Goal: Task Accomplishment & Management: Manage account settings

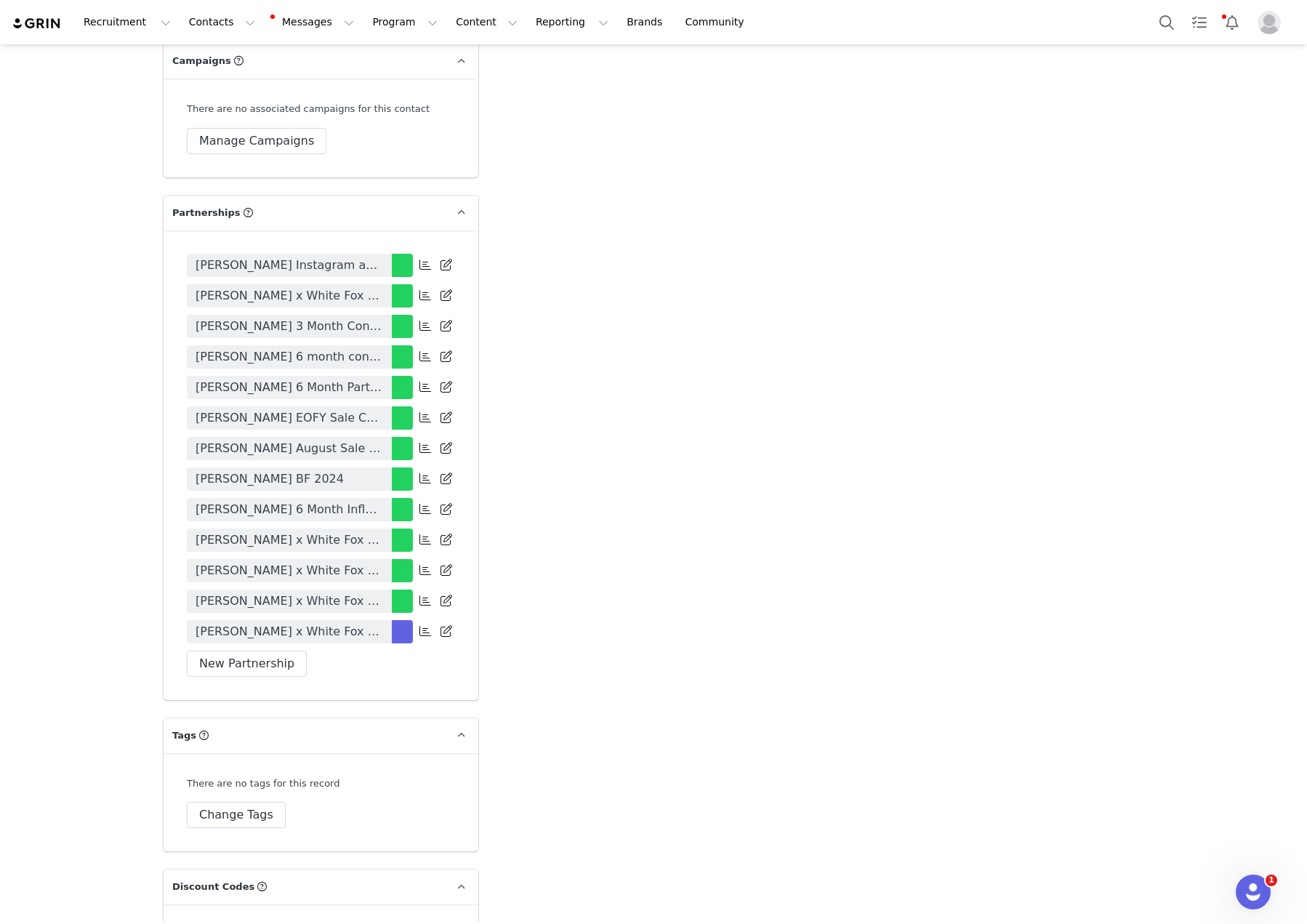
scroll to position [3531, 0]
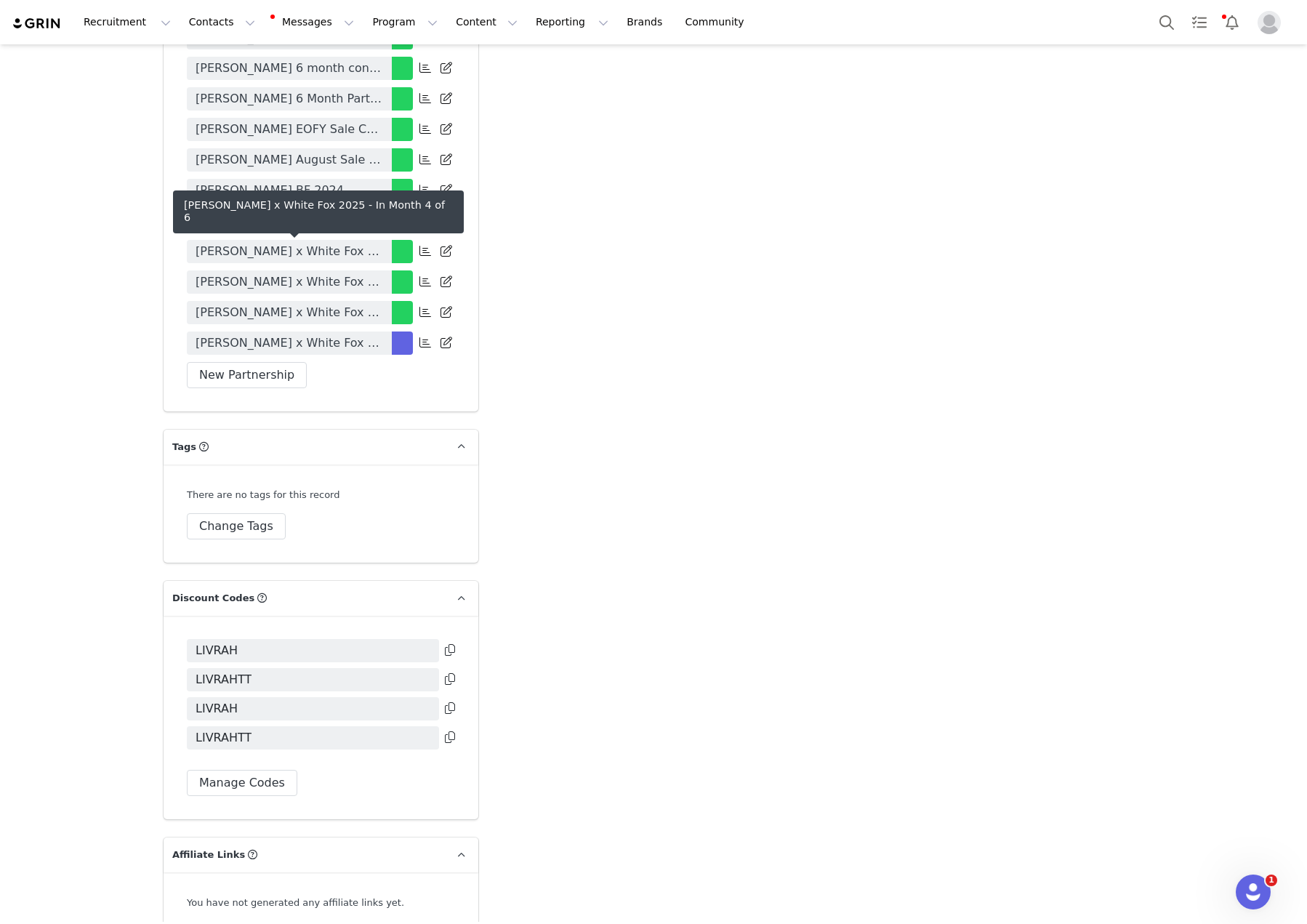
click at [330, 334] on span "[PERSON_NAME] x White Fox 2025" at bounding box center [289, 343] width 188 height 18
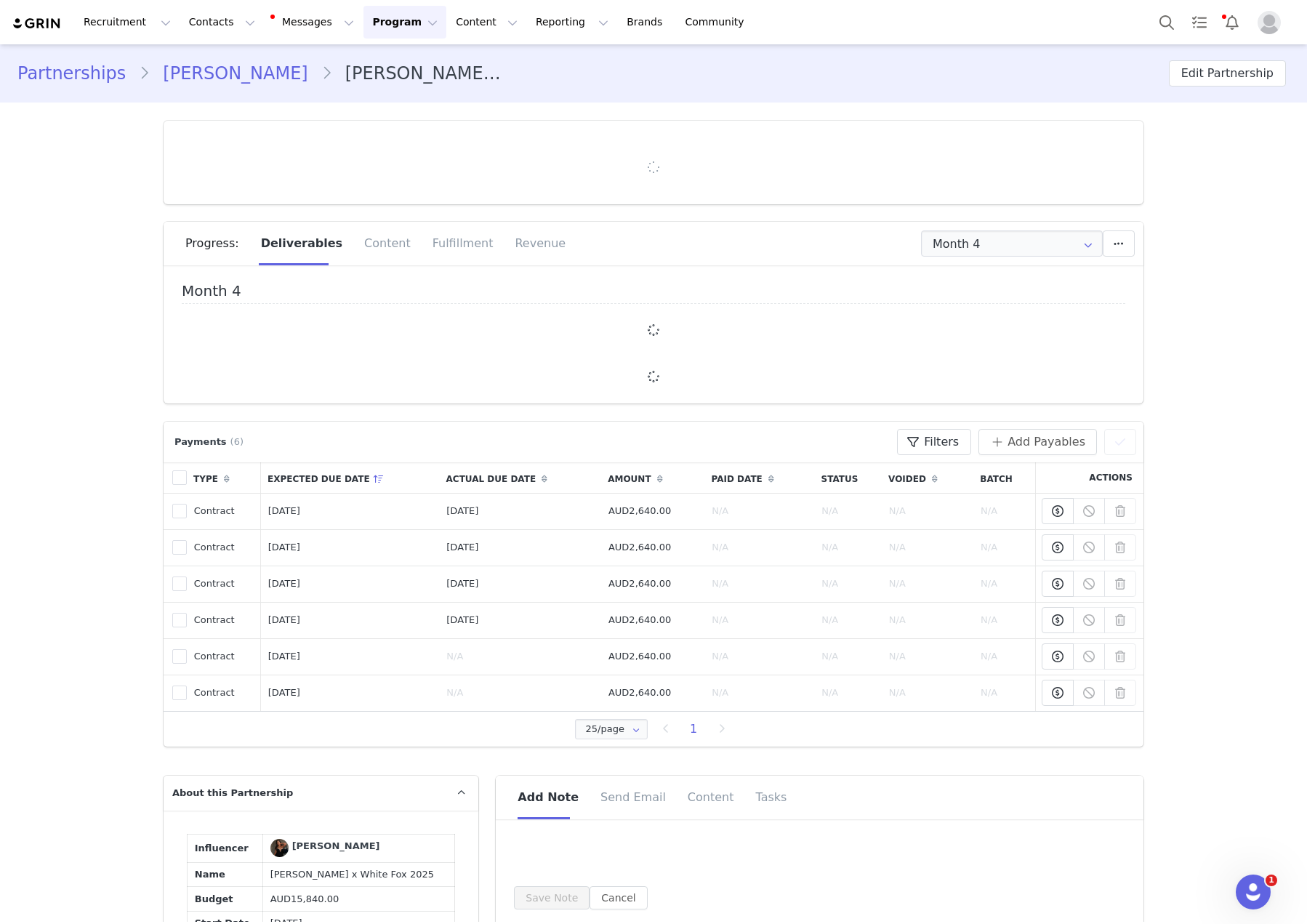
type input "+1 ([GEOGRAPHIC_DATA])"
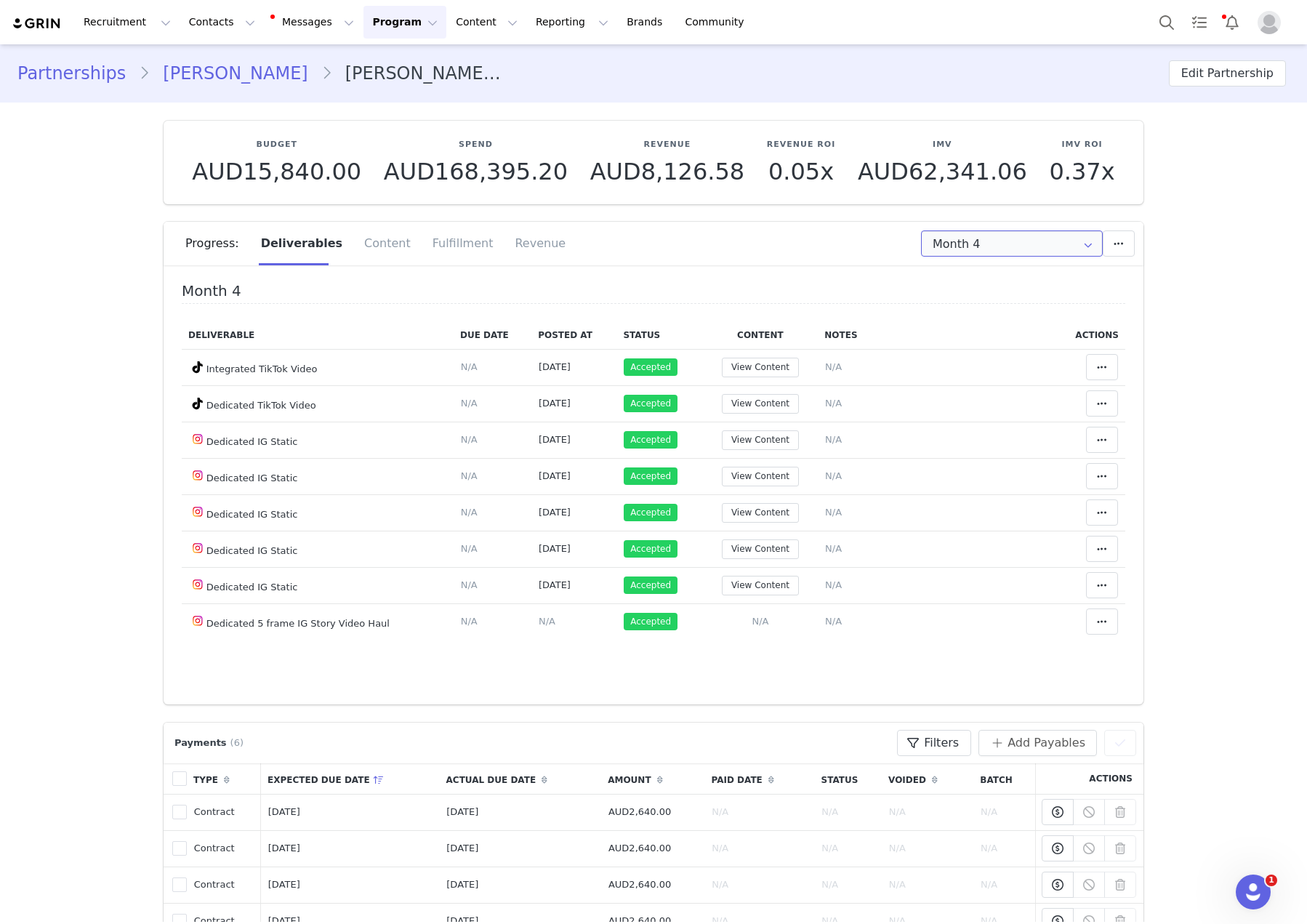
click at [1014, 235] on input "Month 4" at bounding box center [1012, 243] width 182 height 26
click at [981, 376] on li "Month 5 Sep 21st - Oct 20th" at bounding box center [1012, 381] width 191 height 24
type input "Month 5"
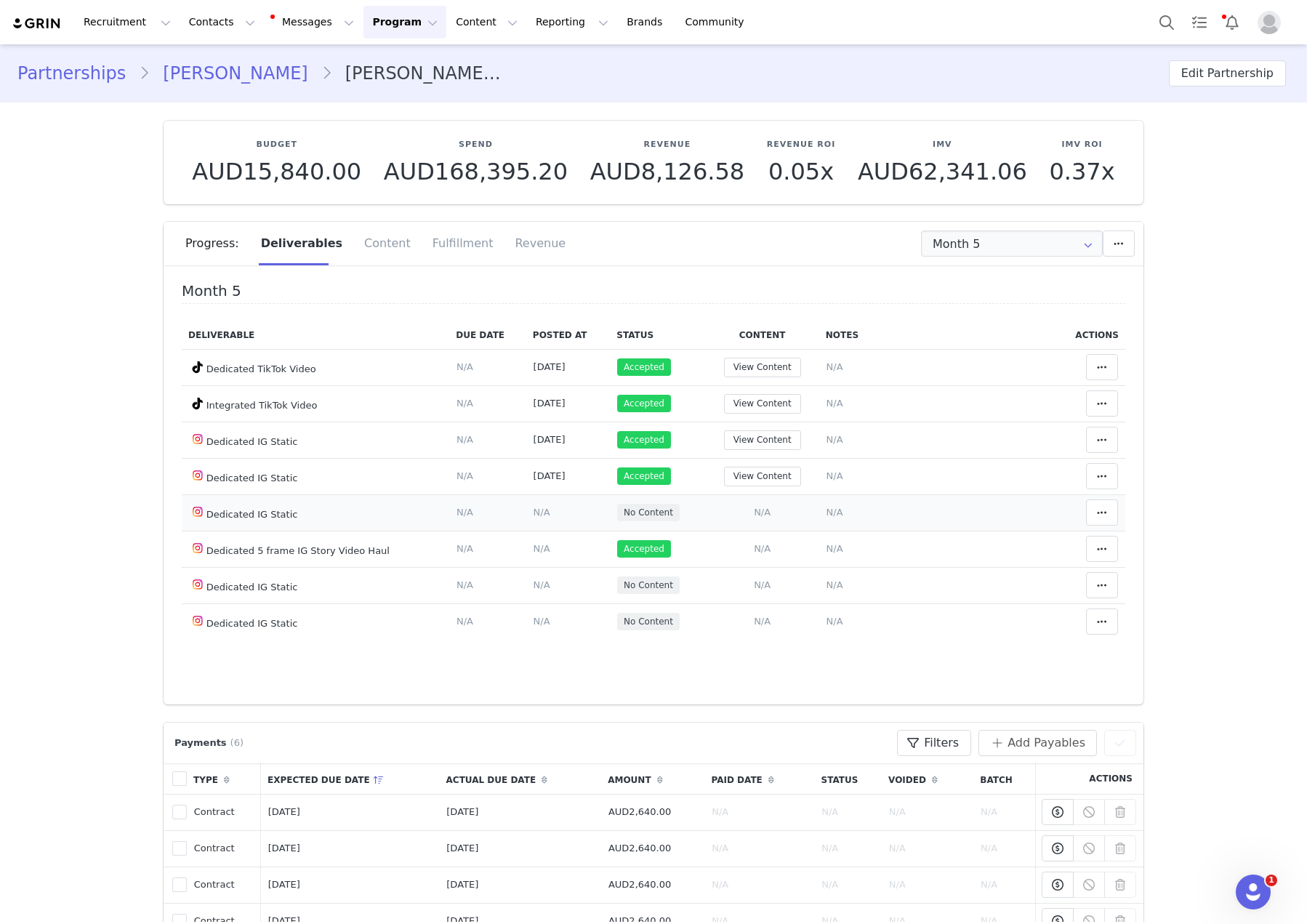
click at [758, 509] on span "N/A" at bounding box center [762, 512] width 17 height 11
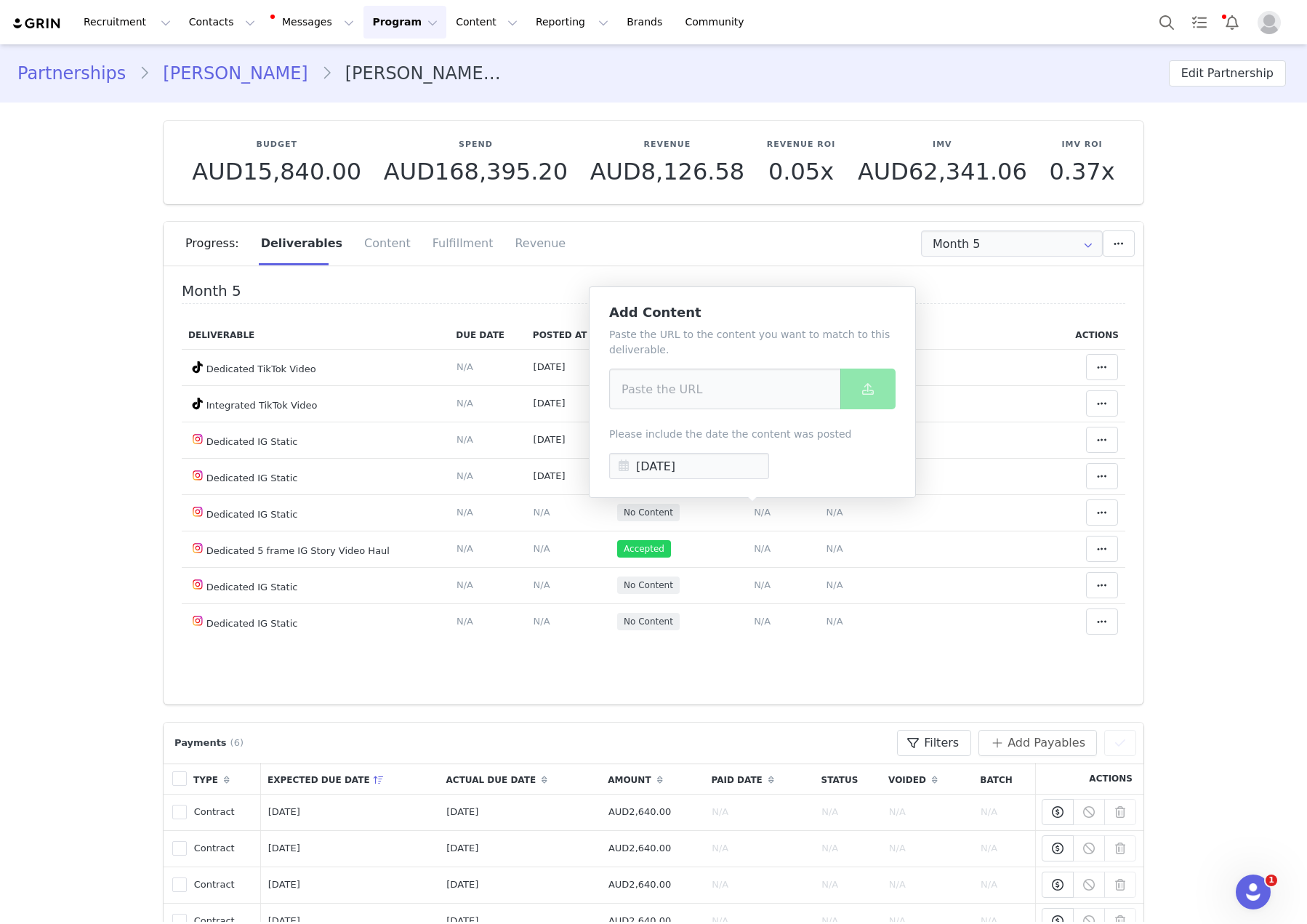
click at [659, 450] on div "Please include the date the content was posted Sep 30 2025" at bounding box center [752, 452] width 286 height 52
click at [661, 455] on input "[DATE]" at bounding box center [689, 466] width 160 height 26
click at [758, 223] on div "Progress: Deliverables Content Fulfillment Revenue" at bounding box center [665, 243] width 958 height 44
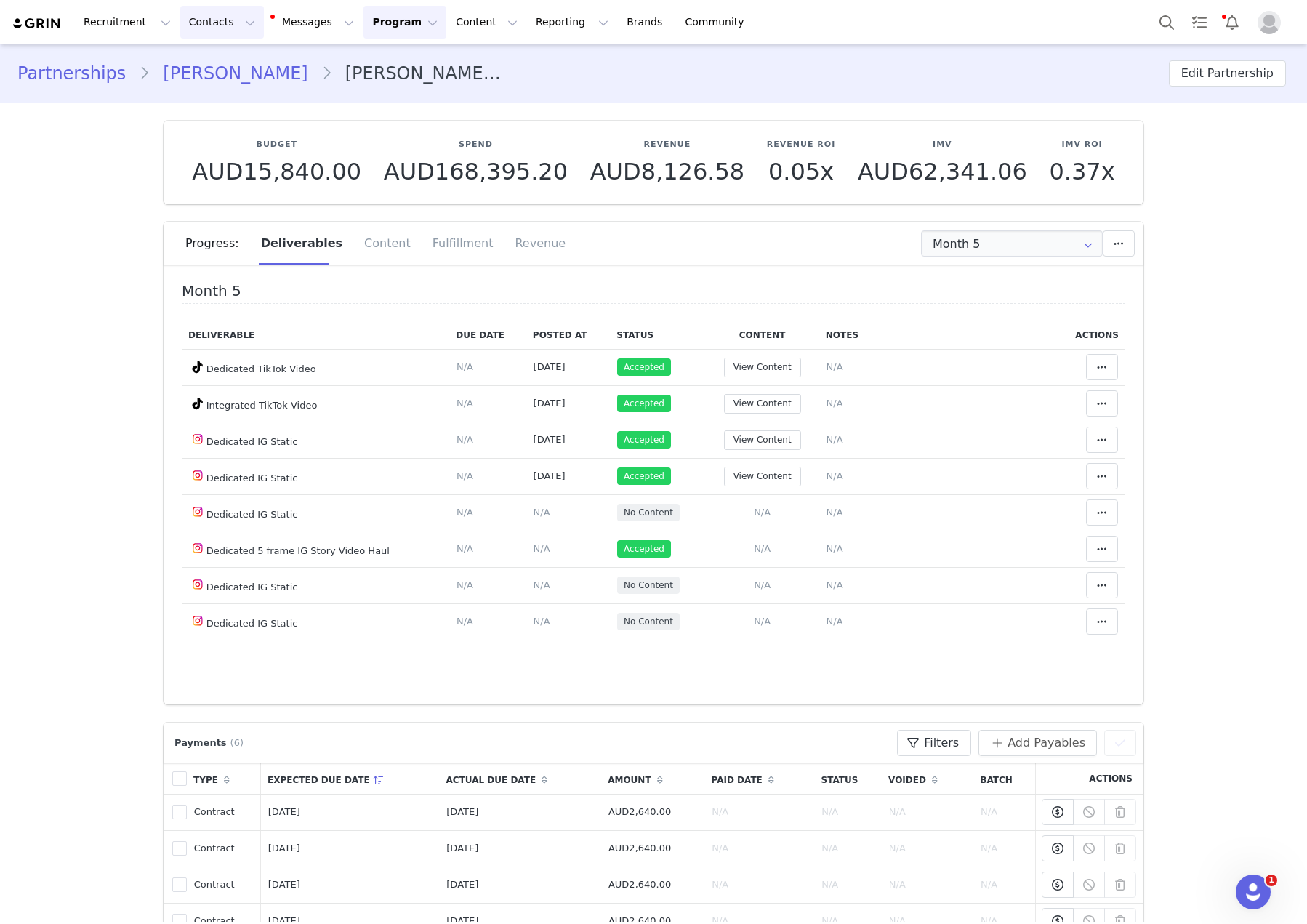
click at [198, 21] on button "Contacts Contacts" at bounding box center [222, 22] width 84 height 33
click at [245, 61] on div "Creators" at bounding box center [228, 64] width 98 height 16
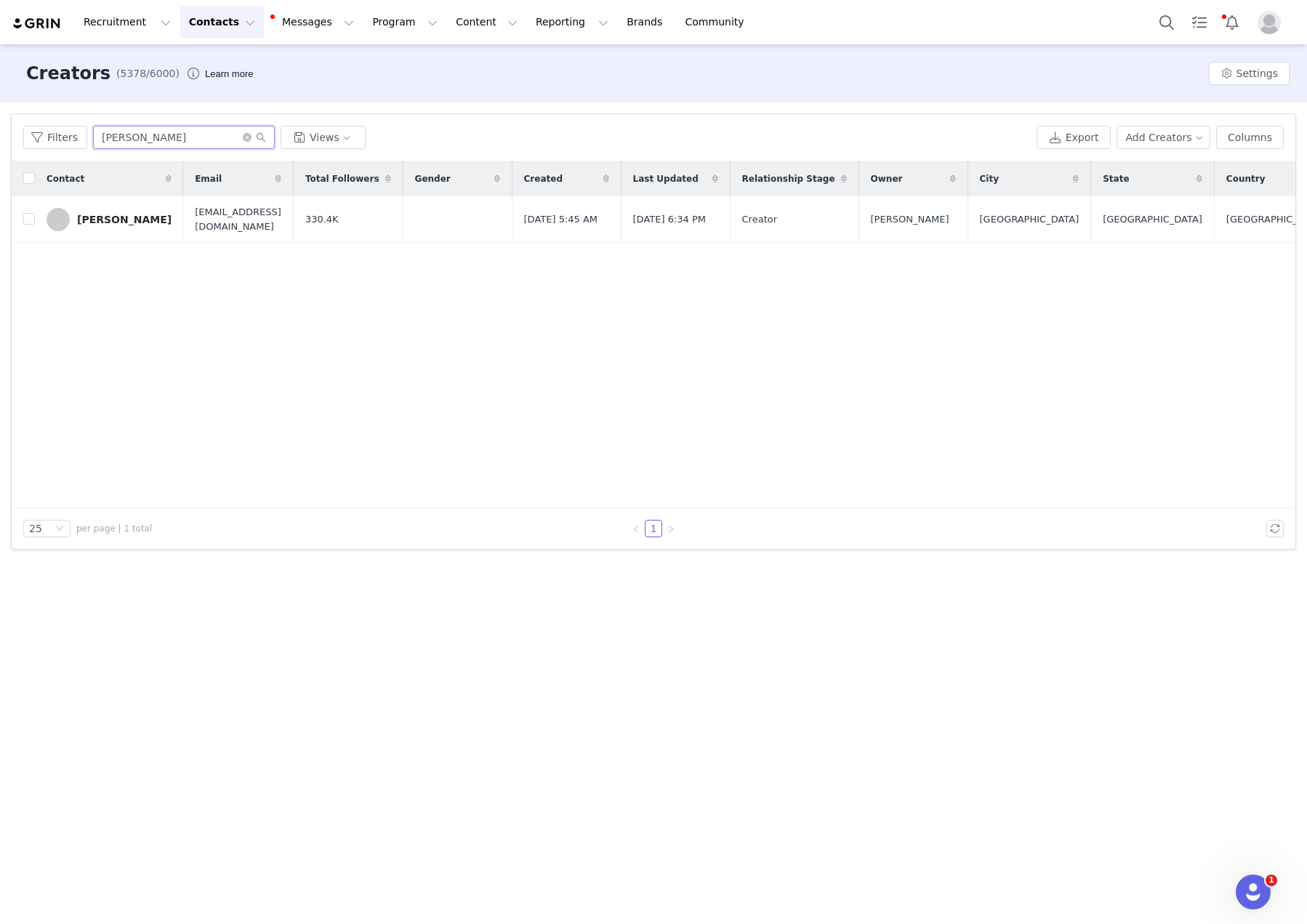
click at [146, 138] on input "Liv Rahme" at bounding box center [184, 137] width 182 height 23
paste input "Anabelle Ussher"
type input "Anabelle Ussher"
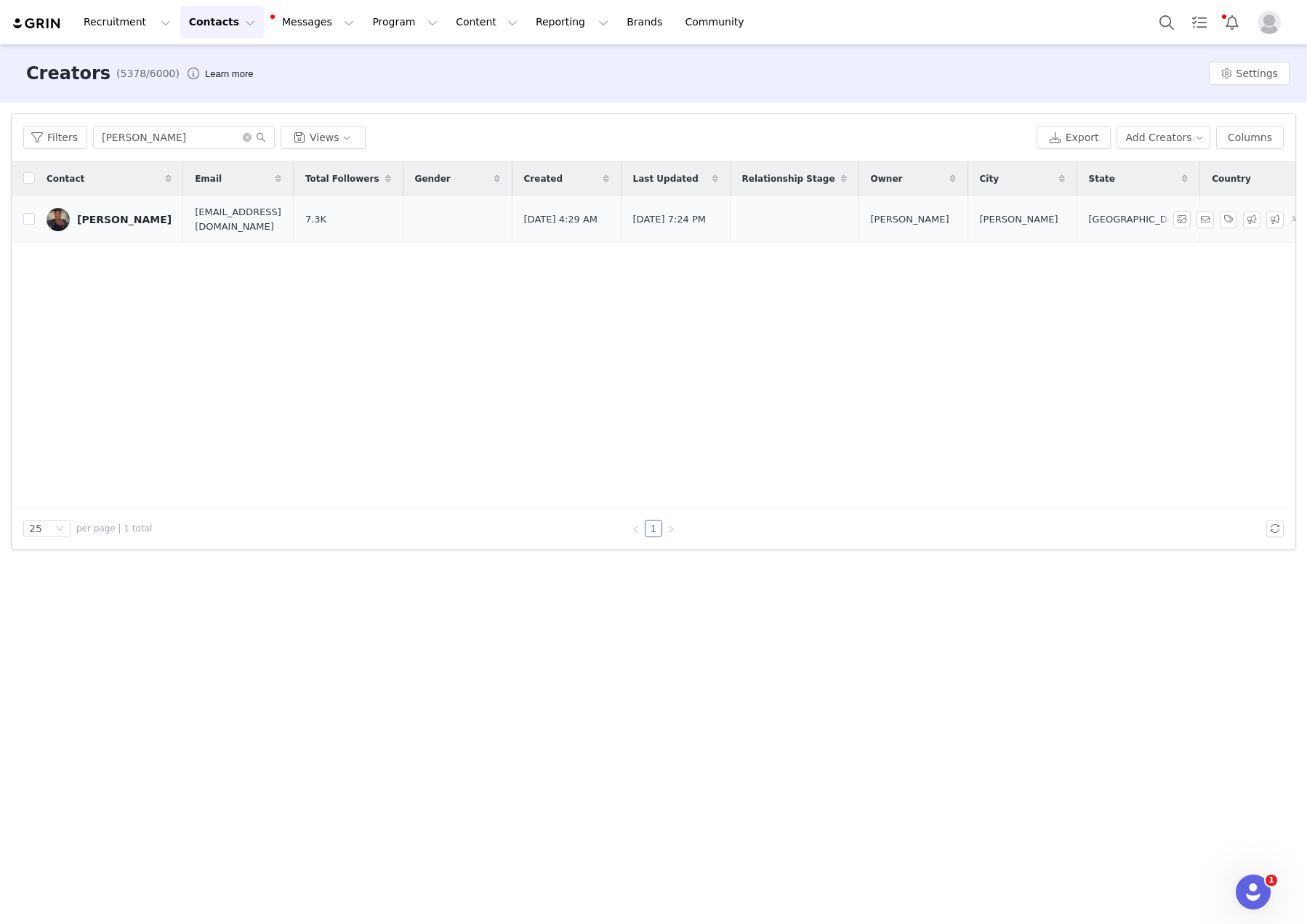
click at [101, 222] on div "Anabelle Ussher" at bounding box center [124, 220] width 95 height 12
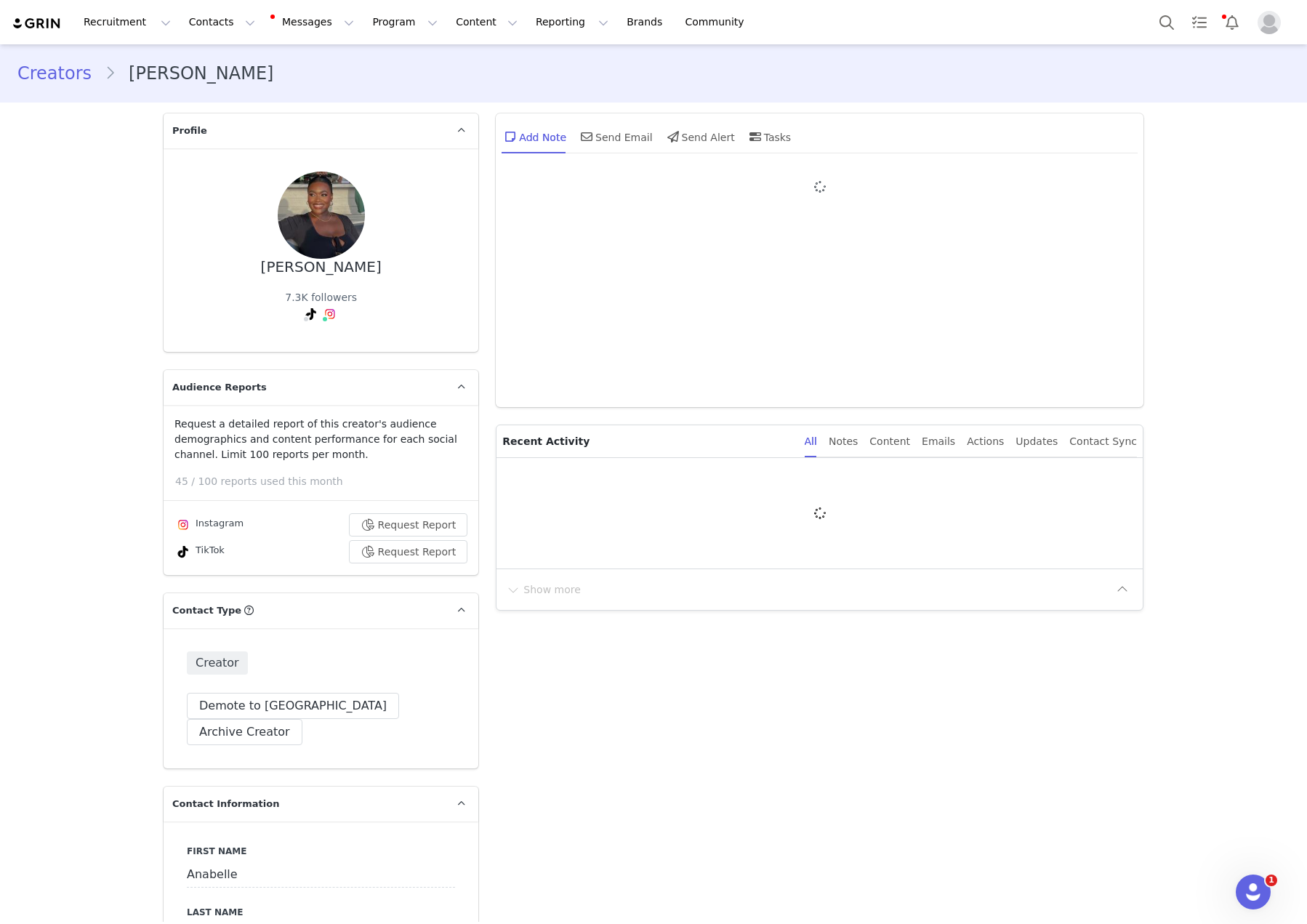
type input "+1 ([GEOGRAPHIC_DATA])"
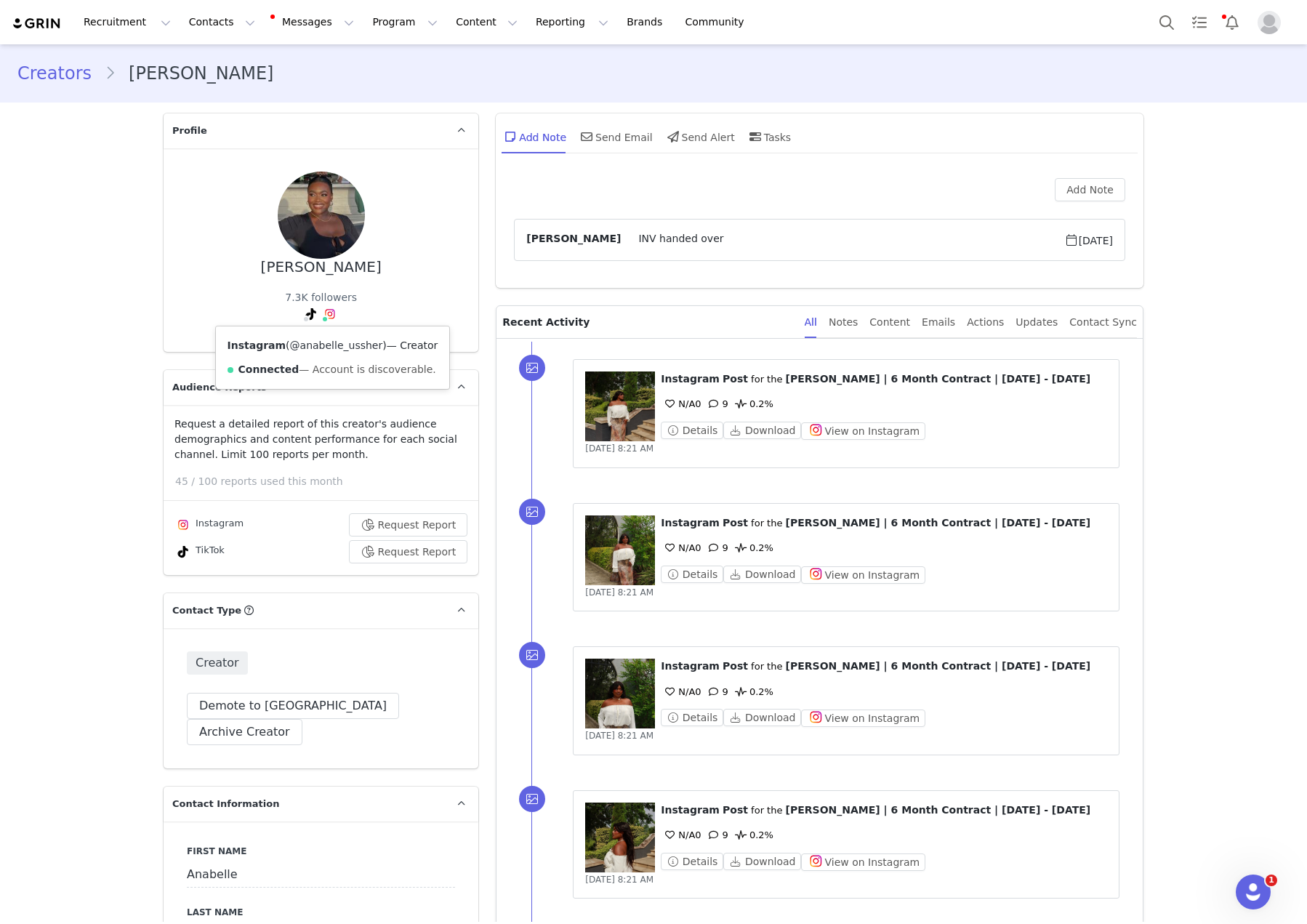
click at [328, 344] on link "@anabelle_ussher" at bounding box center [336, 345] width 93 height 12
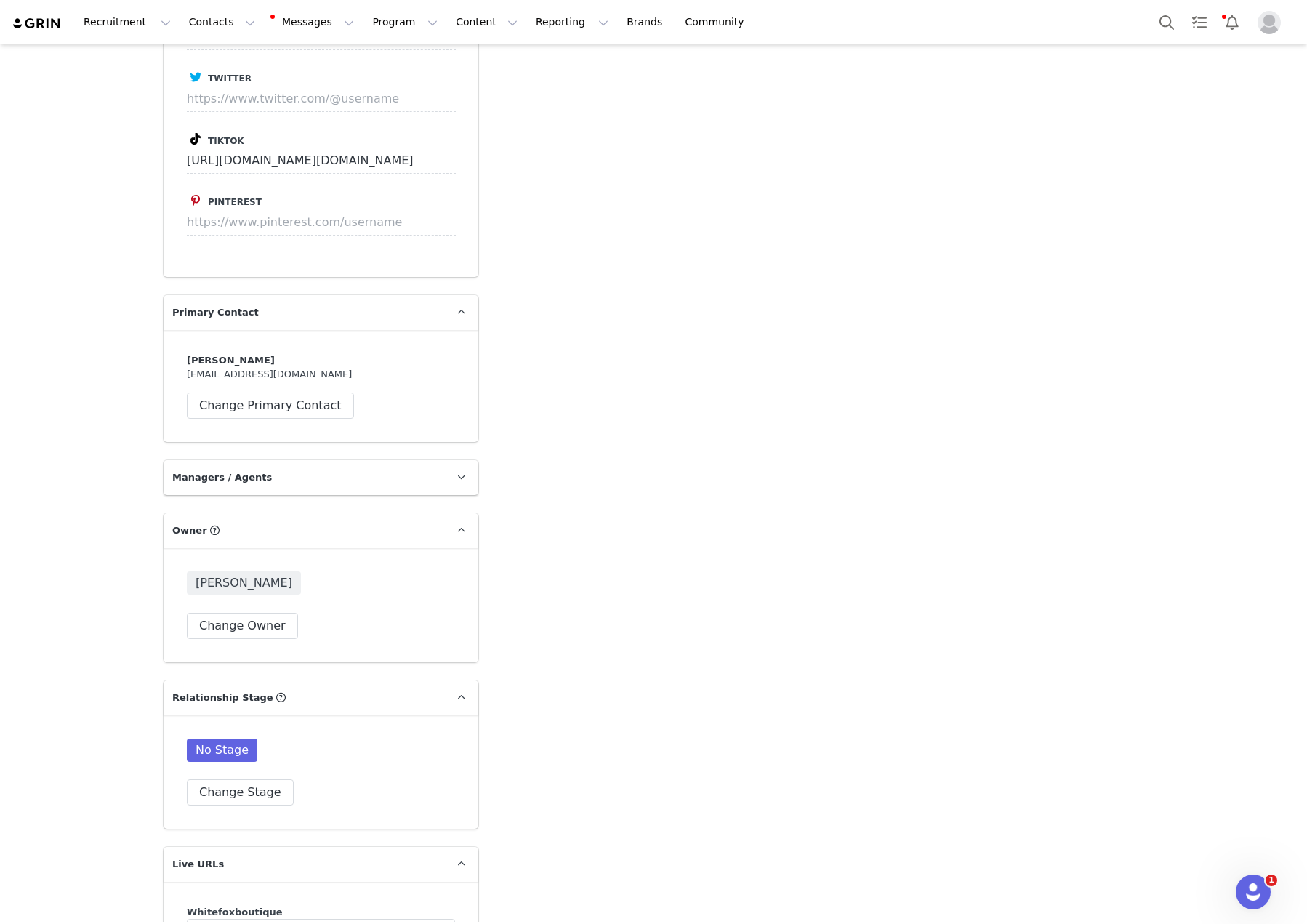
scroll to position [2090, 0]
click at [262, 610] on button "Change Owner" at bounding box center [242, 622] width 111 height 26
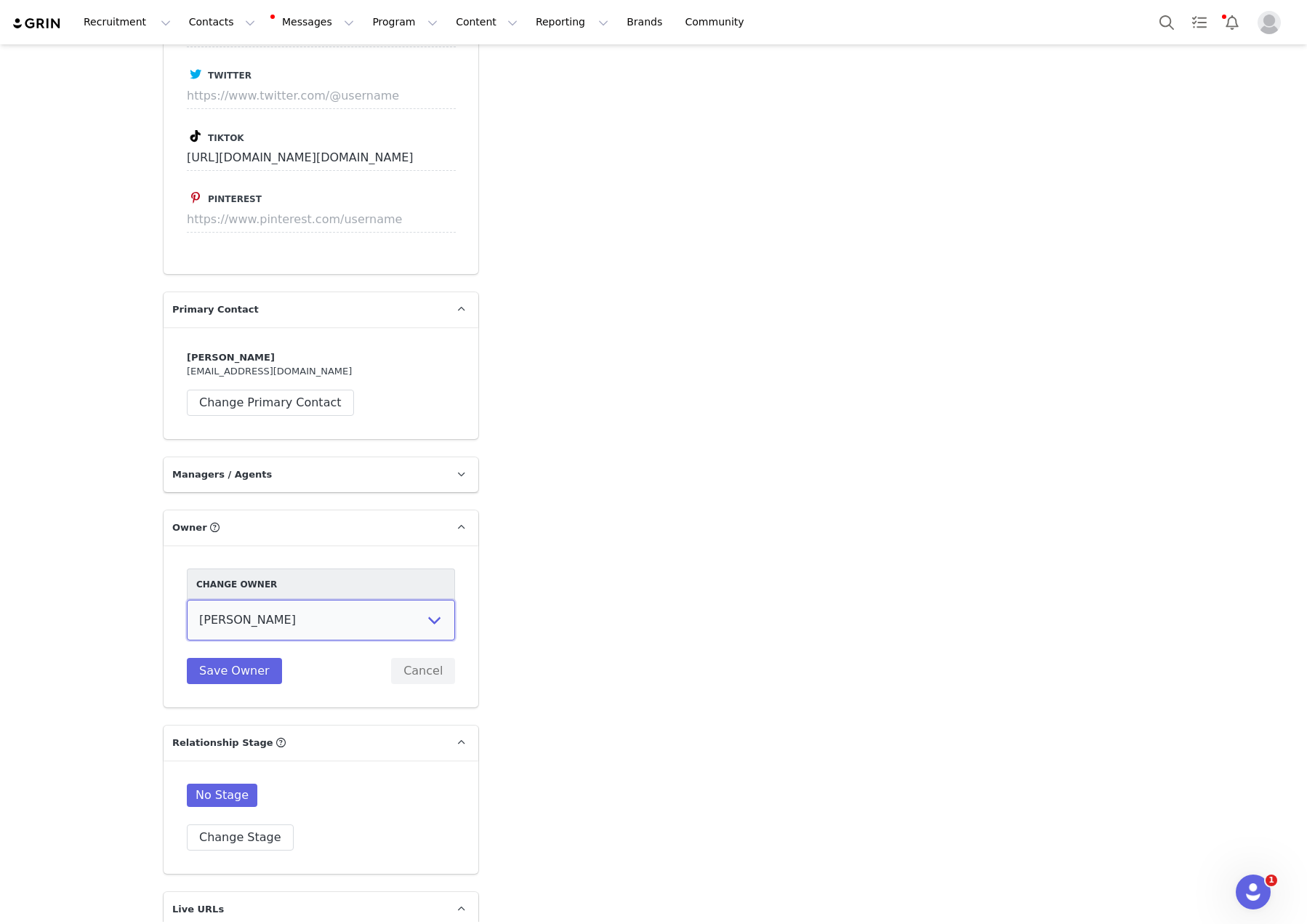
click at [396, 599] on select "Tina Innes Jaz Yap Tiana McLennan Grace Khamis Tyra Mcrae Bridget Paul Tash Kav…" at bounding box center [321, 619] width 268 height 41
select select "64c45316-8e56-44f2-bbcb-602f3105b5fc"
click at [187, 599] on select "Tina Innes Jaz Yap Tiana McLennan Grace Khamis Tyra Mcrae Bridget Paul Tash Kav…" at bounding box center [321, 619] width 268 height 41
click at [222, 658] on button "Save Owner" at bounding box center [234, 670] width 95 height 26
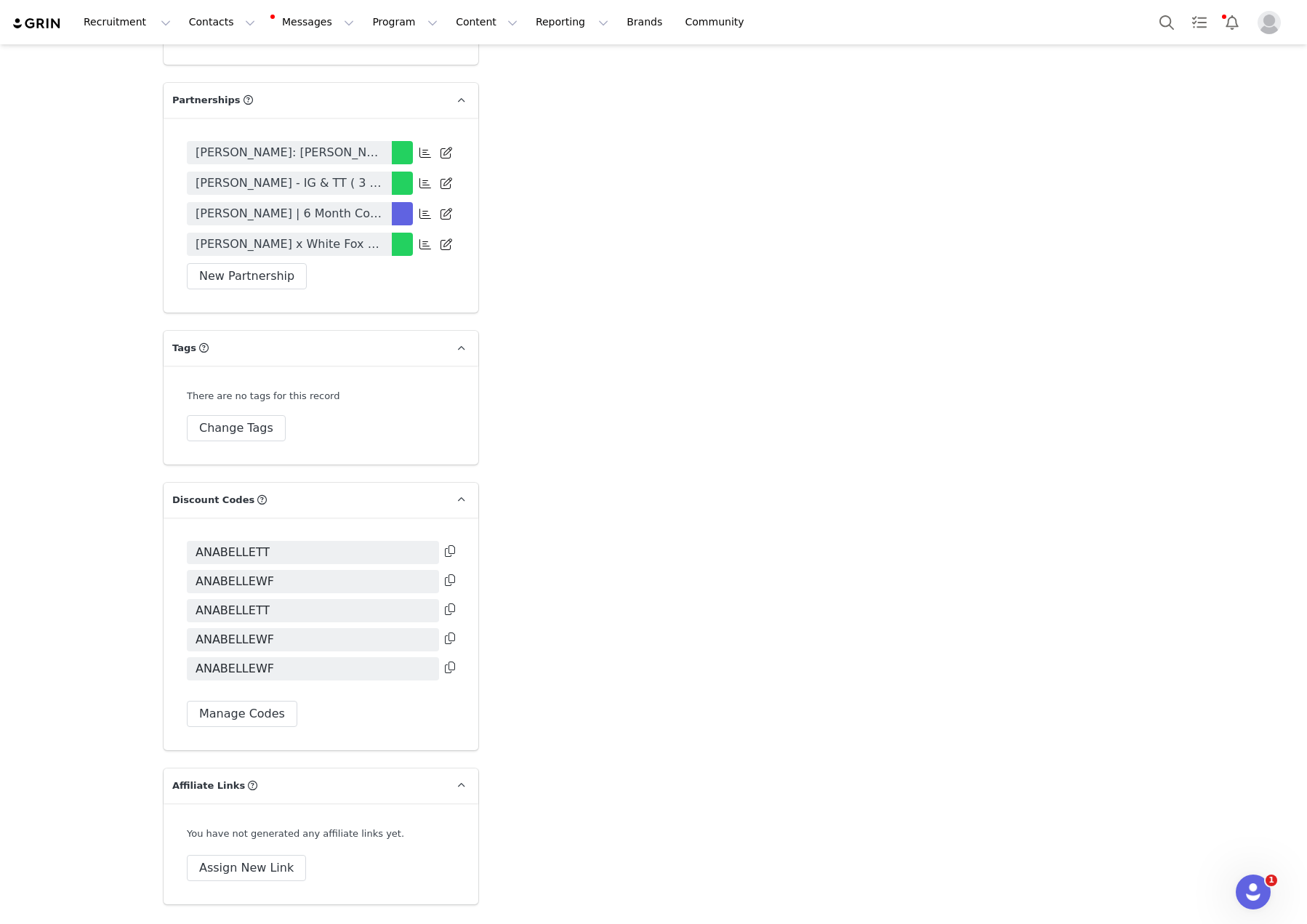
scroll to position [3363, 0]
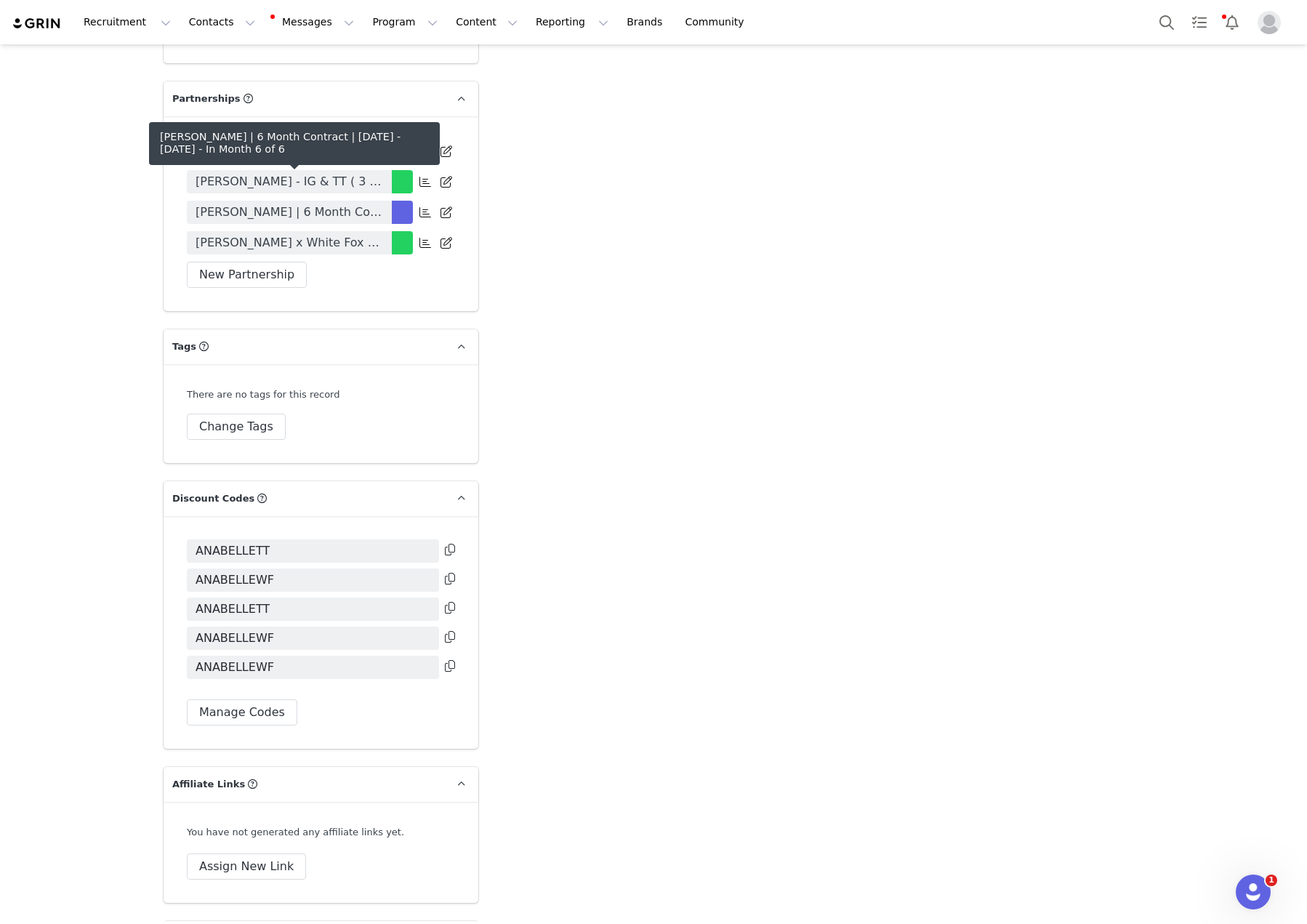
click at [311, 203] on span "Anabelle Ussher | 6 Month Contract | May - October 2025" at bounding box center [289, 212] width 188 height 18
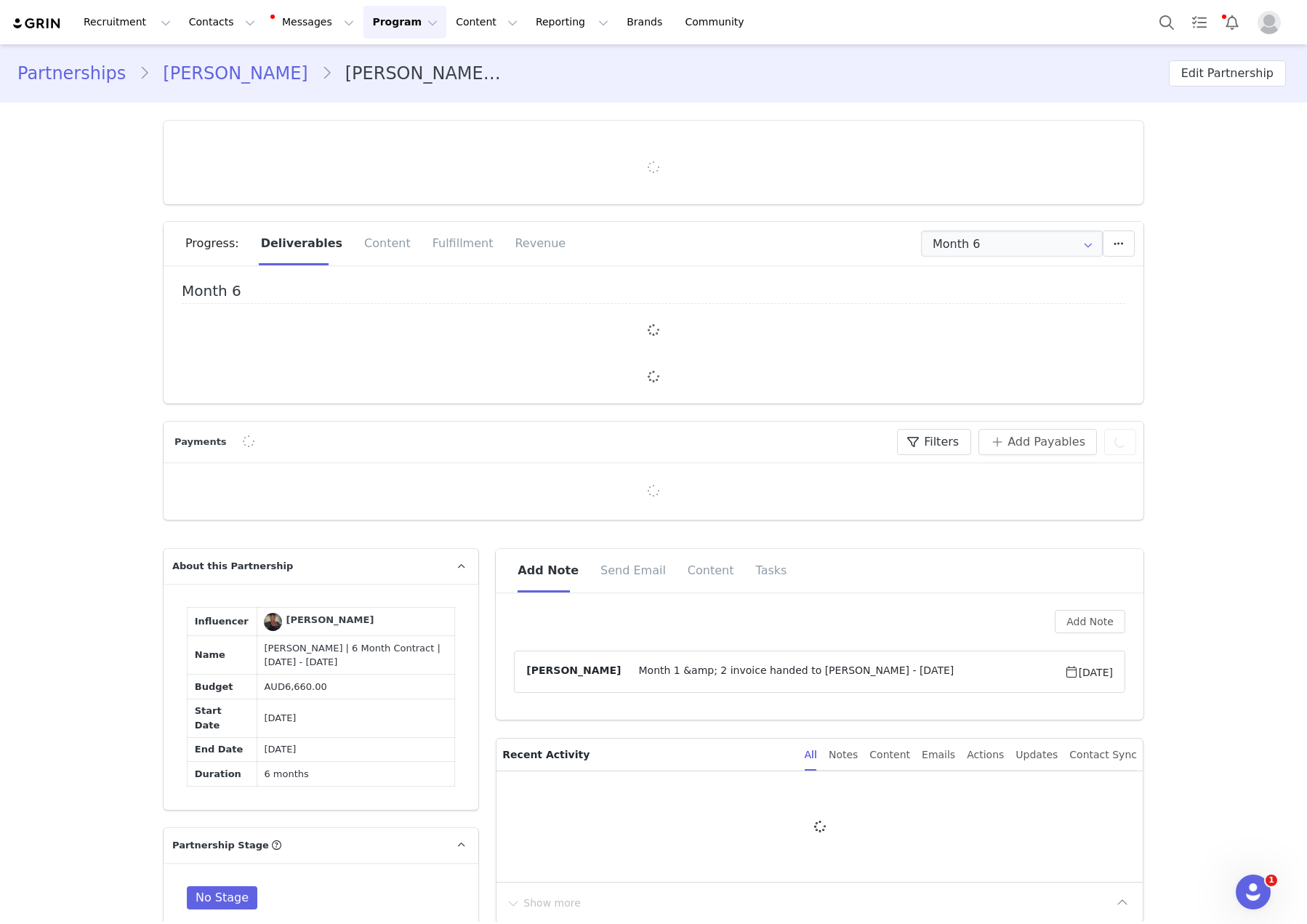
type input "+1 ([GEOGRAPHIC_DATA])"
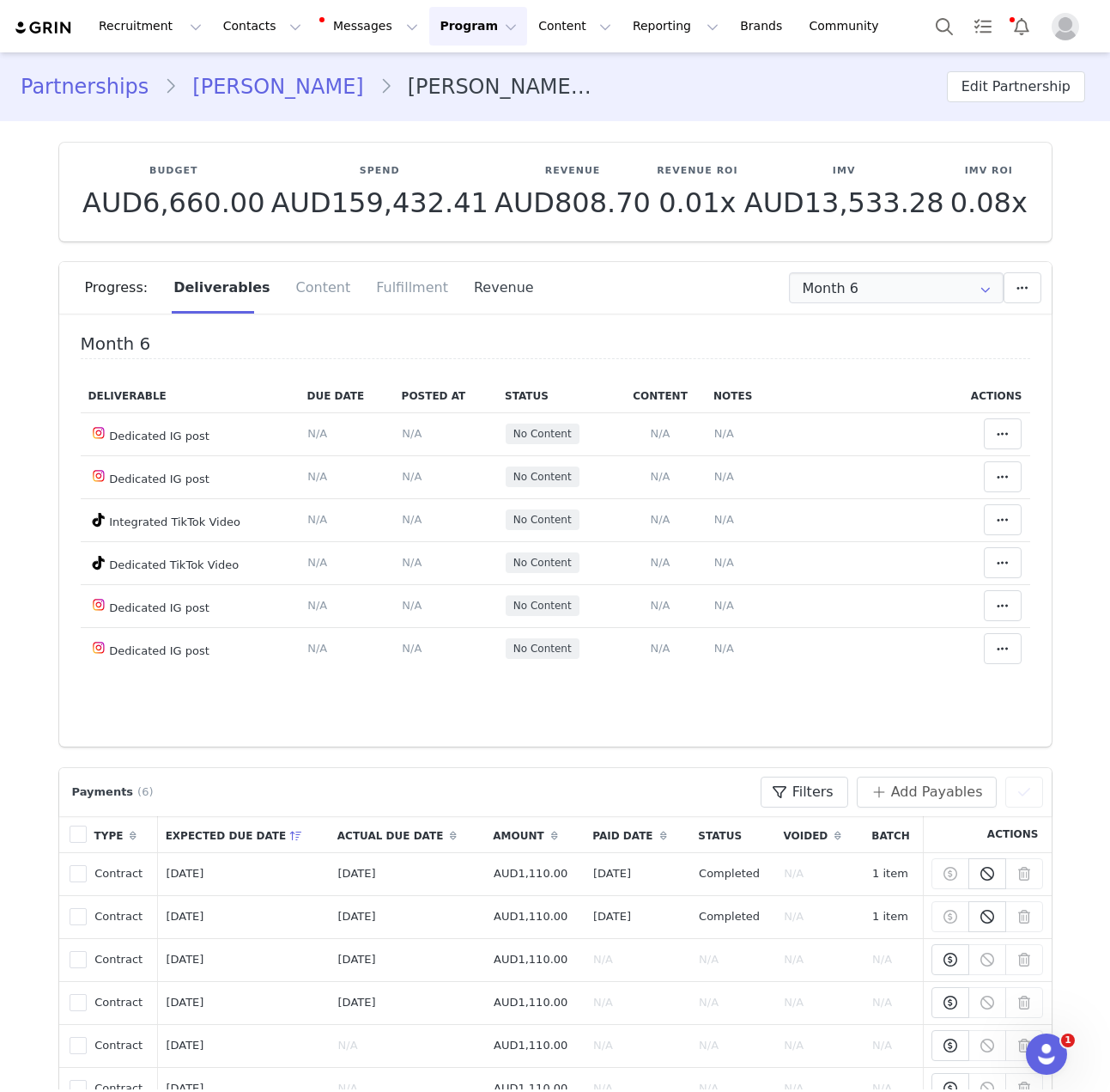
click at [461, 310] on div "Revenue" at bounding box center [498, 287] width 73 height 52
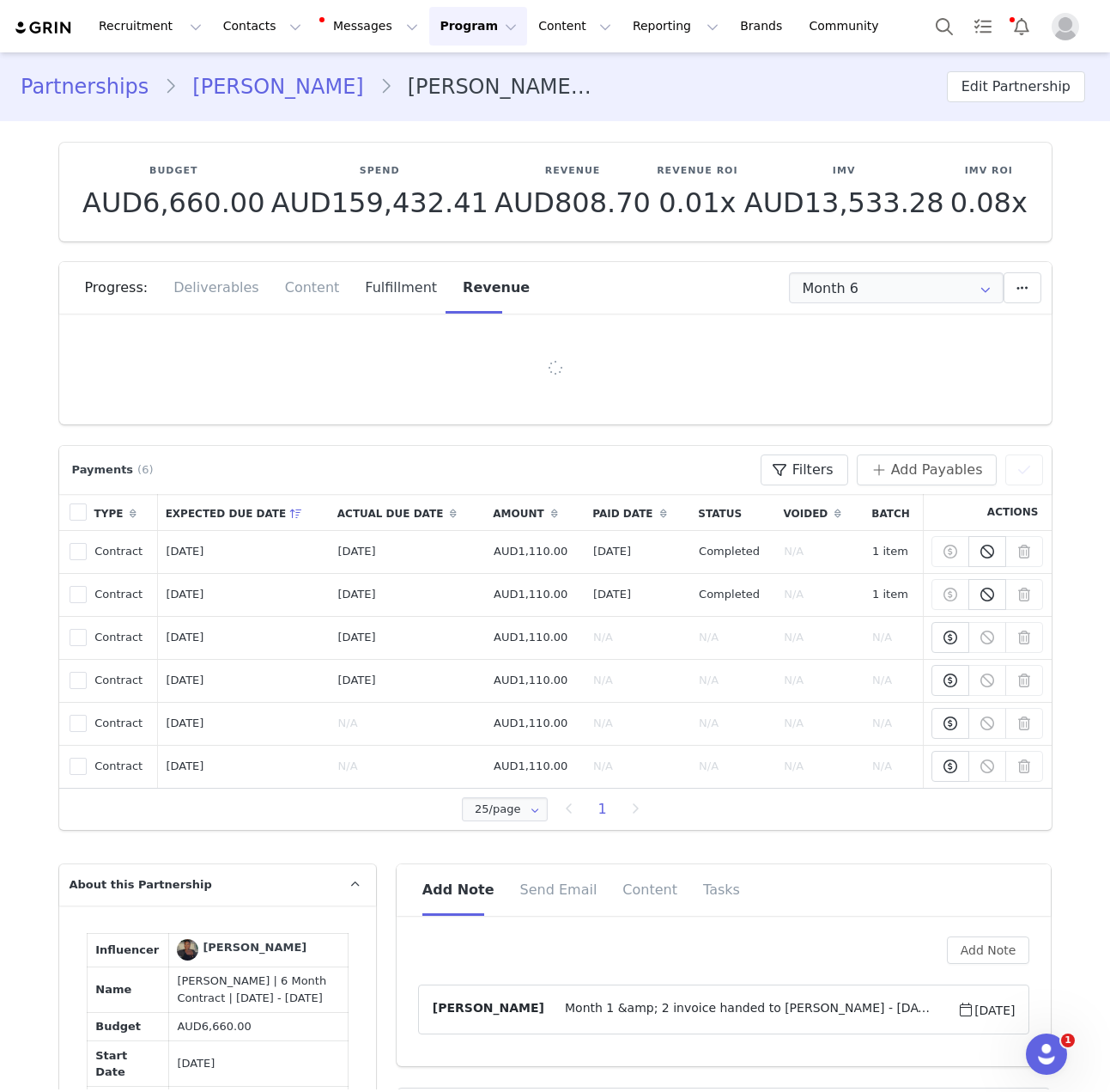
click at [406, 299] on div "Fulfillment" at bounding box center [401, 287] width 98 height 52
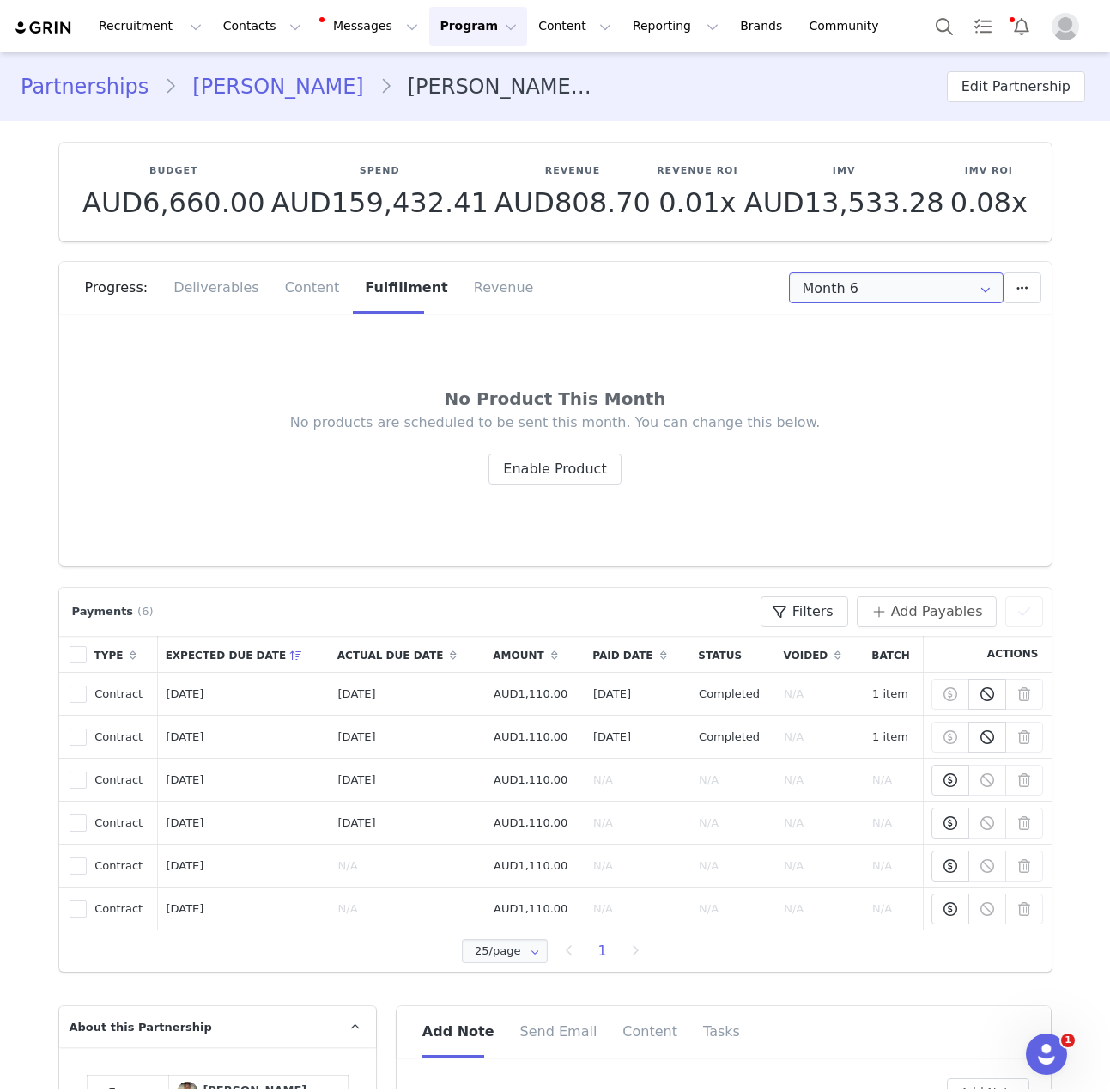
click at [922, 288] on input "Month 6" at bounding box center [897, 287] width 215 height 31
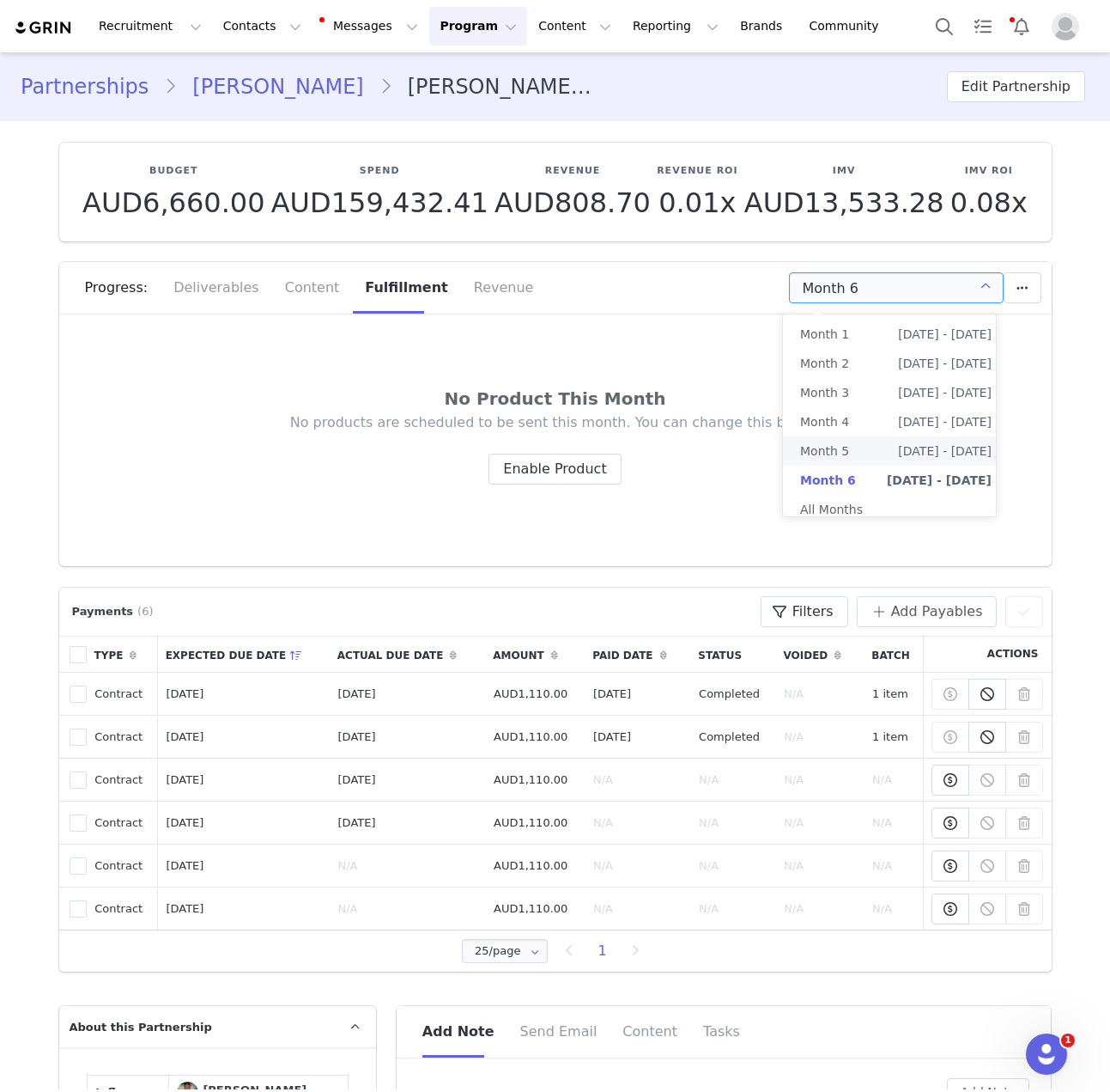
click at [898, 452] on span "Aug 23rd - Sep 22nd" at bounding box center [944, 450] width 93 height 29
type input "Month 5"
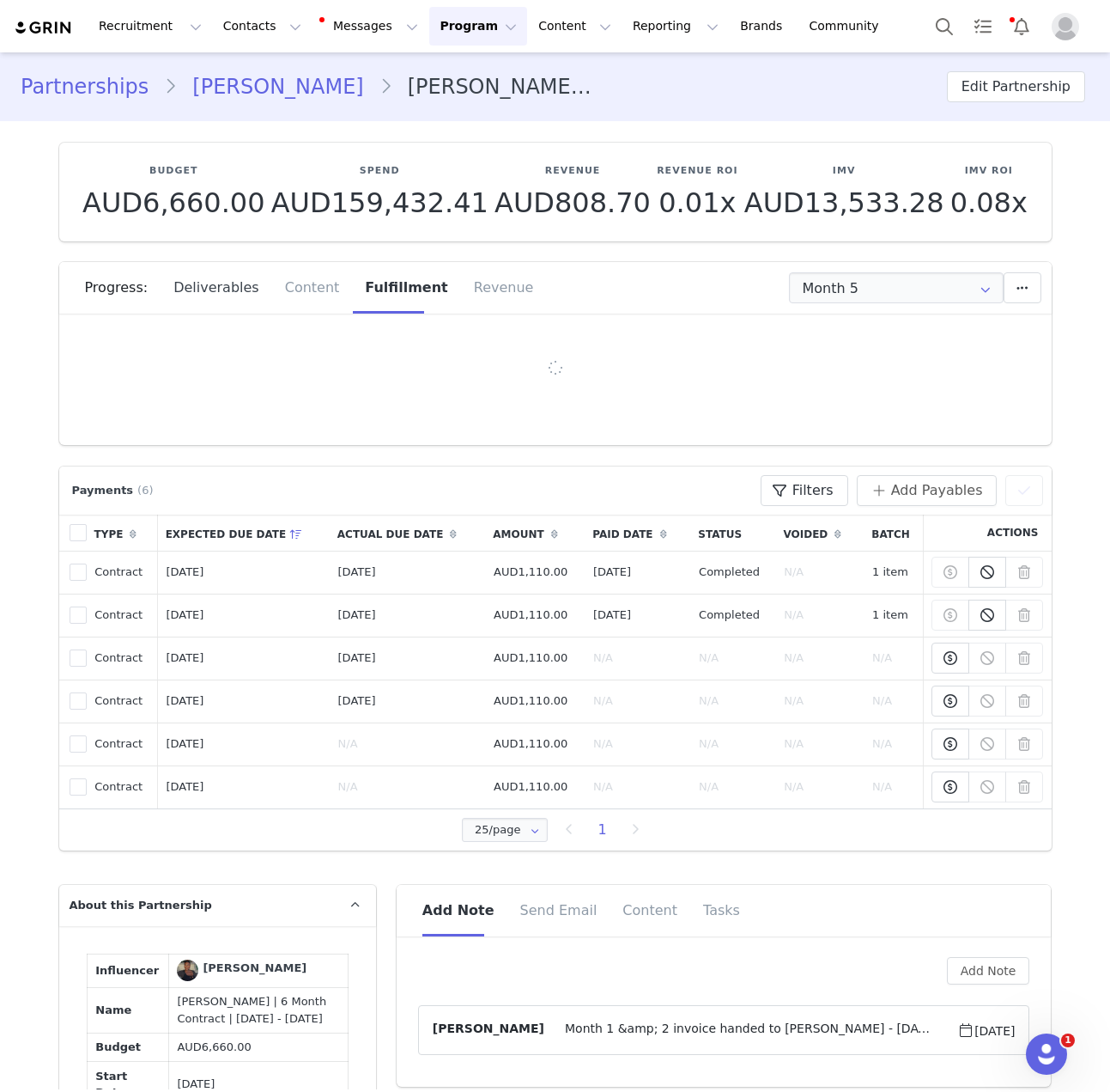
click at [209, 280] on div "Deliverables" at bounding box center [217, 287] width 112 height 52
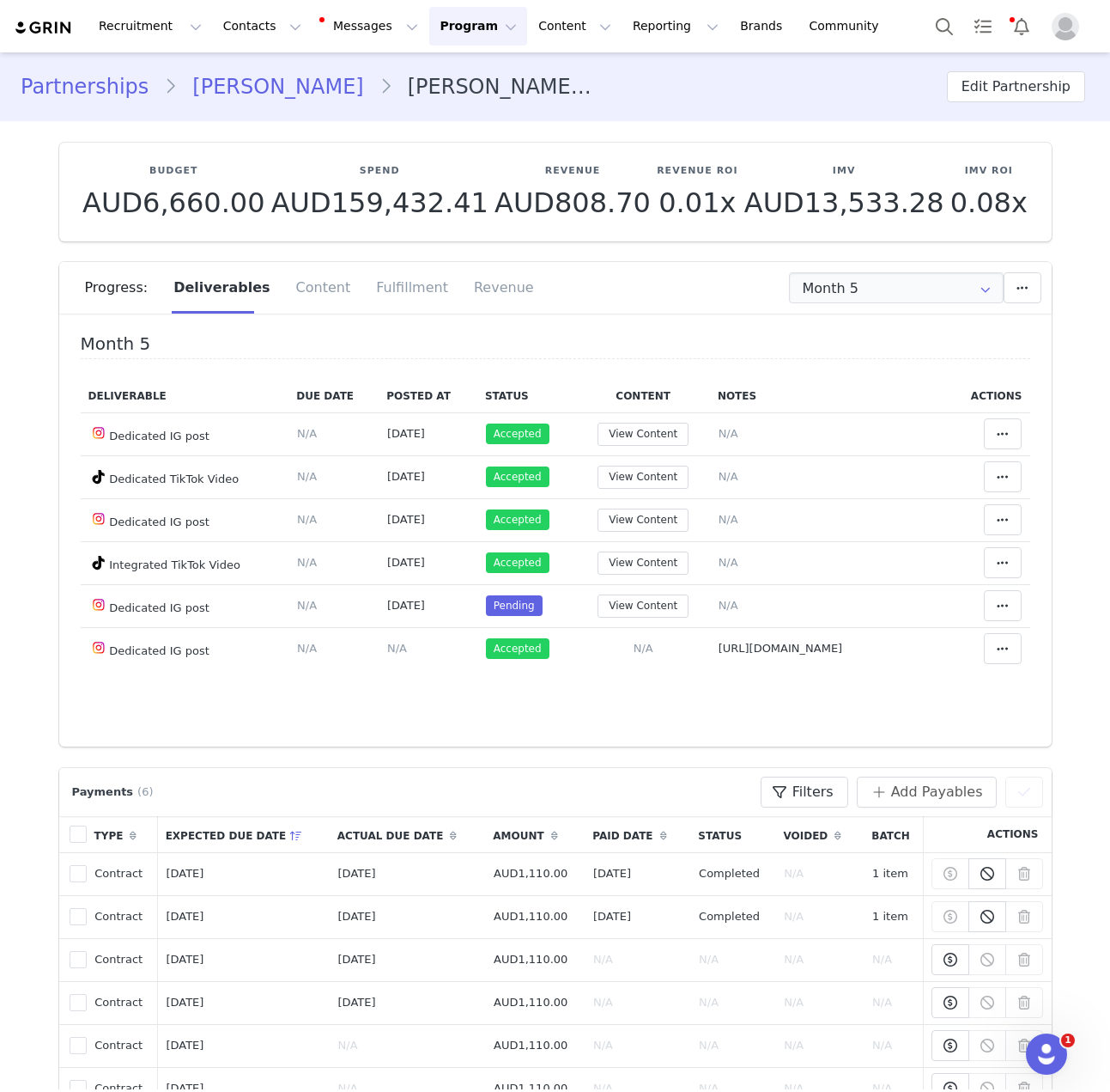
click at [238, 80] on link "Anabelle Ussher" at bounding box center [278, 86] width 202 height 31
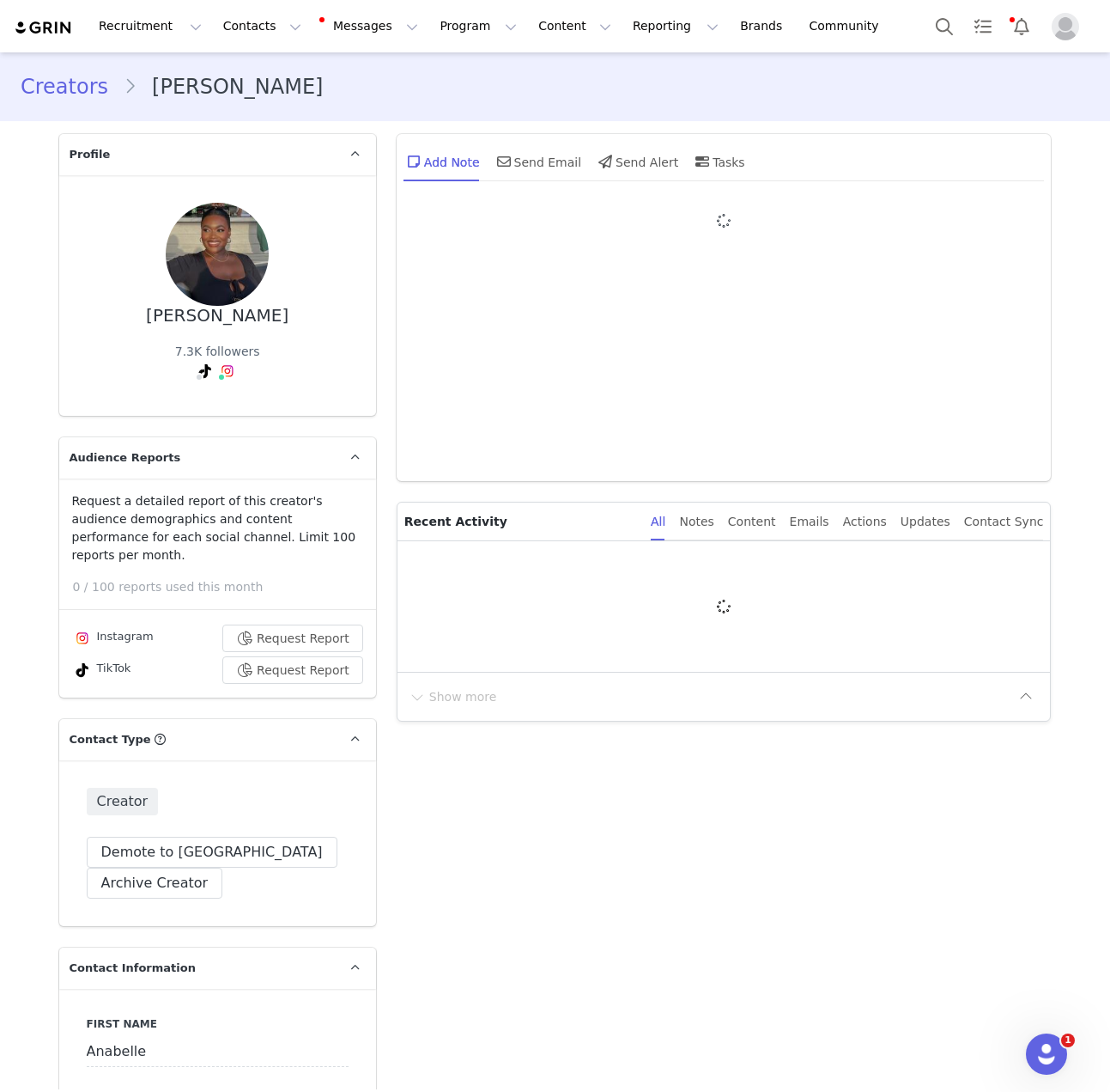
type input "+1 ([GEOGRAPHIC_DATA])"
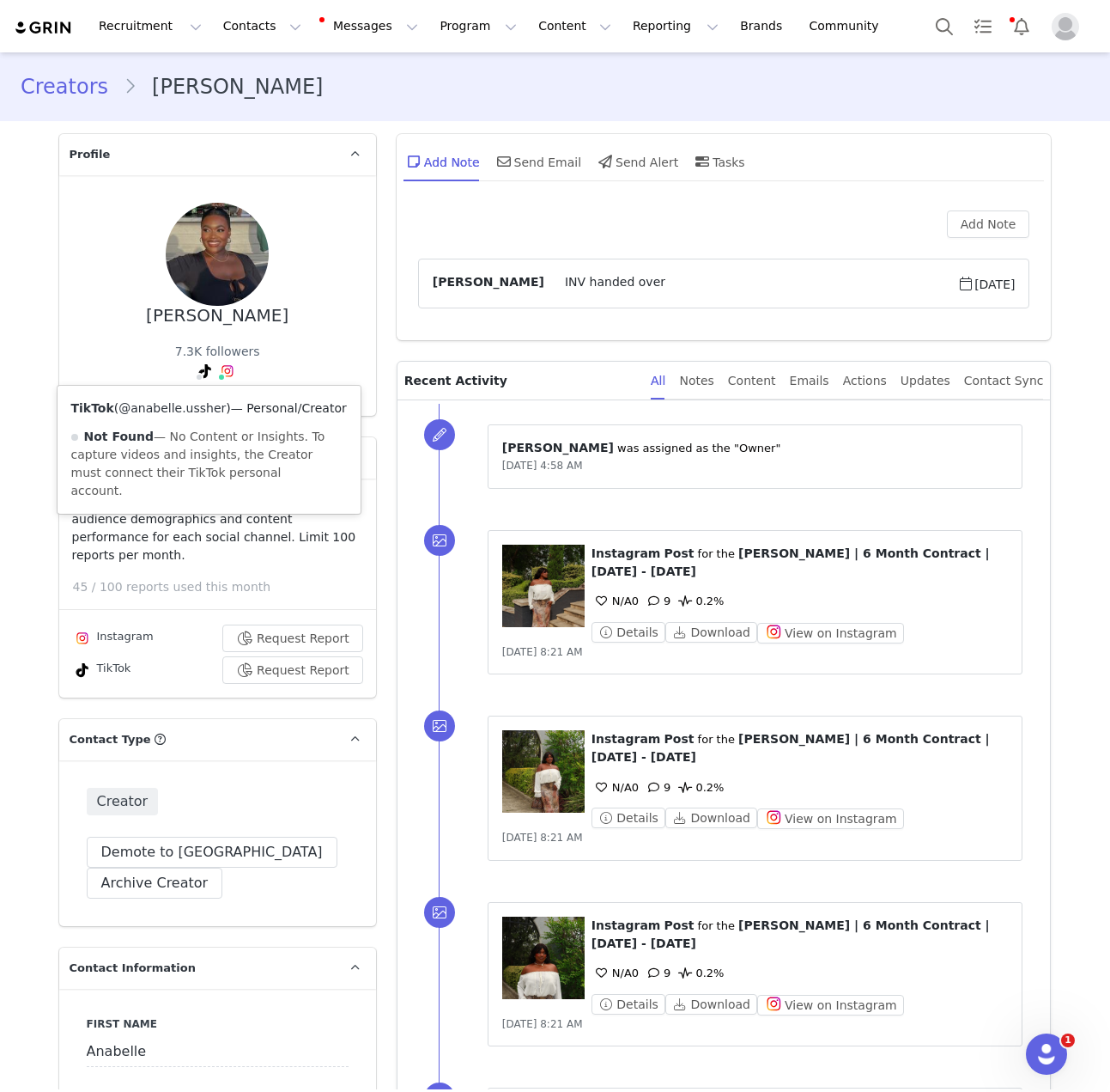
click at [185, 404] on link "@anabelle.ussher" at bounding box center [172, 408] width 107 height 14
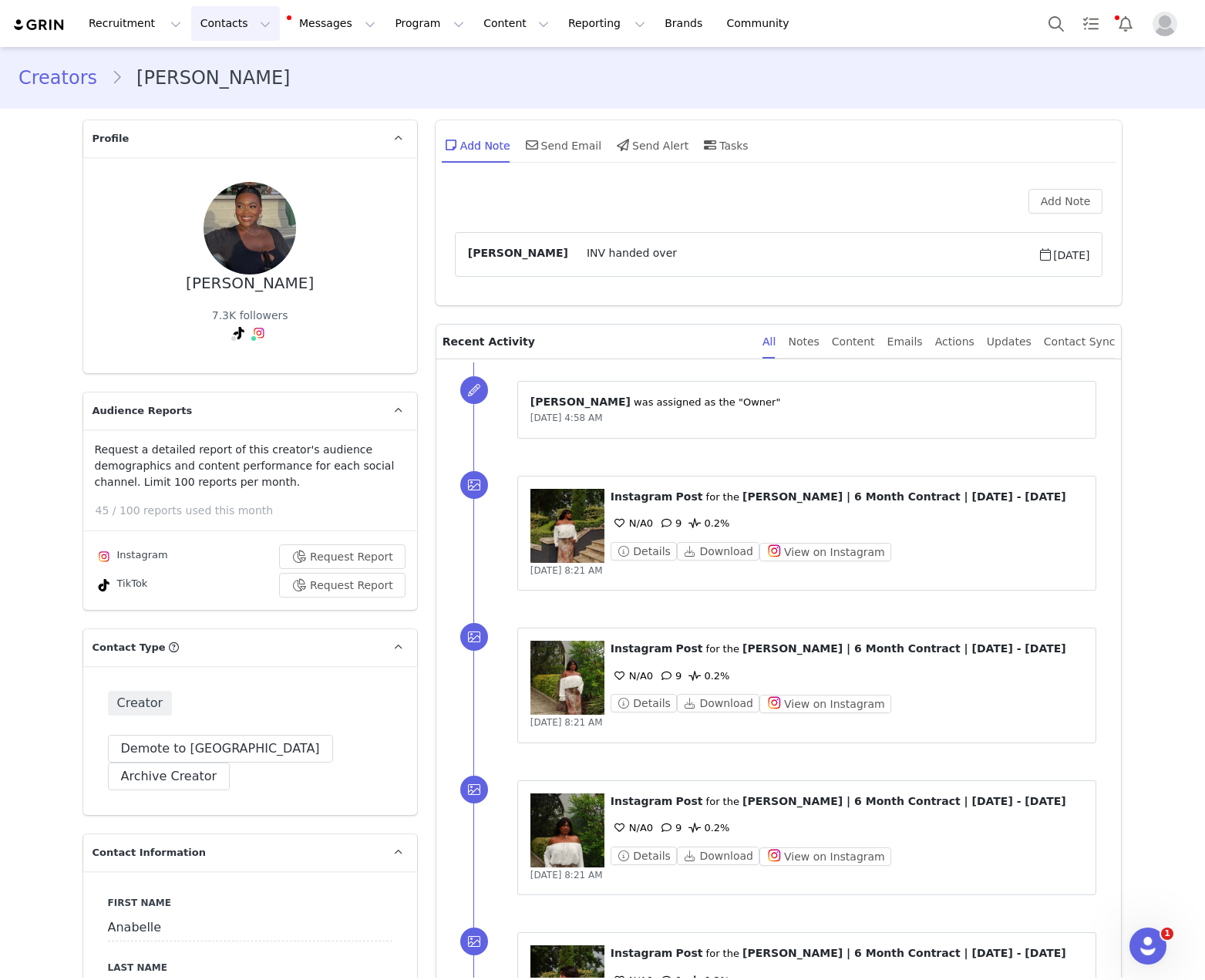
click at [220, 20] on button "Contacts Contacts" at bounding box center [235, 24] width 89 height 34
click at [223, 56] on link "Creators" at bounding box center [241, 68] width 122 height 28
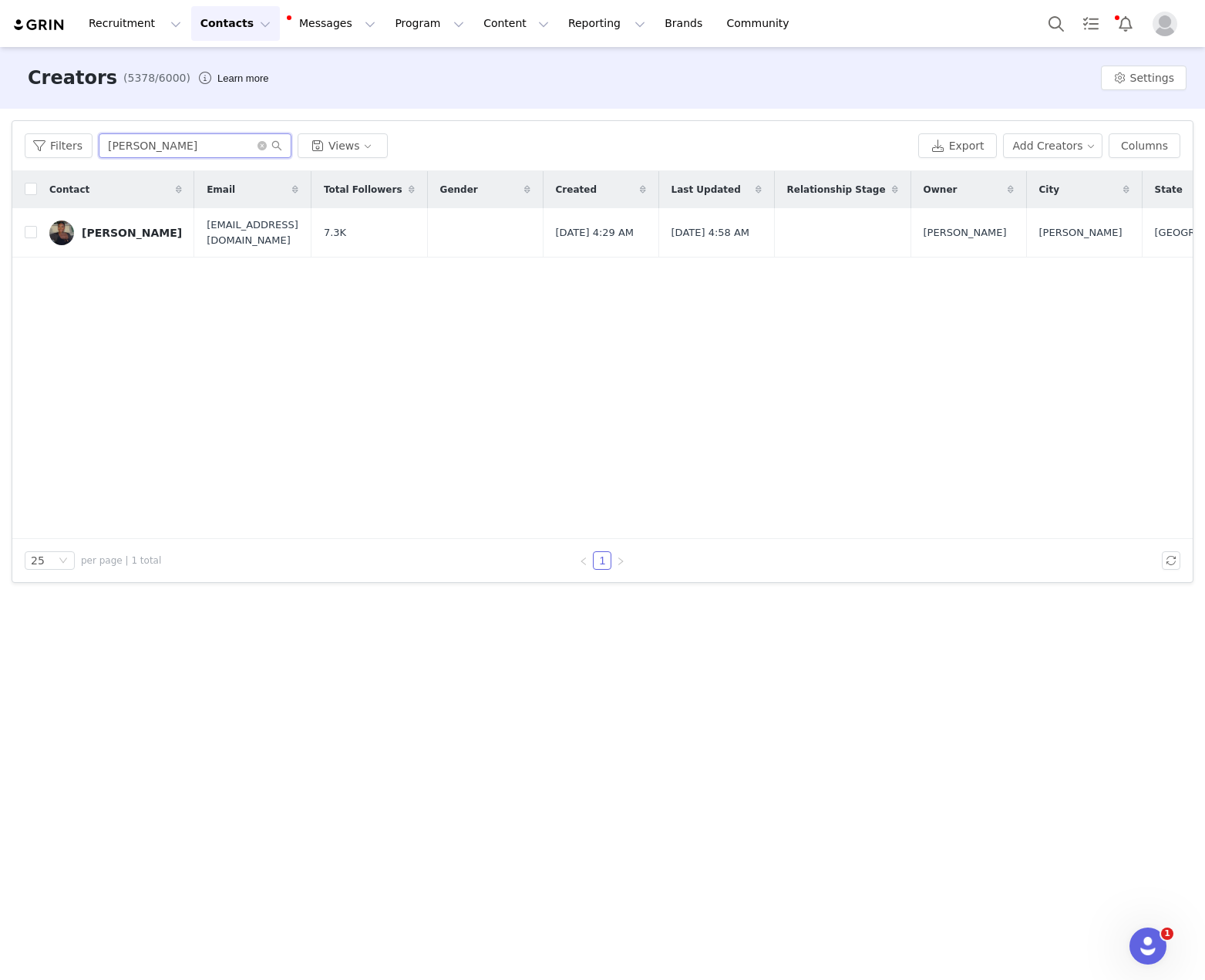
click at [220, 154] on input "Anabelle Ussher" at bounding box center [195, 145] width 193 height 24
paste input "Janeeta Steephen"
type input "Janeeta Steephen"
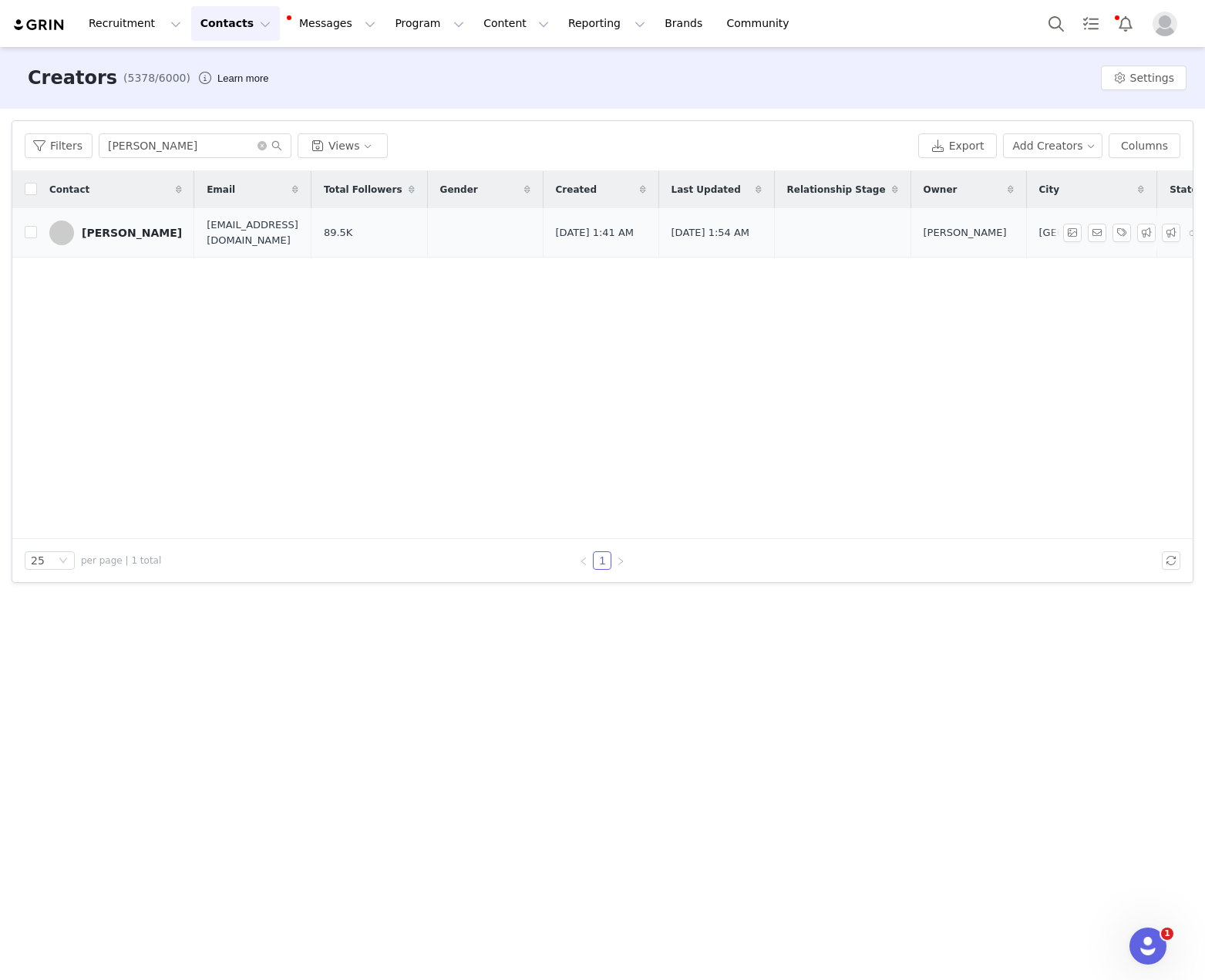
click at [118, 246] on td "Janeeta Steephen" at bounding box center [115, 232] width 158 height 49
click at [122, 244] on link "Janeeta Steephen" at bounding box center [115, 232] width 132 height 24
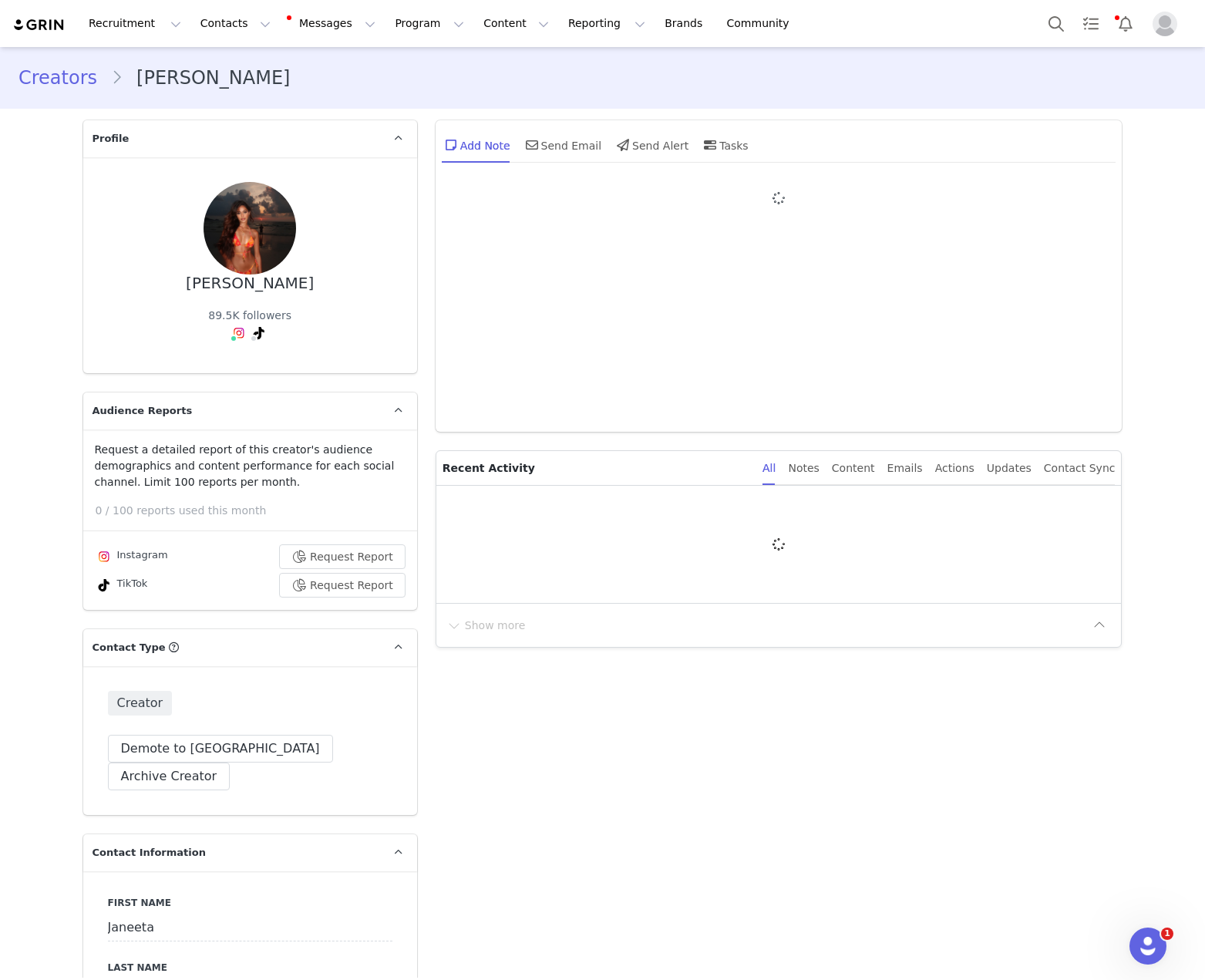
type input "+1 ([GEOGRAPHIC_DATA])"
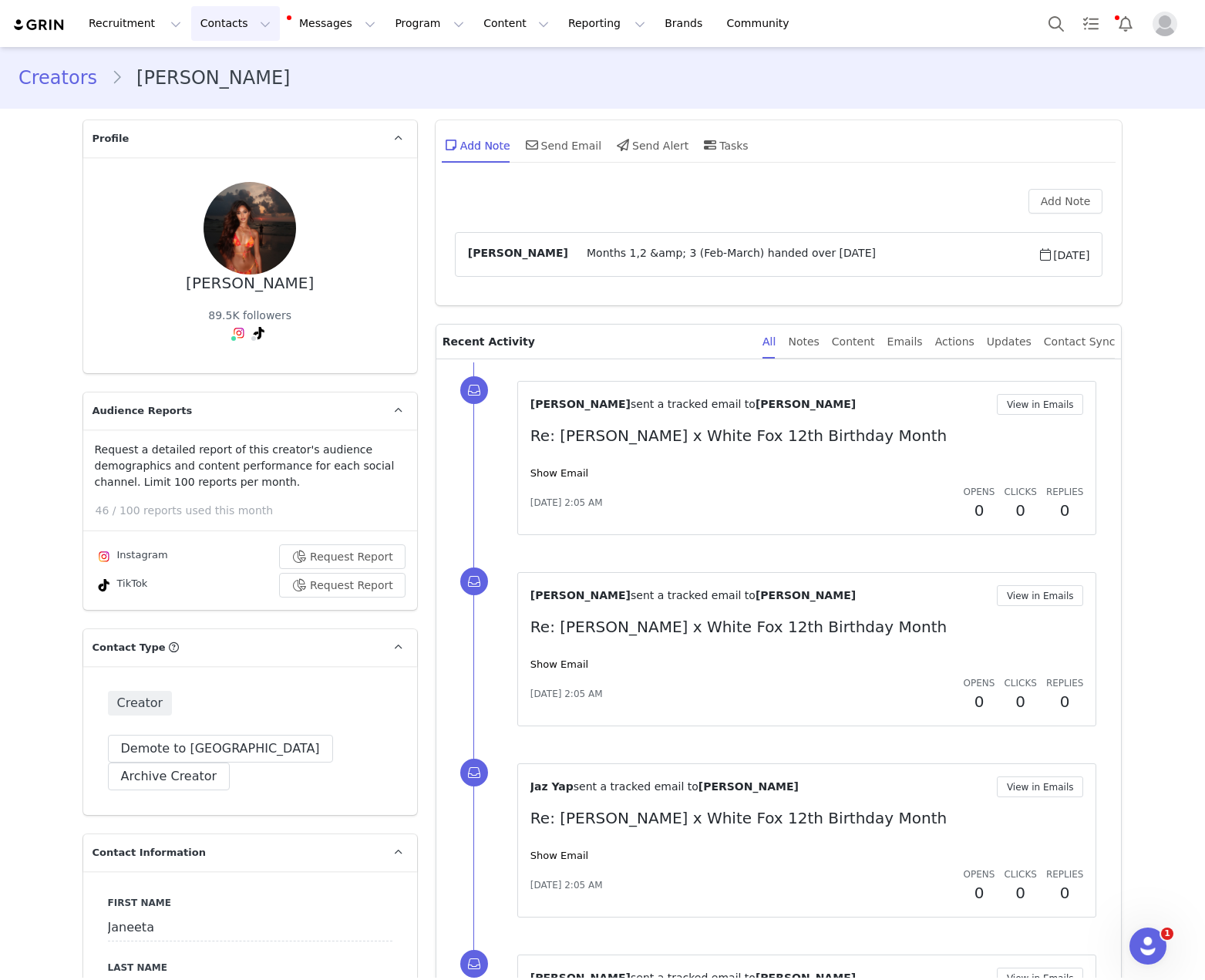
click at [230, 13] on button "Contacts Contacts" at bounding box center [235, 24] width 89 height 34
click at [219, 64] on p "Creators" at bounding box center [216, 68] width 46 height 16
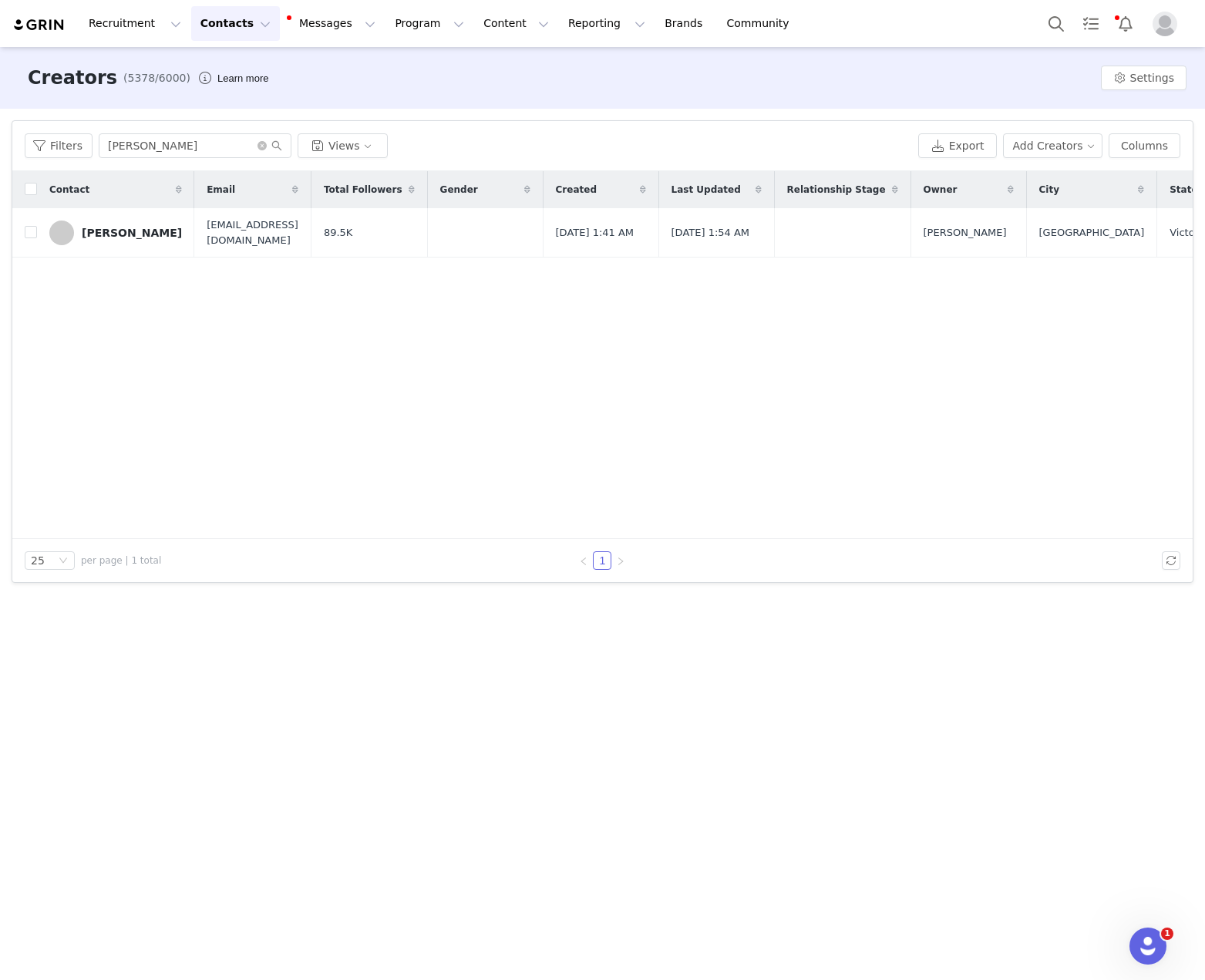
click at [189, 125] on div "Filters Janeeta Steephen Views Export Add Creators Columns" at bounding box center [602, 146] width 1180 height 50
click at [189, 138] on input "Janeeta Steephen" at bounding box center [195, 145] width 193 height 24
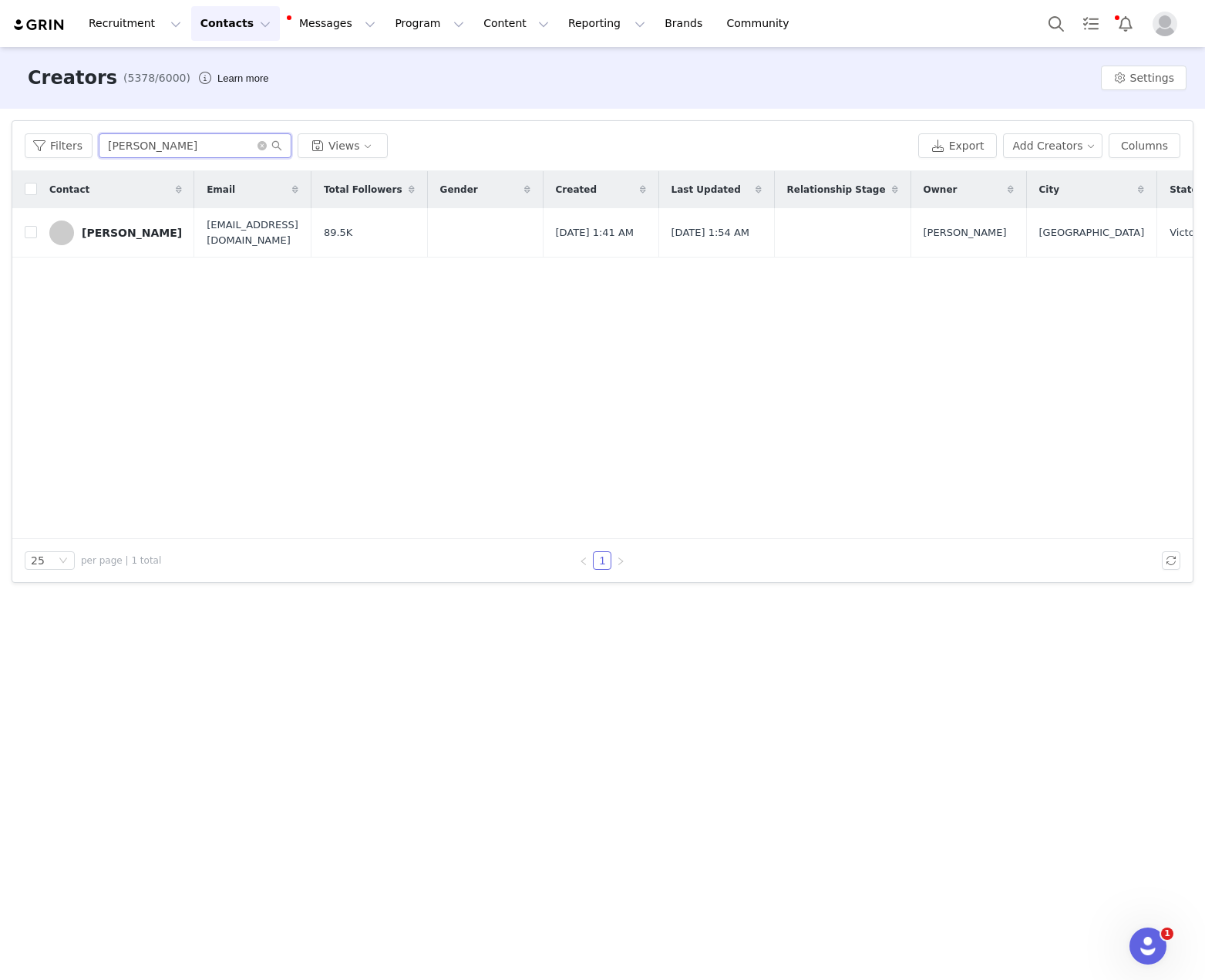
click at [189, 138] on input "Janeeta Steephen" at bounding box center [195, 145] width 193 height 24
paste input "Hannah Perera"
type input "Hannah Perera"
click at [143, 238] on div "Hannah Perera" at bounding box center [132, 233] width 100 height 13
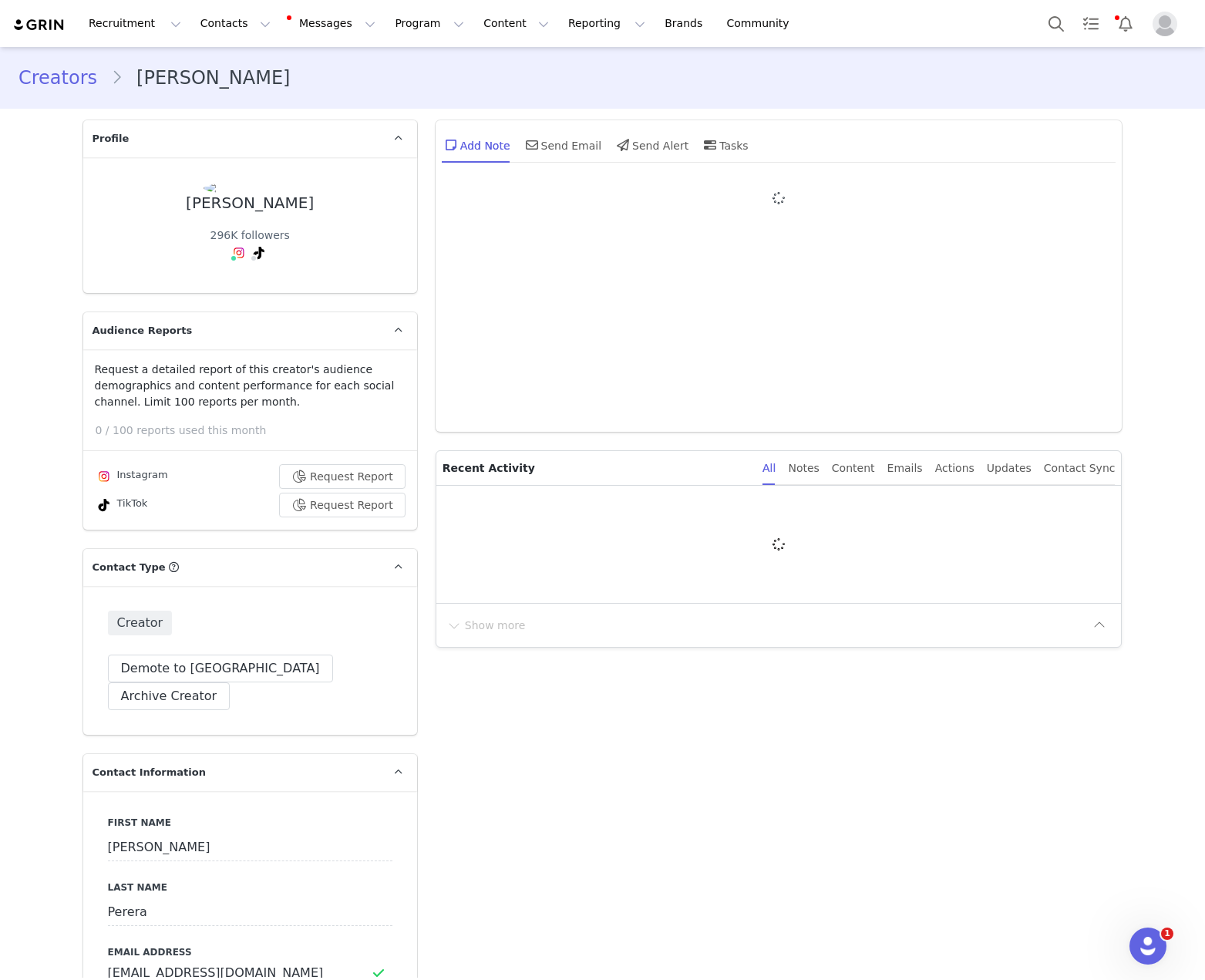
type input "+61 ([GEOGRAPHIC_DATA])"
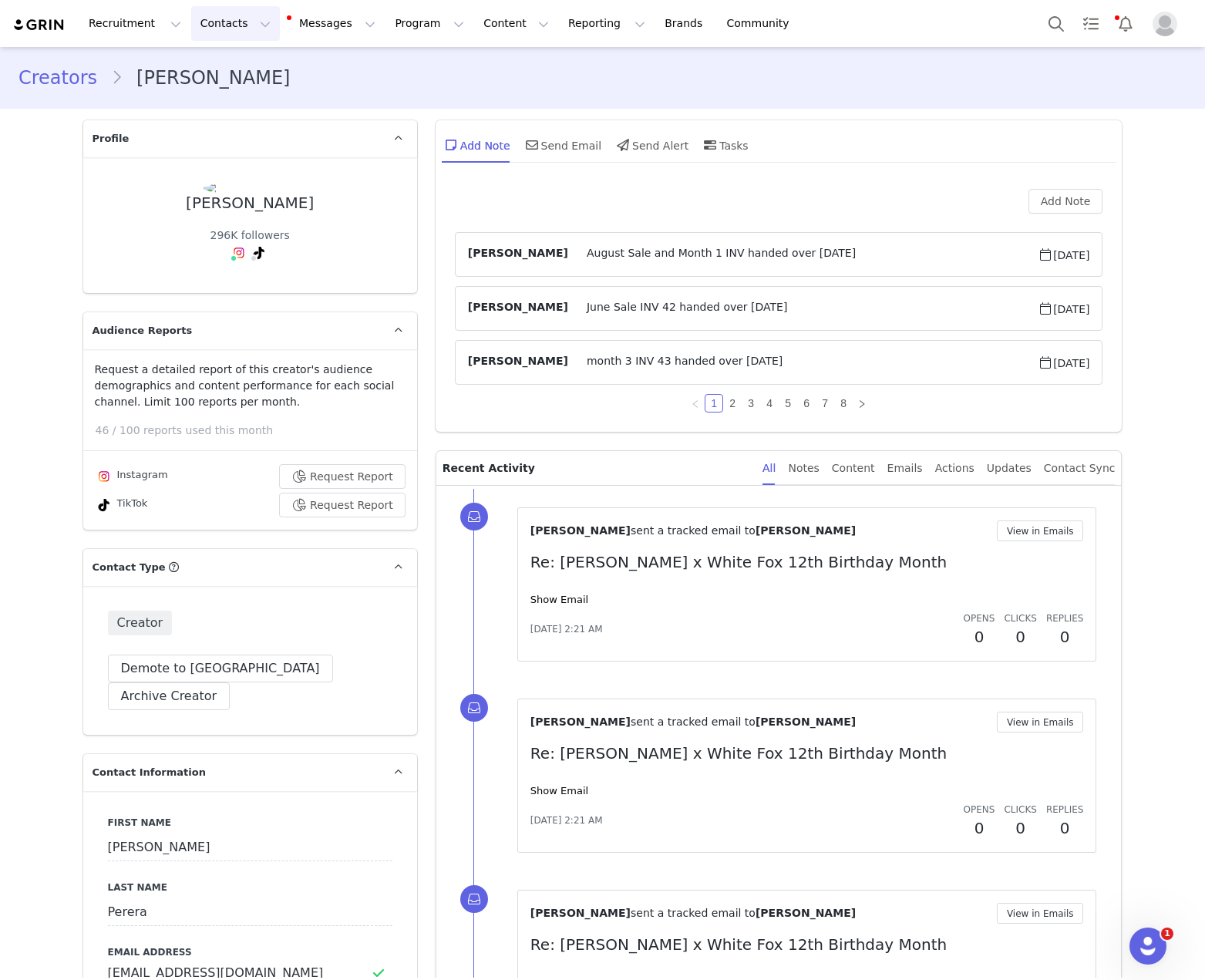
click at [219, 19] on button "Contacts Contacts" at bounding box center [235, 24] width 89 height 34
click at [274, 64] on div "Creators" at bounding box center [241, 68] width 103 height 16
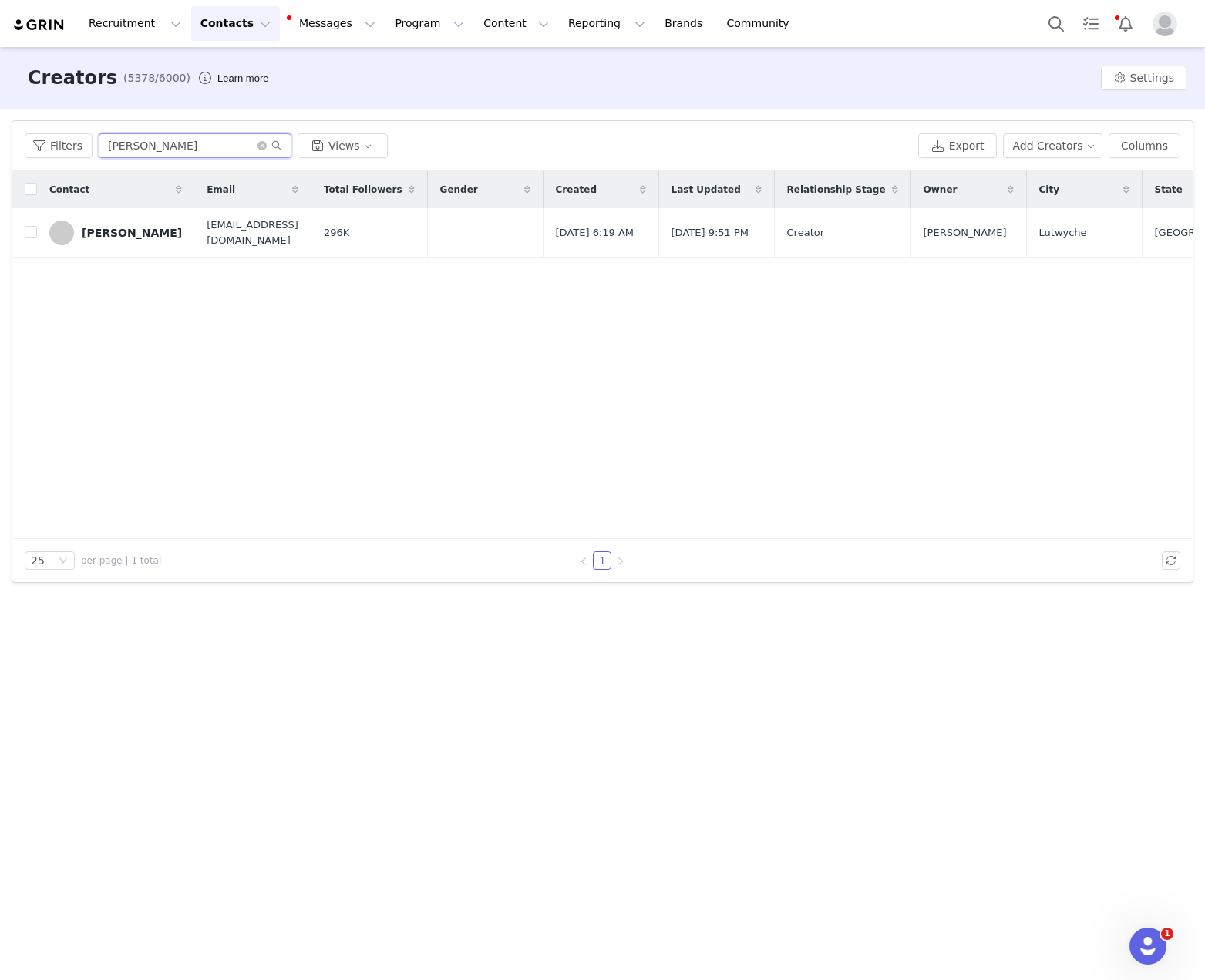
click at [189, 141] on input "Hannah Perera" at bounding box center [195, 145] width 193 height 24
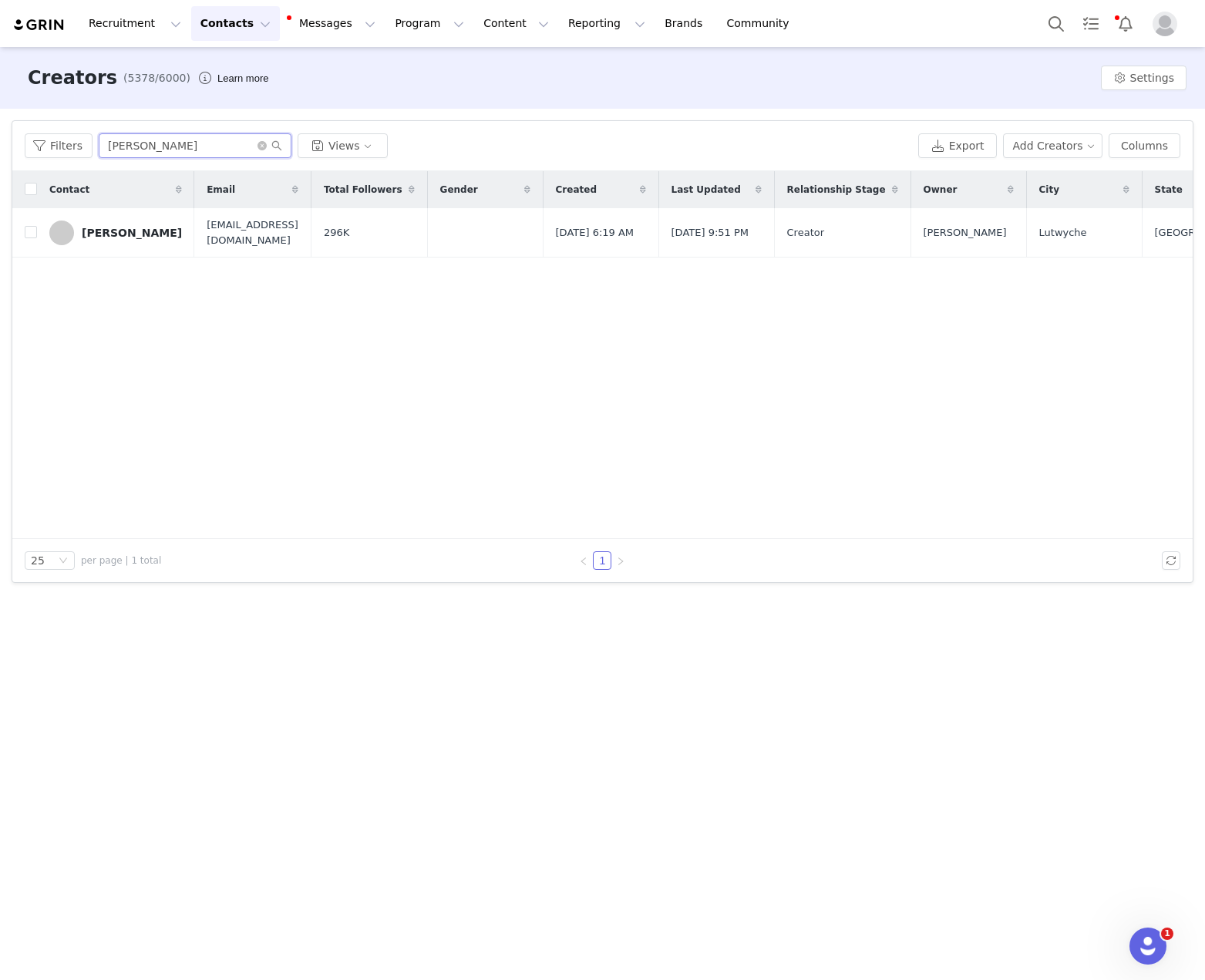
click at [189, 141] on input "Hannah Perera" at bounding box center [195, 145] width 193 height 24
paste input "Ali Blakey"
type input "Ali Blakey"
click at [87, 223] on link "Ali Blakey" at bounding box center [115, 232] width 132 height 24
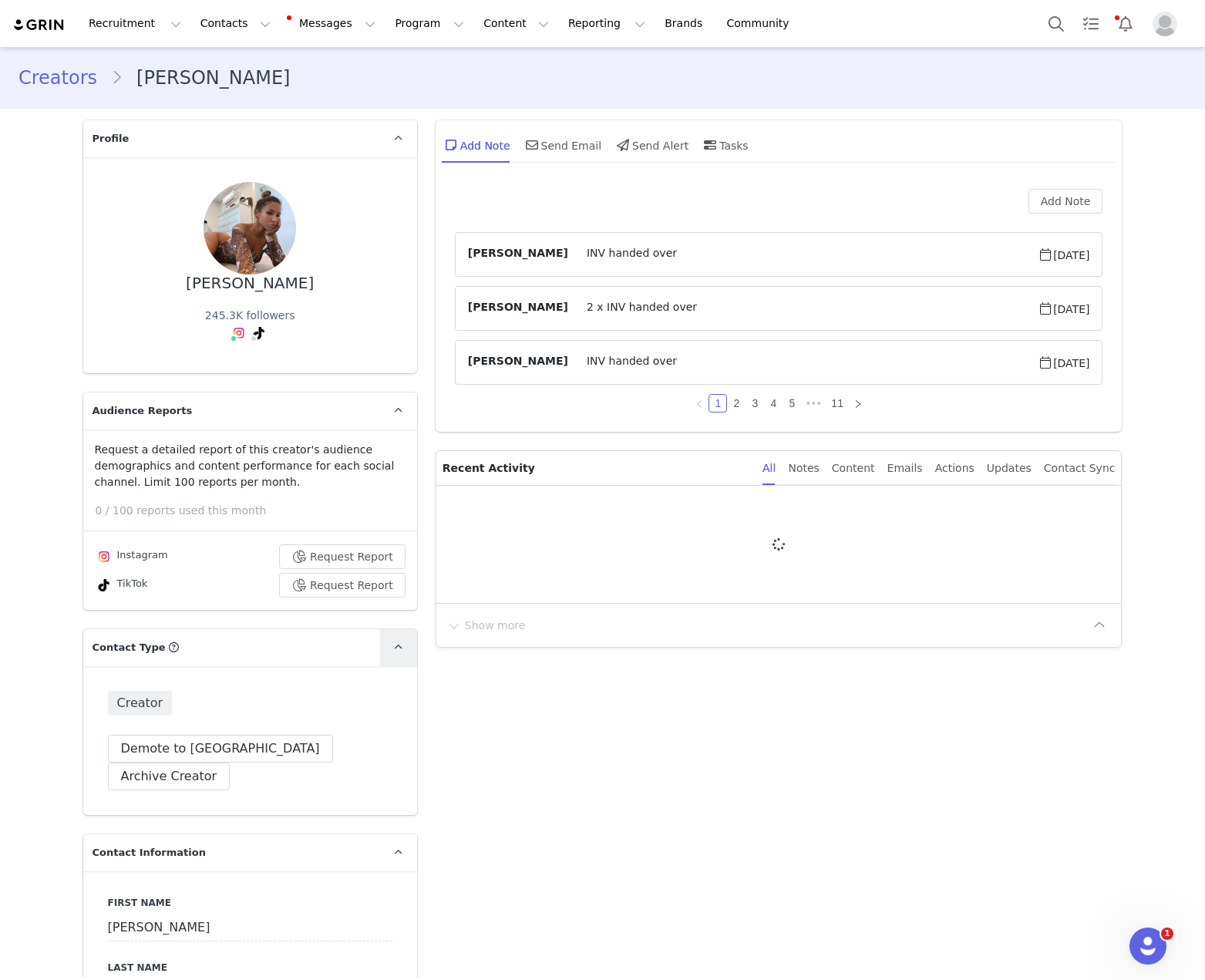
type input "+1 ([GEOGRAPHIC_DATA])"
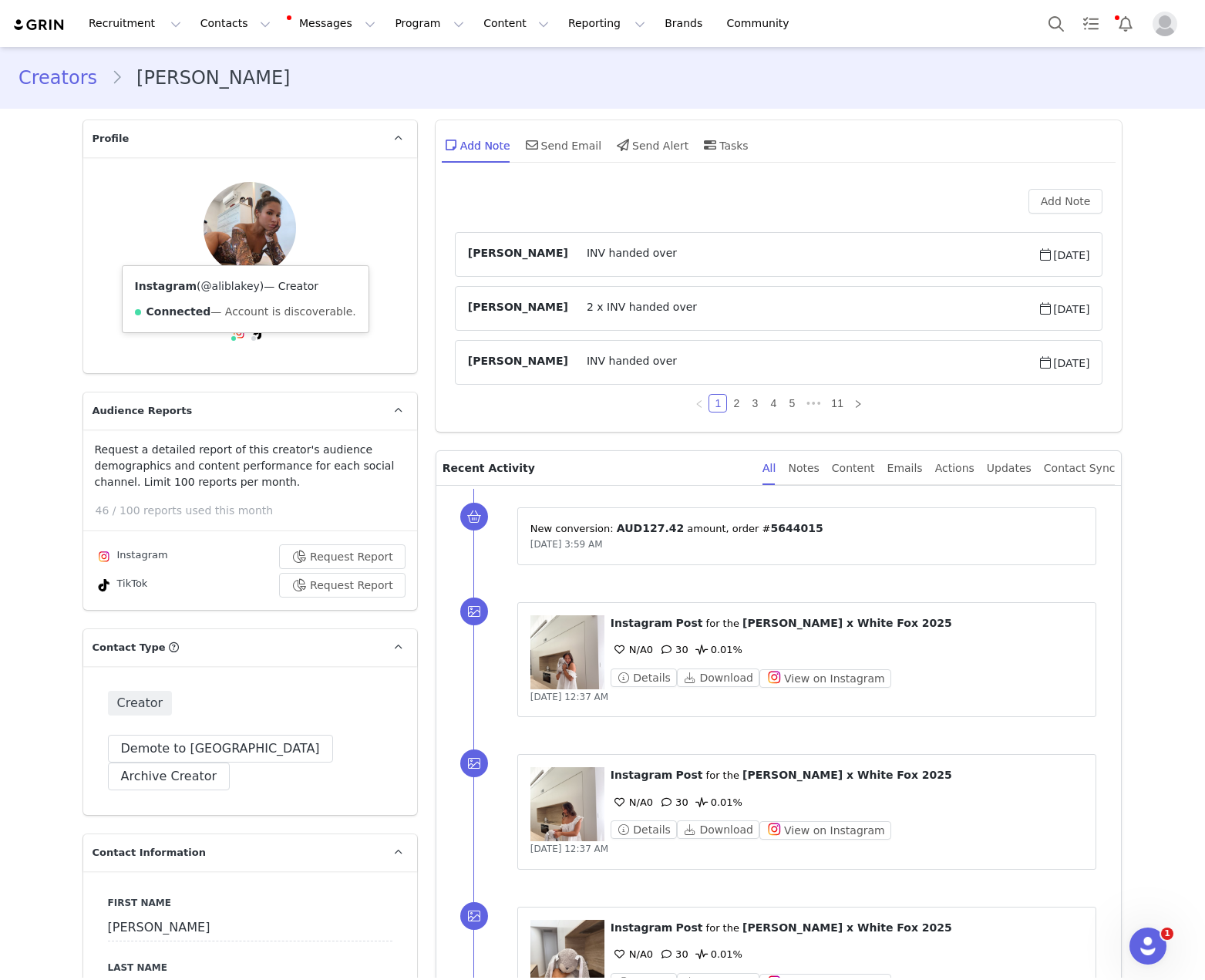
click at [212, 290] on link "@aliblakey" at bounding box center [230, 286] width 59 height 13
click at [258, 34] on button "Contacts Contacts" at bounding box center [235, 24] width 89 height 34
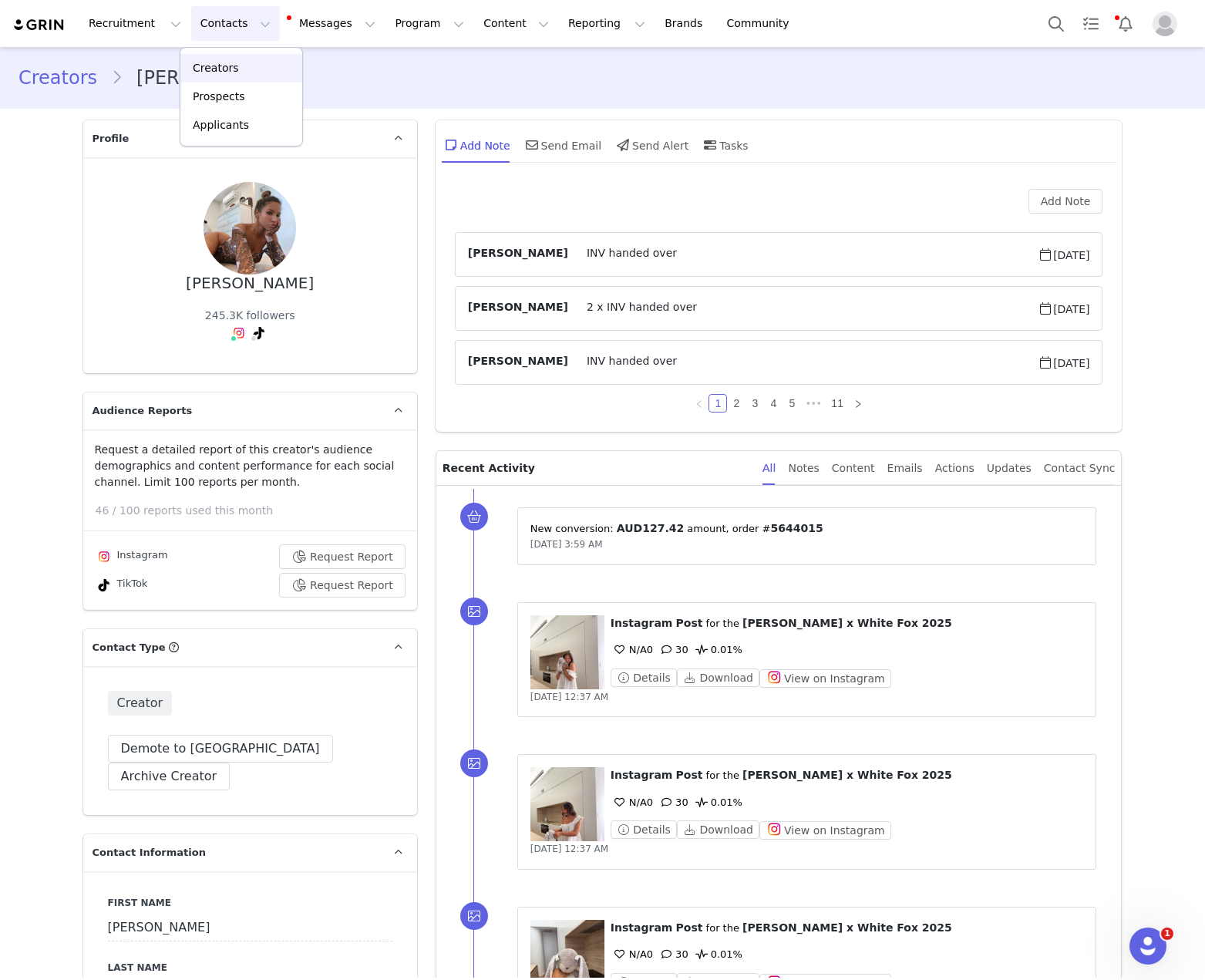
click at [293, 71] on link "Creators" at bounding box center [241, 68] width 122 height 28
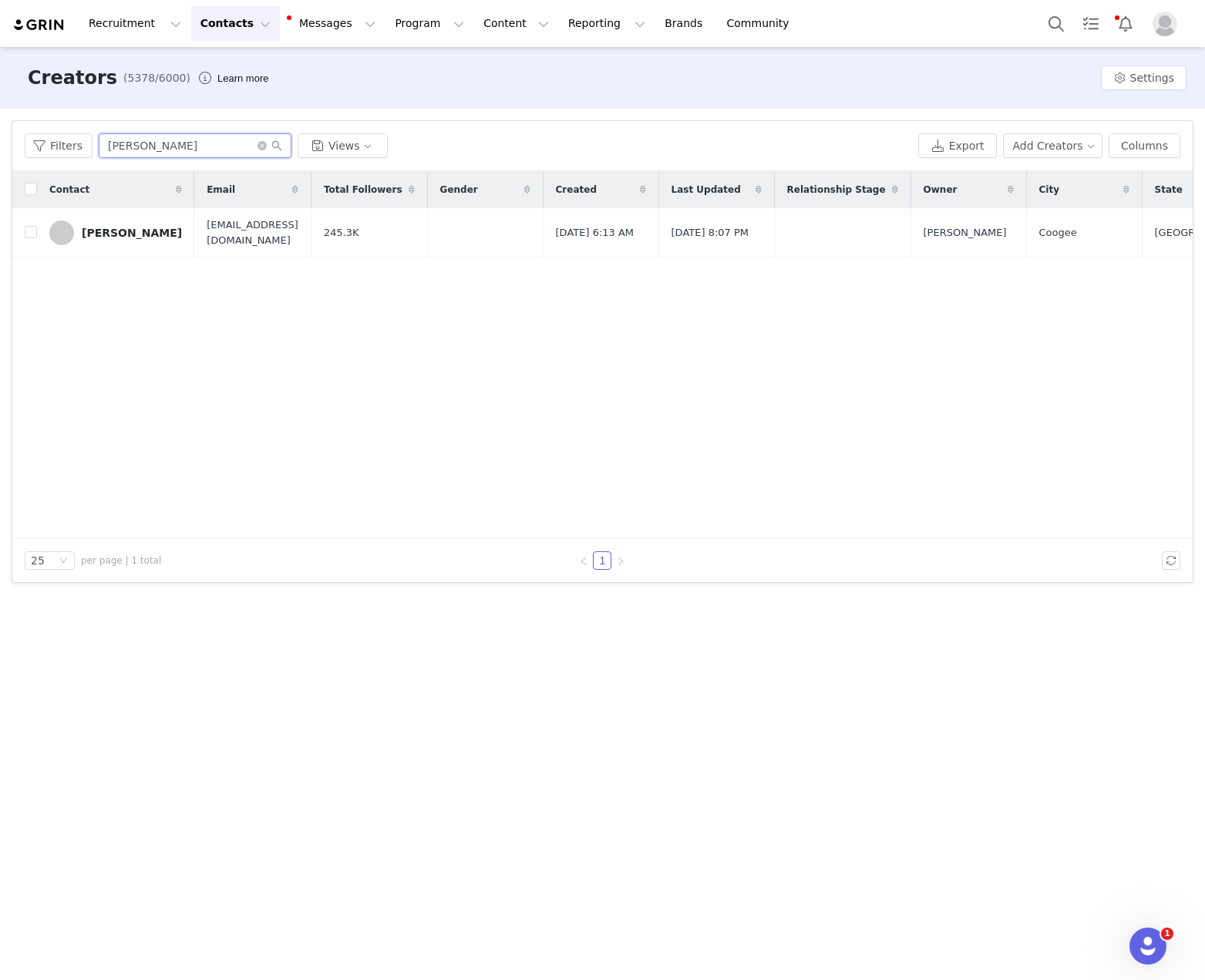
click at [167, 141] on input "Ali Blakey" at bounding box center [195, 145] width 193 height 24
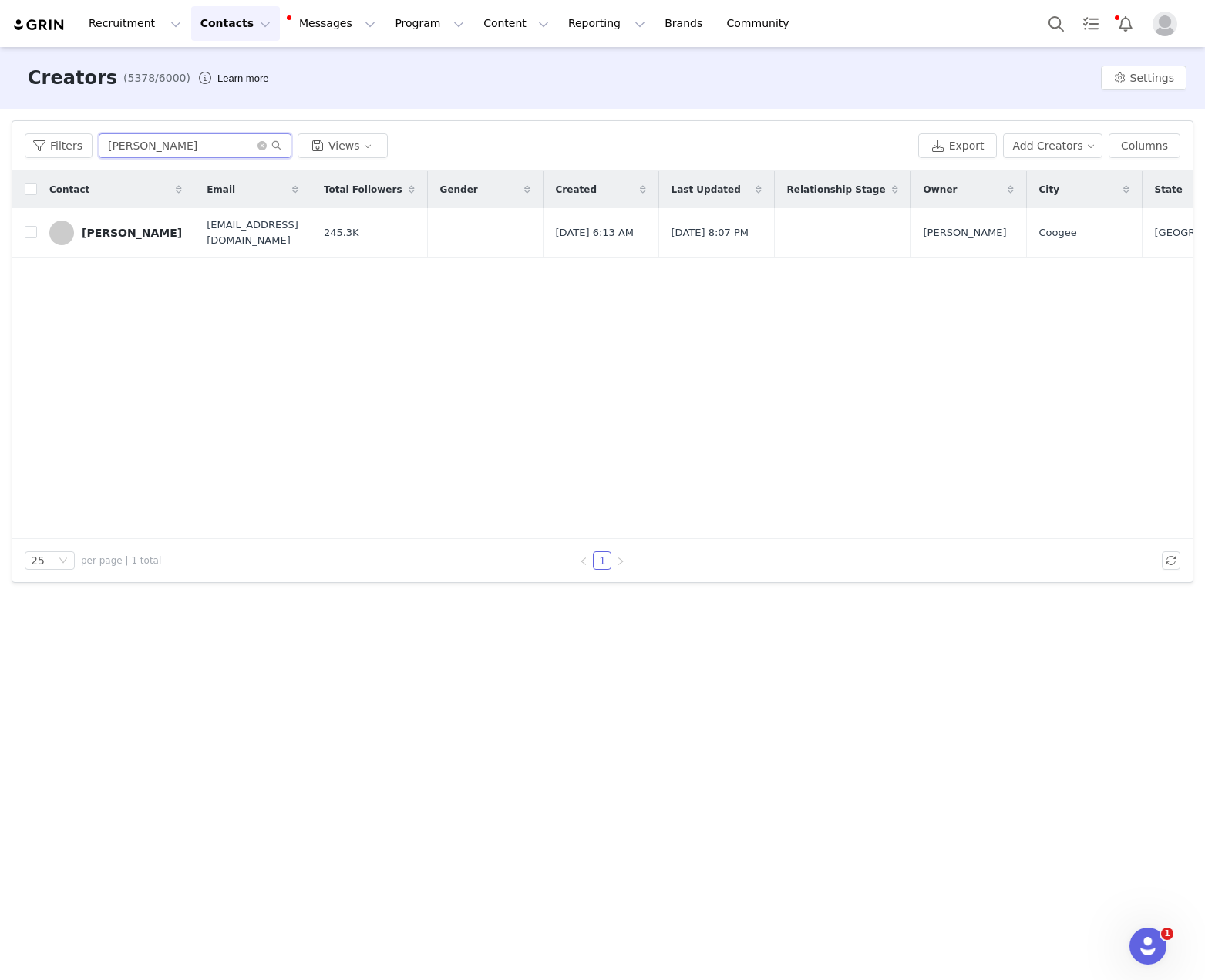
paste input "Lauren Wheatl"
type input "Lauren Wheatley"
click at [125, 226] on link "Lauren Wheatley" at bounding box center [115, 232] width 132 height 24
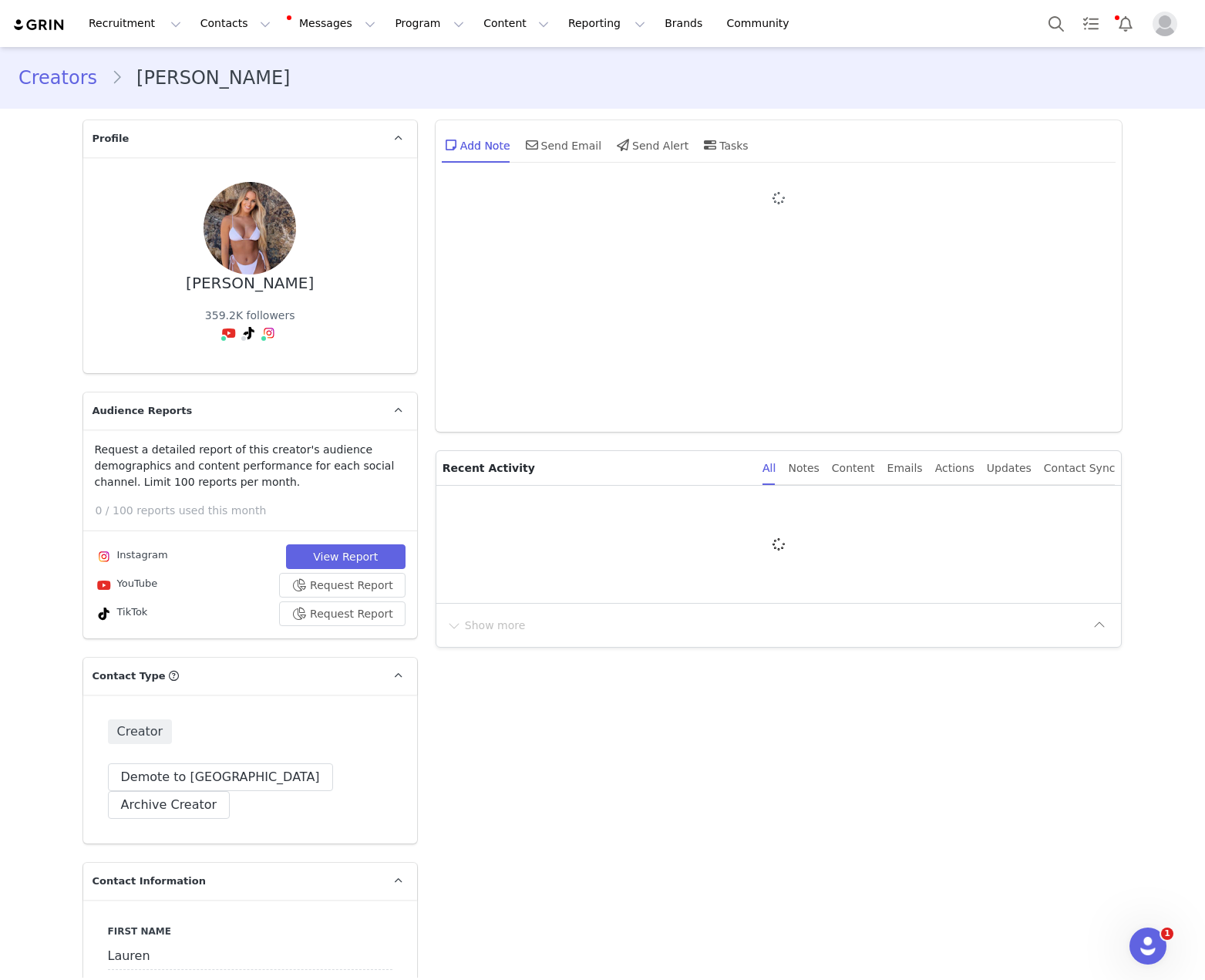
type input "+1 ([GEOGRAPHIC_DATA])"
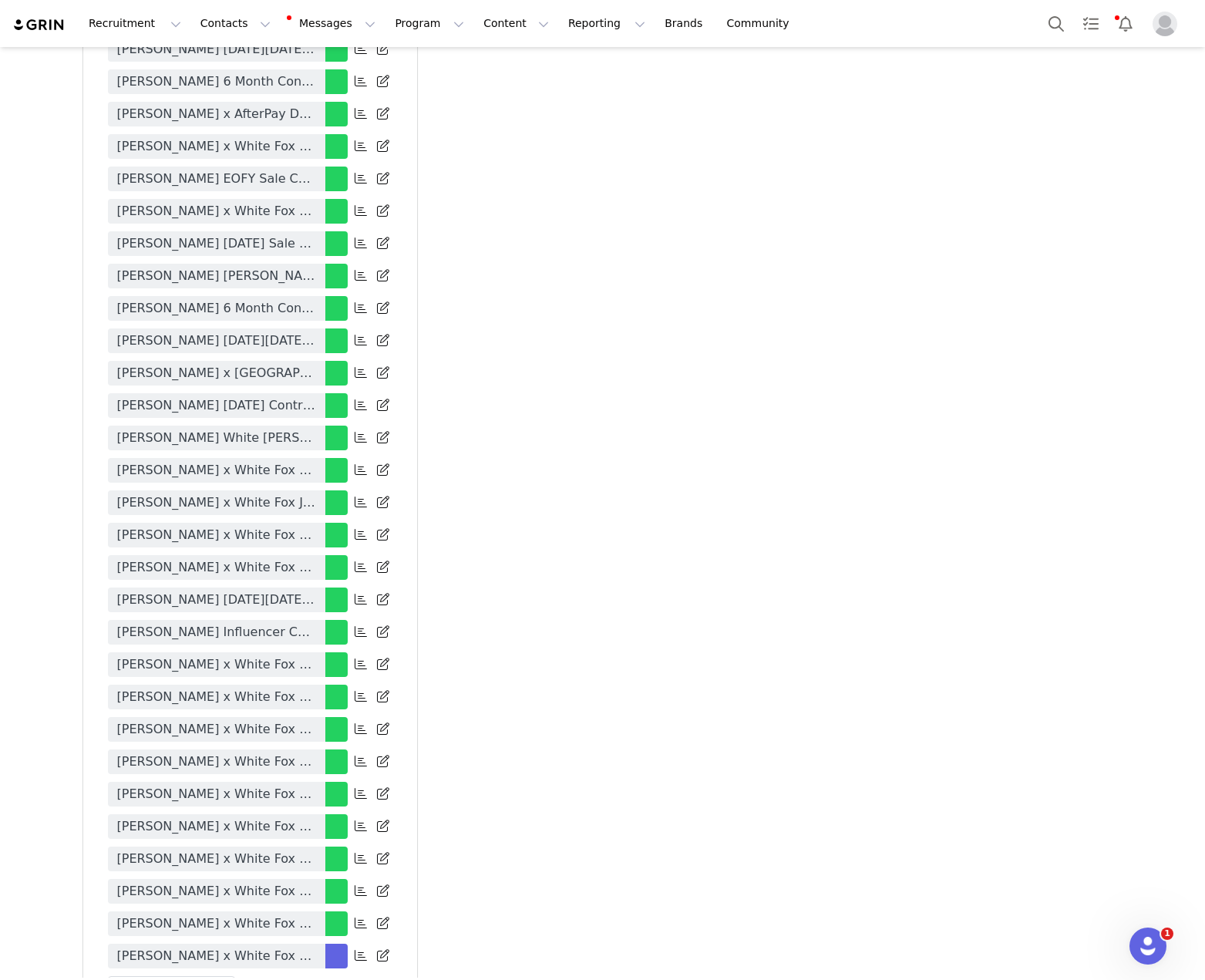
scroll to position [4146, 0]
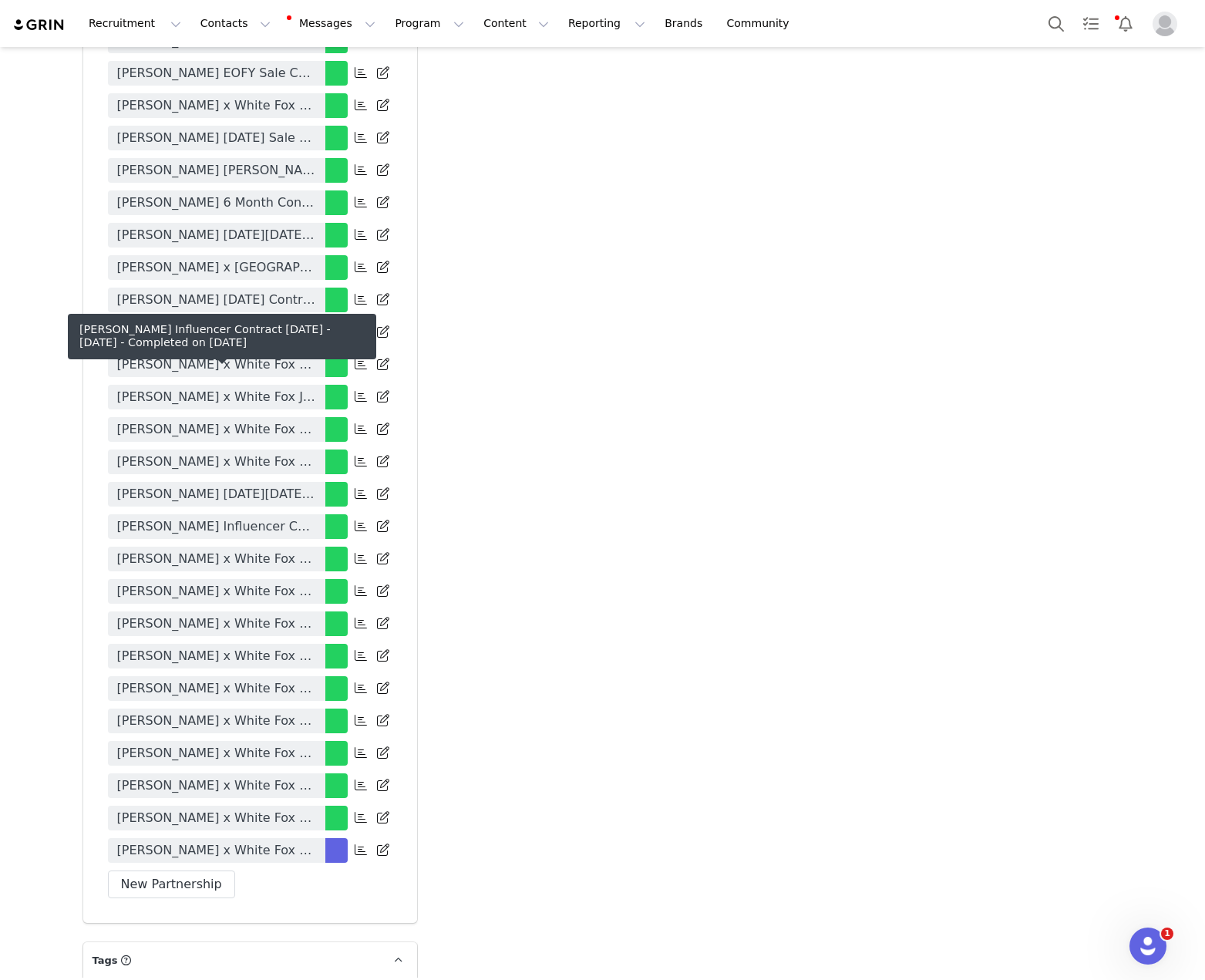
click at [260, 517] on span "Lauren Wheatley Influencer Contract Dec 2024 - May 2025" at bounding box center [216, 527] width 199 height 19
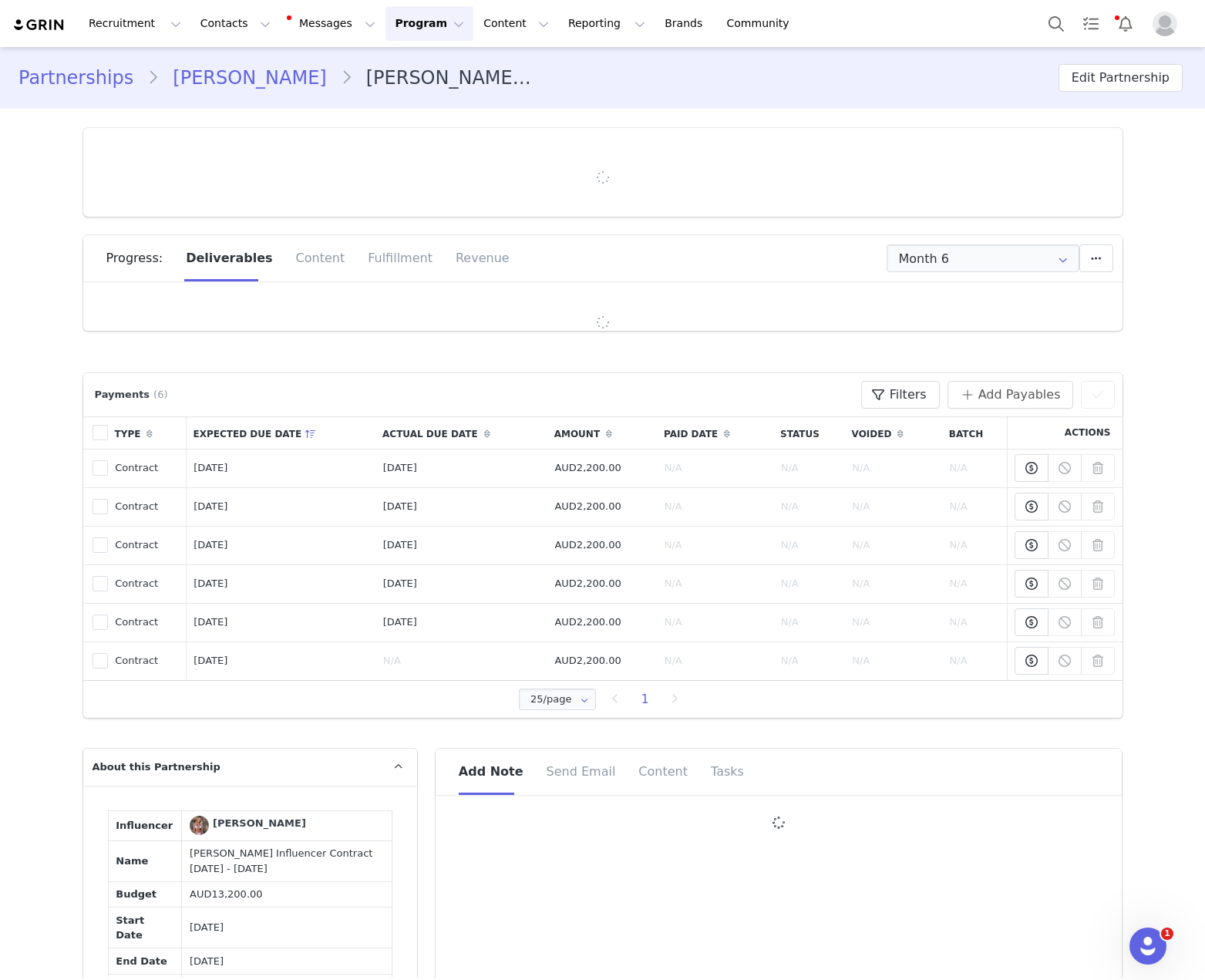
type input "+1 ([GEOGRAPHIC_DATA])"
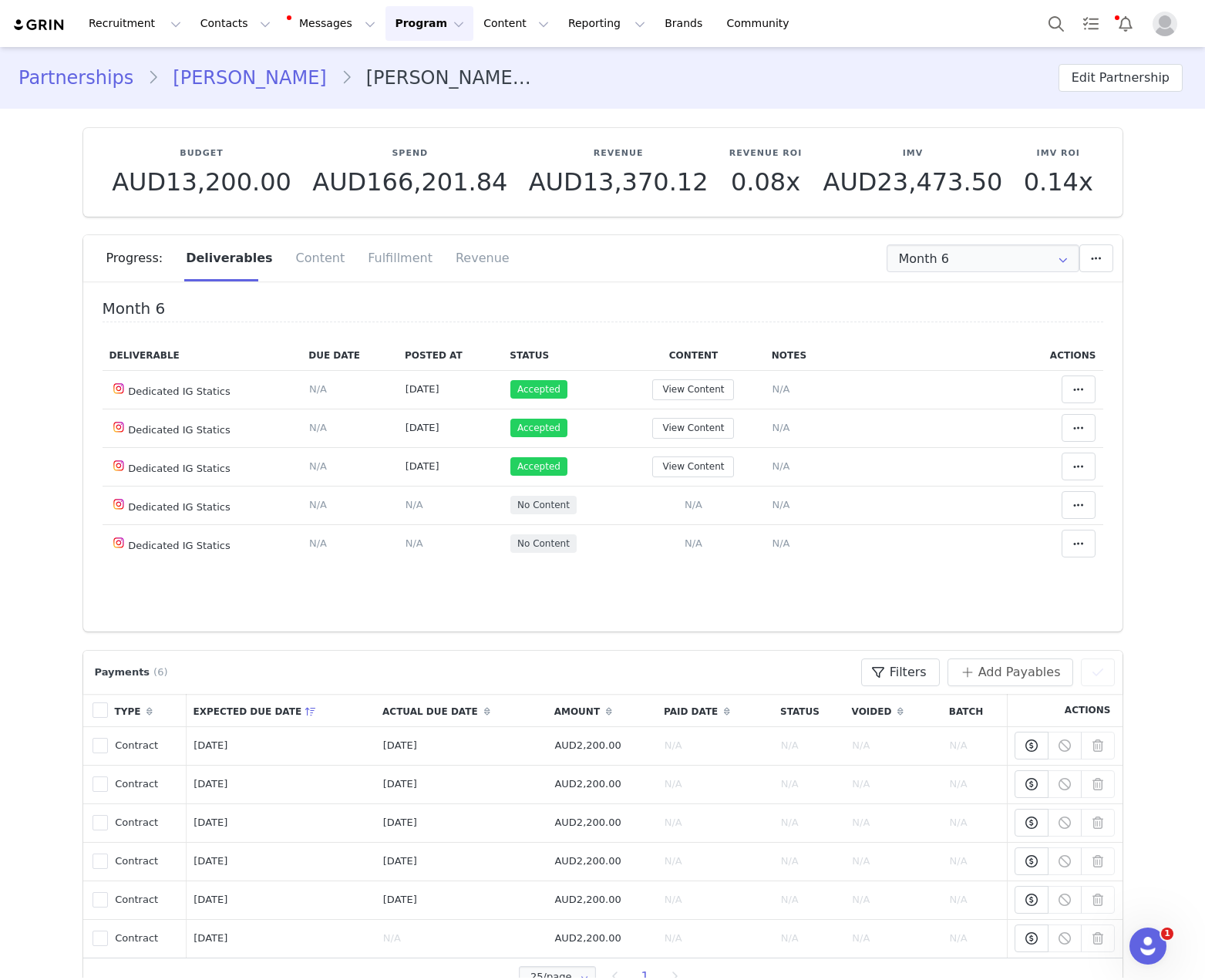
click at [212, 80] on link "Lauren Wheatley" at bounding box center [249, 78] width 181 height 27
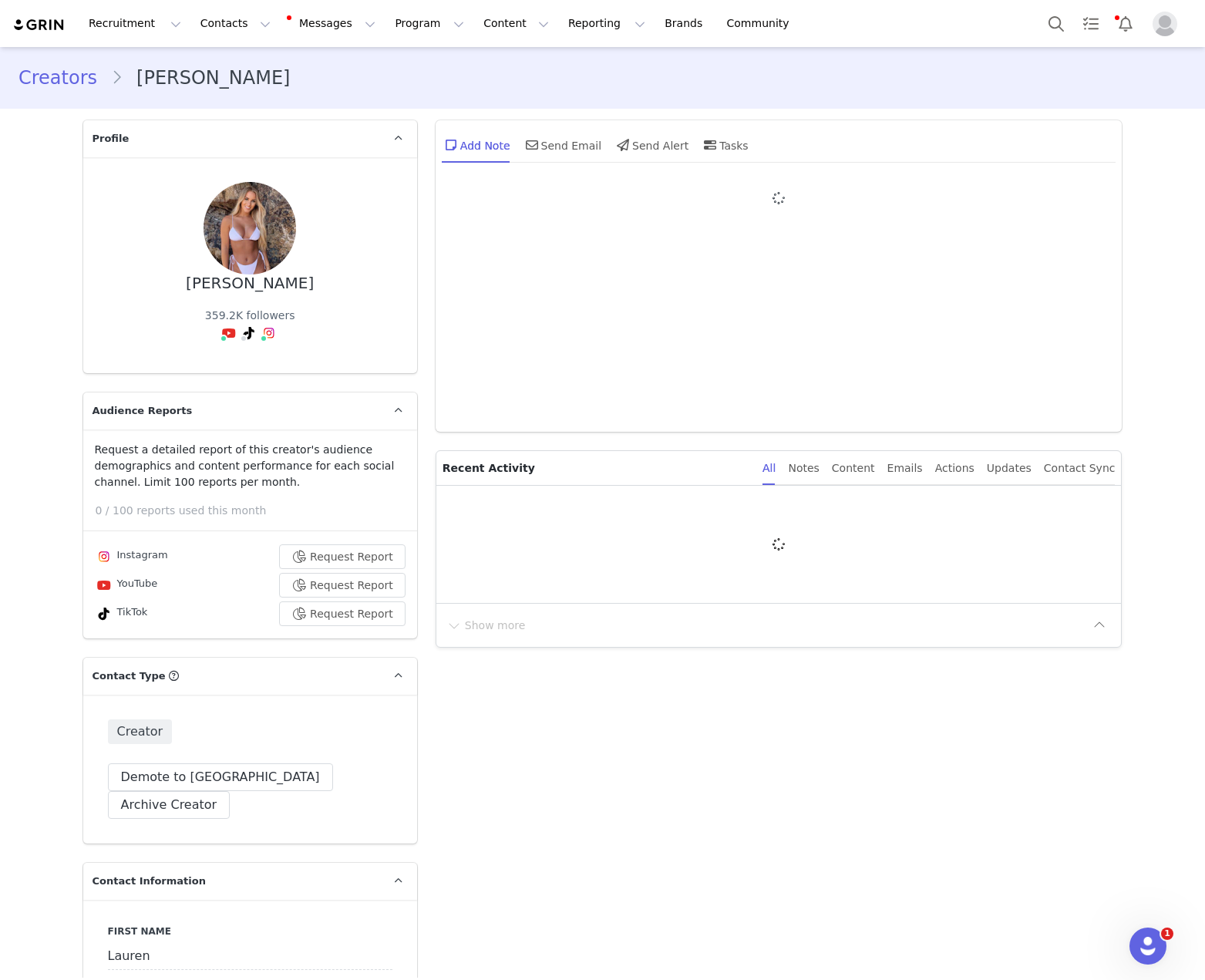
type input "+1 ([GEOGRAPHIC_DATA])"
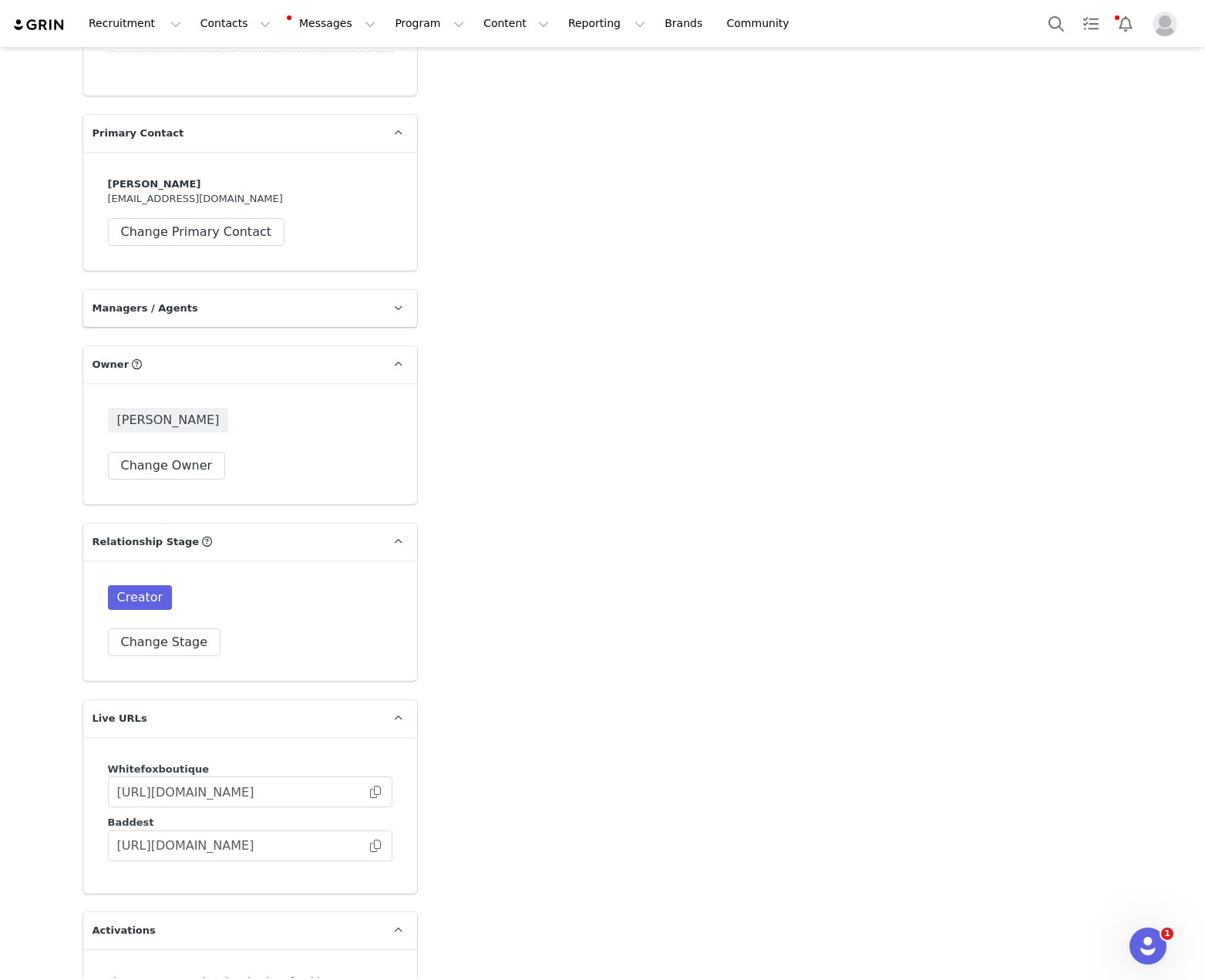
scroll to position [2603, 0]
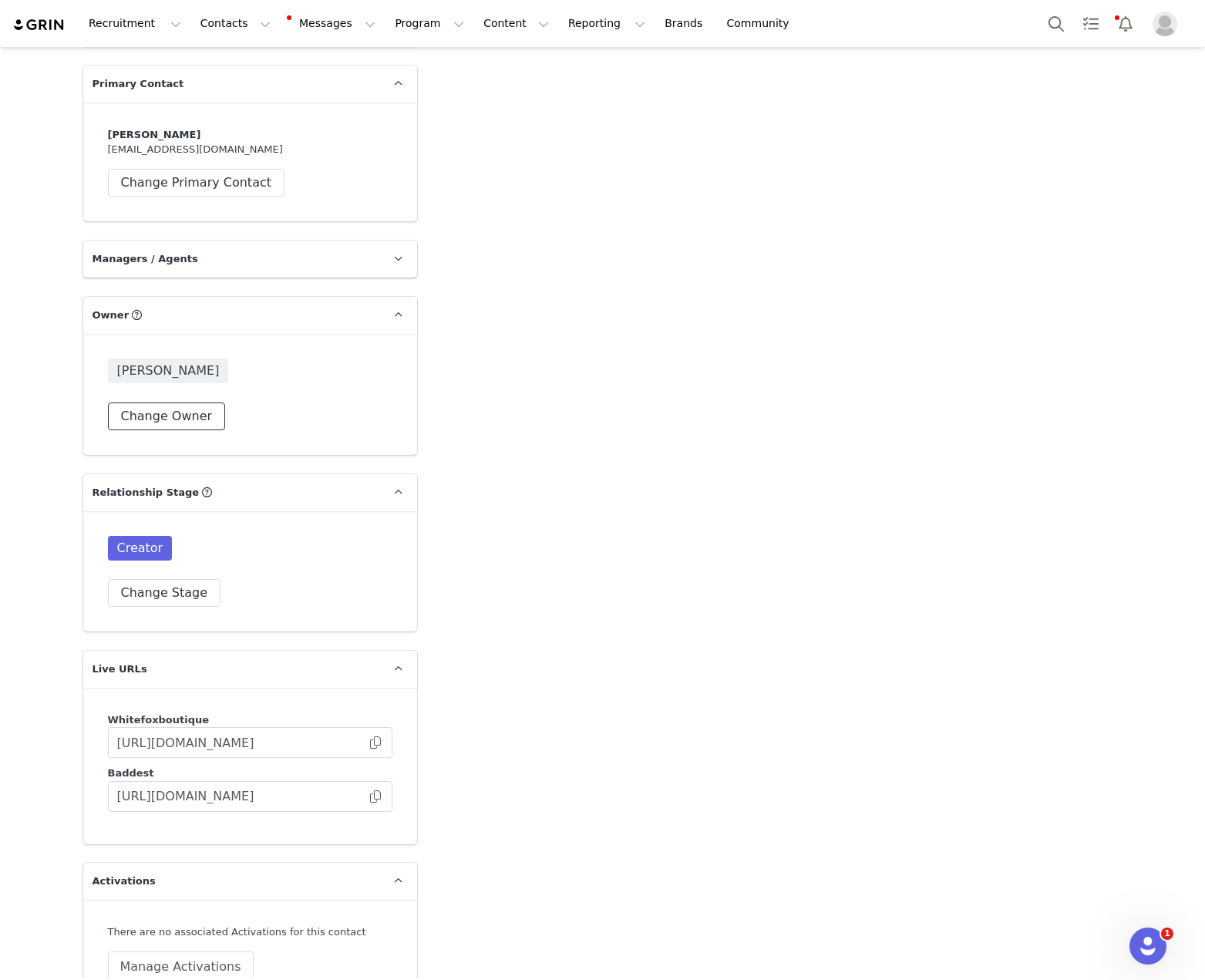
click at [130, 402] on button "Change Owner" at bounding box center [167, 416] width 118 height 27
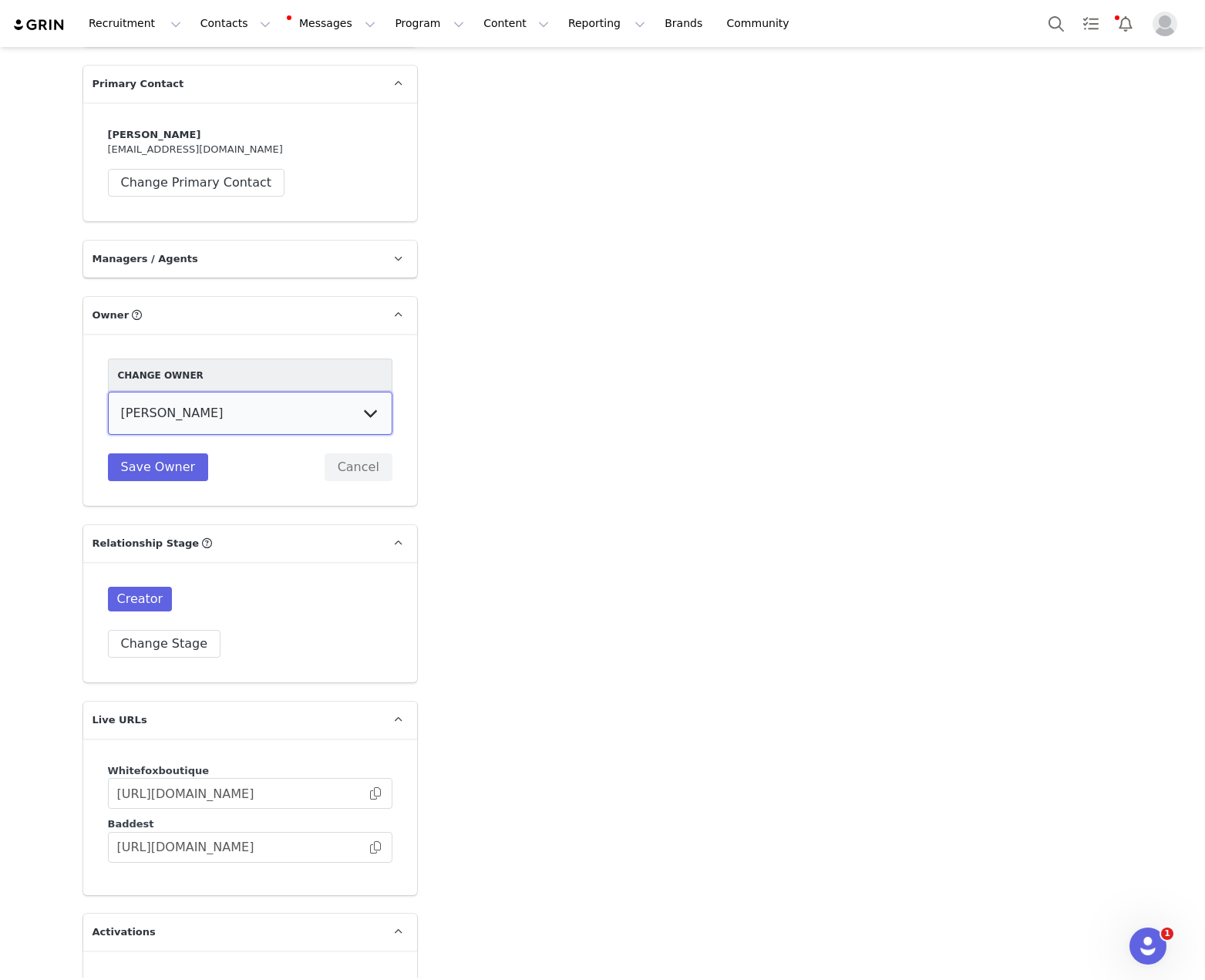
click at [279, 391] on select "Tina Innes Jaz Yap Tiana McLennan Grace Khamis Tyra Mcrae Bridget Paul Tash Kav…" at bounding box center [250, 412] width 285 height 43
select select "64c45316-8e56-44f2-bbcb-602f3105b5fc"
click at [108, 391] on select "Tina Innes Jaz Yap Tiana McLennan Grace Khamis Tyra Mcrae Bridget Paul Tash Kav…" at bounding box center [250, 412] width 285 height 43
click at [137, 453] on button "Save Owner" at bounding box center [158, 466] width 101 height 27
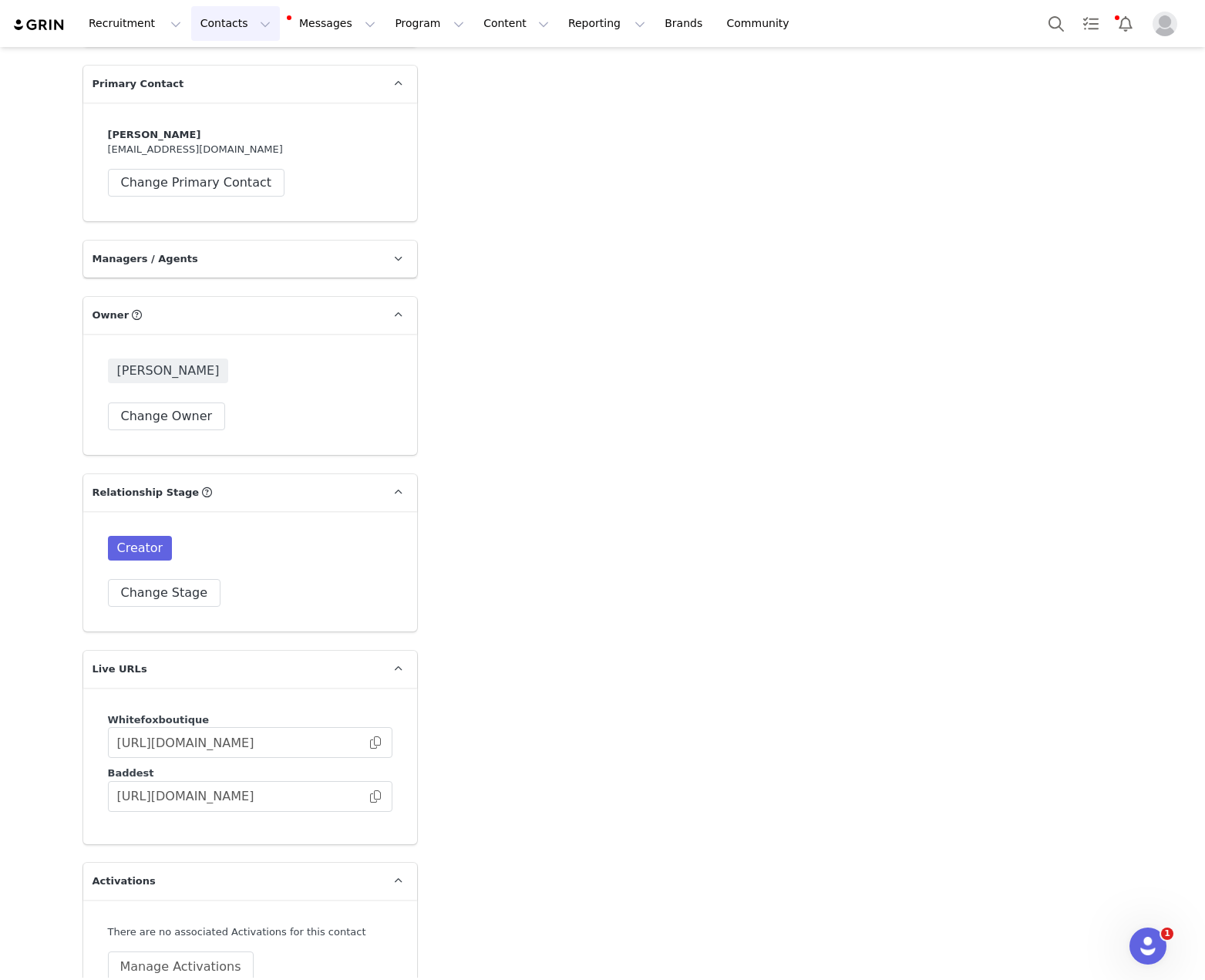
click at [260, 31] on button "Contacts Contacts" at bounding box center [235, 24] width 89 height 34
click at [240, 76] on link "Creators" at bounding box center [241, 68] width 122 height 28
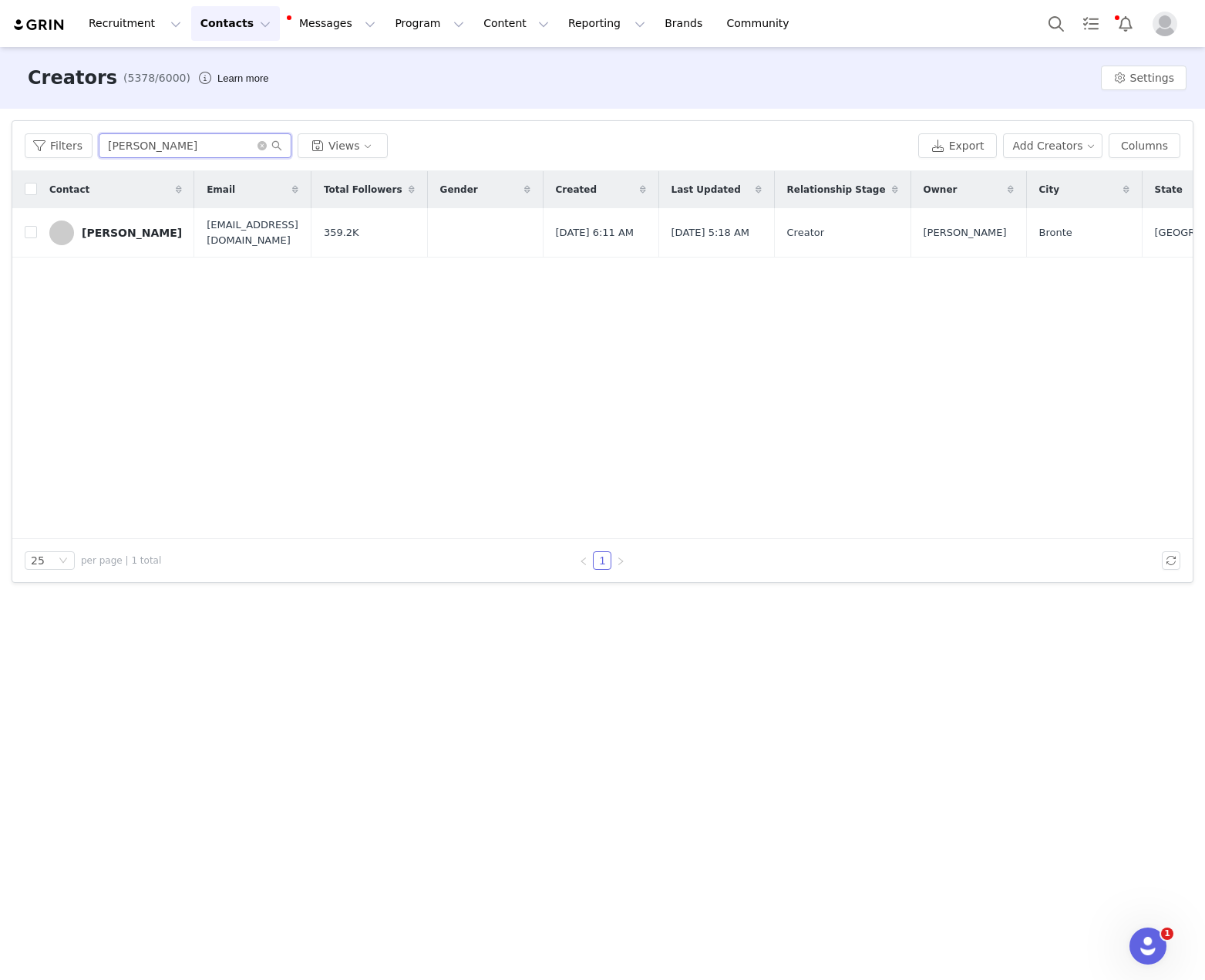
click at [136, 143] on input "Lauren Wheatley" at bounding box center [195, 145] width 193 height 24
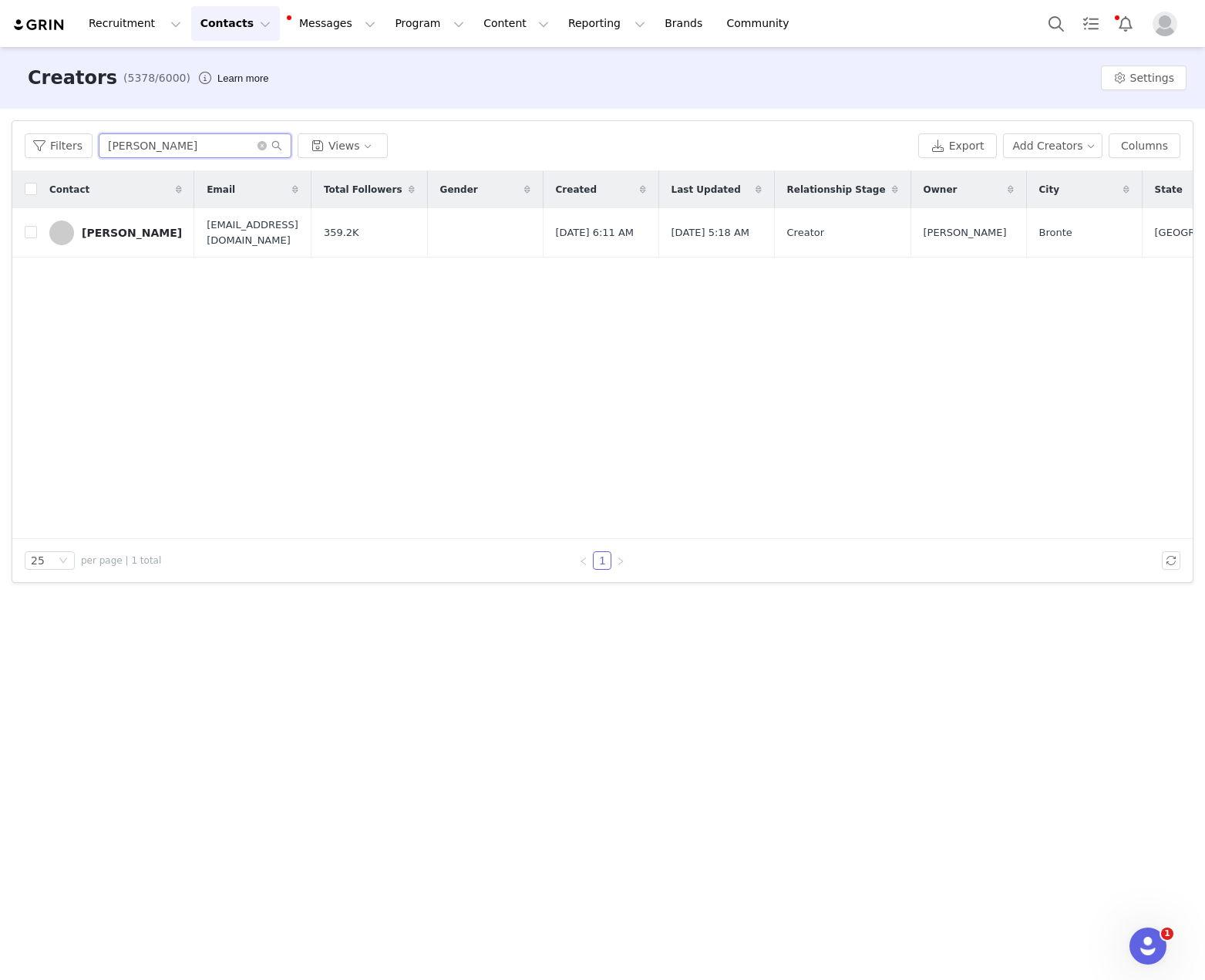
click at [136, 143] on input "Lauren Wheatley" at bounding box center [195, 145] width 193 height 24
paste input "Kavya Gor"
type input "Kavya Gor"
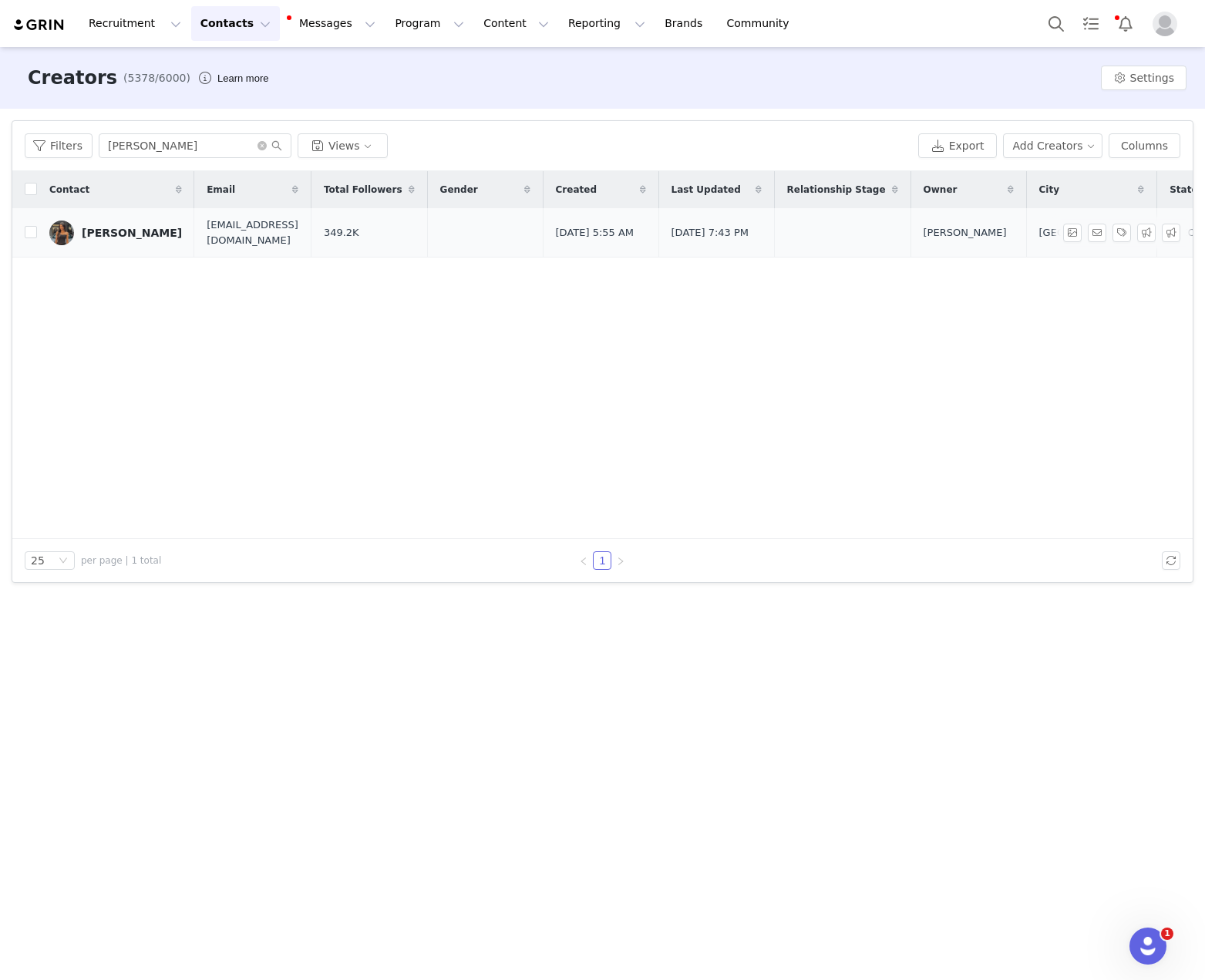
click at [122, 234] on div "Kavya Gor" at bounding box center [132, 233] width 100 height 13
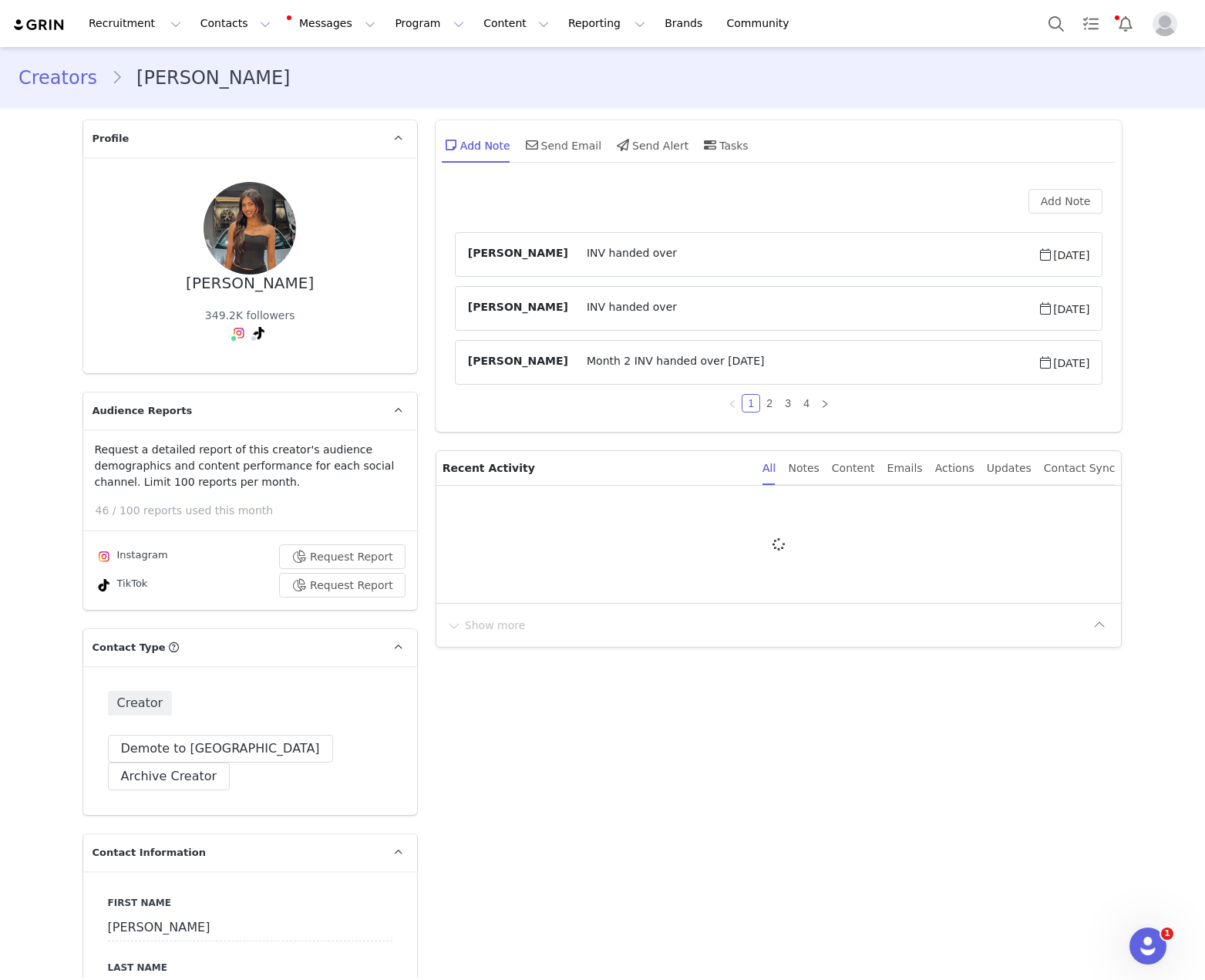
type input "+61 ([GEOGRAPHIC_DATA])"
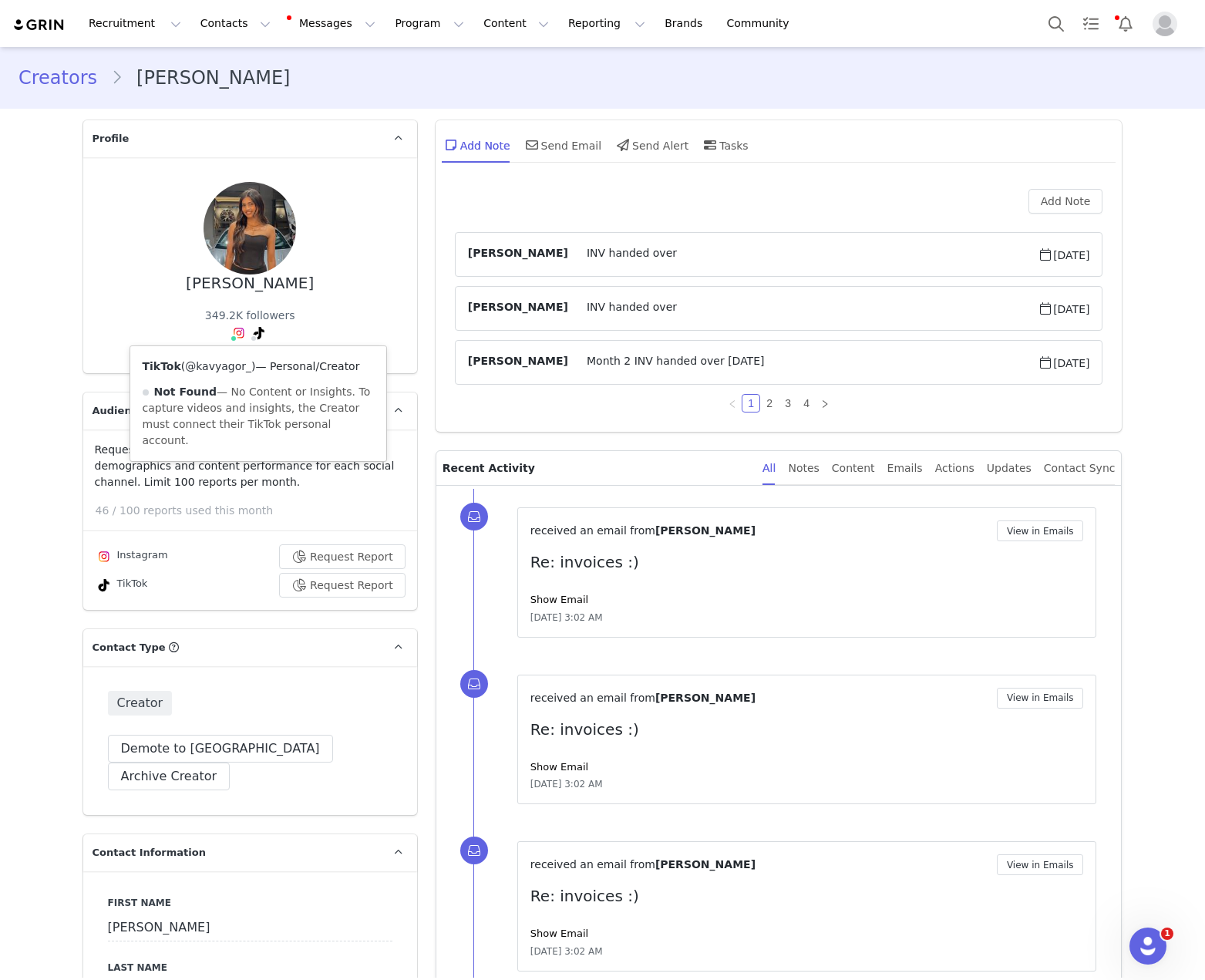
click at [212, 363] on link "@kavyagor_" at bounding box center [218, 366] width 67 height 13
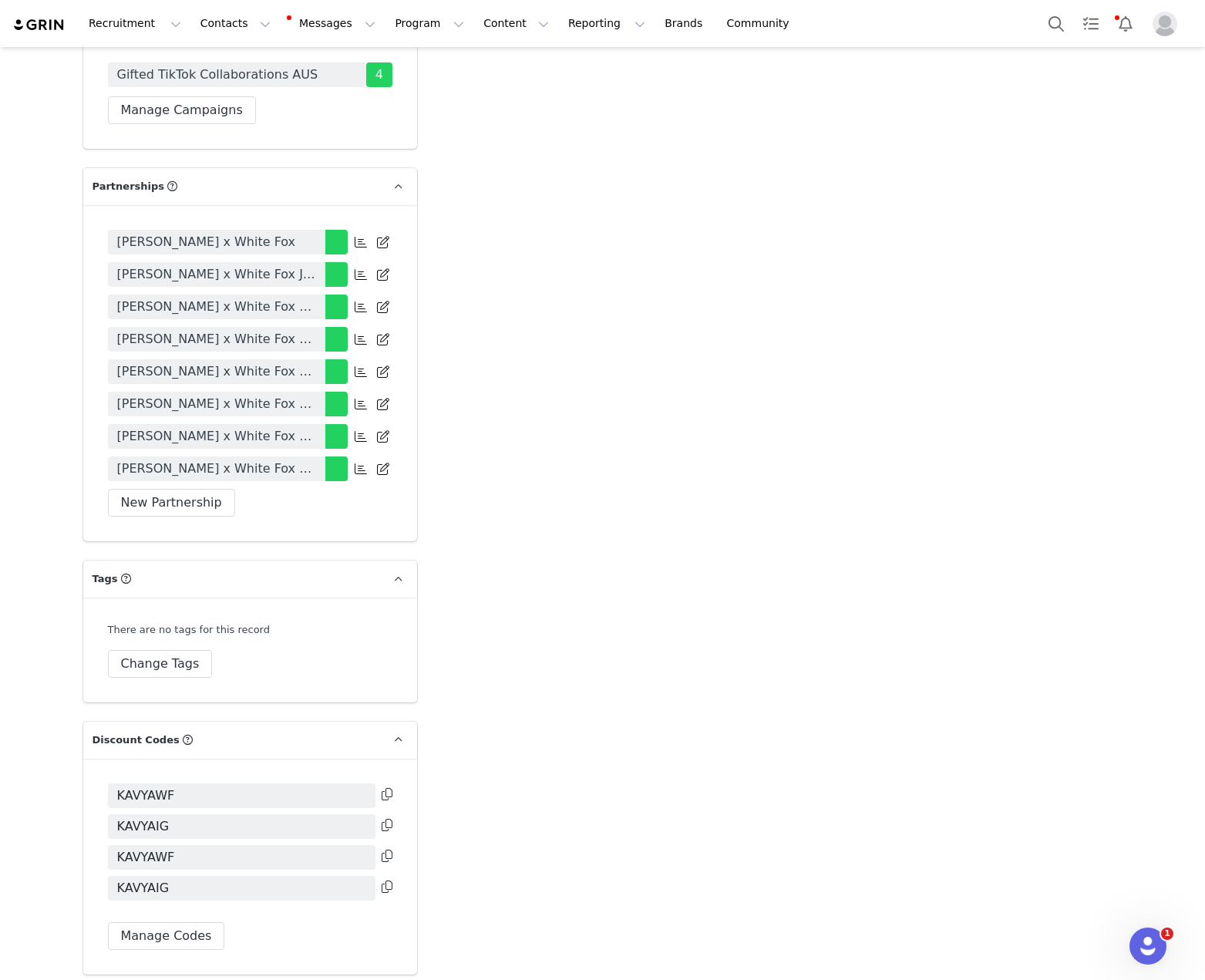
scroll to position [3337, 0]
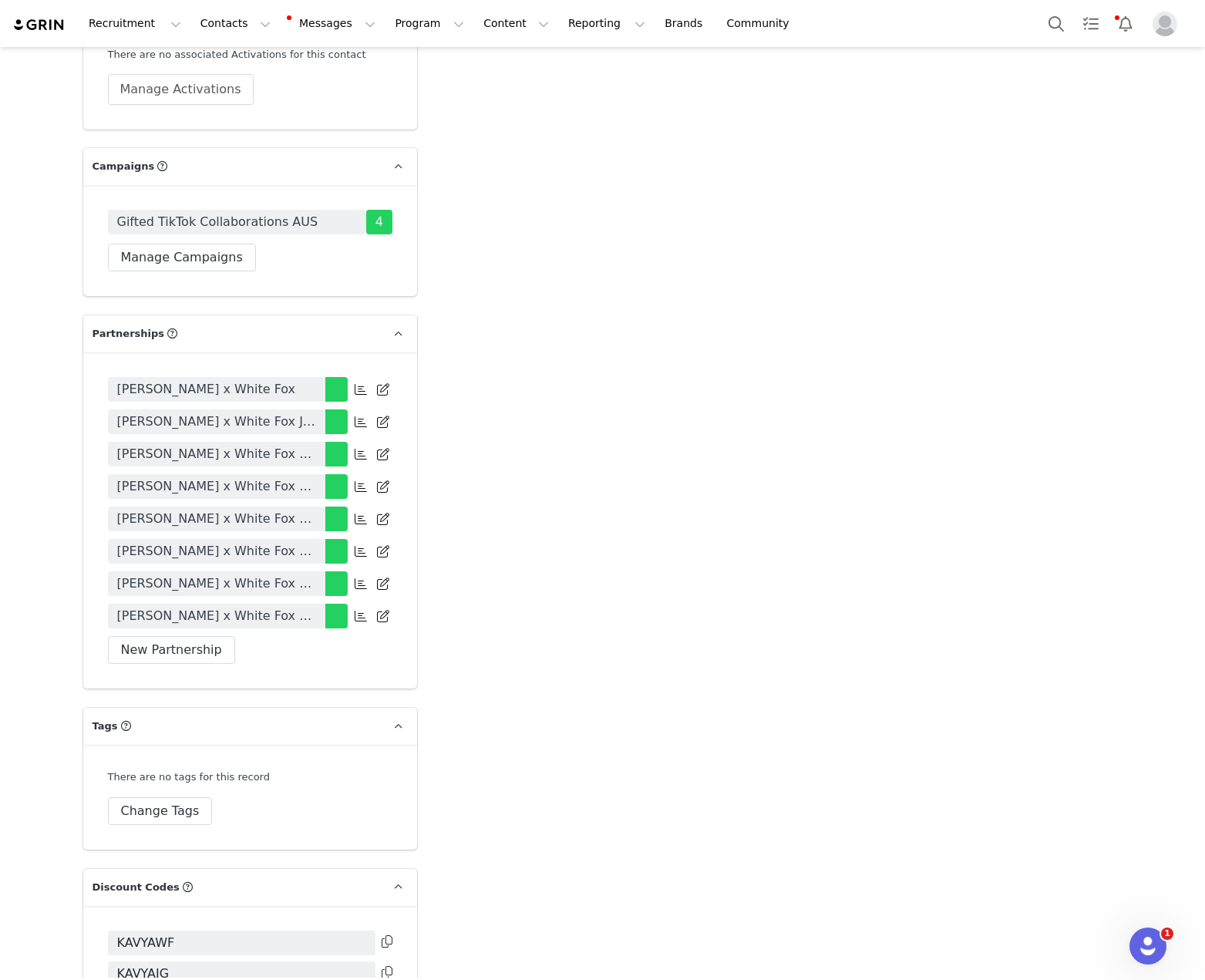
click at [258, 542] on span "Kavya Gor x White Fox 6 Months" at bounding box center [216, 551] width 199 height 19
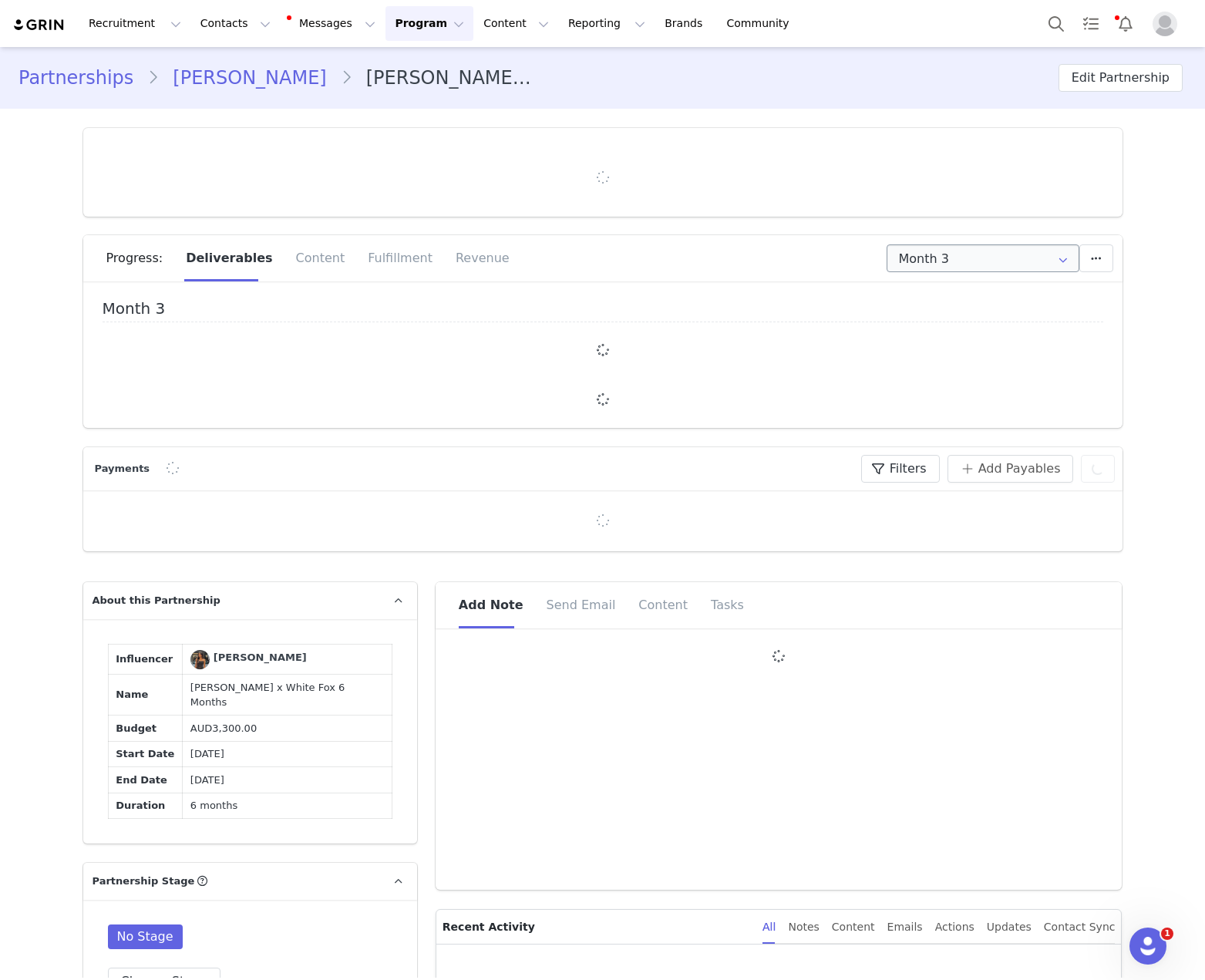
type input "+61 ([GEOGRAPHIC_DATA])"
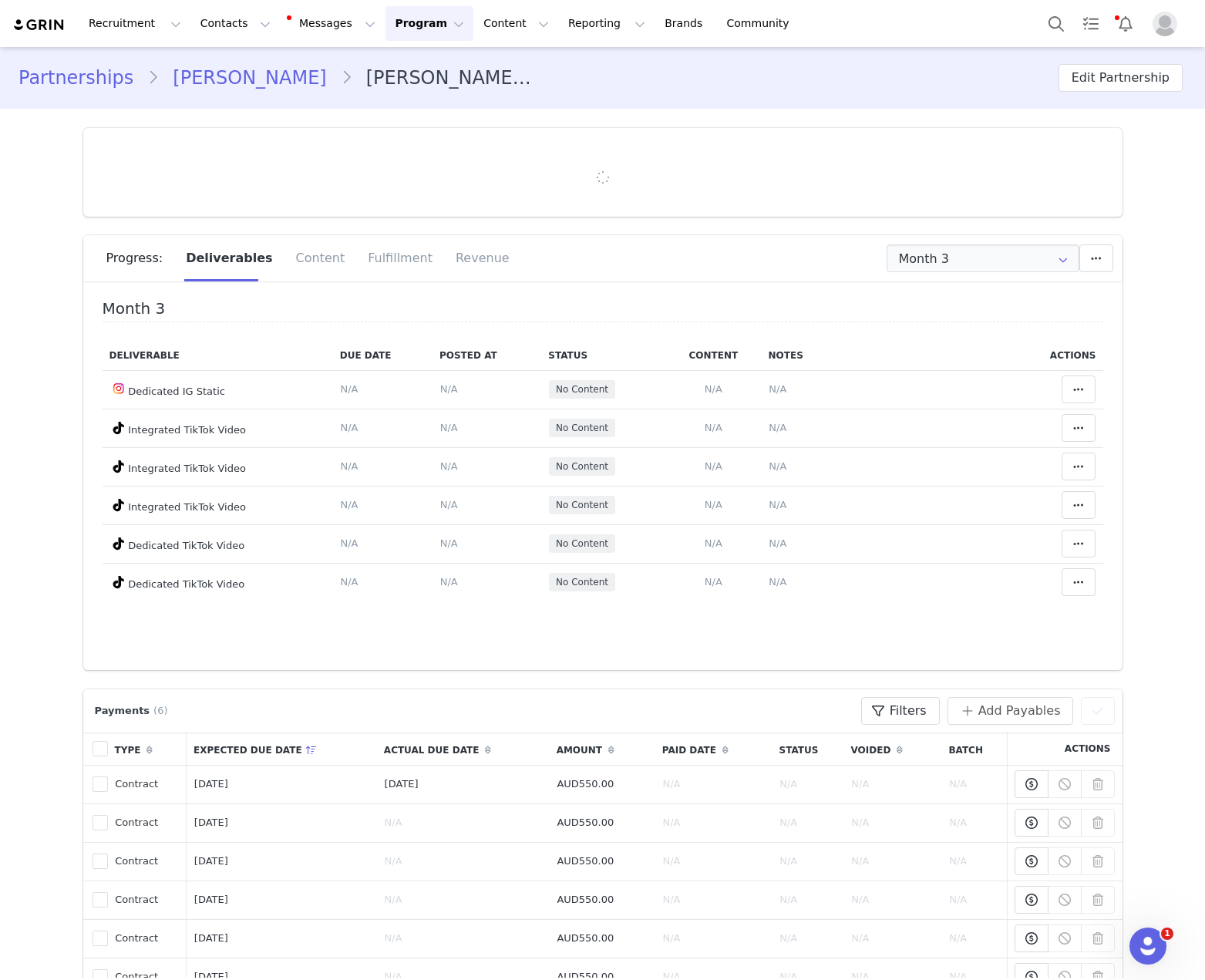
click at [949, 275] on div "Progress: Deliverables Content Fulfillment Revenue" at bounding box center [615, 258] width 1016 height 46
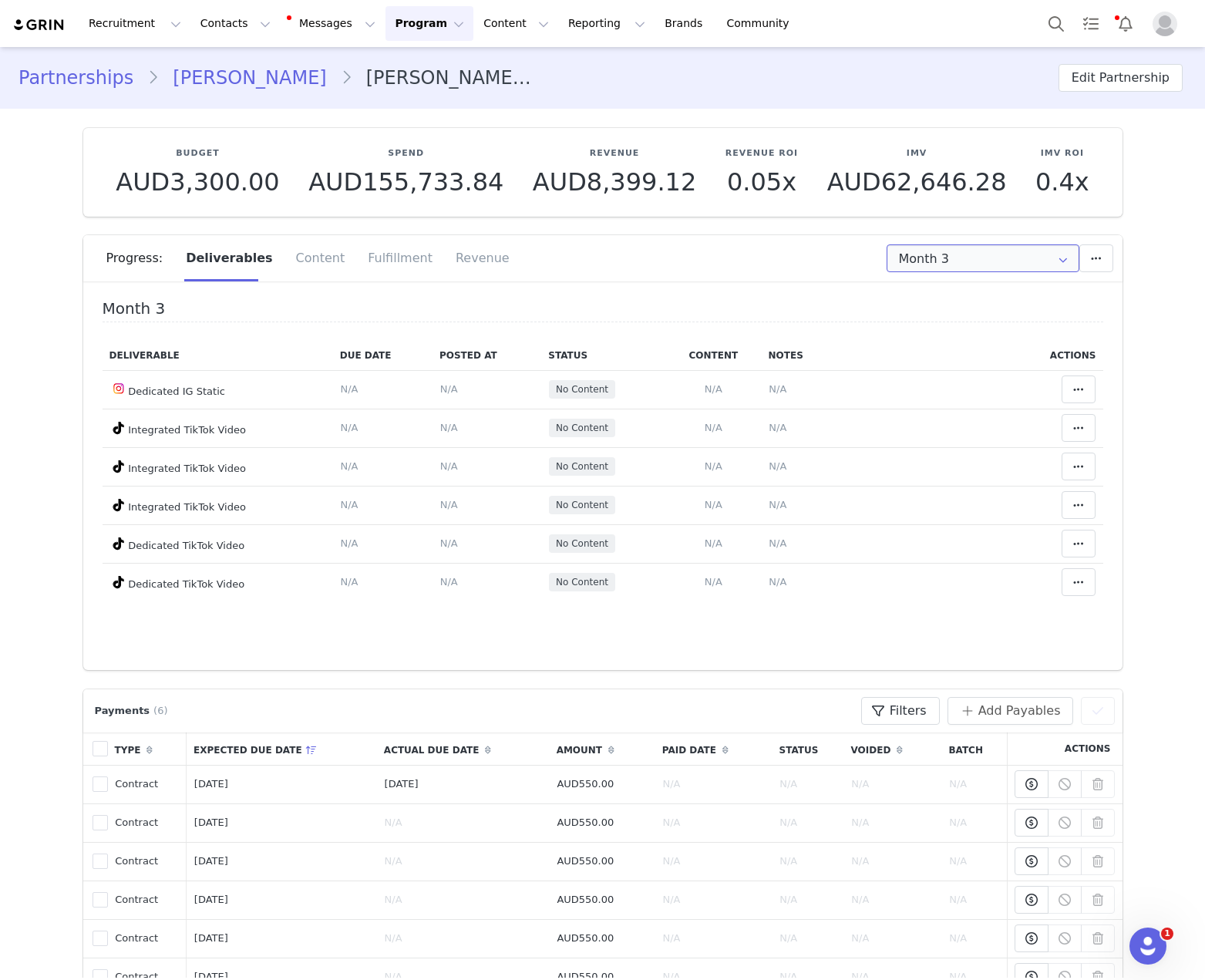
click at [947, 256] on input "Month 3" at bounding box center [983, 258] width 193 height 27
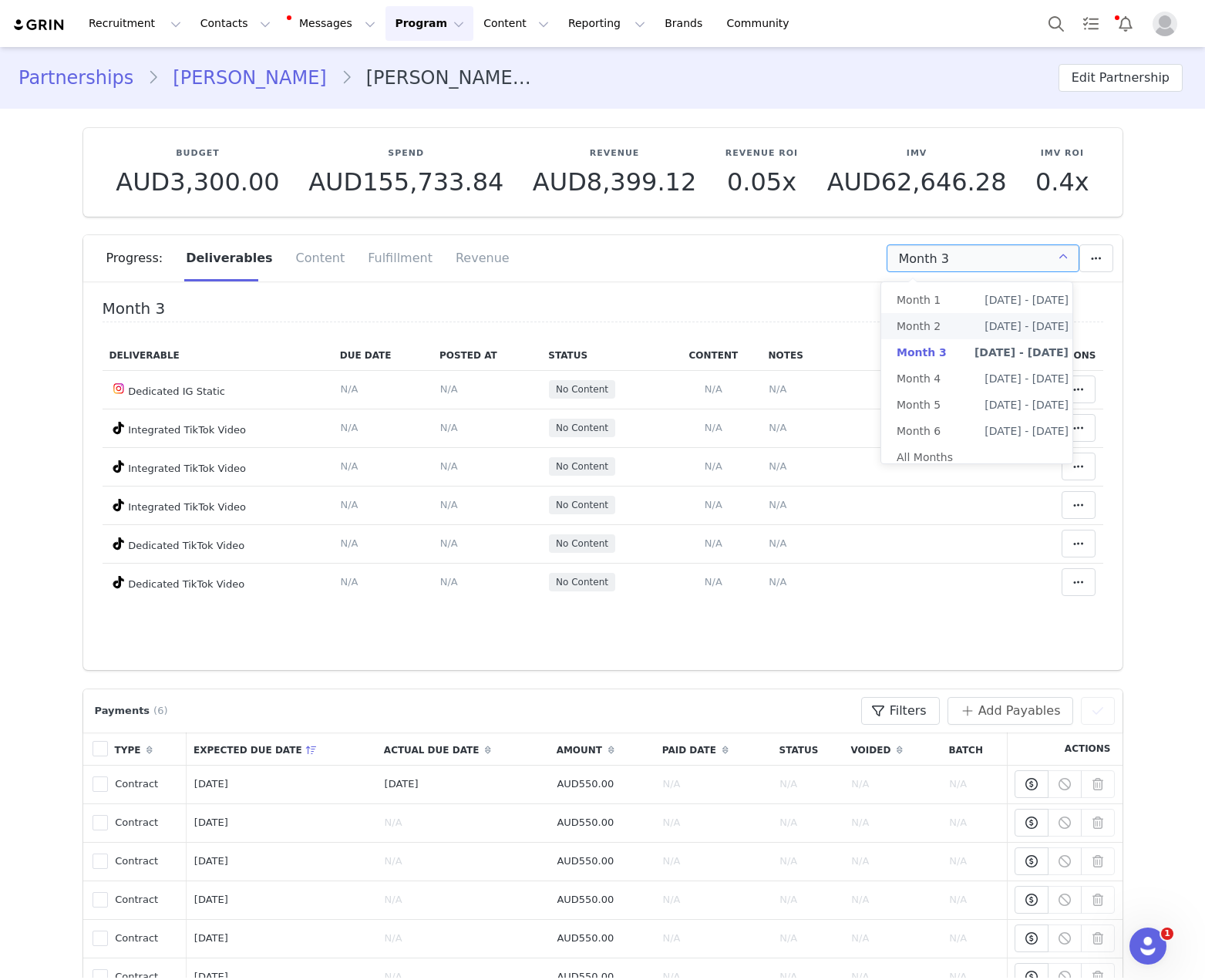
click at [942, 332] on li "Month 2 Apr 25th - May 24th" at bounding box center [982, 325] width 203 height 26
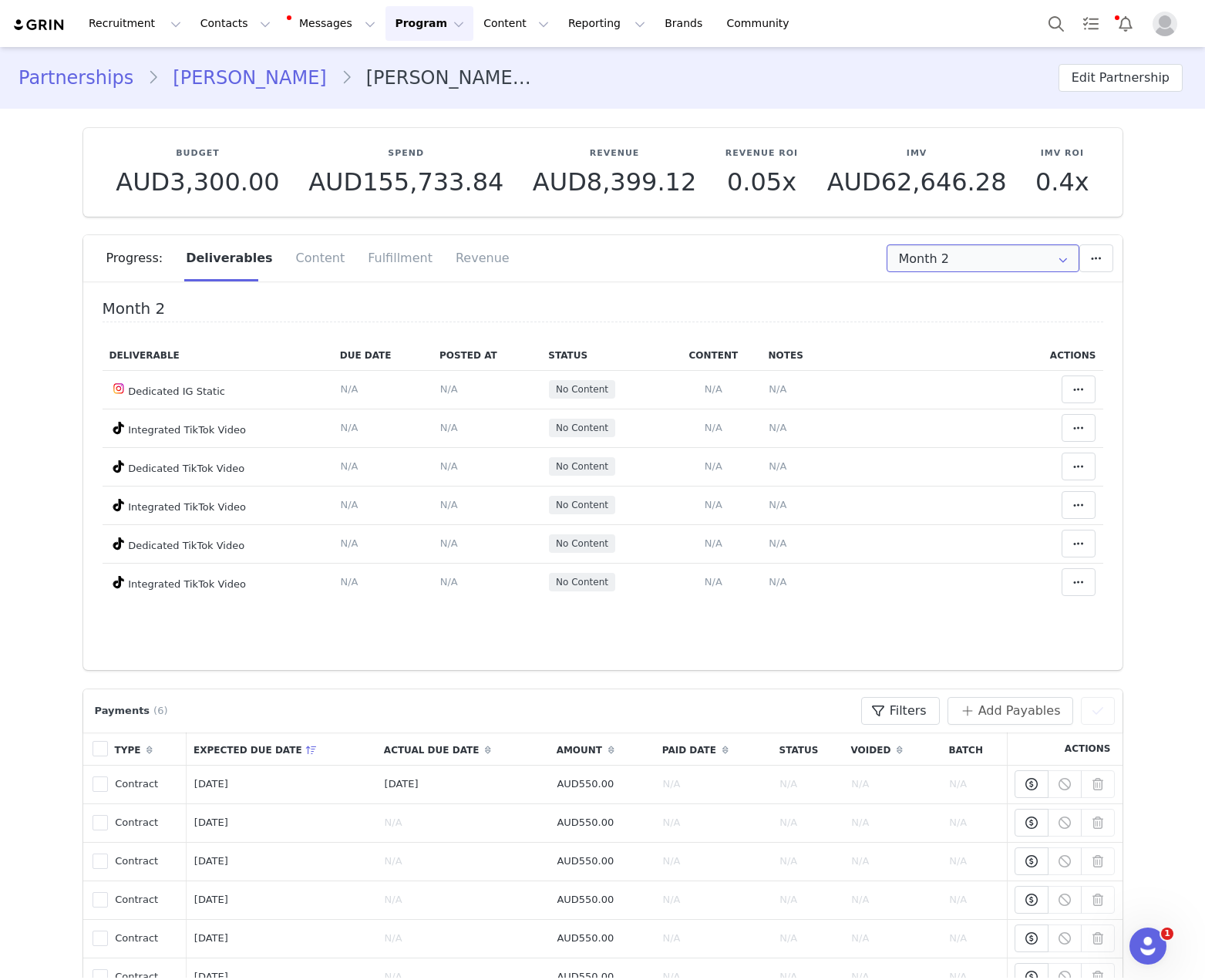
click at [985, 257] on input "Month 2" at bounding box center [983, 258] width 193 height 27
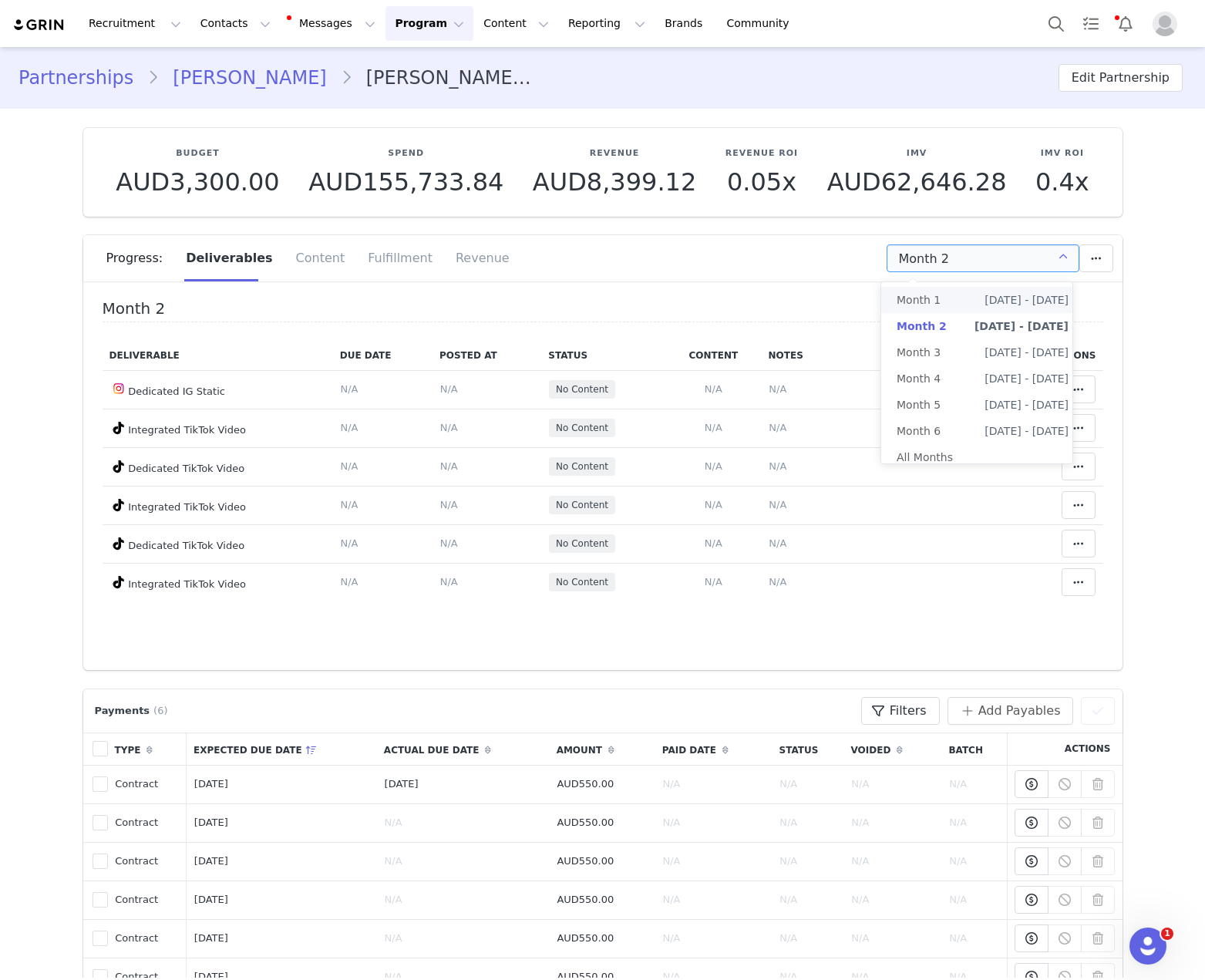
click at [925, 310] on span "Month 1" at bounding box center [918, 299] width 44 height 26
type input "Month 1"
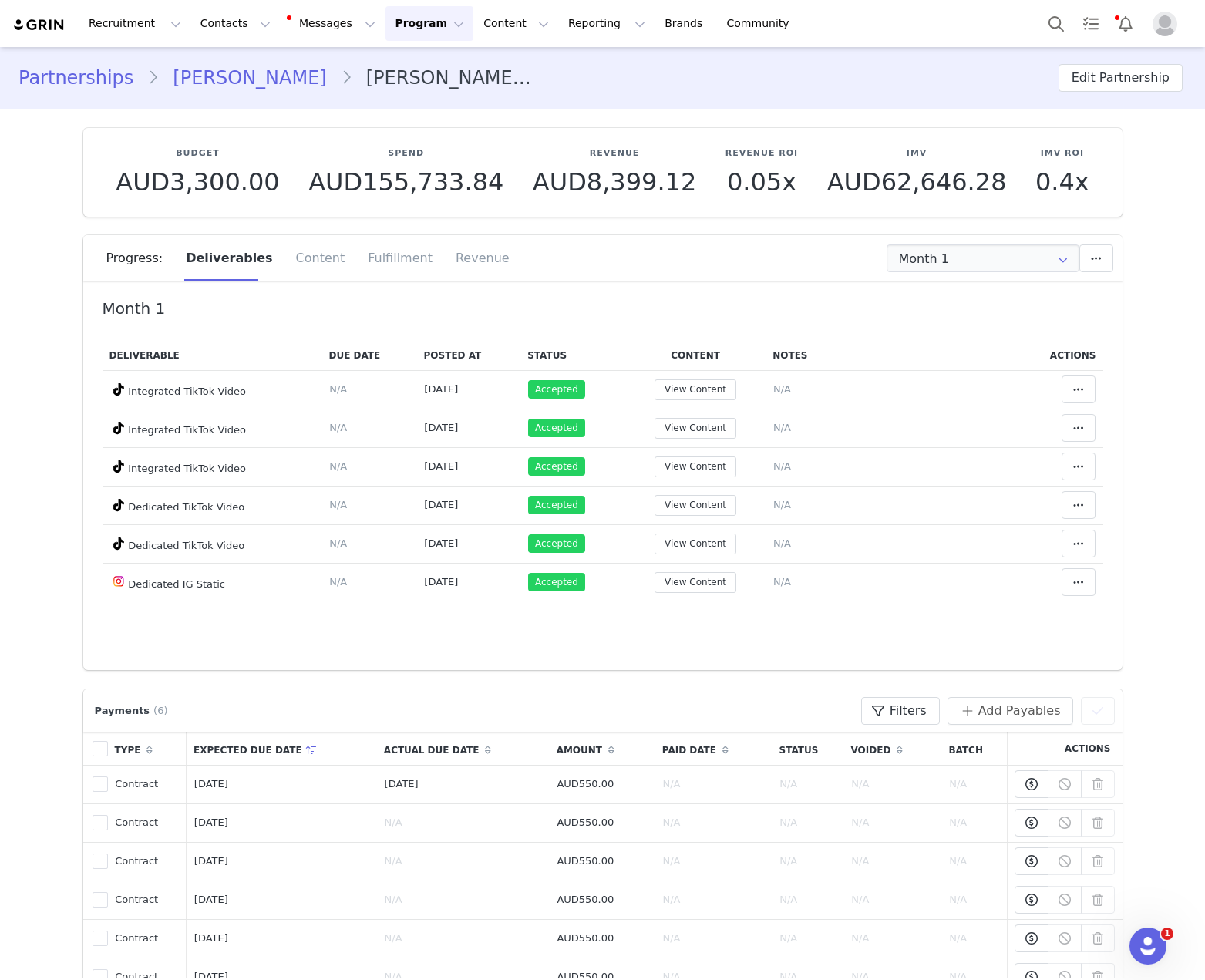
click at [976, 272] on div "Progress: Deliverables Content Fulfillment Revenue" at bounding box center [615, 258] width 1016 height 46
click at [947, 239] on div "Progress: Deliverables Content Fulfillment Revenue" at bounding box center [615, 258] width 1016 height 46
click at [1051, 256] on icon at bounding box center [1062, 258] width 24 height 27
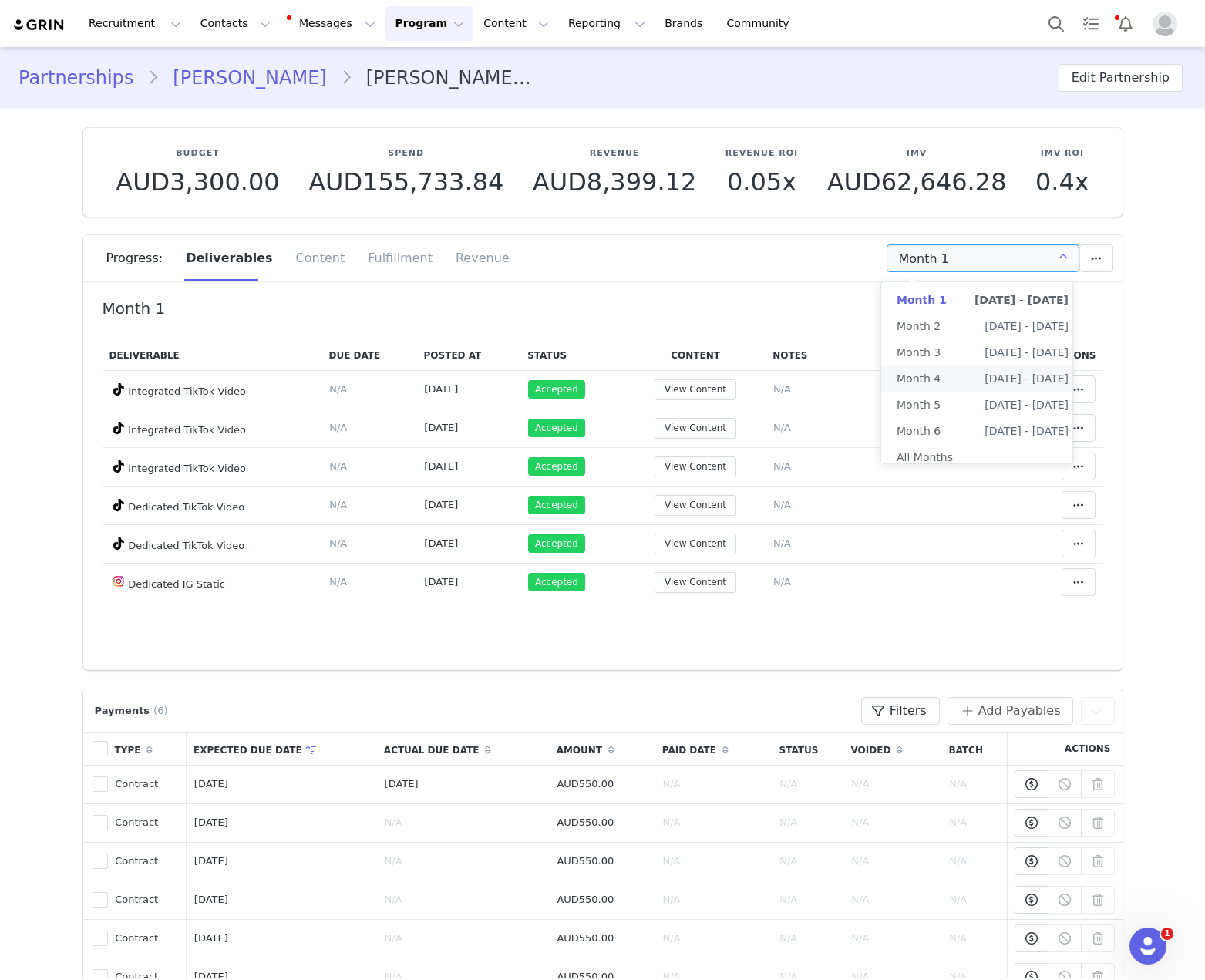
click at [250, 120] on section "Budget AUD3,300.00 Spend AUD155,733.84 Revenue AUD8,399.12 Revenue ROI 0.05x IM…" at bounding box center [602, 390] width 1062 height 561
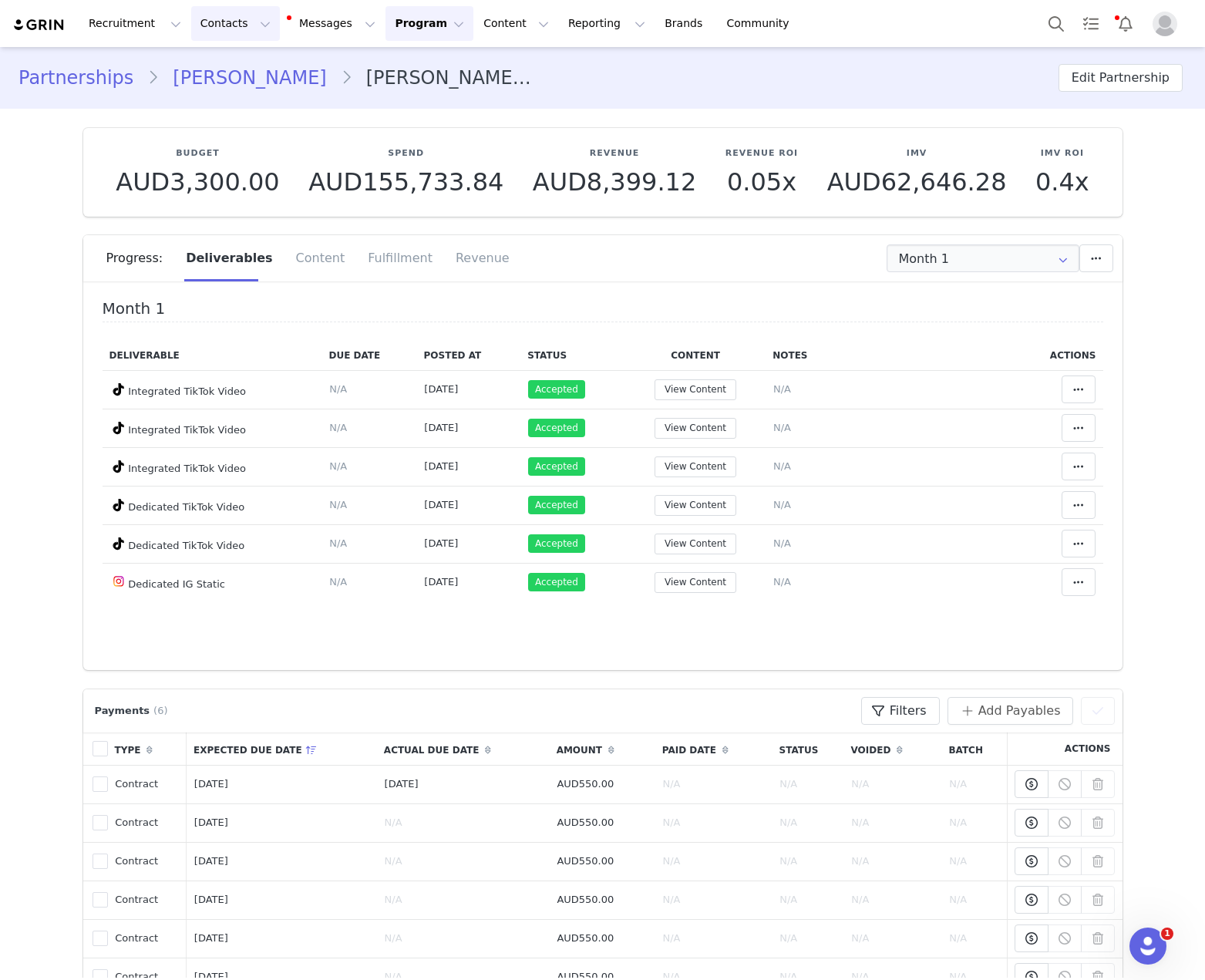
click at [220, 11] on button "Contacts Contacts" at bounding box center [235, 24] width 89 height 34
click at [232, 64] on p "Creators" at bounding box center [216, 68] width 46 height 16
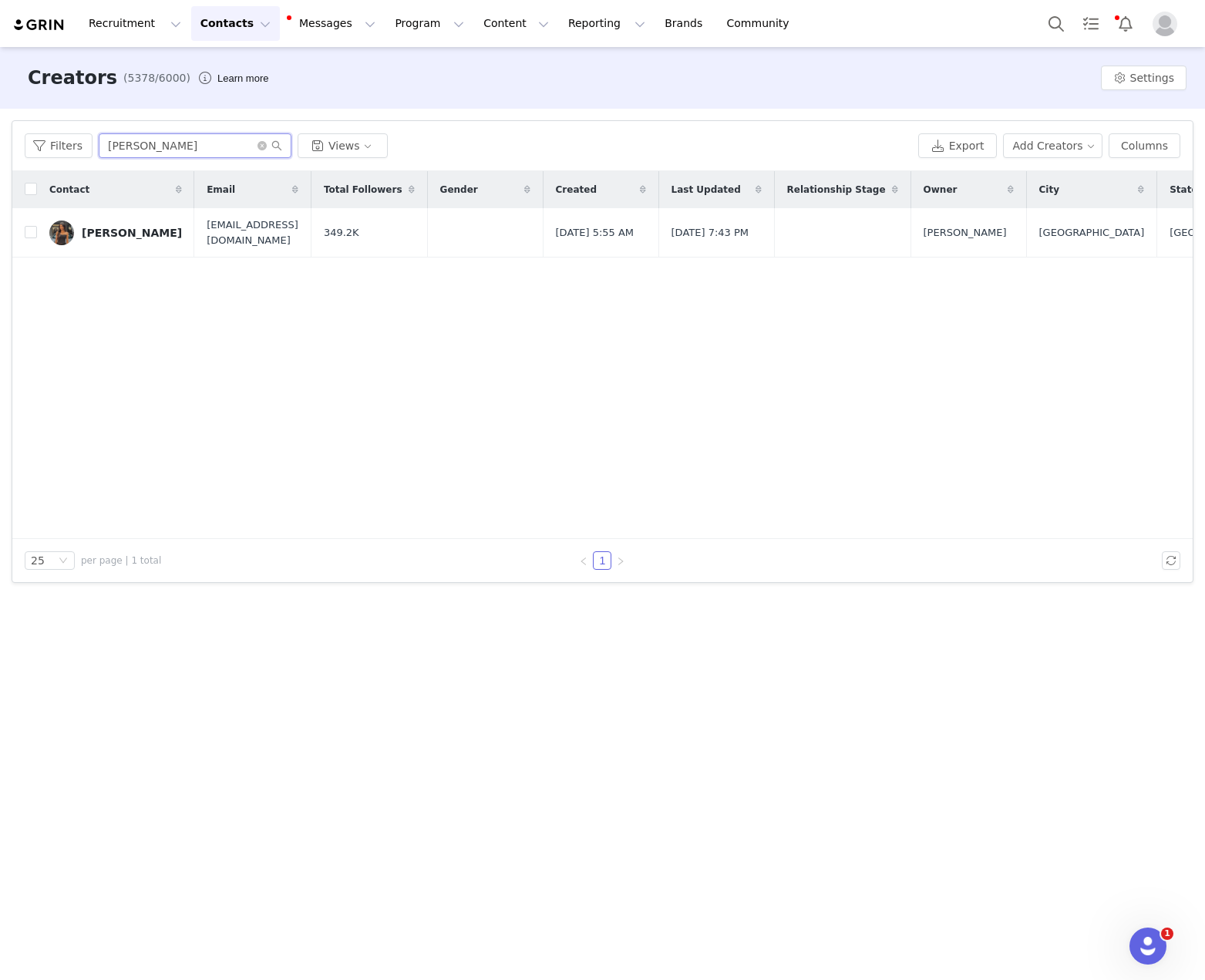
click at [157, 143] on input "Kavya Gor" at bounding box center [195, 145] width 193 height 24
paste input "Alex Prout"
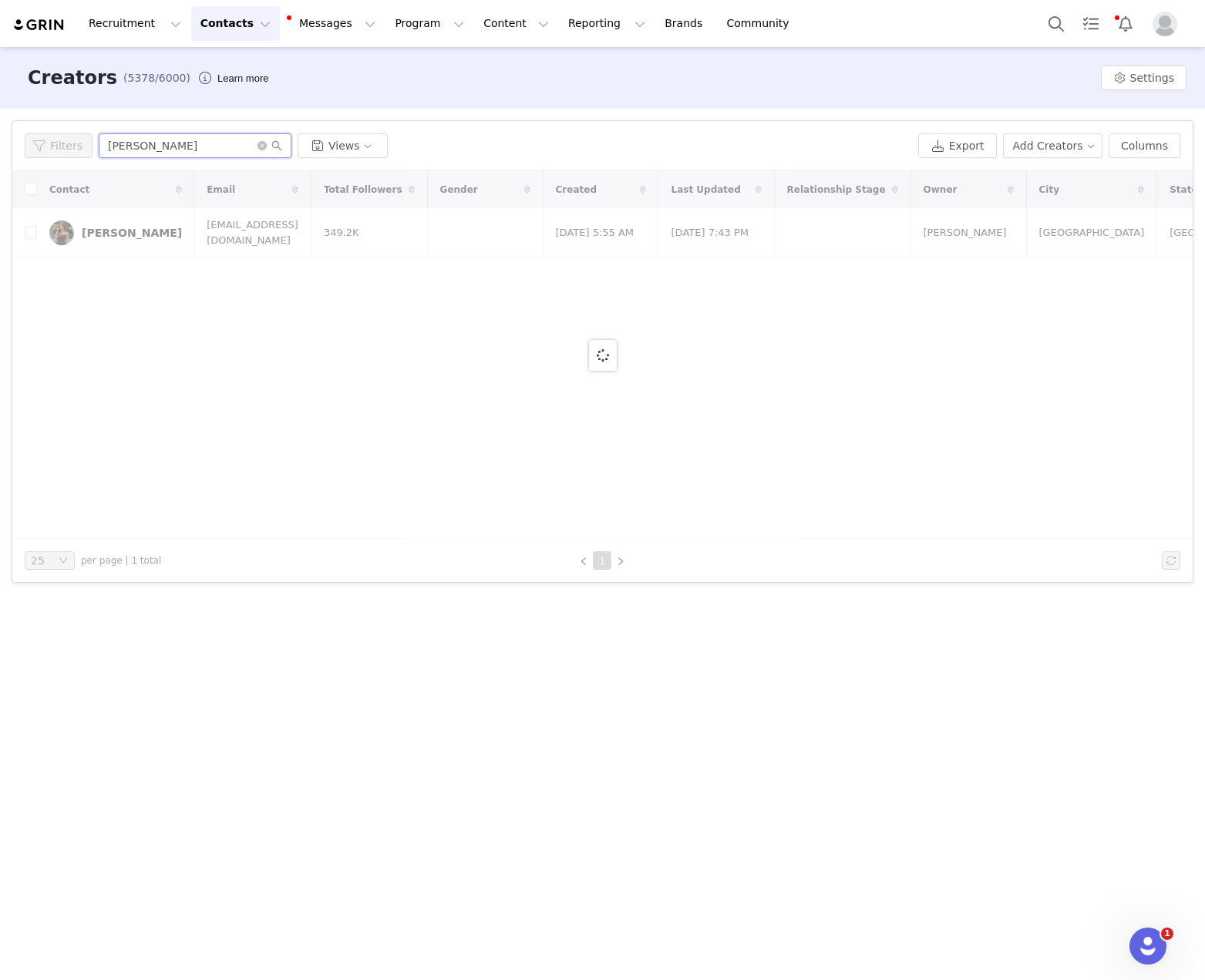
type input "Alex Prout"
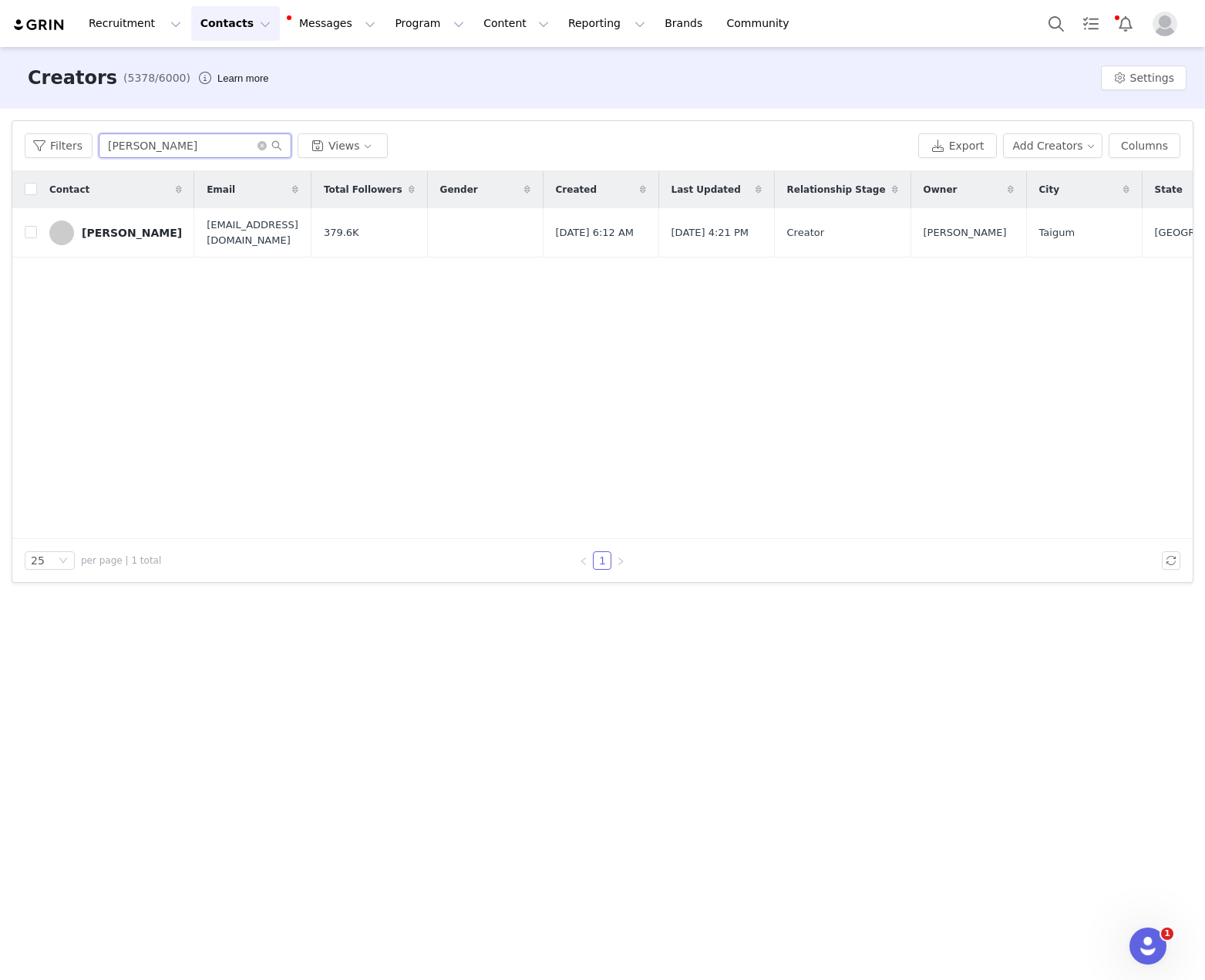
click at [158, 143] on input "Alex Prout" at bounding box center [195, 145] width 193 height 24
click at [86, 214] on td "Alex Prout" at bounding box center [115, 232] width 158 height 49
click at [112, 235] on div "Alex Prout" at bounding box center [132, 233] width 100 height 13
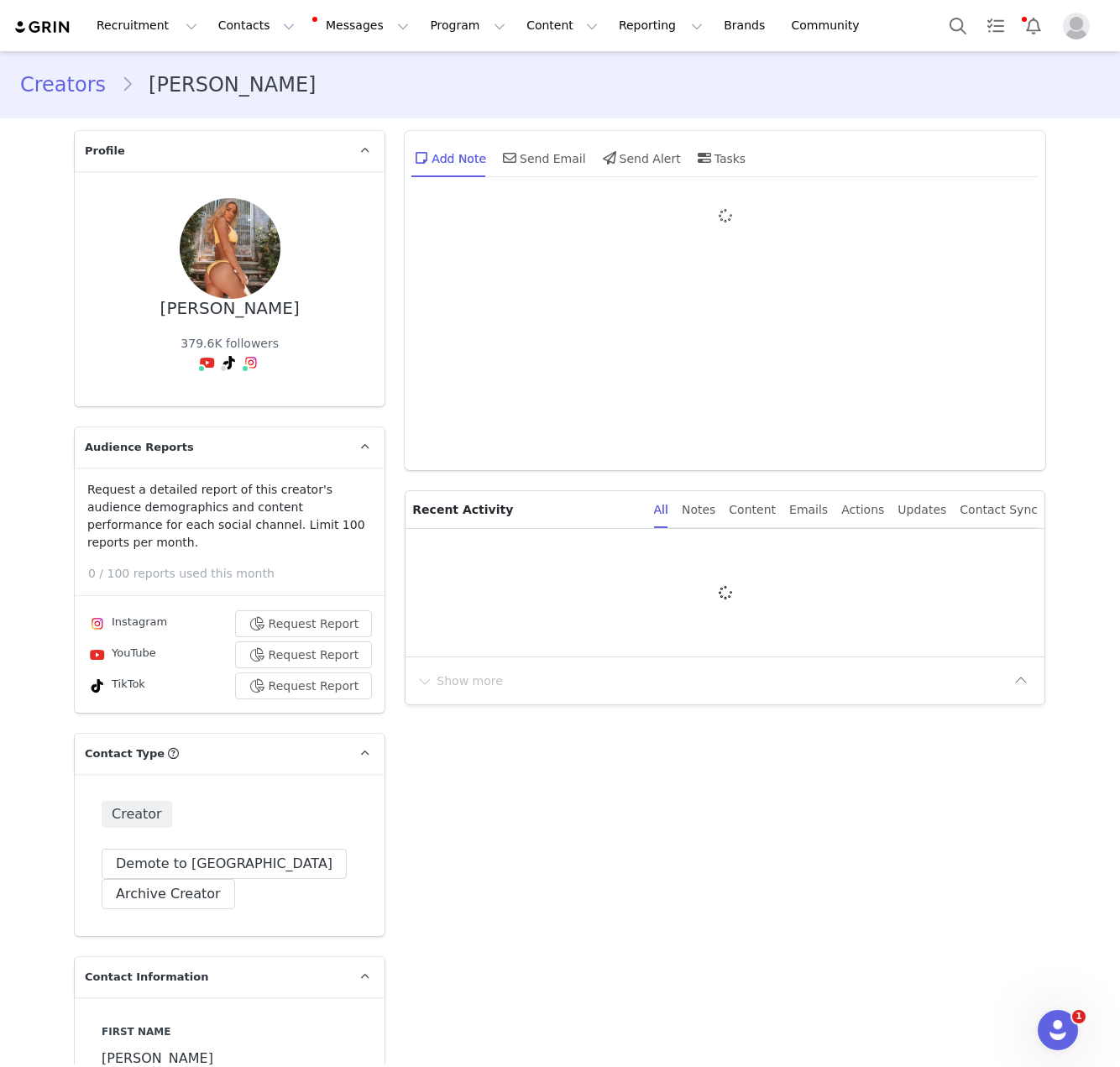
type input "+1 ([GEOGRAPHIC_DATA])"
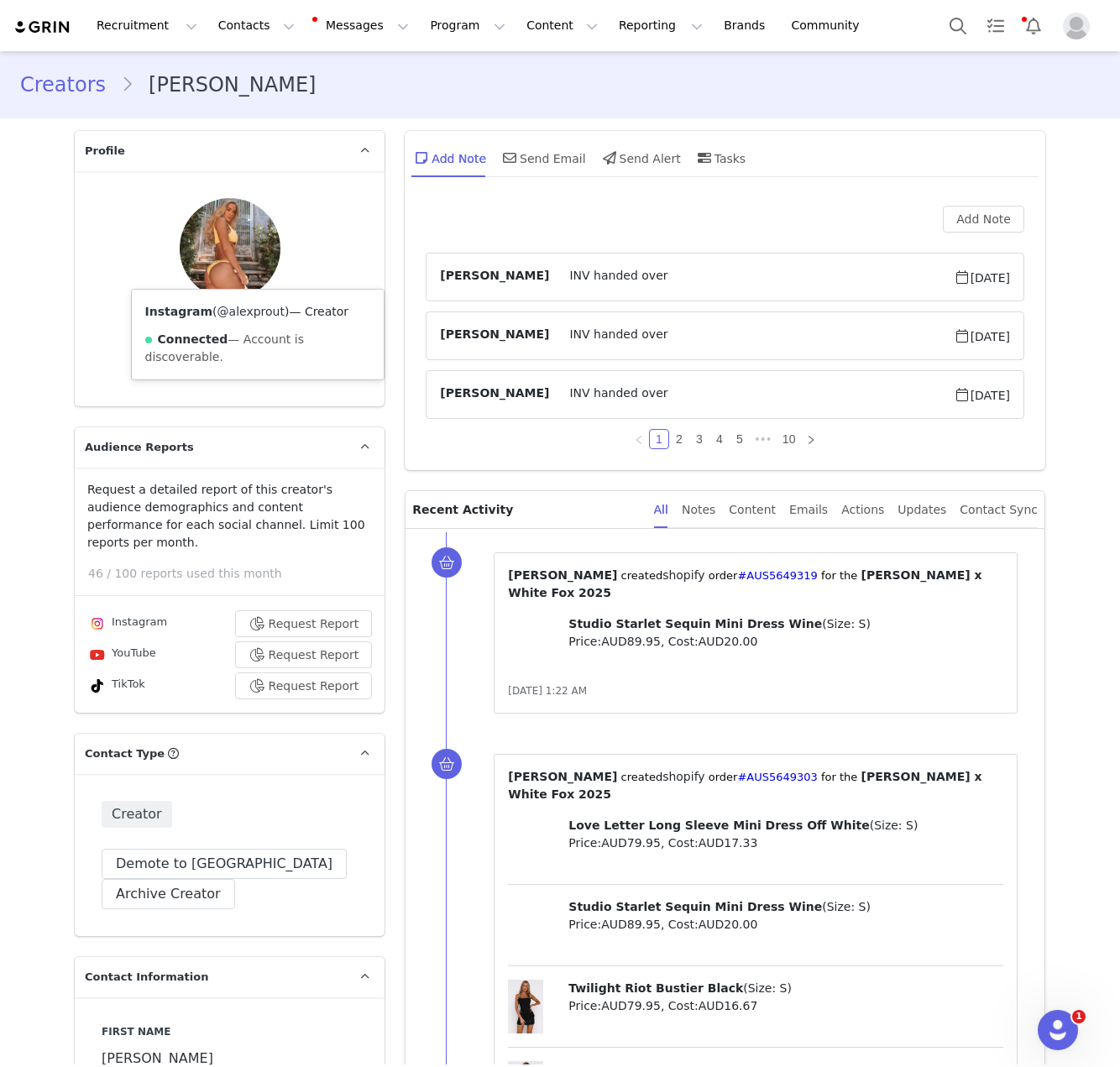
click at [235, 312] on link "@alexprout" at bounding box center [251, 312] width 67 height 14
click at [185, 306] on link "@Alex Prout" at bounding box center [196, 312] width 109 height 14
click at [271, 26] on button "Contacts Contacts" at bounding box center [256, 26] width 96 height 38
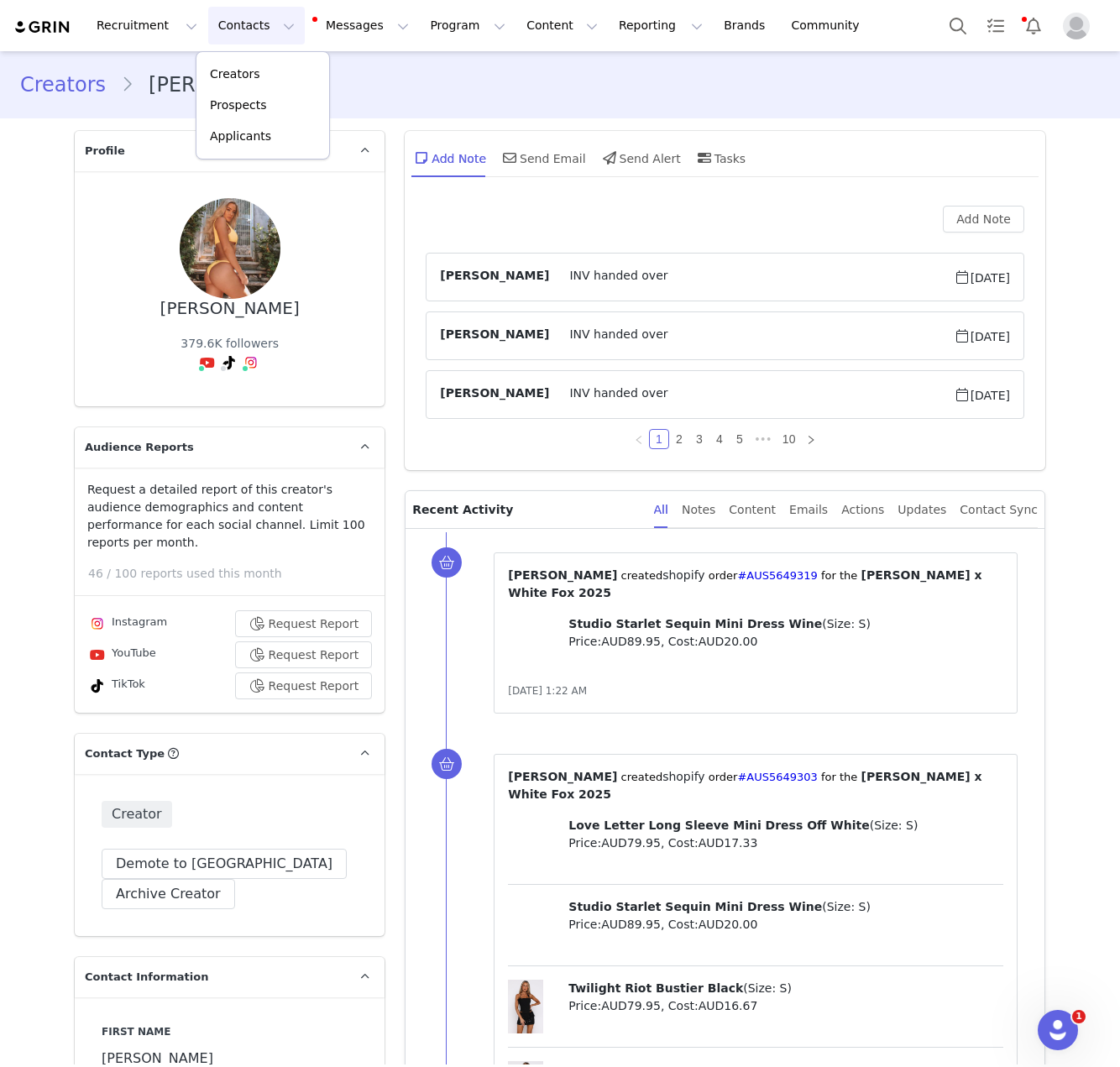
click at [274, 55] on div "Creators Prospects Applicants" at bounding box center [262, 105] width 134 height 108
click at [273, 65] on link "Creators" at bounding box center [262, 74] width 132 height 31
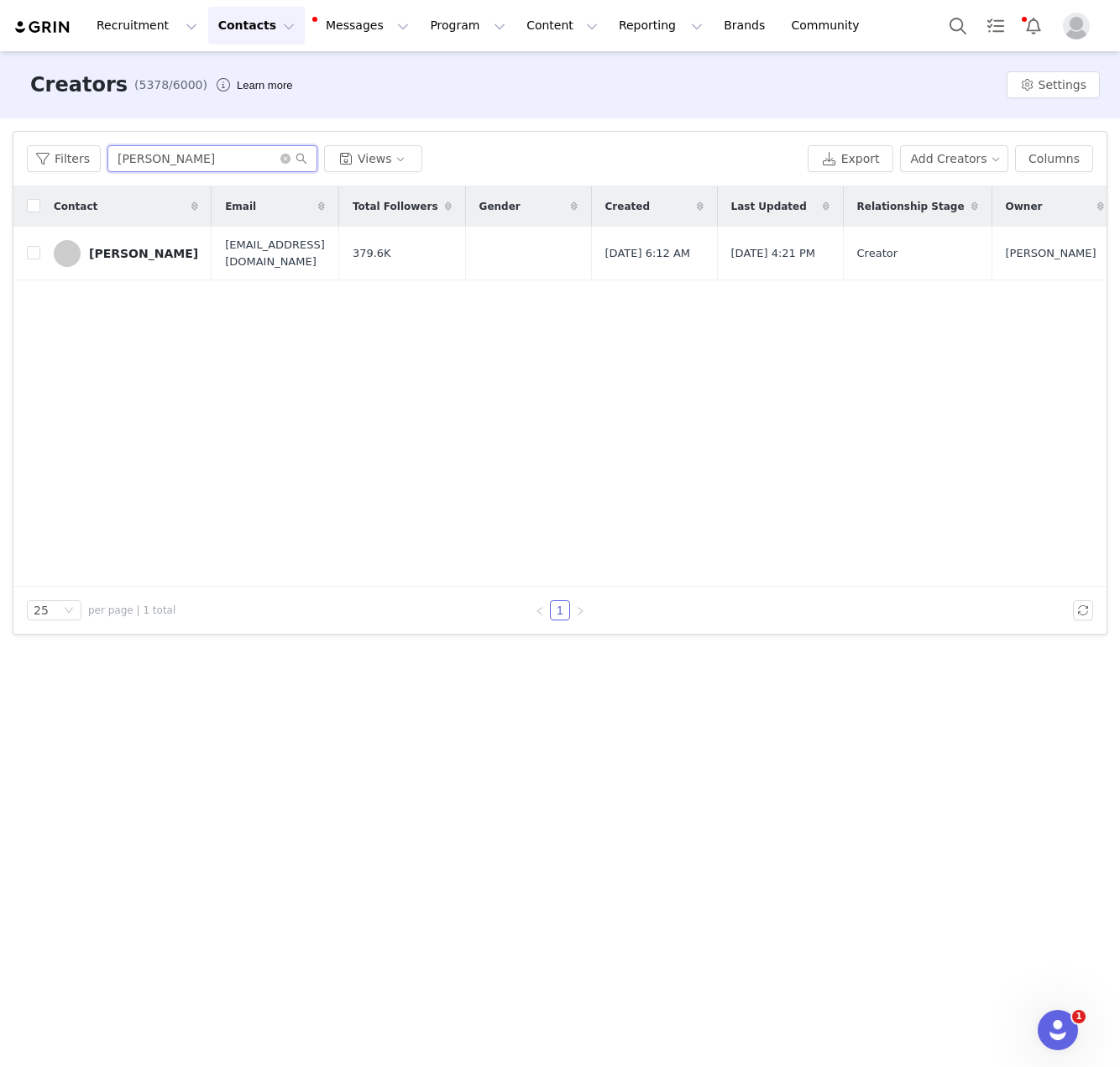
click at [172, 162] on input "Alex Prout" at bounding box center [213, 158] width 210 height 26
paste input "Janine Allyssa"
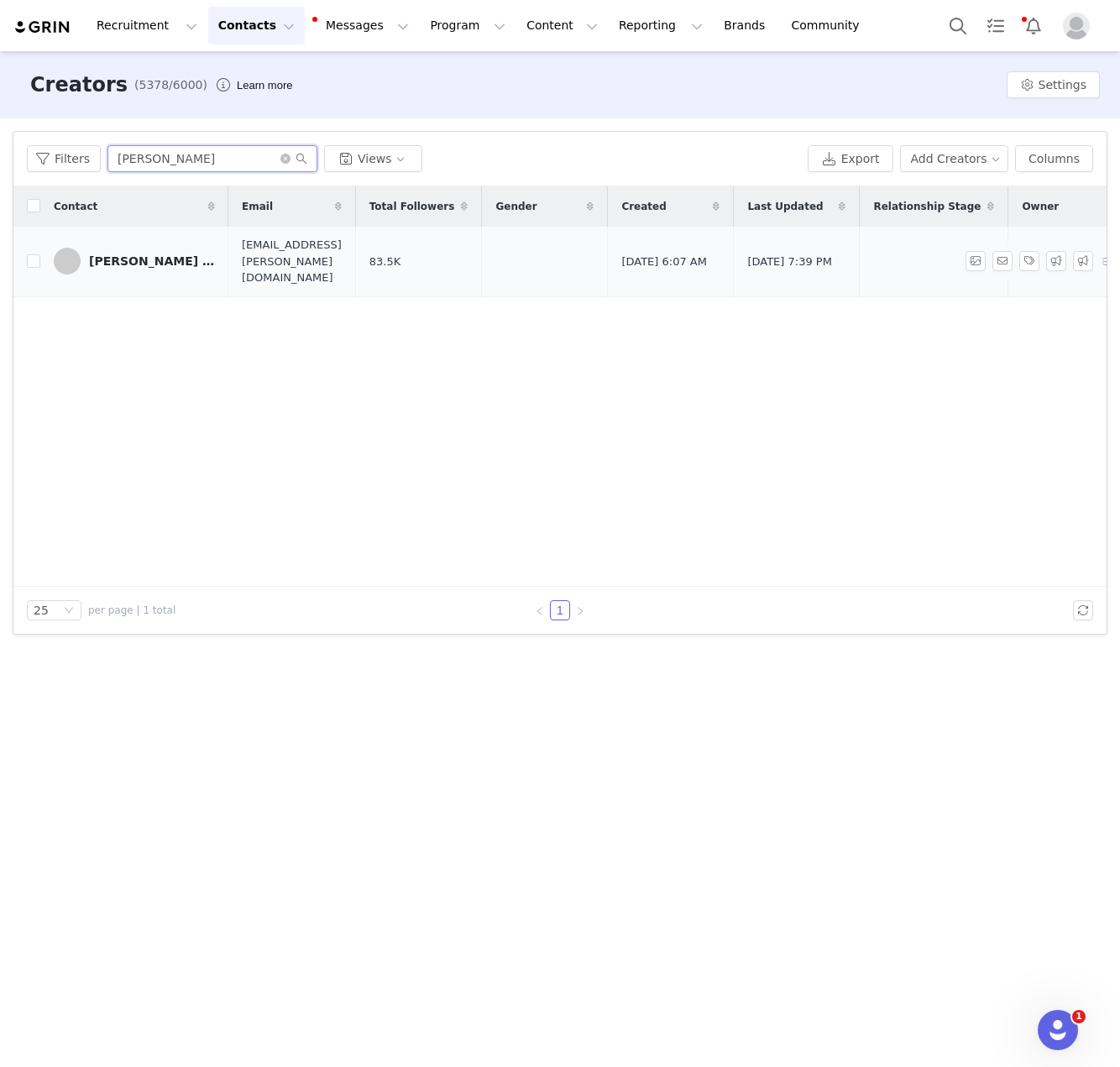
type input "Janine Allyssa"
click at [177, 254] on div "Janine Allyssa Manansala" at bounding box center [151, 261] width 125 height 14
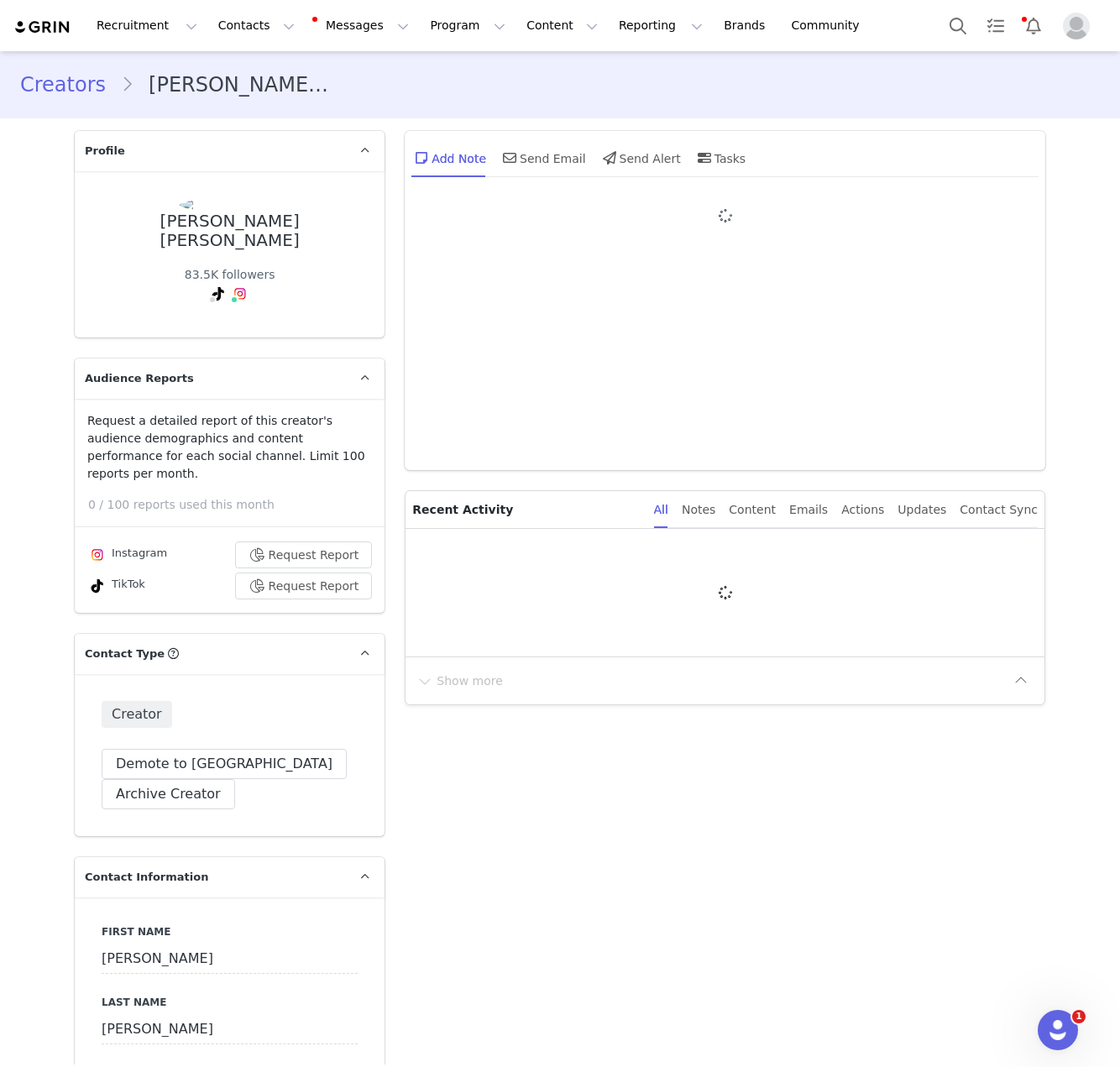
type input "+1 ([GEOGRAPHIC_DATA])"
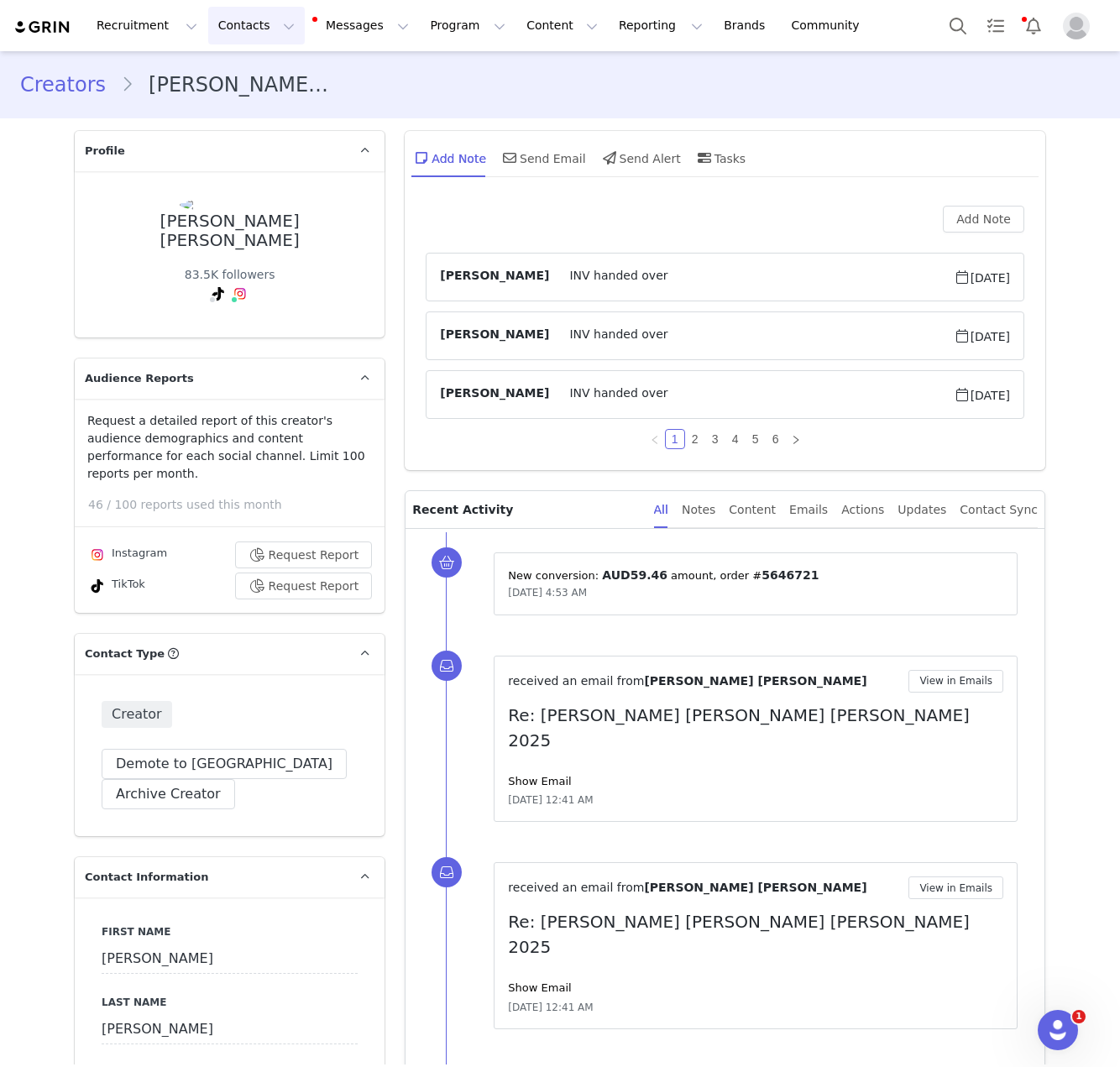
click at [240, 23] on button "Contacts Contacts" at bounding box center [256, 26] width 96 height 38
click at [255, 59] on link "Creators" at bounding box center [262, 74] width 132 height 31
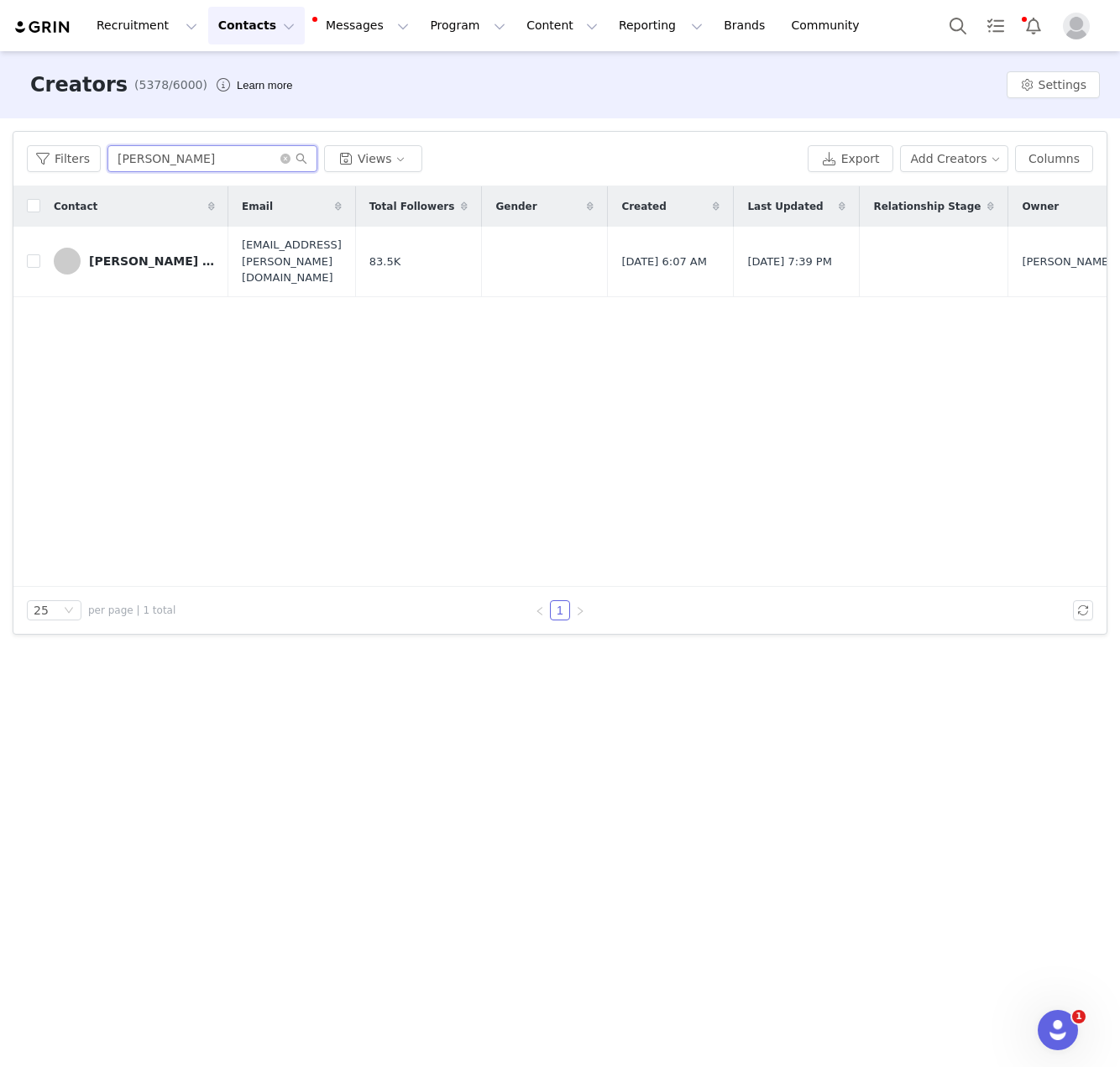
click at [229, 166] on input "Janine Allyssa" at bounding box center [213, 158] width 210 height 26
paste input "Anna Fountain"
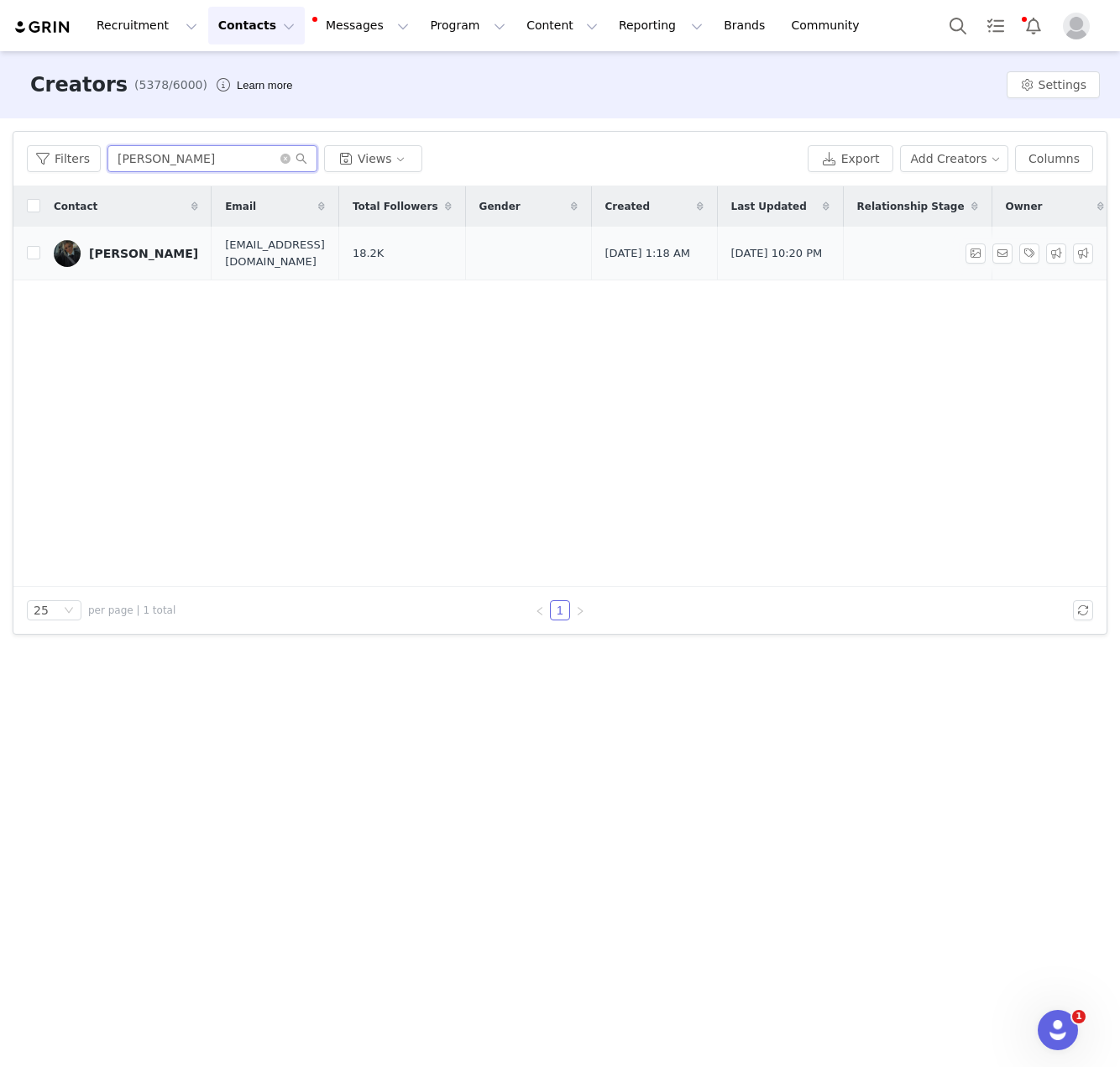
type input "Anna Fountain"
click at [143, 254] on div "Anna Fountain" at bounding box center [143, 254] width 109 height 14
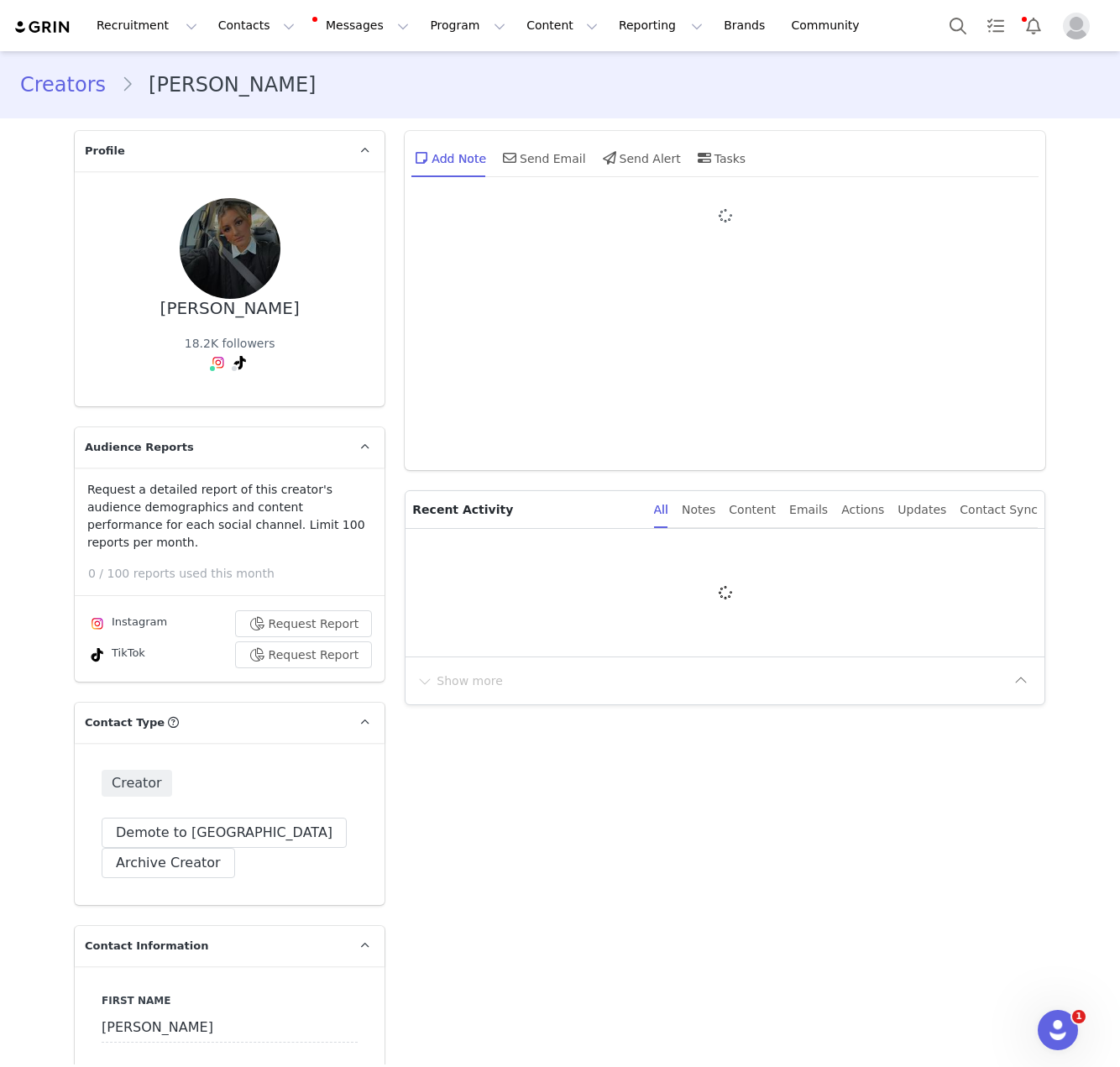
type input "+61 ([GEOGRAPHIC_DATA])"
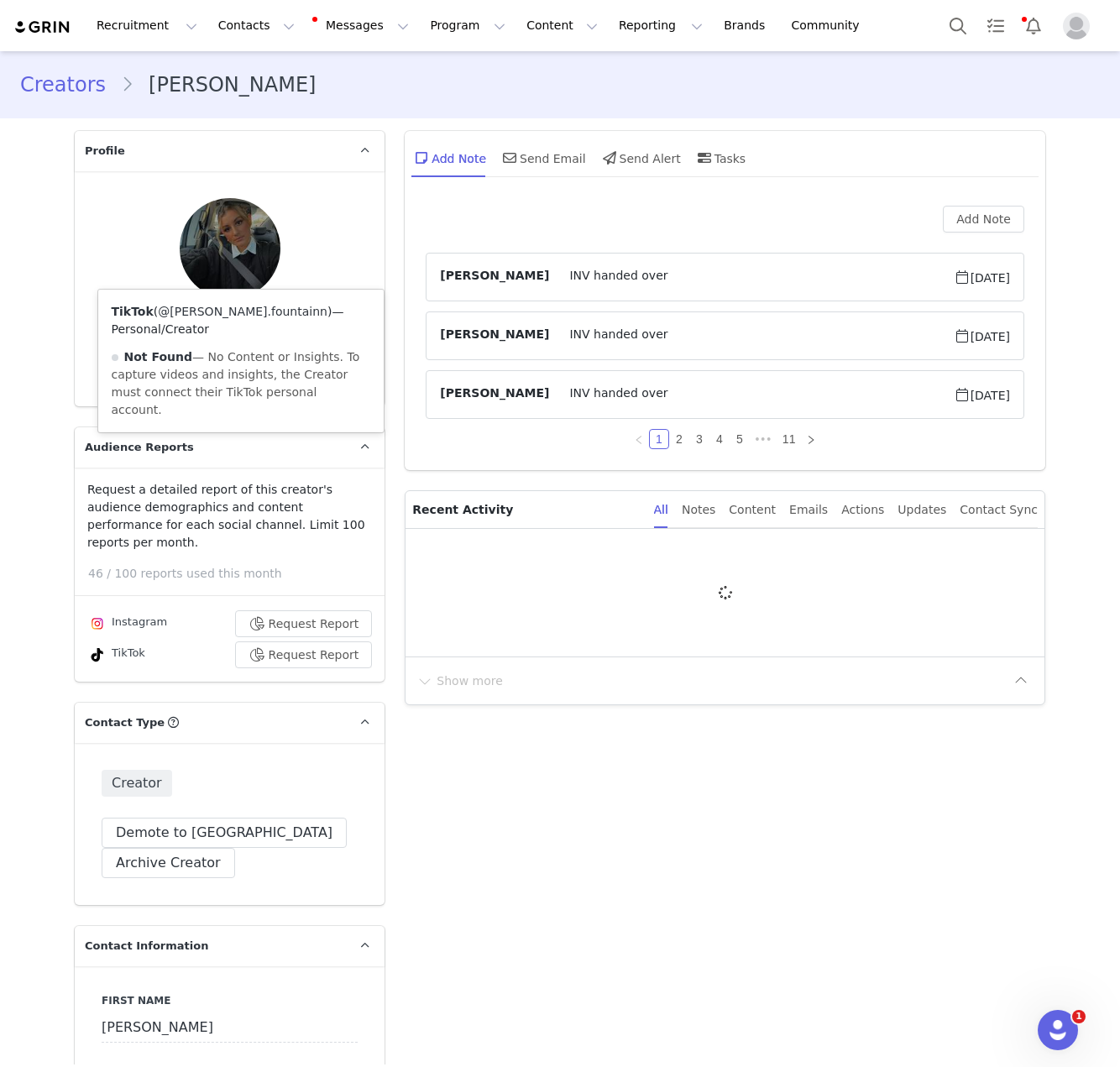
click at [225, 307] on link "@anna.fountainn" at bounding box center [242, 312] width 170 height 14
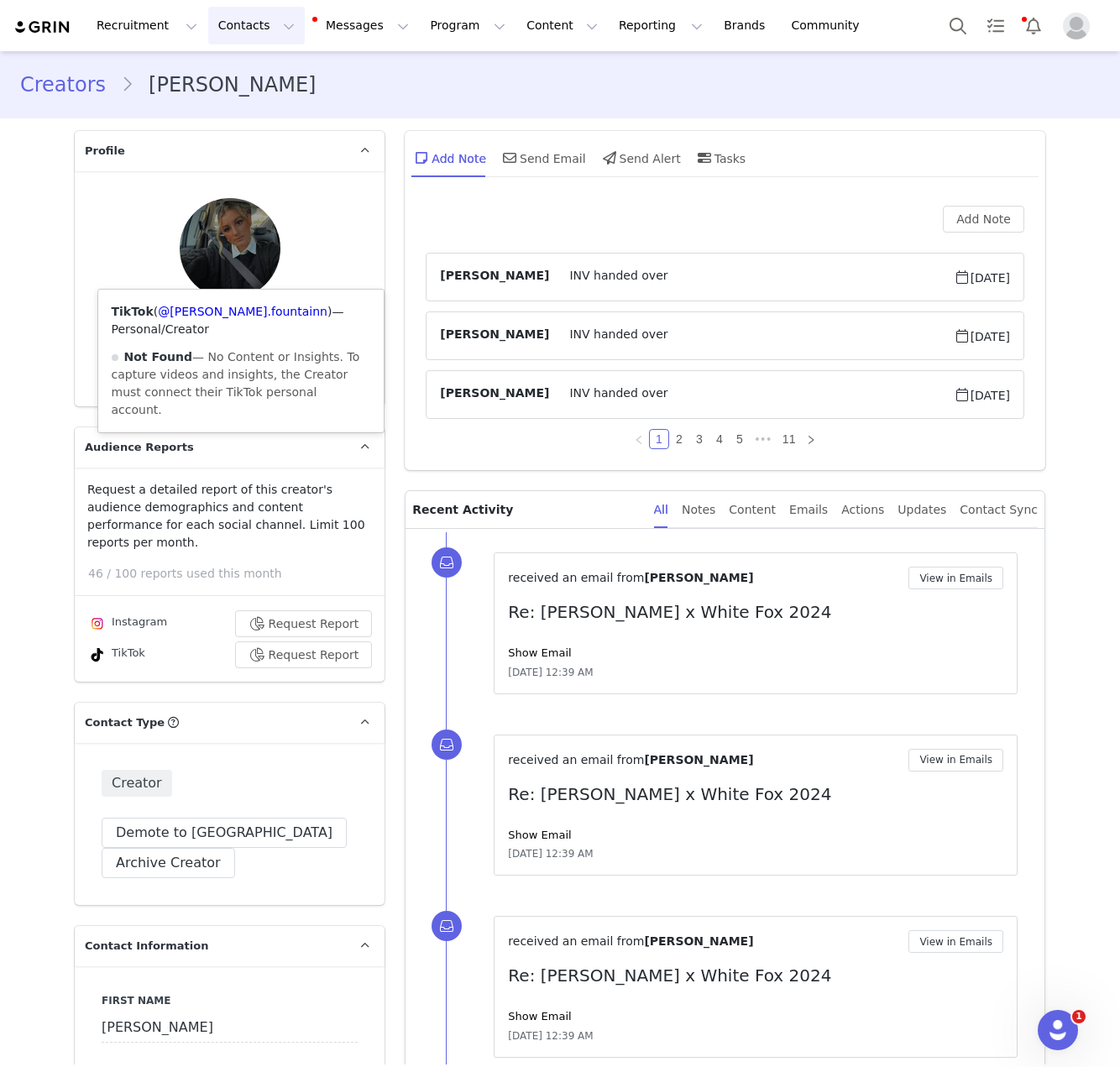
click at [225, 23] on button "Contacts Contacts" at bounding box center [256, 26] width 96 height 38
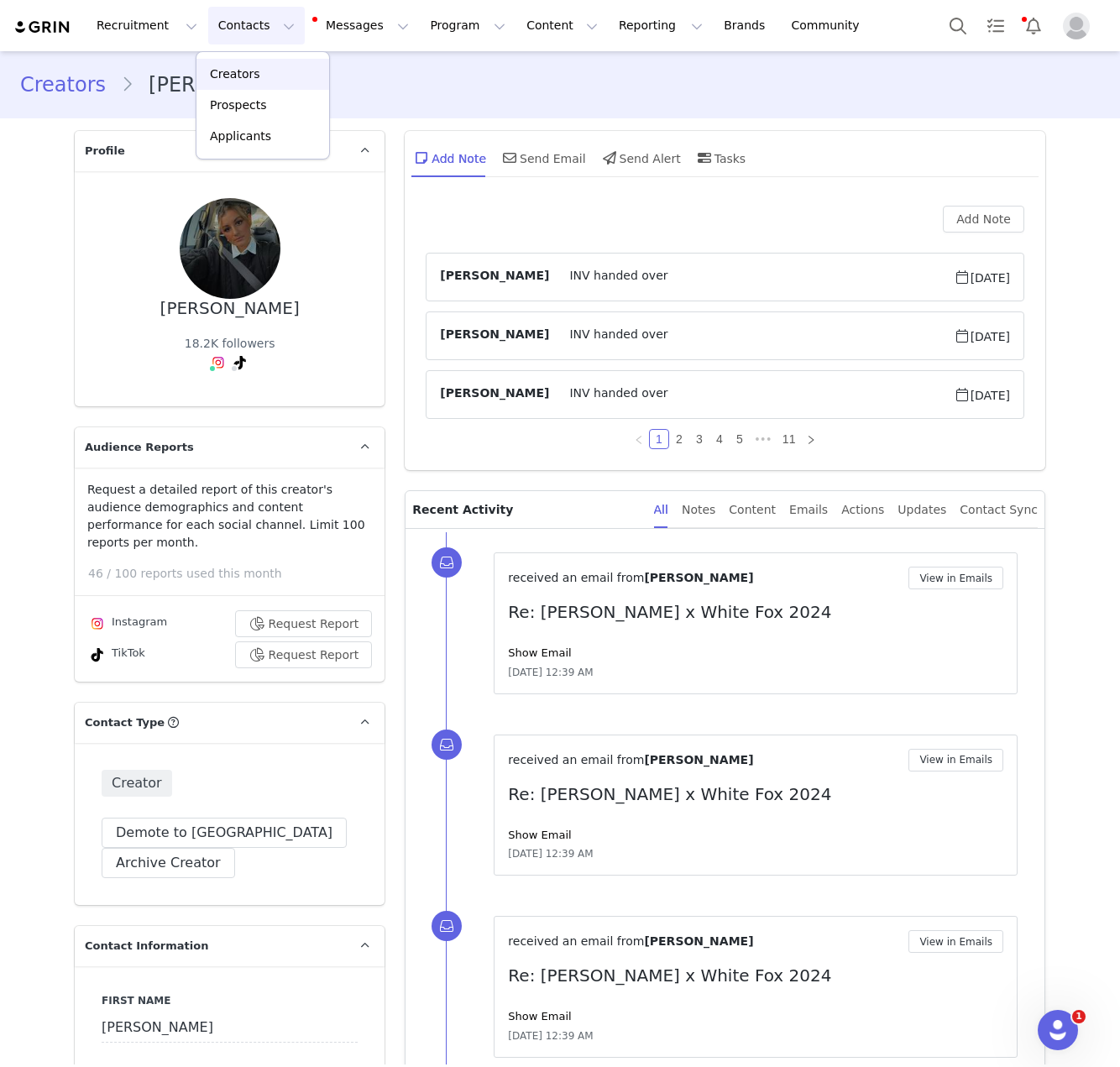
click at [246, 77] on p "Creators" at bounding box center [235, 74] width 50 height 18
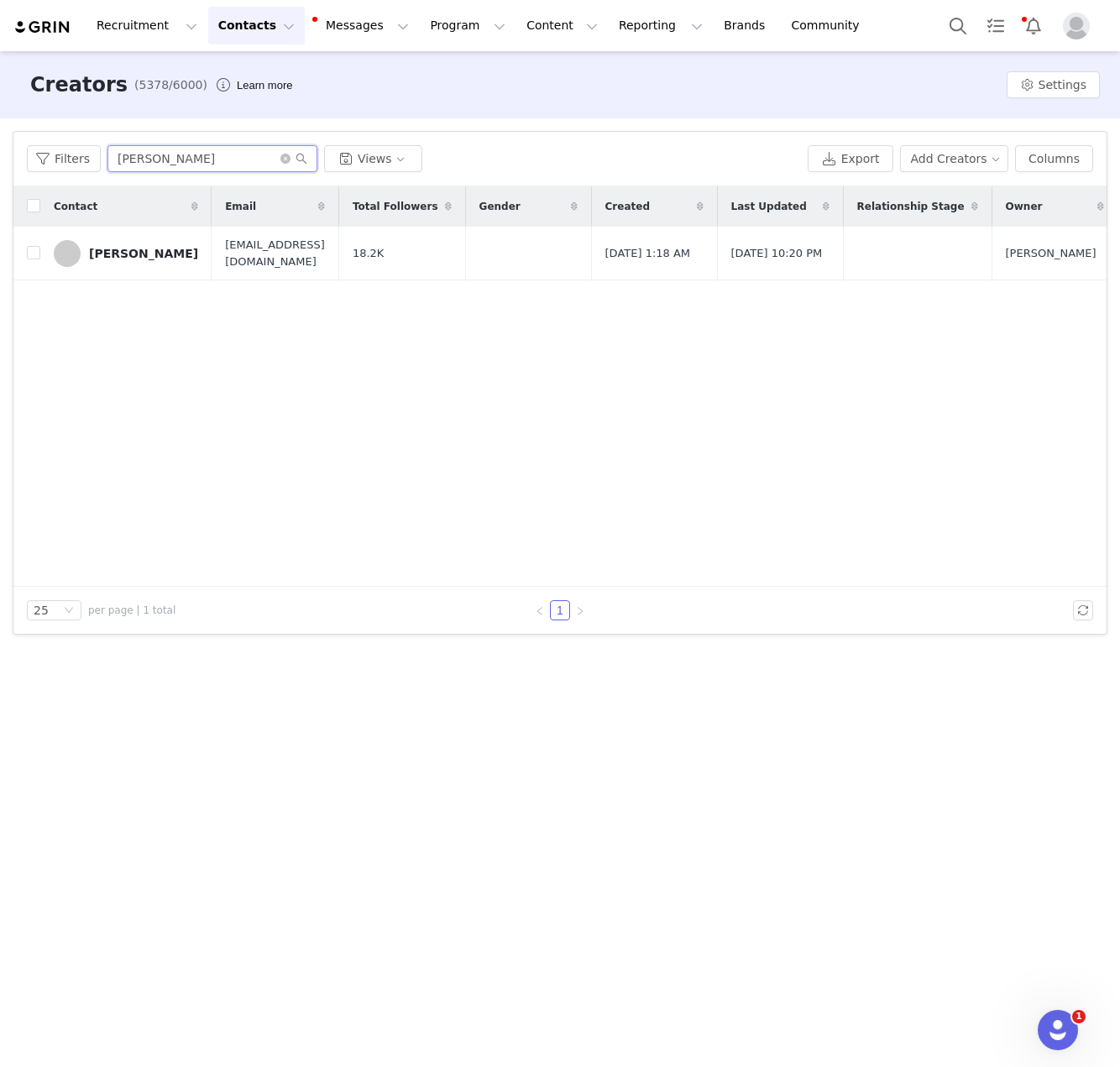
click at [185, 145] on input "Anna Fountain" at bounding box center [213, 158] width 210 height 26
paste input "Charlotte Weera"
type input "Charlotte Weera"
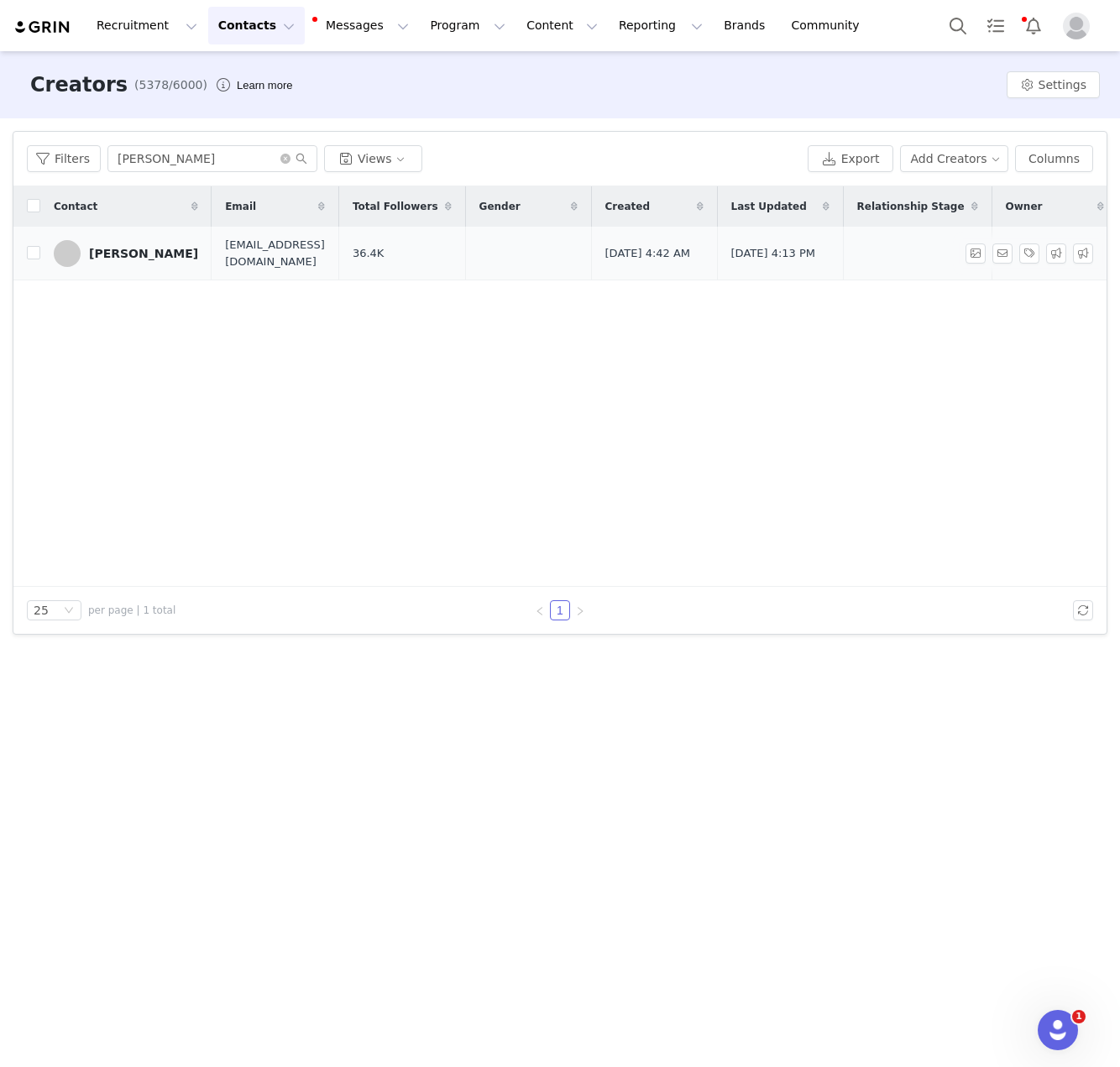
click at [100, 254] on div "Charlotte Weera" at bounding box center [143, 254] width 109 height 14
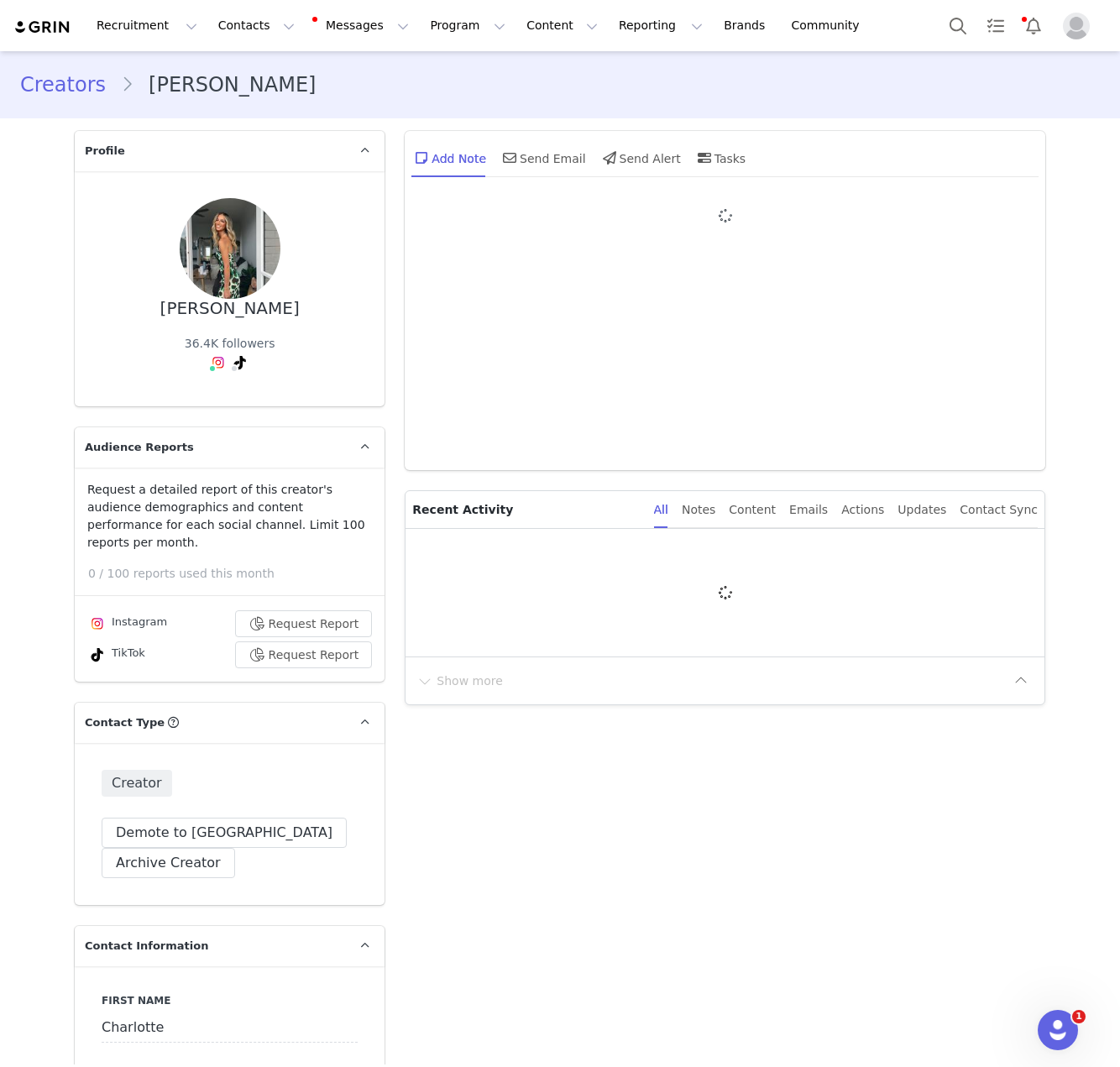
type input "+61 ([GEOGRAPHIC_DATA])"
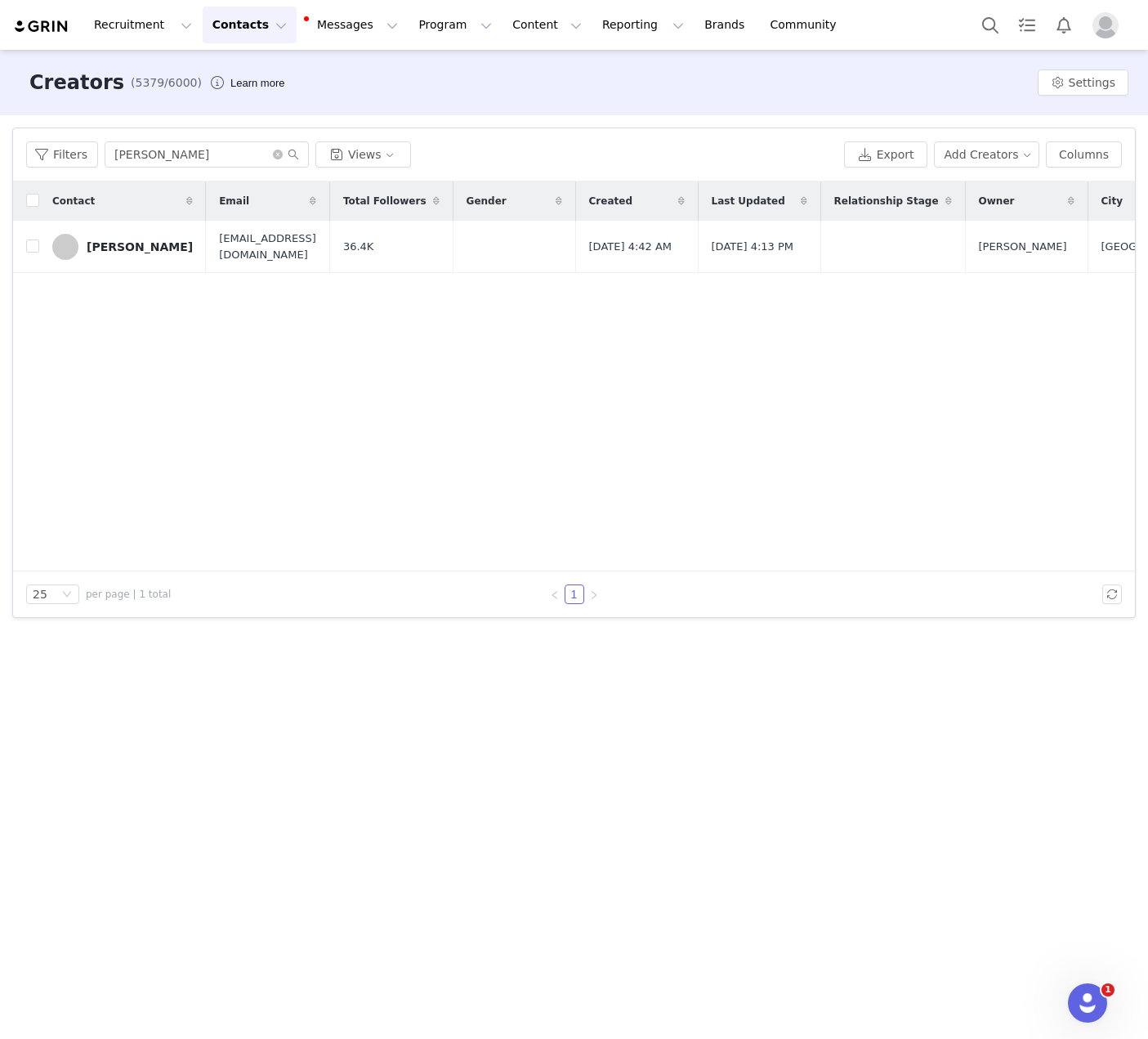
click at [207, 139] on div "Filters Charlotte Weera Views Export Add Creators Columns" at bounding box center [574, 155] width 1122 height 53
click at [207, 141] on input "[PERSON_NAME]" at bounding box center [207, 154] width 204 height 26
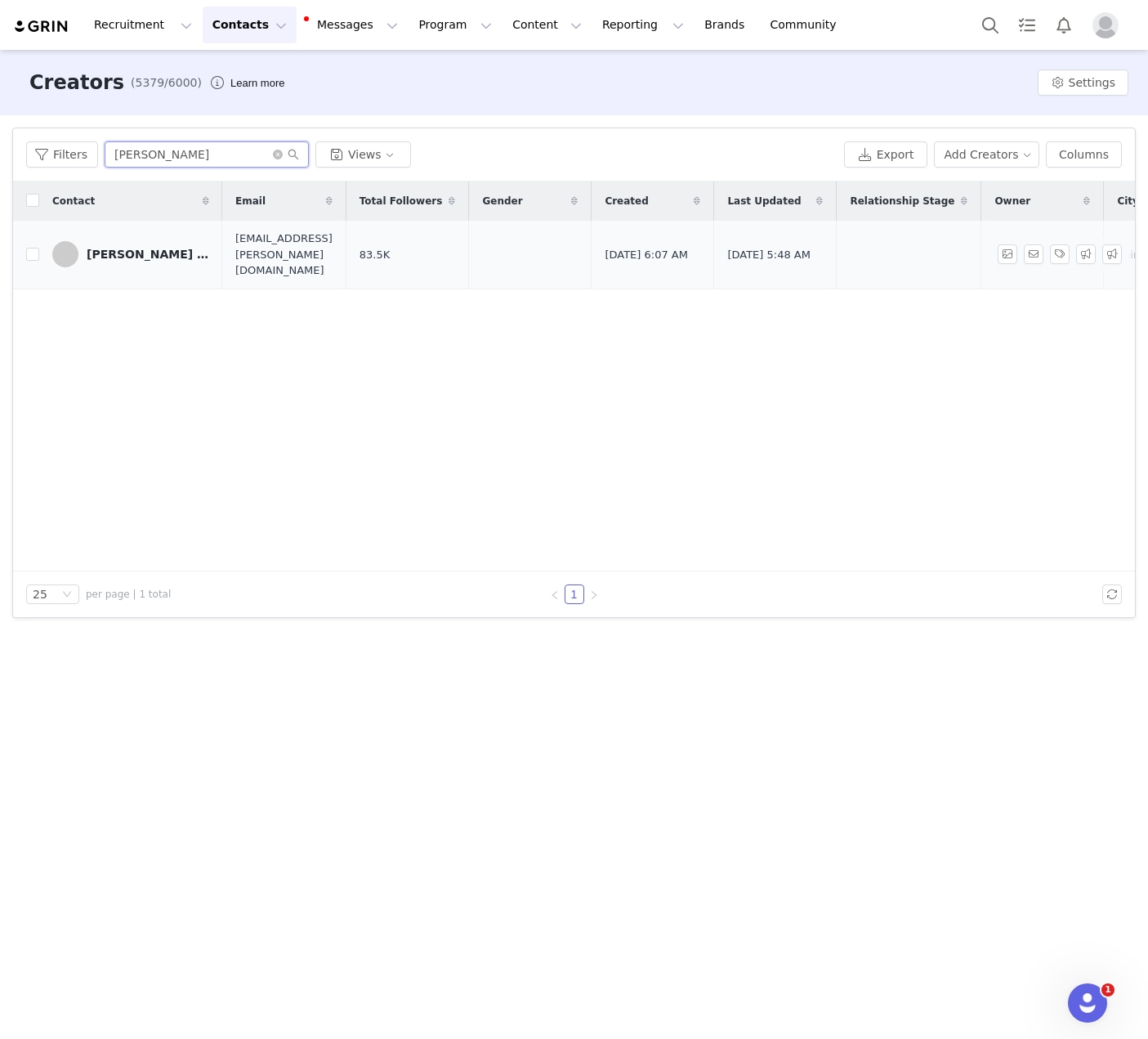
type input "janine"
click at [153, 248] on div "[PERSON_NAME] [PERSON_NAME]" at bounding box center [147, 254] width 122 height 13
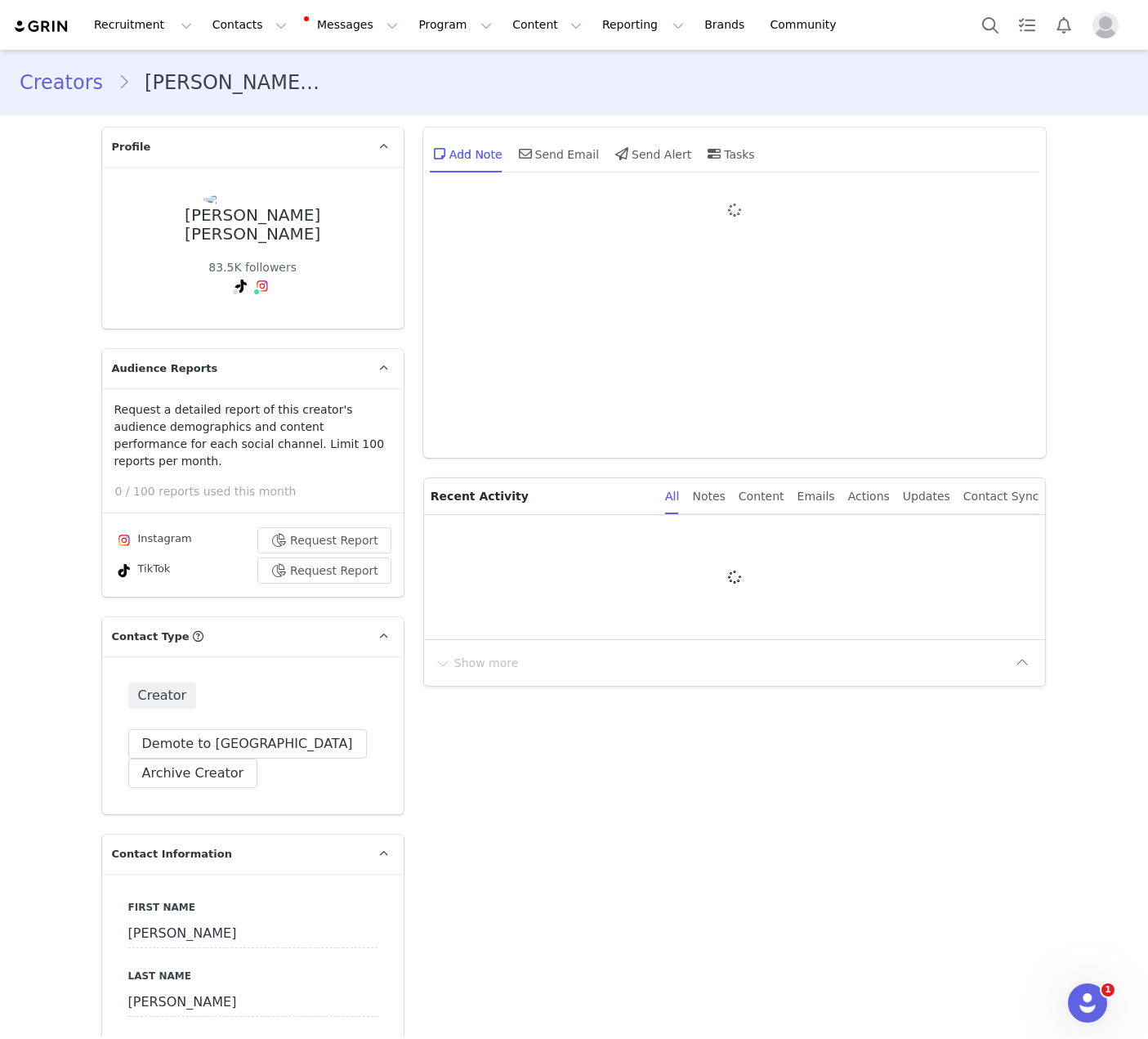
type input "+1 ([GEOGRAPHIC_DATA])"
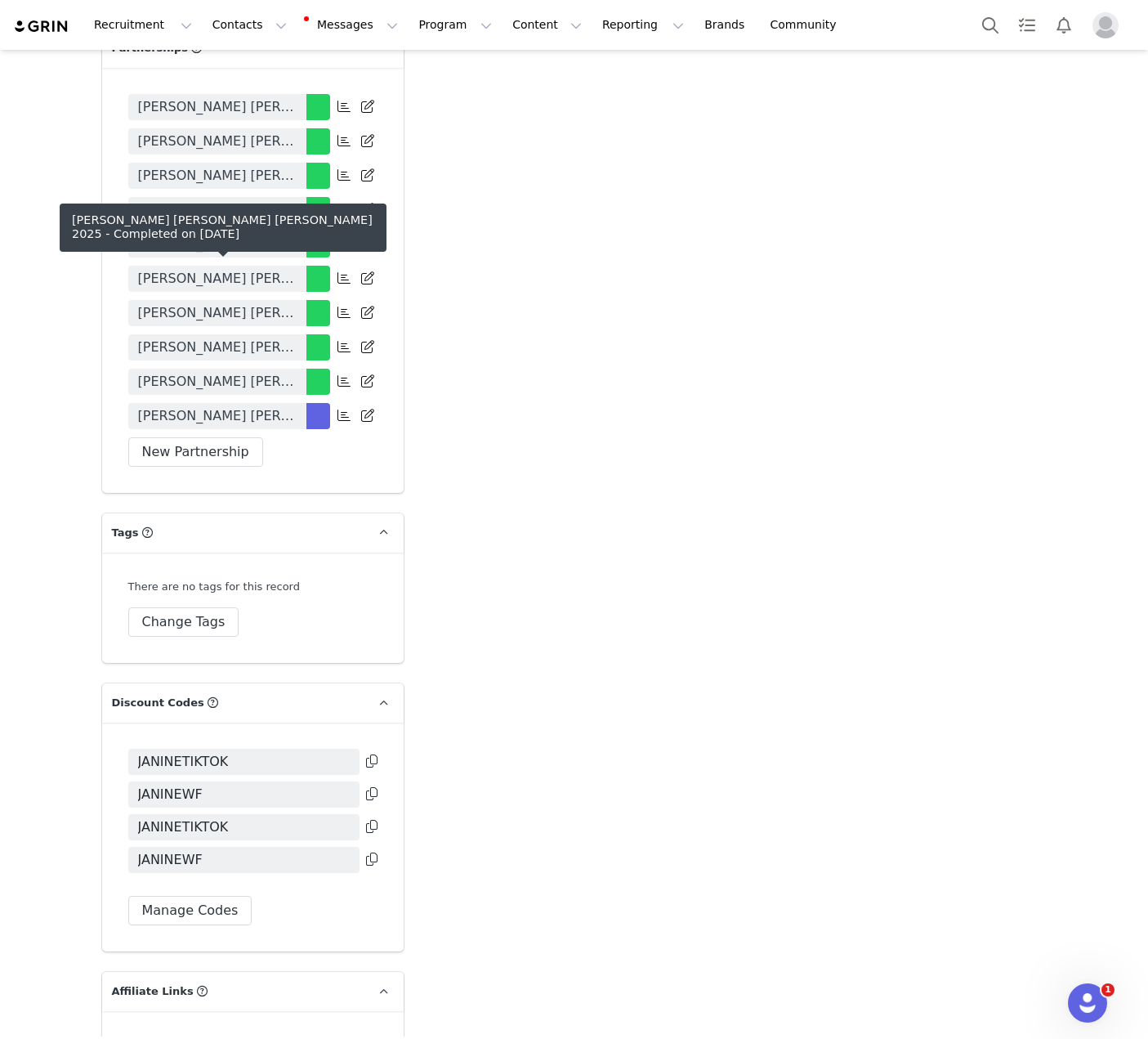
scroll to position [3867, 0]
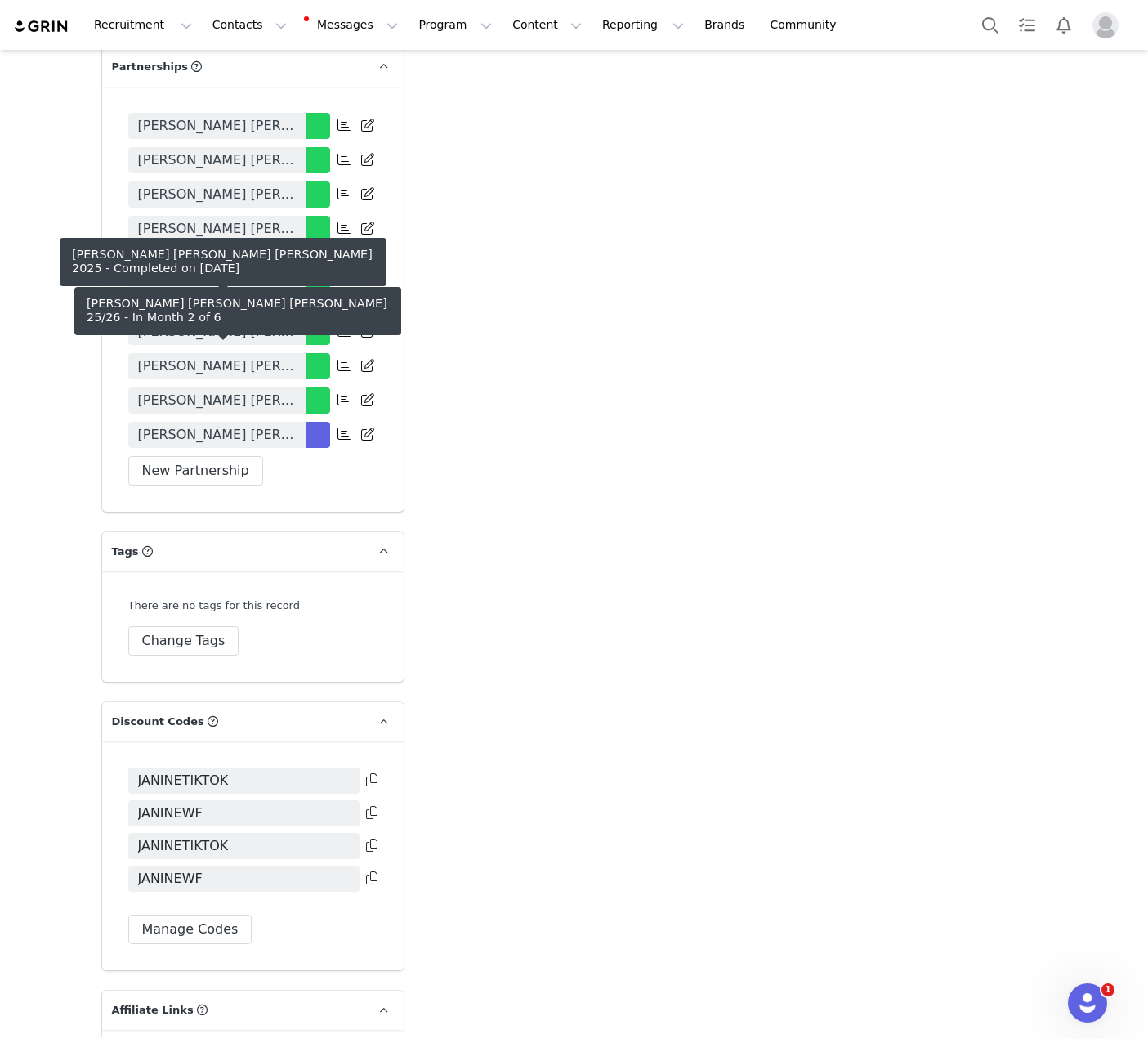
click at [270, 421] on link "Janine Allyssa x White Fox 25/26" at bounding box center [217, 434] width 178 height 26
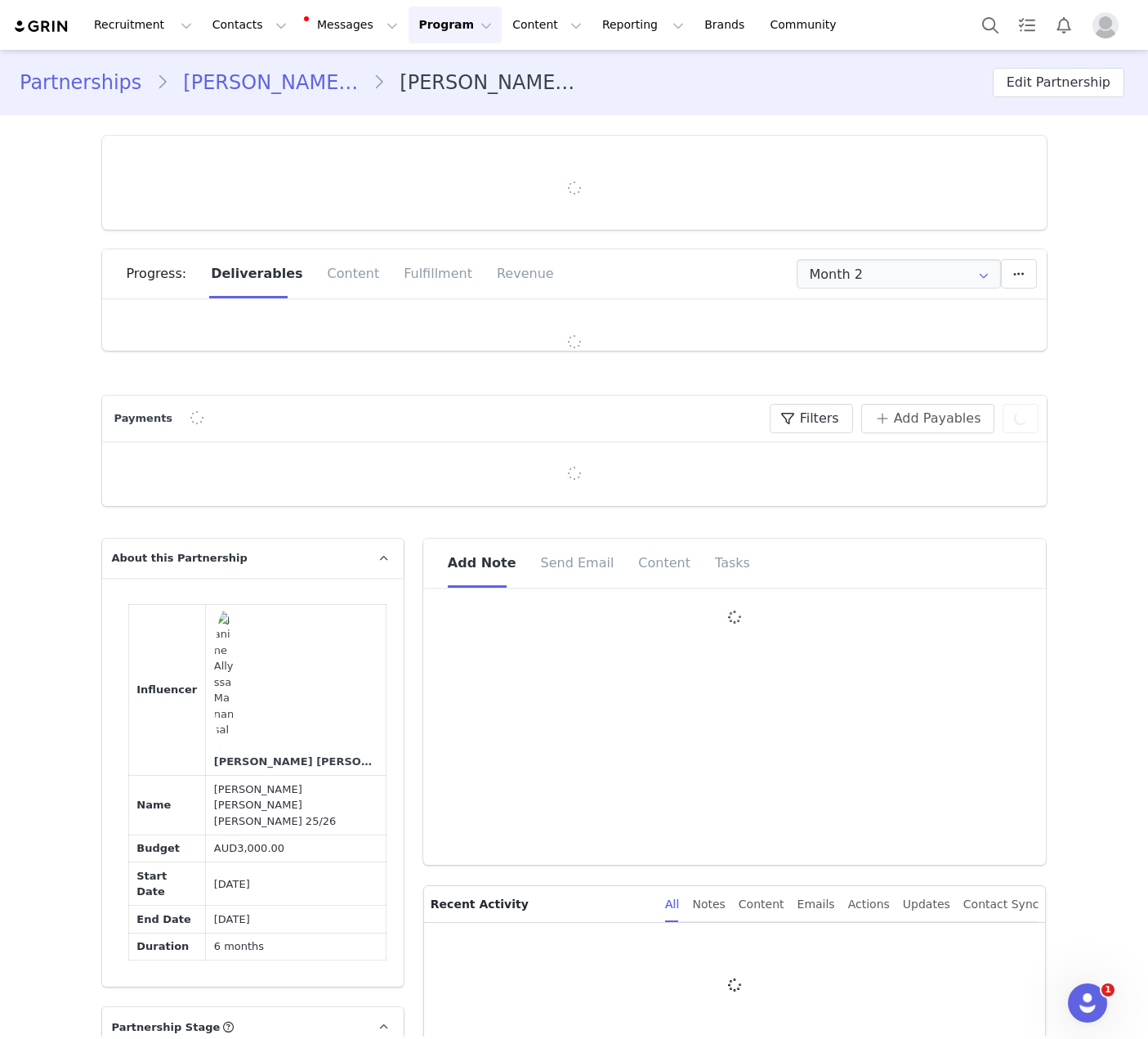
type input "+1 ([GEOGRAPHIC_DATA])"
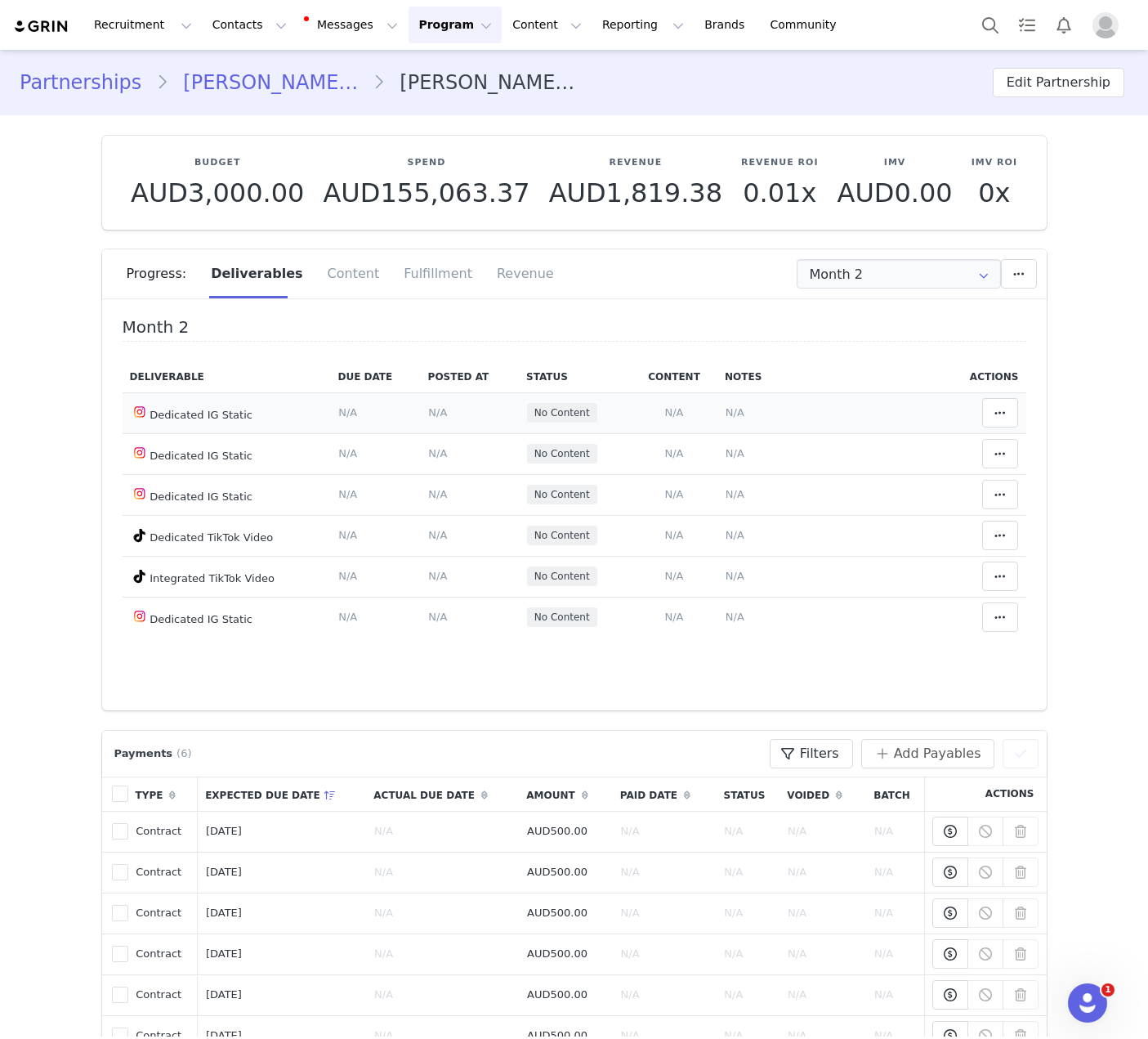
click at [669, 411] on span "N/A" at bounding box center [674, 412] width 19 height 12
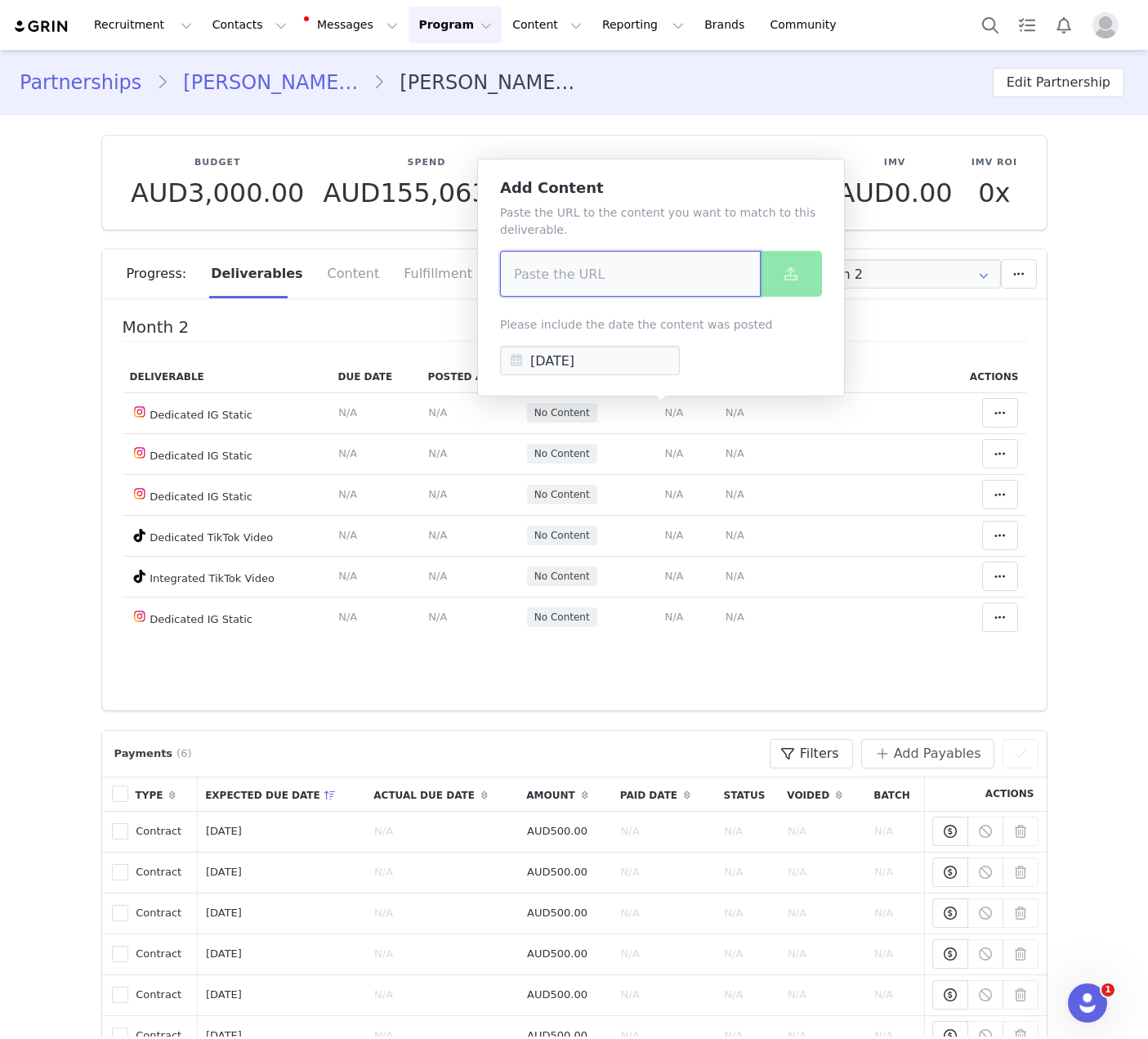
click at [636, 262] on input at bounding box center [631, 273] width 261 height 46
paste input "https://www.instagram.com/p/DPBTfNdgeYp/?img_index=1"
type input "https://www.instagram.com/p/DPBTfNdgeYp/?img_index=1"
click at [603, 358] on input "[DATE]" at bounding box center [590, 360] width 180 height 29
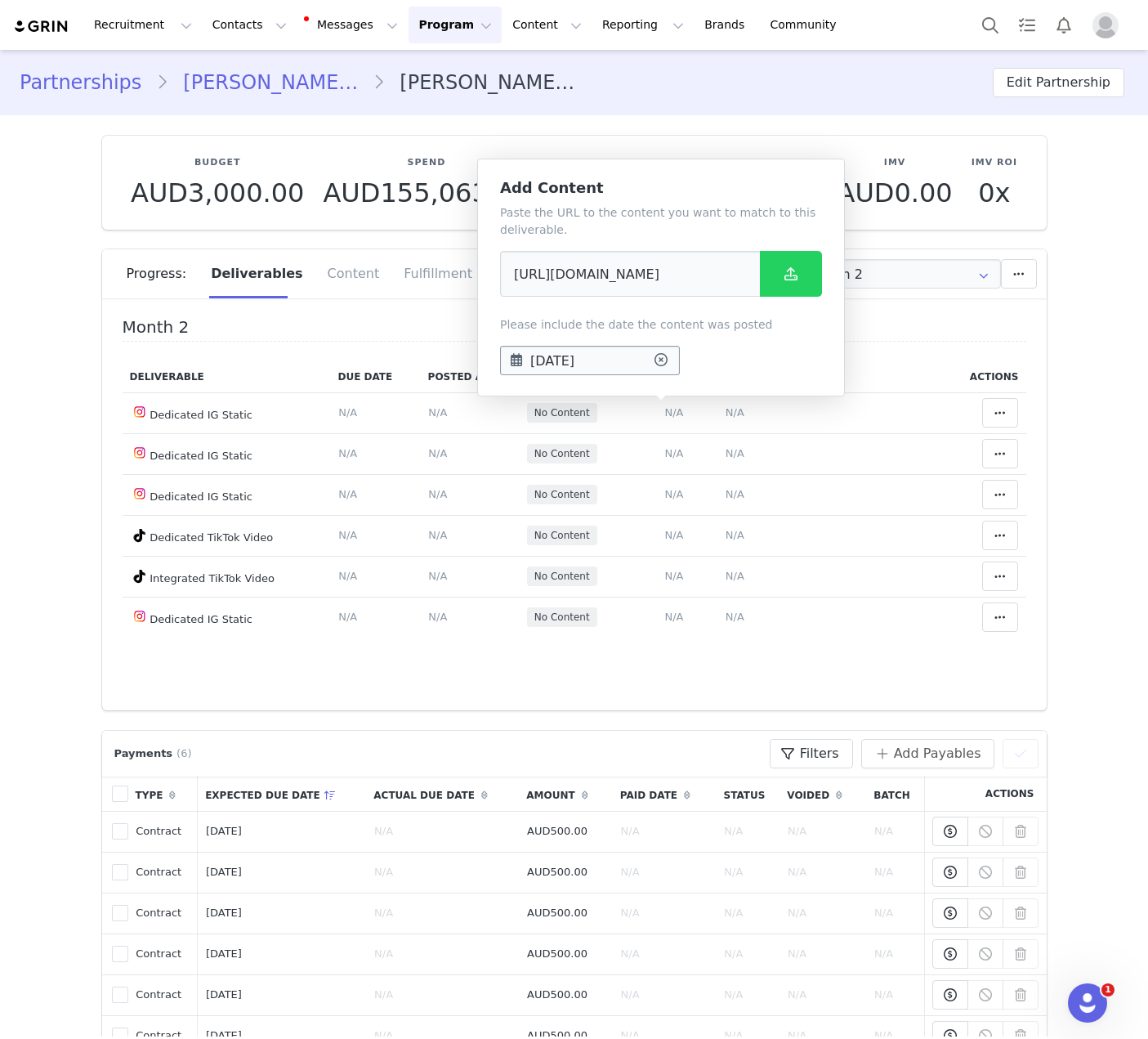
scroll to position [0, 0]
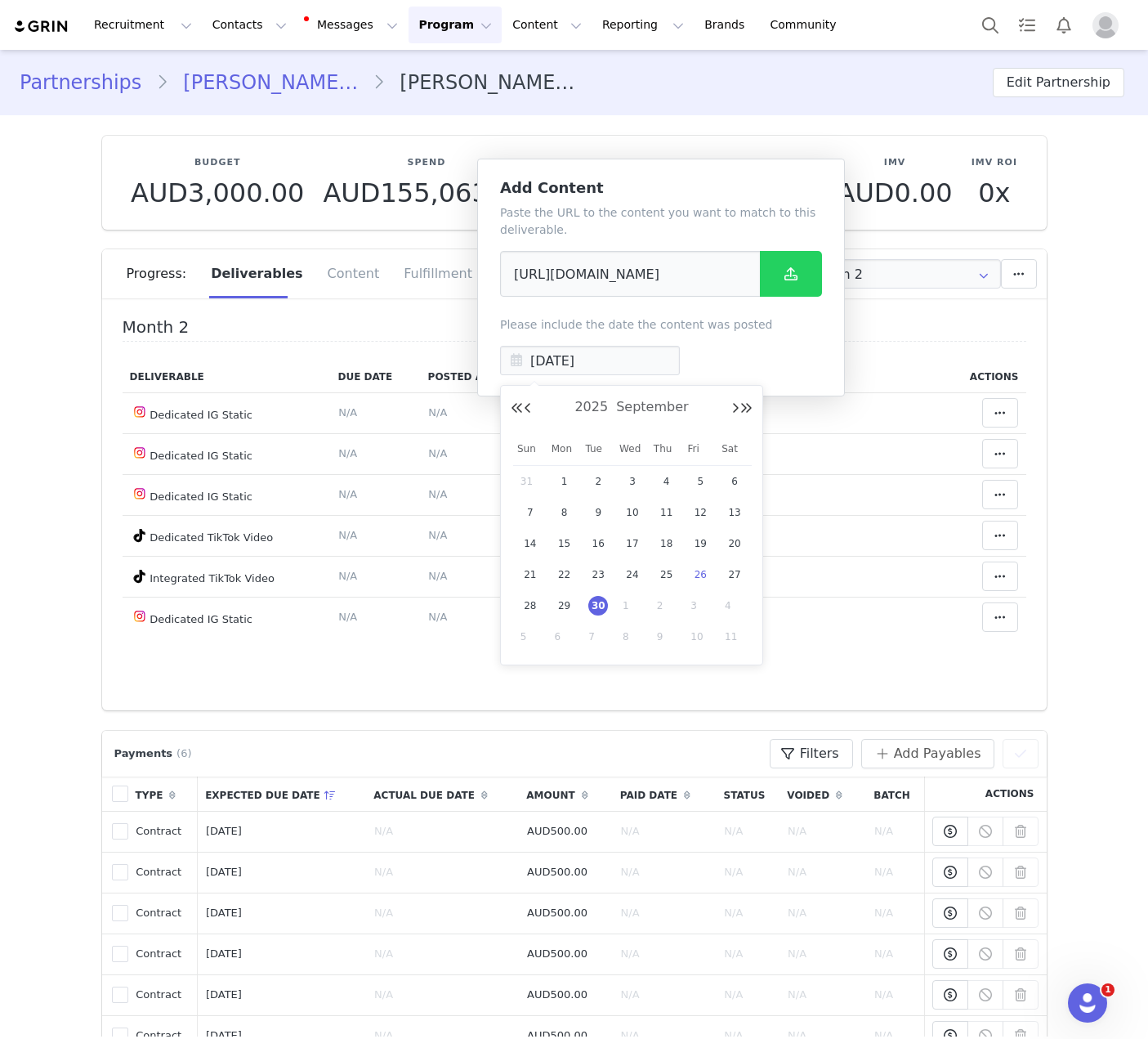
click at [707, 580] on div "26" at bounding box center [701, 574] width 34 height 24
type input "Sep 26 2025"
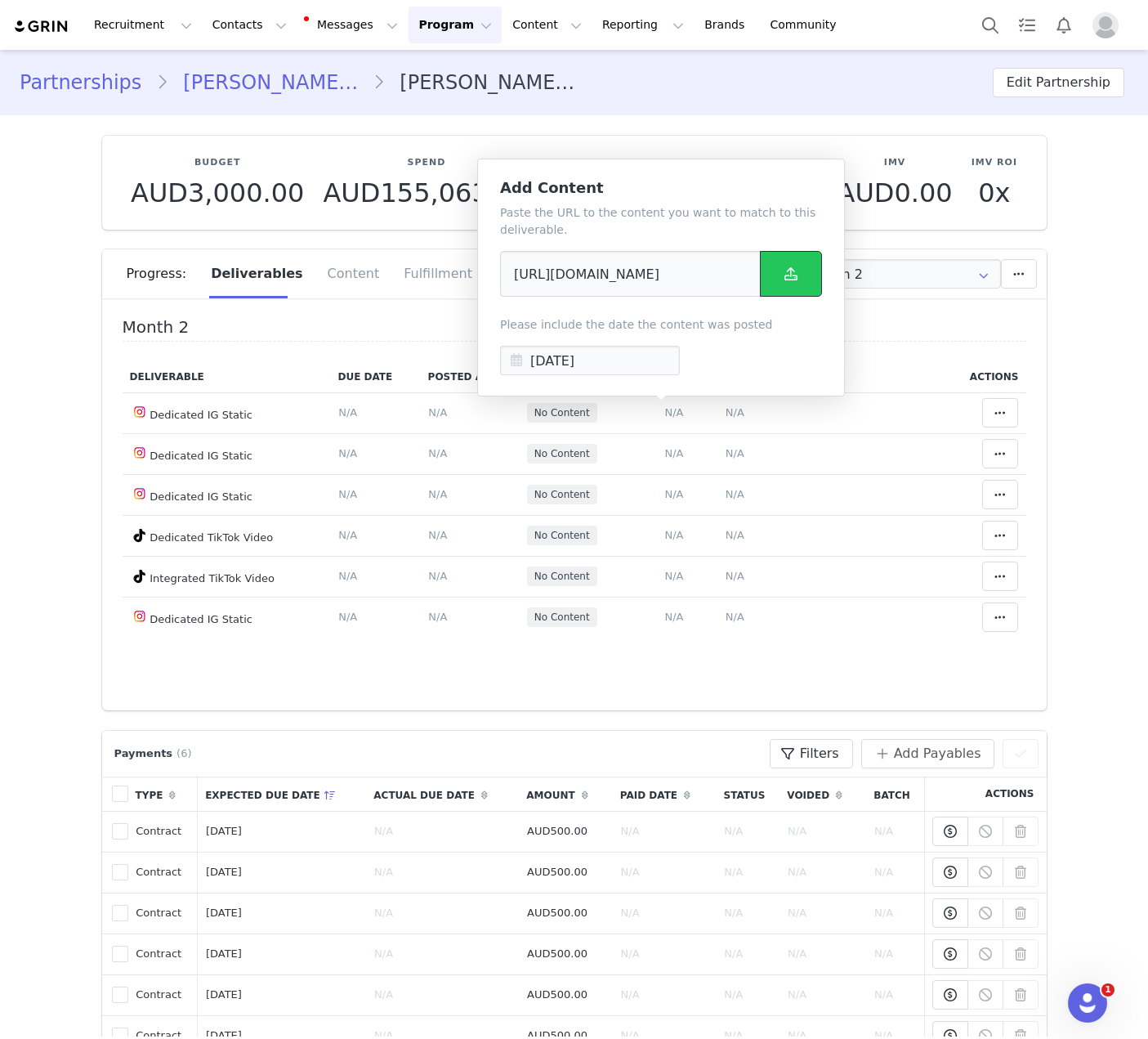
click at [802, 278] on button at bounding box center [791, 273] width 62 height 46
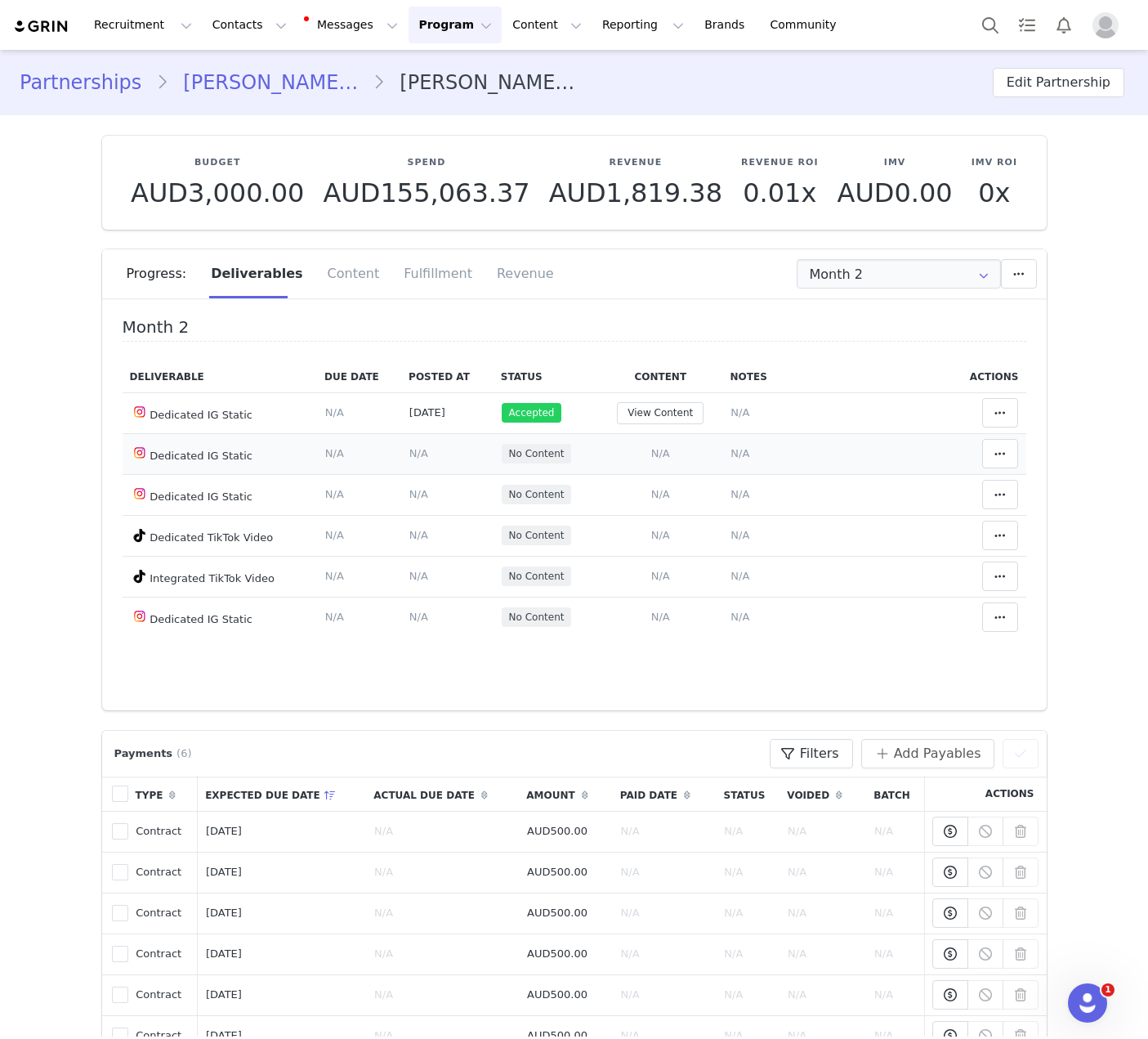
click at [656, 454] on span "N/A" at bounding box center [661, 453] width 19 height 12
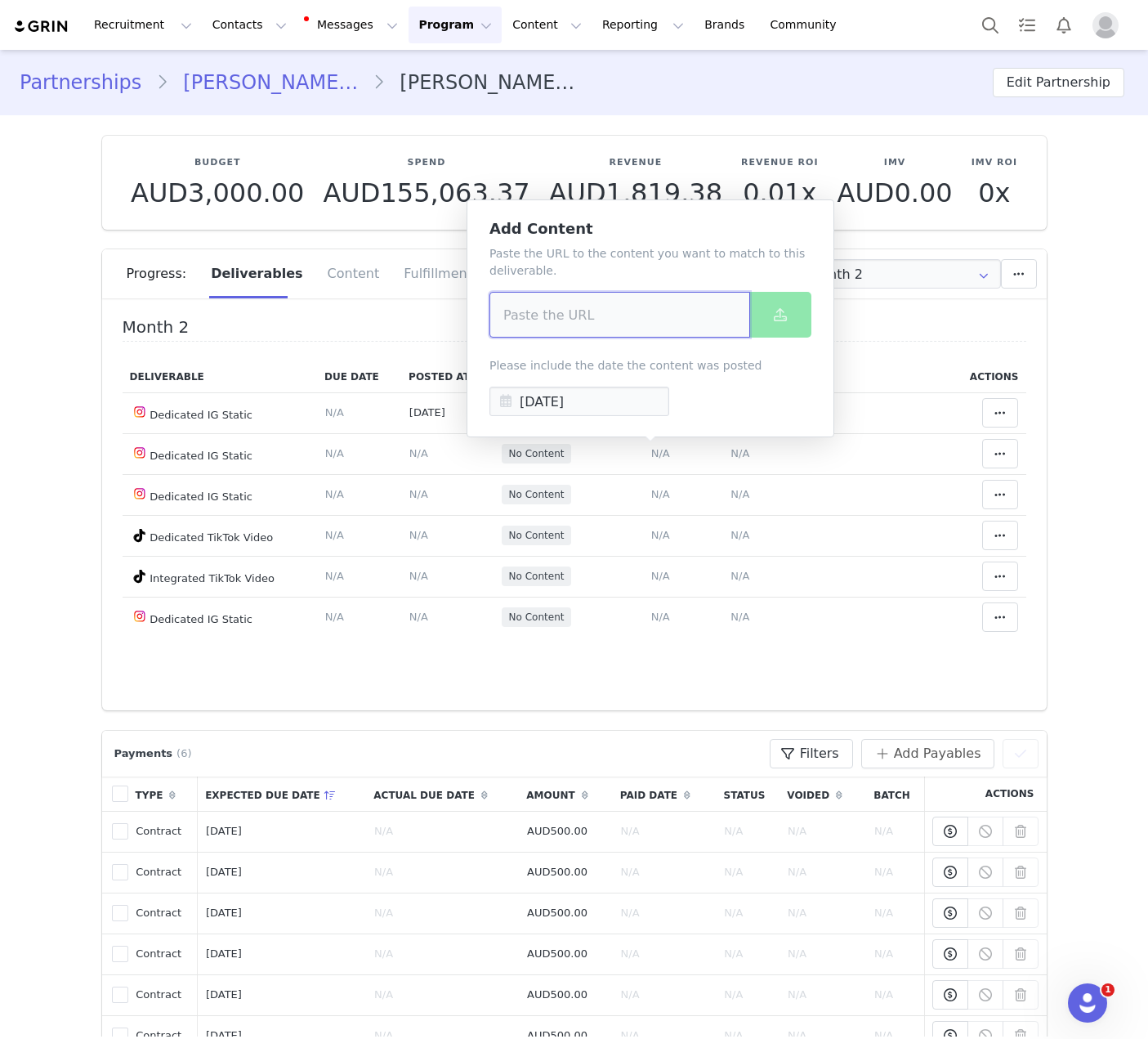
click at [650, 308] on input at bounding box center [620, 314] width 261 height 46
paste input "https://www.instagram.com/p/DO8KPA7gUW2/?img_index=1"
type input "https://www.instagram.com/p/DO8KPA7gUW2/?img_index=1"
click at [611, 405] on input "[DATE]" at bounding box center [579, 401] width 180 height 29
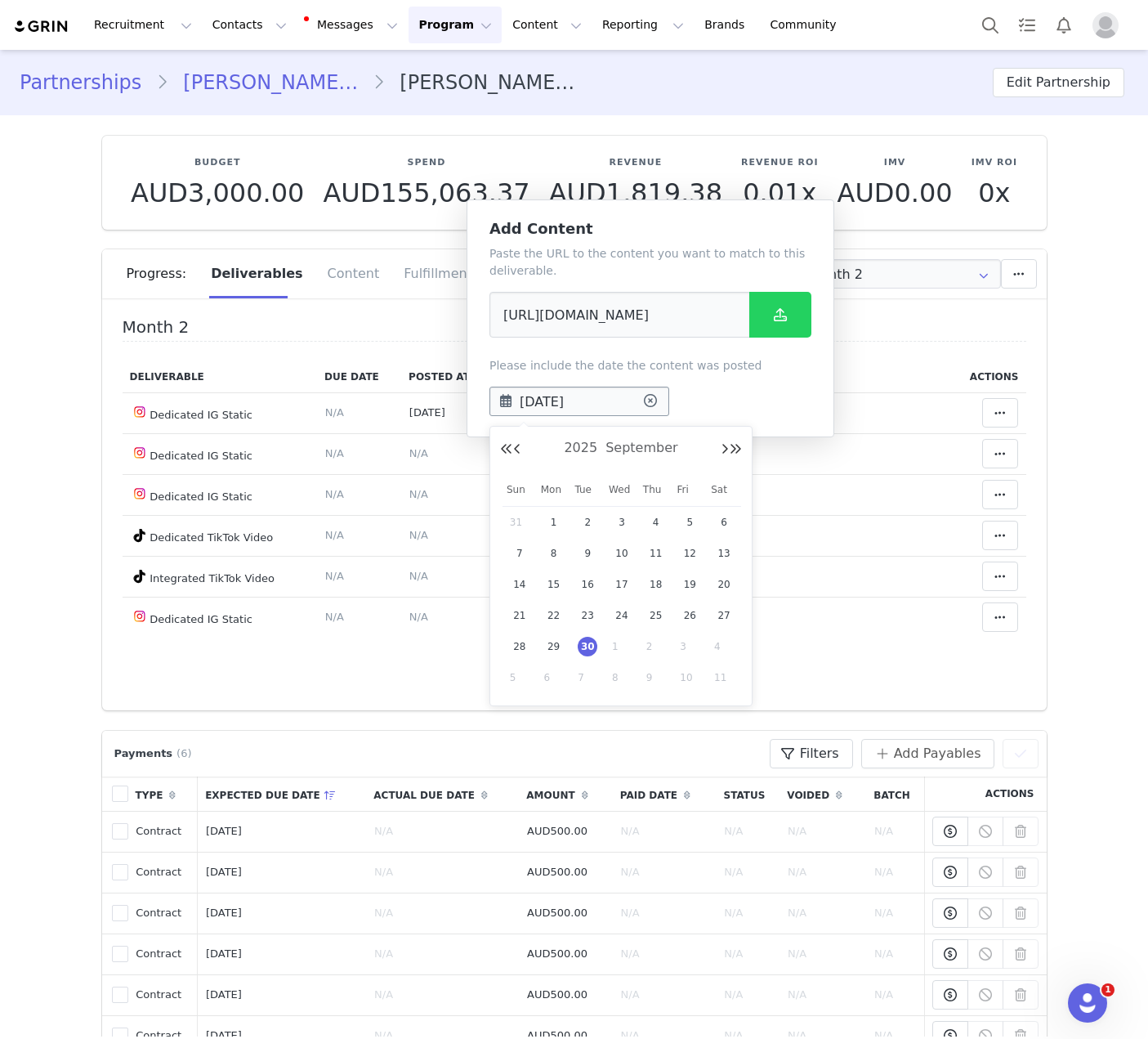
scroll to position [0, 0]
click at [652, 613] on span "25" at bounding box center [657, 616] width 20 height 20
type input "Sep 25 2025"
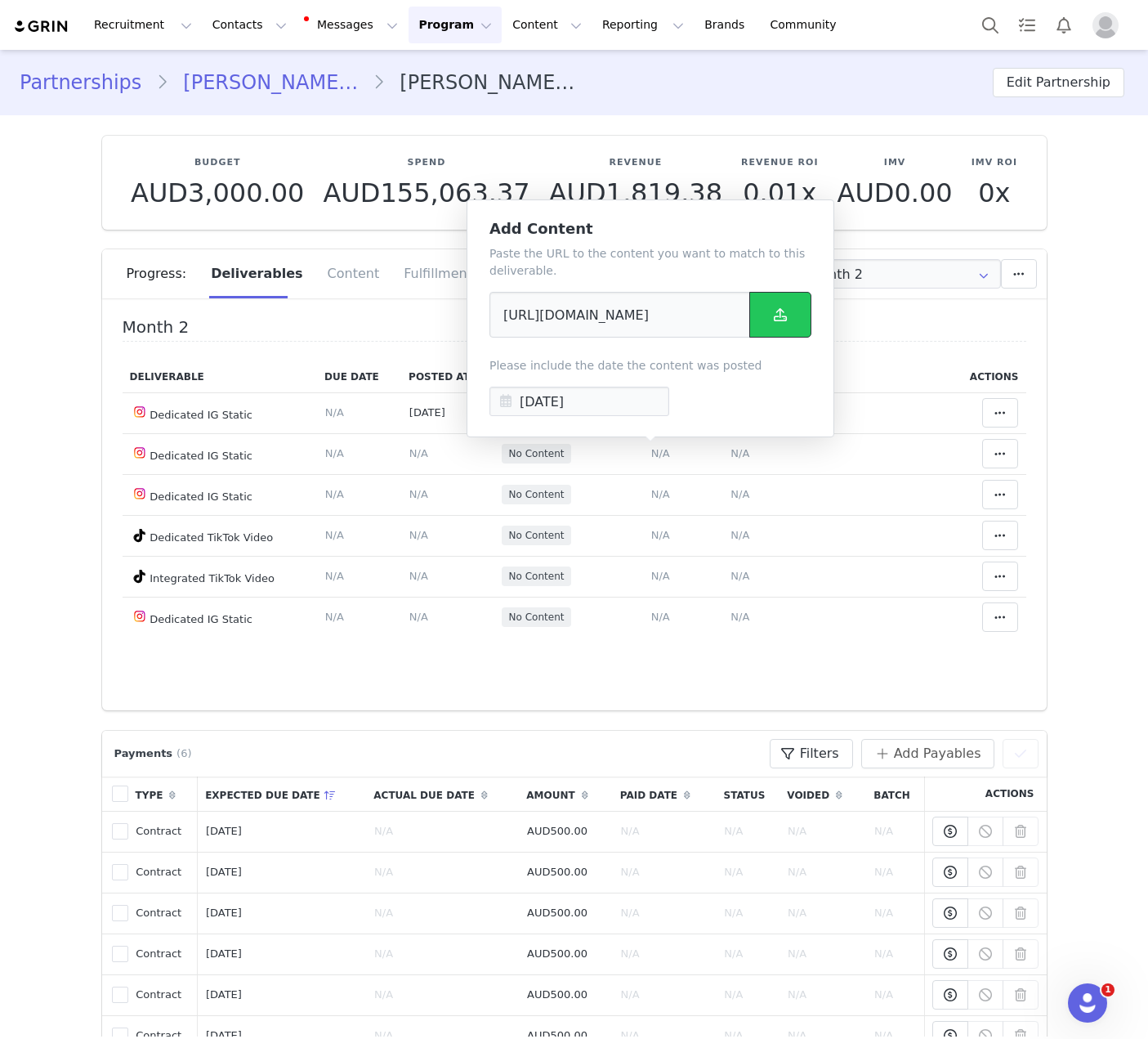
click at [781, 325] on button at bounding box center [781, 314] width 62 height 46
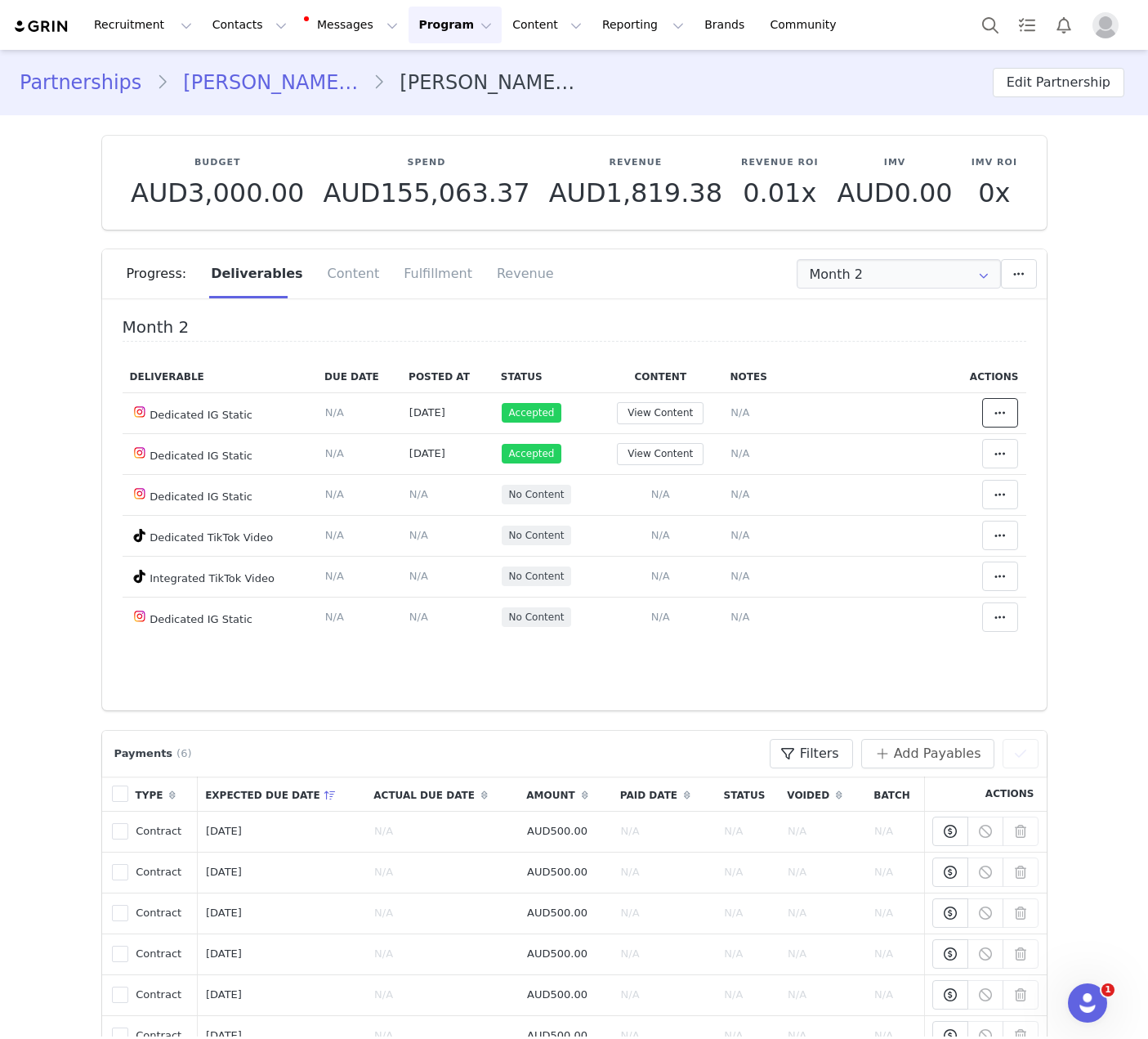
click at [991, 413] on span at bounding box center [1001, 413] width 20 height 20
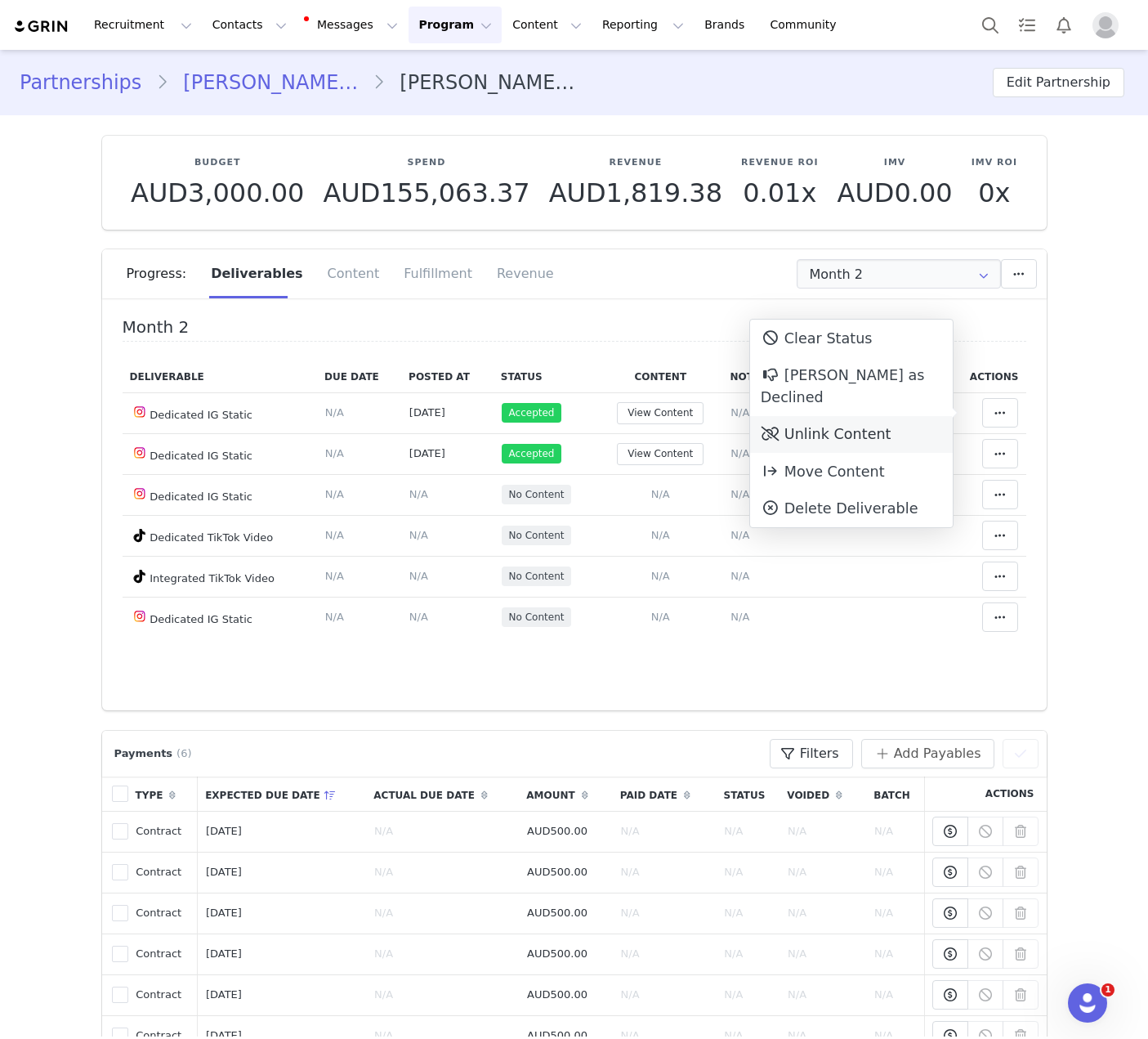
click at [905, 416] on div "Unlink Content" at bounding box center [852, 434] width 203 height 37
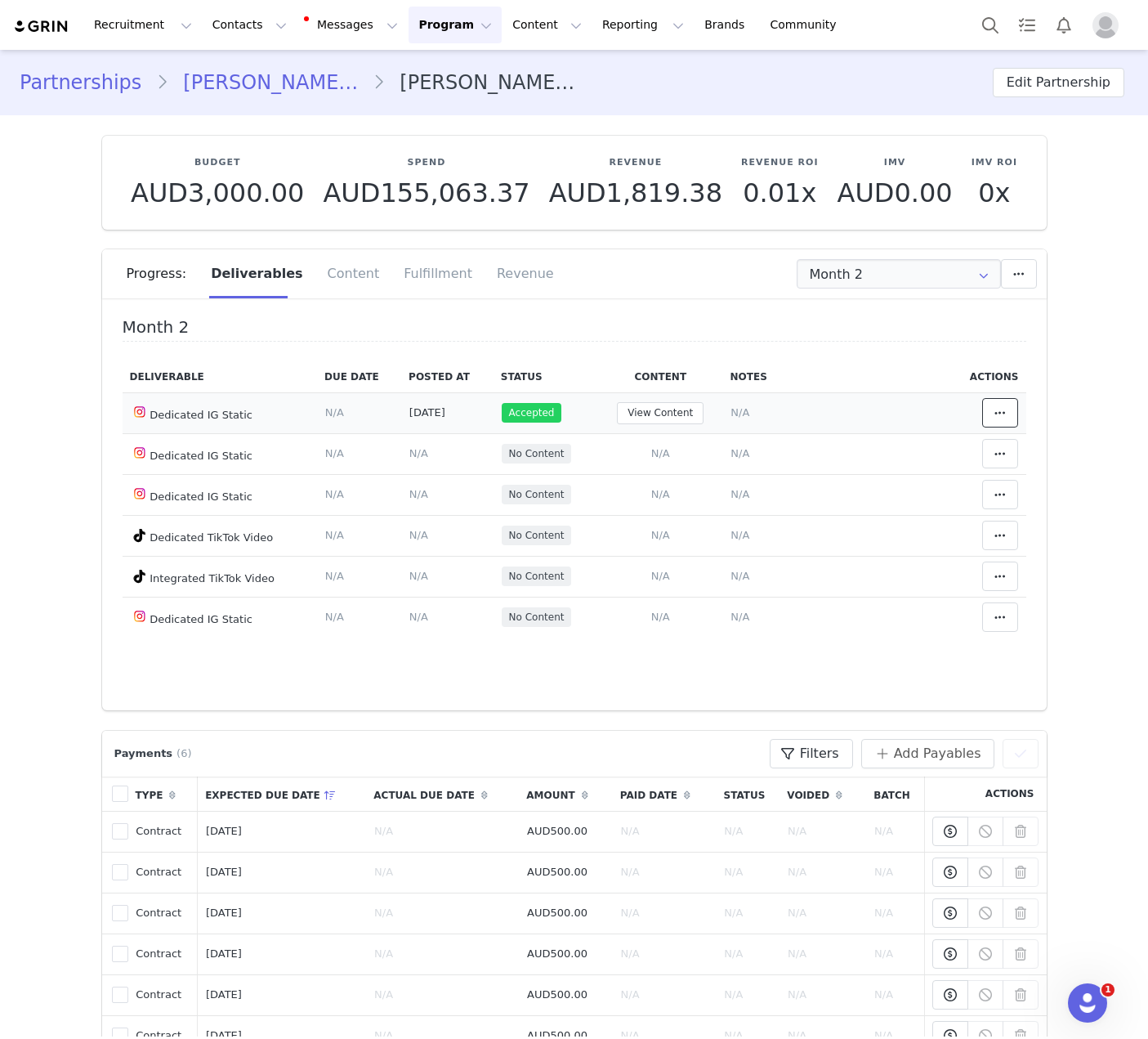
click at [991, 405] on span at bounding box center [1001, 413] width 20 height 20
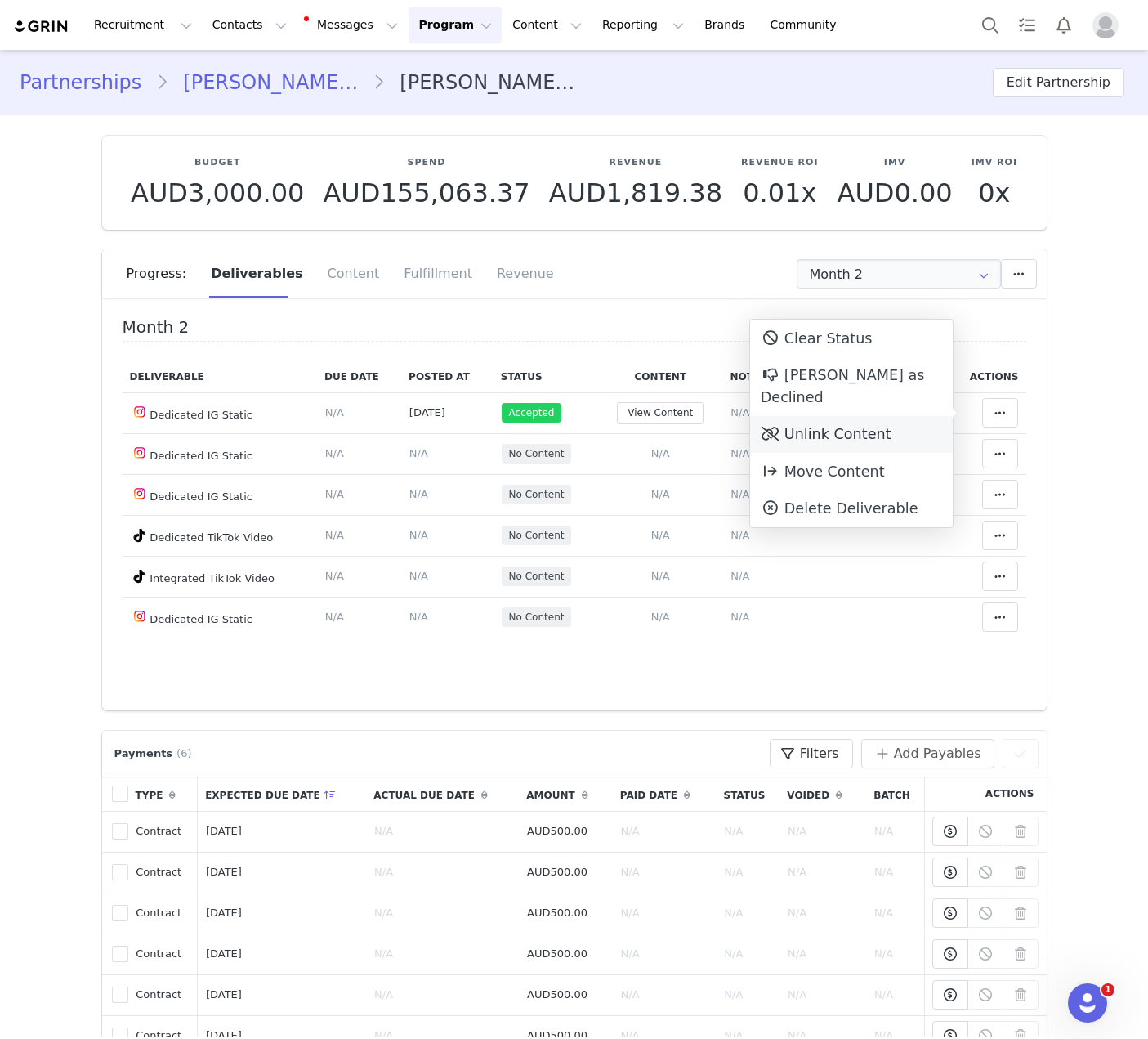
click at [878, 420] on div "Unlink Content" at bounding box center [852, 434] width 203 height 37
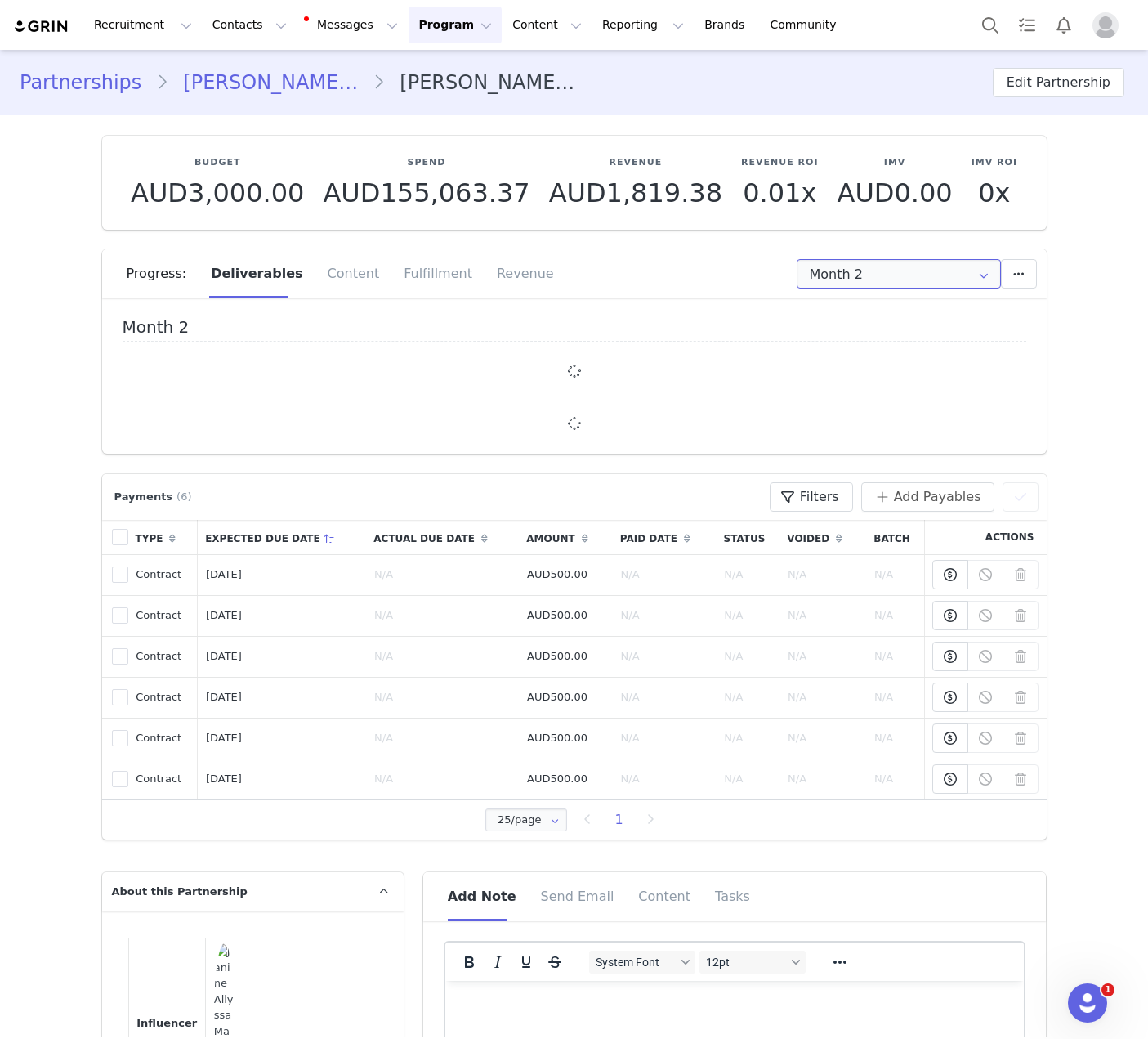
click at [899, 275] on input "Month 2" at bounding box center [899, 273] width 204 height 29
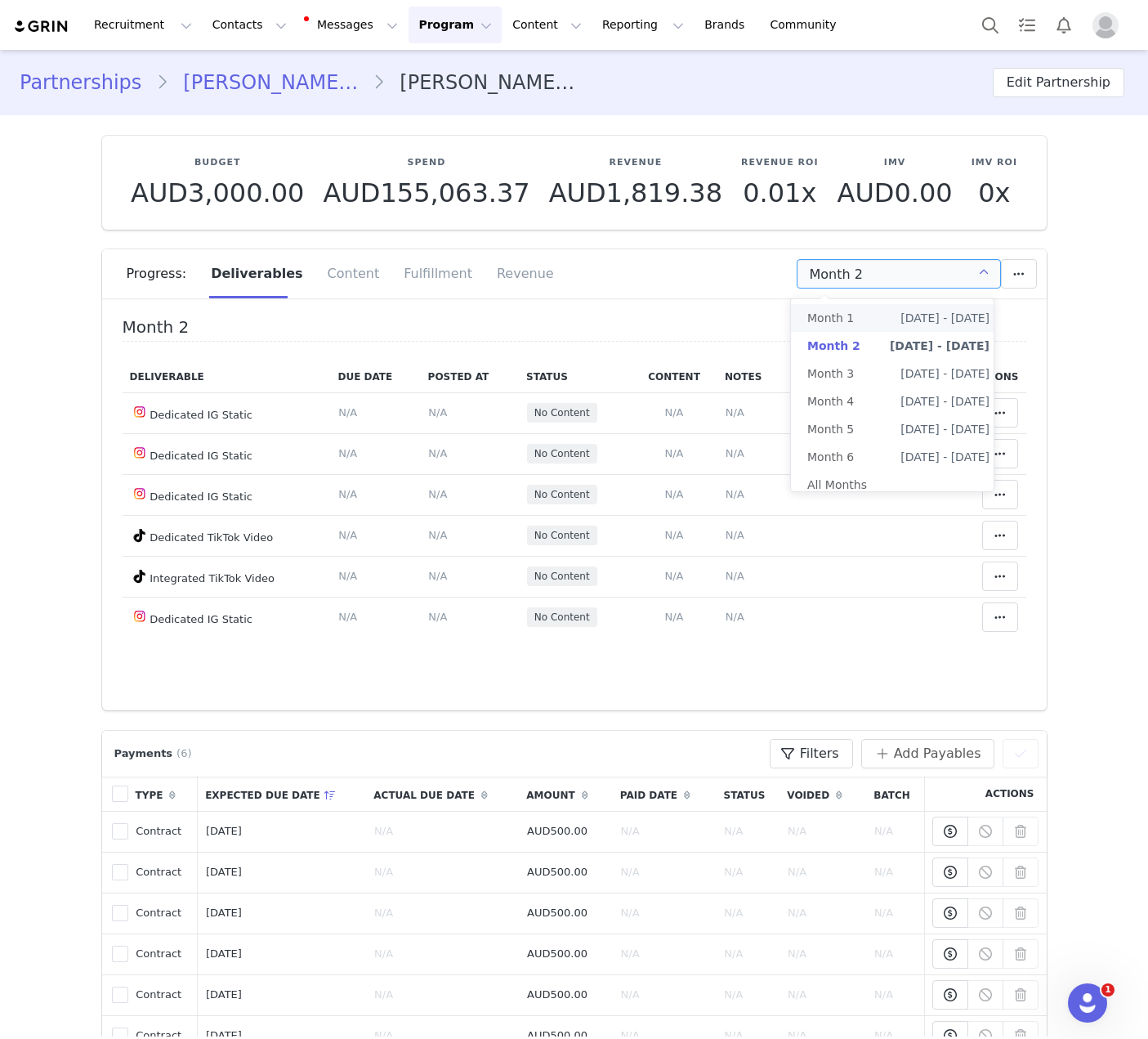
click at [855, 326] on li "Month 1 Aug 25th - Sep 24th" at bounding box center [899, 318] width 215 height 27
type input "Month 1"
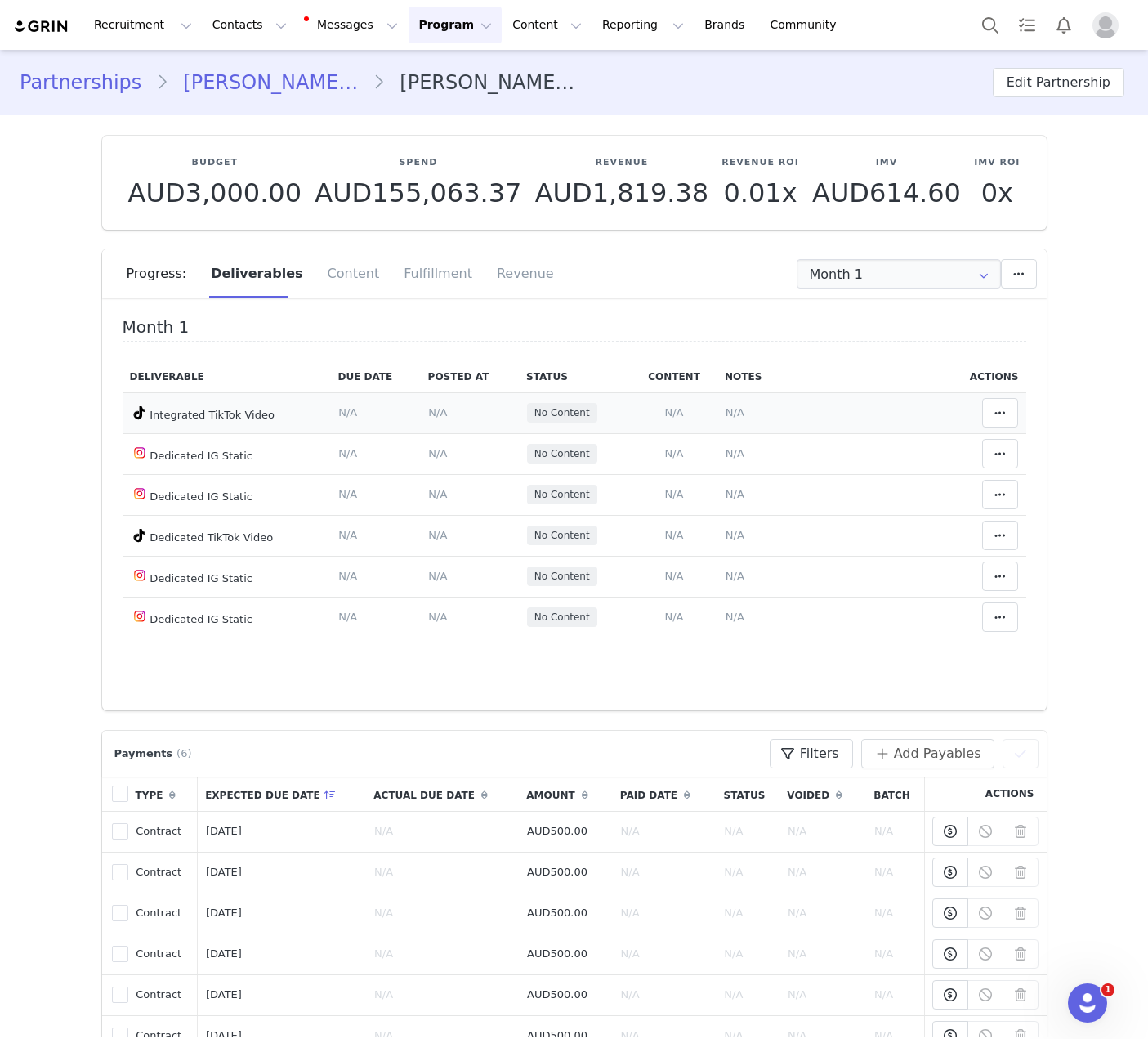
click at [726, 411] on span "N/A" at bounding box center [735, 412] width 19 height 12
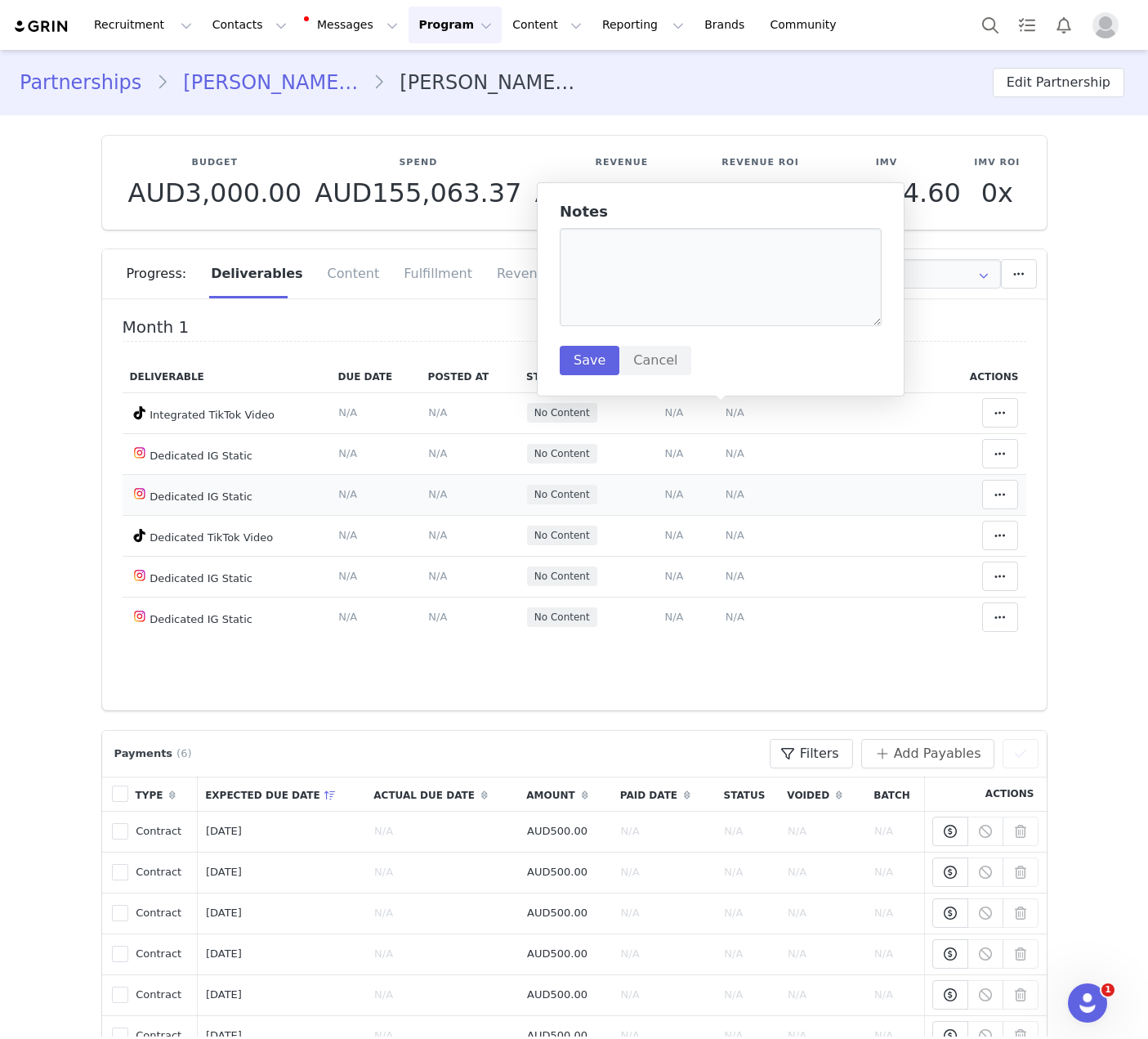
click at [637, 484] on td "Add Content Paste the URL to the content you want to match to this deliverable.…" at bounding box center [674, 494] width 86 height 41
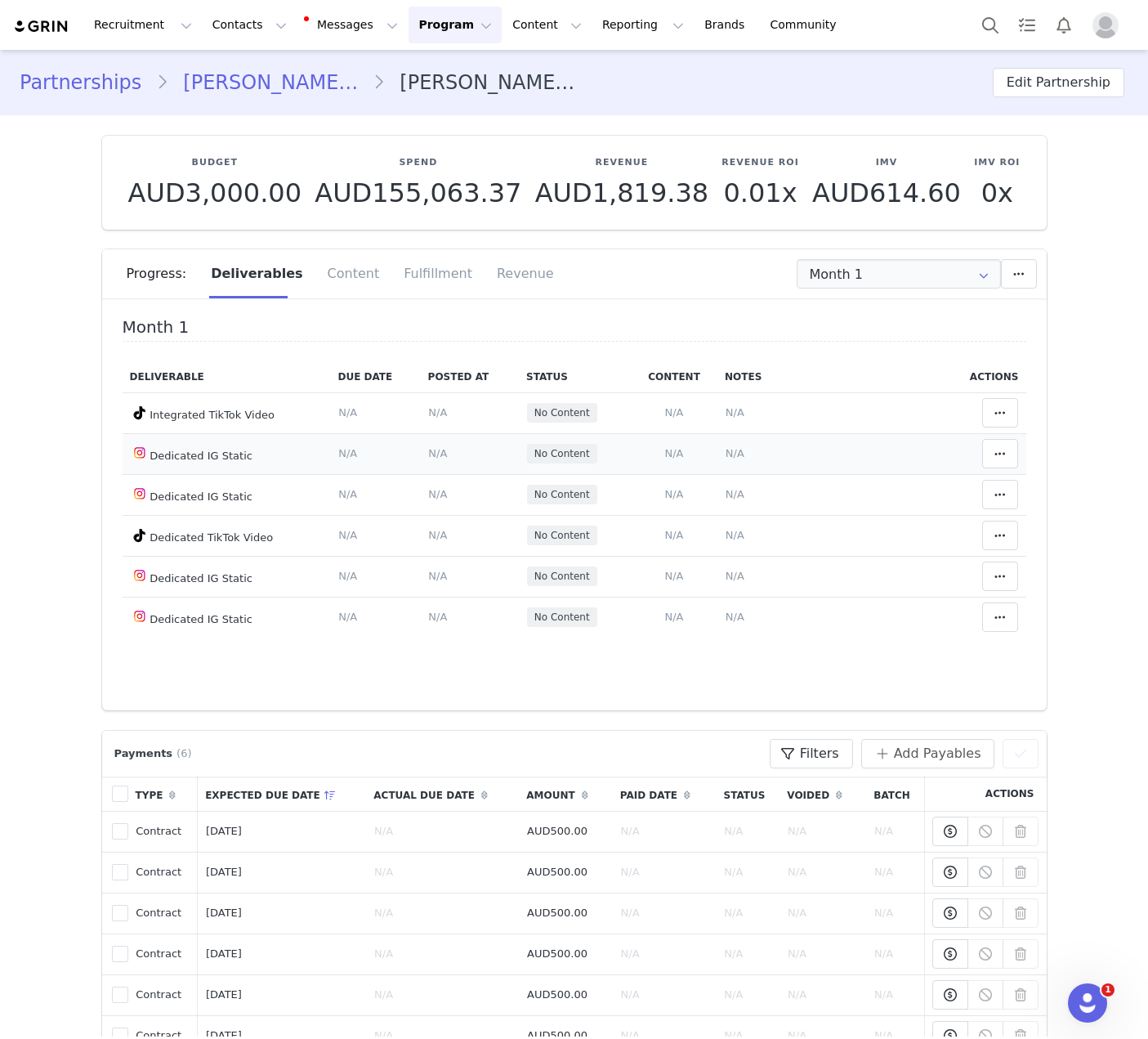
click at [726, 454] on span "N/A" at bounding box center [735, 453] width 19 height 12
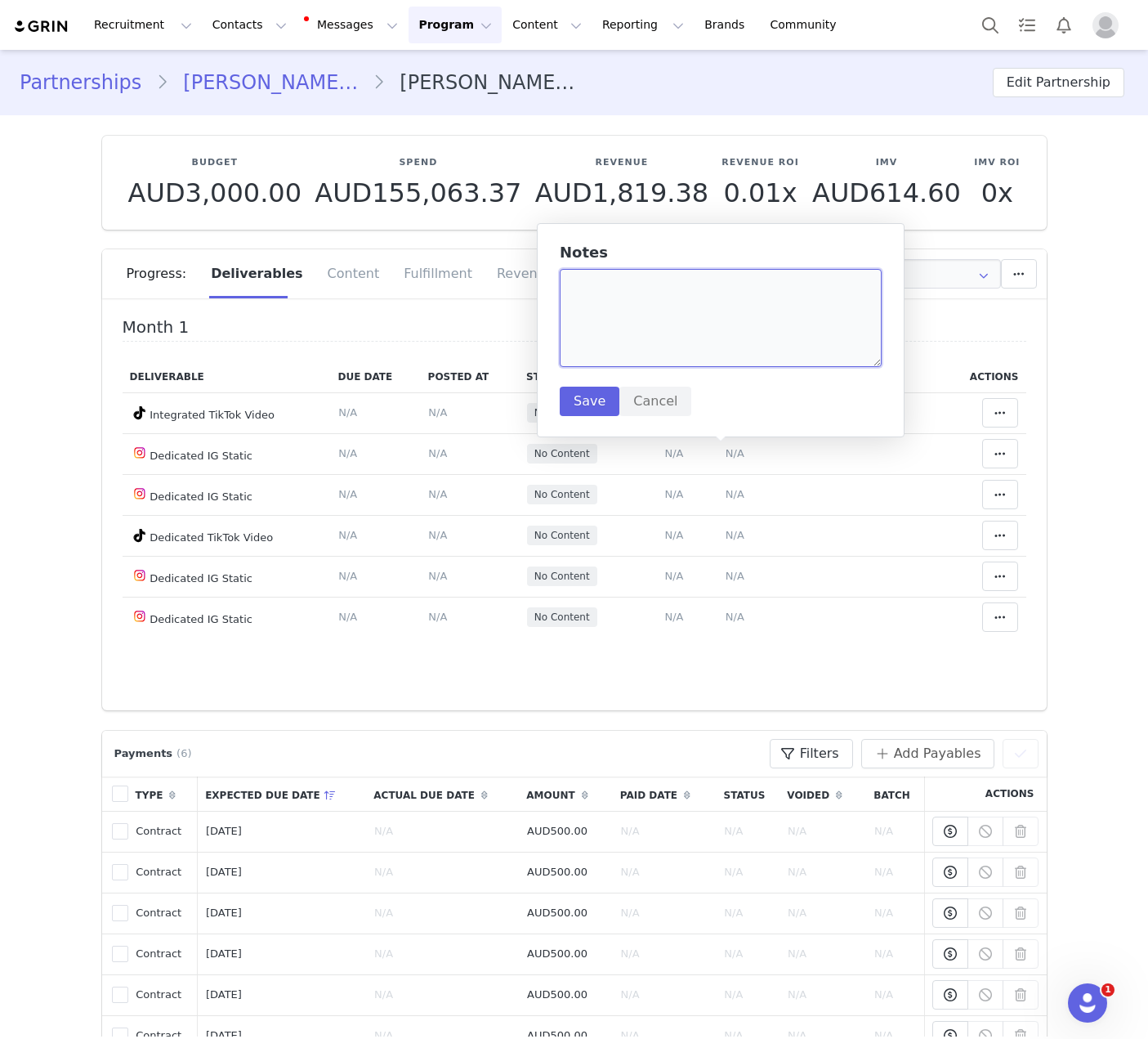
click at [688, 331] on textarea at bounding box center [720, 318] width 322 height 98
paste textarea "https://www.instagram.com/p/DO8KPA7gUW2/?img_index=1"
type textarea "https://www.instagram.com/p/DO8KPA7gUW2/?img_index=1"
click at [574, 400] on button "Save" at bounding box center [589, 401] width 60 height 29
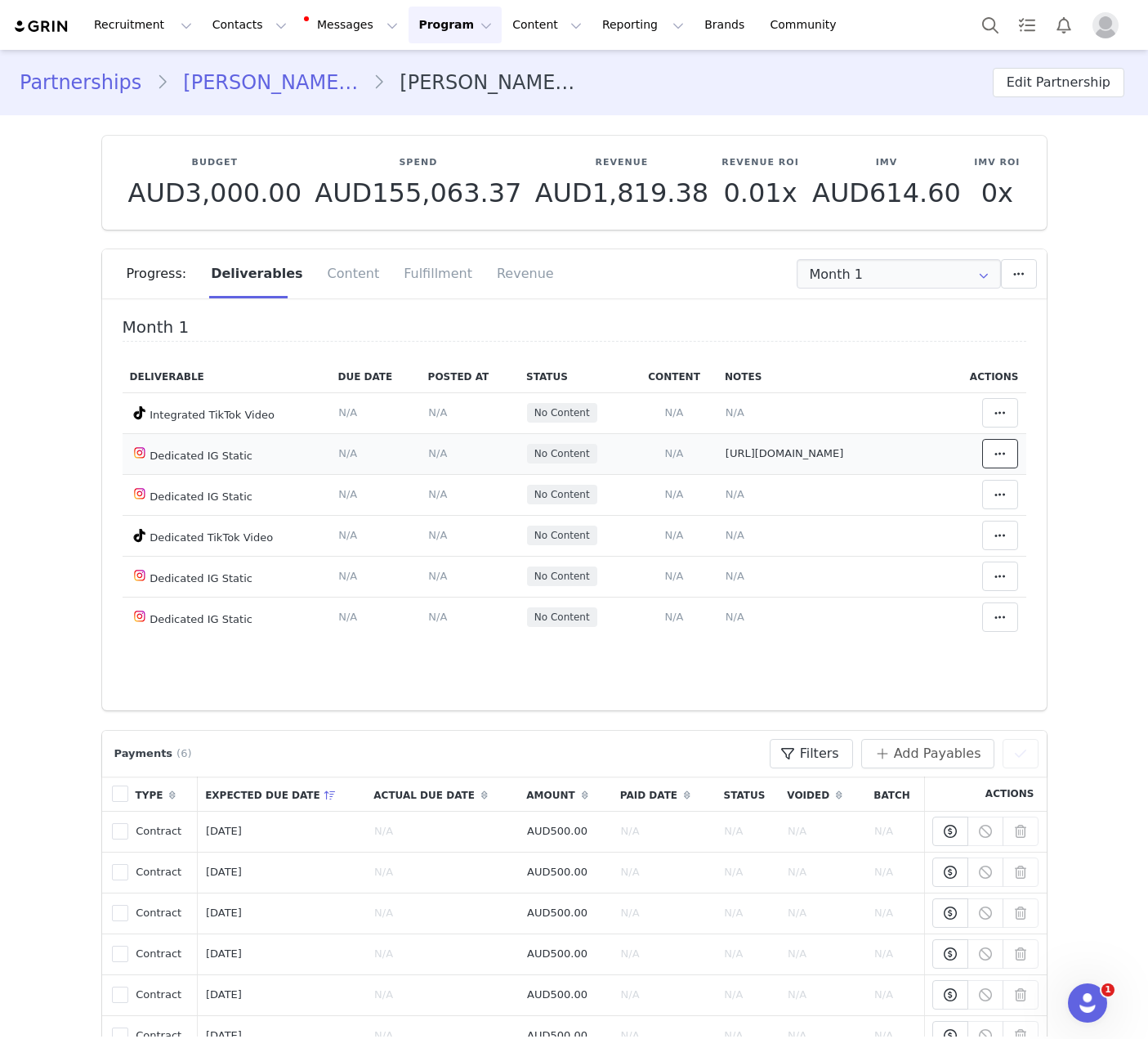
click at [995, 449] on icon at bounding box center [1001, 454] width 12 height 13
click at [917, 453] on div "Mark as Accepted" at bounding box center [852, 455] width 203 height 37
click at [726, 500] on span "N/A" at bounding box center [735, 494] width 19 height 12
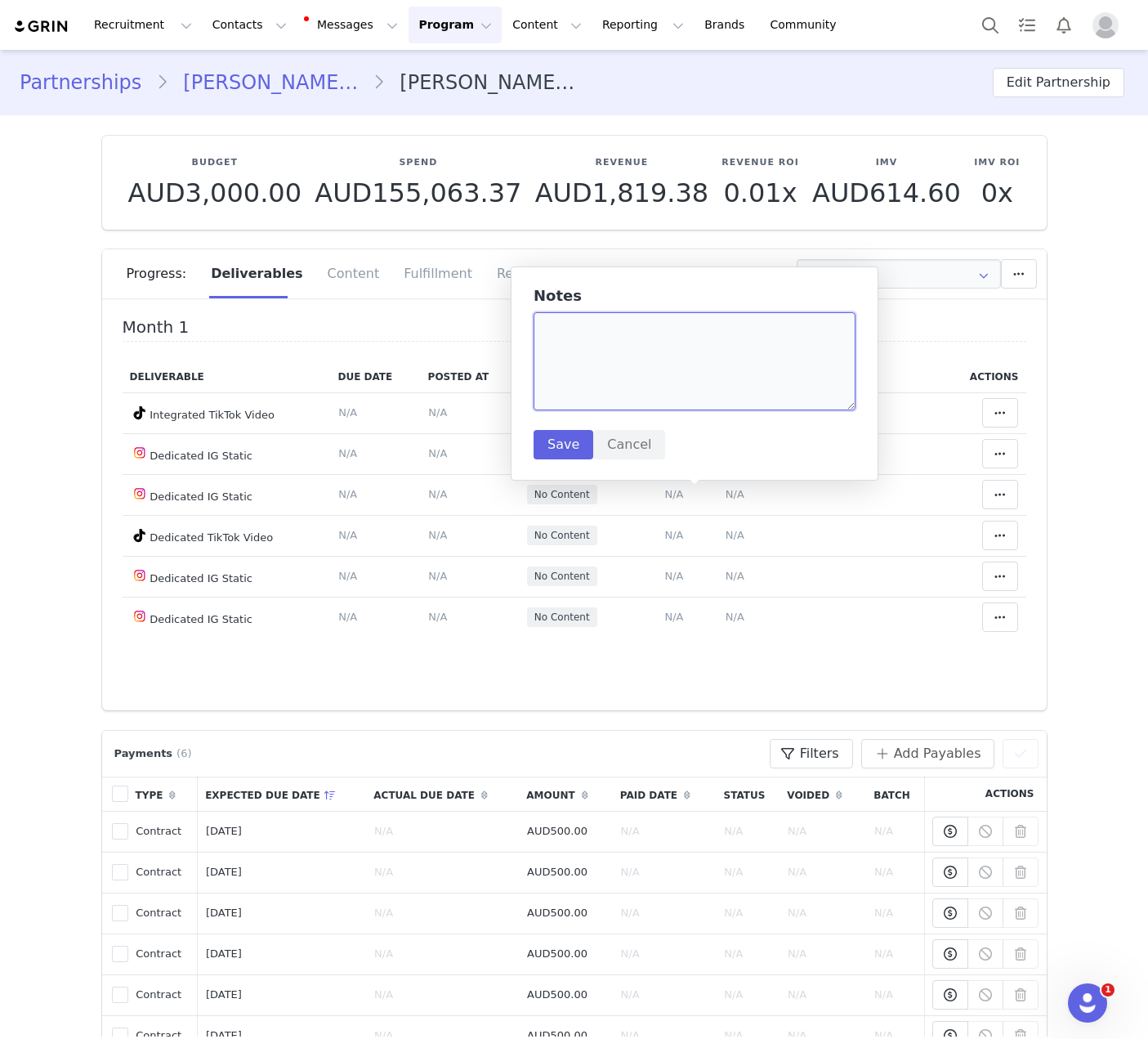
click at [688, 364] on textarea at bounding box center [694, 362] width 322 height 98
paste textarea "https://www.instagram.com/p/DPBTfNdgeYp/?img_index=1"
type textarea "https://www.instagram.com/p/DPBTfNdgeYp/?img_index=1"
click at [558, 453] on button "Save" at bounding box center [564, 444] width 60 height 29
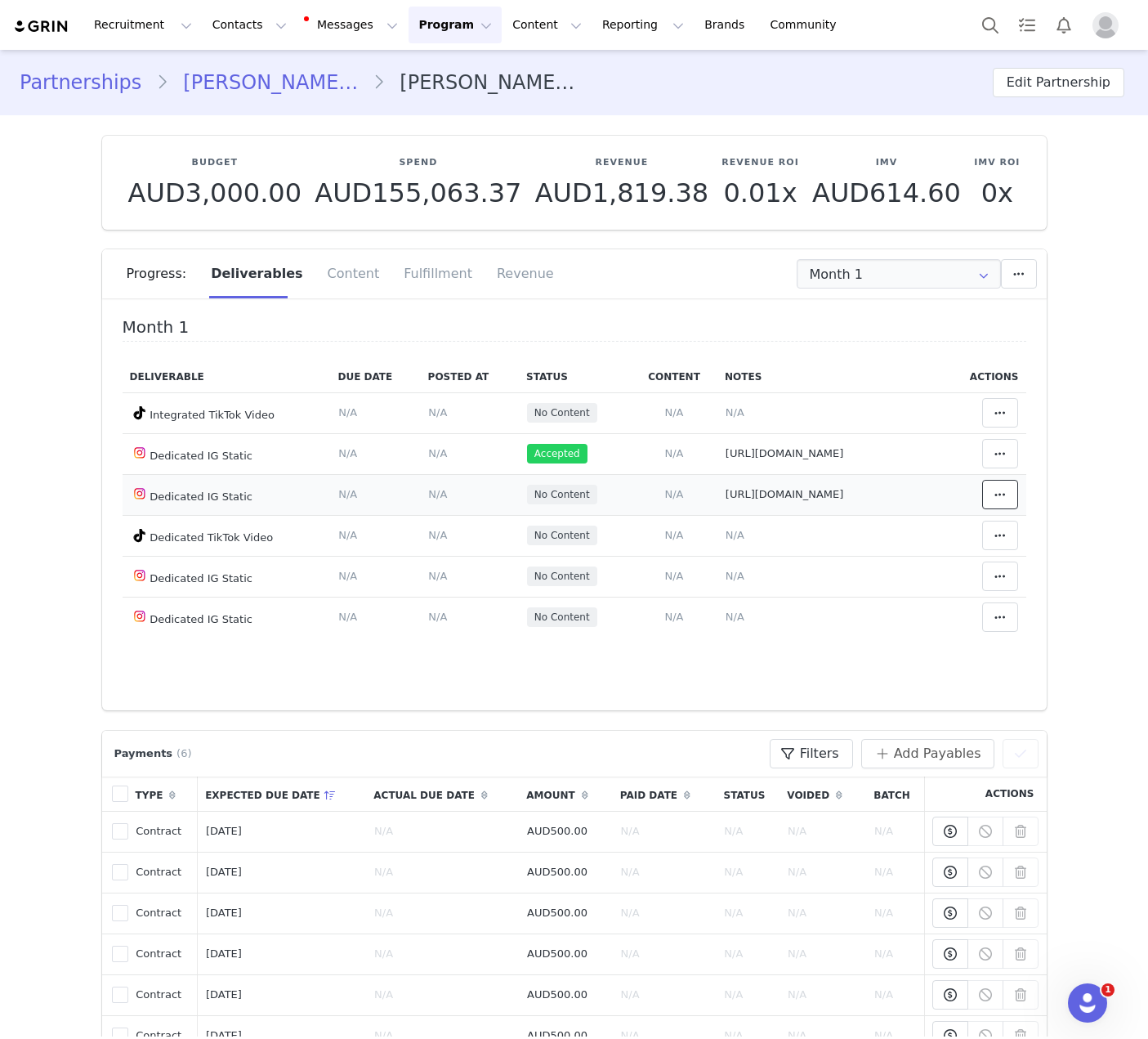
click at [991, 490] on span at bounding box center [1001, 495] width 20 height 20
click at [902, 493] on div "Mark as Accepted" at bounding box center [852, 498] width 203 height 37
click at [665, 576] on span "N/A" at bounding box center [674, 575] width 19 height 12
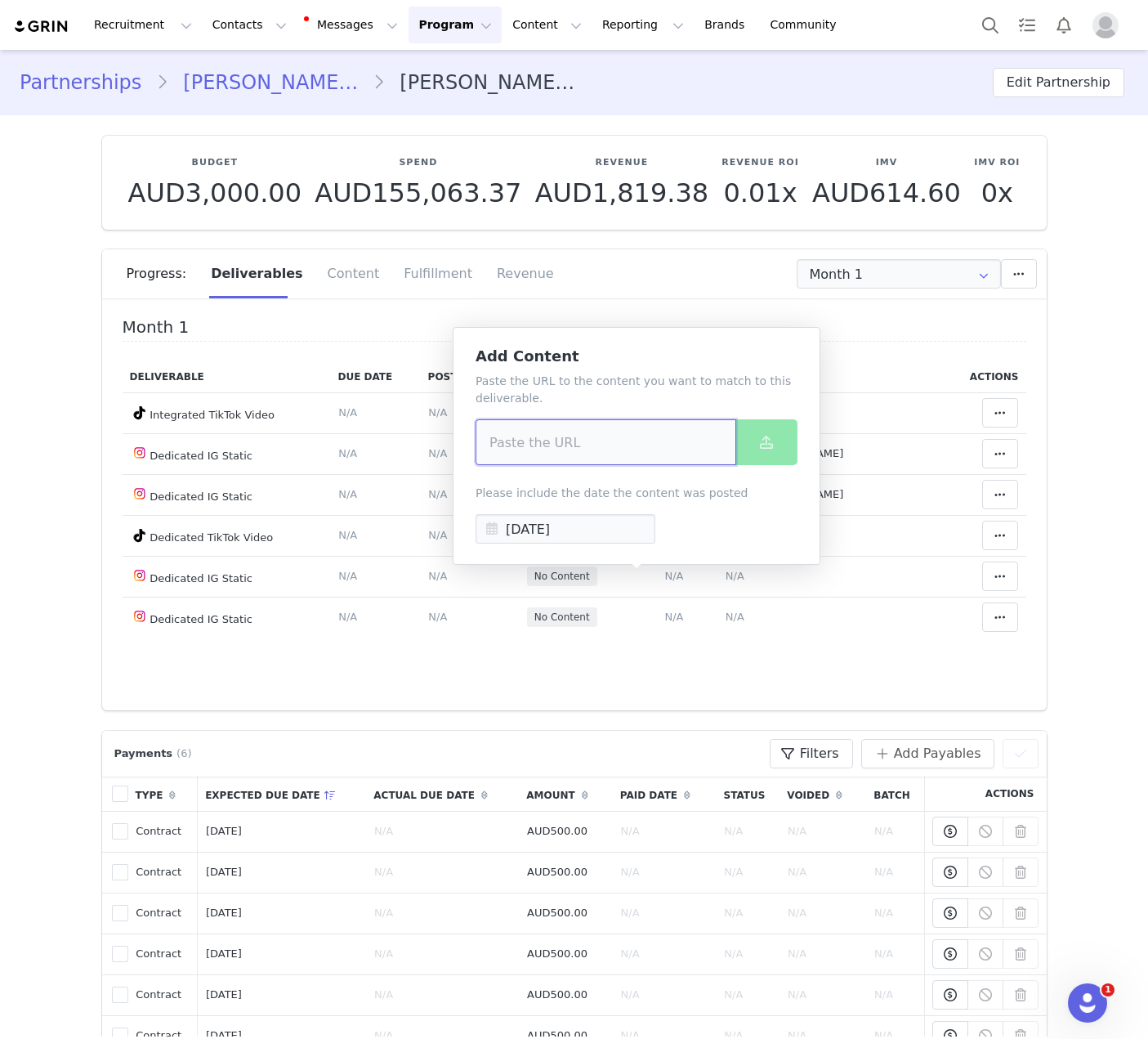
click at [631, 431] on input at bounding box center [606, 441] width 261 height 46
paste input "https://www.instagram.com/p/DO5k5NcgYnW/?img_index=1"
type input "https://www.instagram.com/p/DO5k5NcgYnW/?img_index=1"
click at [591, 541] on input "[DATE]" at bounding box center [565, 528] width 180 height 29
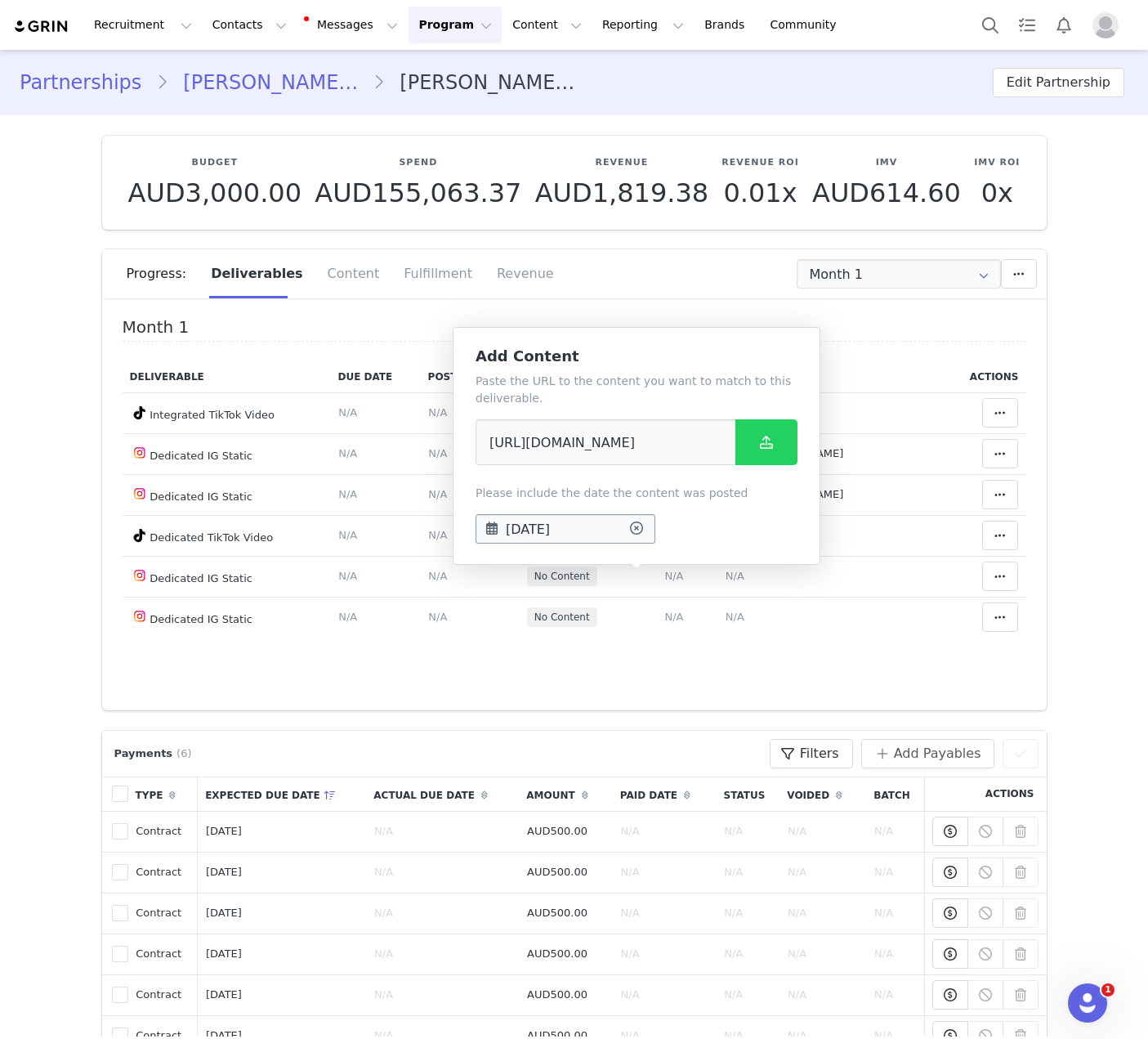
scroll to position [0, 0]
click at [577, 745] on span "23" at bounding box center [574, 743] width 20 height 20
type input "Sep 23 2025"
click at [767, 452] on span at bounding box center [766, 442] width 20 height 20
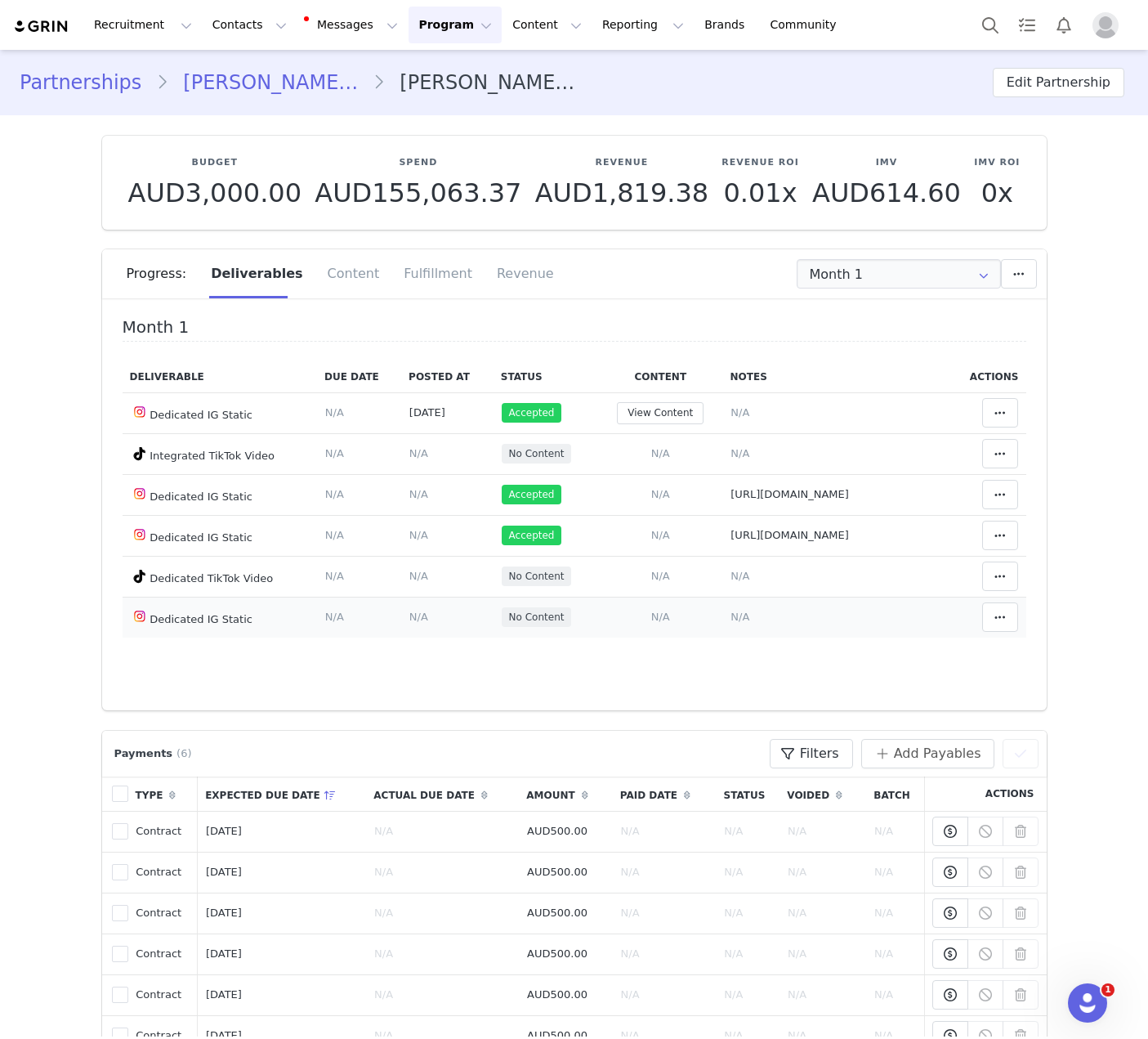
click at [652, 623] on span "N/A" at bounding box center [661, 616] width 19 height 12
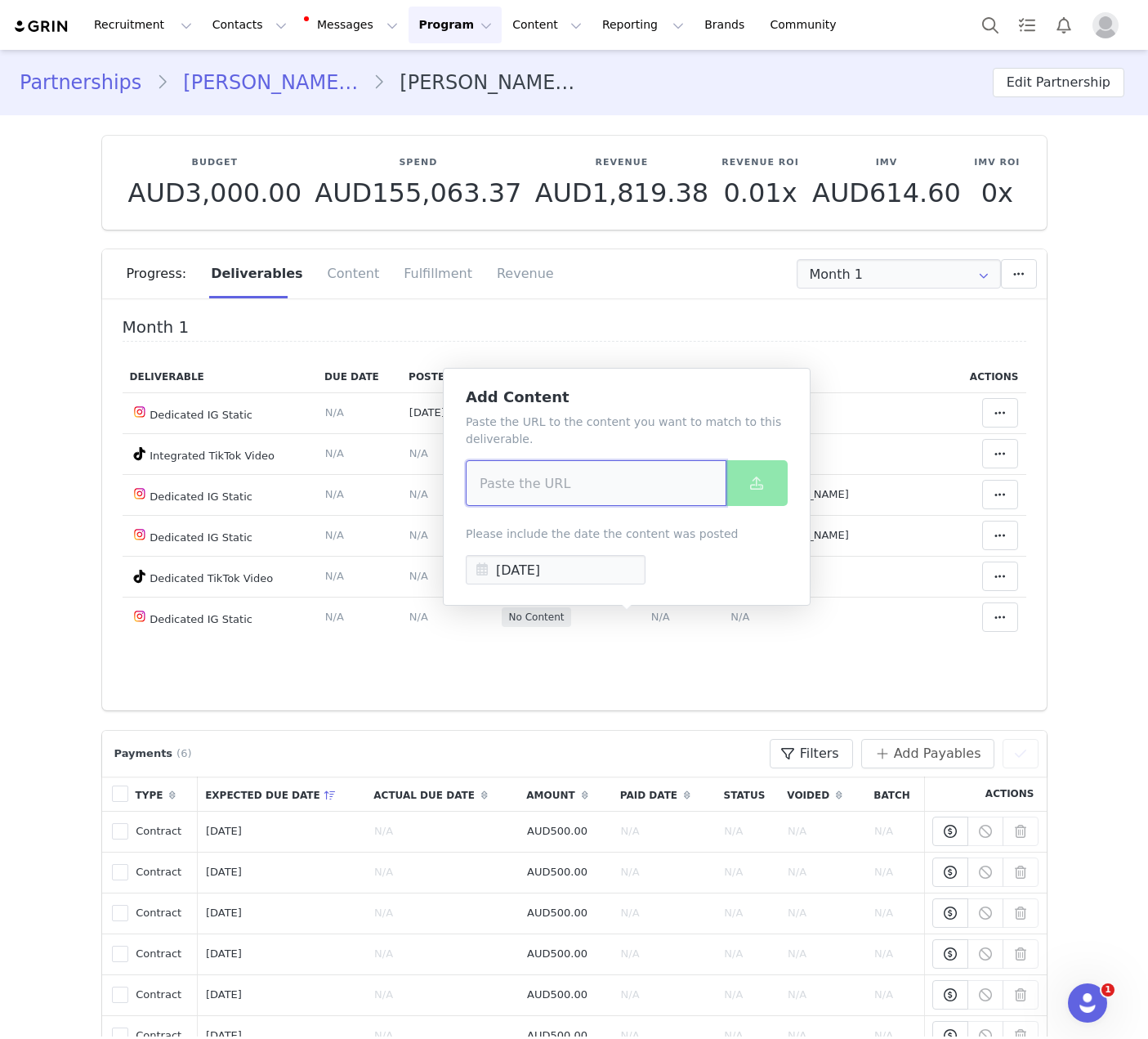
click at [627, 483] on input at bounding box center [596, 483] width 261 height 46
paste input "https://www.instagram.com/p/DOxROV_gSq4/"
type input "https://www.instagram.com/p/DOxROV_gSq4/"
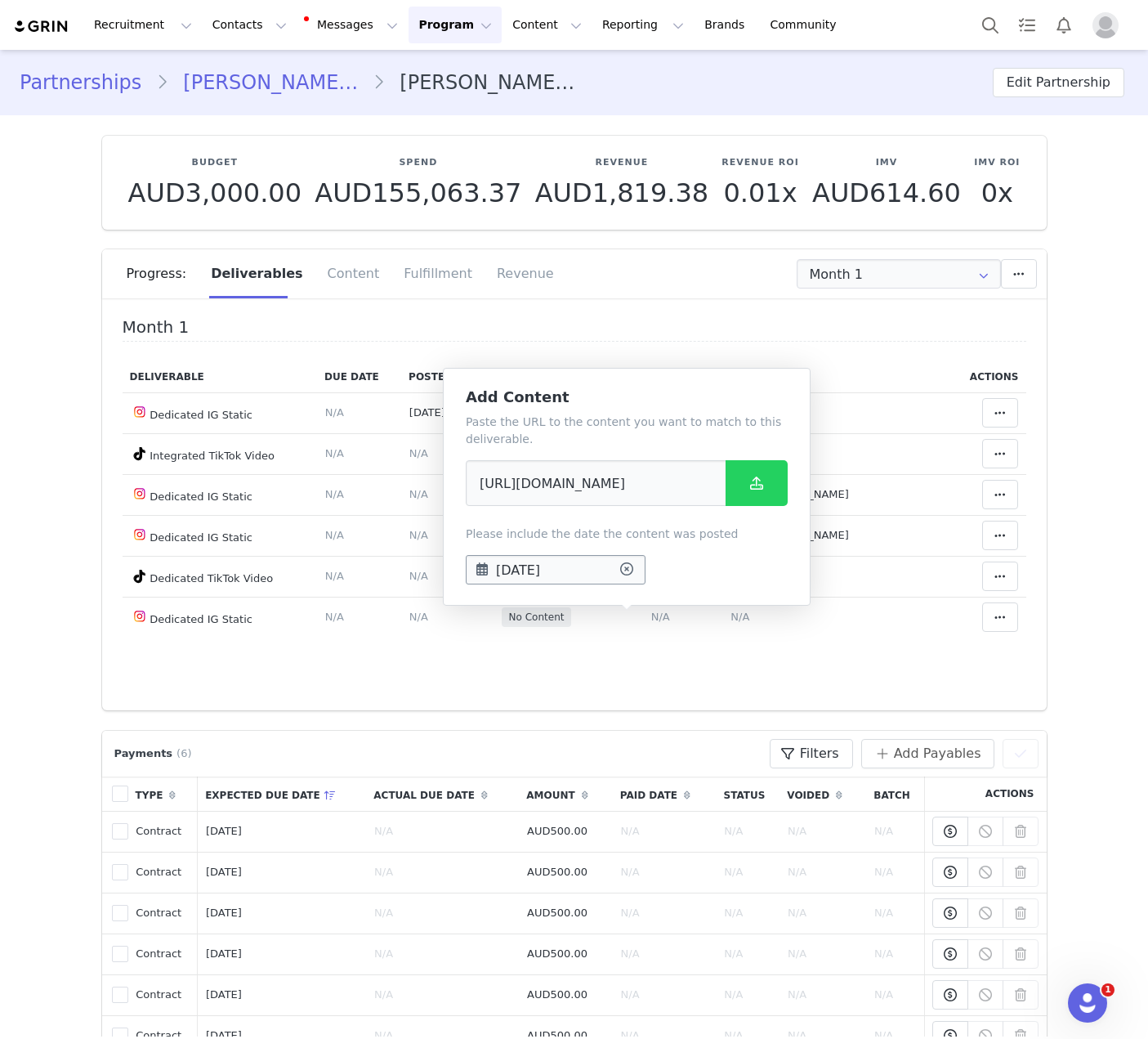
click at [552, 565] on input "[DATE]" at bounding box center [555, 569] width 180 height 29
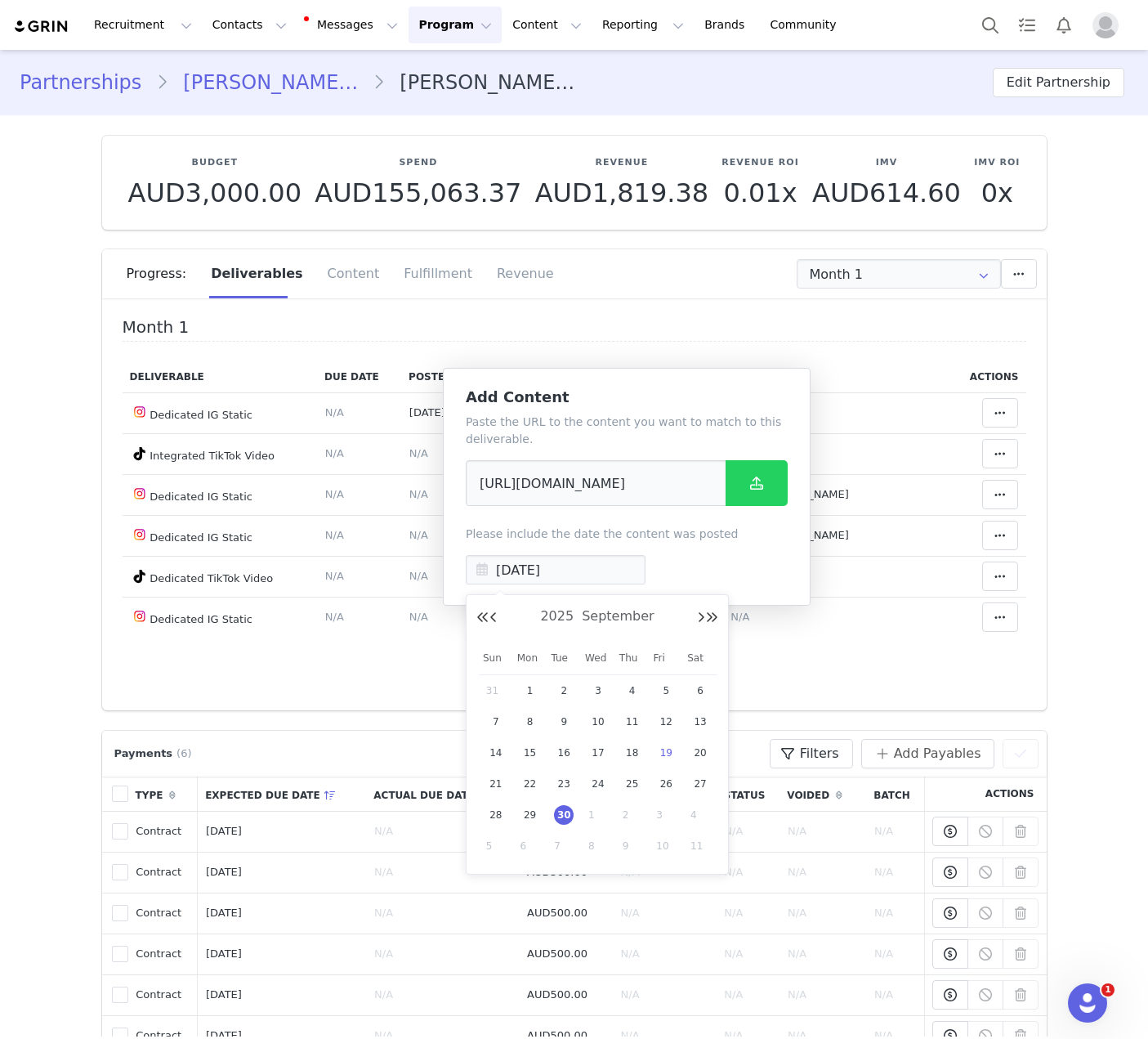
click at [669, 751] on span "19" at bounding box center [666, 753] width 20 height 20
type input "Sep 19 2025"
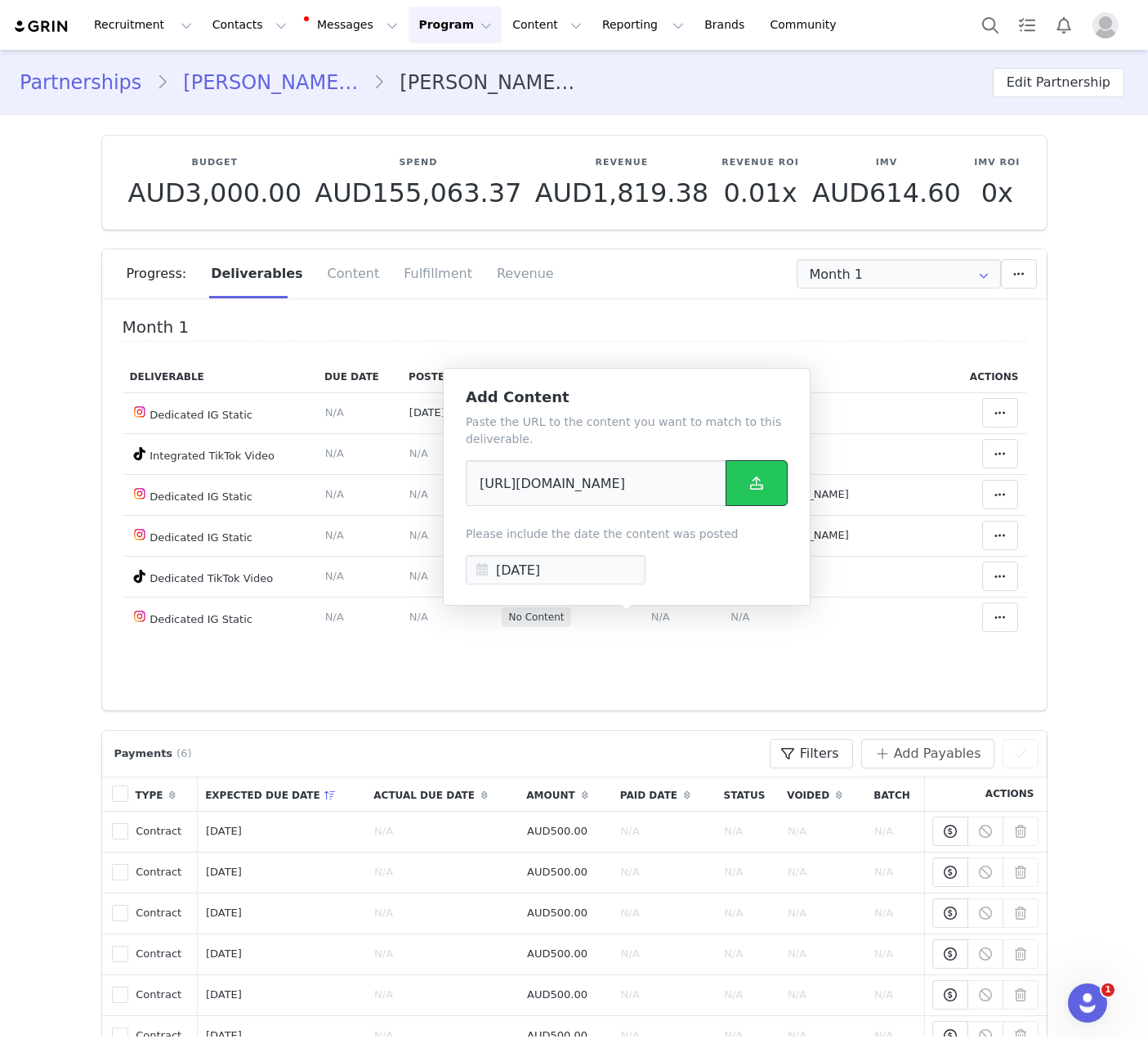
click at [740, 471] on button at bounding box center [756, 483] width 62 height 46
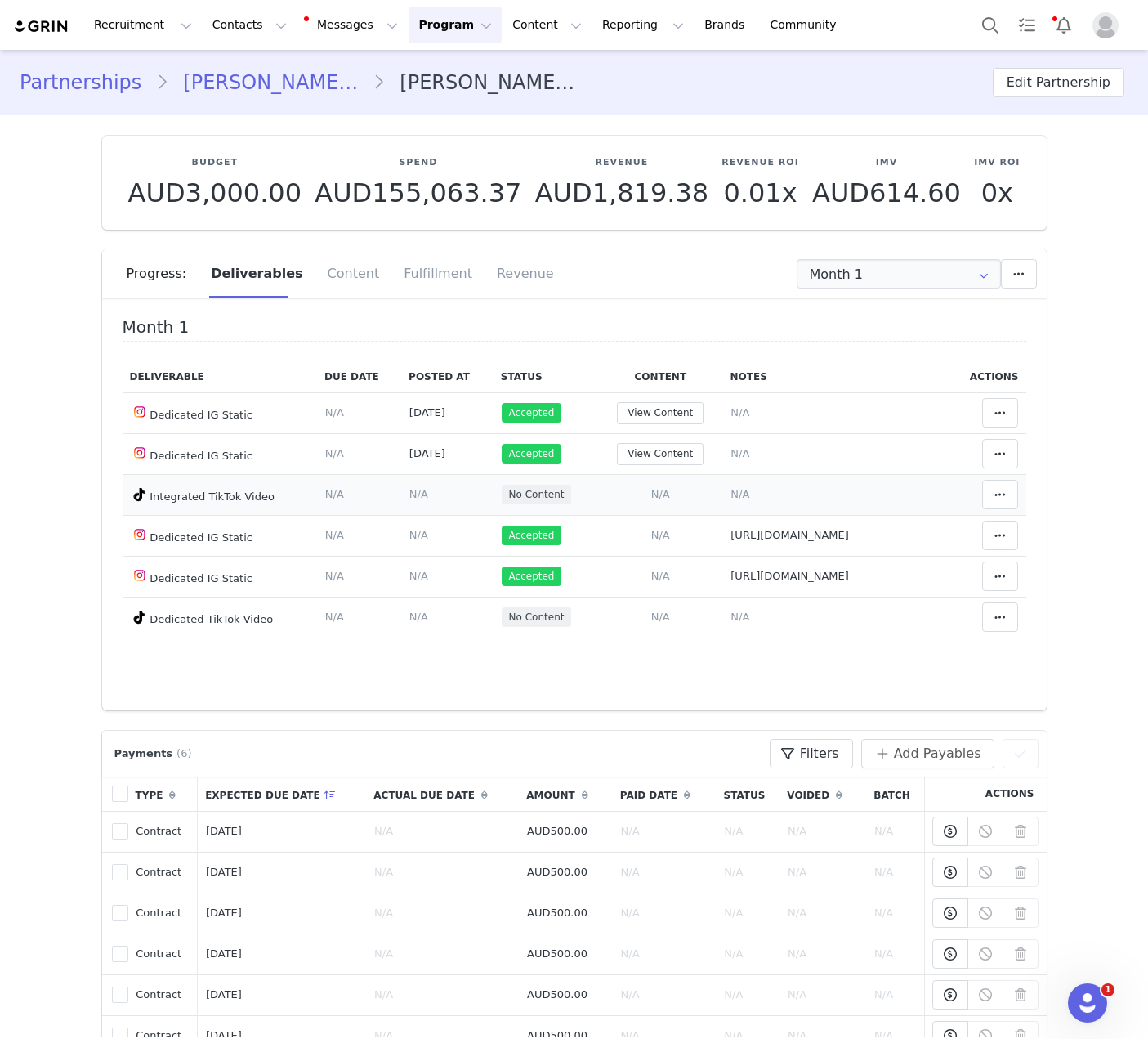
click at [652, 492] on span "N/A" at bounding box center [661, 494] width 19 height 12
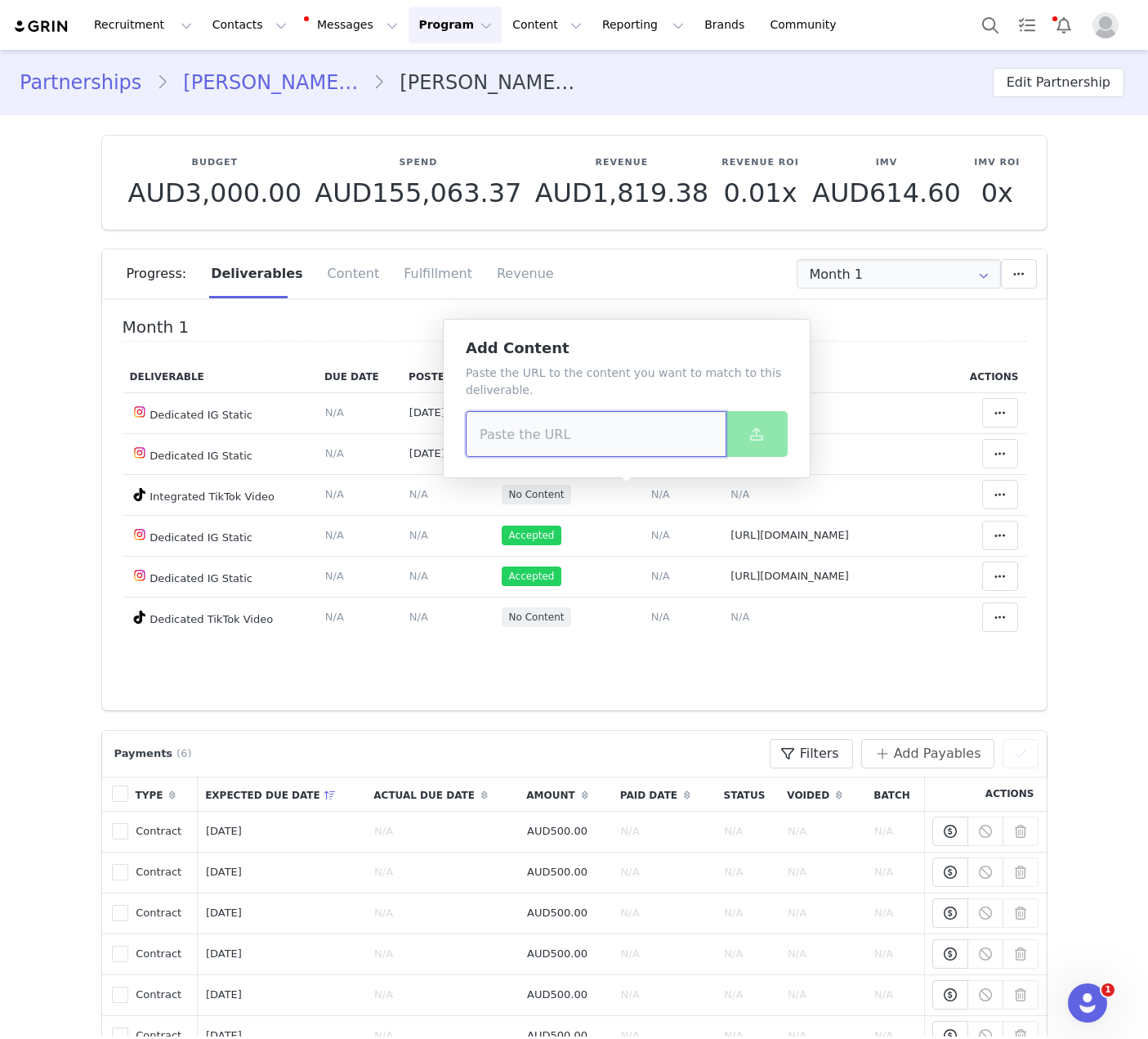
click at [609, 424] on input at bounding box center [596, 434] width 261 height 46
paste input "https://www.tiktok.com/@bbiijaja/video/7554766593507609863"
type input "https://www.tiktok.com/@bbiijaja/video/7554766593507609863"
click at [754, 439] on icon at bounding box center [757, 434] width 13 height 13
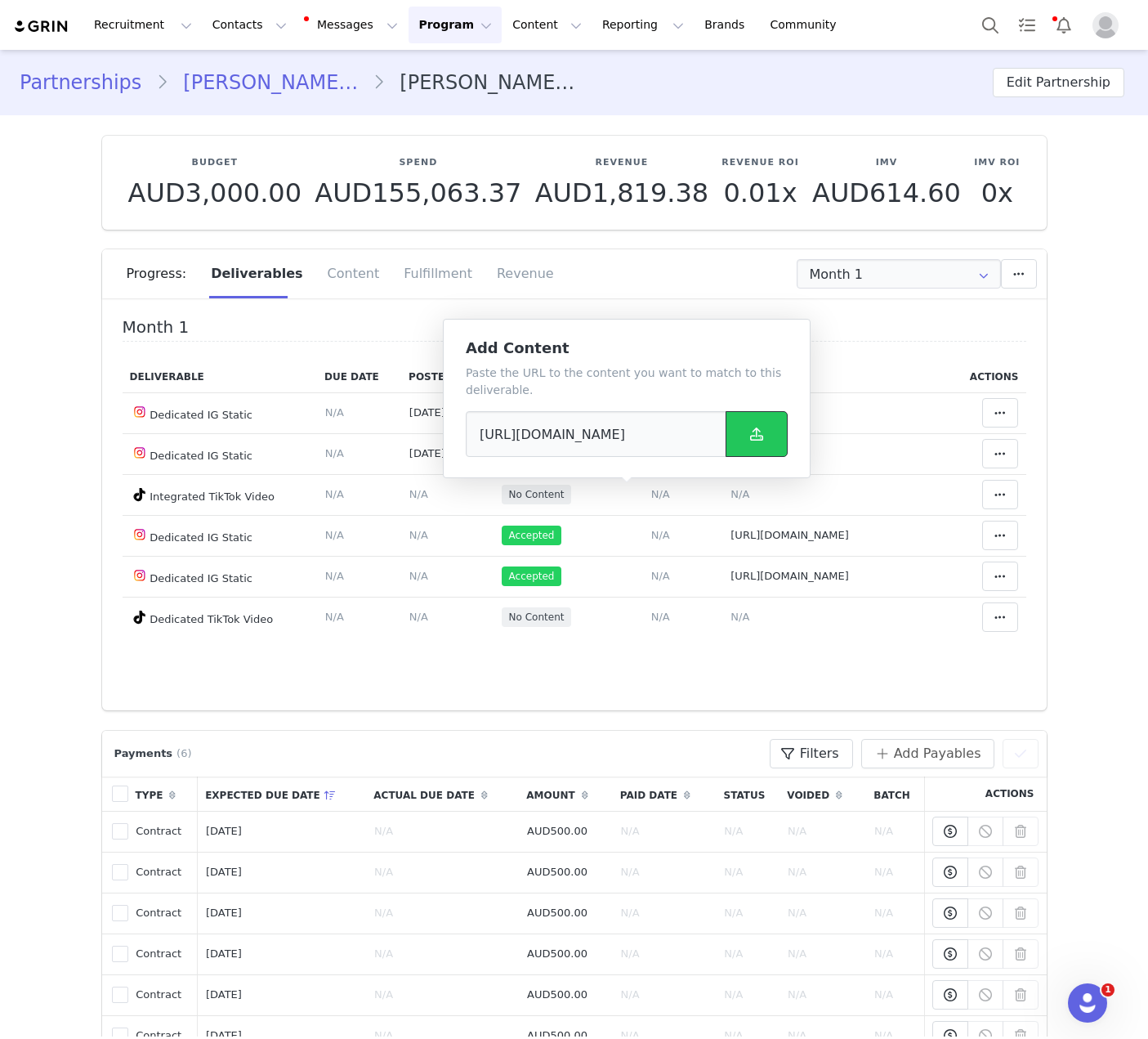
scroll to position [0, 0]
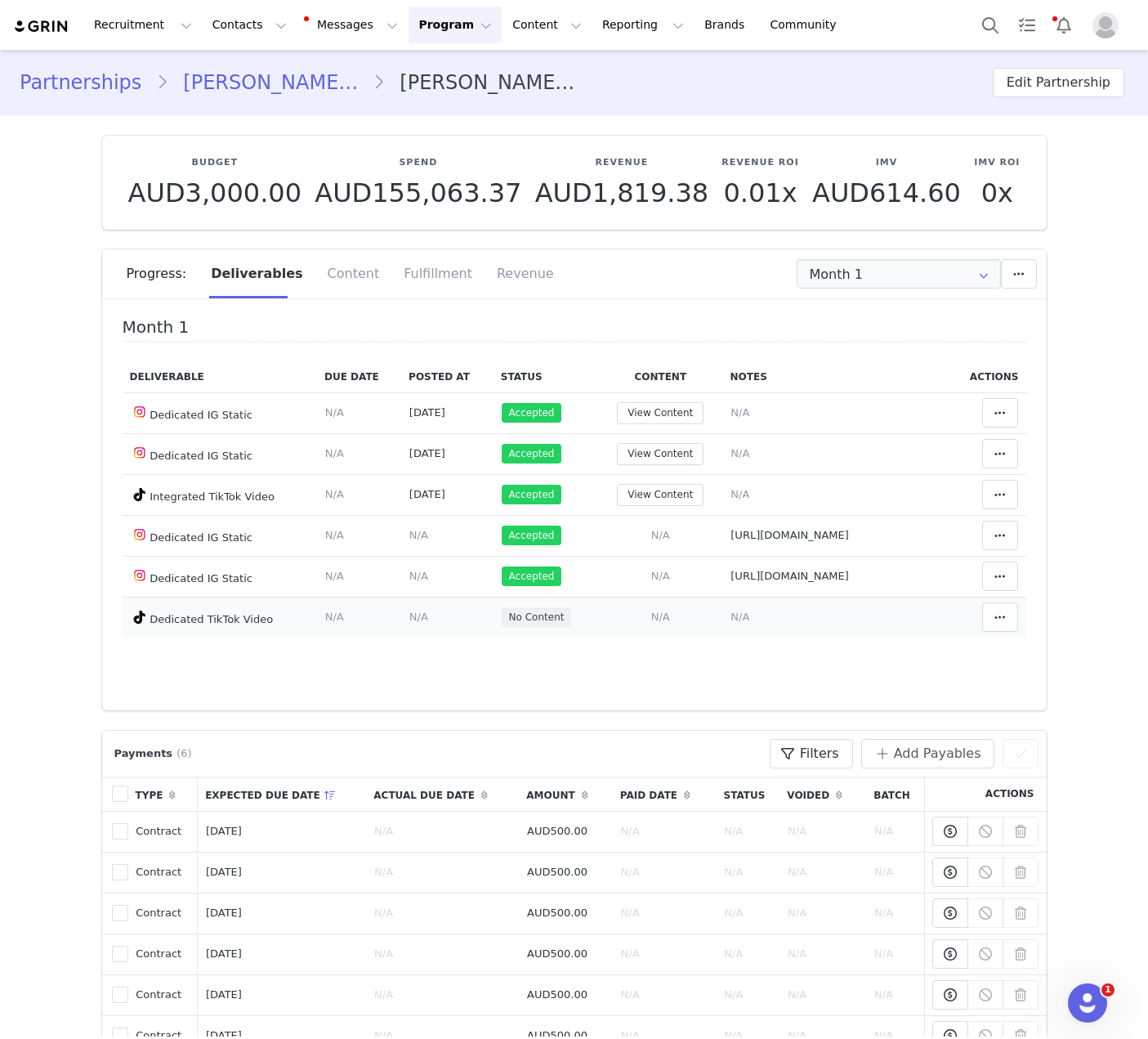
click at [652, 618] on span "N/A" at bounding box center [661, 616] width 19 height 12
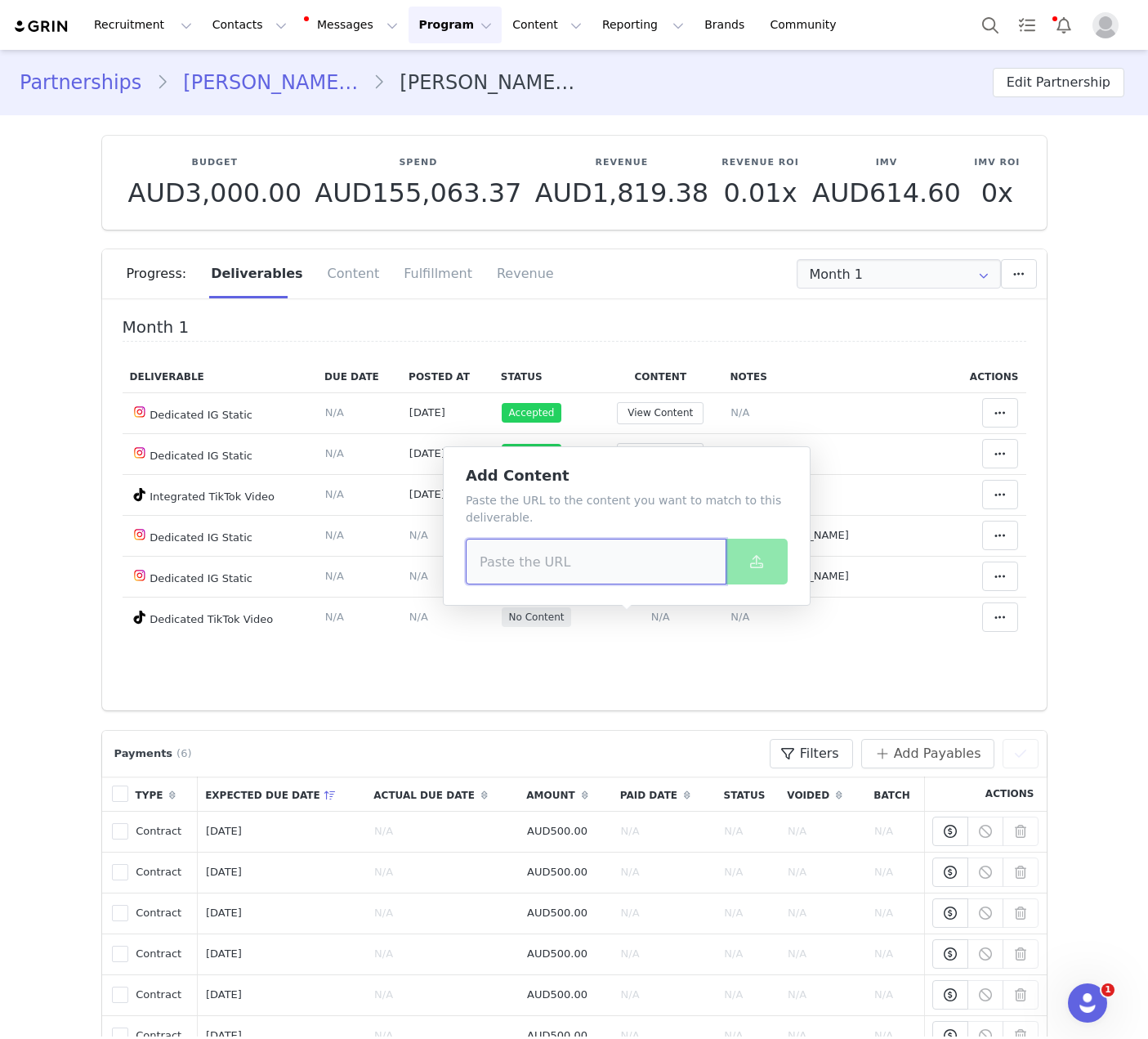
click at [598, 539] on input at bounding box center [596, 561] width 261 height 46
paste input "https://www.tiktok.com/@bbiijaja/video/7552725531985186066"
type input "https://www.tiktok.com/@bbiijaja/video/7552725531985186066"
click at [764, 564] on span at bounding box center [757, 562] width 20 height 20
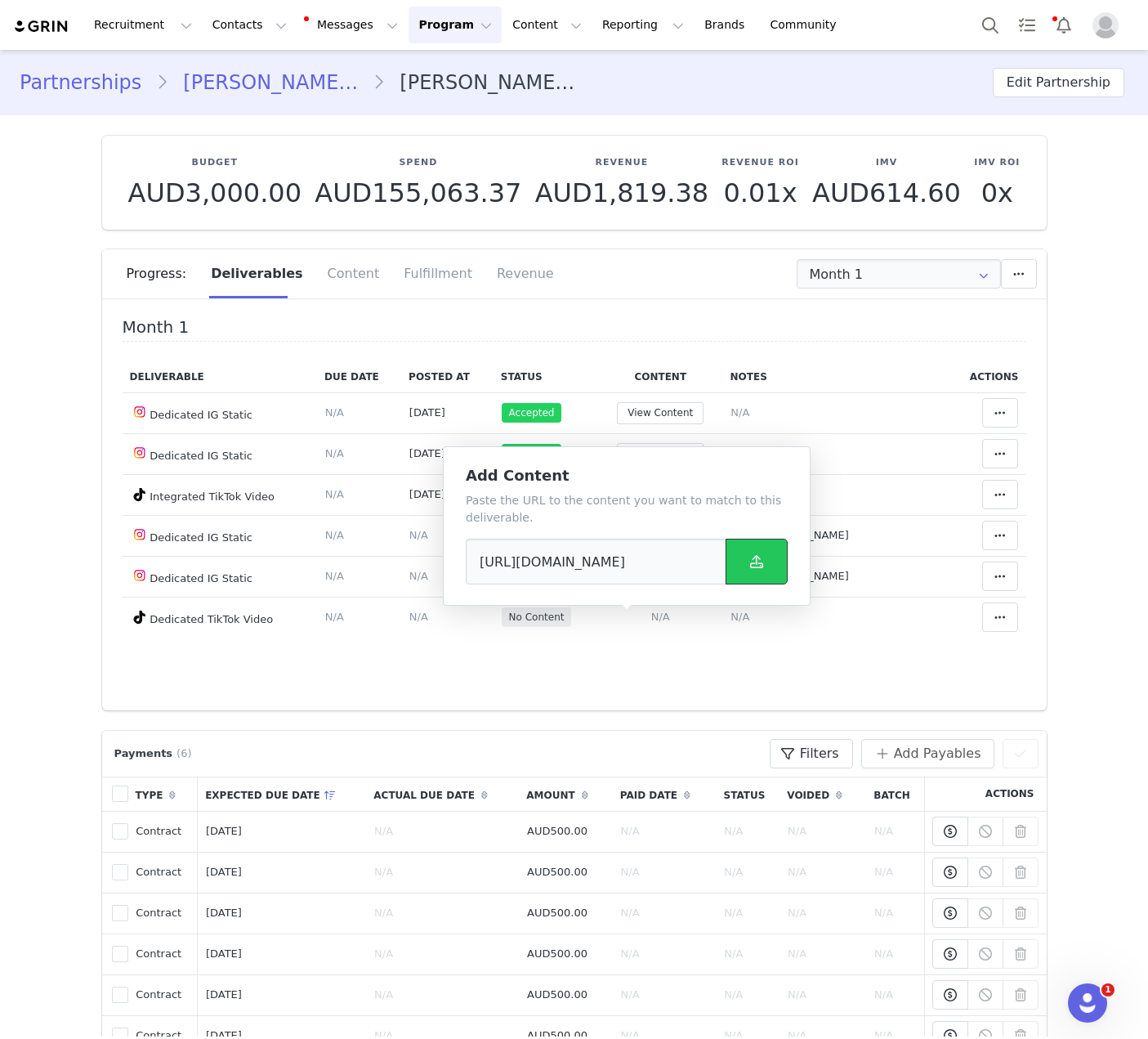
scroll to position [0, 0]
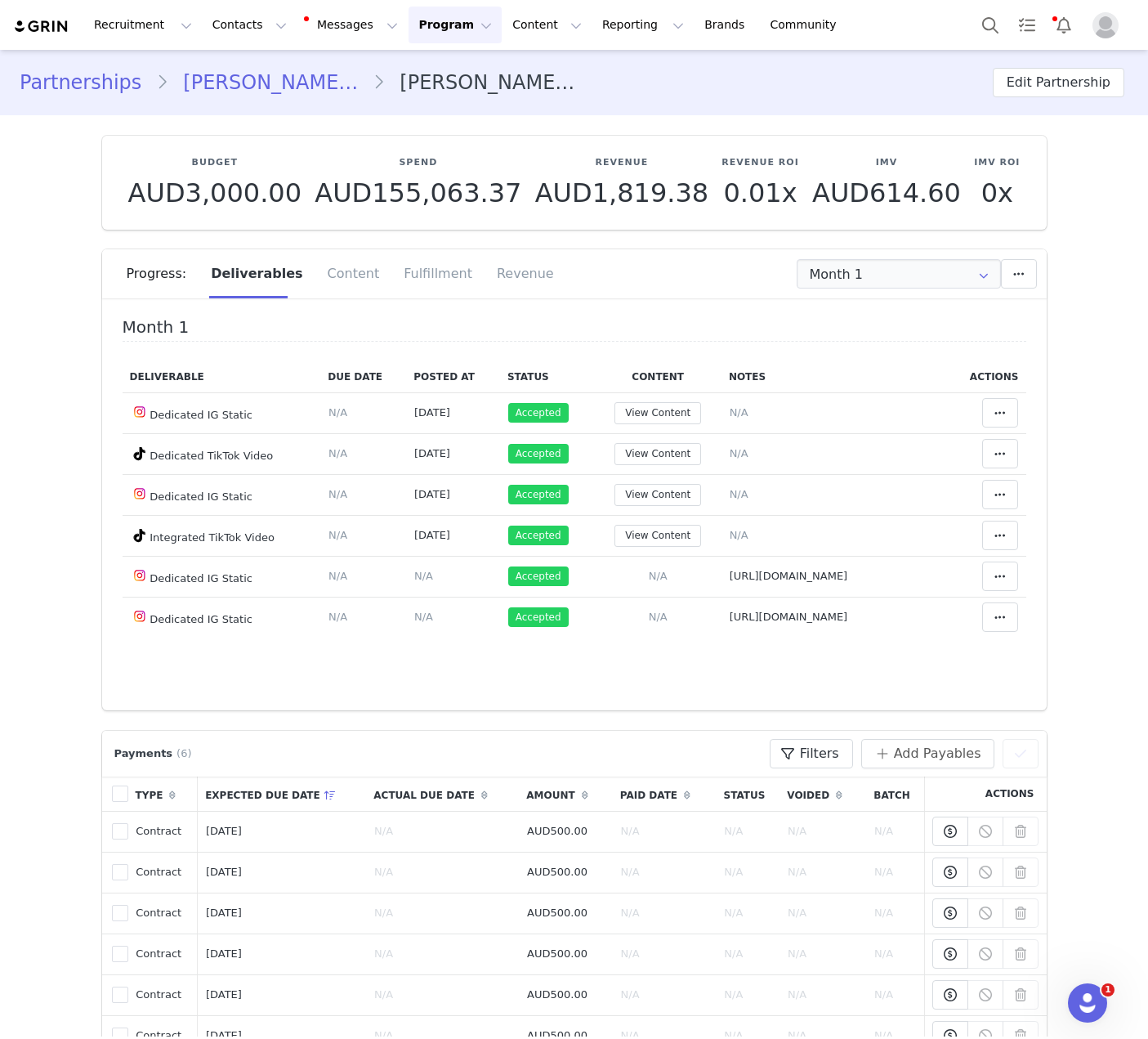
click at [742, 243] on section "Budget AUD3,000.00 Spend AUD155,063.37 Revenue AUD1,819.38 Revenue ROI 0.01x IM…" at bounding box center [574, 413] width 969 height 595
click at [422, 42] on button "Program Program" at bounding box center [456, 25] width 93 height 37
click at [423, 114] on link "Campaigns" at bounding box center [447, 102] width 129 height 30
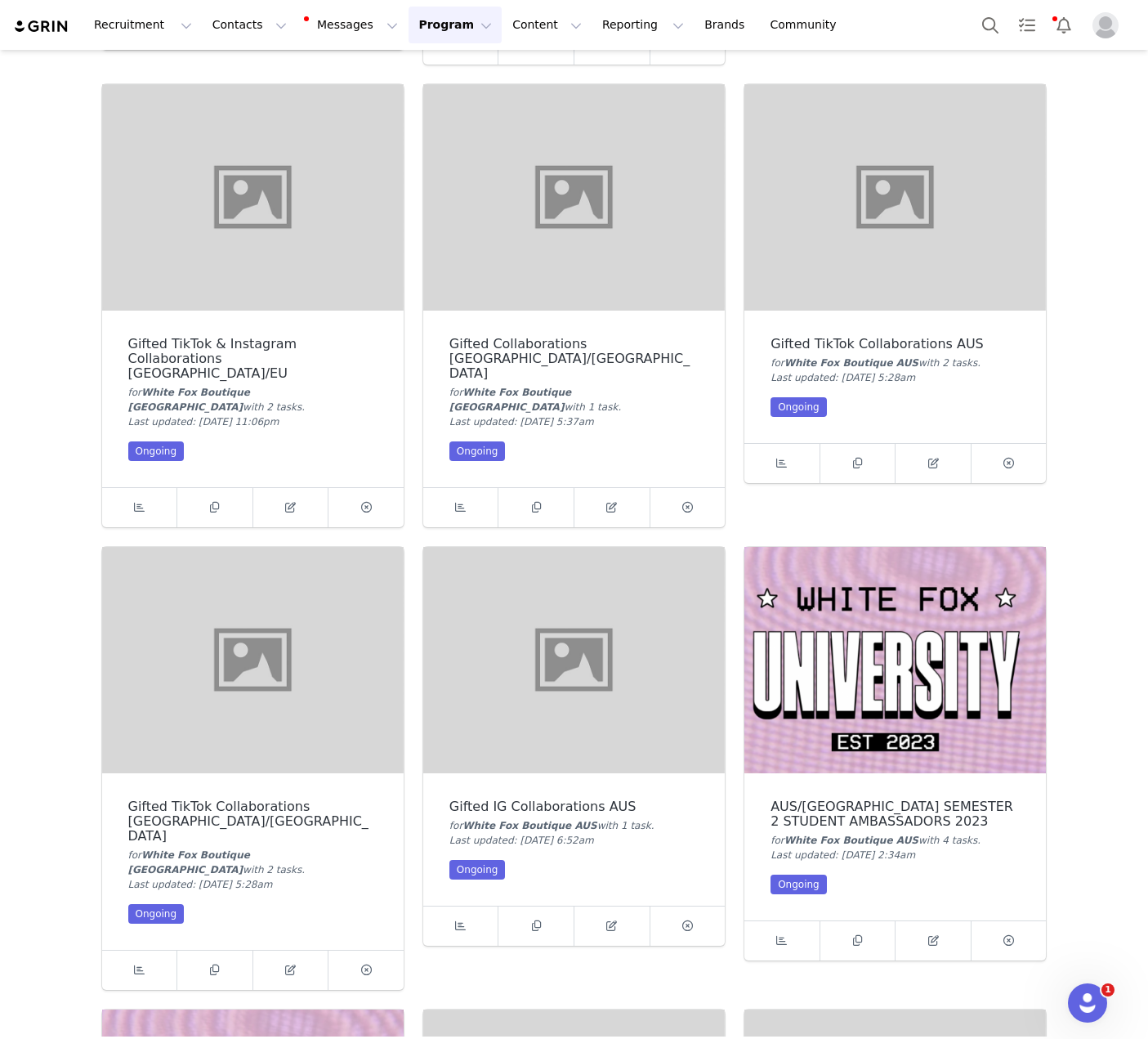
scroll to position [927, 0]
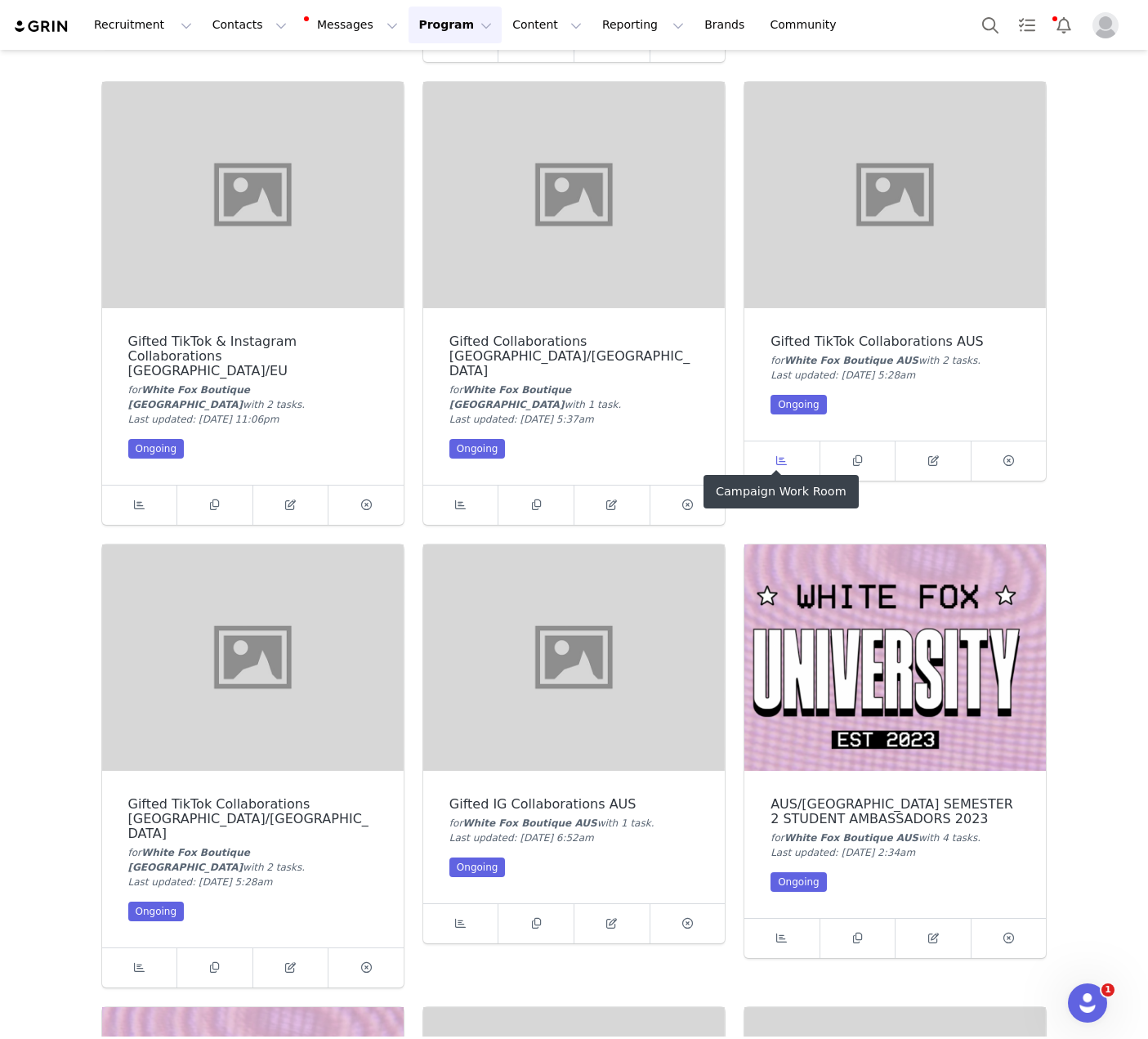
click at [793, 443] on link at bounding box center [782, 460] width 76 height 39
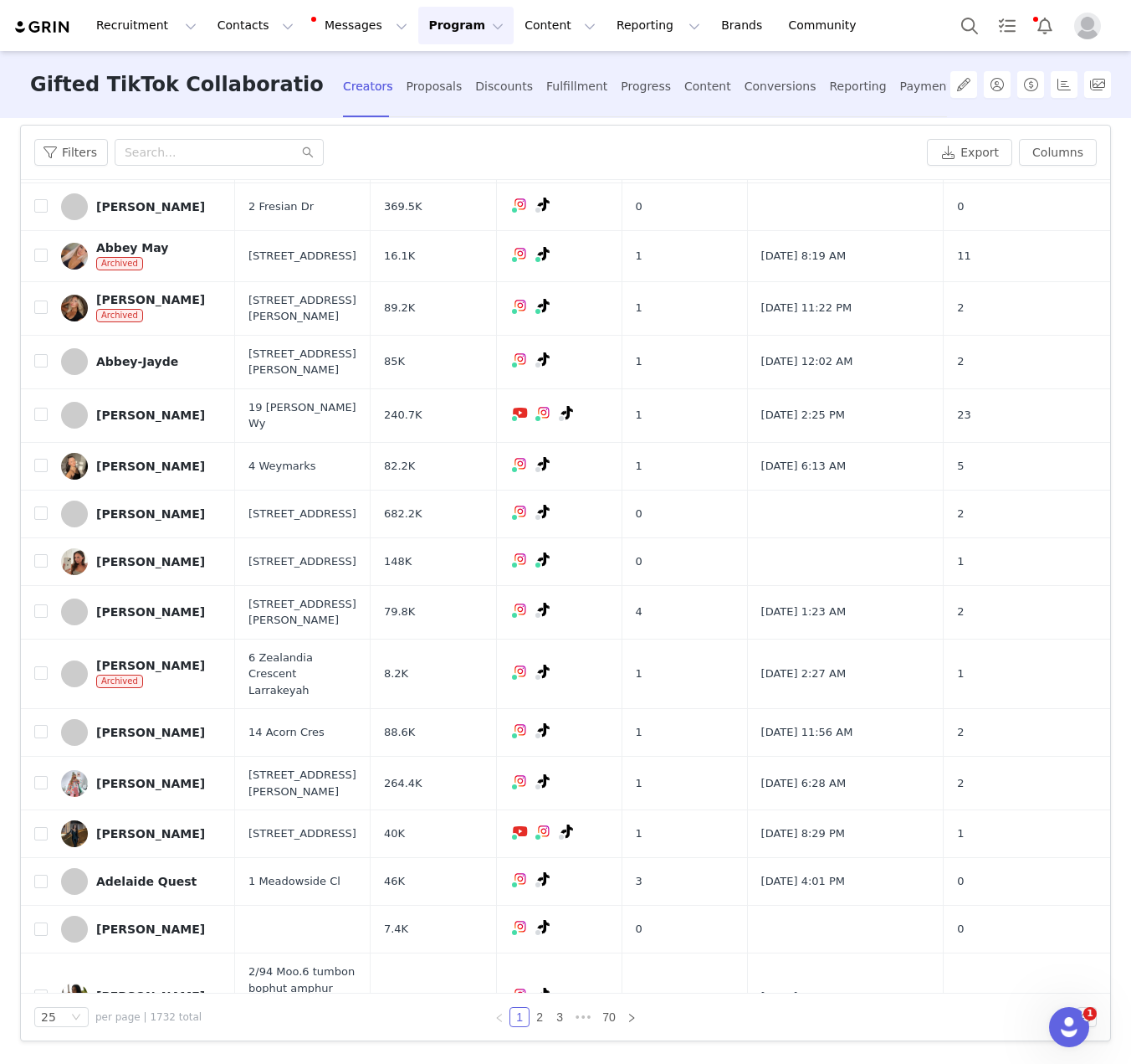
scroll to position [150, 0]
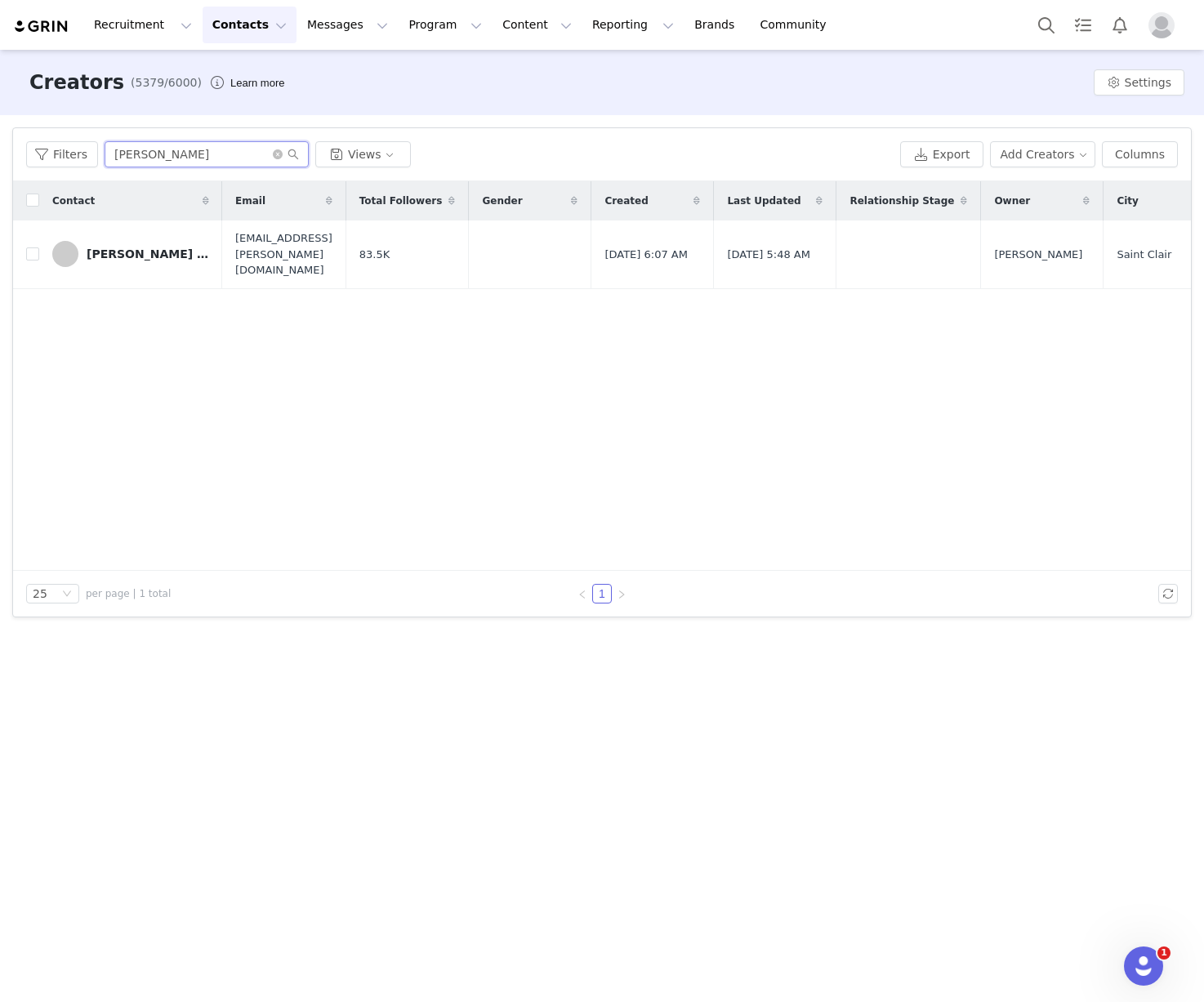
click at [243, 154] on input "[PERSON_NAME]" at bounding box center [207, 154] width 204 height 26
click at [243, 154] on input "janine" at bounding box center [207, 154] width 204 height 26
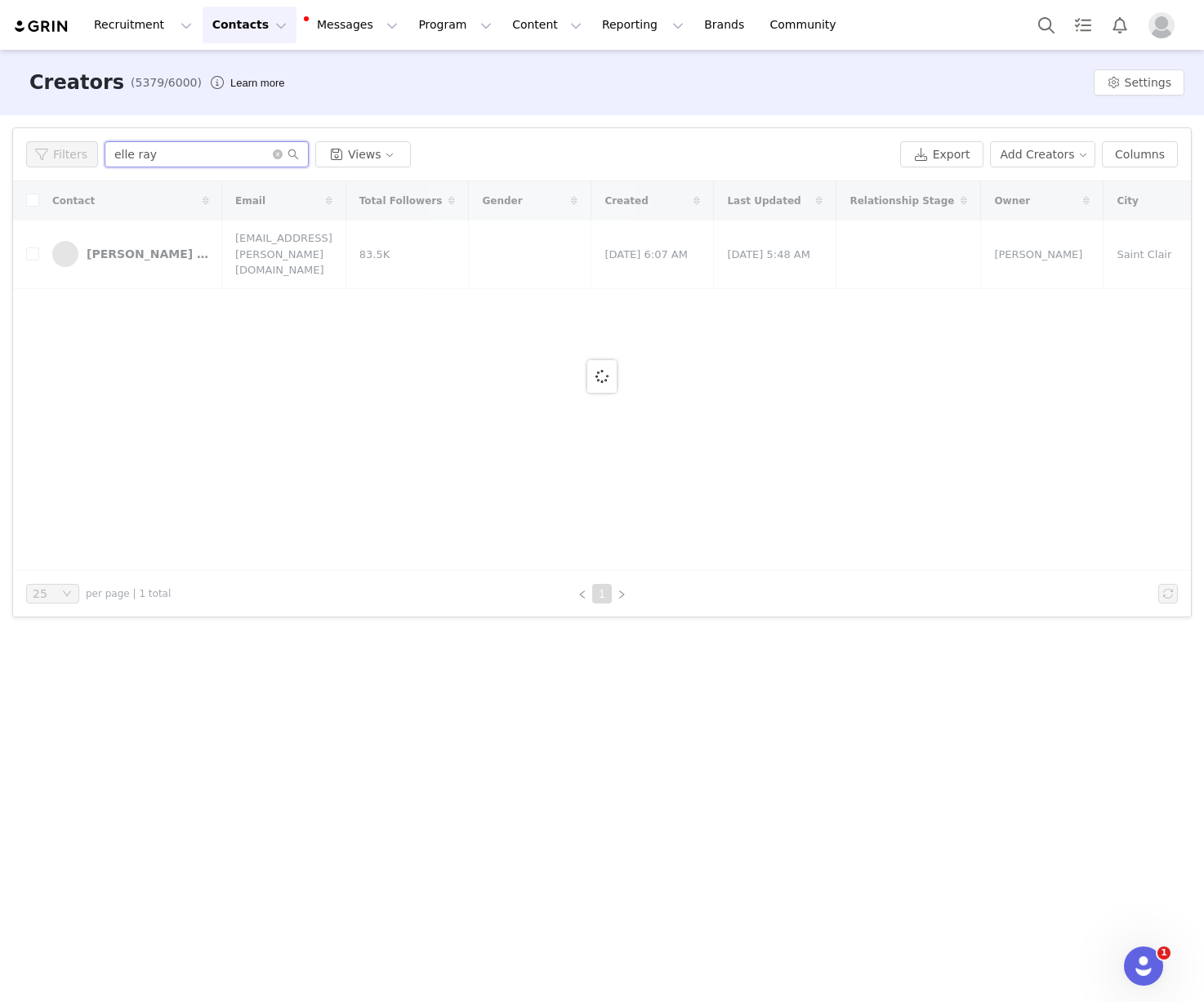
type input "elle ray"
click at [7, 469] on div "Filters Filter Logic And Or Archived Select Owner Select Contact Tag Select Rel…" at bounding box center [602, 372] width 1204 height 514
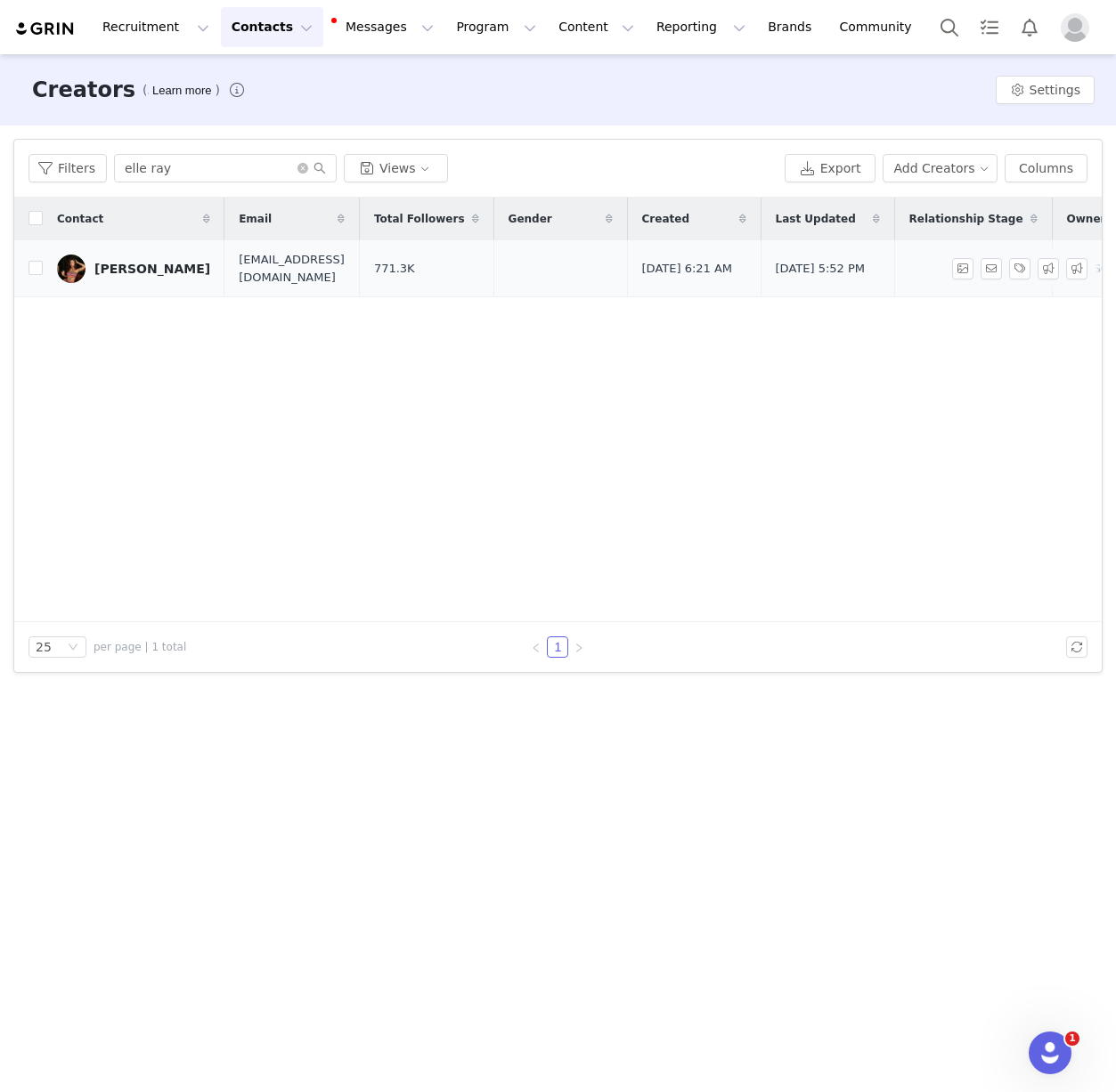
click at [126, 257] on link "Elle Ray" at bounding box center [133, 268] width 153 height 28
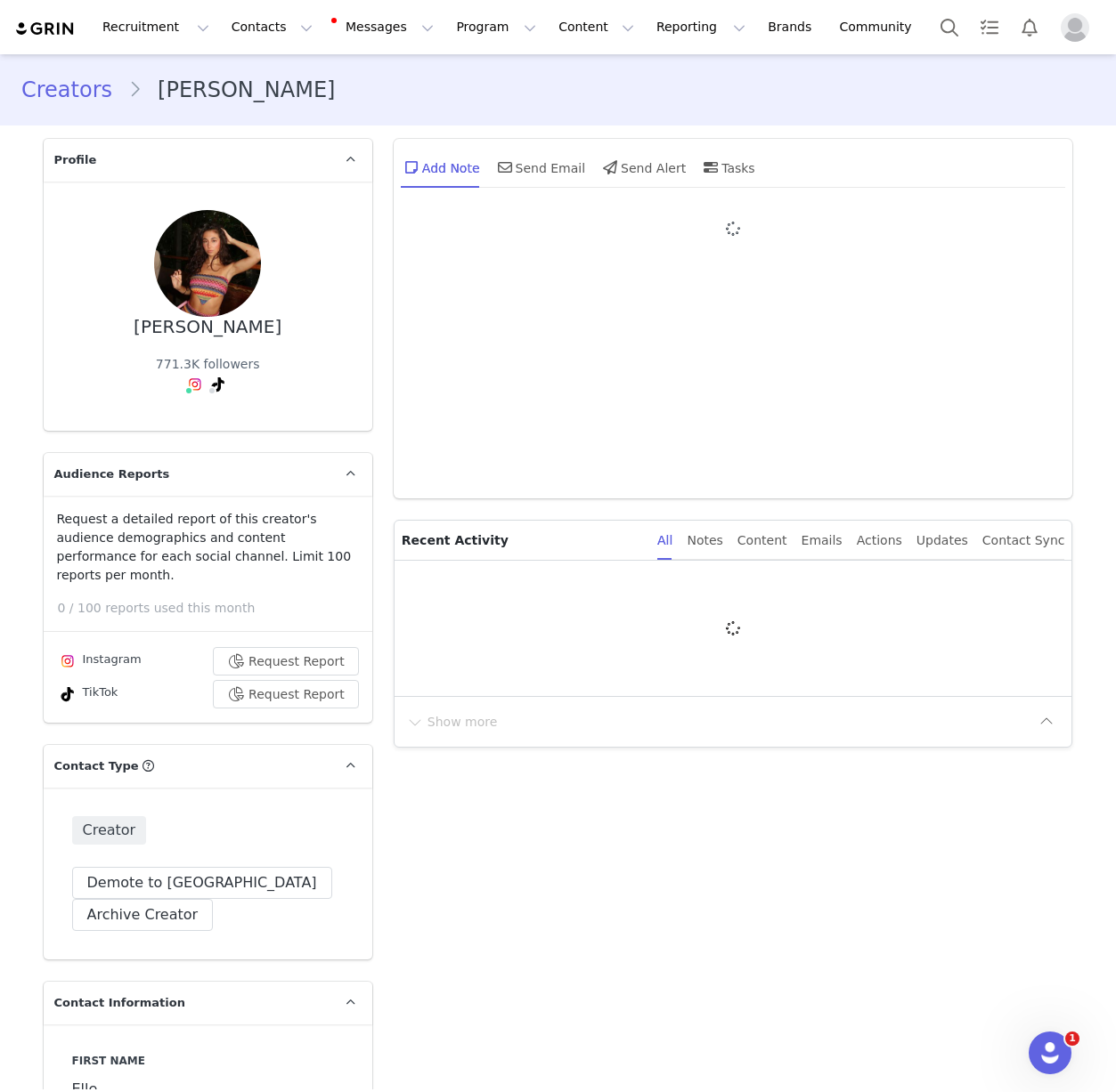
type input "+1 ([GEOGRAPHIC_DATA])"
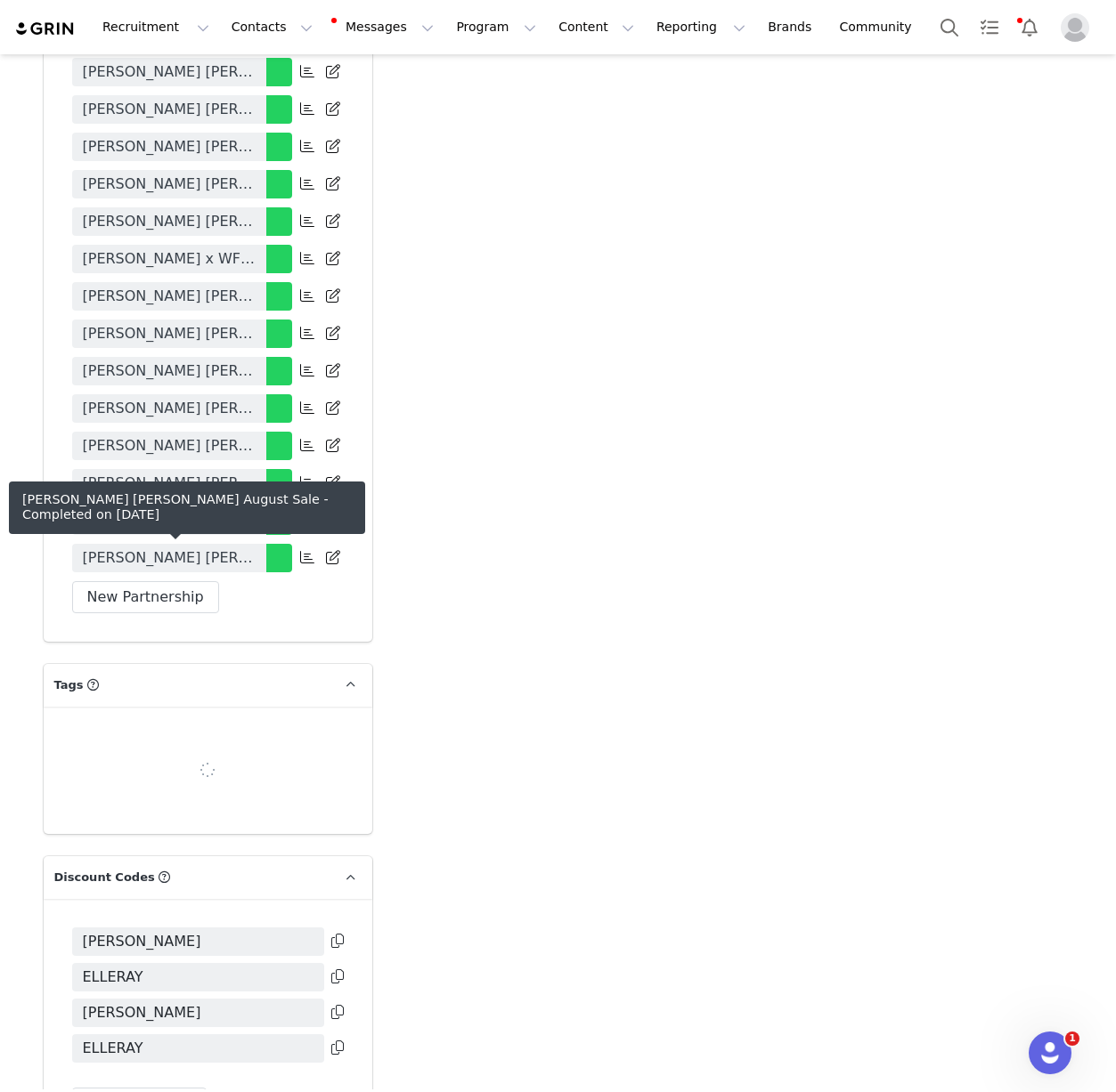
scroll to position [4322, 0]
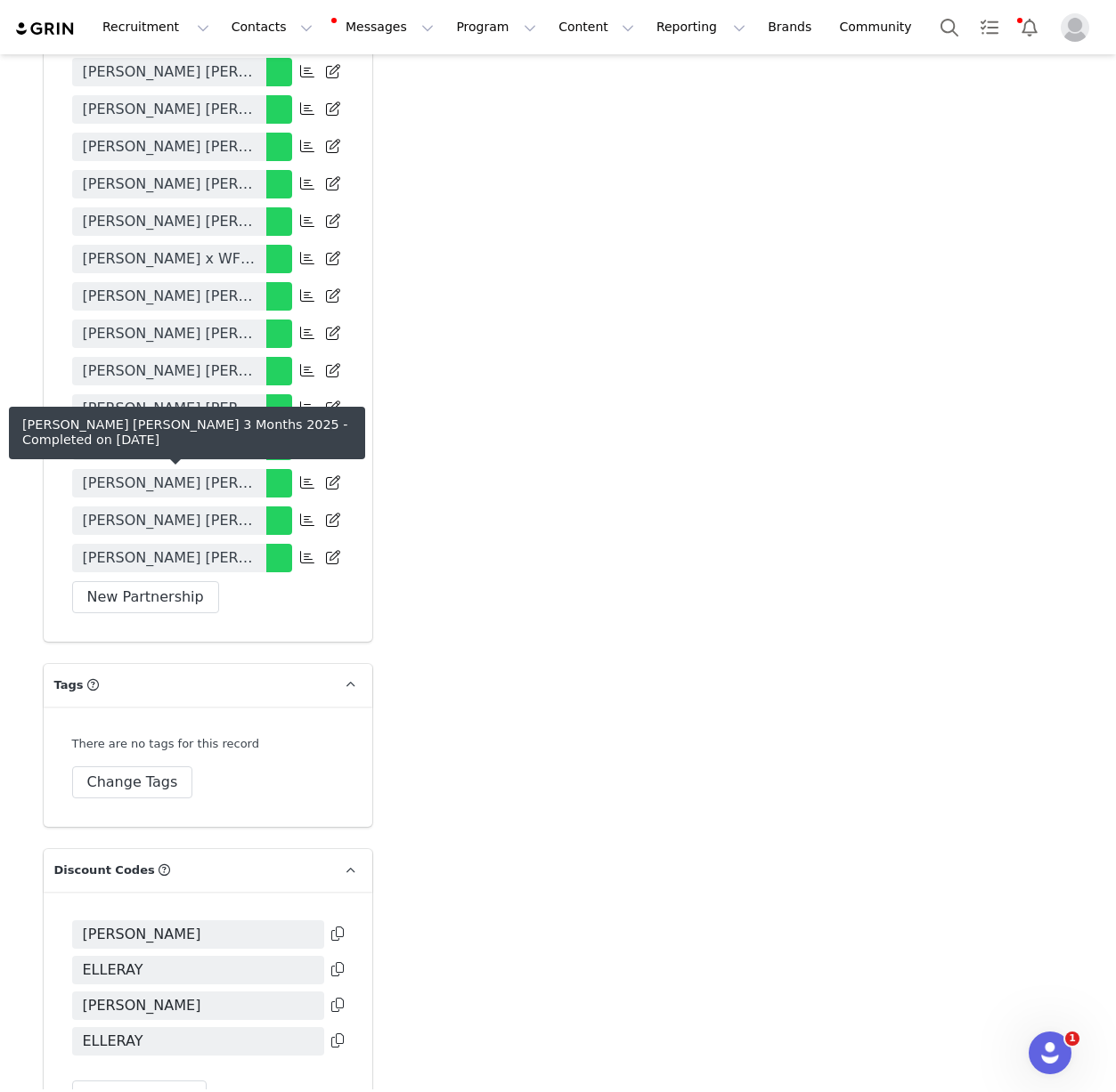
click at [196, 475] on span "Elle Ray x White Fox 3 Months 2025" at bounding box center [168, 484] width 173 height 22
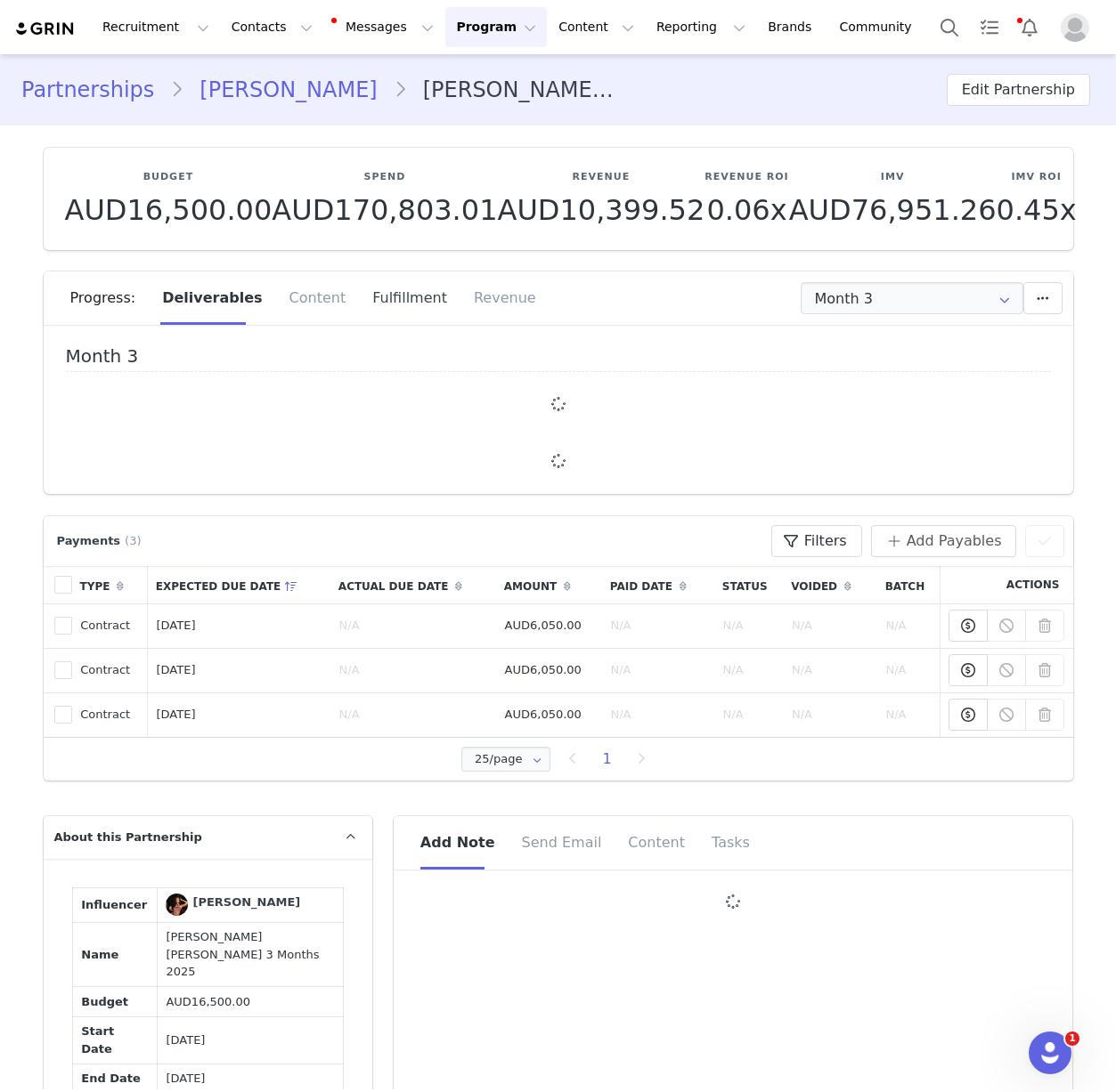
click at [408, 316] on div "Fulfillment" at bounding box center [409, 298] width 101 height 53
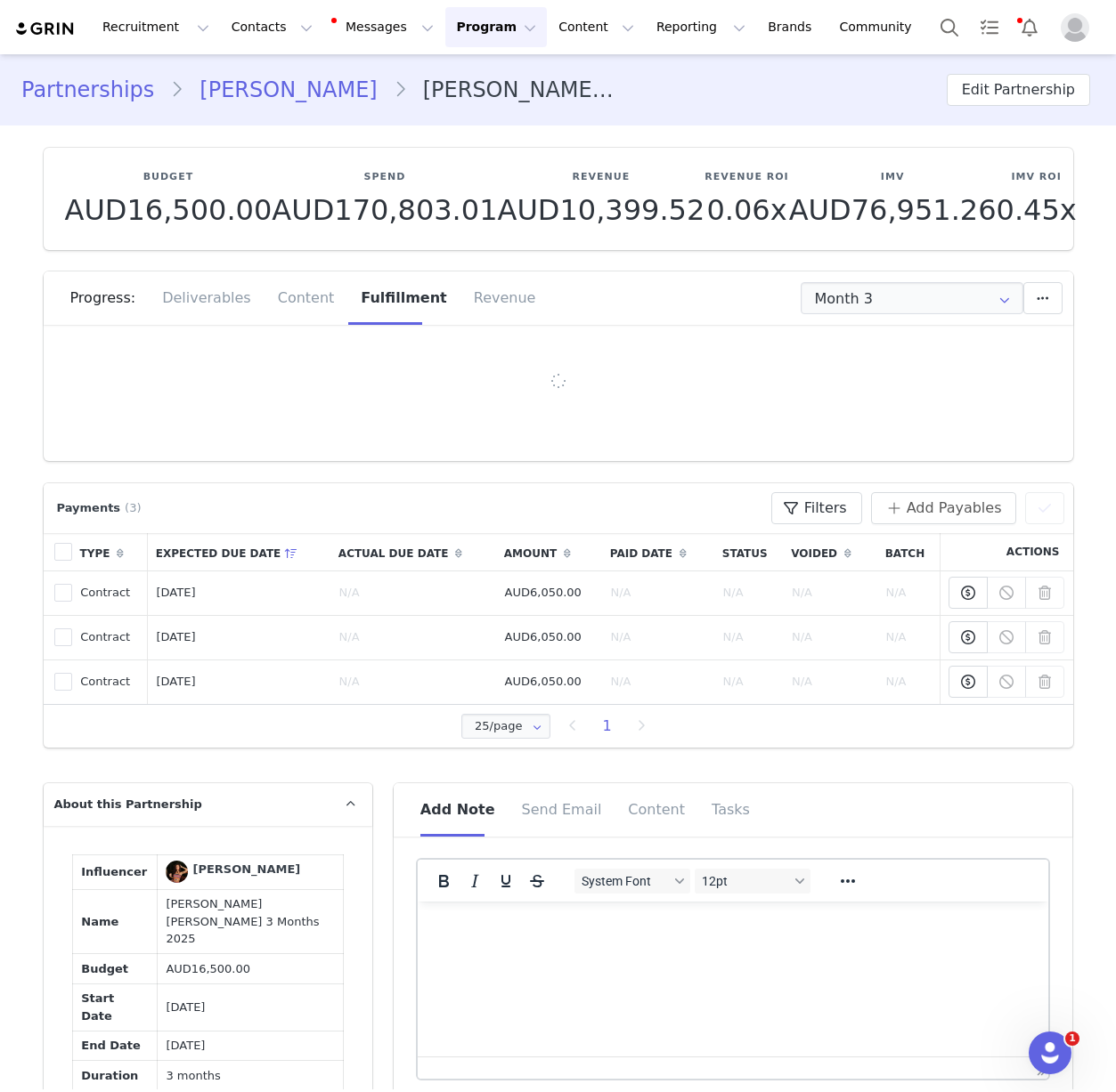
type input "+1 ([GEOGRAPHIC_DATA])"
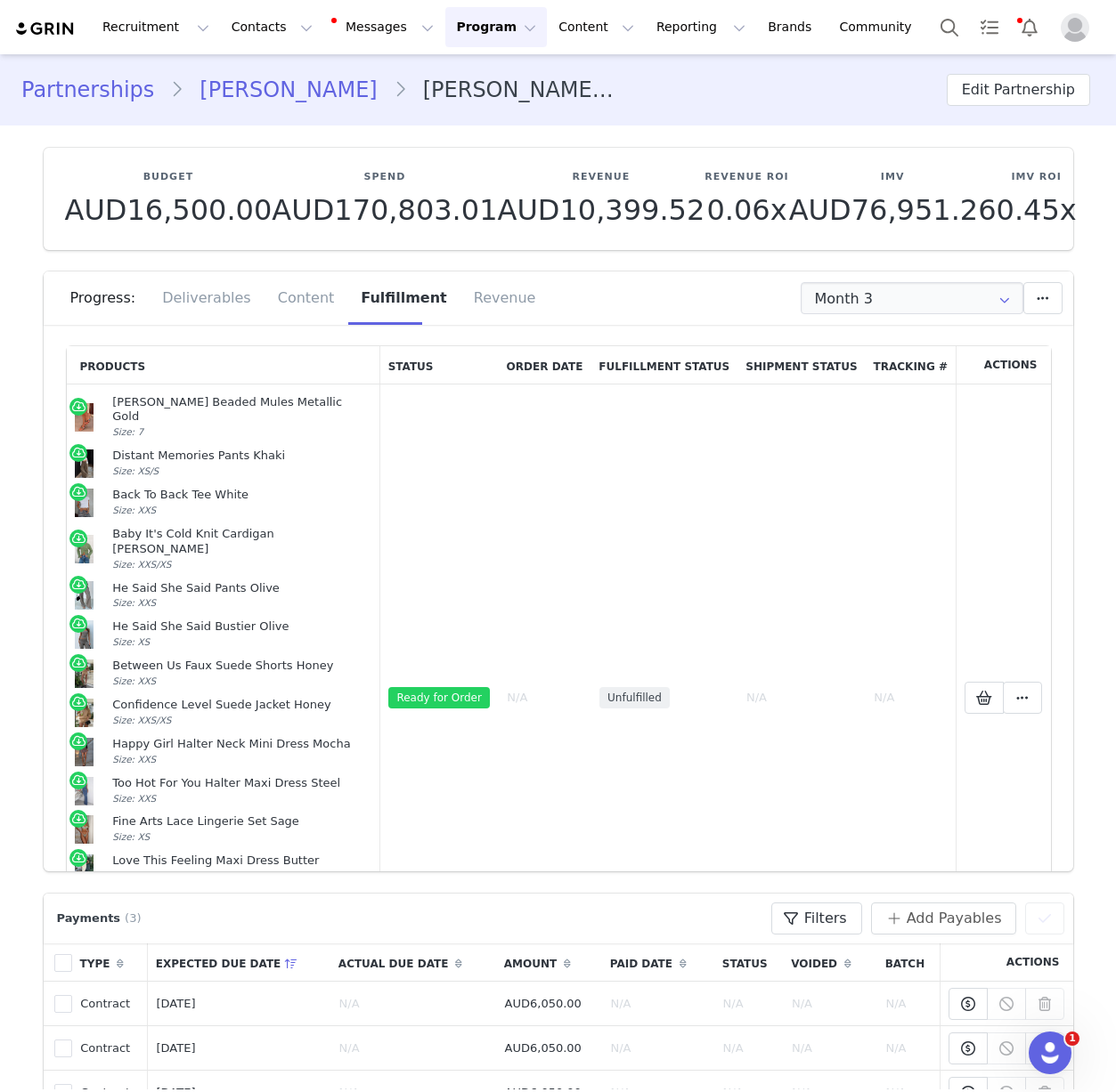
scroll to position [153, 0]
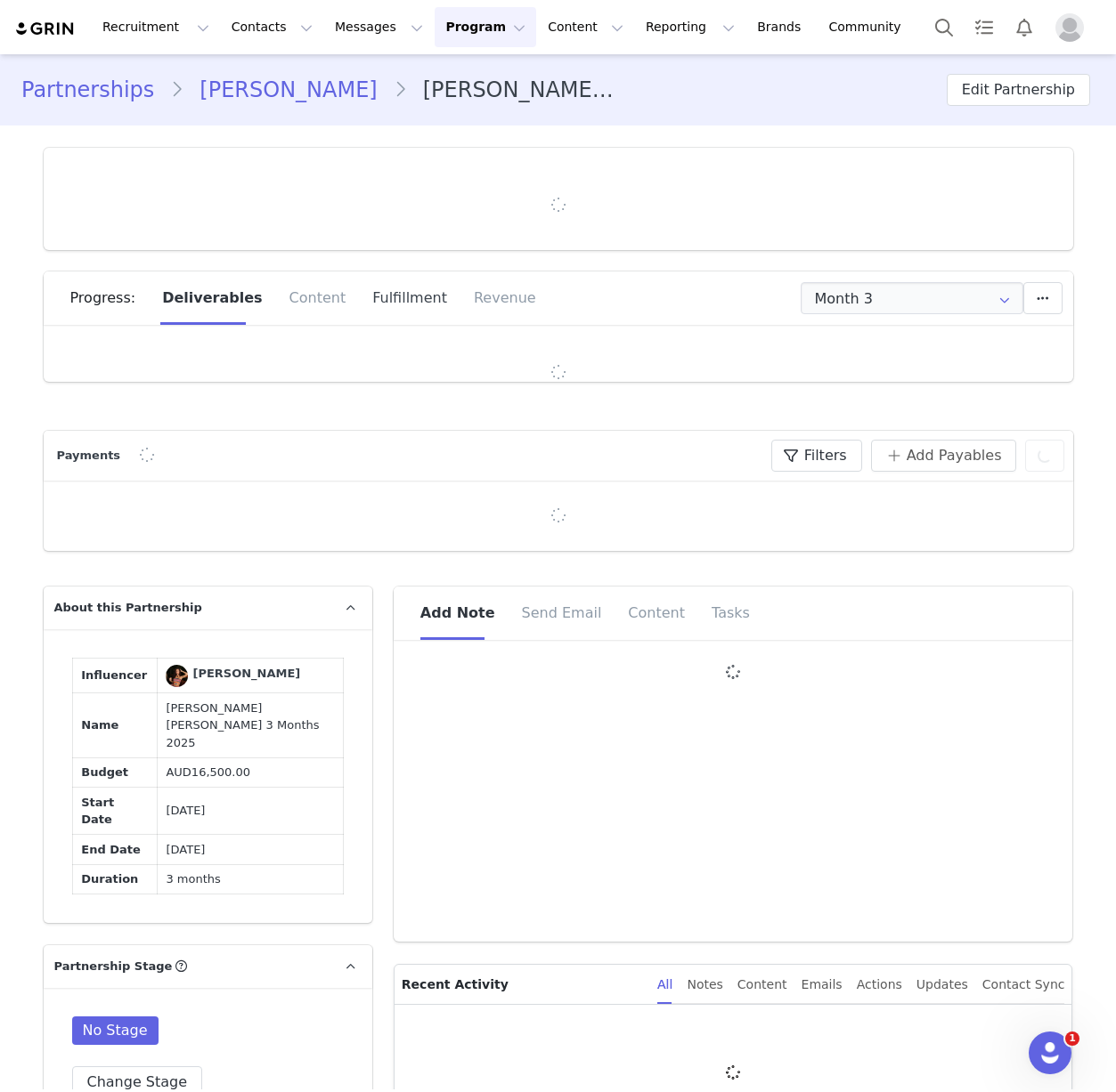
click at [359, 293] on div "Fulfillment" at bounding box center [409, 298] width 101 height 53
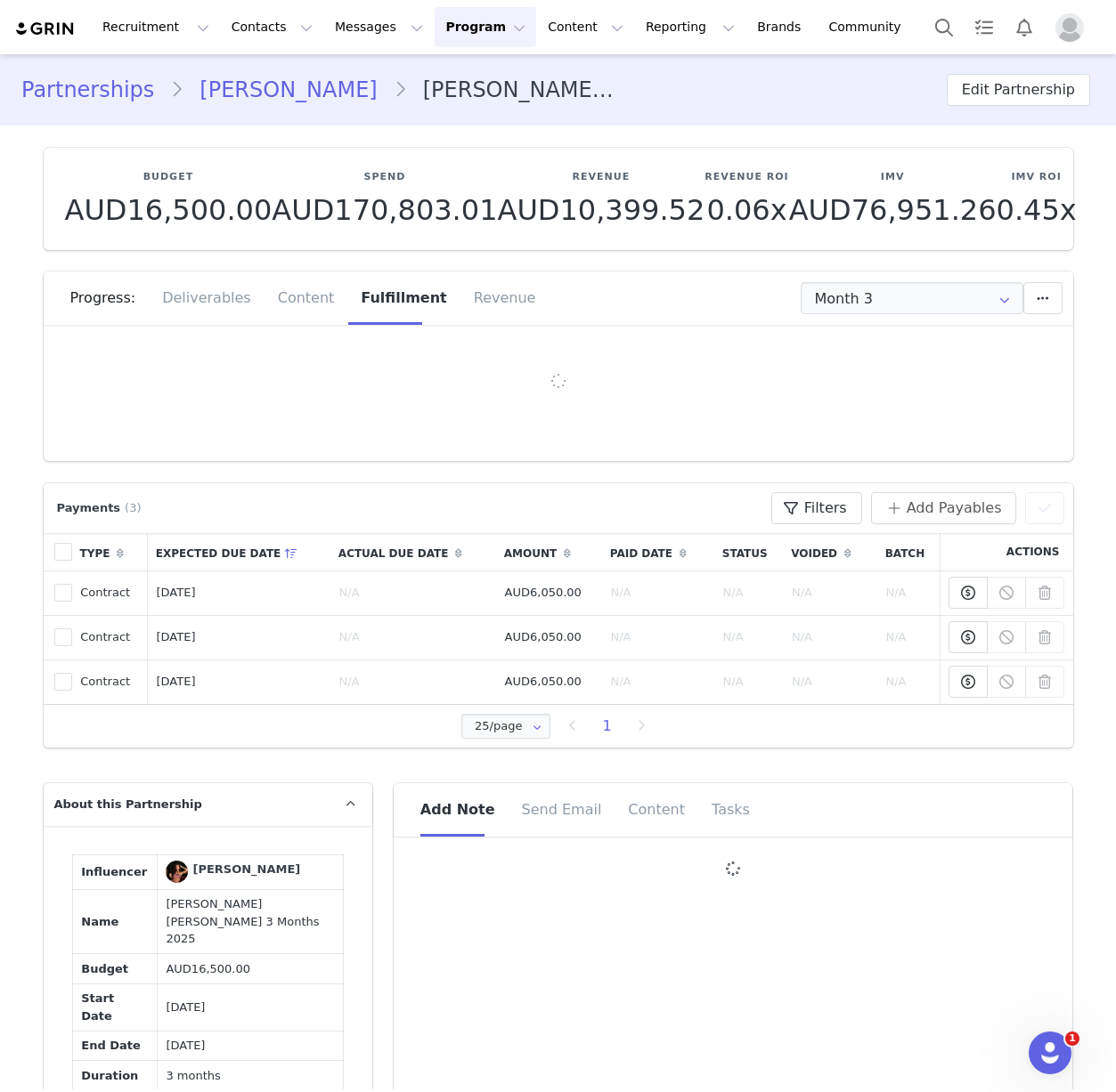
type input "+1 ([GEOGRAPHIC_DATA])"
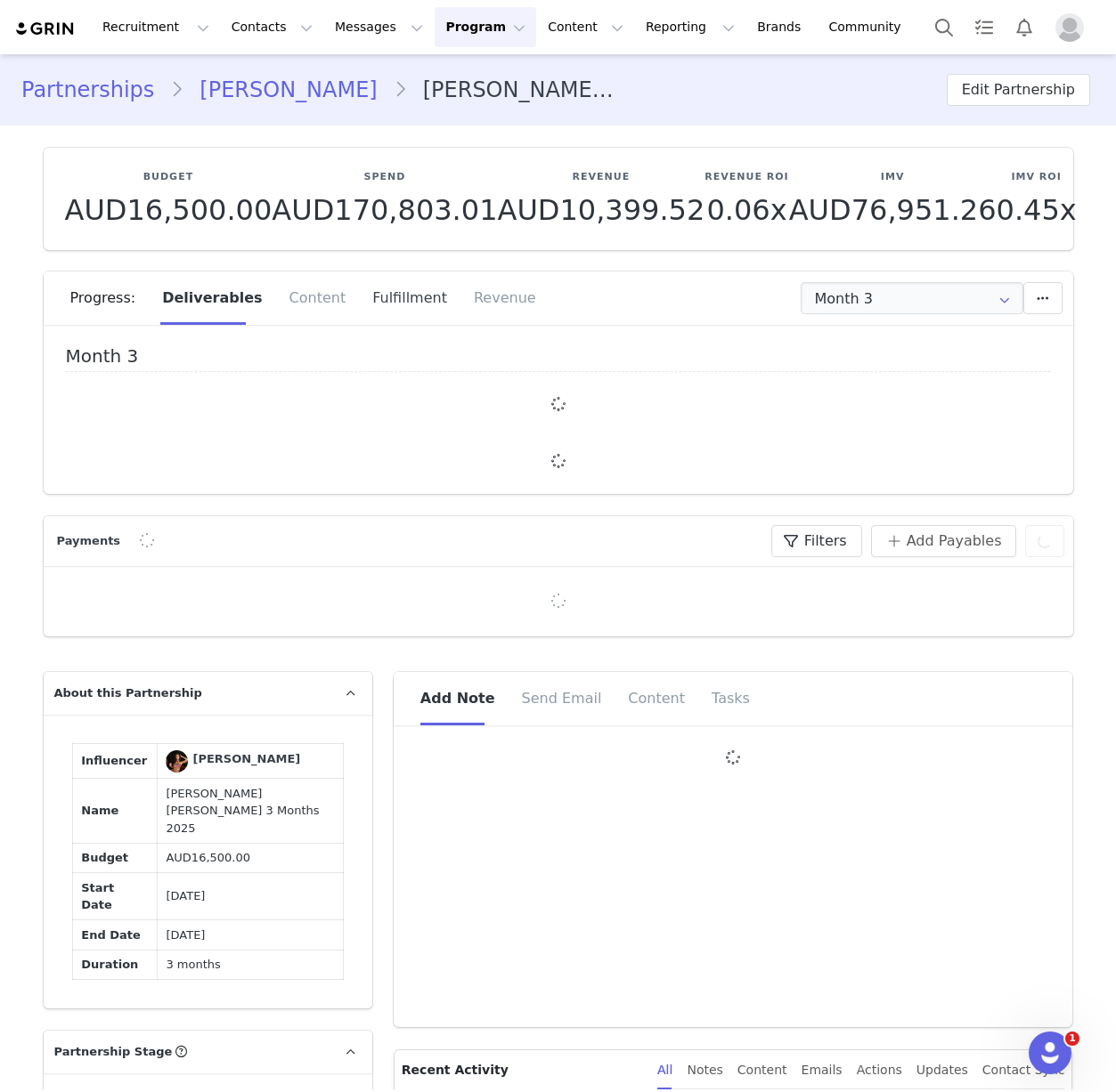
click at [408, 303] on div "Fulfillment" at bounding box center [409, 298] width 101 height 53
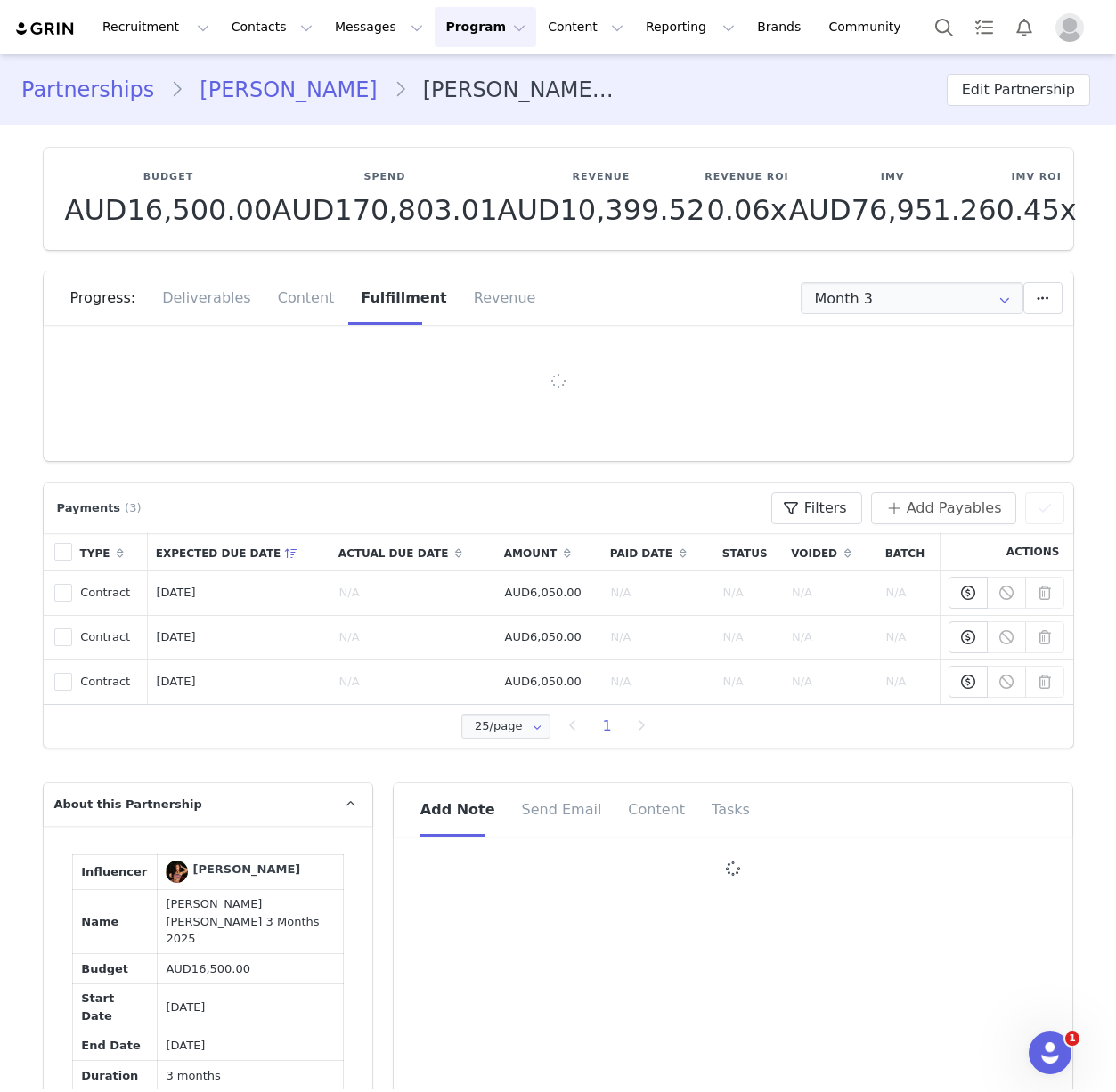
type input "+1 ([GEOGRAPHIC_DATA])"
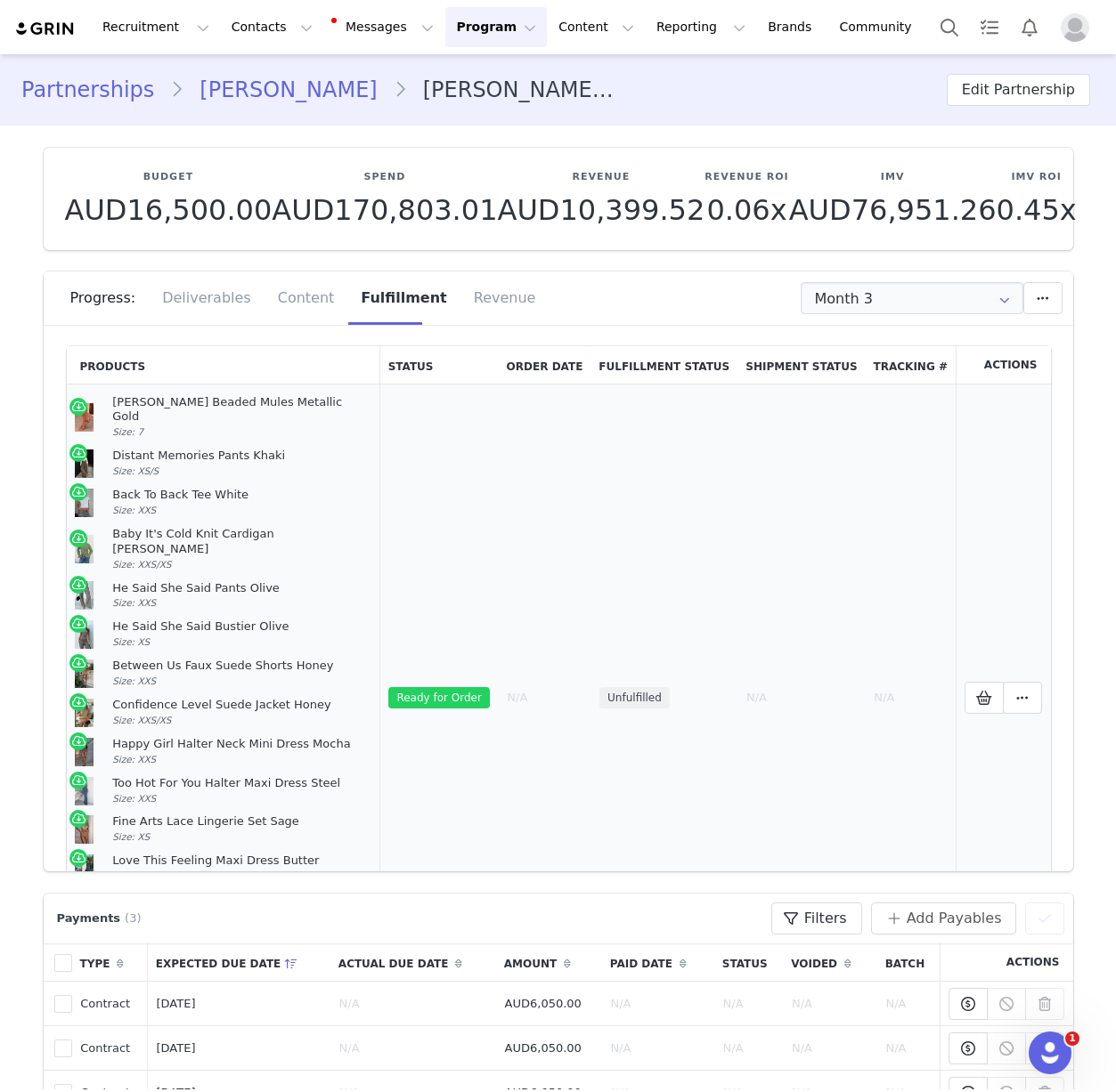
click at [842, 702] on td "N/A" at bounding box center [801, 698] width 128 height 627
click at [1016, 691] on icon at bounding box center [1023, 698] width 13 height 14
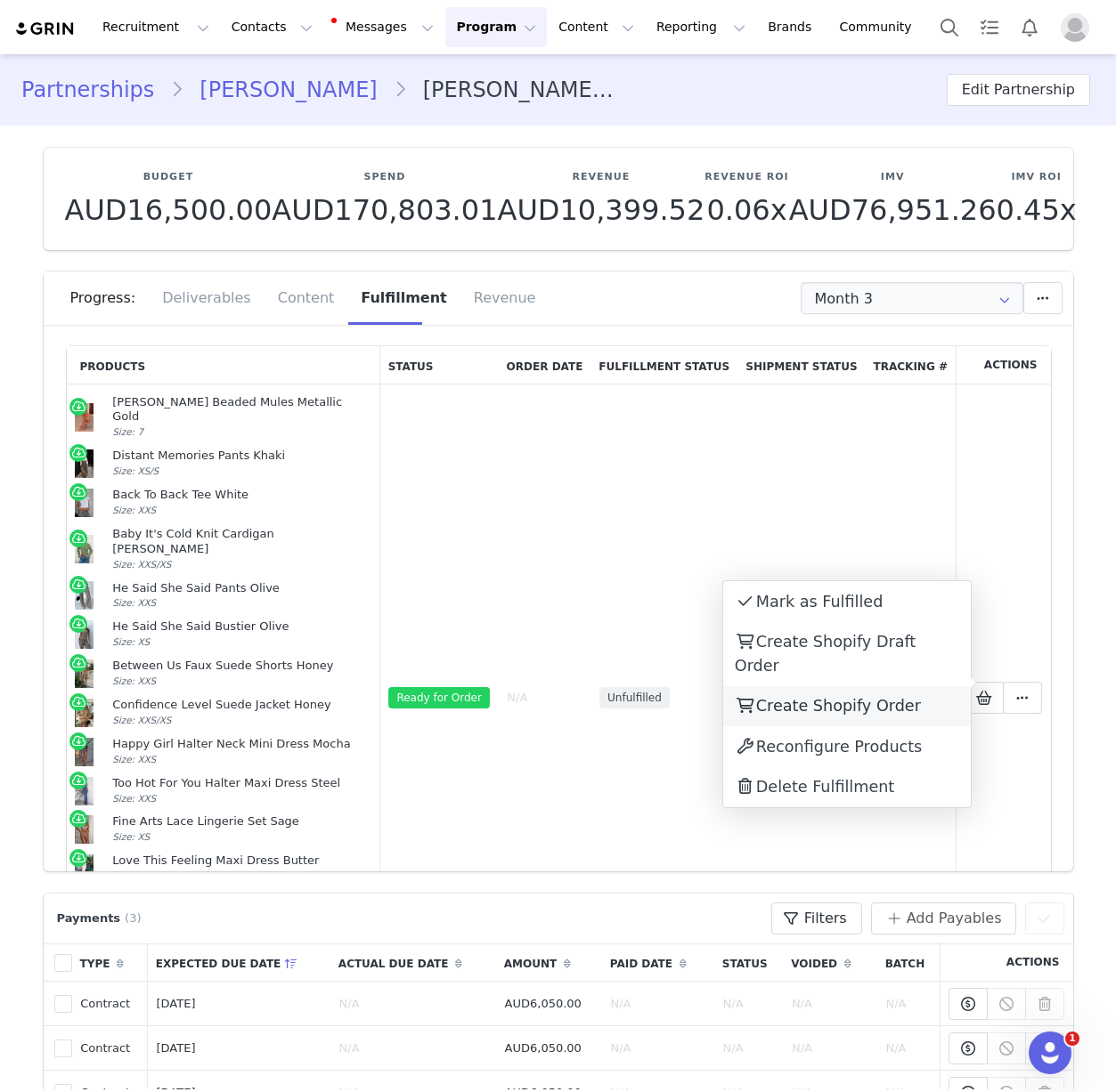
click at [829, 697] on span "Create Shopify Order" at bounding box center [839, 706] width 165 height 18
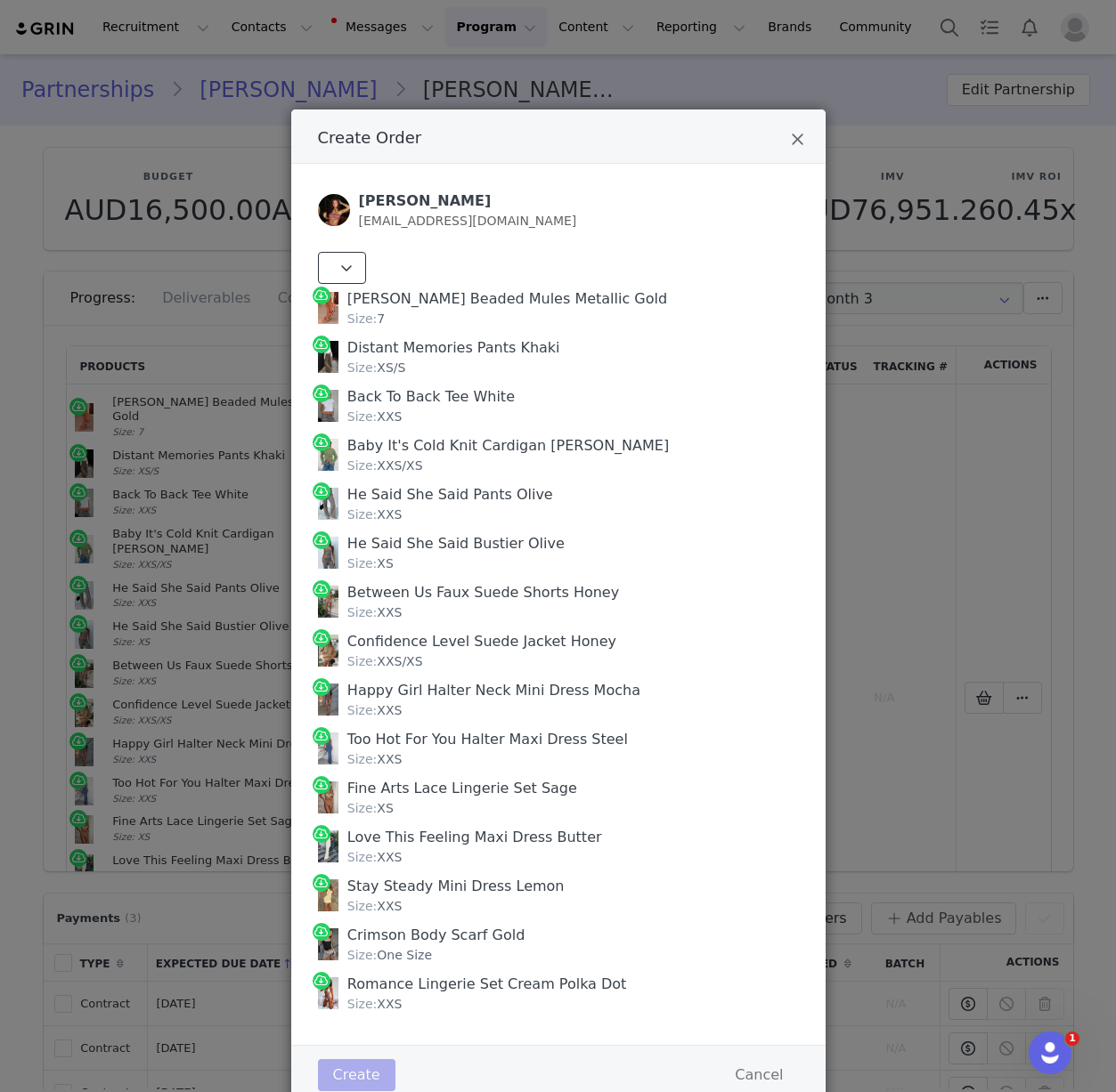
click at [341, 264] on icon "Create Order" at bounding box center [347, 268] width 13 height 14
click at [301, 309] on div "[PERSON_NAME], [STREET_ADDRESS]" at bounding box center [205, 309] width 236 height 19
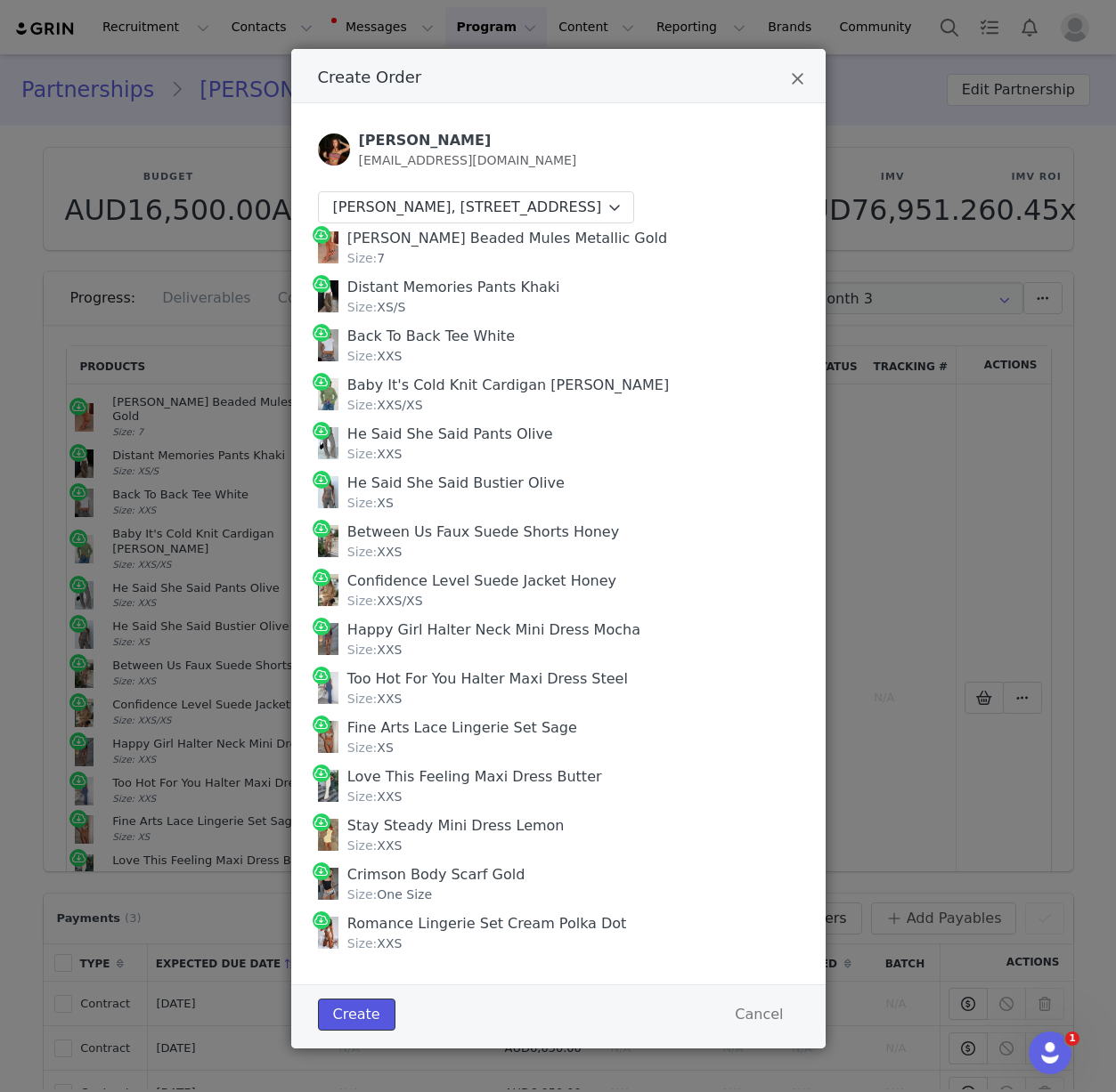
click at [345, 1003] on button "Create" at bounding box center [357, 1014] width 78 height 32
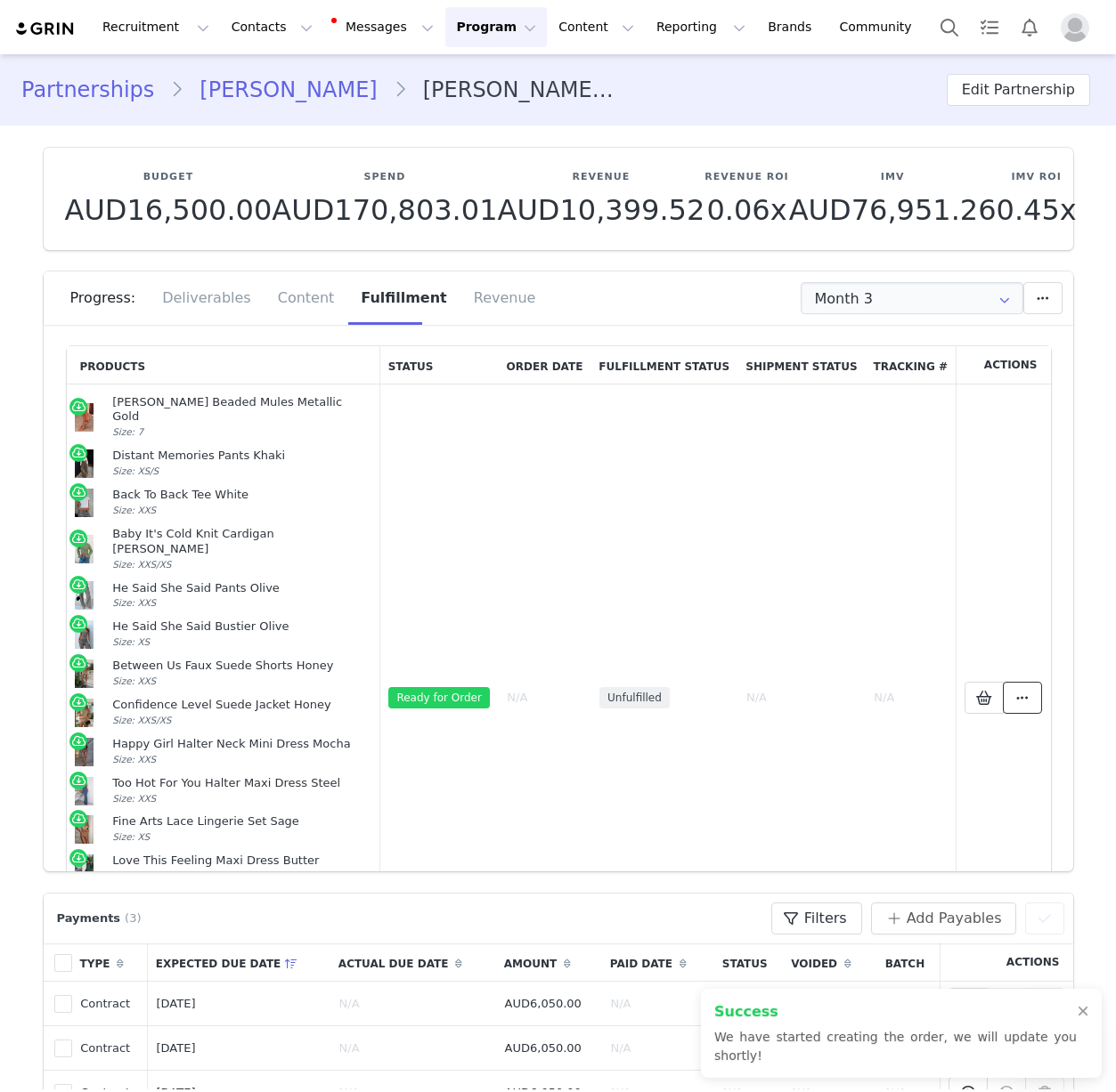
click at [1012, 693] on span at bounding box center [1023, 698] width 22 height 22
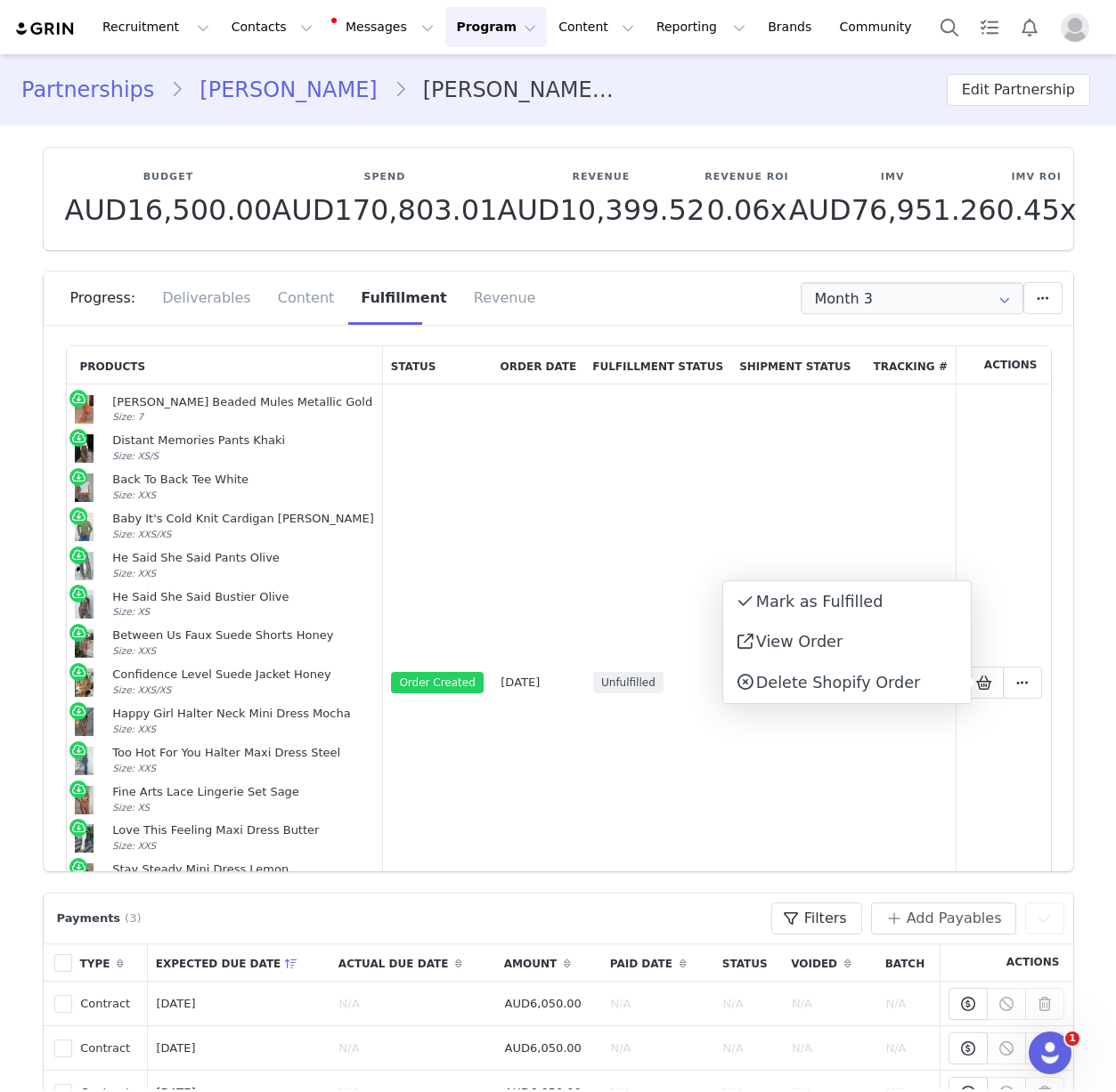
click at [887, 695] on div "Delete Shopify Order" at bounding box center [846, 682] width 247 height 41
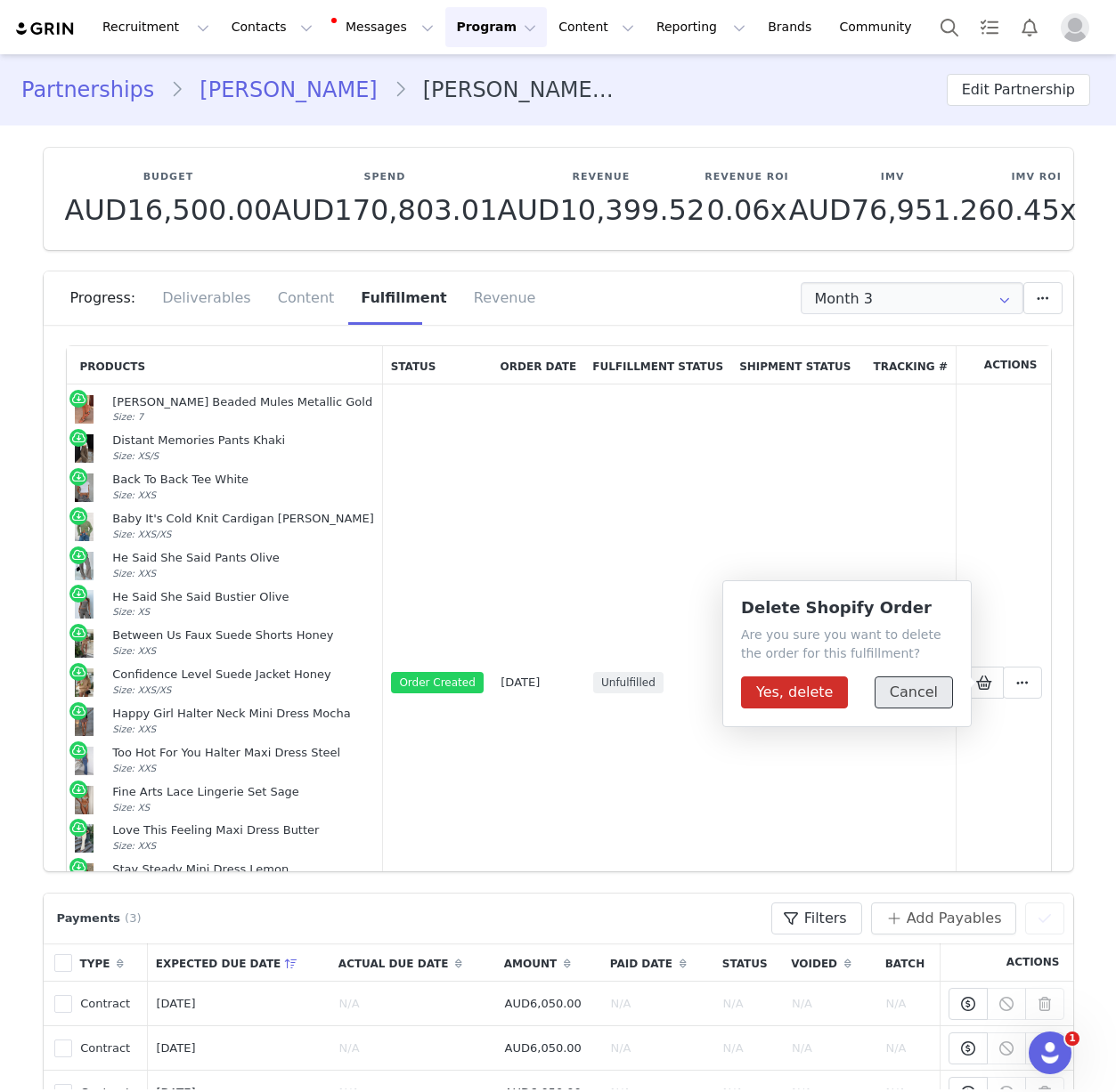
click at [898, 695] on button "Cancel" at bounding box center [913, 692] width 79 height 32
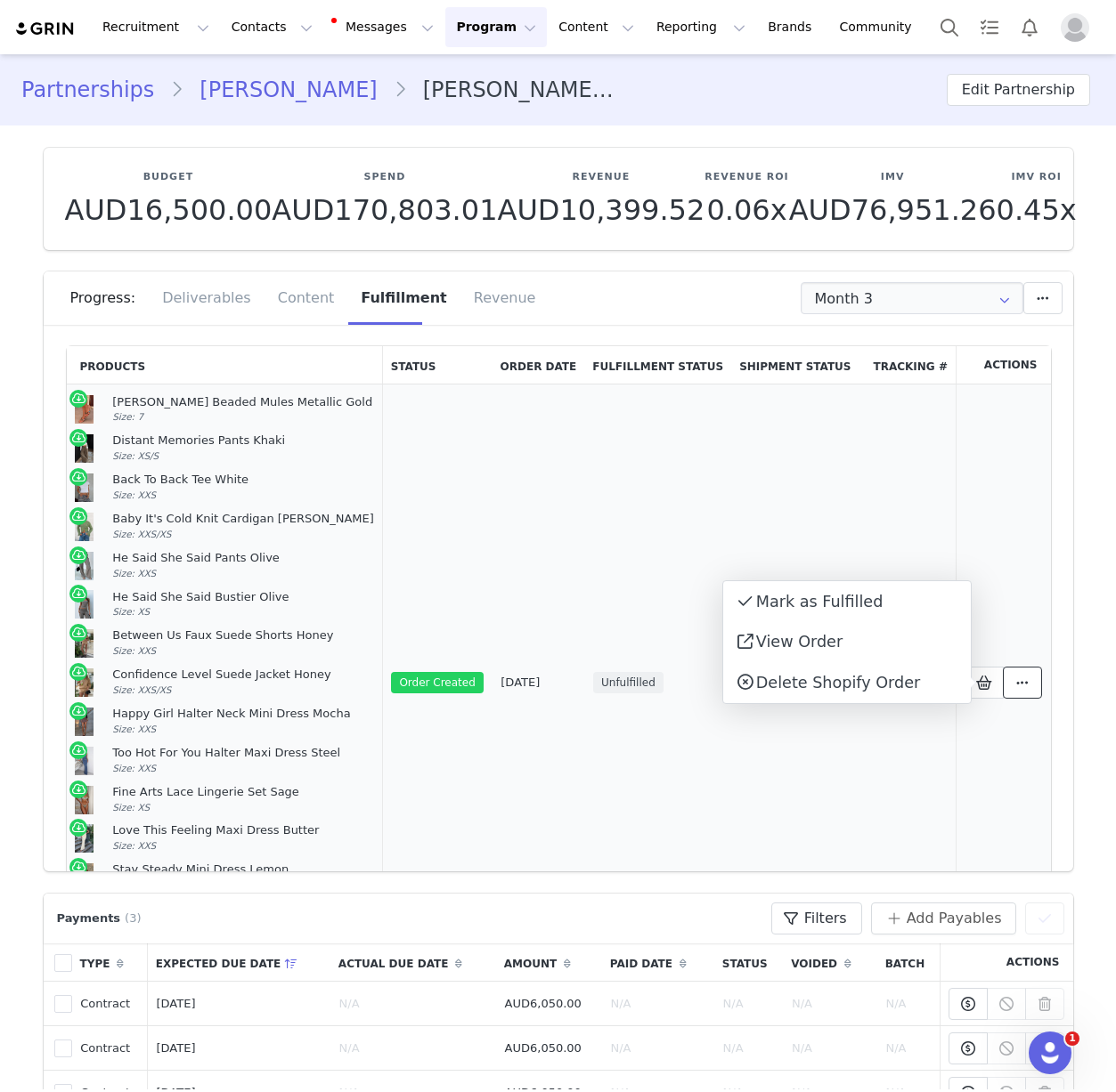
click at [1016, 685] on icon at bounding box center [1023, 683] width 13 height 14
click at [1015, 685] on button at bounding box center [1022, 682] width 39 height 32
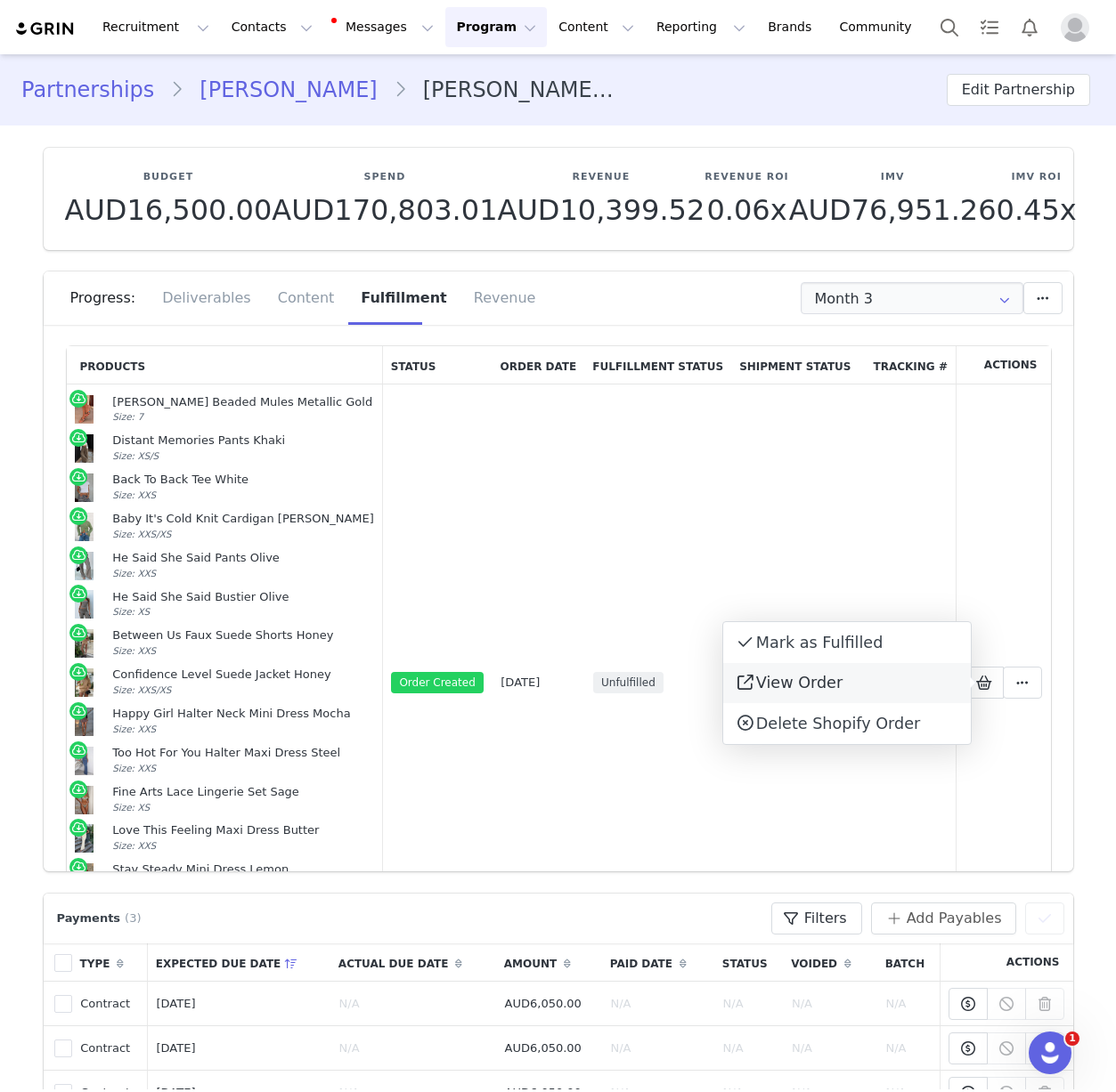
click at [909, 685] on link "View Order" at bounding box center [846, 683] width 247 height 41
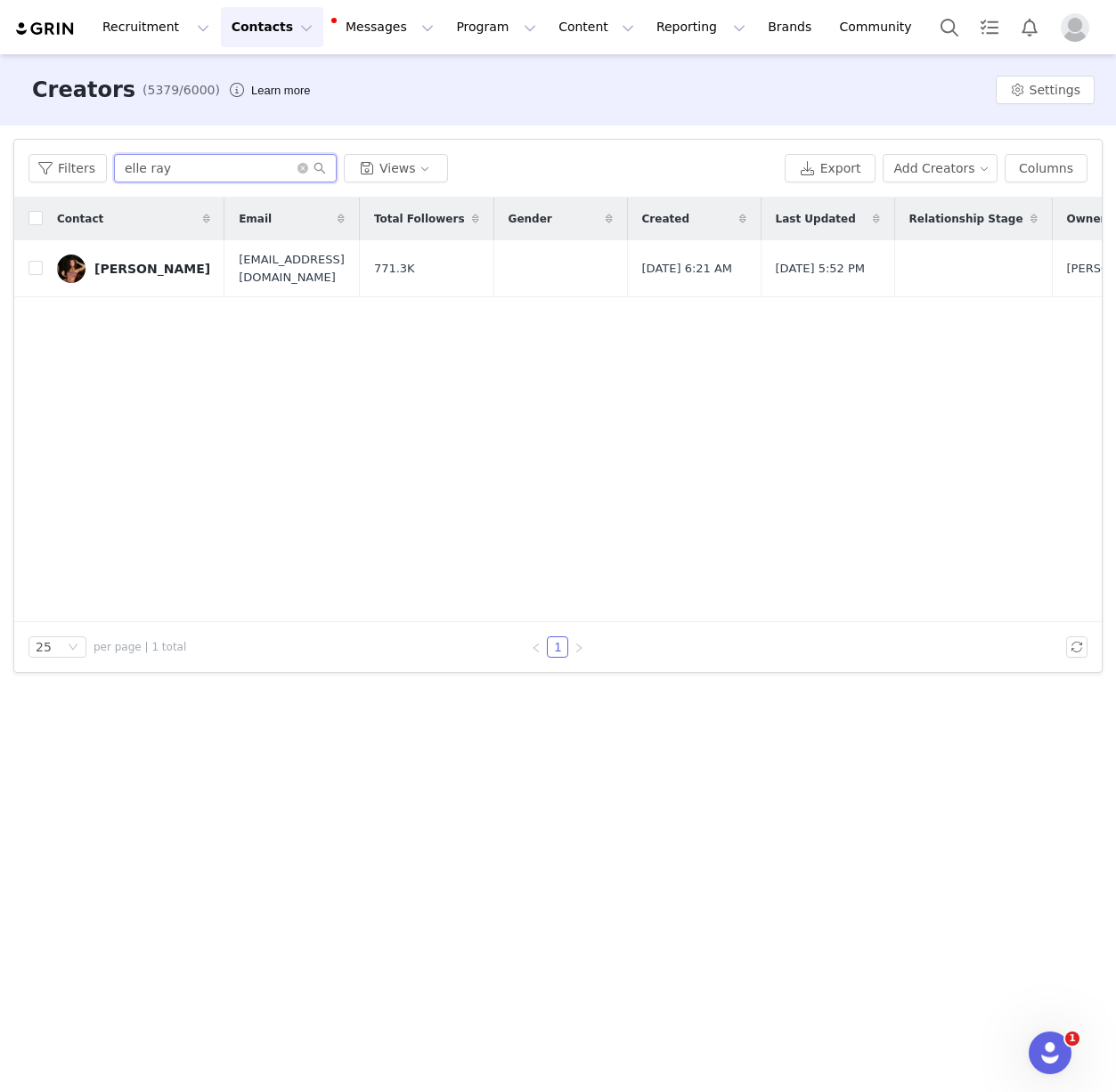
click at [177, 173] on input "elle ray" at bounding box center [226, 168] width 223 height 28
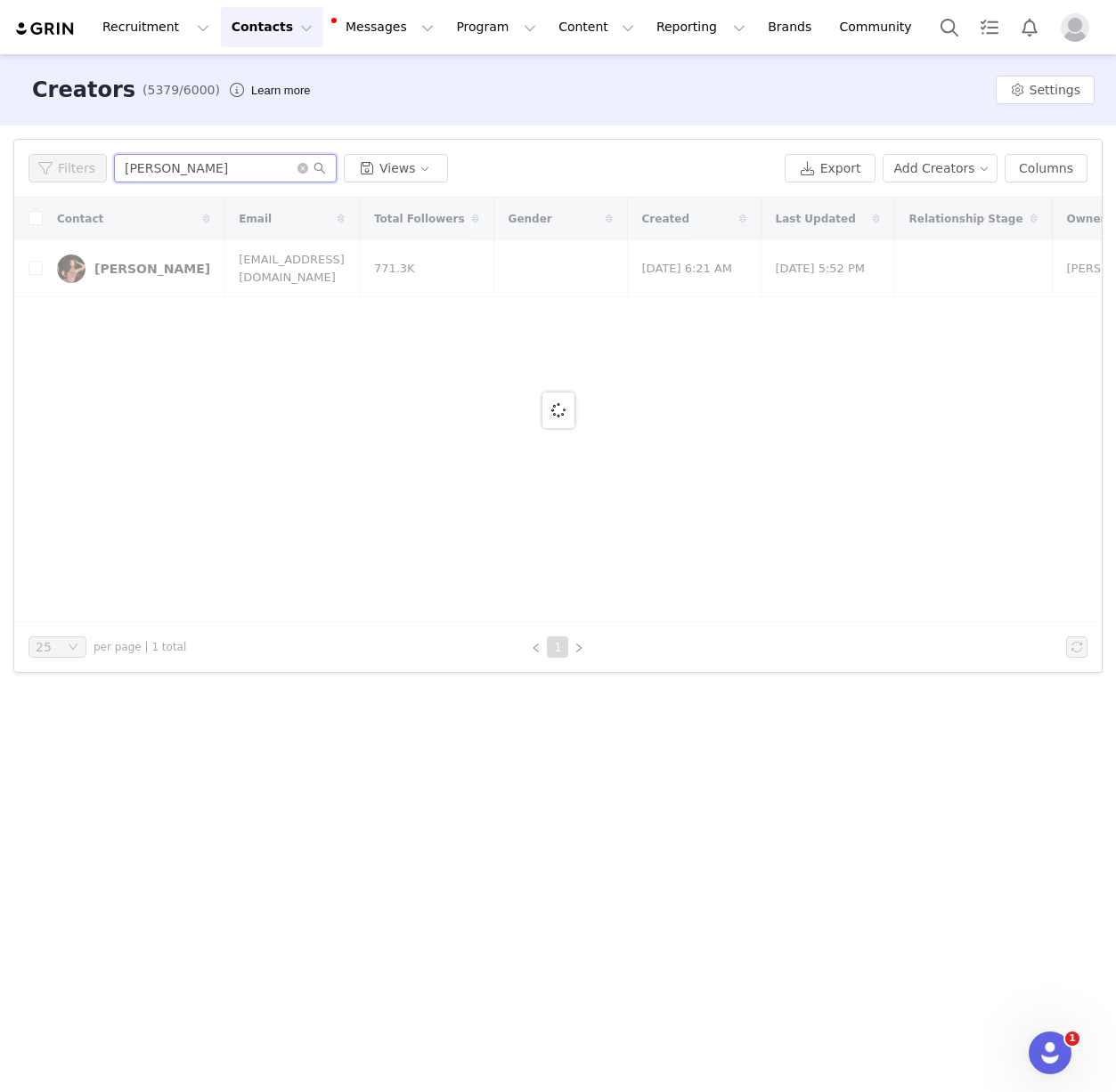
type input "[PERSON_NAME]"
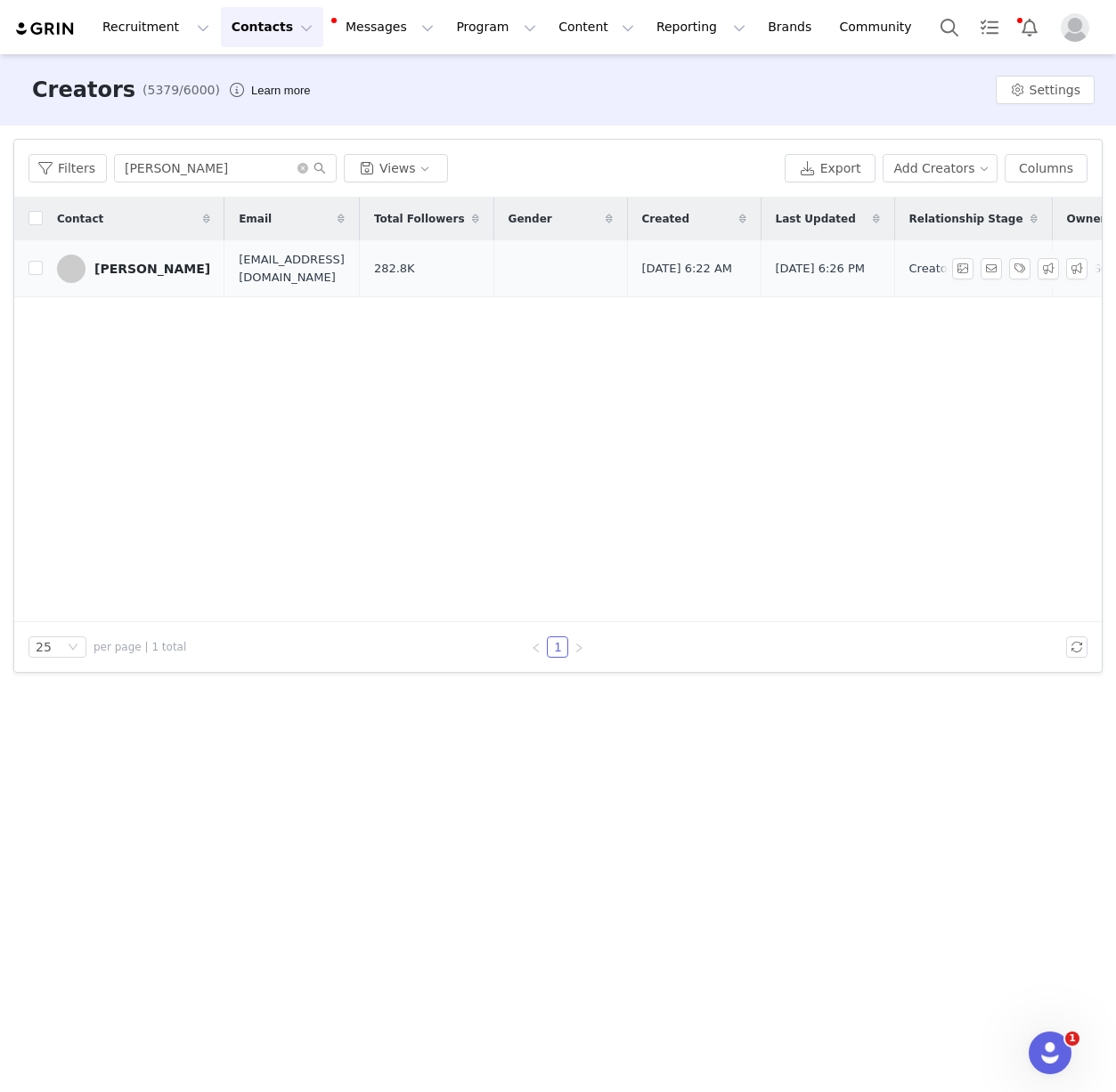
click at [165, 260] on link "[PERSON_NAME]" at bounding box center [133, 268] width 153 height 28
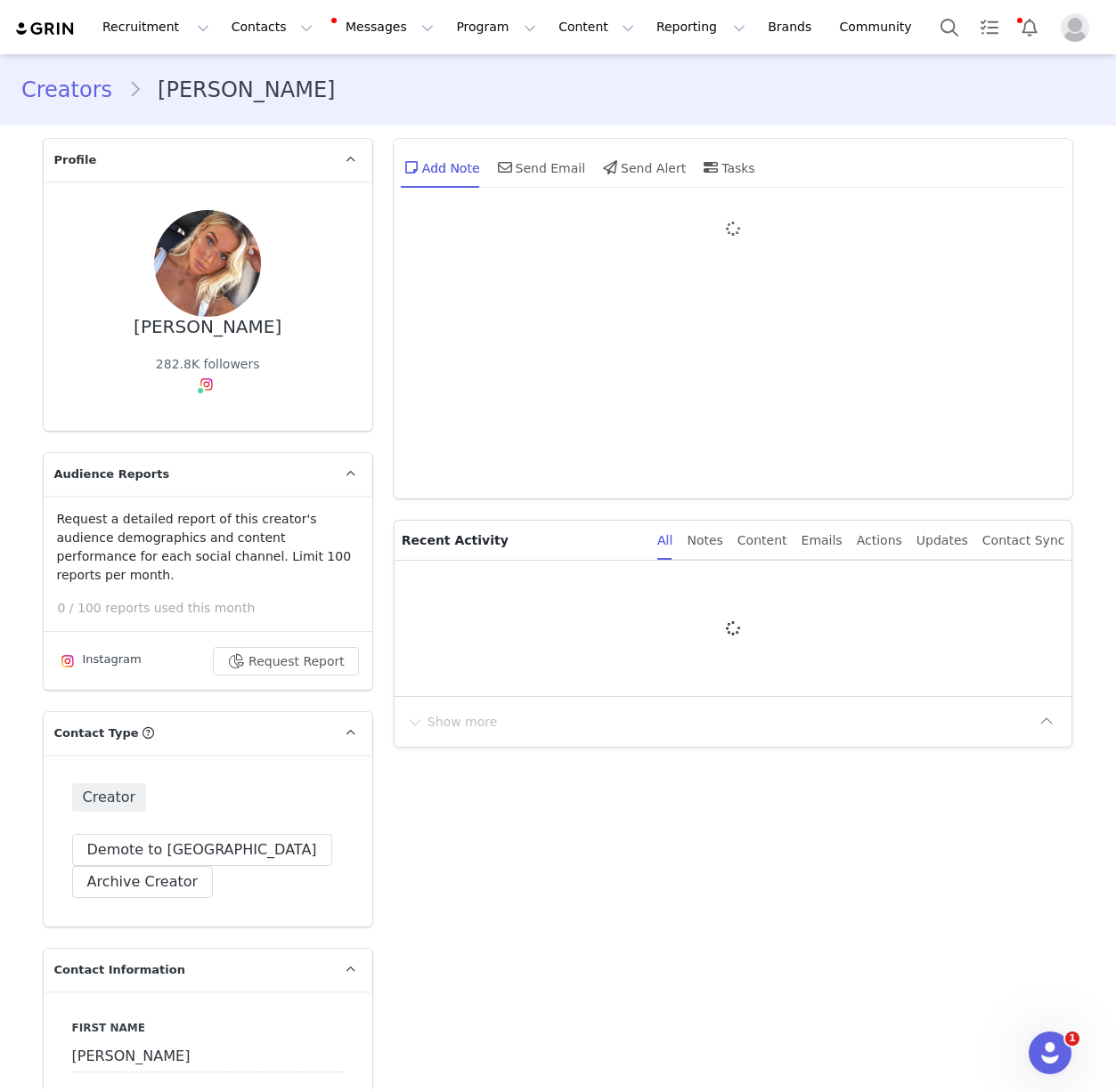
type input "+1 ([GEOGRAPHIC_DATA])"
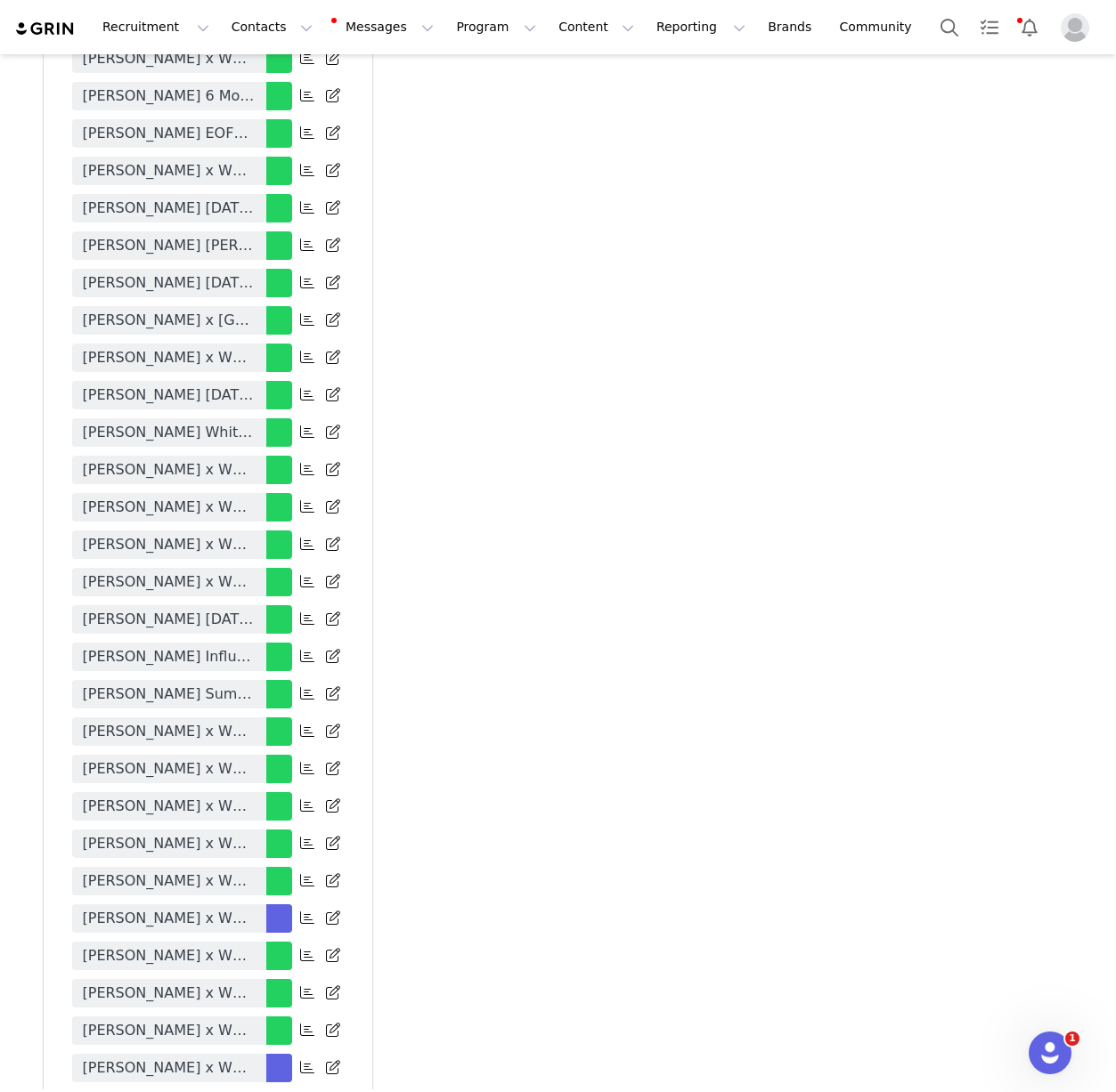
scroll to position [4690, 0]
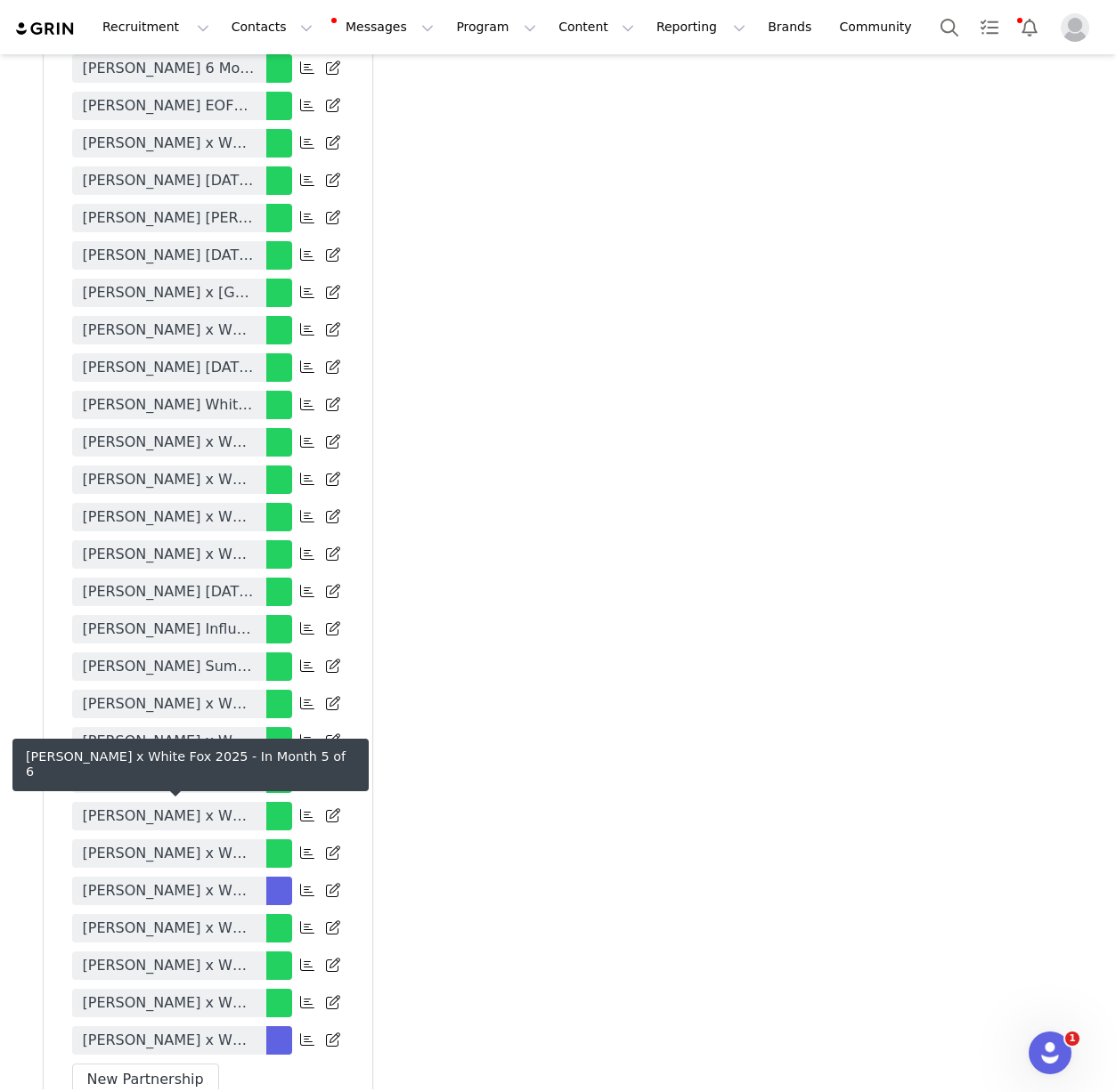
click at [235, 880] on span "[PERSON_NAME] x White Fox 2025" at bounding box center [168, 891] width 173 height 22
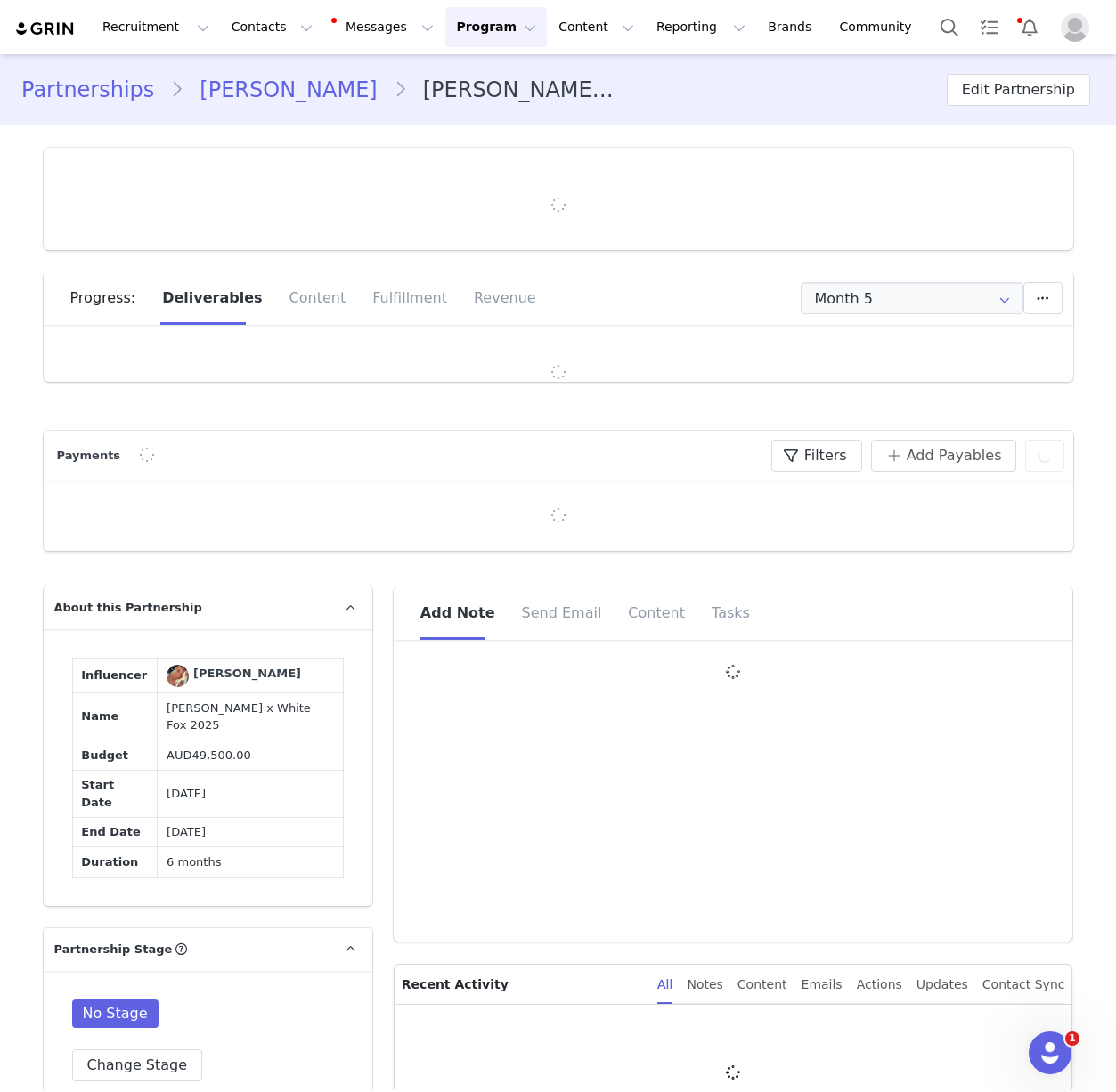
type input "+1 ([GEOGRAPHIC_DATA])"
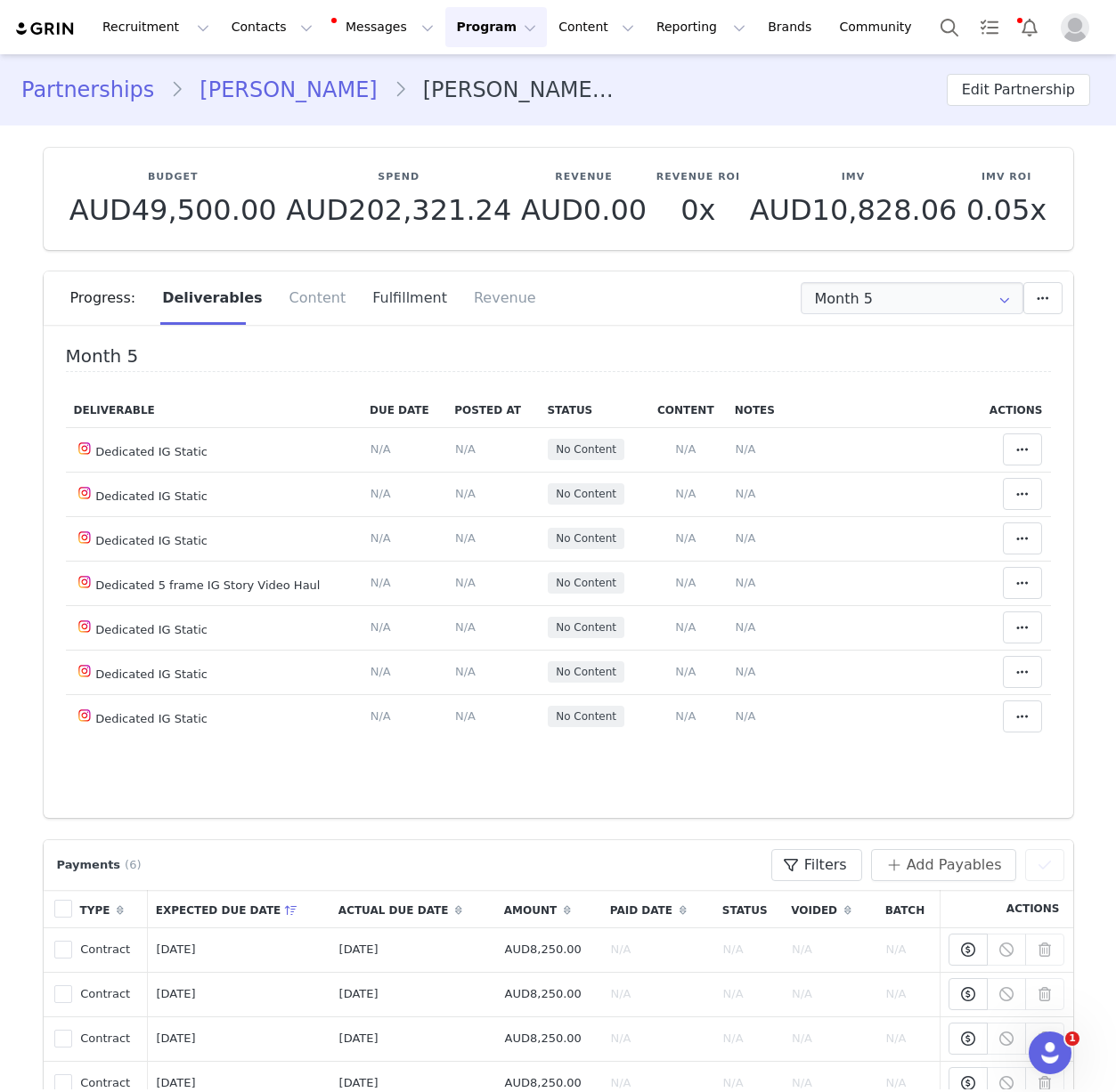
click at [388, 283] on div "Fulfillment" at bounding box center [409, 298] width 101 height 53
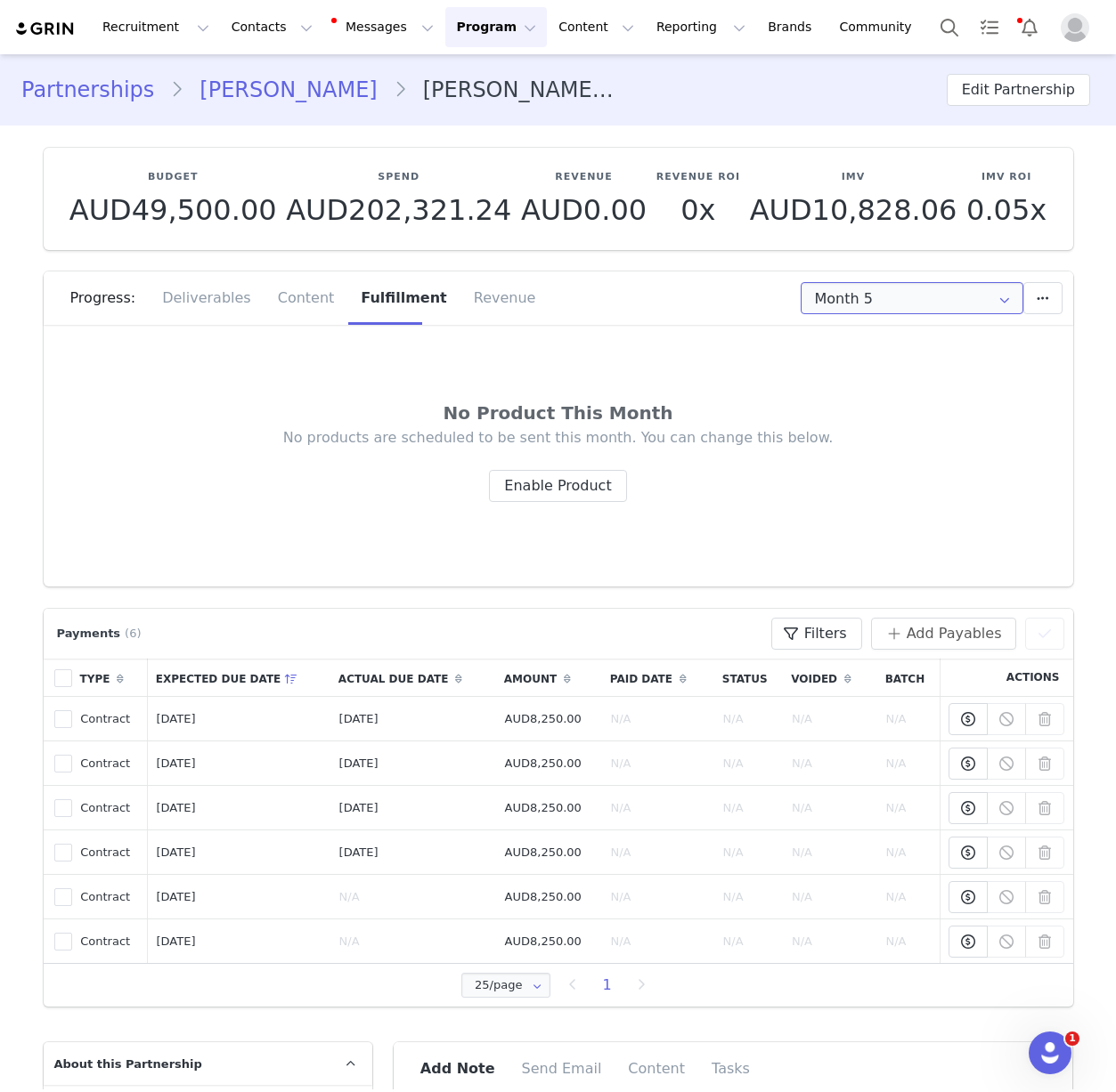
click at [858, 303] on input "Month 5" at bounding box center [912, 298] width 223 height 32
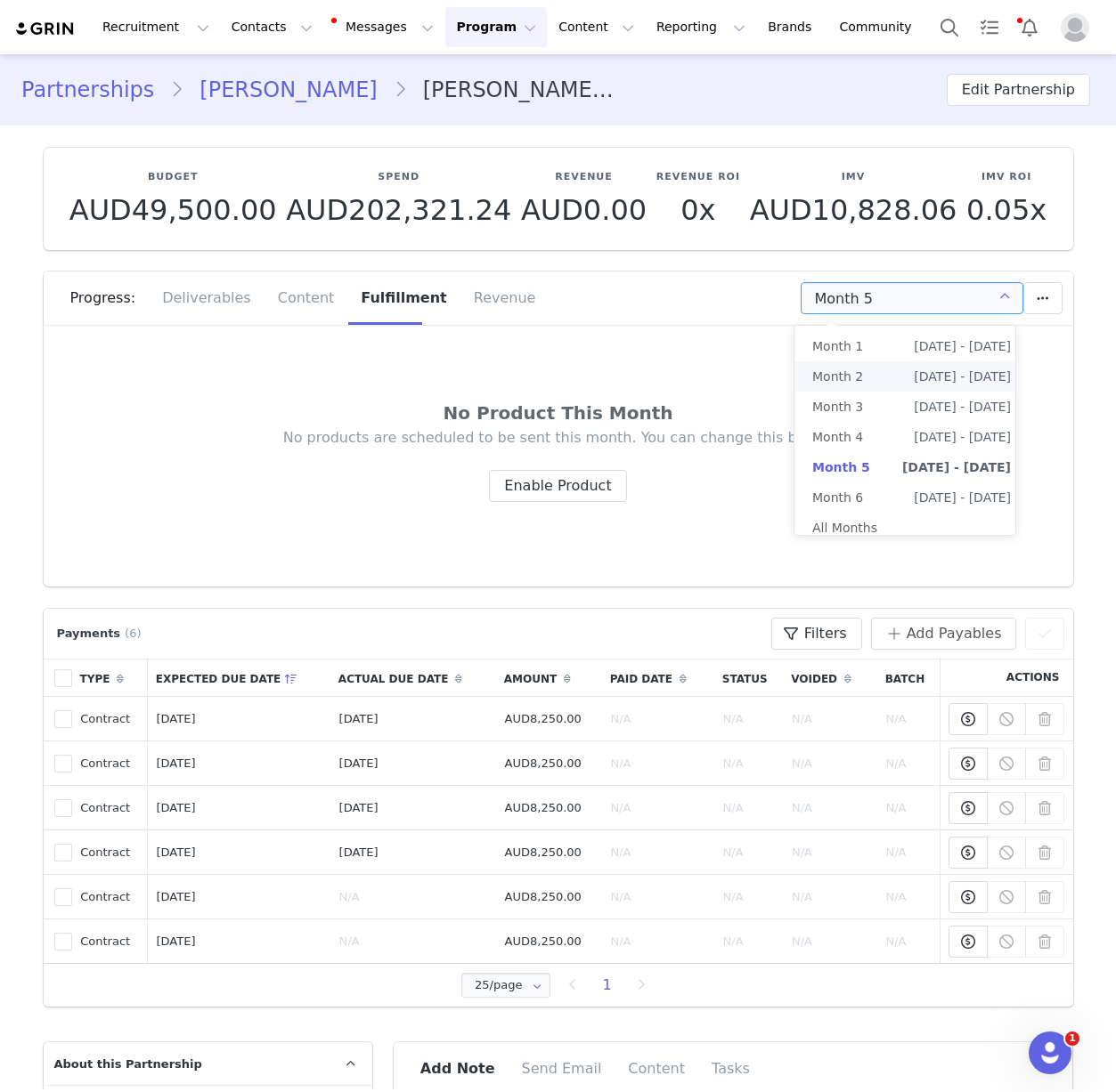
click at [871, 380] on li "Month 2 [DATE] - [DATE]" at bounding box center [911, 376] width 235 height 30
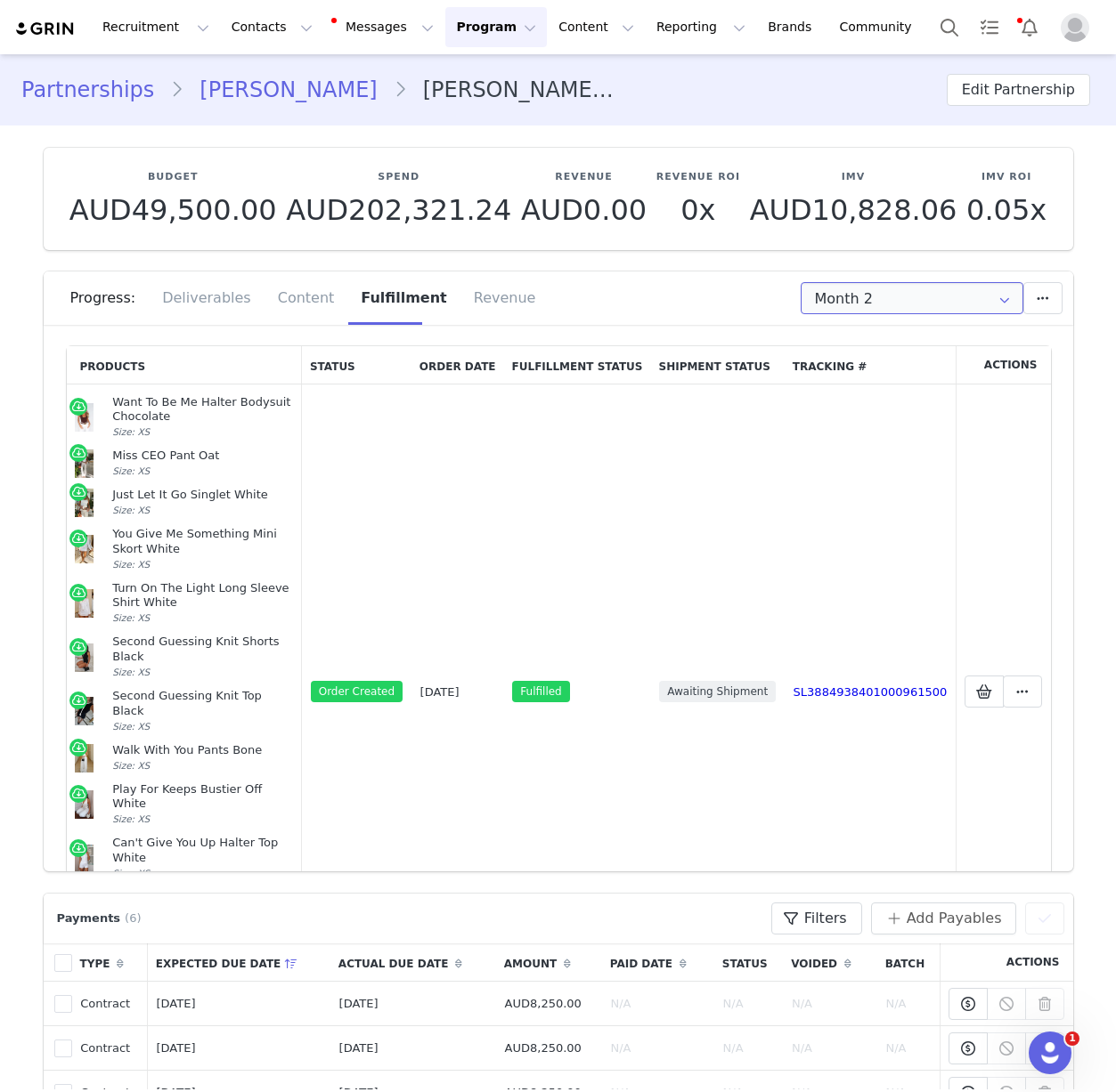
click at [899, 301] on input "Month 2" at bounding box center [912, 298] width 223 height 32
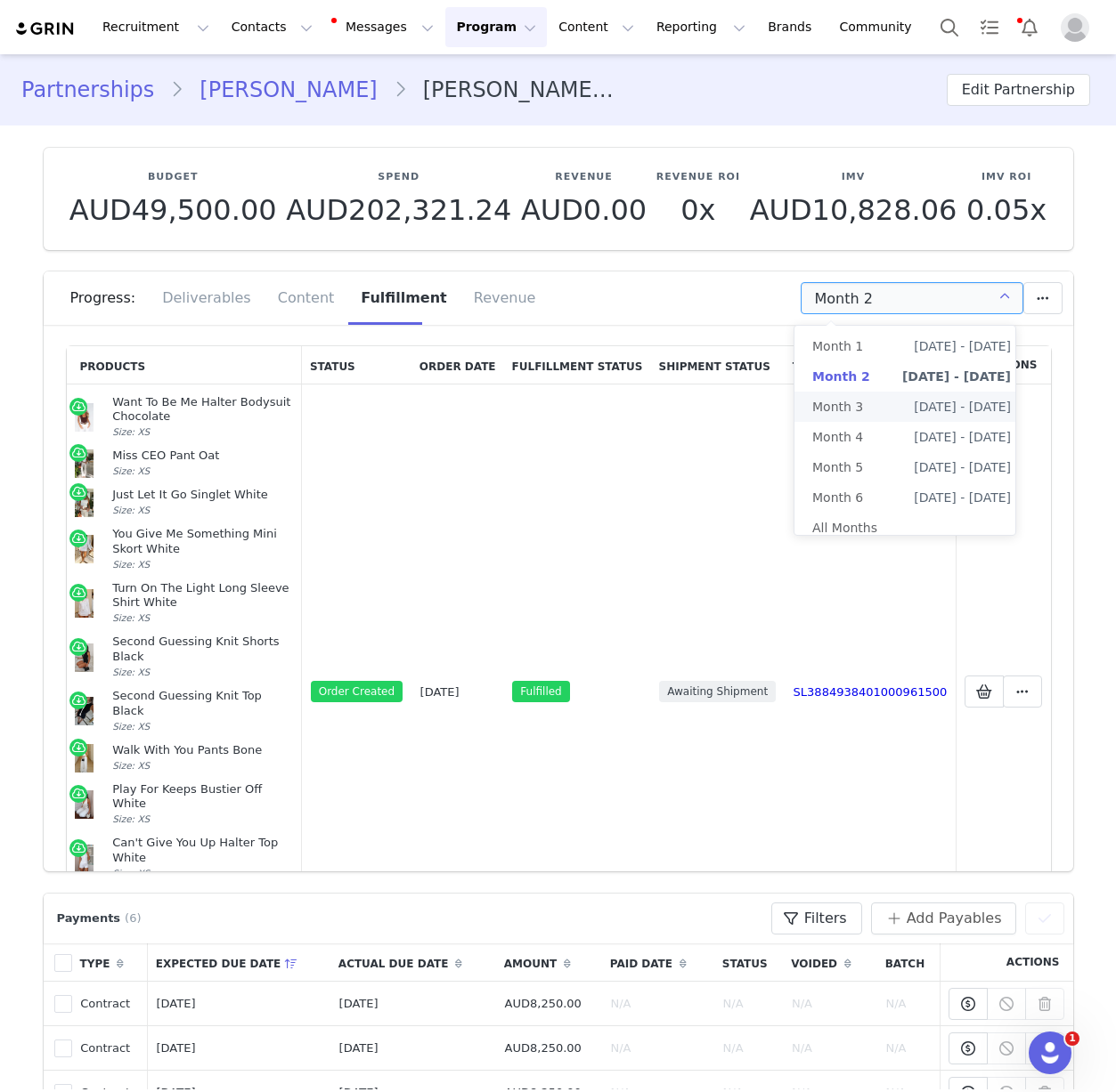
click at [886, 410] on li "Month 3 [DATE] - [DATE]" at bounding box center [911, 407] width 235 height 30
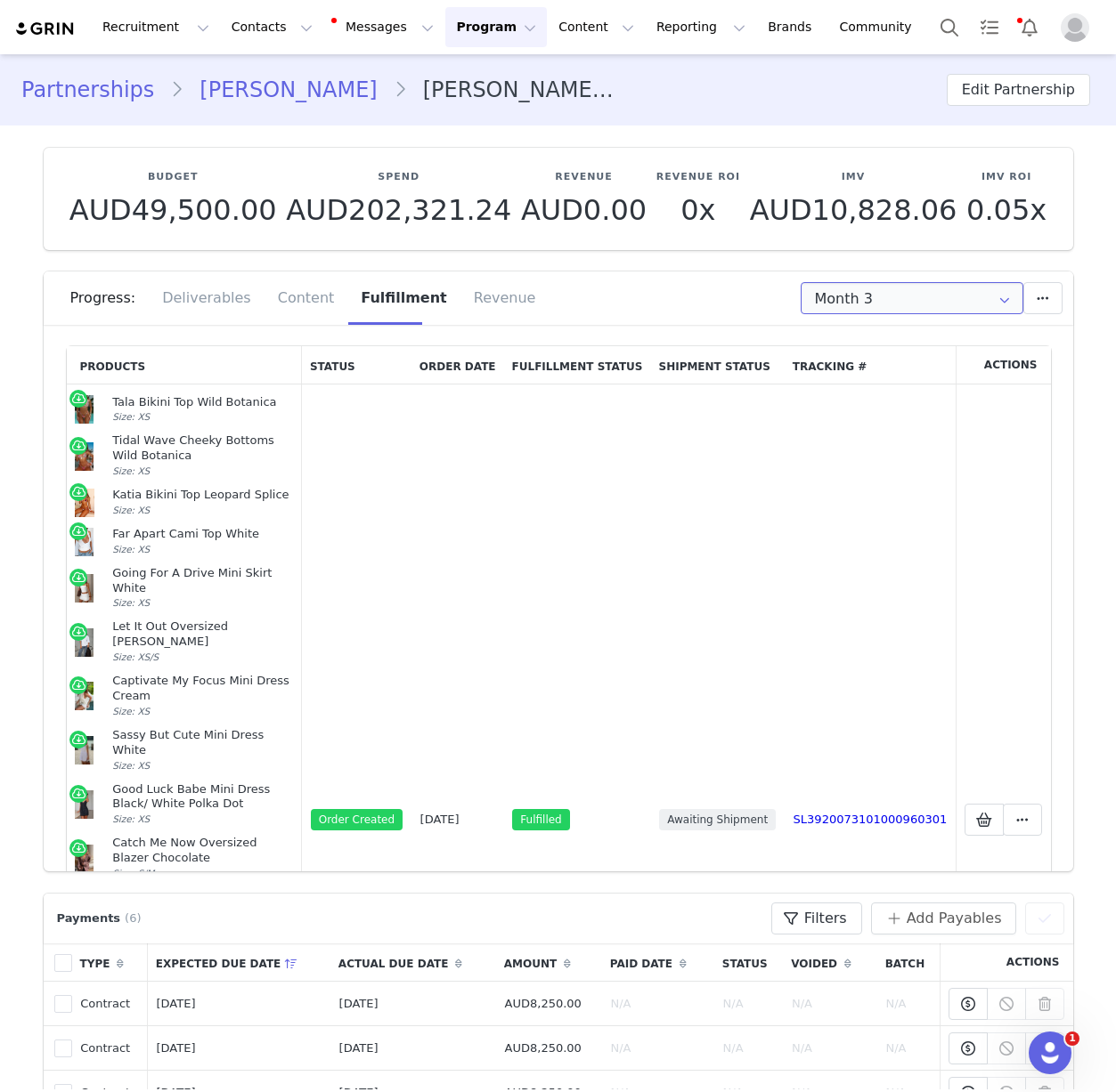
scroll to position [968, 0]
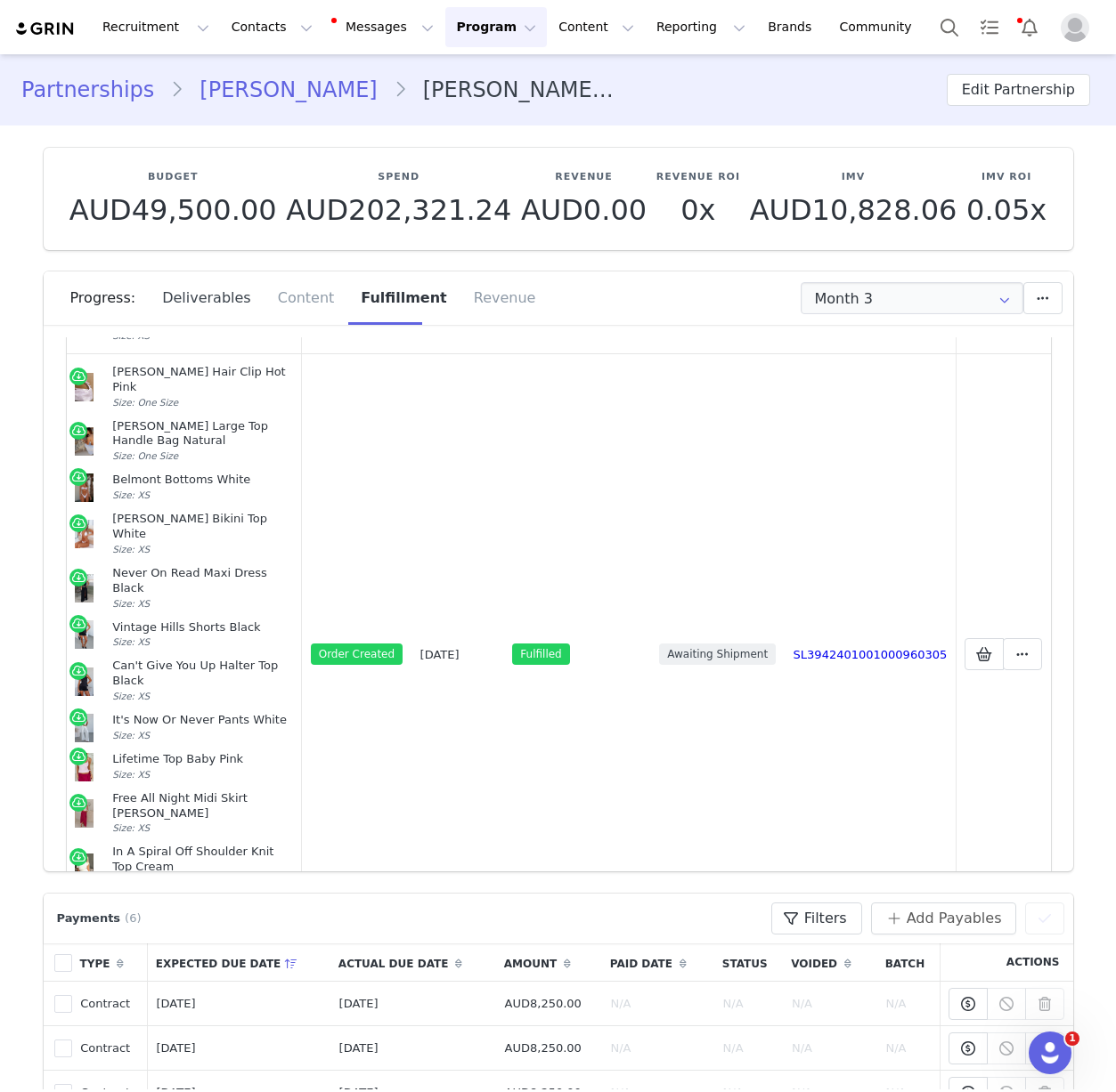
click at [237, 284] on div "Deliverables" at bounding box center [207, 298] width 116 height 53
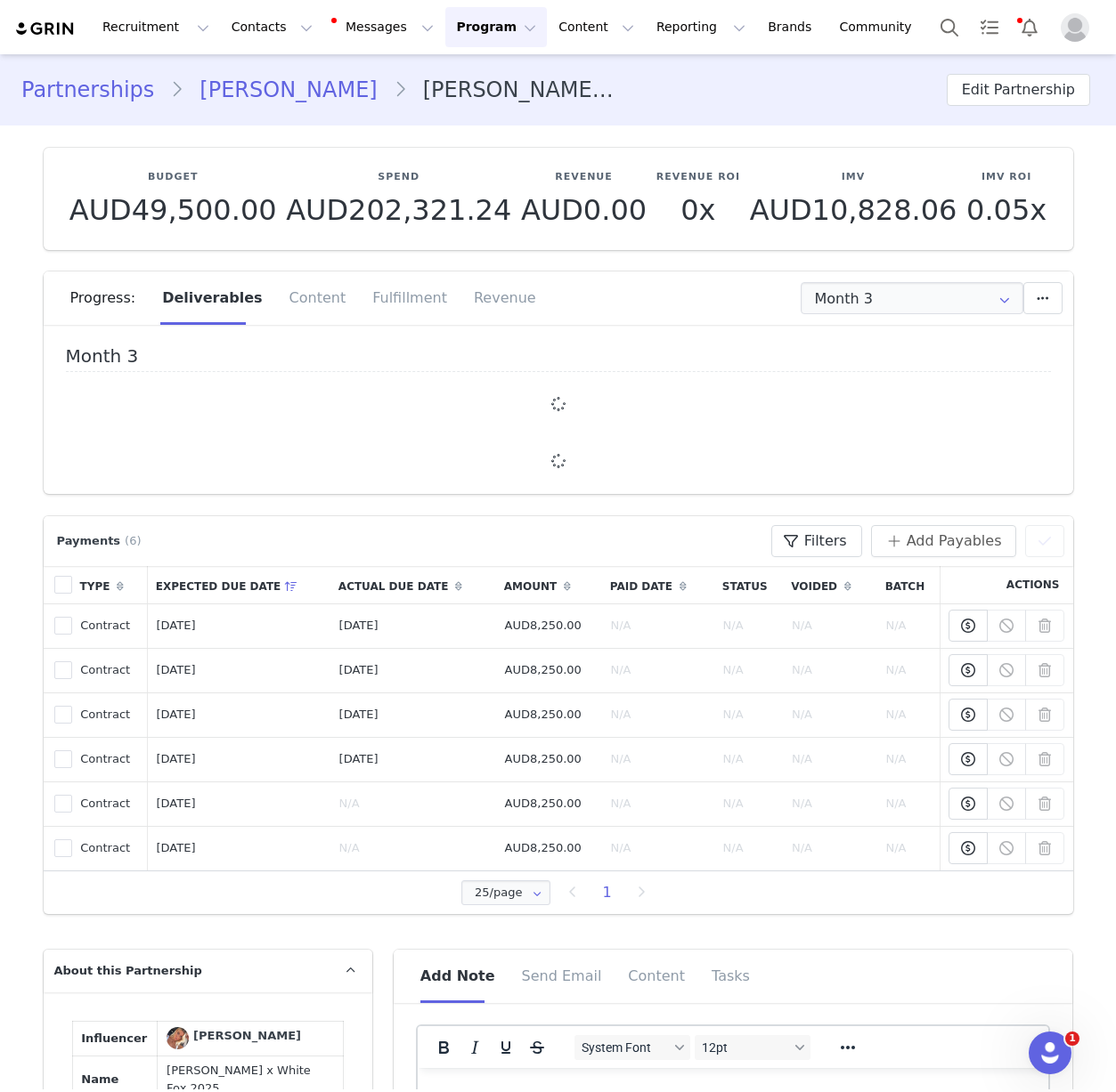
scroll to position [0, 0]
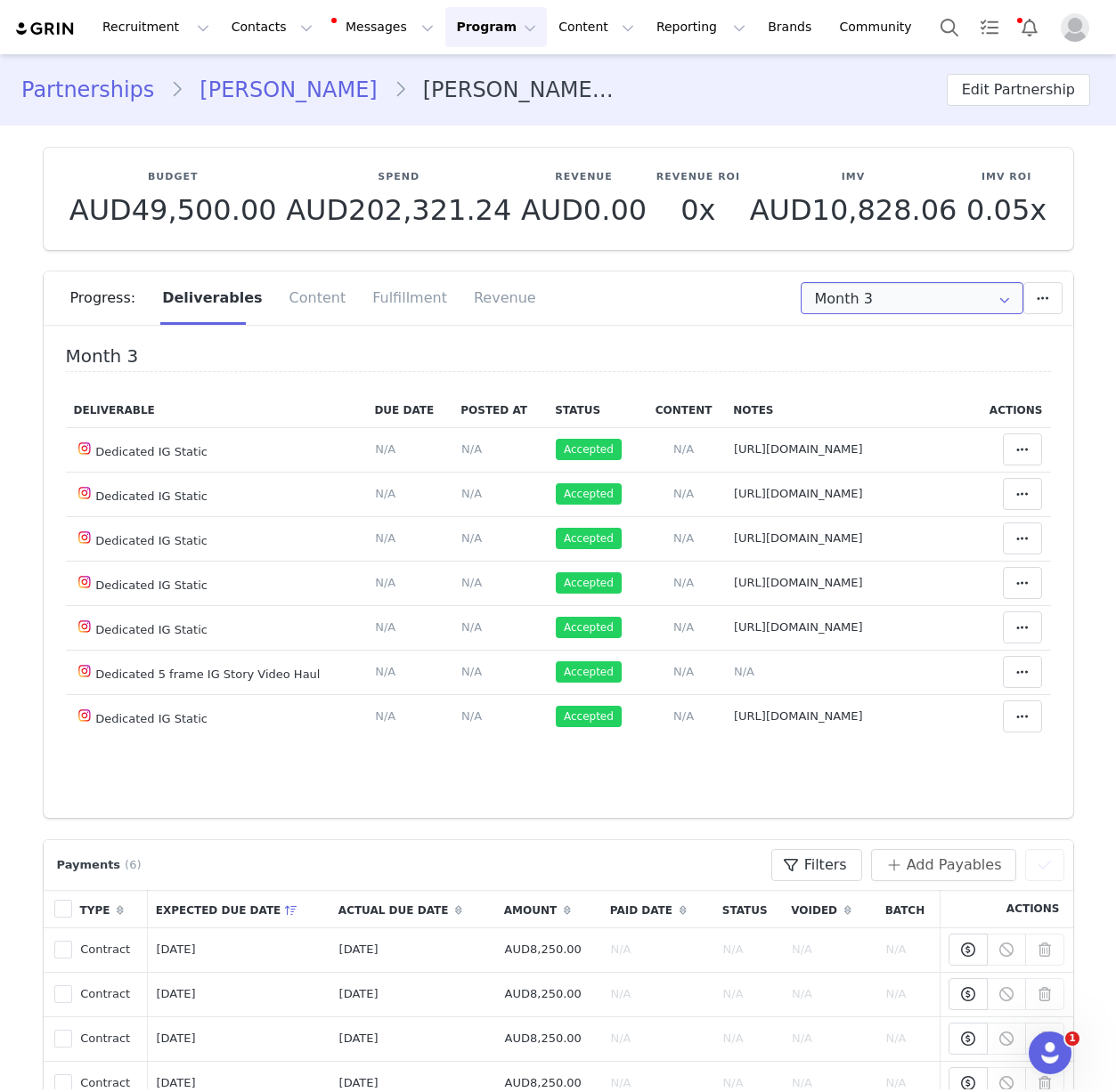
click at [867, 304] on input "Month 3" at bounding box center [912, 298] width 223 height 32
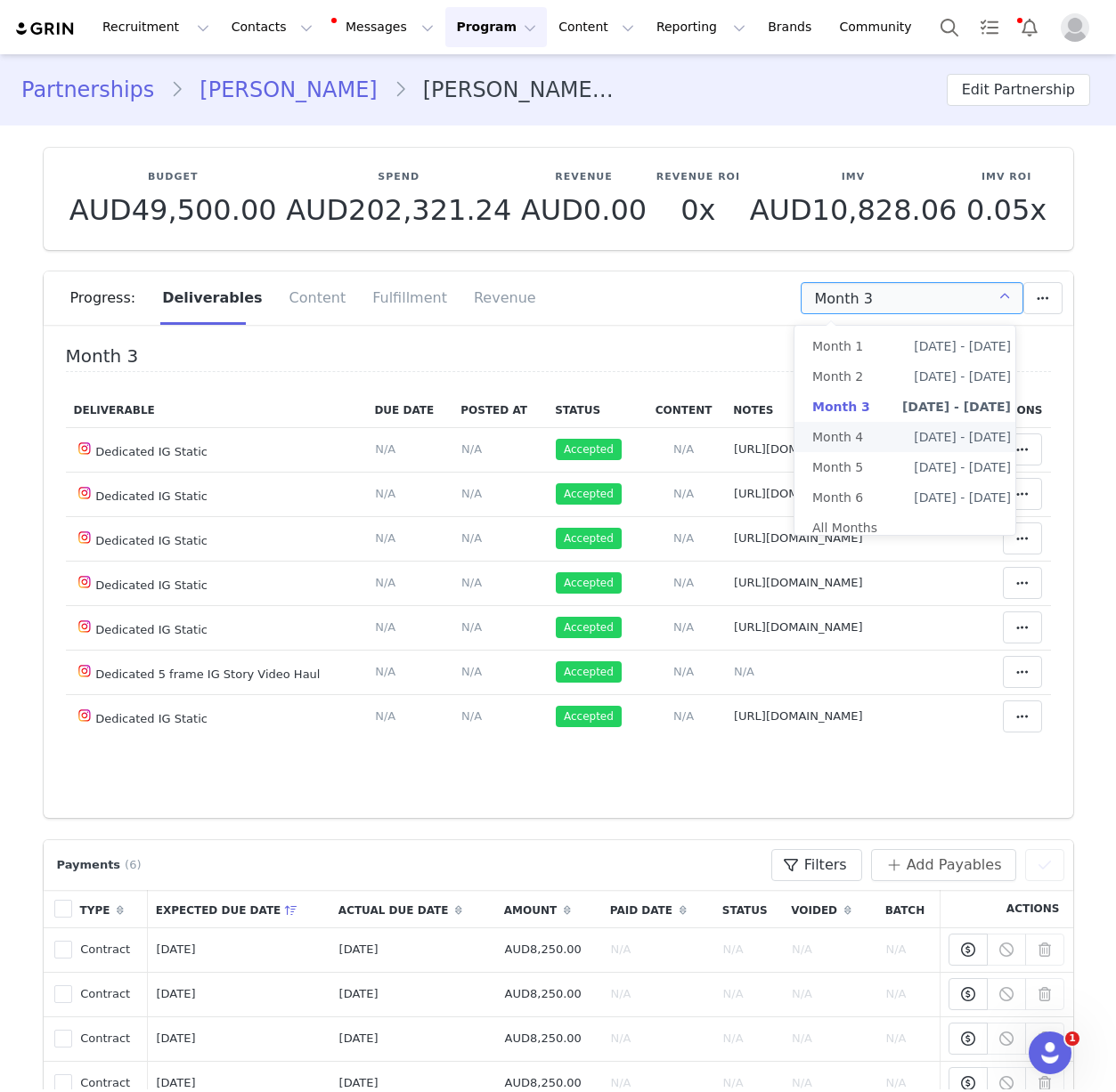
click at [869, 439] on li "Month 4 Aug 5th - Sep 4th" at bounding box center [911, 436] width 235 height 30
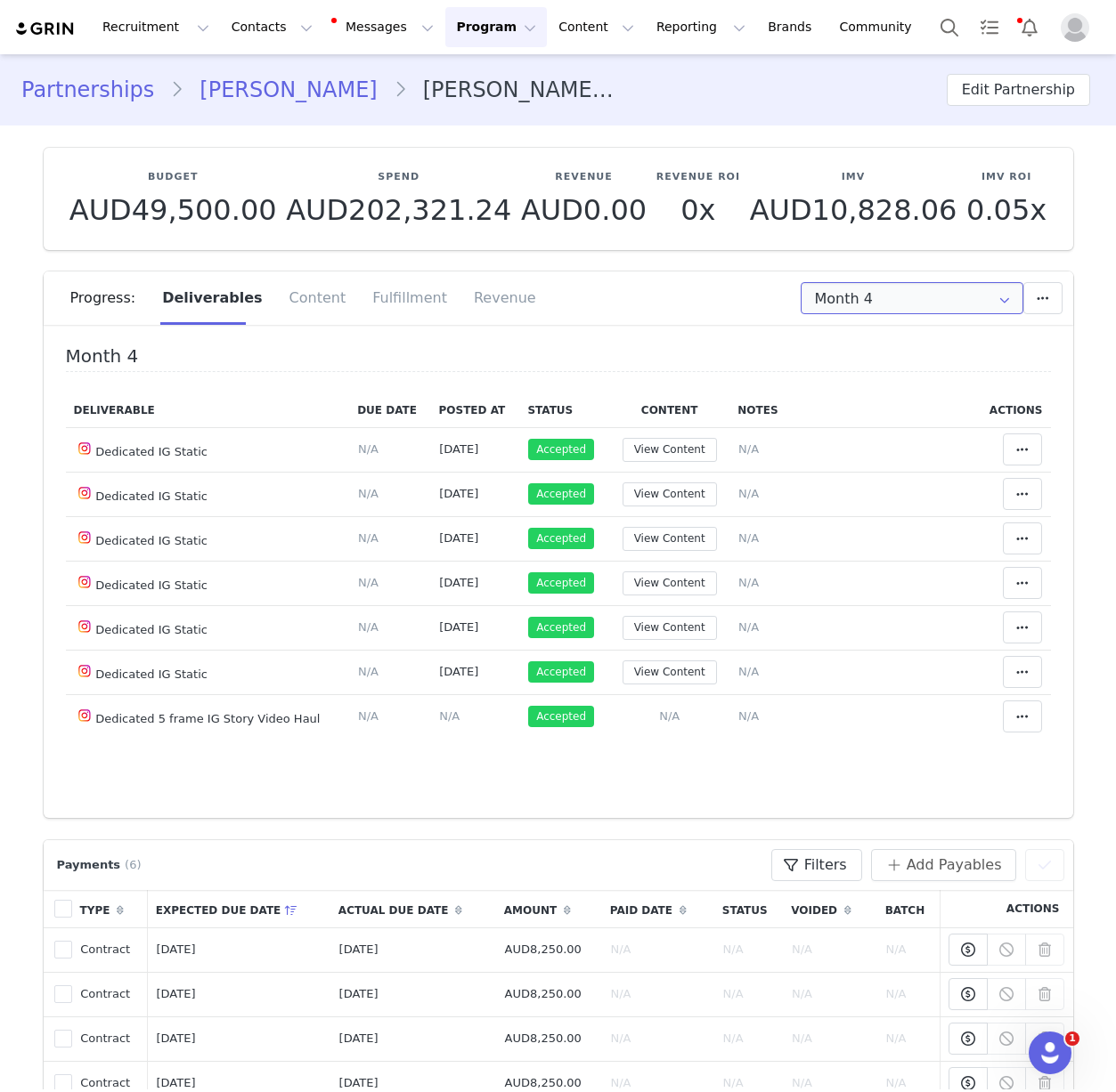
click at [965, 298] on input "Month 4" at bounding box center [912, 298] width 223 height 32
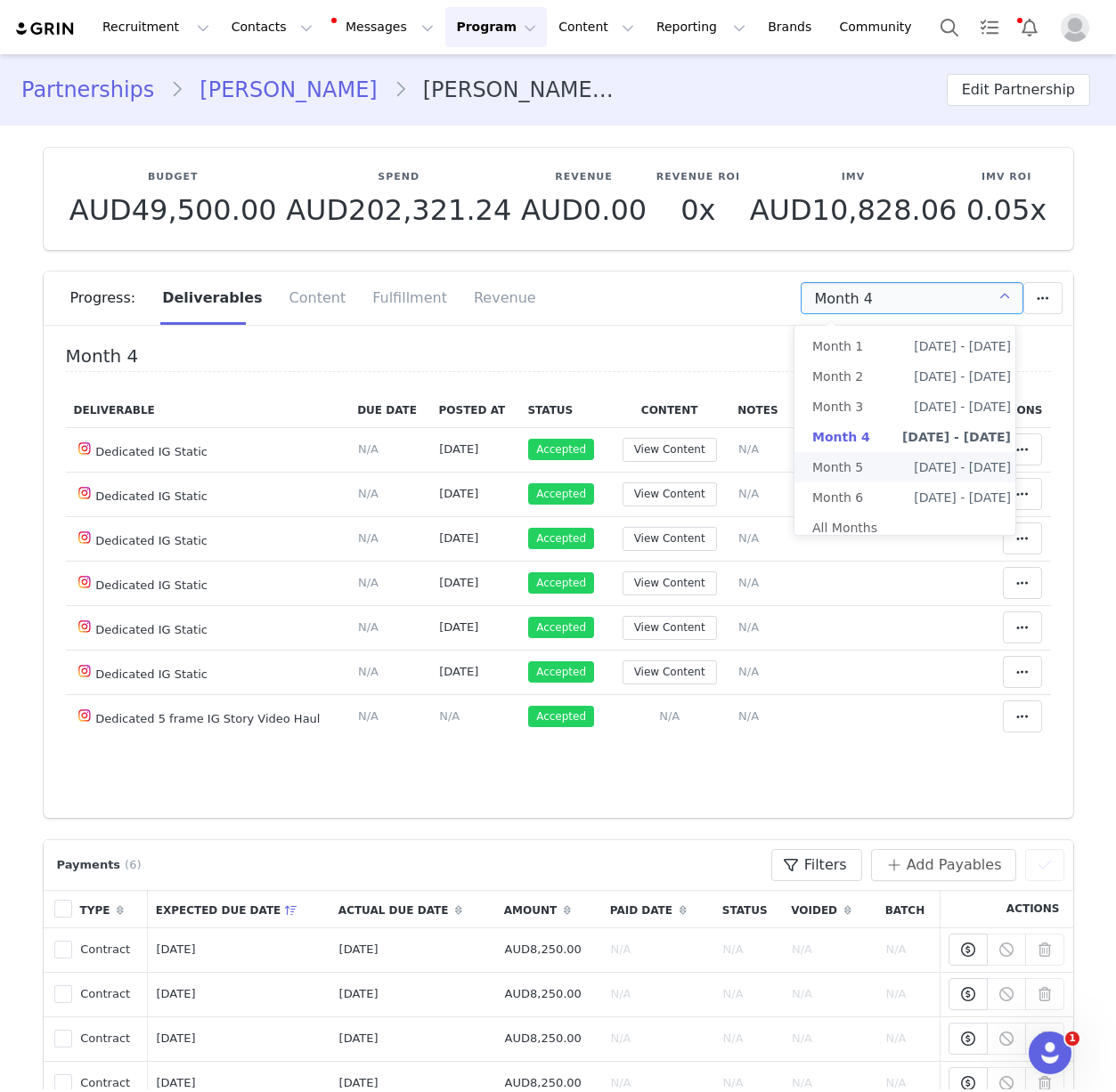
click at [917, 471] on span "Sep 5th - Oct 4th" at bounding box center [962, 466] width 97 height 30
type input "Month 5"
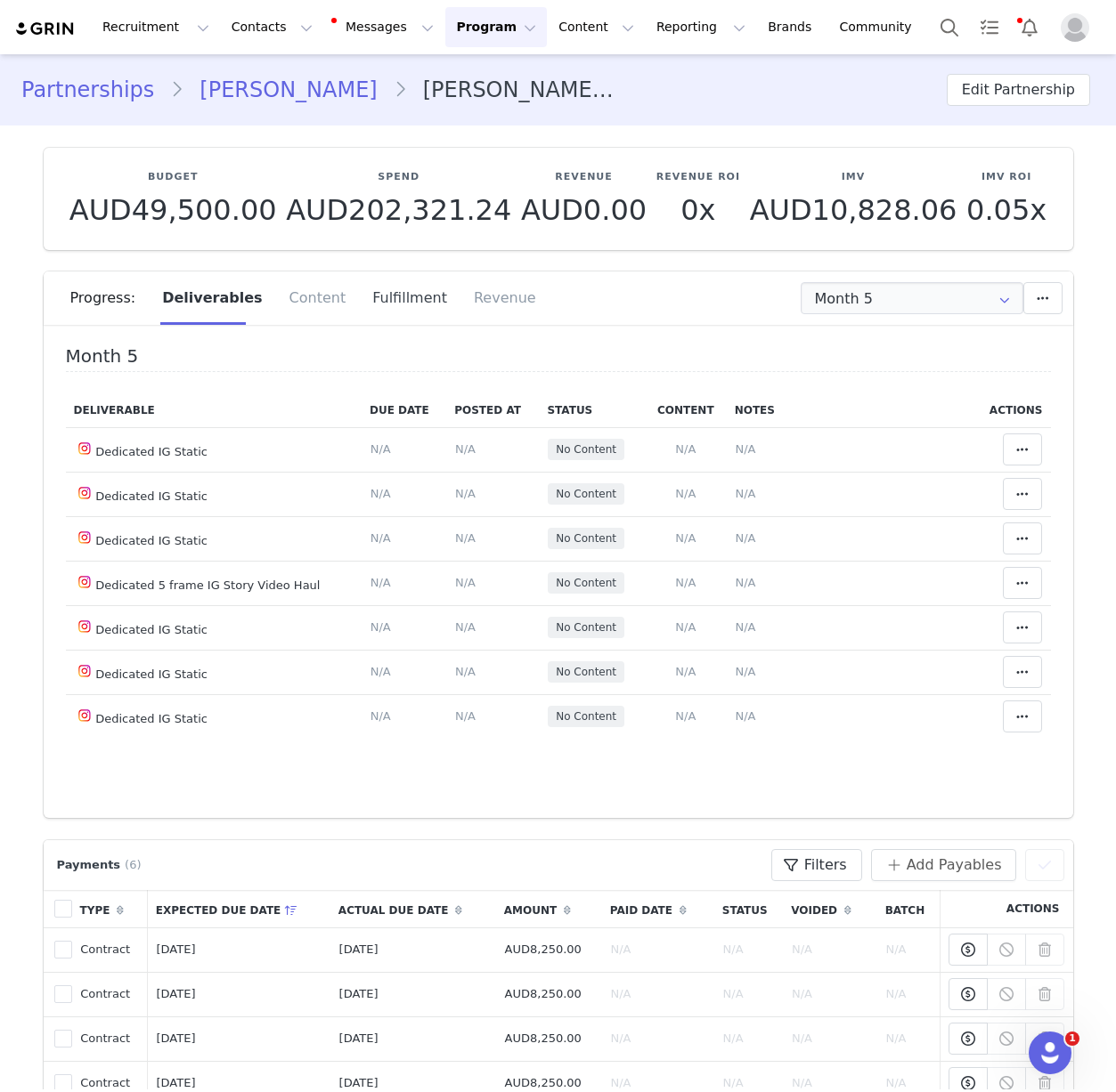
click at [362, 283] on div "Fulfillment" at bounding box center [409, 298] width 101 height 53
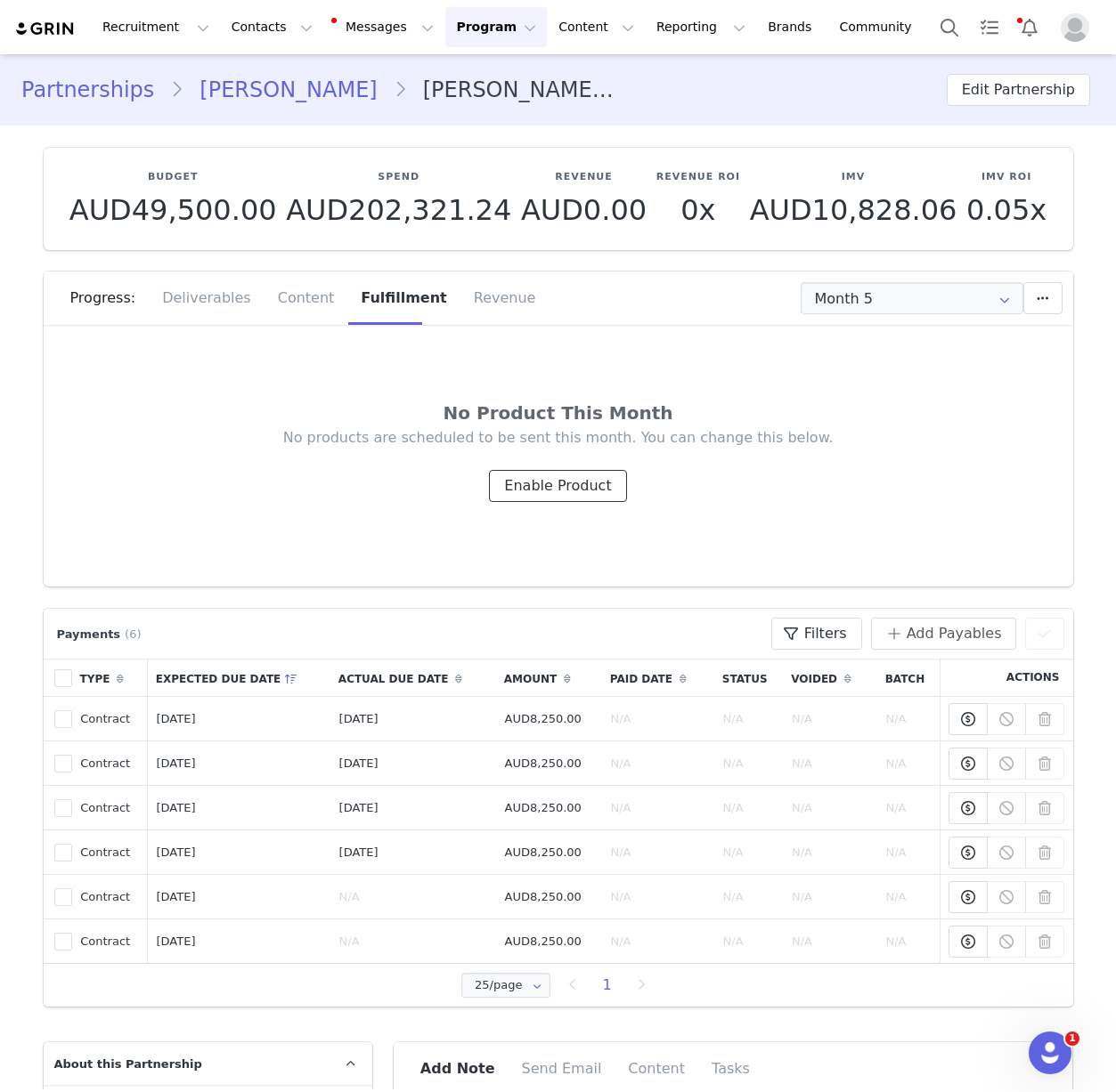
click at [577, 491] on button "Enable Product" at bounding box center [557, 485] width 137 height 32
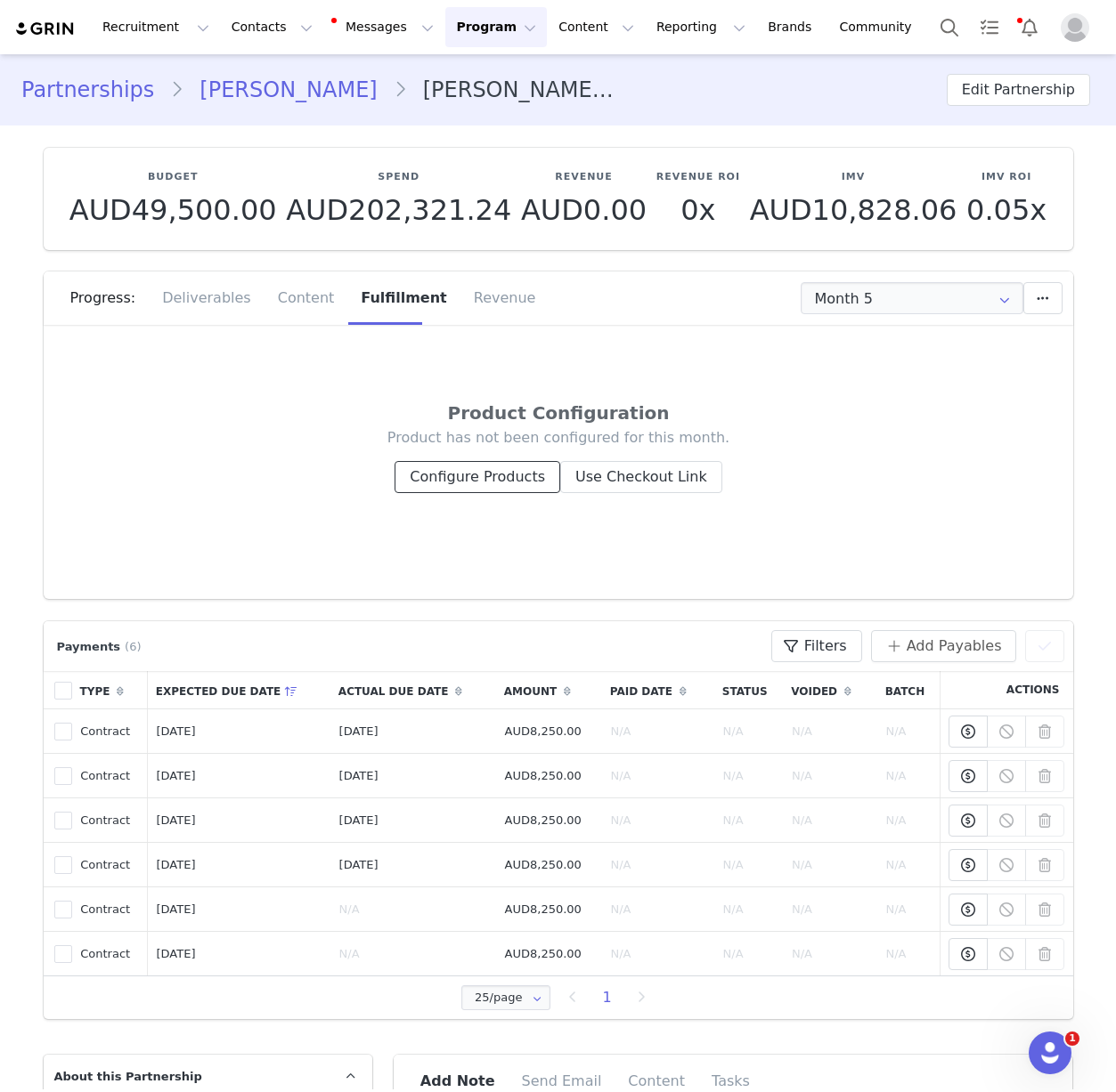
click at [503, 482] on button "Configure Products" at bounding box center [477, 476] width 166 height 32
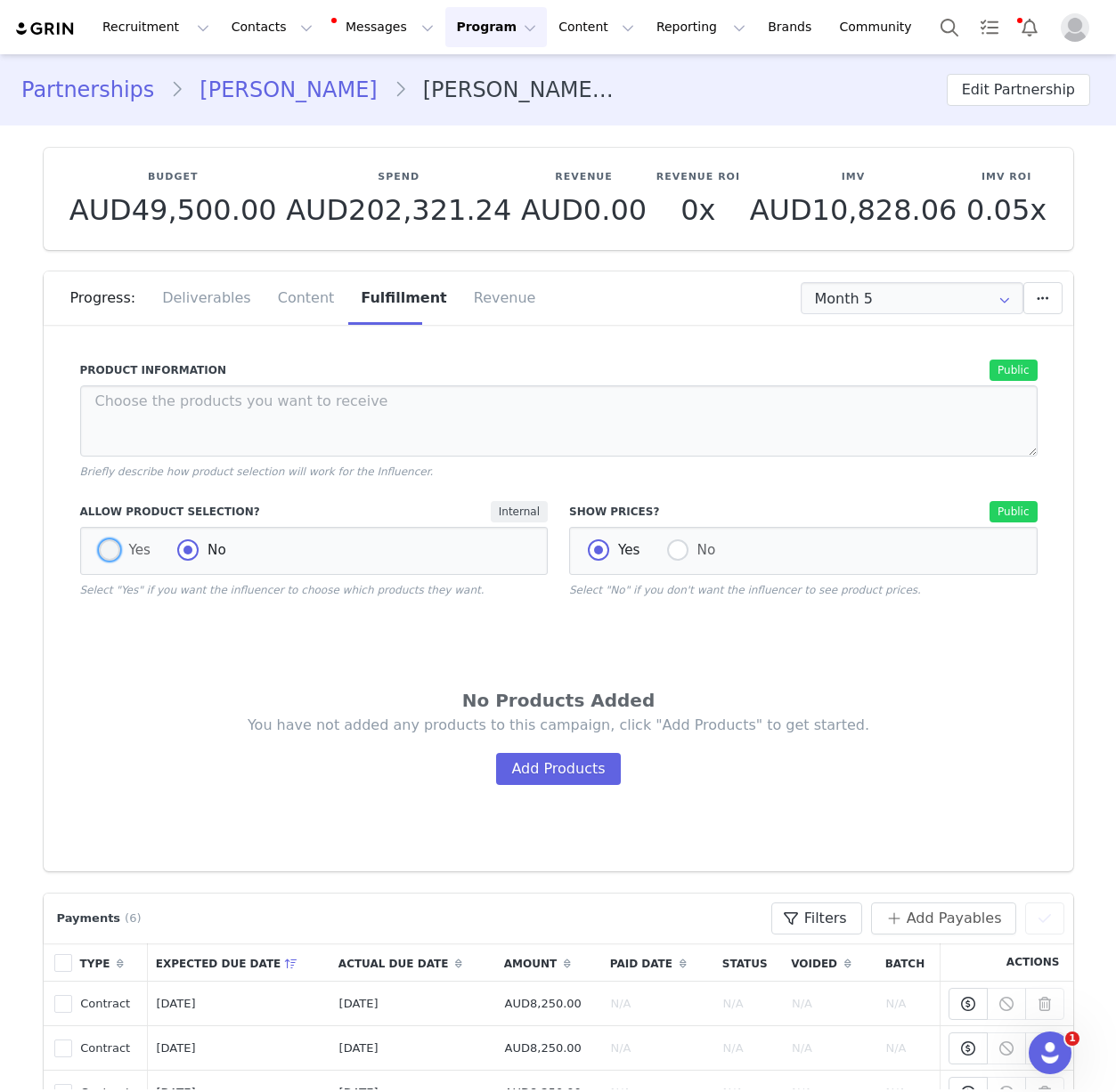
click at [101, 550] on span at bounding box center [110, 551] width 22 height 22
click at [101, 550] on input "Yes" at bounding box center [110, 551] width 22 height 24
radio input "true"
radio input "false"
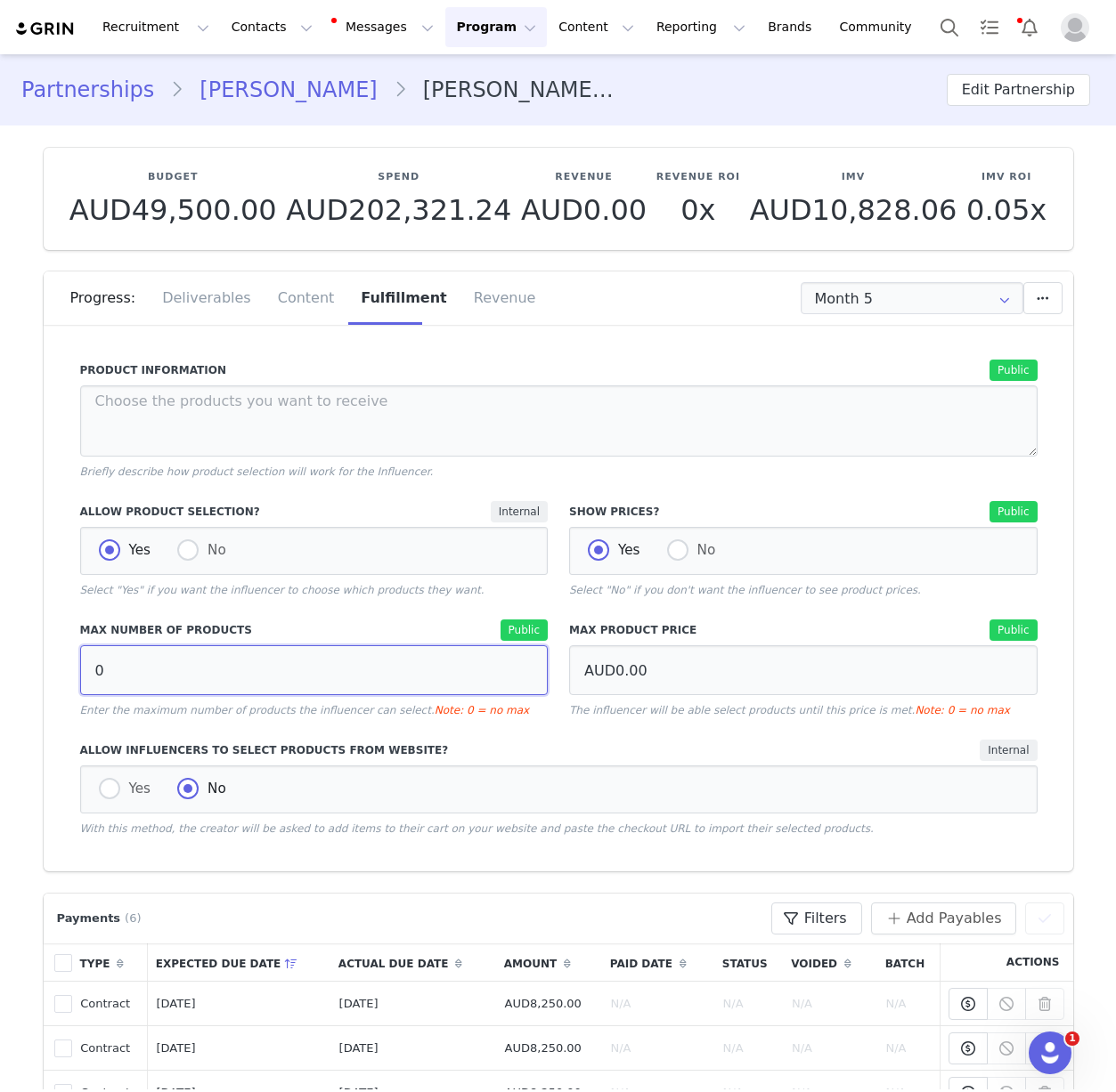
drag, startPoint x: 164, startPoint y: 669, endPoint x: -28, endPoint y: 661, distance: 192.2
click at [0, 661] on html "Recruitment Recruitment Creator Search Curated Lists Landing Pages Web Extensio…" at bounding box center [558, 546] width 1116 height 1092
type input "10"
click at [141, 605] on div "Allow Product Selection? Internal Yes No Select "Yes" if you want the influence…" at bounding box center [314, 550] width 490 height 119
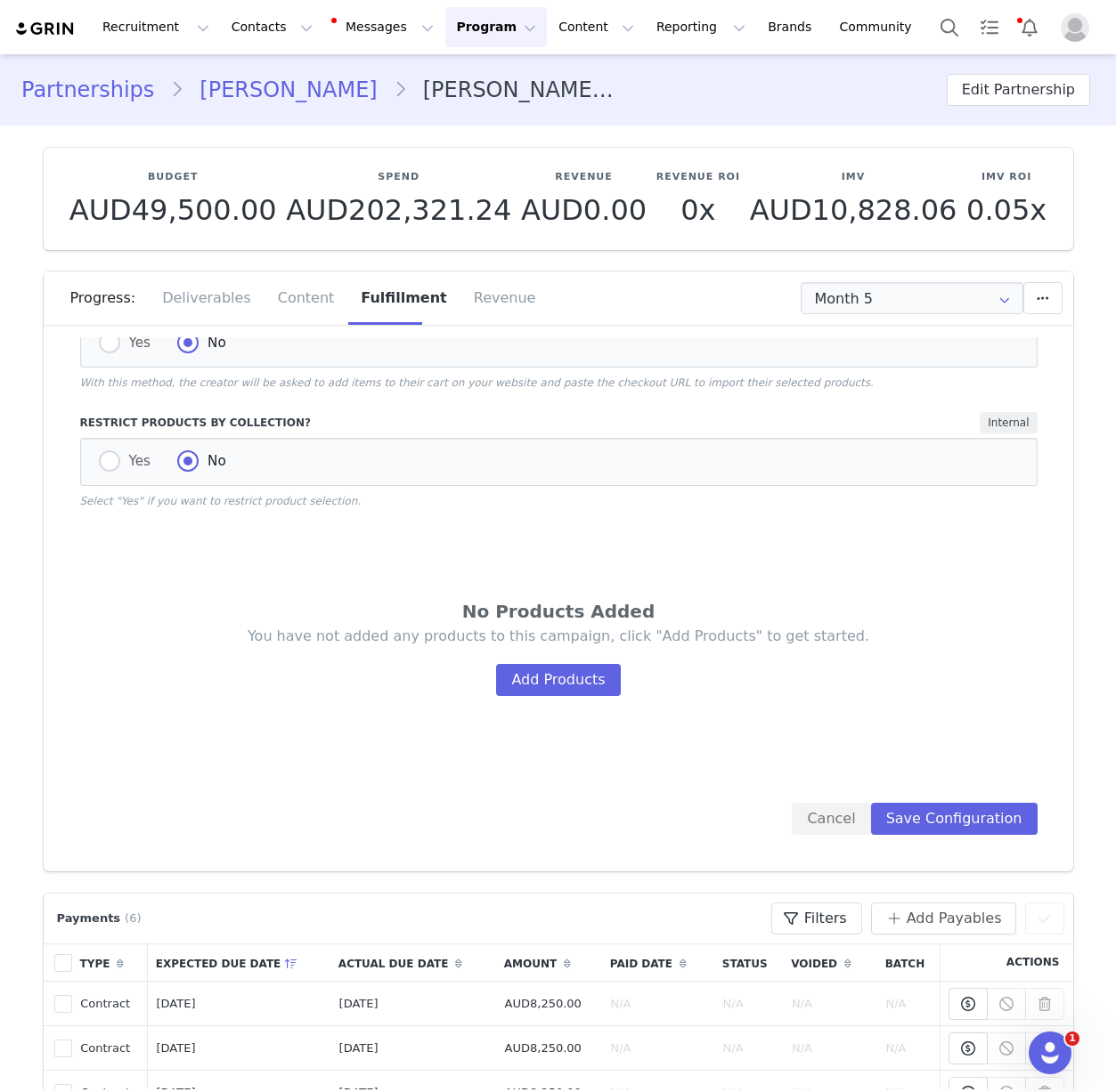
scroll to position [470, 0]
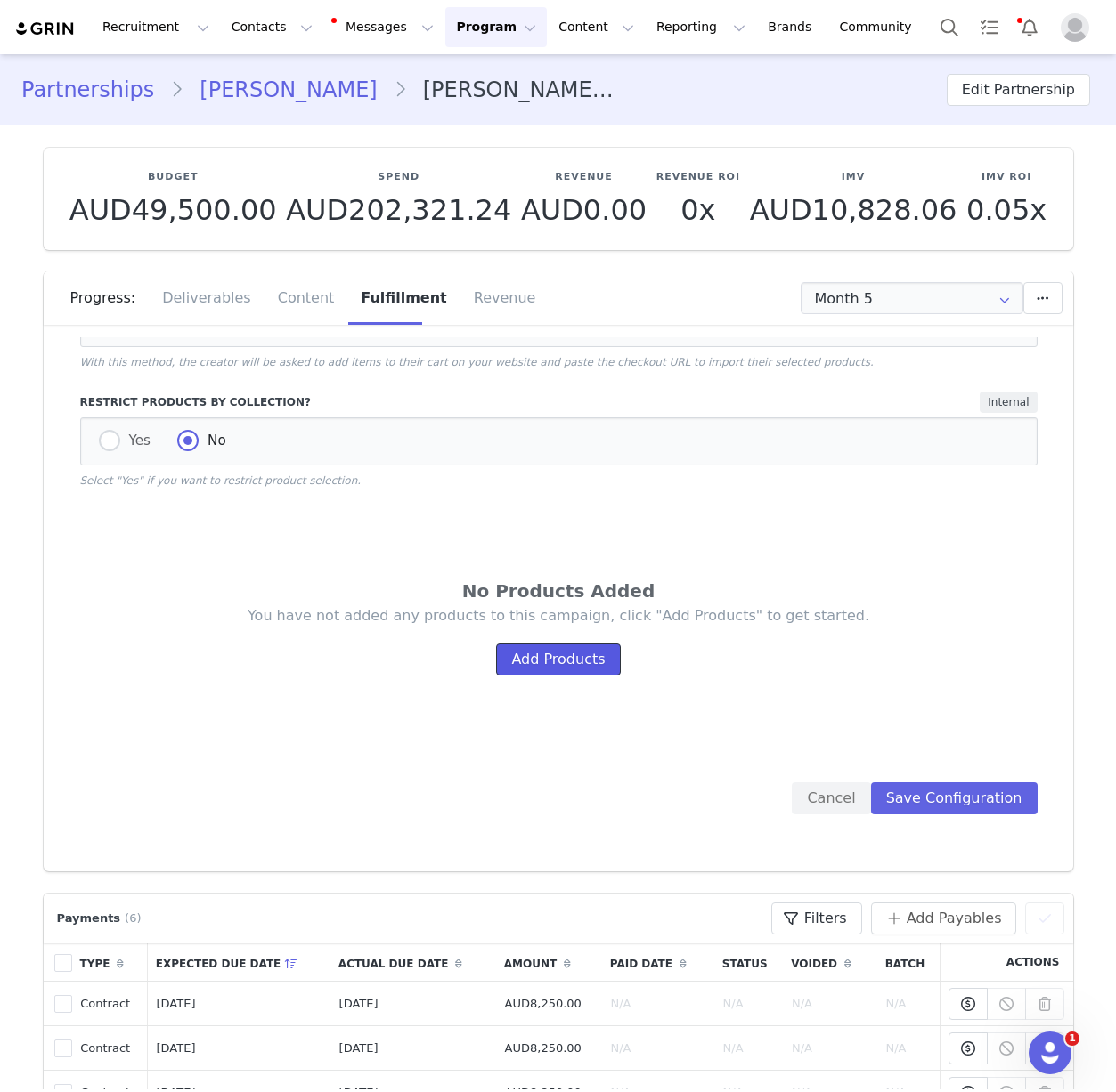
click at [581, 663] on button "Add Products" at bounding box center [558, 659] width 124 height 32
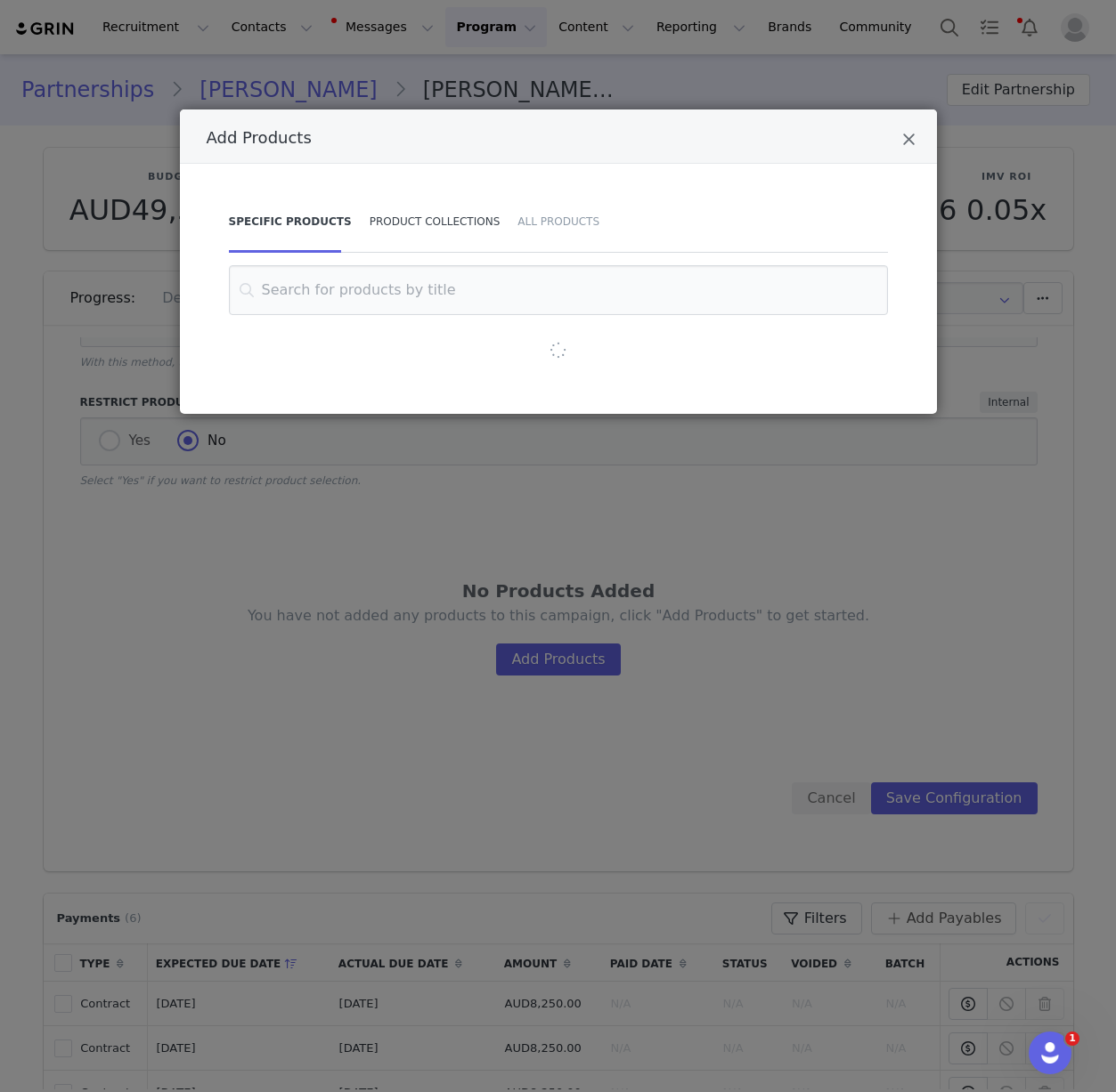
click at [378, 206] on div "Product Collections" at bounding box center [435, 221] width 149 height 62
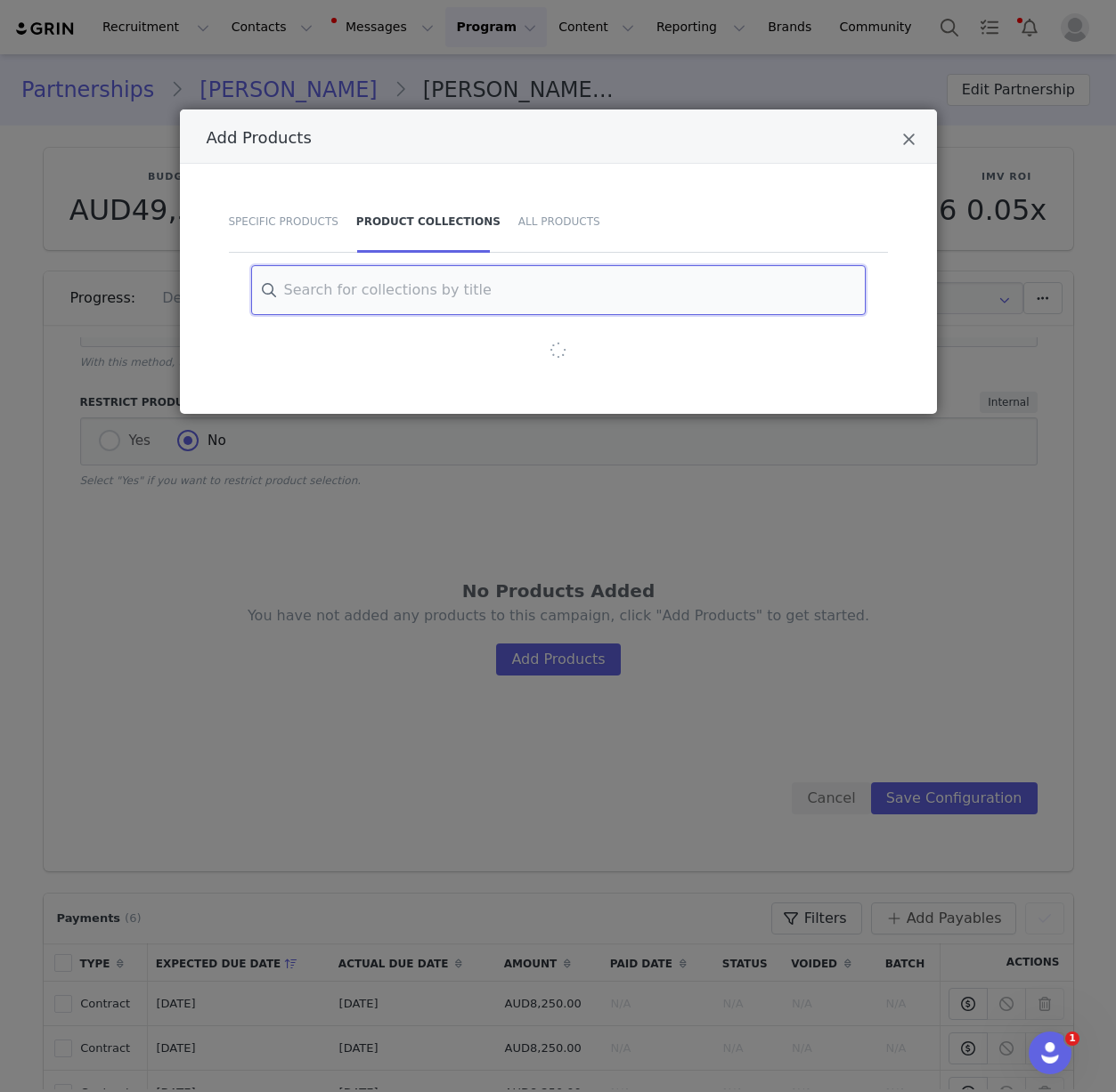
click at [424, 288] on input "Add Products" at bounding box center [558, 290] width 614 height 50
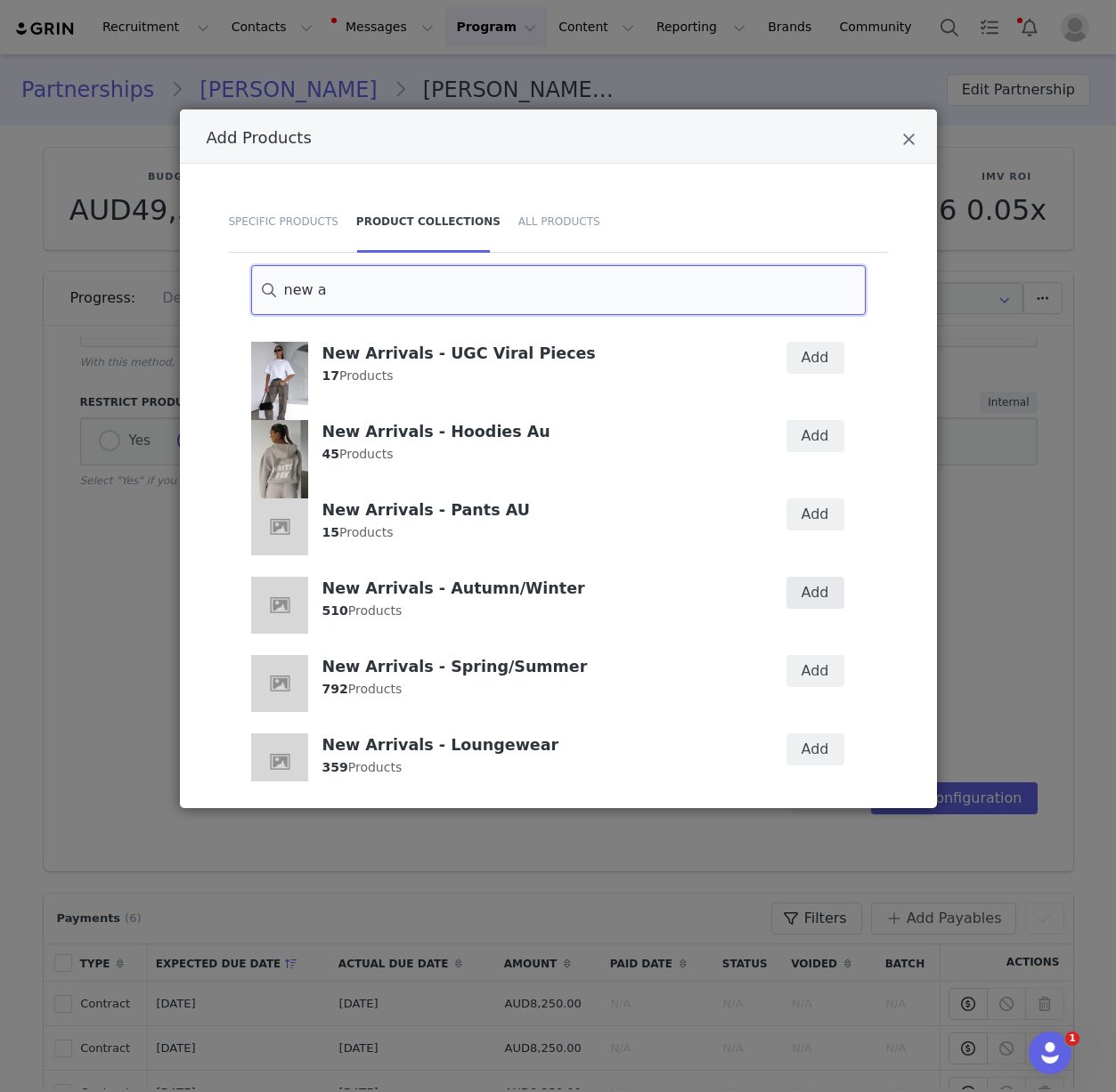
type input "new a"
click at [798, 592] on button "Add" at bounding box center [815, 592] width 58 height 32
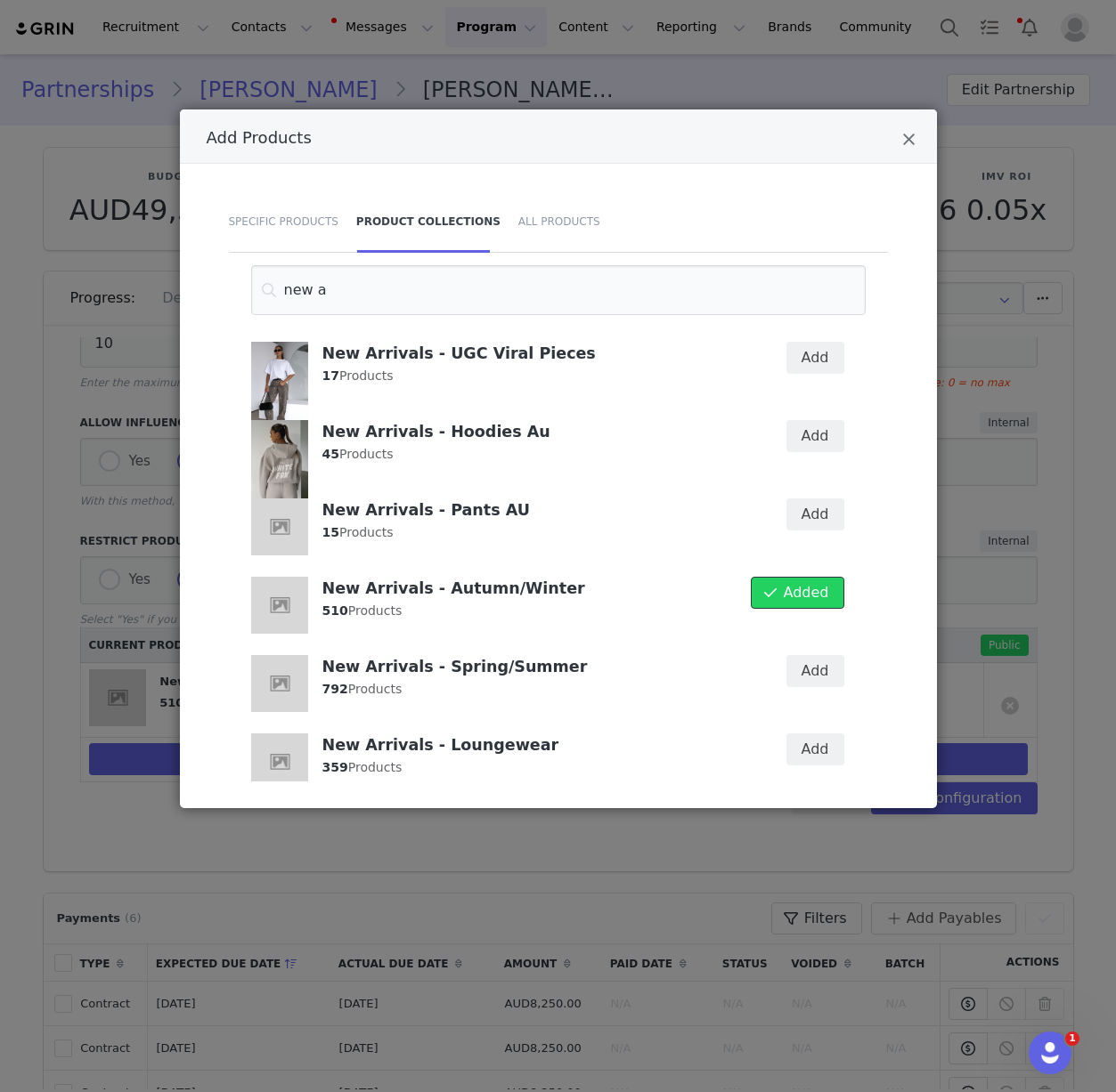
scroll to position [330, 0]
click at [911, 141] on icon "Close" at bounding box center [909, 140] width 14 height 18
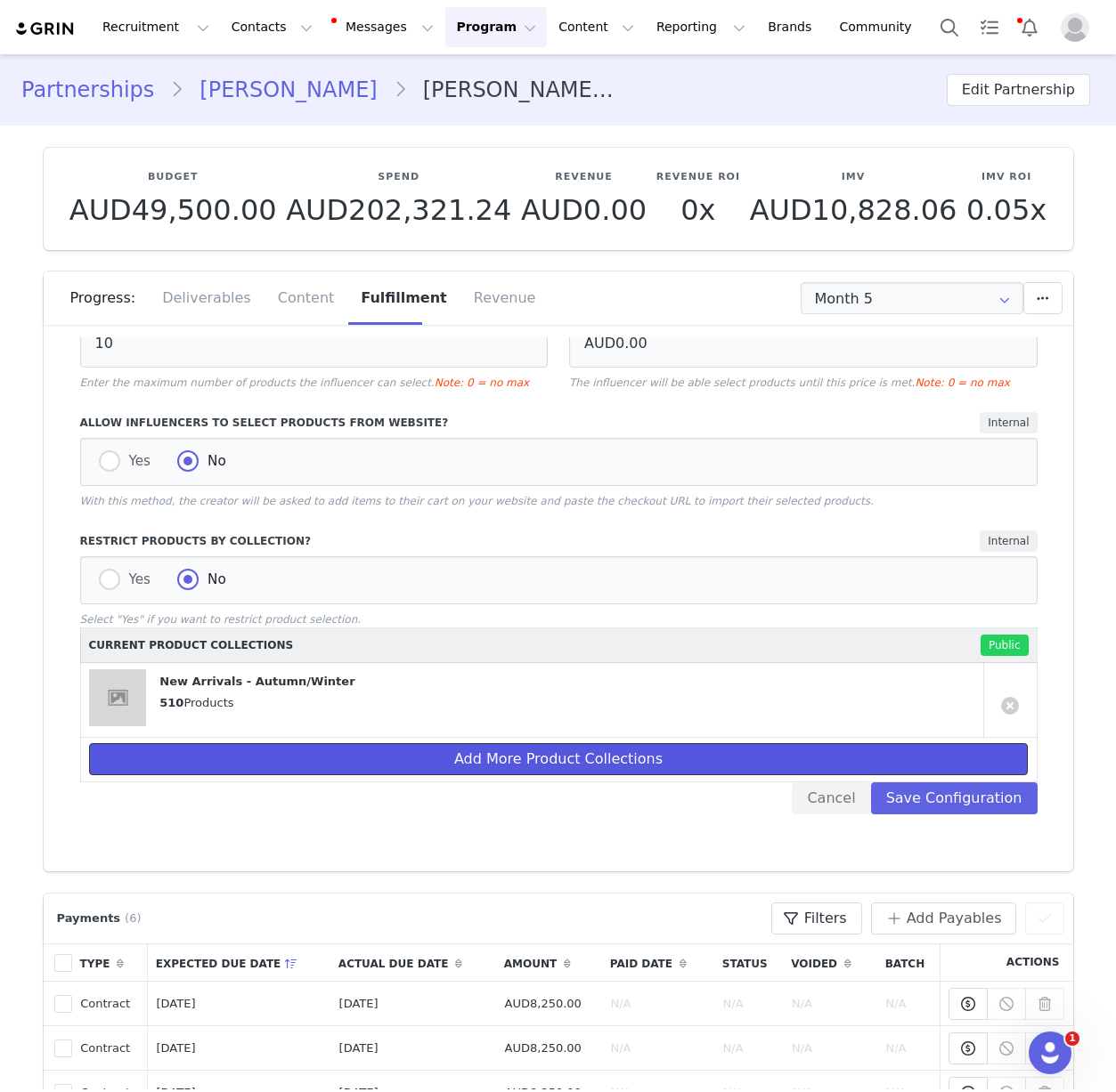
click at [899, 773] on button "Add More Product Collections" at bounding box center [558, 759] width 938 height 32
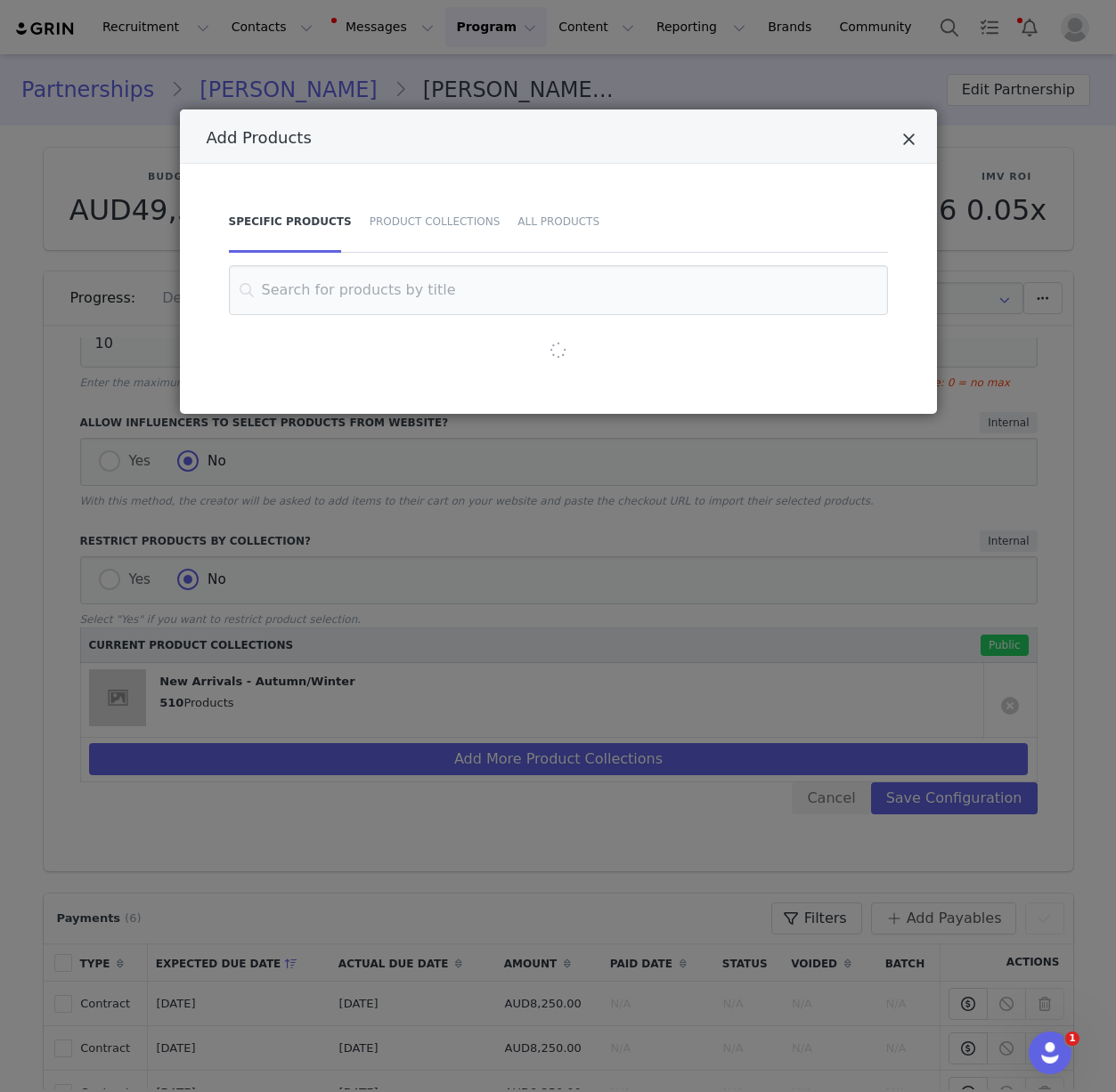
click at [909, 131] on icon "Close" at bounding box center [909, 140] width 14 height 18
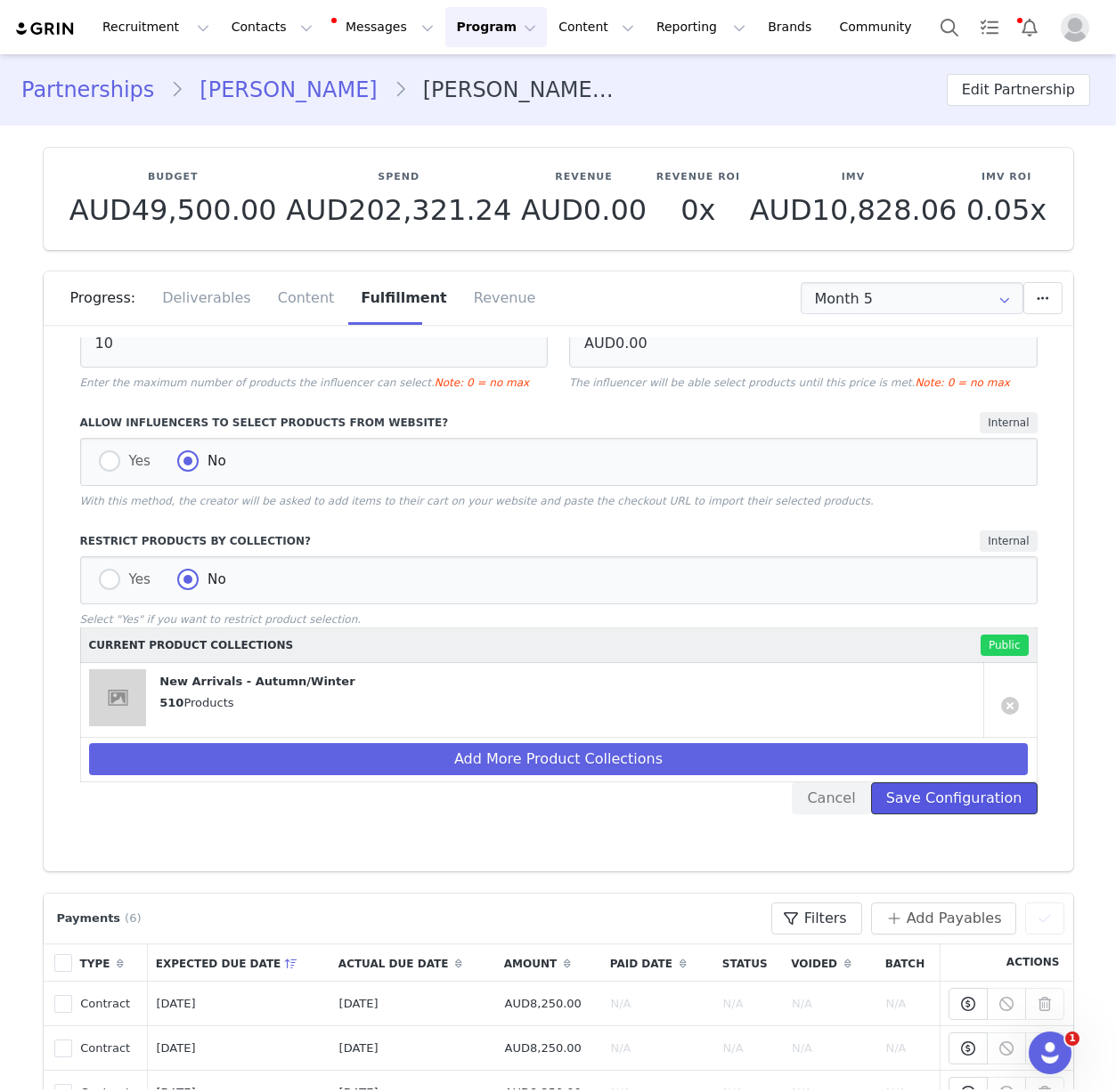
click at [952, 799] on button "Save Configuration" at bounding box center [955, 798] width 167 height 32
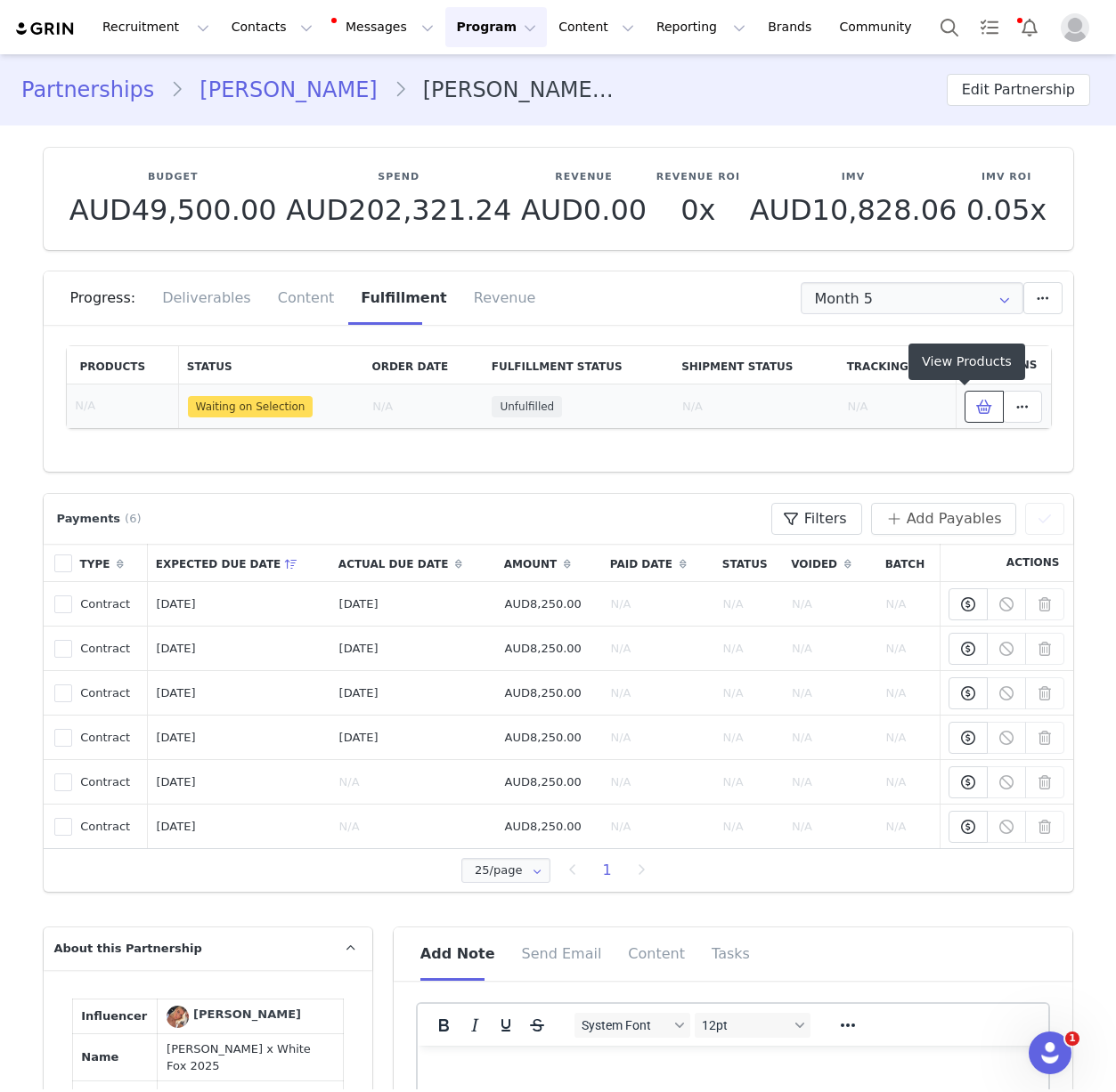
click at [976, 400] on icon at bounding box center [985, 407] width 16 height 14
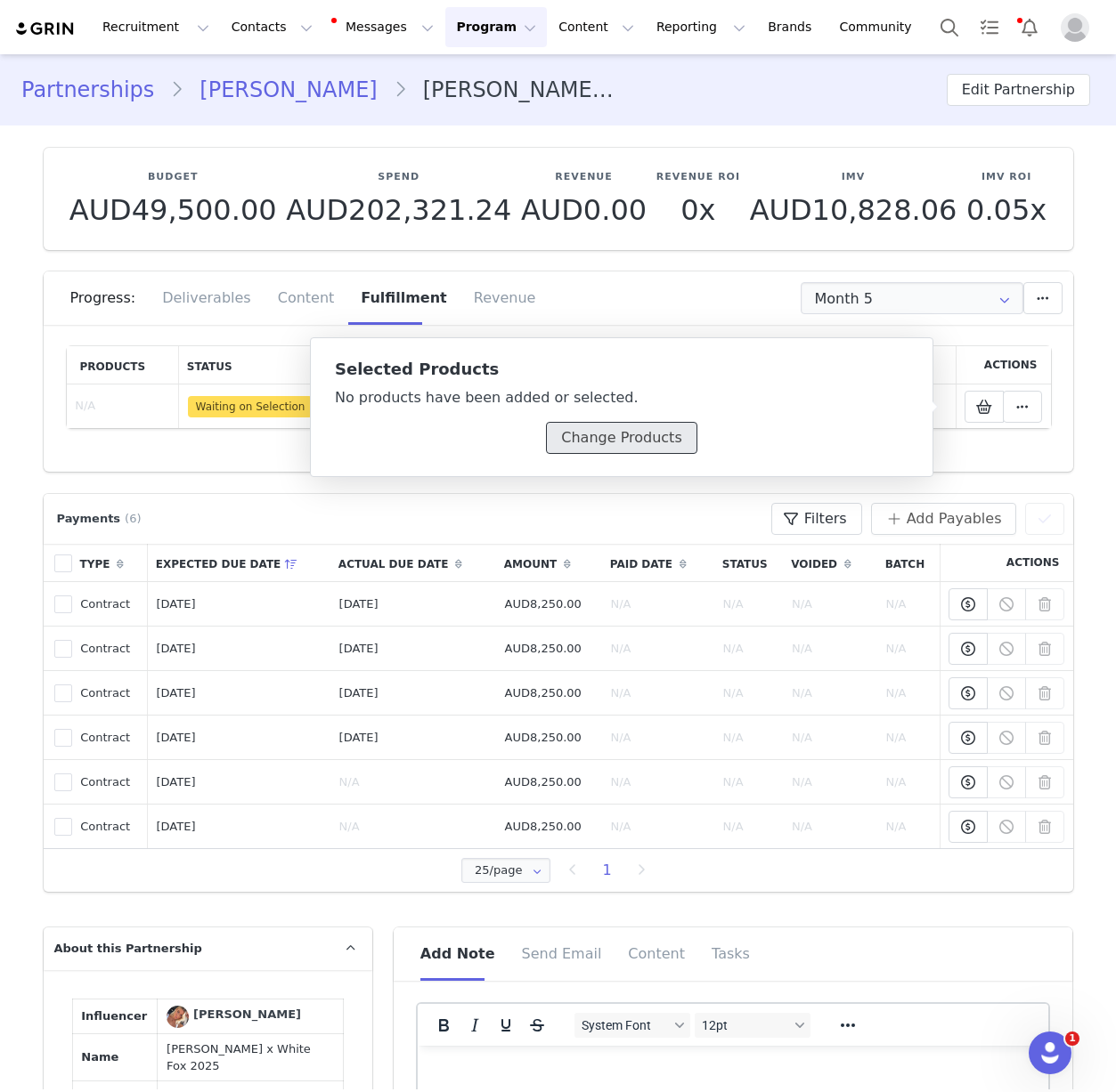
click at [632, 426] on button "Change Products" at bounding box center [621, 437] width 150 height 32
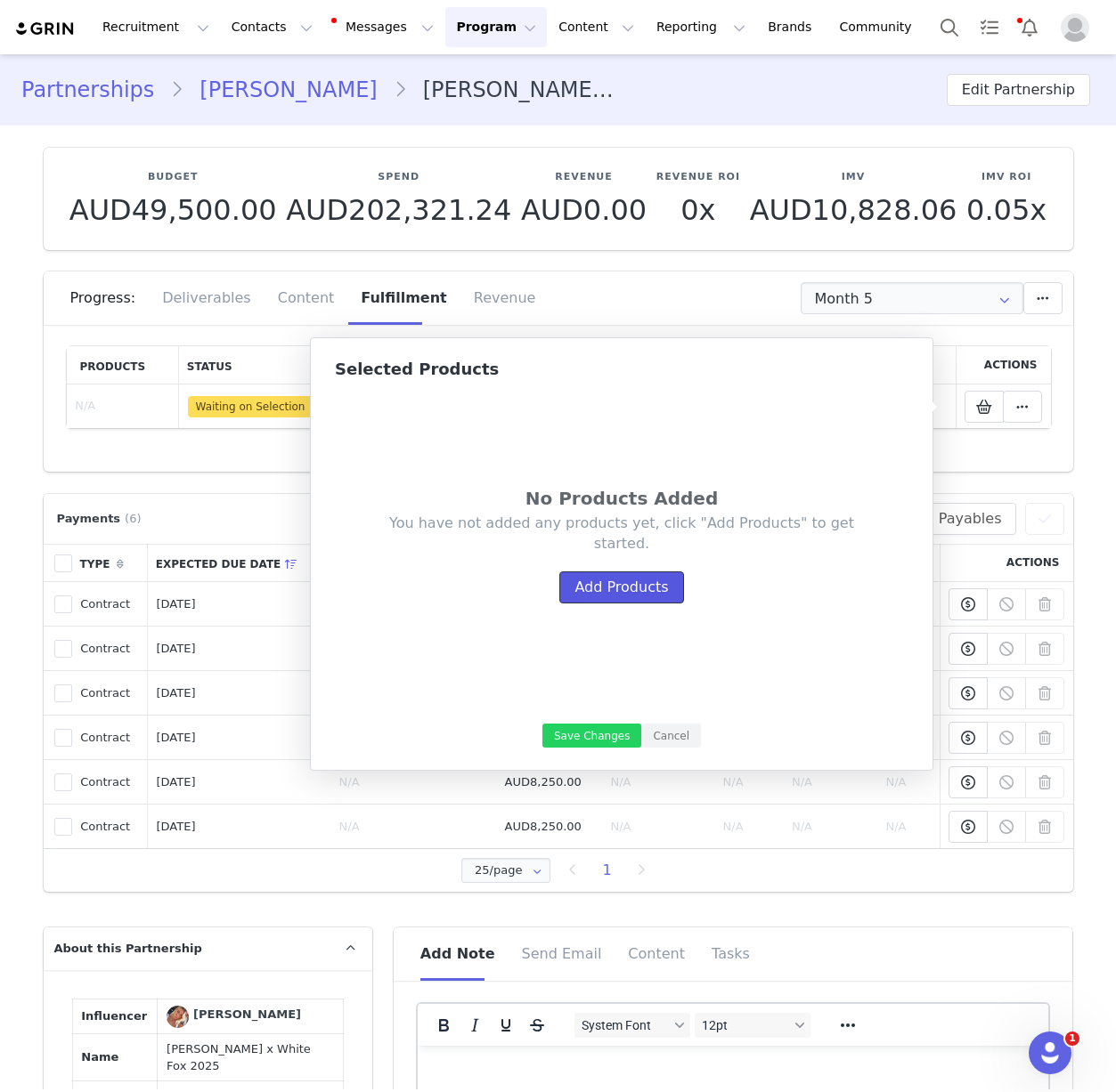
click at [616, 597] on button "Add Products" at bounding box center [621, 587] width 124 height 32
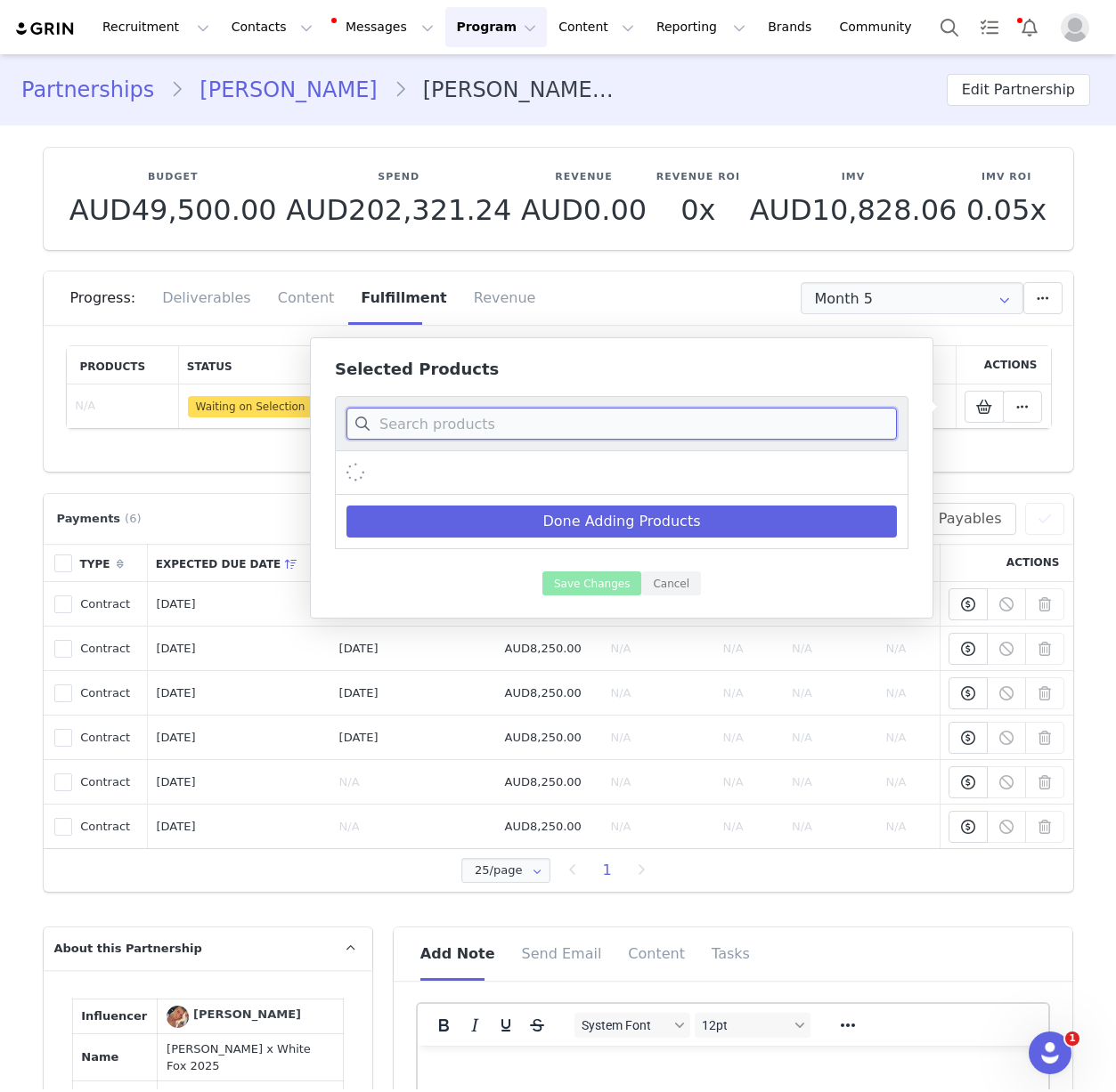
click at [507, 409] on input at bounding box center [621, 423] width 551 height 32
click at [407, 422] on input "nine beaded mule" at bounding box center [621, 423] width 551 height 32
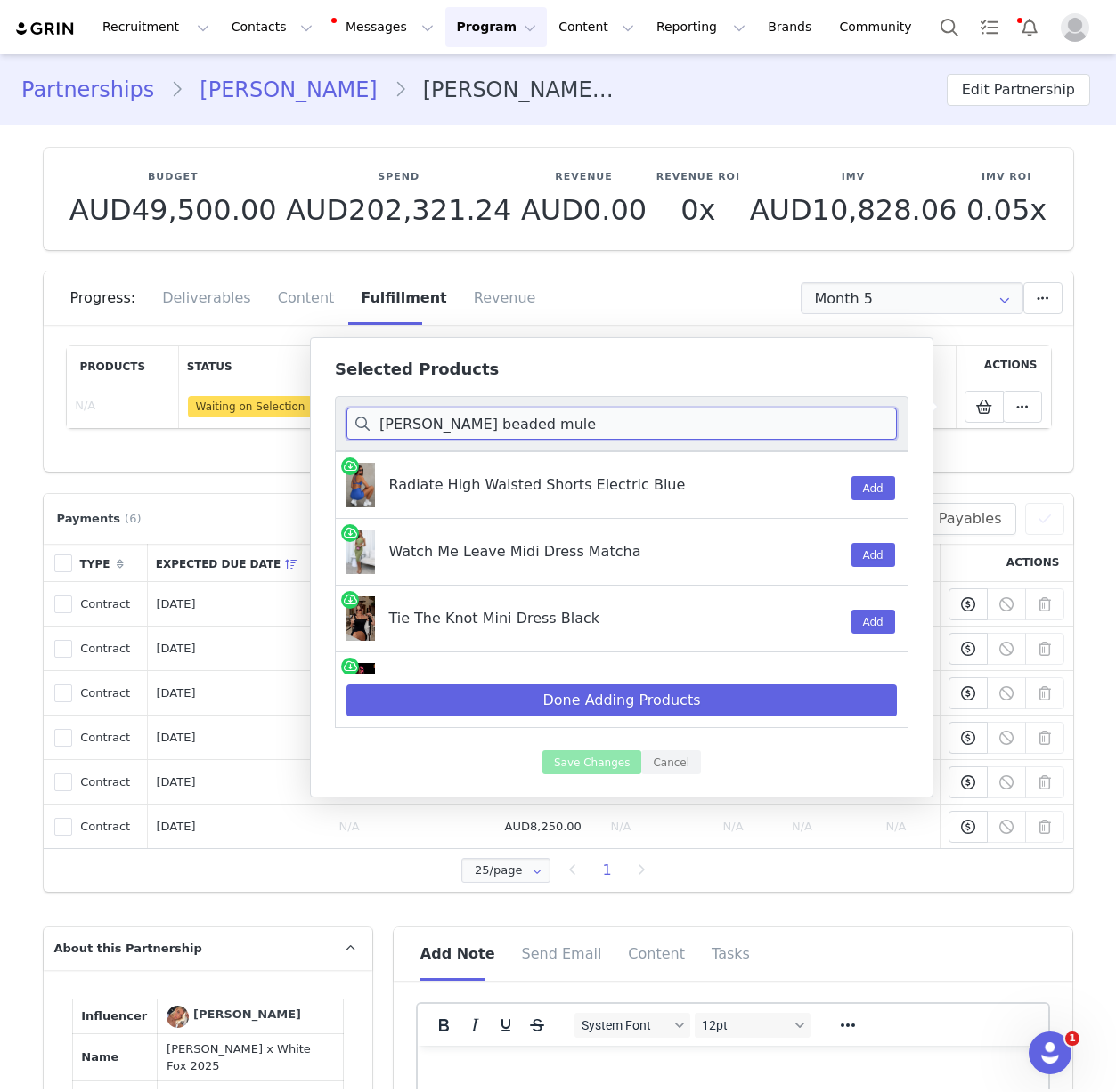
click at [709, 421] on input "nina beaded mule" at bounding box center [621, 423] width 551 height 32
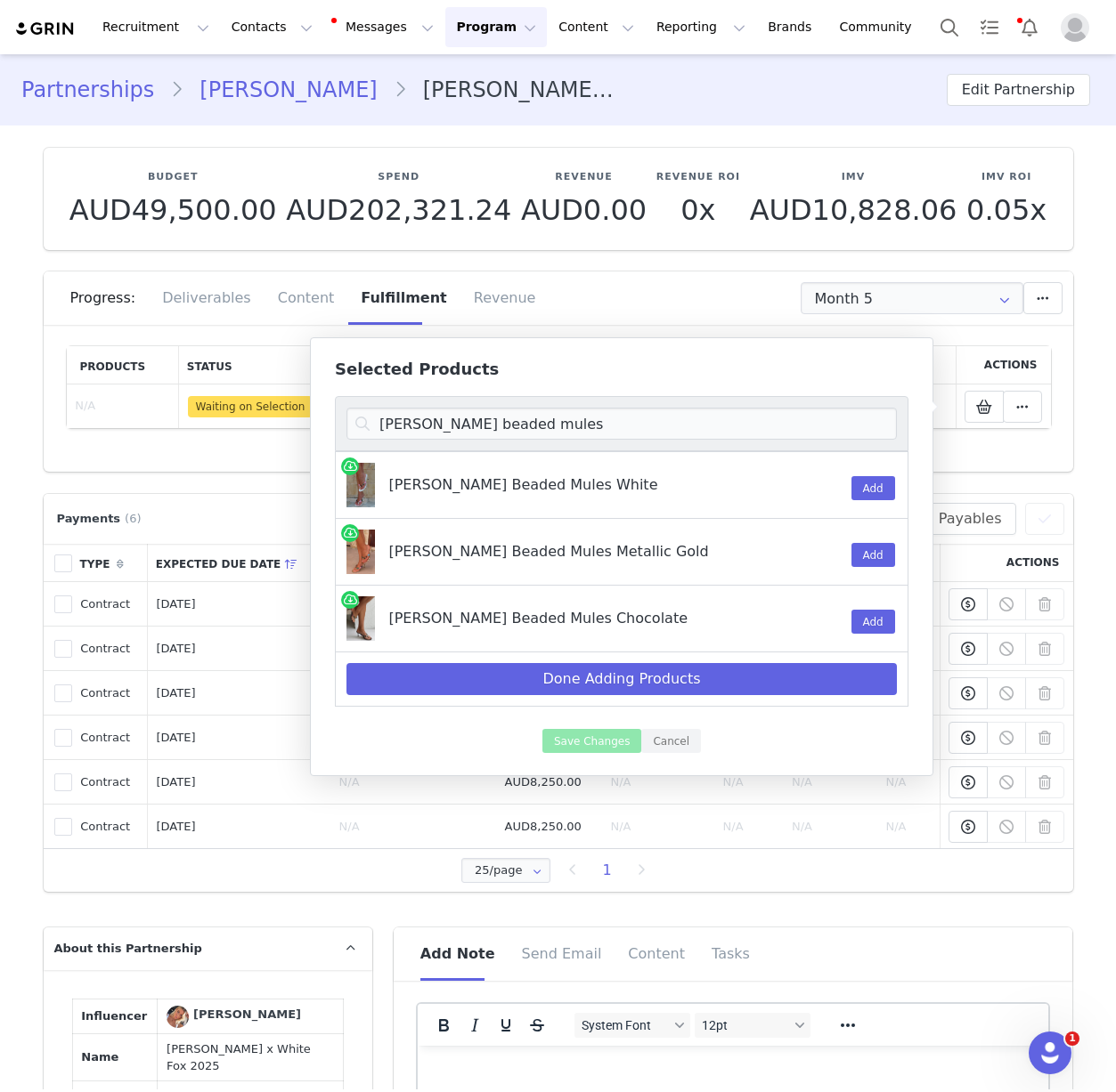
click at [870, 608] on div "Add" at bounding box center [863, 618] width 46 height 66
click at [870, 617] on button "Add" at bounding box center [873, 621] width 43 height 24
click at [577, 423] on input "nina beaded mules" at bounding box center [621, 423] width 551 height 32
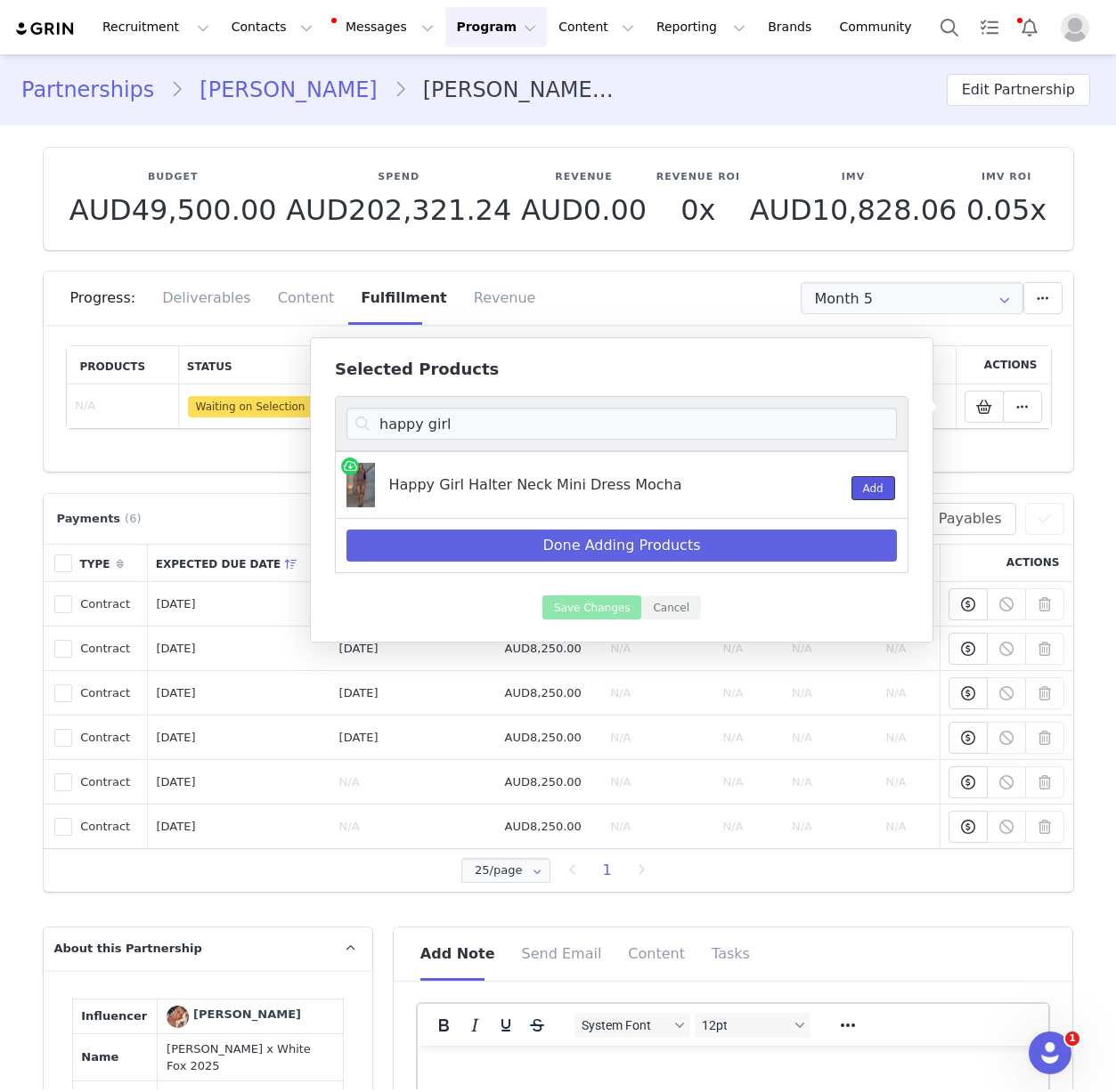
click at [879, 482] on button "Add" at bounding box center [873, 488] width 43 height 24
click at [718, 421] on input "happy girl" at bounding box center [621, 423] width 551 height 32
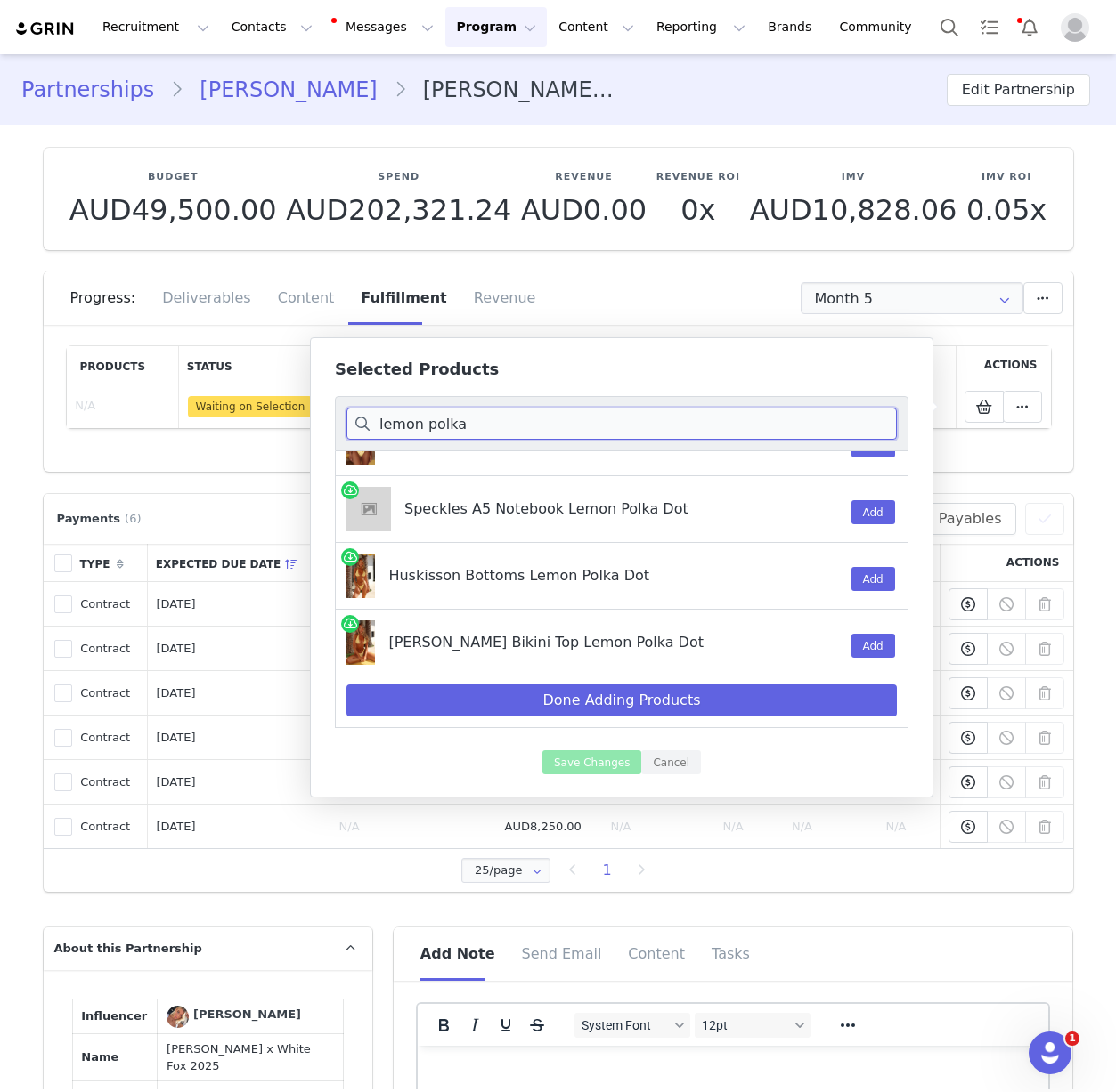
scroll to position [182, 0]
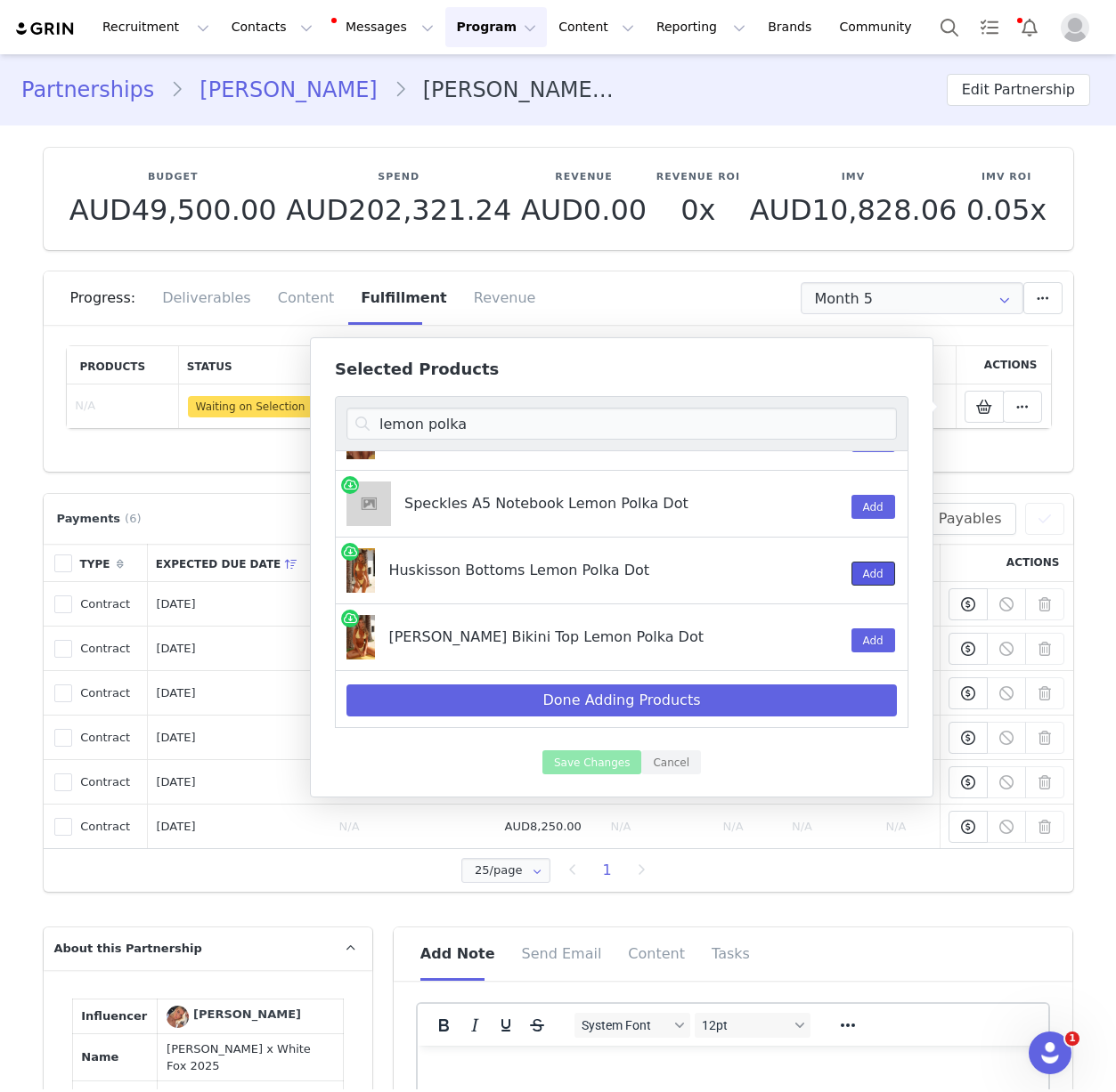
click at [851, 575] on button "Add" at bounding box center [873, 573] width 43 height 24
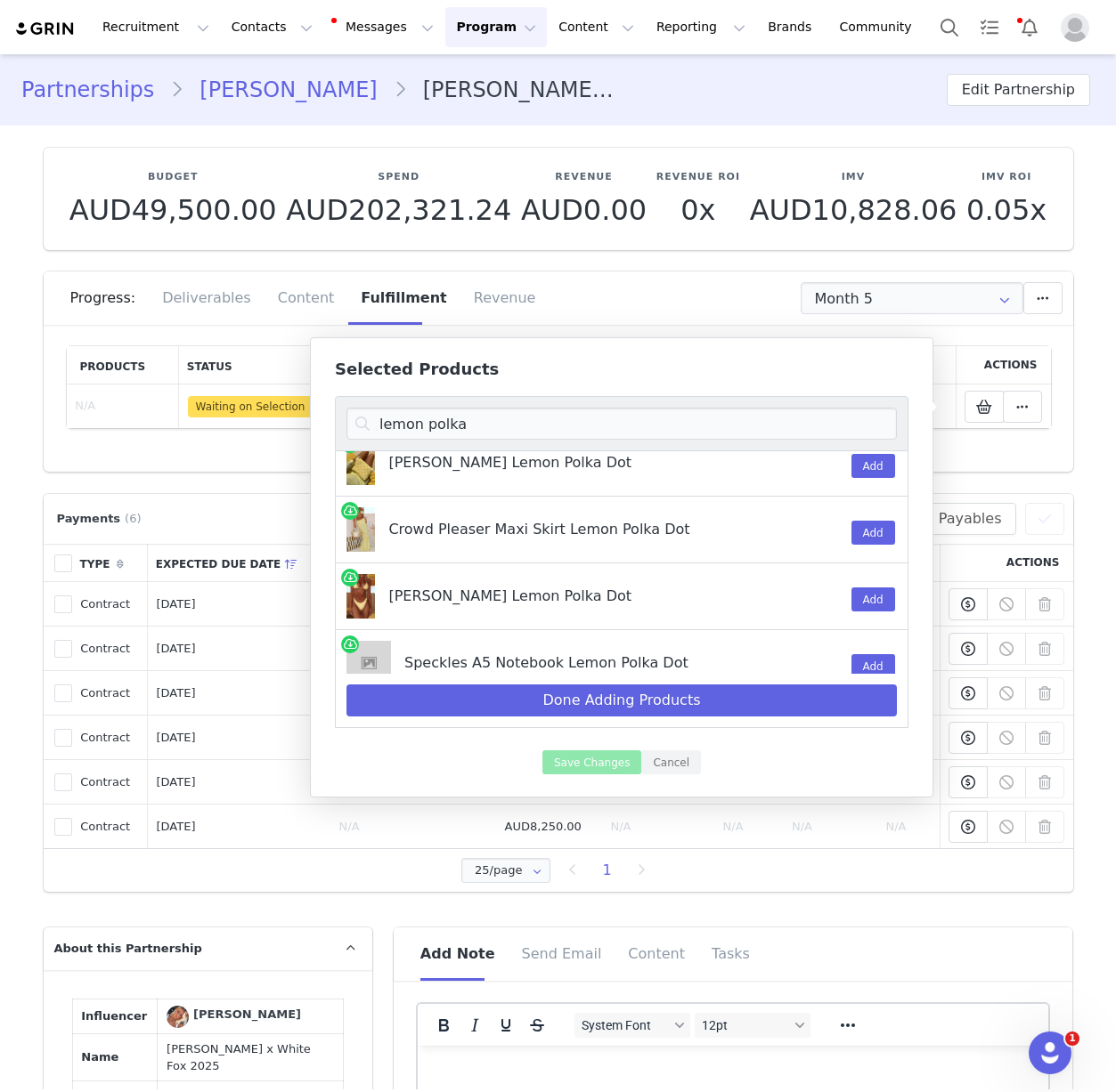
scroll to position [1, 0]
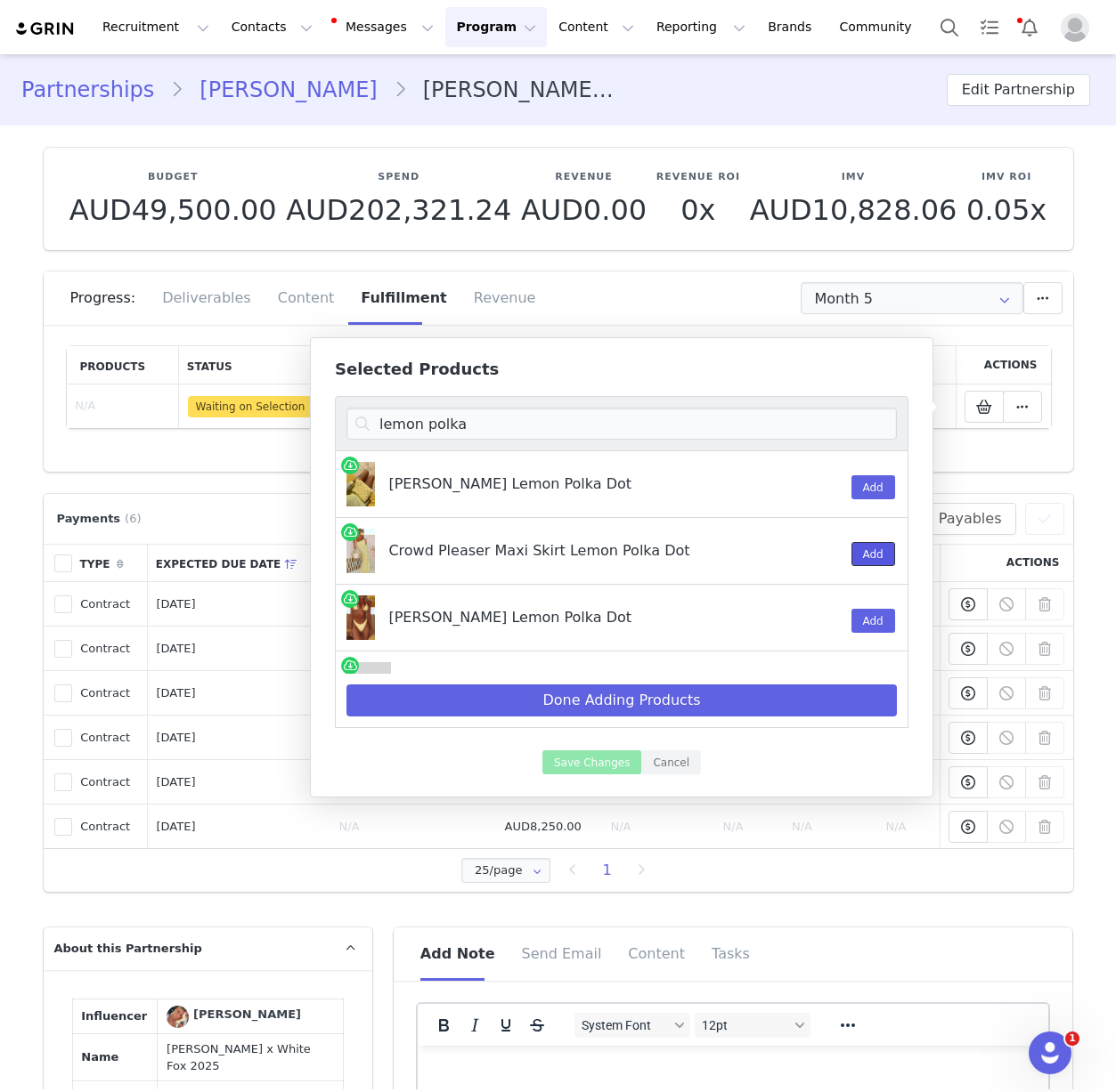
click at [857, 556] on button "Add" at bounding box center [873, 554] width 43 height 24
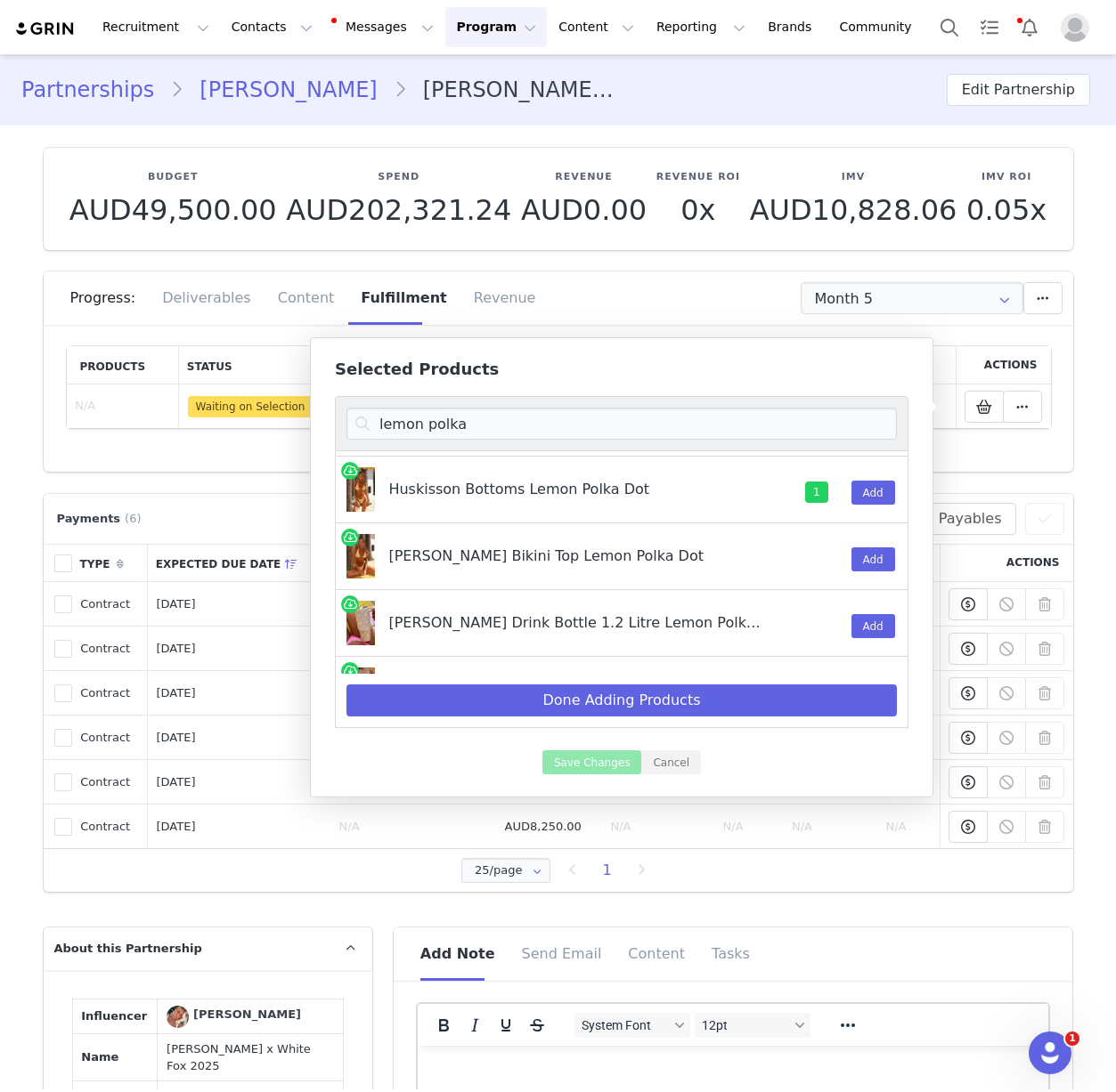
scroll to position [312, 0]
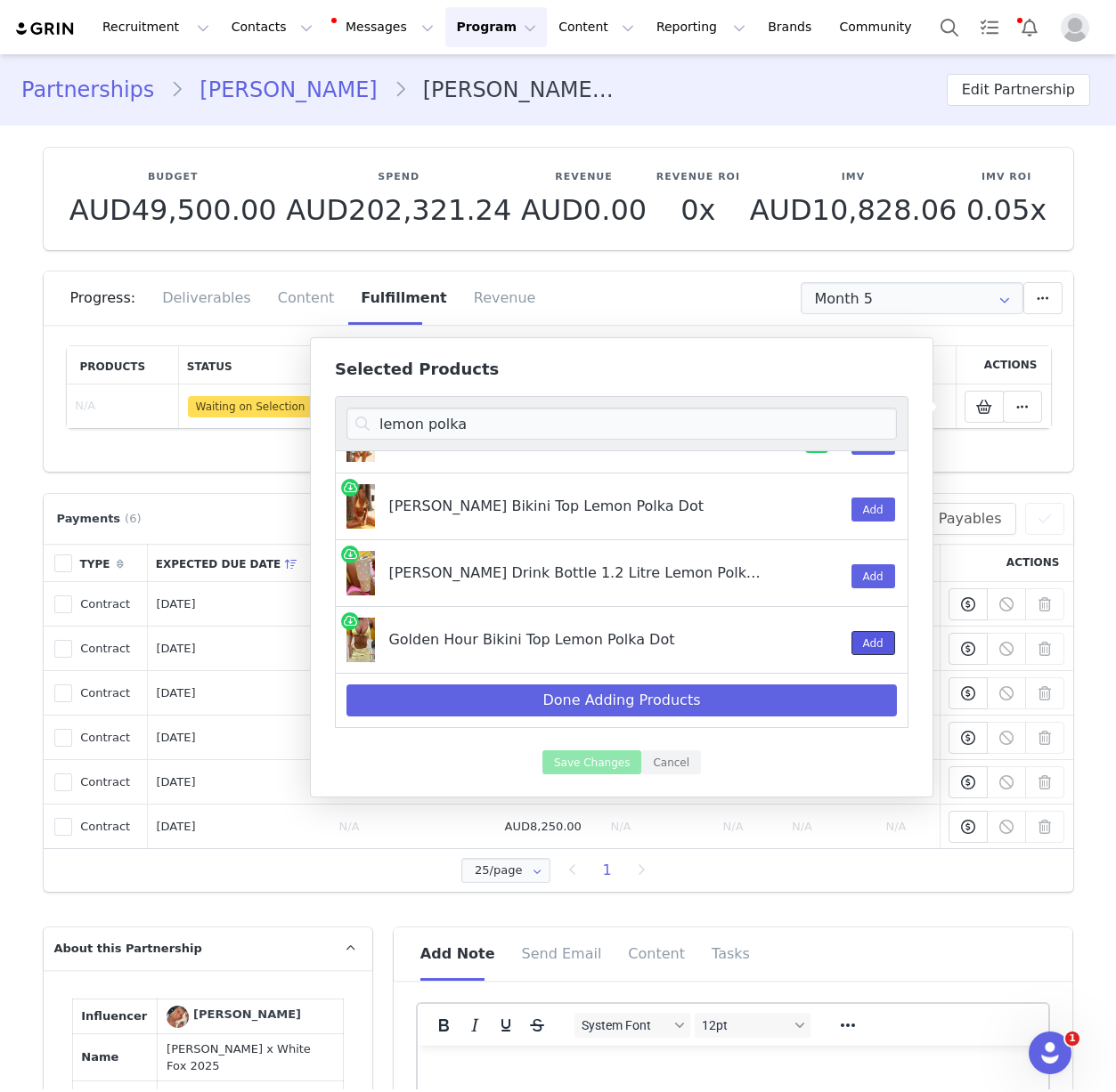
click at [861, 647] on button "Add" at bounding box center [873, 643] width 43 height 24
click at [592, 424] on input "lemon polka" at bounding box center [621, 423] width 551 height 32
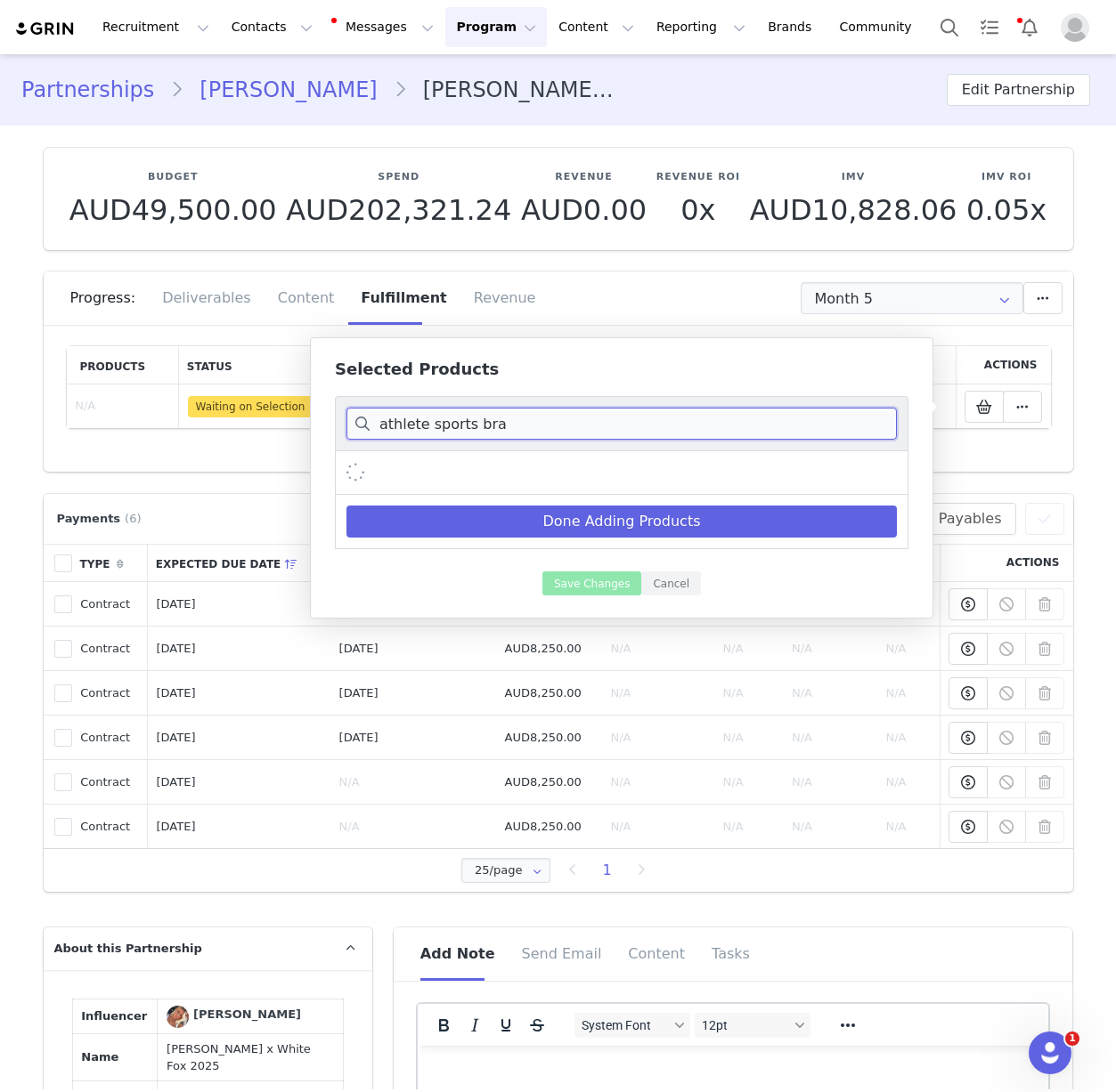
scroll to position [0, 0]
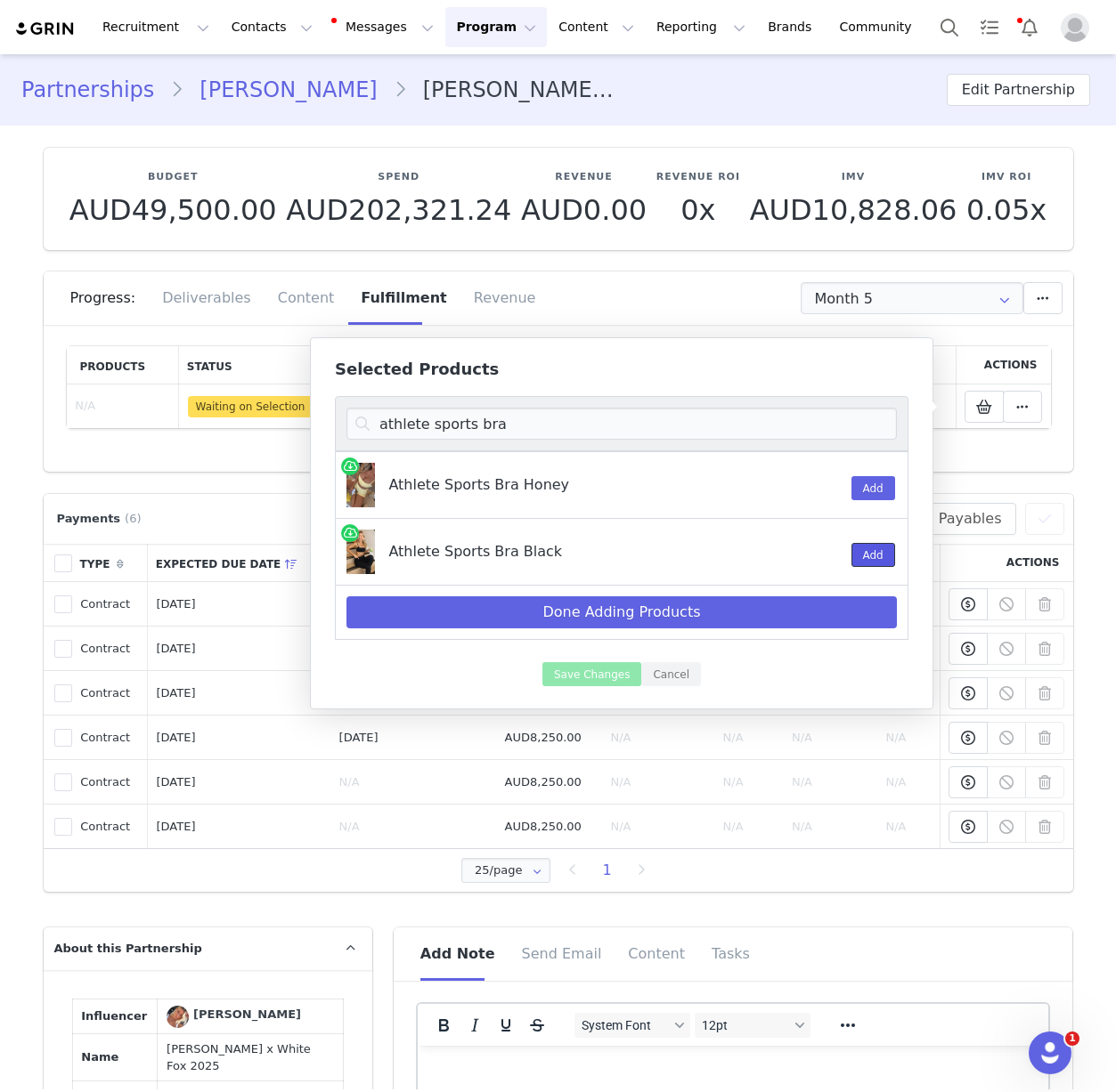
click at [861, 549] on button "Add" at bounding box center [873, 555] width 43 height 24
click at [728, 425] on input "athlete sports bra" at bounding box center [621, 423] width 551 height 32
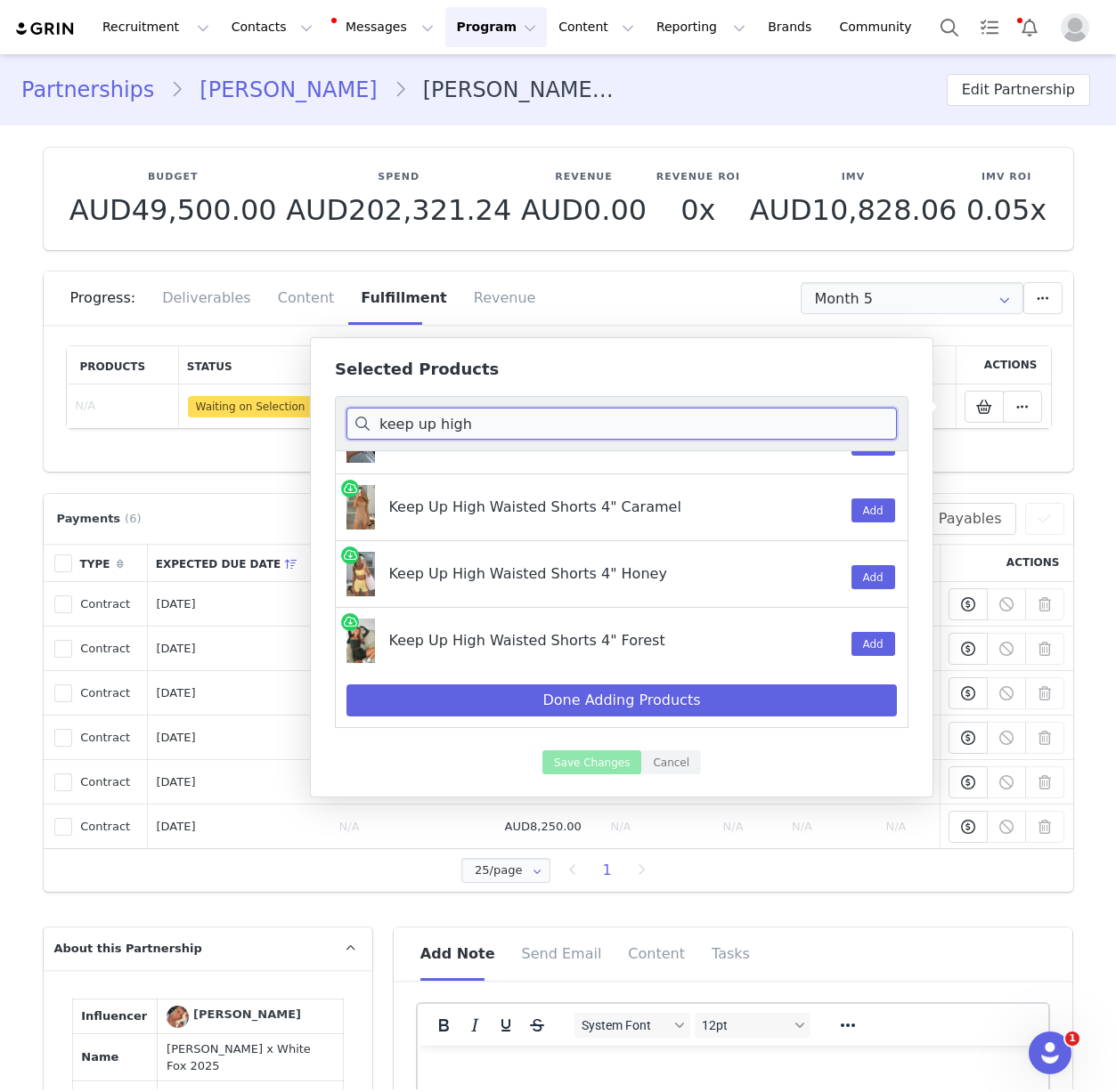
scroll to position [55, 0]
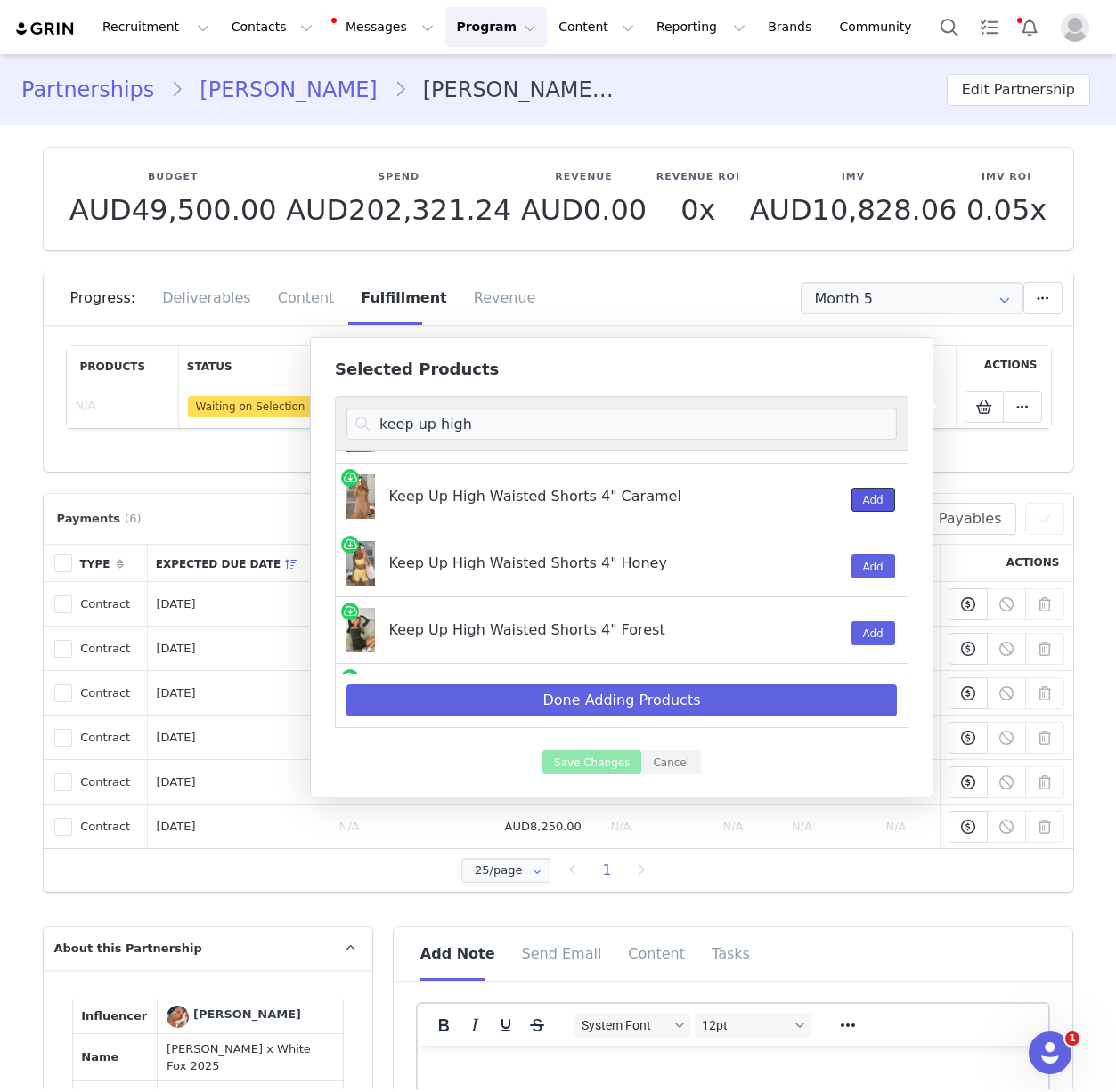
click at [855, 509] on button "Add" at bounding box center [873, 500] width 43 height 24
click at [667, 410] on input "keep up high" at bounding box center [621, 423] width 551 height 32
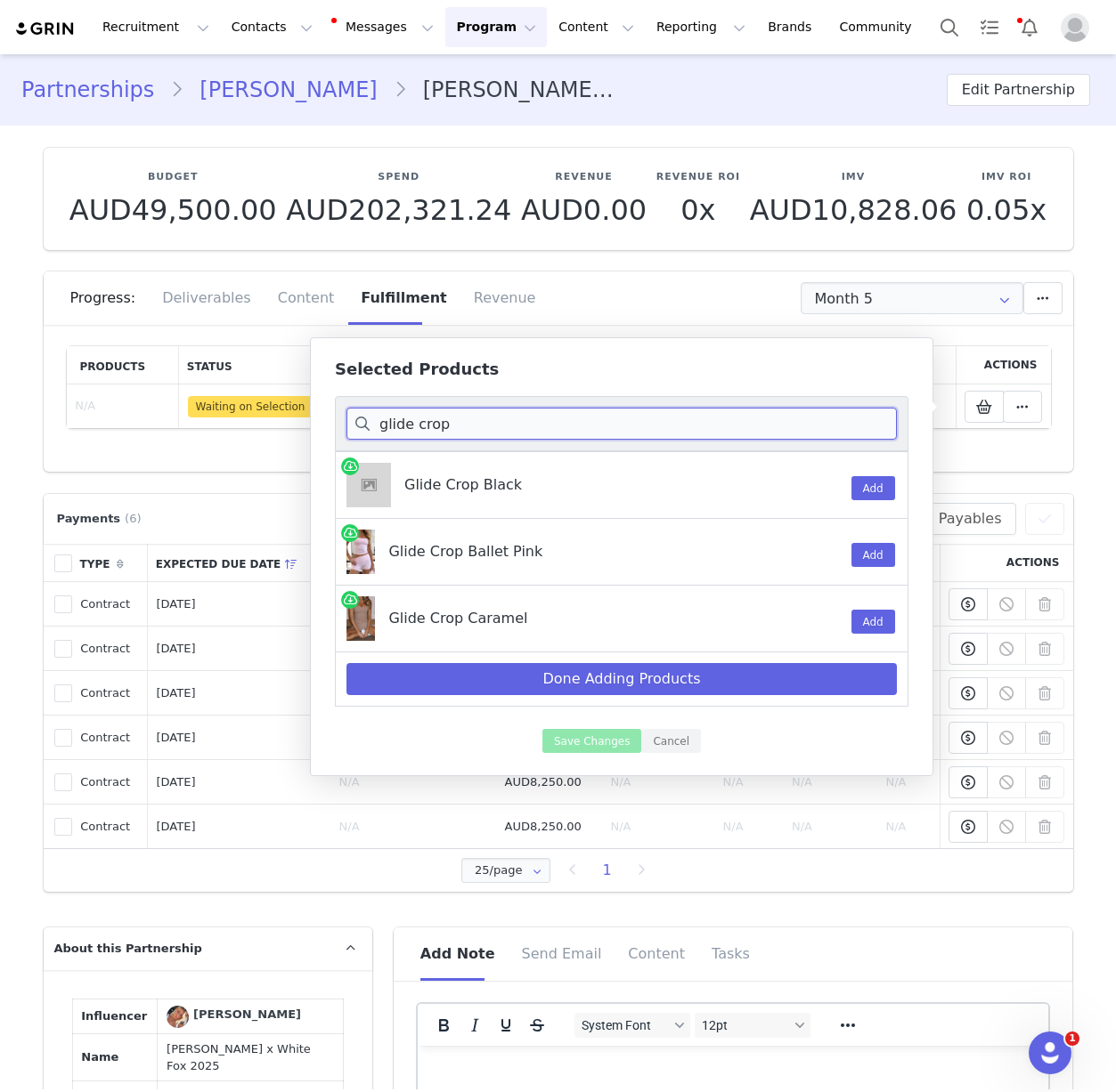
scroll to position [0, 0]
click at [871, 625] on button "Add" at bounding box center [873, 621] width 43 height 24
click at [416, 436] on input "glide crop" at bounding box center [621, 423] width 551 height 32
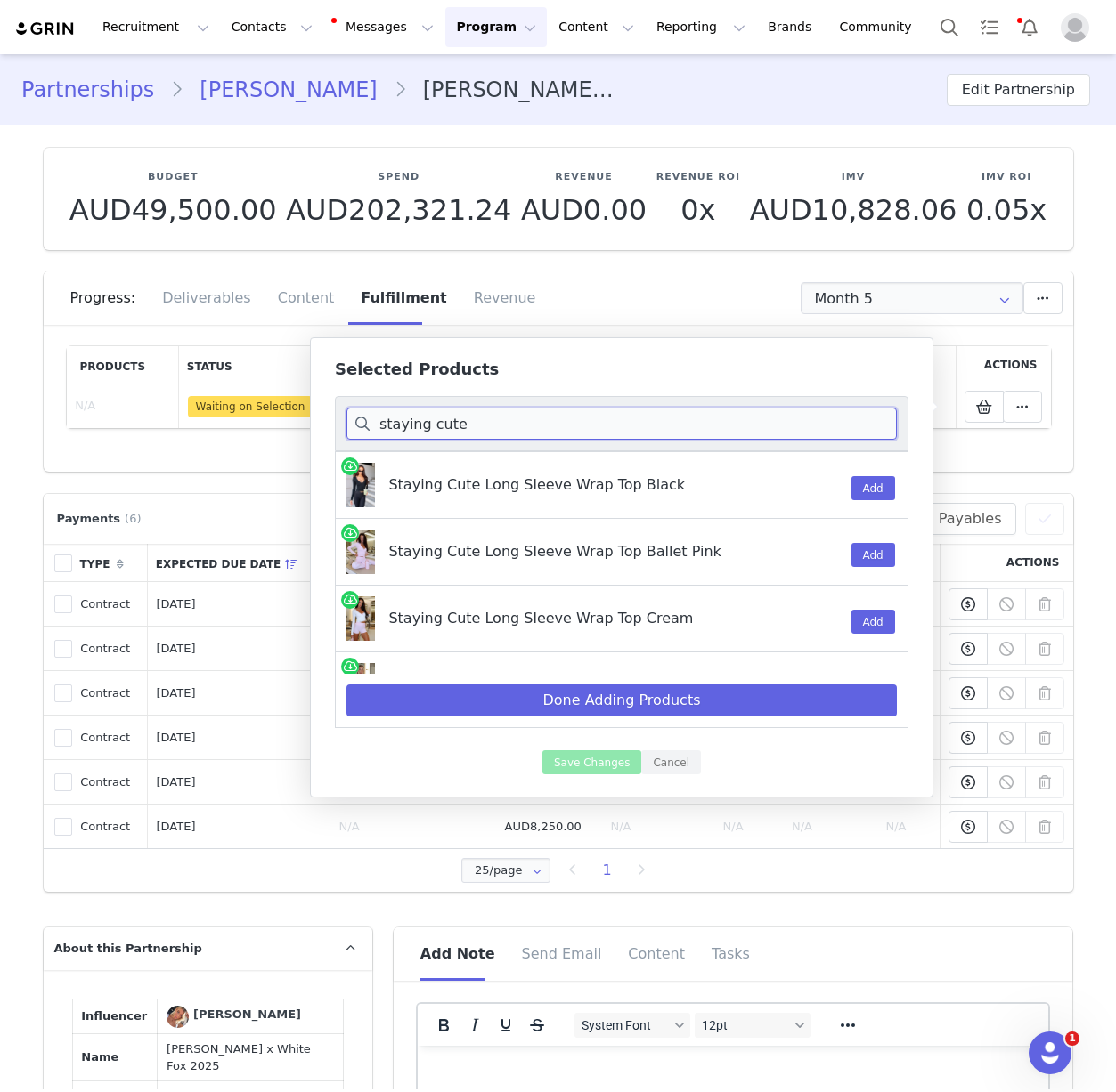
scroll to position [45, 0]
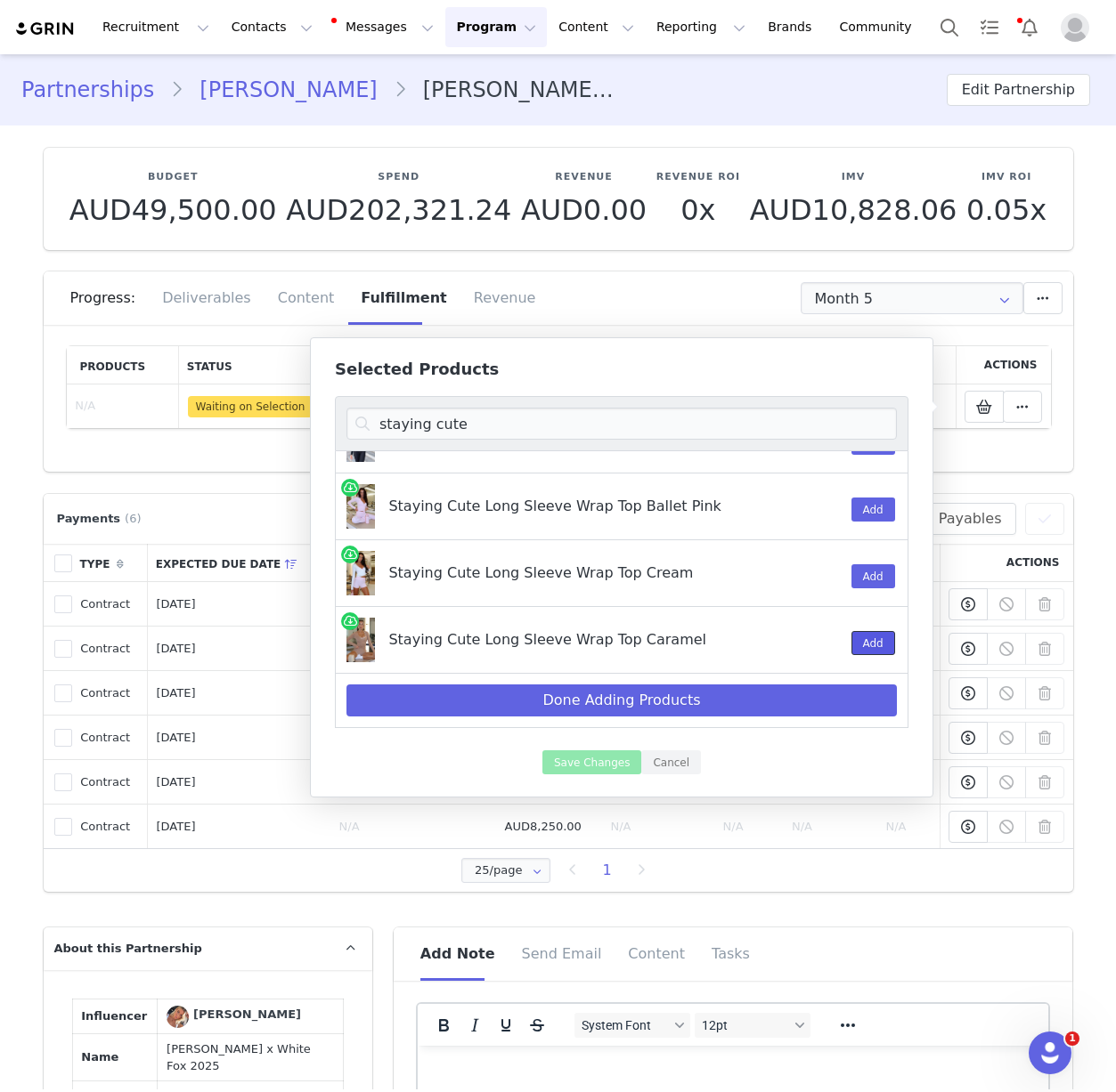
click at [858, 637] on button "Add" at bounding box center [873, 643] width 43 height 24
click at [582, 418] on input "staying cute" at bounding box center [621, 423] width 551 height 32
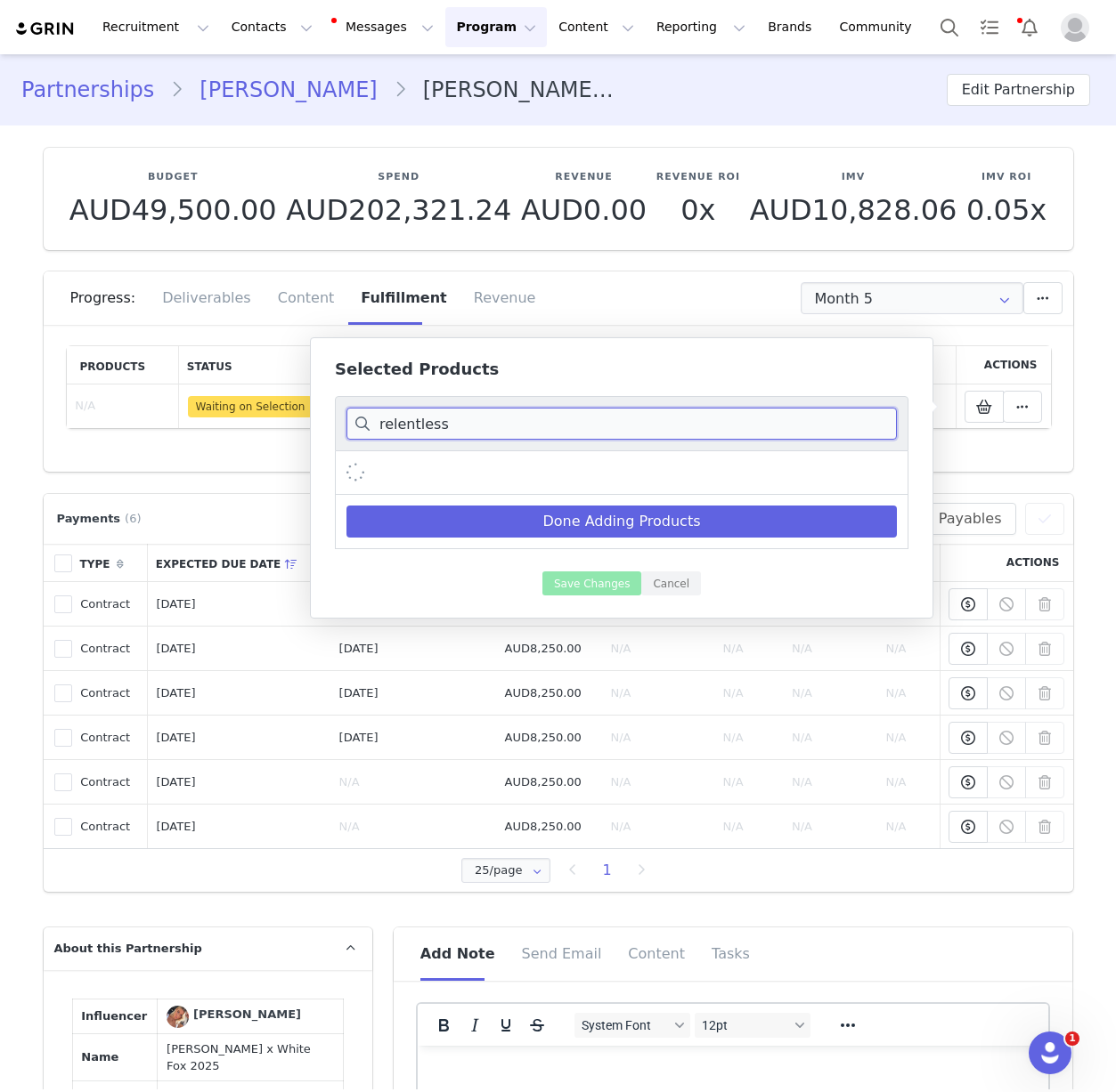
scroll to position [0, 0]
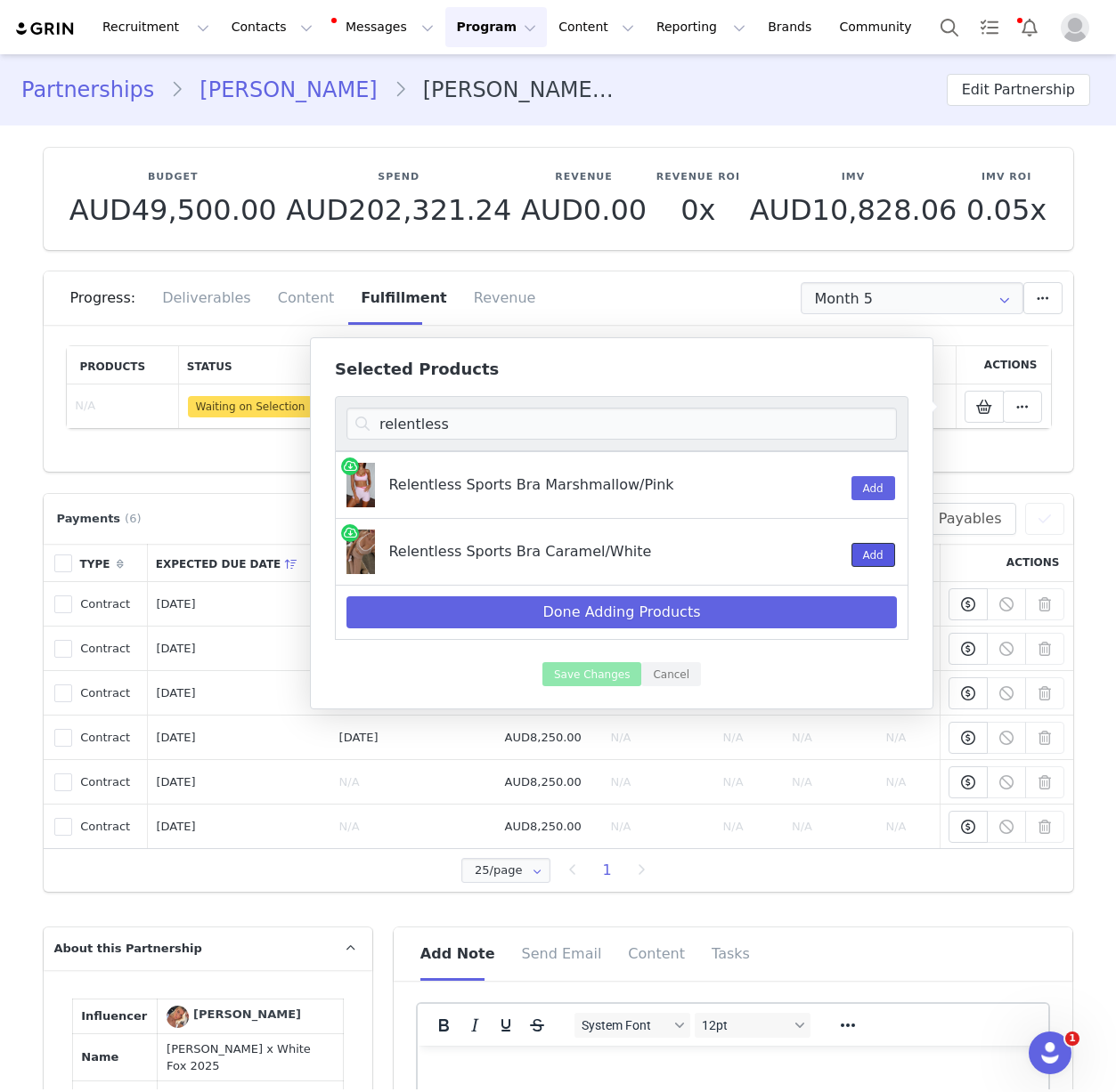
click at [867, 555] on button "Add" at bounding box center [873, 555] width 43 height 24
click at [570, 429] on input "relentless" at bounding box center [621, 423] width 551 height 32
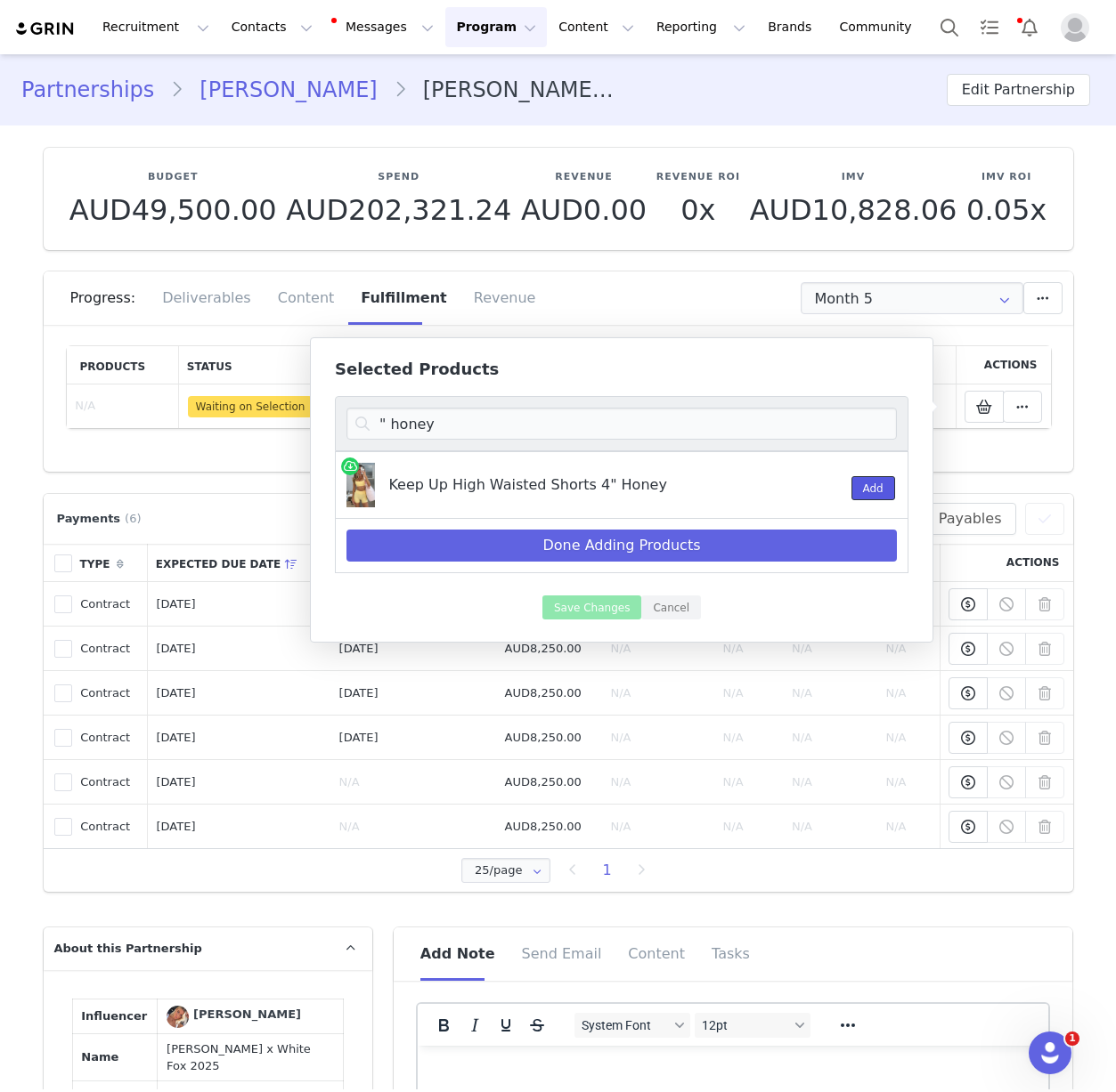
click at [867, 489] on button "Add" at bounding box center [873, 488] width 43 height 24
click at [697, 418] on input "" honey" at bounding box center [621, 423] width 551 height 32
click at [885, 493] on button "Add" at bounding box center [873, 488] width 43 height 24
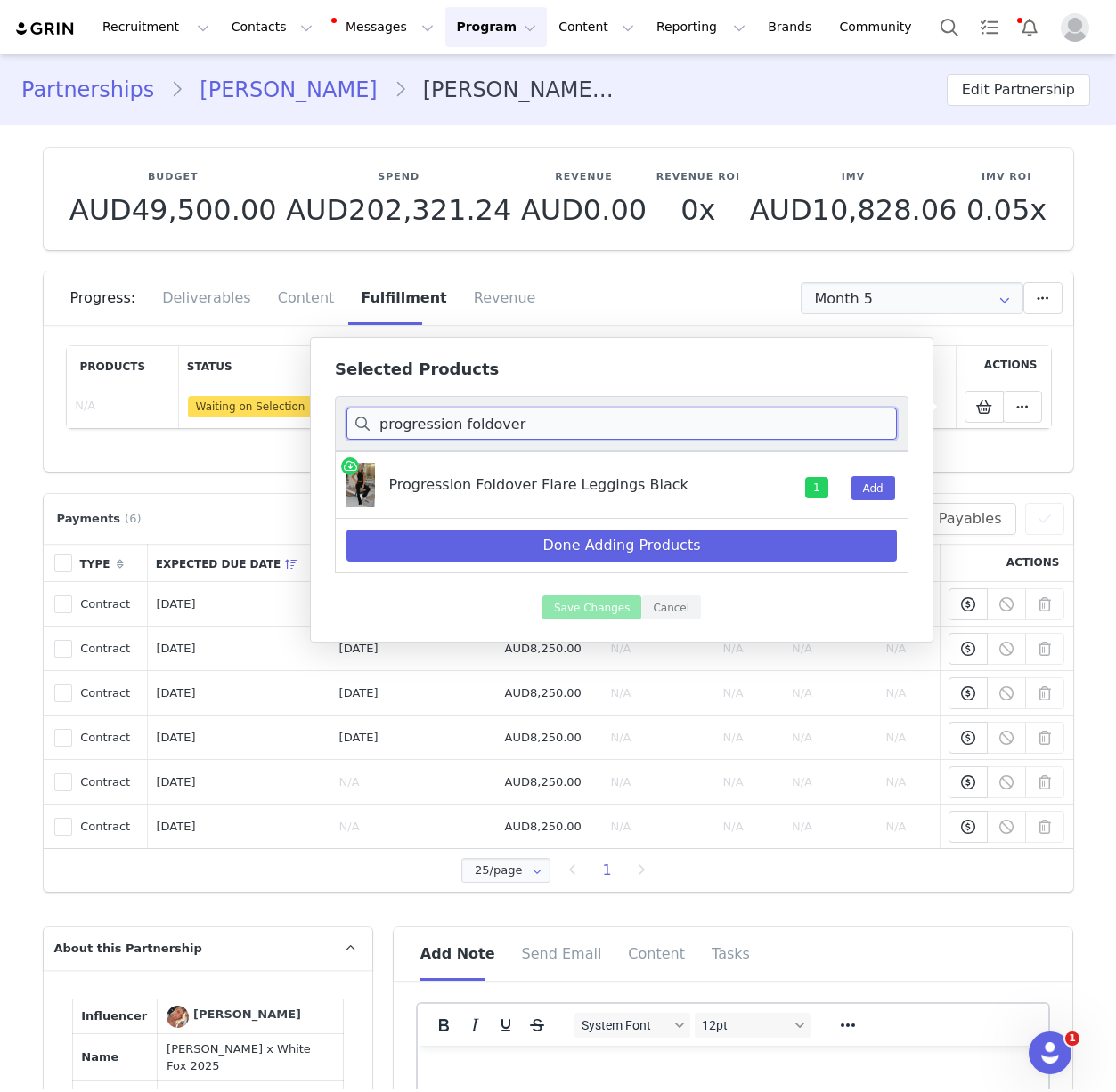
click at [546, 422] on input "progression foldover" at bounding box center [621, 423] width 551 height 32
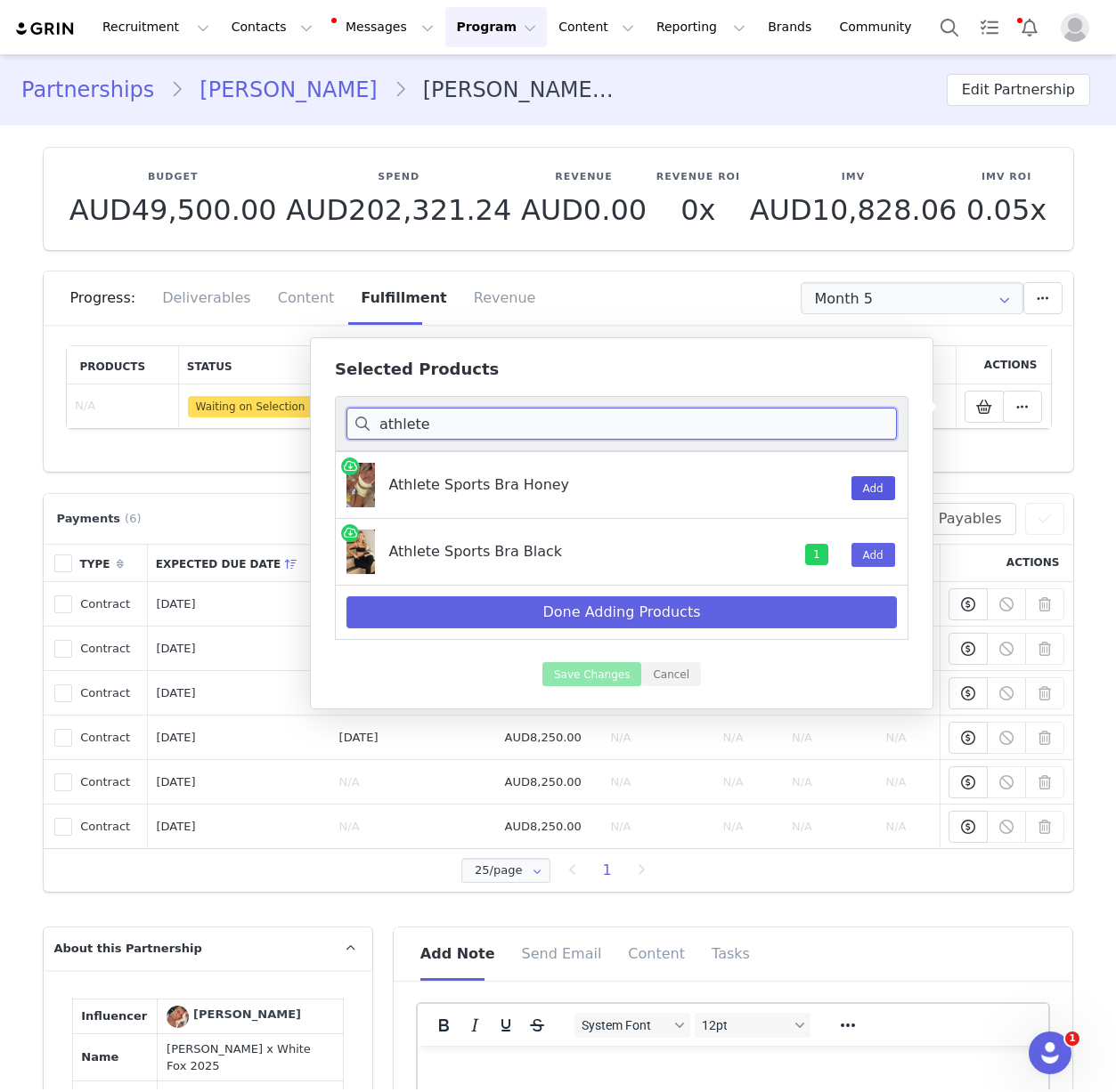
type input "athlete"
click at [880, 491] on button "Add" at bounding box center [873, 488] width 43 height 24
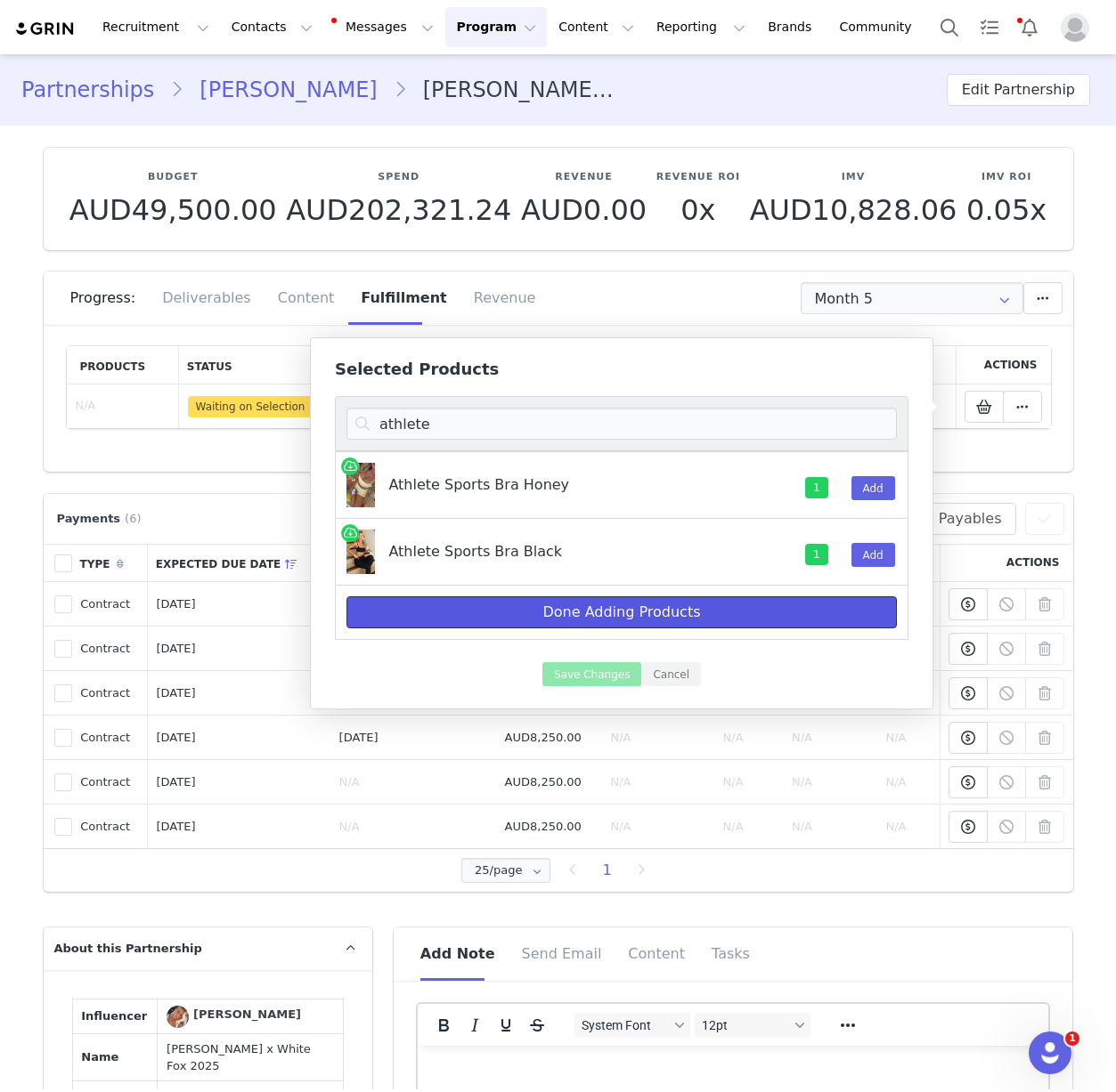
click at [635, 611] on button "Done Adding Products" at bounding box center [621, 612] width 551 height 32
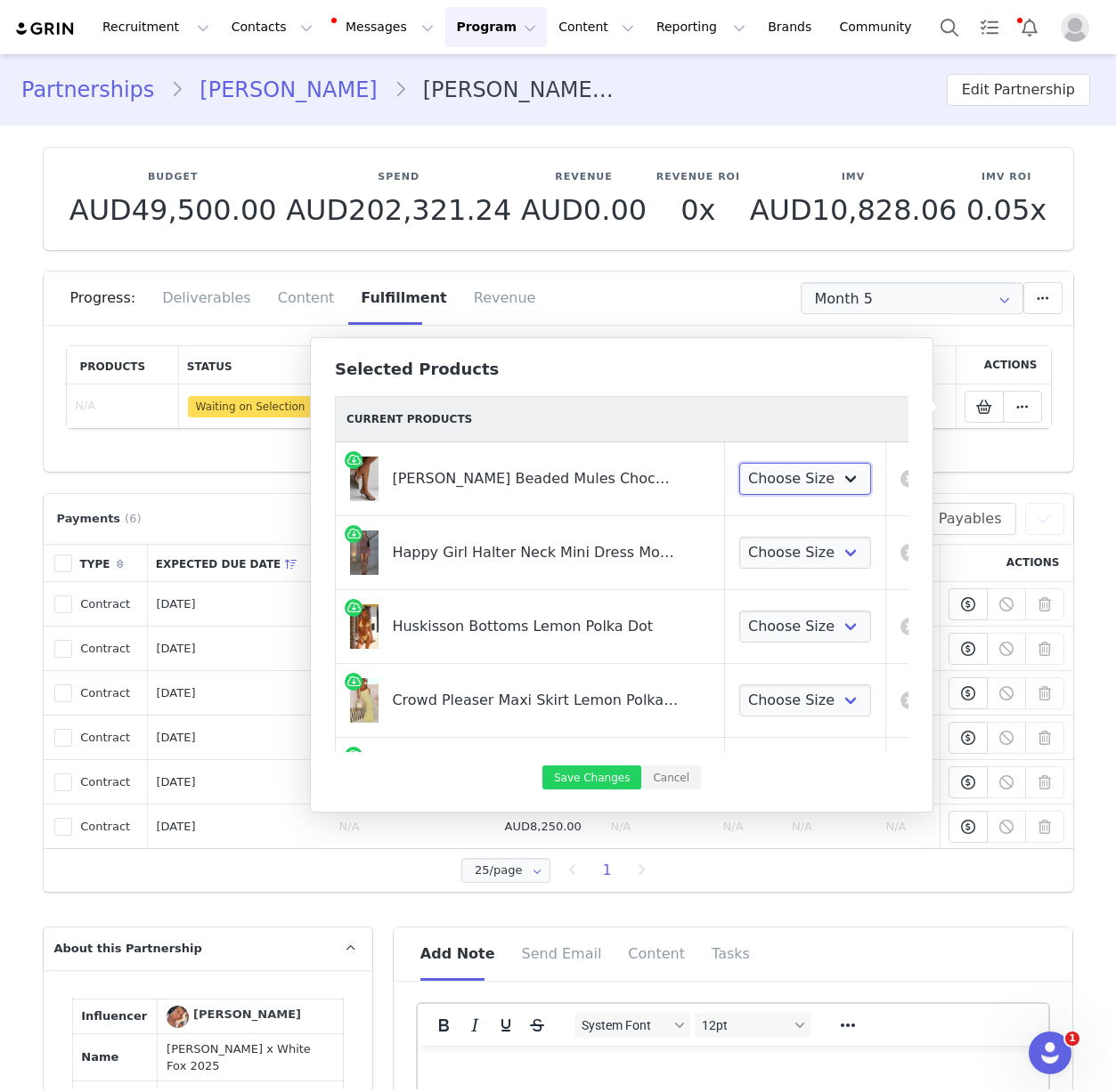
click at [797, 479] on select "Choose Size 5 6 7 8 9 10" at bounding box center [805, 478] width 132 height 32
select select "27779837"
click at [739, 463] on select "Choose Size 5 6 7 8 9 10" at bounding box center [805, 478] width 132 height 32
click at [792, 555] on select "Choose Size XXS XS S M L XL" at bounding box center [805, 552] width 132 height 32
select select "28161579"
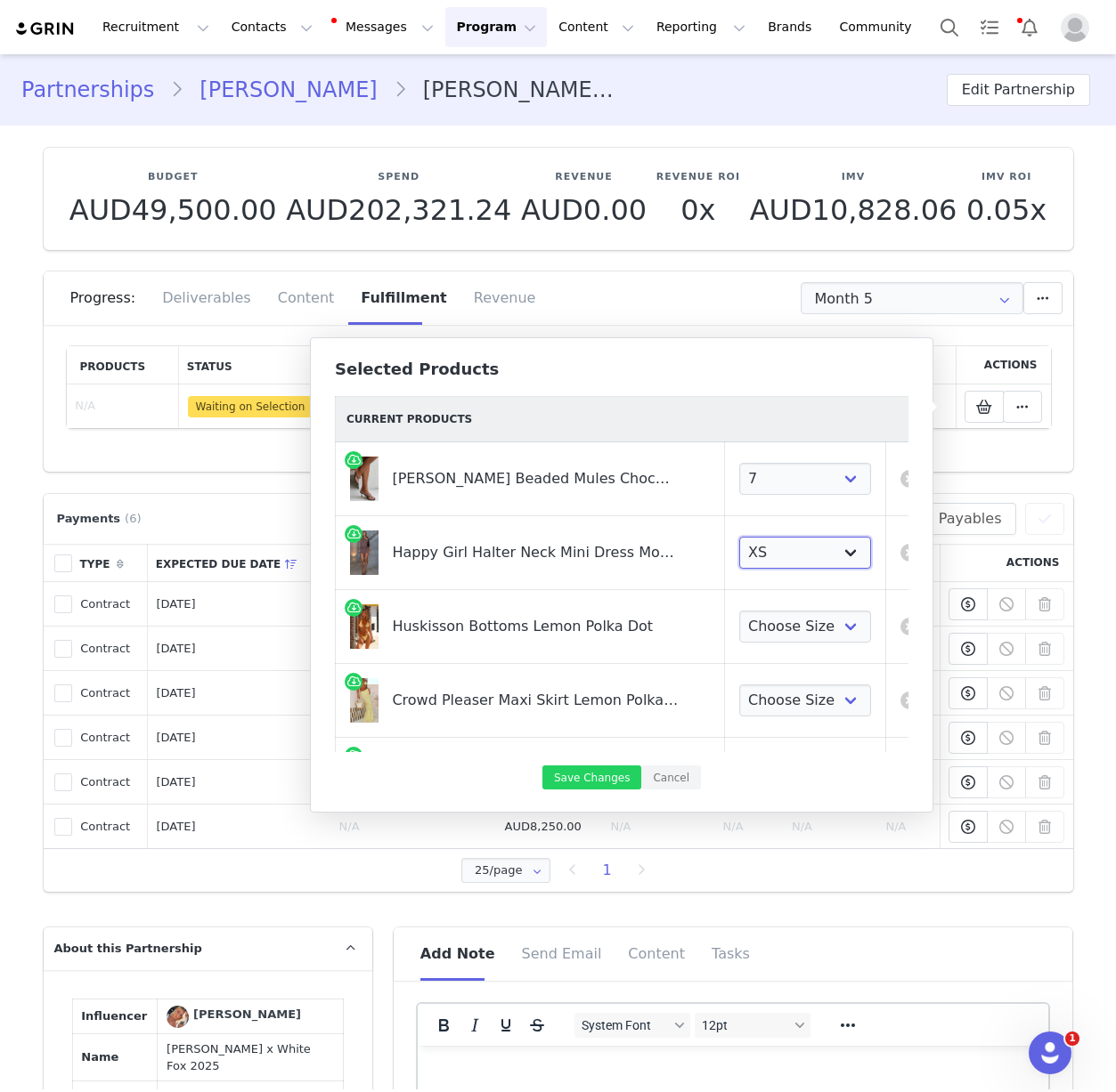
click at [739, 537] on select "Choose Size XXS XS S M L XL" at bounding box center [805, 552] width 132 height 32
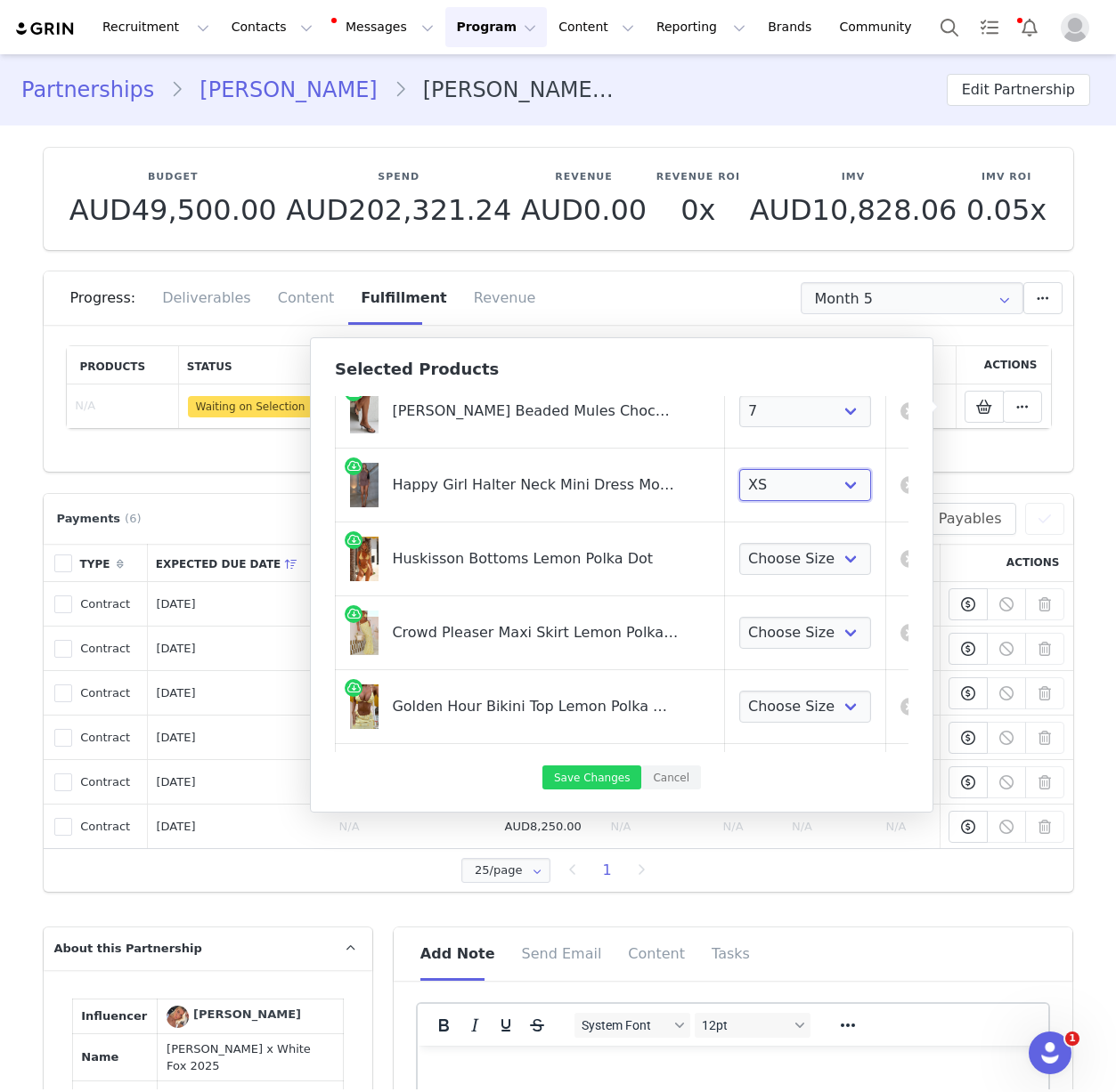
scroll to position [71, 0]
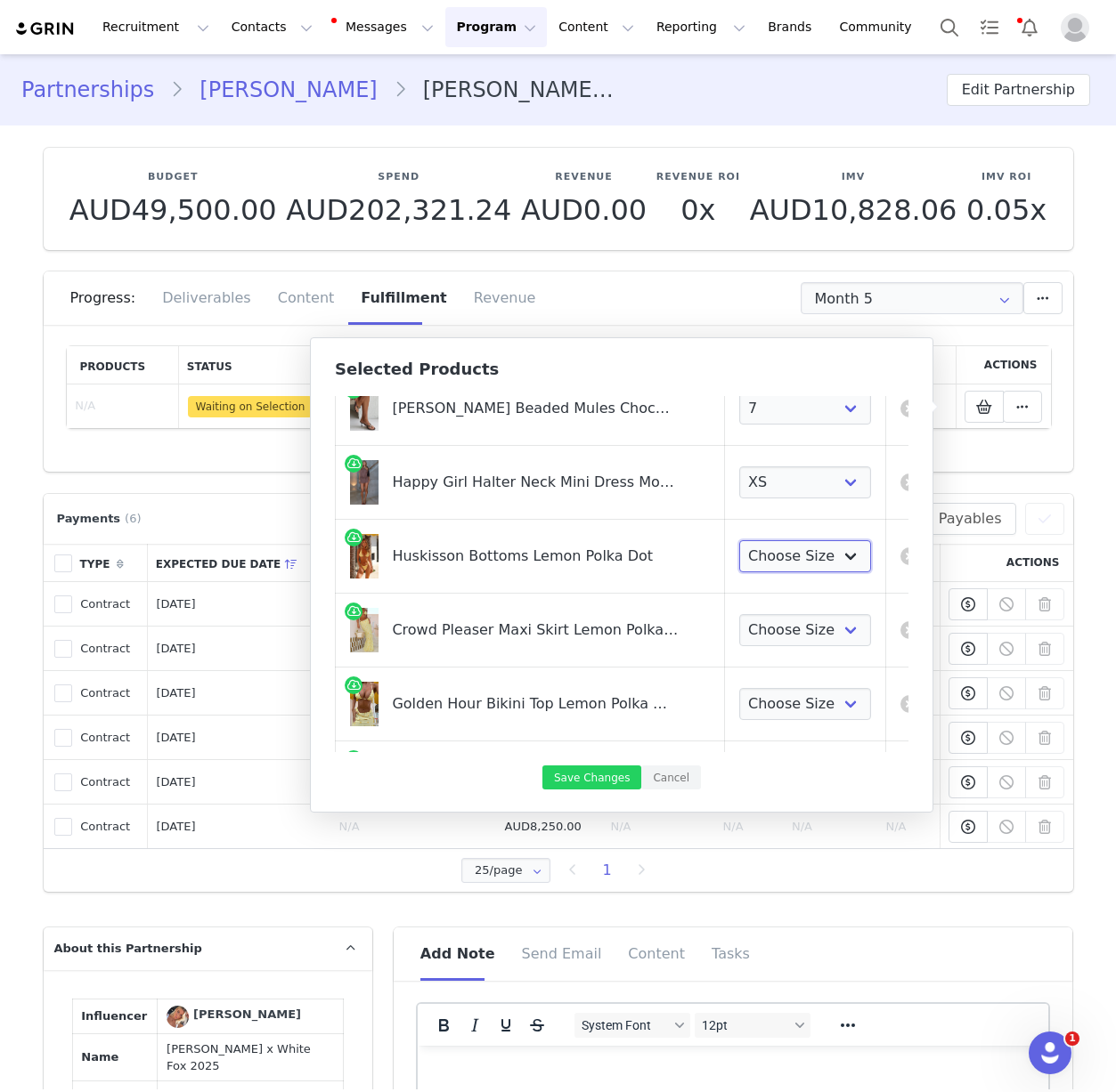
click at [771, 551] on select "Choose Size XS S M L XL" at bounding box center [805, 556] width 132 height 32
select select "28161895"
click at [739, 541] on select "Choose Size XS S M L XL" at bounding box center [805, 556] width 132 height 32
click at [759, 630] on select "Choose Size XXS XS S M L XL" at bounding box center [805, 629] width 132 height 32
select select "28161181"
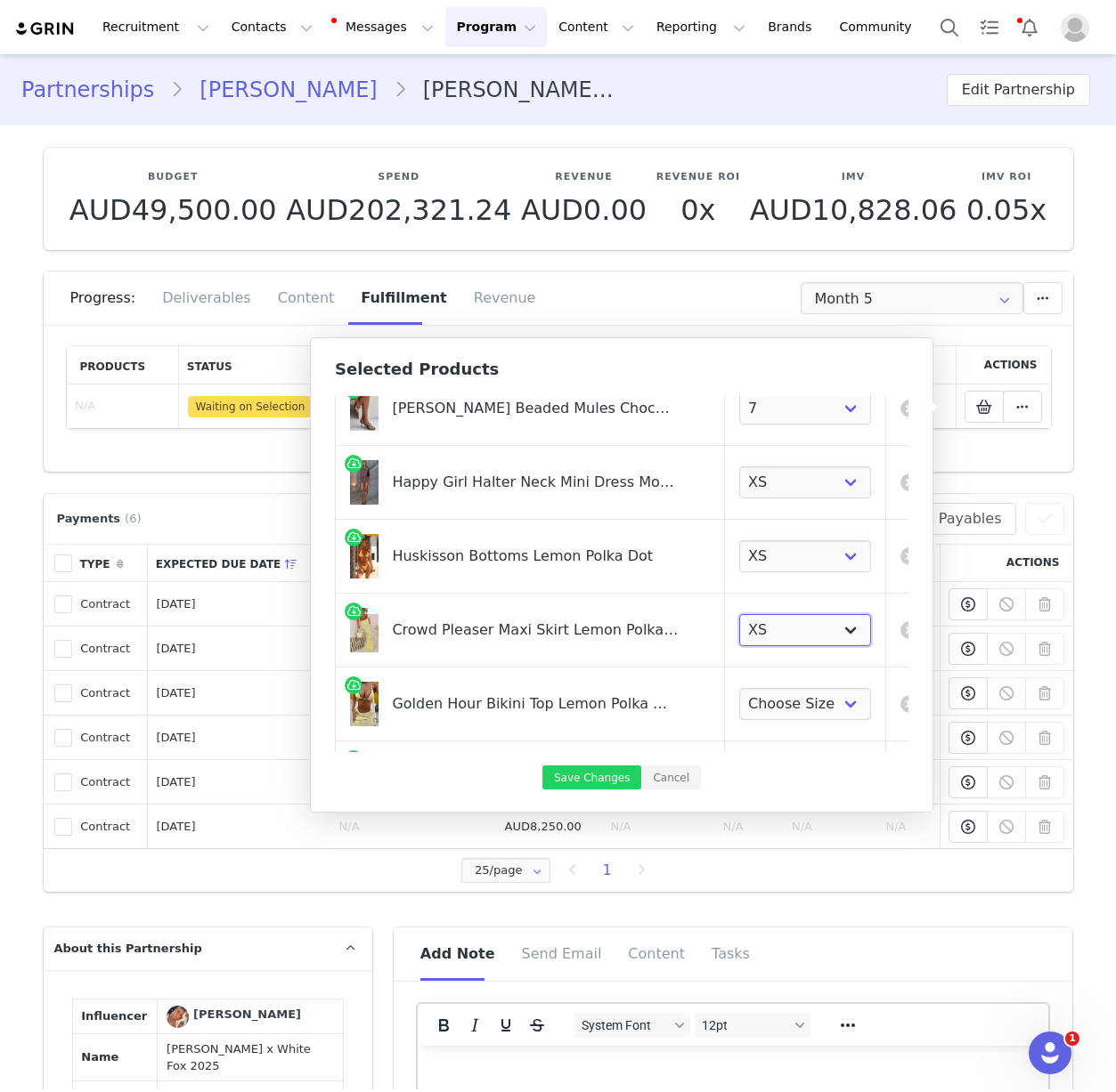
click at [739, 614] on select "Choose Size XXS XS S M L XL" at bounding box center [805, 629] width 132 height 32
click at [774, 706] on select "Choose Size XS S M L XL" at bounding box center [805, 704] width 132 height 32
select select "28160986"
click at [739, 688] on select "Choose Size XS S M L XL" at bounding box center [805, 704] width 132 height 32
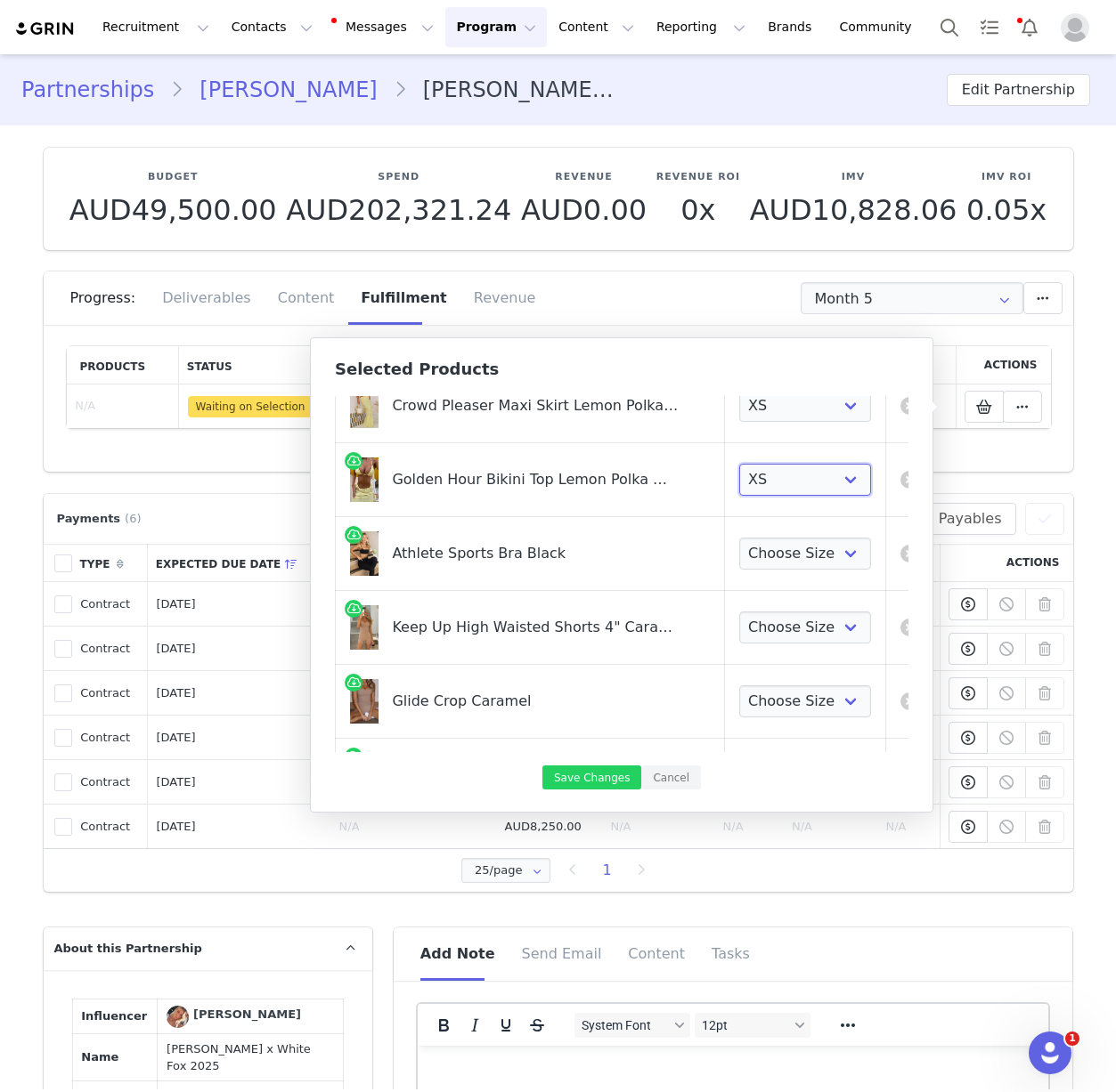
scroll to position [328, 0]
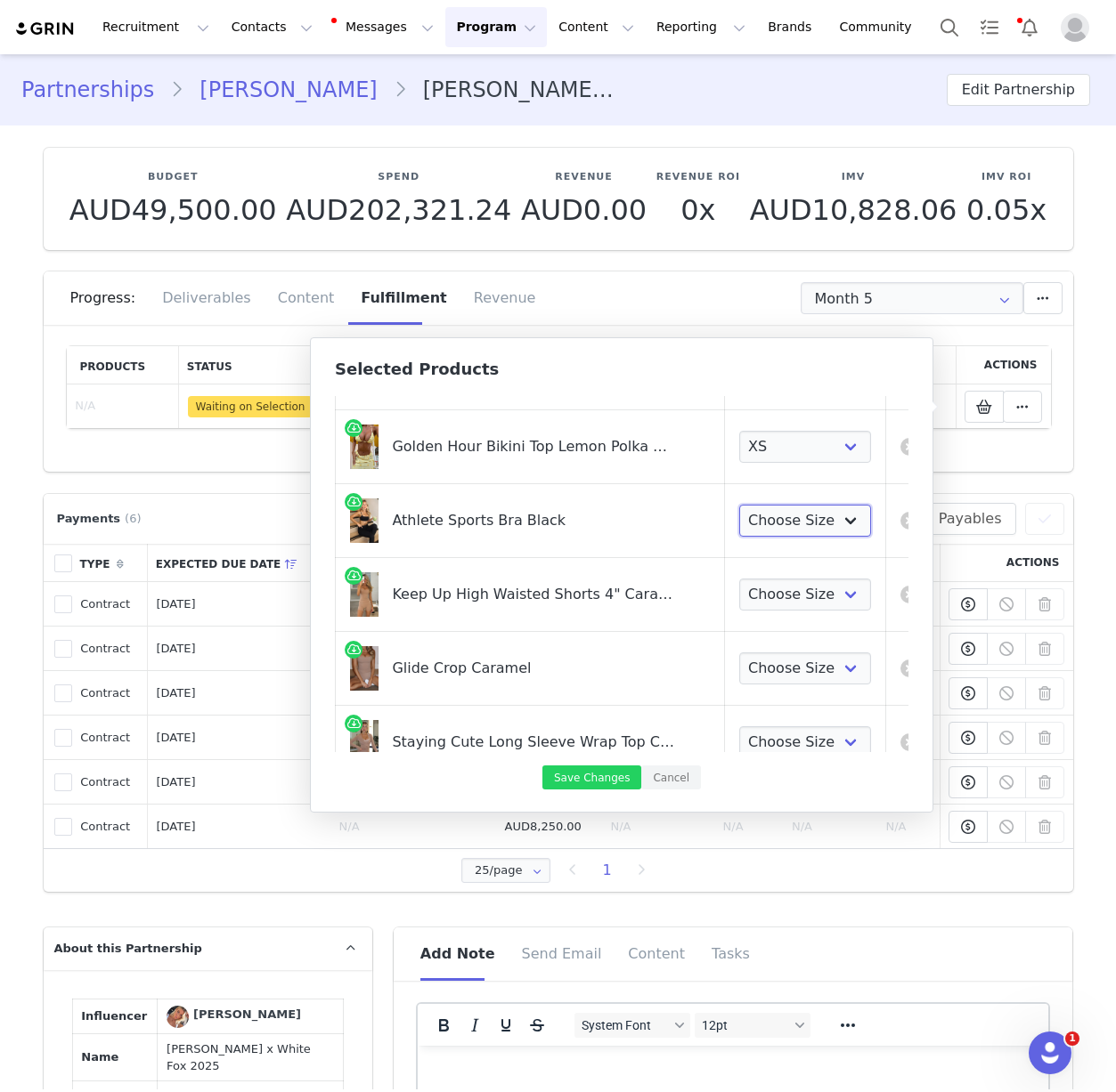
click at [811, 520] on select "Choose Size XXS XS S M L XL" at bounding box center [805, 520] width 132 height 32
select select "27828256"
click at [739, 504] on select "Choose Size XXS XS S M L XL" at bounding box center [805, 520] width 132 height 32
click at [772, 602] on select "Choose Size XXS XS S M L XL" at bounding box center [805, 594] width 132 height 32
select select "27829436"
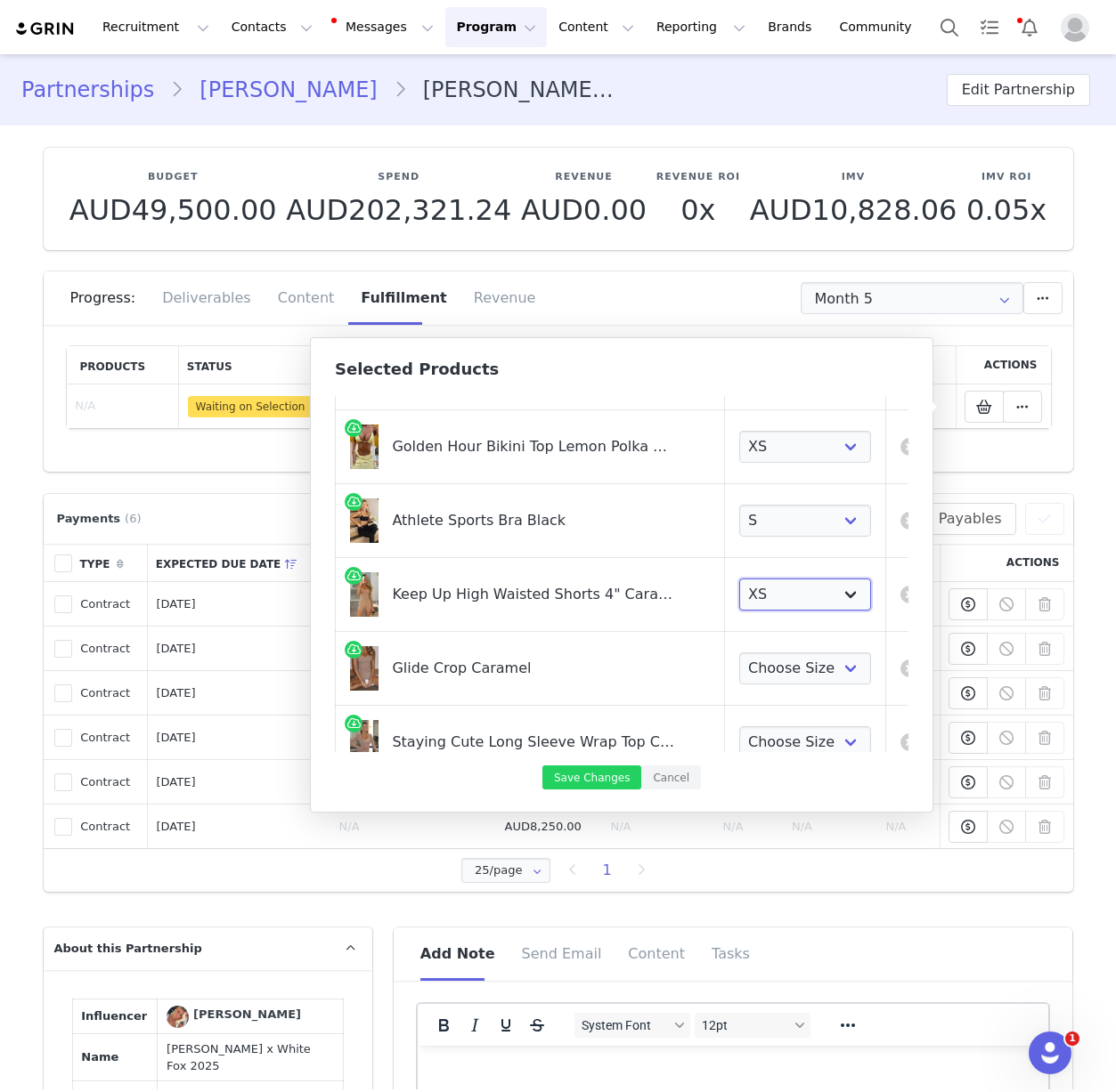
click at [739, 579] on select "Choose Size XXS XS S M L XL" at bounding box center [805, 594] width 132 height 32
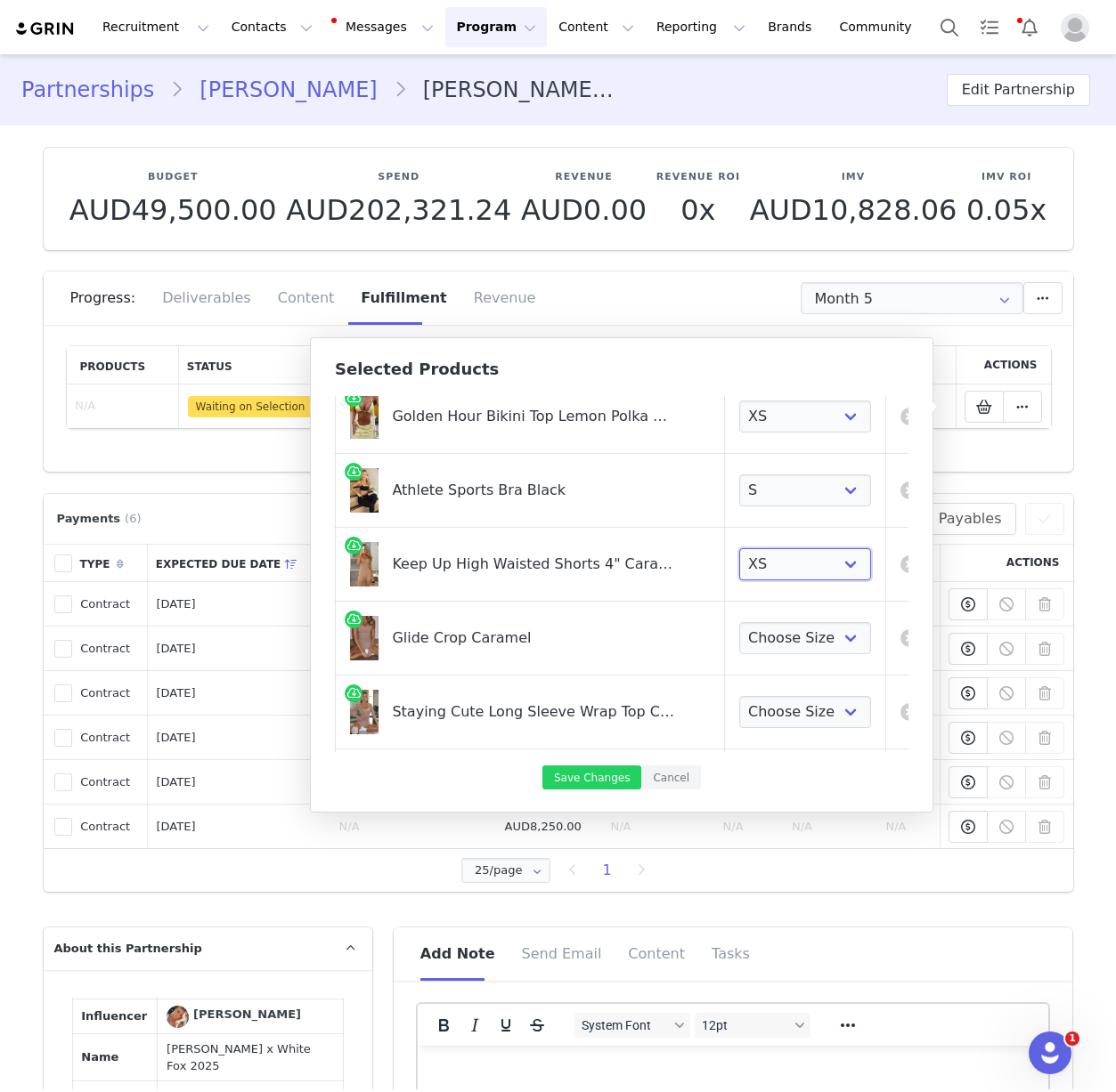
scroll to position [384, 0]
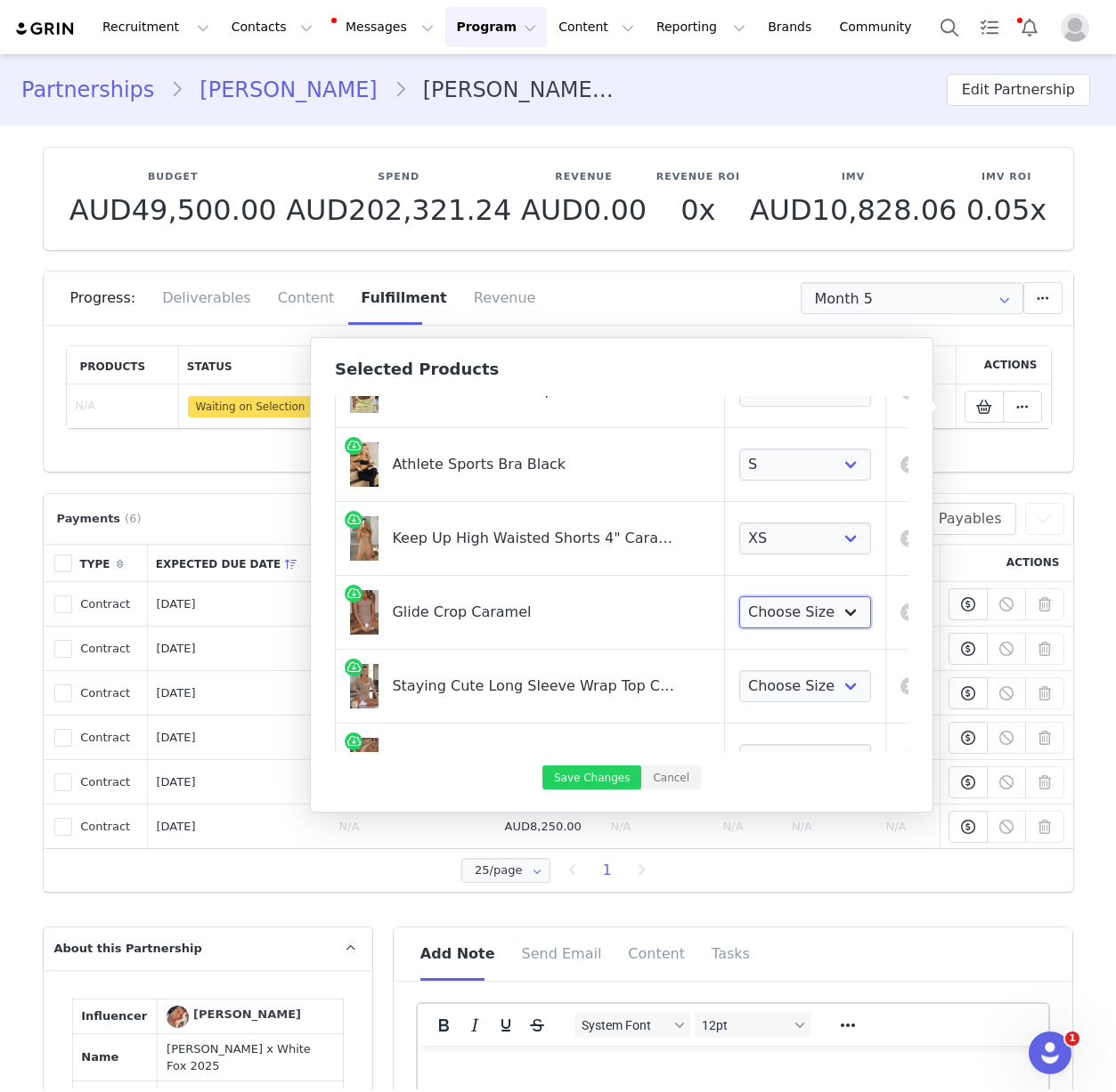
click at [777, 604] on select "Choose Size XXS XS S M L XL" at bounding box center [805, 612] width 132 height 32
select select "27829224"
click at [739, 597] on select "Choose Size XXS XS S M L XL" at bounding box center [805, 612] width 132 height 32
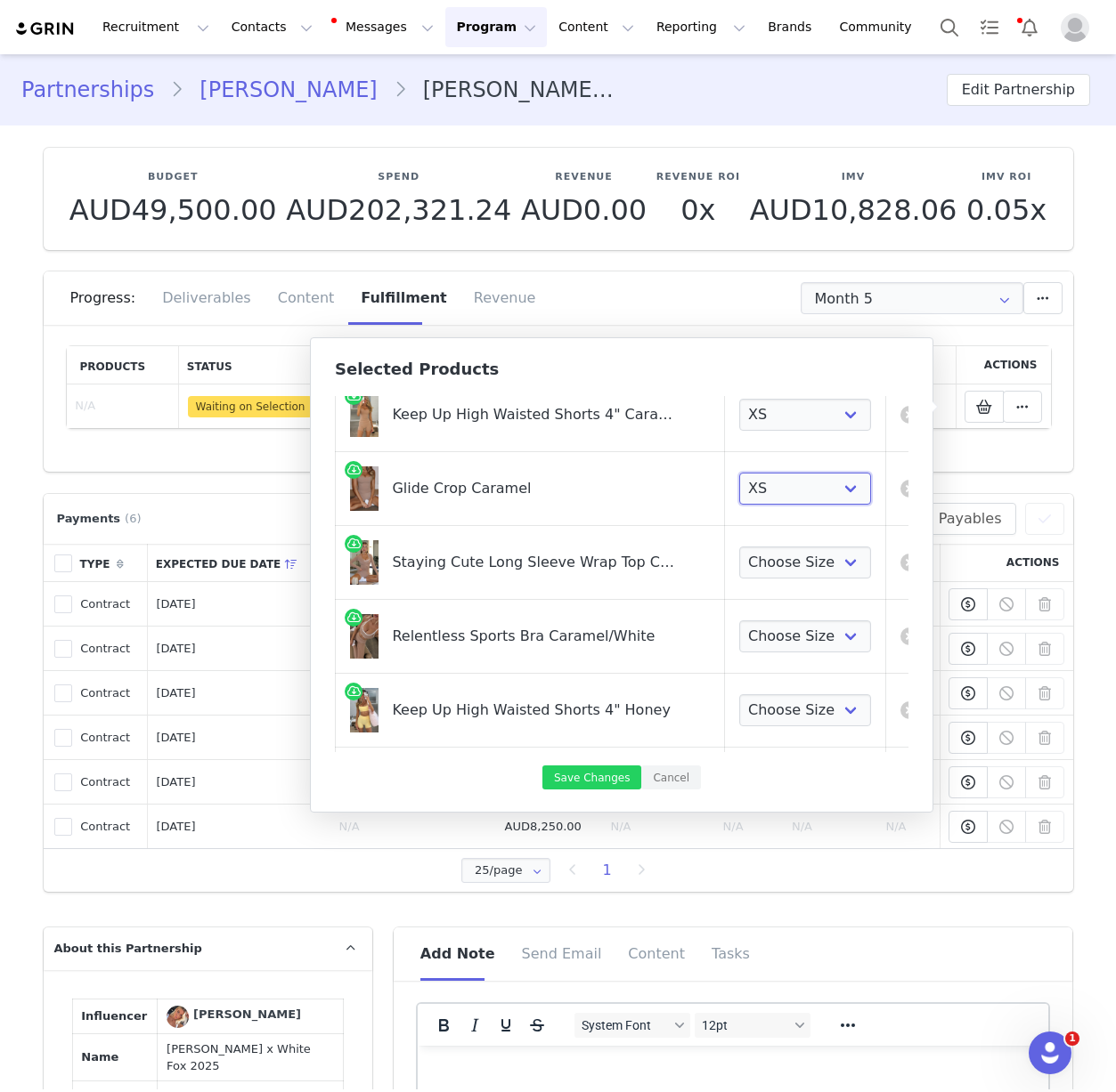
scroll to position [515, 0]
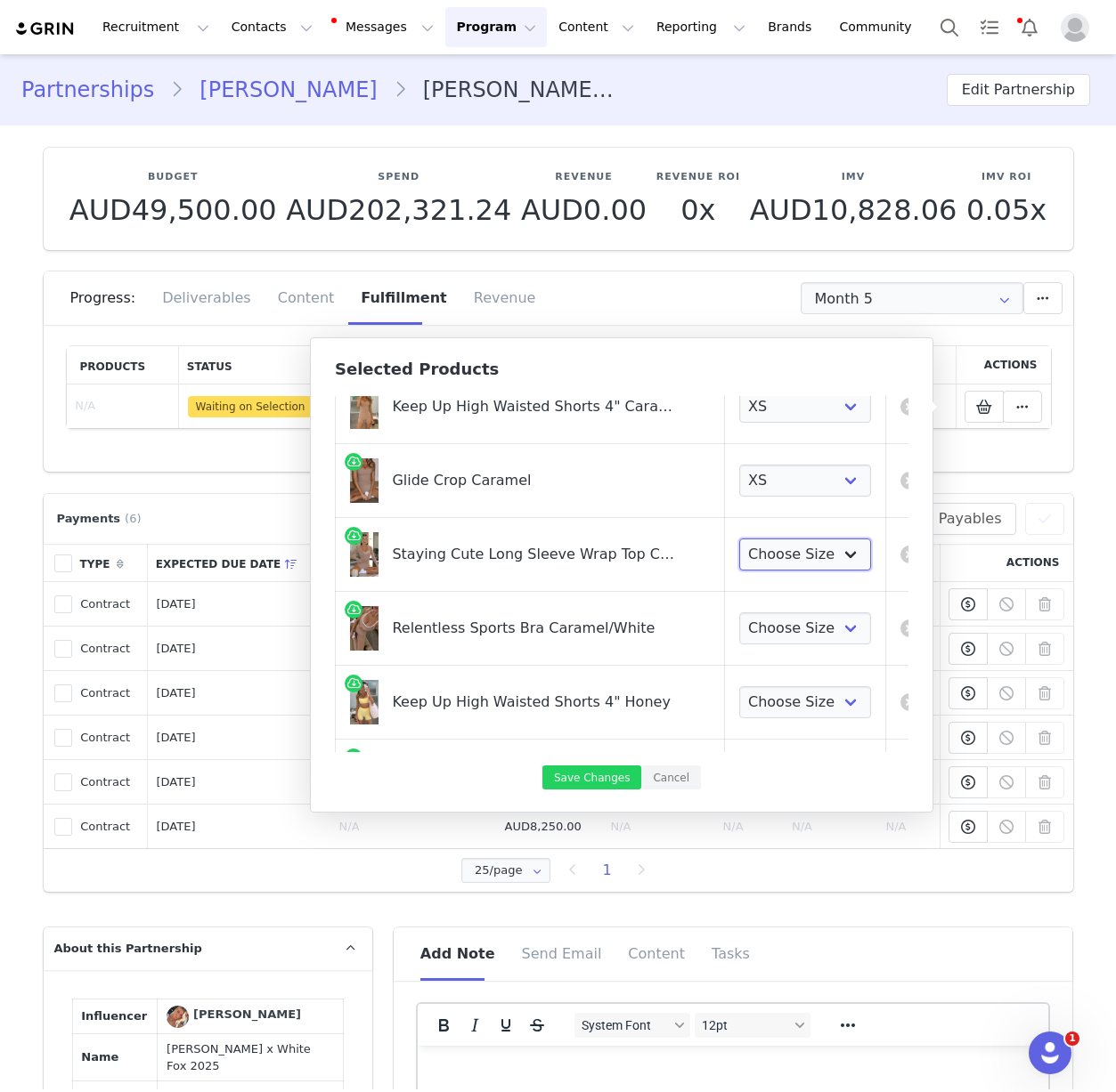
click at [818, 559] on select "Choose Size XXS/XS XS/S S/M M/L L/XL" at bounding box center [805, 554] width 132 height 32
select select "28411092"
click at [739, 539] on select "Choose Size XXS/XS XS/S S/M M/L L/XL" at bounding box center [805, 554] width 132 height 32
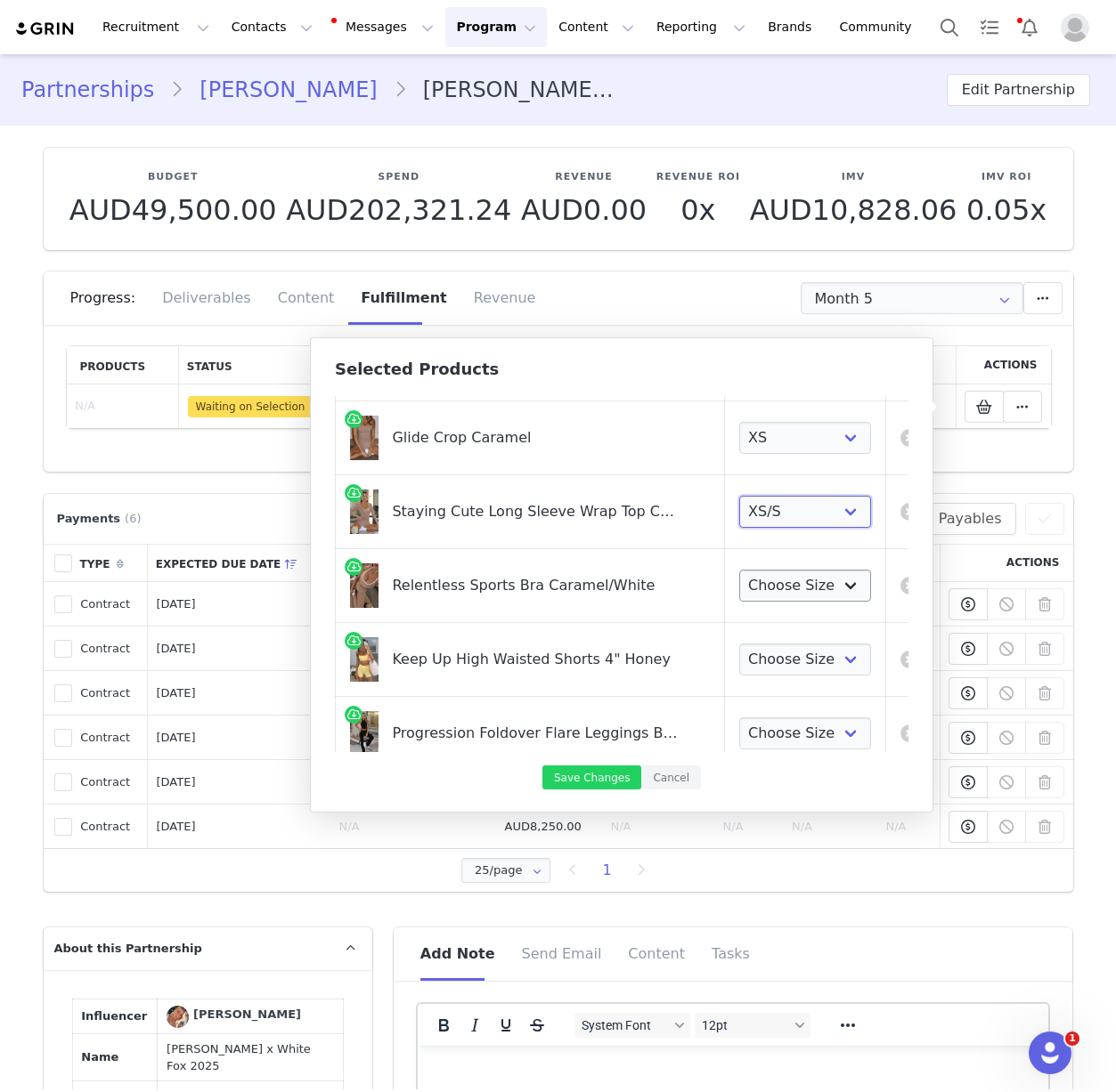
scroll to position [560, 0]
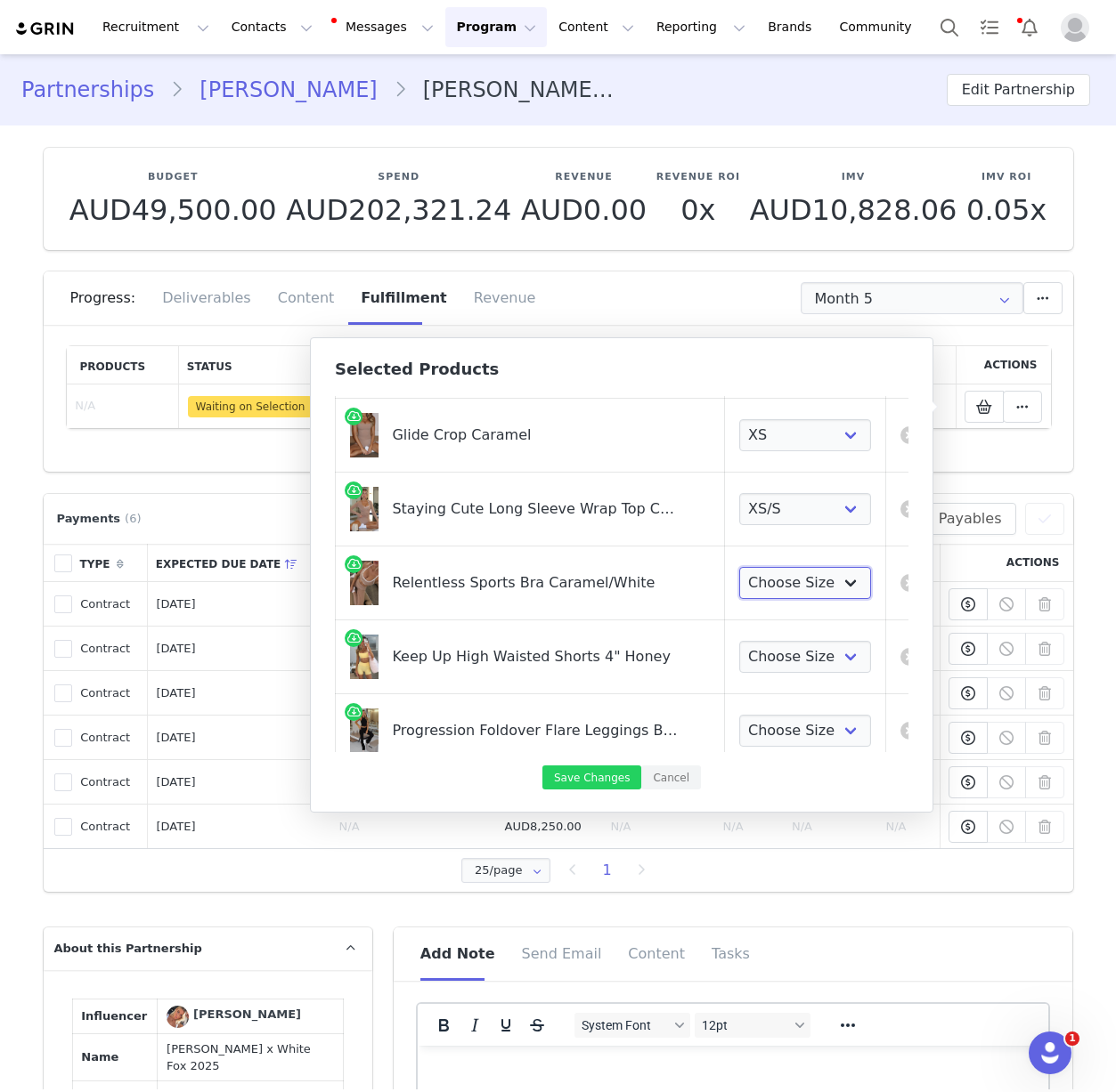
click at [752, 570] on select "Choose Size XXS XS S M L XL" at bounding box center [805, 582] width 132 height 32
select select "27828420"
click at [739, 567] on select "Choose Size XXS XS S M L XL" at bounding box center [805, 582] width 132 height 32
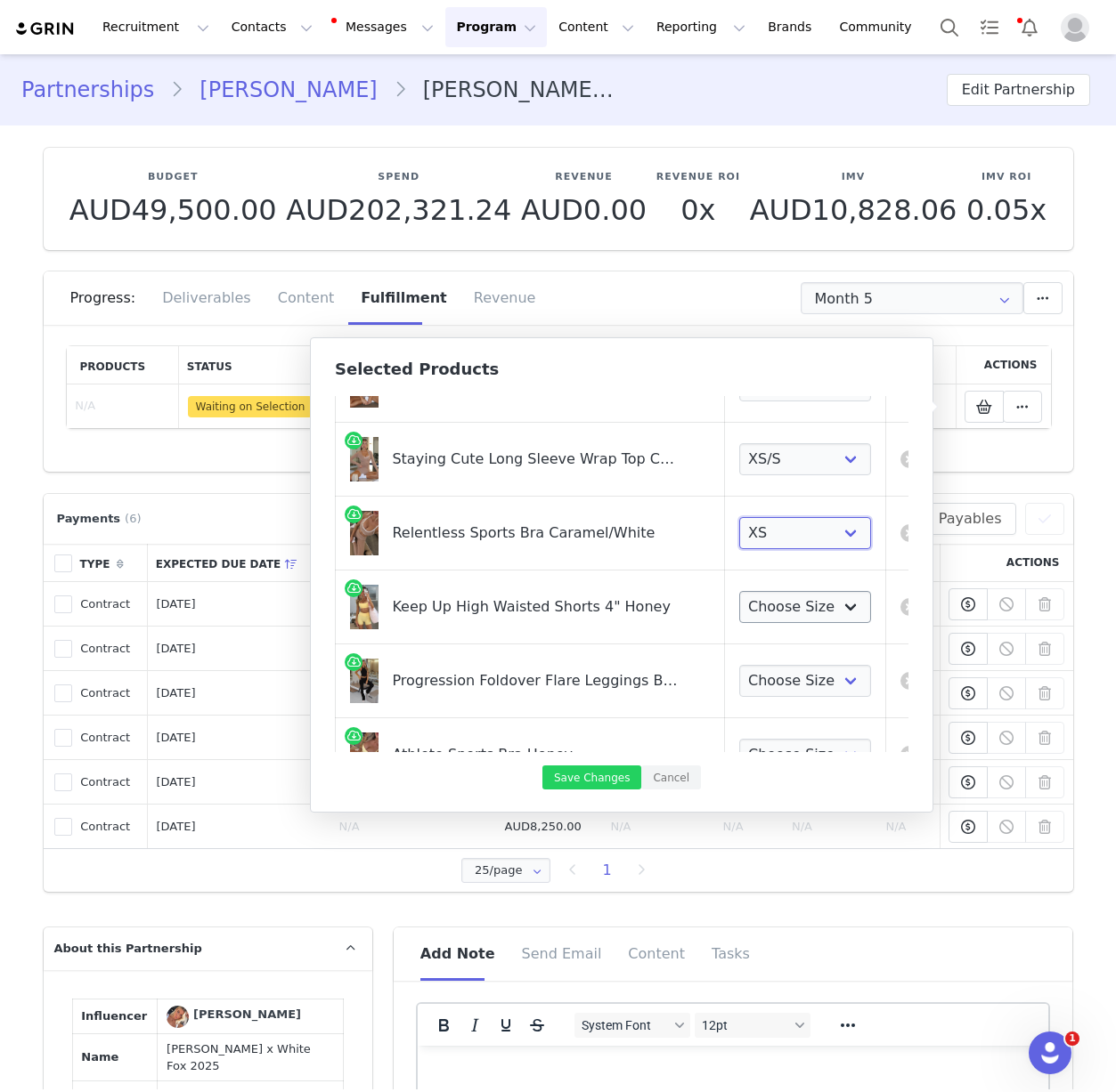
scroll to position [621, 0]
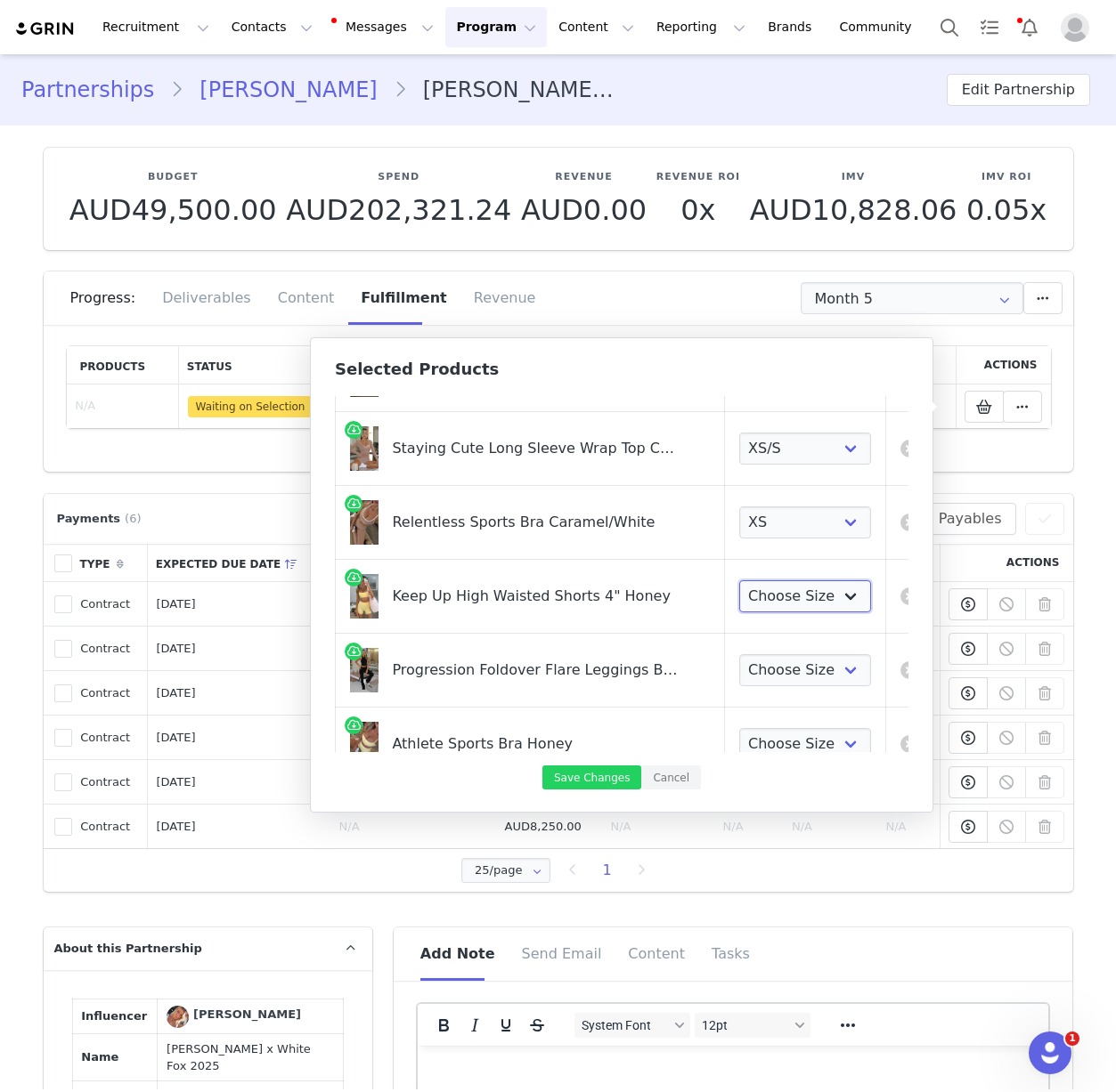
click at [739, 604] on select "Choose Size XXS XS S M L XL" at bounding box center [805, 596] width 132 height 32
select select "27829471"
click at [739, 580] on select "Choose Size XXS XS S M L XL" at bounding box center [805, 596] width 132 height 32
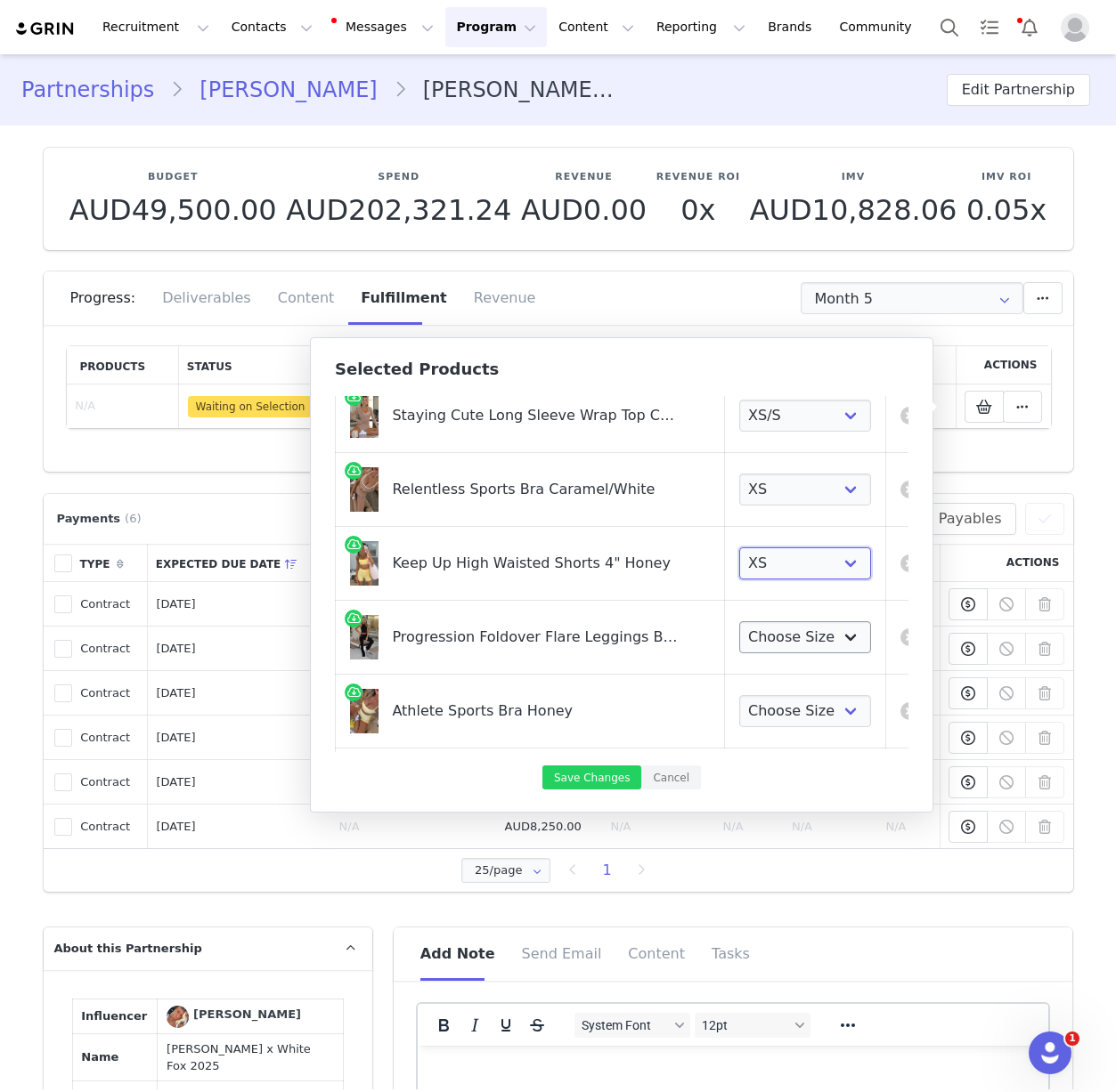
scroll to position [725, 0]
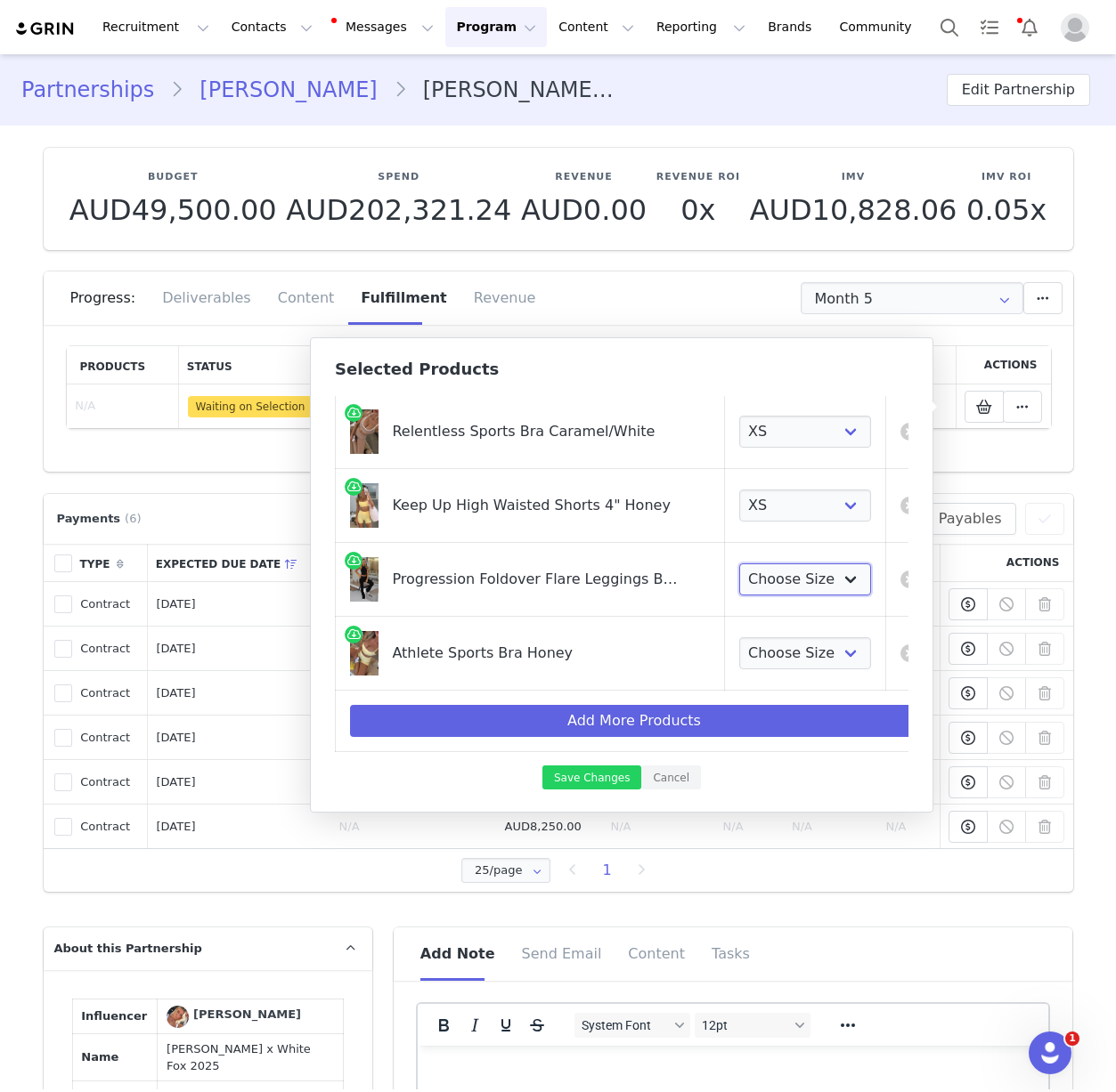
click at [769, 576] on select "Choose Size XXS XS S M L XL" at bounding box center [805, 579] width 132 height 32
select select "27829172"
click at [739, 563] on select "Choose Size XXS XS S M L XL" at bounding box center [805, 579] width 132 height 32
click at [753, 637] on select "Choose Size XXS XS S M L XL" at bounding box center [805, 653] width 132 height 32
select select "27828182"
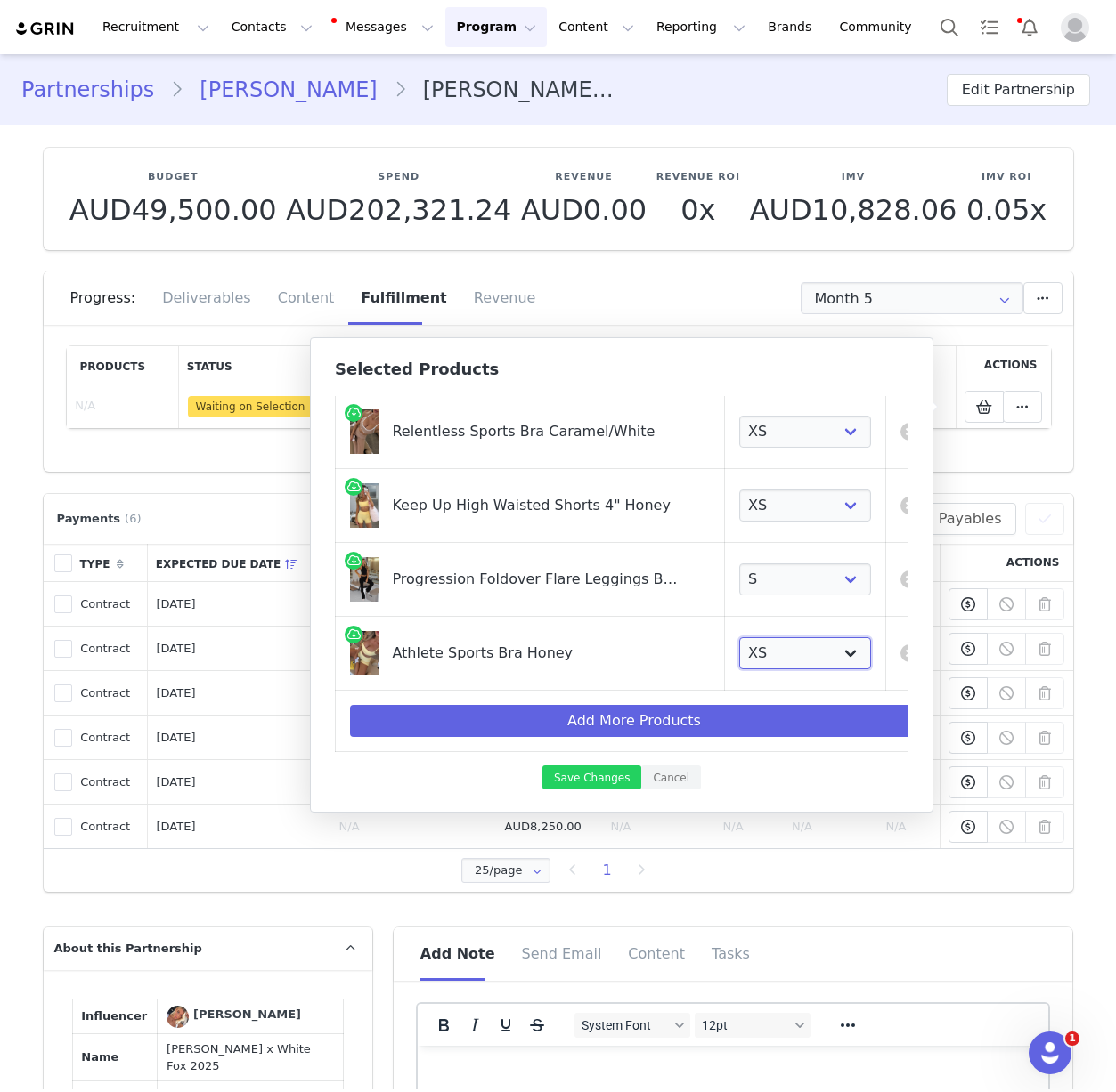
click at [739, 637] on select "Choose Size XXS XS S M L XL" at bounding box center [805, 653] width 132 height 32
click at [592, 776] on button "Save Changes" at bounding box center [592, 778] width 99 height 24
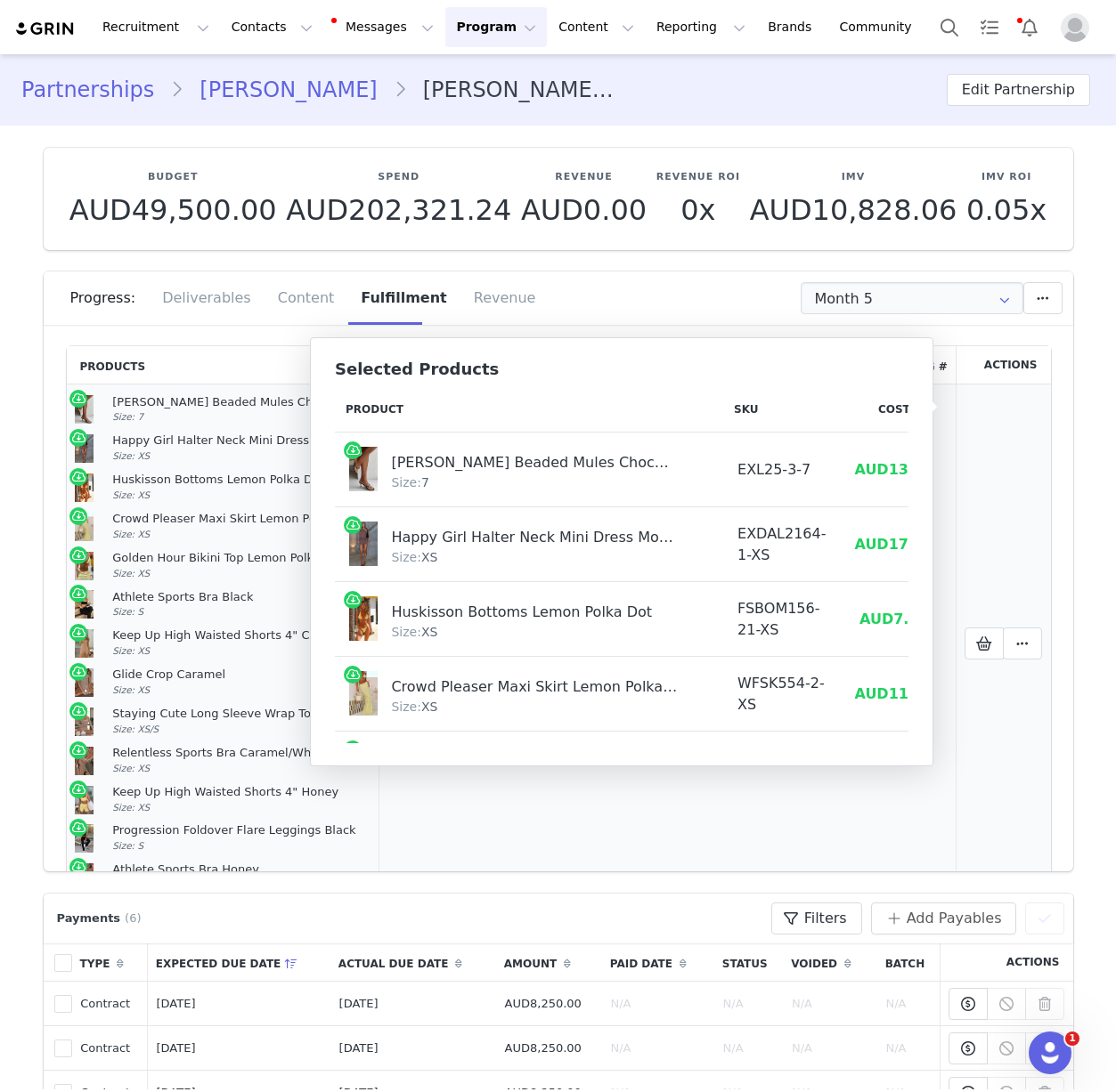
scroll to position [75, 0]
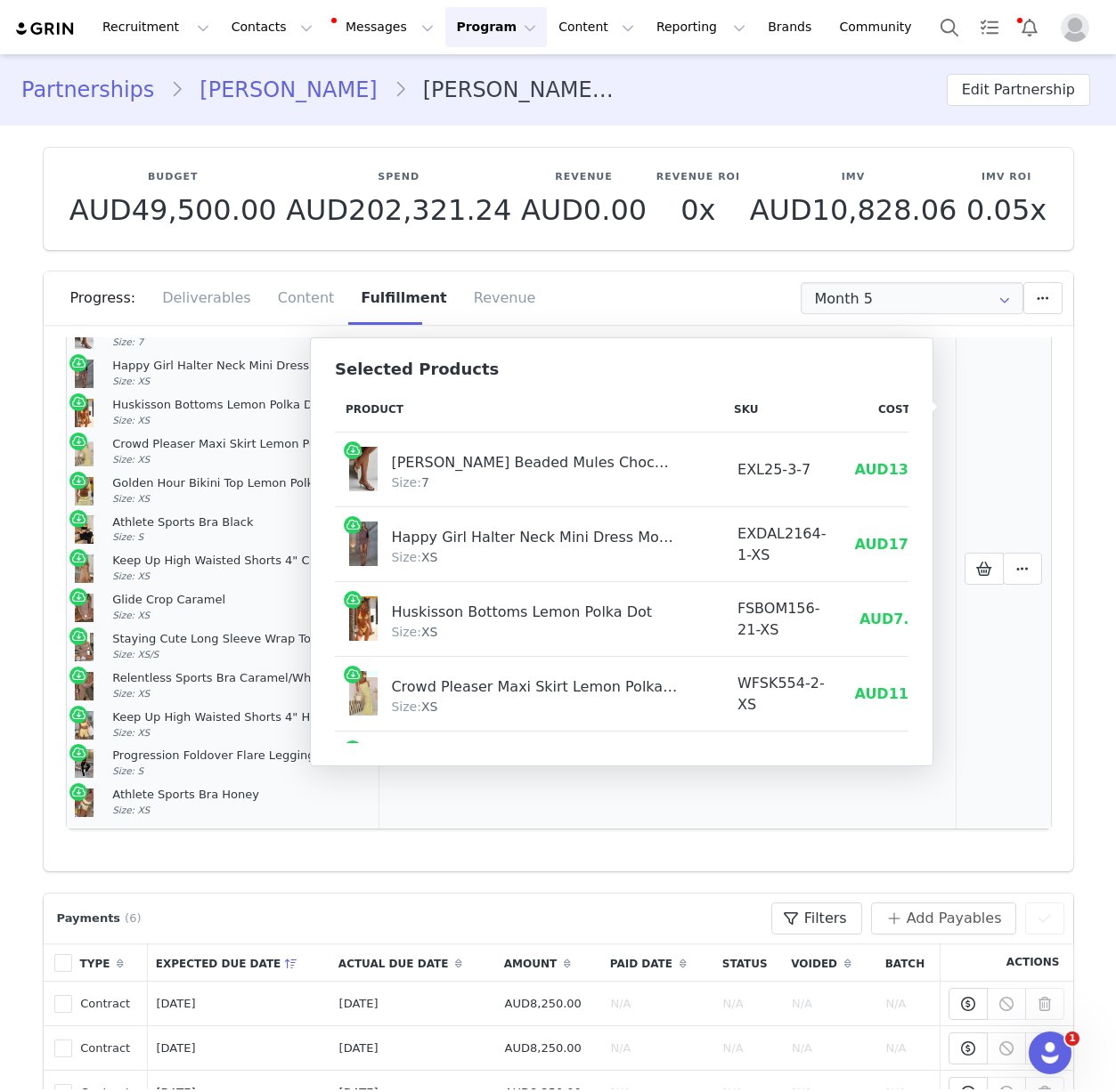
click at [181, 551] on article "Keep Up High Waisted Shorts 4" Caramel Size: XS" at bounding box center [223, 569] width 295 height 39
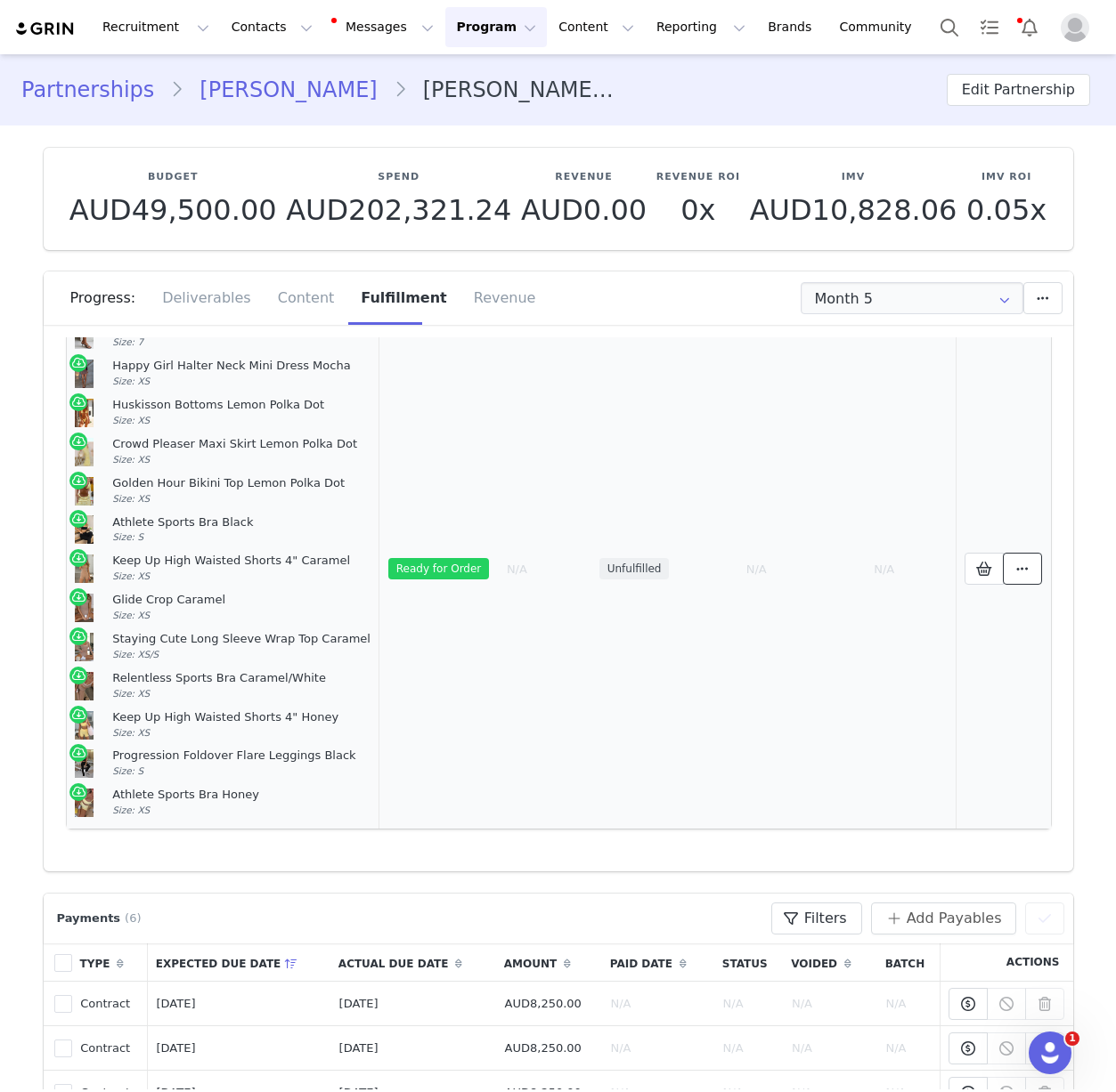
click at [1016, 570] on icon at bounding box center [1023, 569] width 13 height 14
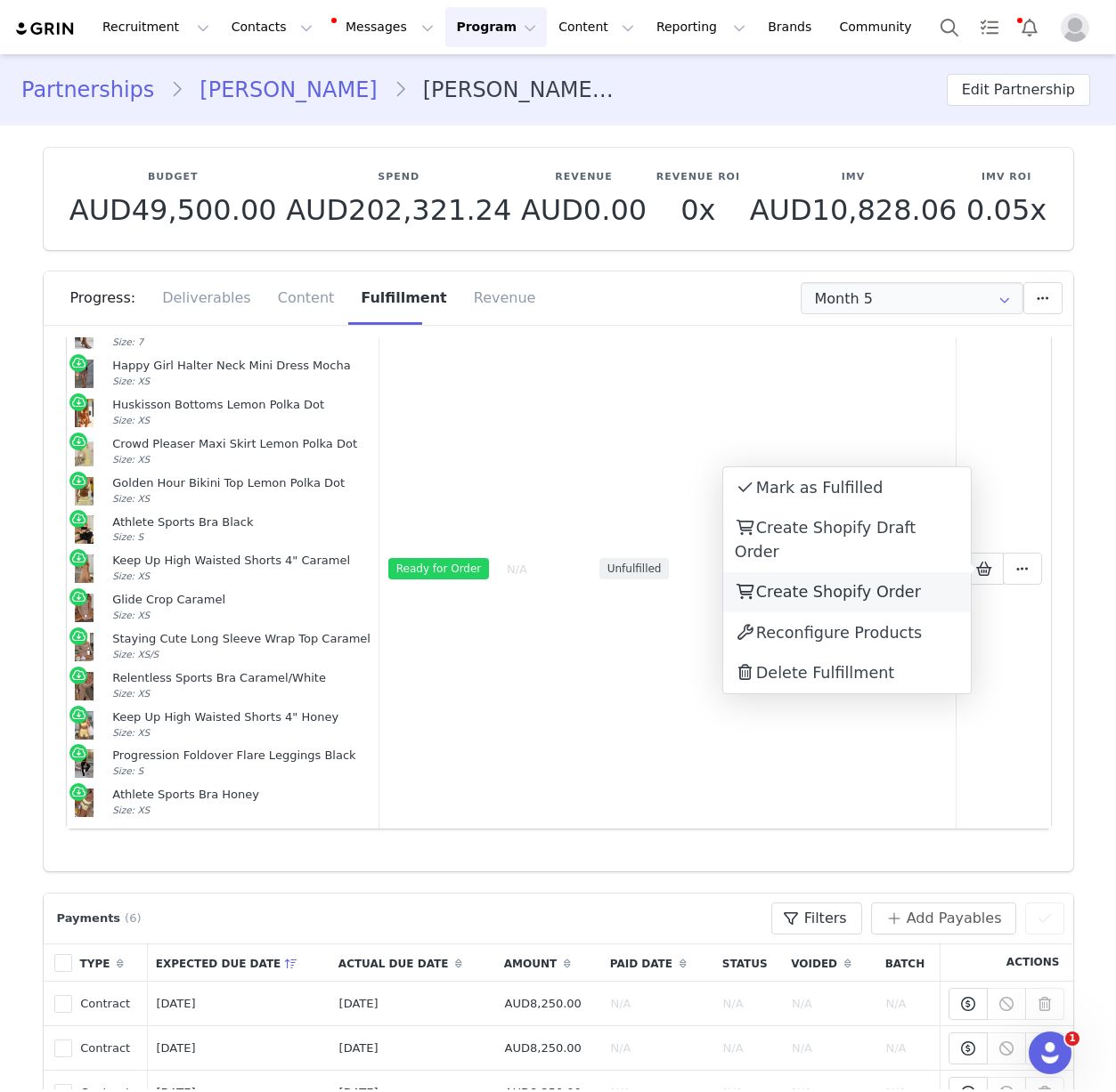
click at [909, 572] on div "Create Shopify Order" at bounding box center [846, 592] width 247 height 41
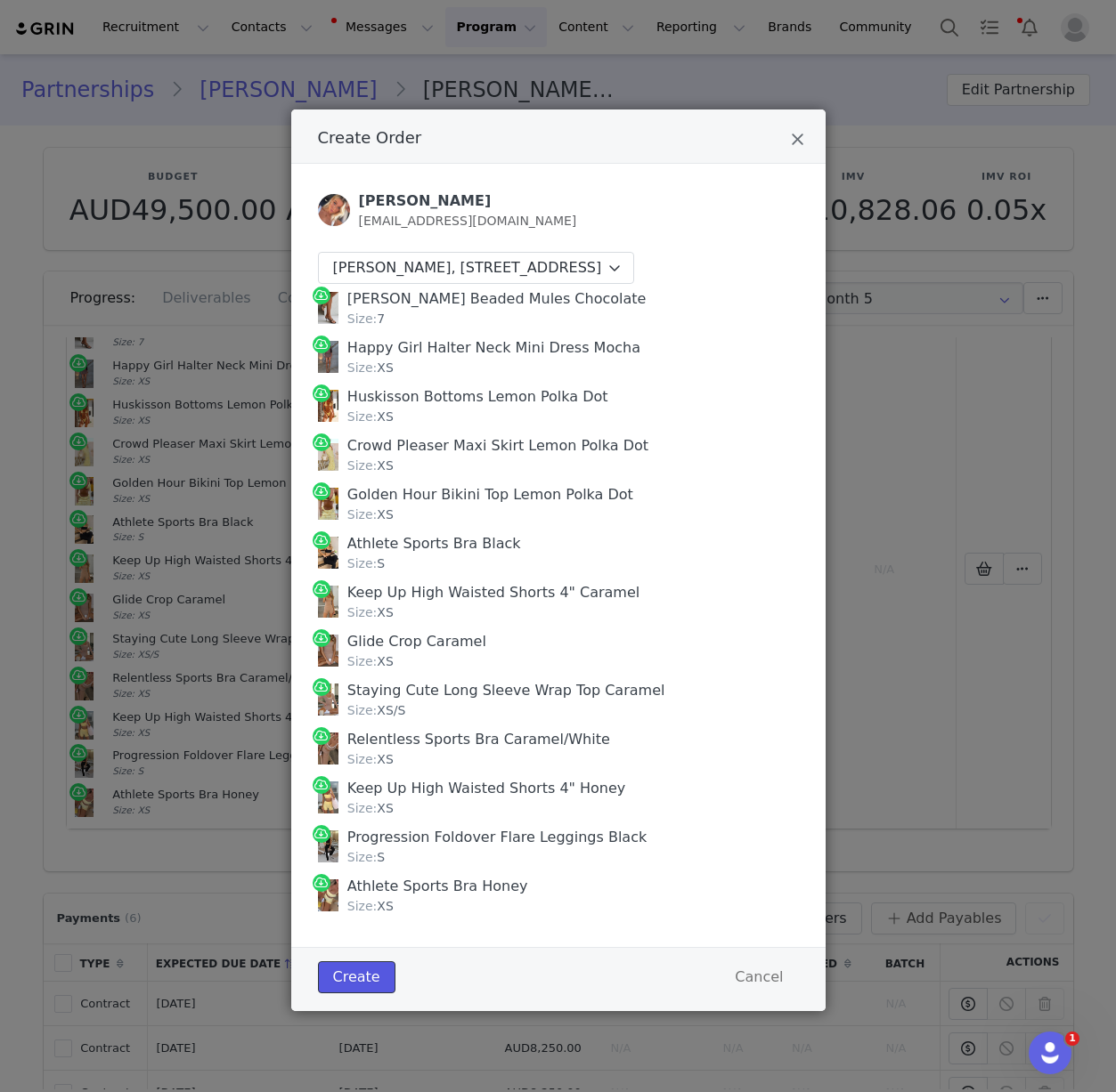
click at [360, 985] on button "Create" at bounding box center [357, 977] width 78 height 32
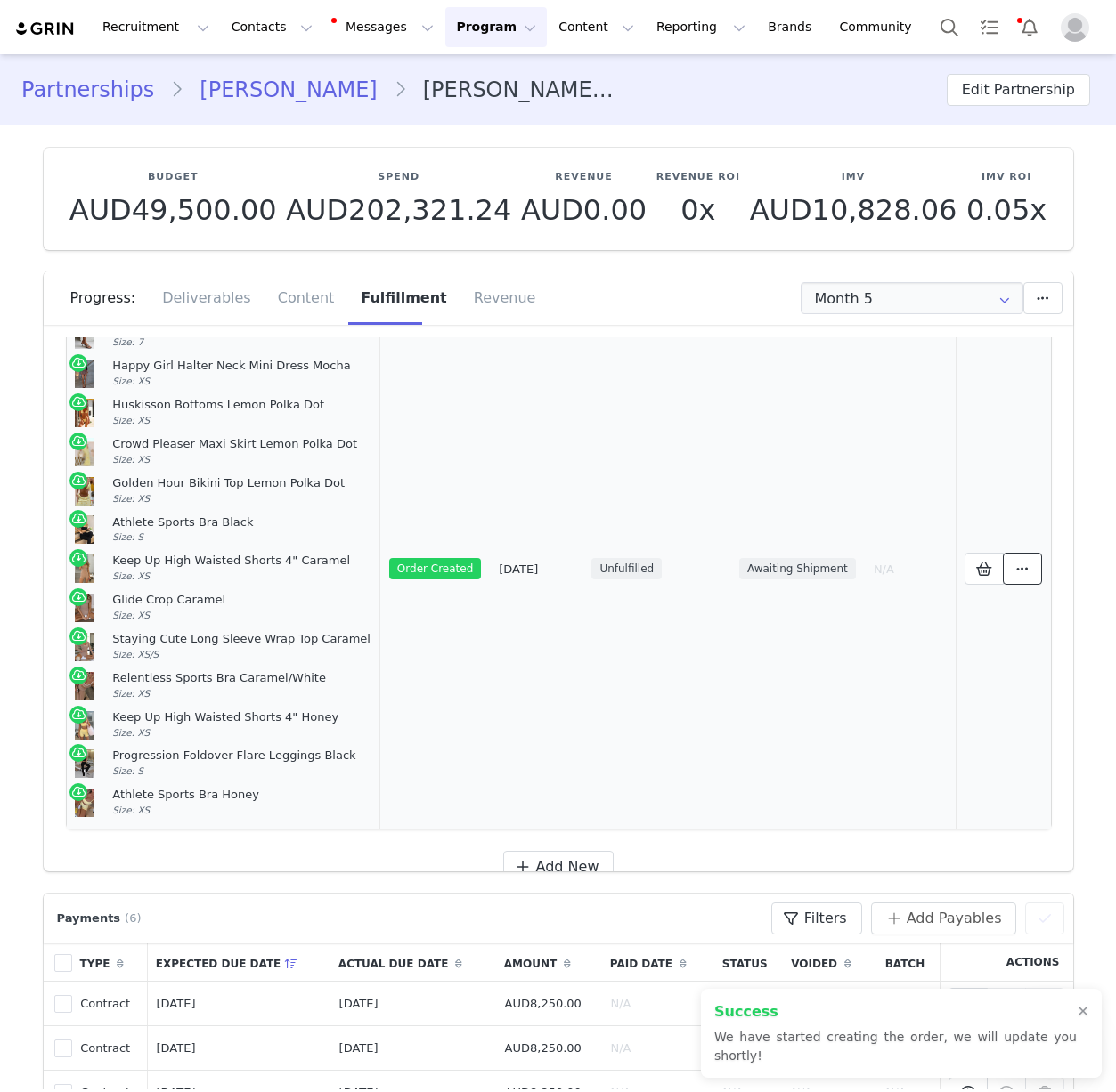
click at [1012, 577] on span at bounding box center [1023, 569] width 22 height 22
click at [880, 577] on link "View Order" at bounding box center [846, 569] width 247 height 41
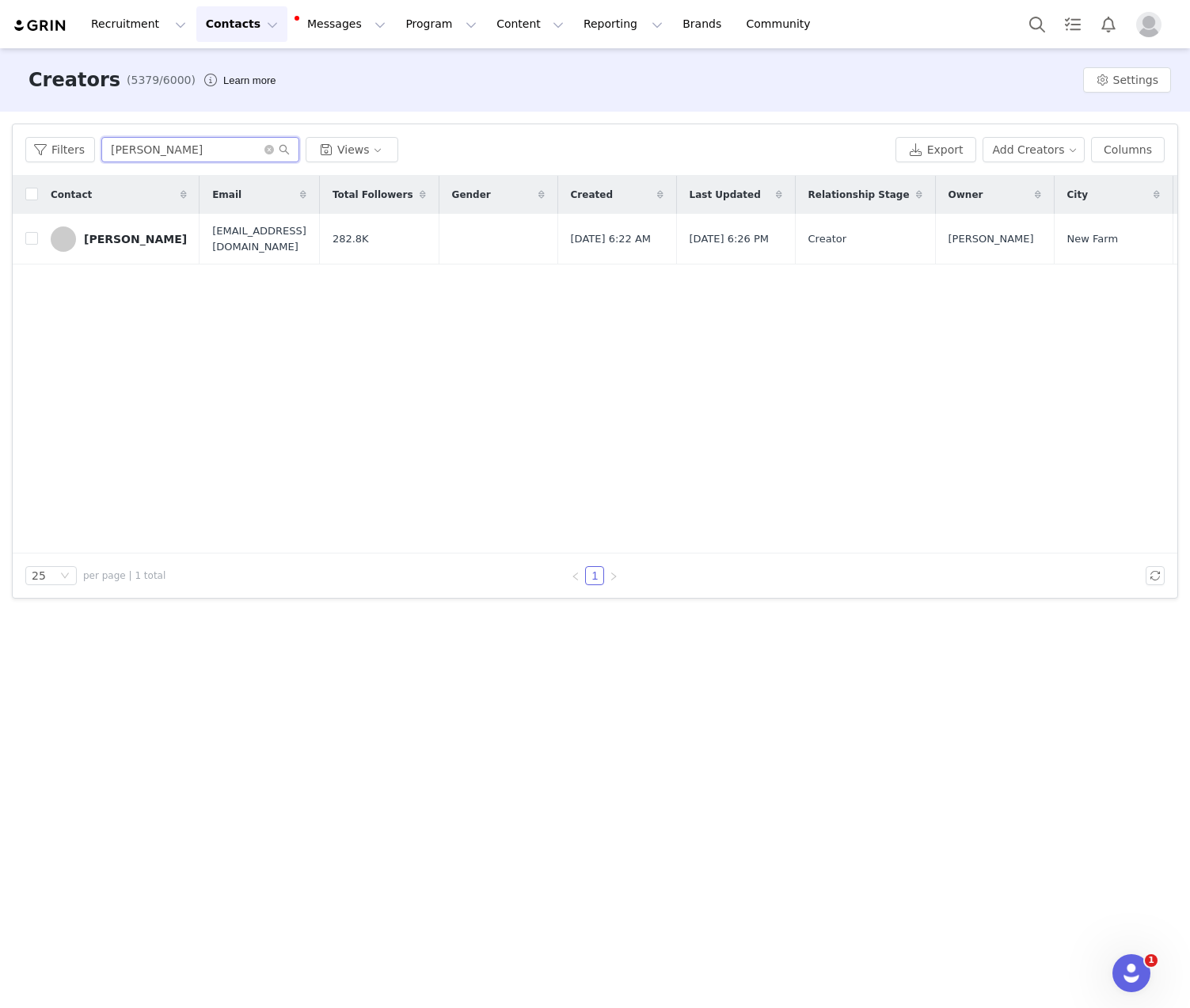
click at [145, 149] on input "[PERSON_NAME]" at bounding box center [200, 149] width 198 height 25
paste input "[PERSON_NAME]"
type input "[PERSON_NAME]"
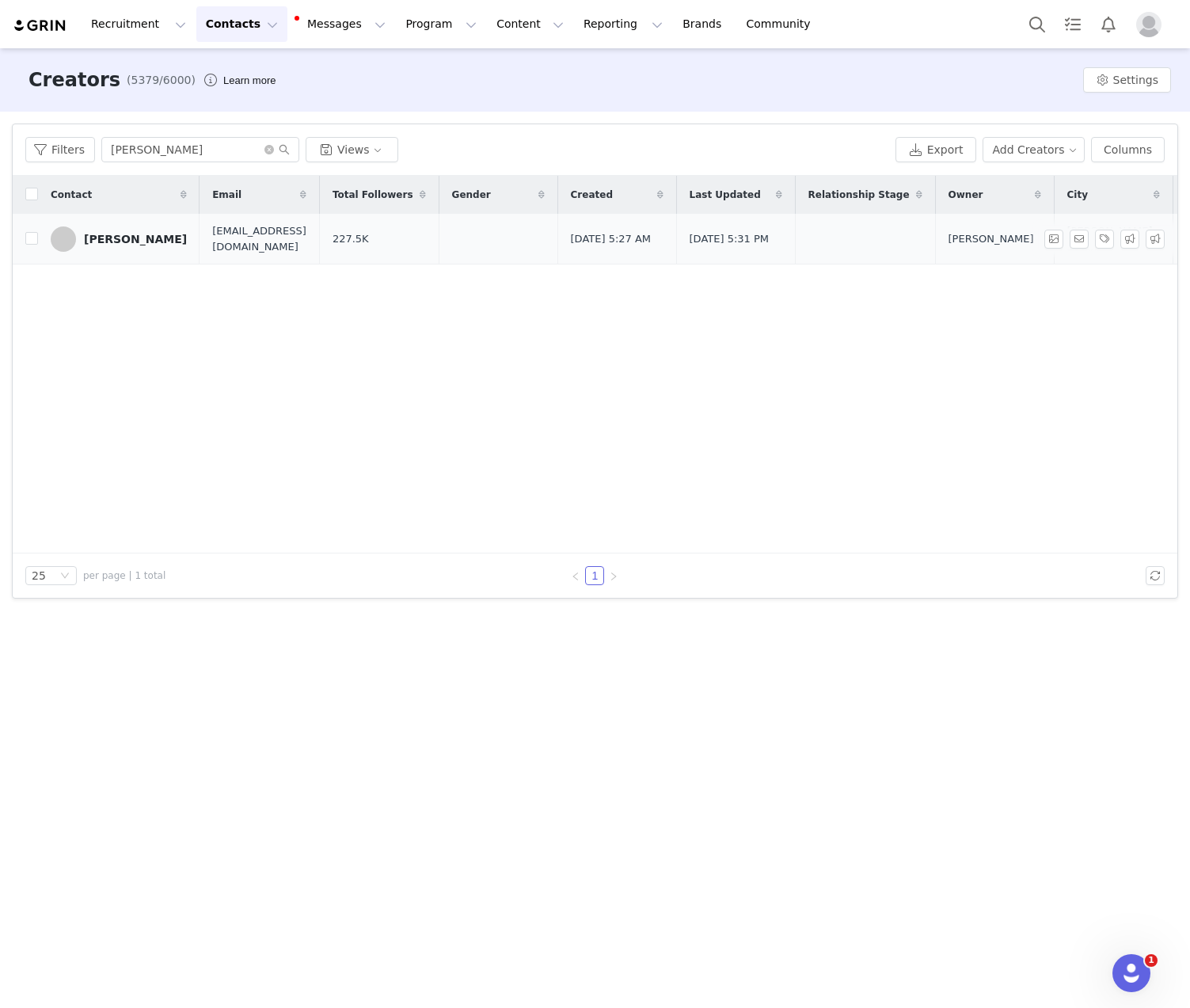
click at [142, 224] on td "[PERSON_NAME]" at bounding box center [118, 238] width 162 height 51
click at [138, 233] on div "[PERSON_NAME]" at bounding box center [135, 239] width 103 height 13
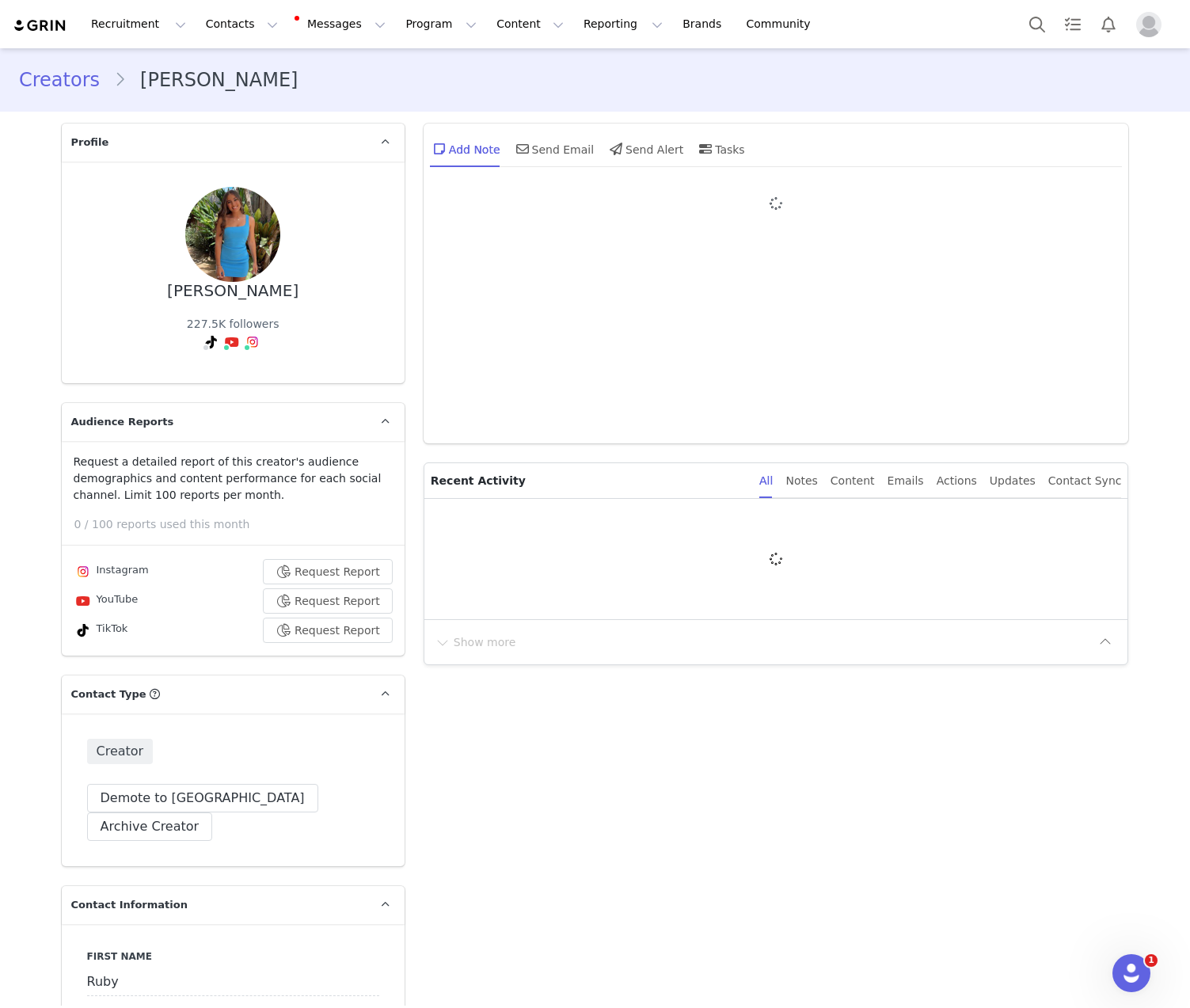
type input "+1 ([GEOGRAPHIC_DATA])"
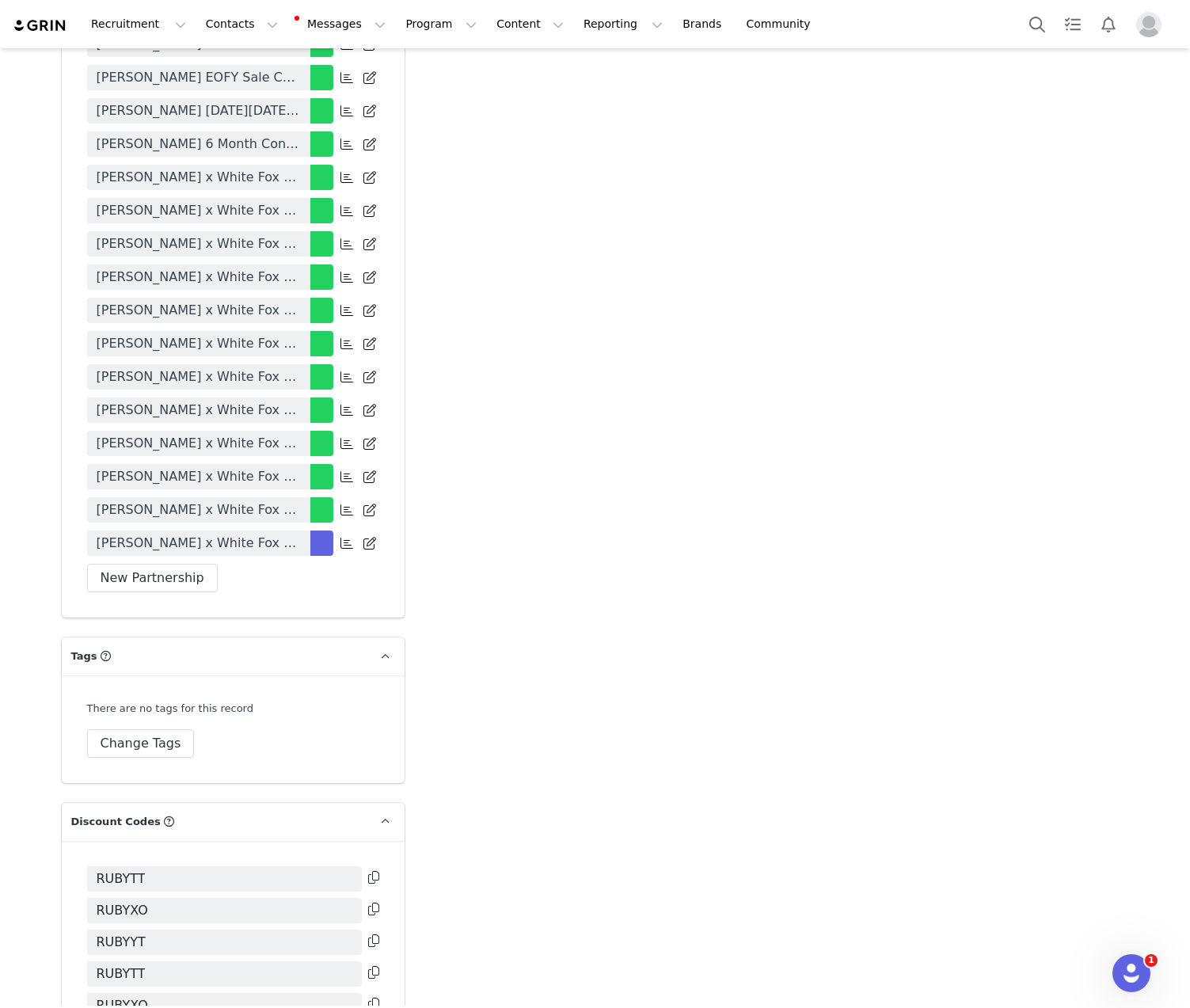
scroll to position [4212, 0]
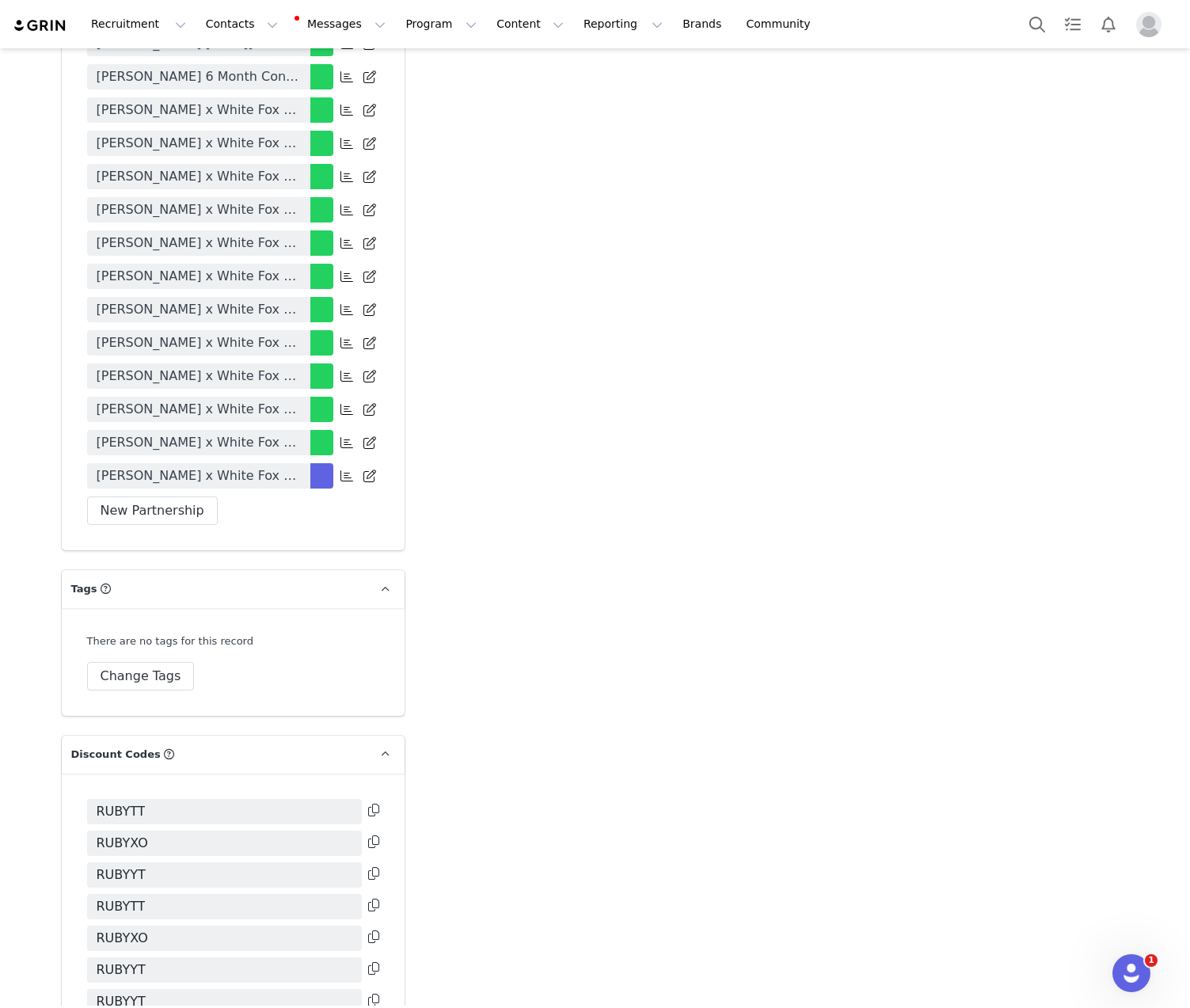
click at [200, 466] on span "[PERSON_NAME] x White Fox 25/26" at bounding box center [199, 476] width 205 height 19
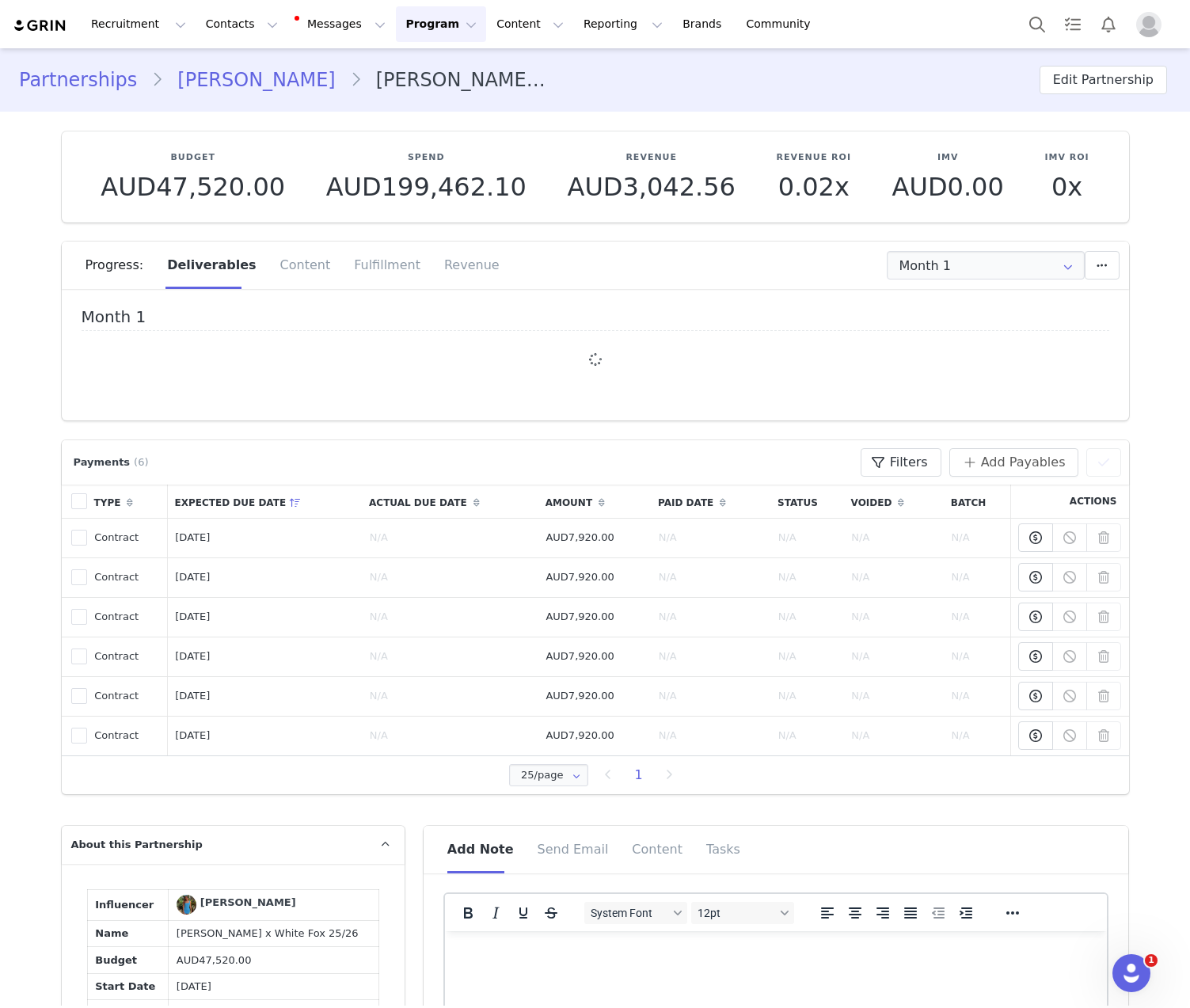
type input "+1 ([GEOGRAPHIC_DATA])"
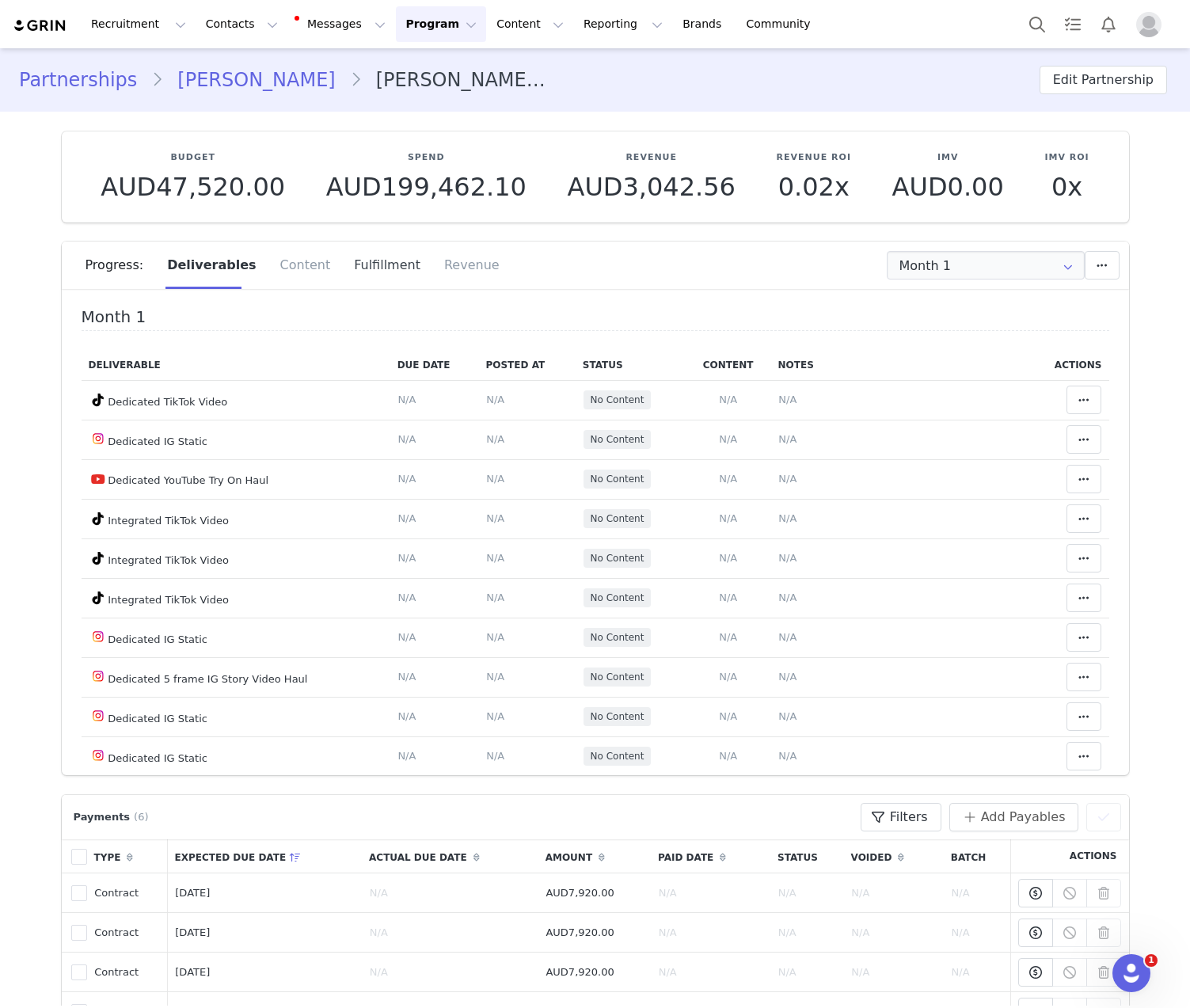
click at [365, 260] on div "Fulfillment" at bounding box center [387, 265] width 90 height 48
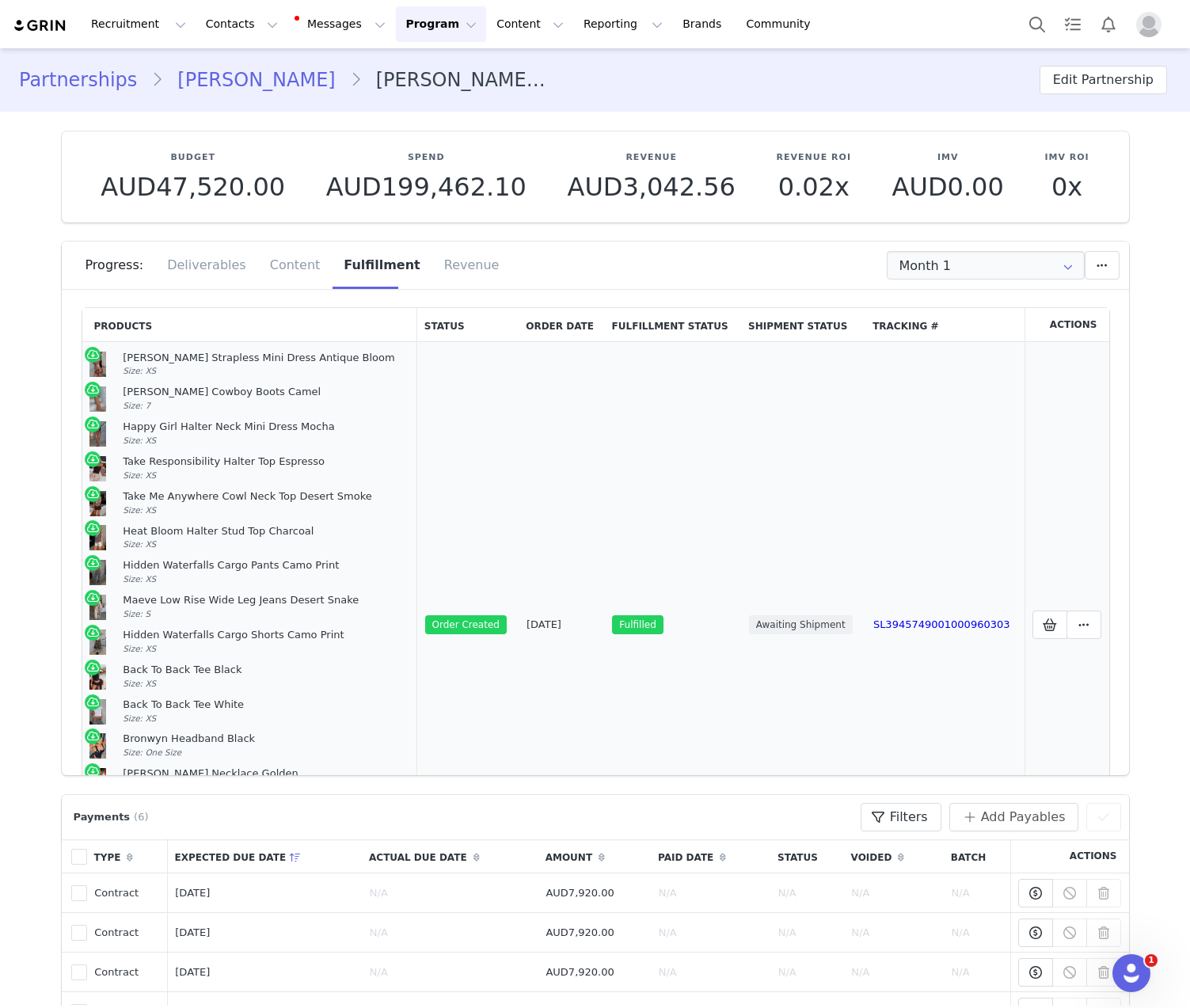
scroll to position [369, 0]
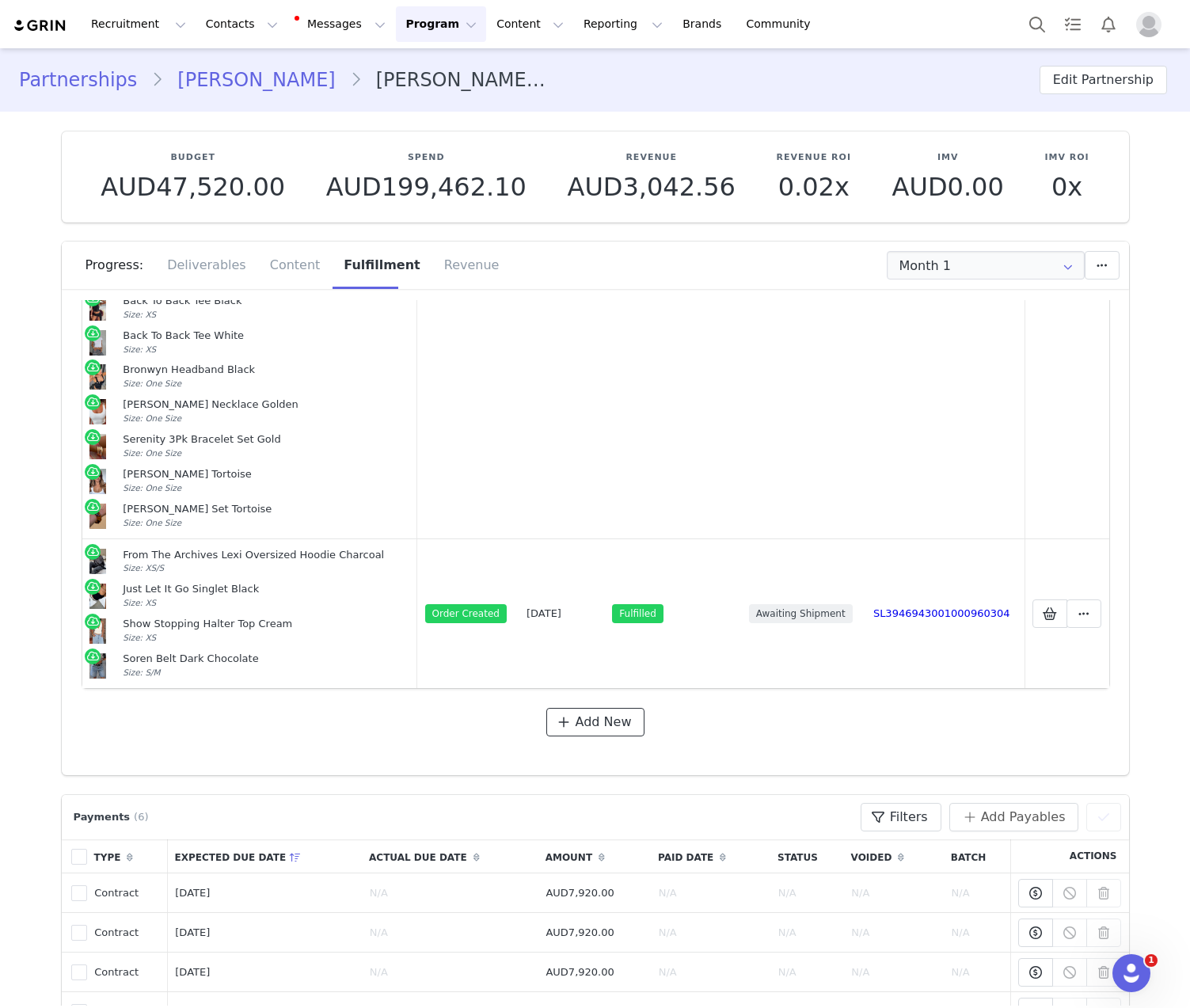
click at [581, 722] on span "Add New" at bounding box center [604, 722] width 56 height 19
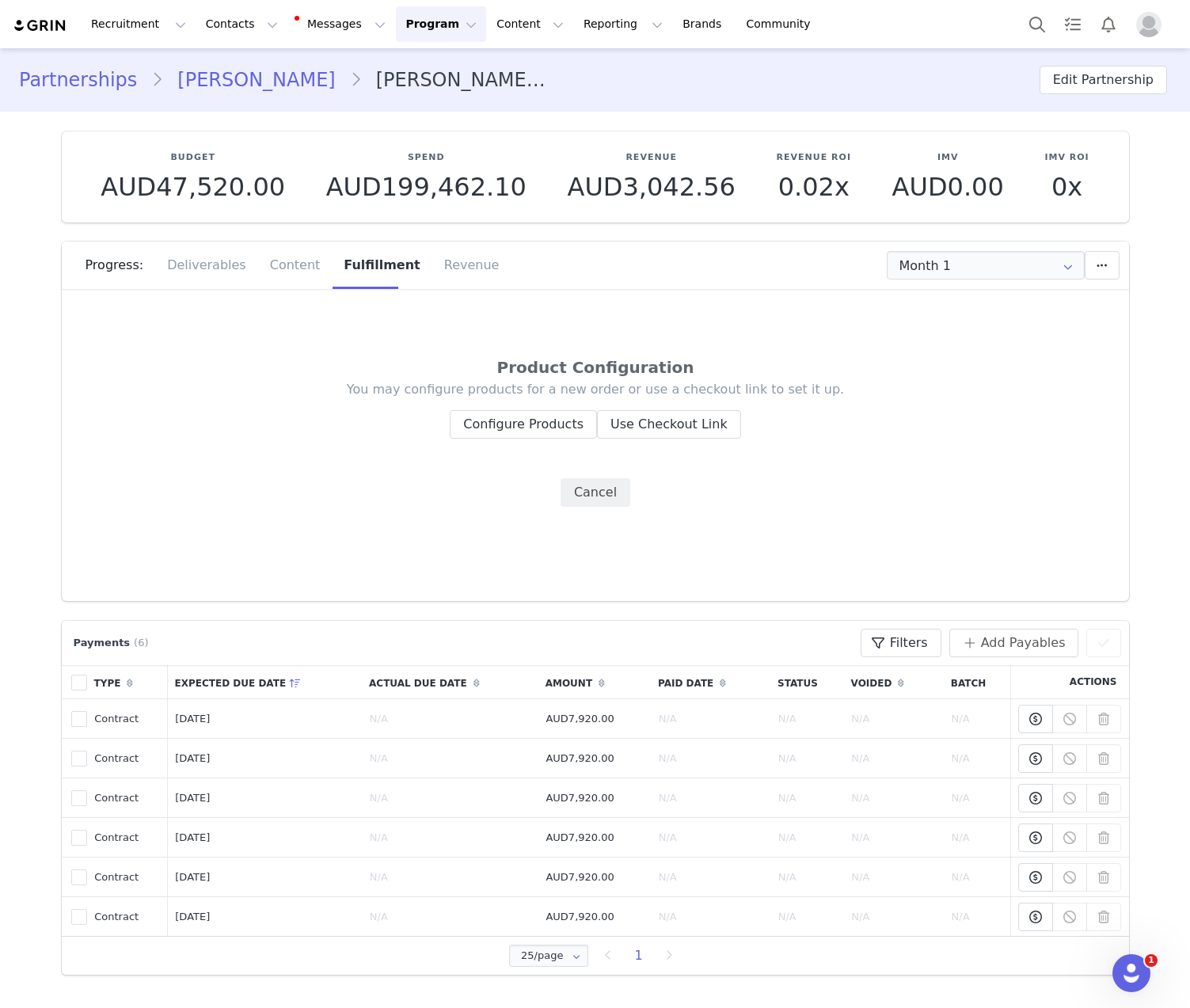
scroll to position [0, 0]
click at [507, 439] on div "You may configure products for a new order or use a checkout link to set it up.…" at bounding box center [596, 444] width 964 height 126
click at [506, 424] on button "Configure Products" at bounding box center [523, 423] width 147 height 28
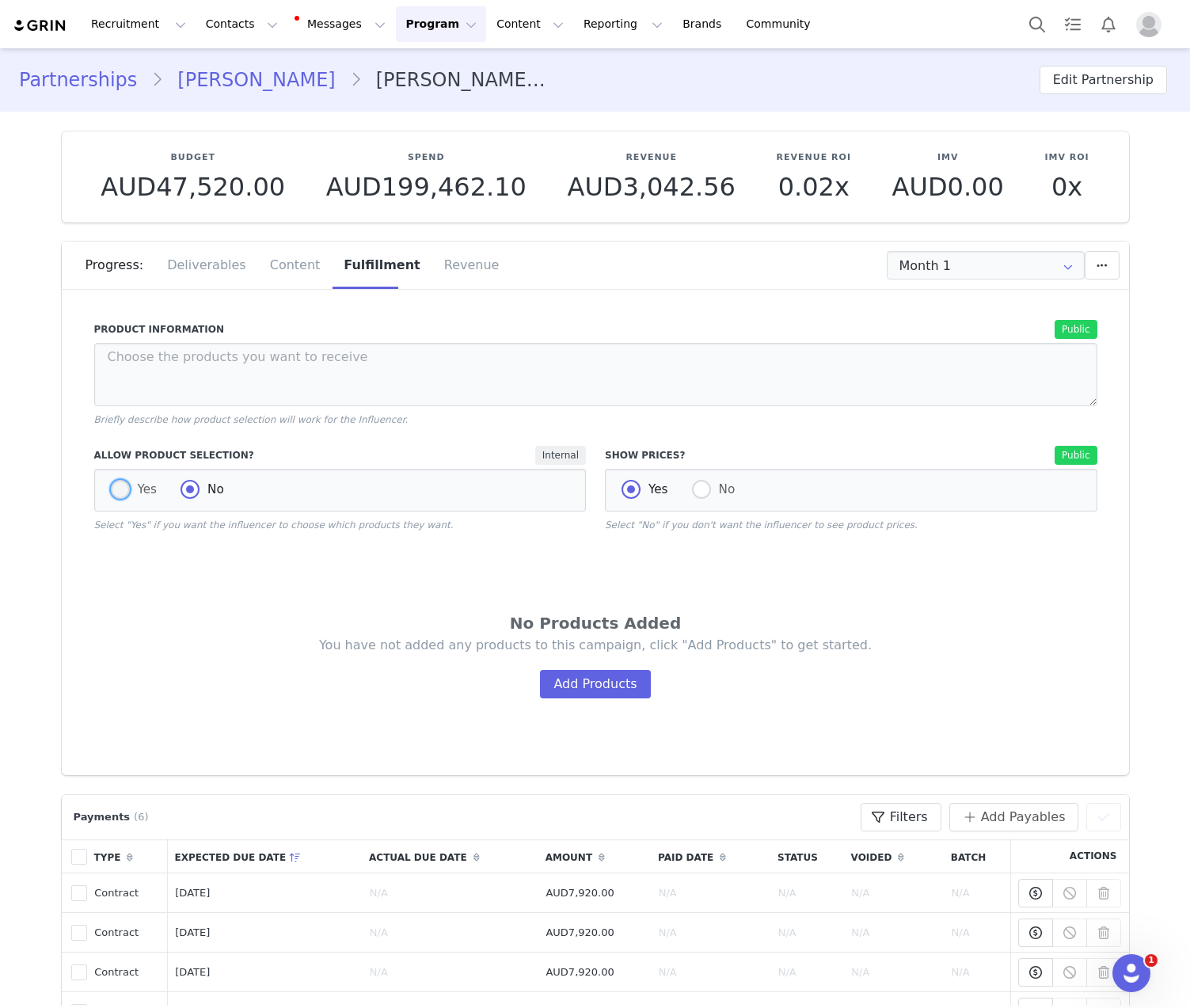
click at [122, 488] on span at bounding box center [121, 490] width 19 height 21
click at [122, 488] on input "Yes" at bounding box center [121, 490] width 19 height 21
radio input "true"
radio input "false"
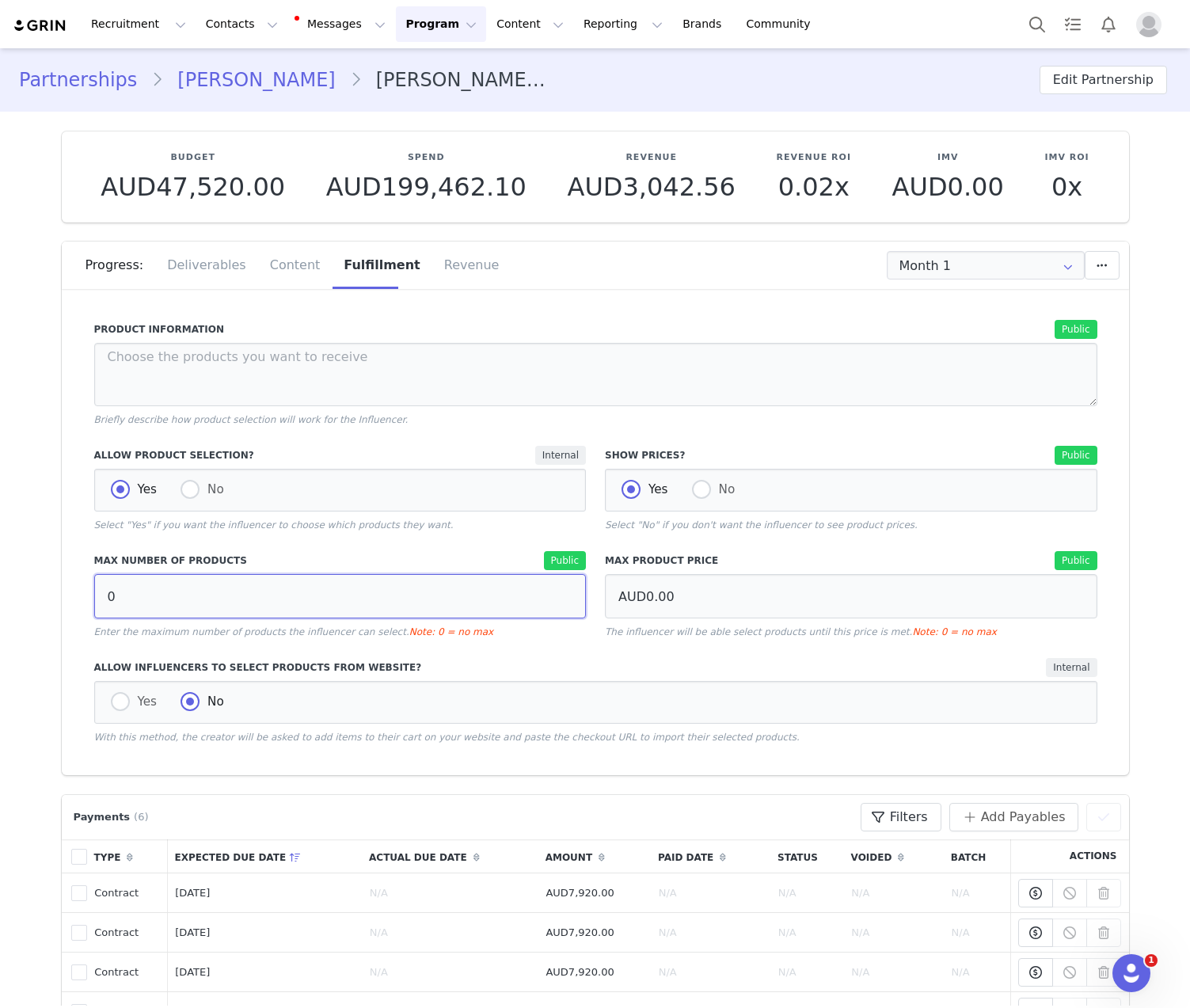
drag, startPoint x: 133, startPoint y: 588, endPoint x: 208, endPoint y: 596, distance: 75.4
click at [209, 597] on input "0" at bounding box center [341, 596] width 493 height 44
type input "10"
click at [237, 558] on label "Max Number of Products" at bounding box center [226, 560] width 264 height 14
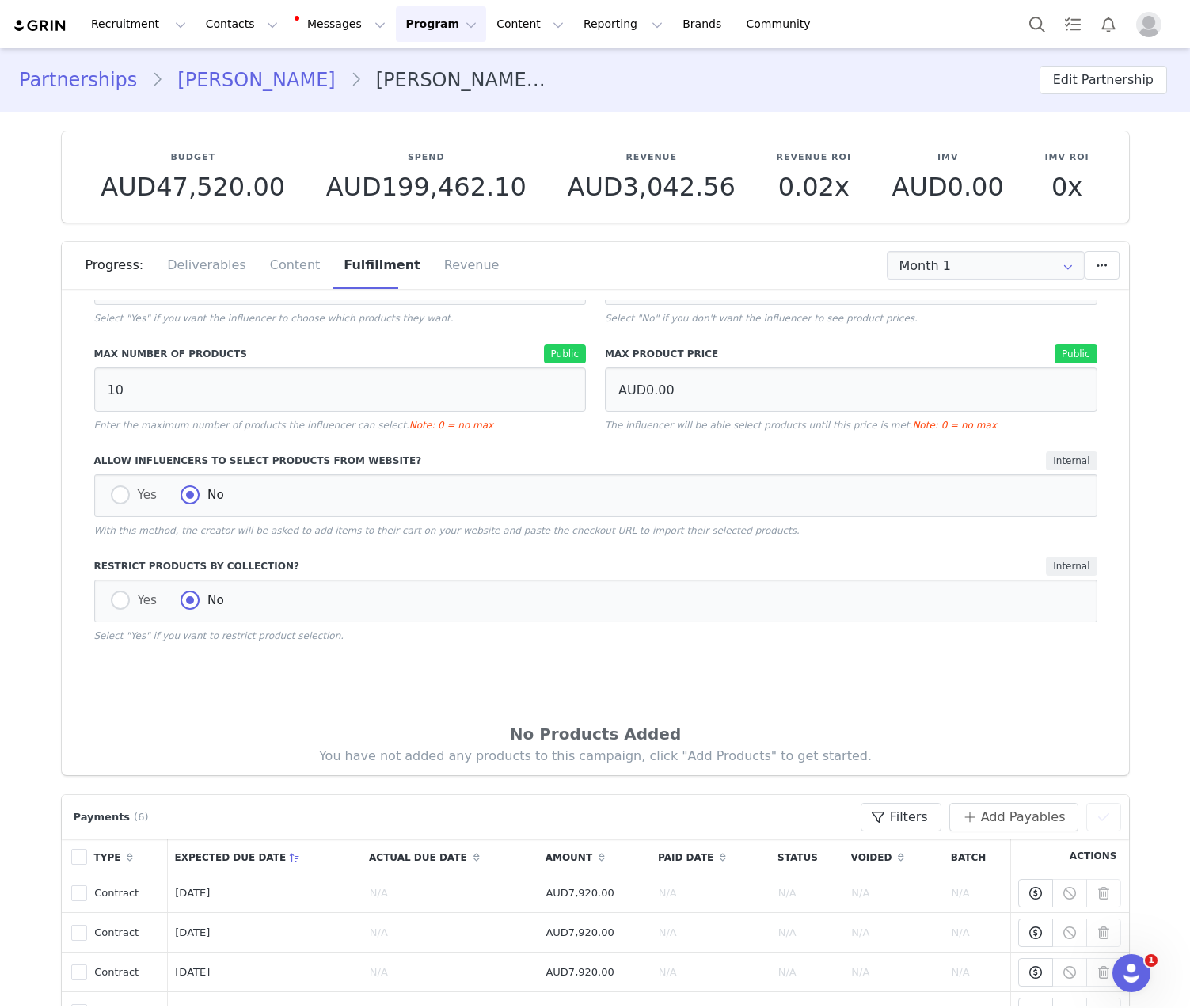
scroll to position [418, 0]
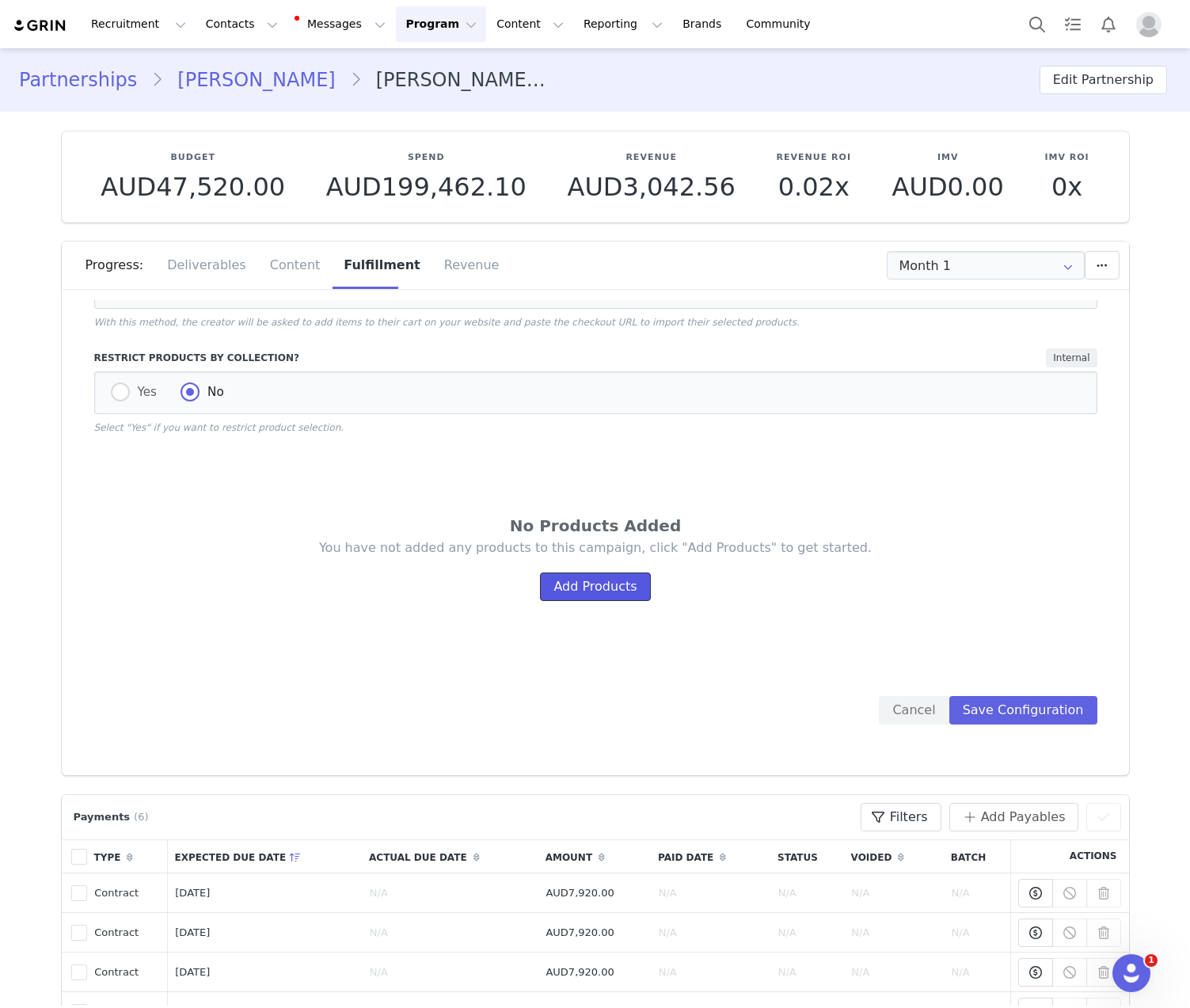
click at [614, 596] on button "Add Products" at bounding box center [595, 586] width 110 height 28
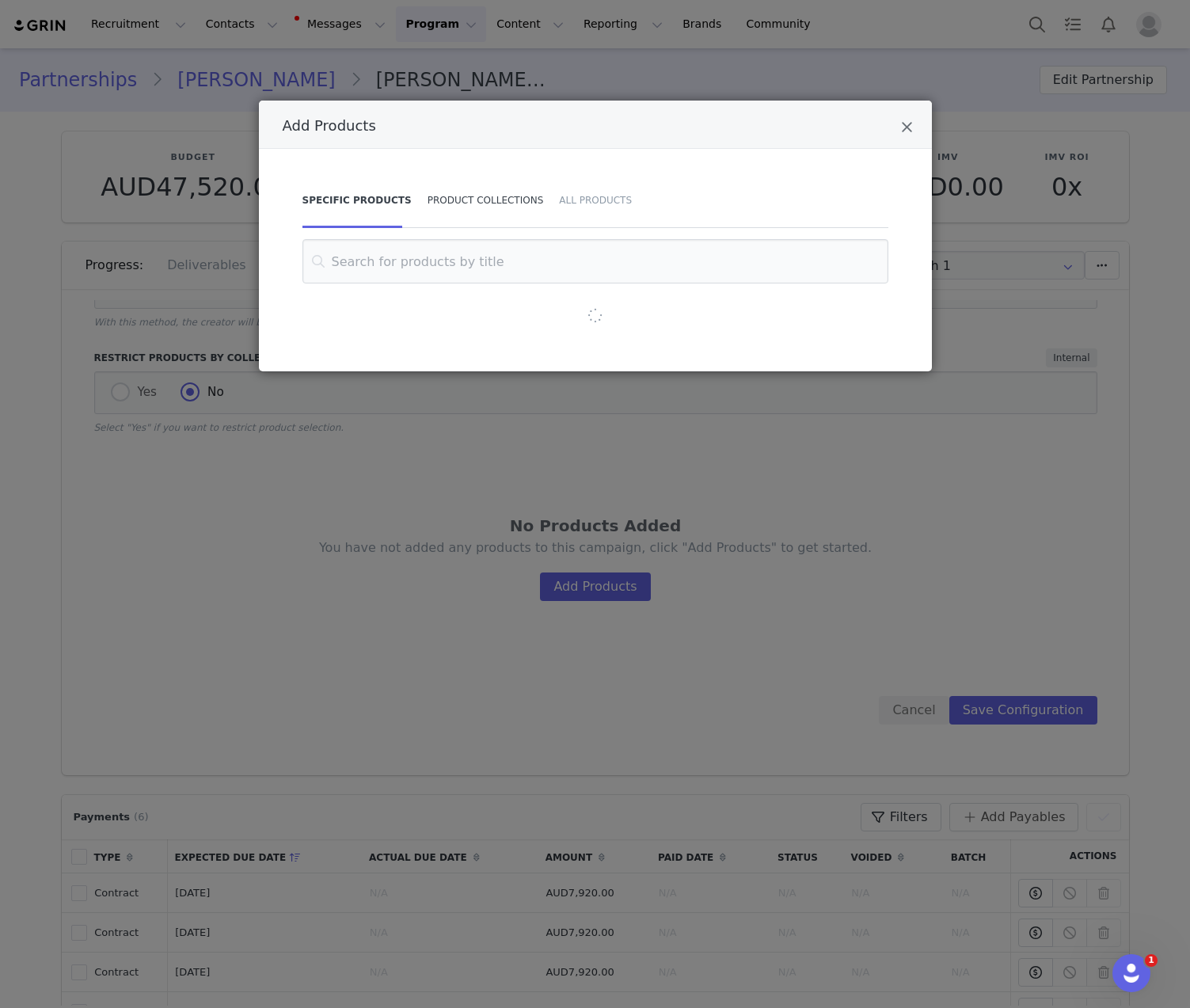
click at [467, 198] on div "Product Collections" at bounding box center [486, 200] width 132 height 56
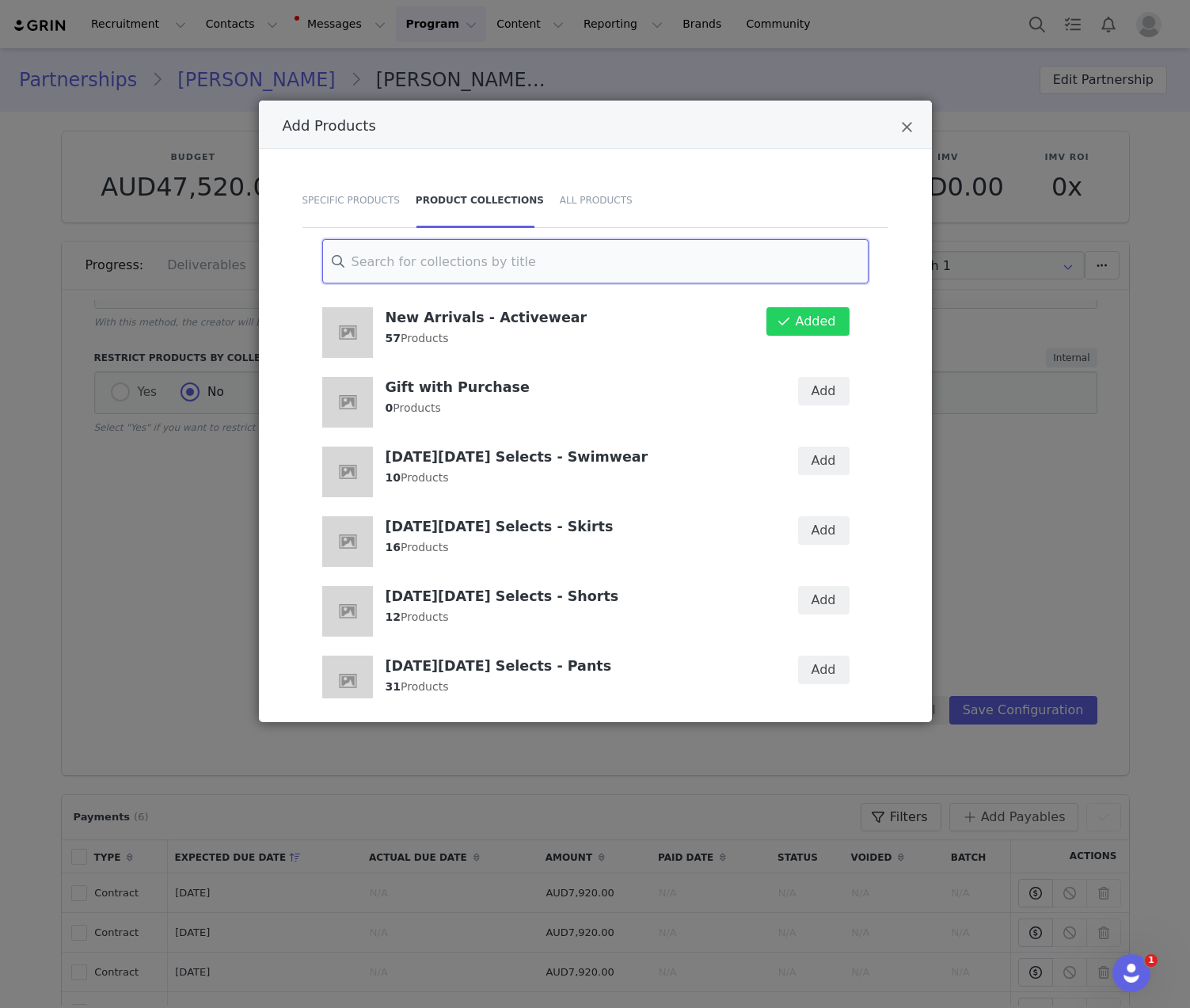
click at [671, 253] on input "Add Products" at bounding box center [595, 261] width 546 height 44
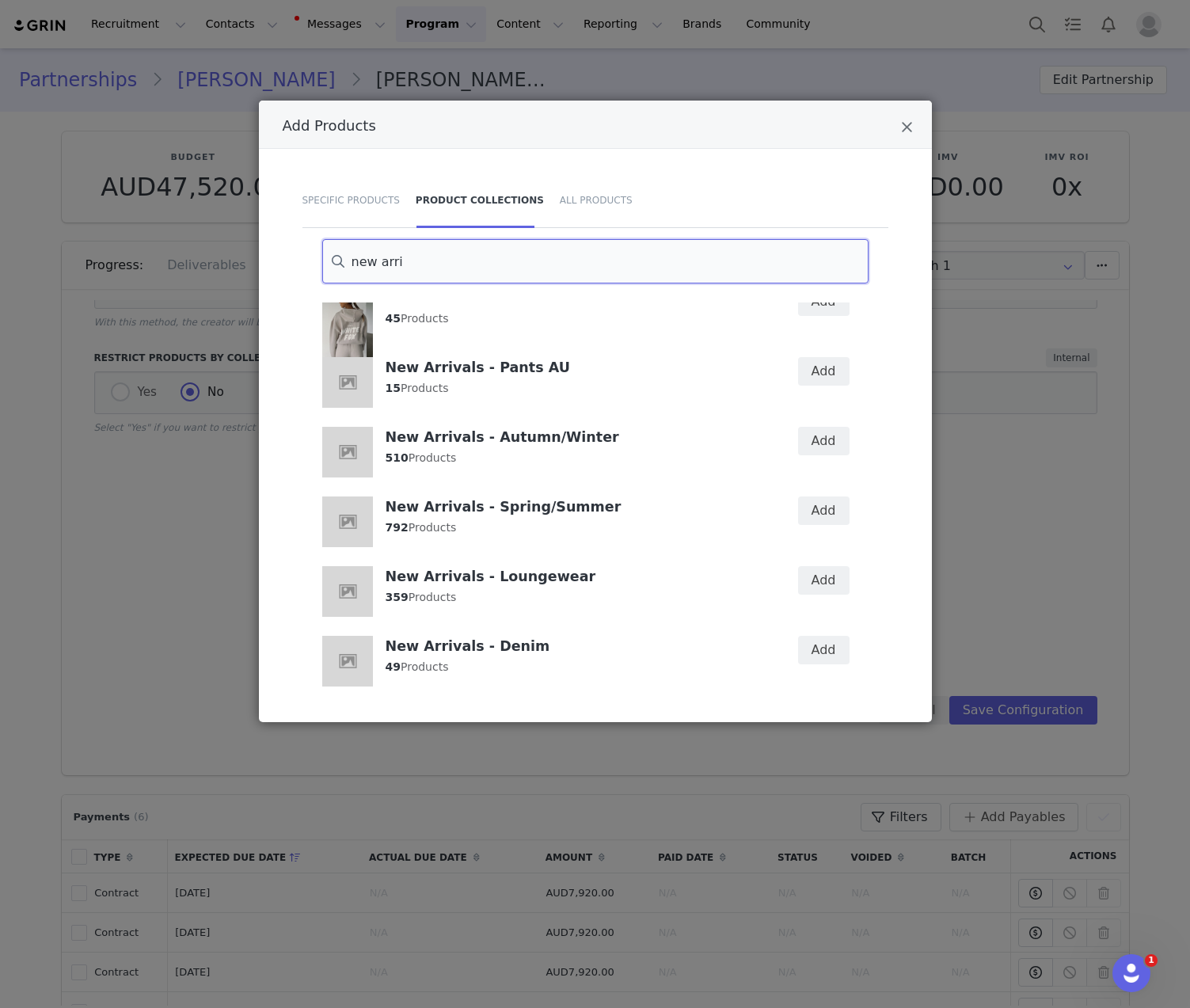
scroll to position [114, 0]
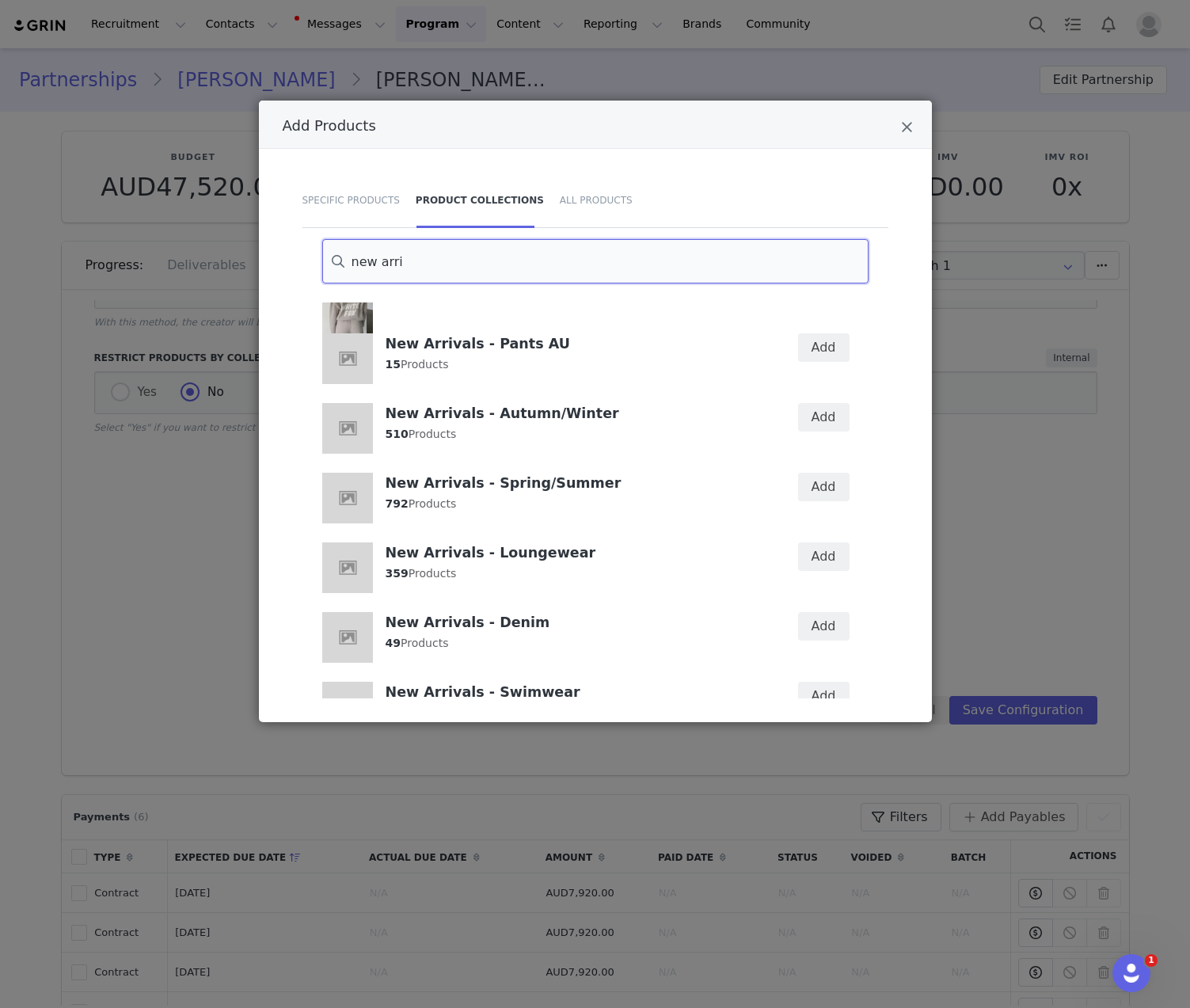
type input "new arri"
click at [824, 436] on div "Add" at bounding box center [813, 428] width 91 height 70
click at [816, 423] on button "Add" at bounding box center [824, 416] width 52 height 28
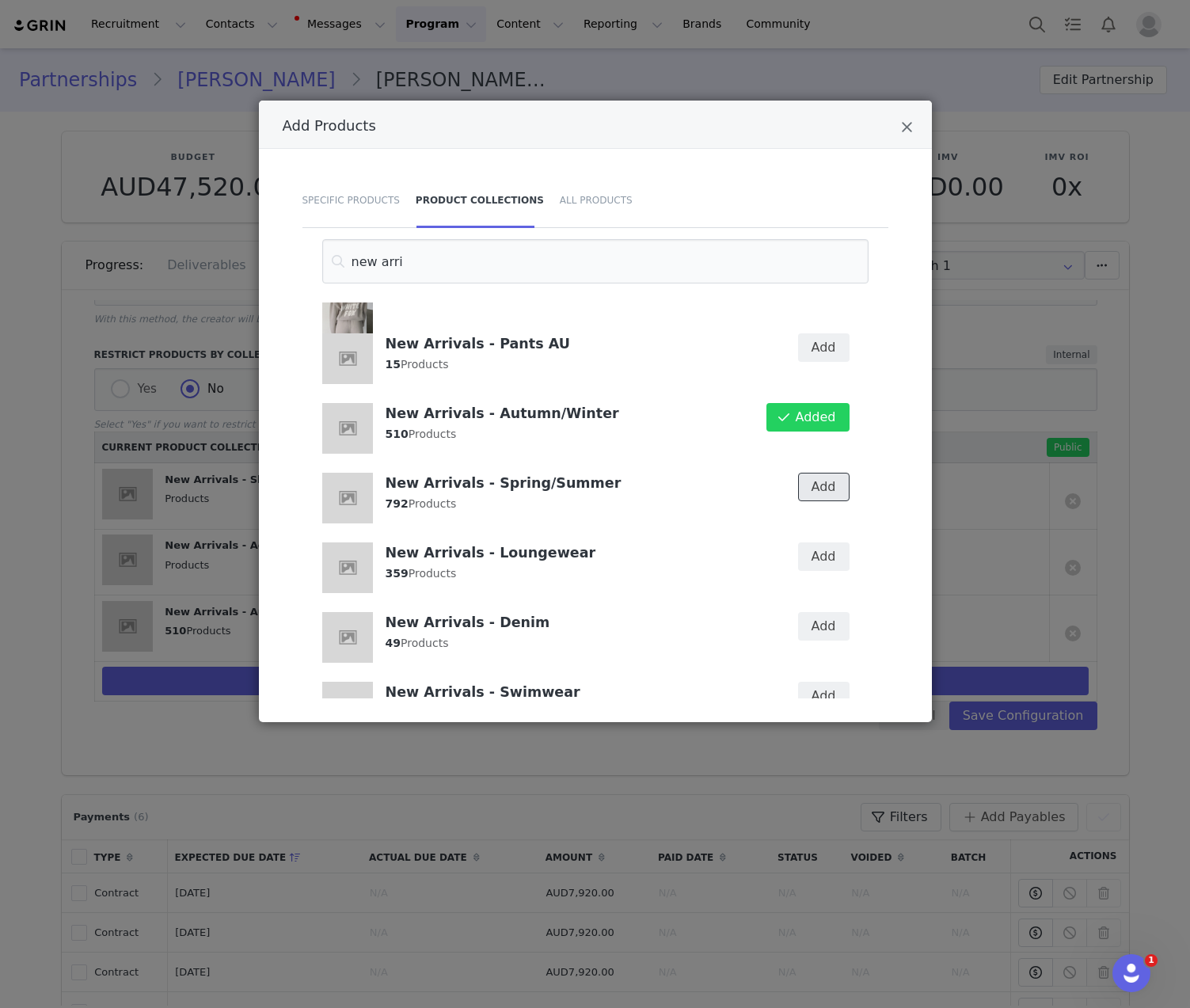
click at [815, 477] on button "Add" at bounding box center [824, 486] width 52 height 28
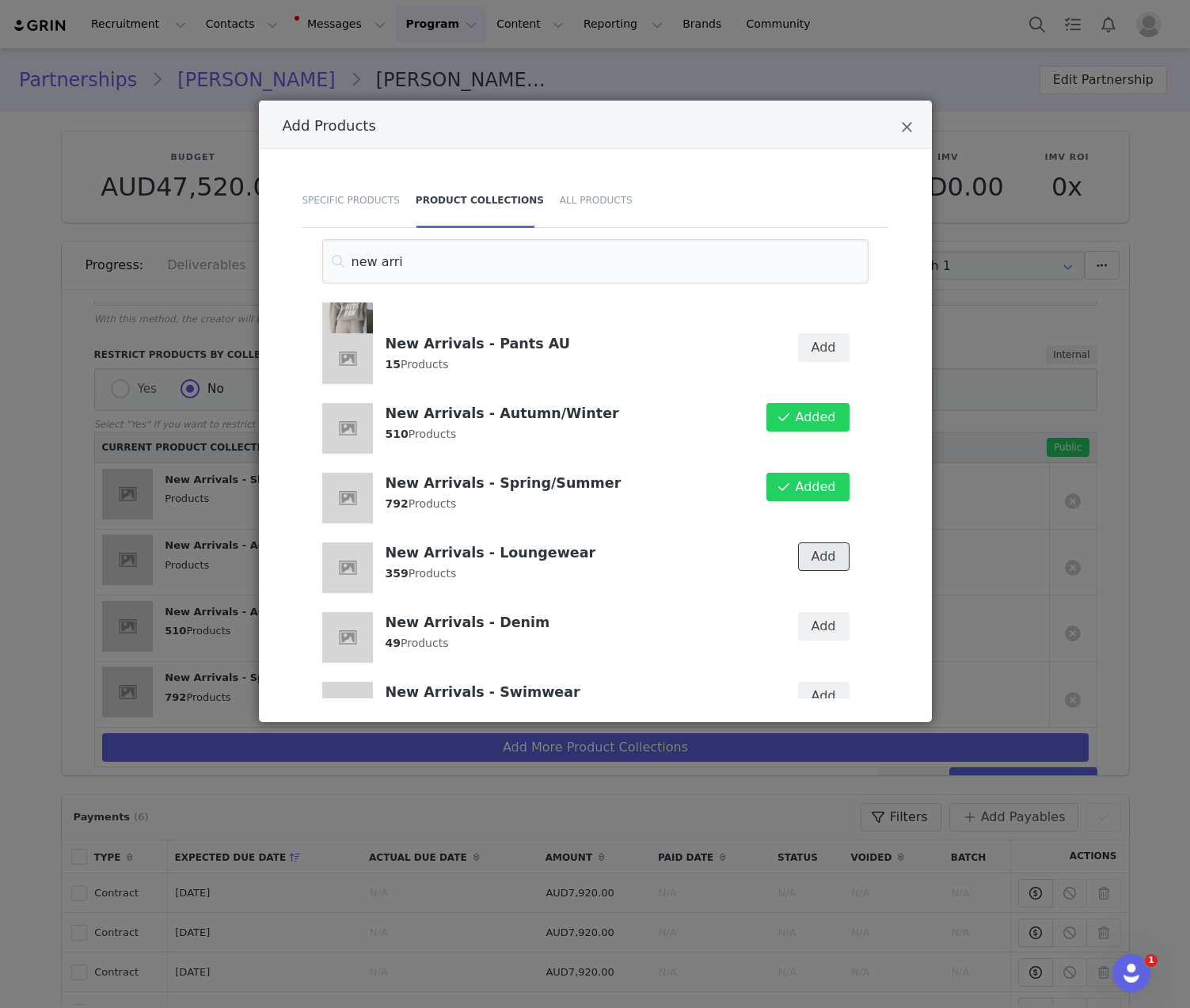
click at [812, 554] on button "Add" at bounding box center [824, 556] width 52 height 28
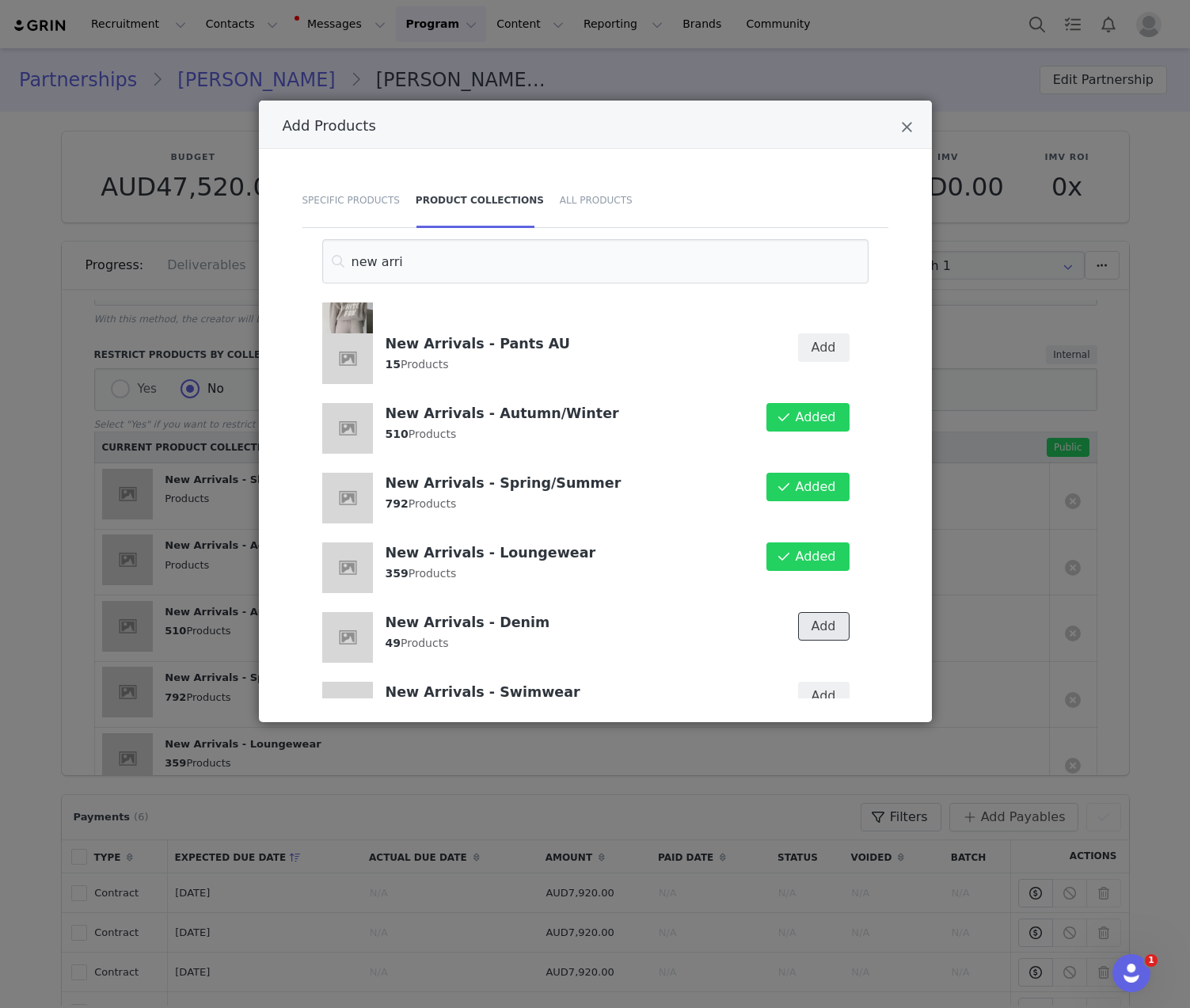
click at [808, 626] on button "Add" at bounding box center [824, 626] width 52 height 28
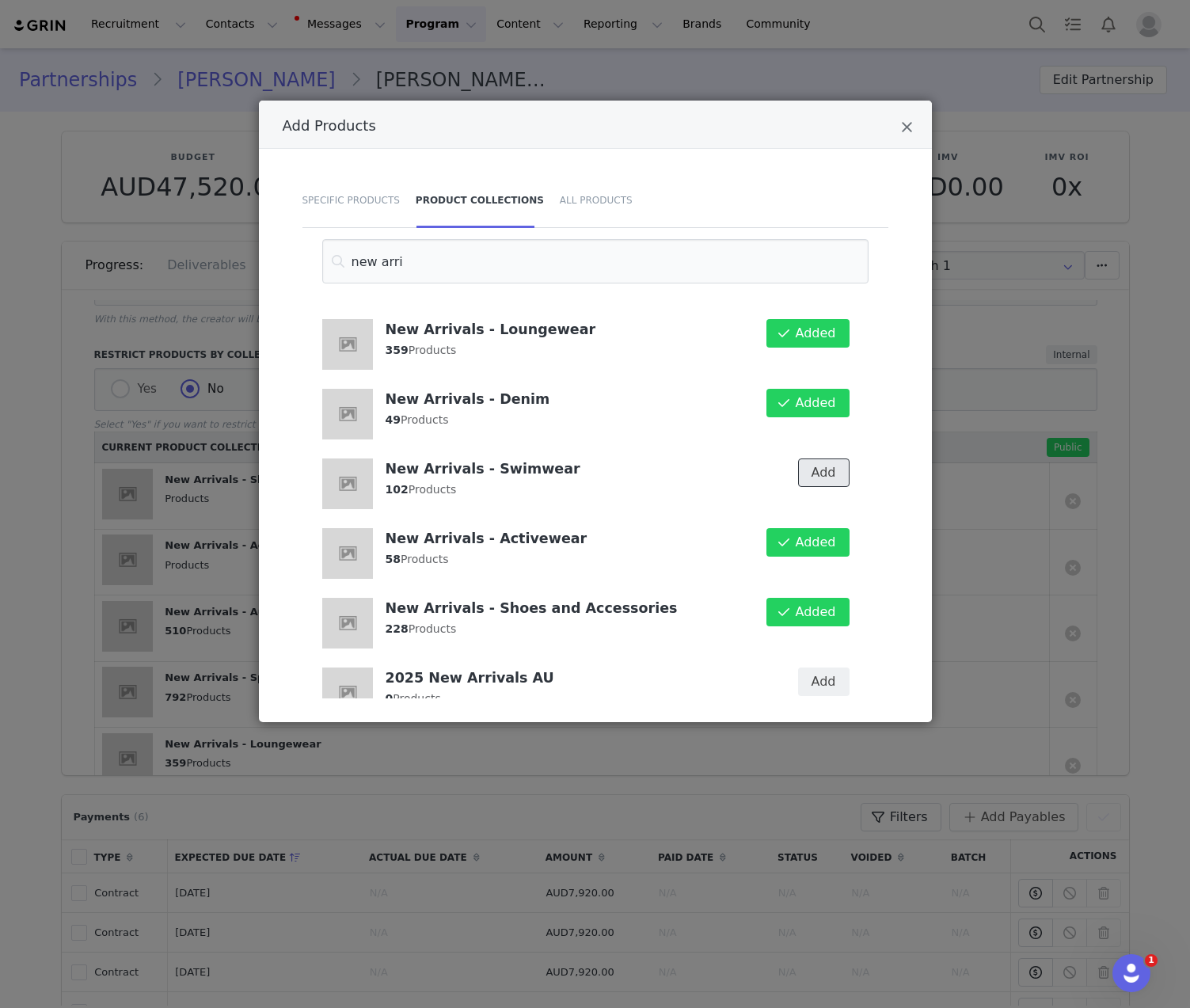
click at [810, 473] on button "Add" at bounding box center [824, 472] width 52 height 28
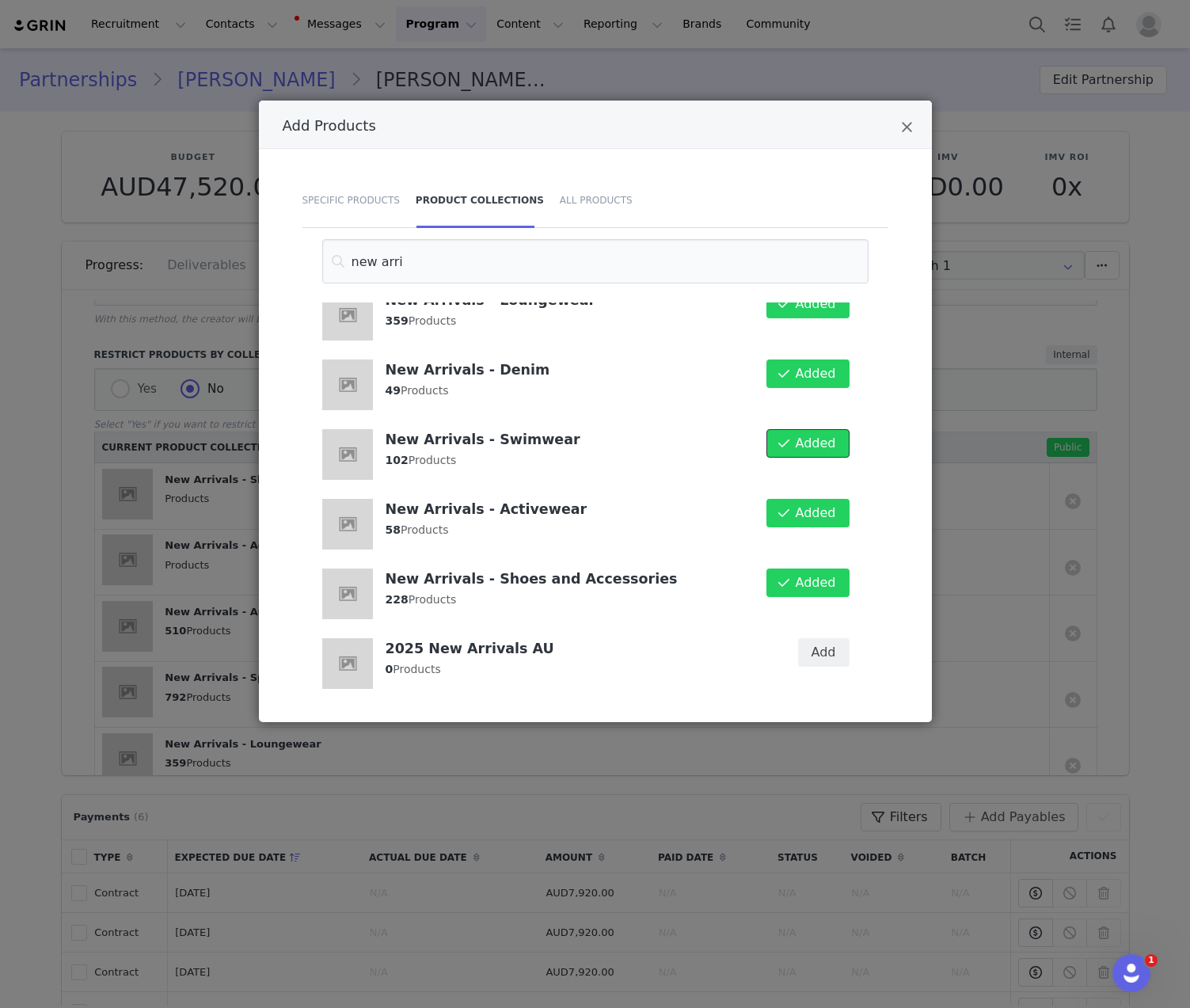
scroll to position [0, 0]
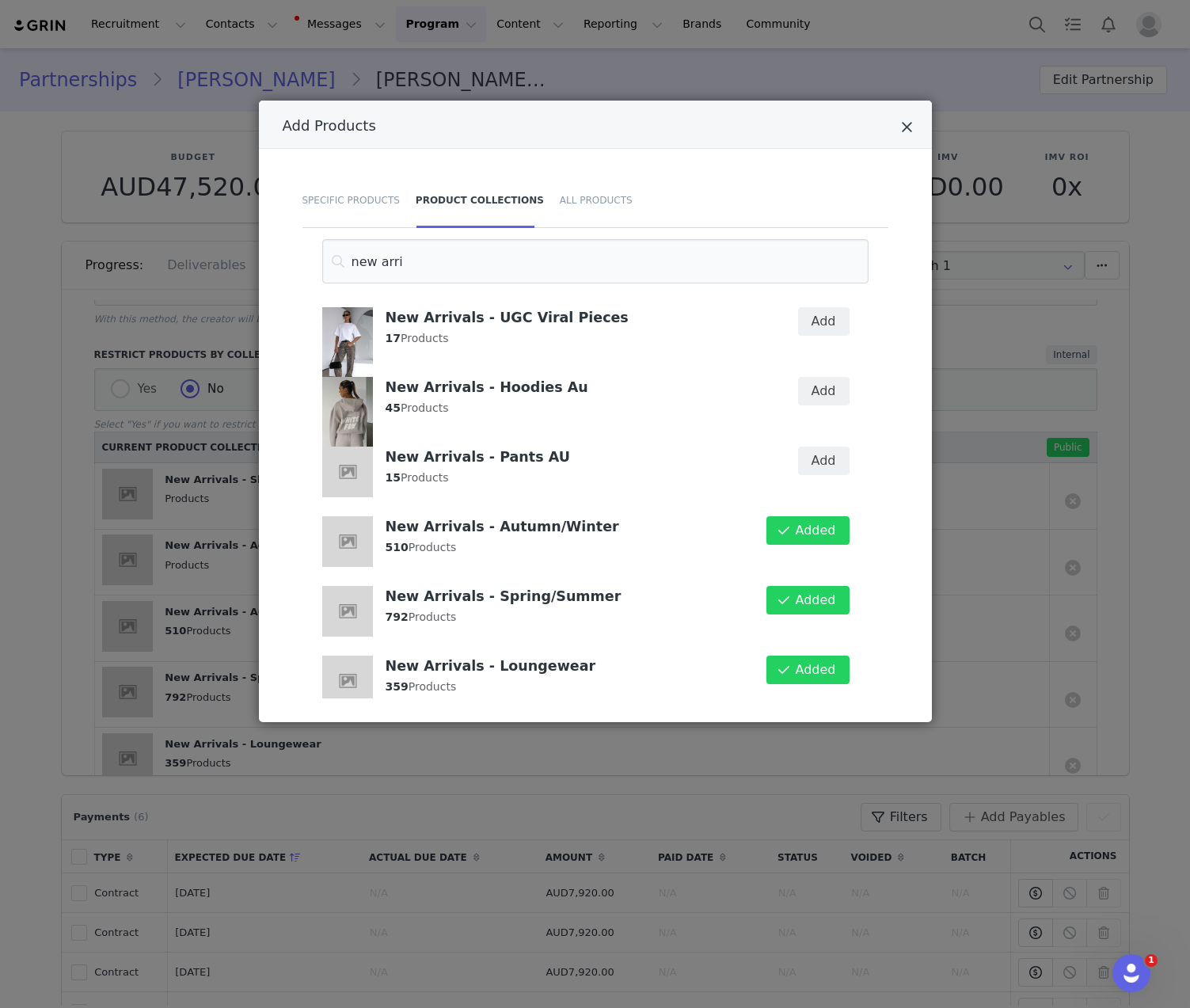
click at [911, 126] on icon "Close" at bounding box center [907, 127] width 12 height 16
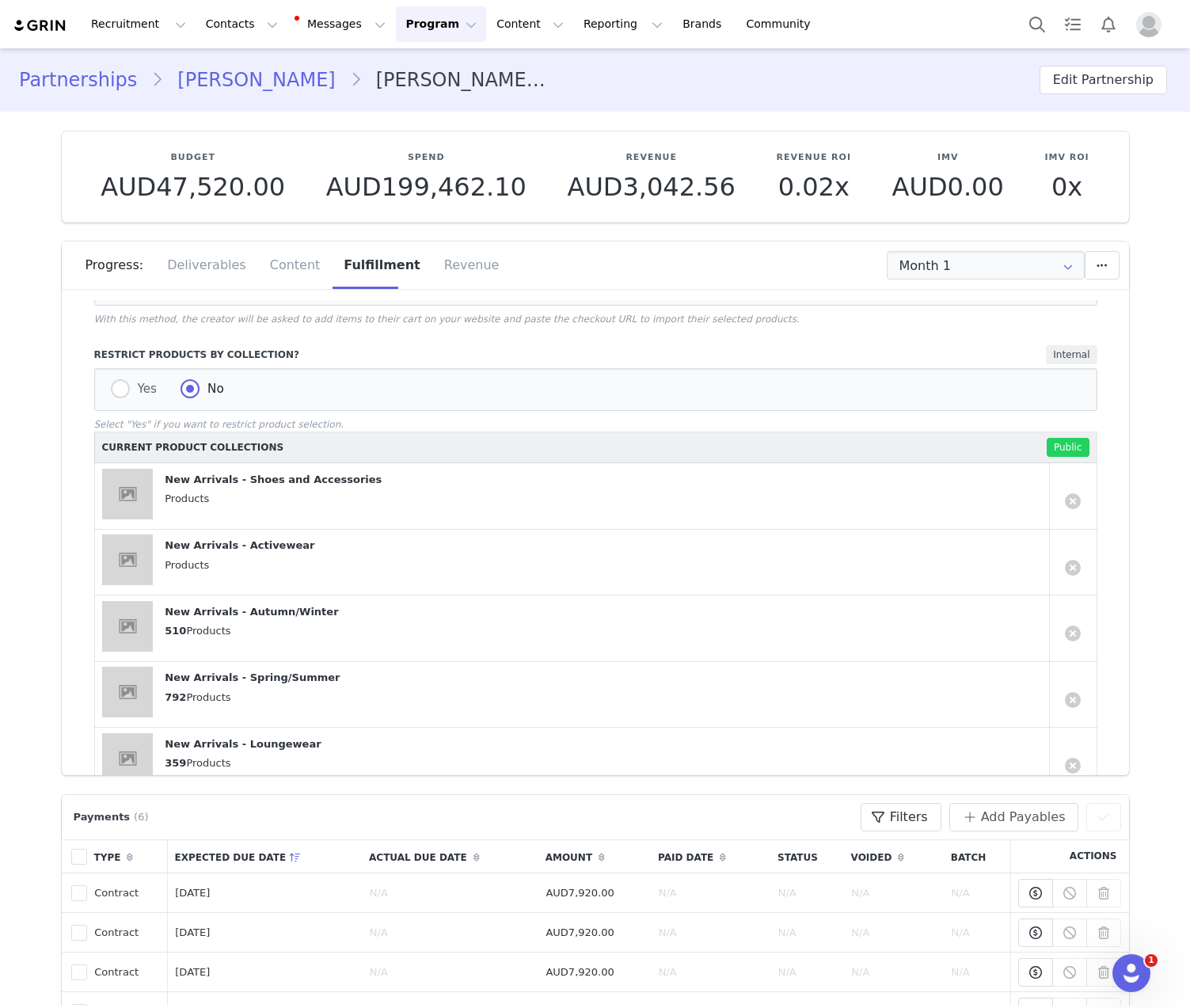
scroll to position [688, 0]
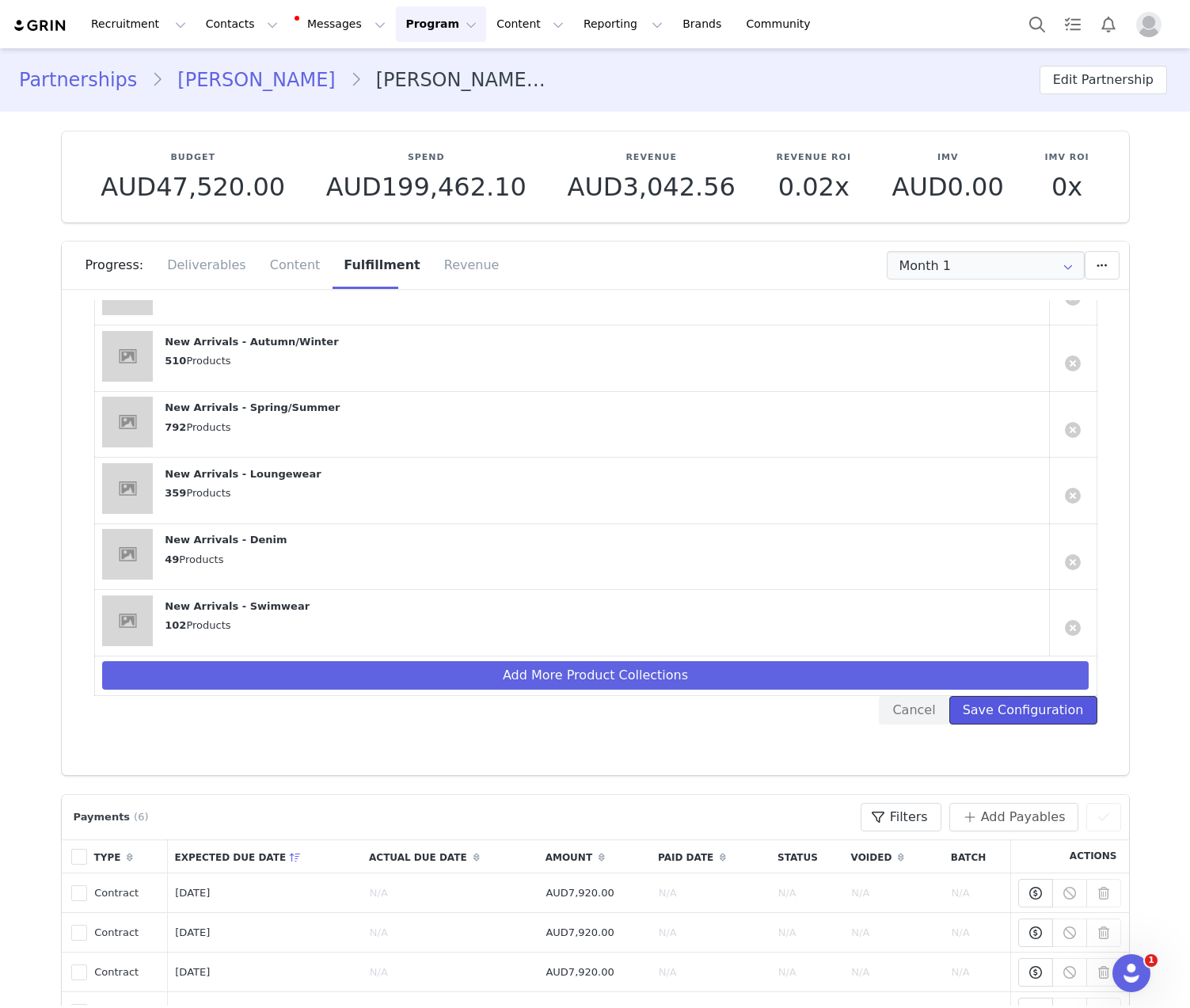
click at [1016, 713] on button "Save Configuration" at bounding box center [1023, 709] width 148 height 28
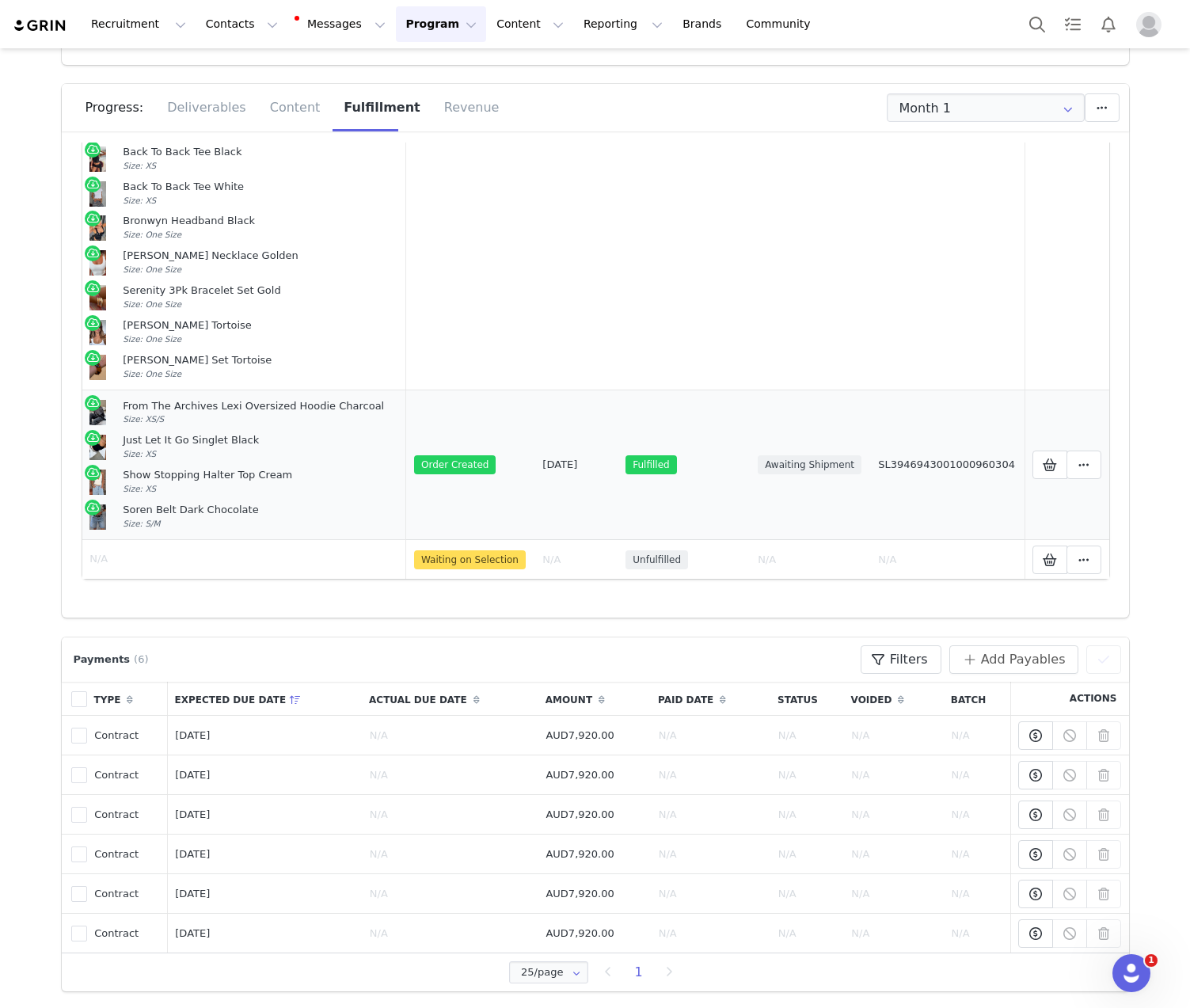
scroll to position [86, 0]
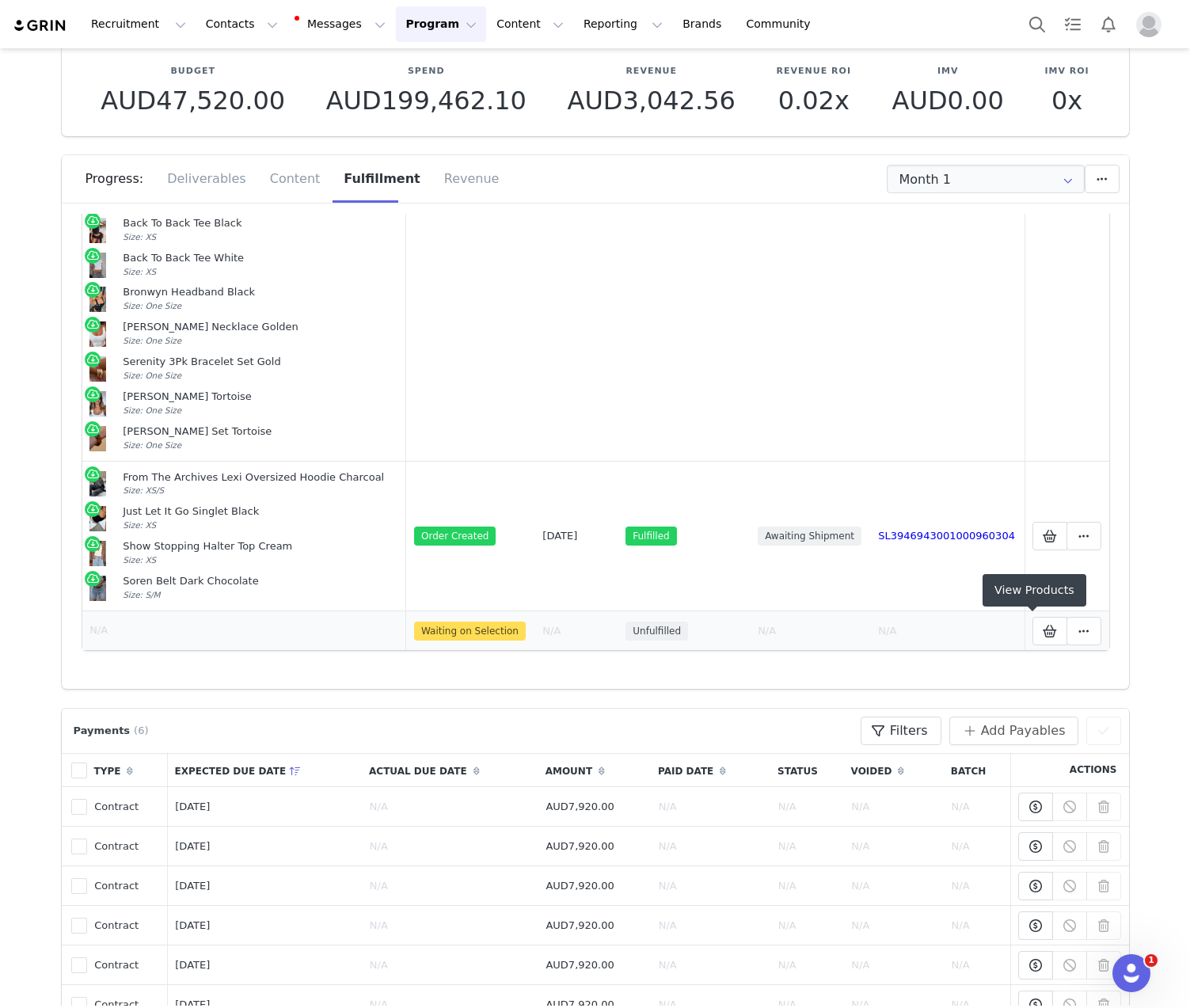
click at [1024, 626] on td "Selected Products Mark as Fulfilled Reconfigure Products Delete Fulfillment" at bounding box center [1066, 630] width 85 height 39
click at [1040, 637] on span at bounding box center [1050, 631] width 19 height 19
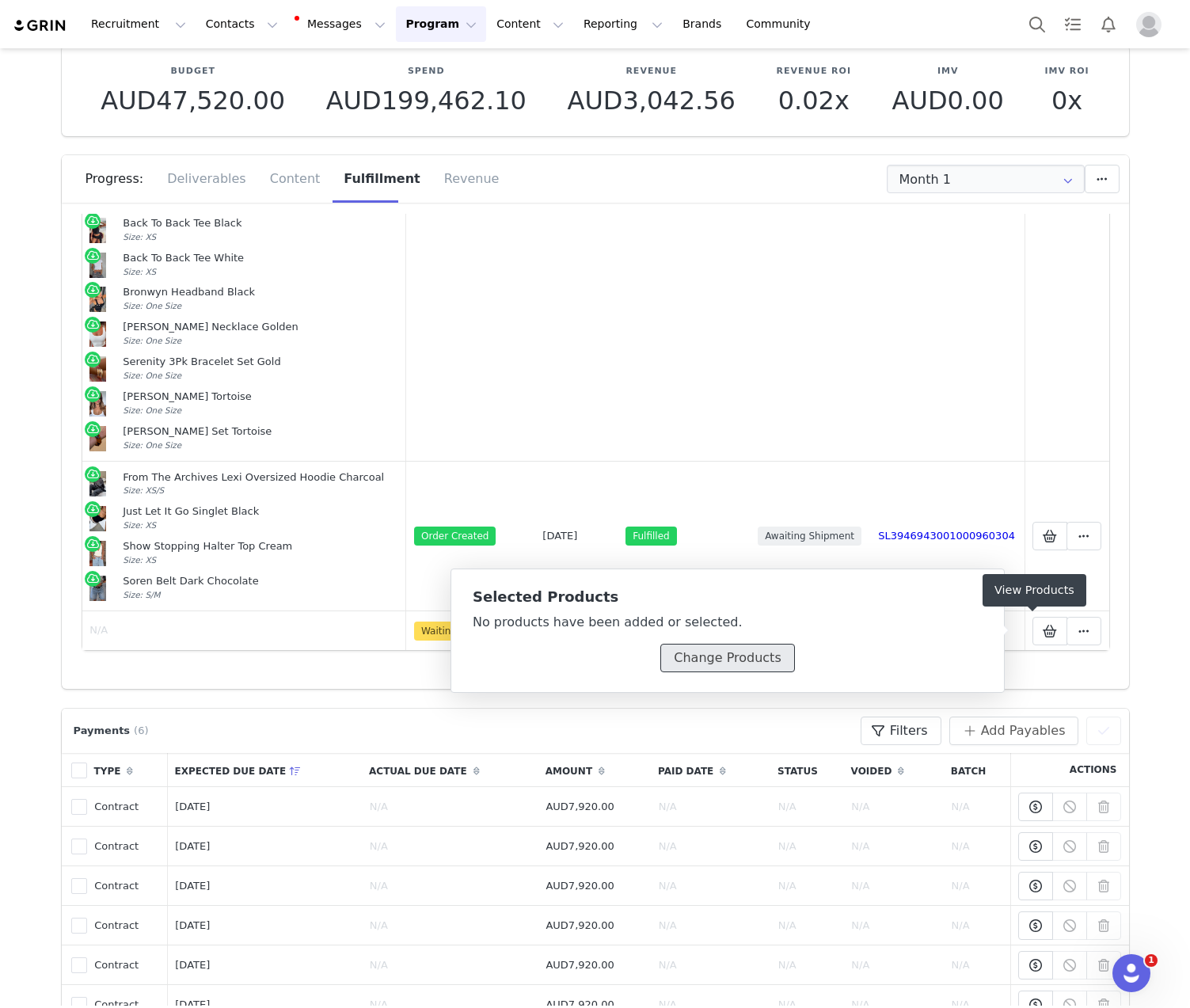
click at [741, 651] on button "Change Products" at bounding box center [727, 657] width 134 height 28
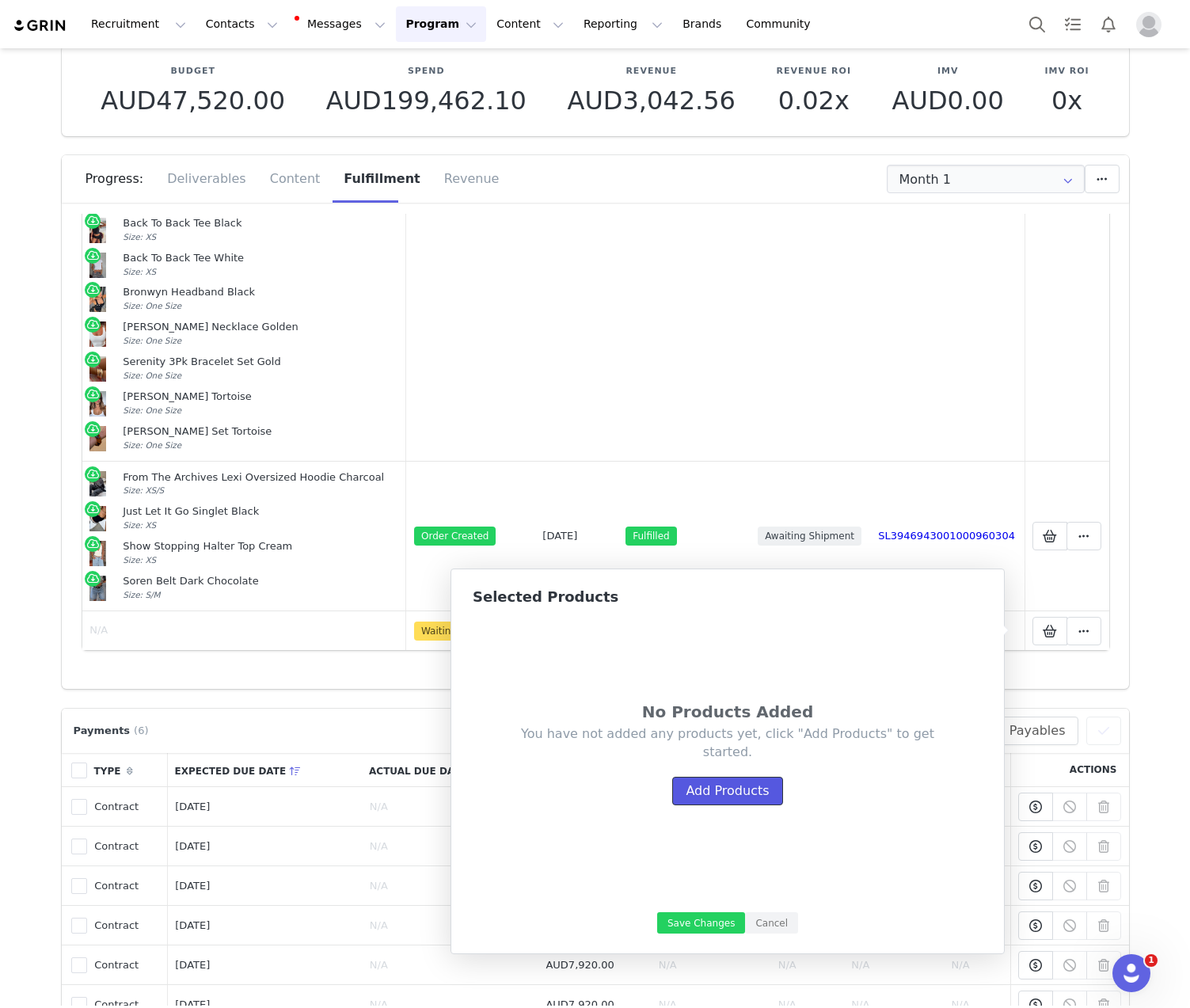
click at [737, 801] on button "Add Products" at bounding box center [727, 790] width 110 height 28
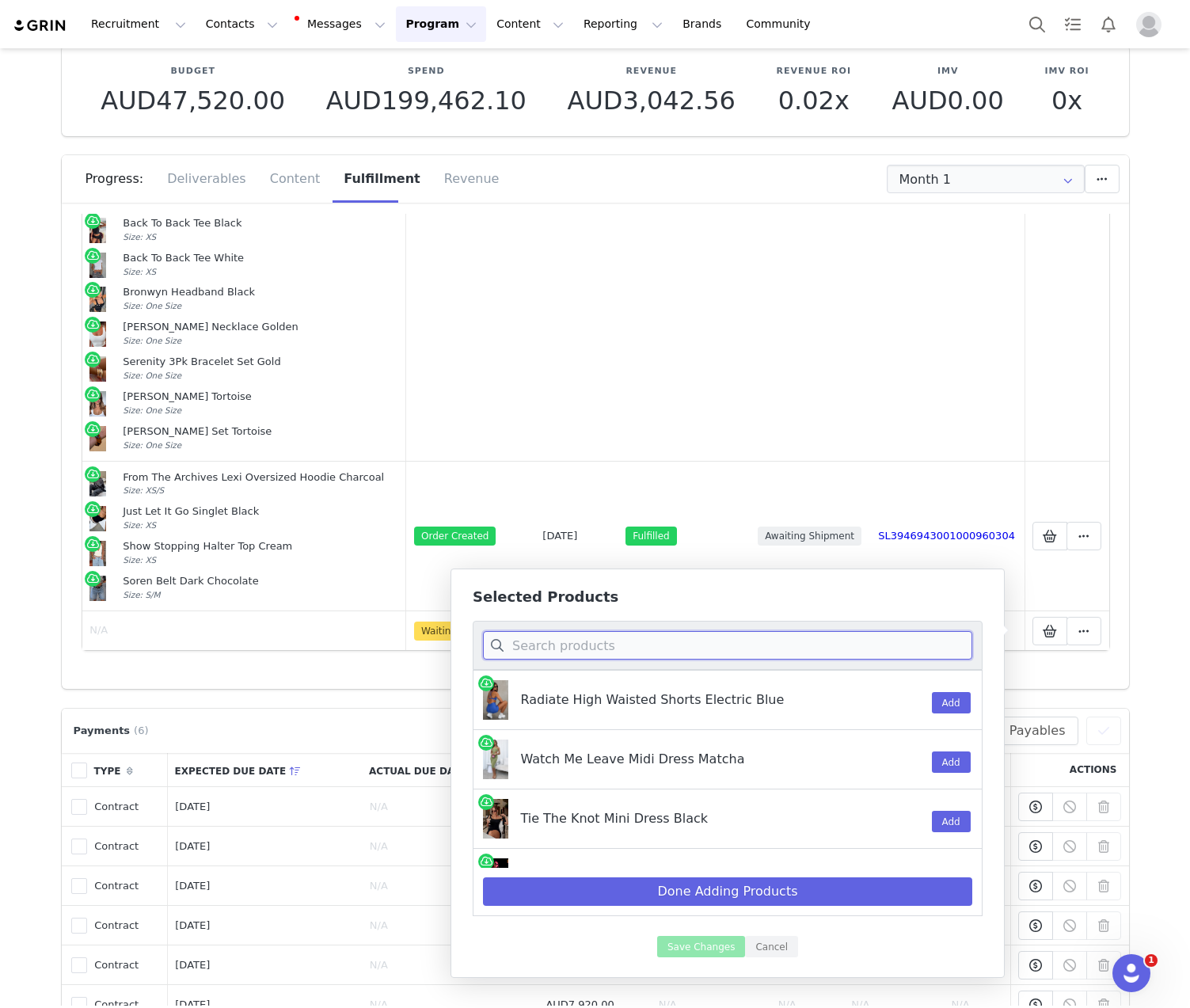
click at [644, 640] on input at bounding box center [728, 645] width 490 height 28
paste input "Walk of fame strapless dress min"
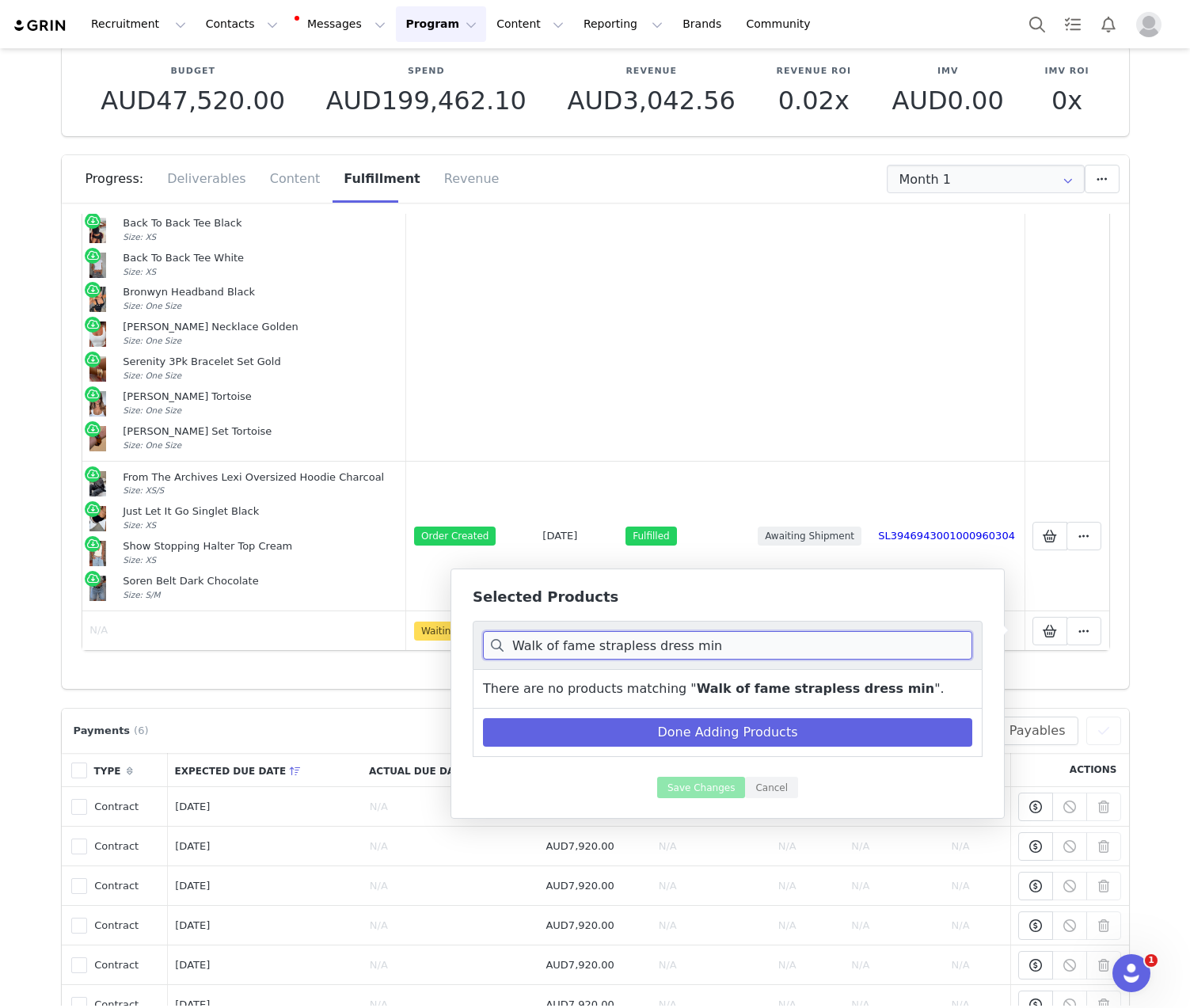
drag, startPoint x: 757, startPoint y: 655, endPoint x: 590, endPoint y: 643, distance: 167.4
click at [589, 643] on input "Walk of fame strapless dress min" at bounding box center [728, 645] width 490 height 28
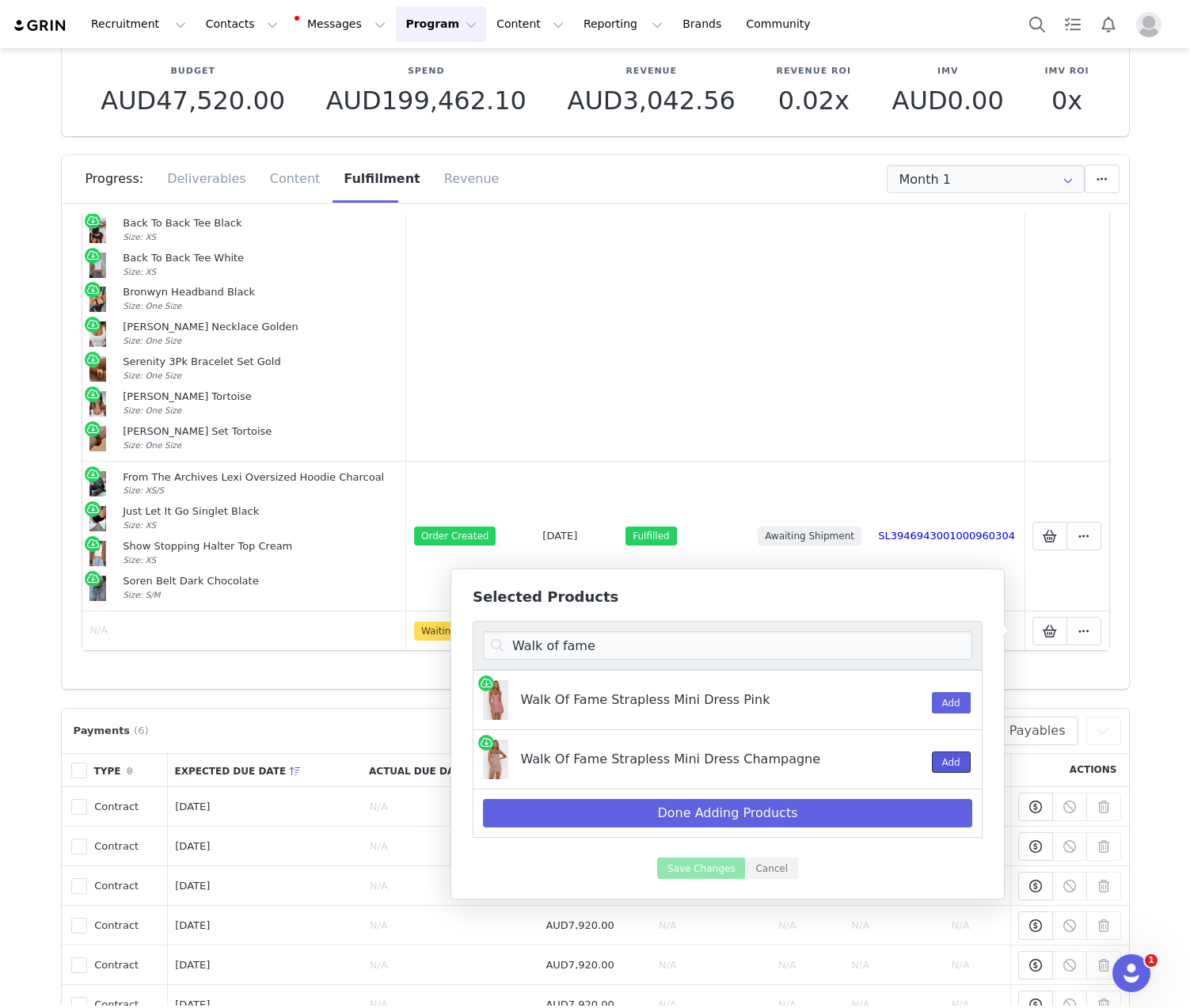
click at [953, 752] on button "Add" at bounding box center [951, 762] width 39 height 22
click at [669, 649] on input "Walk of fame" at bounding box center [728, 645] width 490 height 28
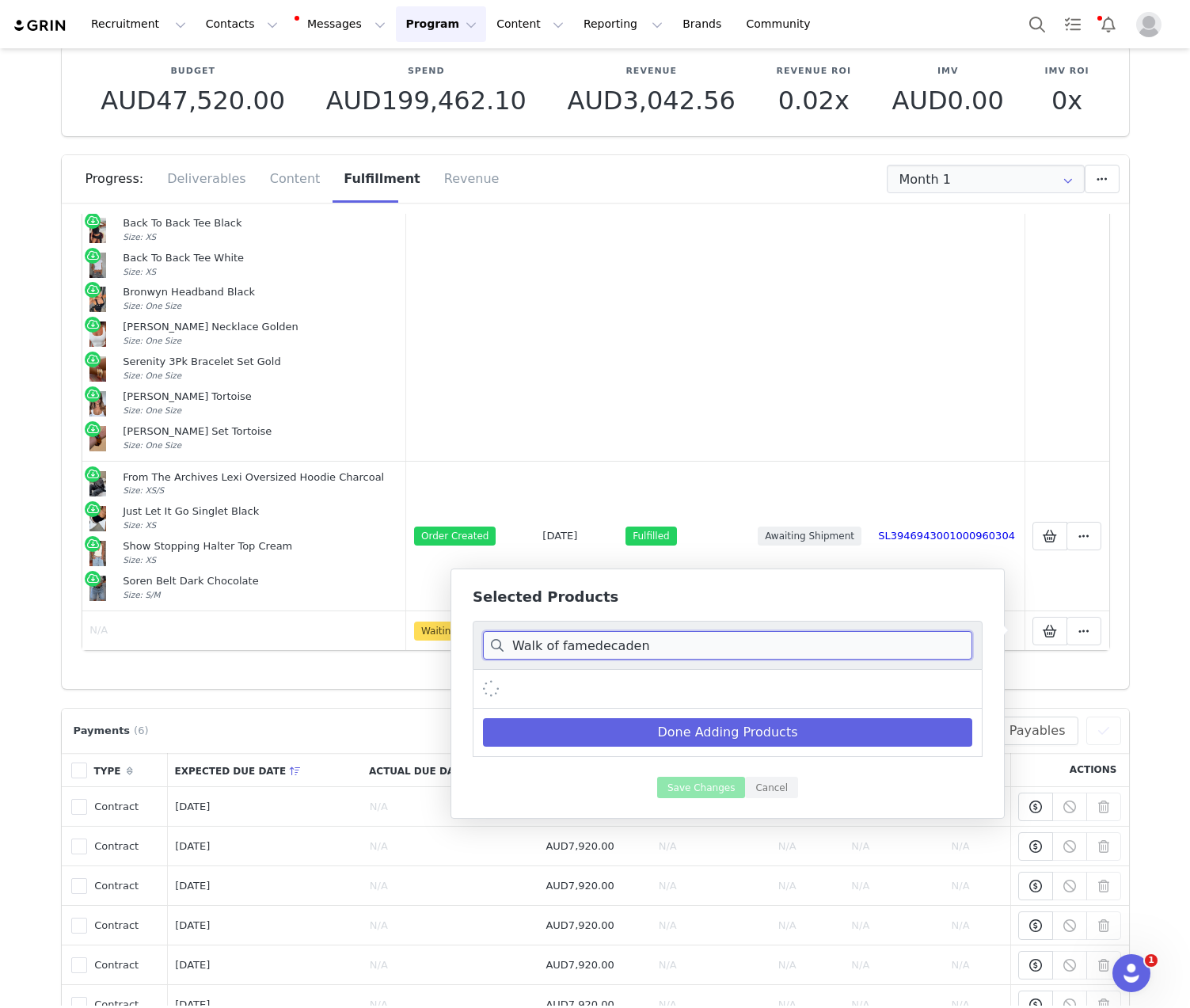
click at [627, 646] on input "Walk of famedecaden" at bounding box center [728, 645] width 490 height 28
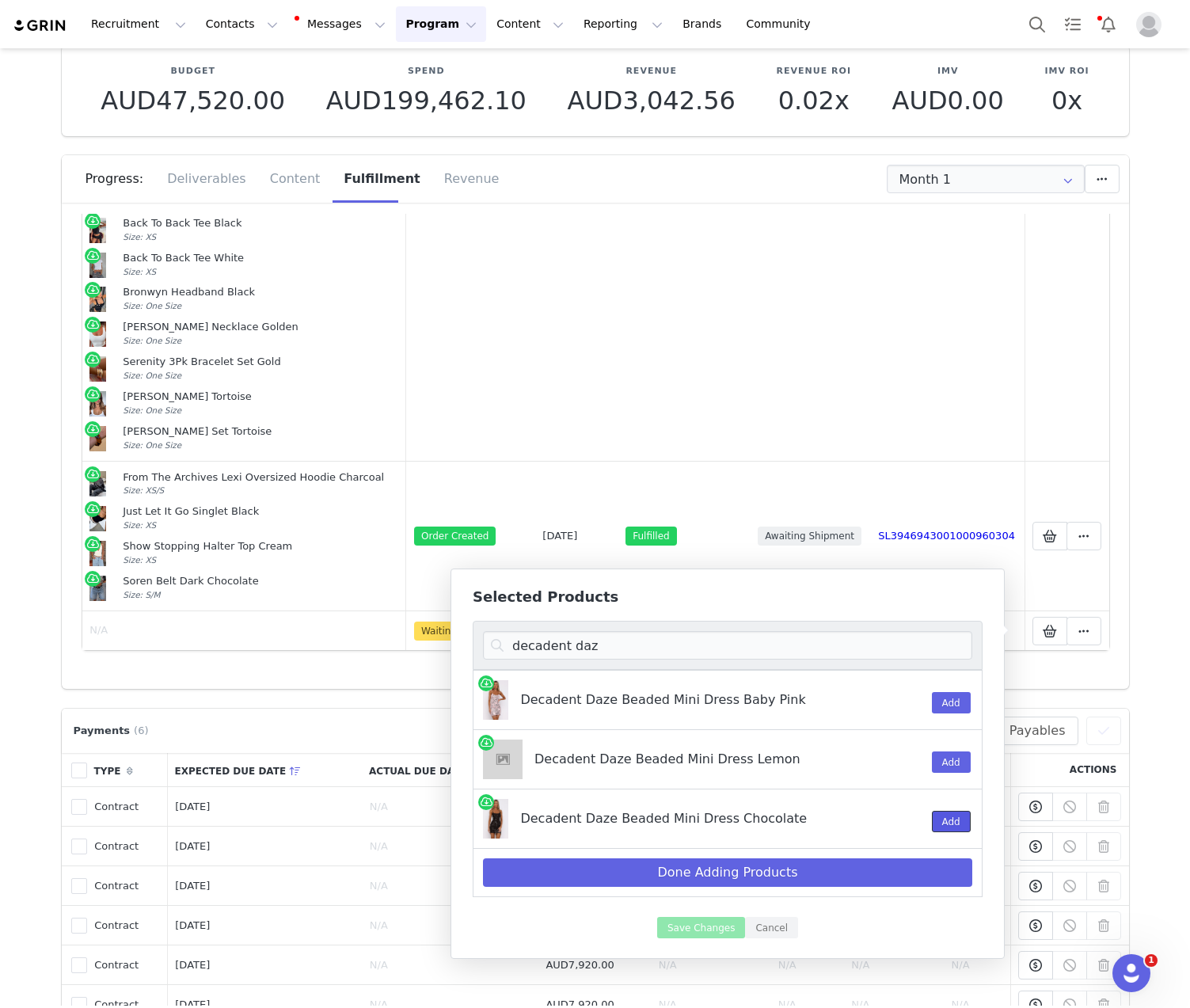
click at [952, 822] on button "Add" at bounding box center [951, 821] width 39 height 22
click at [671, 638] on input "decadent daz" at bounding box center [728, 645] width 490 height 28
click at [671, 634] on input "decadent daz" at bounding box center [728, 645] width 490 height 28
click at [670, 640] on input "decadent daz" at bounding box center [728, 645] width 490 height 28
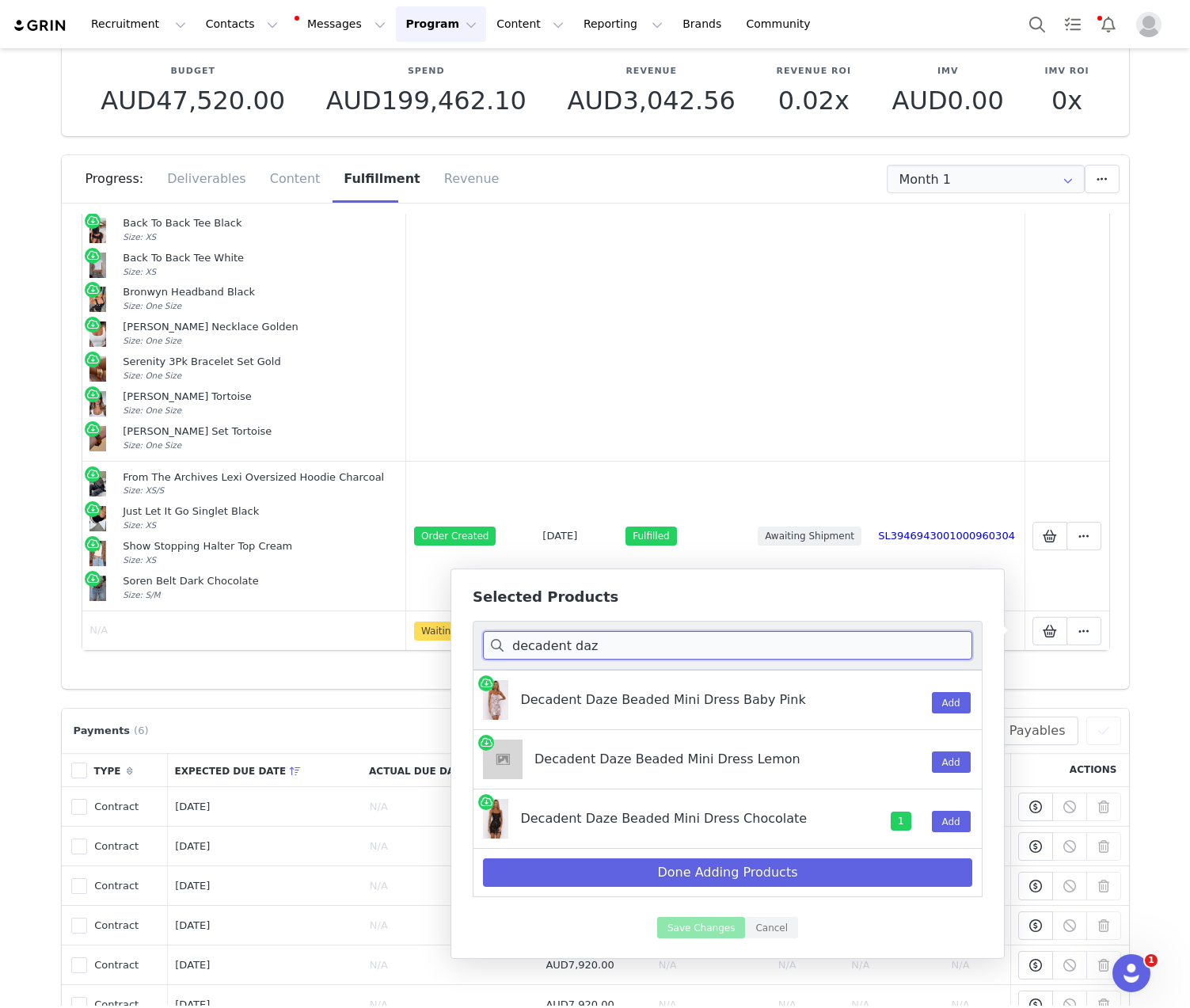
click at [670, 640] on input "decadent daz" at bounding box center [728, 645] width 490 height 28
click at [669, 640] on input "decadent daz" at bounding box center [728, 645] width 490 height 28
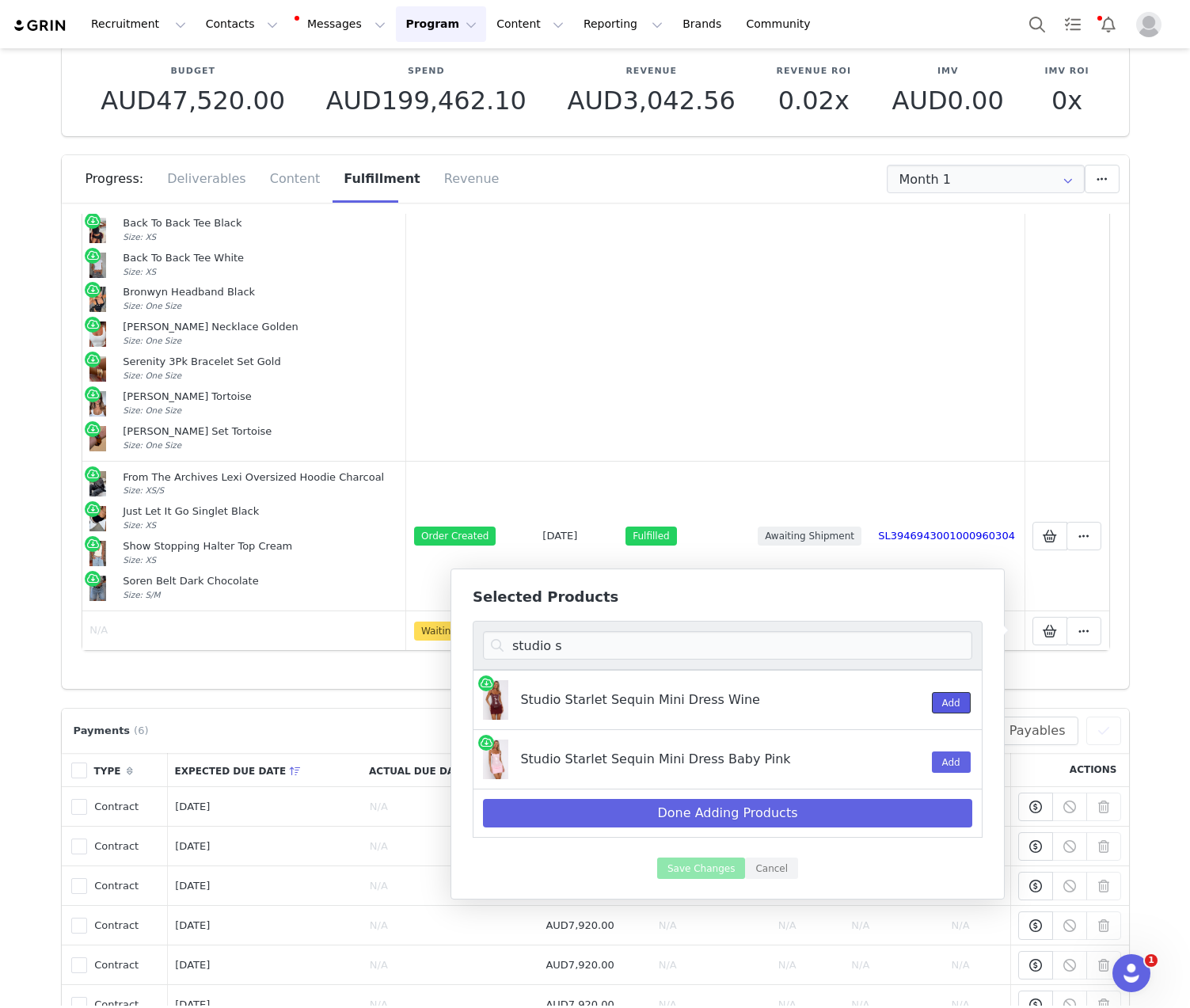
click at [948, 708] on button "Add" at bounding box center [951, 702] width 39 height 22
click at [793, 650] on input "studio s" at bounding box center [728, 645] width 490 height 28
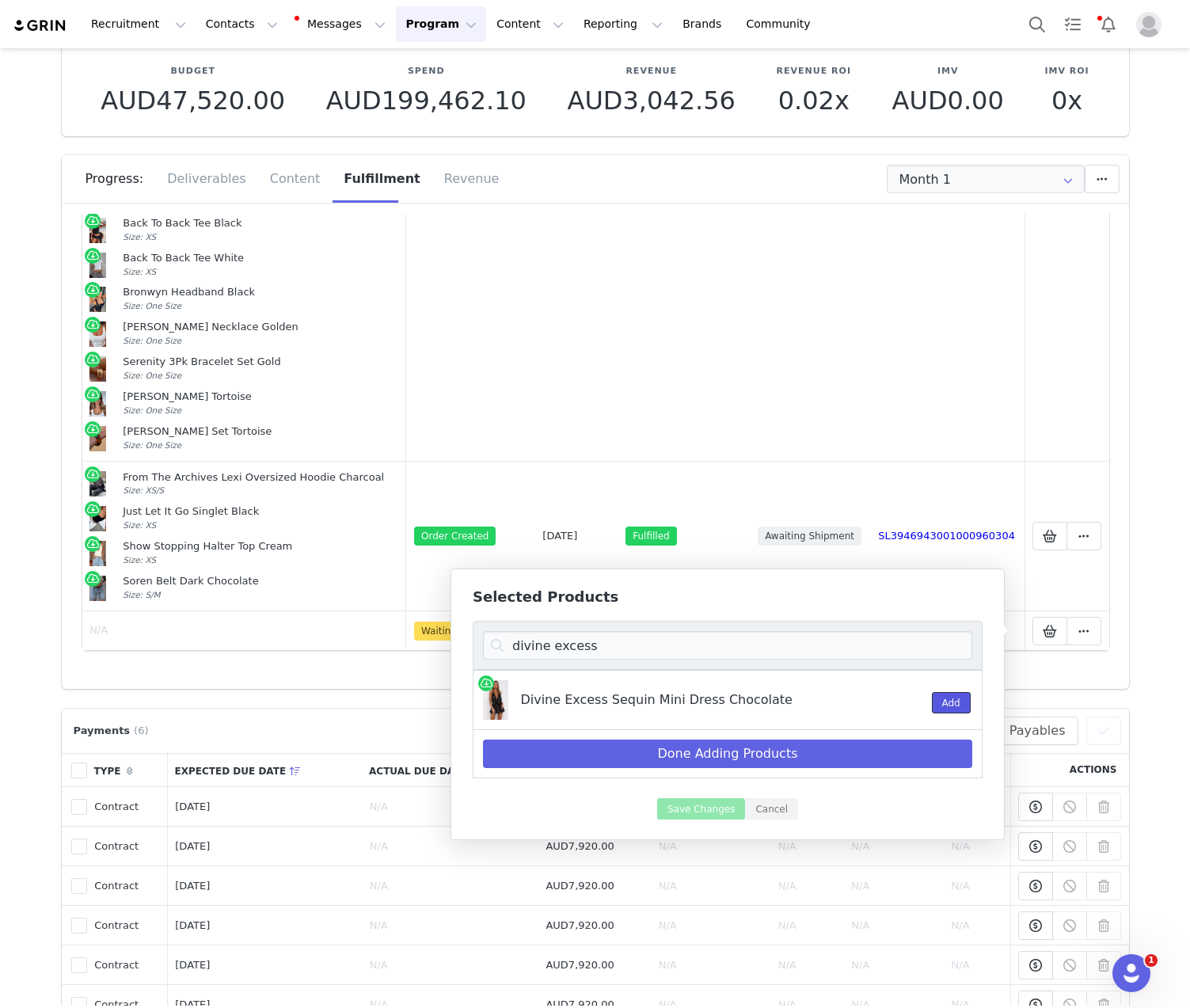
click at [944, 704] on button "Add" at bounding box center [951, 702] width 39 height 22
click at [741, 651] on input "divine excess" at bounding box center [728, 645] width 490 height 28
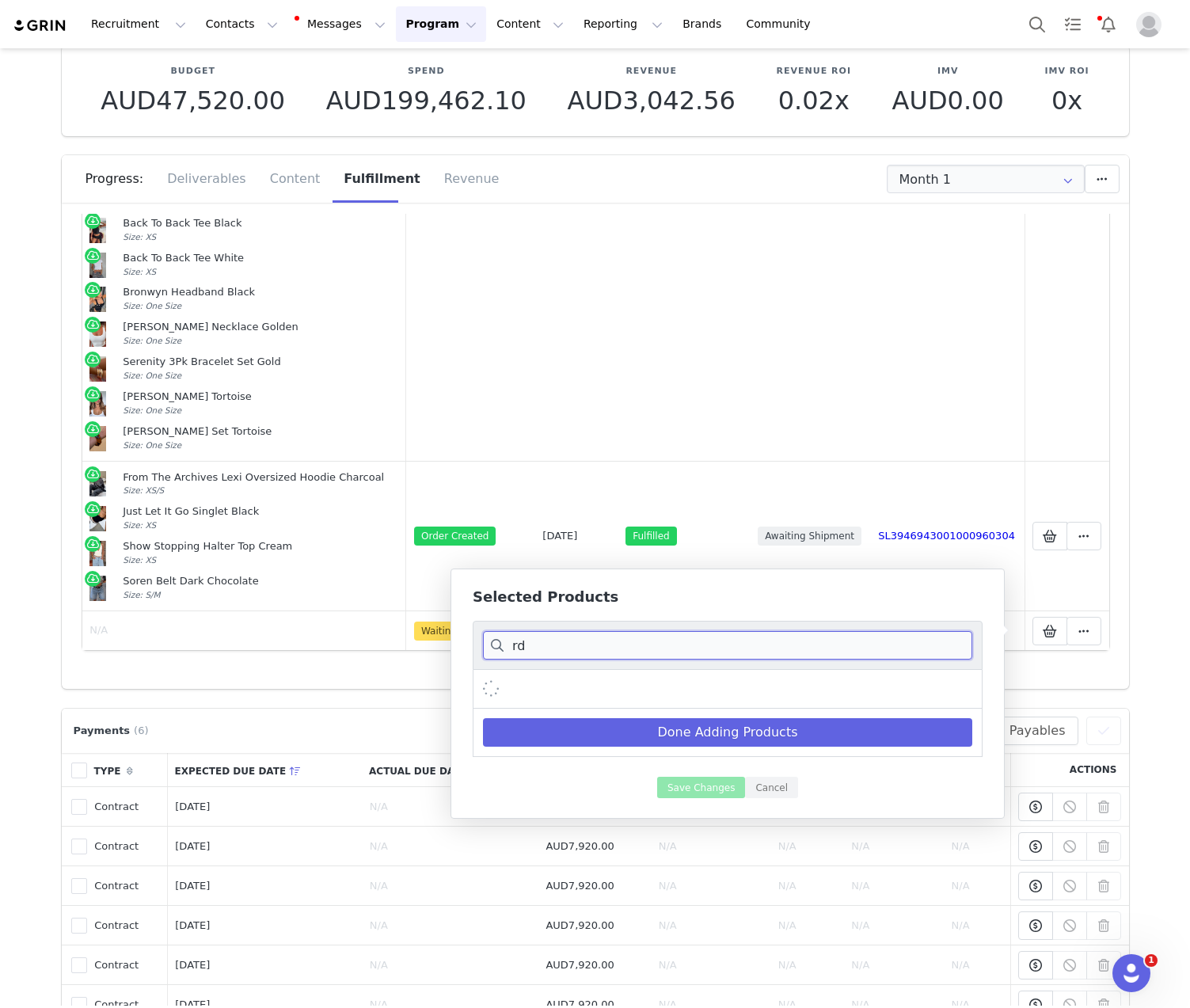
type input "r"
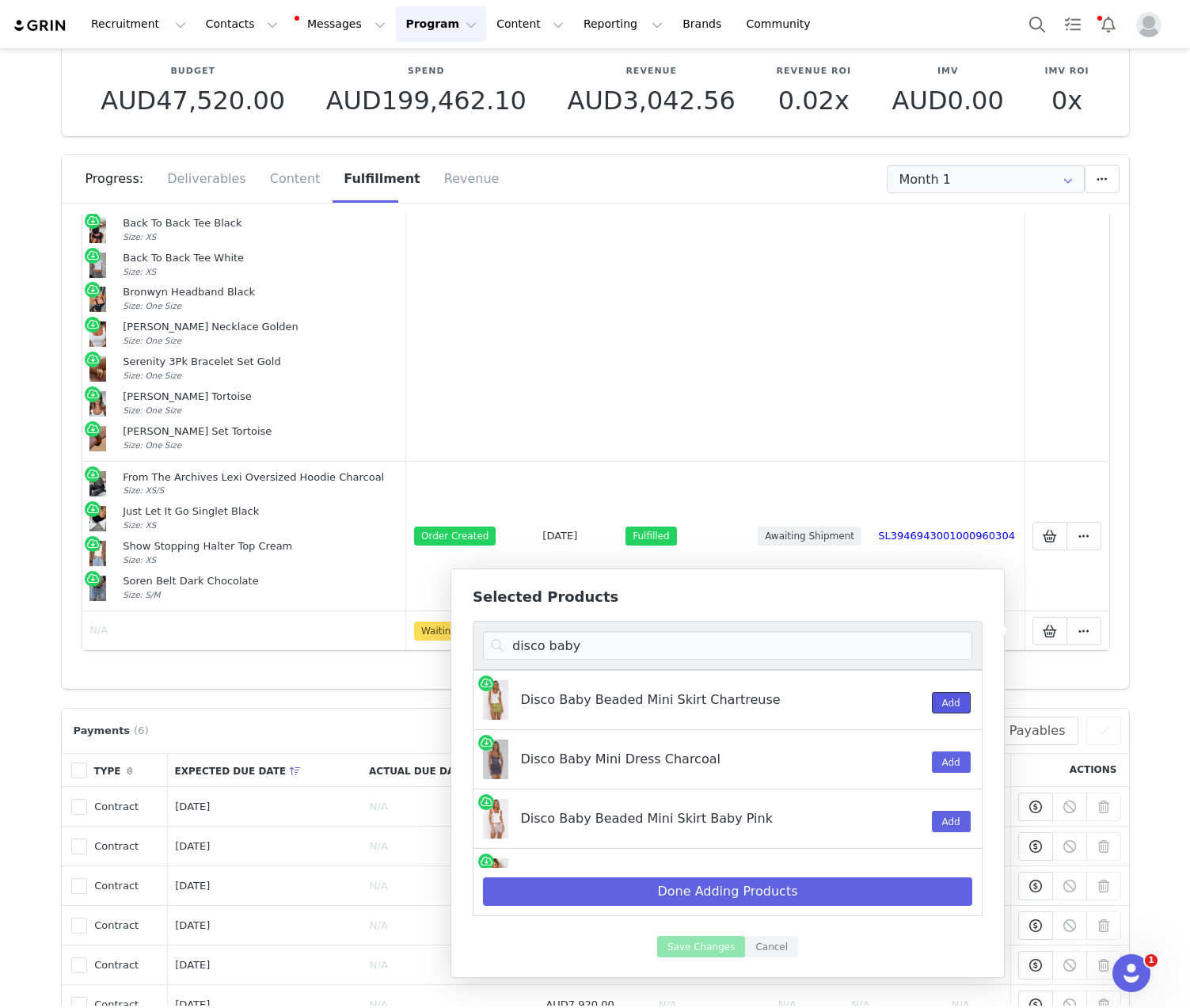
click at [934, 702] on button "Add" at bounding box center [951, 702] width 39 height 22
click at [824, 639] on input "disco baby" at bounding box center [728, 645] width 490 height 28
click at [682, 648] on input "disco baby" at bounding box center [728, 645] width 490 height 28
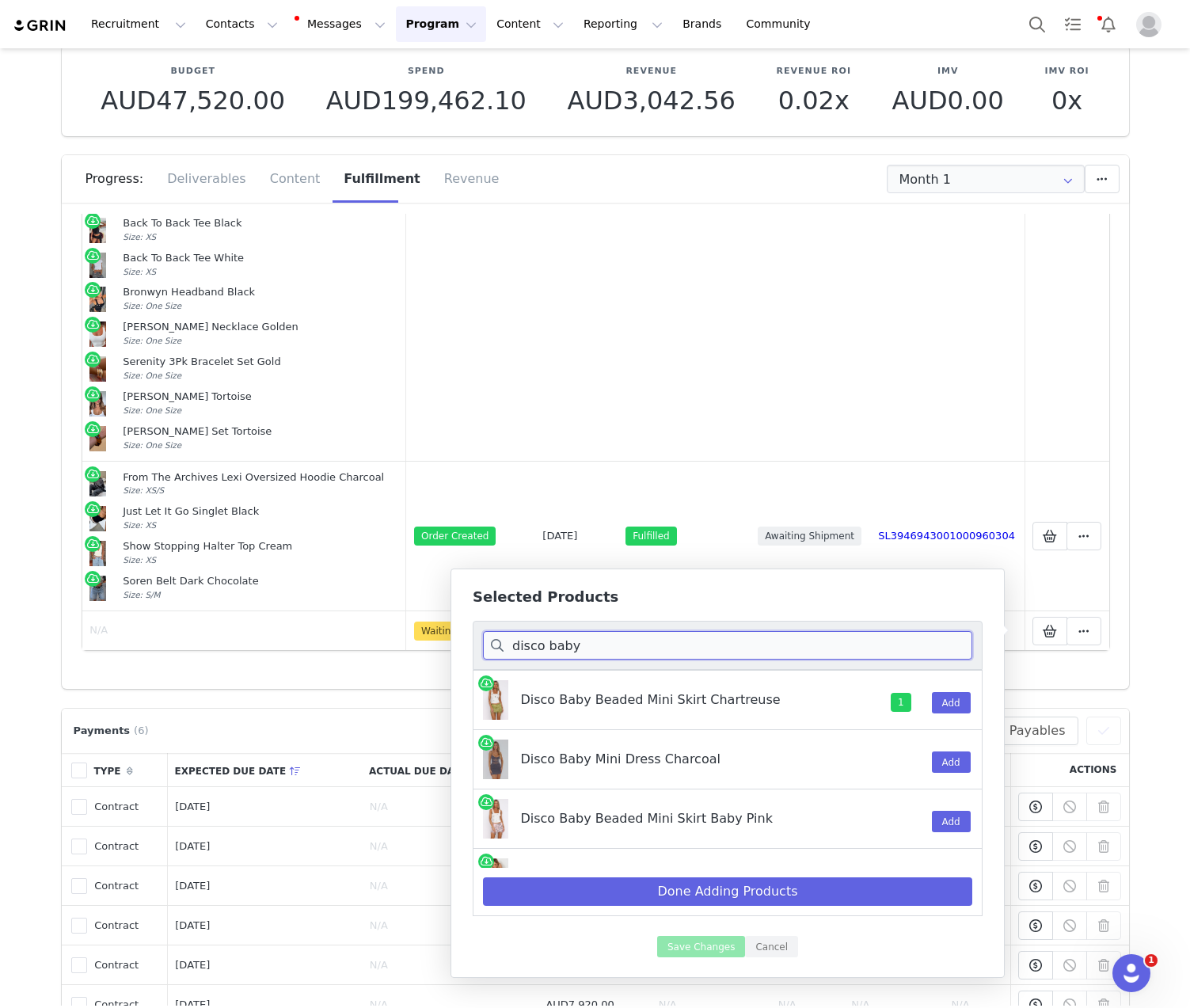
click at [682, 648] on input "disco baby" at bounding box center [728, 645] width 490 height 28
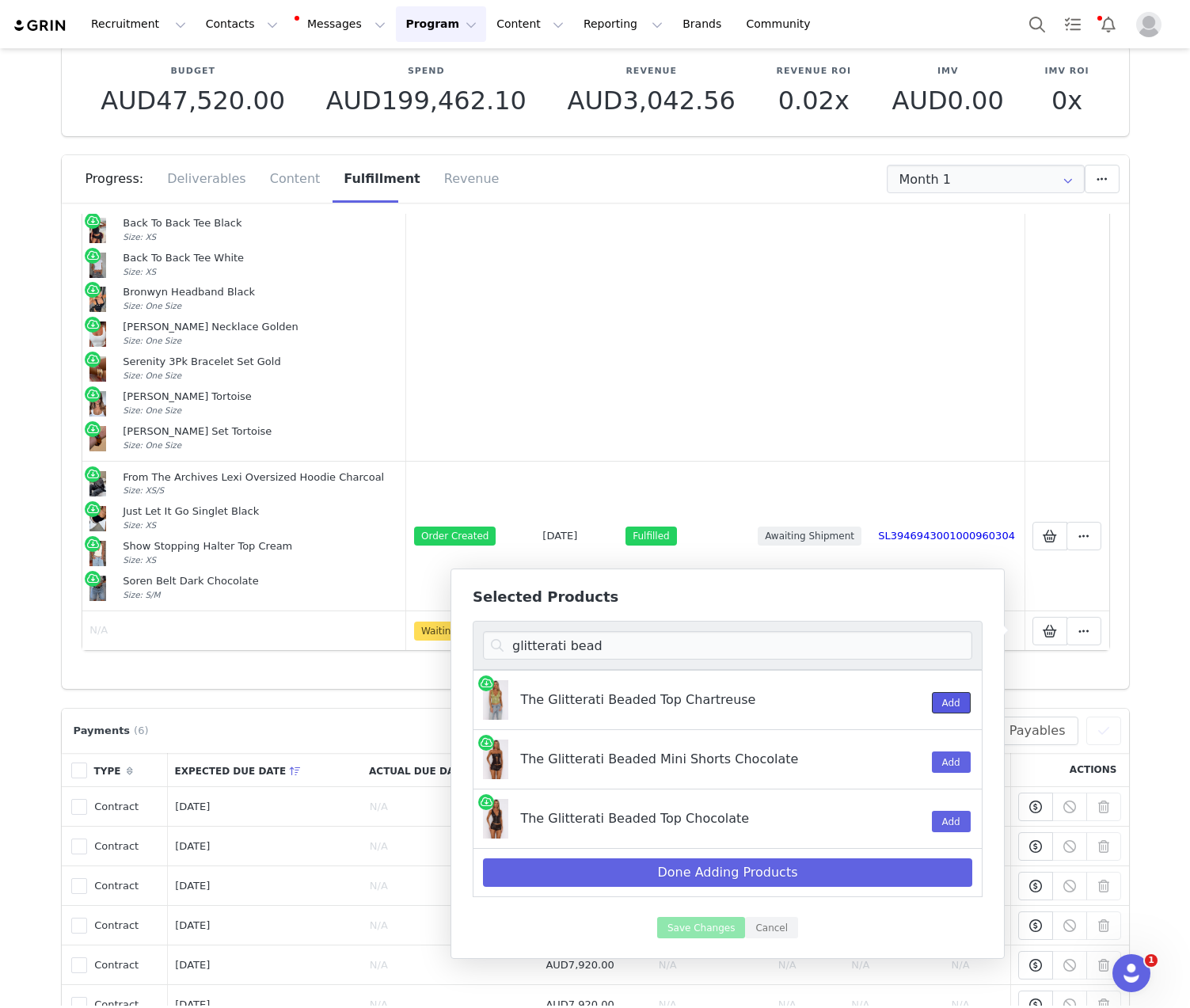
click at [947, 700] on button "Add" at bounding box center [951, 702] width 39 height 22
click at [684, 637] on input "glitterati bead" at bounding box center [728, 645] width 490 height 28
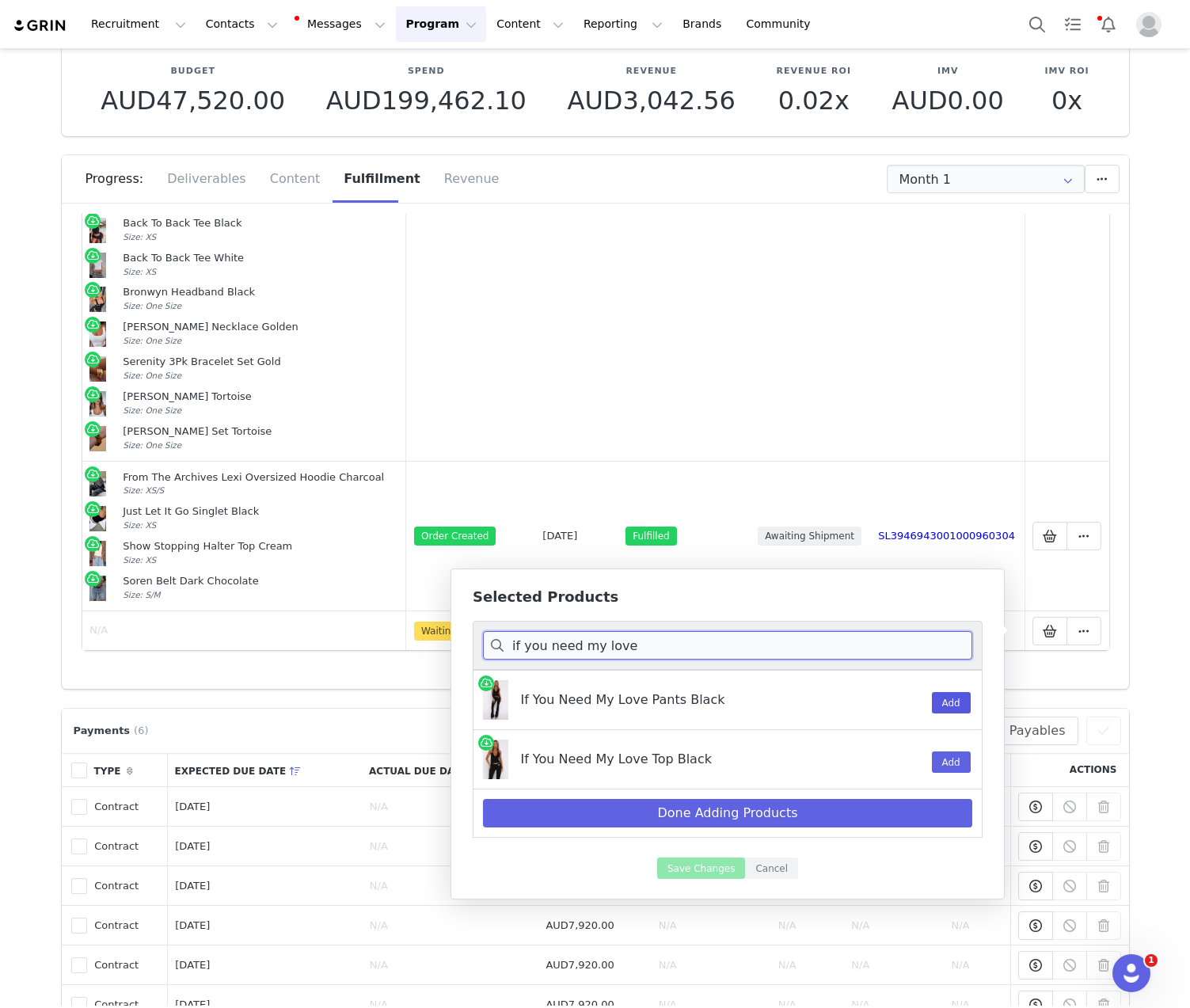
type input "if you need my love"
click at [943, 701] on button "Add" at bounding box center [951, 702] width 39 height 22
click at [949, 759] on button "Add" at bounding box center [951, 762] width 39 height 22
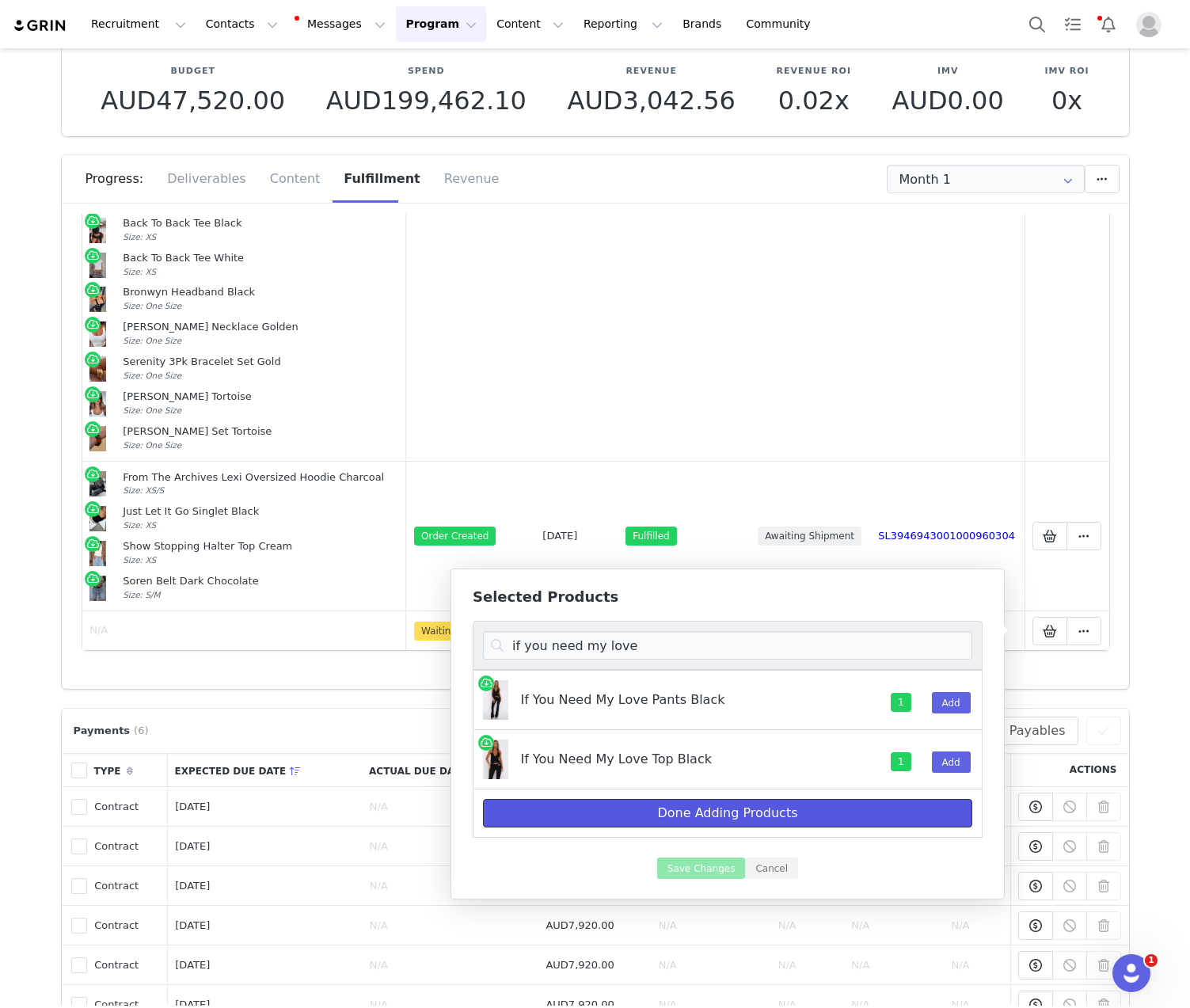
click at [791, 808] on button "Done Adding Products" at bounding box center [728, 812] width 490 height 28
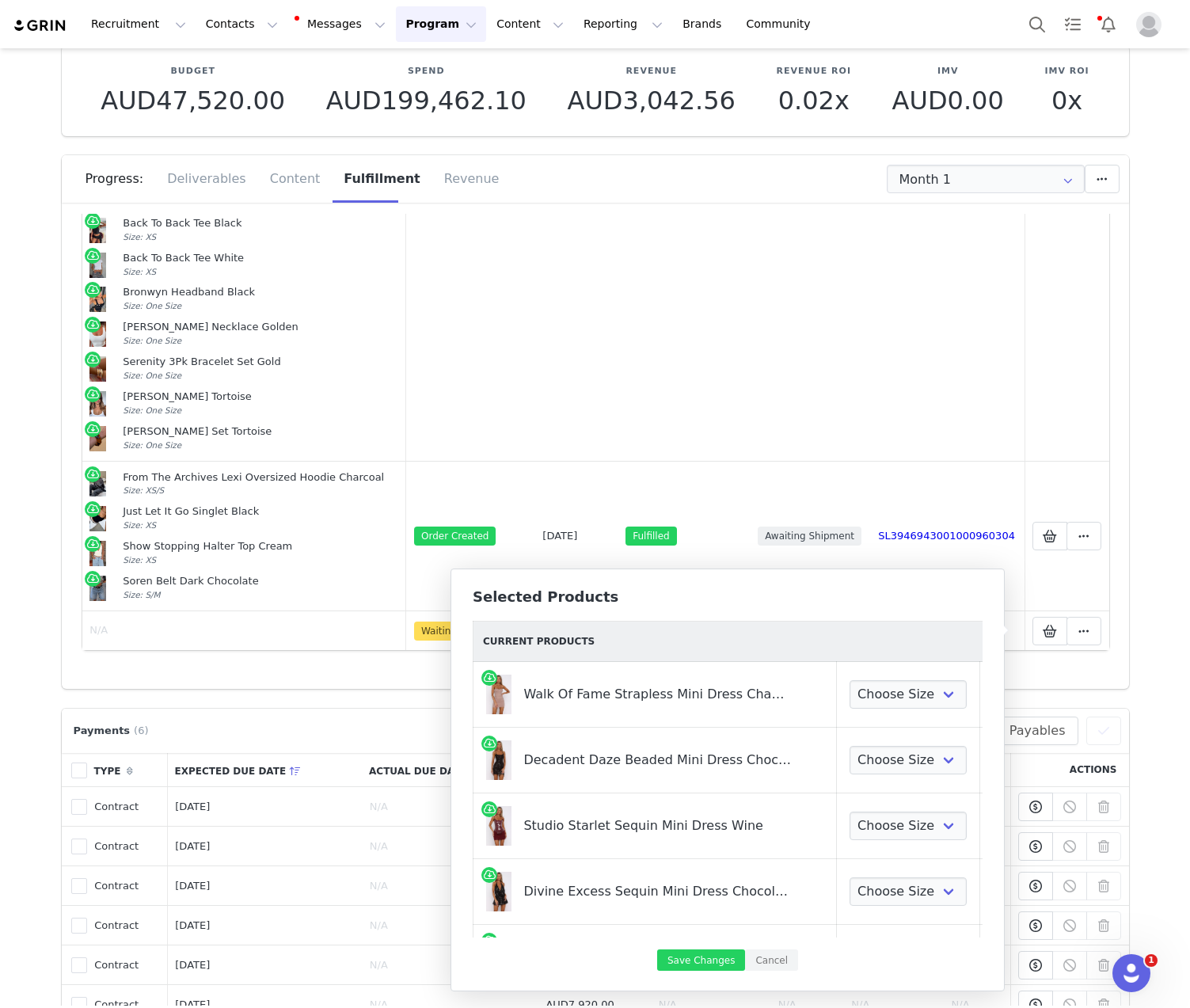
click at [900, 671] on td "Choose Size XXS XS S M L XL" at bounding box center [908, 695] width 143 height 66
click at [894, 692] on select "Choose Size XXS XS S M L XL" at bounding box center [908, 694] width 118 height 28
select select "28269276"
click at [849, 680] on select "Choose Size XXS XS S M L XL" at bounding box center [908, 694] width 118 height 28
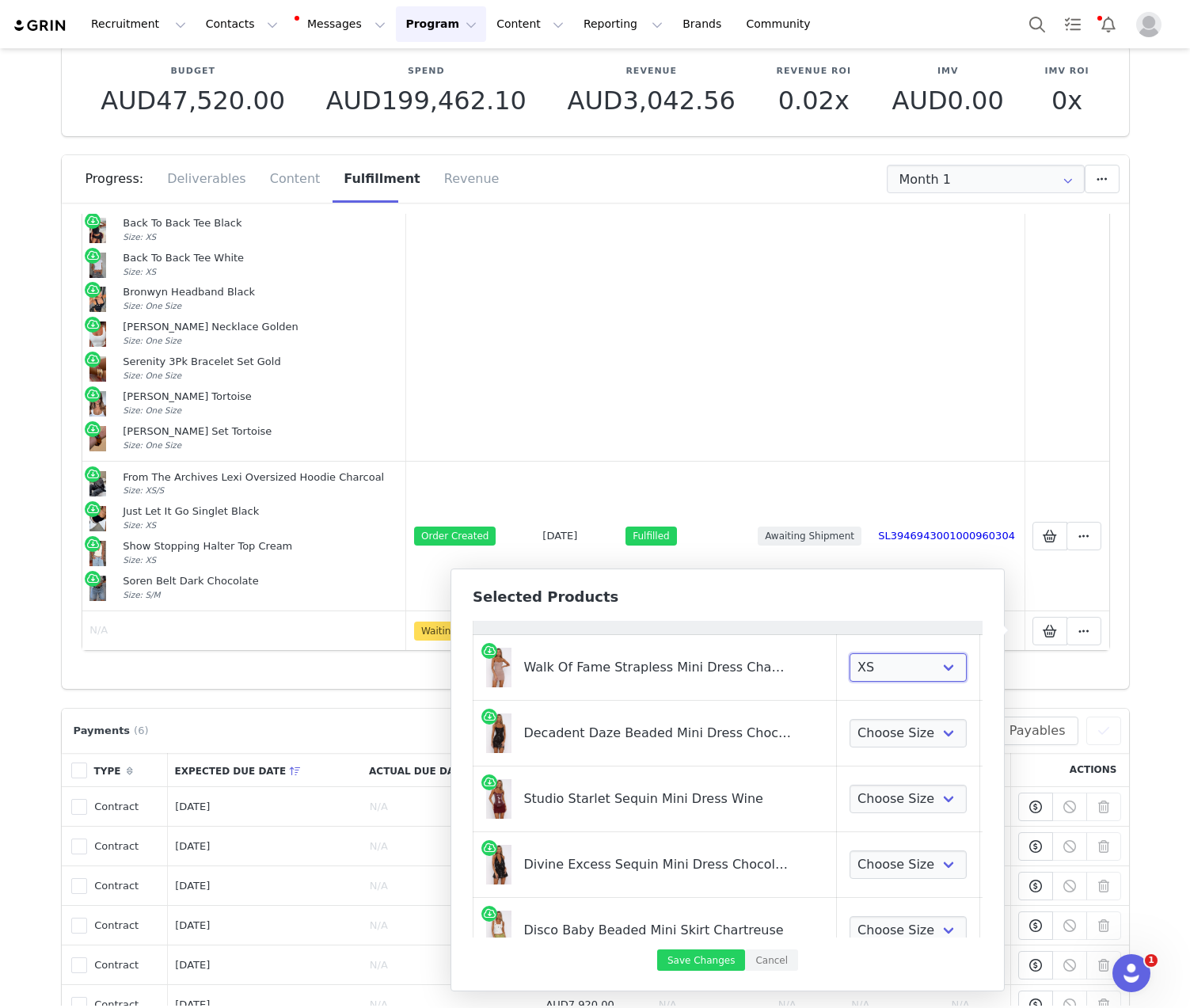
scroll to position [56, 0]
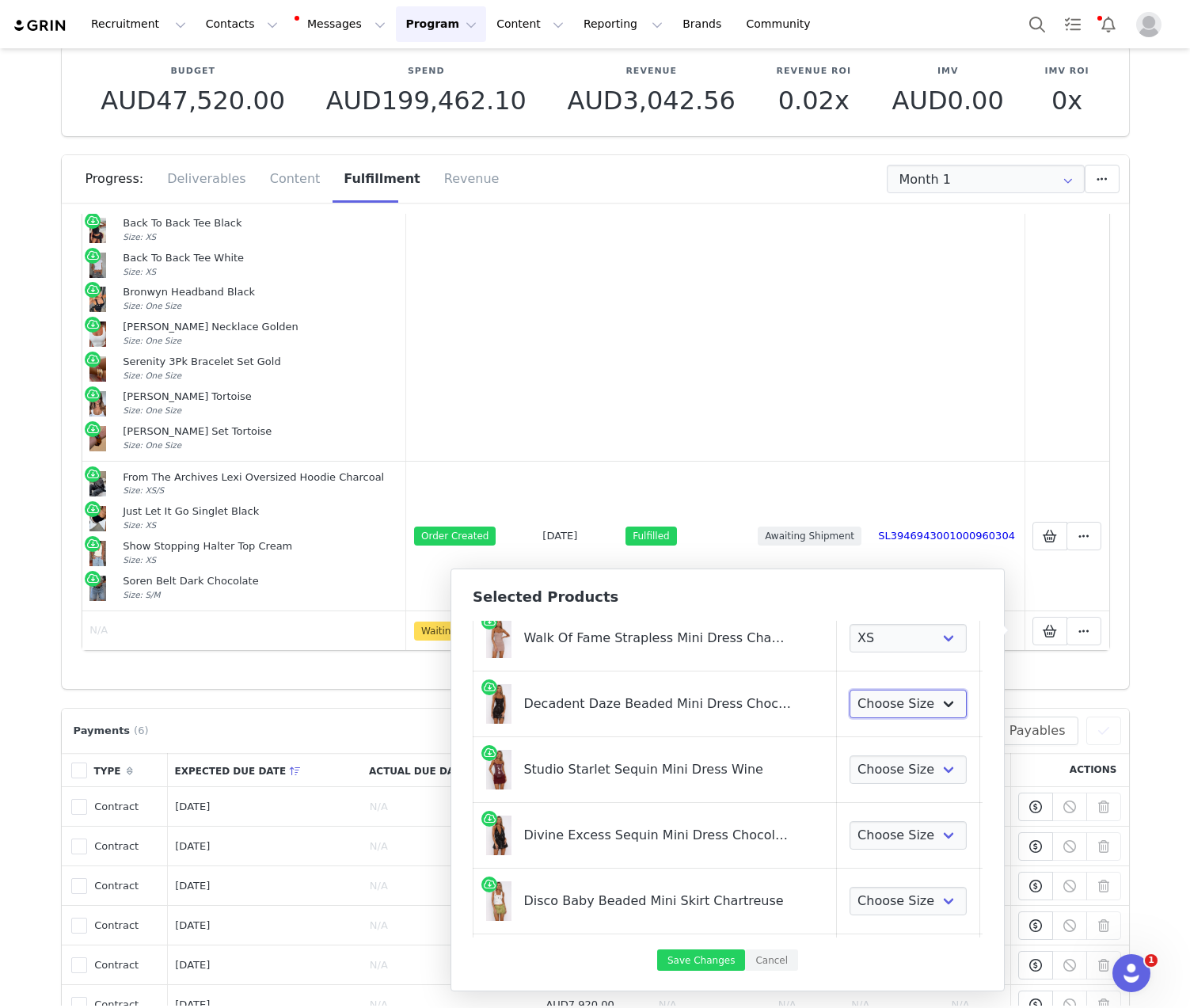
click at [892, 703] on select "Choose Size XXS XS S M L XL" at bounding box center [908, 703] width 118 height 28
select select "28268493"
click at [849, 689] on select "Choose Size XXS XS S M L XL" at bounding box center [908, 703] width 118 height 28
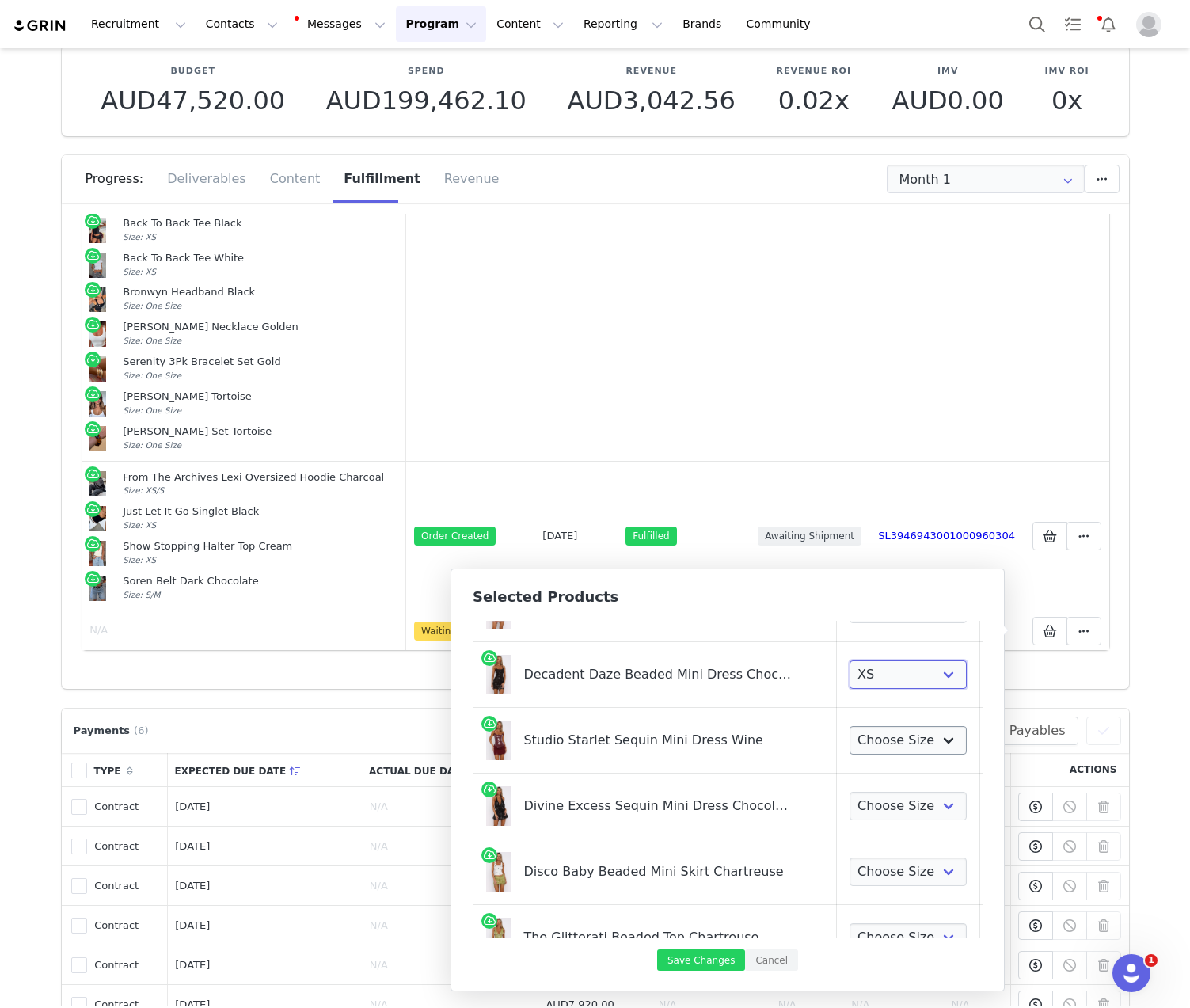
scroll to position [88, 0]
click at [858, 734] on select "Choose Size XXS XS S M L XL" at bounding box center [908, 737] width 118 height 28
select select "28269839"
click at [849, 724] on select "Choose Size XXS XS S M L XL" at bounding box center [908, 737] width 118 height 28
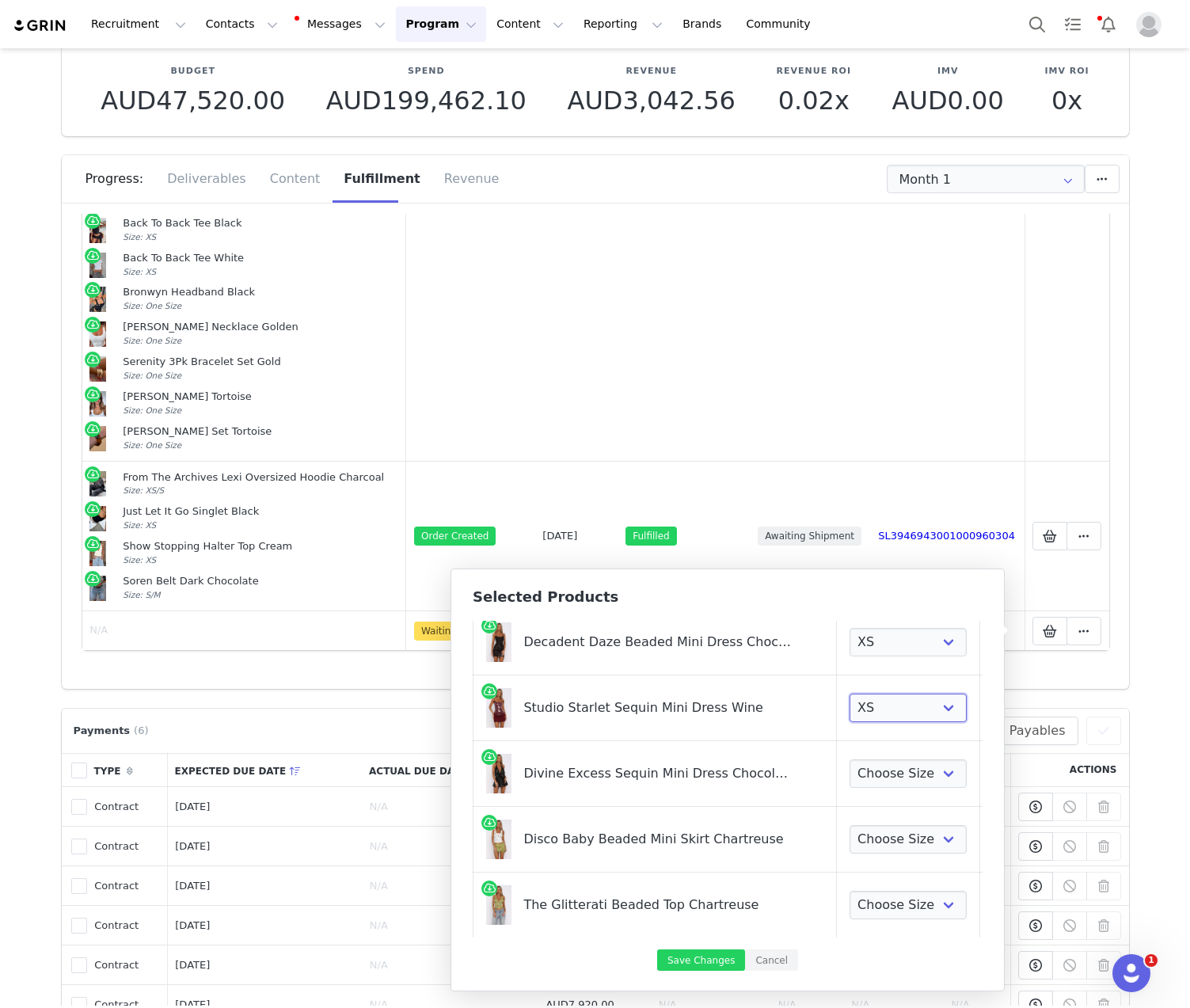
scroll to position [147, 0]
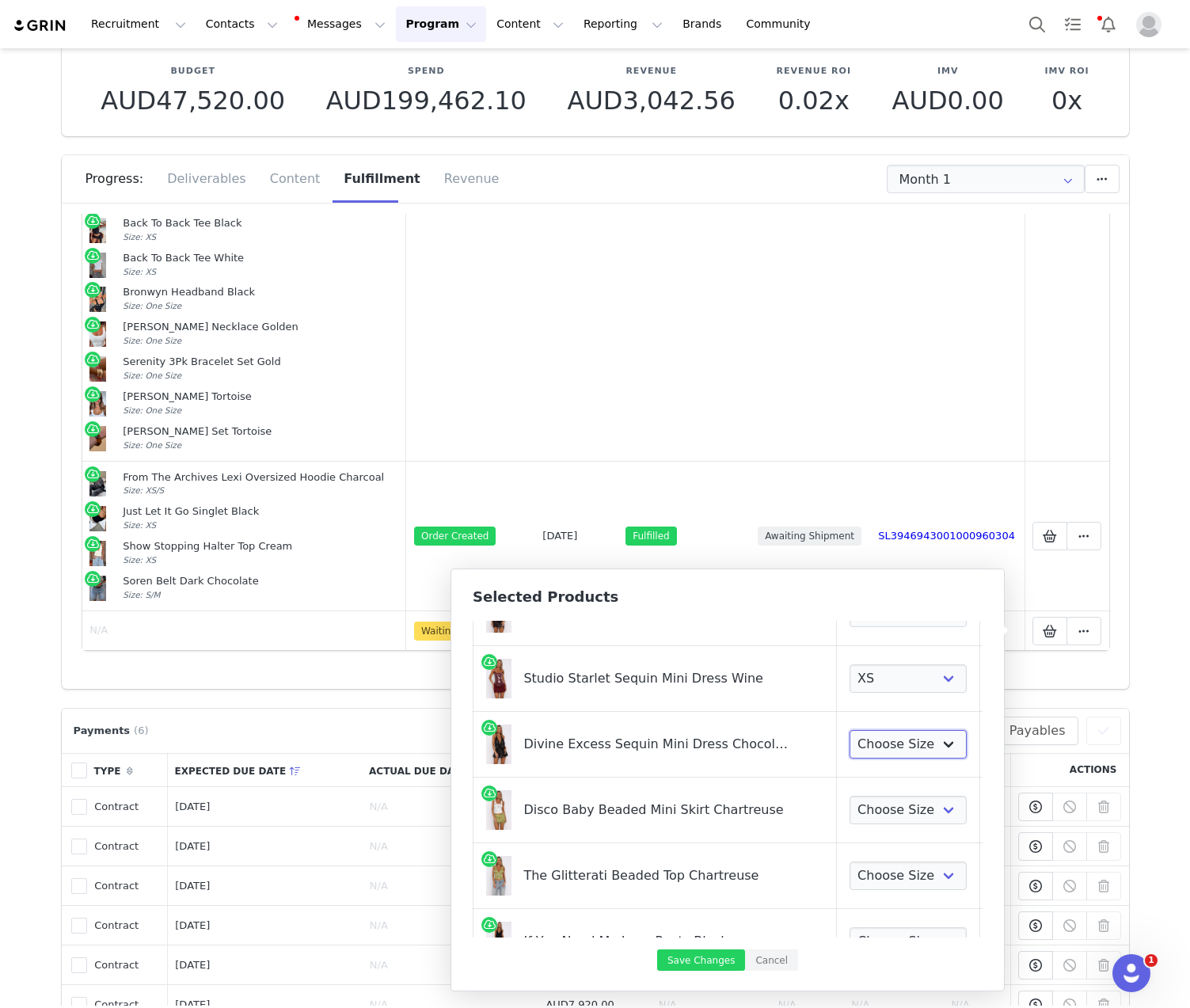
click at [861, 742] on select "Choose Size XXS XS S M L XL" at bounding box center [908, 743] width 118 height 28
select select "28268387"
click at [849, 729] on select "Choose Size XXS XS S M L XL" at bounding box center [908, 743] width 118 height 28
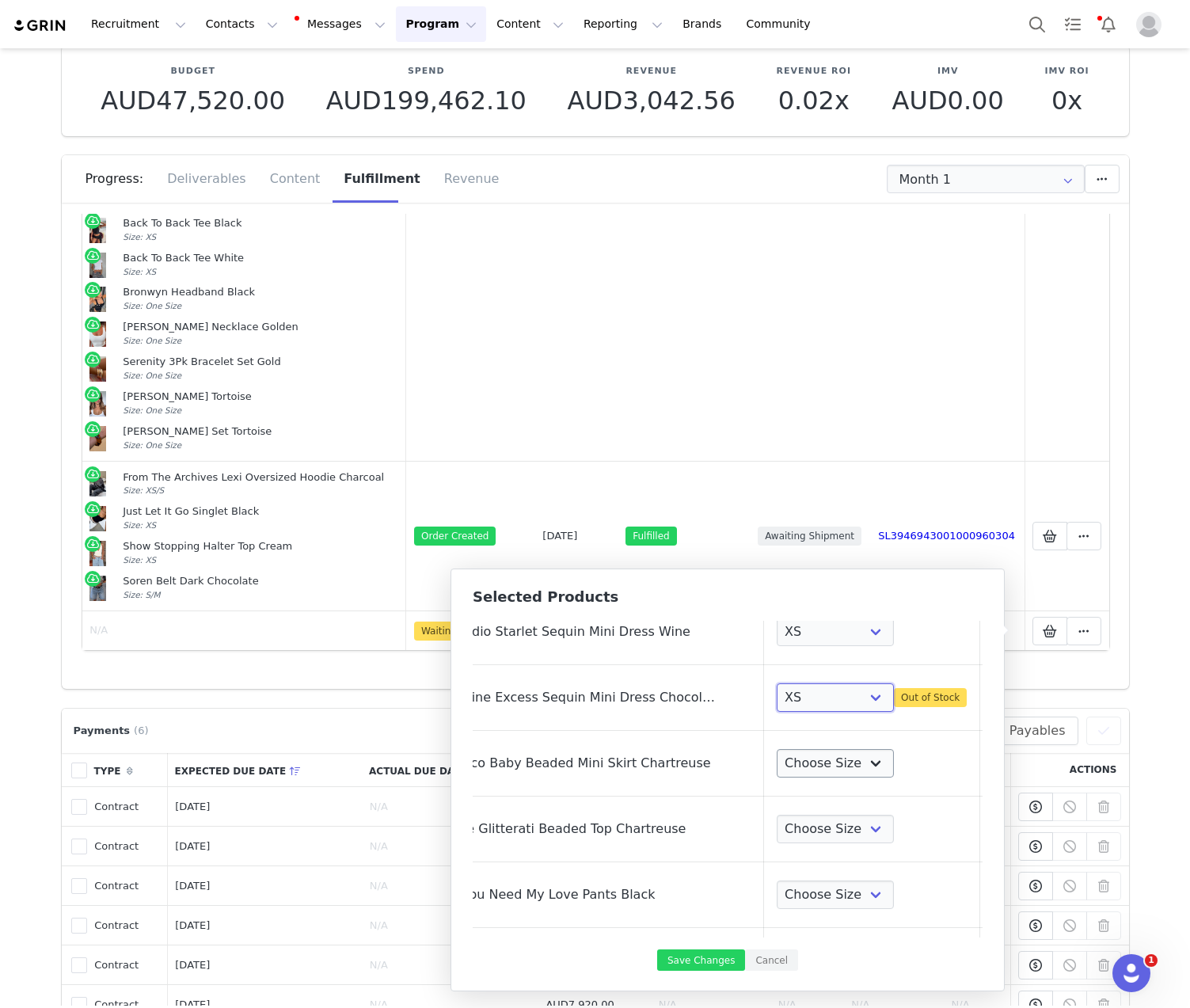
scroll to position [194, 89]
click at [976, 700] on link at bounding box center [984, 697] width 16 height 16
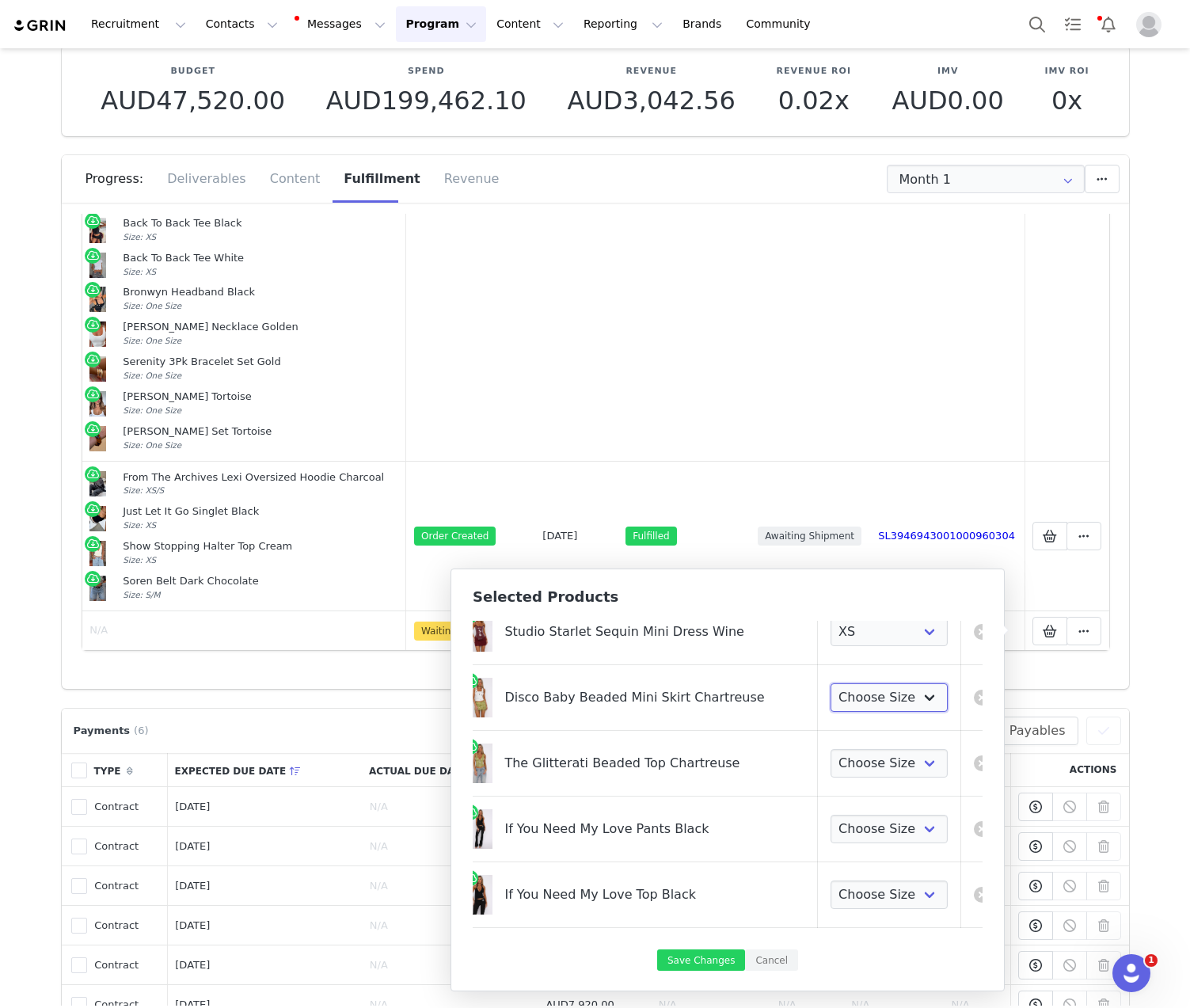
click at [856, 700] on select "Choose Size XXS XS S M L XL" at bounding box center [889, 696] width 118 height 28
select select "28268858"
click at [830, 683] on select "Choose Size XXS XS S M L XL" at bounding box center [889, 696] width 118 height 28
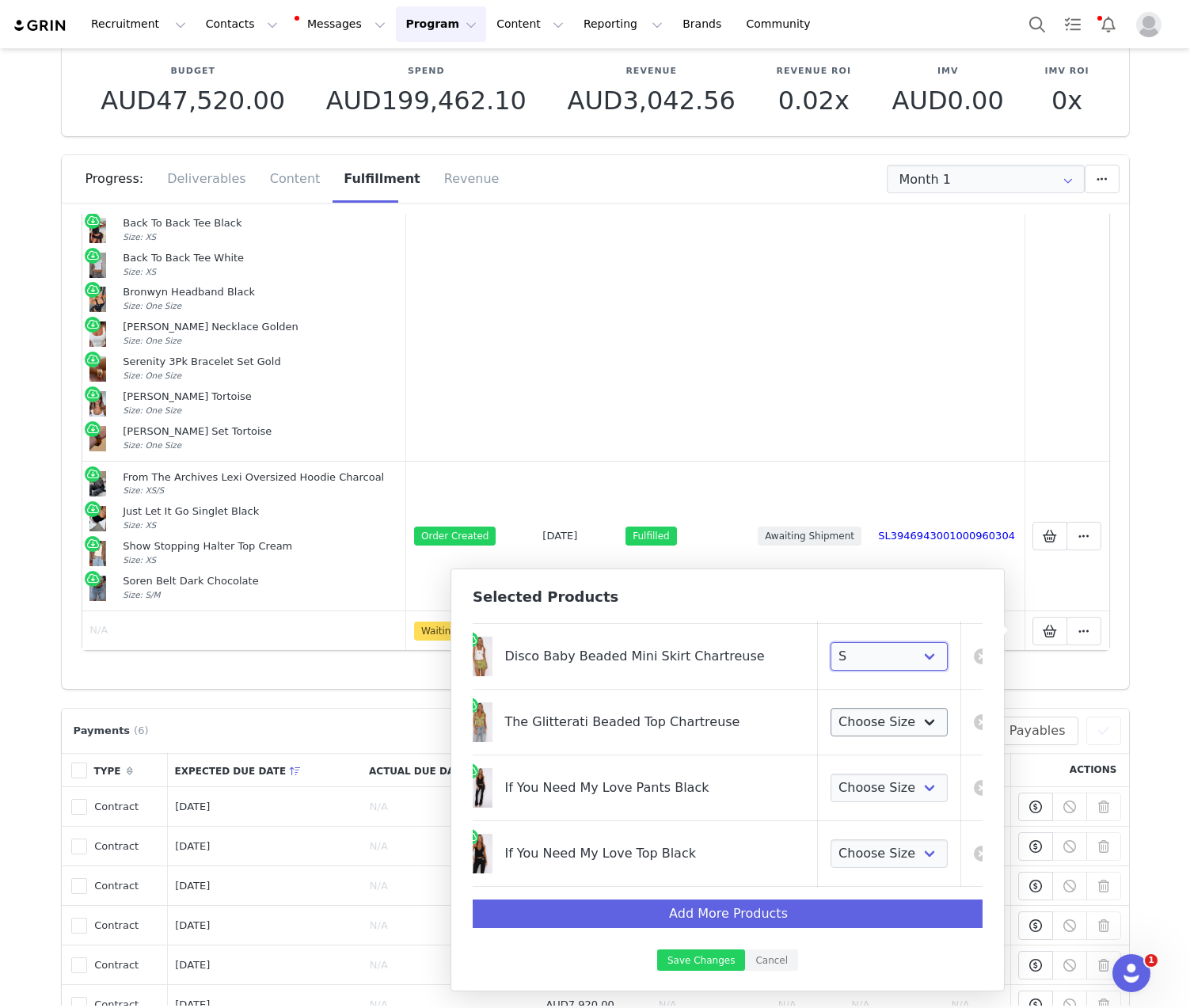
scroll to position [251, 19]
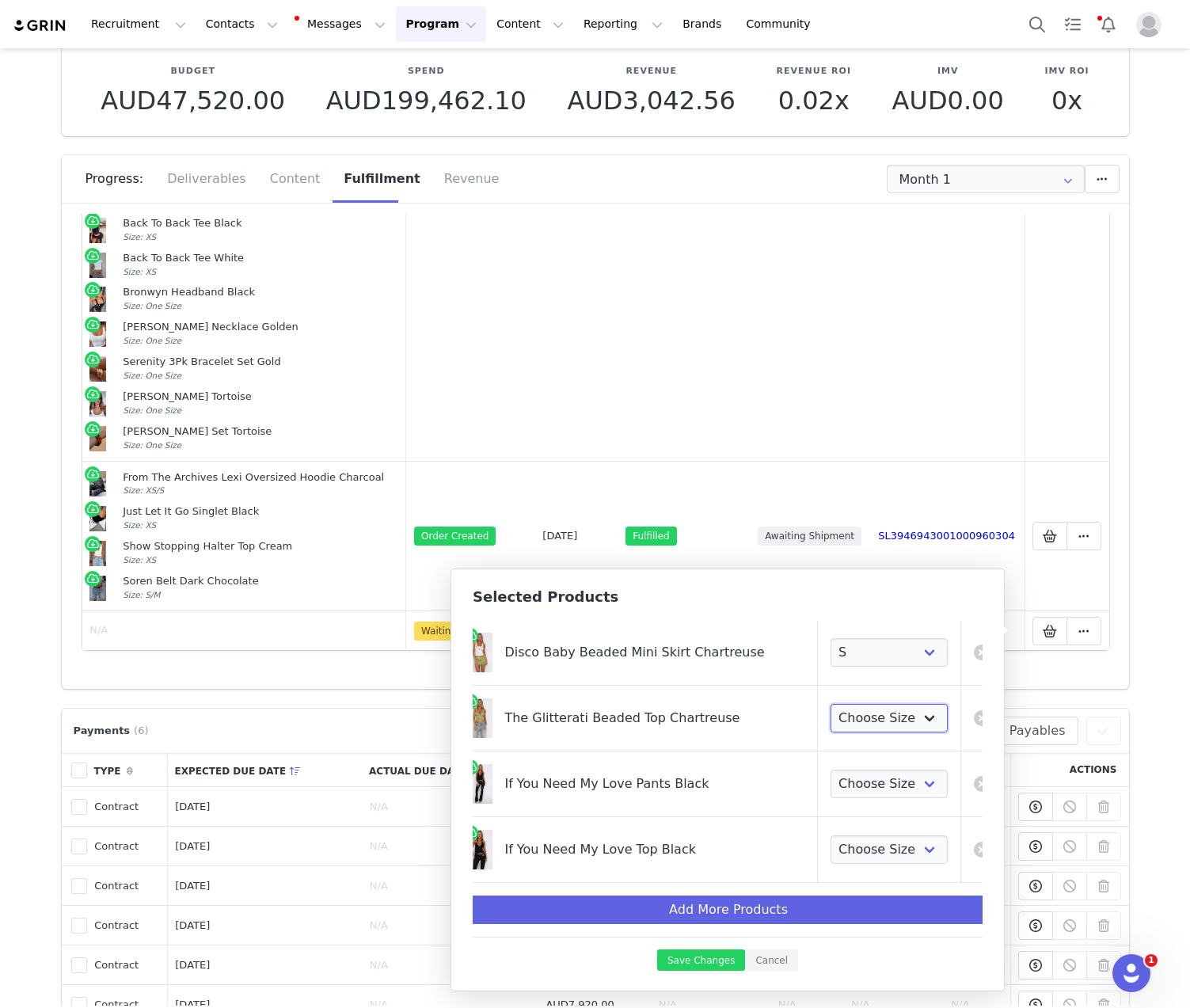
click at [880, 708] on select "Choose Size XXS XS S M L XL" at bounding box center [889, 717] width 118 height 28
select select "28268749"
click at [830, 704] on select "Choose Size XXS XS S M L XL" at bounding box center [889, 717] width 118 height 28
click at [839, 770] on select "Choose Size XXS XS S M L XL" at bounding box center [889, 783] width 118 height 28
select select "28268608"
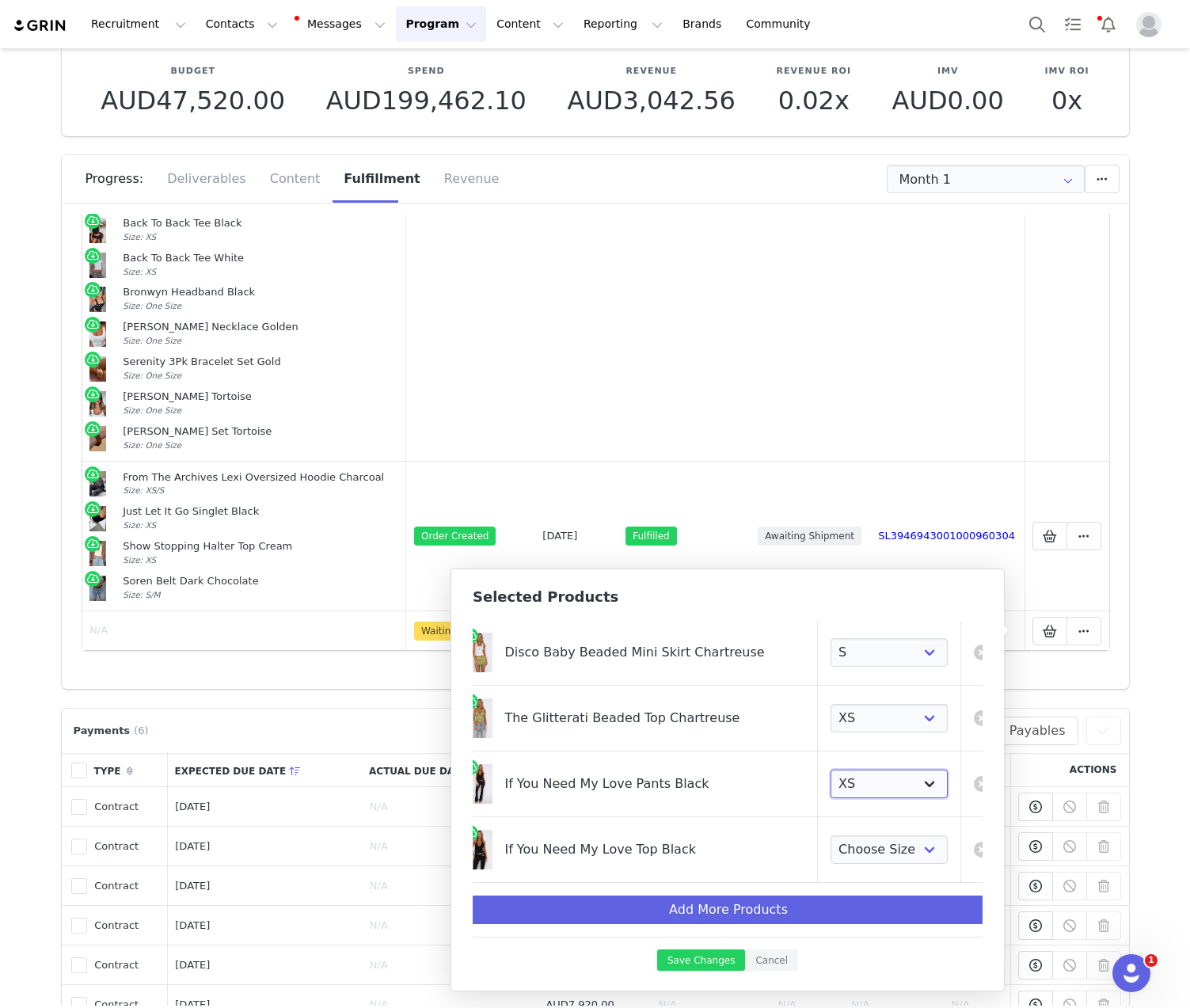
click at [830, 770] on select "Choose Size XXS XS S M L XL" at bounding box center [889, 783] width 118 height 28
click at [867, 841] on select "Choose Size XXS XS S M L XL" at bounding box center [889, 849] width 118 height 28
select select "28270705"
click at [830, 835] on select "Choose Size XXS XS S M L XL" at bounding box center [889, 849] width 118 height 28
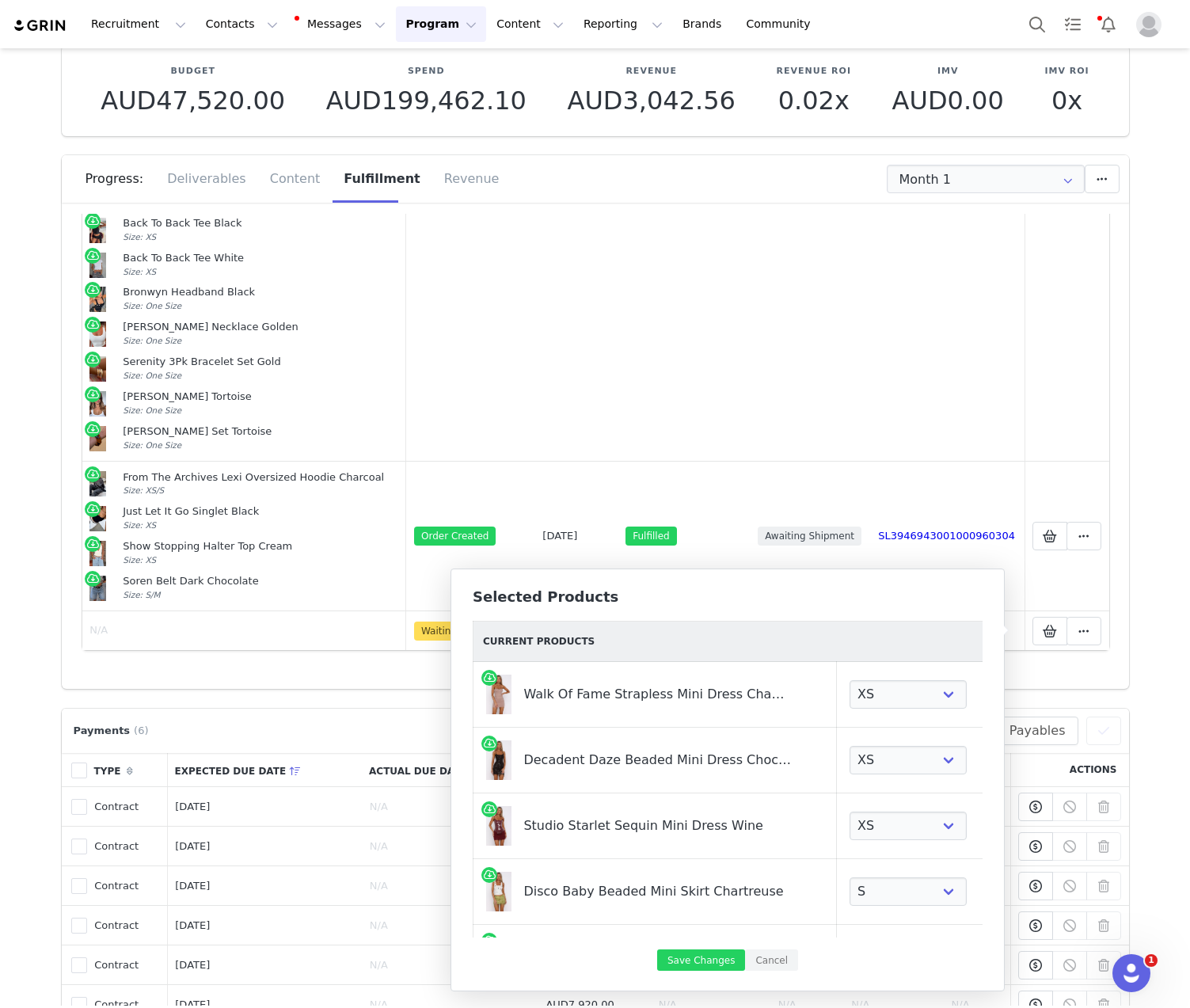
scroll to position [251, 0]
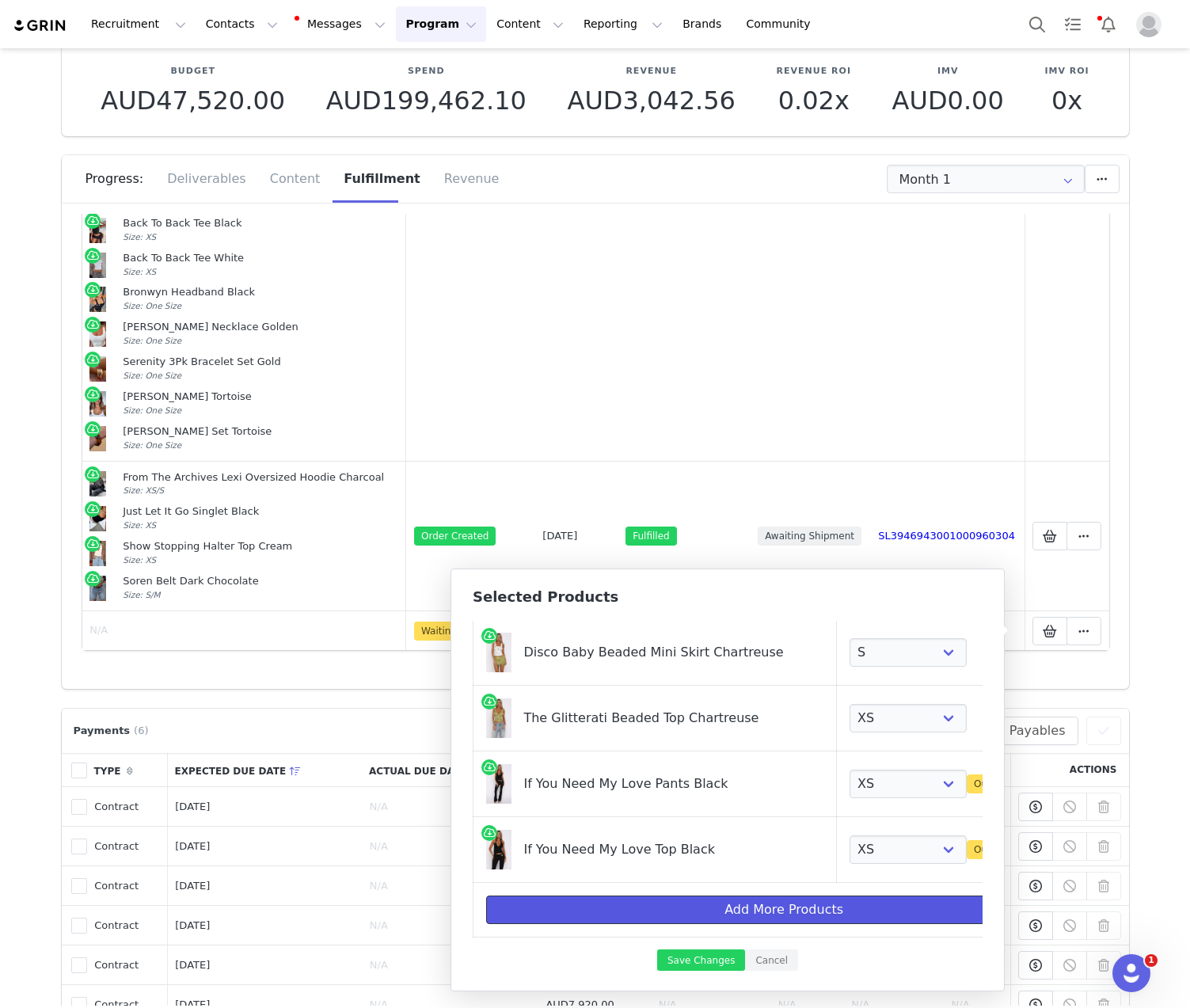
click at [717, 900] on button "Add More Products" at bounding box center [783, 909] width 595 height 28
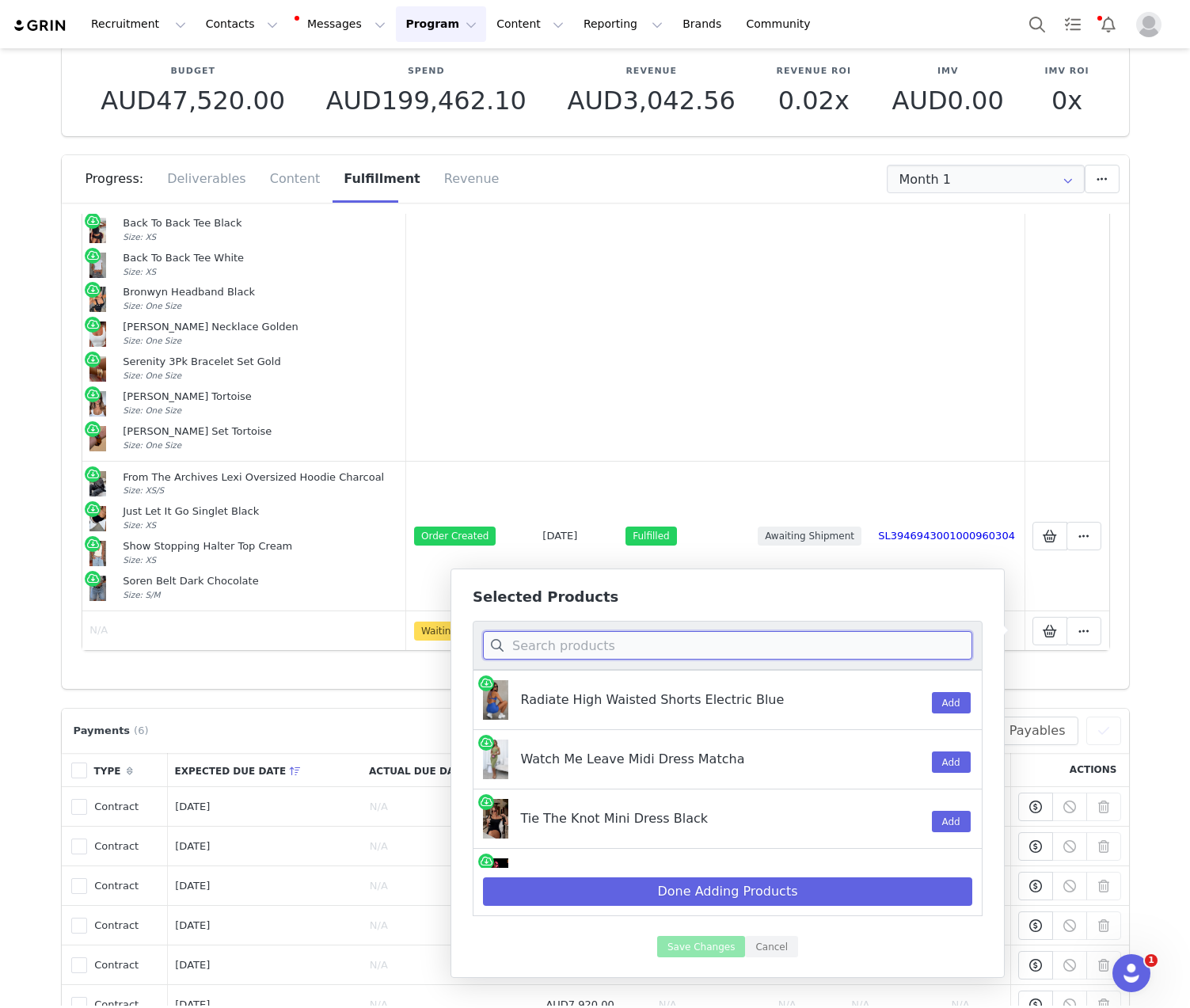
click at [722, 645] on input at bounding box center [728, 645] width 490 height 28
paste input "divine excess sequin mini dress chcholate"
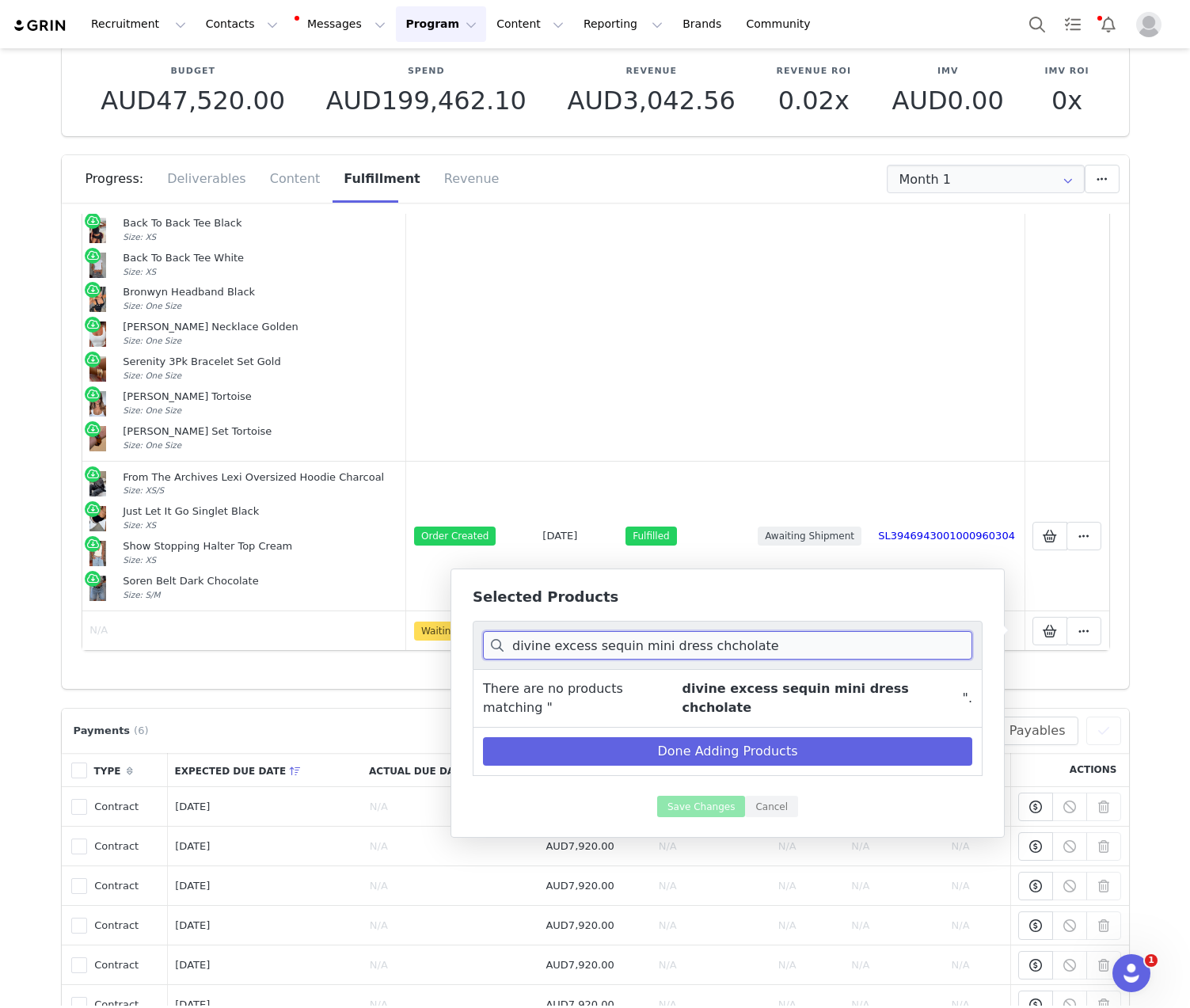
drag, startPoint x: 787, startPoint y: 652, endPoint x: 692, endPoint y: 646, distance: 95.2
click at [692, 646] on input "divine excess sequin mini dress chcholate" at bounding box center [728, 645] width 490 height 28
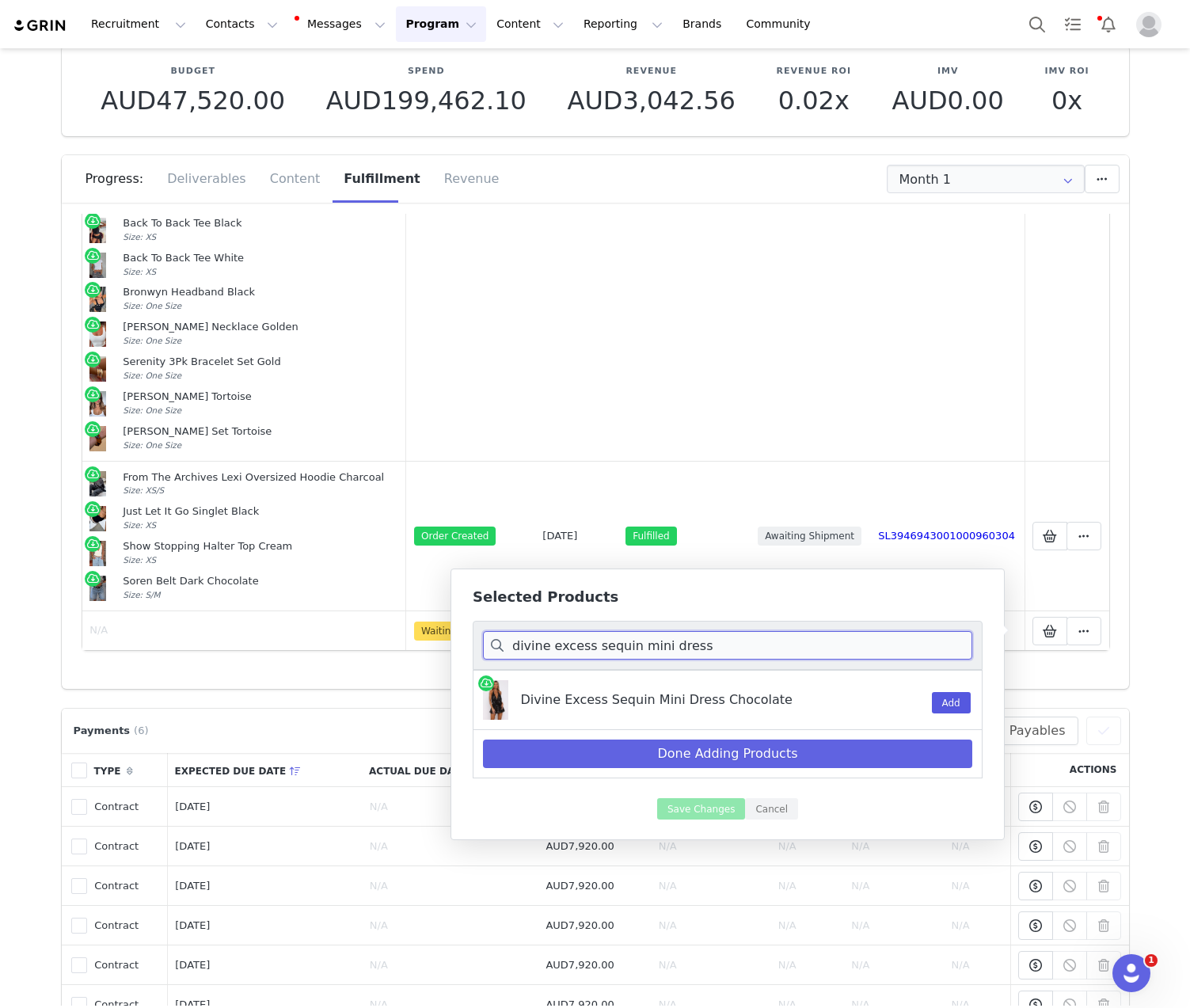
type input "divine excess sequin mini dress"
click at [937, 704] on button "Add" at bounding box center [951, 702] width 39 height 22
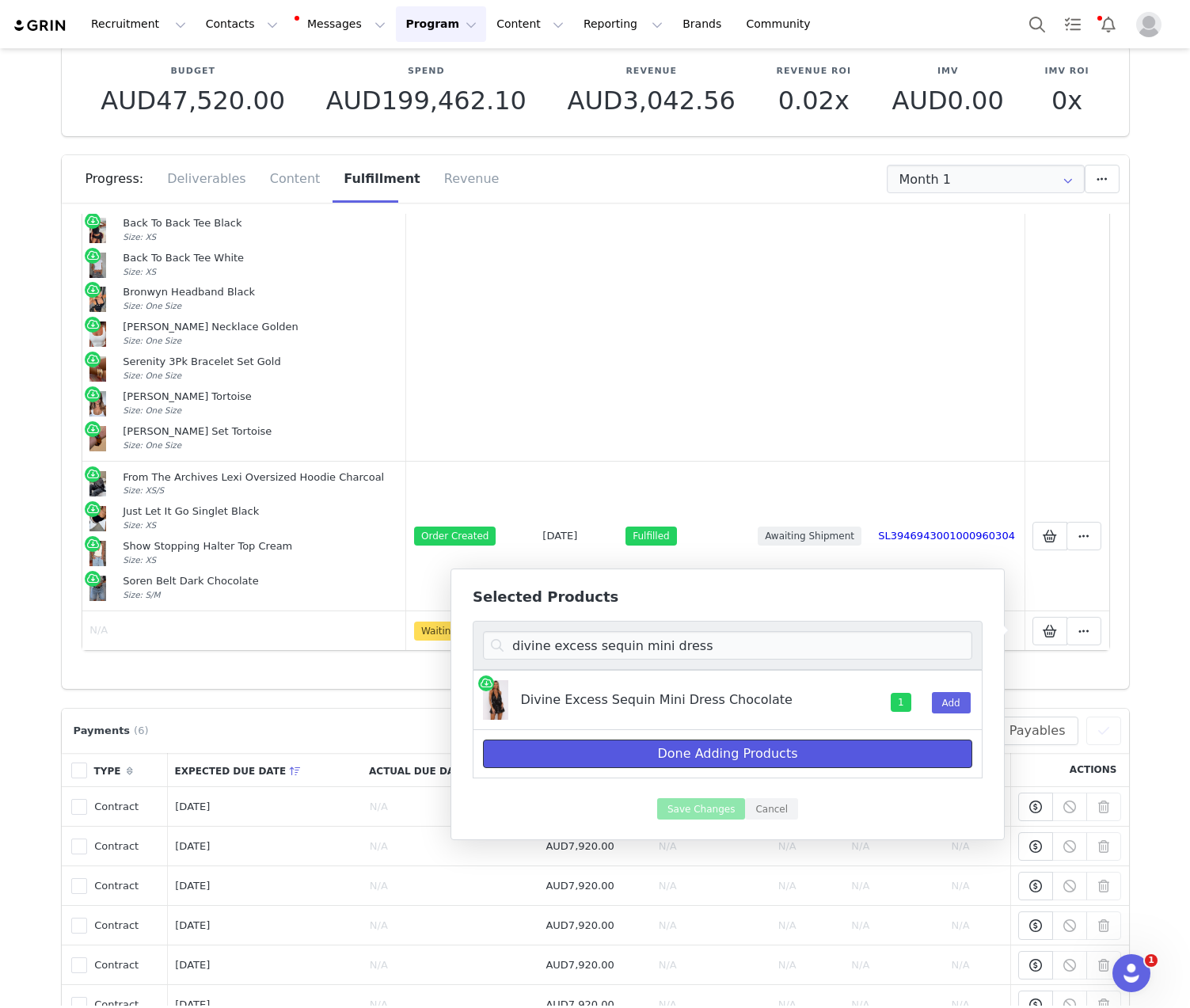
click at [813, 754] on button "Done Adding Products" at bounding box center [728, 753] width 490 height 28
select select "28269276"
select select "28268493"
select select "28269839"
select select "28268858"
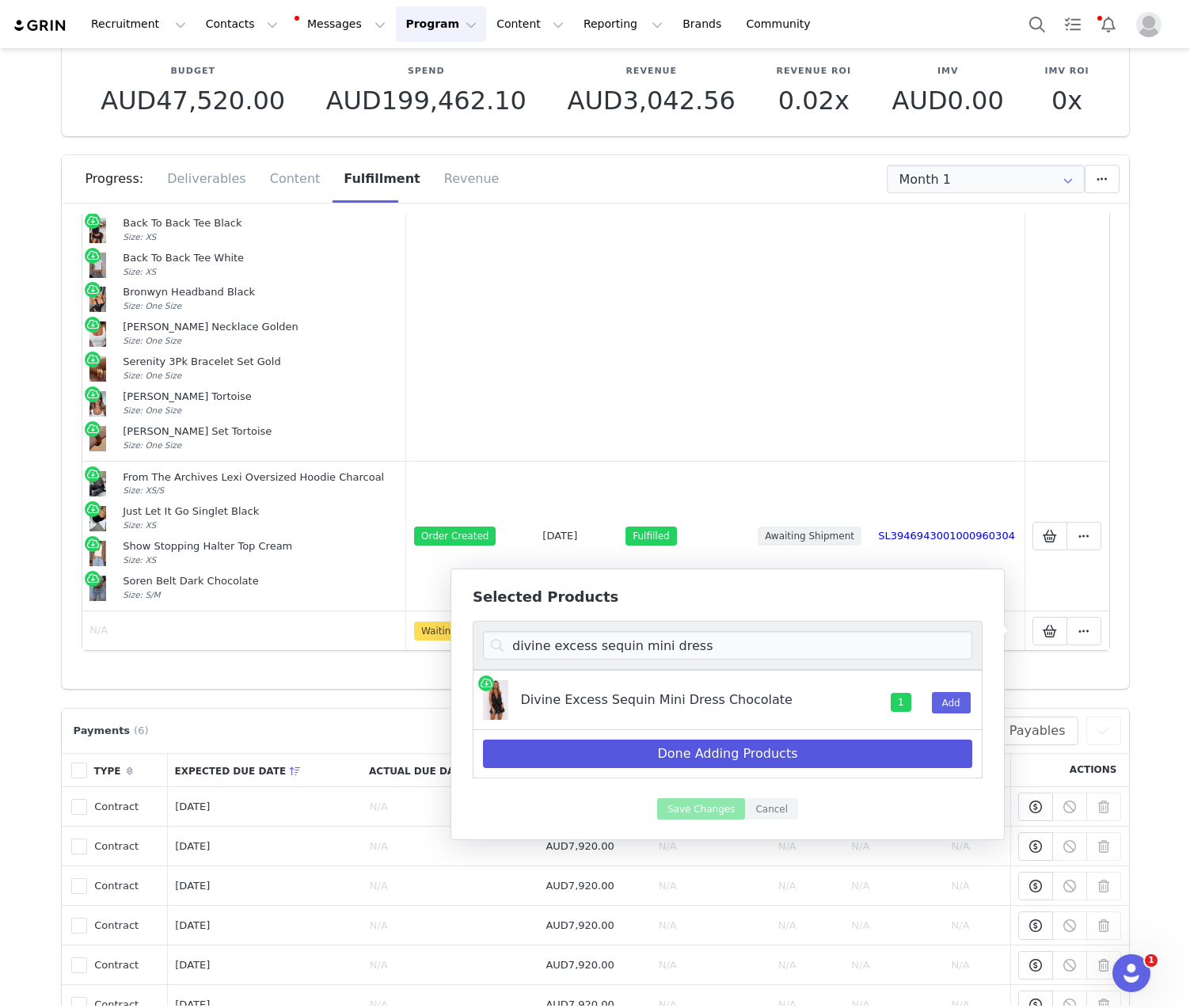
select select "28268749"
select select "28268608"
select select "28270705"
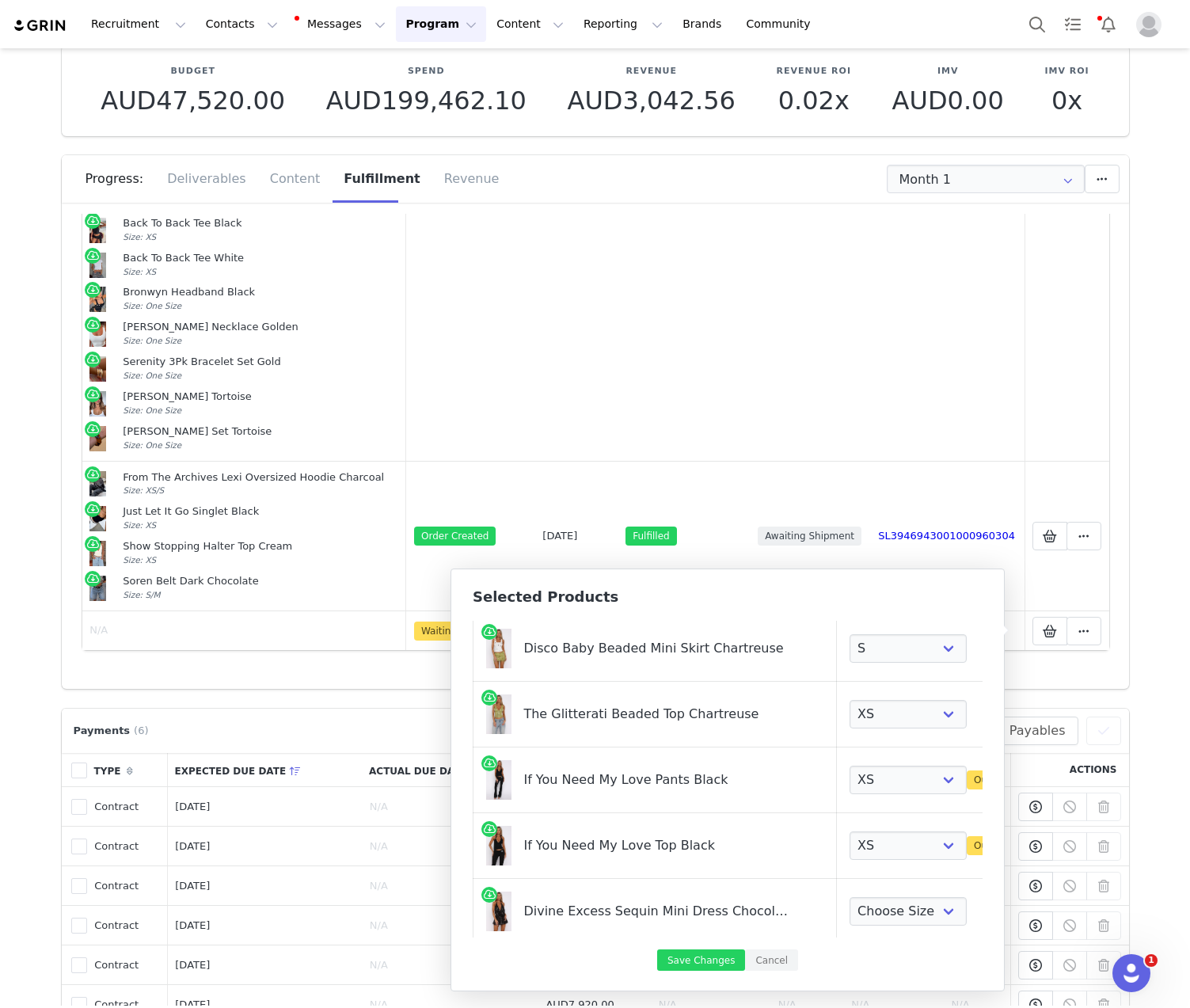
scroll to position [316, 0]
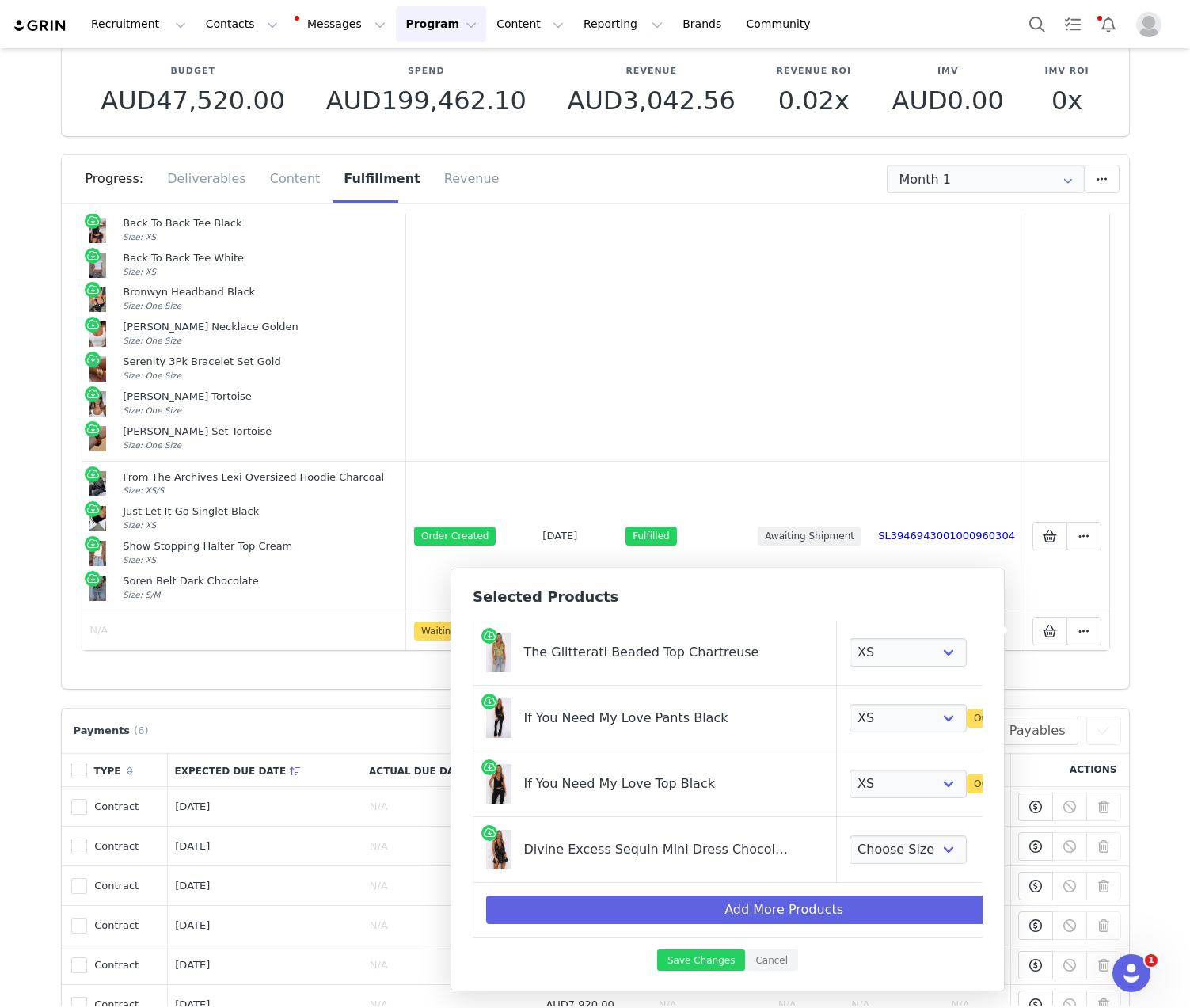
click at [855, 822] on td "Choose Size XXS XS S M L XL" at bounding box center [944, 850] width 216 height 66
click at [855, 835] on select "Choose Size XXS XS S M L XL" at bounding box center [908, 849] width 118 height 28
select select "28268387"
click at [849, 835] on select "Choose Size XXS XS S M L XL" at bounding box center [908, 849] width 118 height 28
click at [721, 962] on button "Save Changes" at bounding box center [700, 960] width 88 height 22
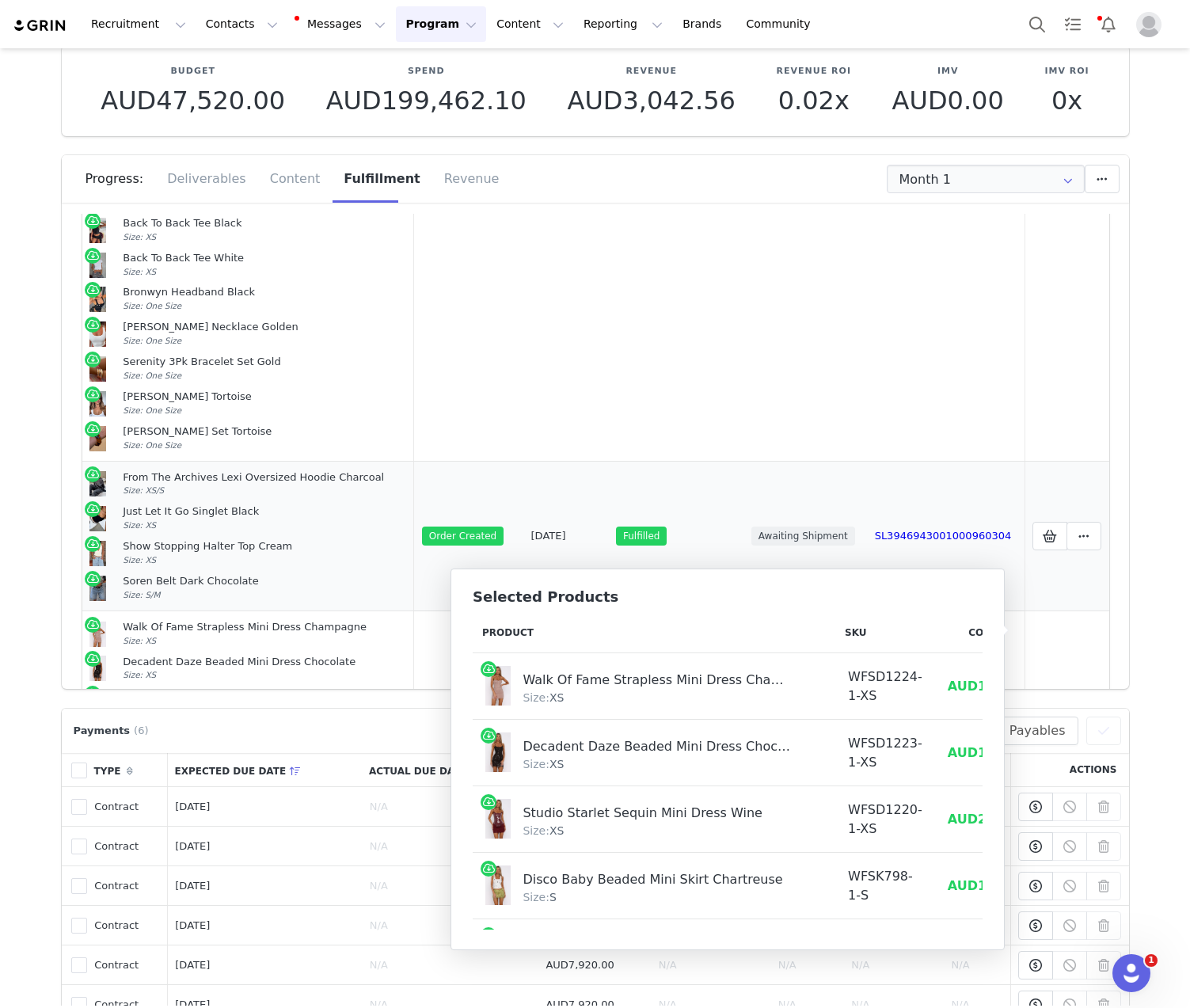
click at [269, 520] on div "Just Let It Go Singlet Black Size: XS" at bounding box center [264, 518] width 283 height 27
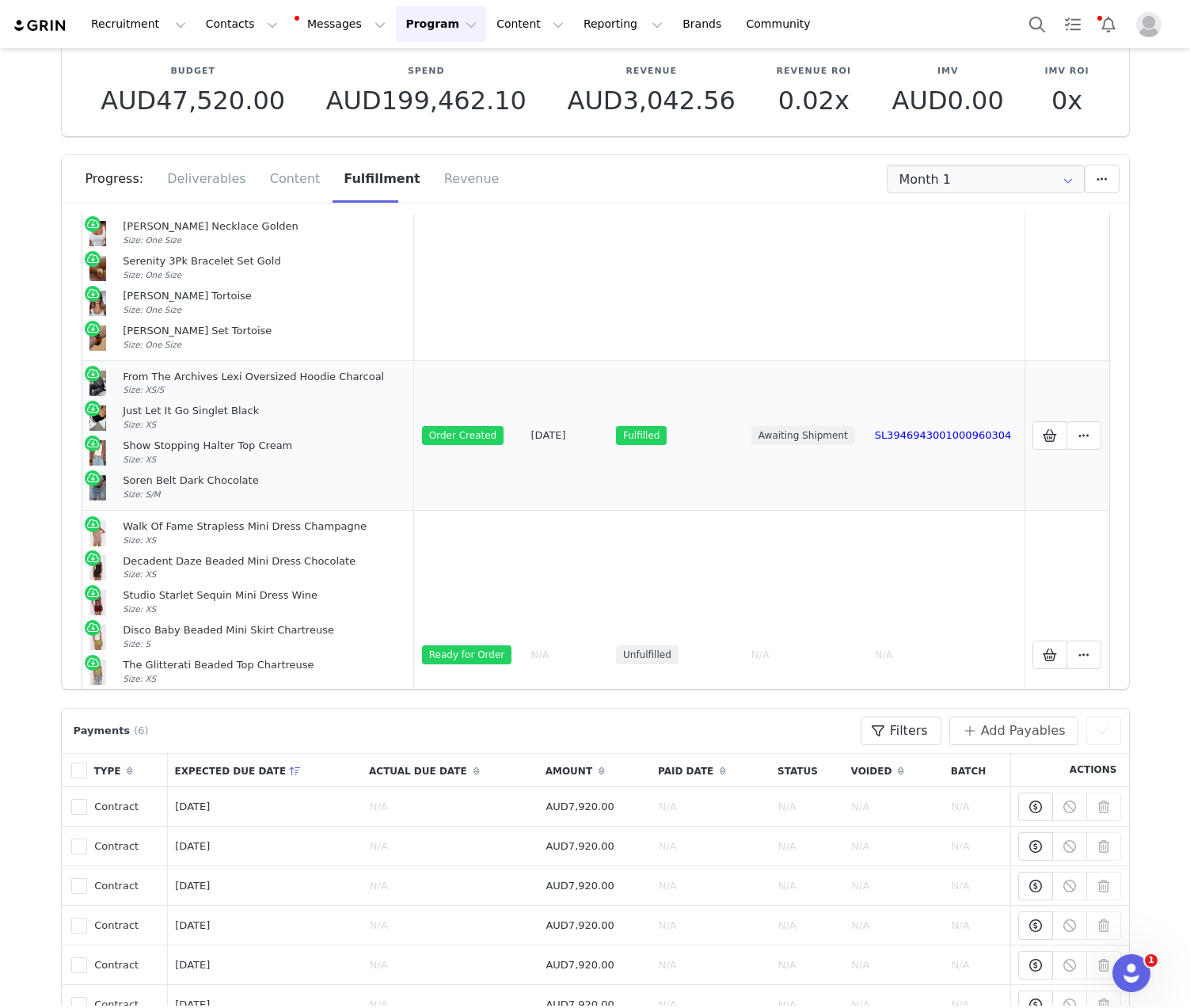
scroll to position [609, 0]
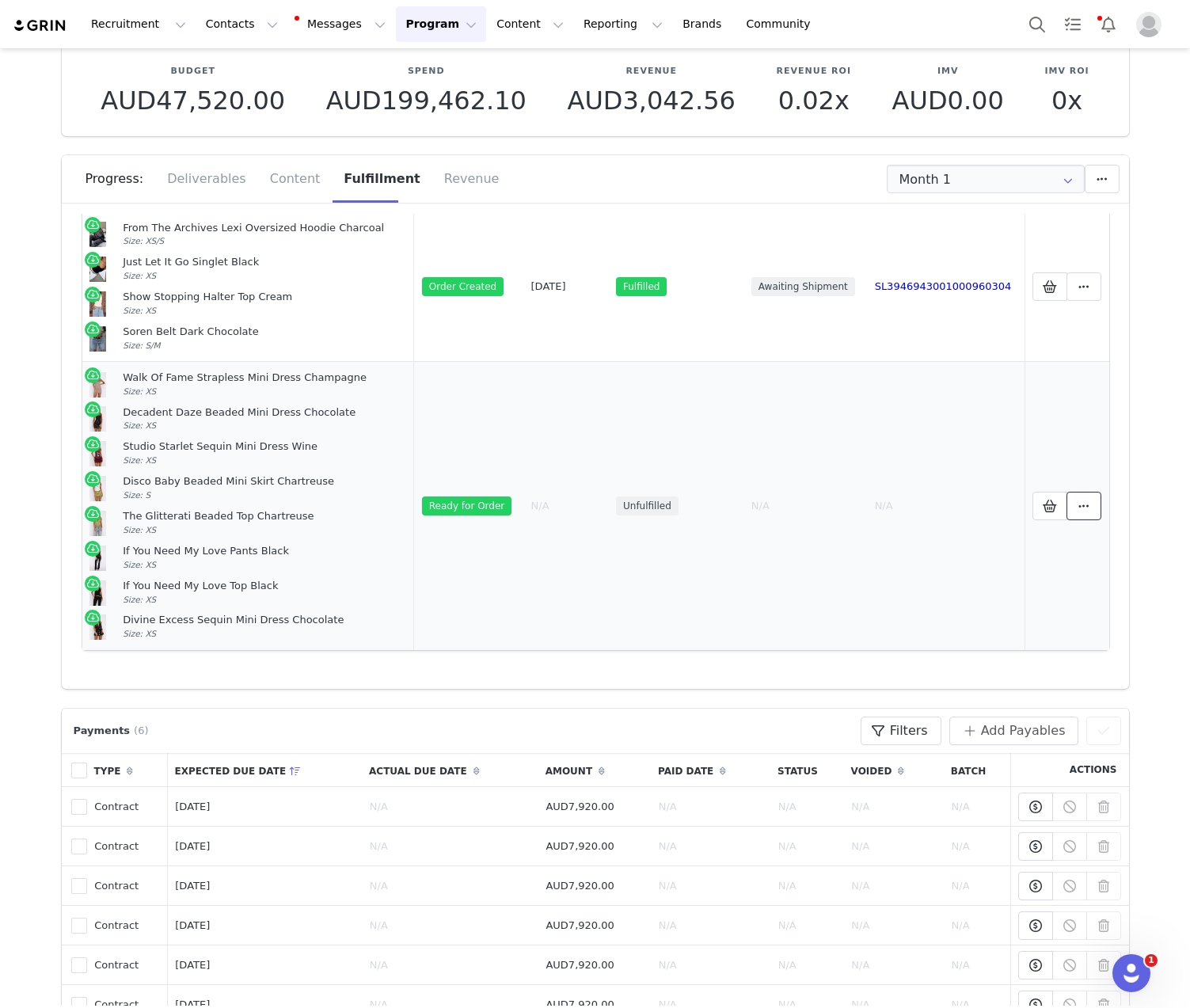
click at [1081, 511] on button at bounding box center [1083, 506] width 35 height 28
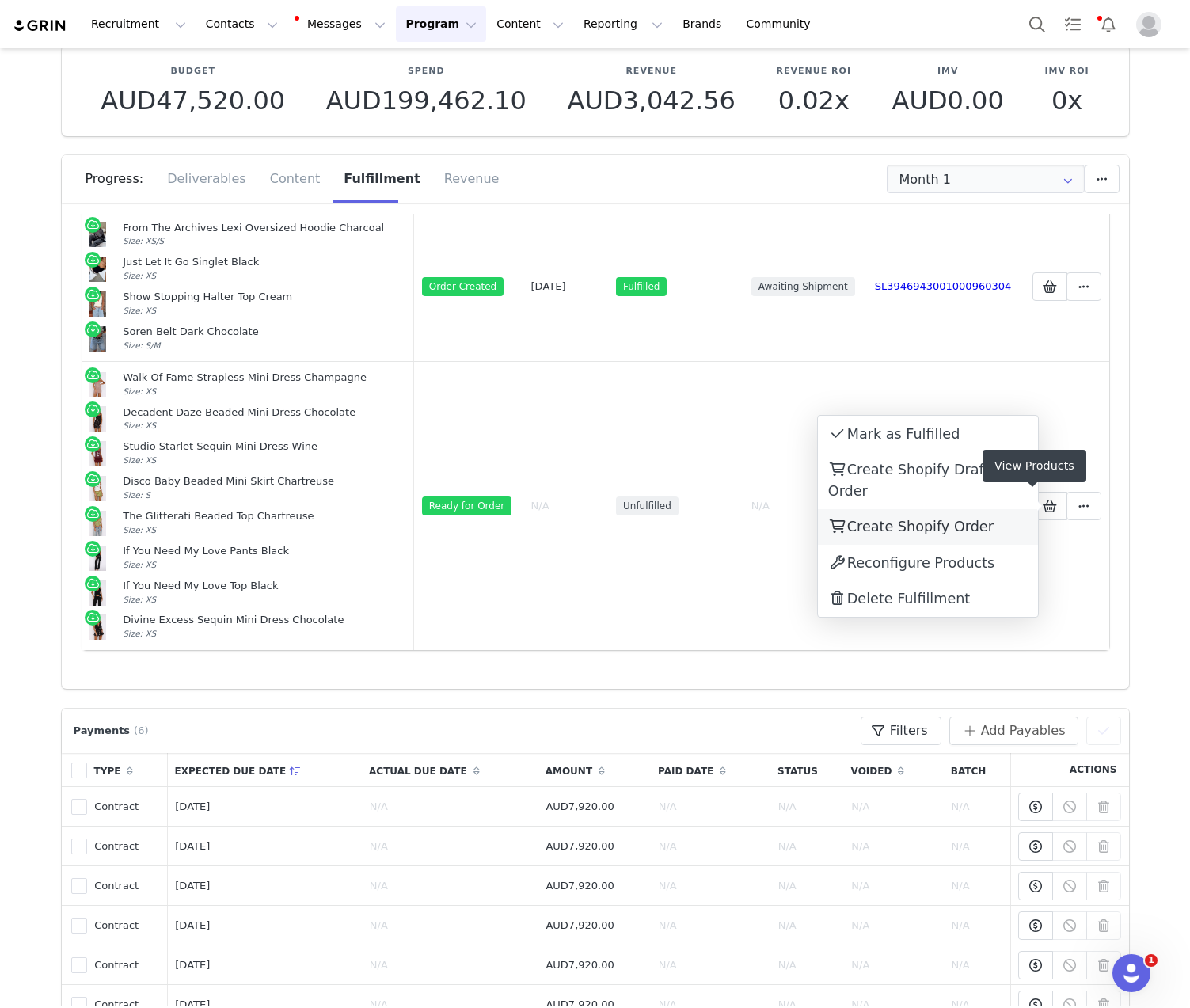
click at [943, 518] on span "Create Shopify Order" at bounding box center [920, 527] width 147 height 16
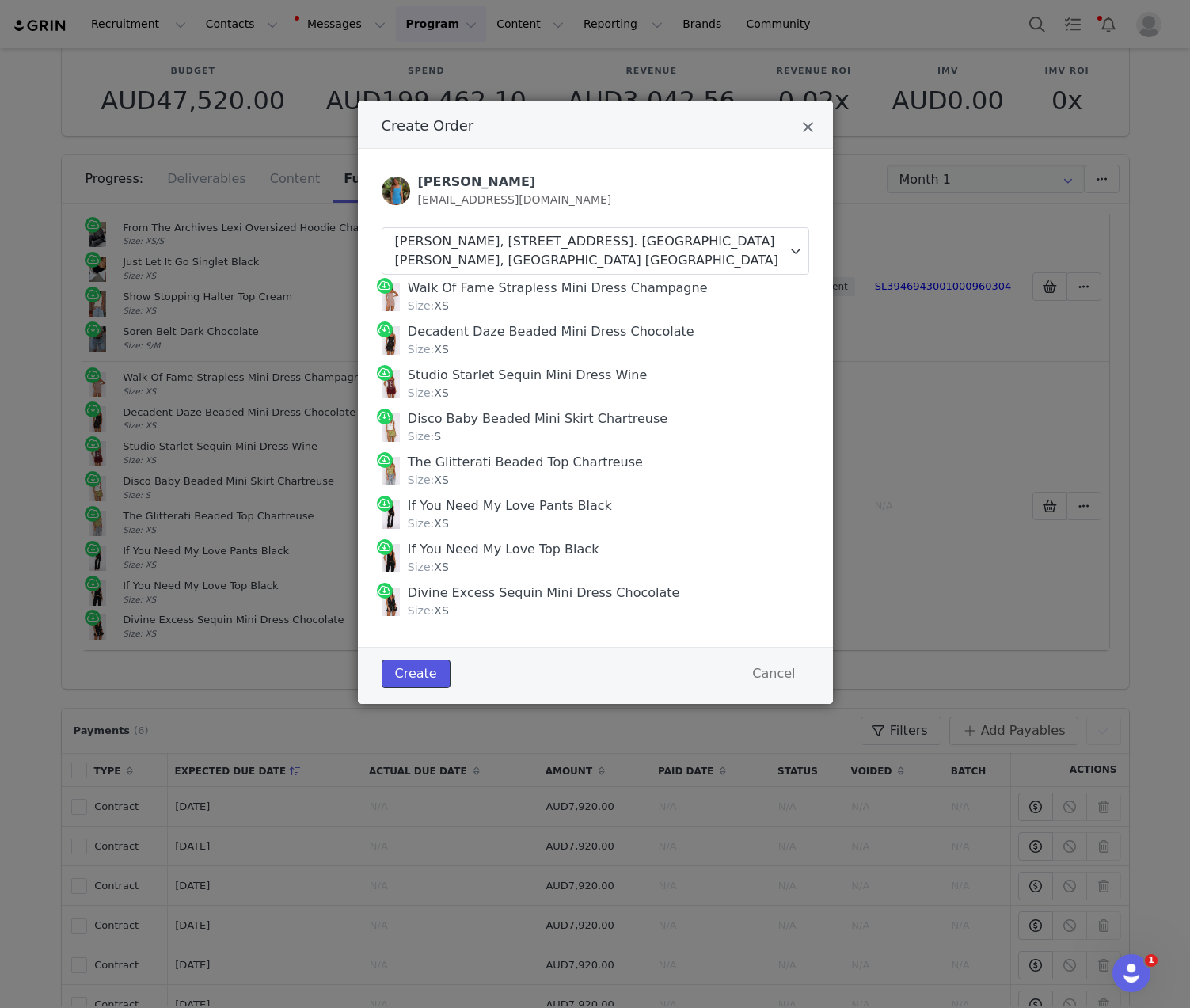
click at [424, 669] on button "Create" at bounding box center [416, 673] width 69 height 28
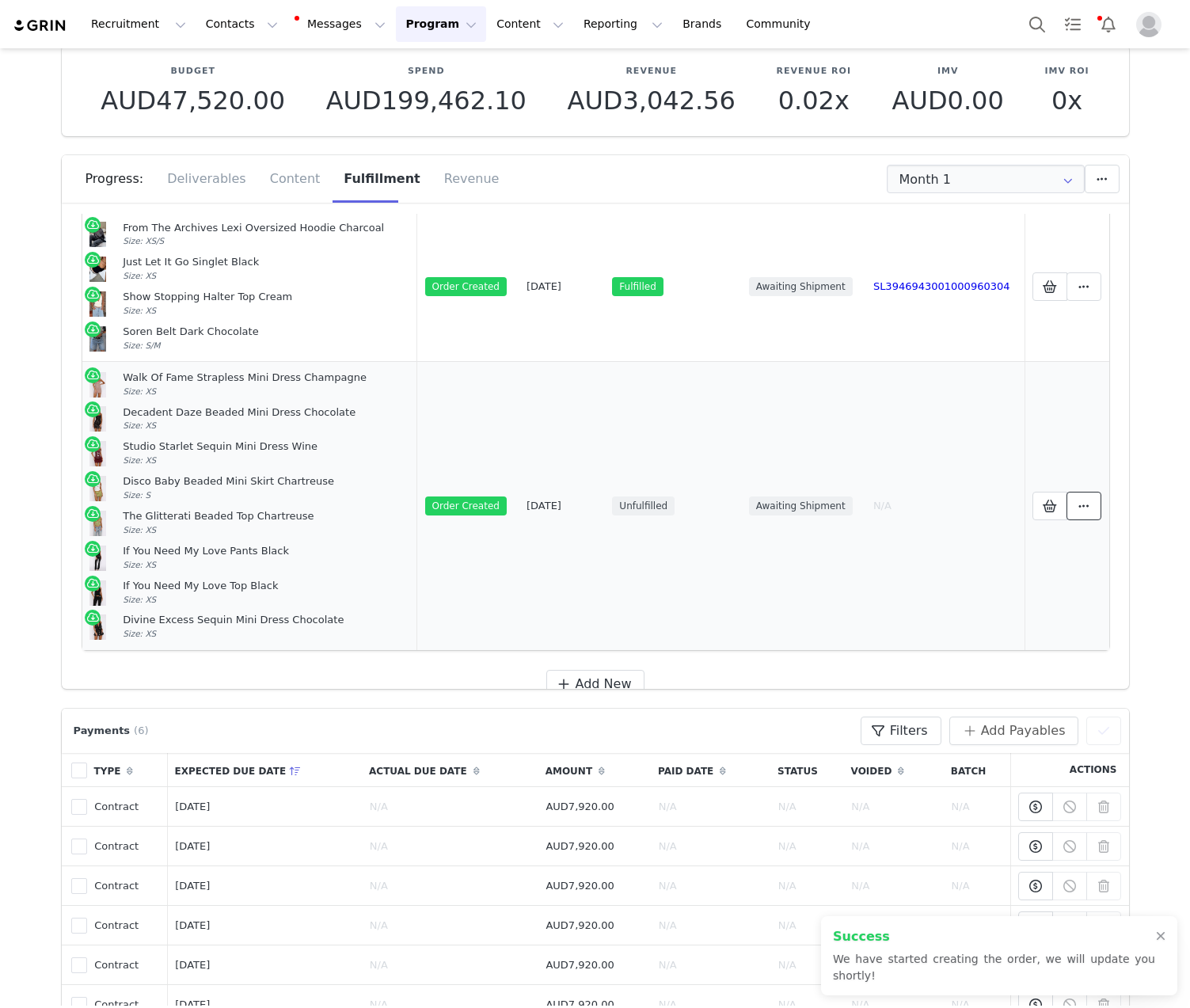
click at [1075, 507] on span at bounding box center [1084, 506] width 19 height 19
click at [1004, 510] on link "View Order" at bounding box center [928, 506] width 220 height 36
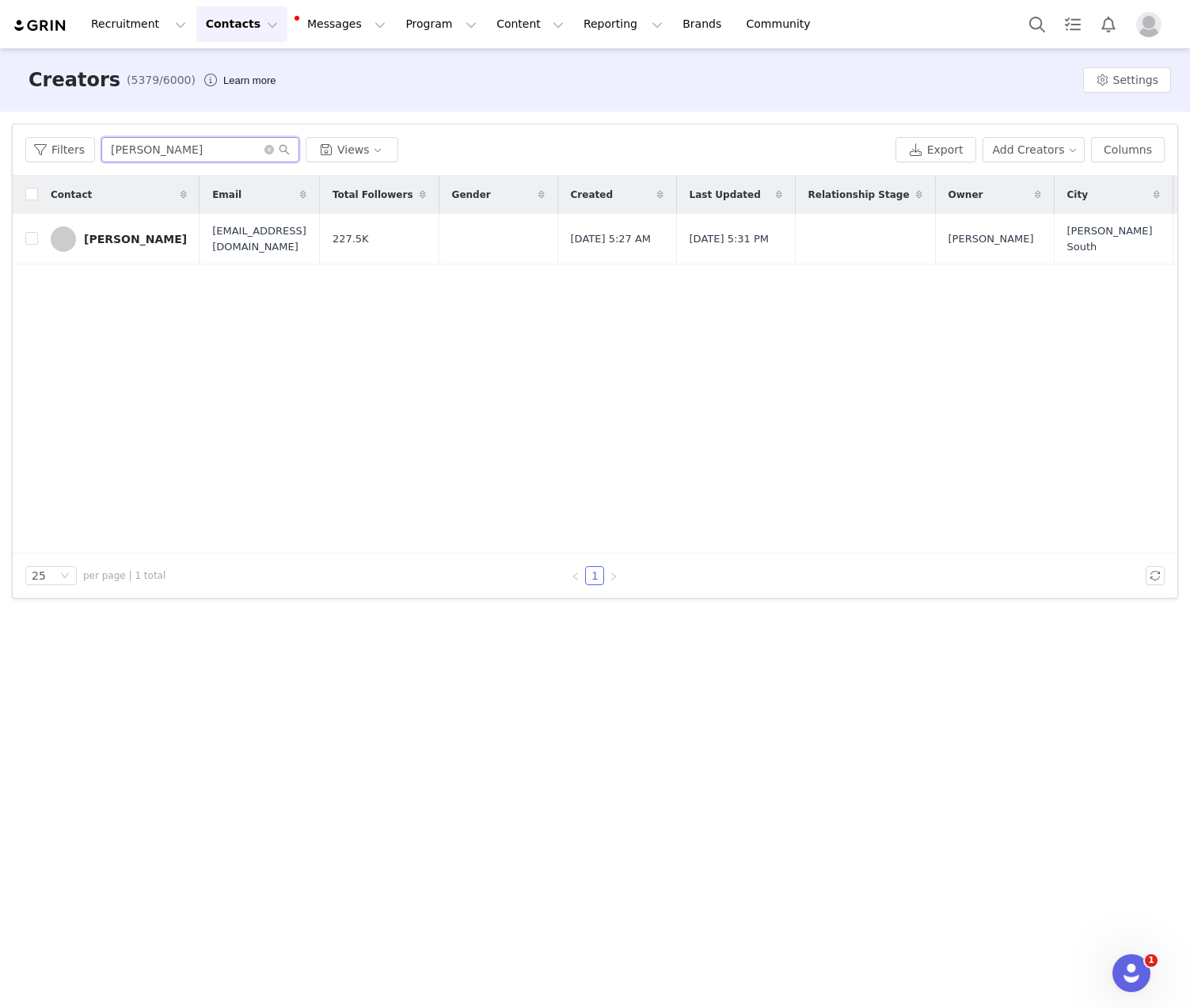
click at [180, 160] on input "[PERSON_NAME]" at bounding box center [200, 149] width 198 height 25
click at [180, 156] on input "[PERSON_NAME]" at bounding box center [200, 149] width 198 height 25
click at [180, 155] on input "[PERSON_NAME]" at bounding box center [200, 149] width 198 height 25
paste input "[PERSON_NAME]"
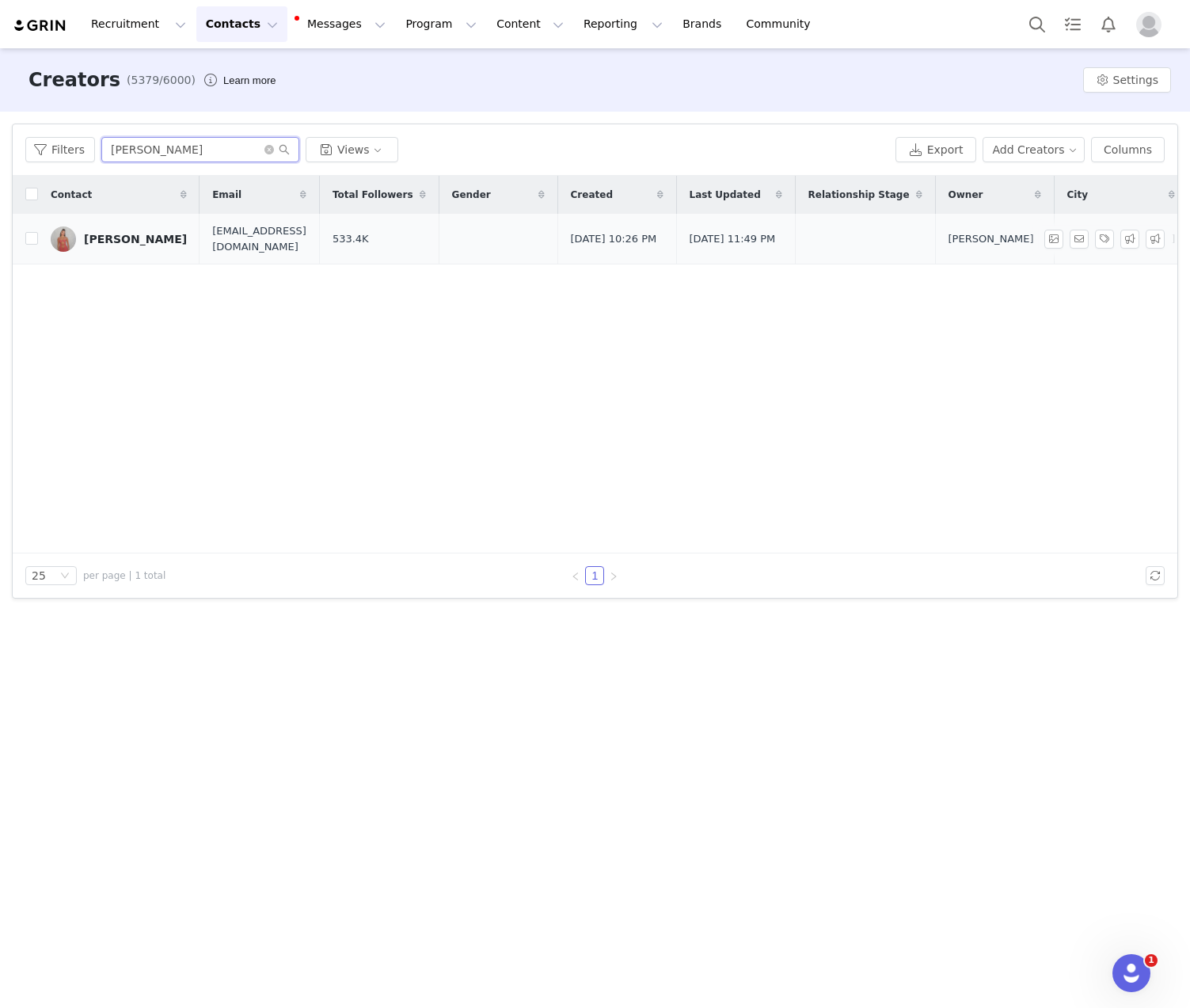
type input "[PERSON_NAME]"
click at [122, 236] on div "[PERSON_NAME]" at bounding box center [135, 239] width 103 height 13
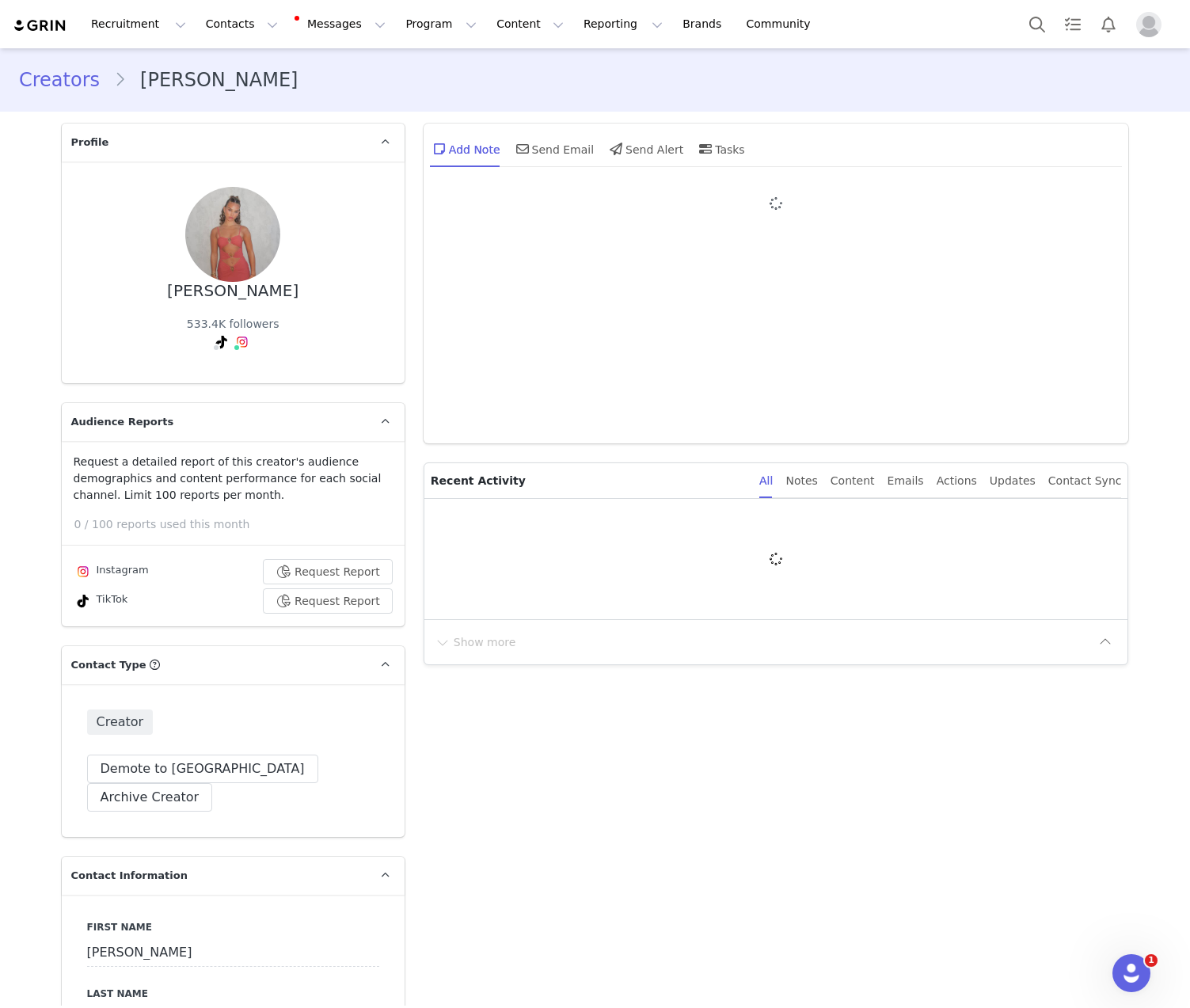
type input "+1 ([GEOGRAPHIC_DATA])"
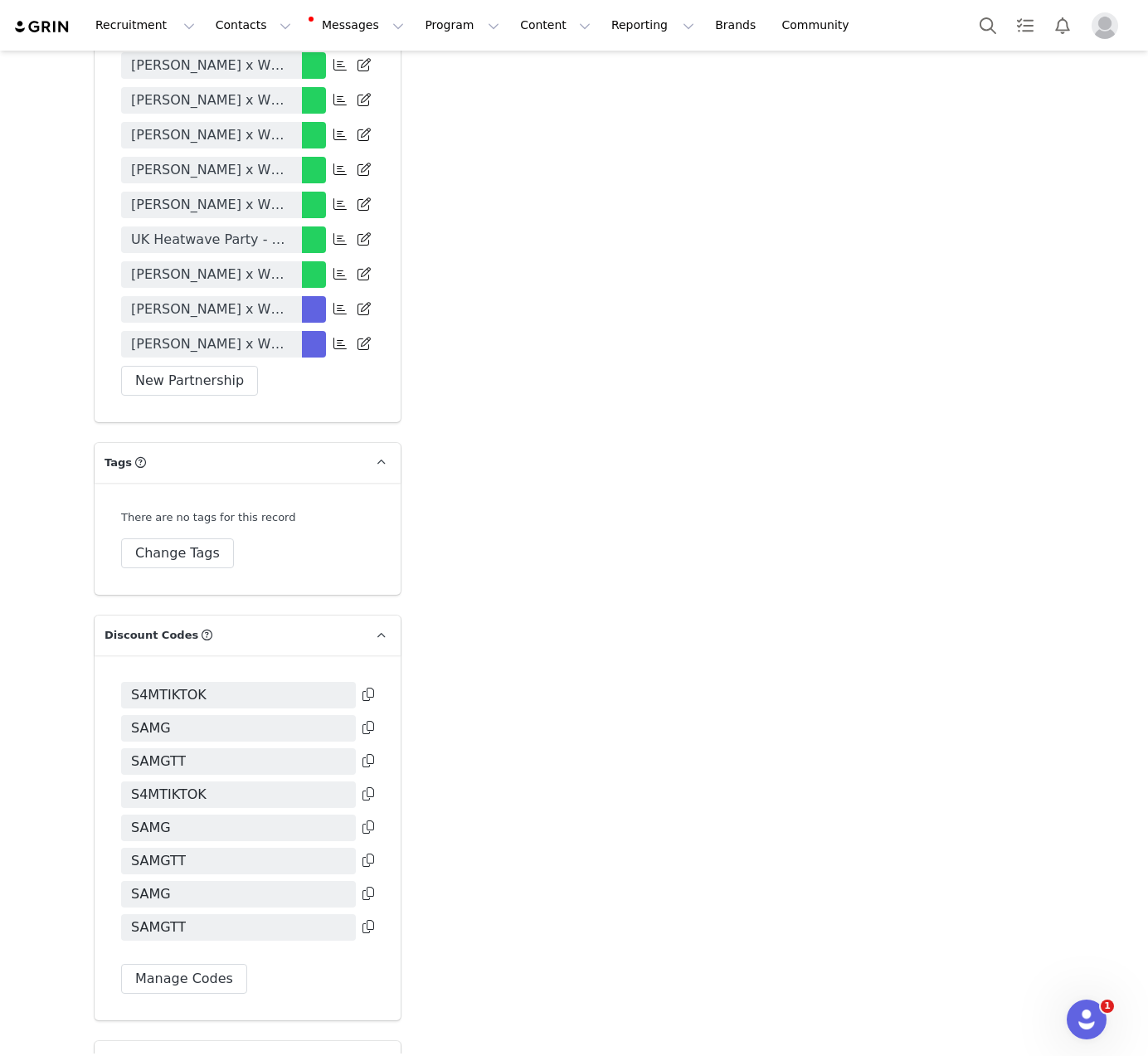
scroll to position [4143, 0]
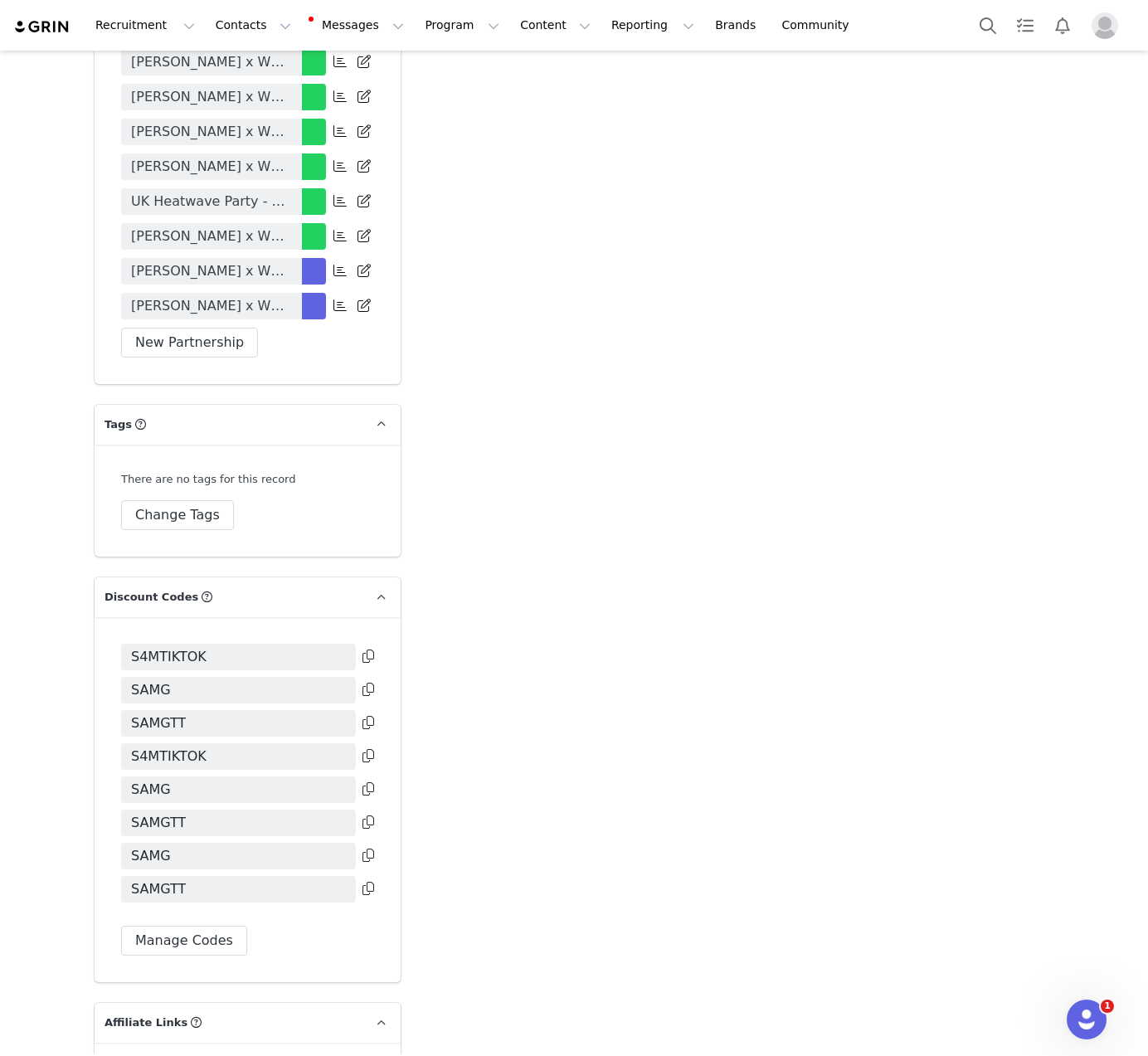
click at [253, 320] on link "Sam Guggenheimer x White Fox 2025" at bounding box center [212, 305] width 181 height 26
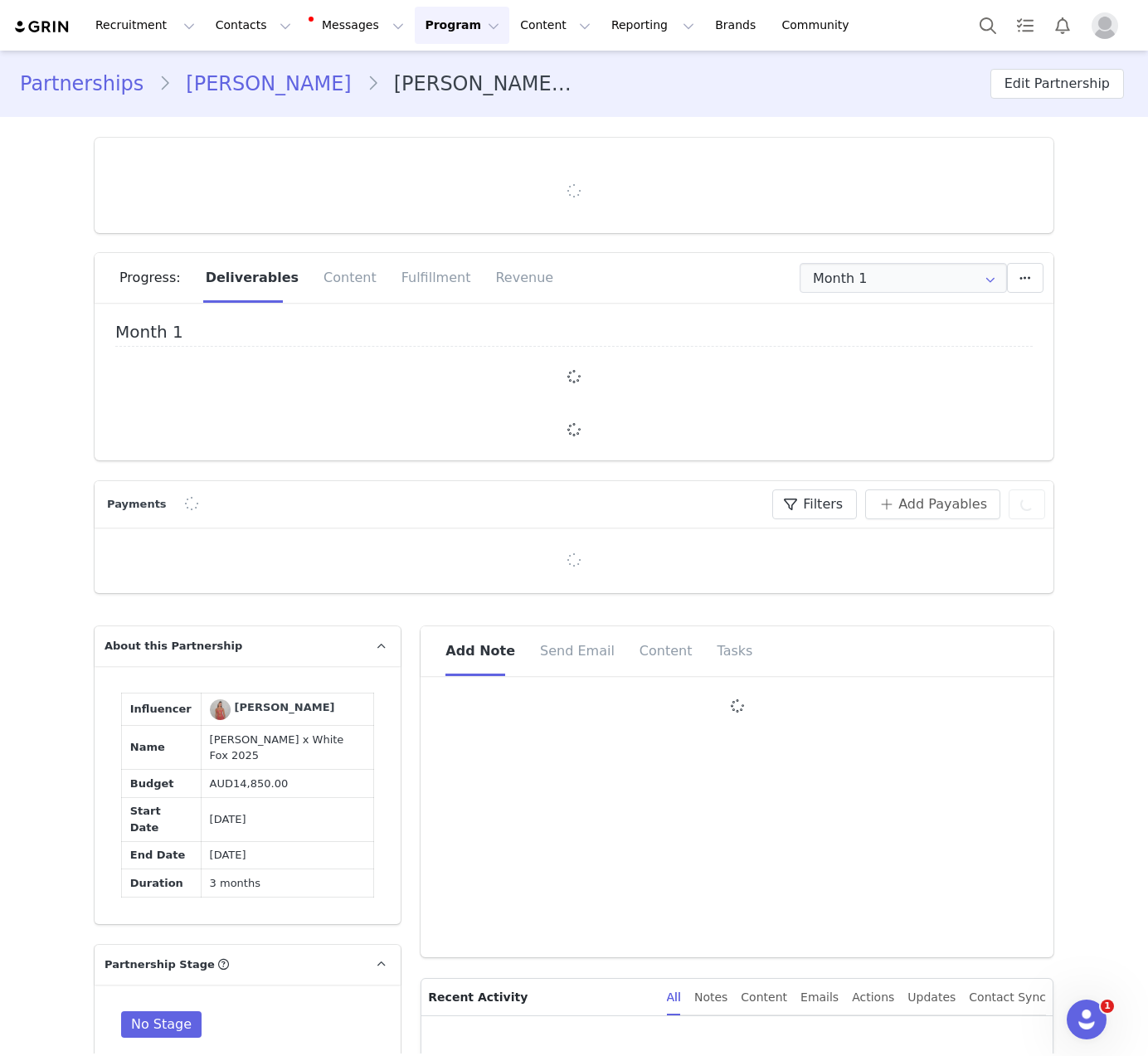
type input "+1 ([GEOGRAPHIC_DATA])"
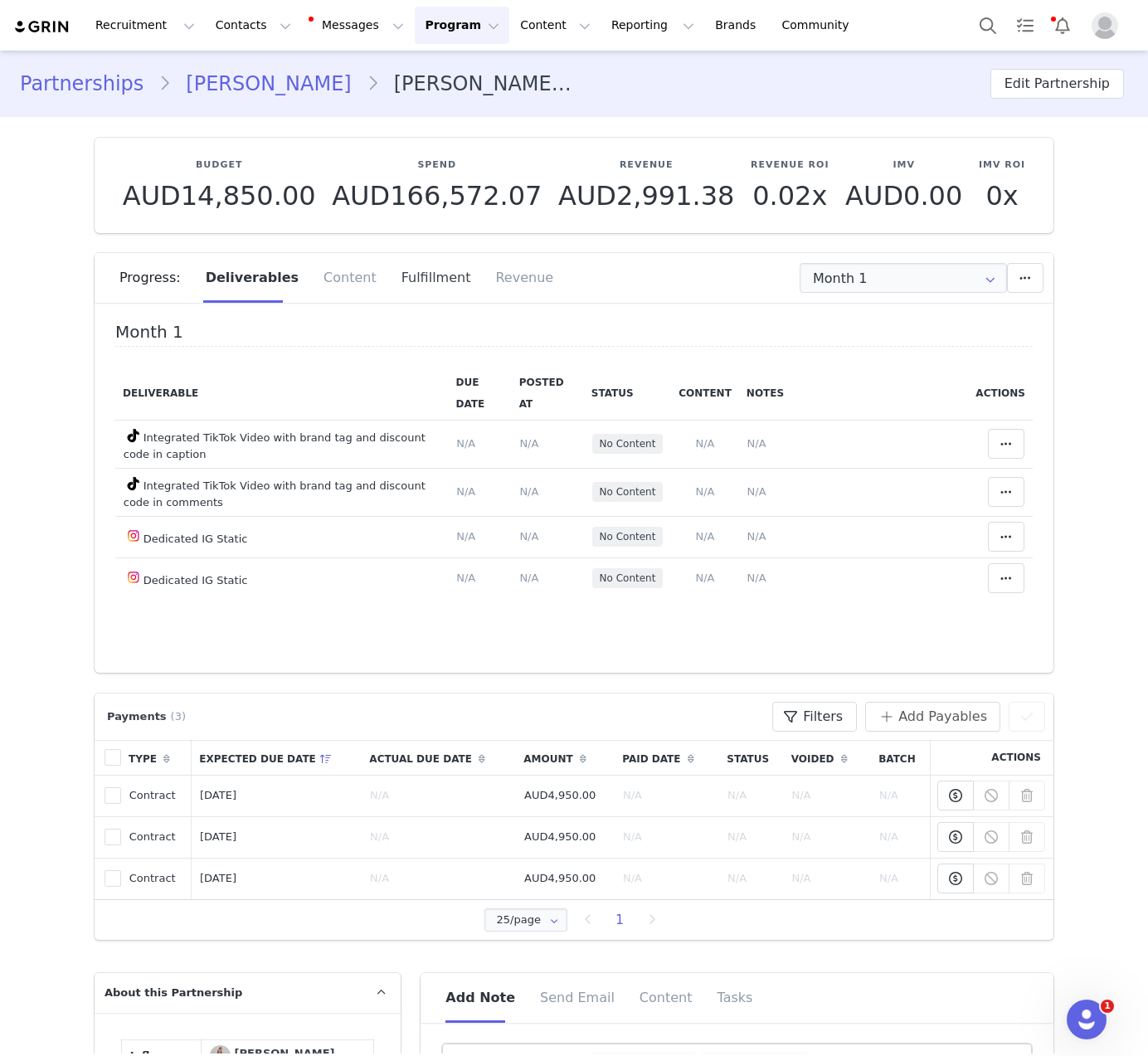
click at [412, 277] on div "Fulfillment" at bounding box center [436, 277] width 94 height 50
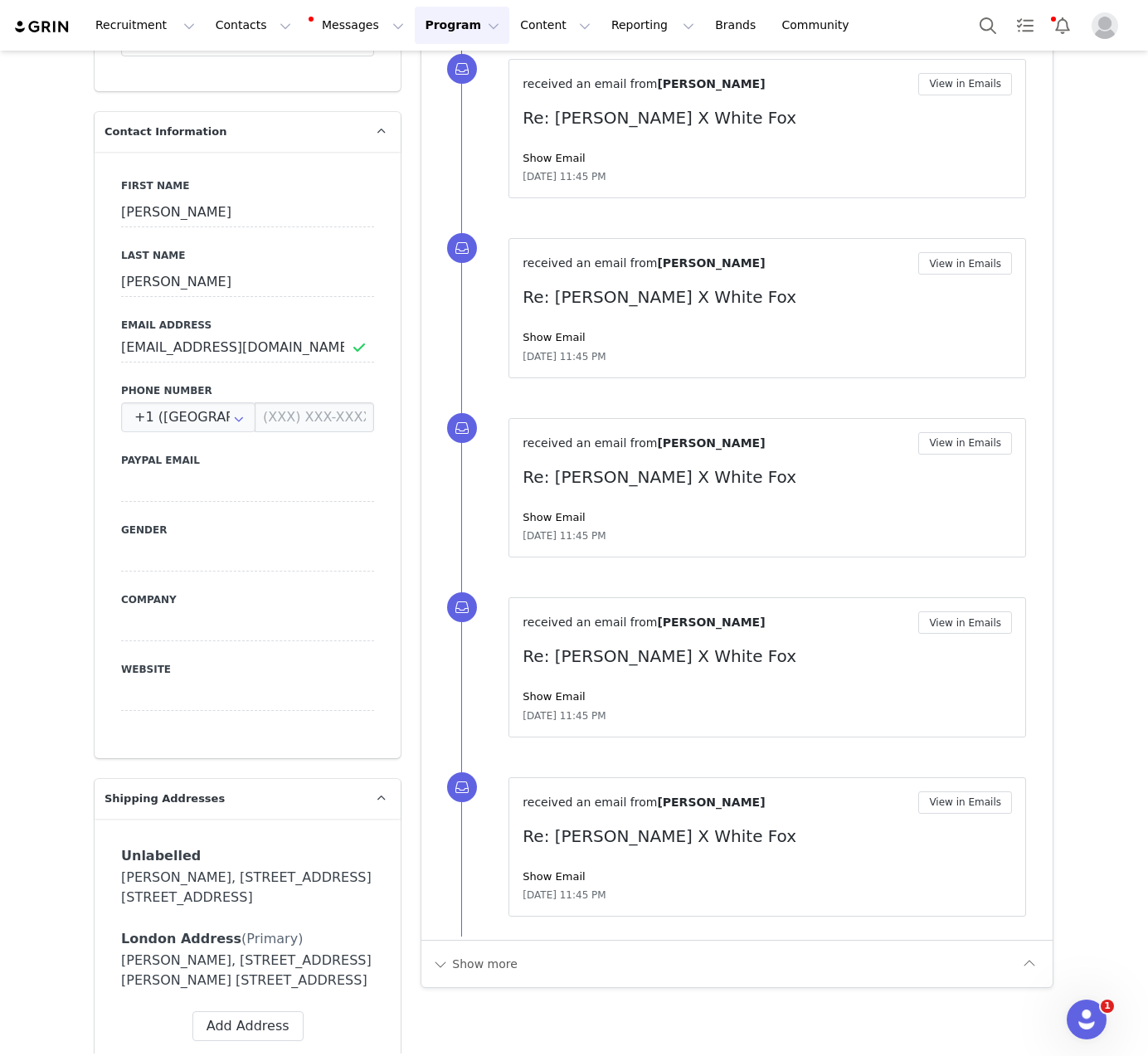
scroll to position [2178, 0]
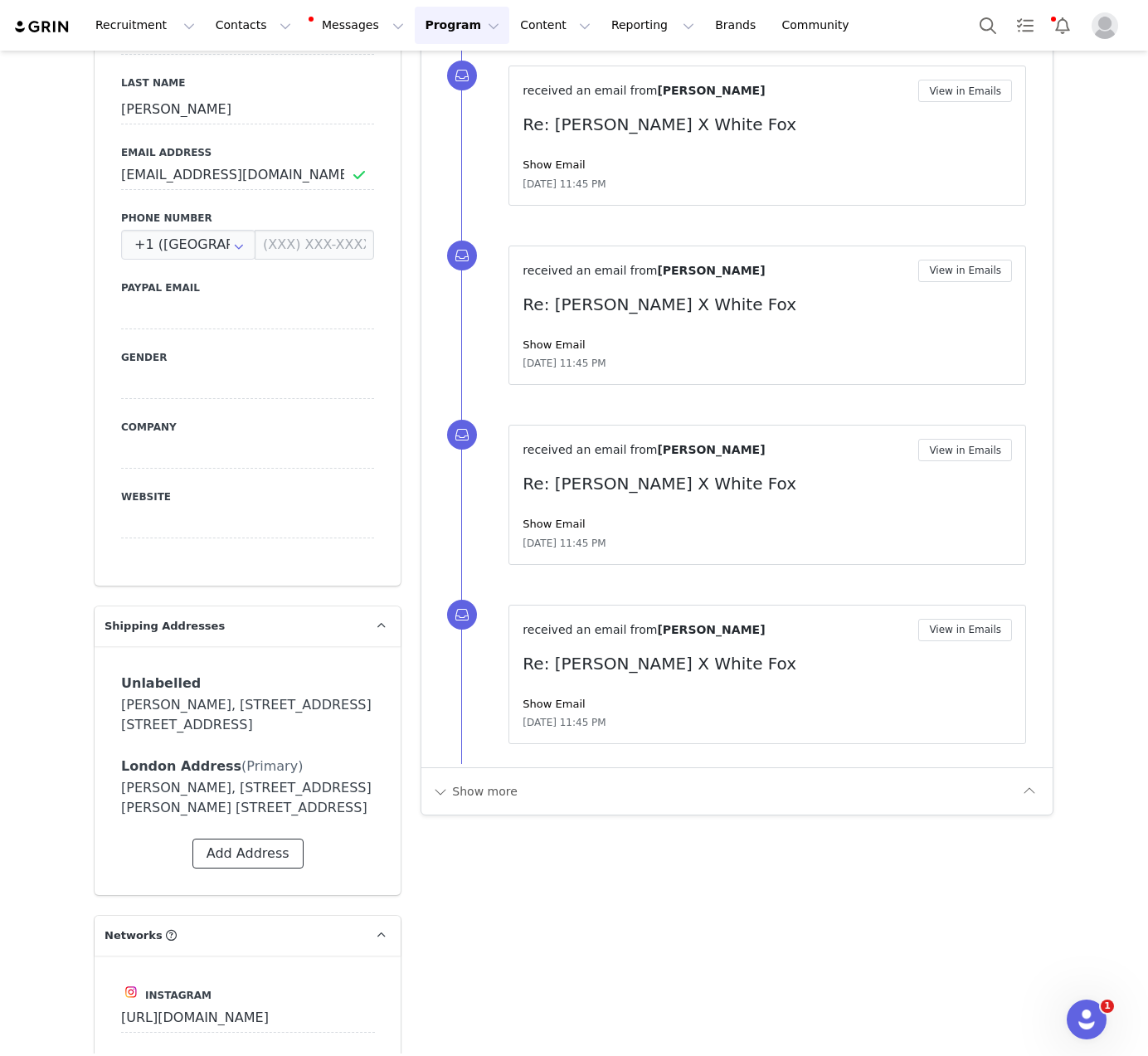
click at [244, 868] on button "Add Address" at bounding box center [248, 853] width 111 height 30
select select
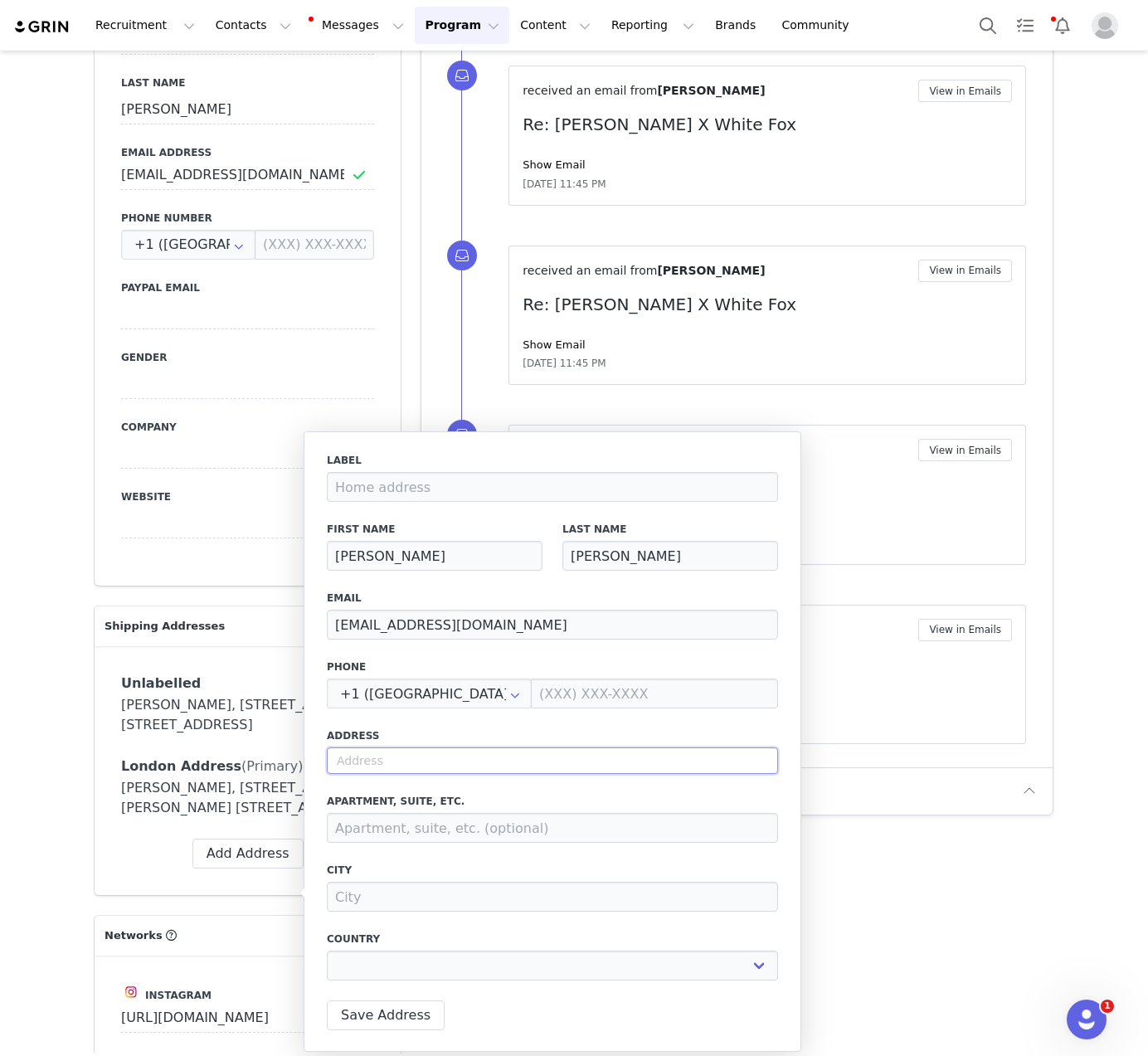
click at [358, 755] on input "text" at bounding box center [552, 760] width 451 height 26
paste input "7/29 KOOYONG ROAD"
type input "7/29 KOOYONG ROAD"
select select
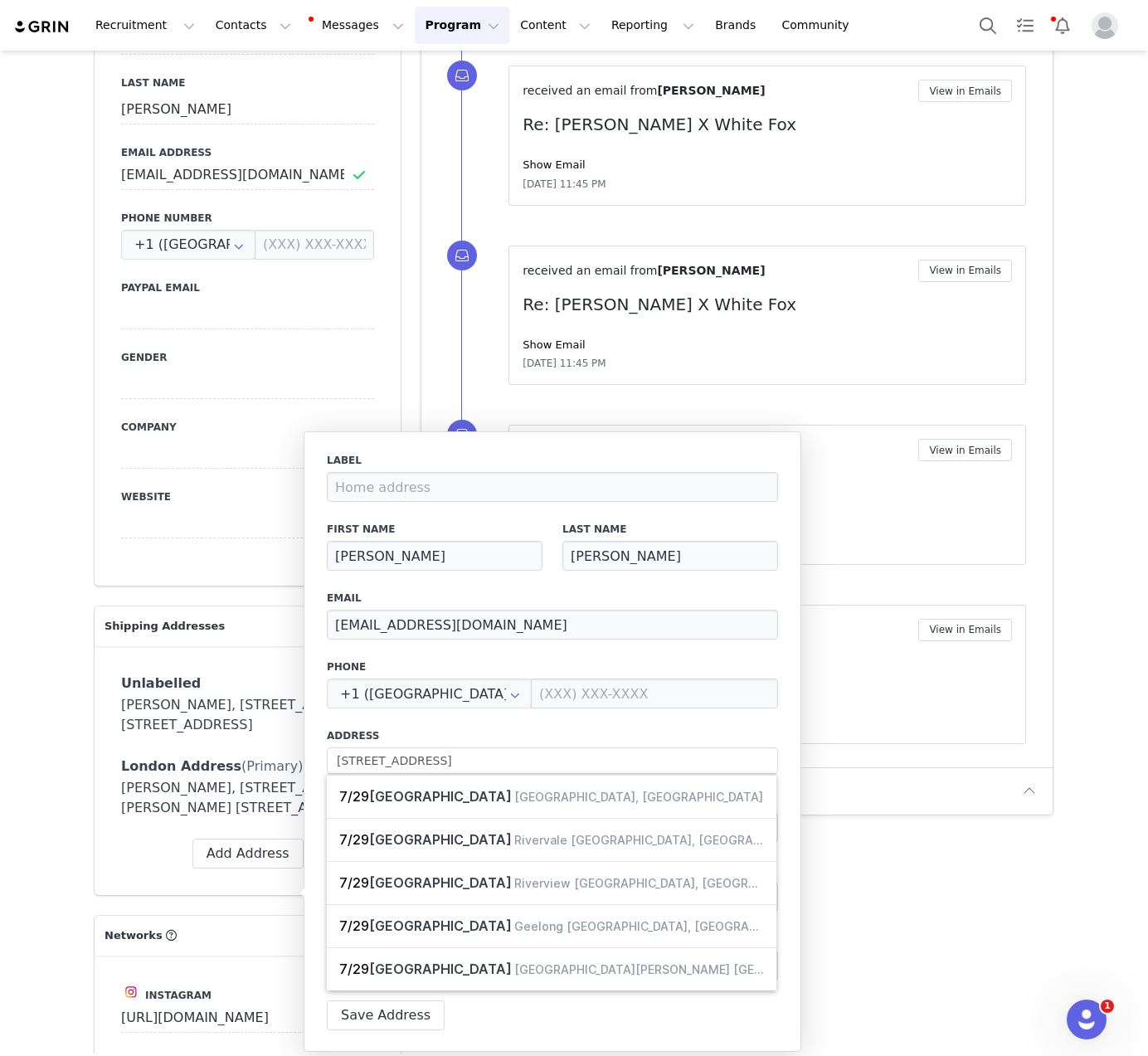
click at [454, 735] on label "Address" at bounding box center [552, 735] width 451 height 15
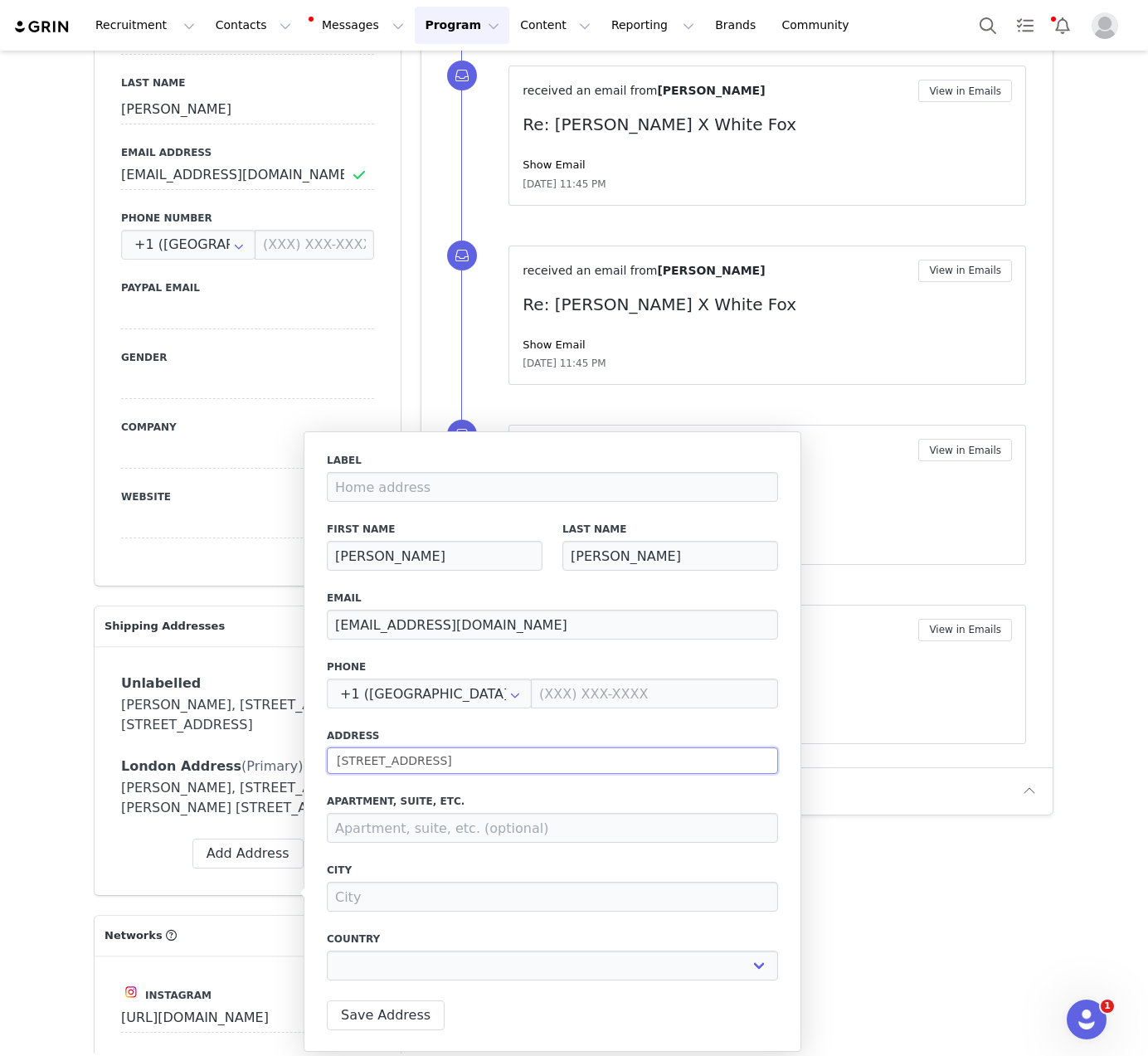
click at [484, 763] on input "7/29 KOOYONG ROAD" at bounding box center [552, 760] width 451 height 26
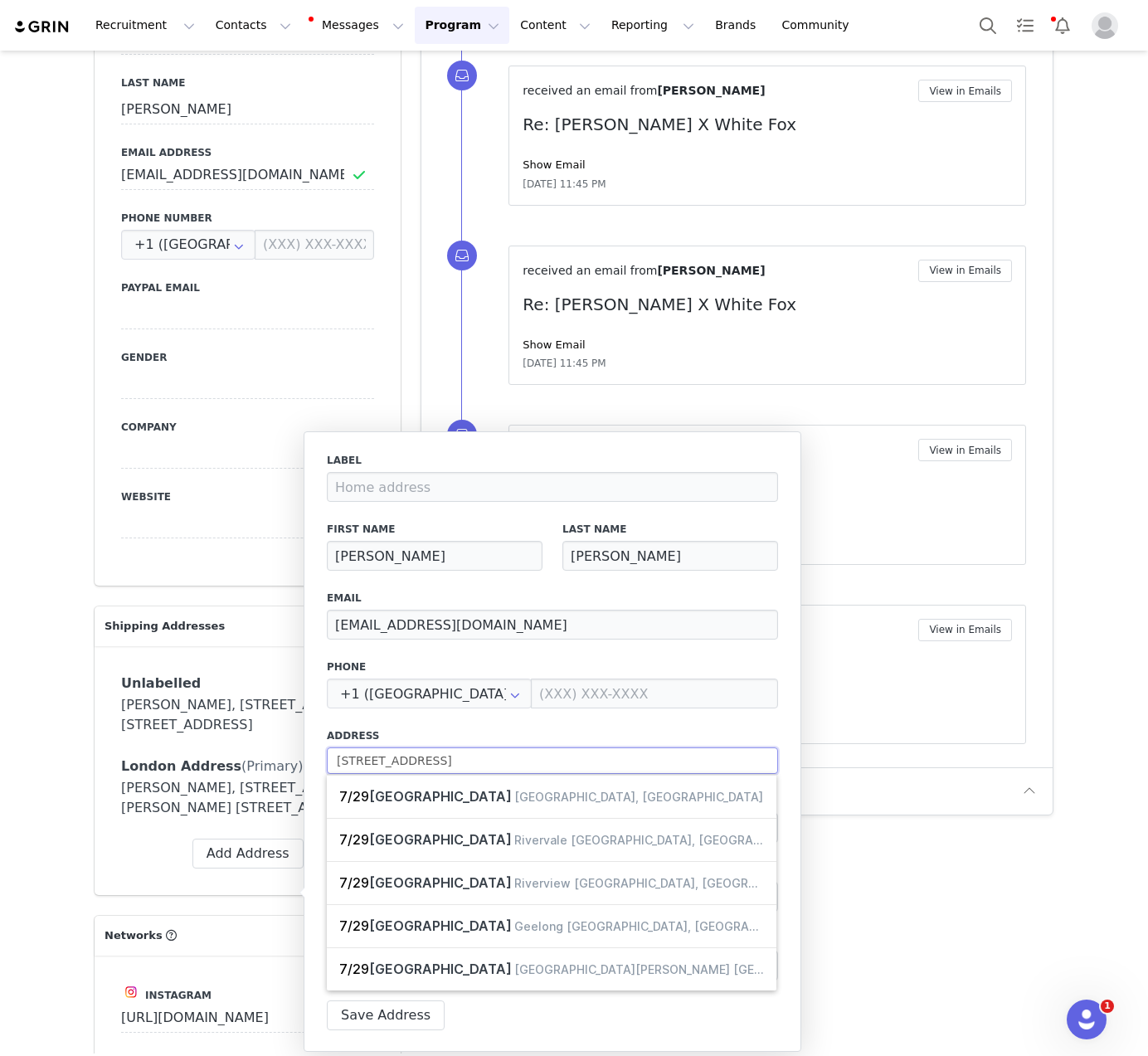
type input "7/29 KOOYONG ROAD"
select select
type input "7/29 KOOYONG ROAD a"
select select
type input "7/29 KOOYONG ROAD ar"
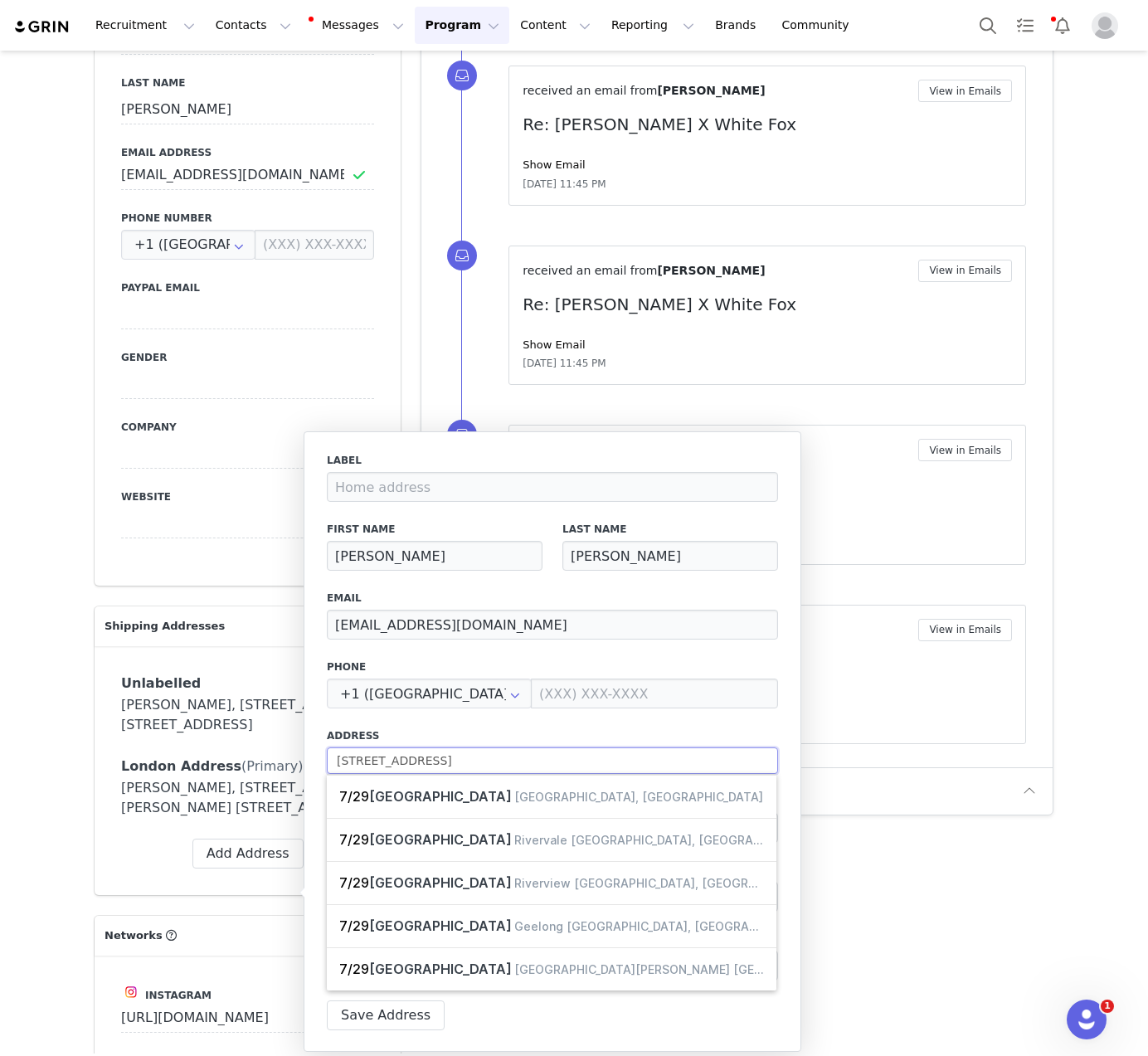
select select
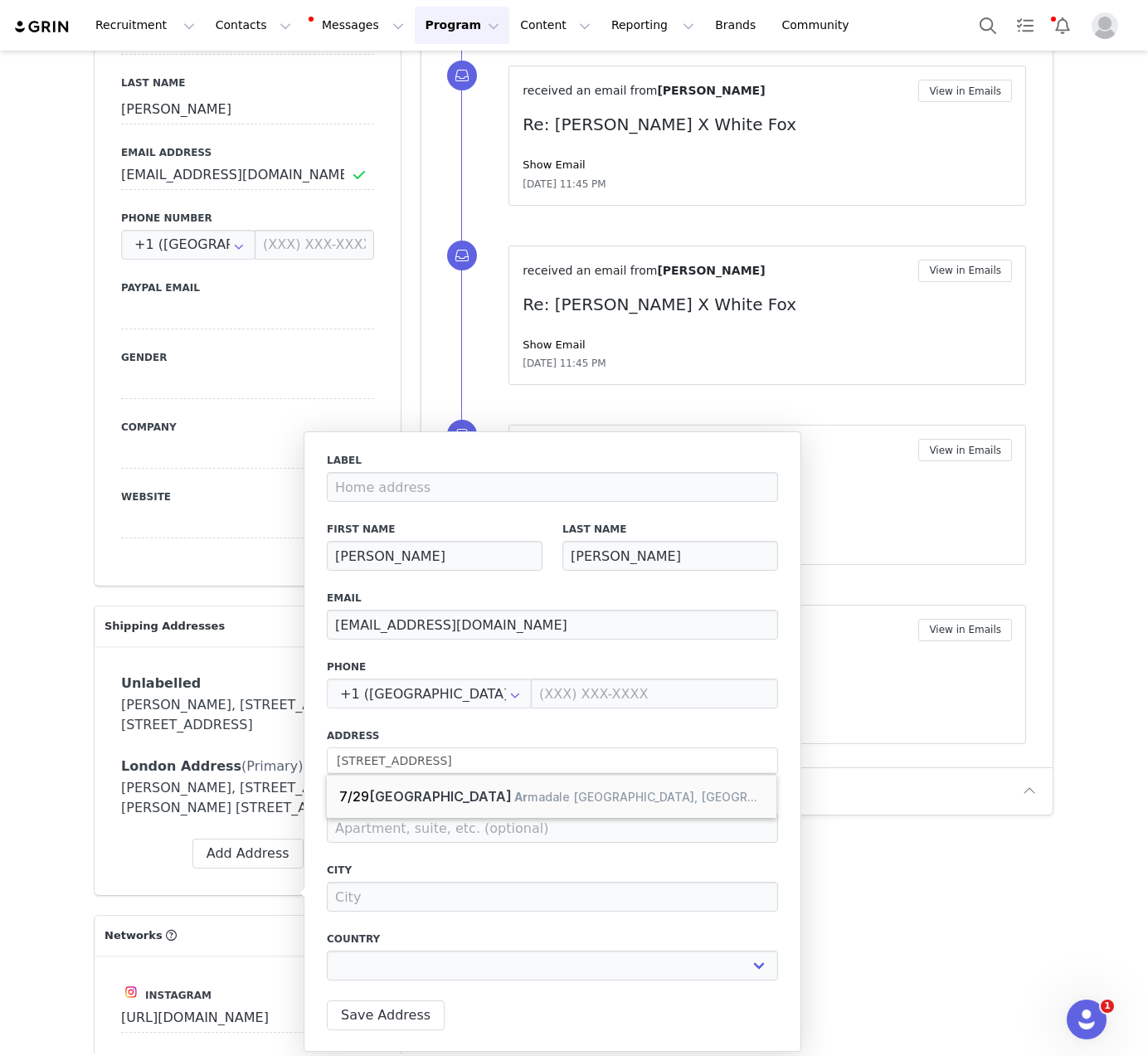
type input "29 Kooyong Rd"
type input "Armadale"
select select "[object Object]"
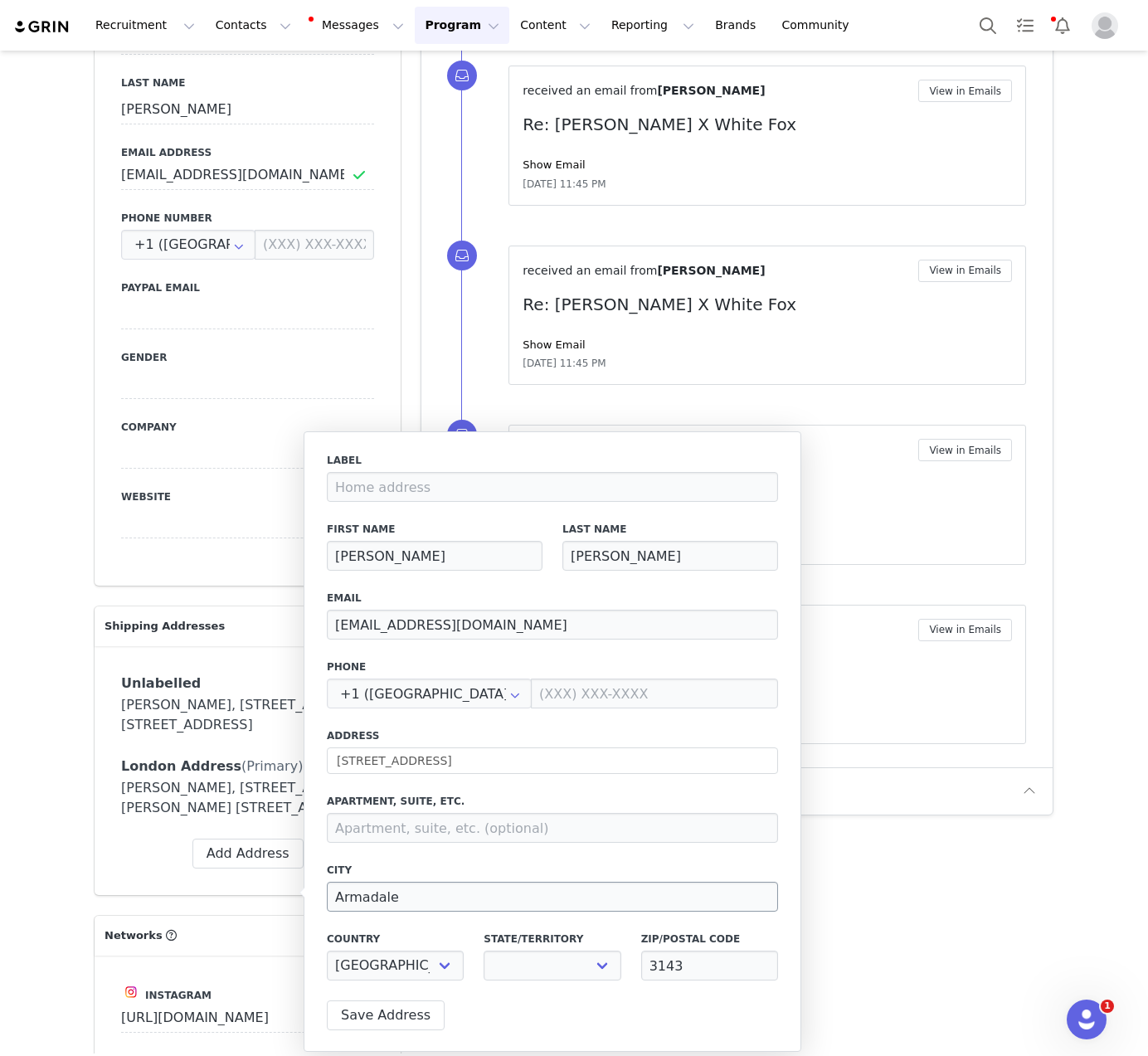
select select "[object Object]"
click at [499, 831] on input at bounding box center [552, 827] width 451 height 30
type input "Unit 7"
click at [425, 1005] on button "Save Address" at bounding box center [385, 1015] width 118 height 30
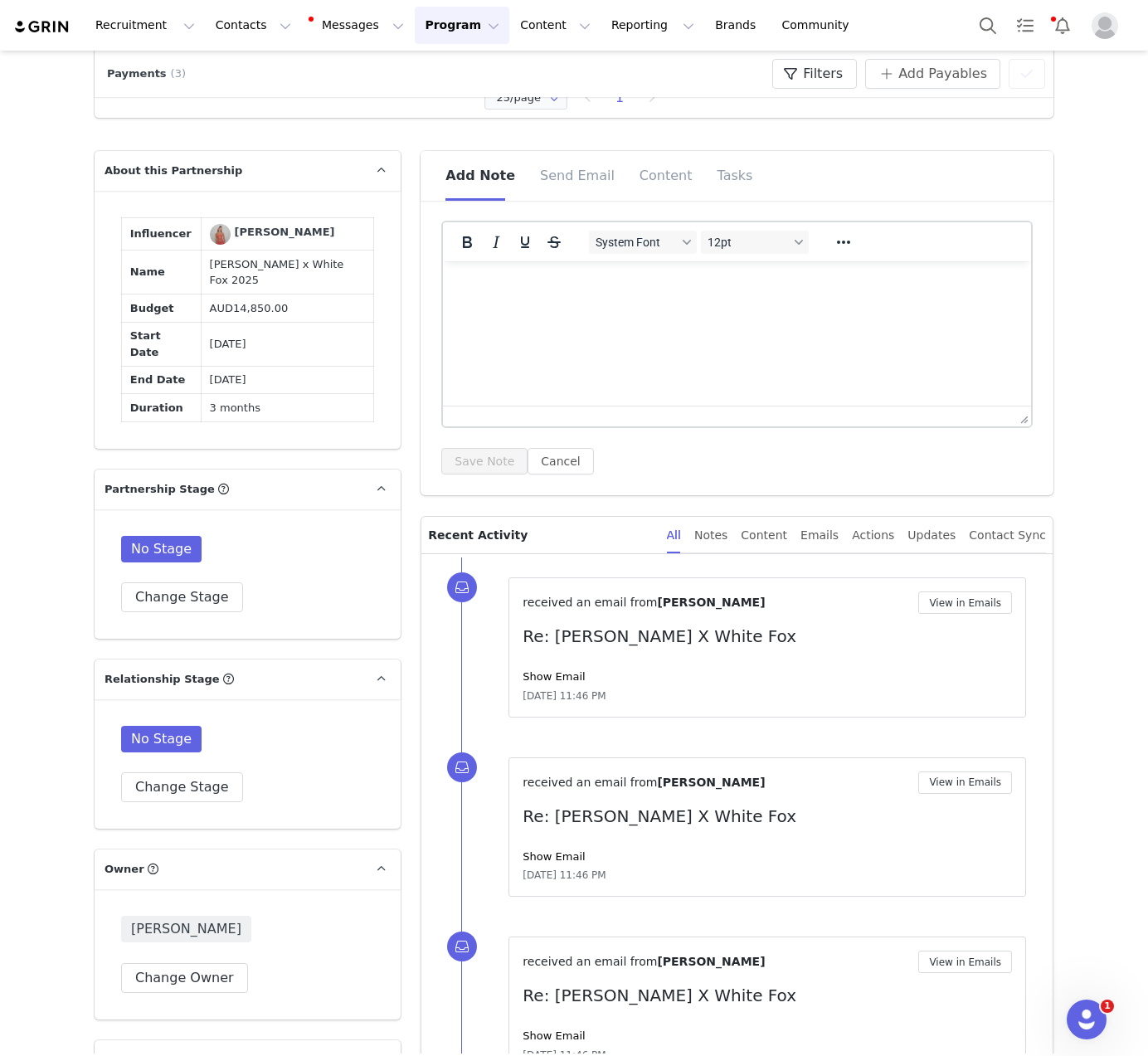
scroll to position [0, 0]
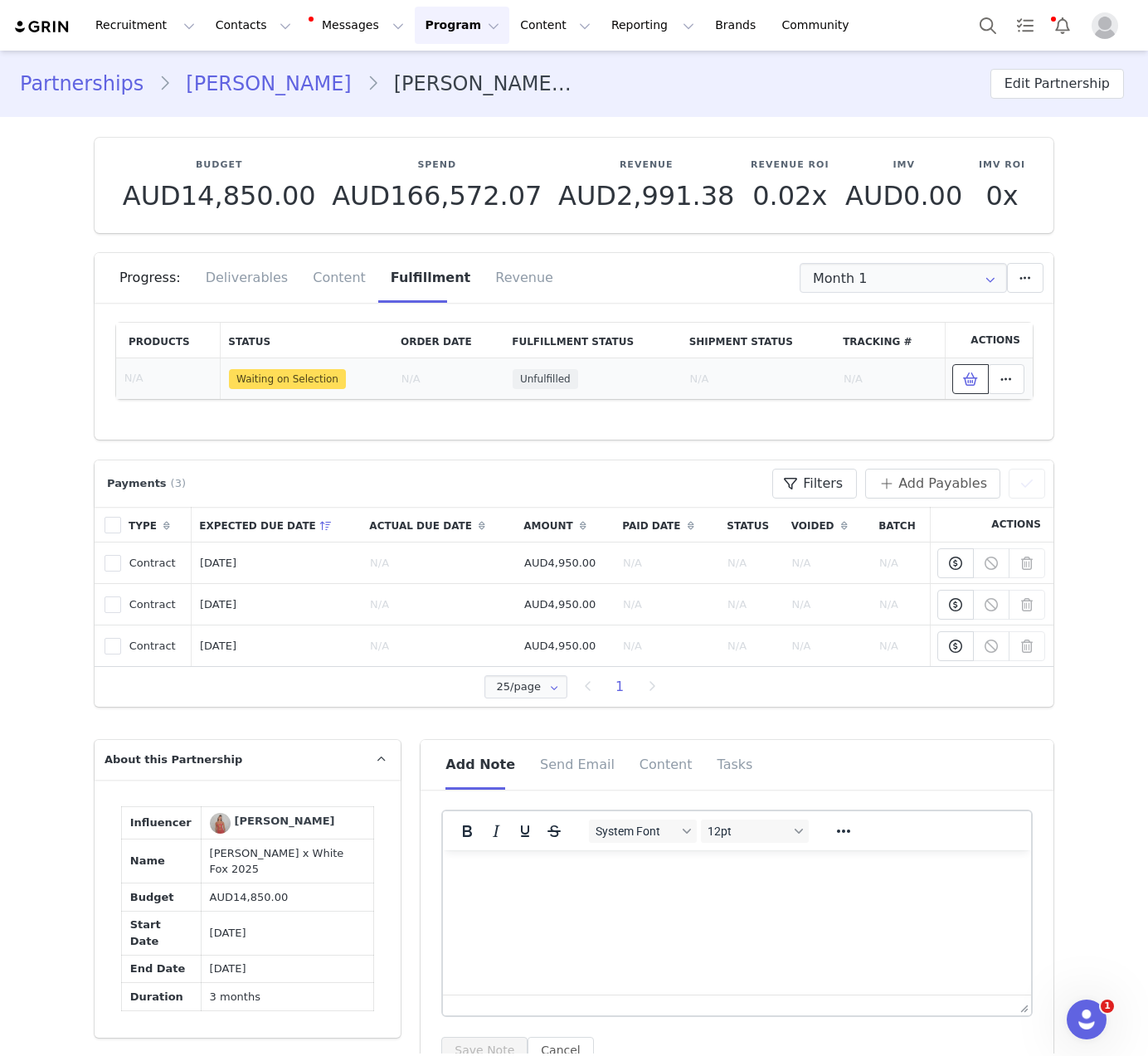
click at [952, 378] on button at bounding box center [970, 379] width 36 height 30
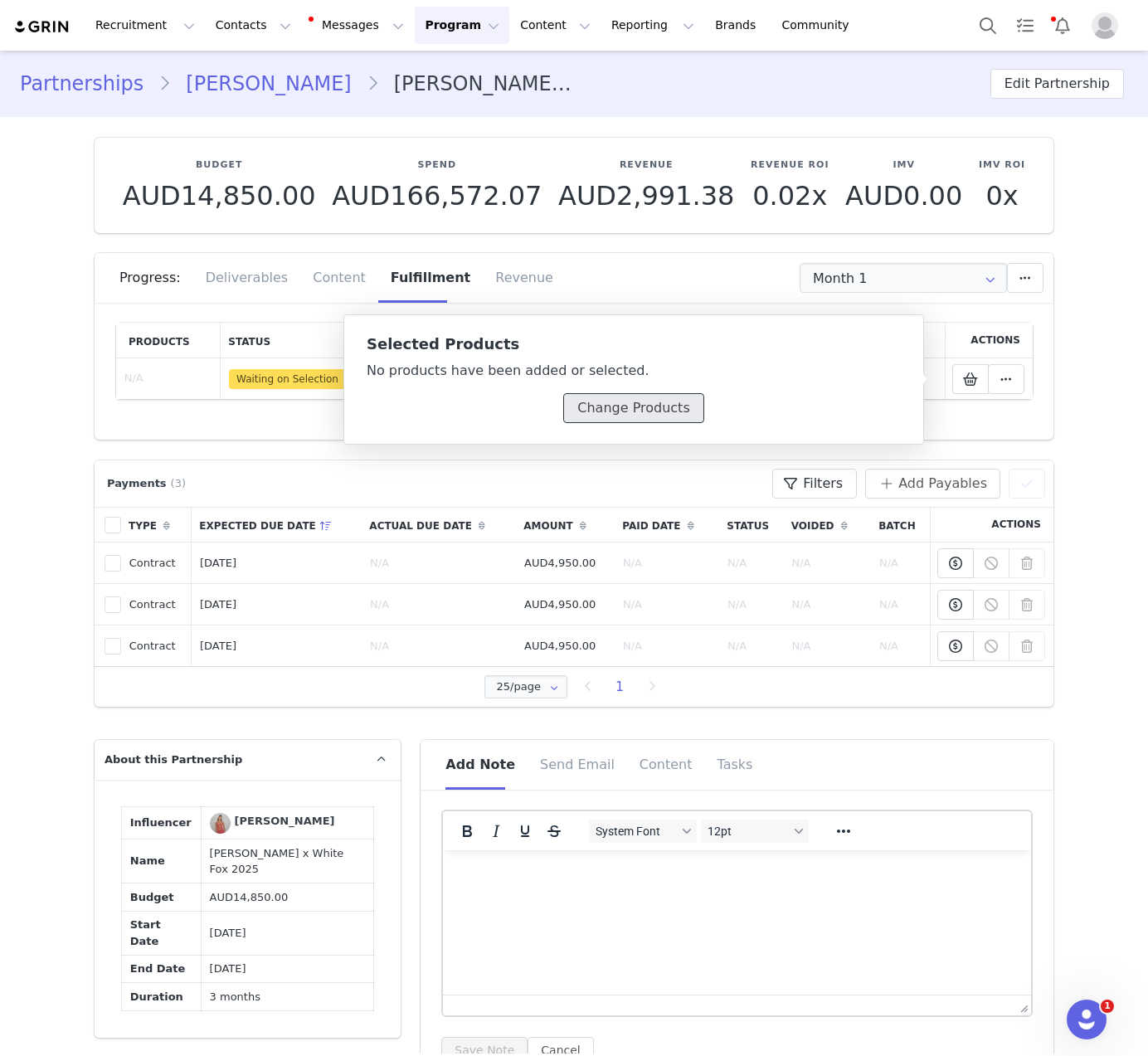
click at [624, 410] on button "Change Products" at bounding box center [633, 407] width 140 height 30
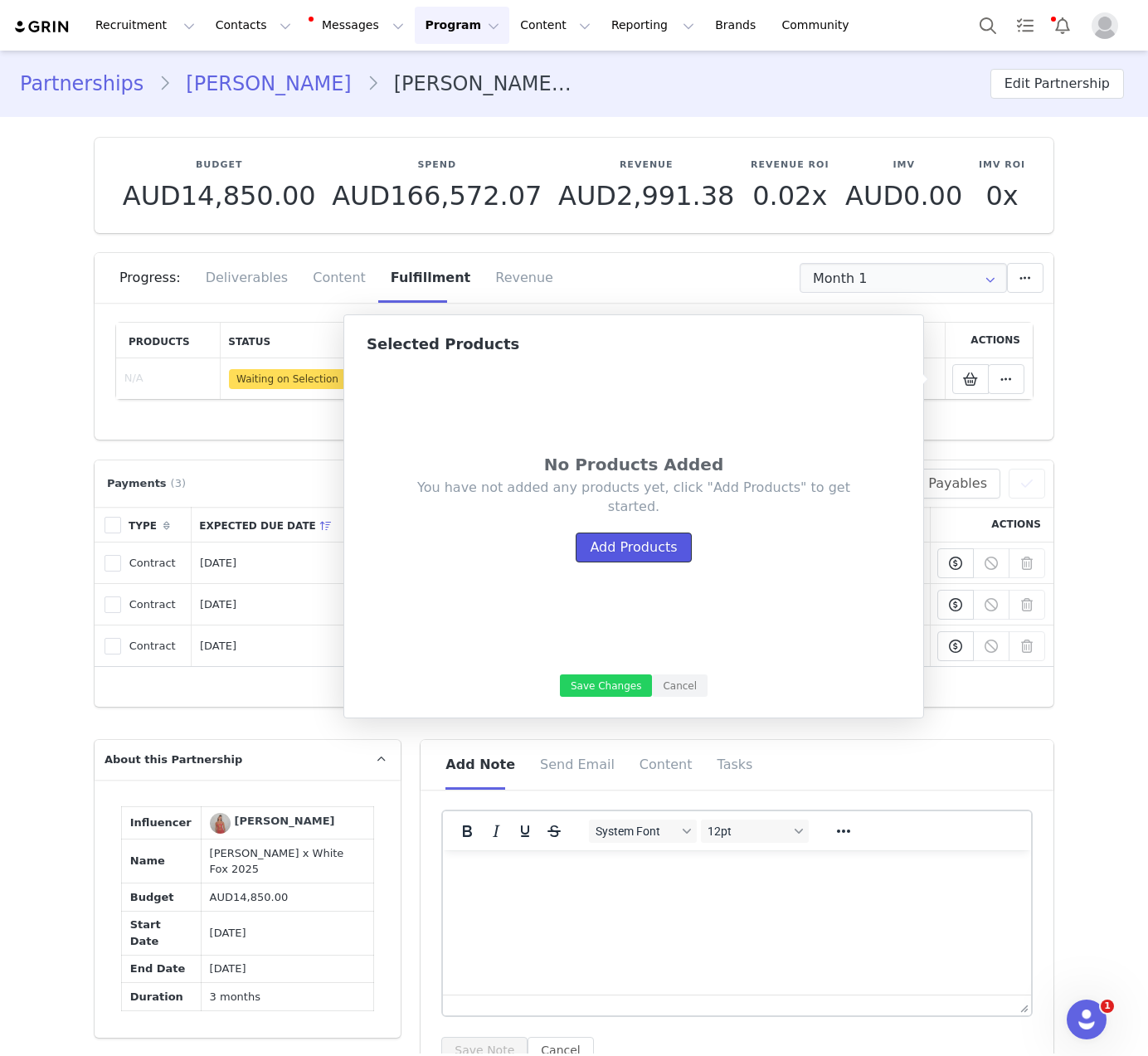
click at [644, 534] on button "Add Products" at bounding box center [633, 547] width 116 height 30
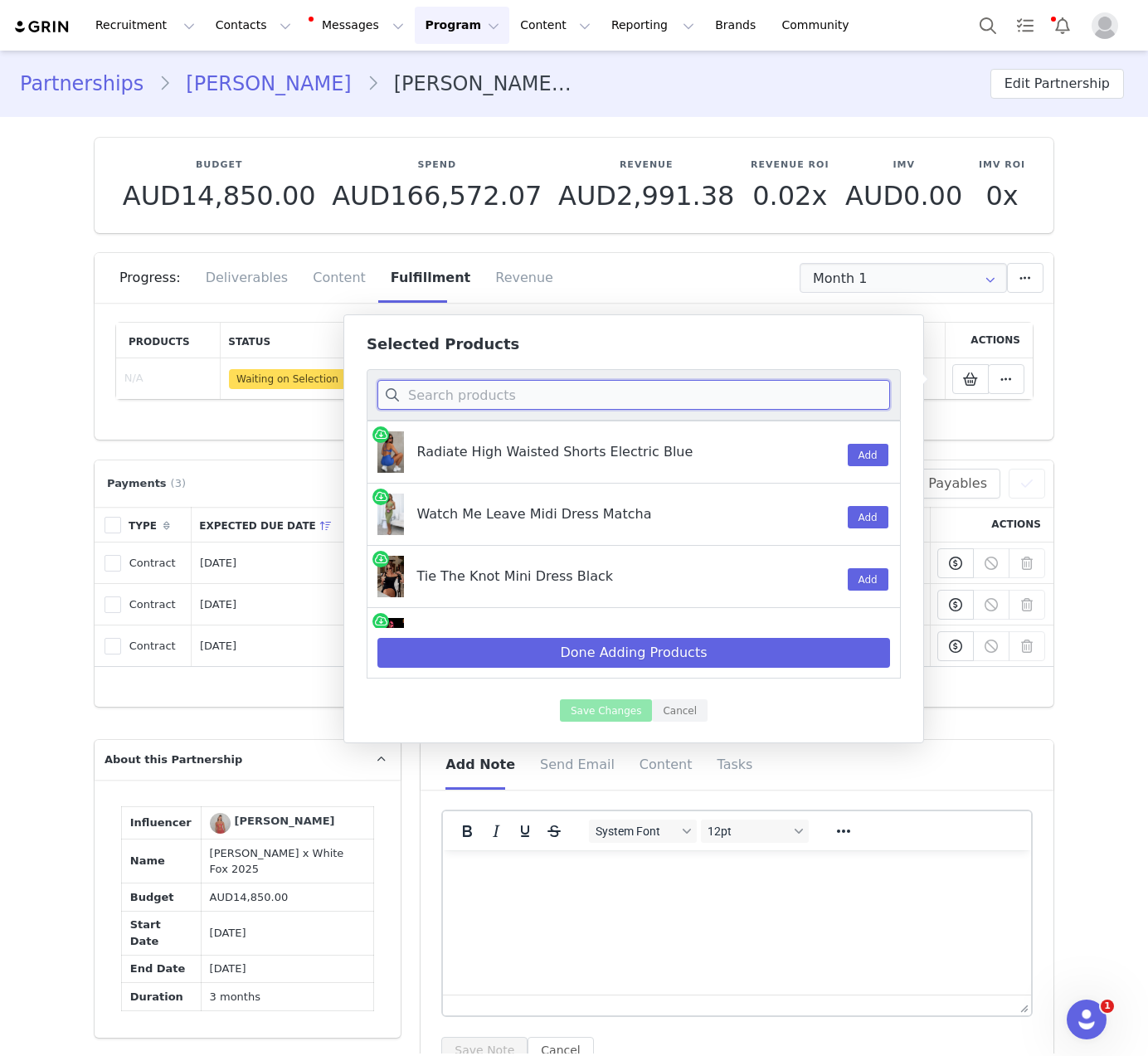
click at [599, 407] on input at bounding box center [633, 394] width 513 height 30
paste input "Call Me Your Baby Strapless Bustier White"
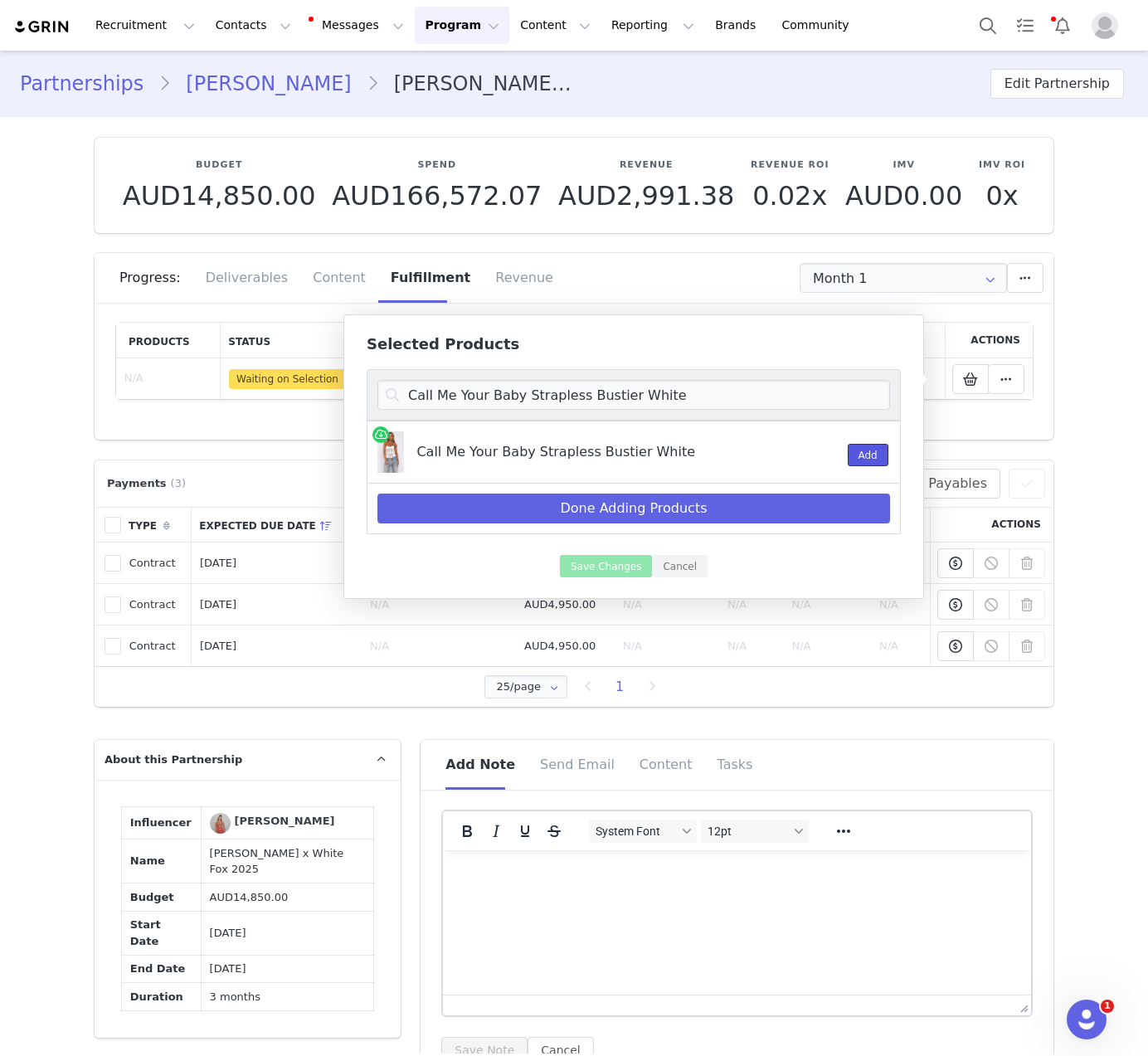
click at [849, 453] on button "Add" at bounding box center [868, 455] width 40 height 23
click at [509, 397] on input "Call Me Your Baby Strapless Bustier White" at bounding box center [633, 394] width 513 height 30
paste input "Dancefloor Dreamer Sequin Mini Skirt Plum"
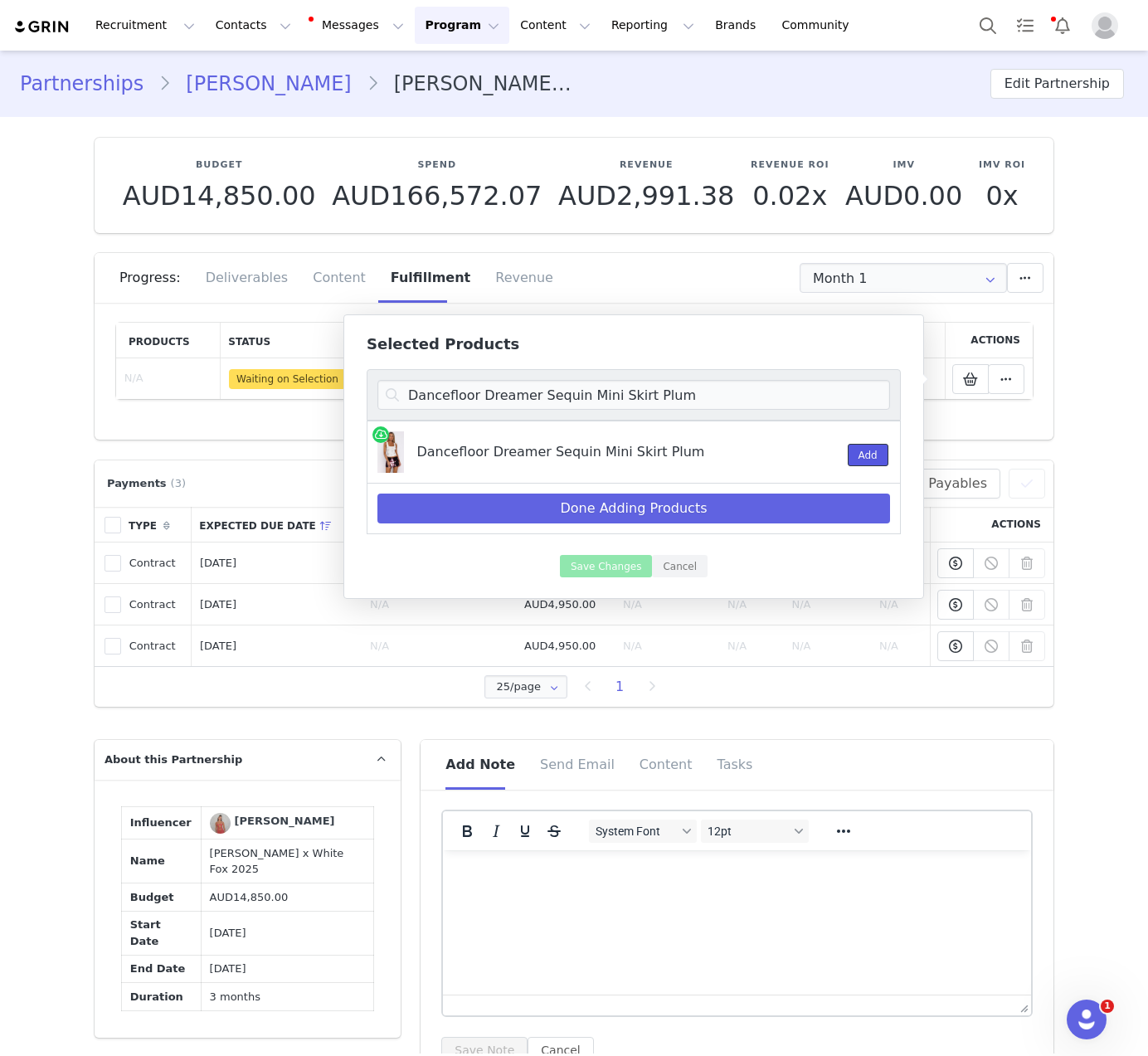
click at [849, 453] on button "Add" at bounding box center [868, 455] width 40 height 23
click at [437, 391] on input "Dancefloor Dreamer Sequin Mini Skirt Plum" at bounding box center [633, 394] width 513 height 30
paste input "ver Drive Mini Dress Black"
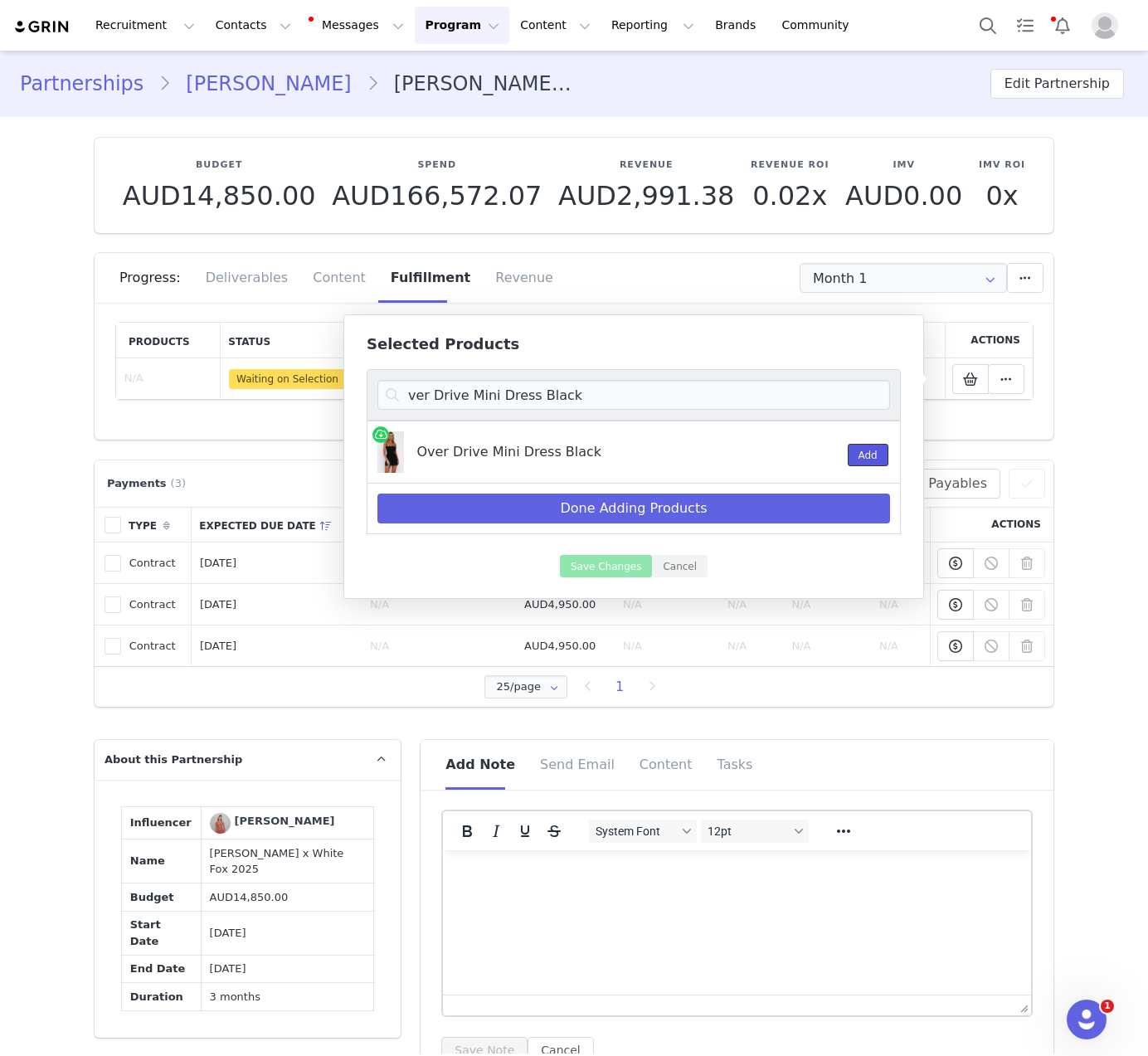
click at [868, 455] on button "Add" at bounding box center [868, 455] width 40 height 23
click at [489, 392] on input "ver Drive Mini Dress Black" at bounding box center [633, 394] width 513 height 30
paste input "irrorball Mood Sequin Mini Skirt Bl"
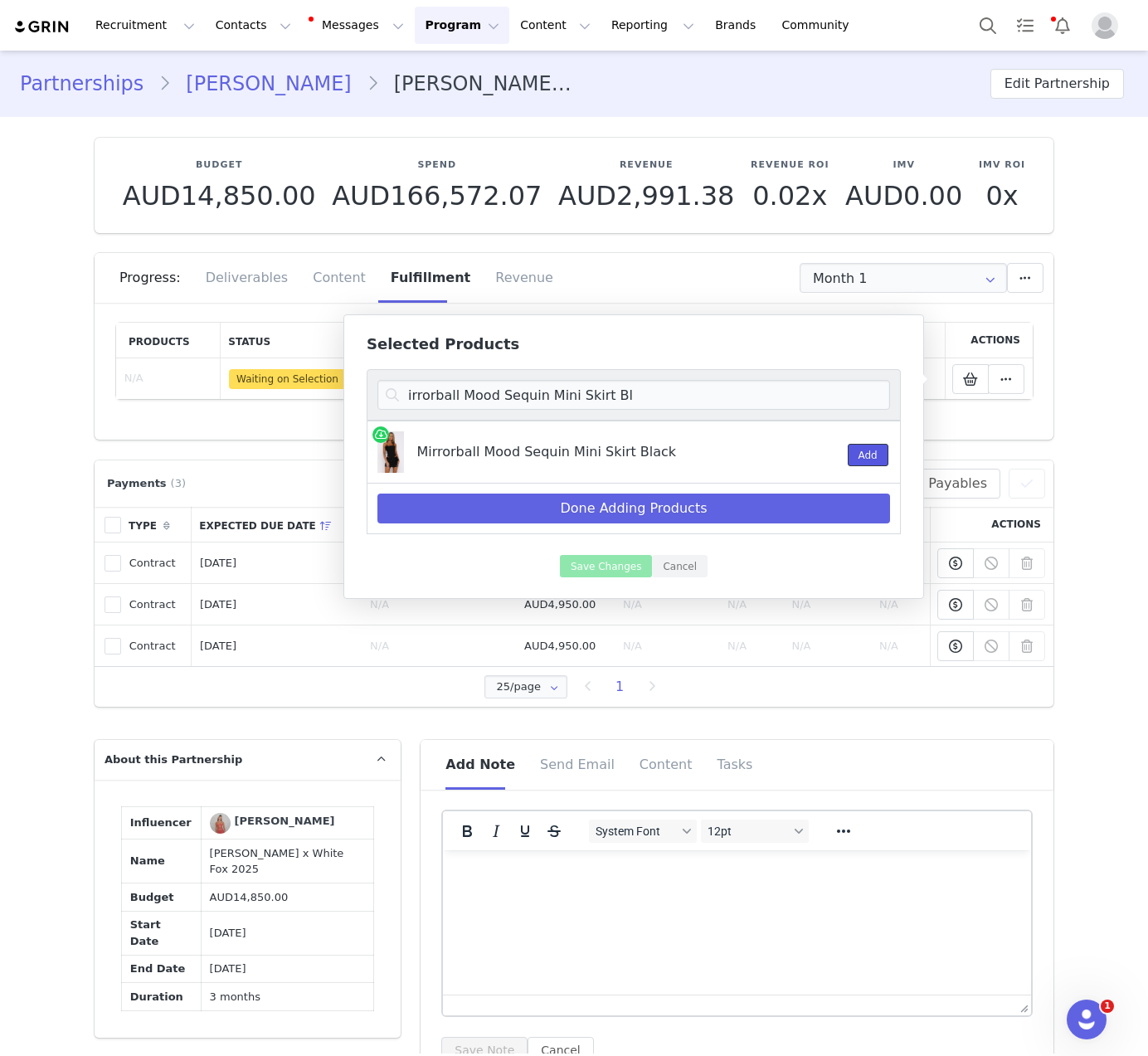
click at [873, 447] on button "Add" at bounding box center [868, 455] width 40 height 23
click at [694, 400] on input "irrorball Mood Sequin Mini Skirt Bl" at bounding box center [633, 394] width 513 height 30
paste input "ark Avenue Princess Mini Dress Burgun"
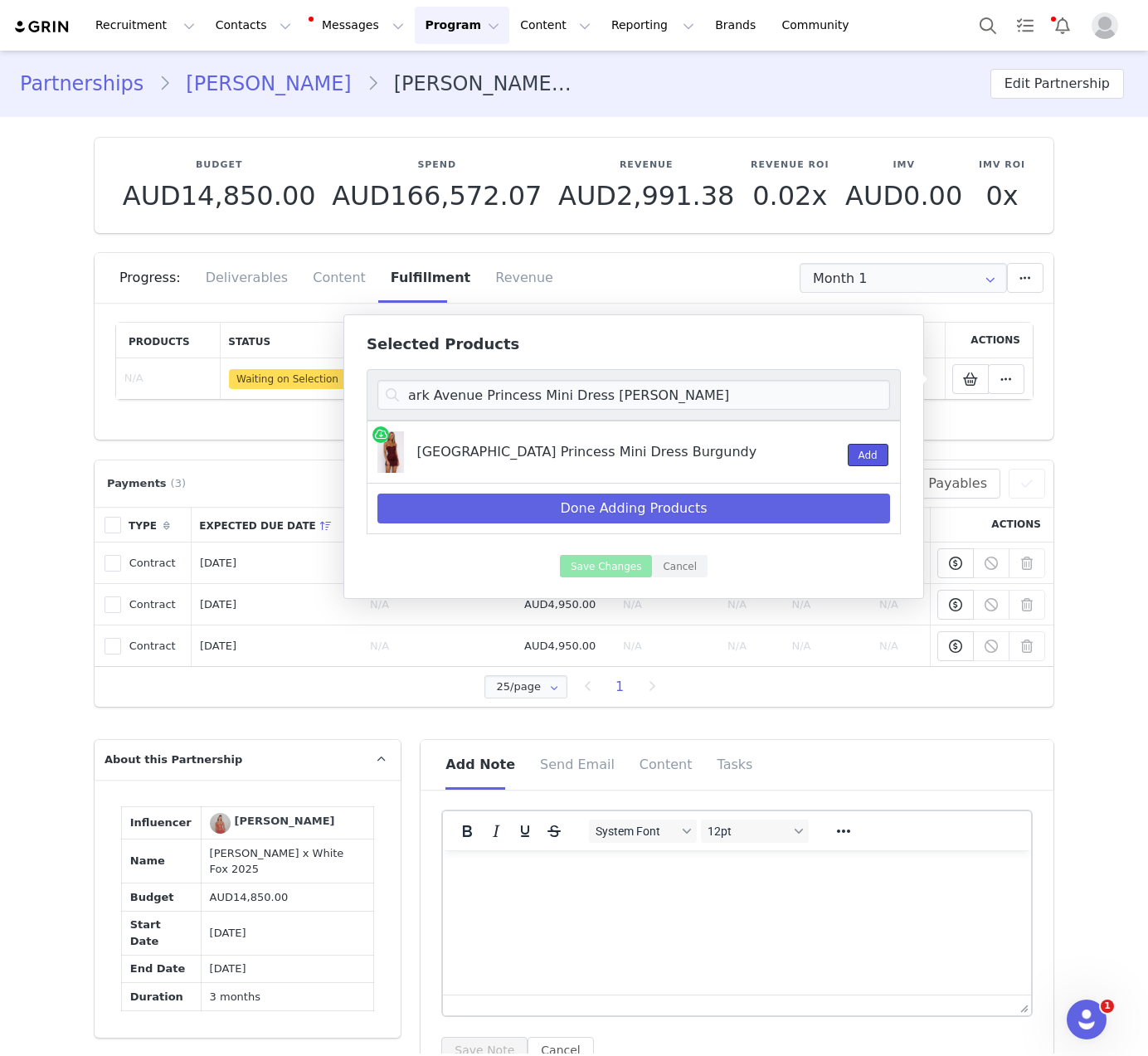
click at [874, 452] on button "Add" at bounding box center [868, 455] width 40 height 23
click at [708, 391] on input "ark Avenue Princess Mini Dress Burgun" at bounding box center [633, 394] width 513 height 30
paste input "Champagne Rush Midi Dress Plum"
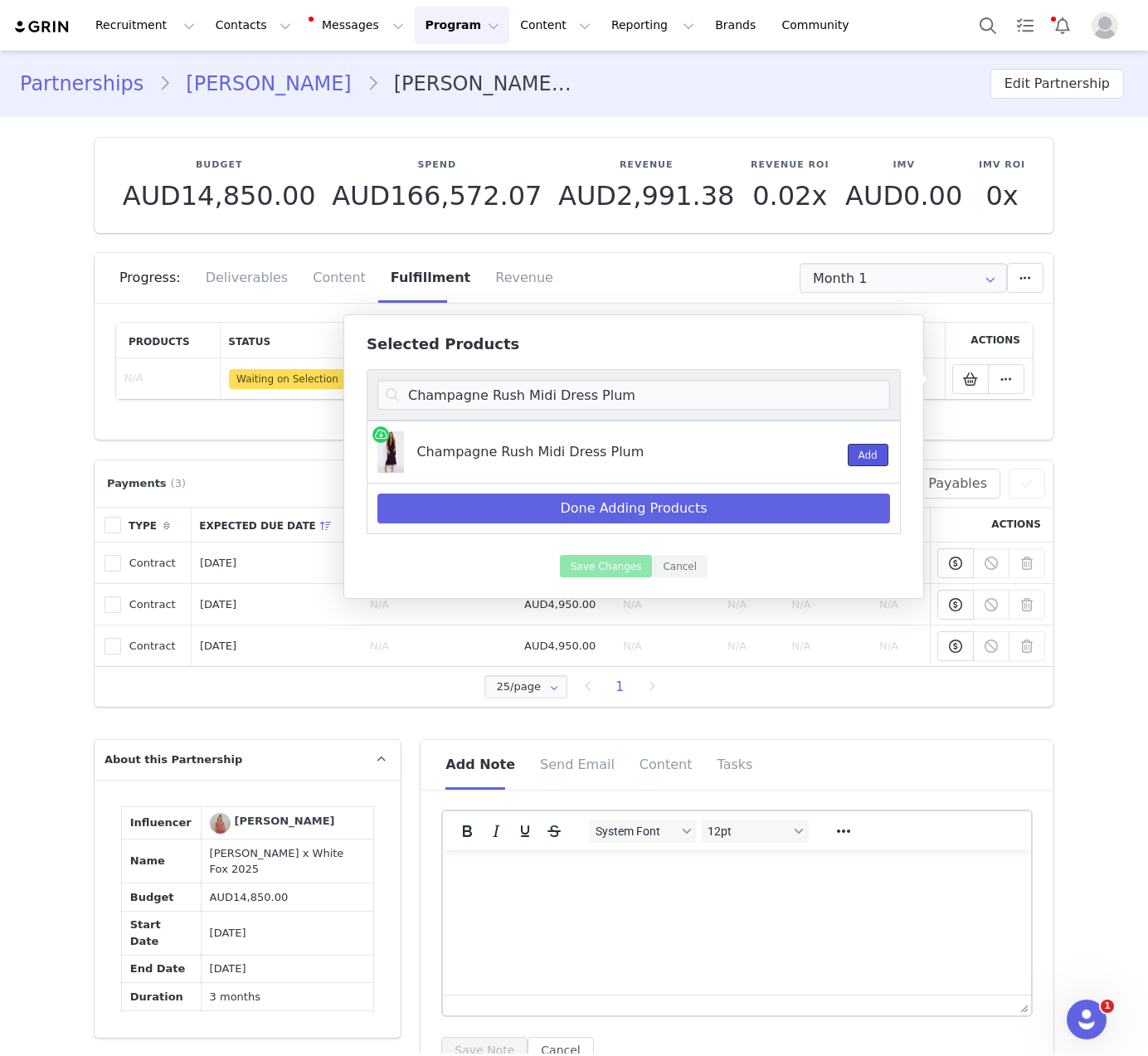
click at [864, 453] on button "Add" at bounding box center [868, 455] width 40 height 23
click at [612, 392] on input "Champagne Rush Midi Dress Plum" at bounding box center [633, 394] width 513 height 30
paste input "Twilight Riot Bustier Bla"
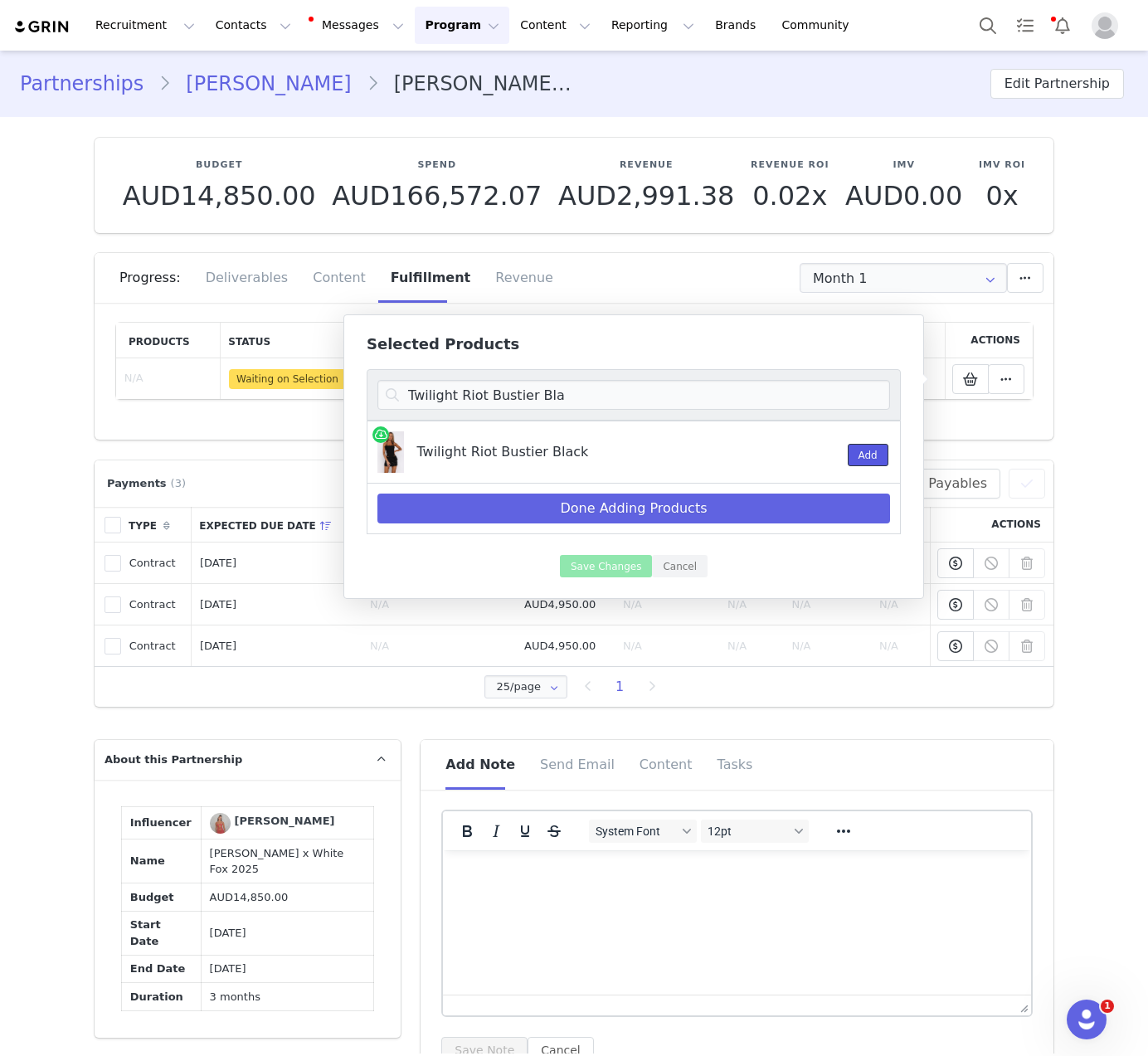
click at [880, 461] on button "Add" at bounding box center [868, 455] width 40 height 23
click at [603, 388] on input "Twilight Riot Bustier Bla" at bounding box center [633, 394] width 513 height 30
click at [470, 398] on input "Twilight Riot Bustier Bla" at bounding box center [633, 394] width 513 height 30
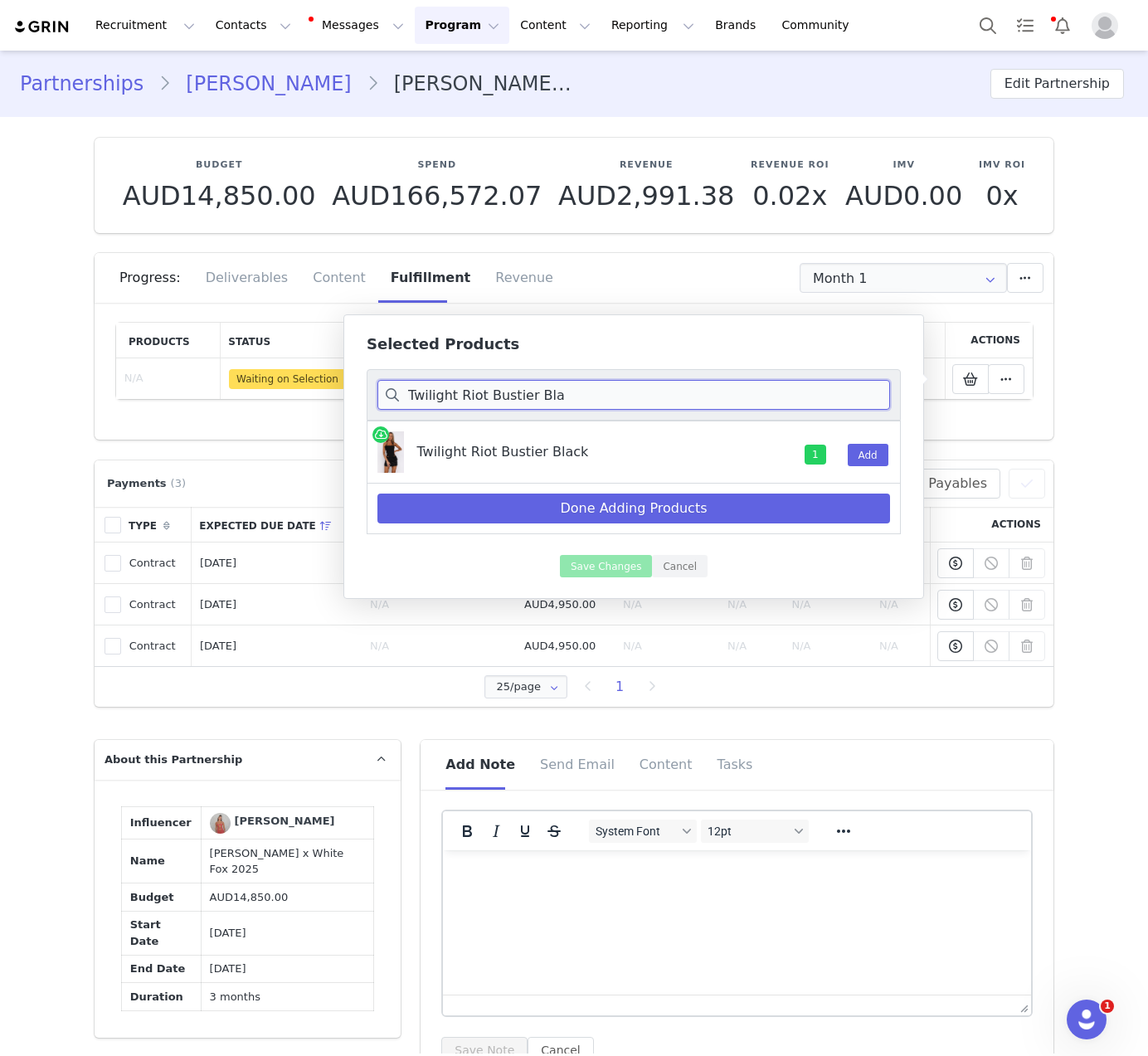
click at [470, 398] on input "Twilight Riot Bustier Bla" at bounding box center [633, 394] width 513 height 30
paste input "Dancefloor Dreamer Sequin Mini Skirt Smok"
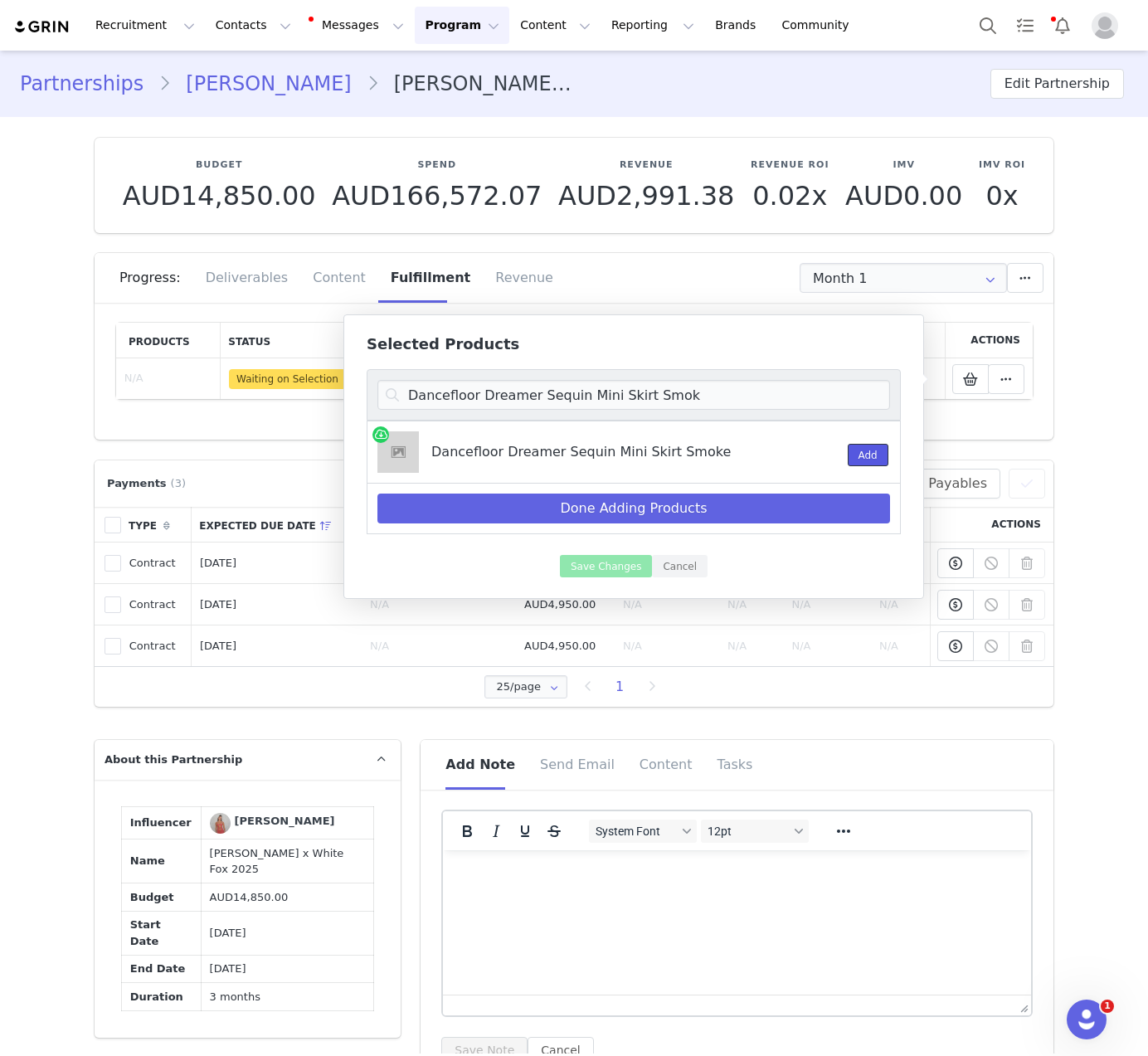
click at [855, 450] on button "Add" at bounding box center [868, 455] width 40 height 23
click at [685, 394] on input "Dancefloor Dreamer Sequin Mini Skirt Smok" at bounding box center [633, 394] width 513 height 30
paste input "Martini Hour Strapless Bustier Blac"
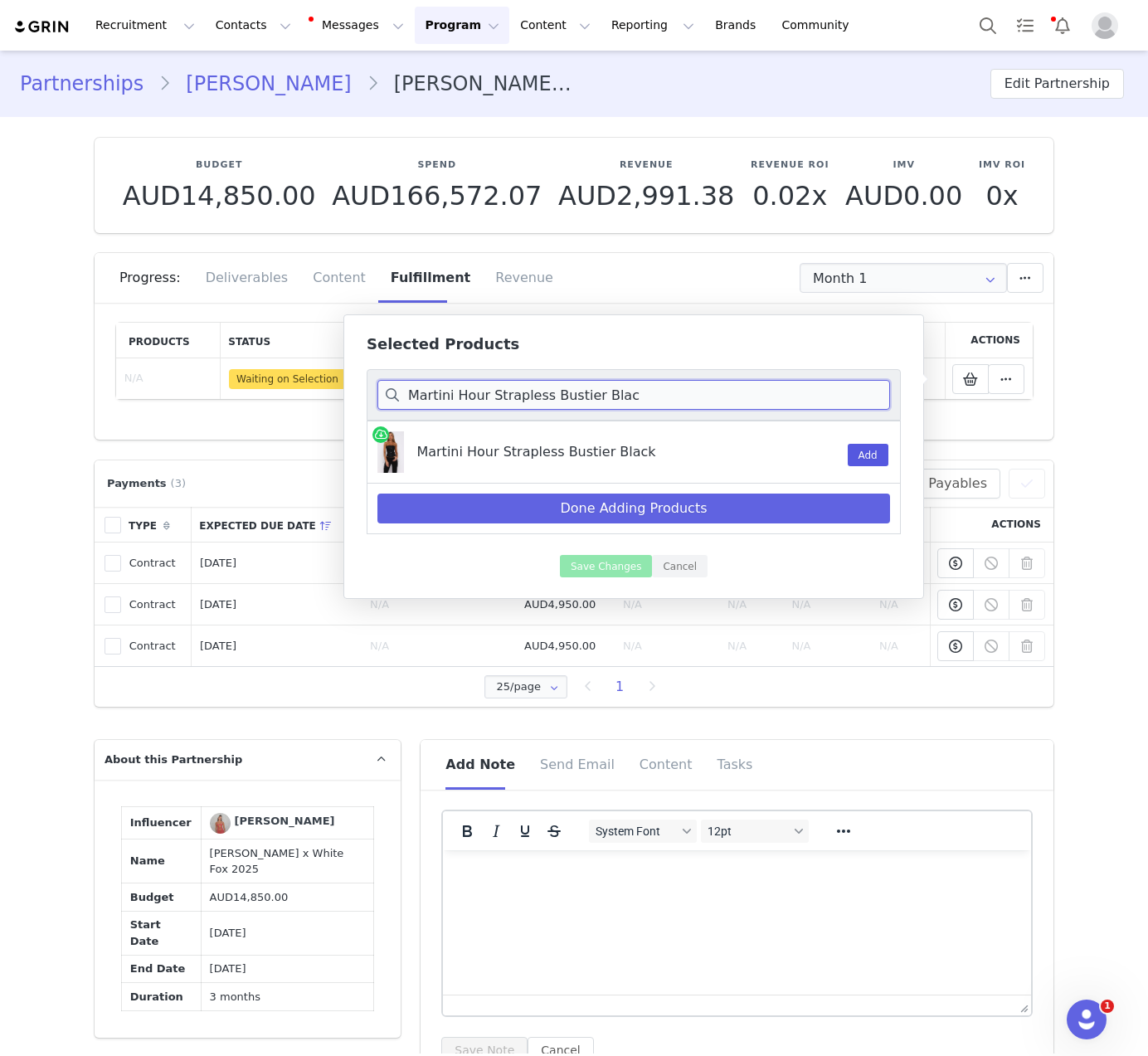
type input "Martini Hour Strapless Bustier Blac"
click at [874, 450] on button "Add" at bounding box center [868, 455] width 40 height 23
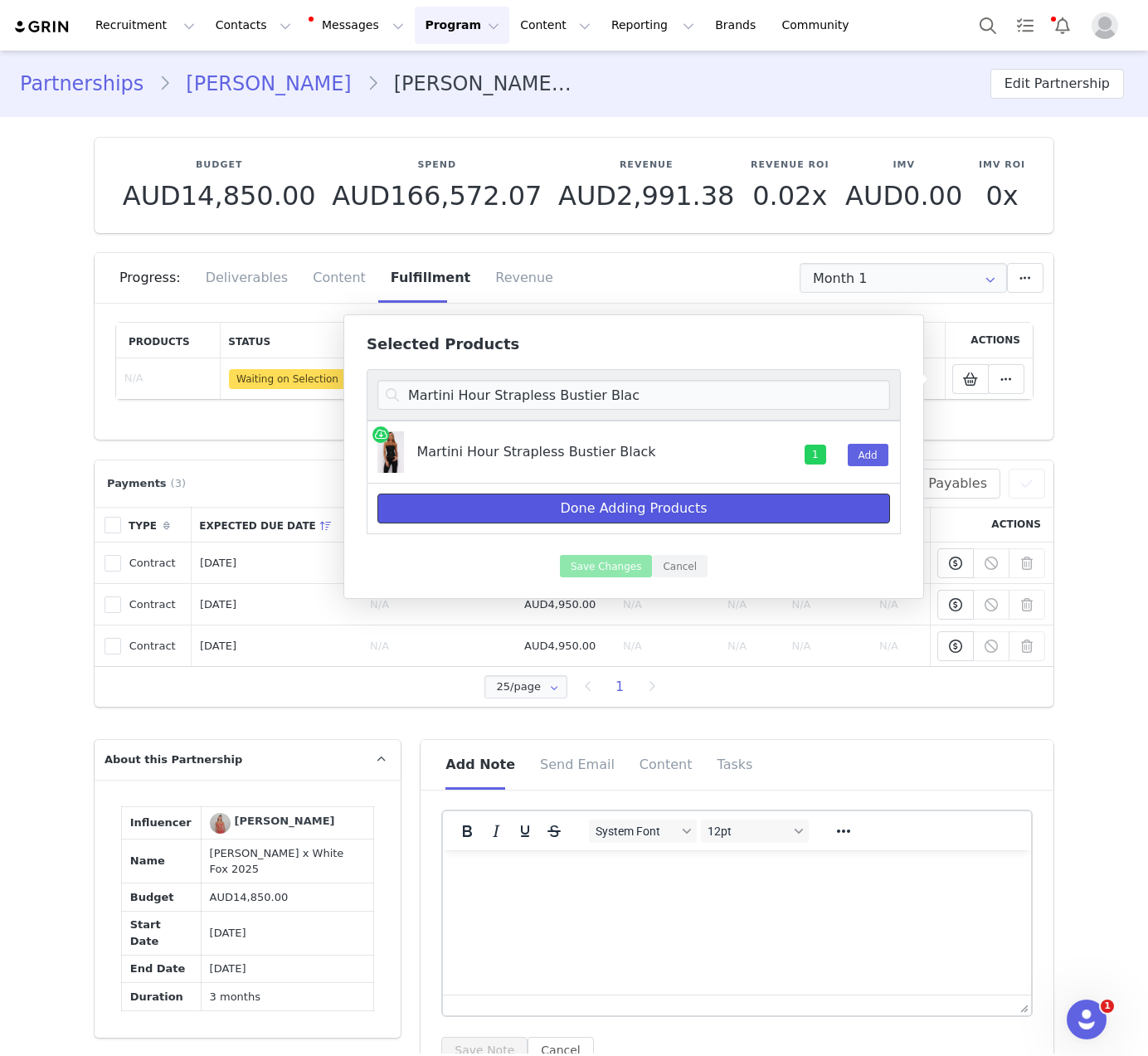
click at [701, 516] on button "Done Adding Products" at bounding box center [633, 508] width 513 height 30
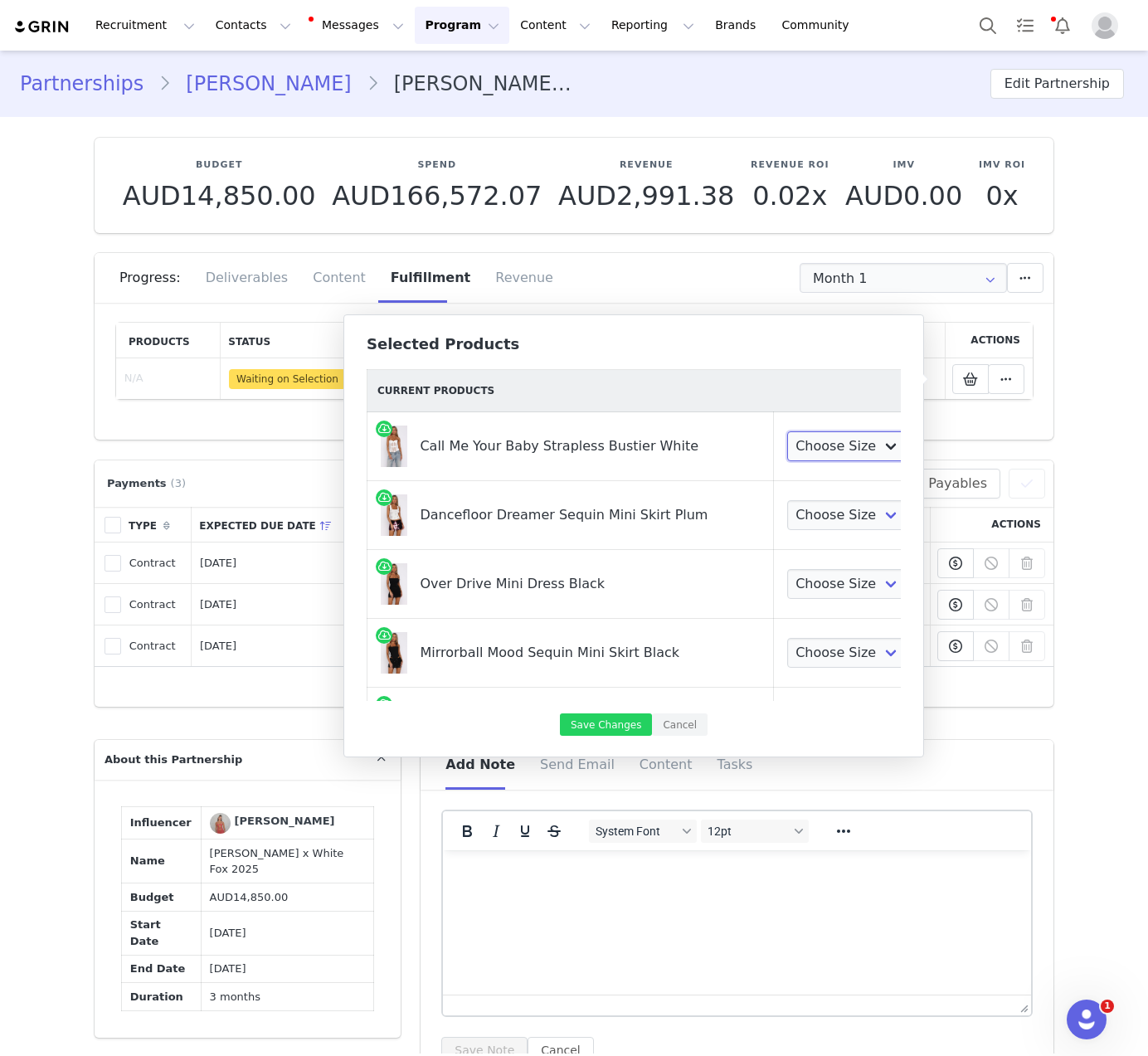
click at [792, 437] on select "Choose Size XXS XS S M L XL" at bounding box center [849, 445] width 123 height 30
select select "28269032"
click at [787, 431] on select "Choose Size XXS XS S M L XL" at bounding box center [849, 445] width 123 height 30
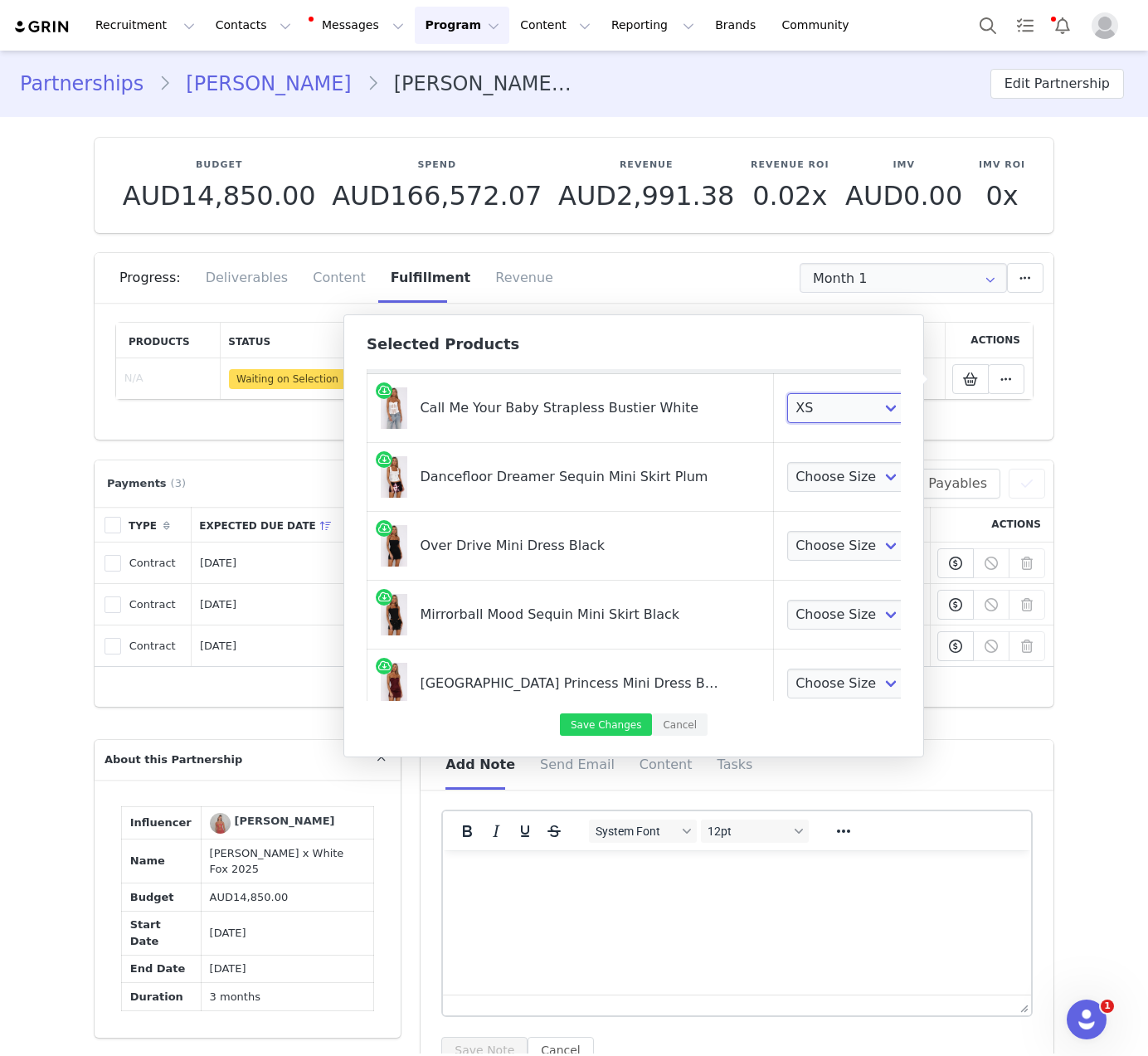
scroll to position [47, 0]
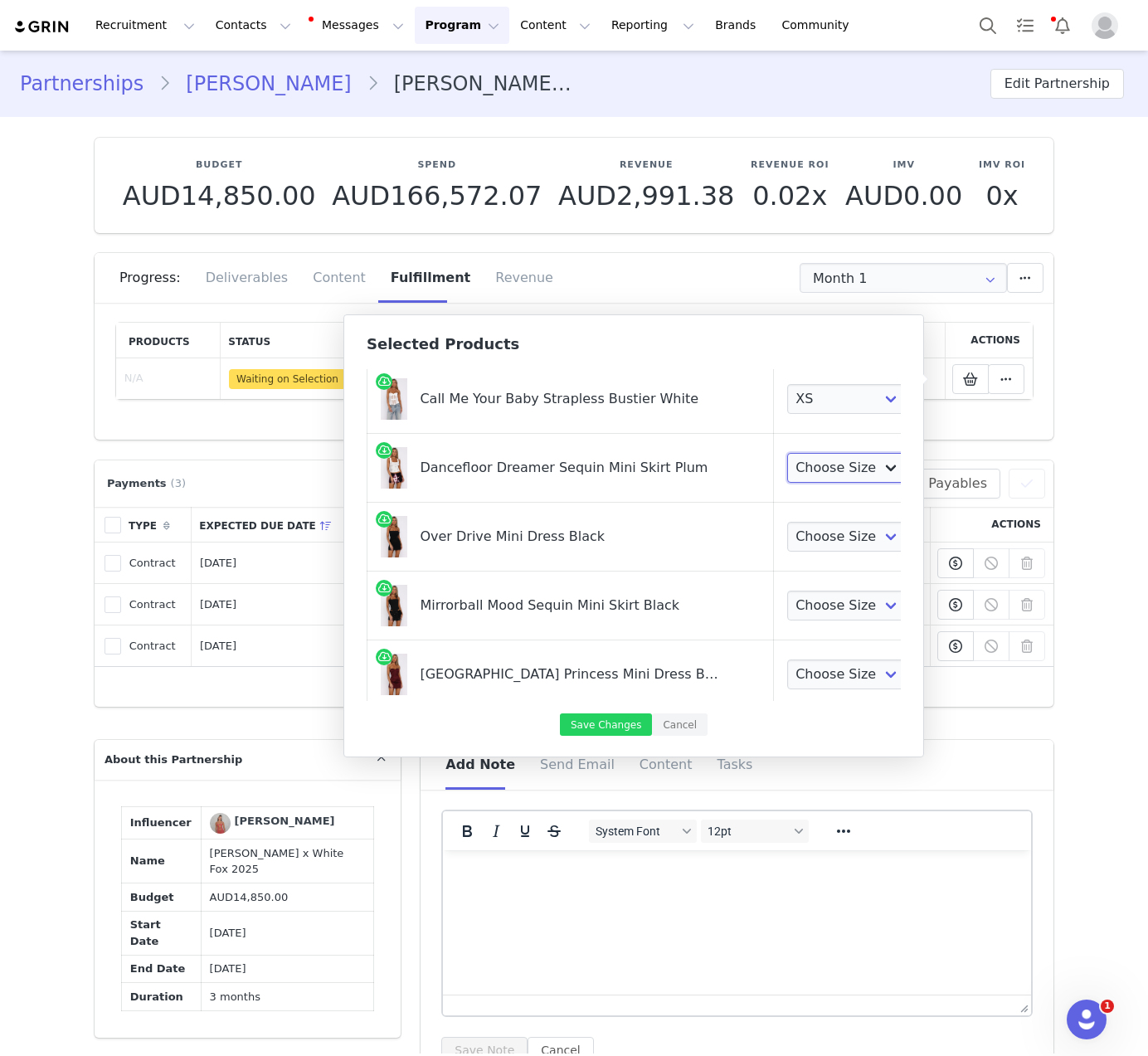
click at [806, 463] on select "Choose Size XXS XS S M L XL" at bounding box center [849, 467] width 123 height 30
select select "28269451"
click at [787, 453] on select "Choose Size XXS XS S M L XL" at bounding box center [849, 467] width 123 height 30
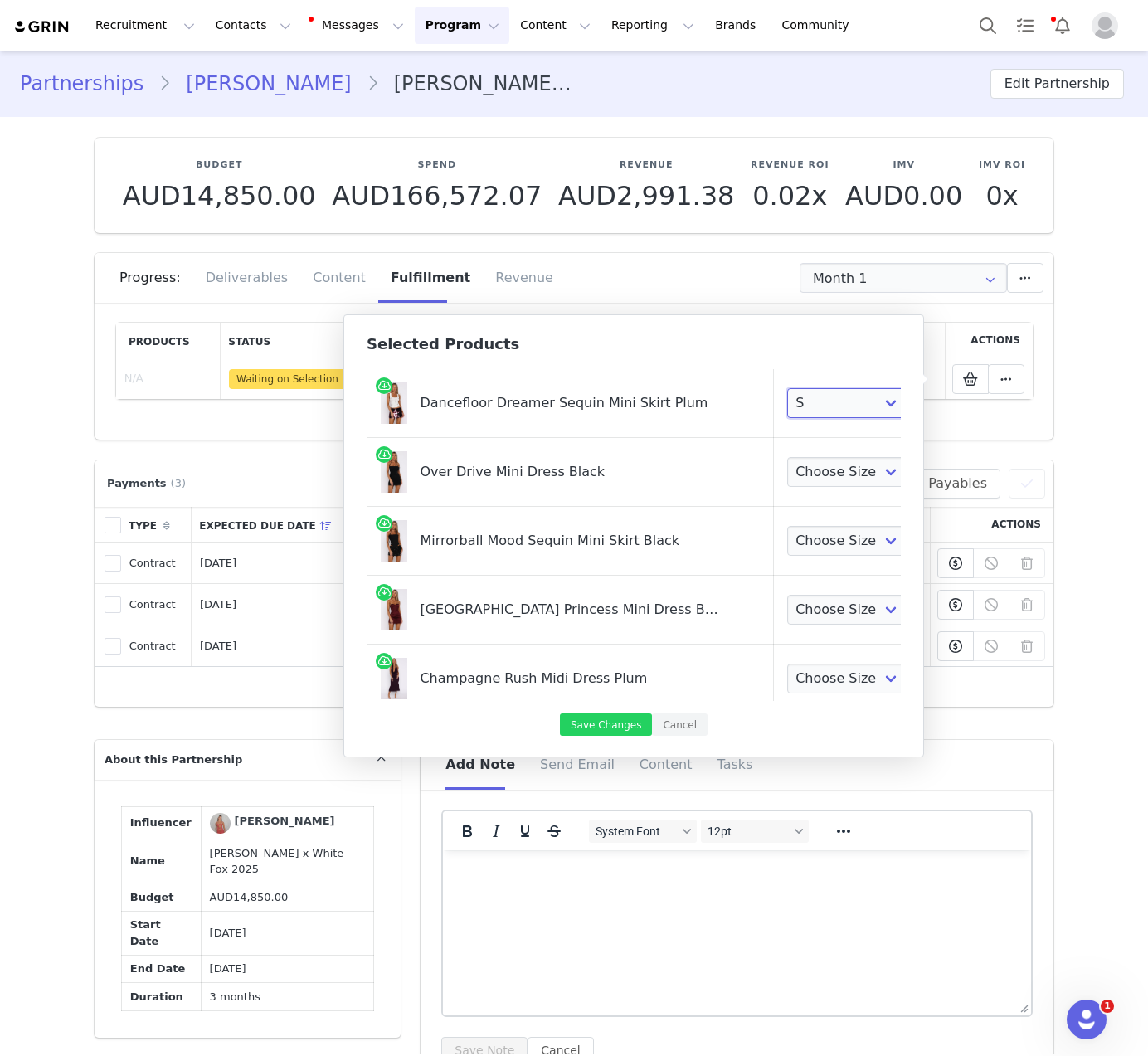
scroll to position [153, 0]
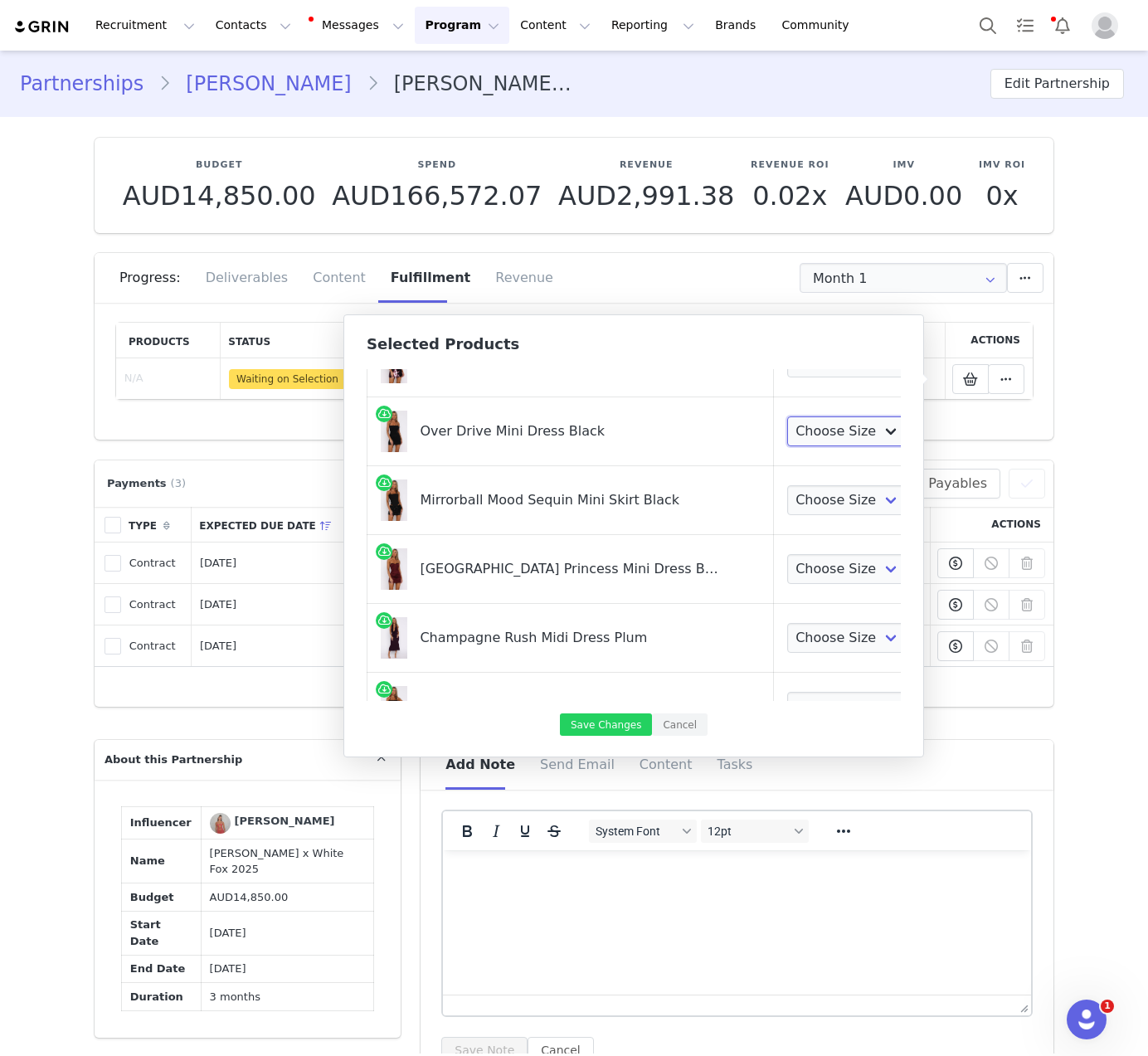
click at [787, 434] on select "Choose Size XXS XS S M L XL" at bounding box center [849, 431] width 123 height 30
select select "28269687"
click at [787, 417] on select "Choose Size XXS XS S M L XL" at bounding box center [849, 431] width 123 height 30
click at [787, 500] on select "Choose Size XXS XS S M L XL" at bounding box center [849, 499] width 123 height 30
select select "28268731"
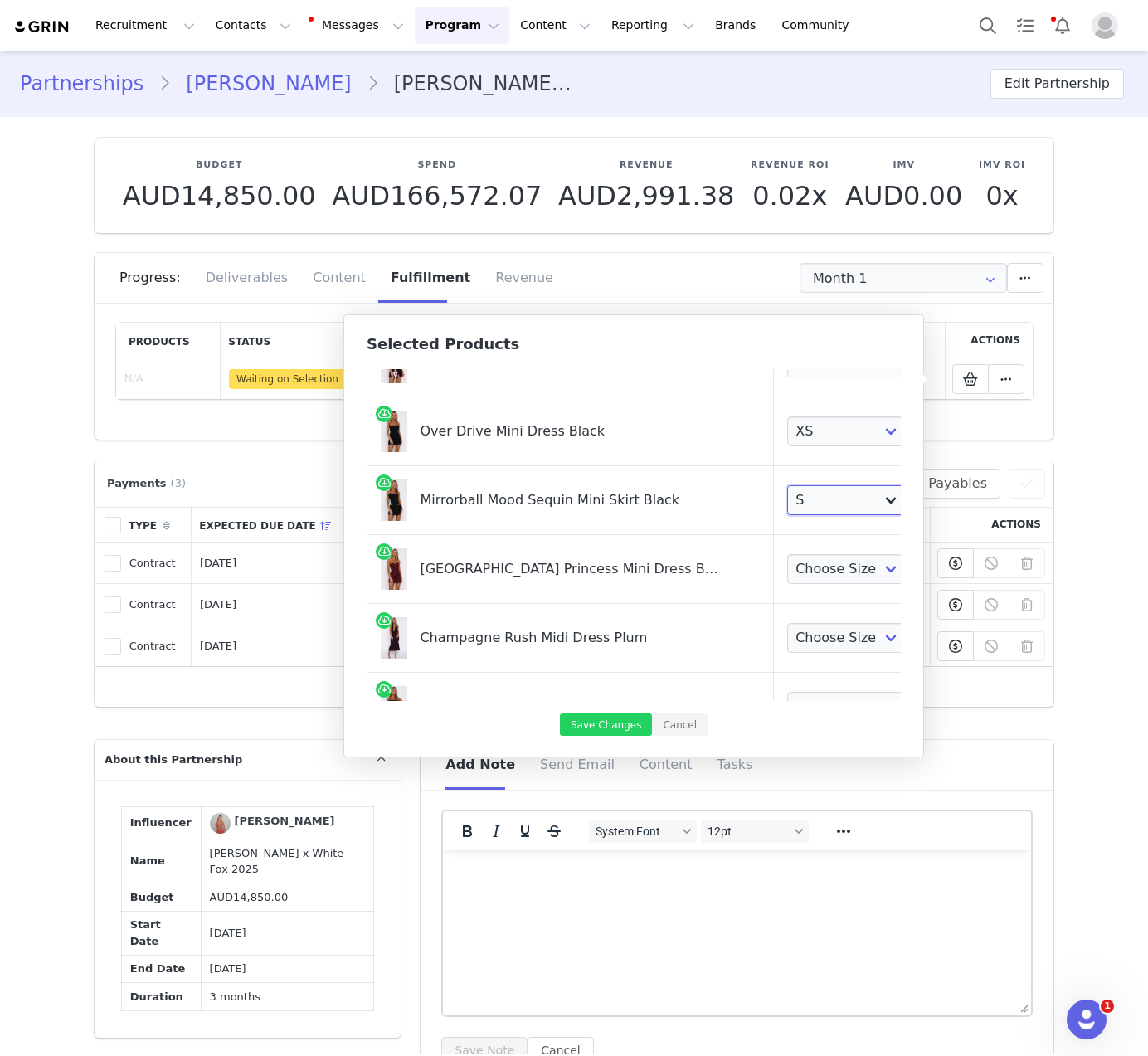
click at [787, 485] on select "Choose Size XXS XS S M L XL" at bounding box center [849, 499] width 123 height 30
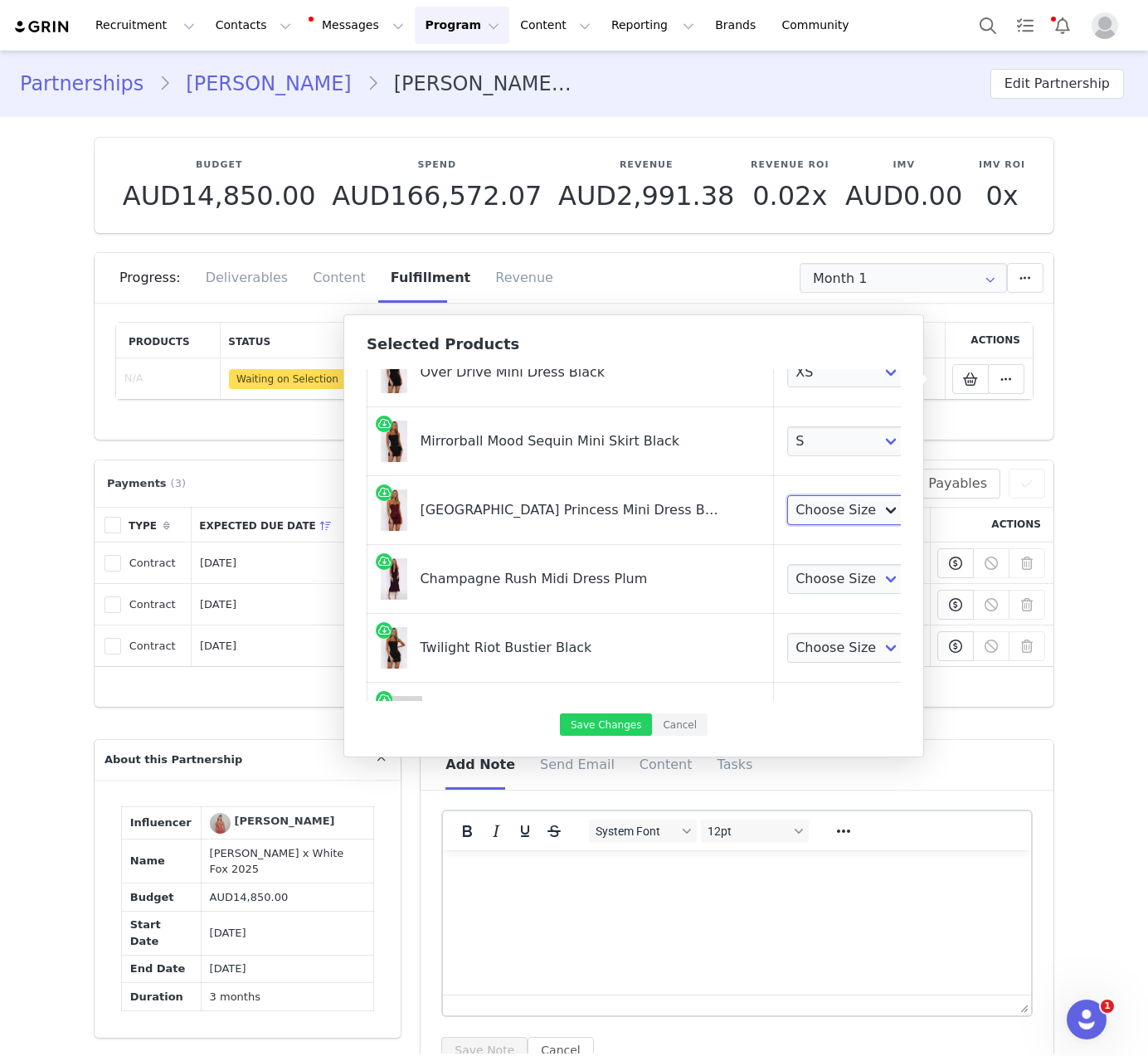
click at [787, 504] on select "Choose Size XXS XS S M L XL" at bounding box center [849, 509] width 123 height 30
select select "28269585"
click at [787, 495] on select "Choose Size XXS XS S M L XL" at bounding box center [849, 509] width 123 height 30
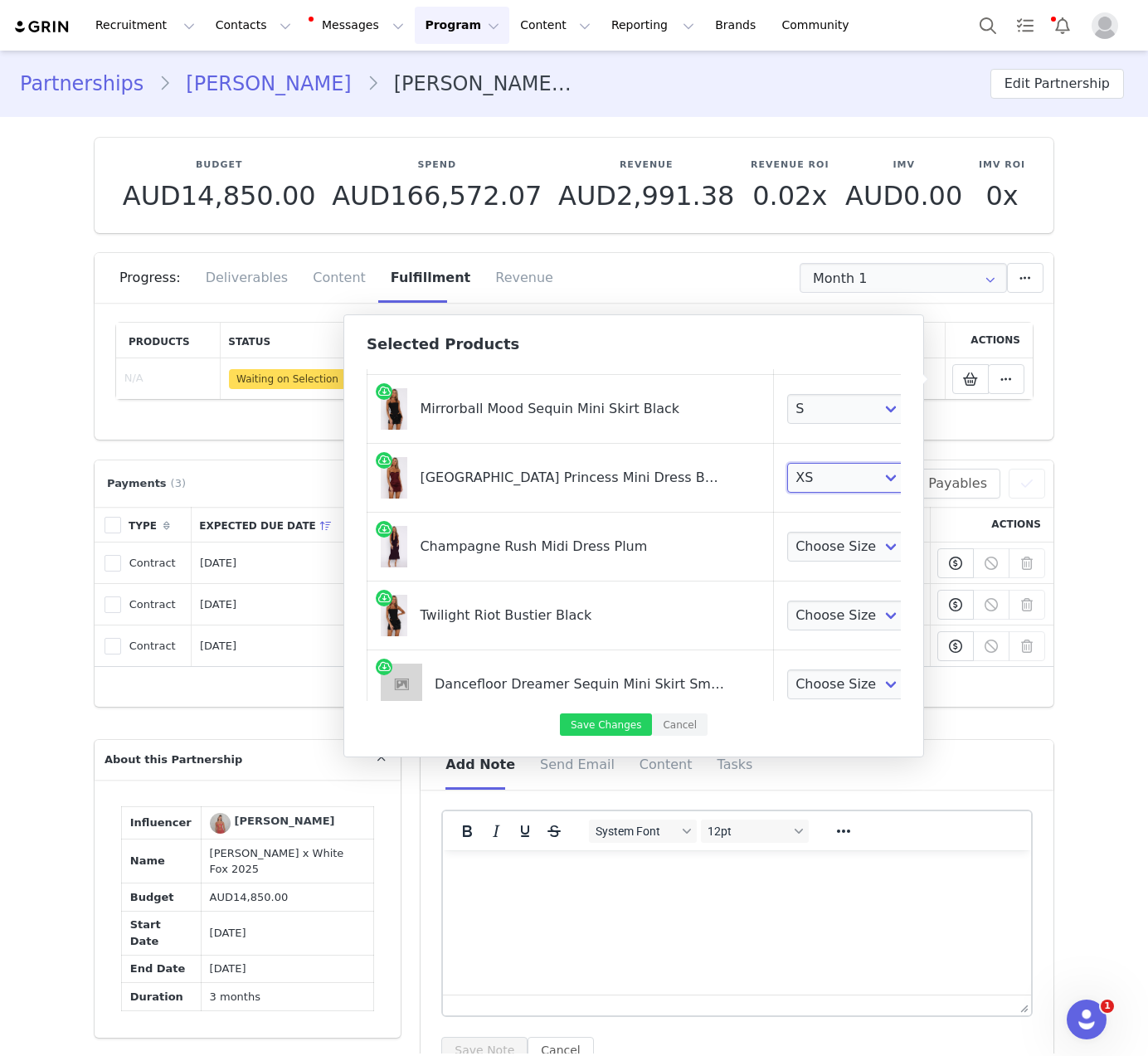
scroll to position [282, 0]
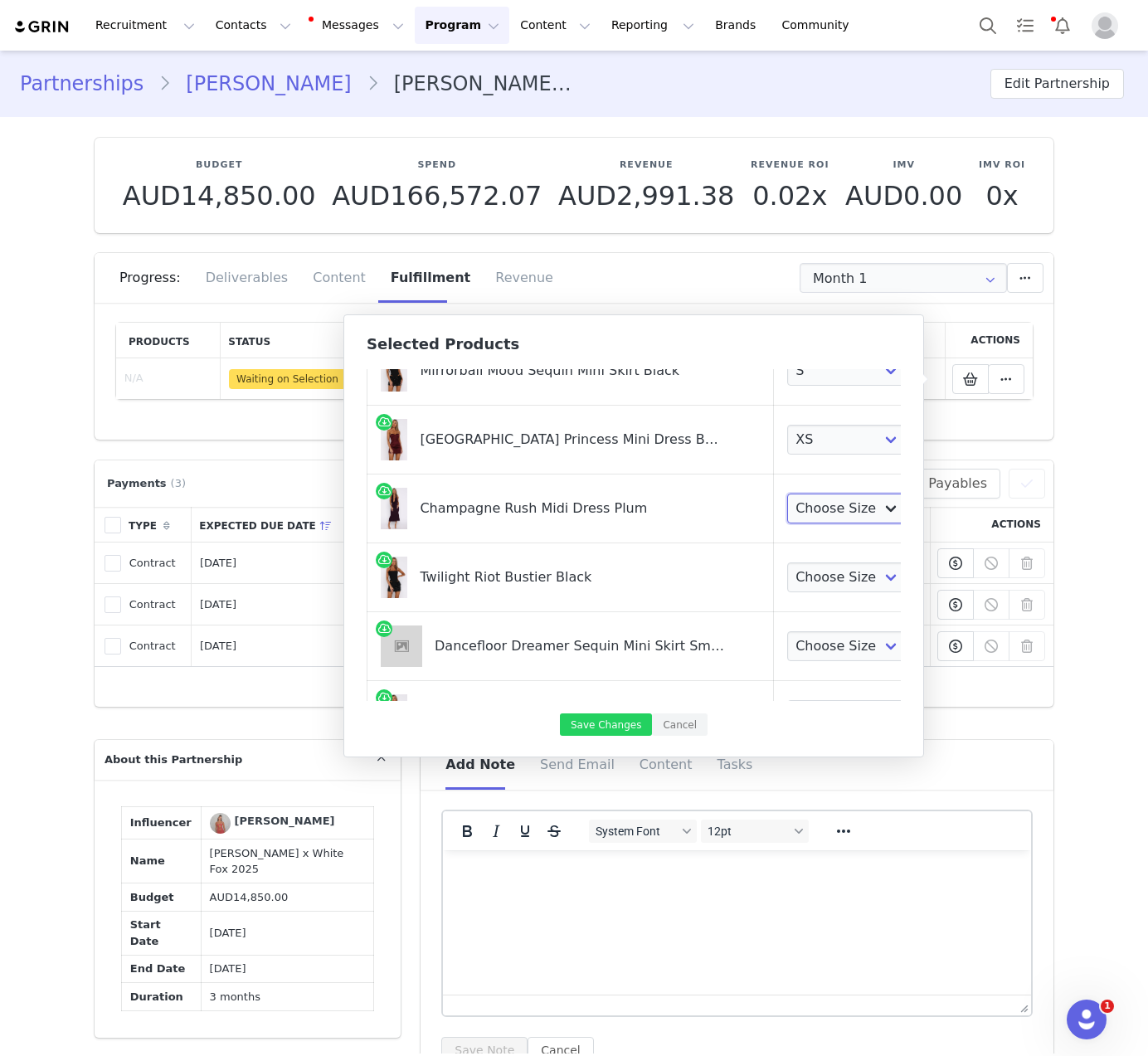
click at [811, 507] on select "Choose Size XXS XS S M L XL" at bounding box center [849, 508] width 123 height 30
select select "28269005"
click at [787, 493] on select "Choose Size XXS XS S M L XL" at bounding box center [849, 508] width 123 height 30
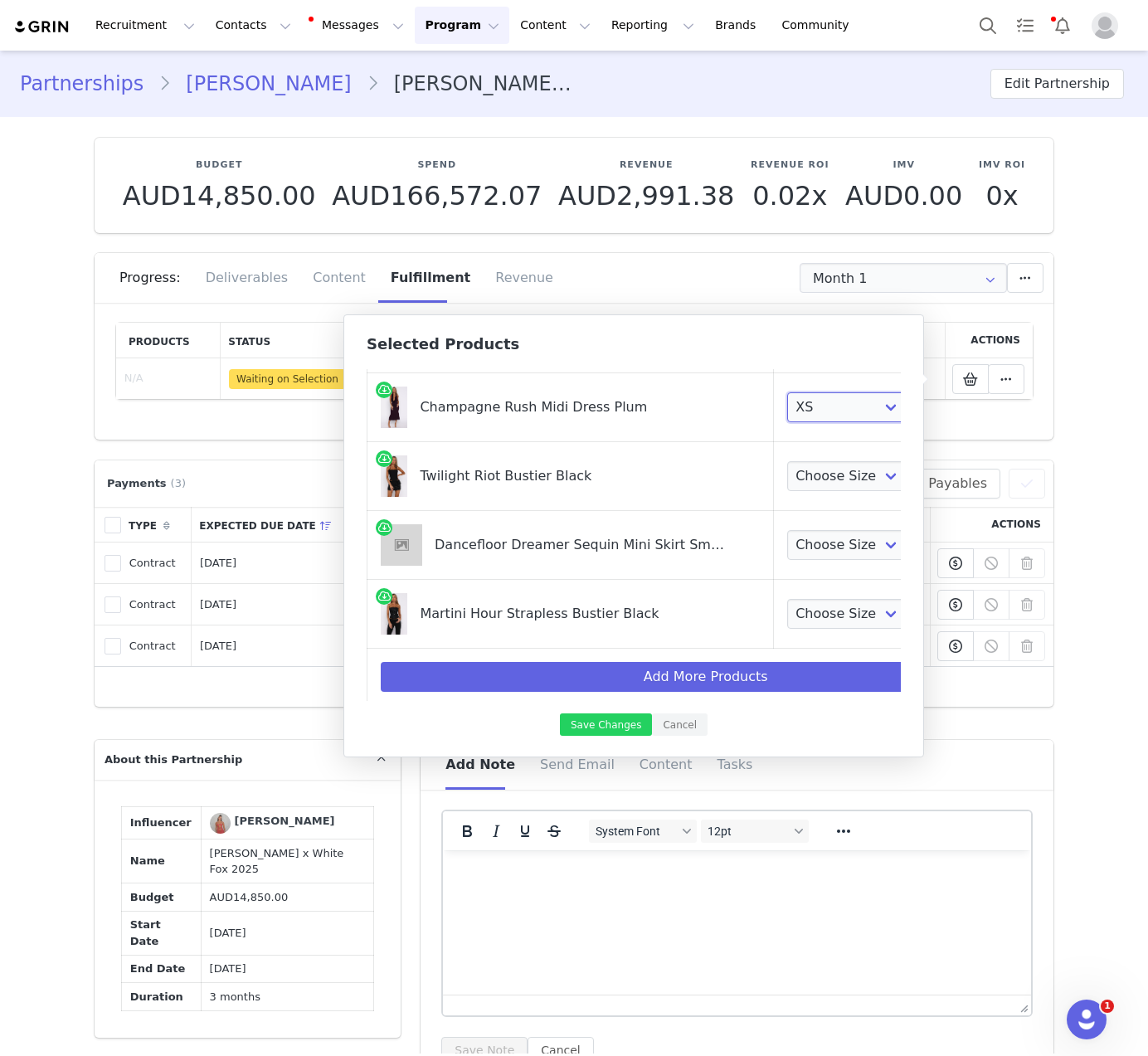
scroll to position [399, 0]
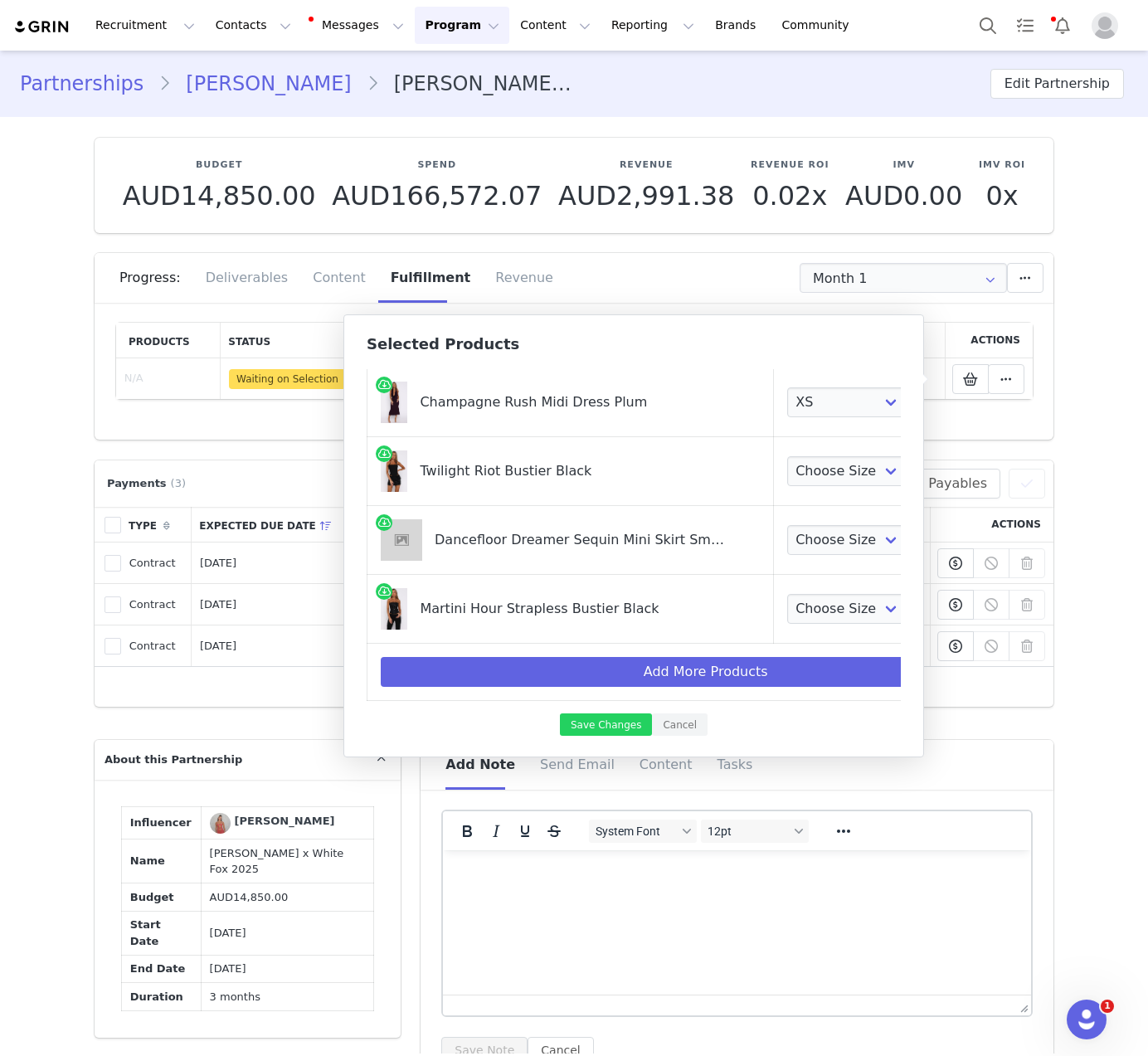
click at [777, 482] on td "Choose Size XXS XS S M L XL" at bounding box center [887, 471] width 226 height 69
click at [789, 456] on select "Choose Size XXS XS S M L XL" at bounding box center [849, 471] width 123 height 30
select select "28270430"
click at [787, 456] on select "Choose Size XXS XS S M L XL" at bounding box center [849, 471] width 123 height 30
click at [787, 525] on select "Choose Size XXS XS S M L XL" at bounding box center [849, 539] width 123 height 30
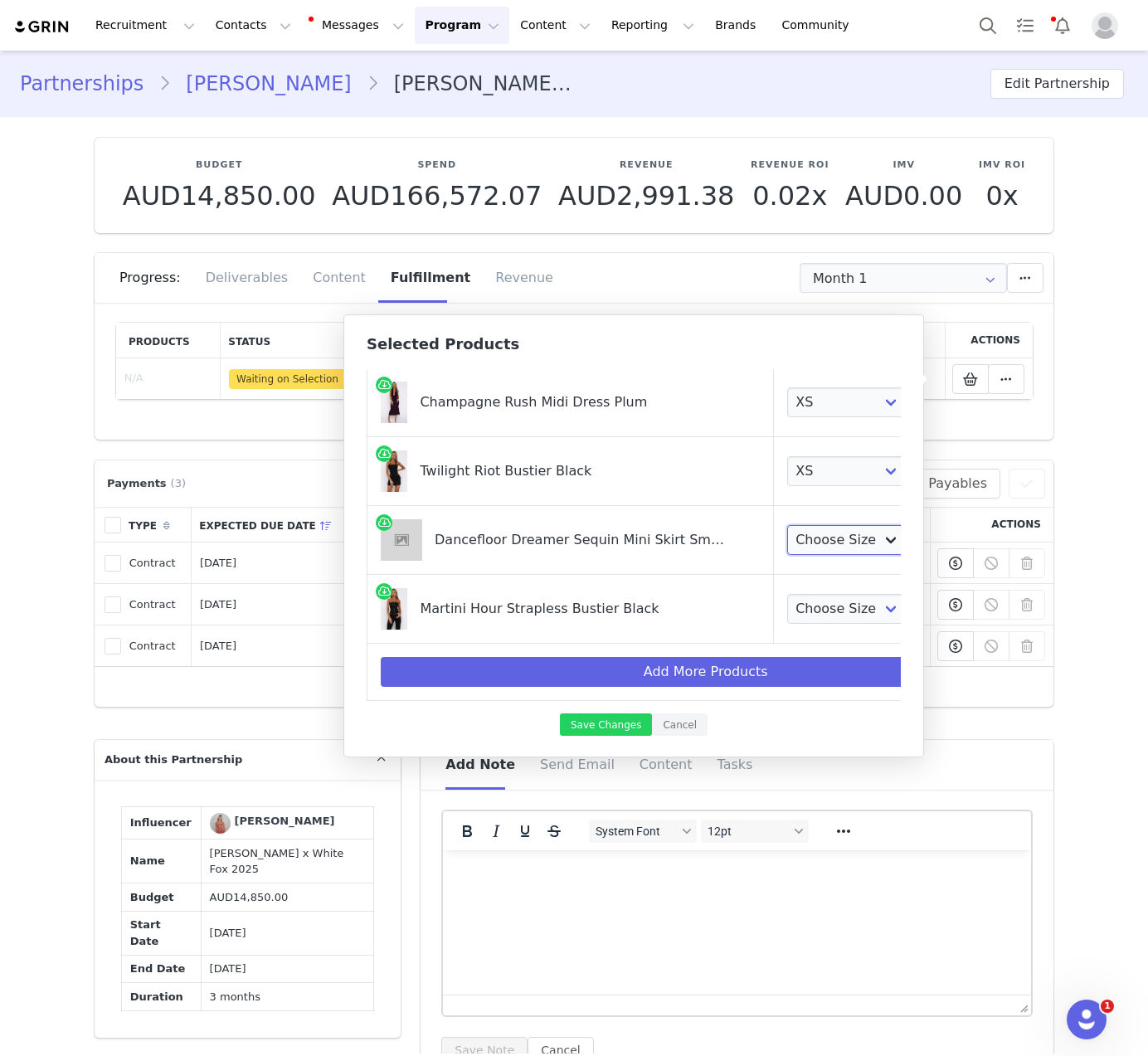
select select "28268628"
click at [787, 525] on select "Choose Size XXS XS S M L XL" at bounding box center [849, 539] width 123 height 30
click at [800, 594] on select "Choose Size XXS XS S M L XL" at bounding box center [849, 608] width 123 height 30
select select "28270325"
click at [787, 594] on select "Choose Size XXS XS S M L XL" at bounding box center [849, 608] width 123 height 30
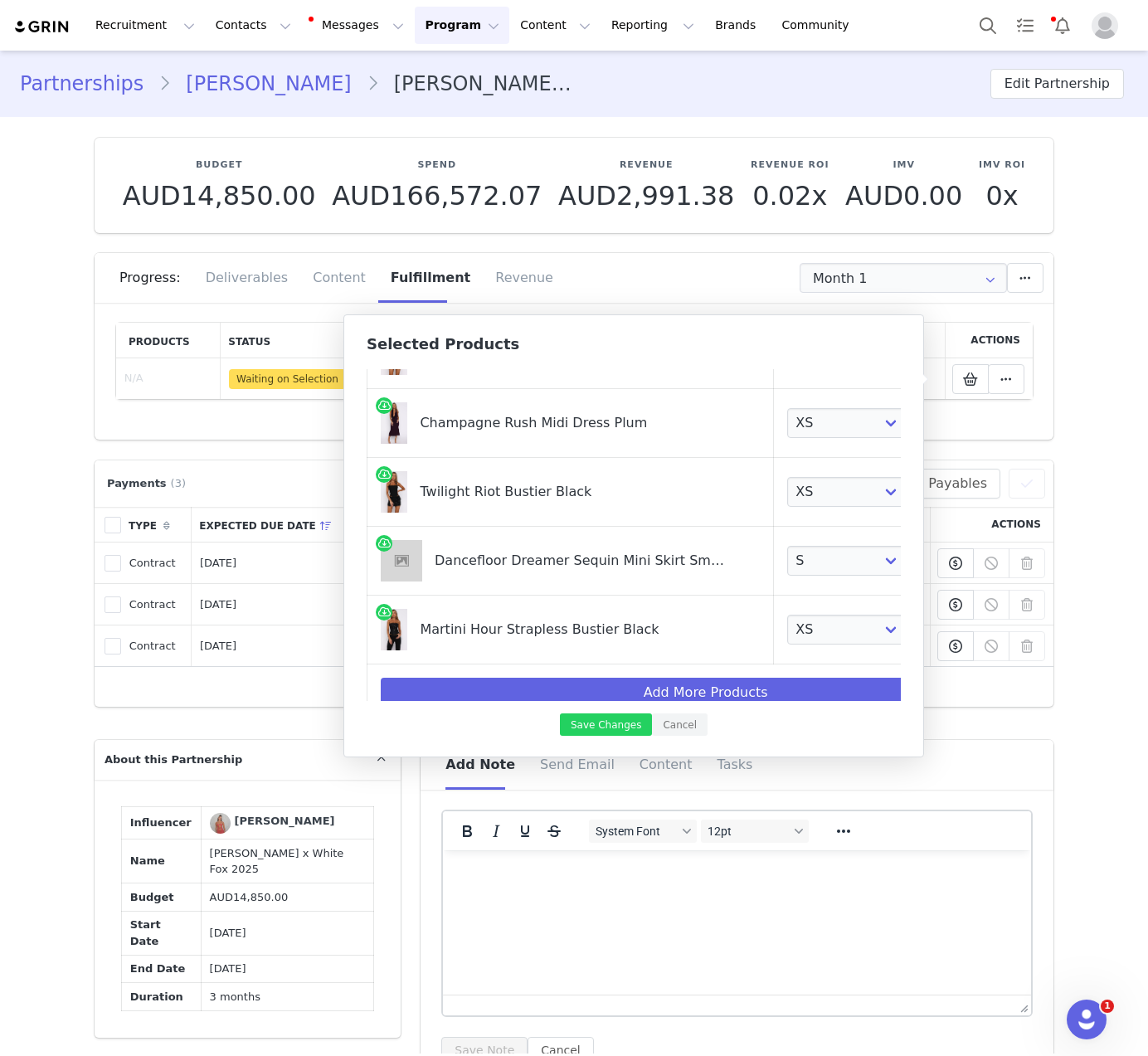
scroll to position [401, 0]
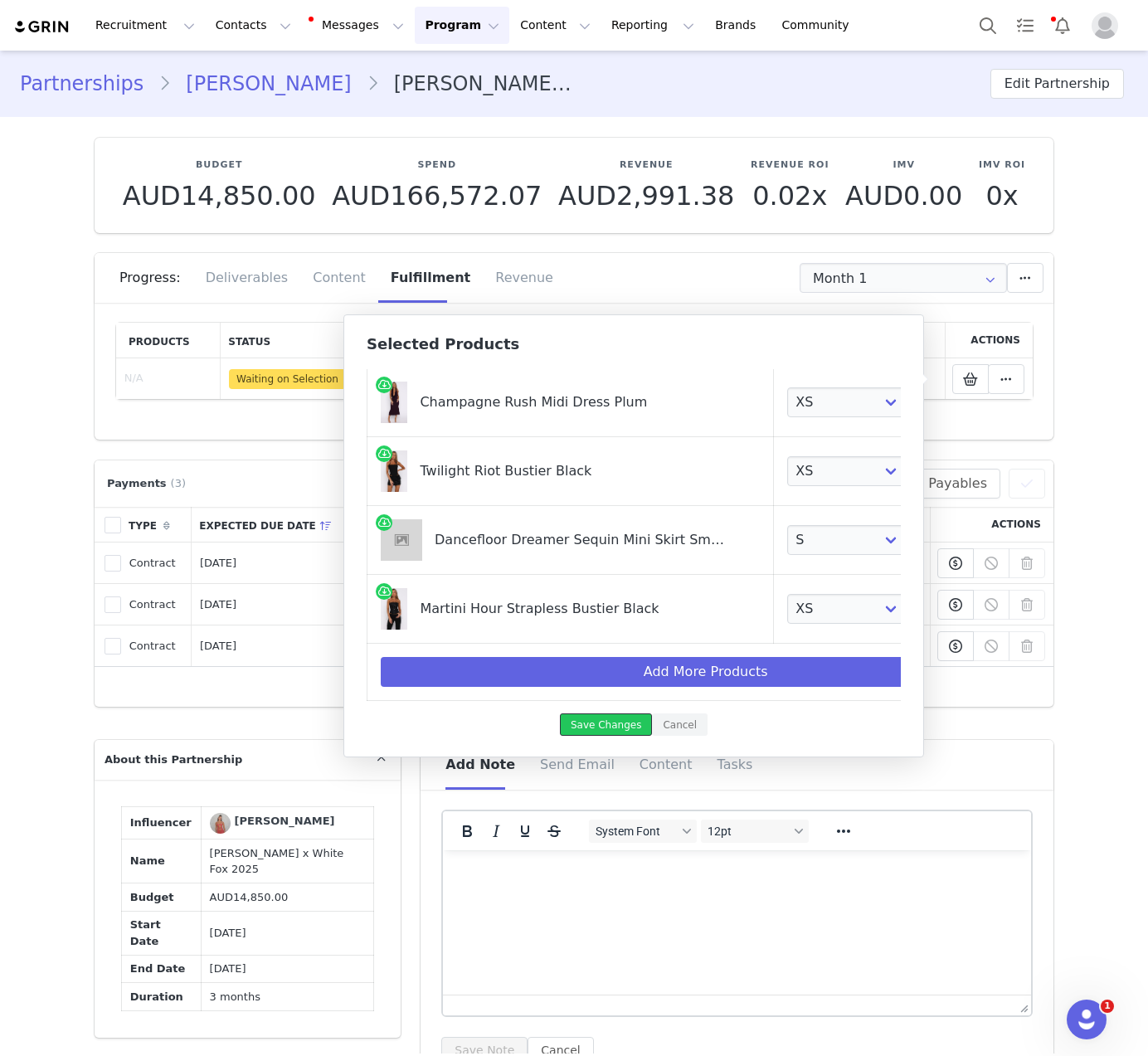
click at [597, 731] on button "Save Changes" at bounding box center [606, 725] width 92 height 23
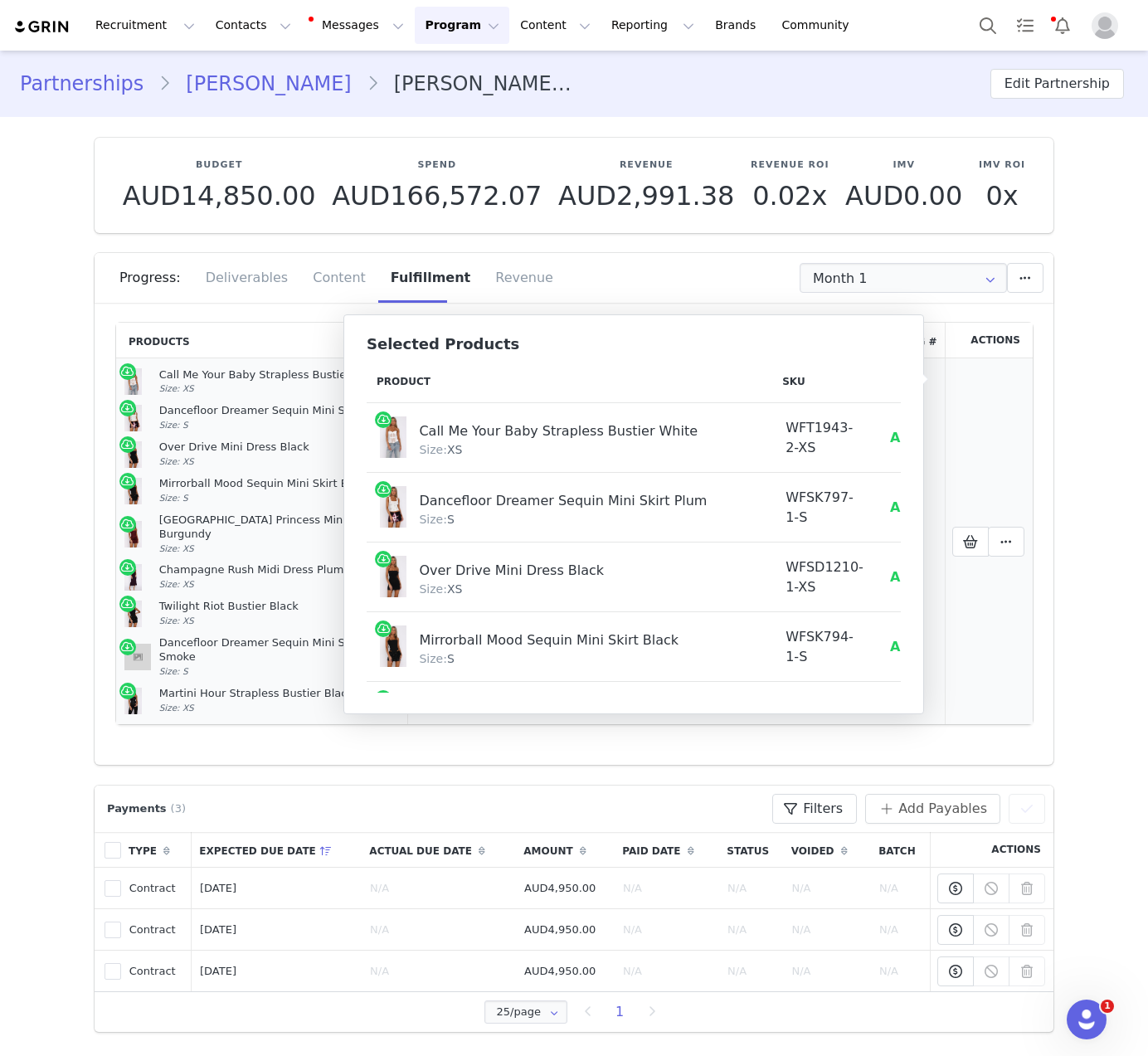
click at [957, 441] on td "Mark as Fulfilled Create Shopify Draft Order Create Shopify Order Reconfigure P…" at bounding box center [989, 541] width 89 height 367
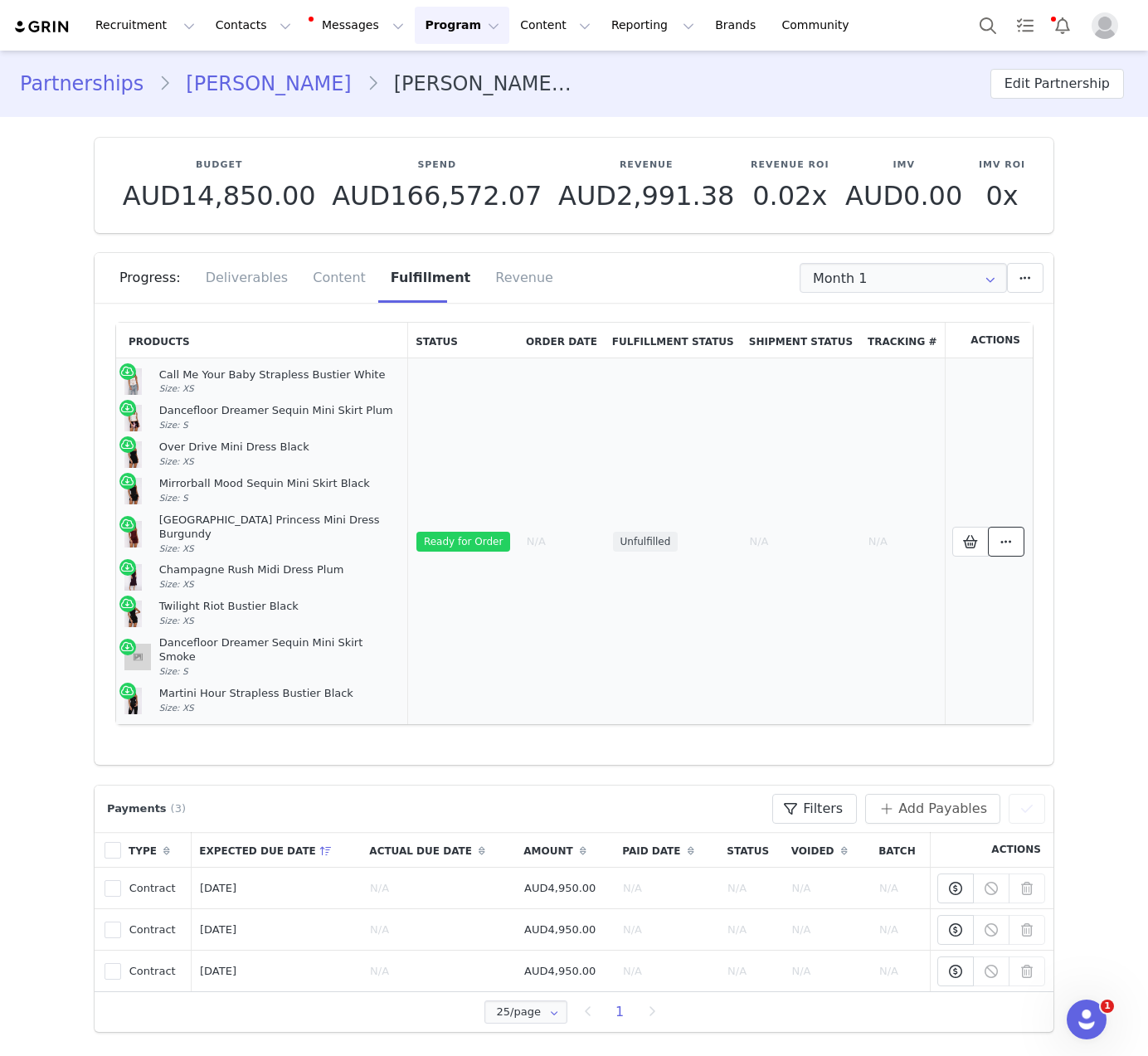
click at [996, 536] on span at bounding box center [1006, 541] width 20 height 20
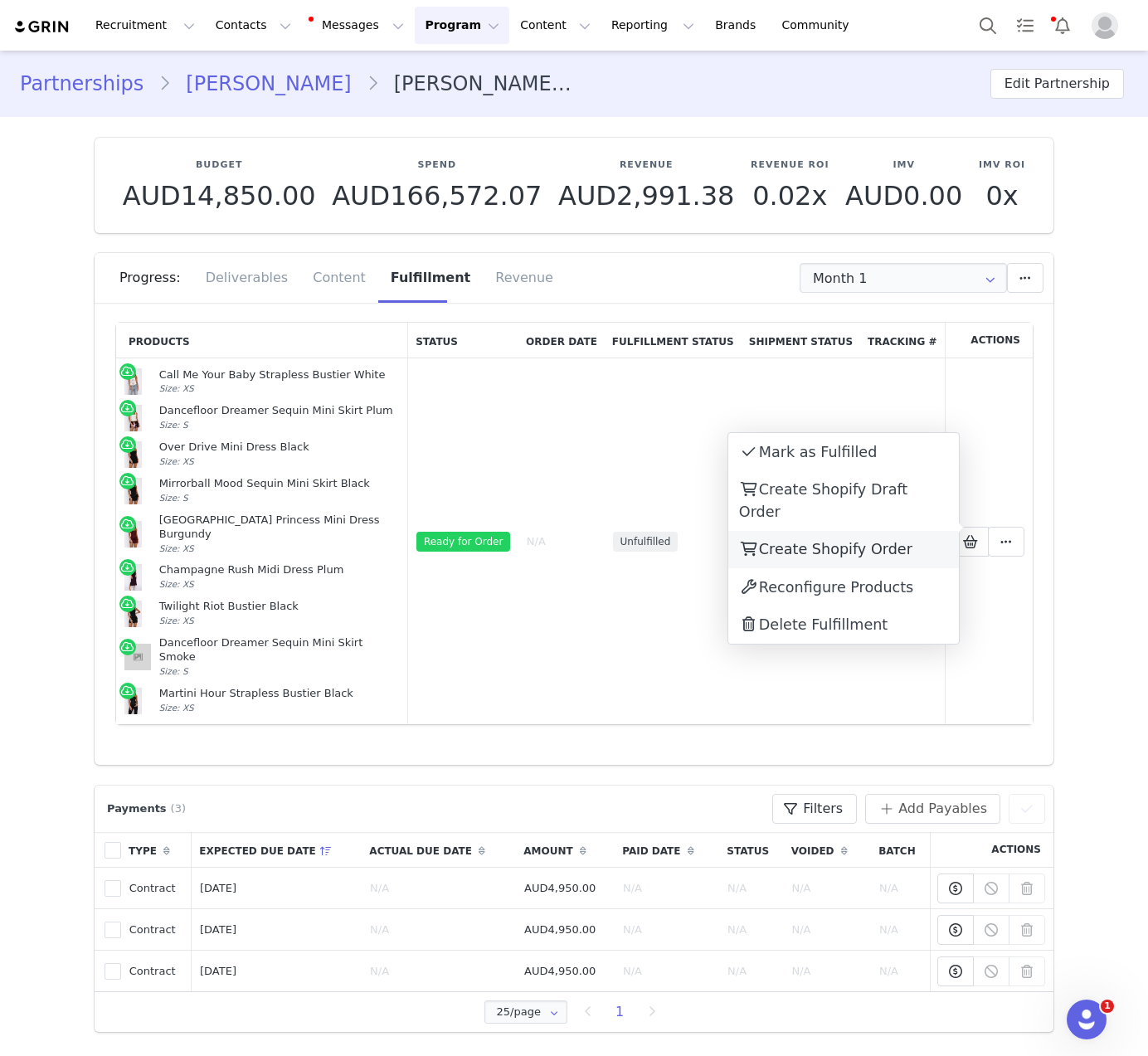
click at [905, 532] on div "Create Shopify Order" at bounding box center [843, 549] width 230 height 38
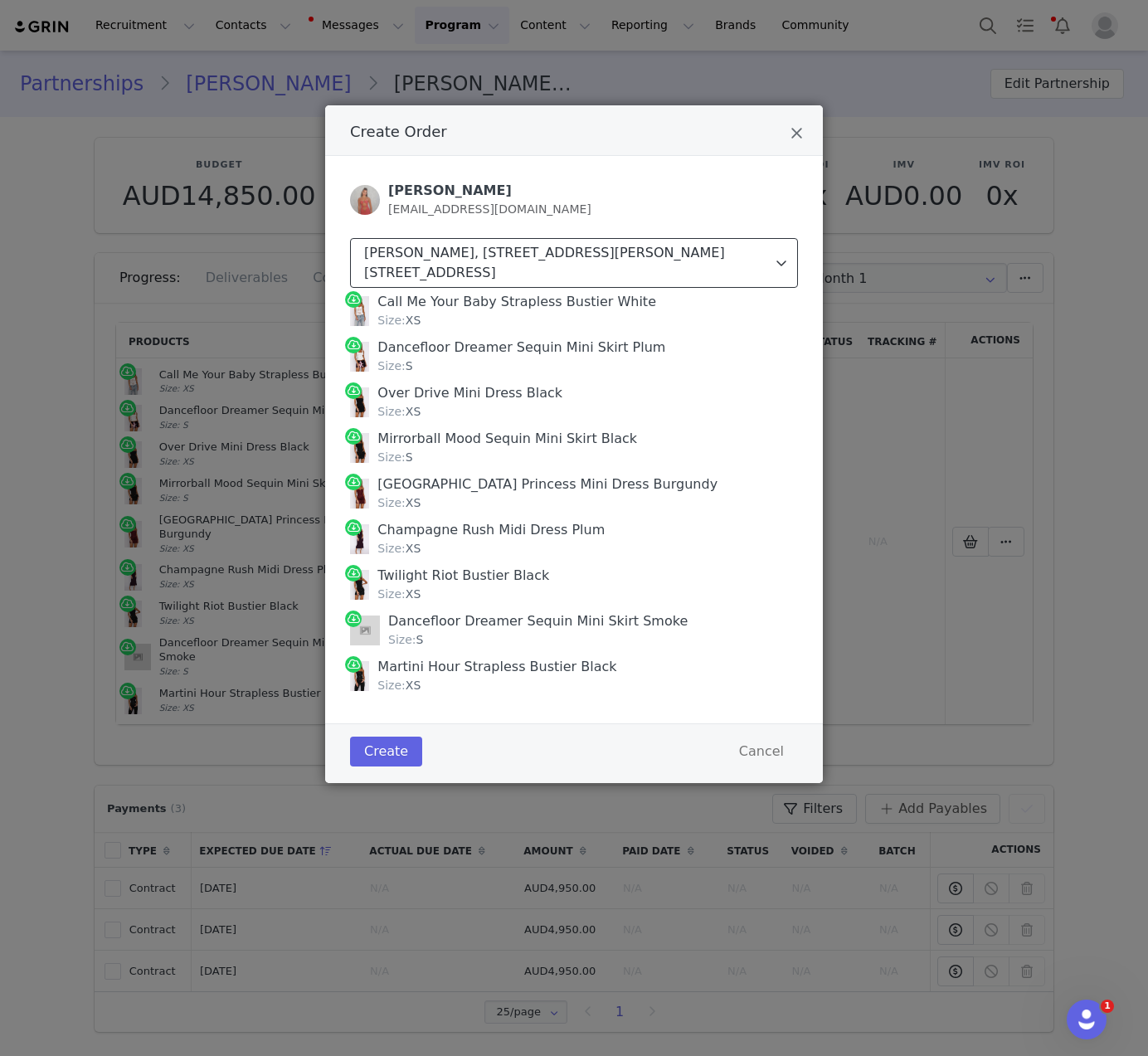
click at [596, 255] on div "Sam Guggenheimer, 203 Earls Ct Rd. Flat 2 (Above Starbucks) London, SW5 9BA Uni…" at bounding box center [568, 262] width 407 height 40
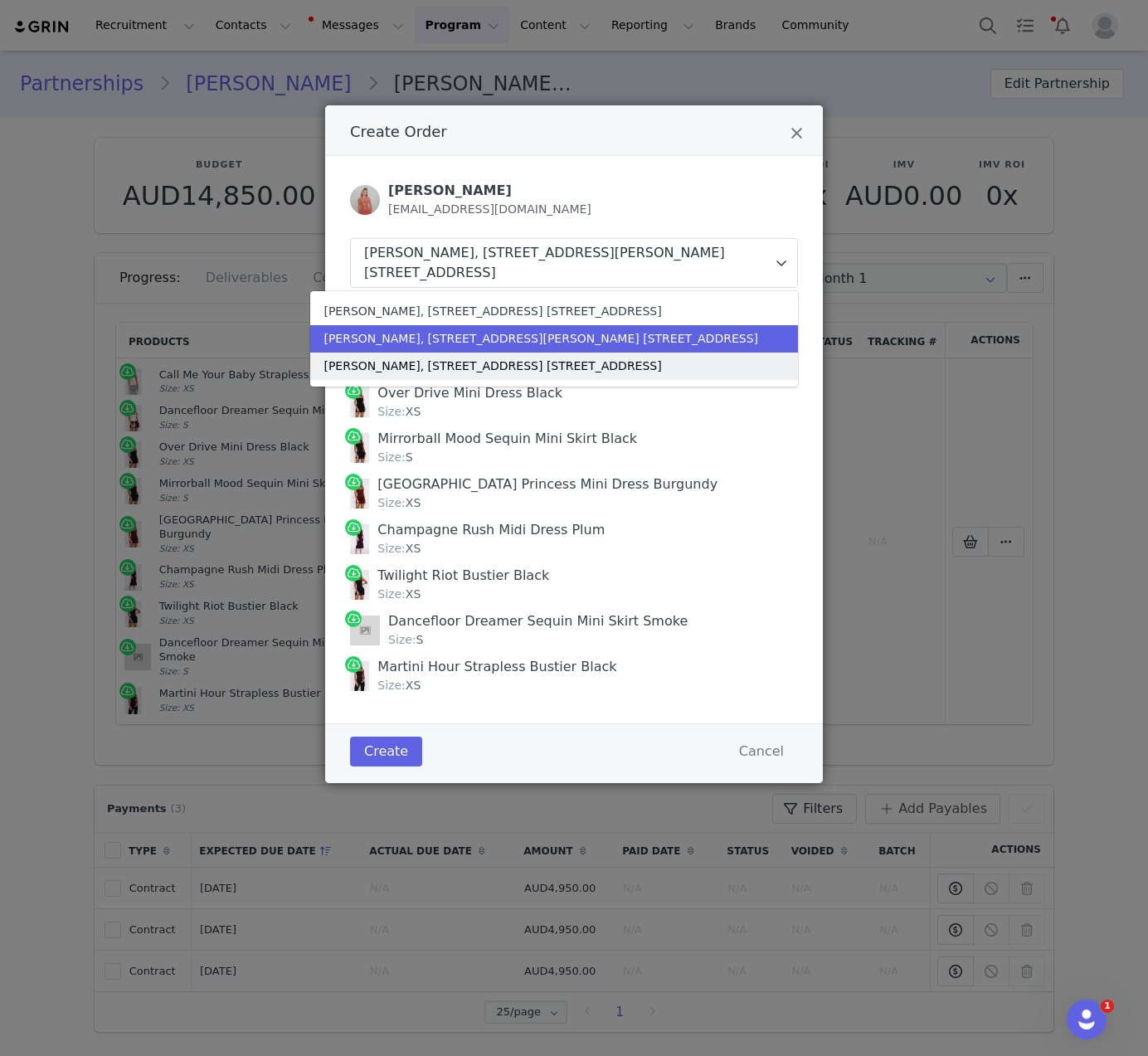
click at [536, 364] on div "Sam Guggenheimer, 29 Kooyong Rd. Unit 7 Armadale, Victoria 3143 Australia" at bounding box center [540, 366] width 434 height 18
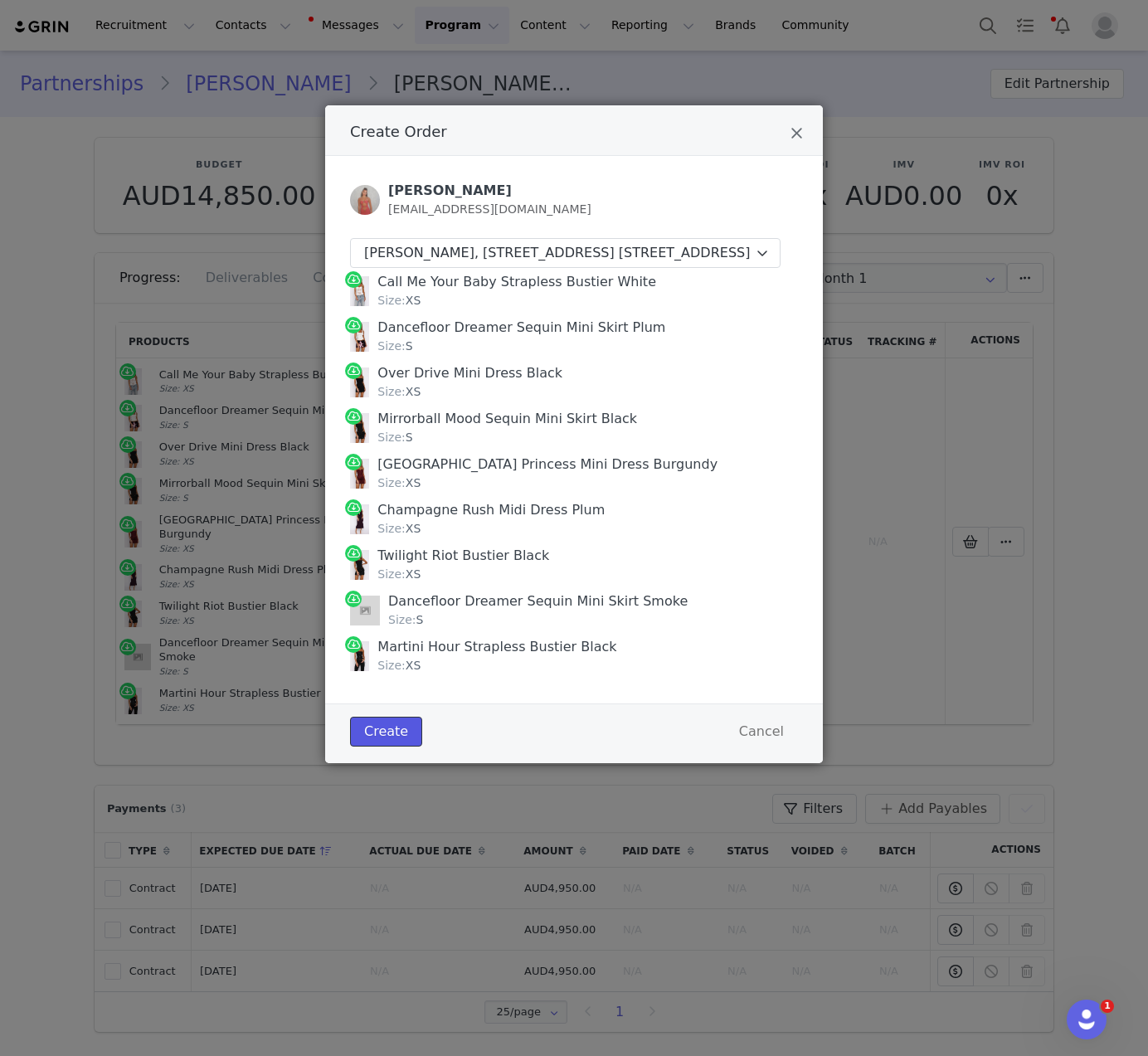
click at [384, 746] on button "Create" at bounding box center [386, 730] width 73 height 30
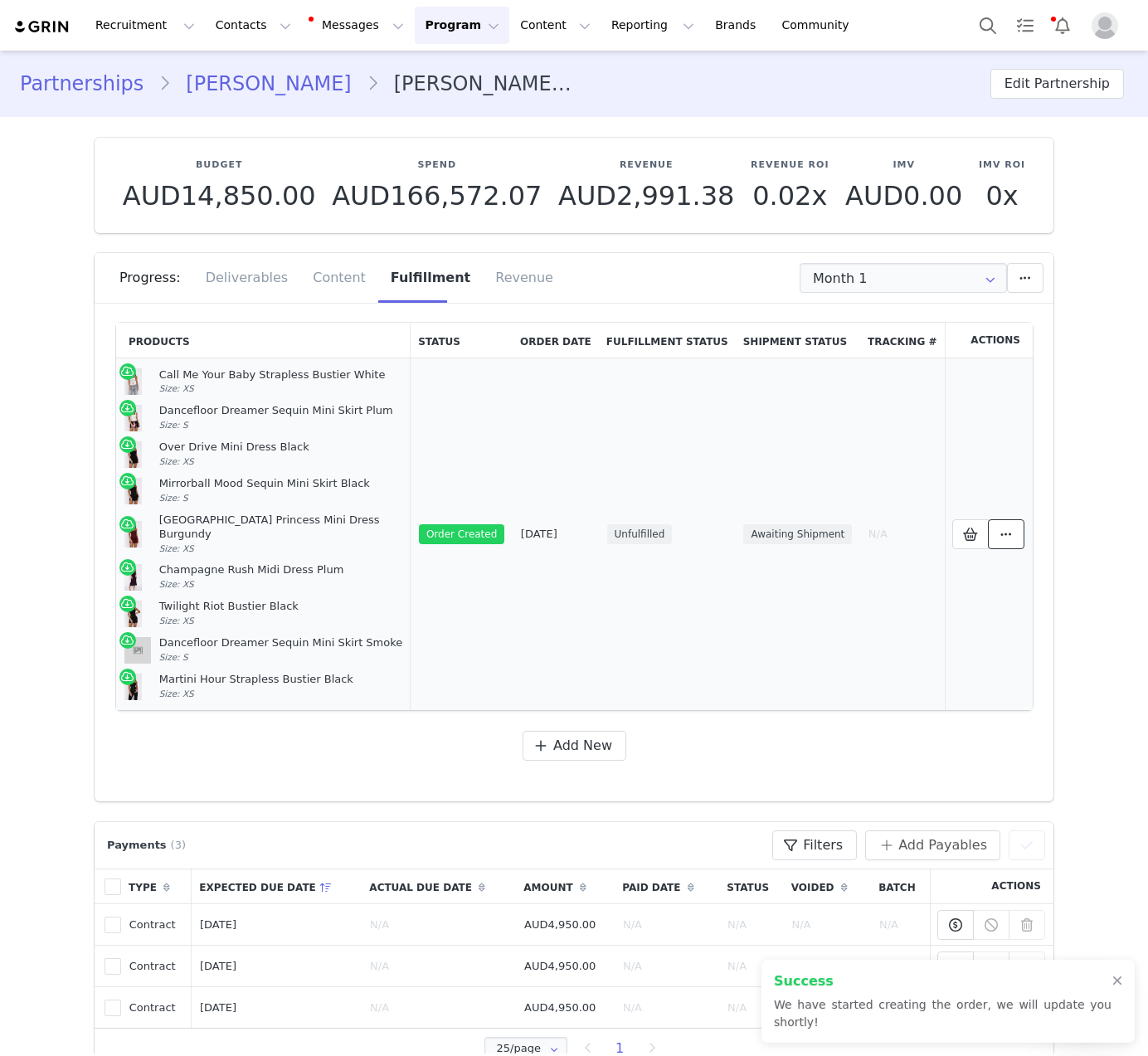
click at [996, 534] on span at bounding box center [1006, 534] width 20 height 20
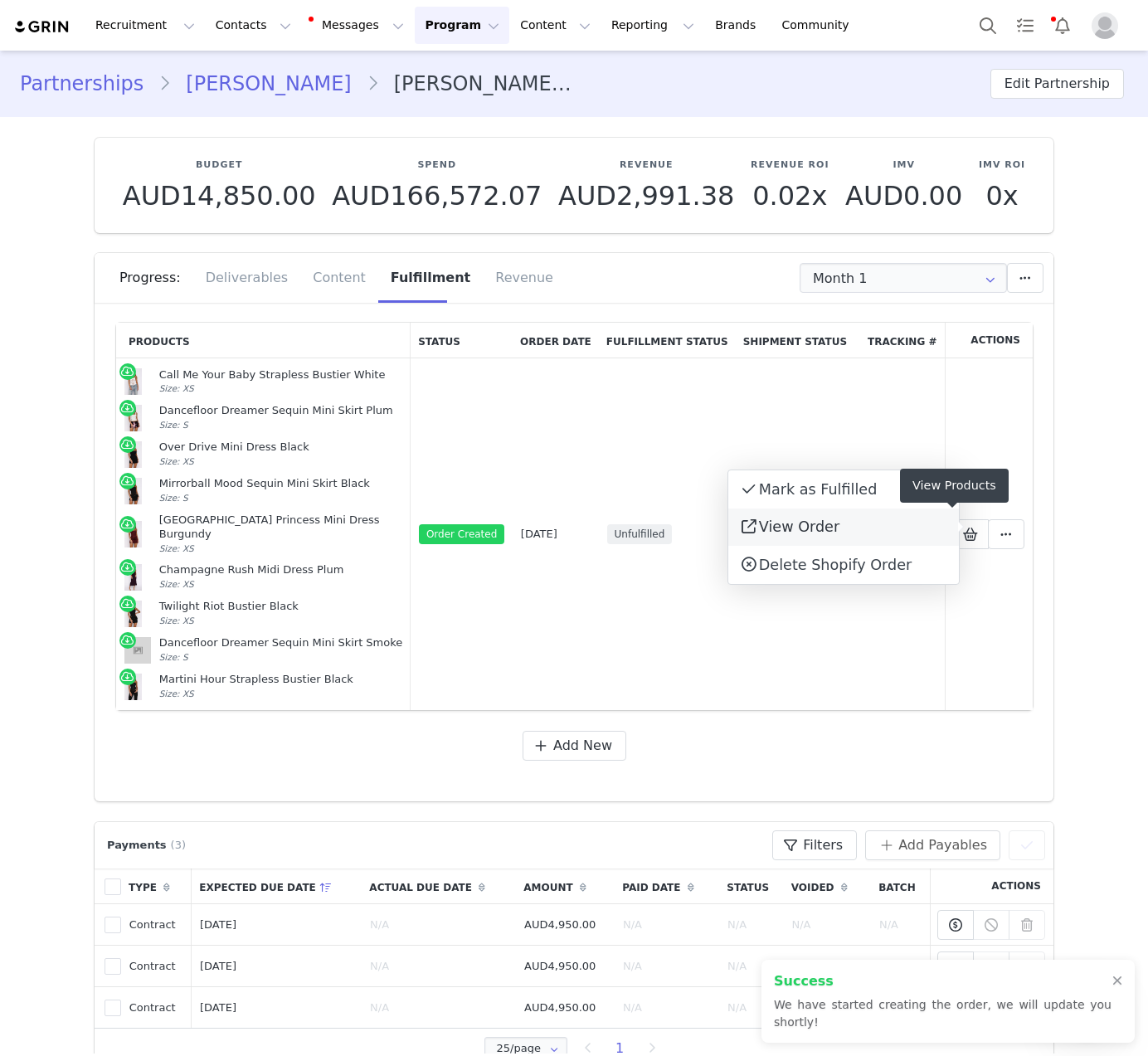
click at [905, 539] on link "View Order" at bounding box center [843, 527] width 230 height 38
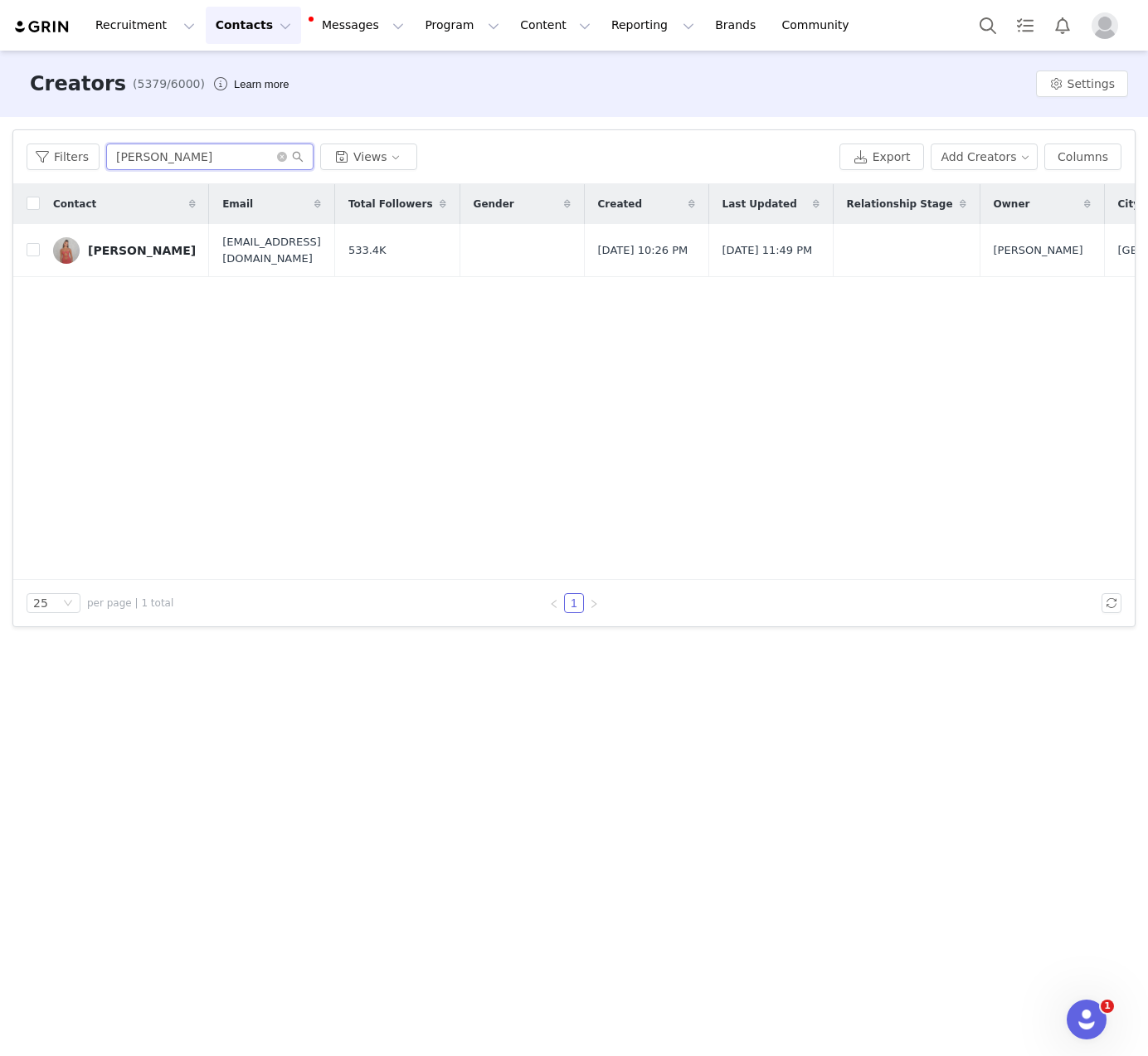
click at [179, 164] on input "[PERSON_NAME]" at bounding box center [210, 156] width 208 height 26
type input "[PERSON_NAME]"
click at [125, 252] on div "[PERSON_NAME]" at bounding box center [142, 251] width 108 height 13
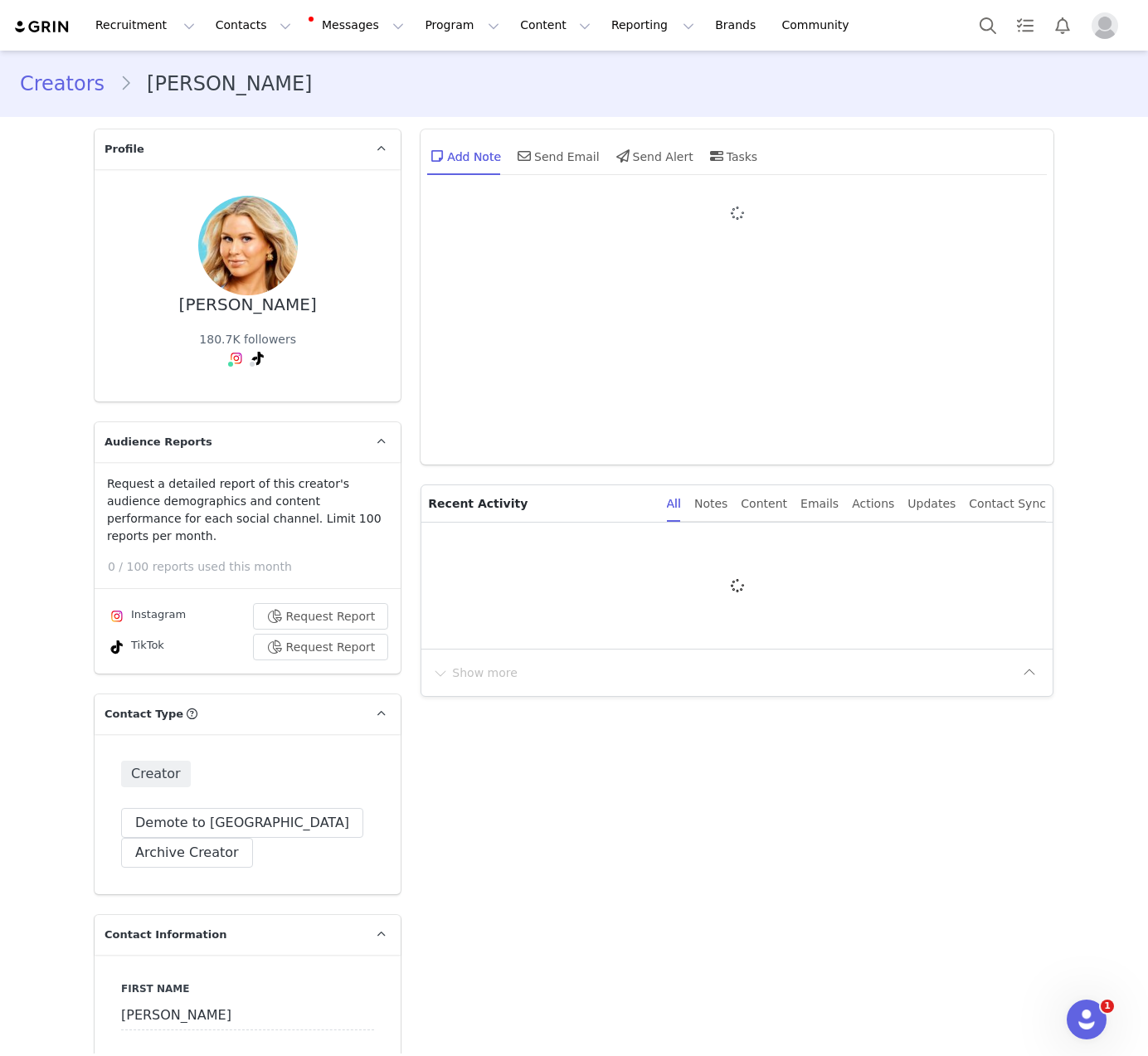
type input "+1 ([GEOGRAPHIC_DATA])"
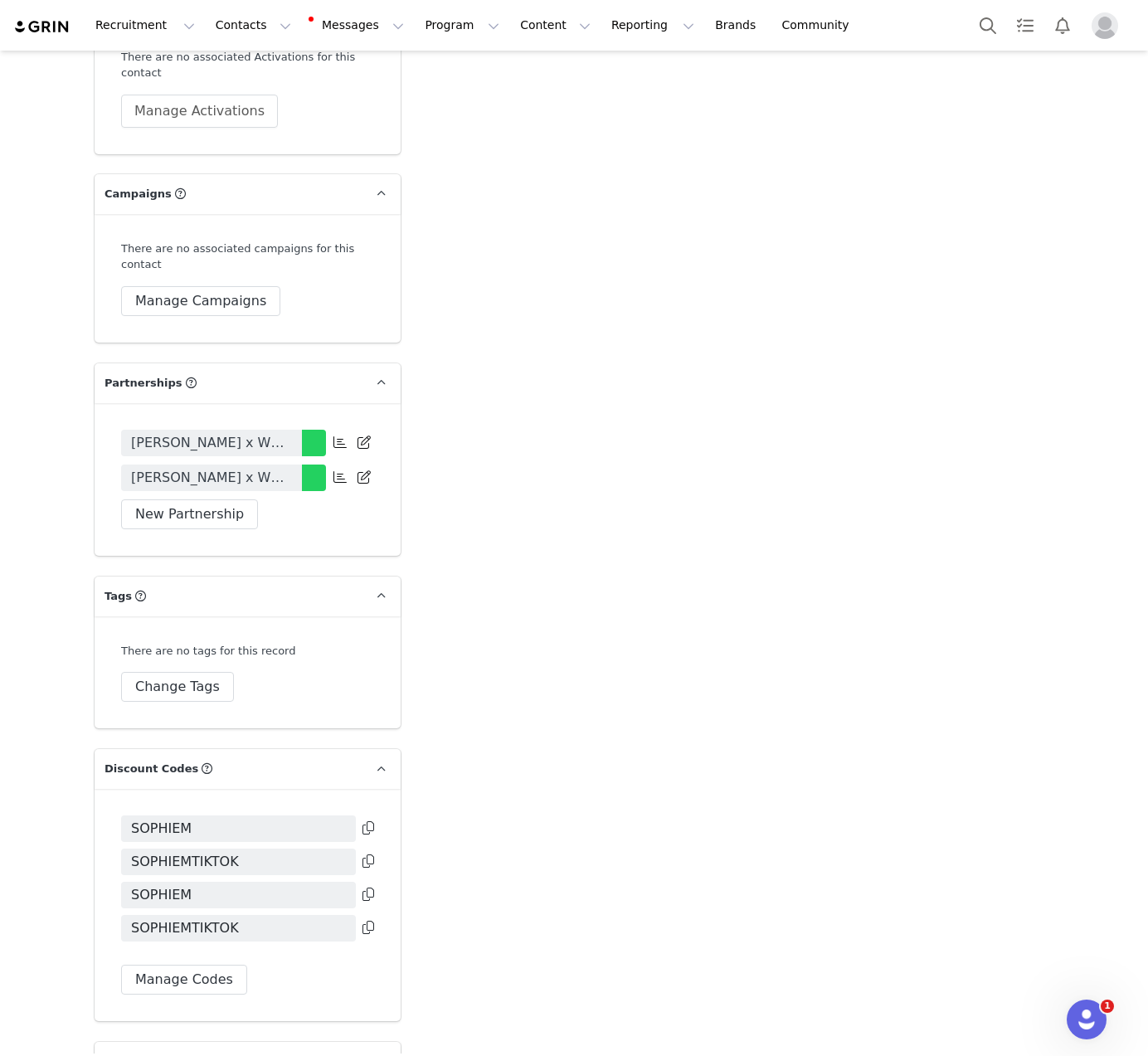
scroll to position [3692, 0]
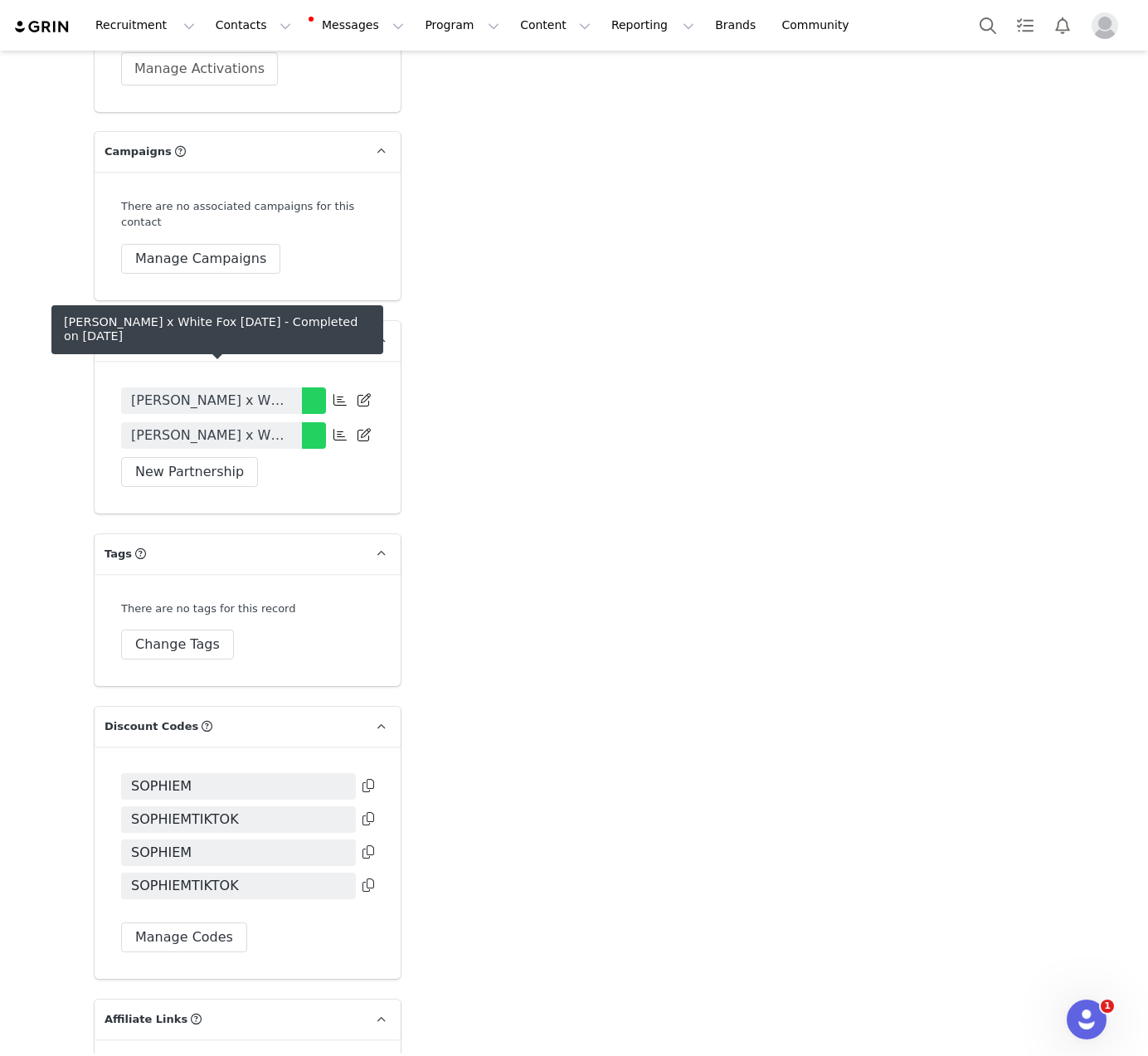
click at [248, 425] on span "[PERSON_NAME] x White Fox [DATE]" at bounding box center [211, 435] width 161 height 20
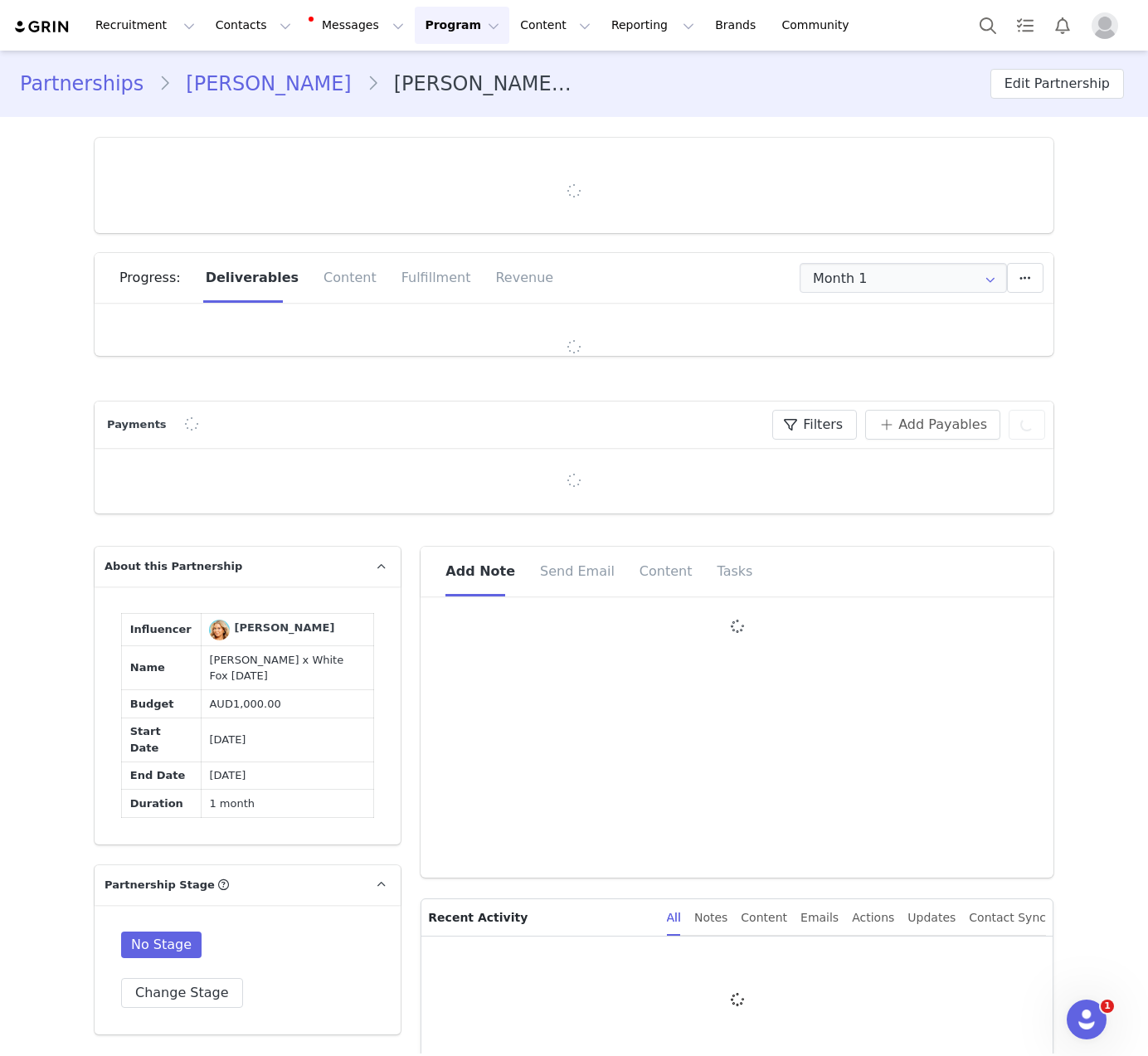
type input "+1 ([GEOGRAPHIC_DATA])"
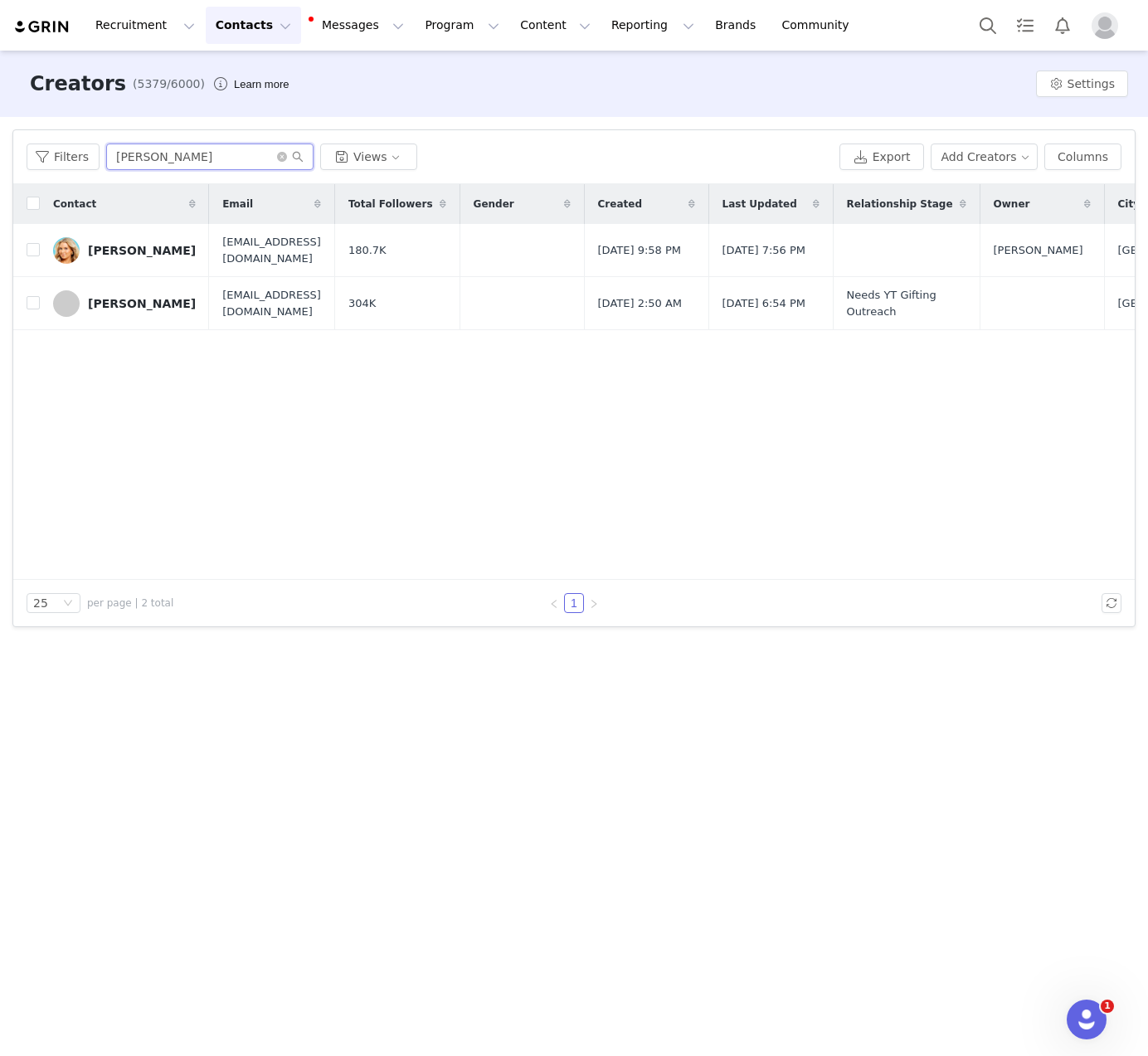
click at [233, 167] on input "[PERSON_NAME]" at bounding box center [210, 156] width 208 height 26
paste input "7 of 3,188 [PERSON_NAME]"
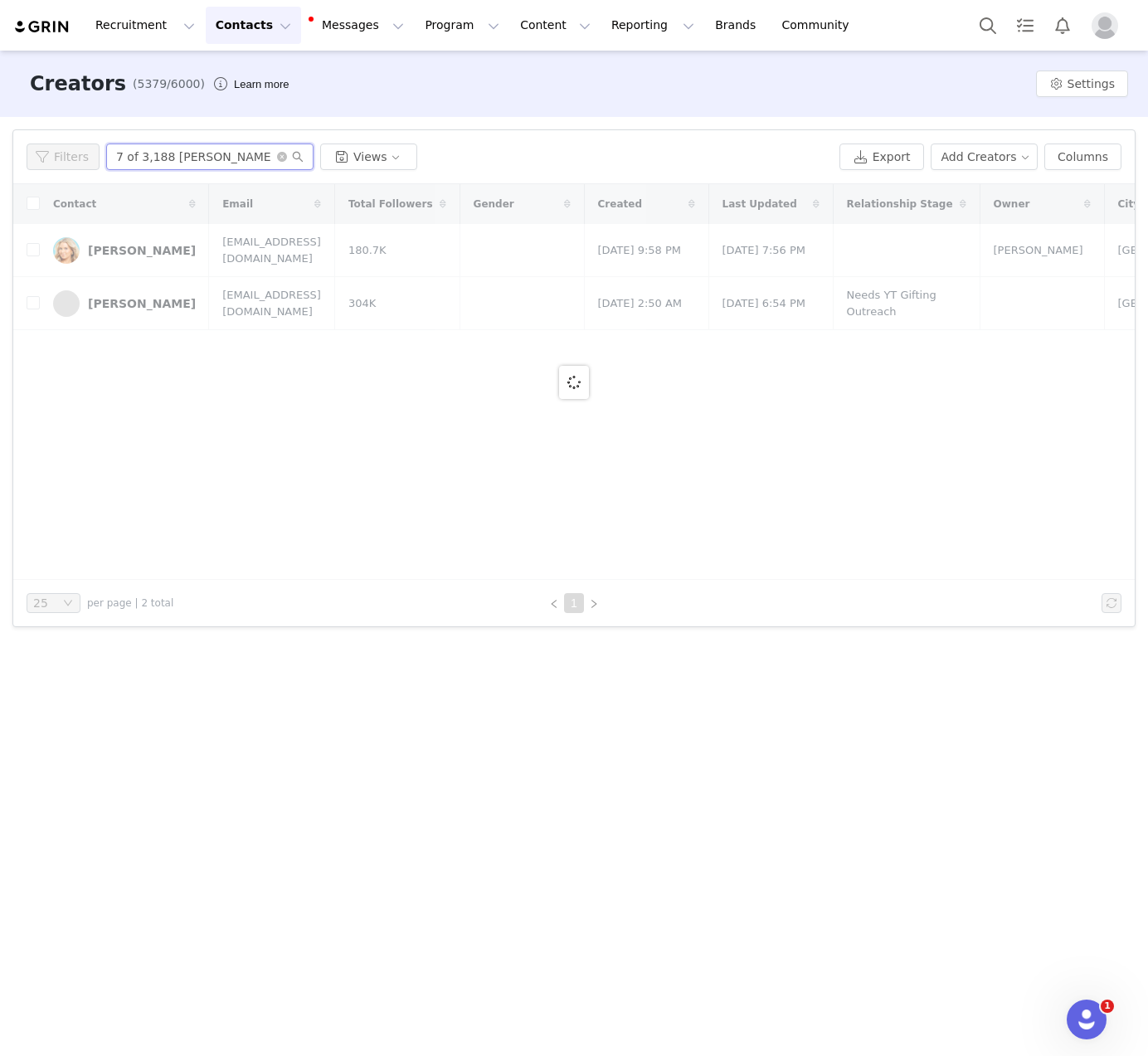
drag, startPoint x: 181, startPoint y: 155, endPoint x: -1, endPoint y: 145, distance: 182.3
click at [0, 145] on div "Filters Filter Logic And Or Archived Select Owner Select Contact Tag Select Rel…" at bounding box center [574, 378] width 1148 height 522
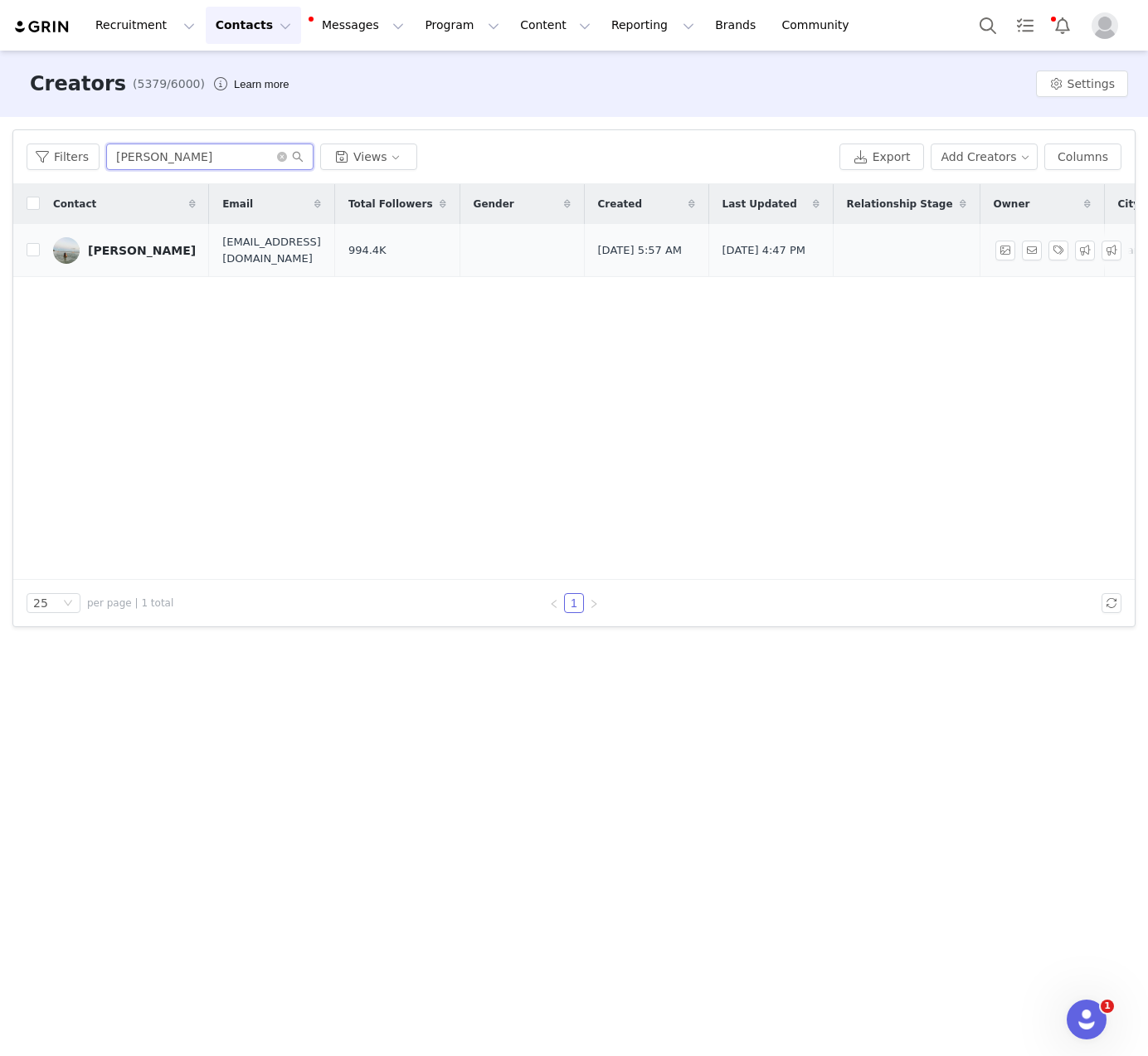
type input "[PERSON_NAME]"
click at [141, 250] on div "[PERSON_NAME]" at bounding box center [142, 251] width 108 height 13
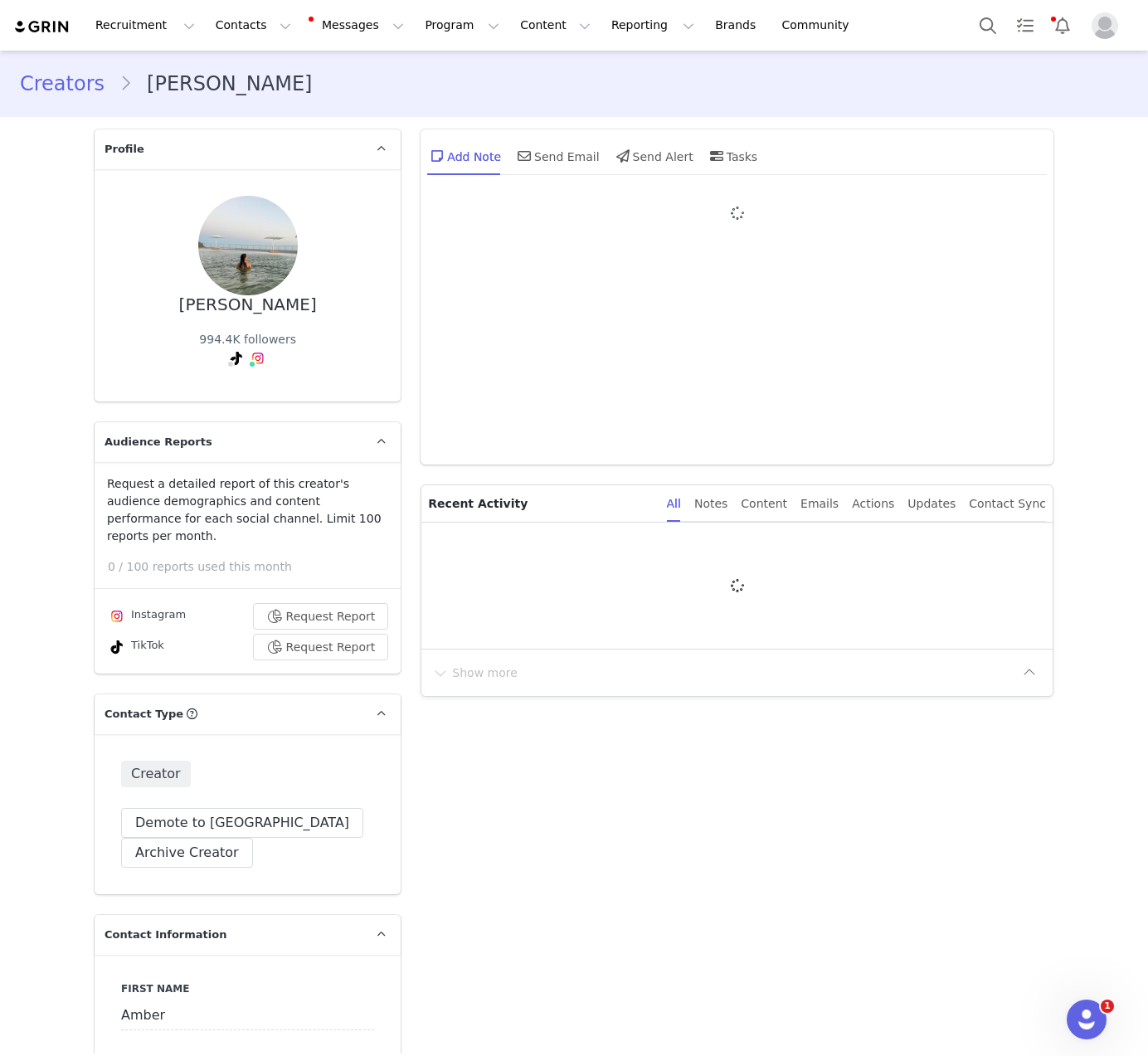
type input "+1 ([GEOGRAPHIC_DATA])"
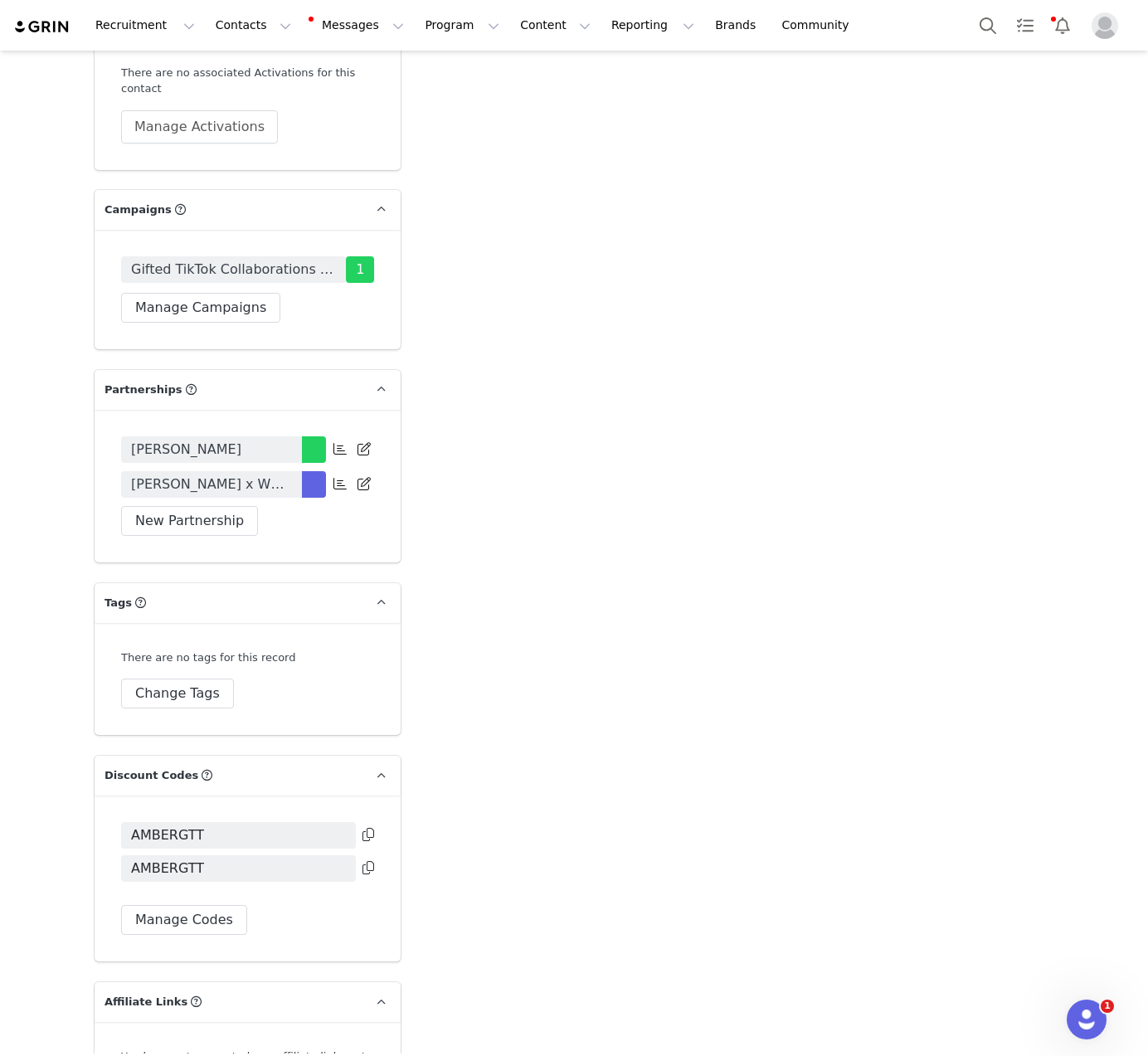
scroll to position [3483, 0]
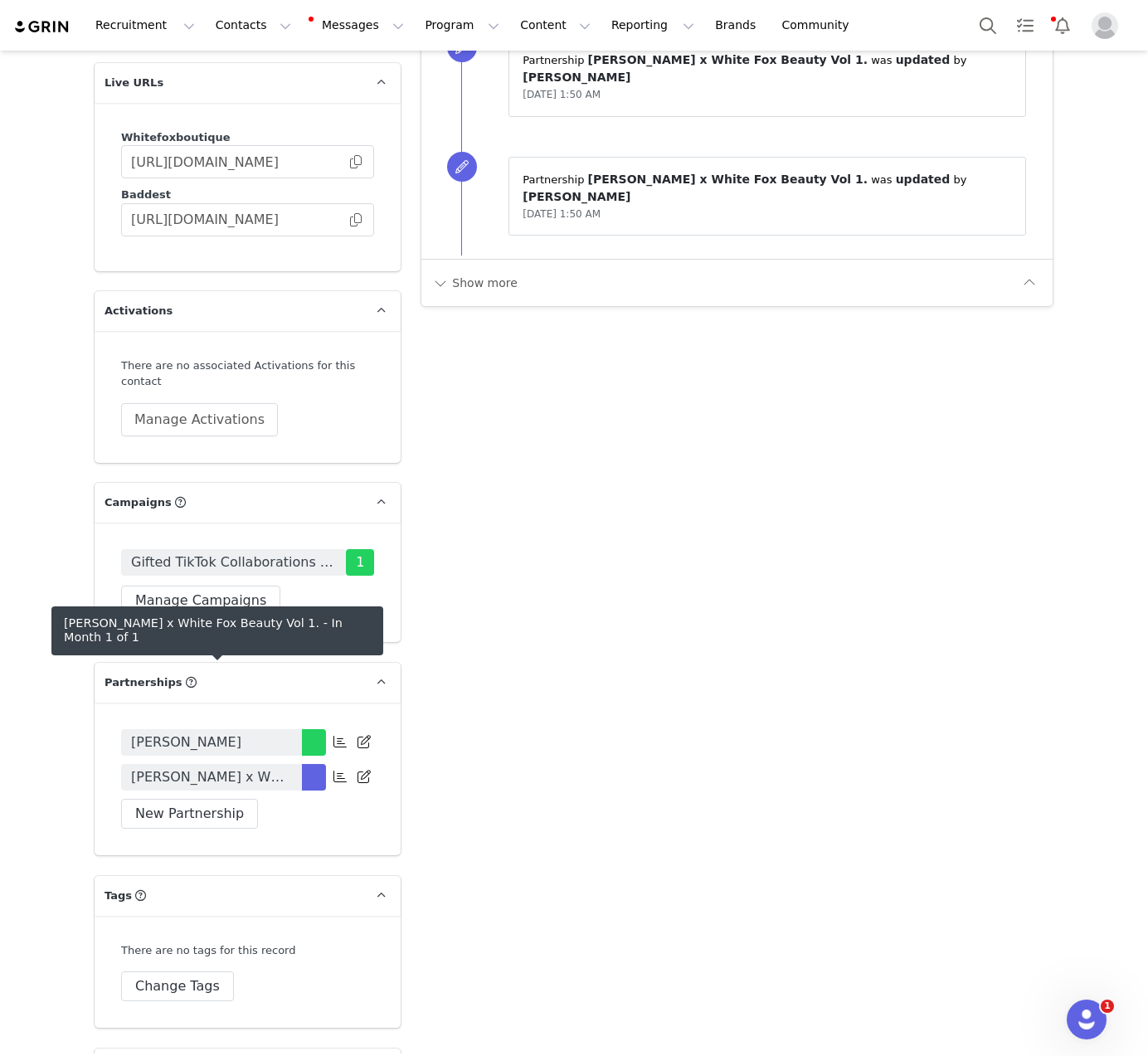
click at [184, 767] on span "[PERSON_NAME] x White Fox Beauty Vol 1." at bounding box center [211, 777] width 161 height 20
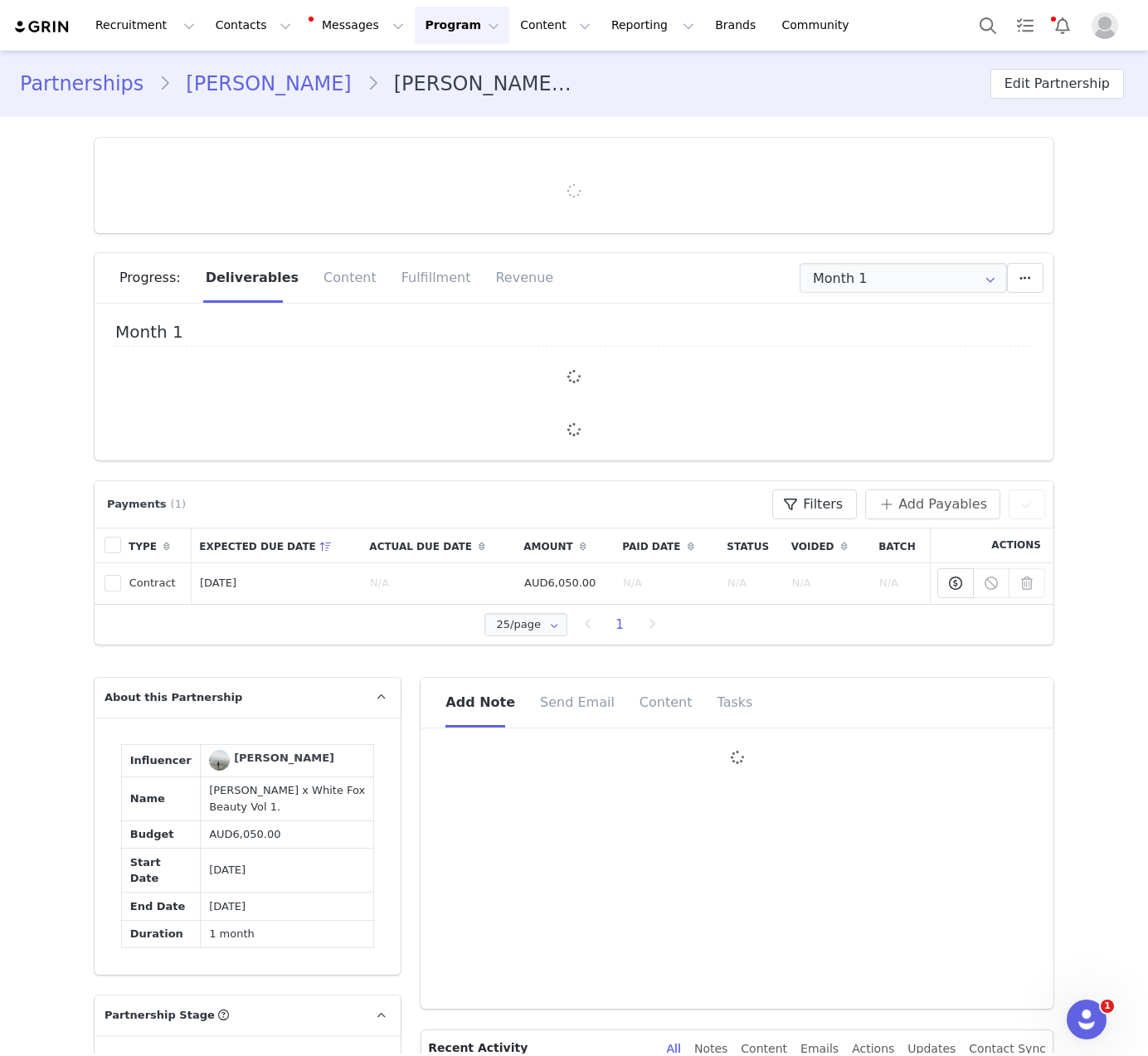
type input "+1 ([GEOGRAPHIC_DATA])"
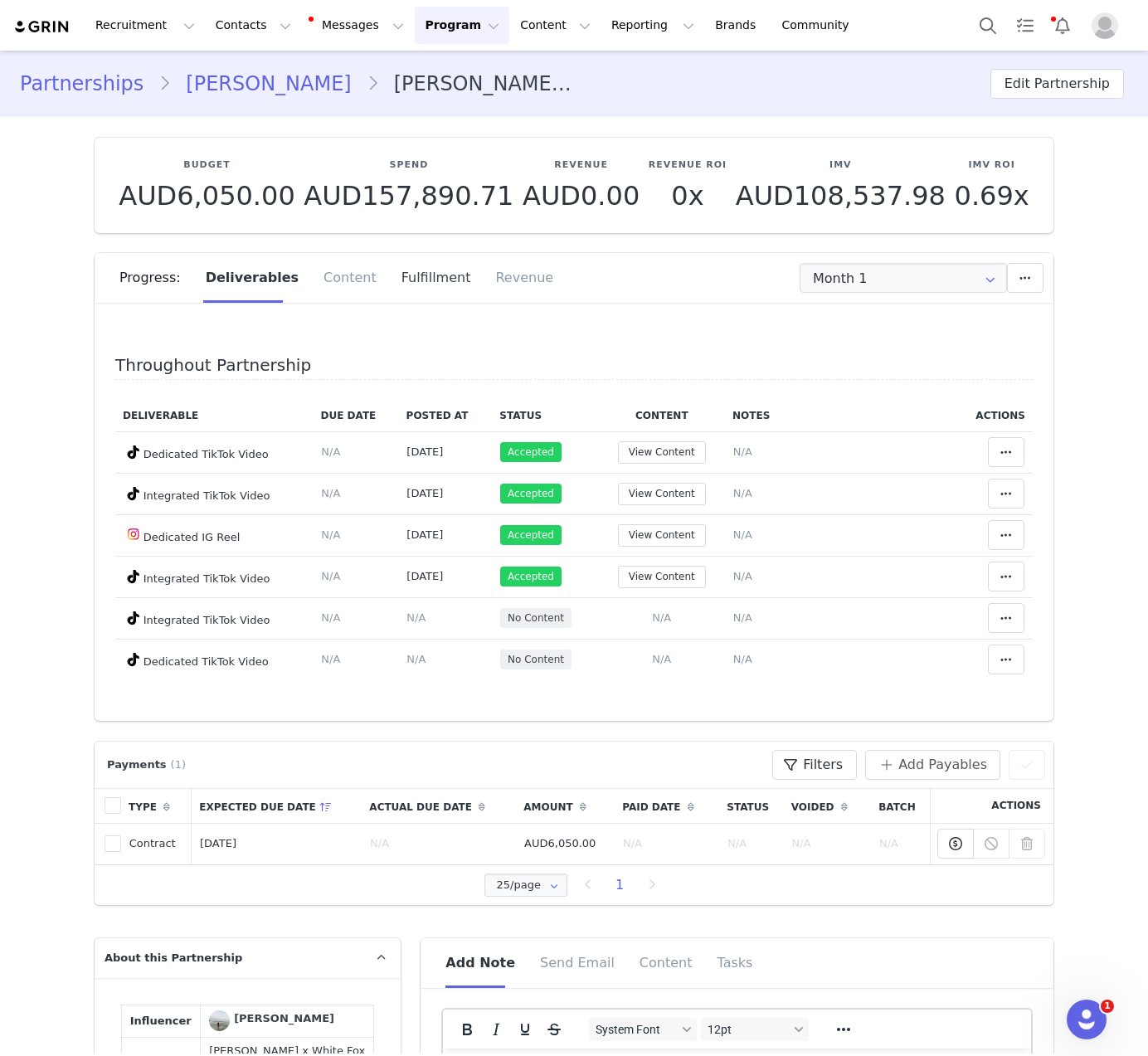
click at [389, 288] on div "Fulfillment" at bounding box center [436, 277] width 94 height 50
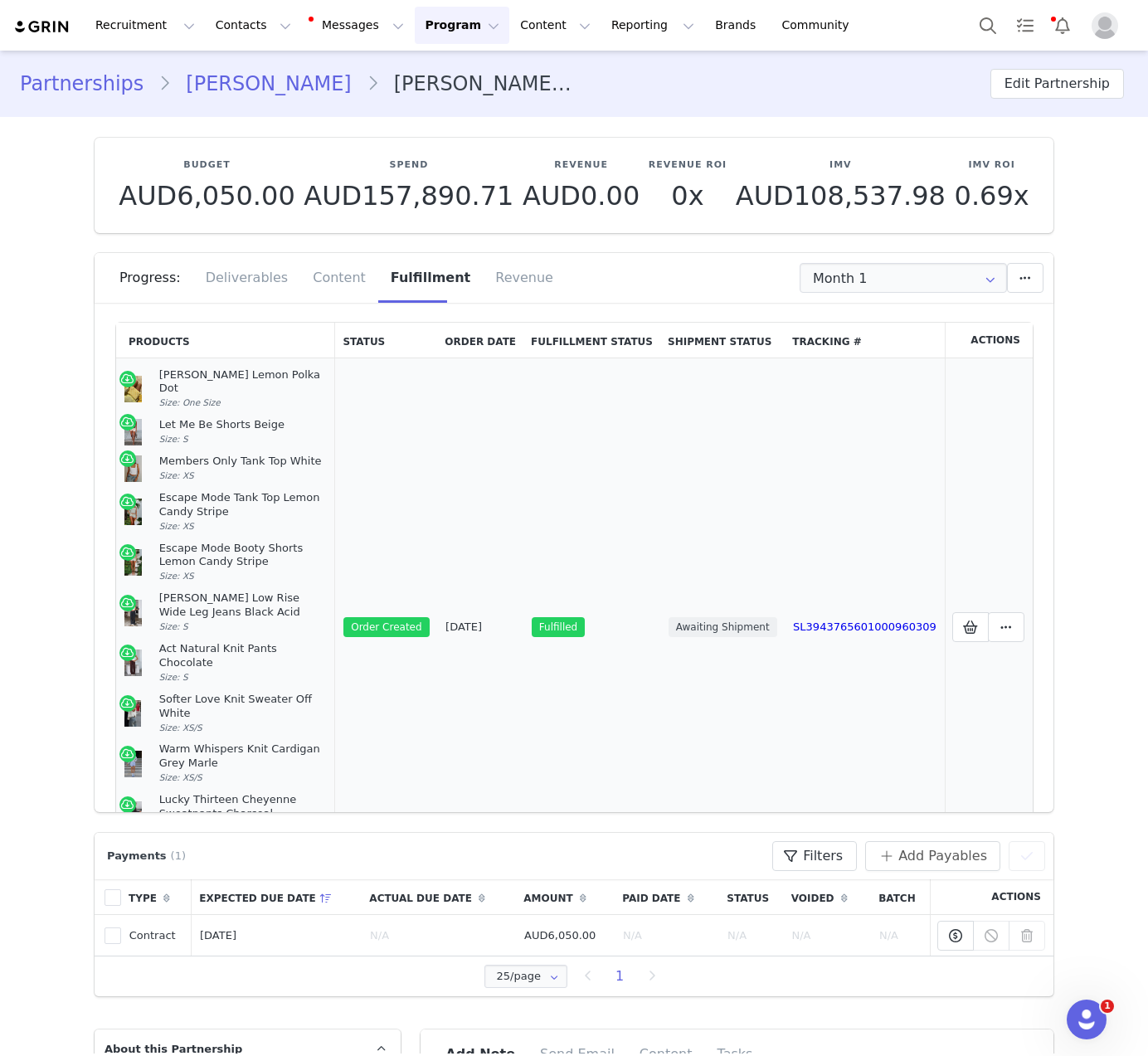
scroll to position [132, 0]
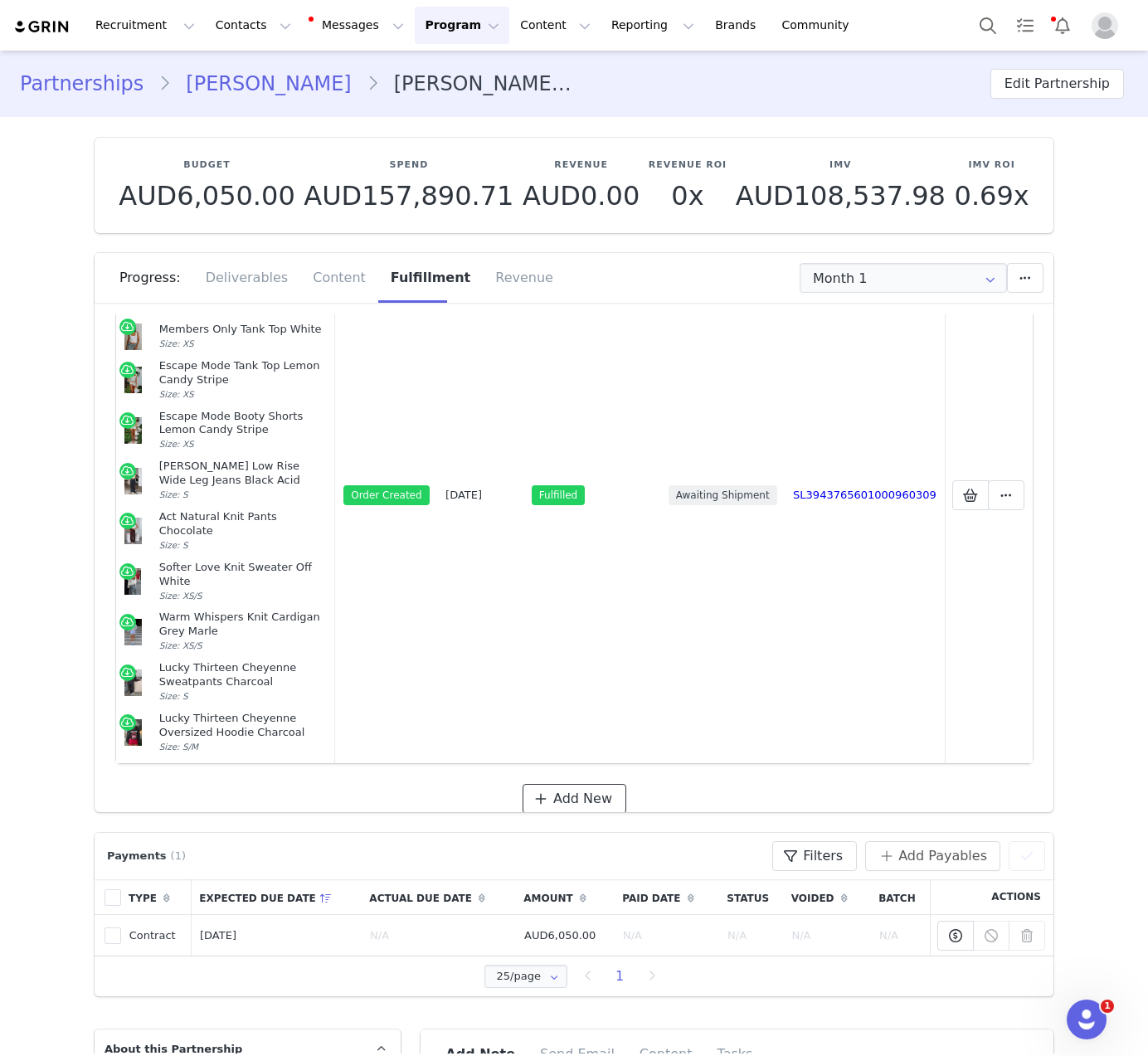
click at [567, 784] on button "Add New" at bounding box center [574, 798] width 104 height 30
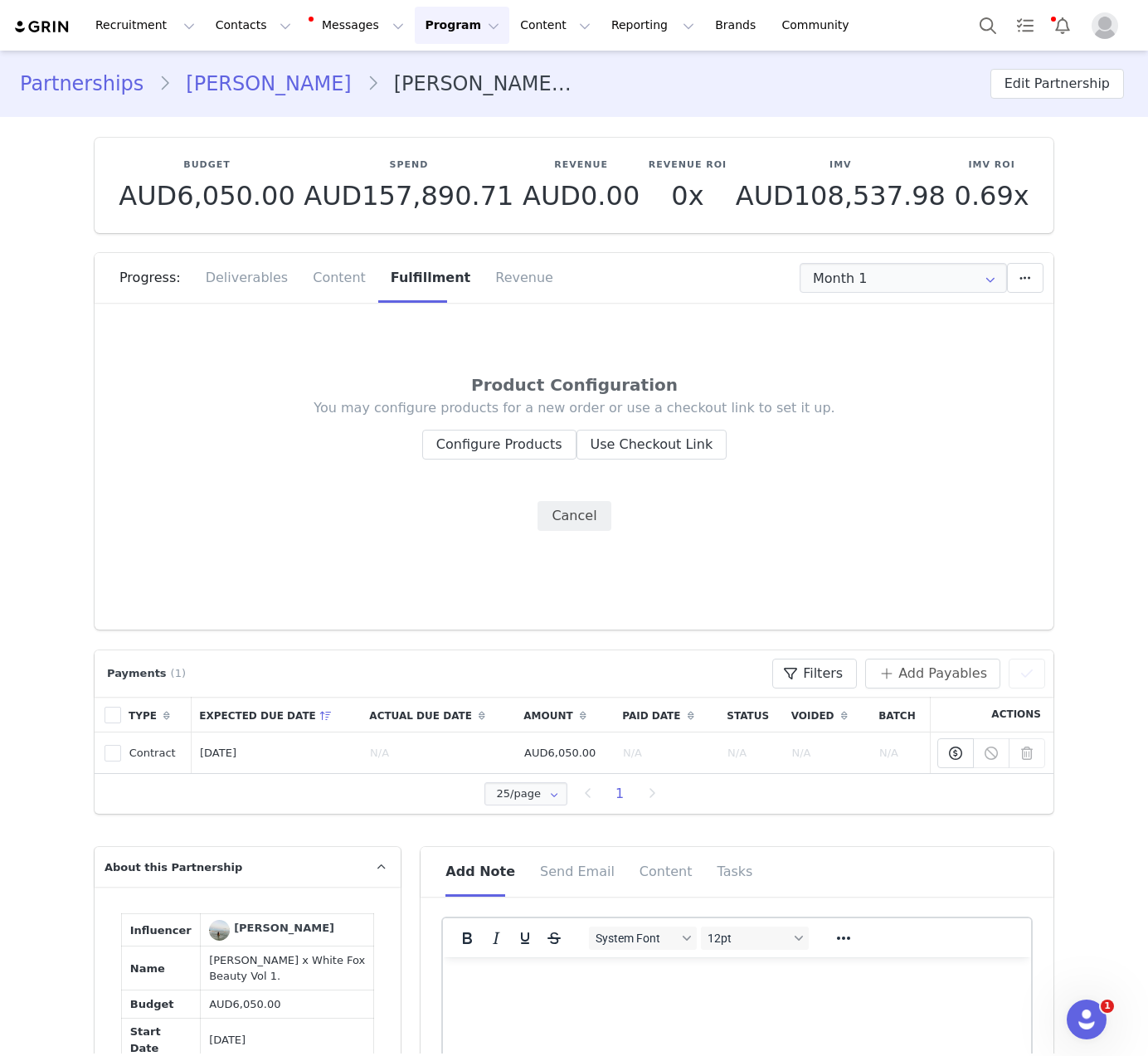
scroll to position [0, 0]
click at [525, 461] on div "You may configure products for a new order or use a checkout link to set it up.…" at bounding box center [574, 465] width 850 height 132
click at [523, 434] on button "Configure Products" at bounding box center [499, 444] width 154 height 30
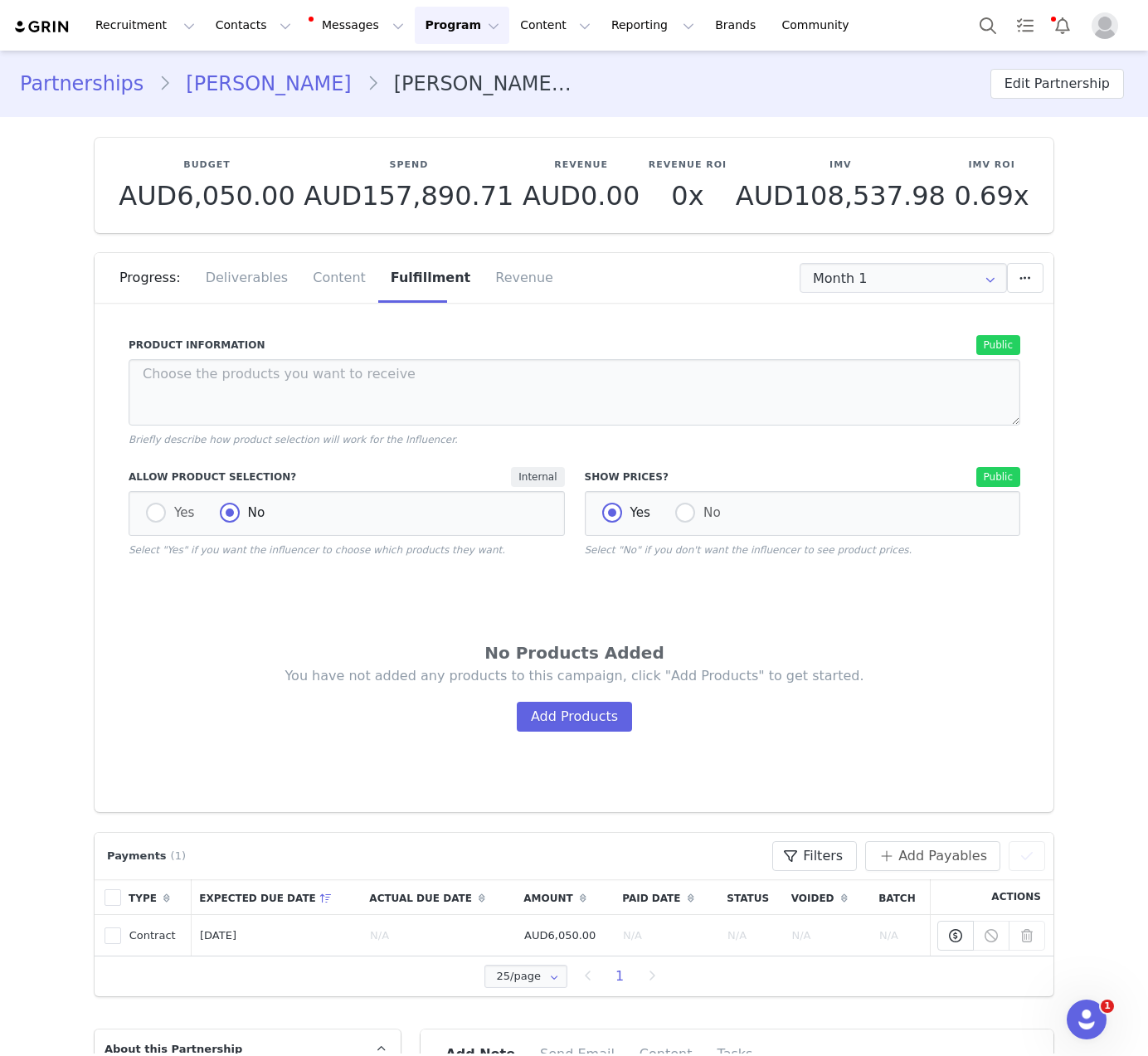
click at [180, 503] on div "Yes No" at bounding box center [346, 513] width 436 height 45
click at [178, 508] on span "Yes" at bounding box center [181, 513] width 29 height 15
click at [166, 508] on input "Yes" at bounding box center [156, 514] width 20 height 22
radio input "true"
radio input "false"
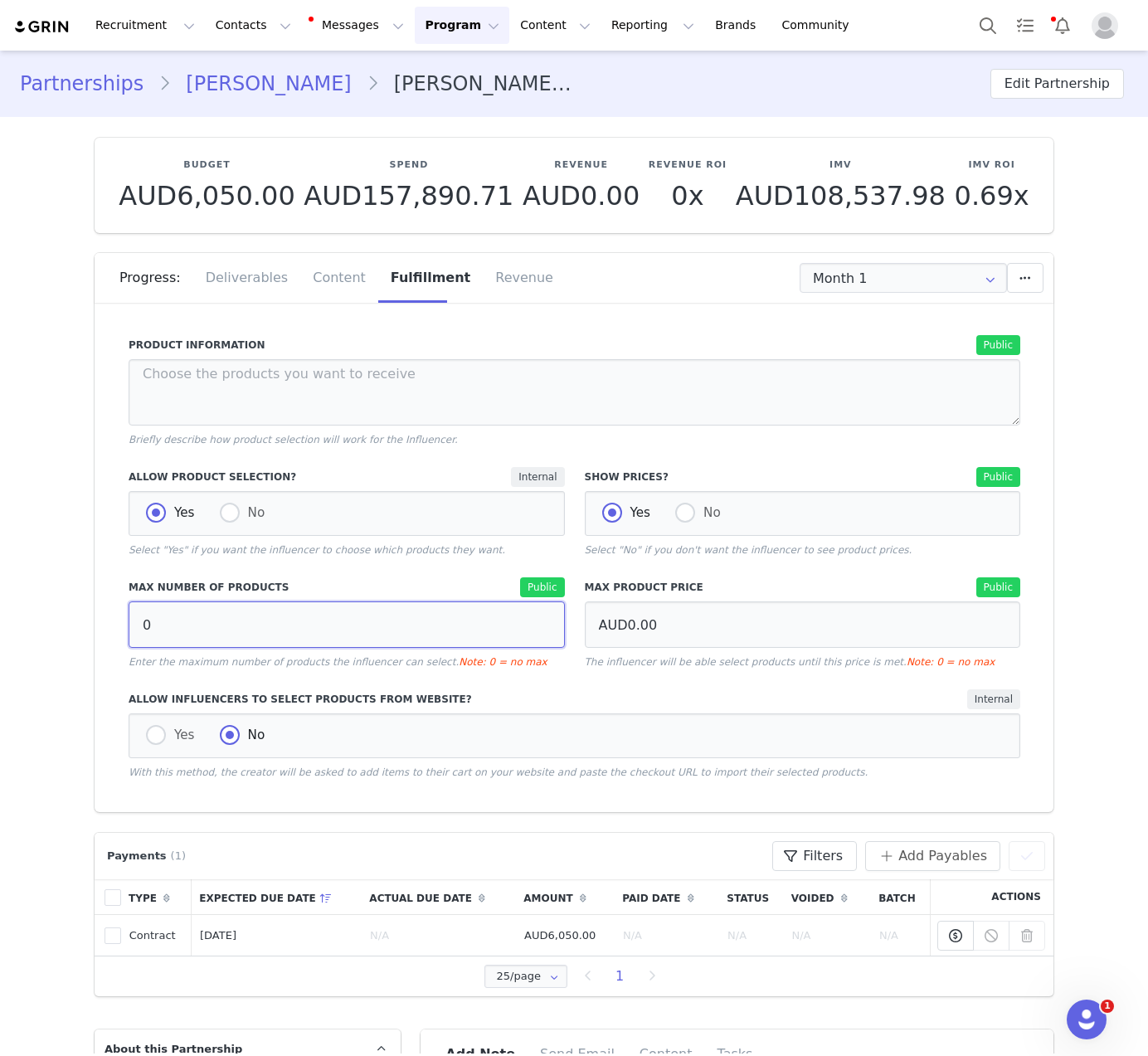
drag, startPoint x: 173, startPoint y: 625, endPoint x: 110, endPoint y: 568, distance: 85.0
click at [116, 568] on div "Product Information Public Briefly describe how product selection will work for…" at bounding box center [574, 708] width 916 height 773
type input "10"
click at [167, 534] on div "Yes No" at bounding box center [346, 513] width 436 height 45
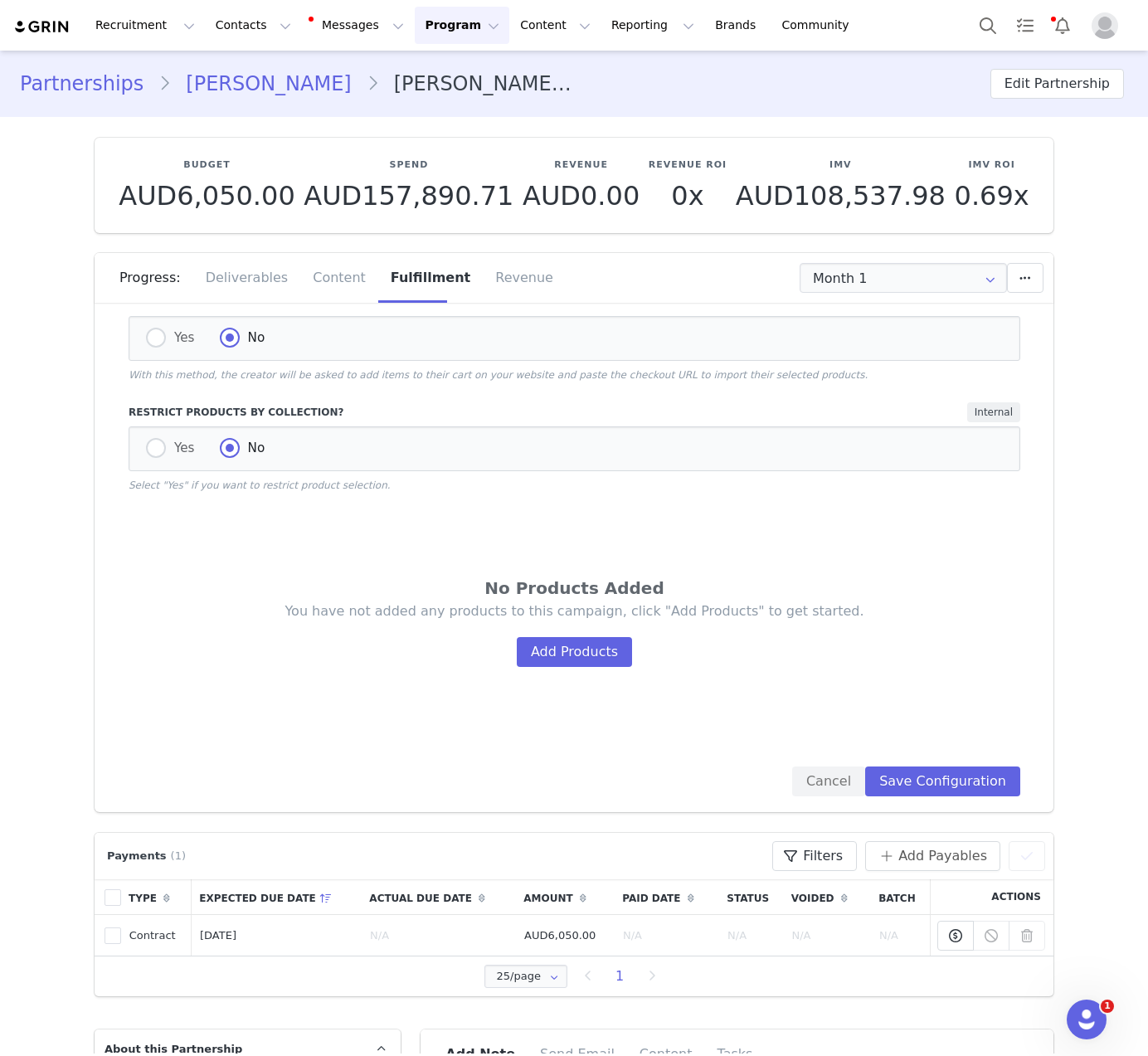
scroll to position [412, 0]
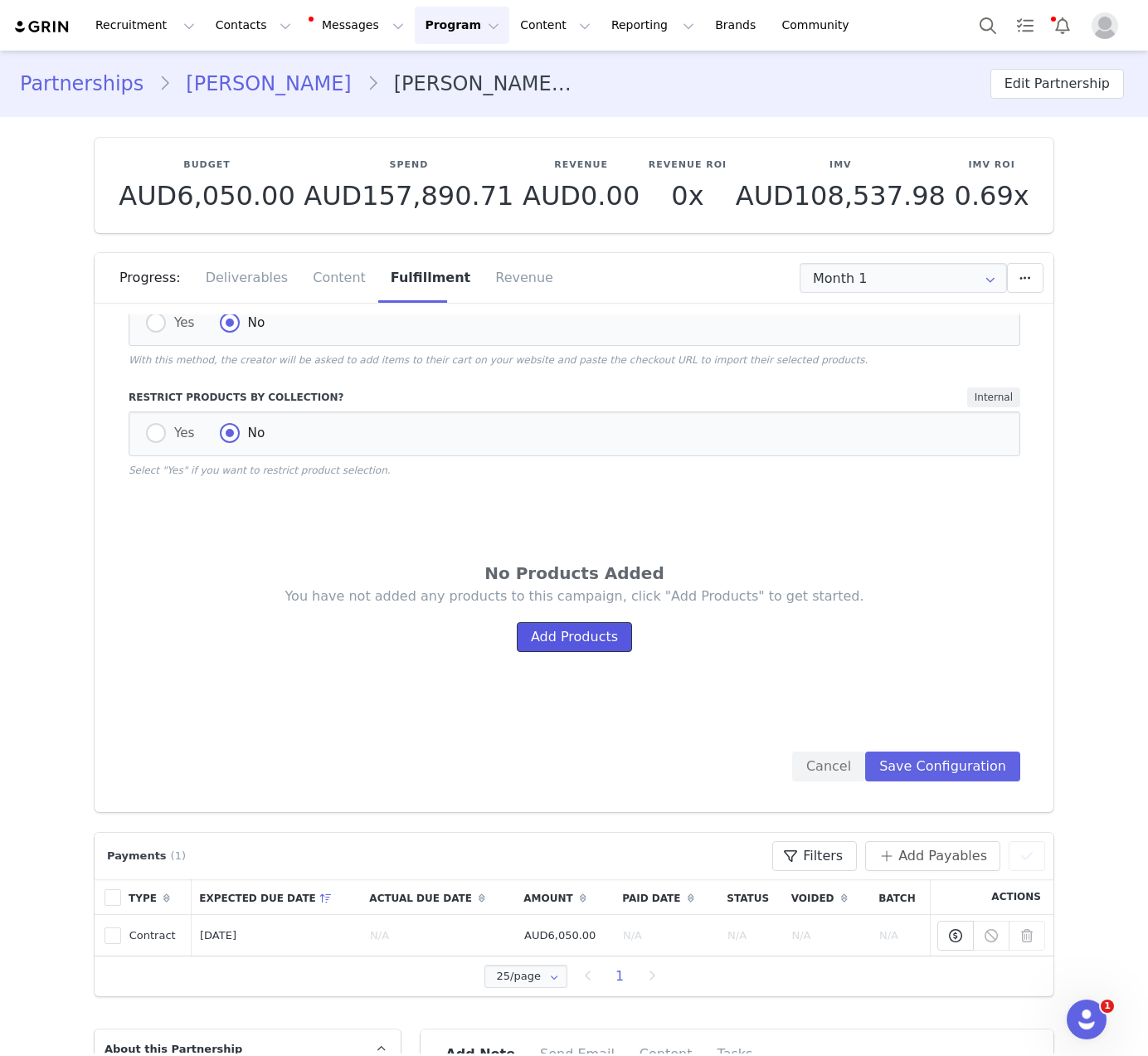
click at [583, 643] on button "Add Products" at bounding box center [574, 636] width 116 height 30
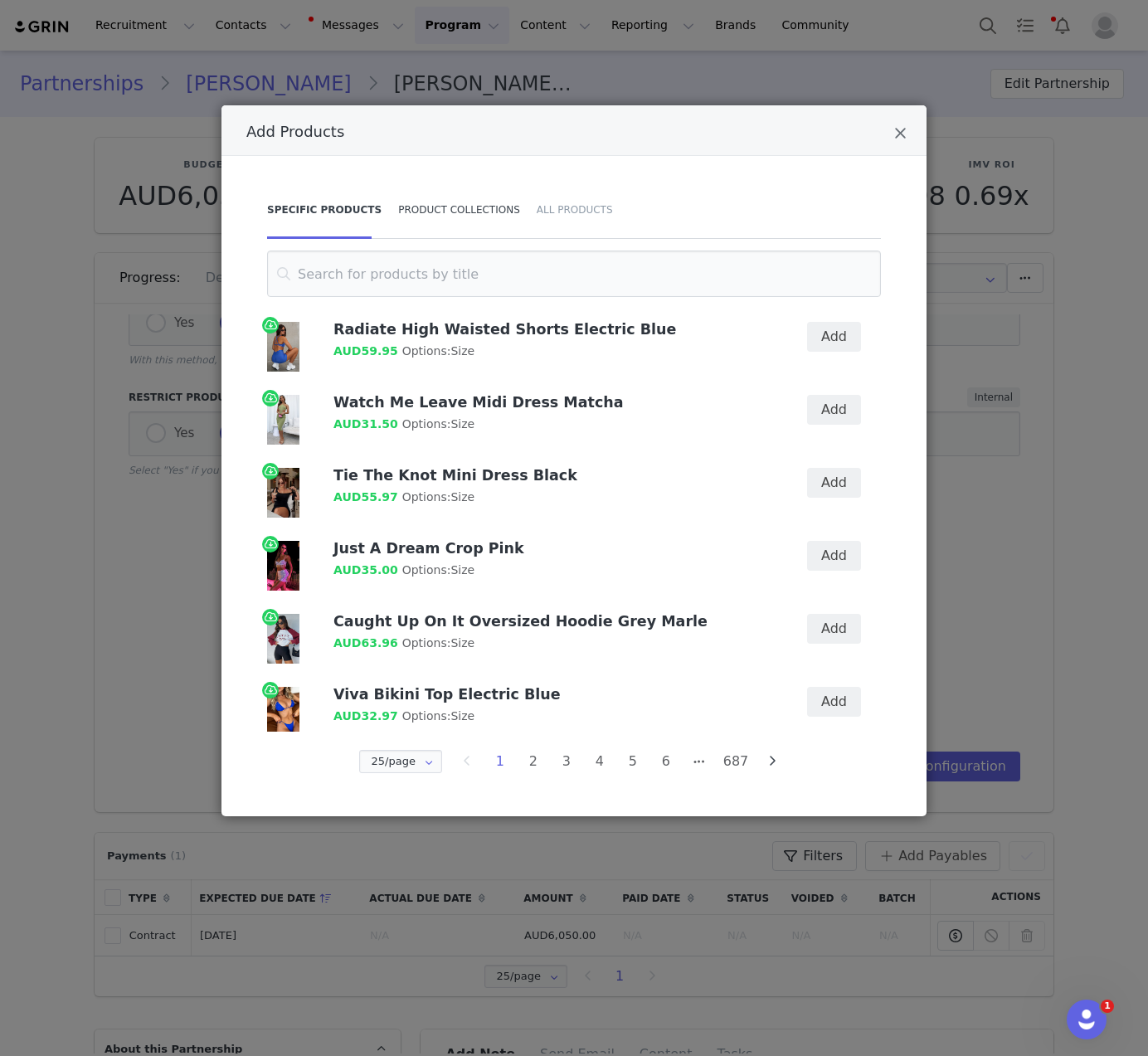
click at [480, 212] on div "Product Collections" at bounding box center [459, 209] width 138 height 58
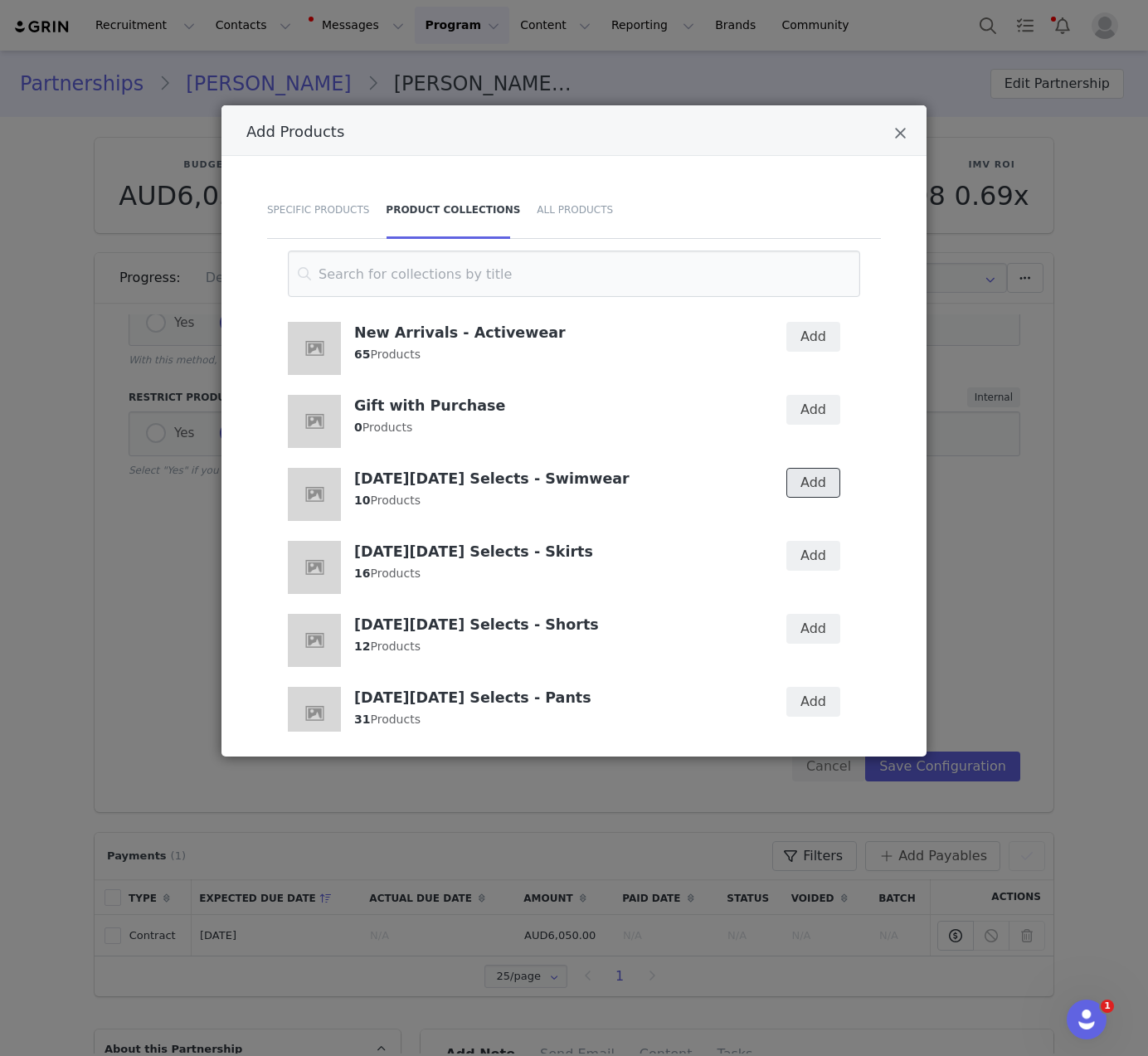
click at [819, 495] on button "Add" at bounding box center [813, 482] width 54 height 30
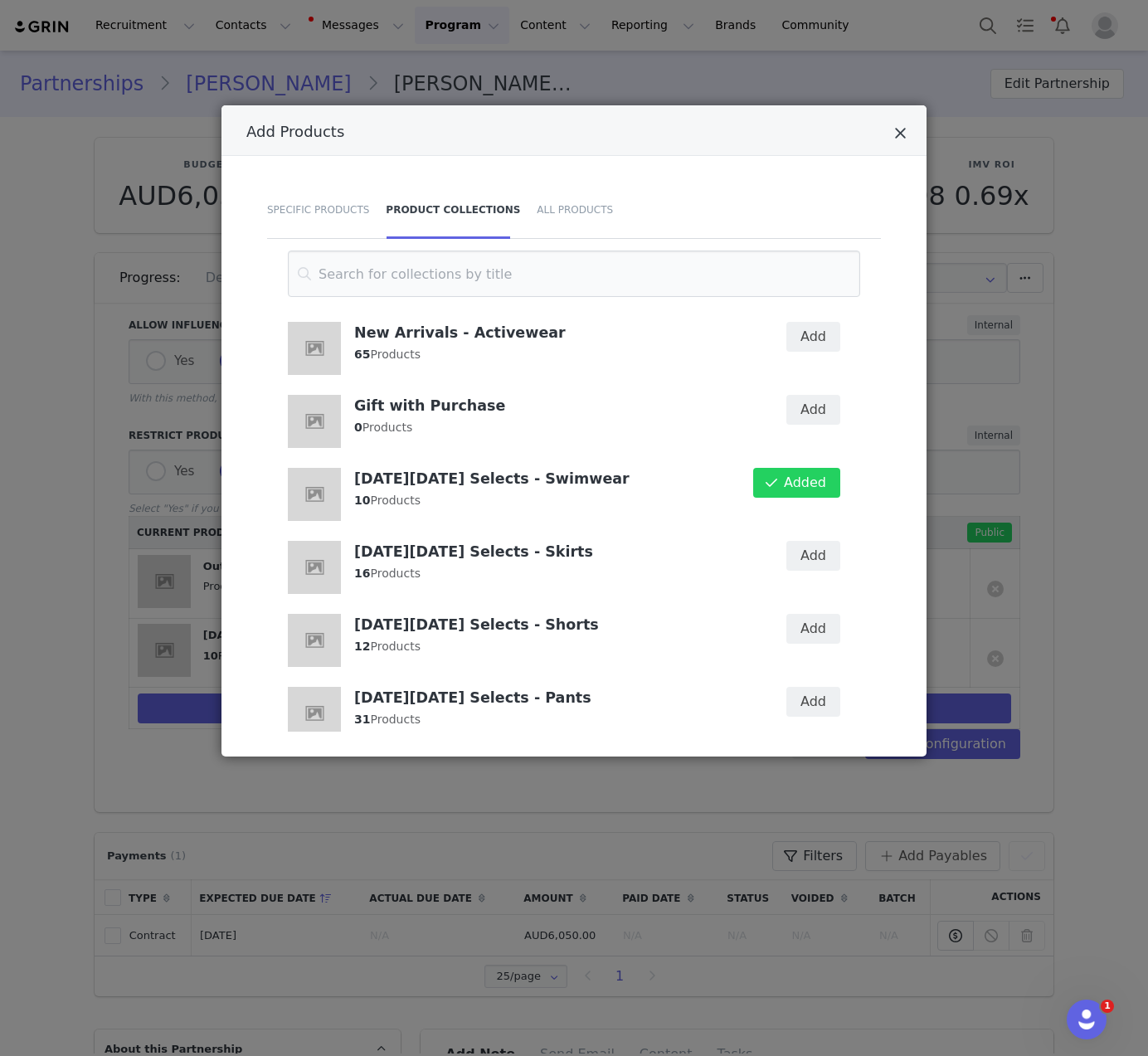
click at [903, 135] on icon "Close" at bounding box center [900, 133] width 13 height 17
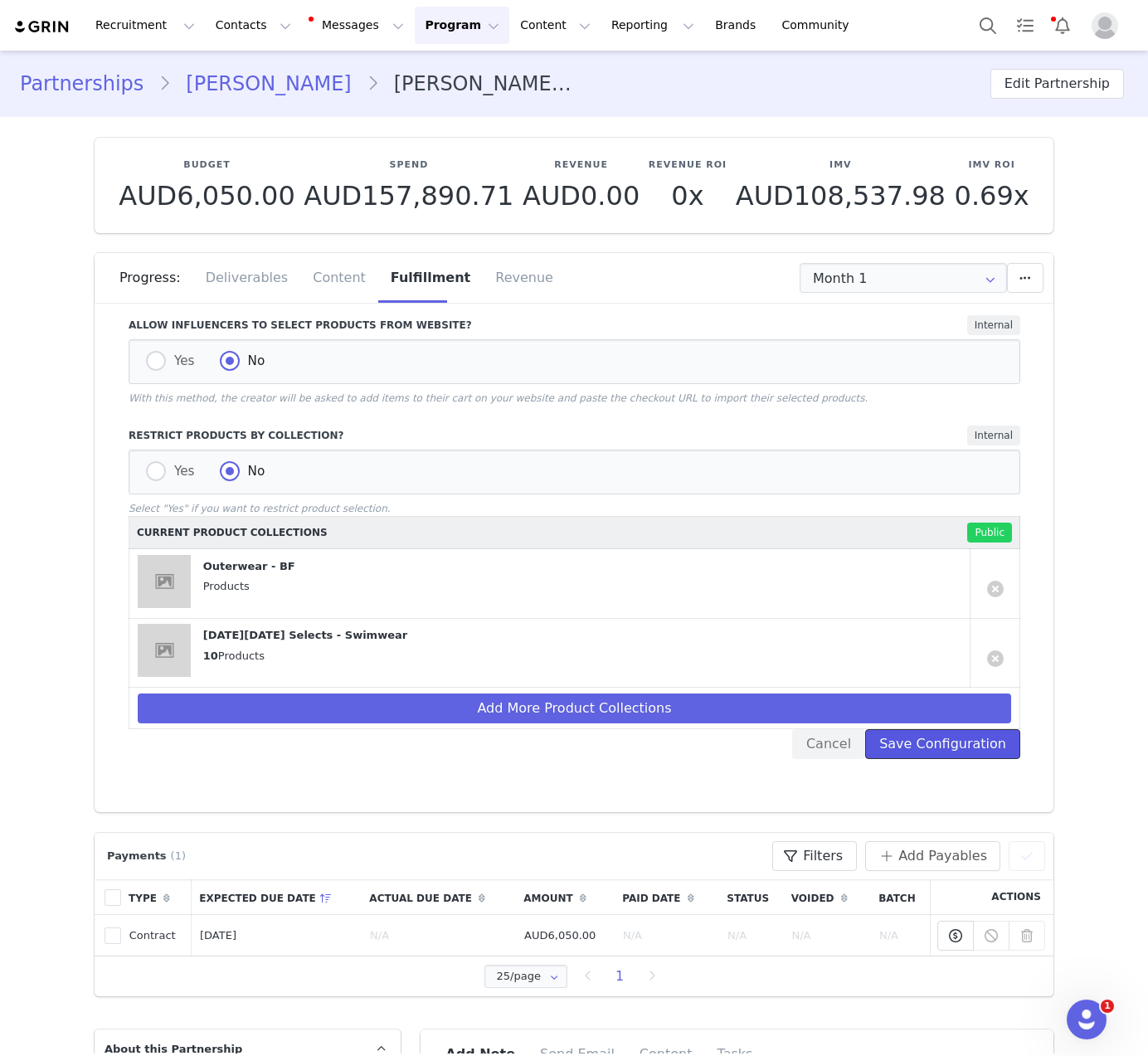
click at [888, 746] on button "Save Configuration" at bounding box center [942, 743] width 155 height 30
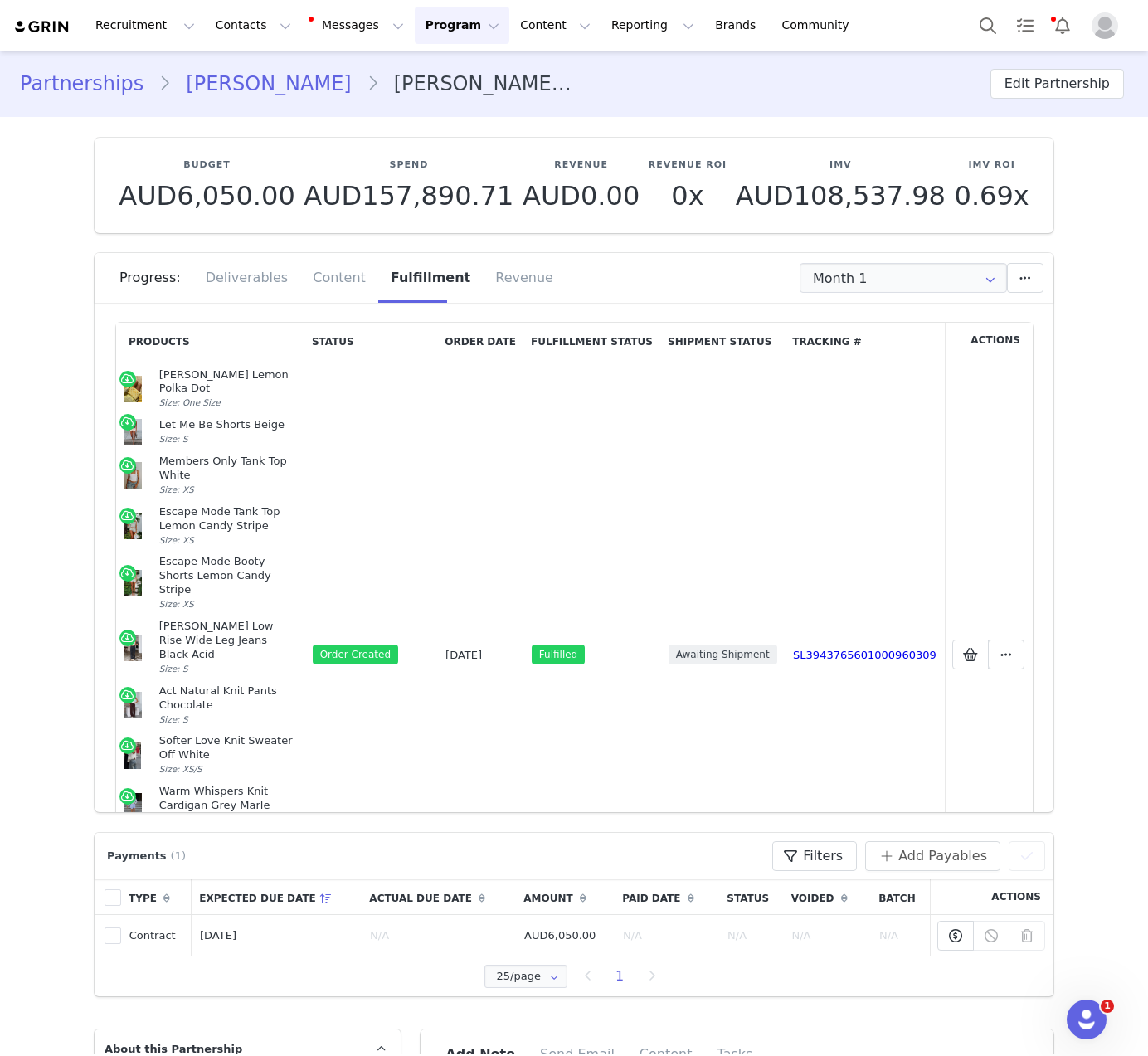
scroll to position [179, 0]
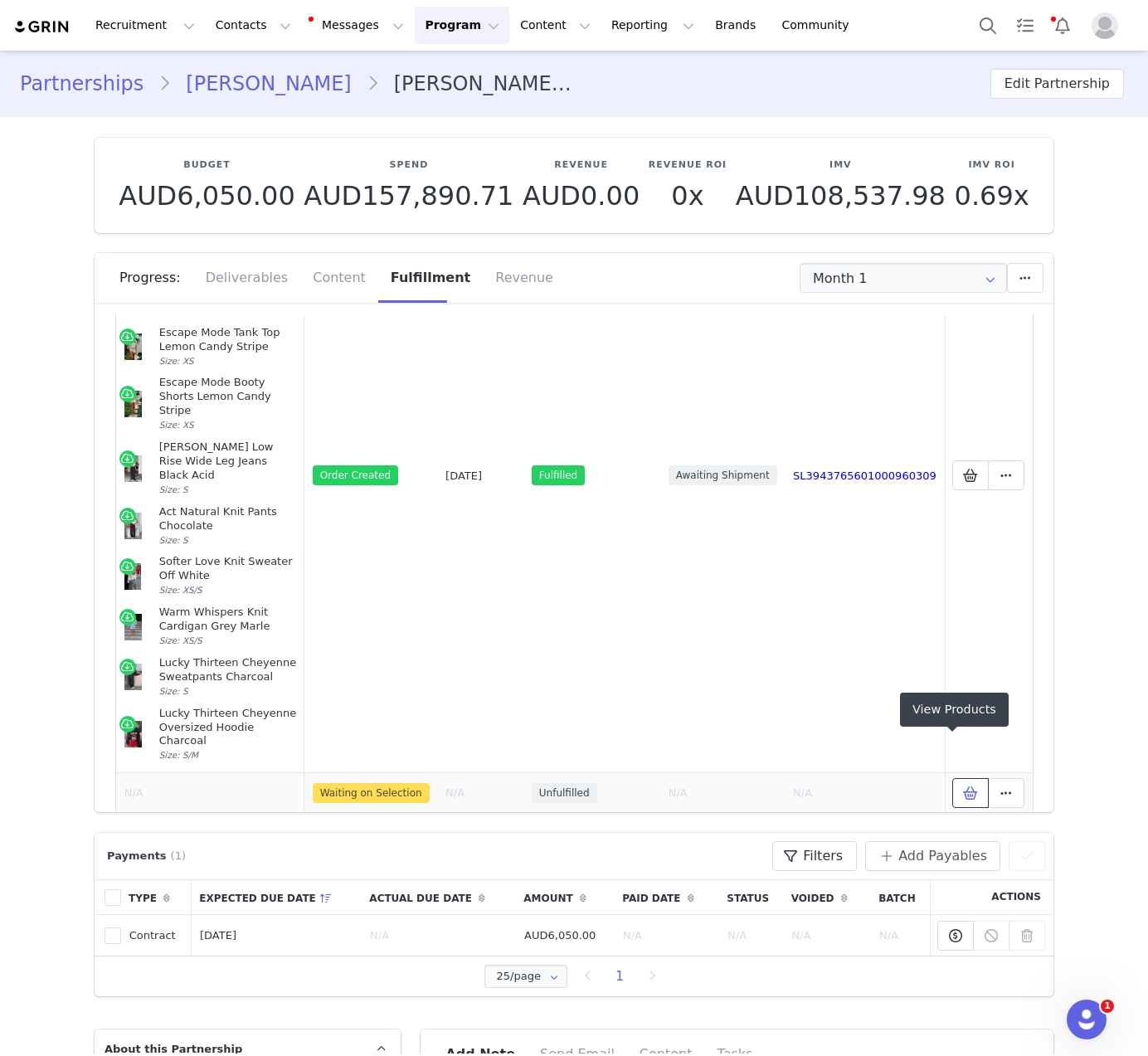
click at [952, 778] on button at bounding box center [970, 792] width 36 height 30
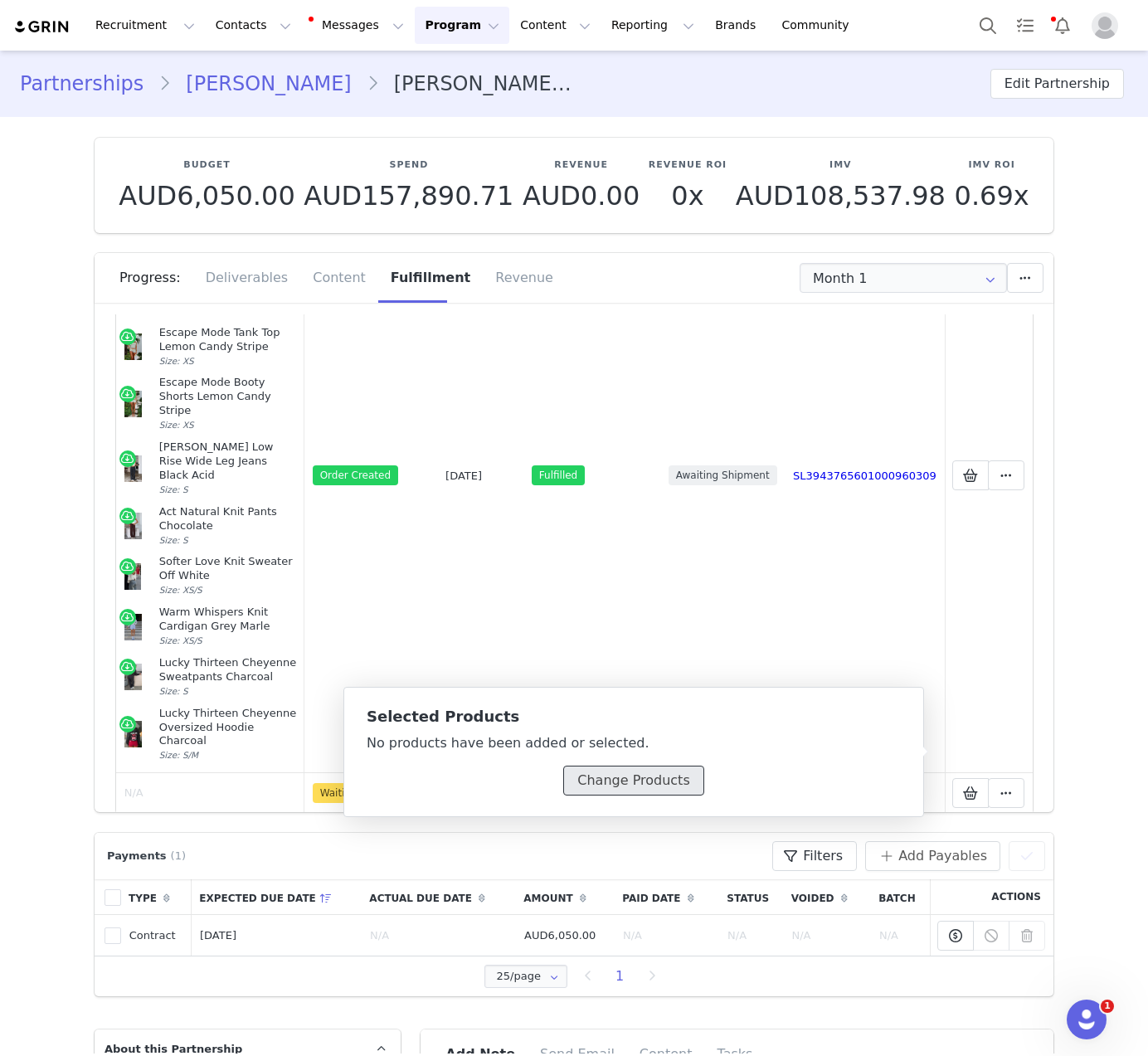
click at [633, 771] on button "Change Products" at bounding box center [633, 779] width 140 height 30
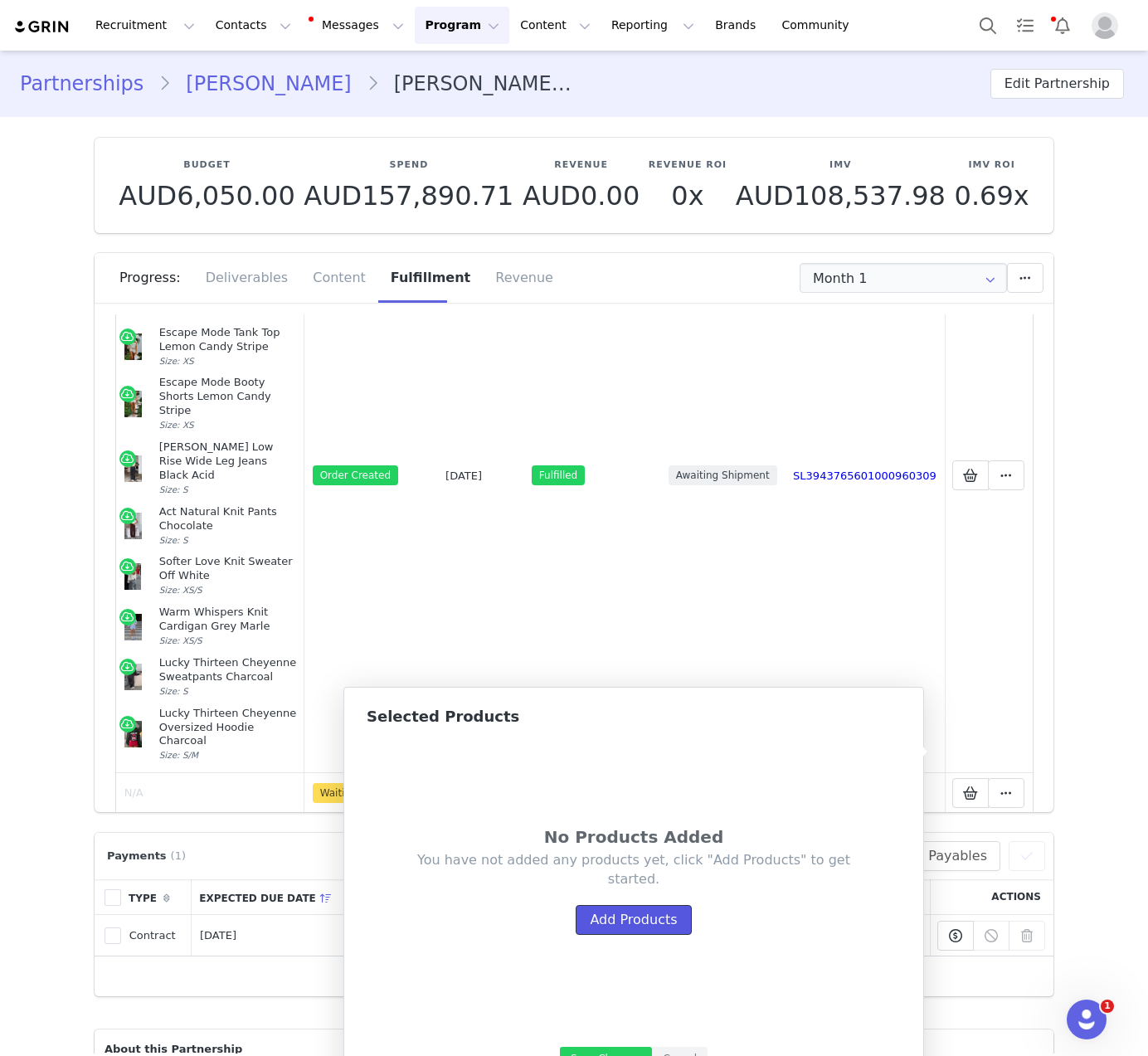
click at [595, 926] on button "Add Products" at bounding box center [633, 919] width 116 height 30
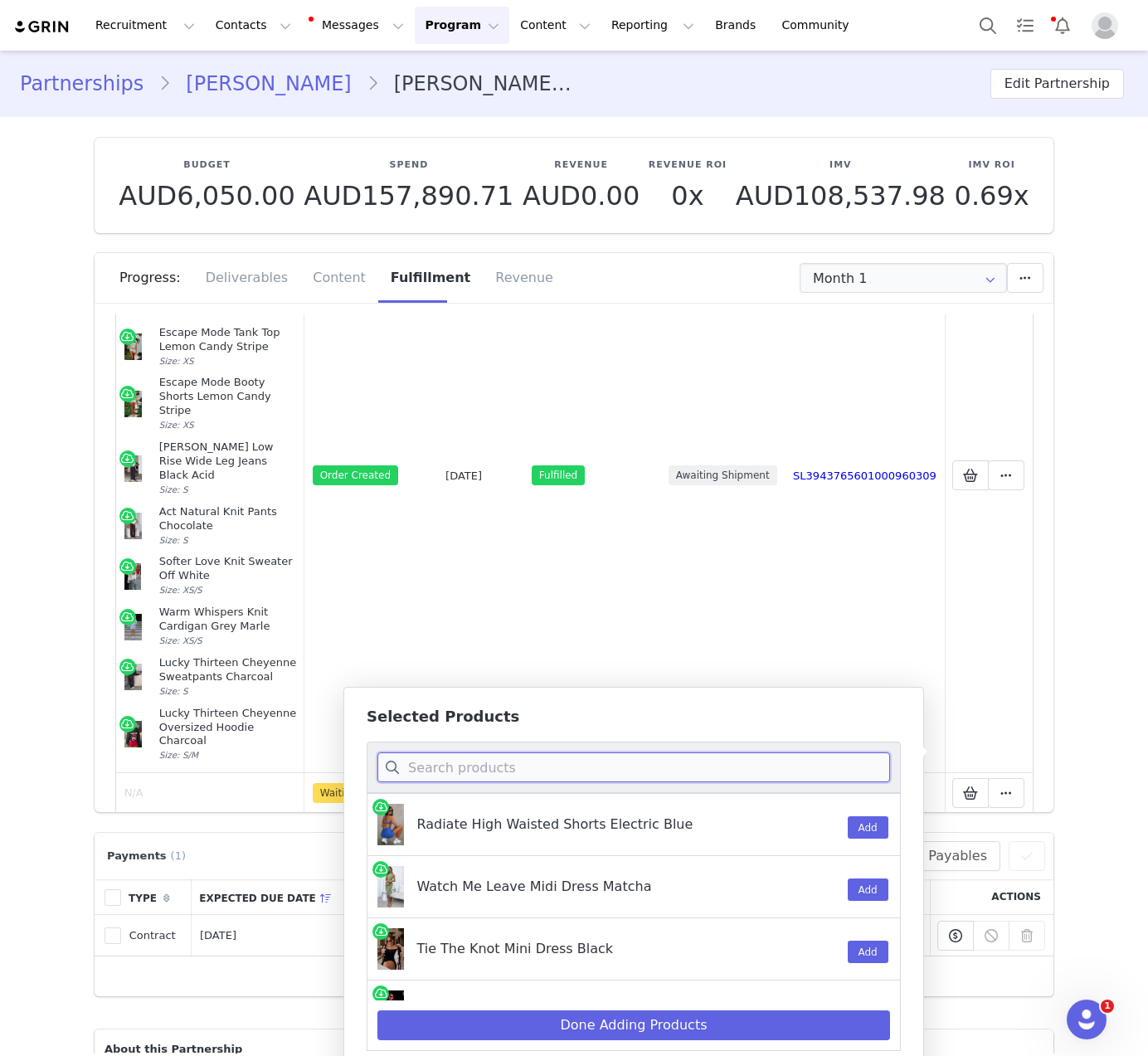
click at [652, 769] on input at bounding box center [633, 767] width 513 height 30
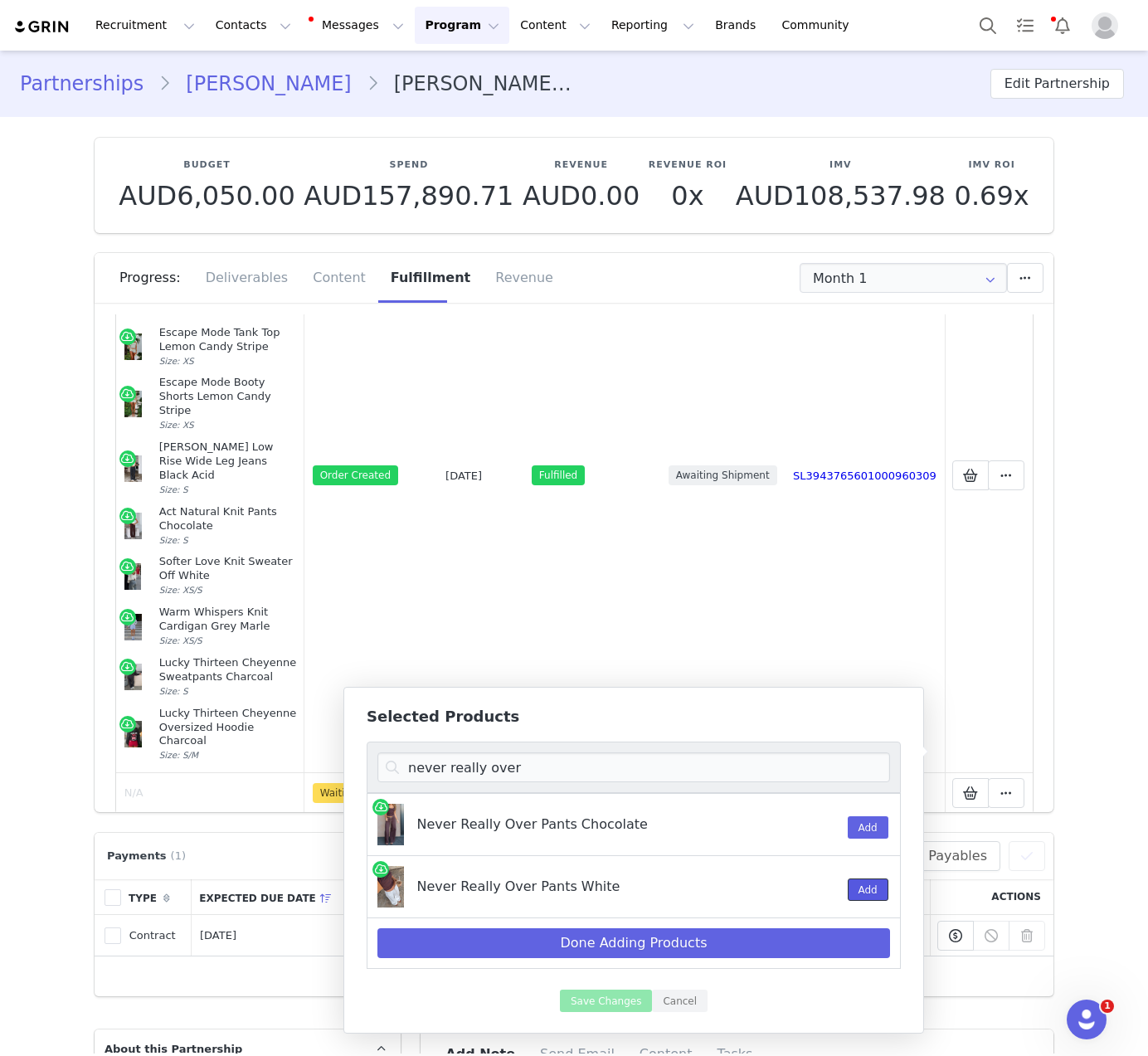
click at [853, 886] on button "Add" at bounding box center [868, 889] width 40 height 23
click at [725, 760] on input "never really over" at bounding box center [633, 767] width 513 height 30
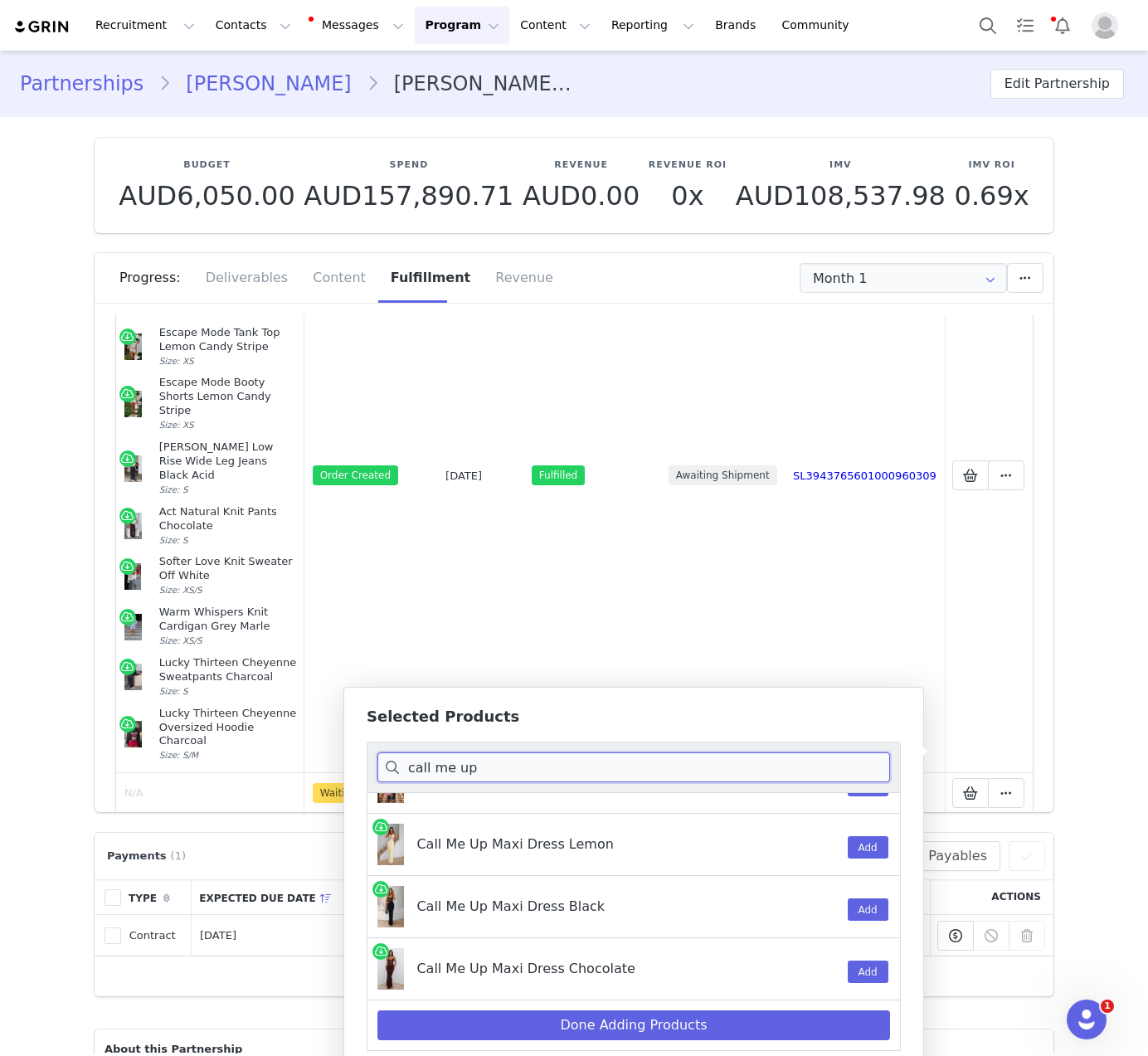
scroll to position [276, 0]
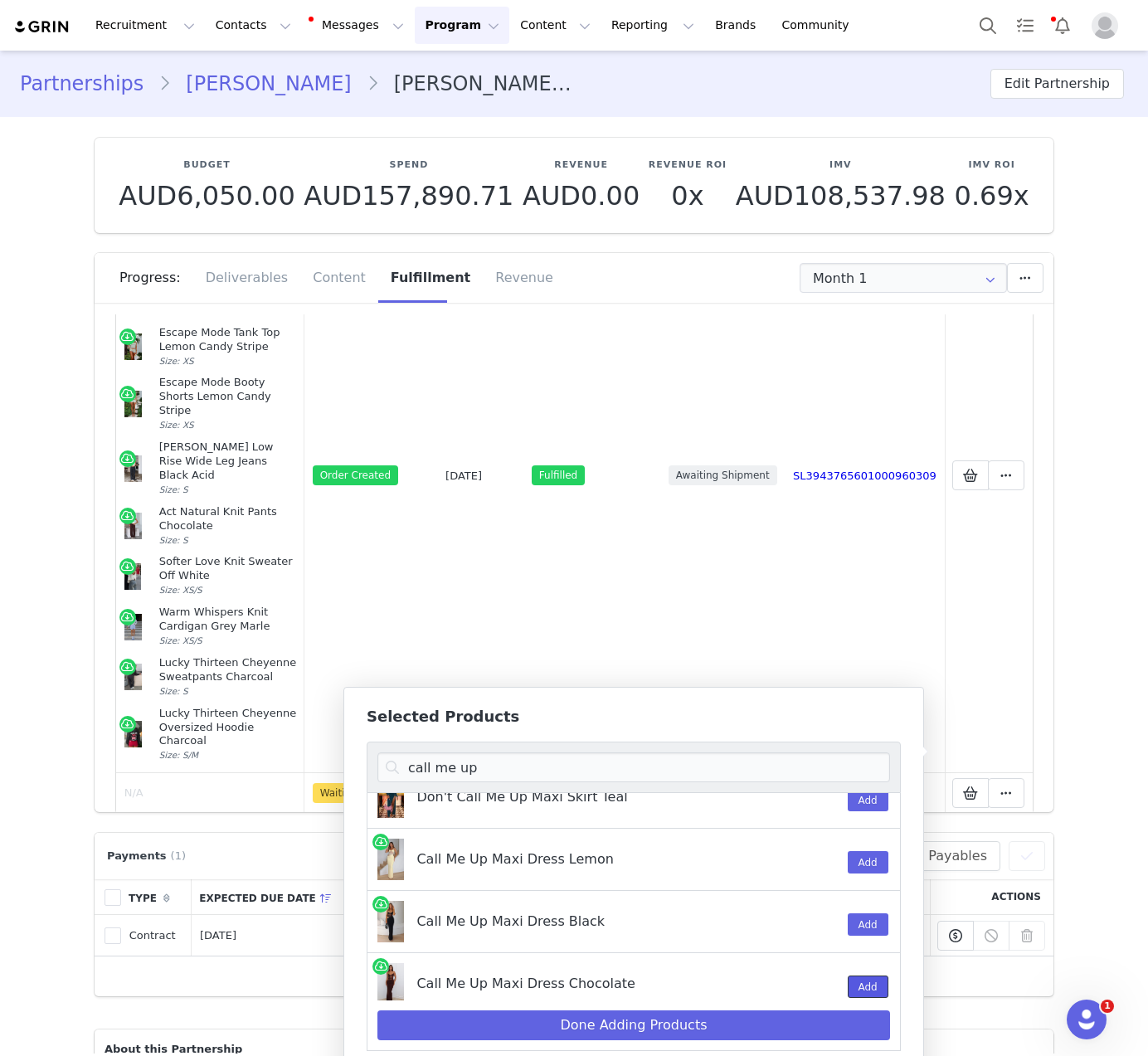
click at [850, 978] on button "Add" at bounding box center [868, 986] width 40 height 23
click at [438, 762] on input "call me up" at bounding box center [633, 767] width 513 height 30
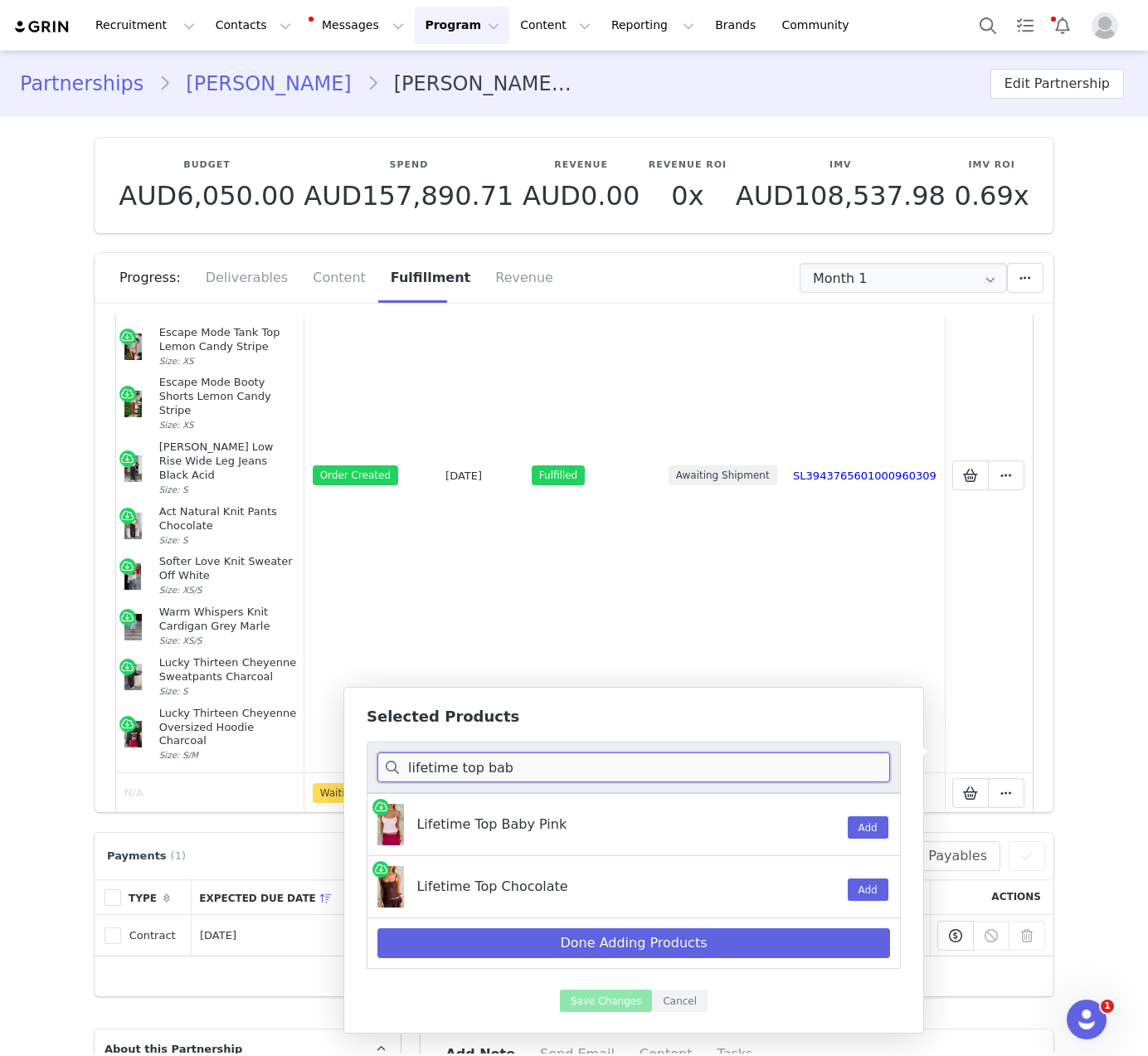
scroll to position [0, 0]
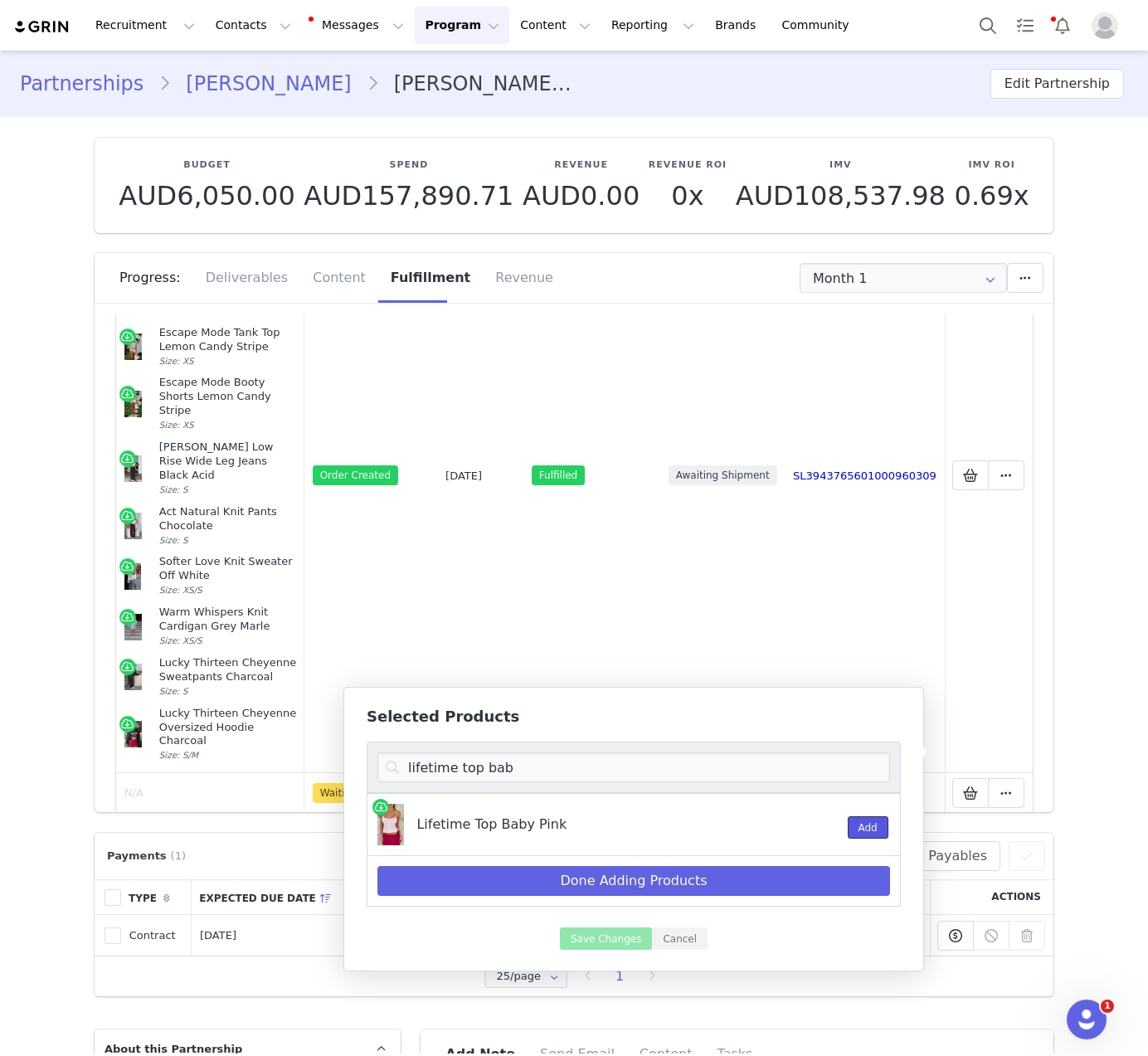
click at [870, 827] on button "Add" at bounding box center [868, 827] width 40 height 23
click at [768, 775] on input "lifetime top bab" at bounding box center [633, 767] width 513 height 30
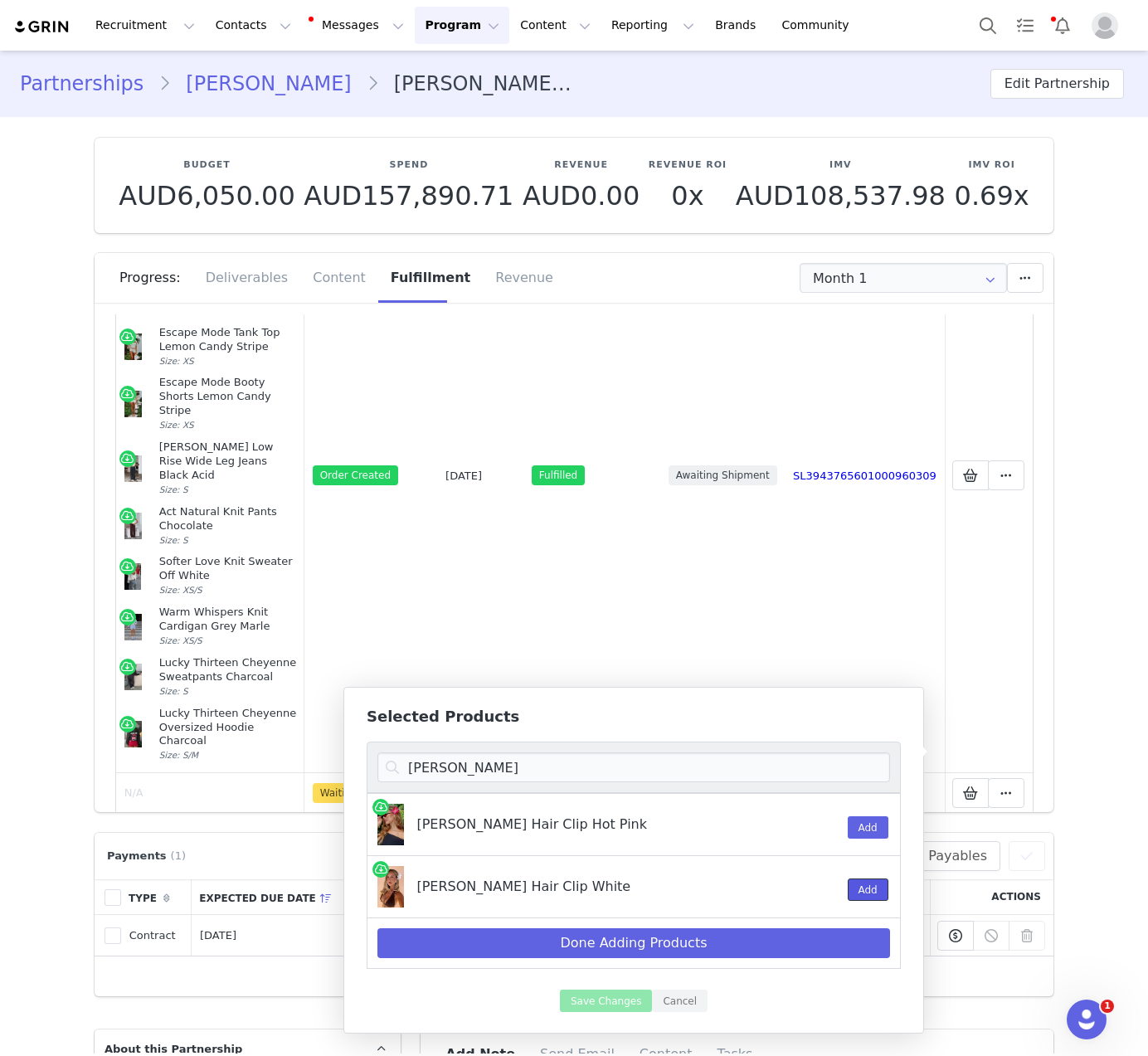
click at [864, 896] on button "Add" at bounding box center [868, 889] width 40 height 23
click at [508, 768] on input "raelynn" at bounding box center [633, 767] width 513 height 30
click at [868, 816] on button "Add" at bounding box center [868, 827] width 40 height 23
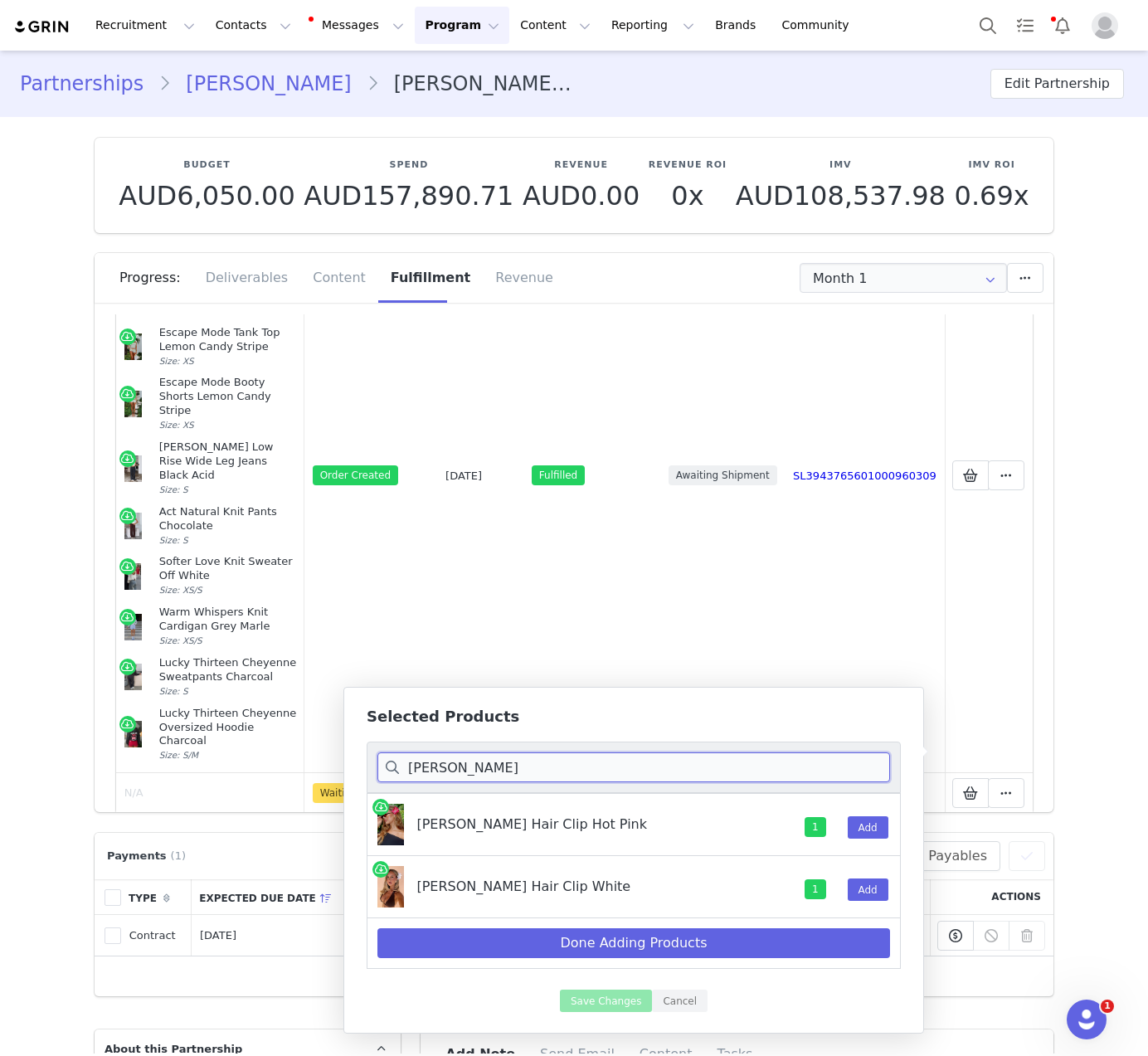
click at [745, 765] on input "raelynn" at bounding box center [633, 767] width 513 height 30
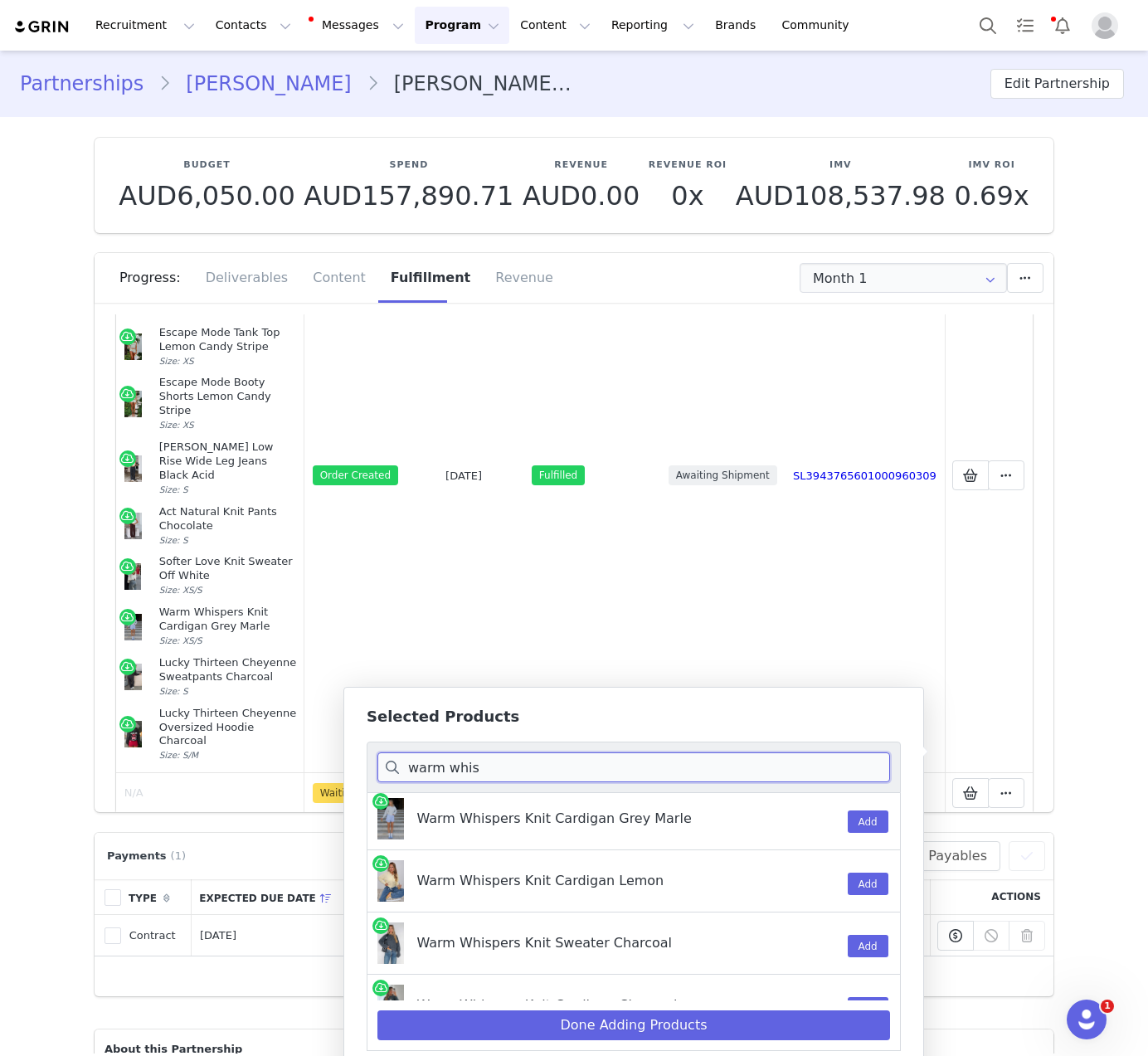
scroll to position [256, 0]
click at [870, 876] on button "Add" at bounding box center [868, 881] width 40 height 23
click at [599, 775] on input "warm whis" at bounding box center [633, 767] width 513 height 30
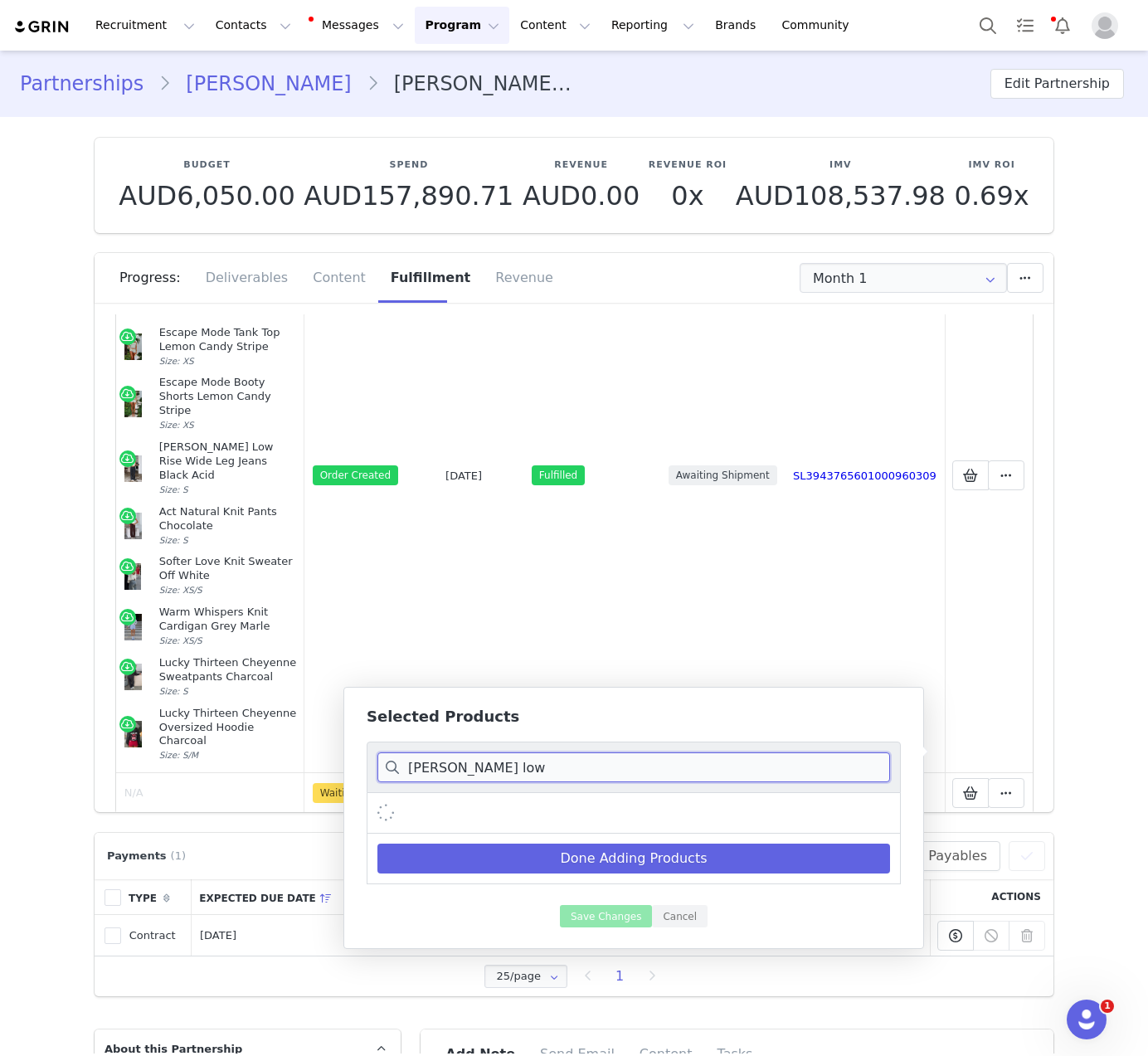
scroll to position [0, 0]
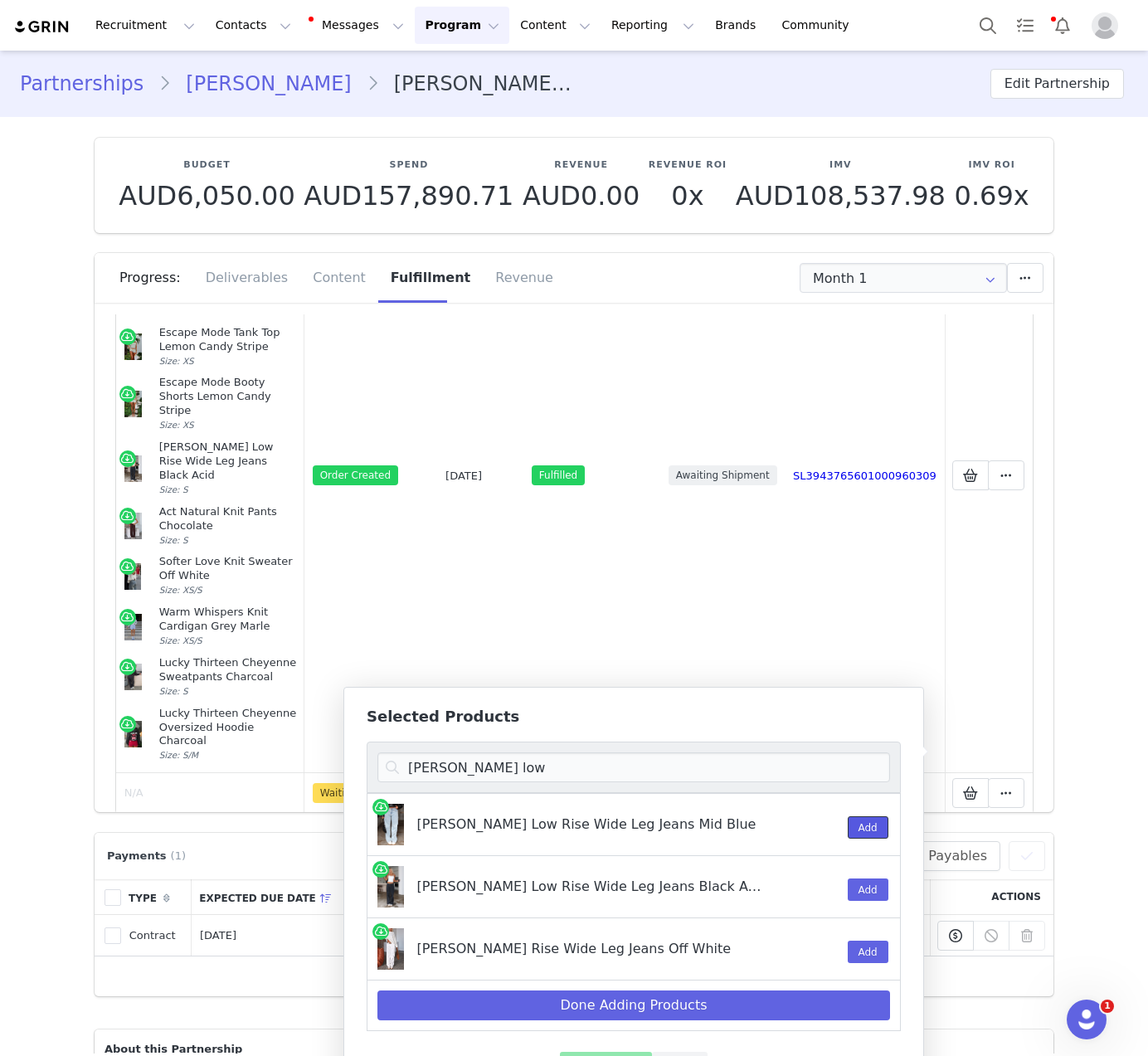
click at [869, 832] on button "Add" at bounding box center [868, 827] width 40 height 23
click at [546, 768] on input "clarissa low" at bounding box center [633, 767] width 513 height 30
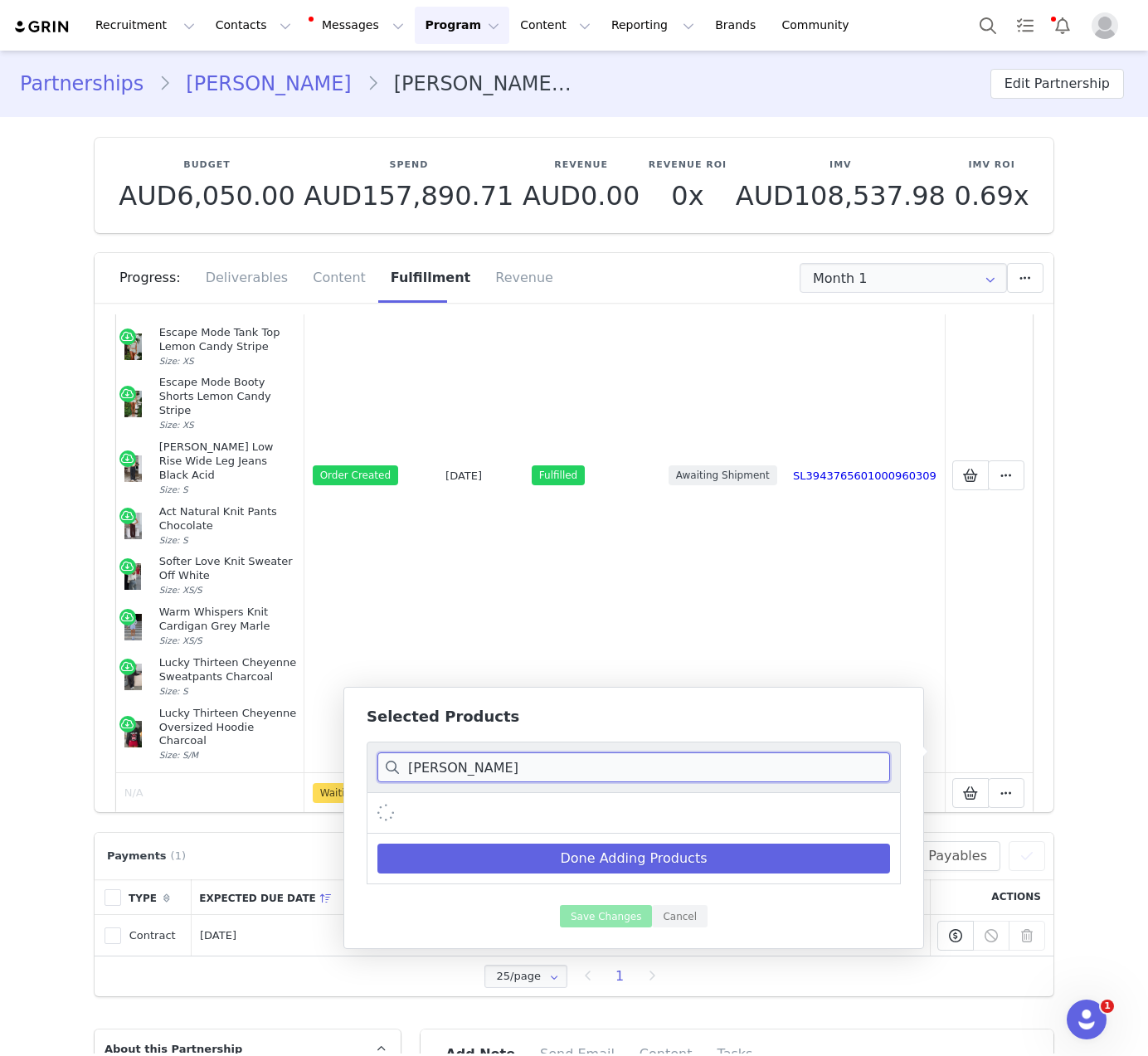
click at [546, 768] on input "clarissa lo" at bounding box center [633, 767] width 513 height 30
click at [546, 766] on input "clarissa lo" at bounding box center [633, 767] width 513 height 30
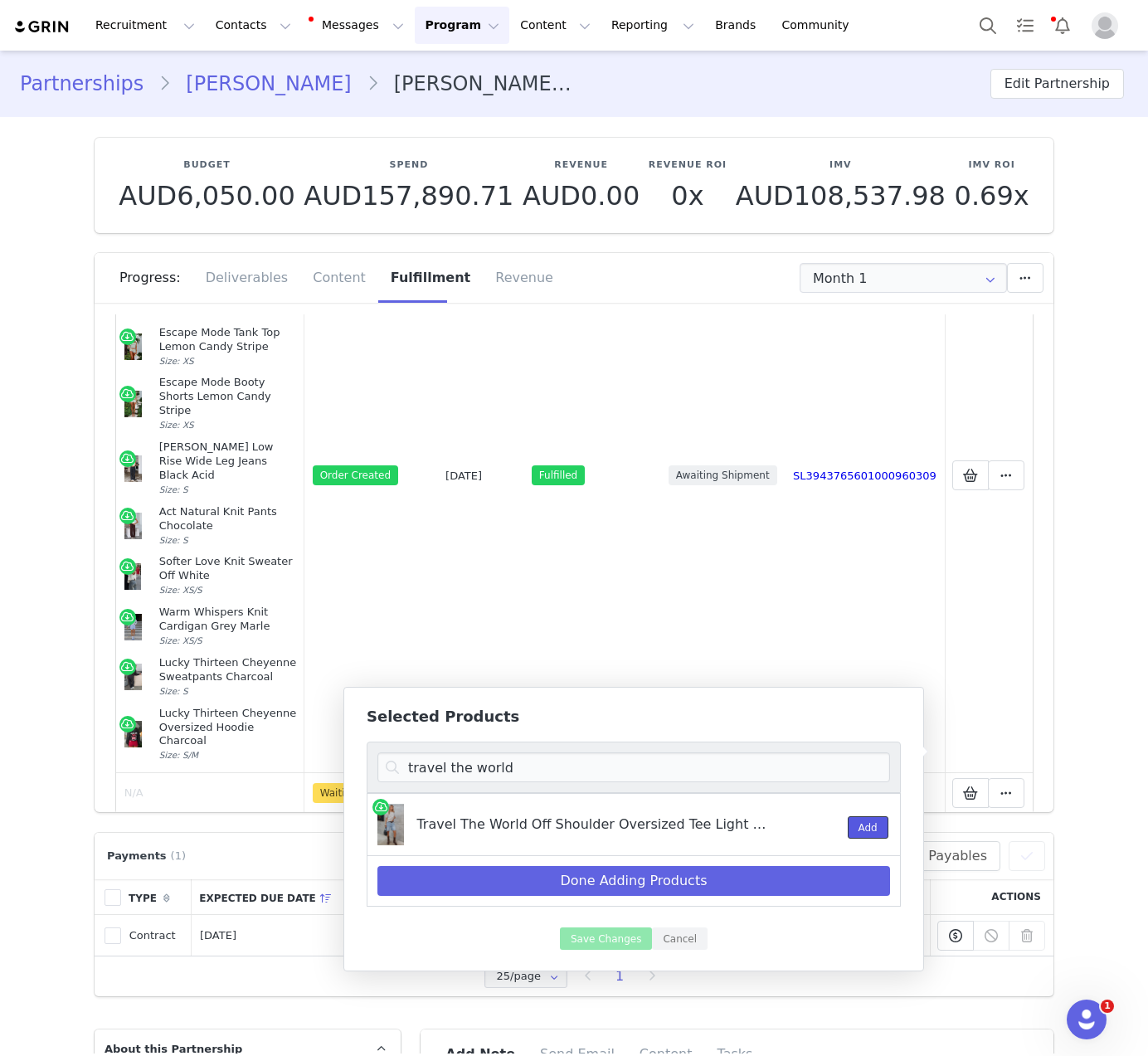
click at [873, 822] on button "Add" at bounding box center [868, 827] width 40 height 23
click at [566, 775] on input "travel the world" at bounding box center [633, 767] width 513 height 30
type input "take resp"
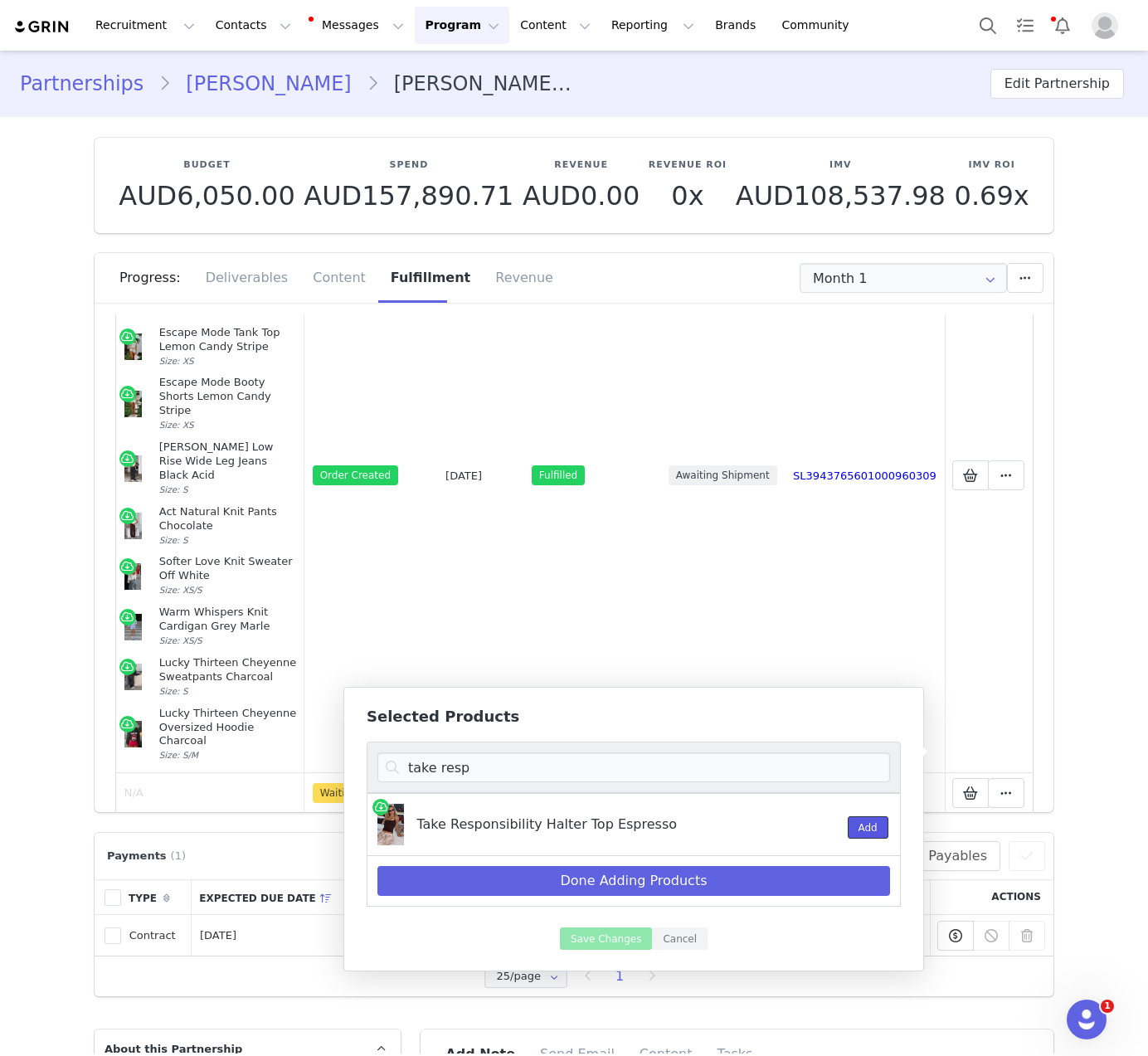
click at [871, 832] on button "Add" at bounding box center [868, 827] width 40 height 23
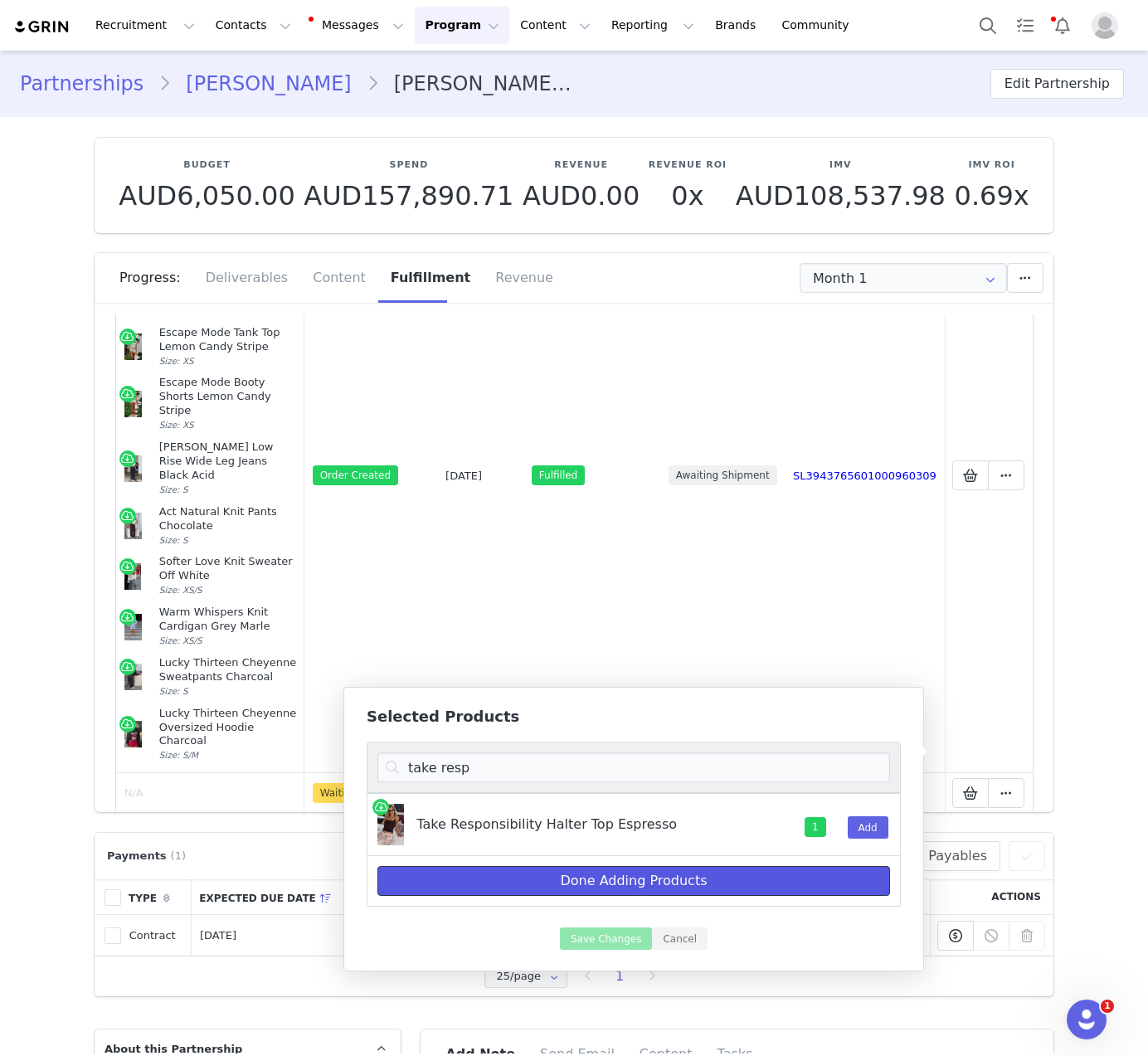
click at [704, 884] on button "Done Adding Products" at bounding box center [633, 880] width 513 height 30
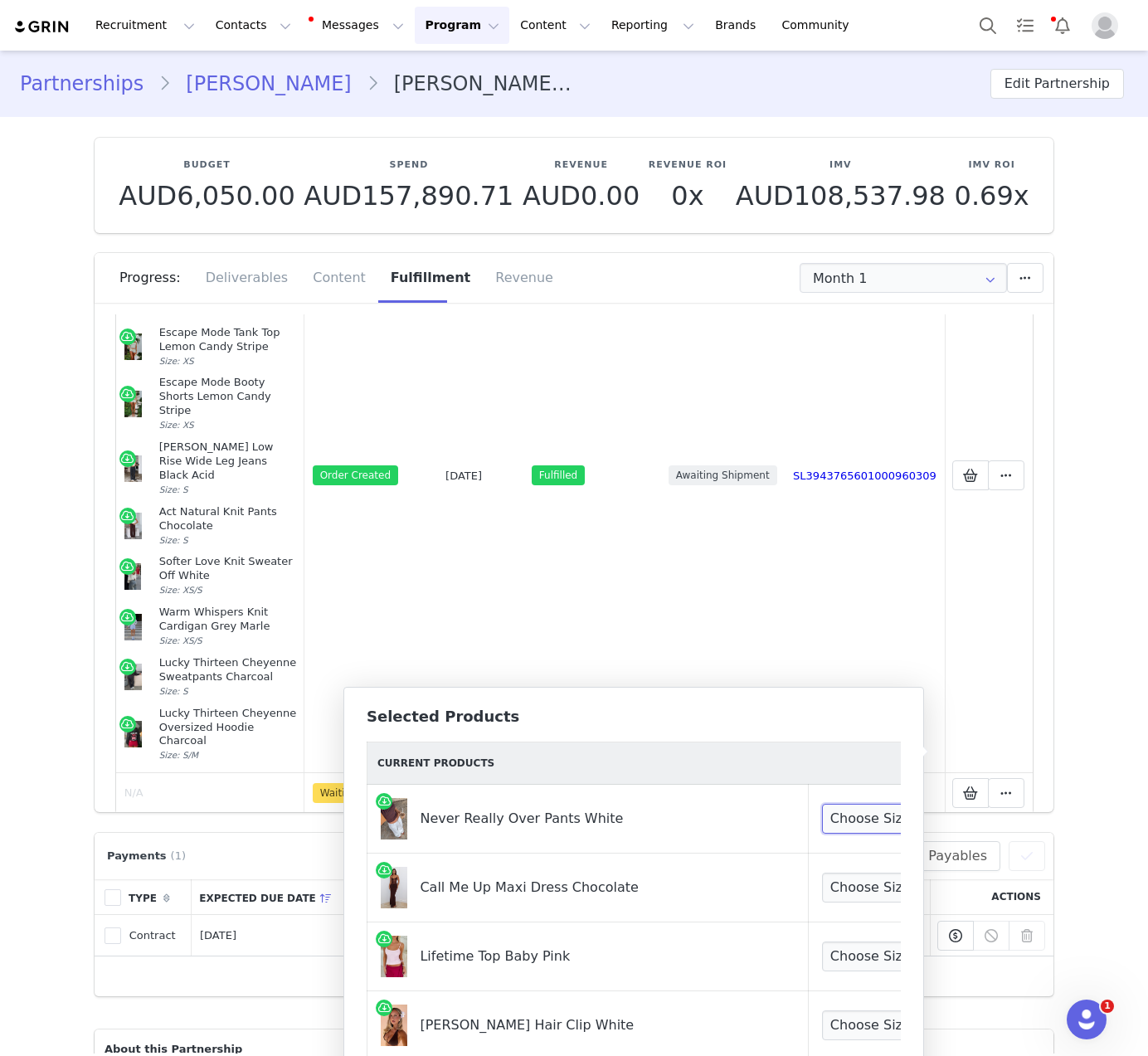
click at [822, 811] on select "Choose Size XXS XS S M L XL" at bounding box center [883, 818] width 123 height 30
select select "28059967"
click at [822, 804] on select "Choose Size XXS XS S M L XL" at bounding box center [883, 818] width 123 height 30
click at [828, 889] on select "Choose Size XXS XS S M L XL" at bounding box center [883, 886] width 123 height 30
select select "26722022"
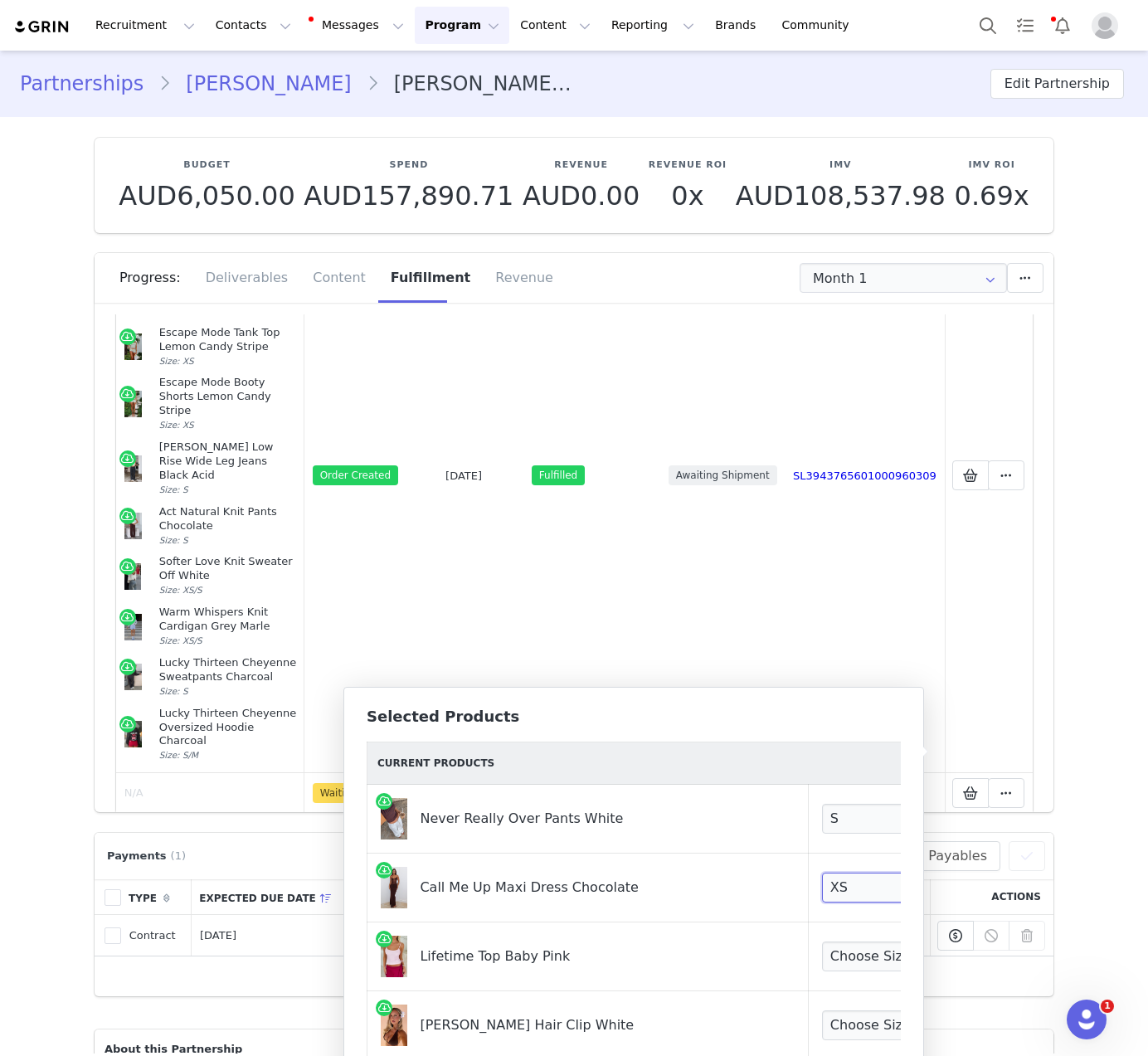
click at [822, 872] on select "Choose Size XXS XS S M L XL" at bounding box center [883, 886] width 123 height 30
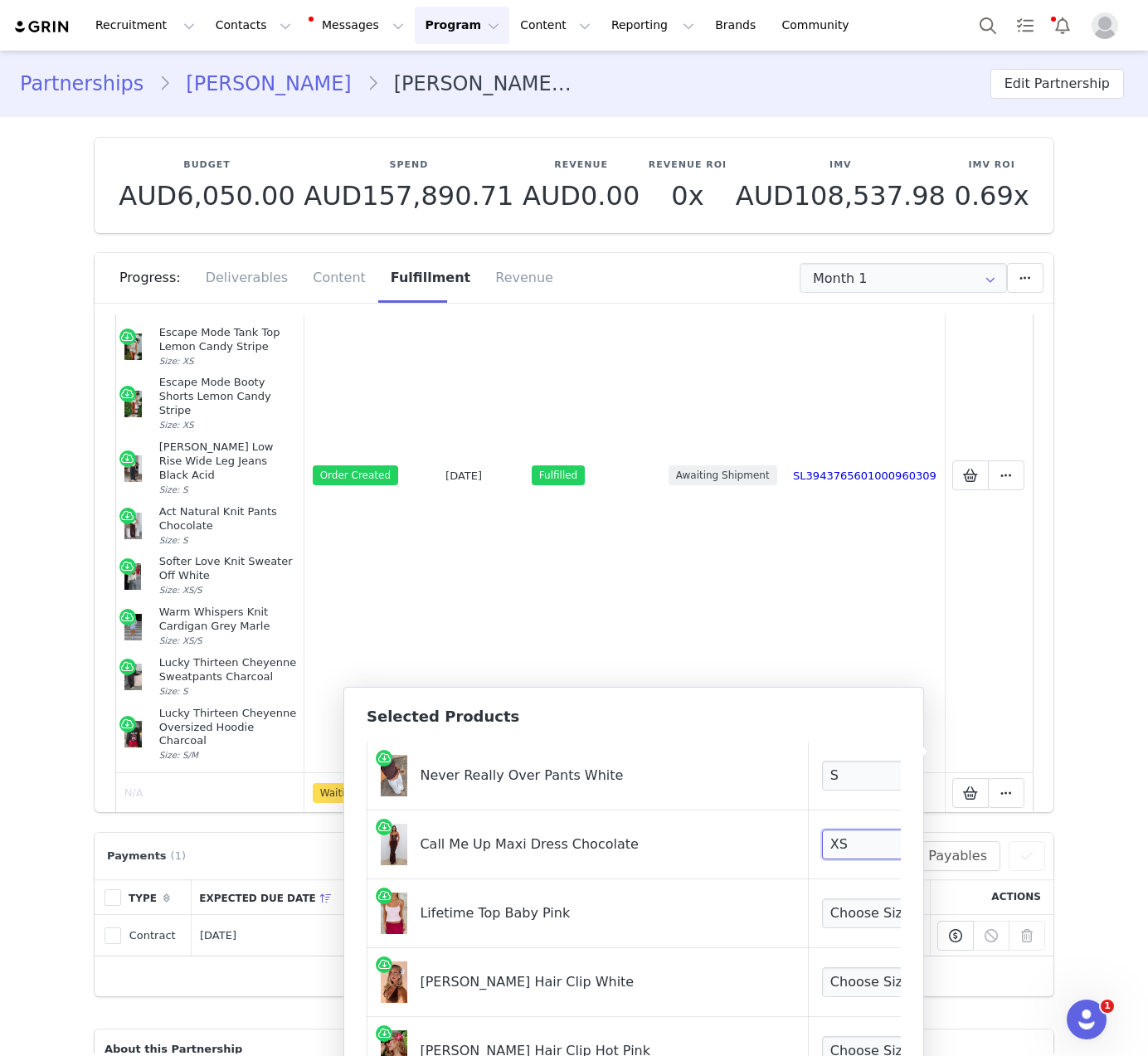
scroll to position [76, 0]
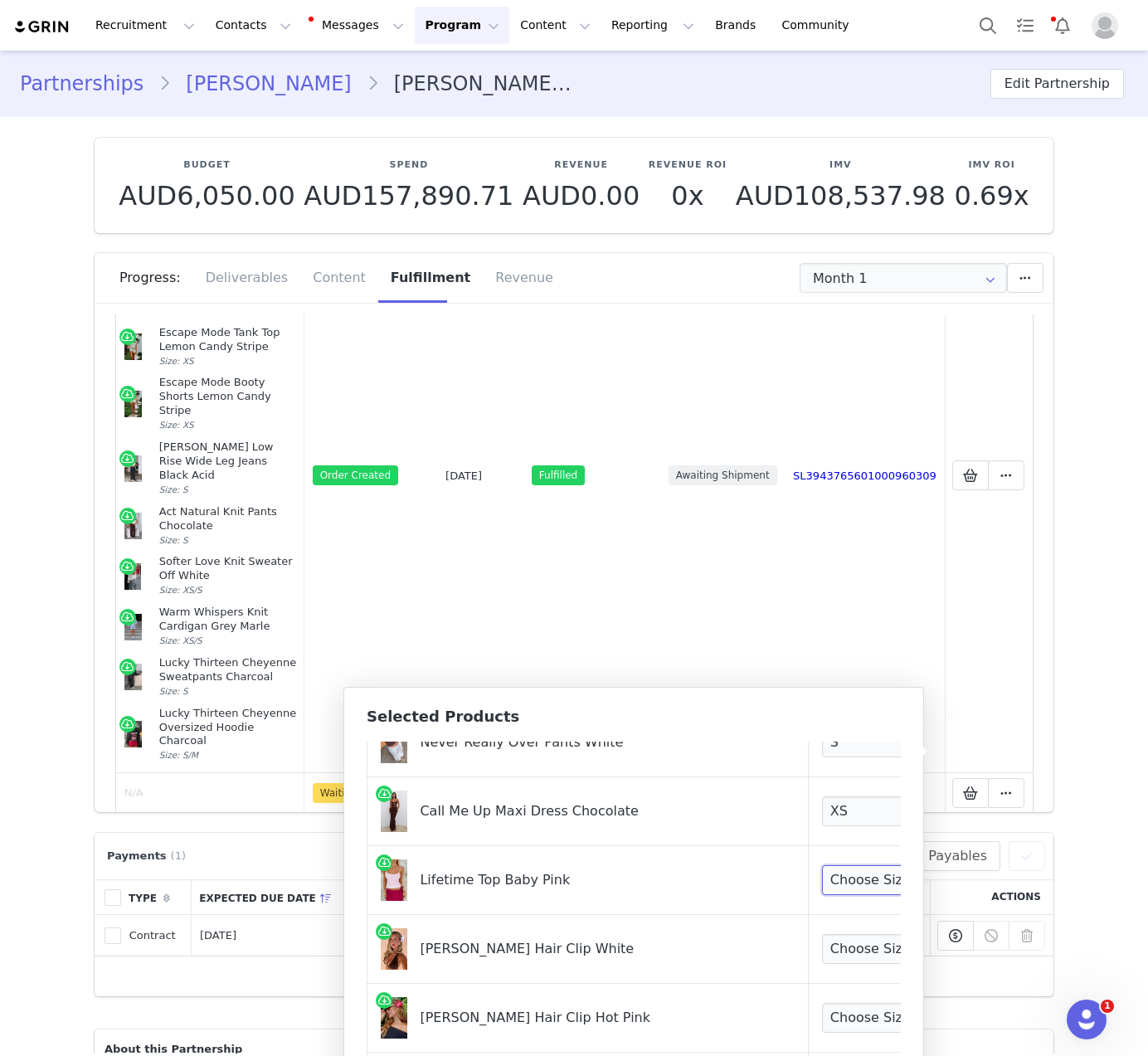
click at [822, 876] on select "Choose Size XXS XS S M L XL" at bounding box center [883, 879] width 123 height 30
select select "28109779"
click at [822, 865] on select "Choose Size XXS XS S M L XL" at bounding box center [883, 879] width 123 height 30
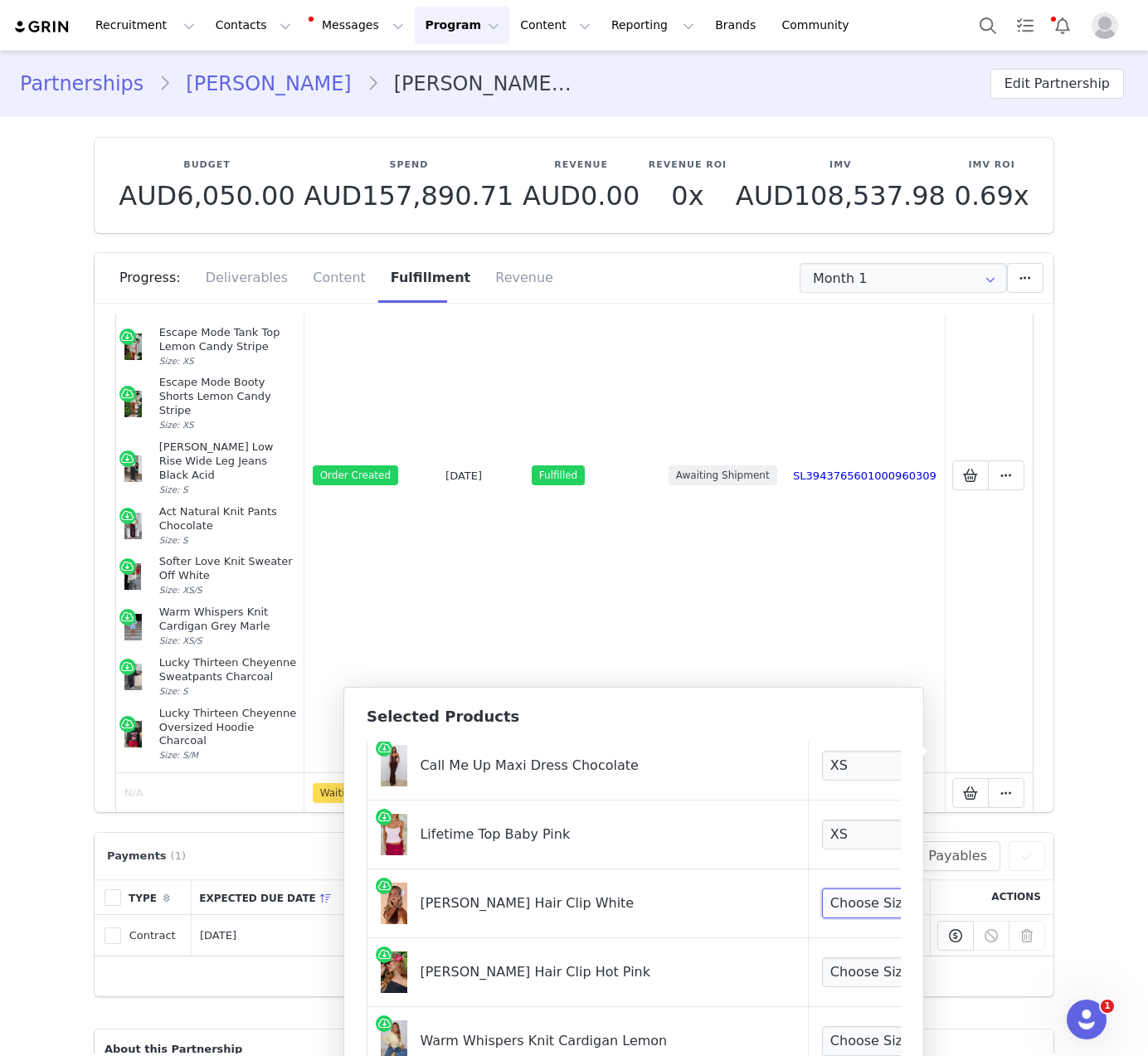
click at [835, 895] on select "Choose Size One Size" at bounding box center [883, 902] width 123 height 30
select select "28161073"
click at [822, 888] on select "Choose Size One Size" at bounding box center [883, 902] width 123 height 30
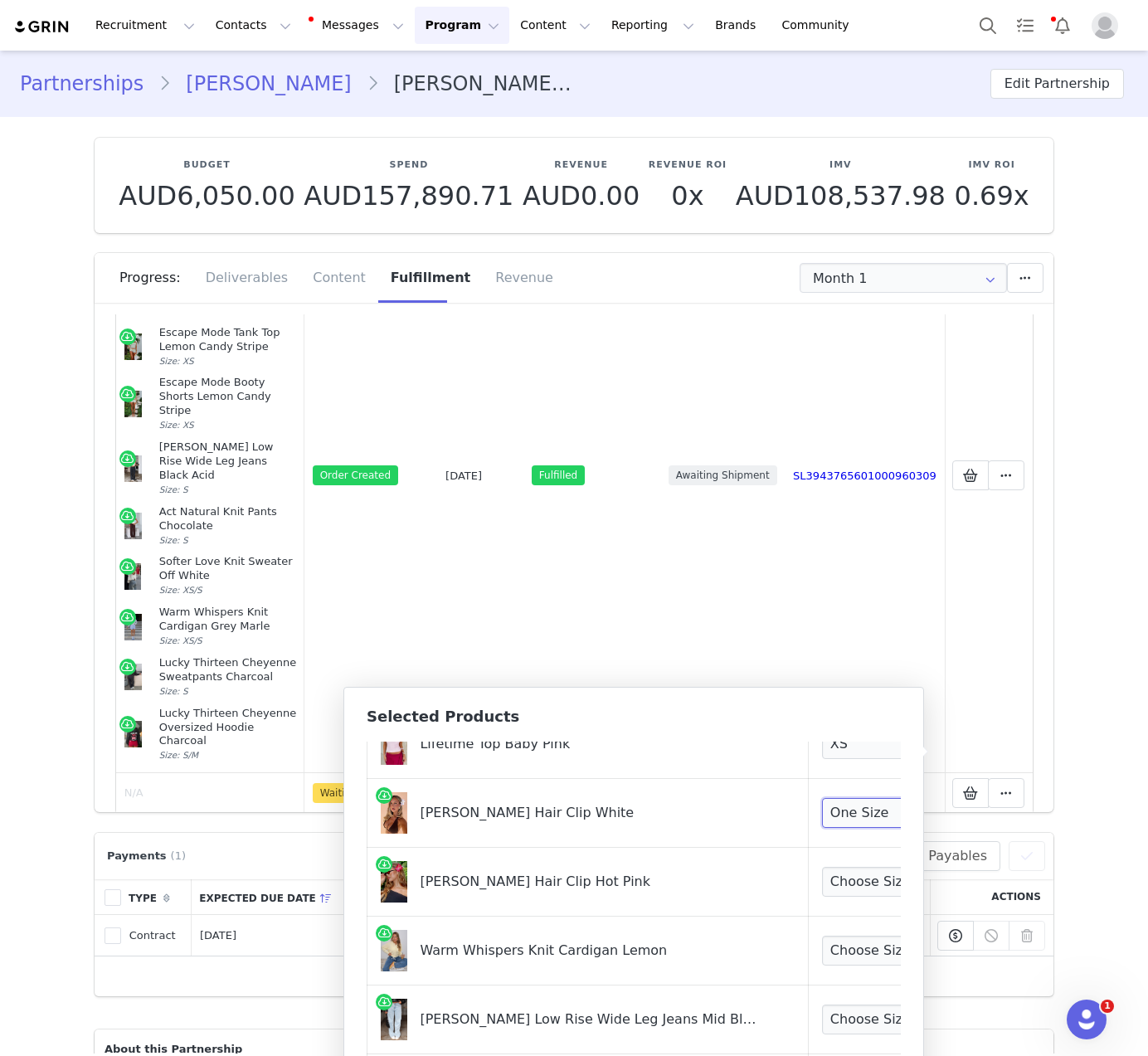
scroll to position [223, 0]
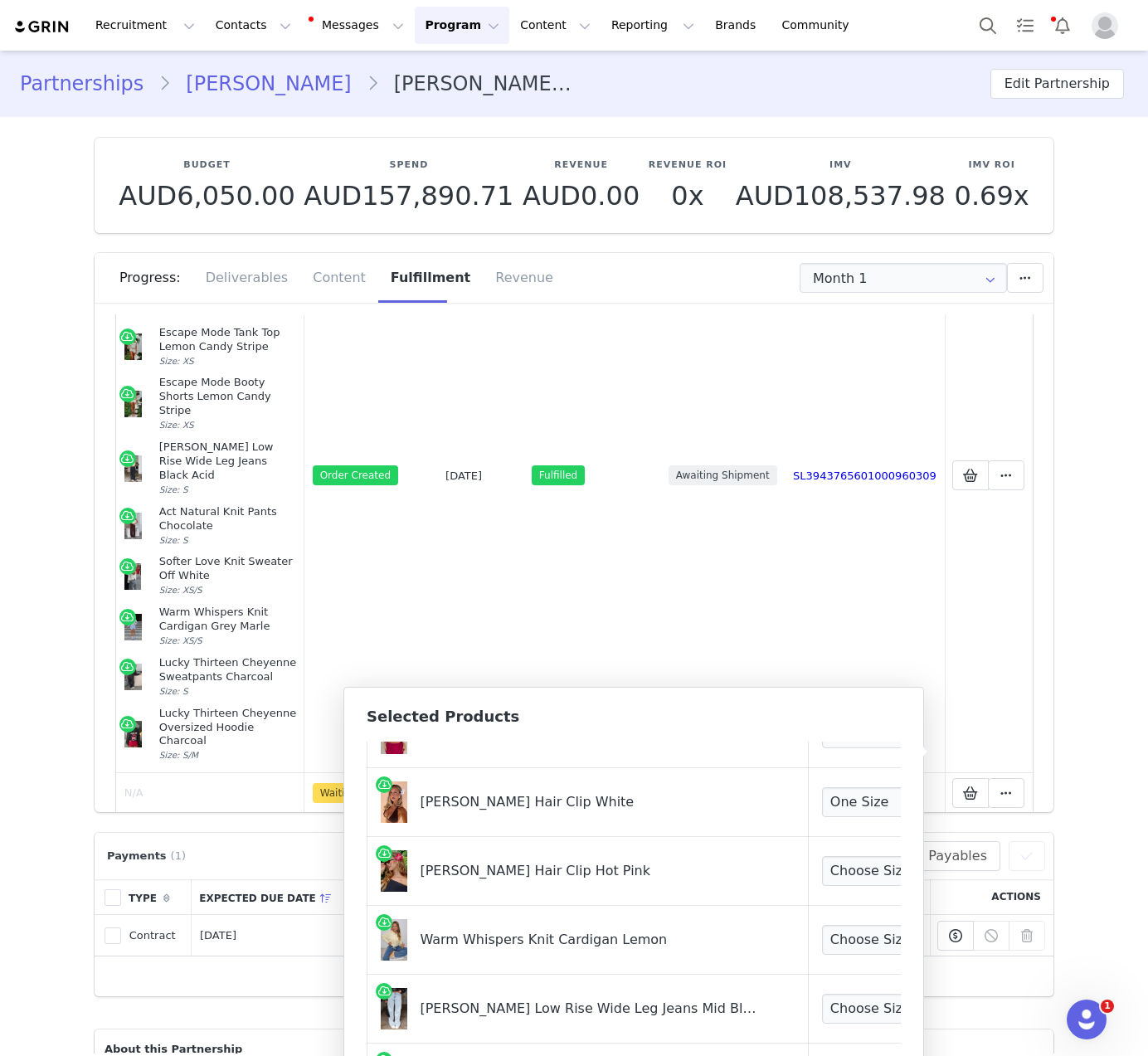
click at [861, 854] on td "Choose Size One Size" at bounding box center [921, 871] width 226 height 69
click at [859, 876] on select "Choose Size One Size" at bounding box center [883, 870] width 123 height 30
select select "27711944"
click at [822, 856] on select "Choose Size One Size" at bounding box center [883, 870] width 123 height 30
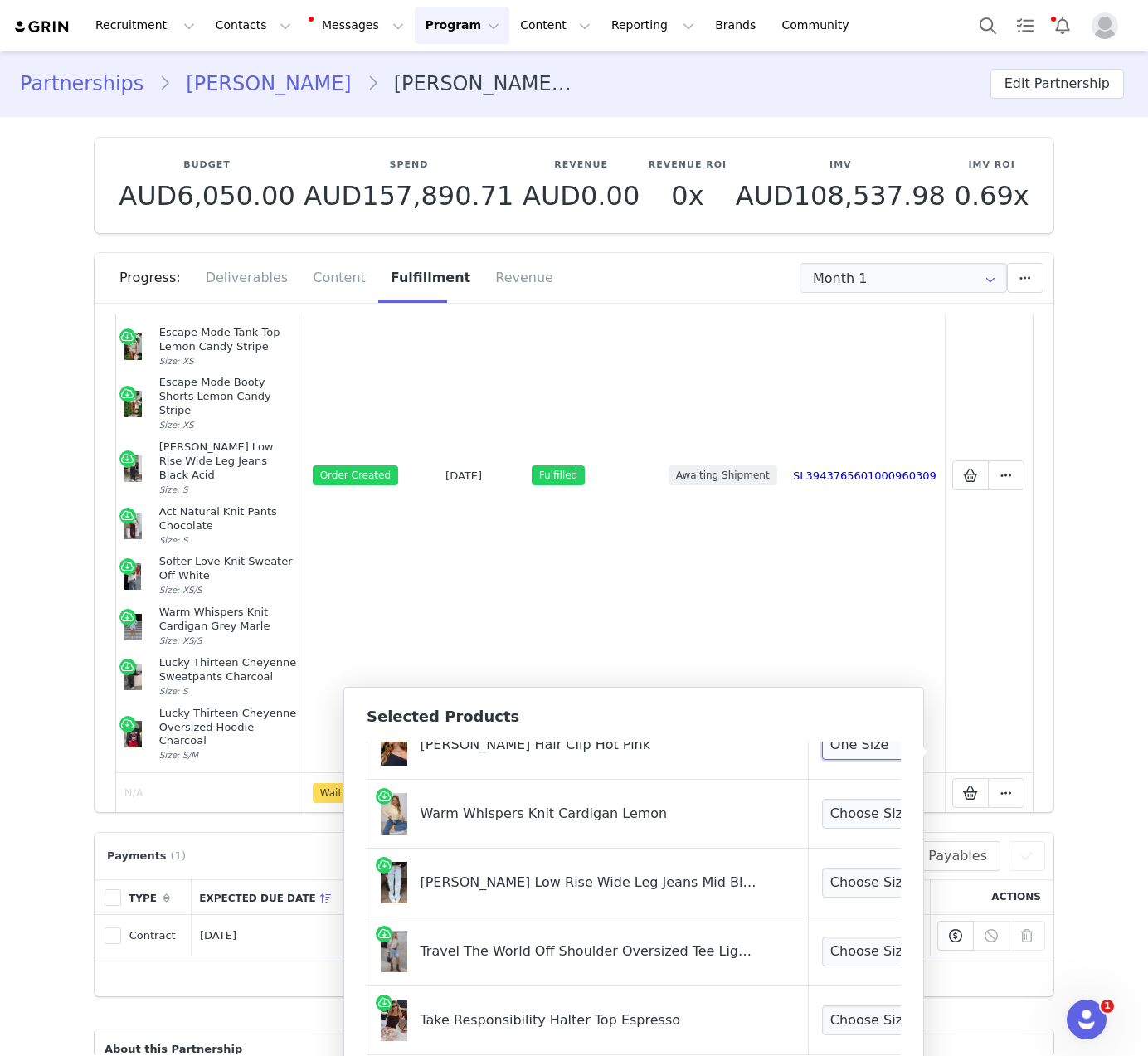
scroll to position [356, 0]
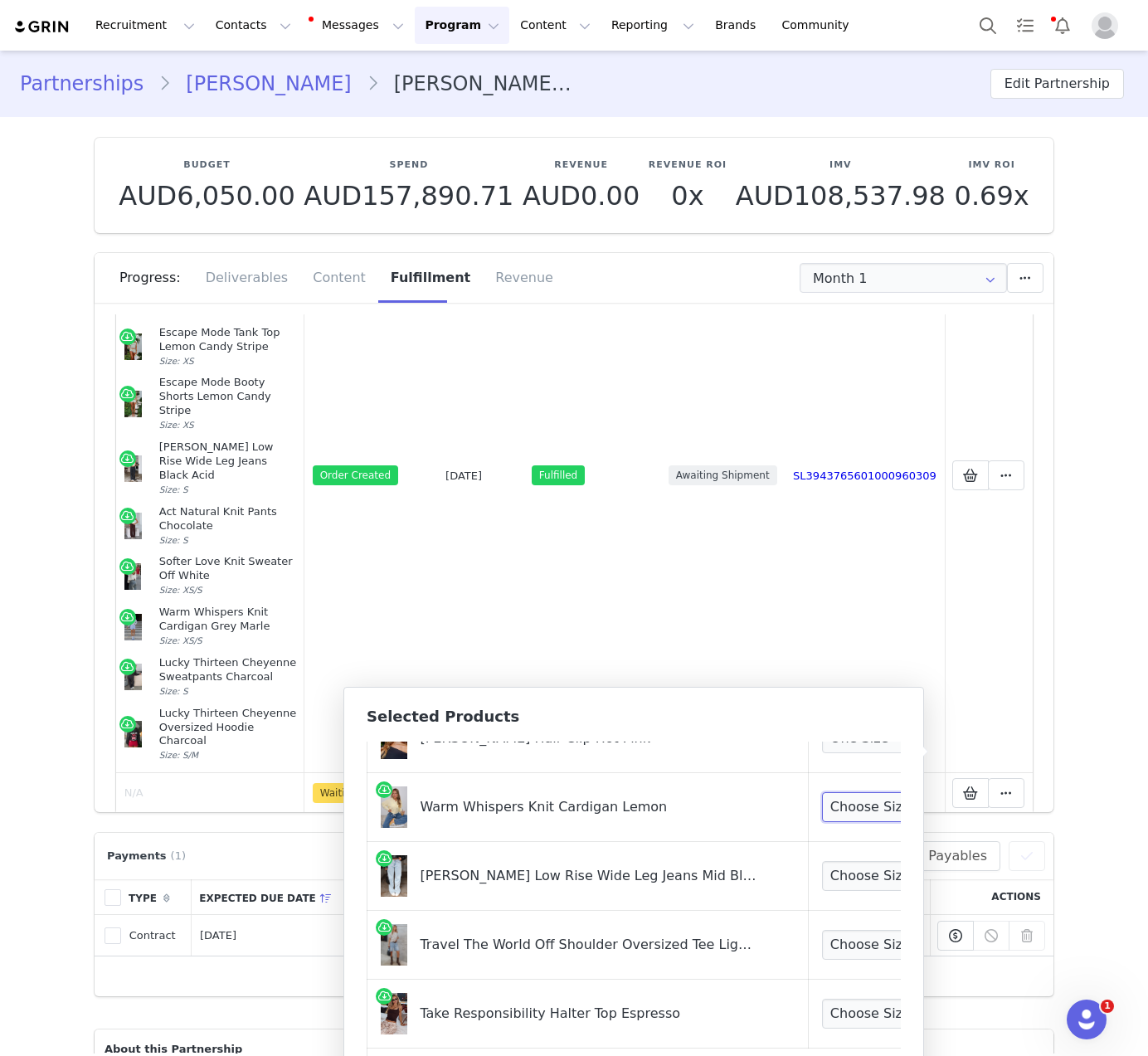
click at [851, 816] on select "Choose Size XXS/XS XS/S S/M M/L L/XL" at bounding box center [883, 806] width 123 height 30
select select "26294595"
click at [822, 792] on select "Choose Size XXS/XS XS/S S/M M/L L/XL" at bounding box center [883, 806] width 123 height 30
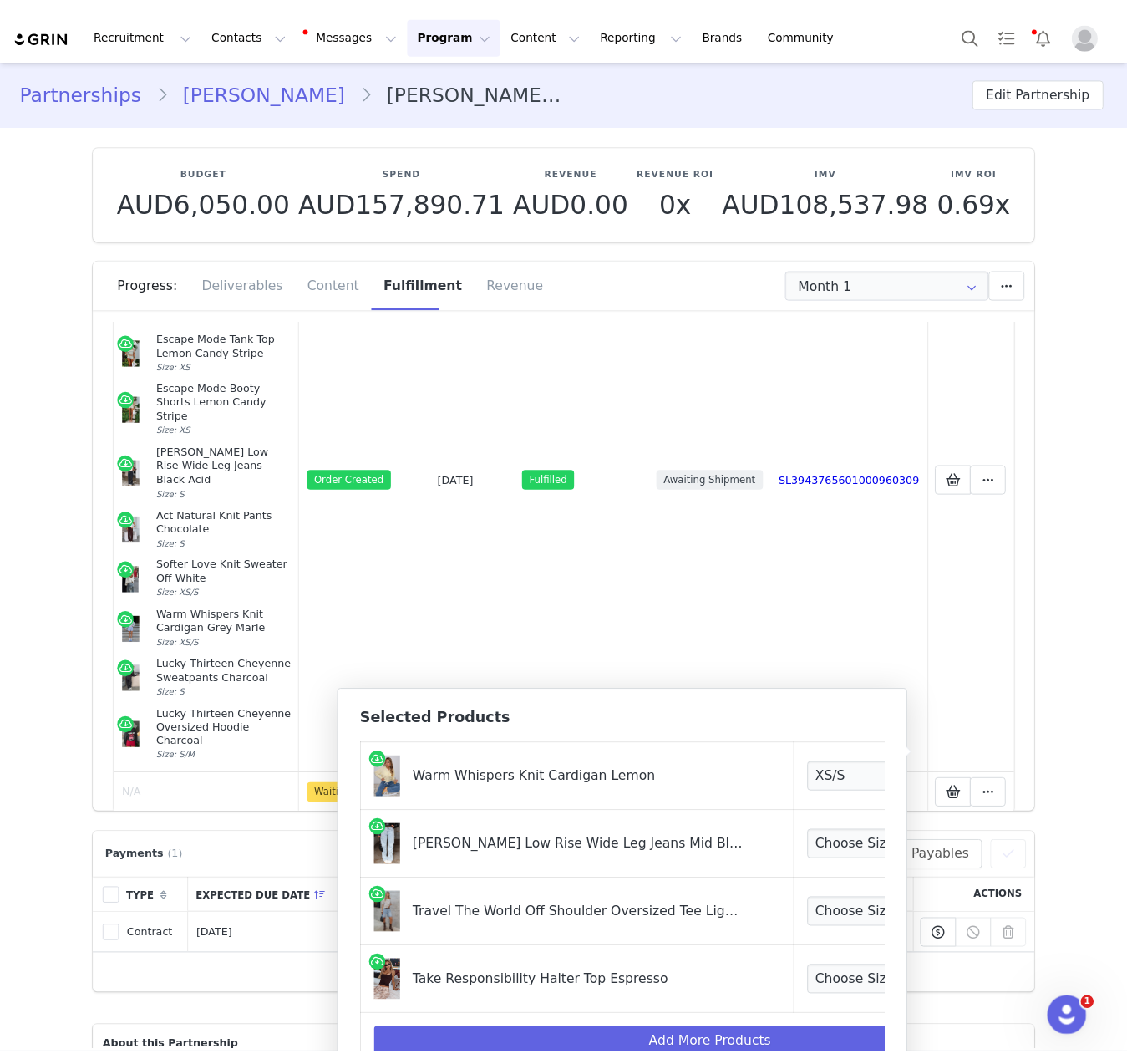
scroll to position [404, 0]
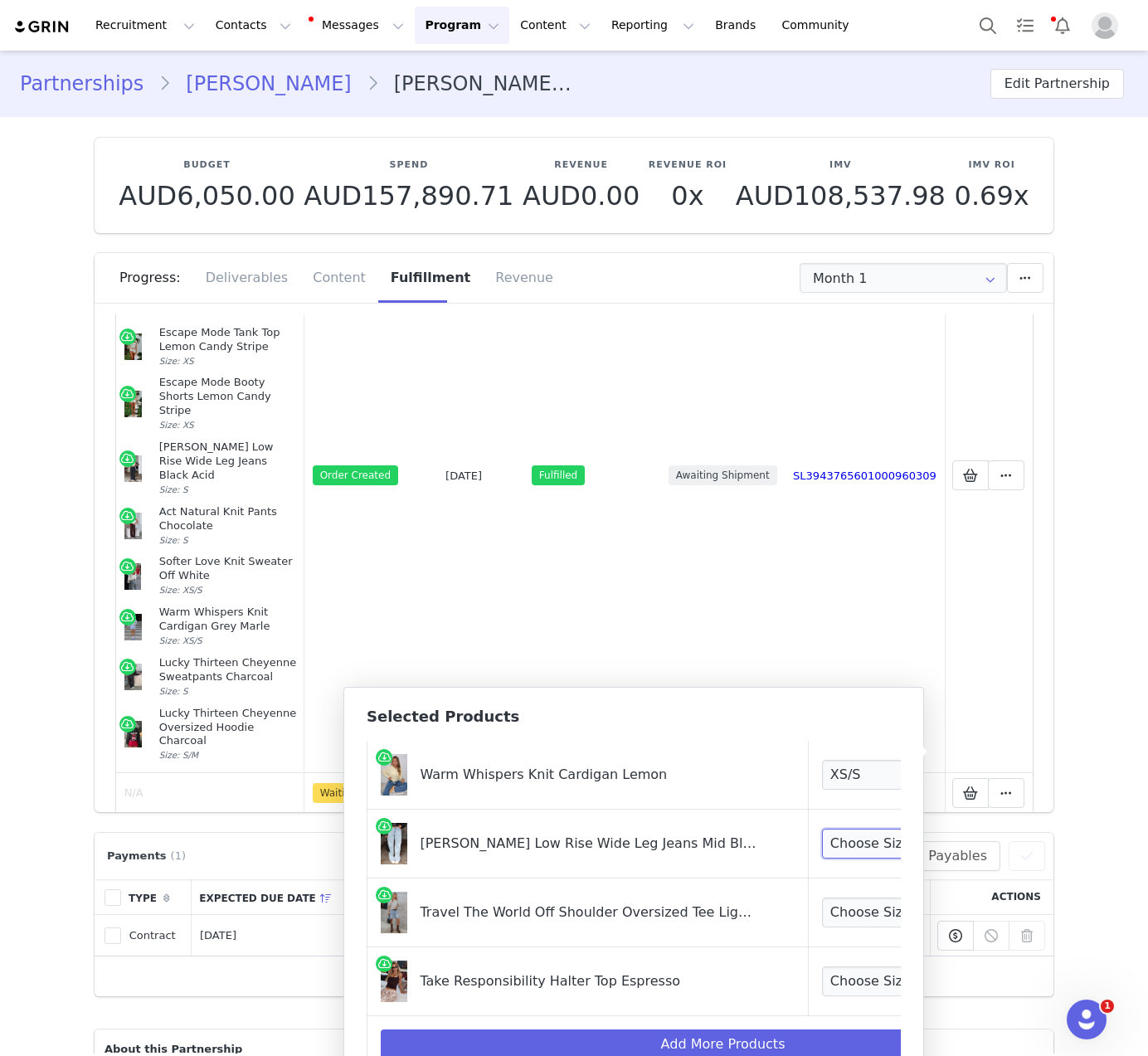
click at [822, 828] on select "Choose Size XXS XS S M L XL" at bounding box center [883, 843] width 123 height 30
select select "28011299"
click at [822, 828] on select "Choose Size XXS XS S M L XL" at bounding box center [883, 843] width 123 height 30
click at [822, 902] on select "Choose Size XXS/XS XS/S S/M M/L L/XL" at bounding box center [883, 912] width 123 height 30
select select "28160790"
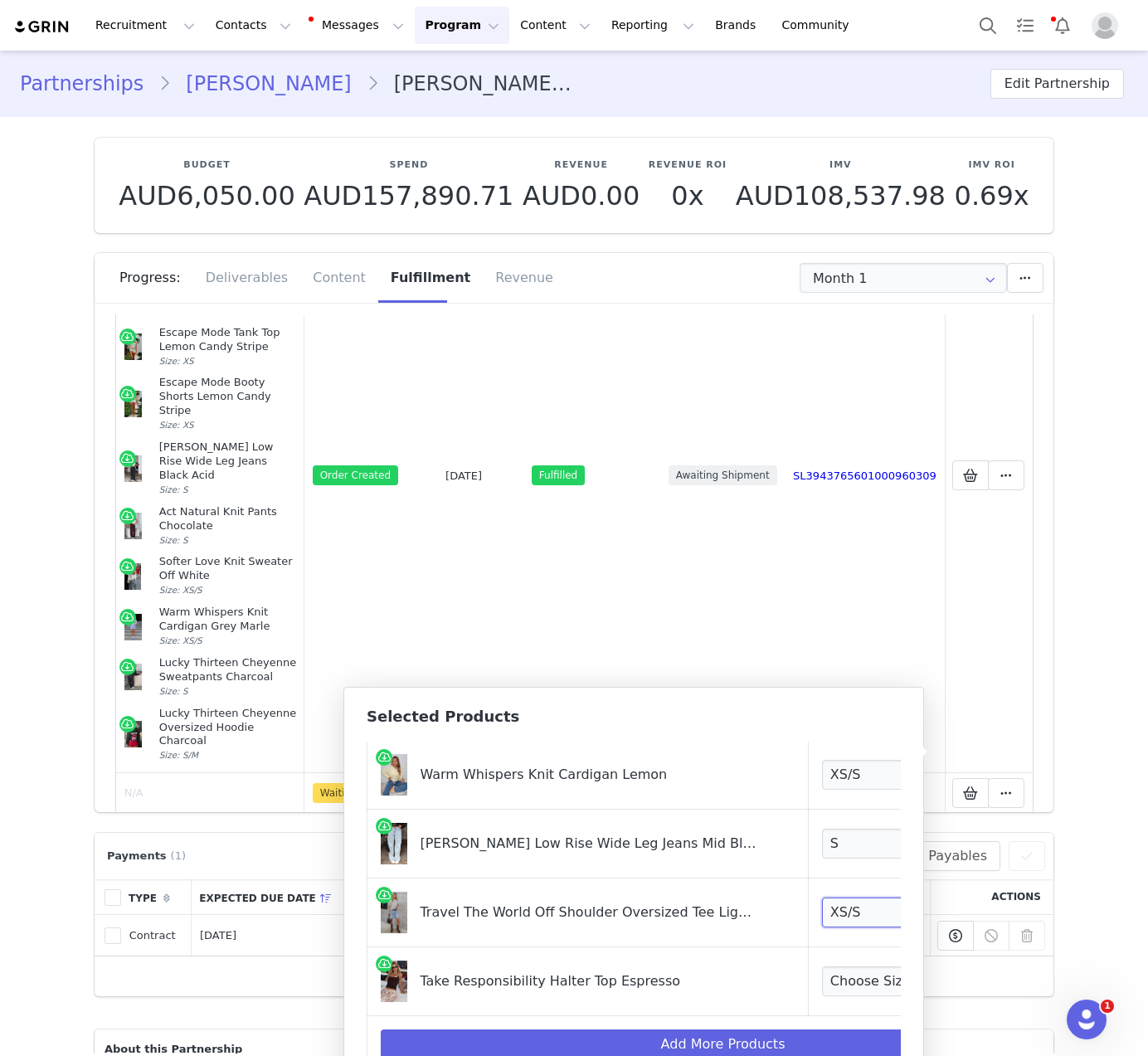
click at [822, 897] on select "Choose Size XXS/XS XS/S S/M M/L L/XL" at bounding box center [883, 912] width 123 height 30
click at [841, 977] on select "Choose Size XXS XS S M L XL" at bounding box center [883, 980] width 123 height 30
select select "28162546"
click at [822, 966] on select "Choose Size XXS XS S M L XL" at bounding box center [883, 980] width 123 height 30
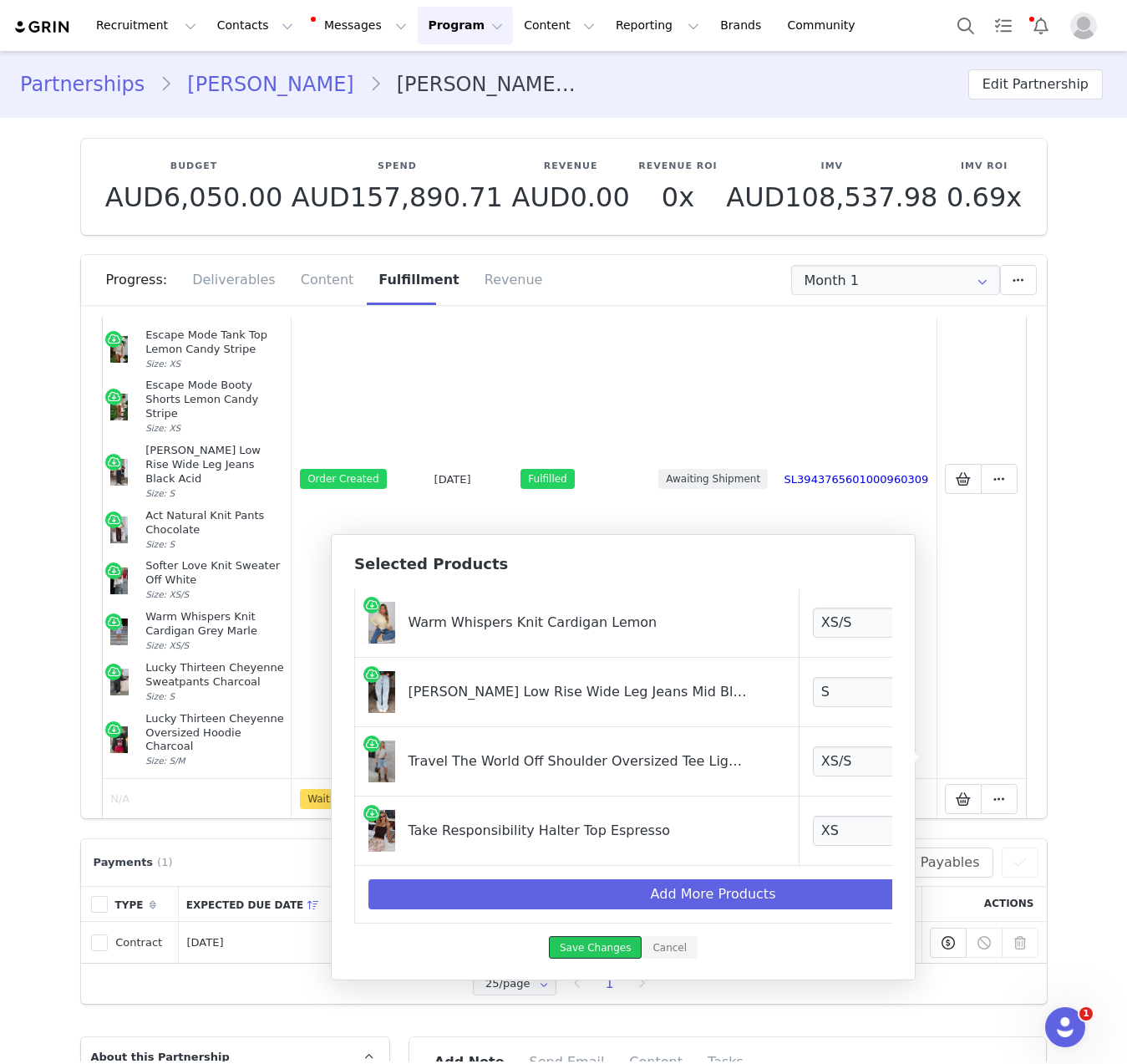
click at [615, 948] on button "Save Changes" at bounding box center [595, 947] width 93 height 23
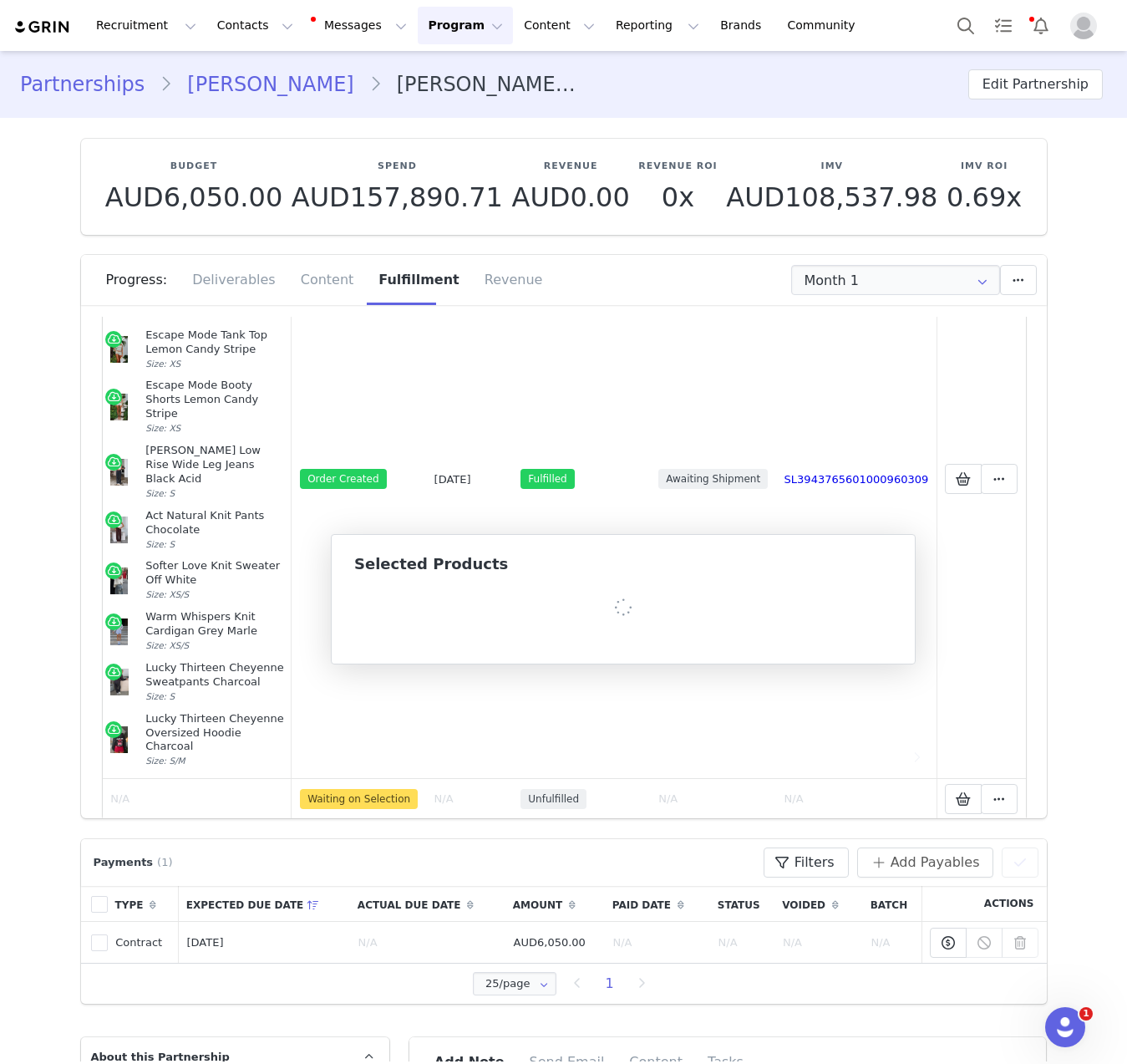
scroll to position [159, 0]
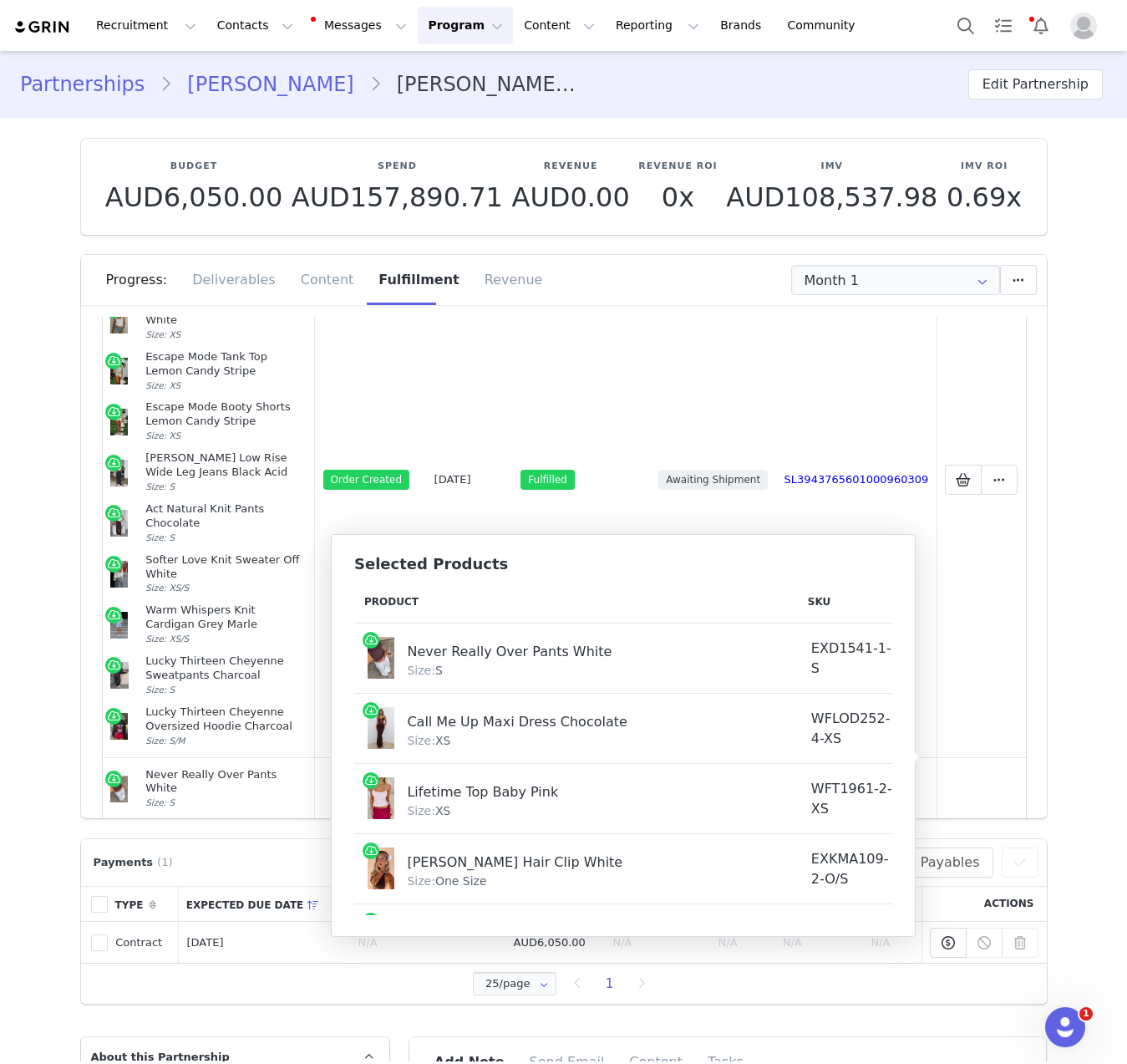
click at [255, 835] on section "Payments (1) Filters (0) No filters are applied, click "Add Filter" to get star…" at bounding box center [564, 911] width 991 height 185
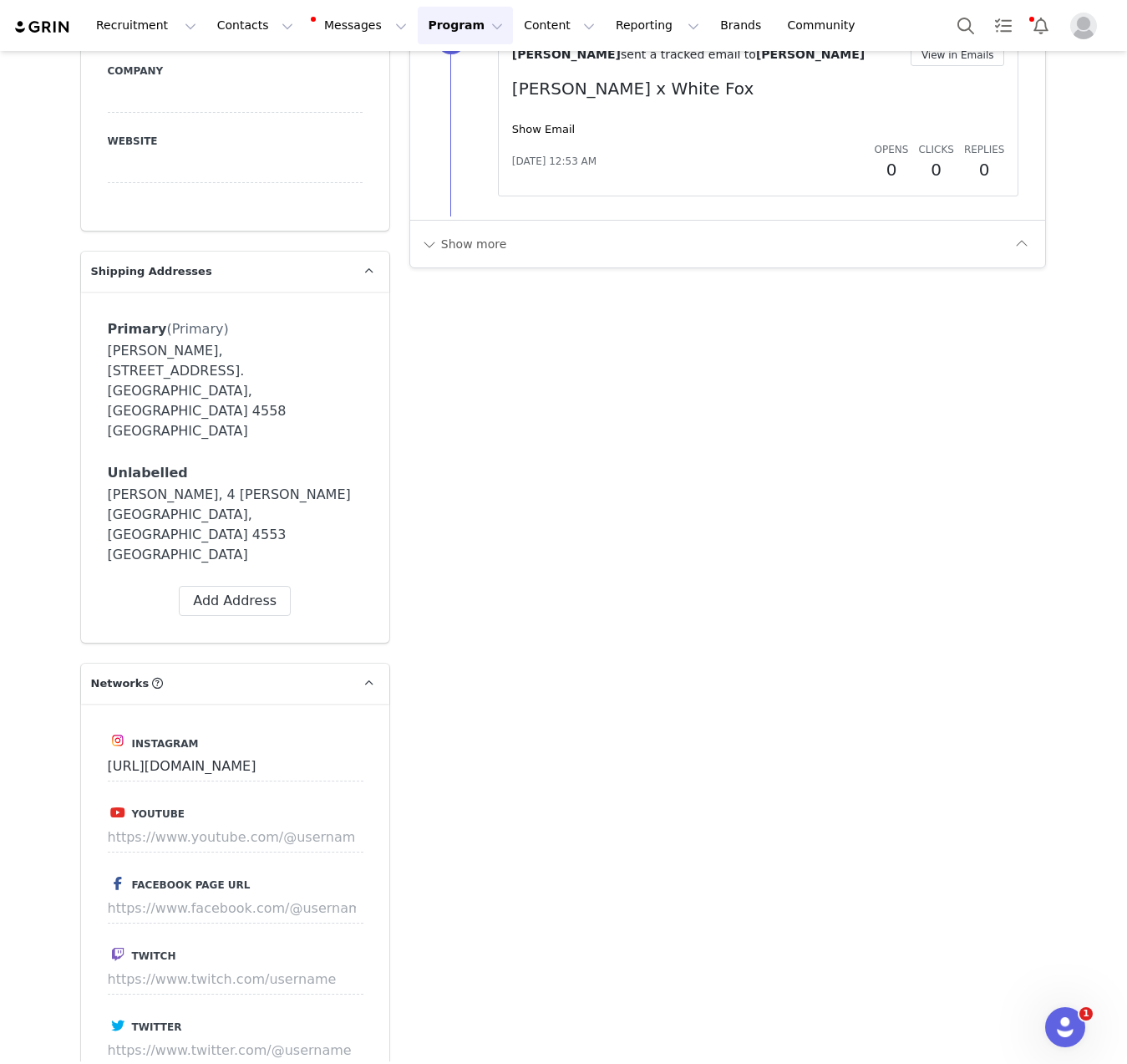
scroll to position [2728, 0]
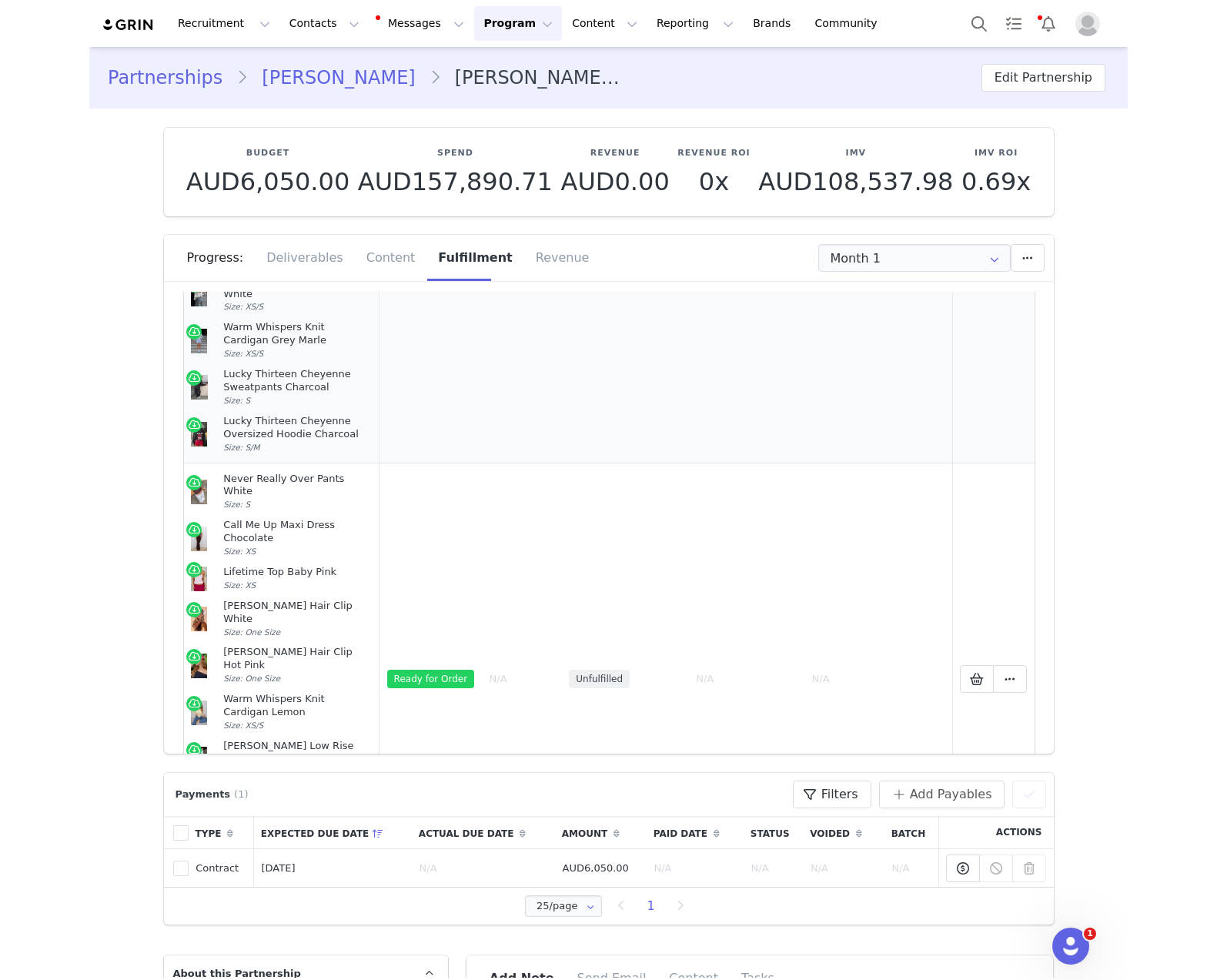
scroll to position [455, 0]
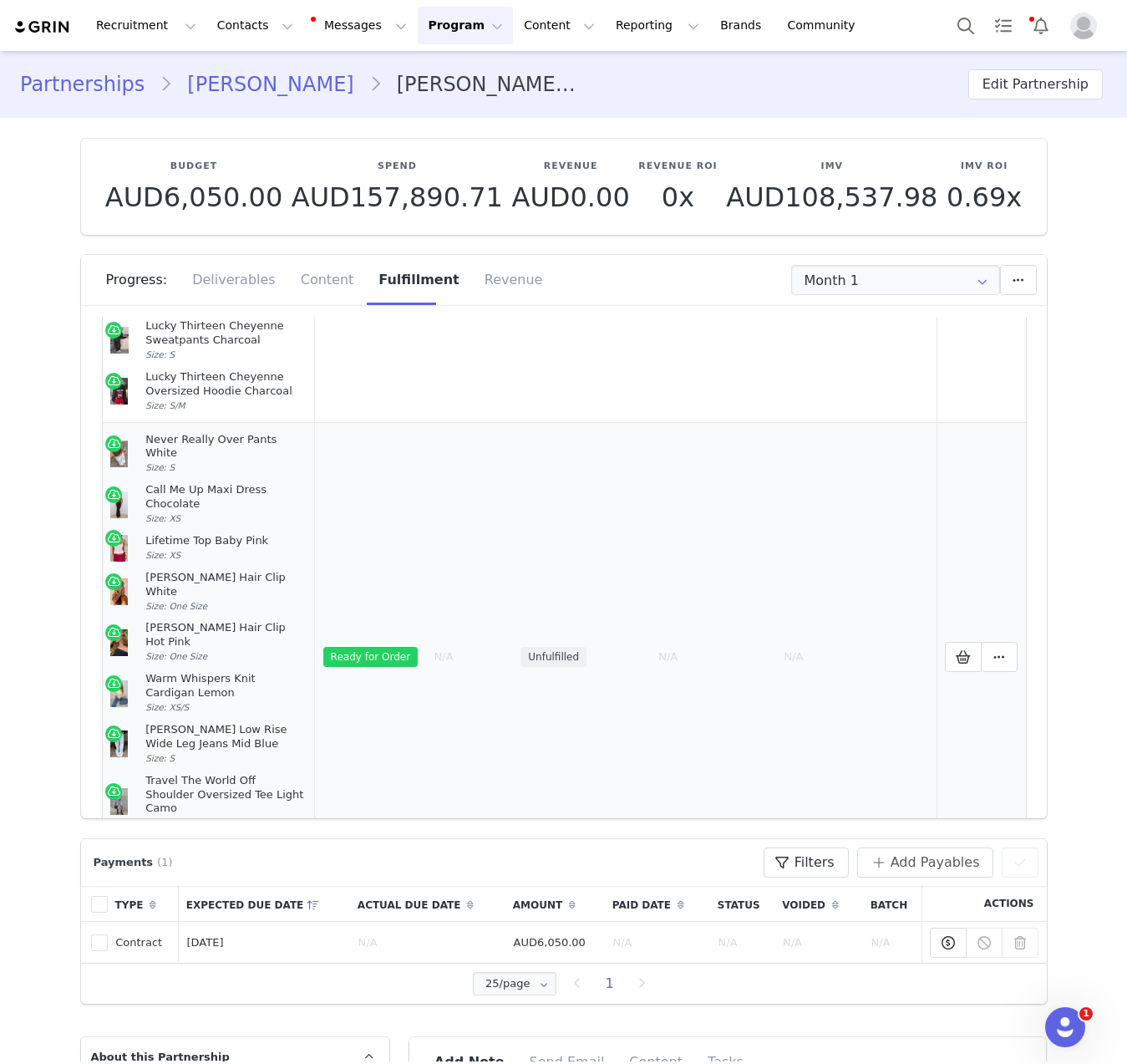
click at [989, 599] on td "Mark as Fulfilled Create Shopify Draft Order Create Shopify Order Reconfigure P…" at bounding box center [981, 656] width 89 height 468
click at [989, 647] on span at bounding box center [1000, 657] width 20 height 20
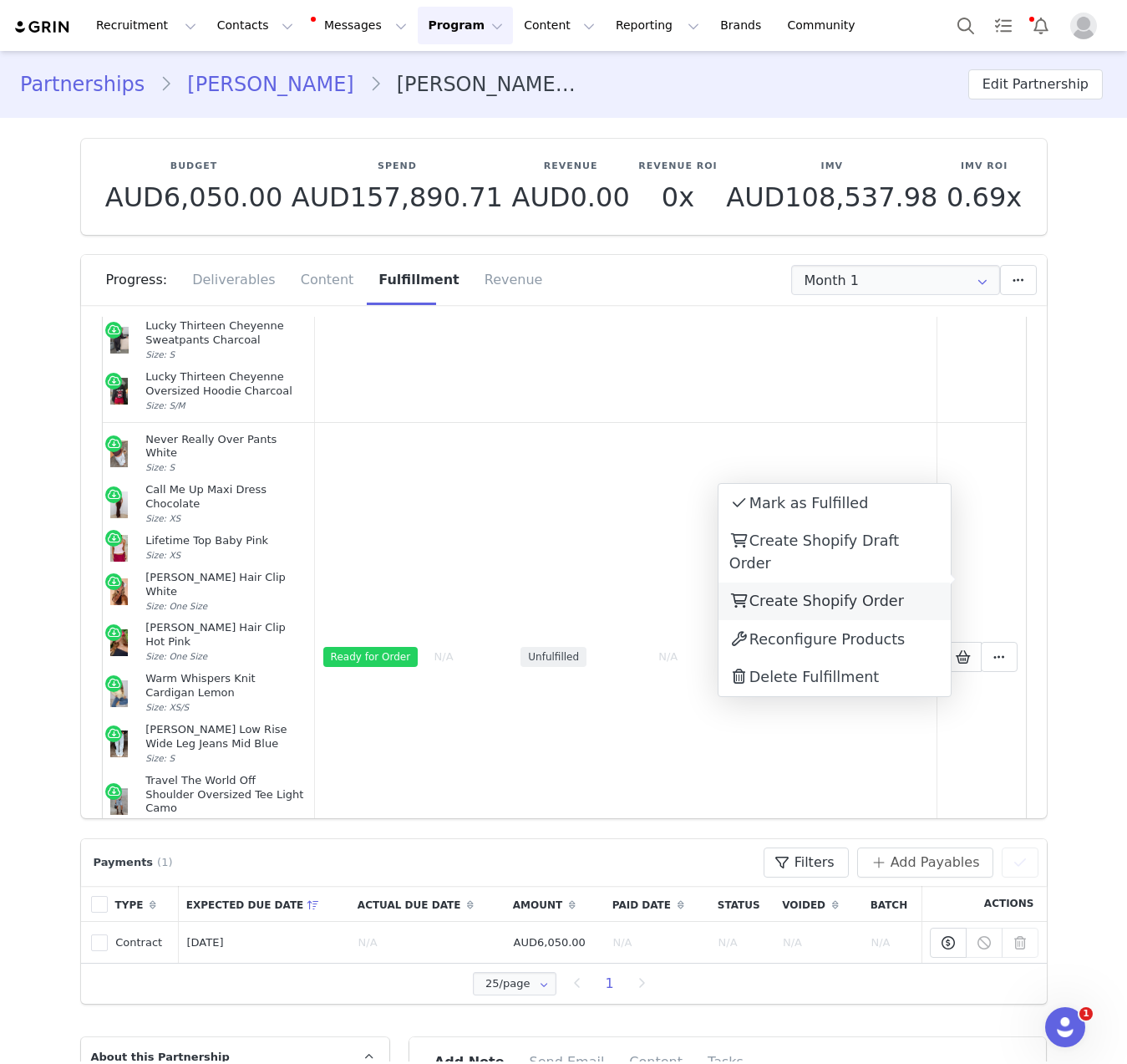
click at [875, 592] on span "Create Shopify Order" at bounding box center [827, 601] width 155 height 17
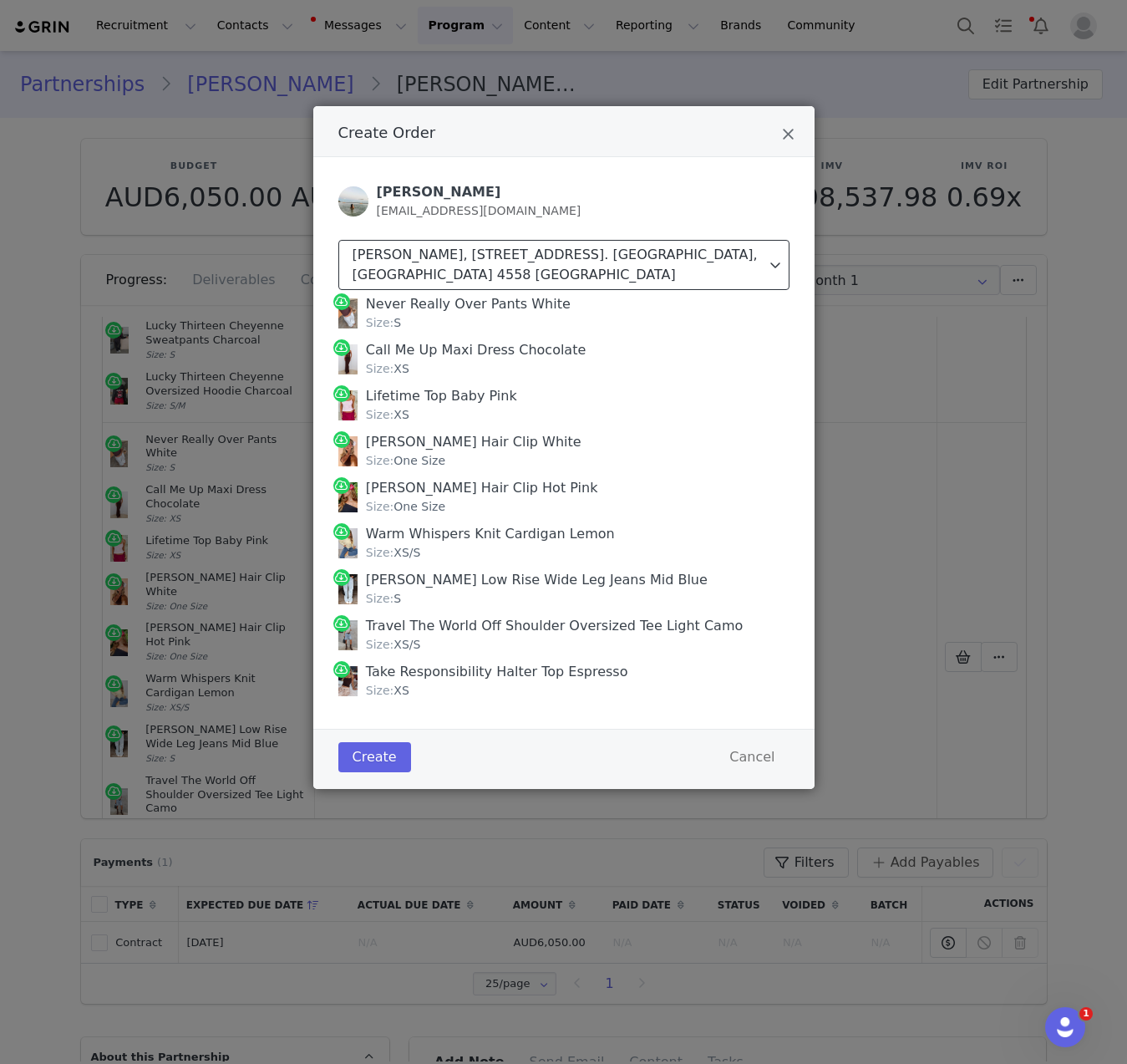
click at [567, 269] on div "Amber Geritz, PO Box 1602 Sunshine Plaza Qld 4558. Maroochydore, Queensland 455…" at bounding box center [560, 264] width 415 height 40
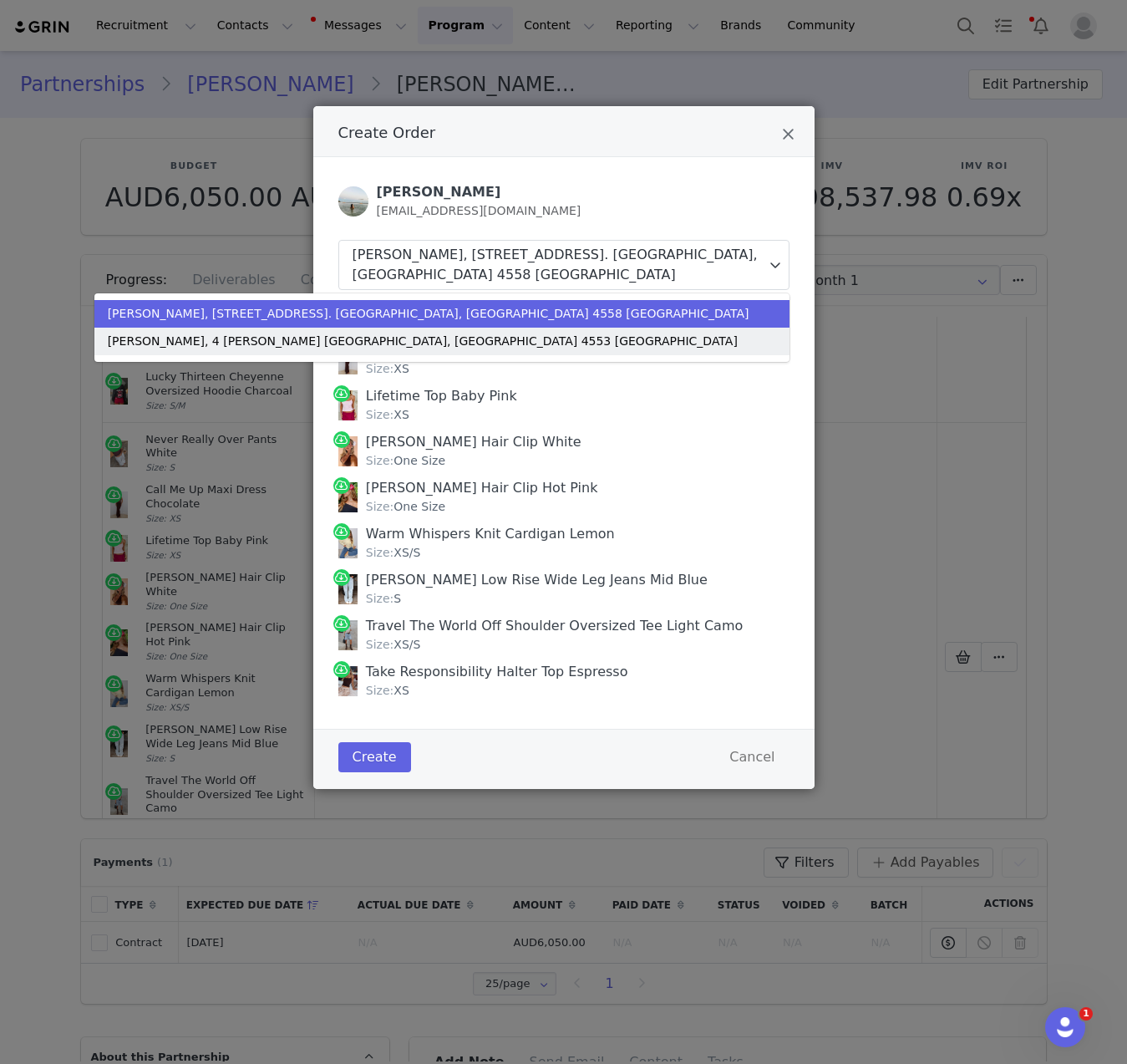
click at [459, 339] on div "Amber Geritz, 4 Samuel Pl. Mooloolah Valley, Queensland 4553 Australia" at bounding box center [428, 341] width 642 height 18
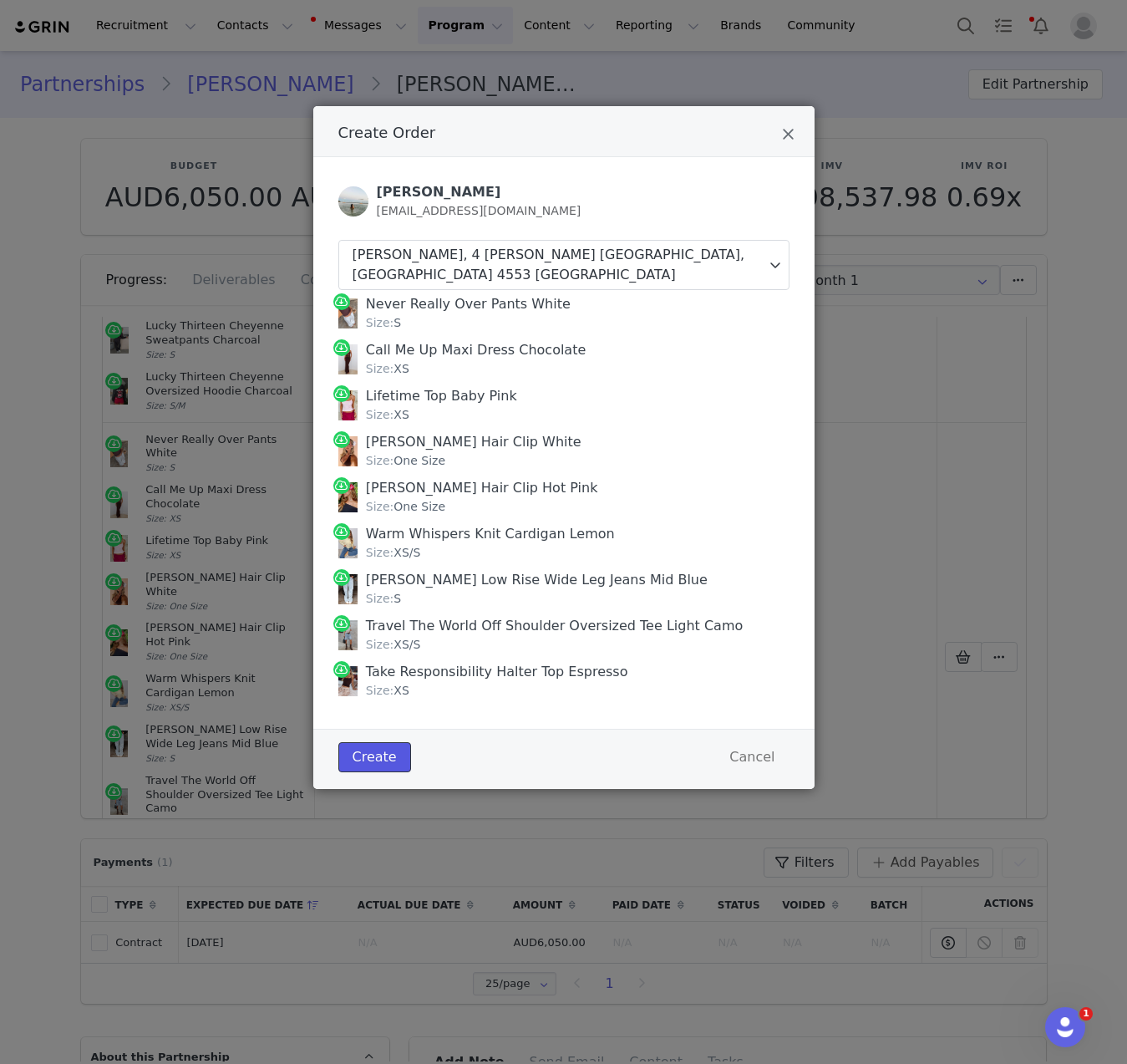
click at [391, 762] on button "Create" at bounding box center [375, 756] width 73 height 30
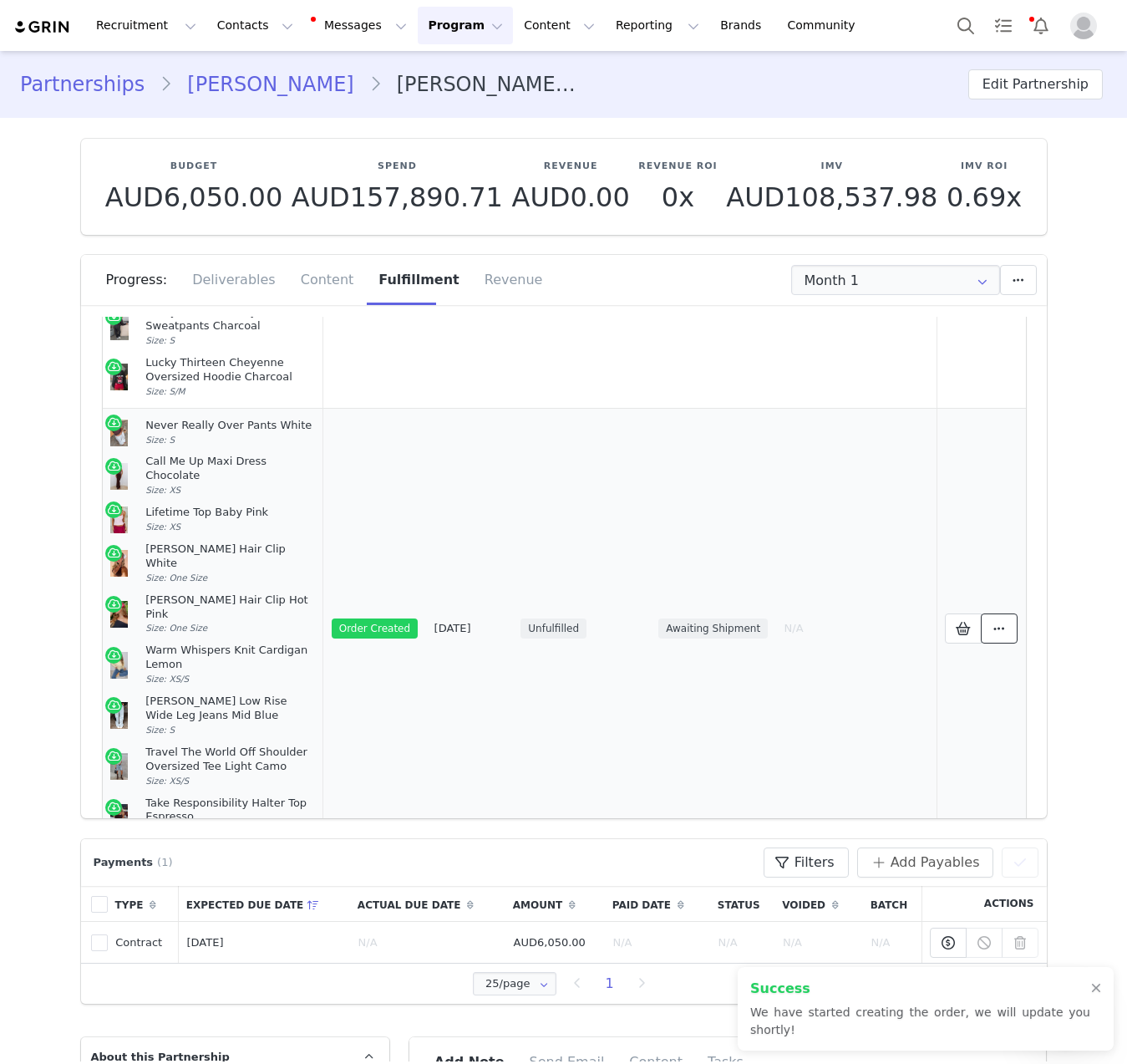
click at [994, 621] on icon at bounding box center [1000, 628] width 12 height 14
click at [891, 565] on link "View Order" at bounding box center [835, 564] width 232 height 38
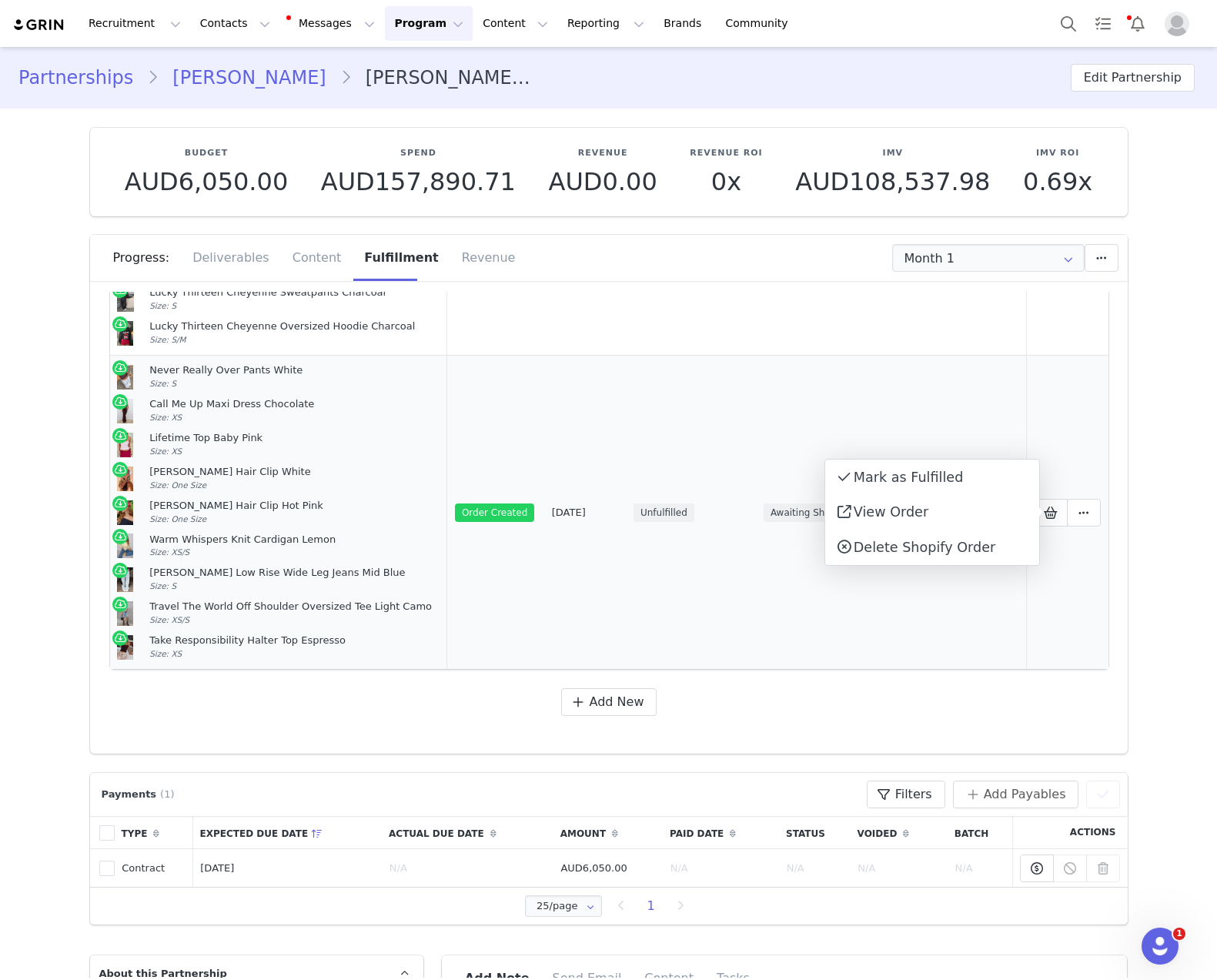
scroll to position [358, 0]
drag, startPoint x: 193, startPoint y: 658, endPoint x: 114, endPoint y: 387, distance: 282.3
click at [114, 387] on td "Never Really Over Pants White Size: S Call Me Up Maxi Dress Chocolate Size: XS …" at bounding box center [280, 511] width 338 height 314
copy td "Never Really Over Pants White Size: S Call Me Up Maxi Dress Chocolate Size: XS …"
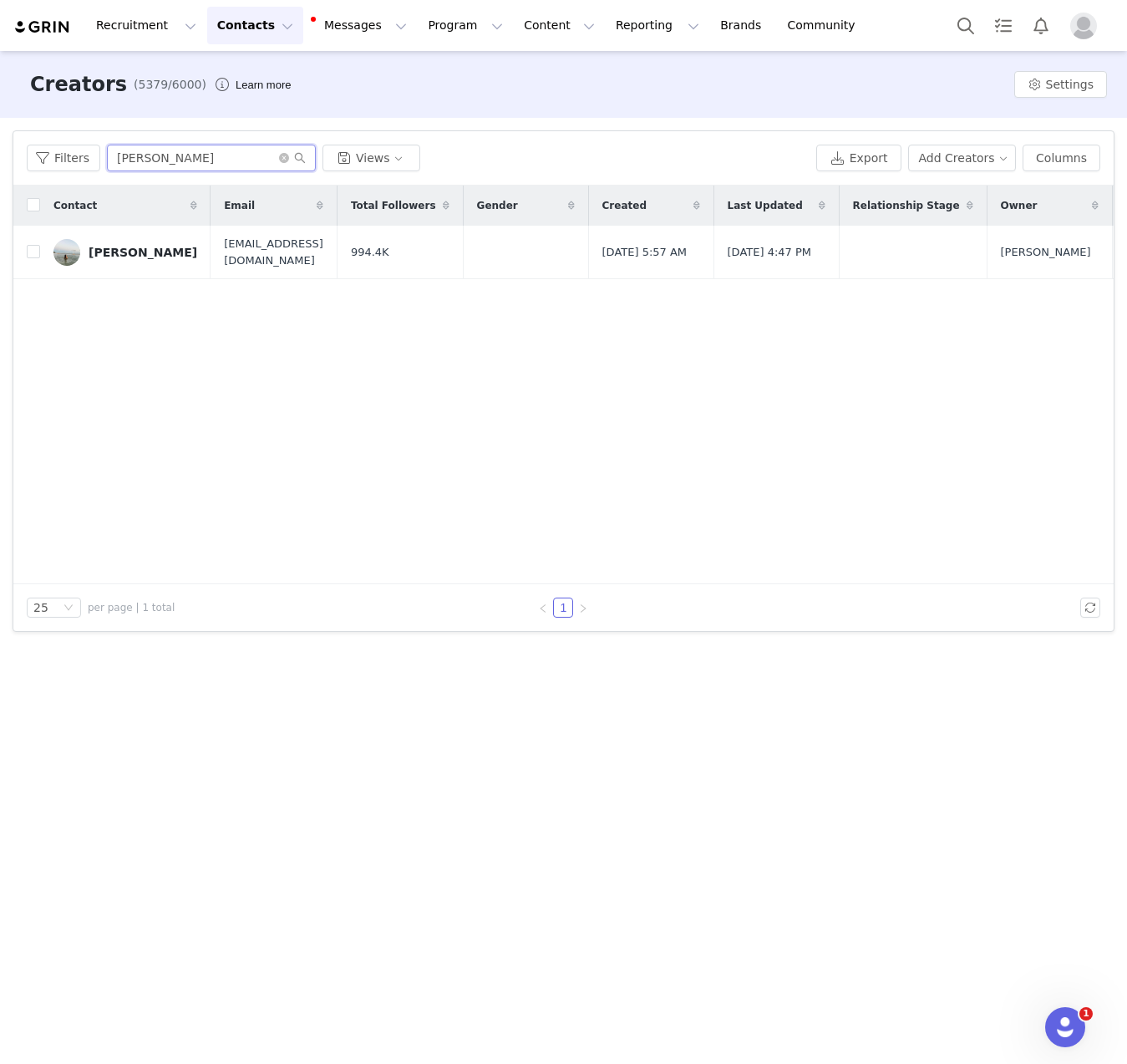
click at [159, 169] on input "[PERSON_NAME]" at bounding box center [212, 157] width 209 height 26
paste input "[PERSON_NAME] [PERSON_NAME]"
type input "[PERSON_NAME] [PERSON_NAME]"
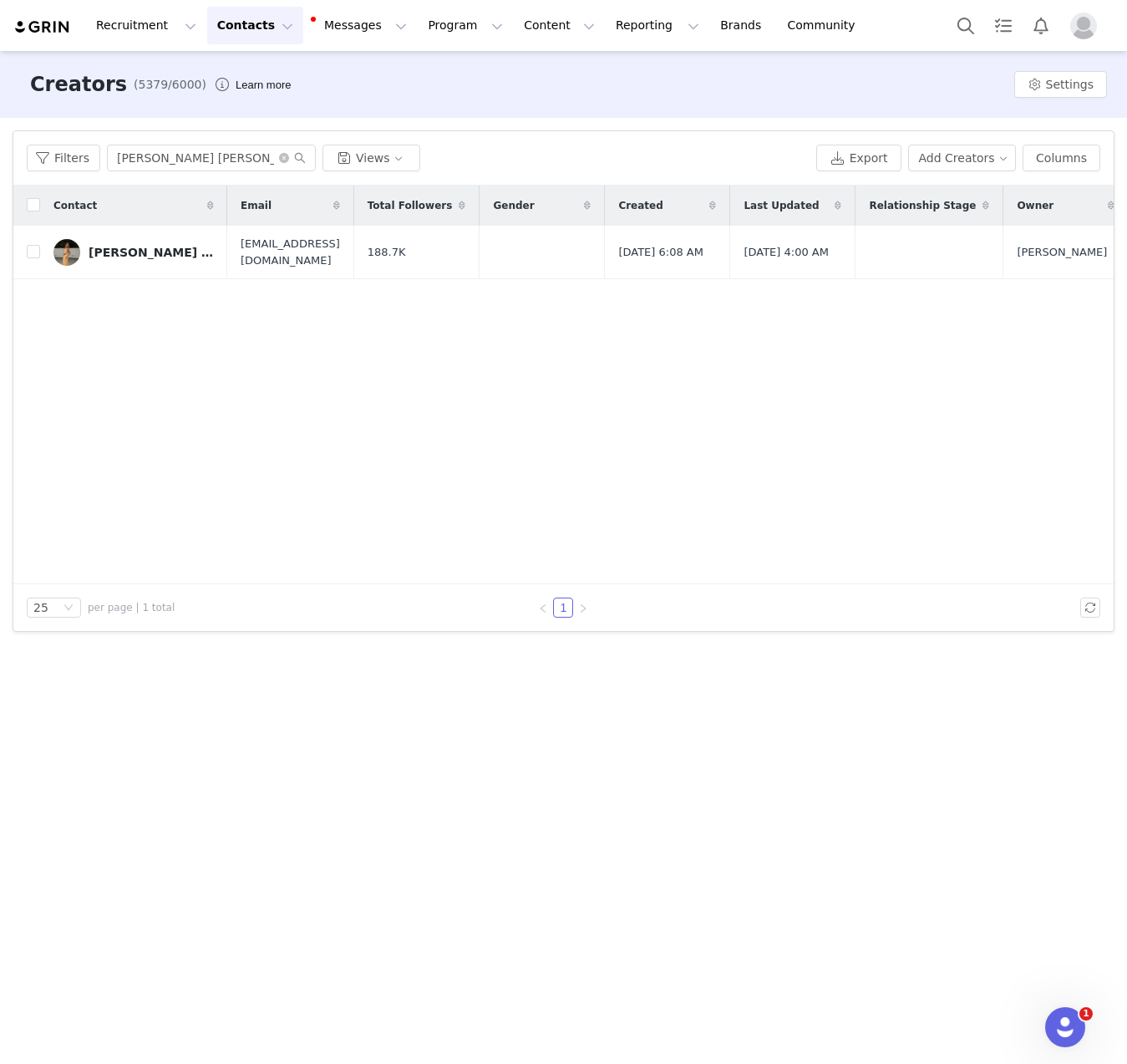
click at [141, 255] on div "[PERSON_NAME] [PERSON_NAME]" at bounding box center [150, 252] width 125 height 14
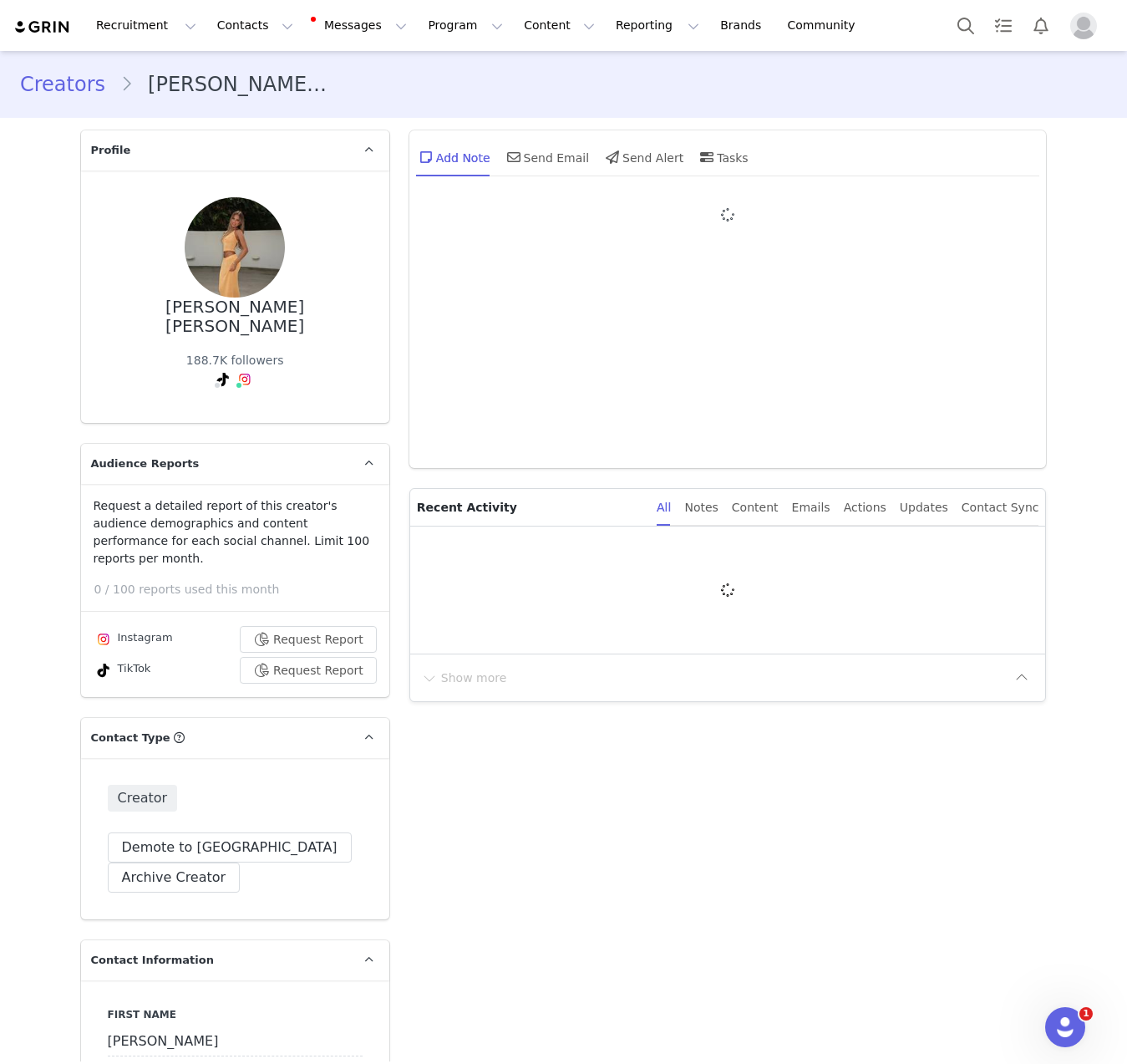
type input "+1 ([GEOGRAPHIC_DATA])"
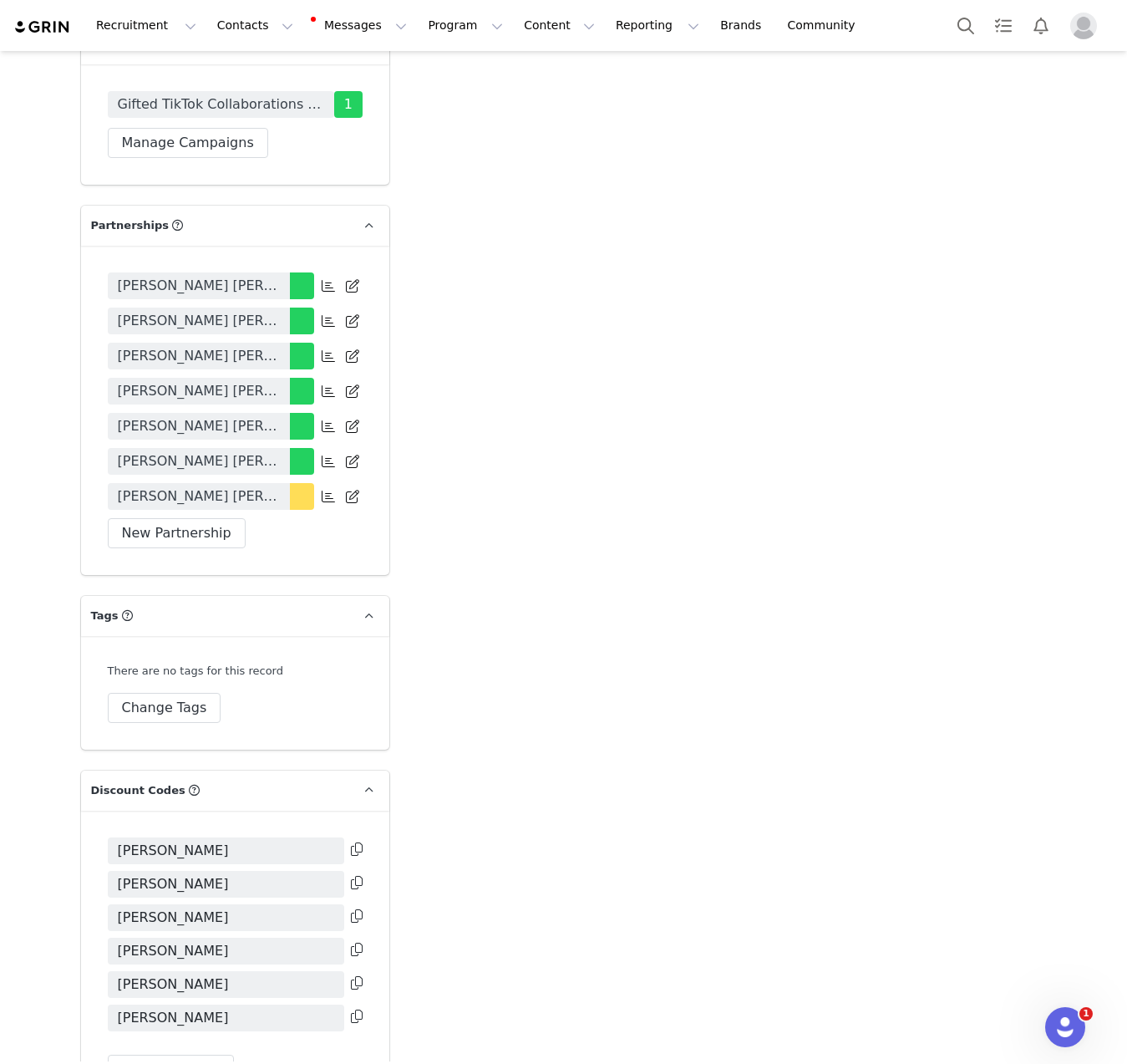
scroll to position [3898, 0]
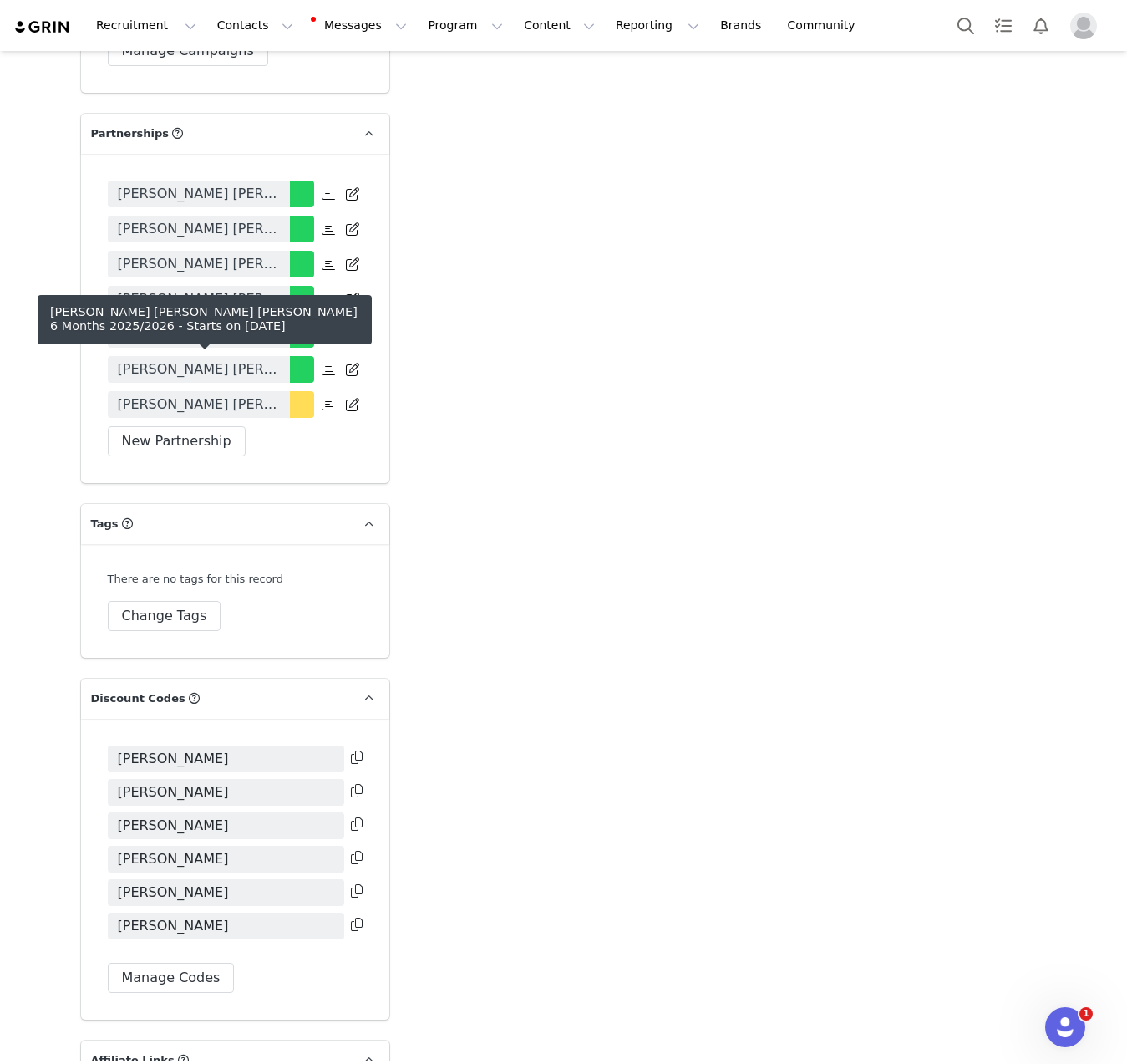
click at [250, 391] on link "[PERSON_NAME] [PERSON_NAME] [PERSON_NAME] 6 Months 2025/2026" at bounding box center [199, 404] width 182 height 26
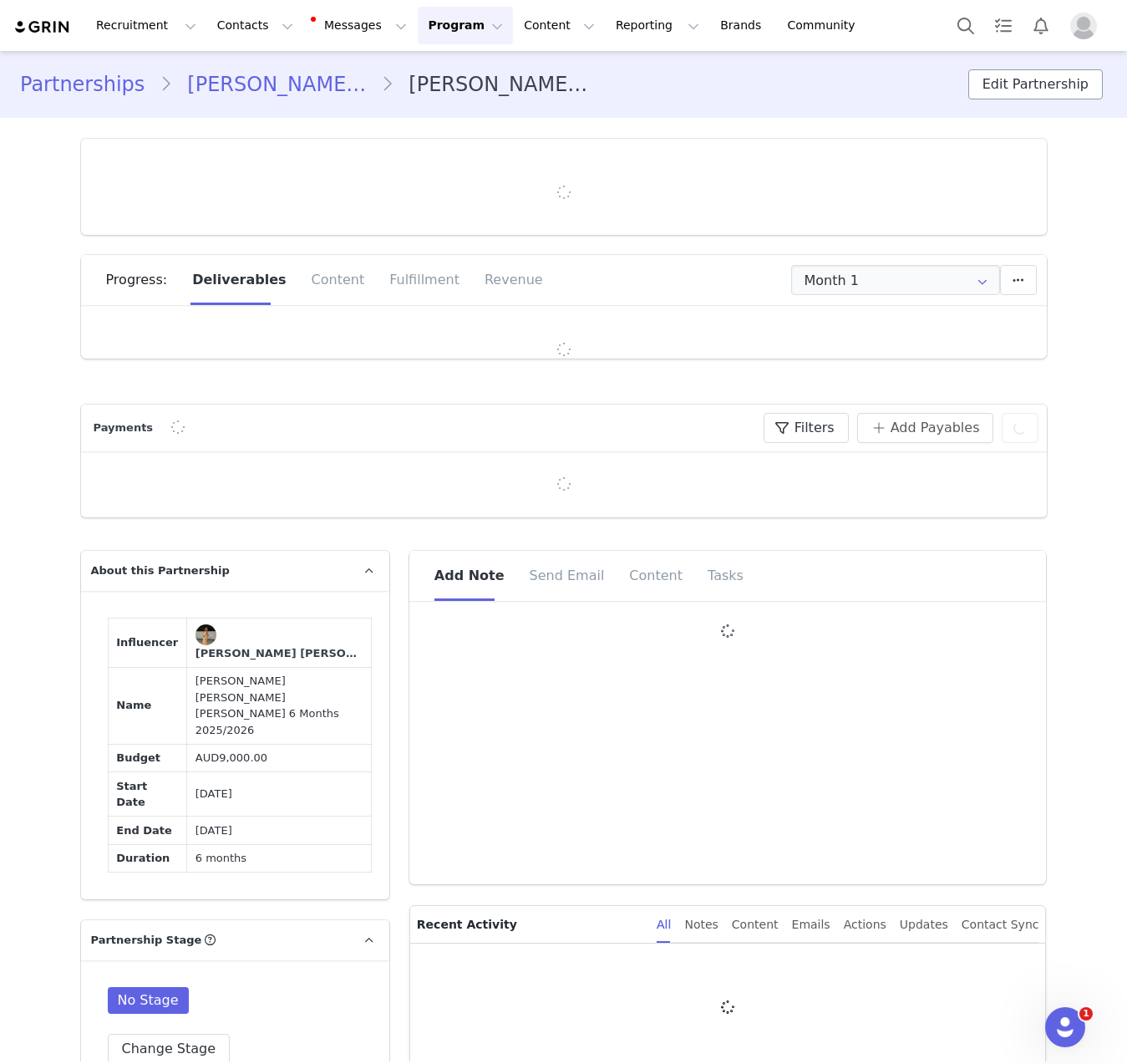
type input "+1 ([GEOGRAPHIC_DATA])"
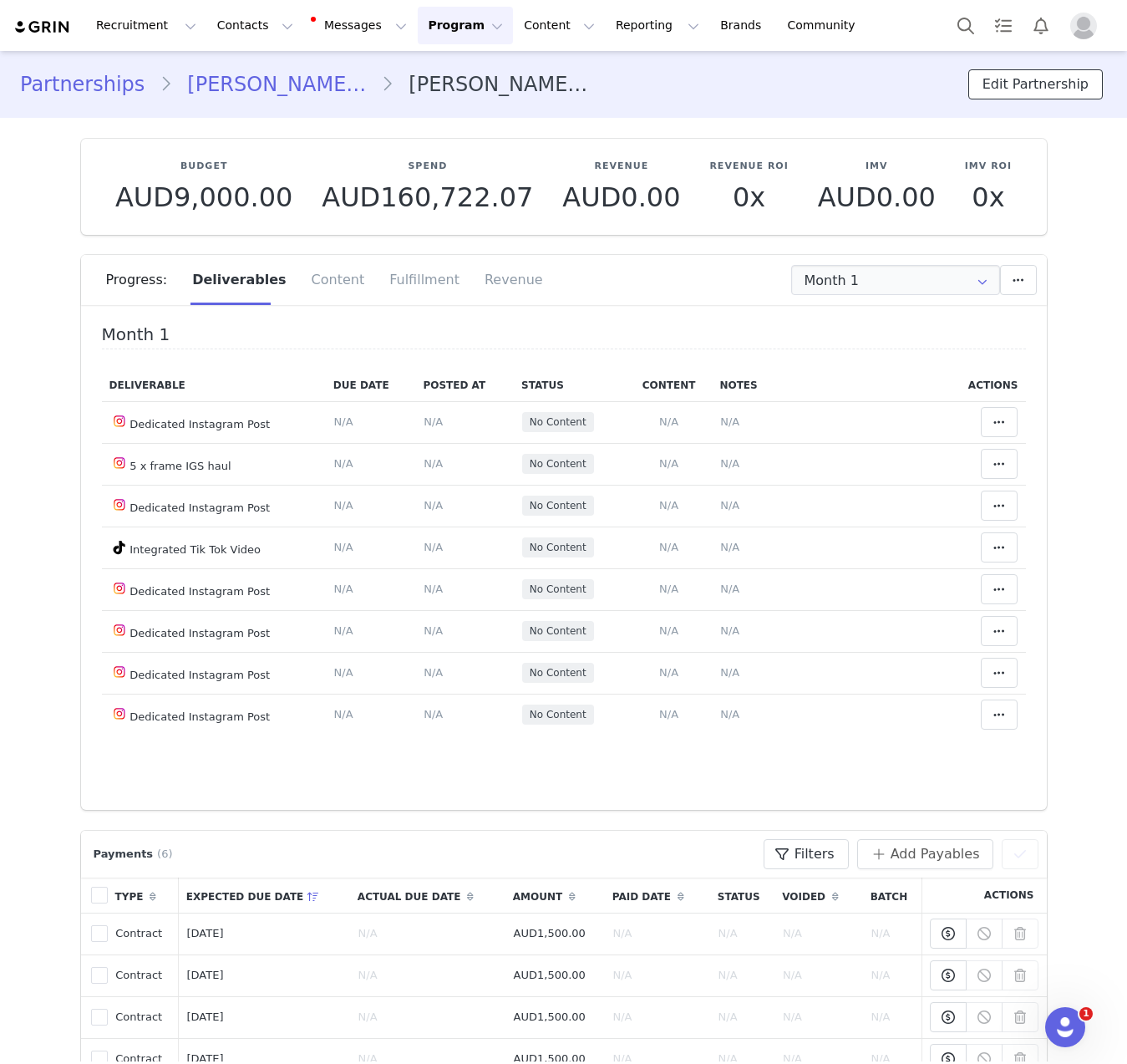
click at [985, 76] on button "Edit Partnership" at bounding box center [1035, 84] width 134 height 30
select select
select select "month"
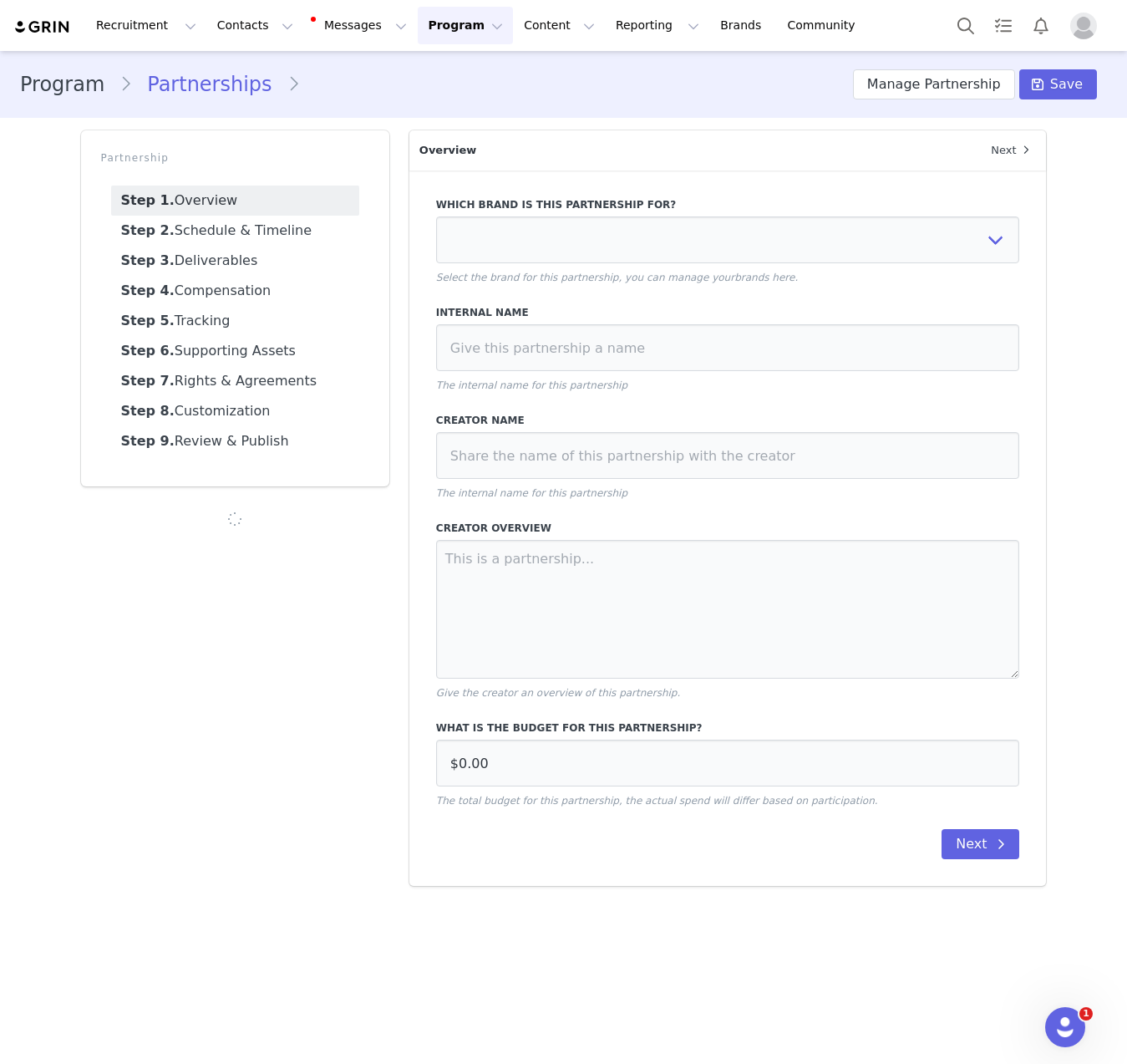
select select
type input "AUD9,000.00"
select select "701c8572-30a2-4a58-9392-cbbd93bb676d"
type input "[PERSON_NAME] [PERSON_NAME] [PERSON_NAME] 6 Months 2025/2026"
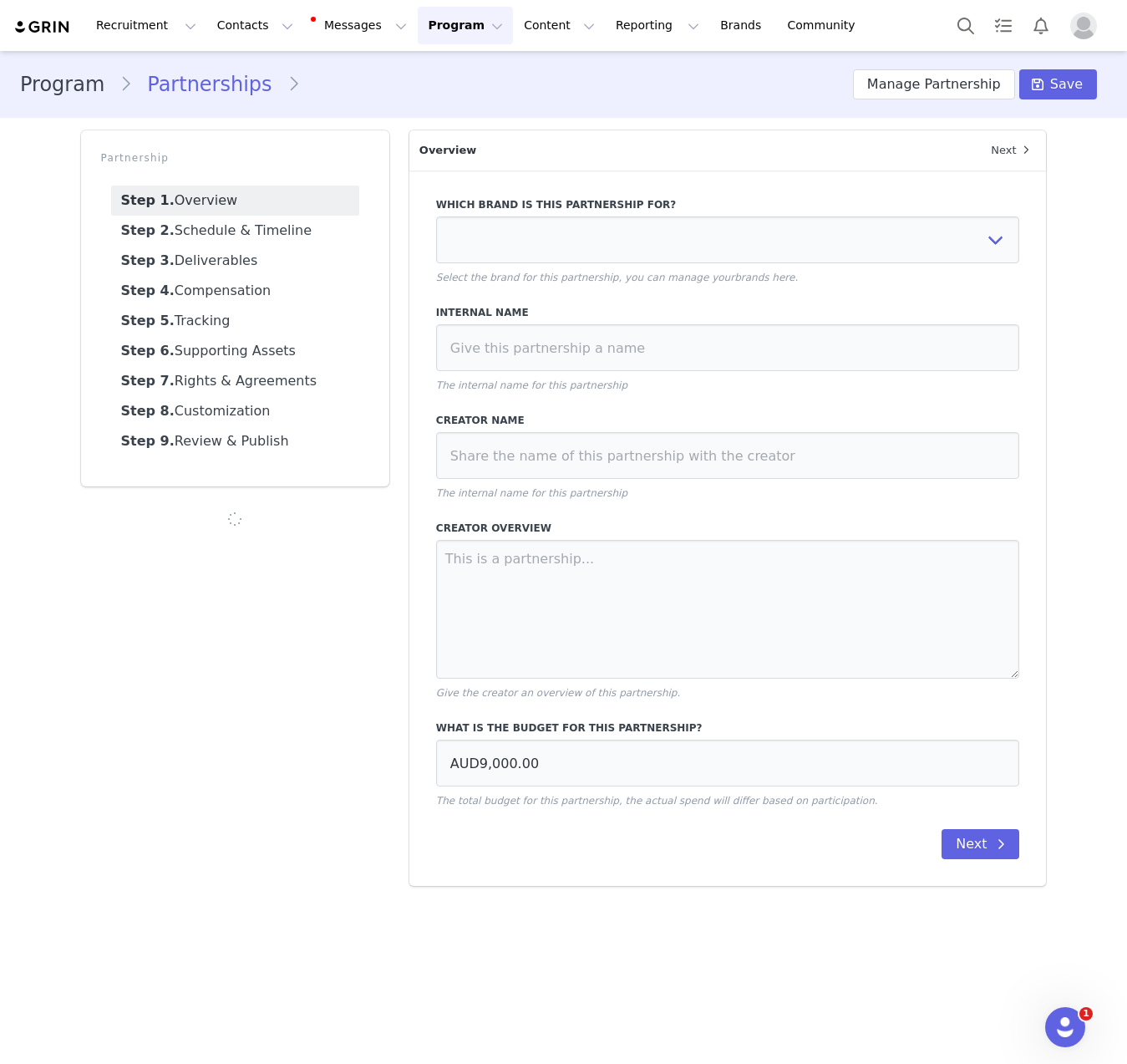
type textarea "36 x Dedicated IG Static Posts - 6 per month 6 x Dedicated 5 frame IG Story Vid…"
type input "[DATE]"
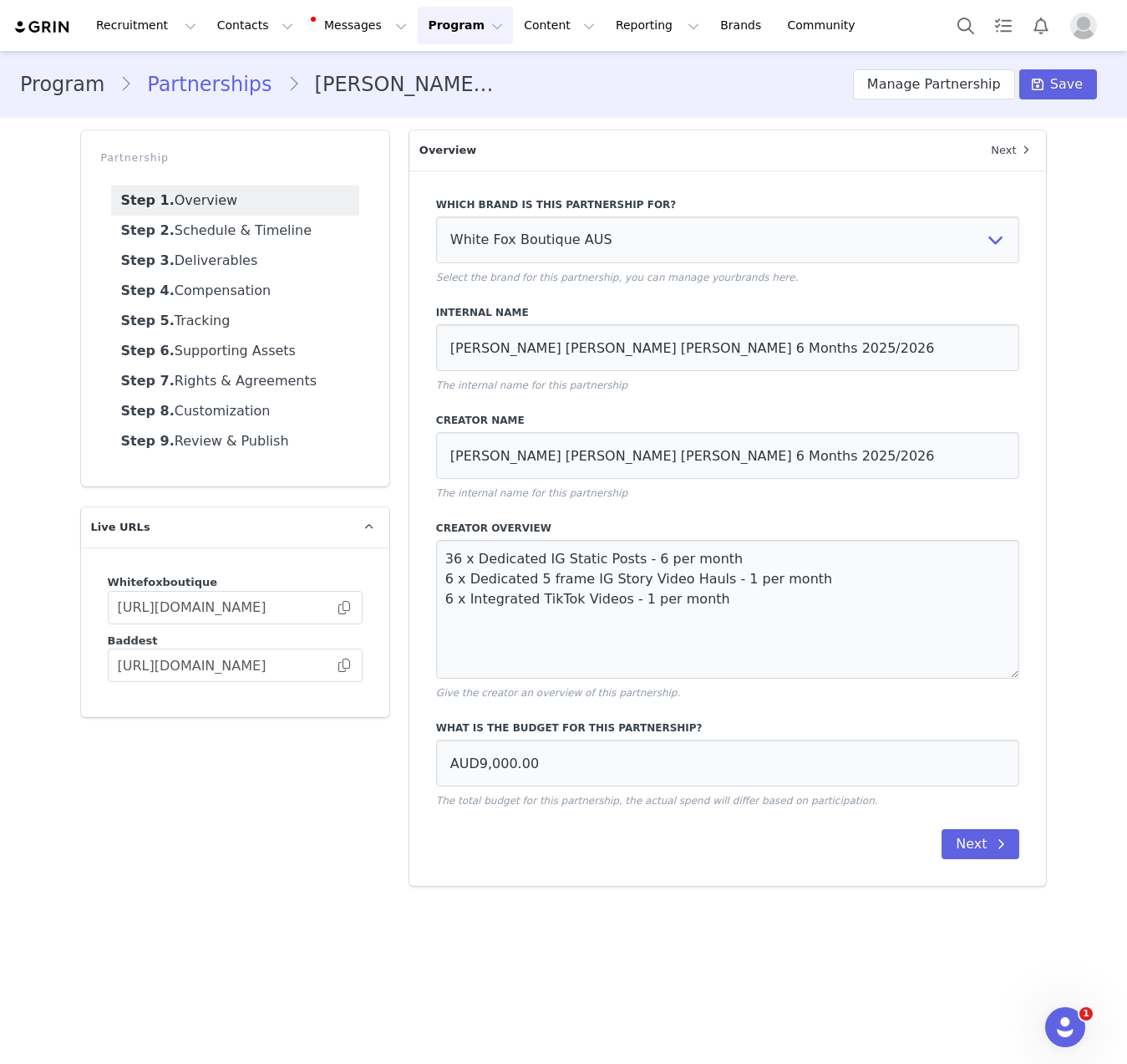
click at [1004, 863] on div "Which brand is this partnership for? White Fox Boutique USA White Fox Boutique …" at bounding box center [728, 529] width 637 height 716
click at [1003, 852] on span at bounding box center [1001, 844] width 20 height 20
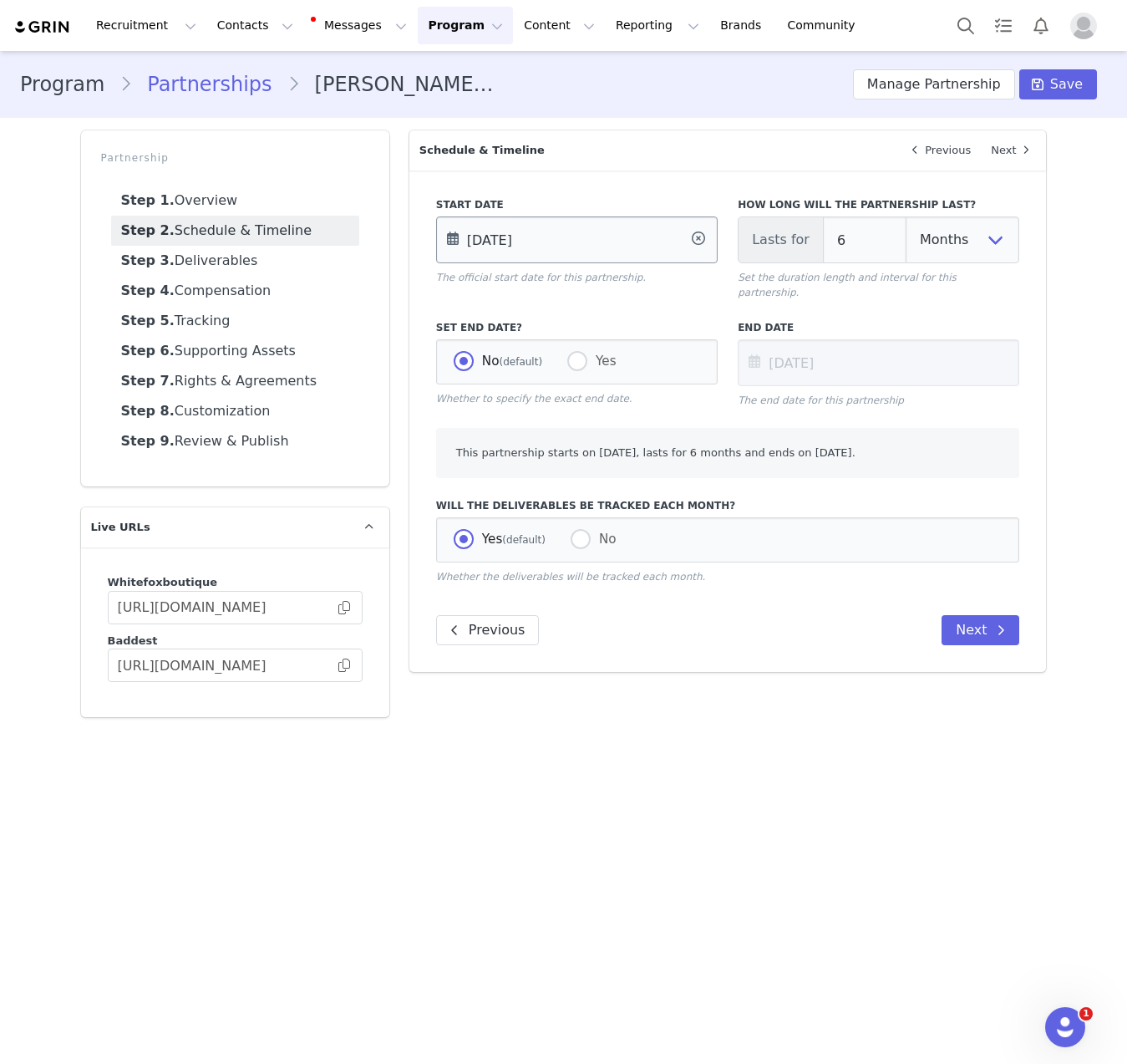
click at [625, 238] on input "[DATE]" at bounding box center [576, 240] width 281 height 47
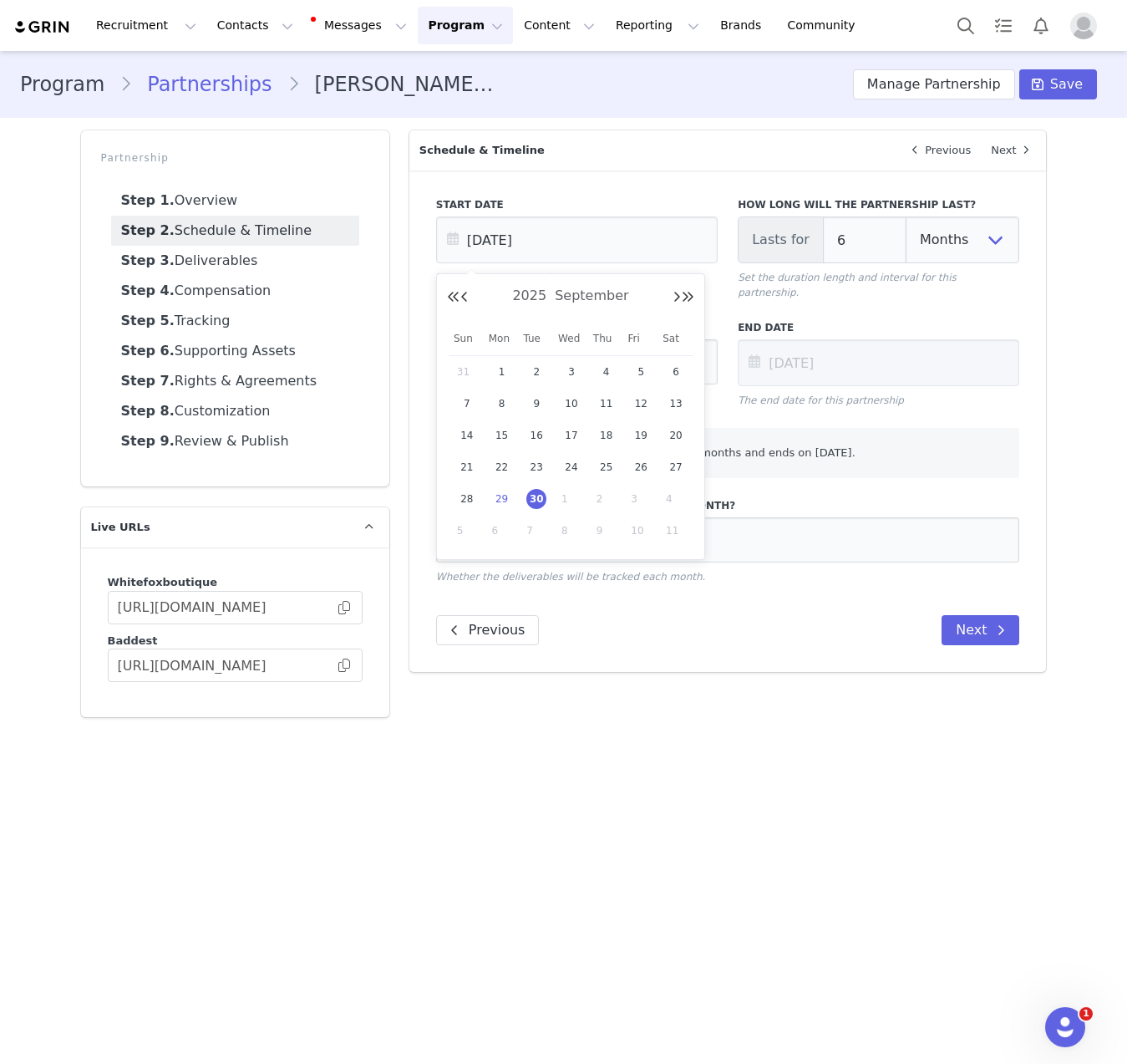
click at [505, 506] on span "29" at bounding box center [502, 499] width 20 height 20
type input "[DATE]"
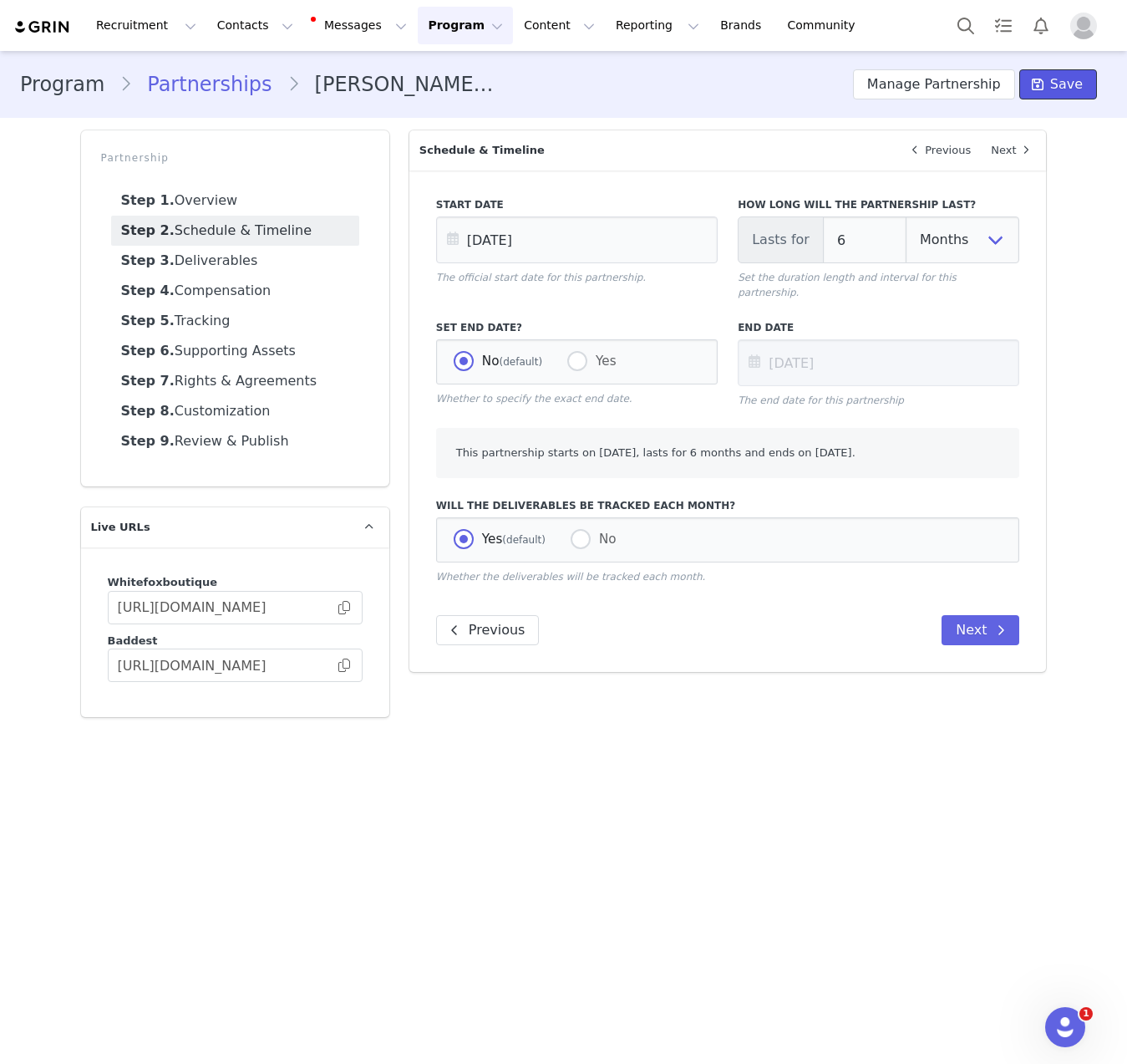
click at [1068, 87] on span "Save" at bounding box center [1067, 85] width 32 height 20
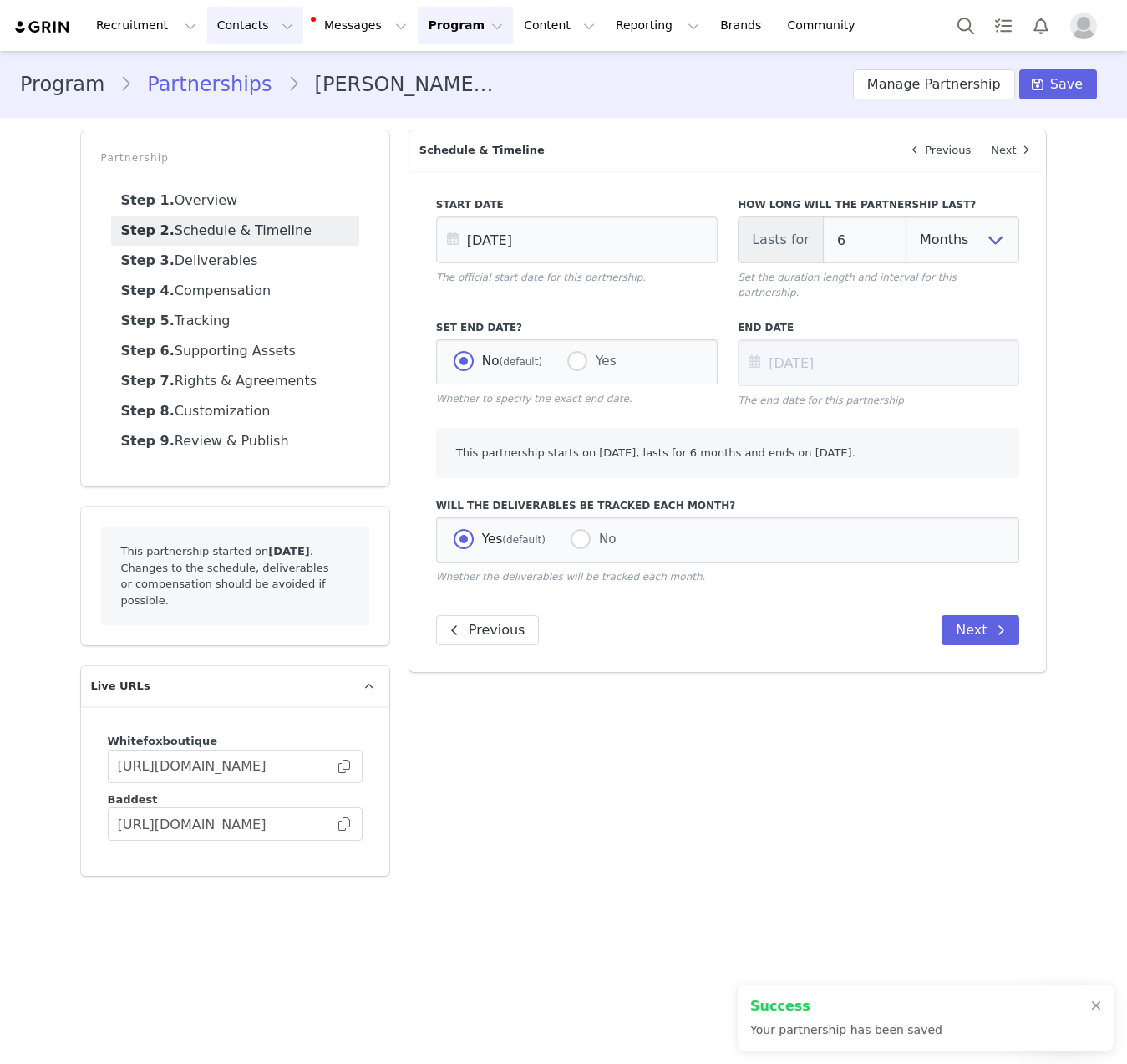
click at [238, 39] on button "Contacts Contacts" at bounding box center [255, 25] width 96 height 37
click at [244, 78] on p "Creators" at bounding box center [234, 74] width 50 height 18
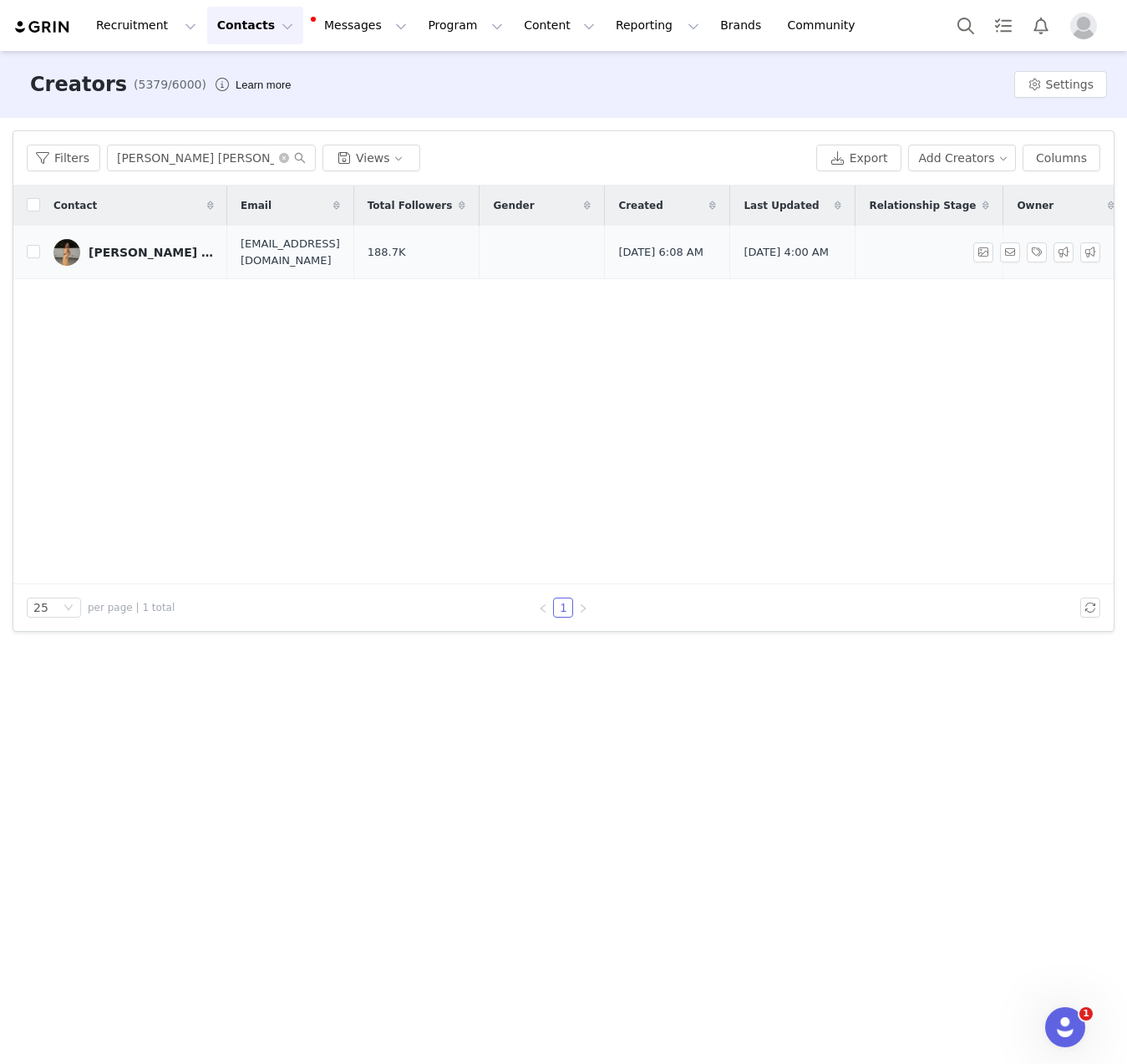
click at [123, 252] on div "[PERSON_NAME] [PERSON_NAME]" at bounding box center [150, 252] width 125 height 14
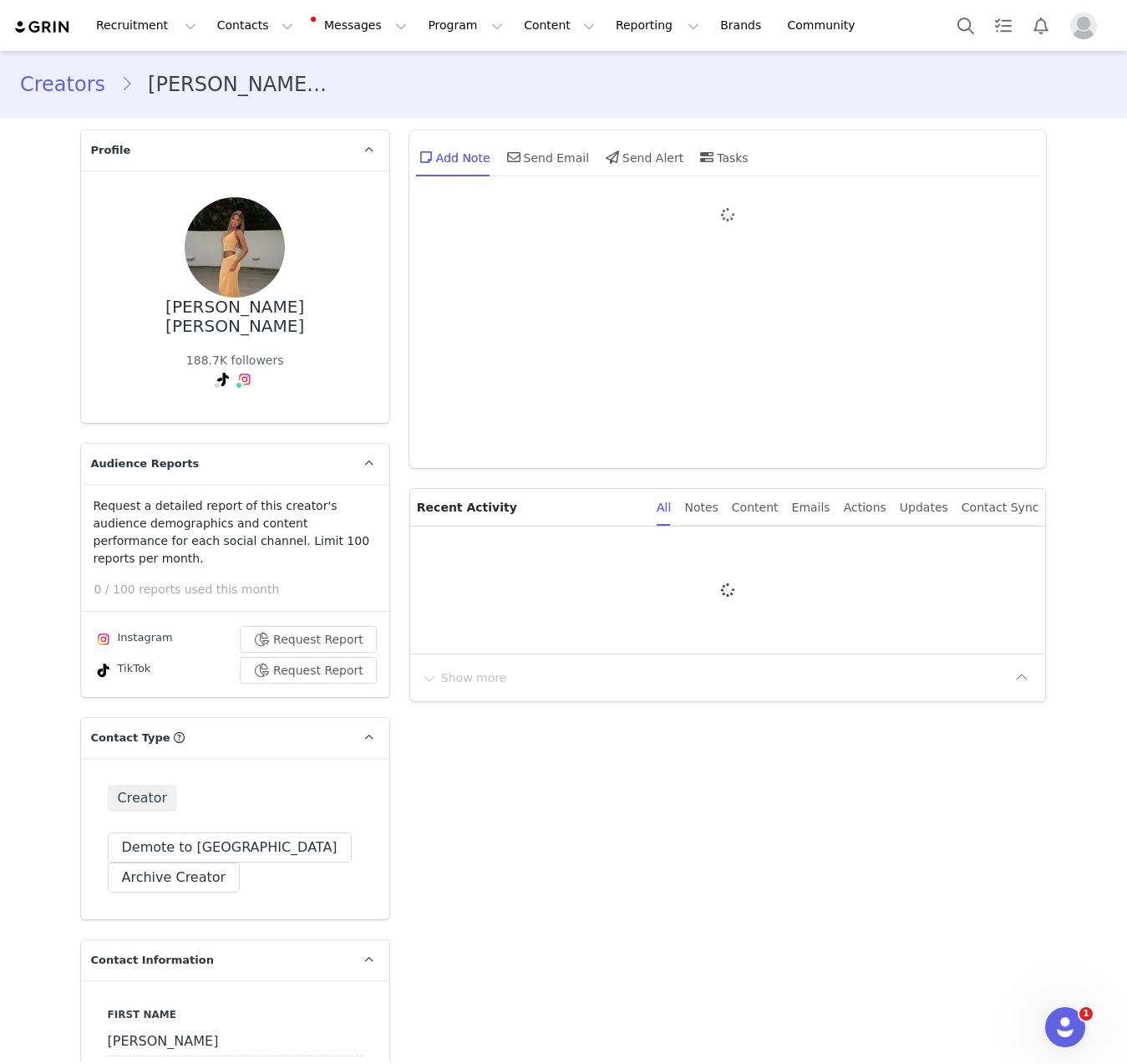
type input "+1 ([GEOGRAPHIC_DATA])"
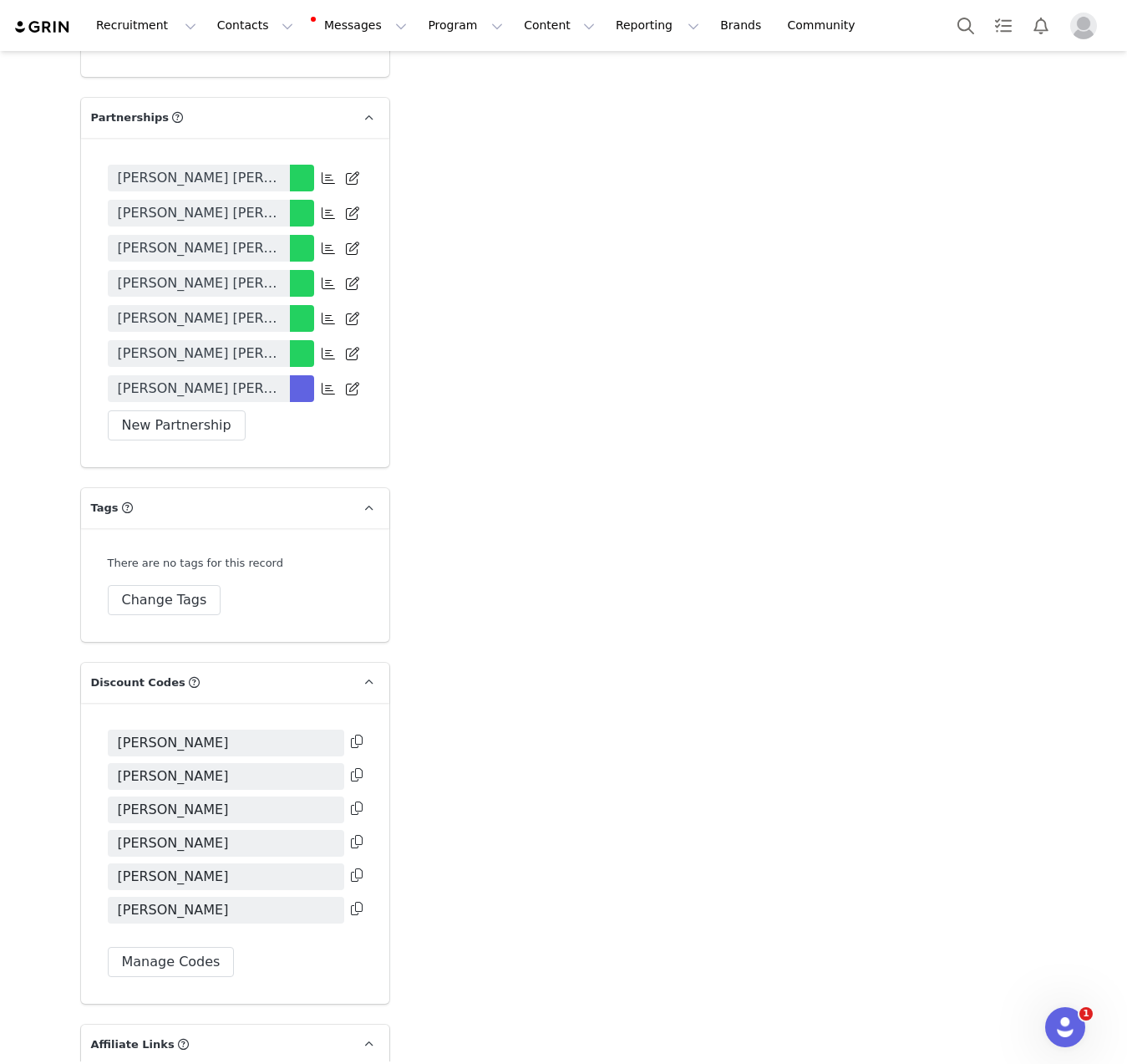
scroll to position [3825, 0]
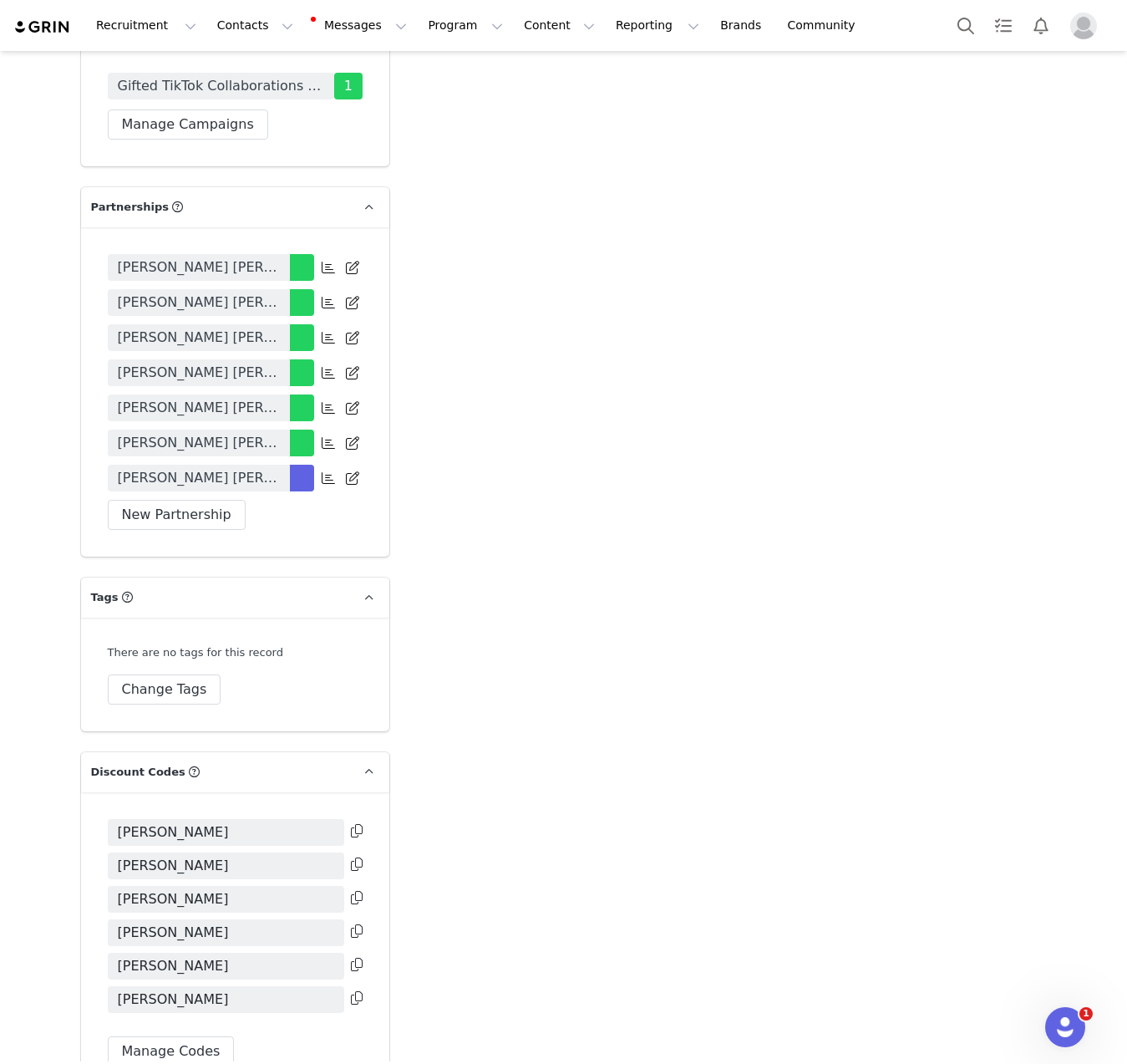
click at [259, 468] on span "[PERSON_NAME] [PERSON_NAME] [PERSON_NAME] 6 Months 2025/2026" at bounding box center [199, 478] width 162 height 20
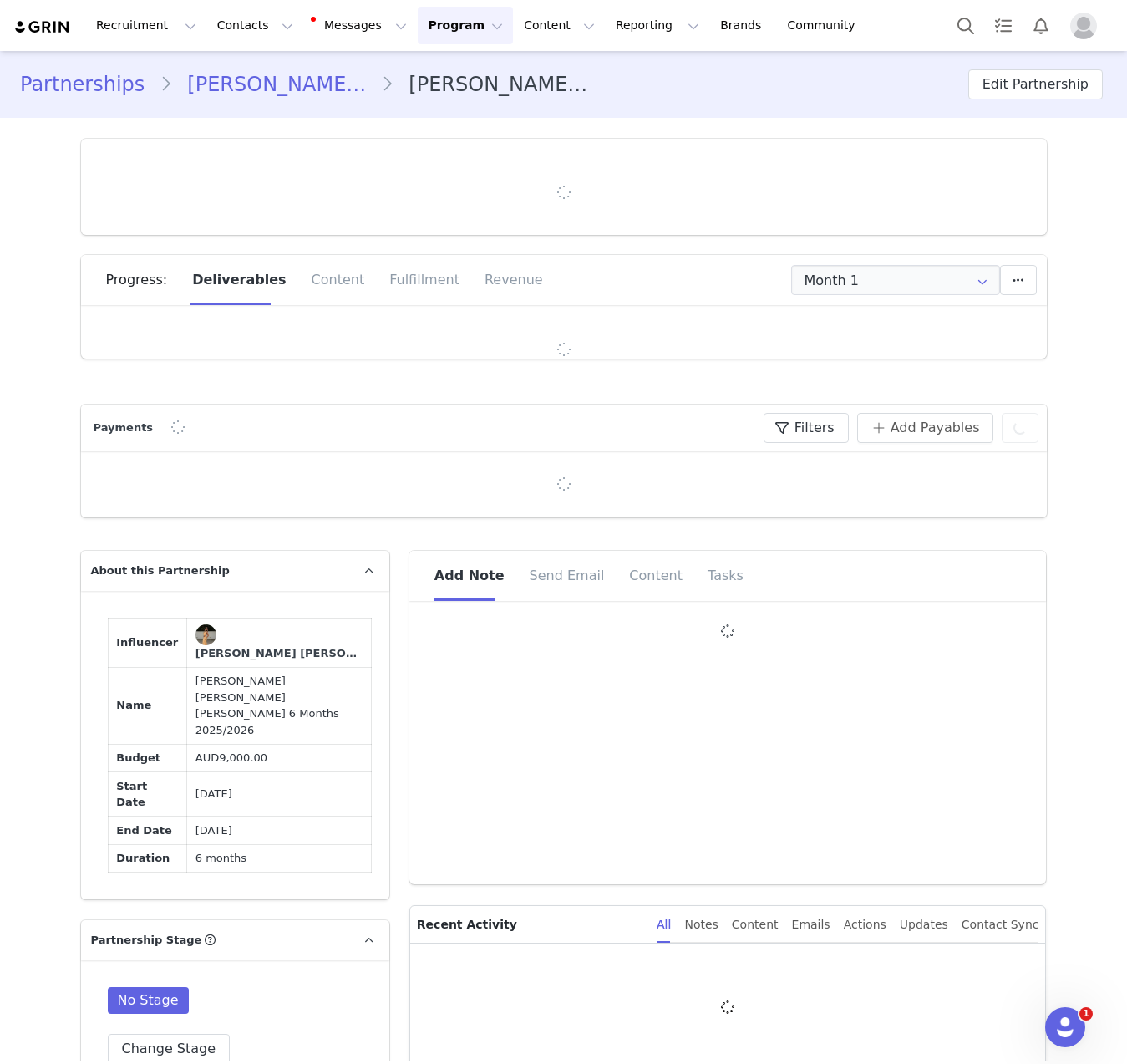
type input "+1 ([GEOGRAPHIC_DATA])"
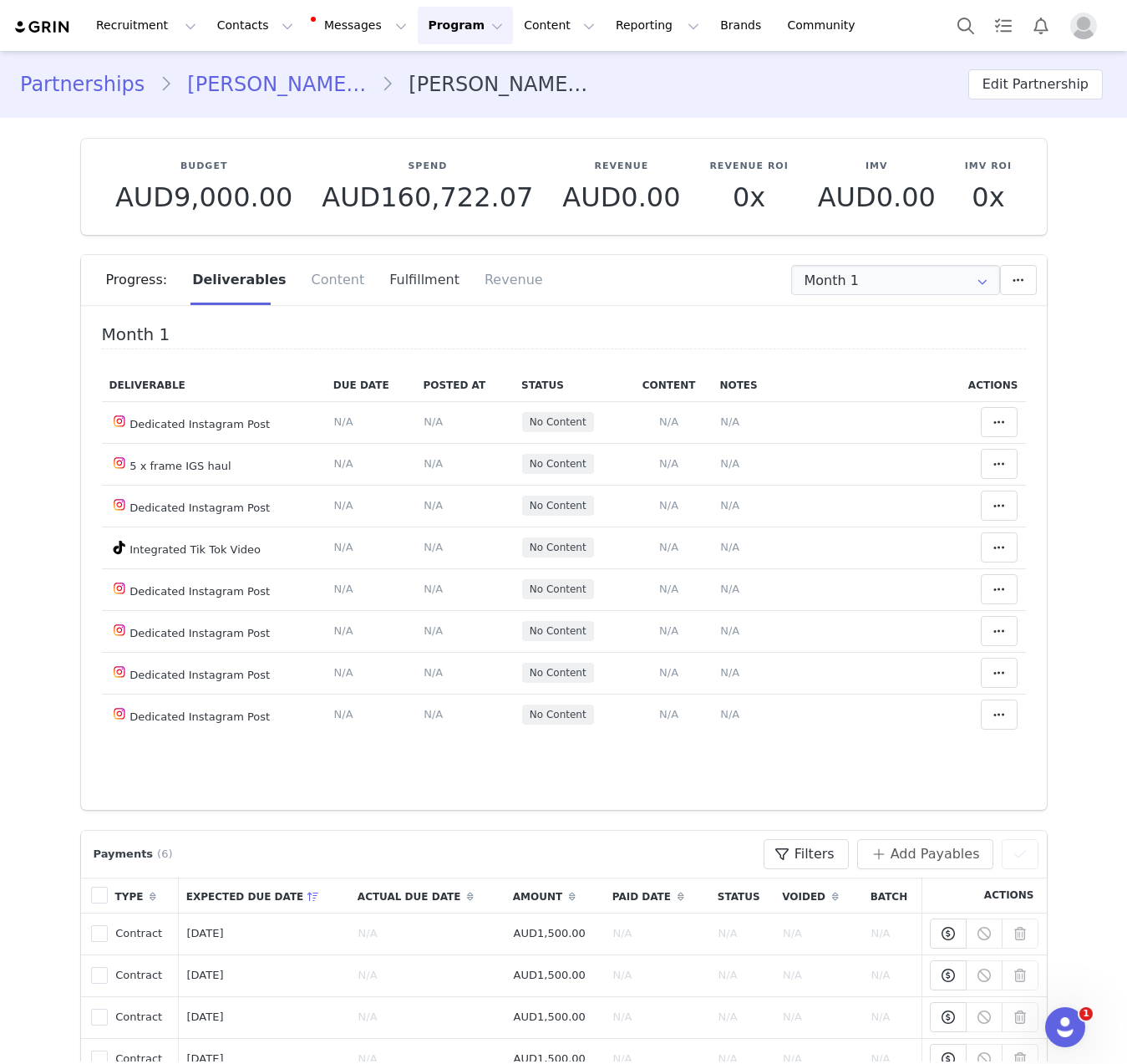
click at [412, 281] on div "Fulfillment" at bounding box center [424, 280] width 95 height 50
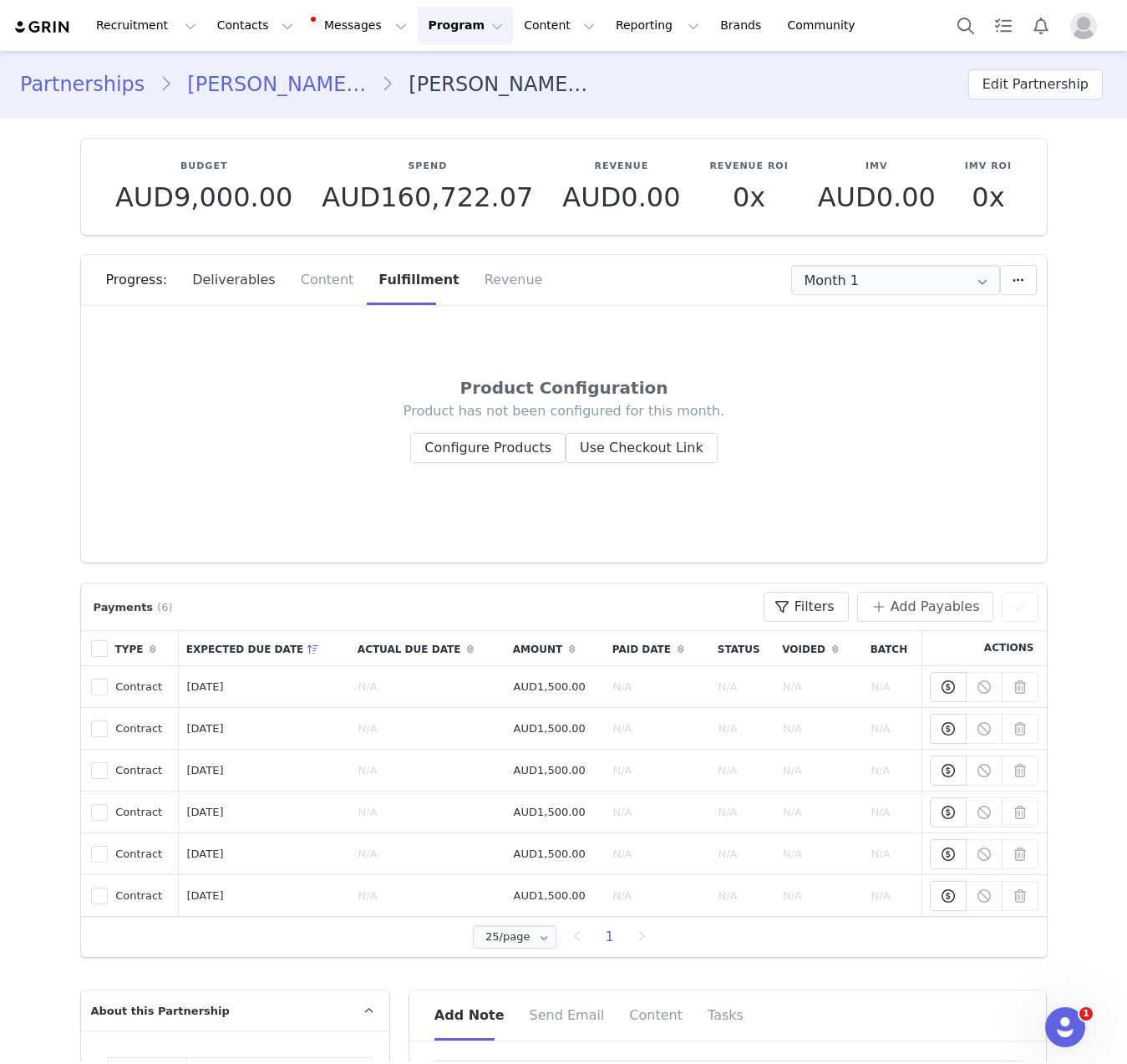
click at [200, 289] on div "Deliverables" at bounding box center [234, 280] width 109 height 50
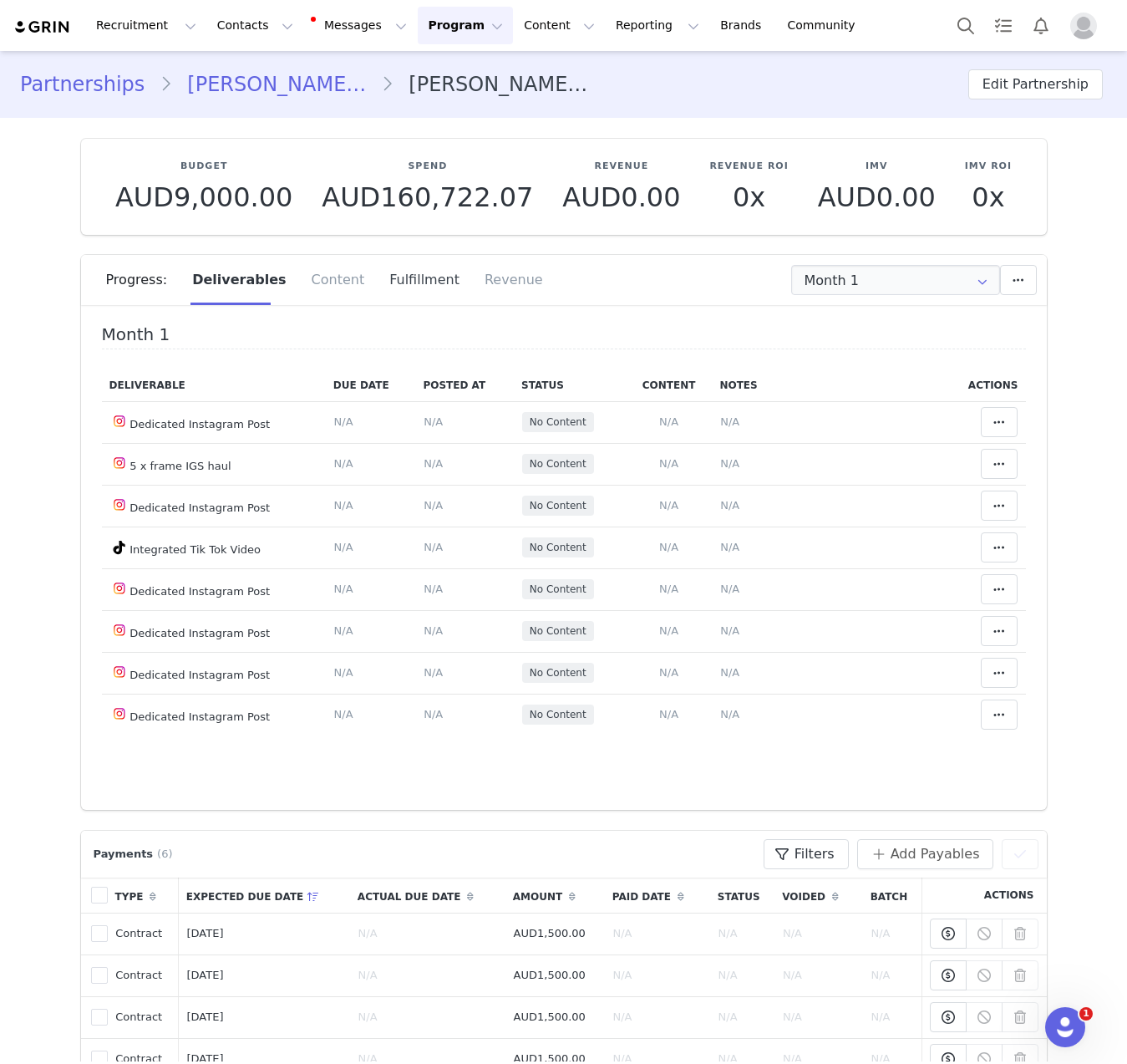
click at [381, 270] on div "Fulfillment" at bounding box center [424, 280] width 95 height 50
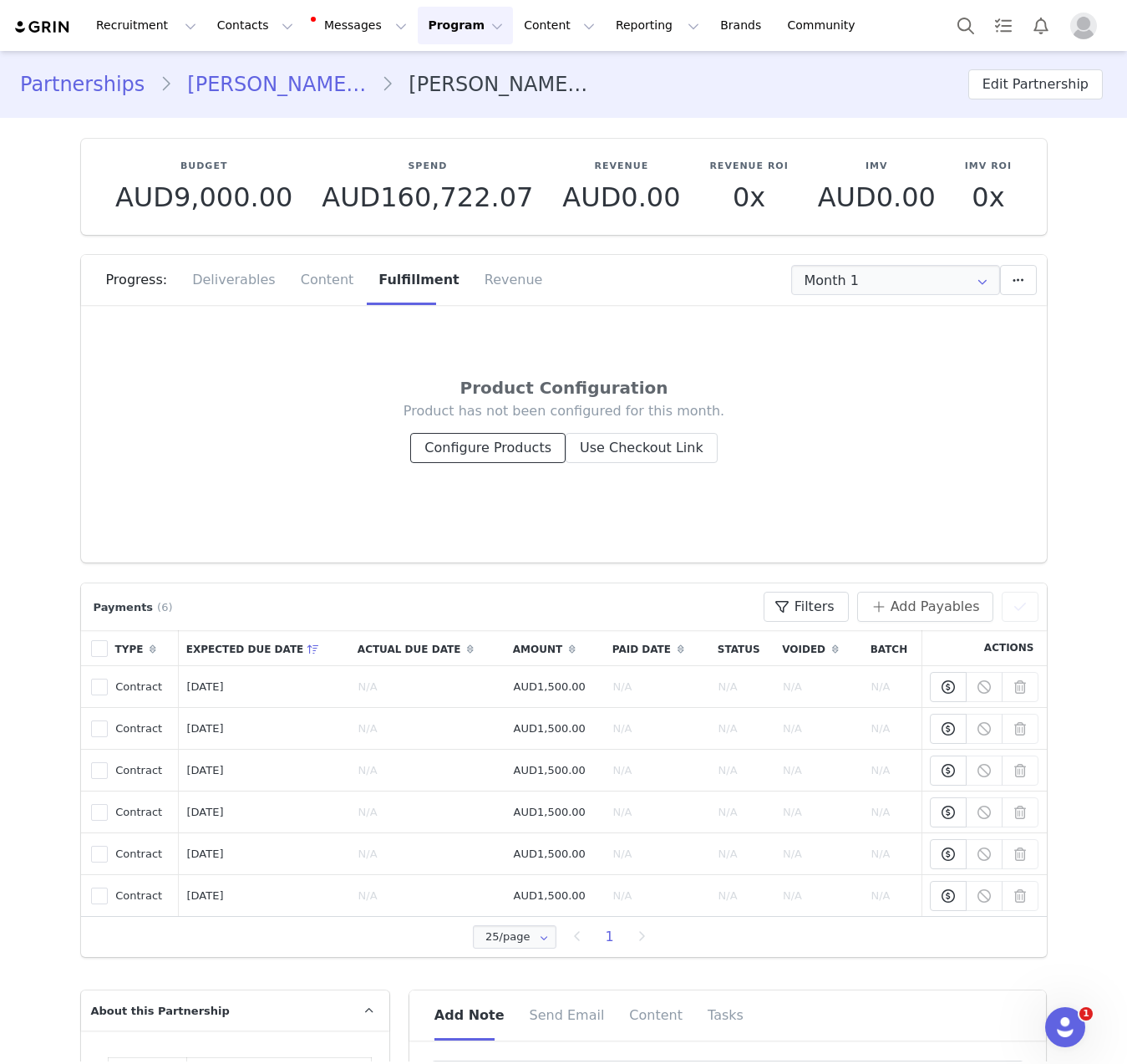
click at [445, 453] on button "Configure Products" at bounding box center [488, 447] width 156 height 30
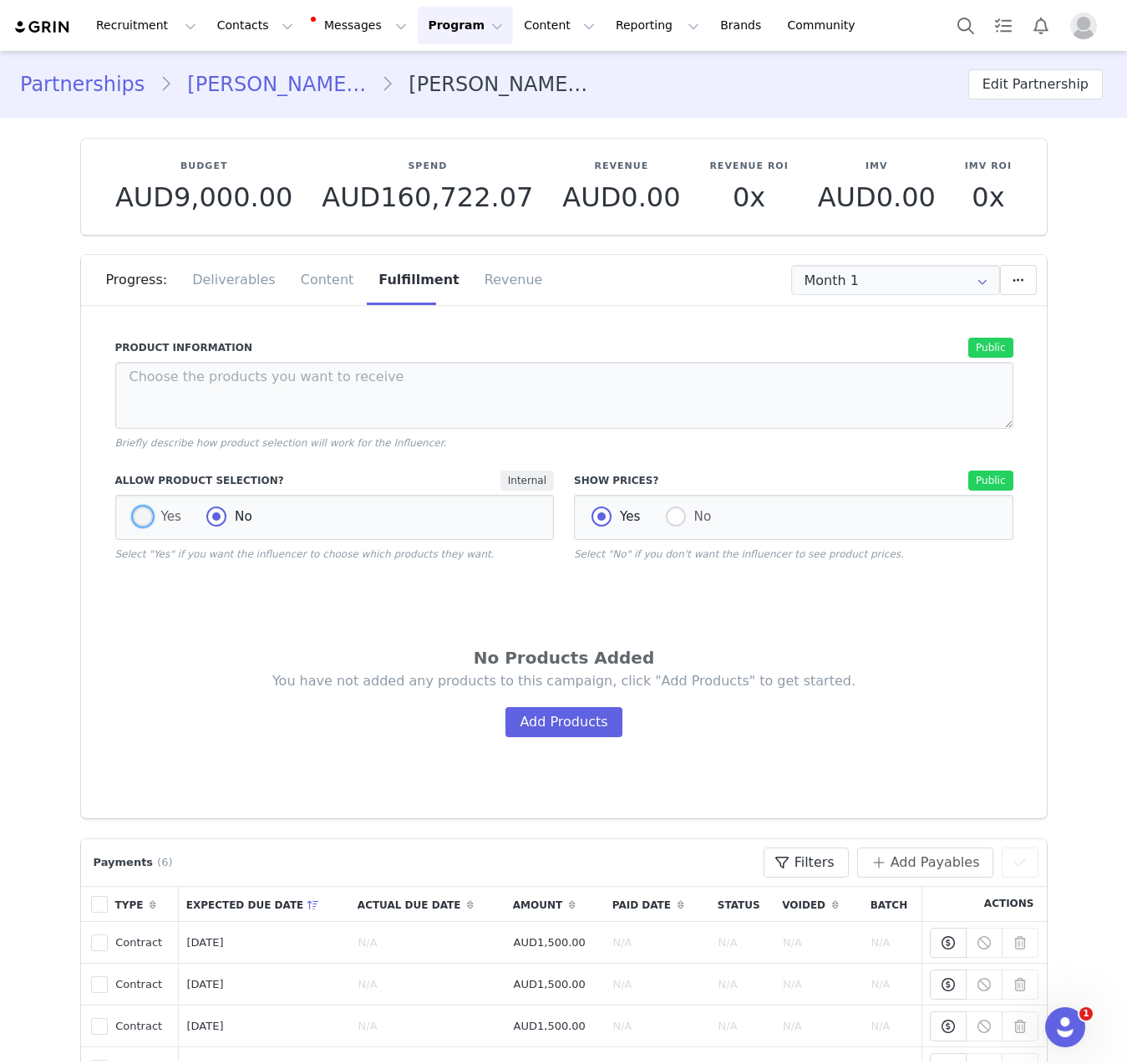
click at [133, 524] on span at bounding box center [143, 517] width 20 height 20
click at [133, 524] on input "Yes" at bounding box center [143, 518] width 20 height 22
radio input "true"
radio input "false"
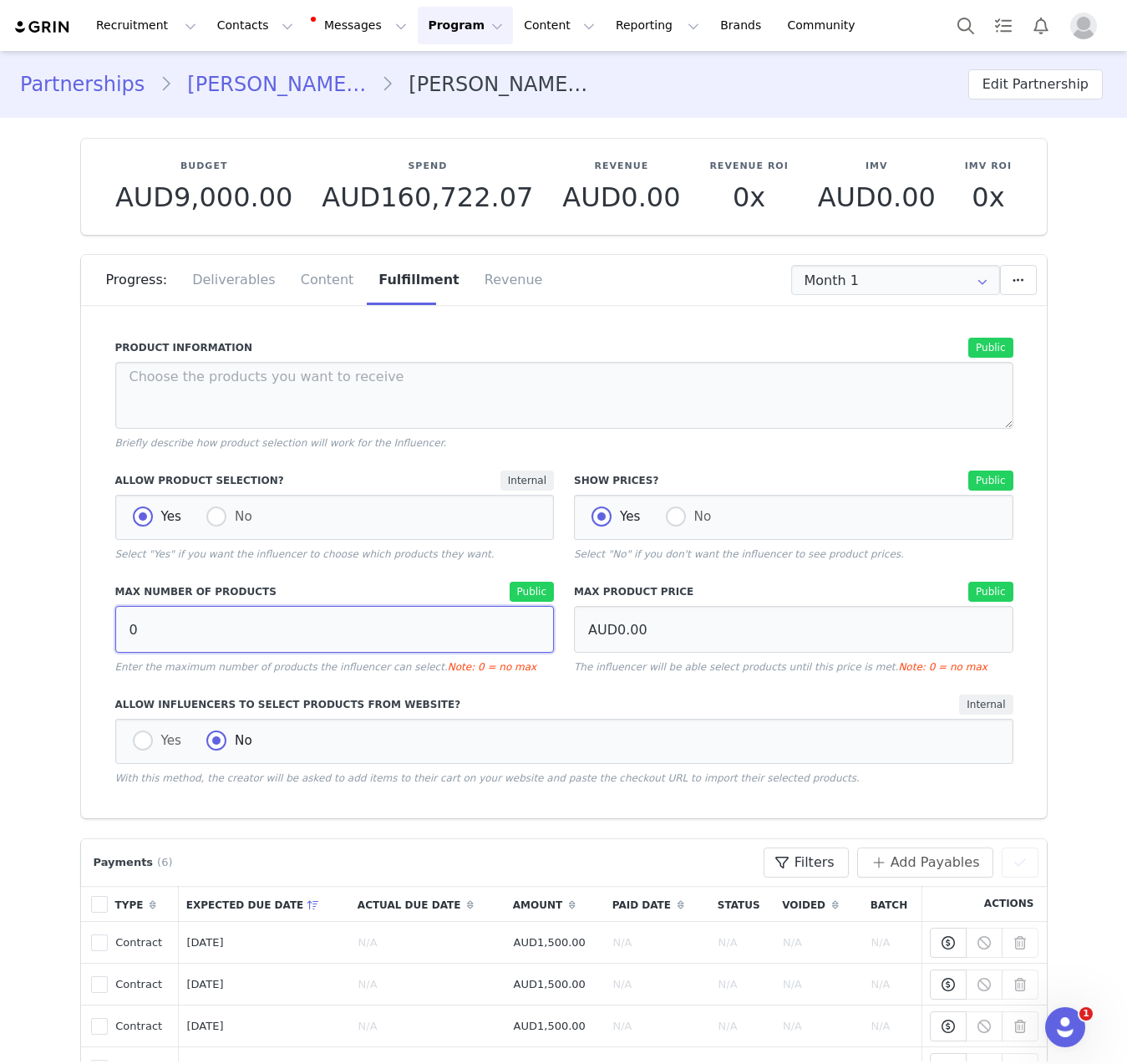
drag, startPoint x: 180, startPoint y: 636, endPoint x: 63, endPoint y: 601, distance: 122.1
click at [69, 603] on section "Budget AUD9,000.00 Spend AUD160,722.07 Revenue AUD0.00 Revenue ROI 0x IMV AUD0.…" at bounding box center [564, 468] width 991 height 700
type input "10"
click at [238, 552] on p "Select "Yes" if you want the influencer to choose which products they want." at bounding box center [335, 554] width 439 height 15
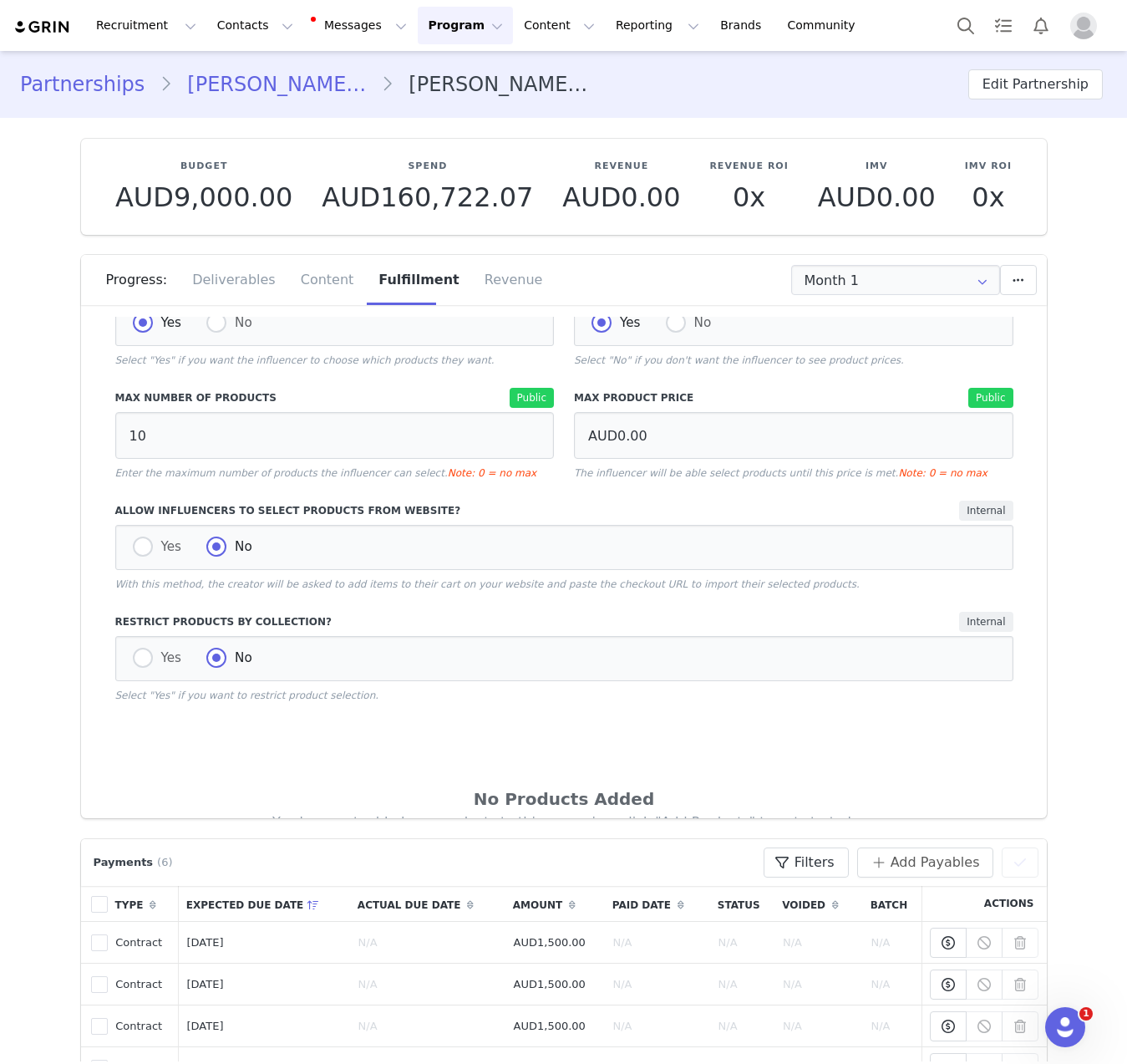
scroll to position [422, 0]
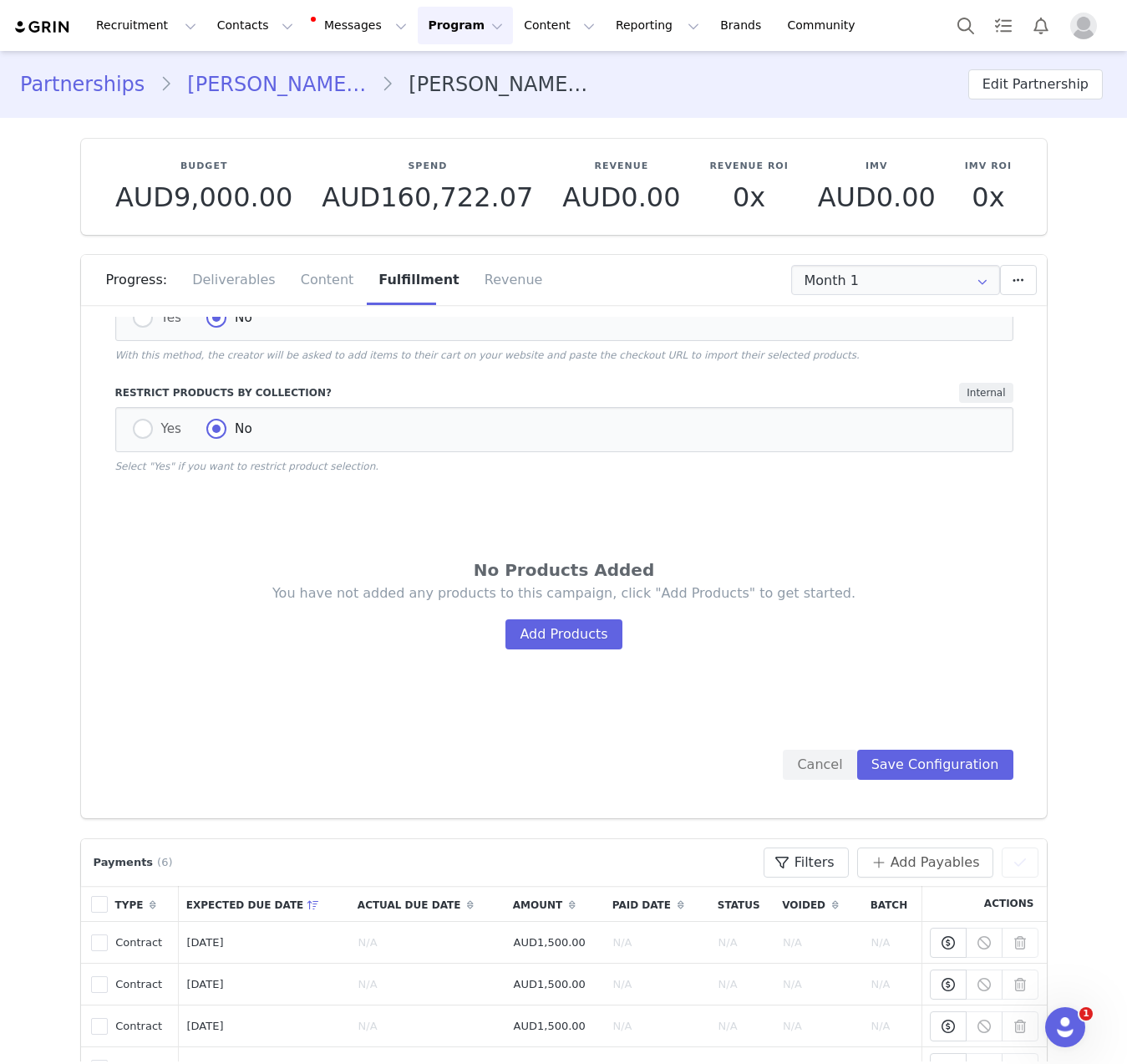
click at [608, 633] on div "You have not added any products to this campaign, click "Add Products" to get s…" at bounding box center [564, 616] width 798 height 65
click at [586, 635] on button "Add Products" at bounding box center [564, 634] width 116 height 30
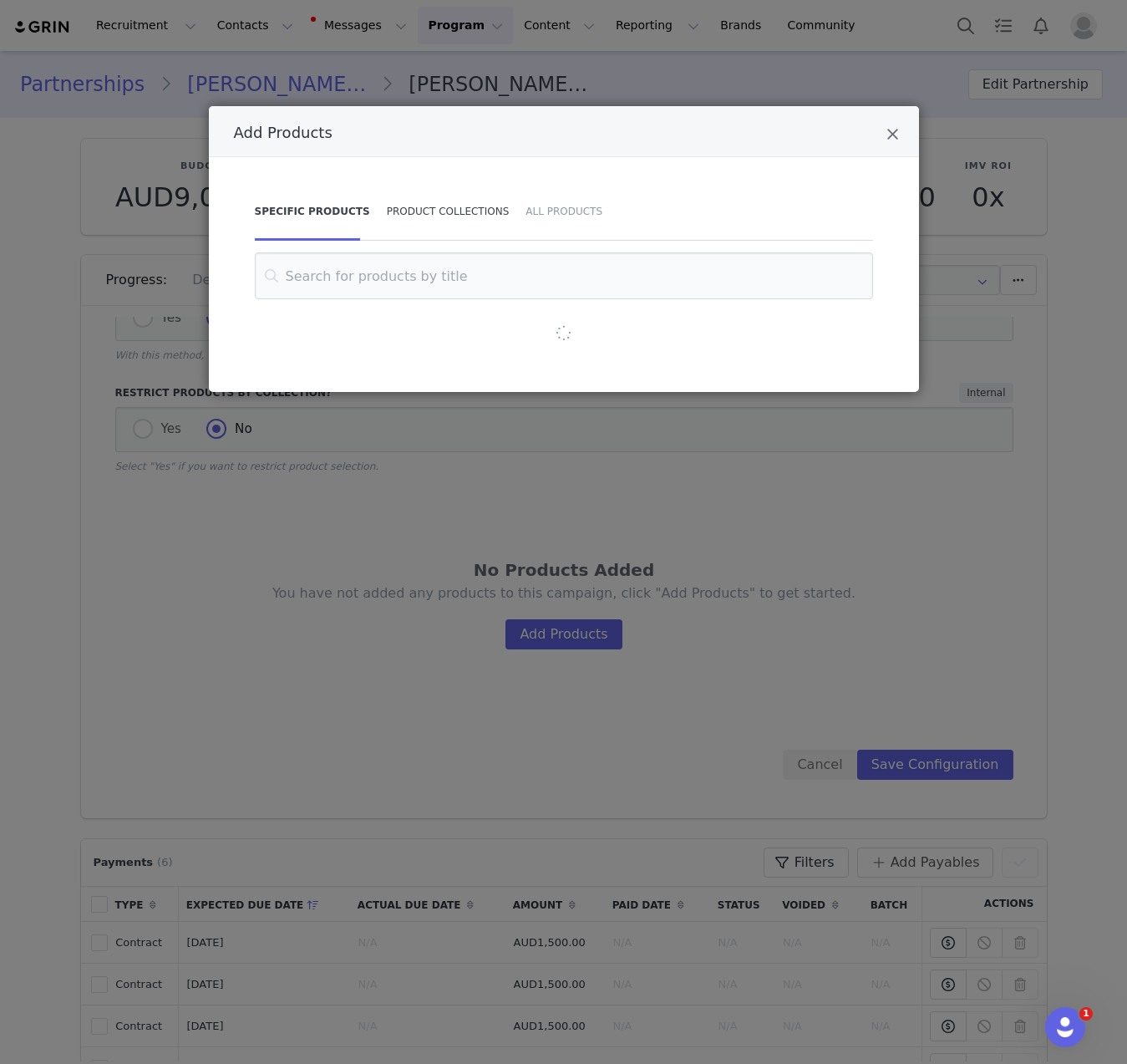
click at [450, 184] on div "Product Collections" at bounding box center [448, 211] width 139 height 59
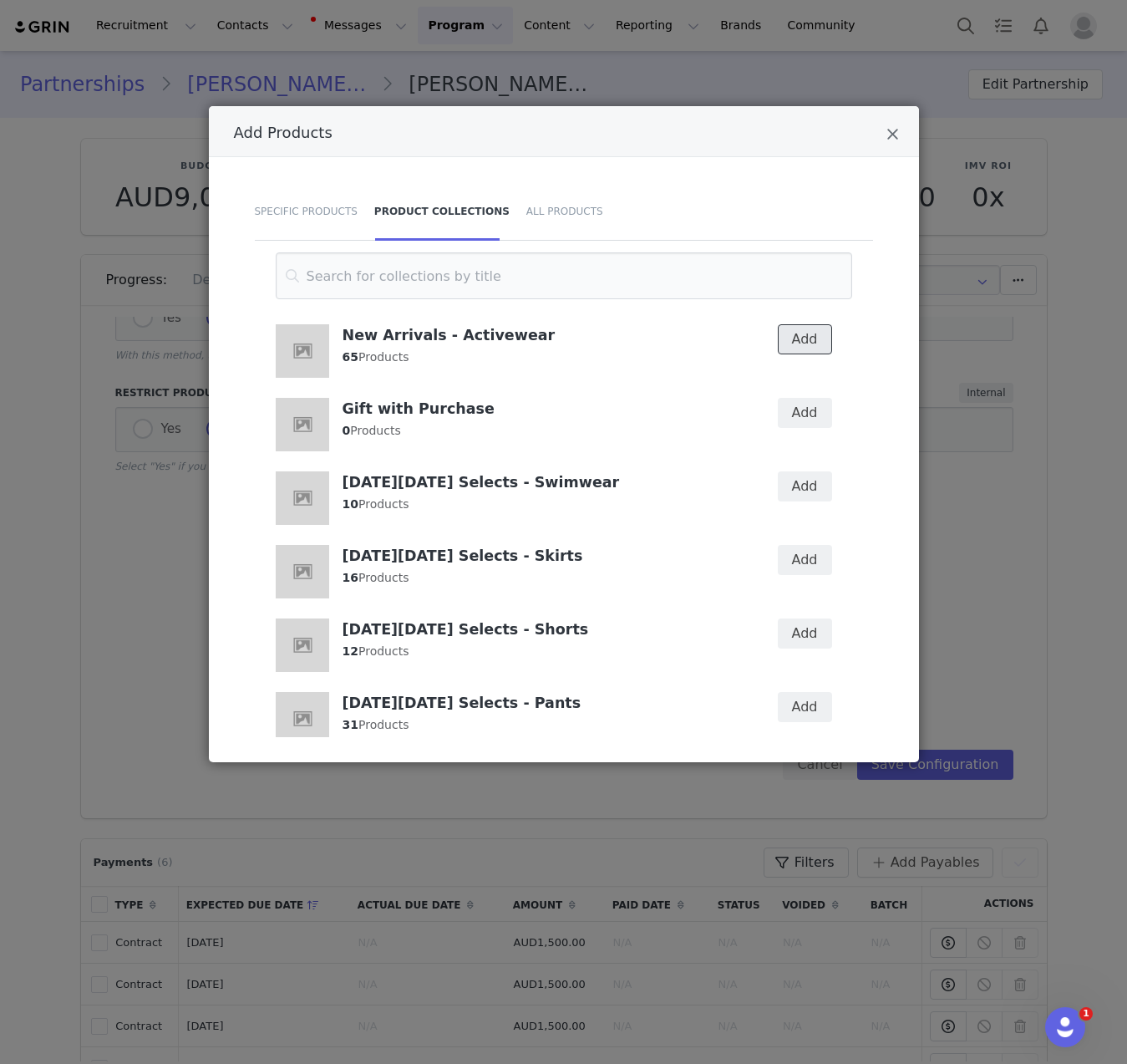
click at [809, 340] on button "Add" at bounding box center [805, 338] width 54 height 30
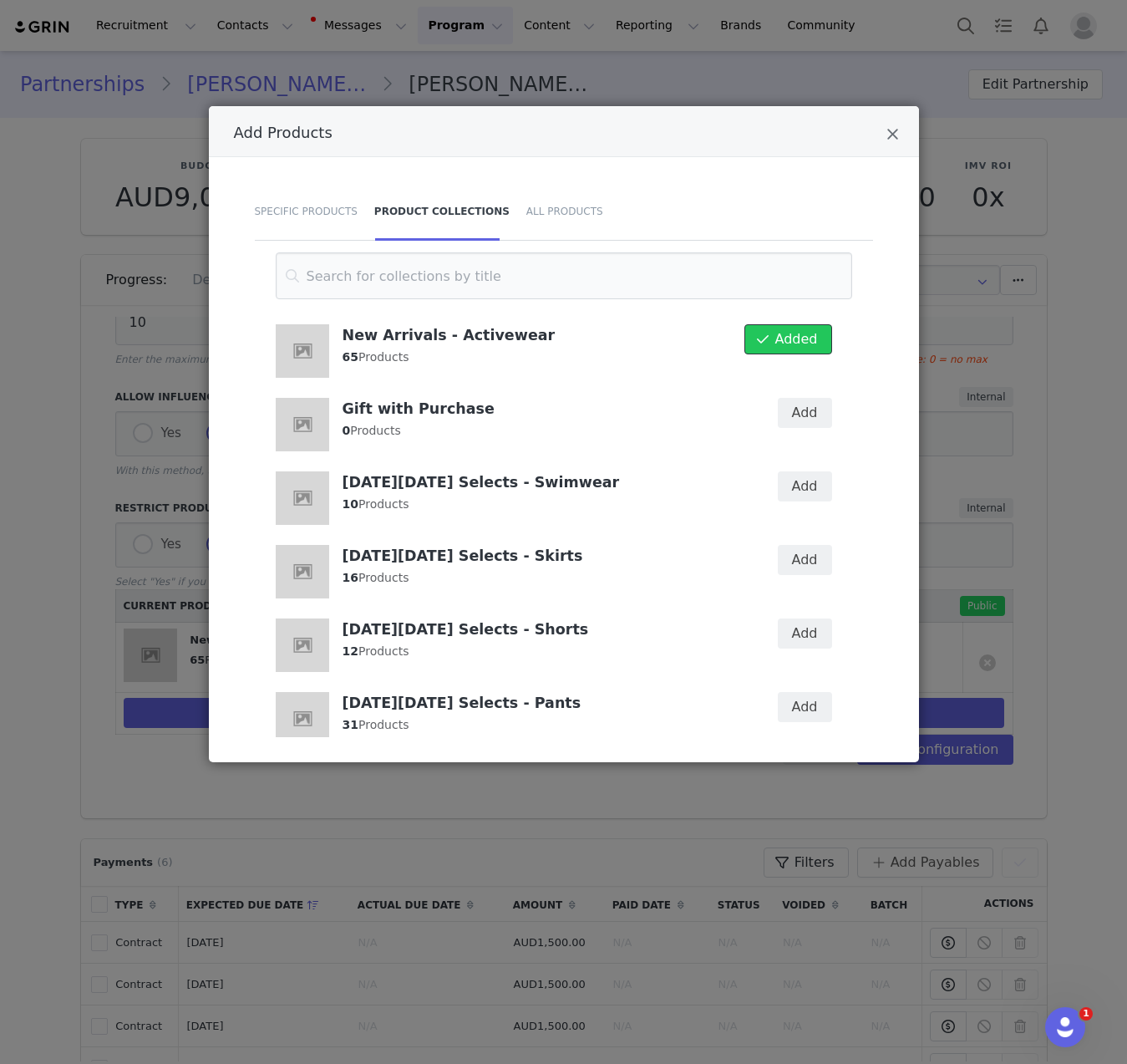
scroll to position [310, 0]
click at [893, 149] on div "Add Products" at bounding box center [564, 132] width 711 height 51
click at [893, 133] on icon "Close" at bounding box center [892, 134] width 13 height 17
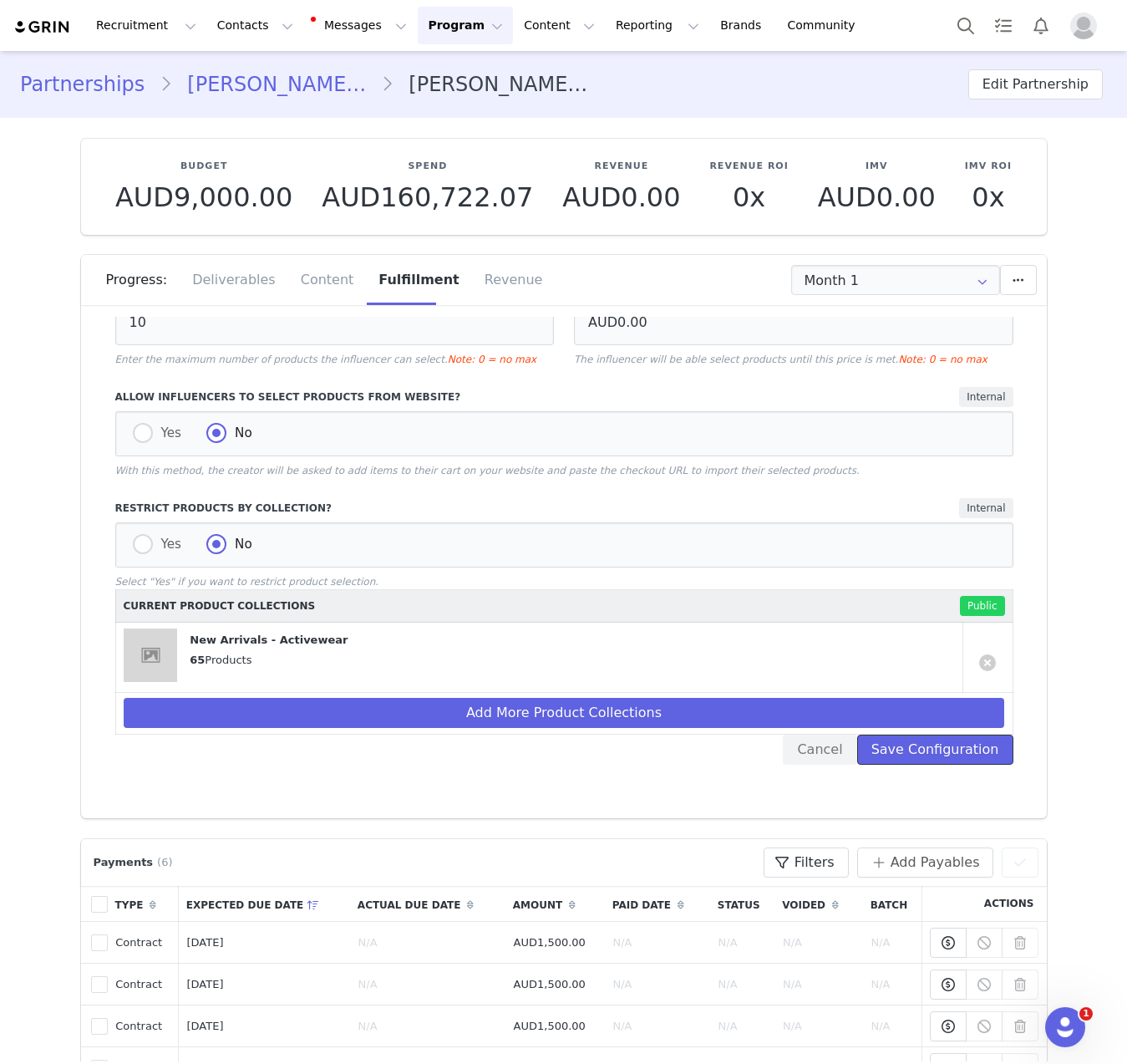
click at [936, 753] on button "Save Configuration" at bounding box center [936, 749] width 156 height 30
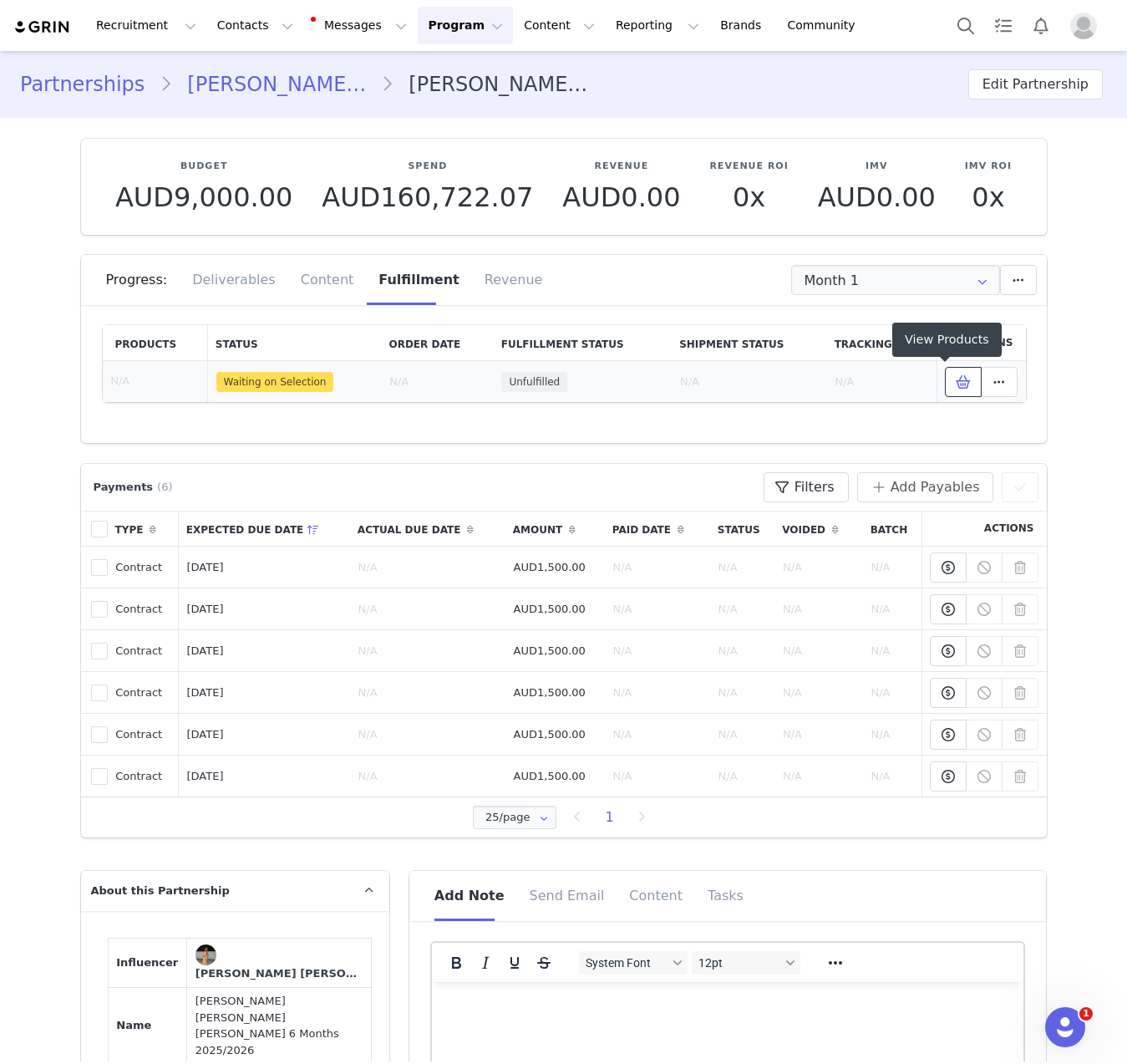
click at [954, 383] on span at bounding box center [964, 382] width 20 height 20
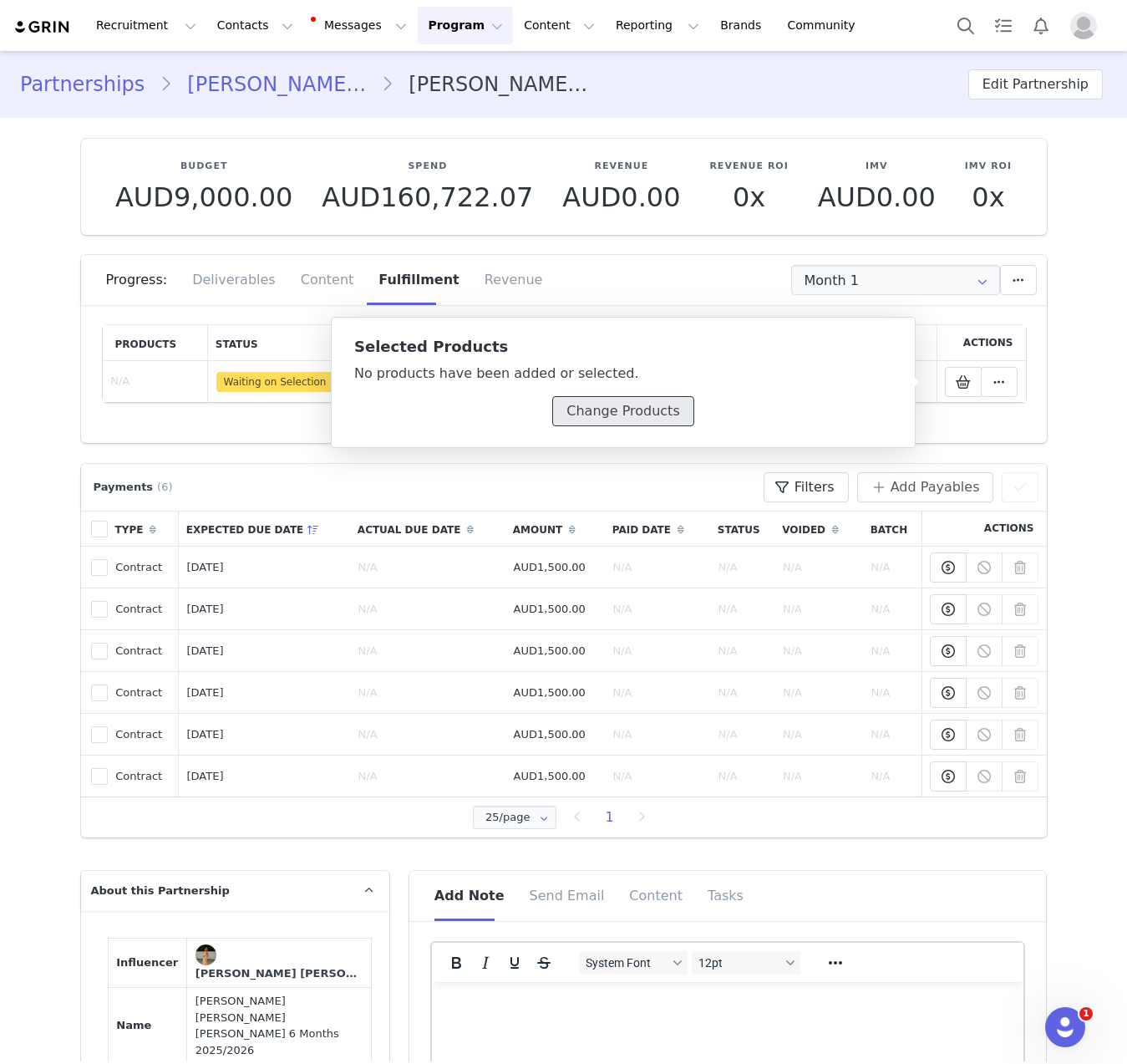
click at [600, 421] on button "Change Products" at bounding box center [623, 410] width 141 height 30
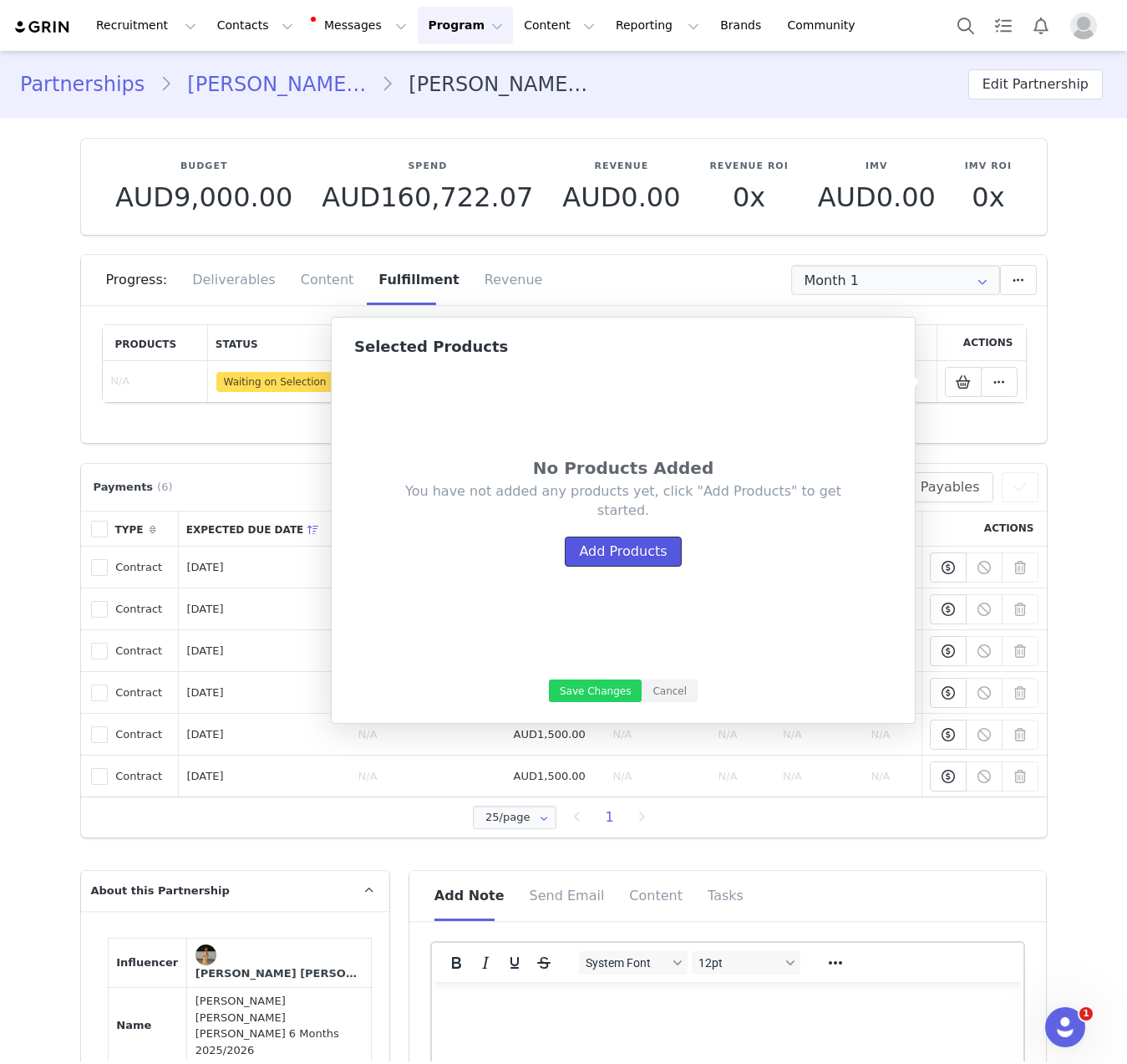
click at [617, 560] on button "Add Products" at bounding box center [623, 551] width 116 height 30
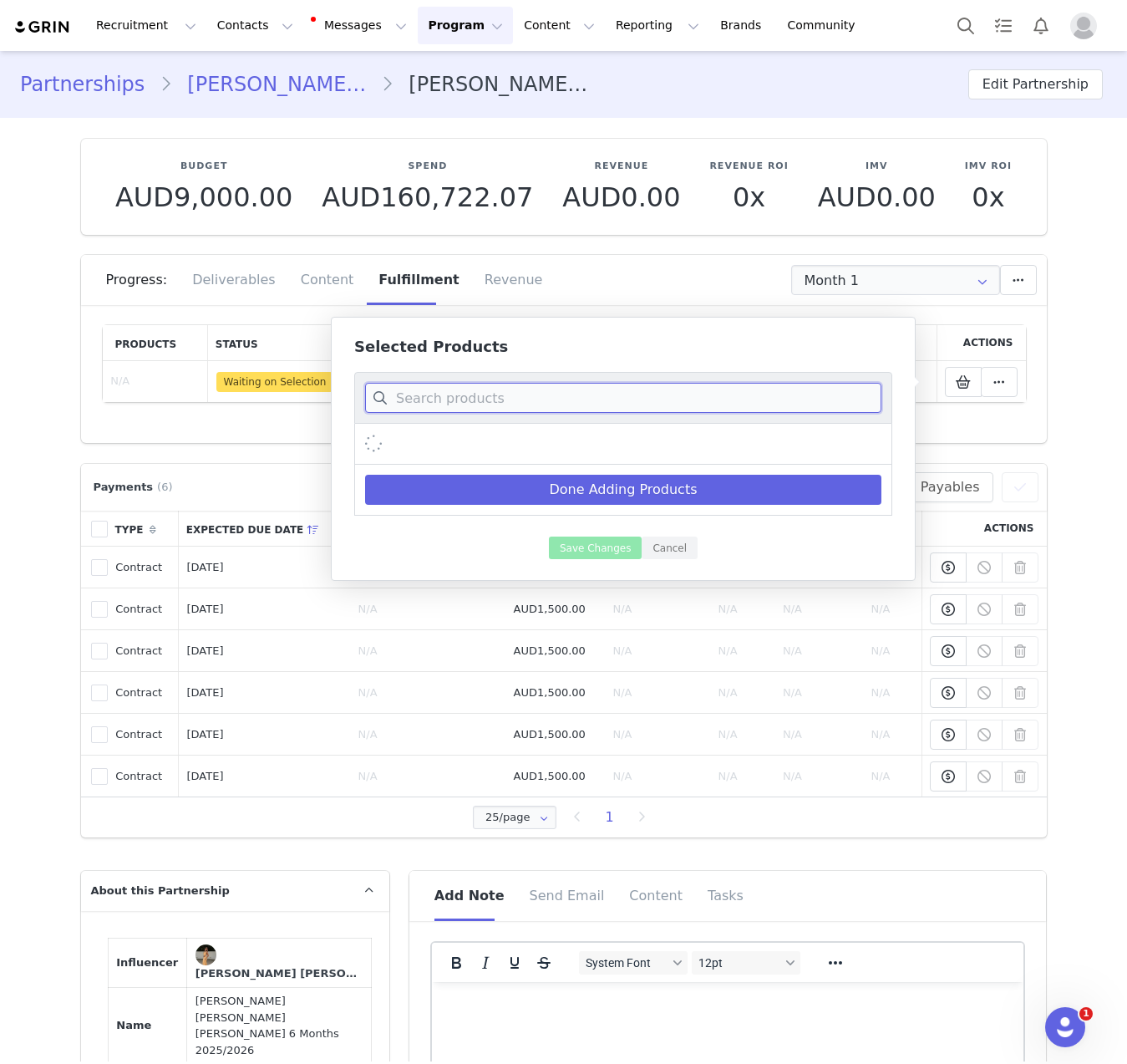
click at [579, 399] on input at bounding box center [624, 397] width 517 height 30
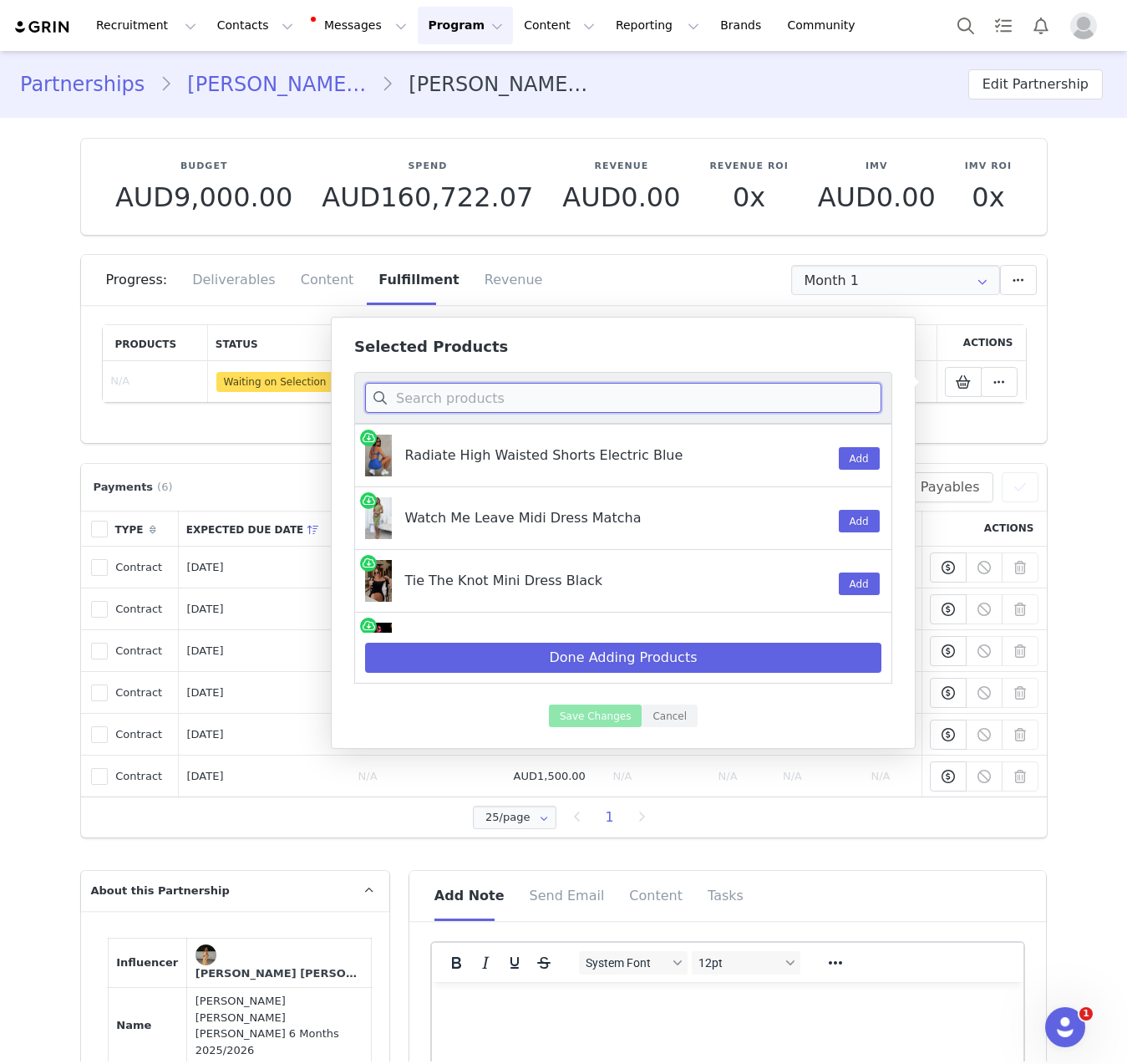
paste input "By Candlelight Beaded Mini Dress"
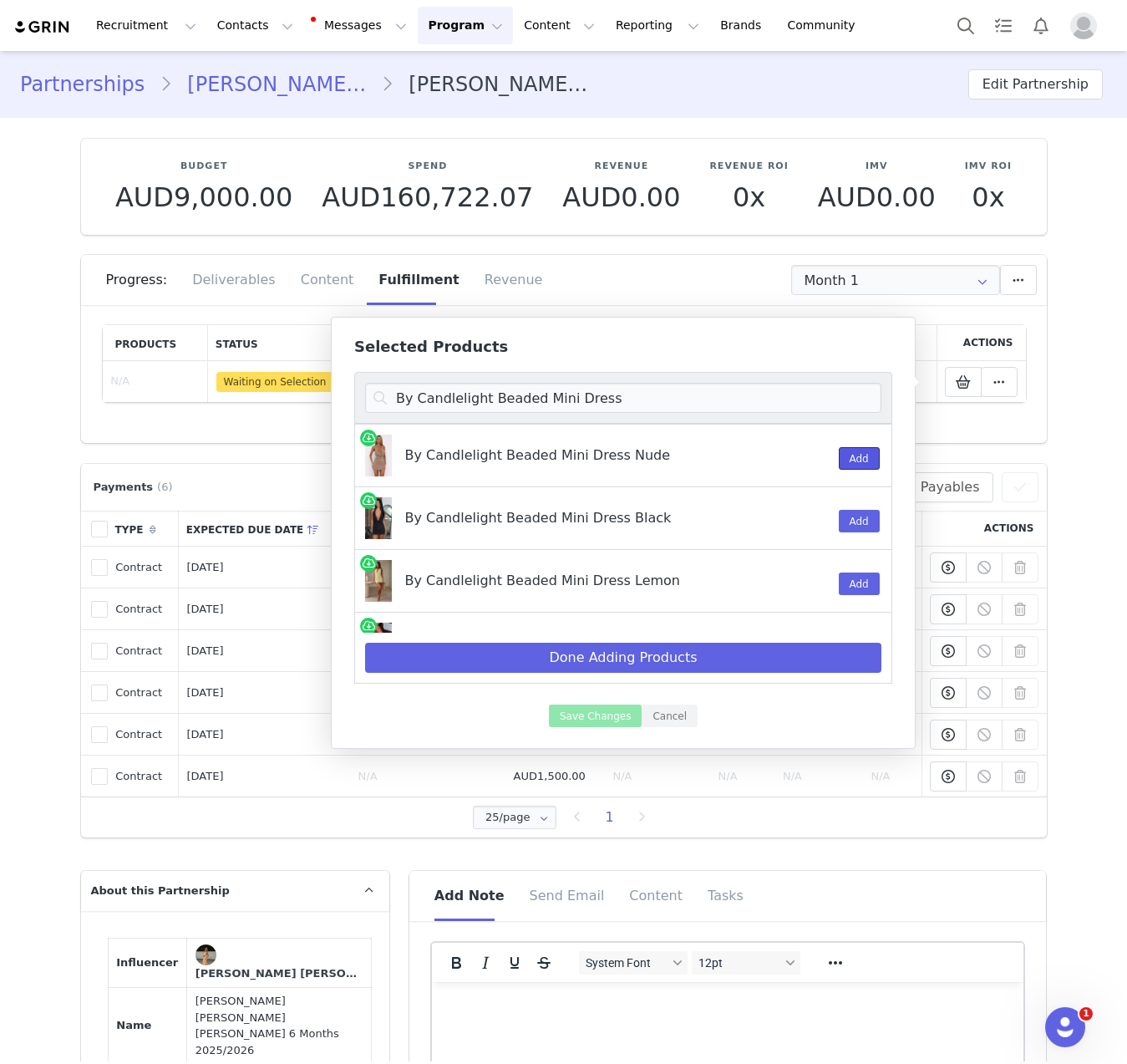
click at [845, 463] on button "Add" at bounding box center [859, 458] width 41 height 23
click at [518, 402] on input "By Candlelight Beaded Mini Dress" at bounding box center [624, 397] width 517 height 30
paste input "Twilight Riot Bustie"
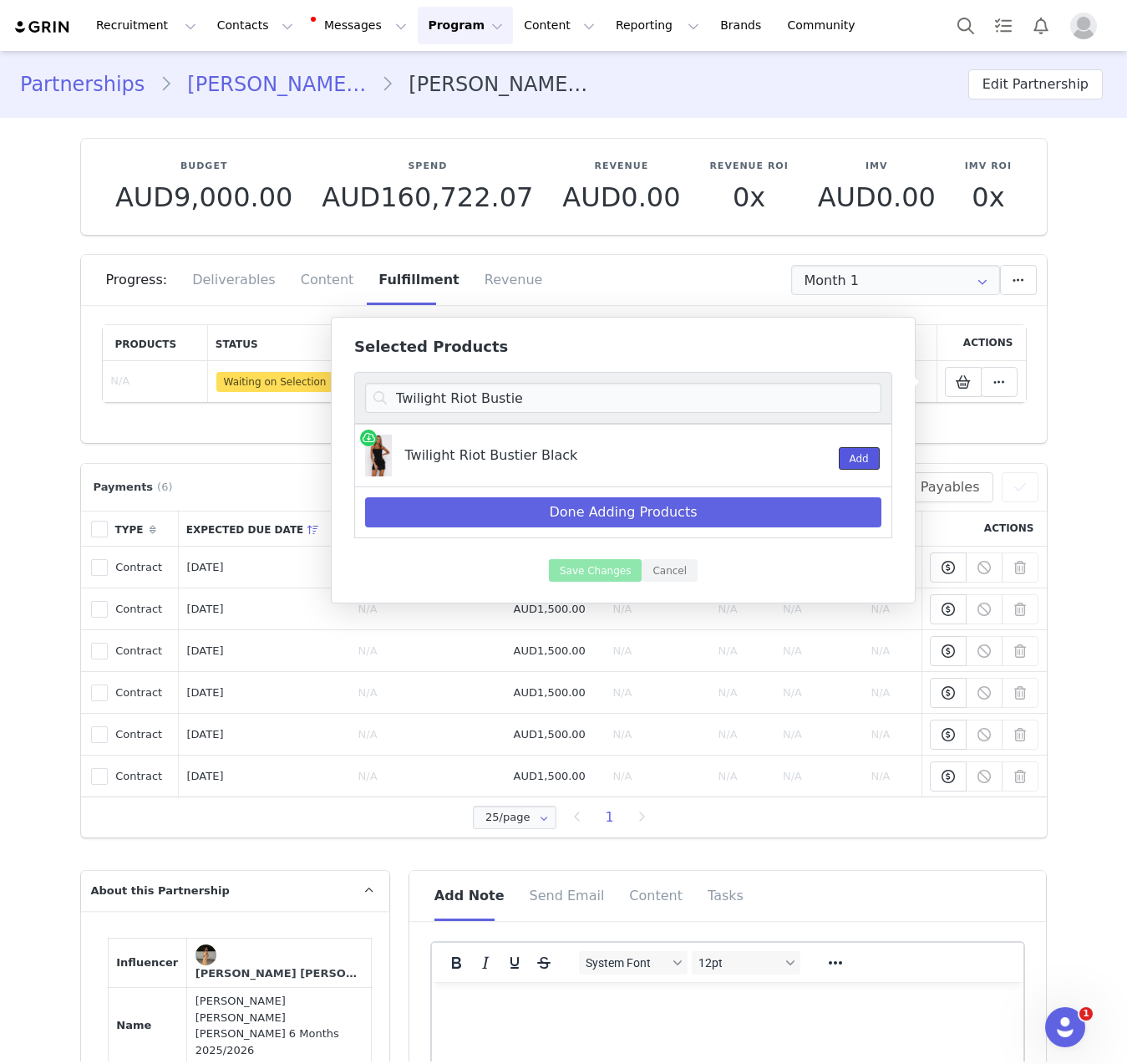
click at [874, 458] on button "Add" at bounding box center [859, 458] width 41 height 23
click at [518, 400] on input "Twilight Riot Bustie" at bounding box center [624, 397] width 517 height 30
paste input "Rave Crave Halter Top"
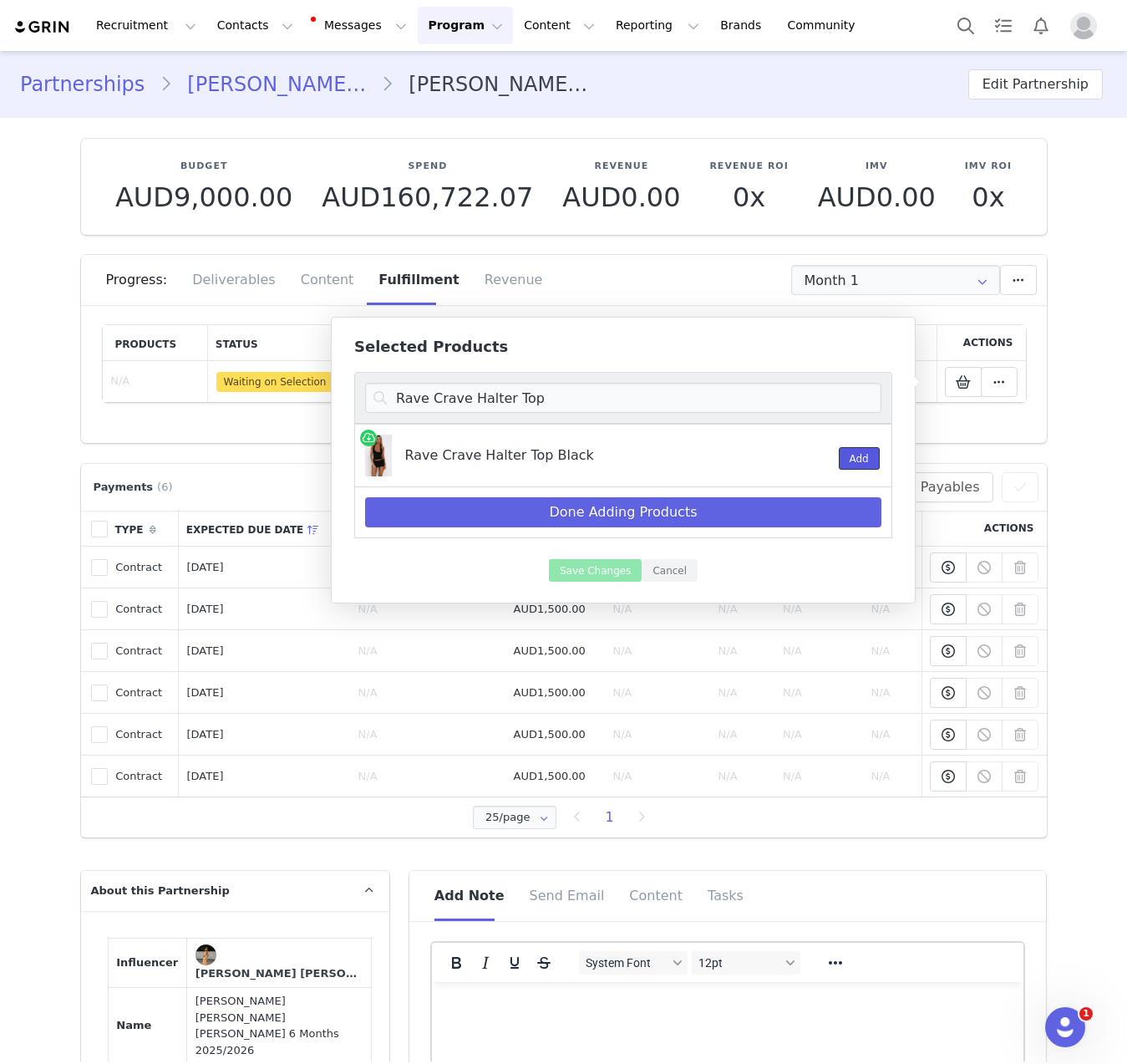
click at [851, 458] on button "Add" at bounding box center [859, 458] width 41 height 23
click at [628, 398] on input "Rave Crave Halter Top" at bounding box center [624, 397] width 517 height 30
paste input "Let's Ride Mini Shorts"
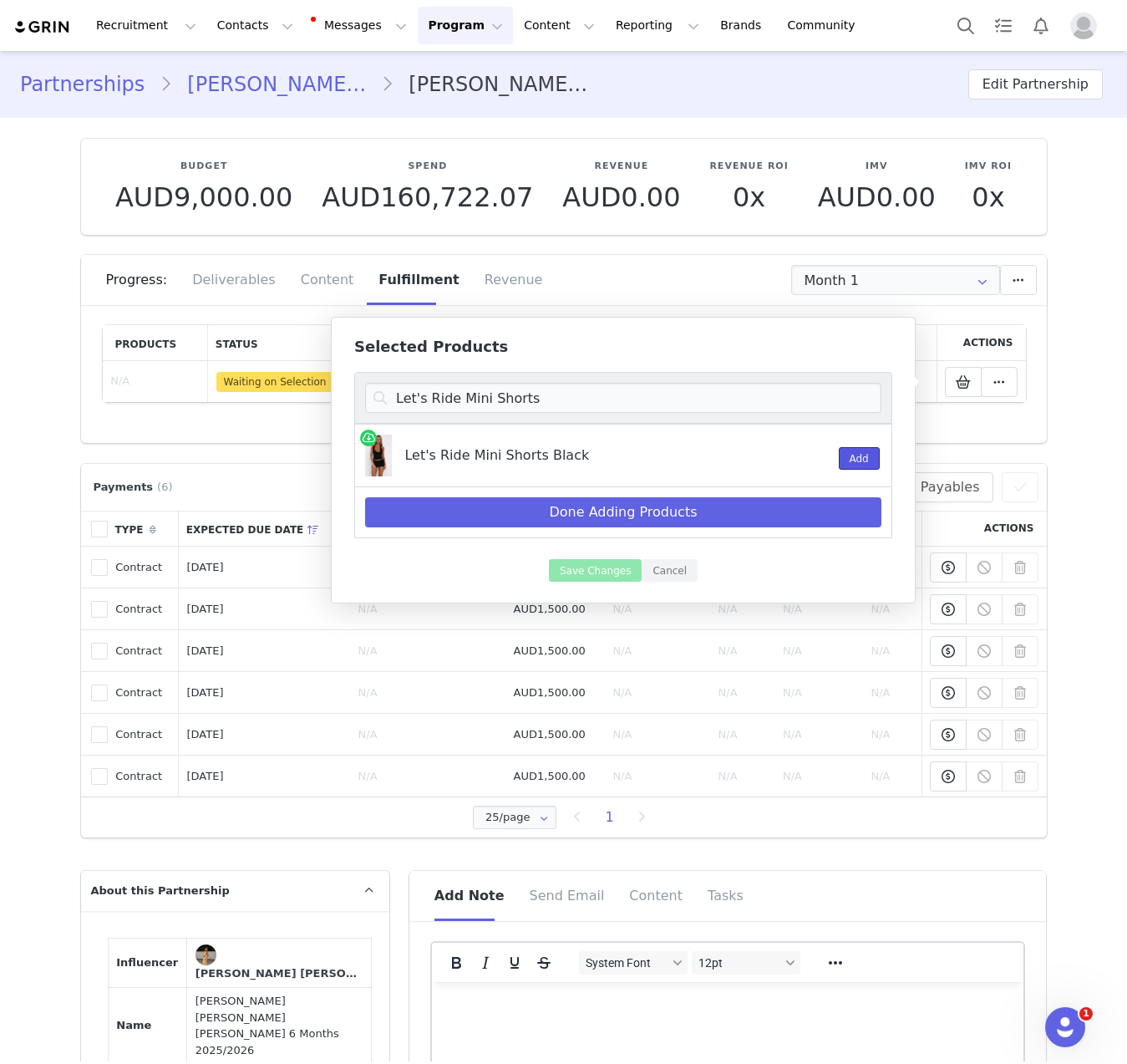
click at [858, 465] on button "Add" at bounding box center [859, 458] width 41 height 23
click at [460, 398] on input "Let's Ride Mini Shorts" at bounding box center [624, 397] width 517 height 30
paste input "Mirage Reversible Bikini Top Forest Plaid"
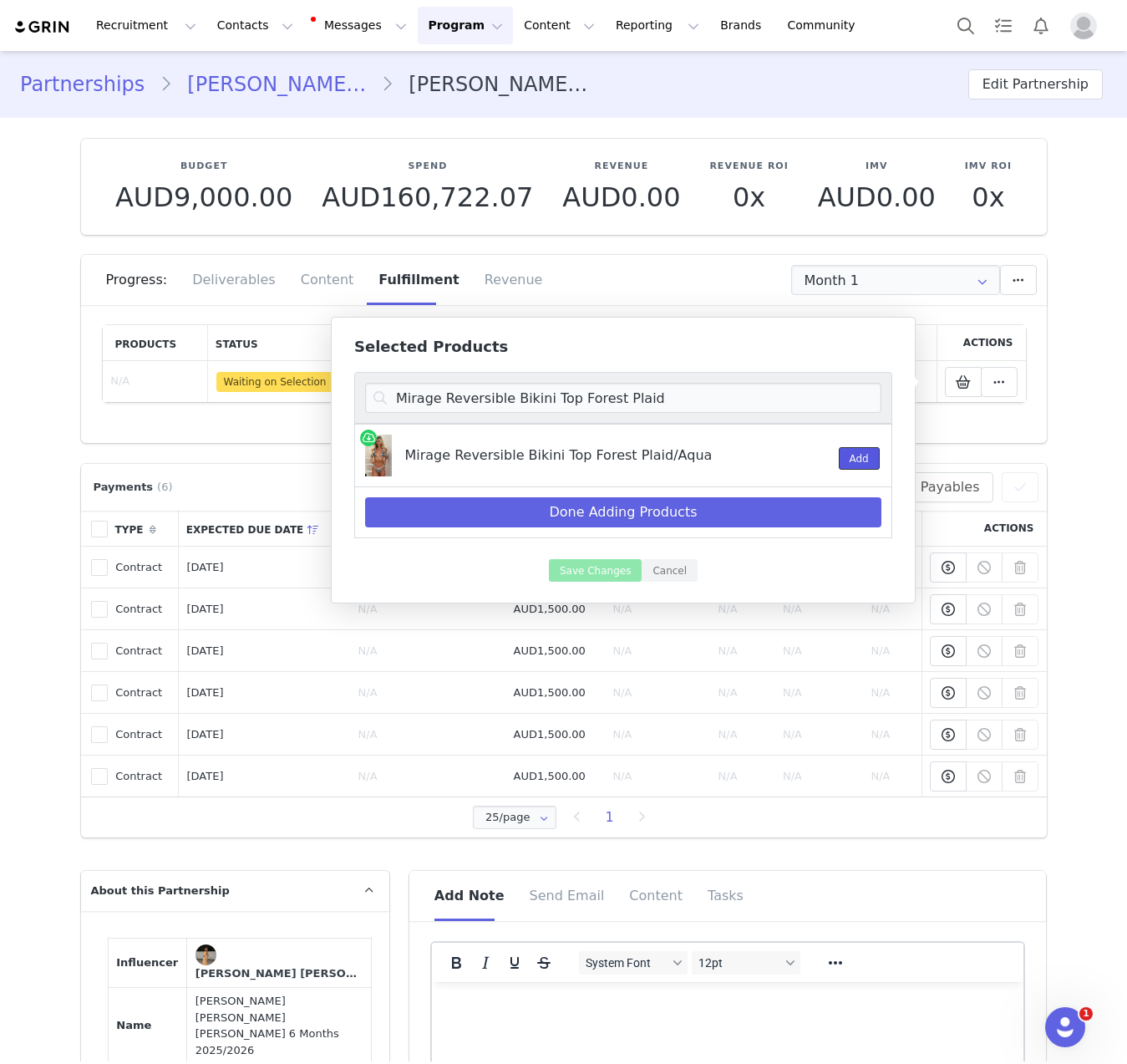
click at [875, 461] on button "Add" at bounding box center [859, 458] width 41 height 23
click at [580, 404] on input "Mirage Reversible Bikini Top Forest Plaid" at bounding box center [624, 397] width 517 height 30
paste input "arisol Reversible Bottoms Forest Plai"
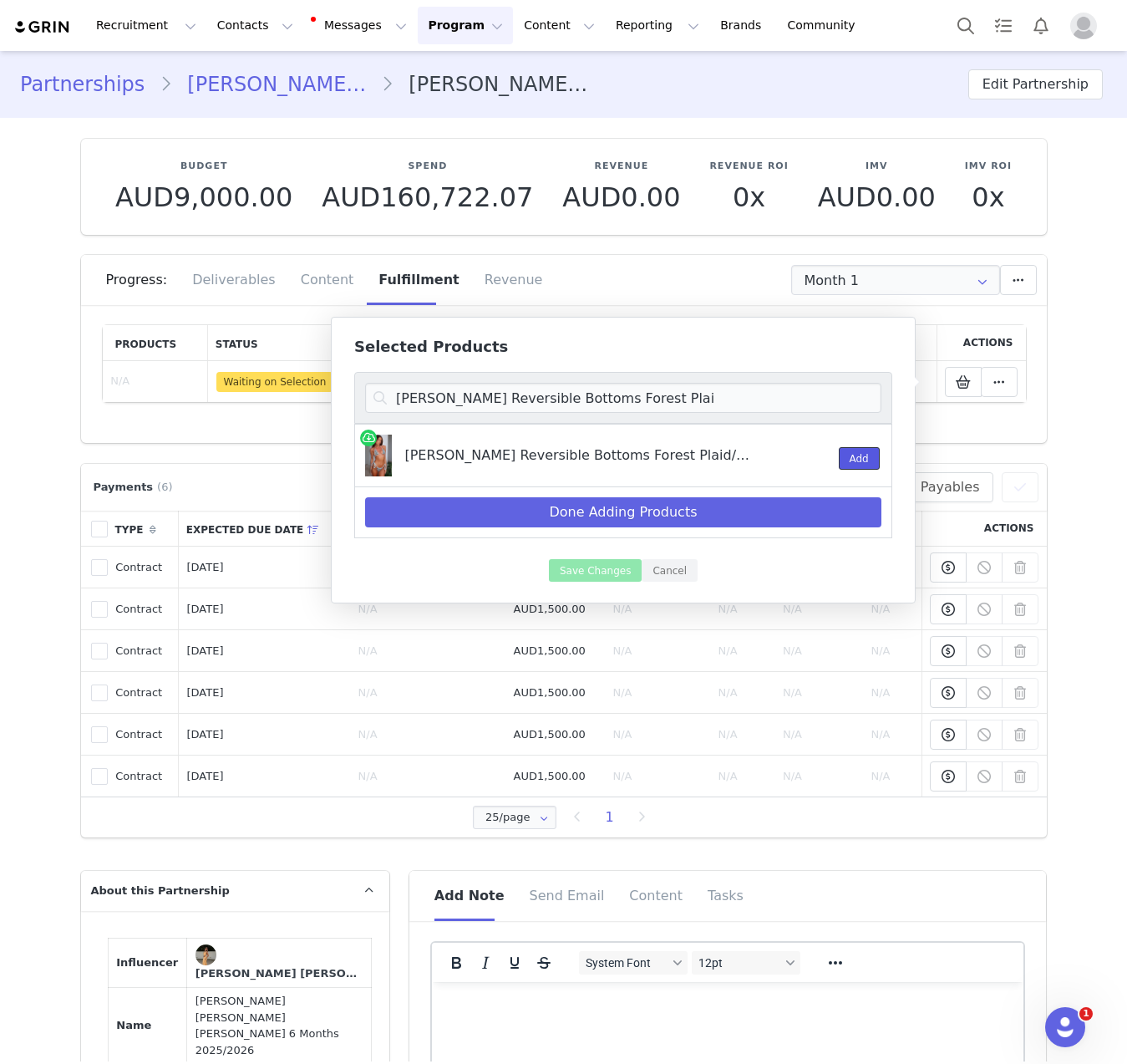
click at [848, 463] on button "Add" at bounding box center [859, 458] width 41 height 23
click at [669, 398] on input "[PERSON_NAME] Reversible Bottoms Forest Plai" at bounding box center [624, 397] width 517 height 30
paste input "No Notes Needed Halter Maxi Dress [PERSON_NAME]"
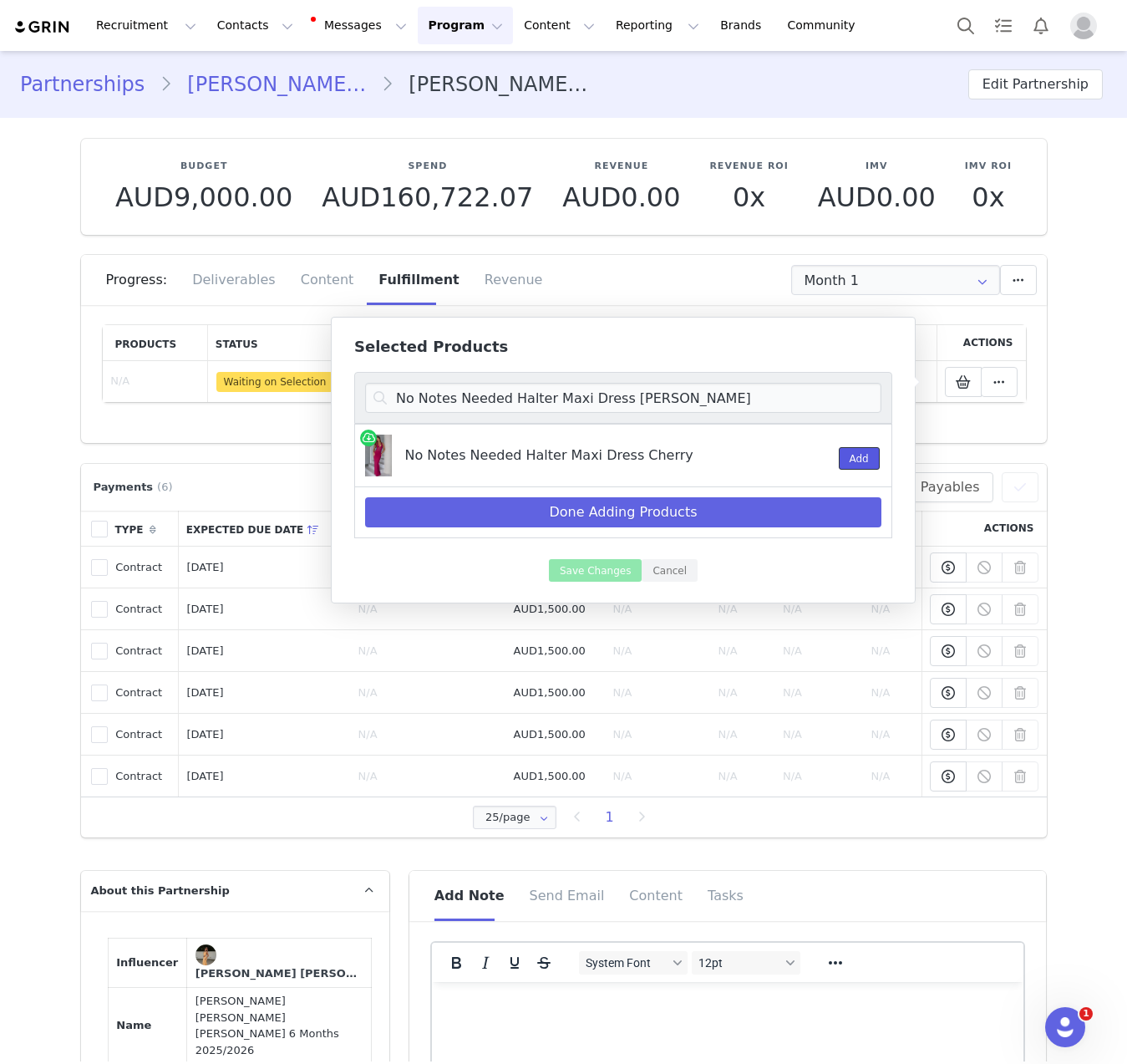
click at [839, 459] on button "Add" at bounding box center [859, 458] width 41 height 23
click at [631, 390] on input "No Notes Needed Halter Maxi Dress [PERSON_NAME]" at bounding box center [624, 397] width 517 height 30
paste input "Sunset Soiree Halter Top Blac"
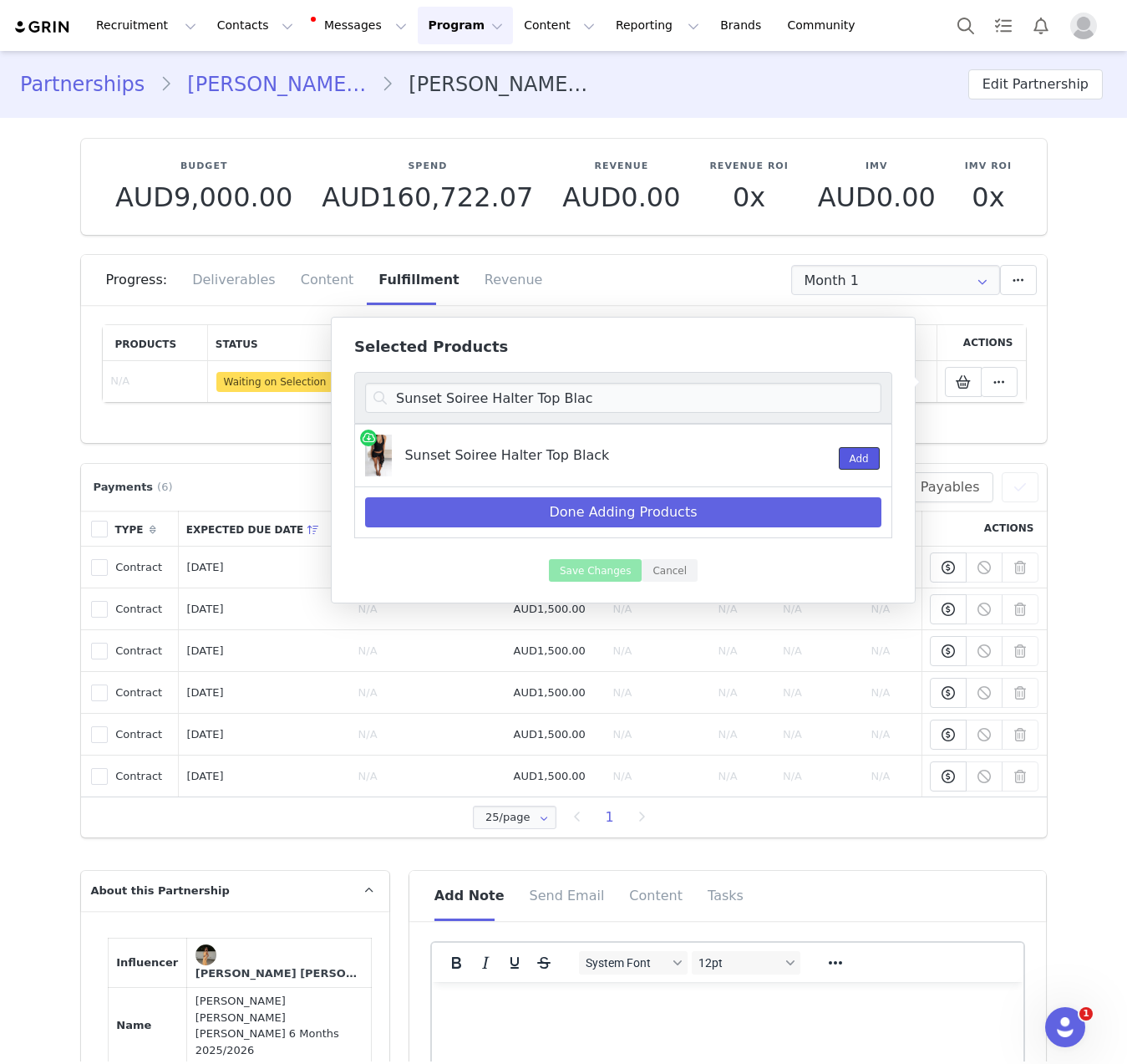
click at [850, 453] on button "Add" at bounding box center [859, 458] width 41 height 23
click at [489, 405] on input "Sunset Soiree Halter Top Blac" at bounding box center [624, 397] width 517 height 30
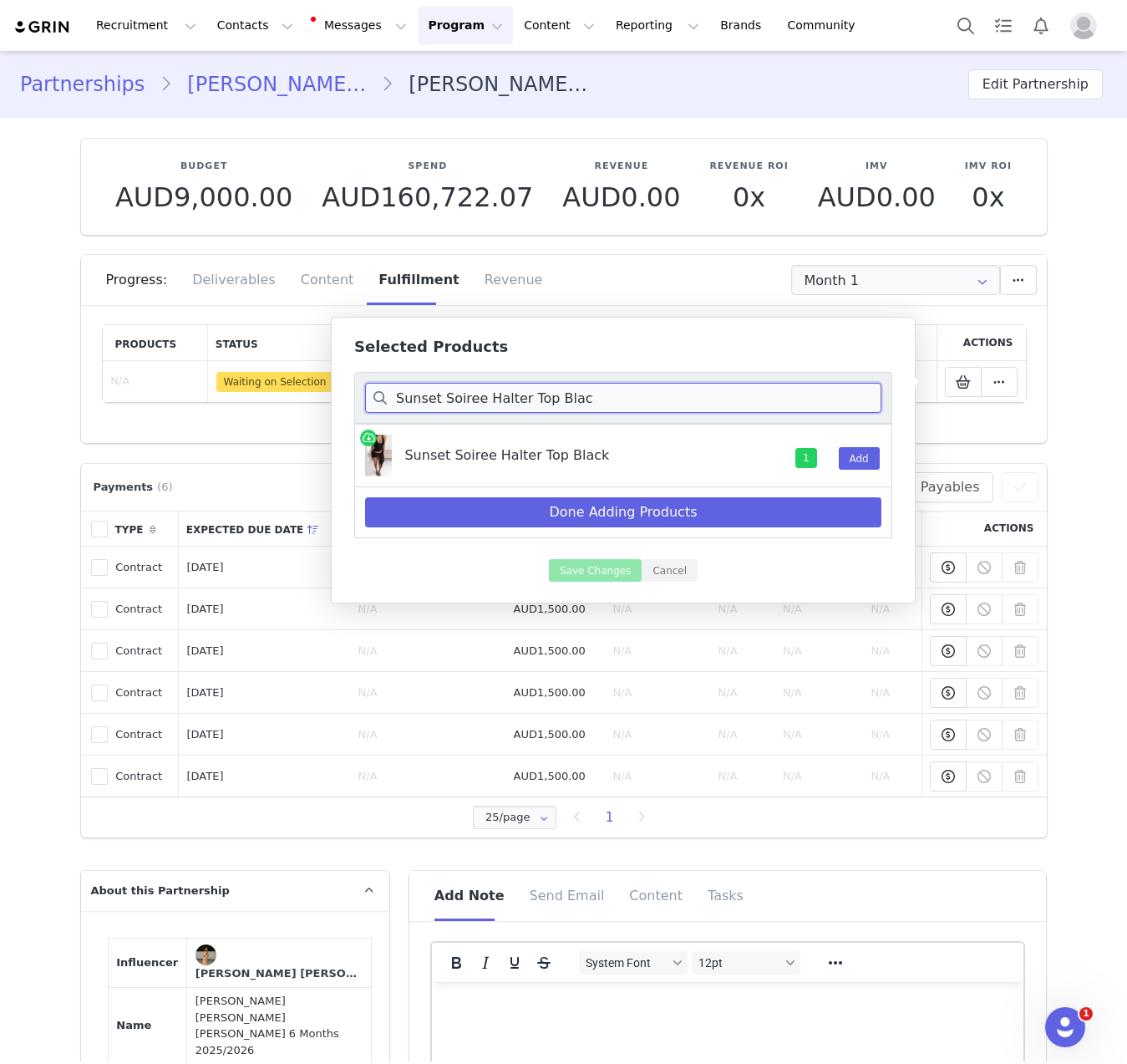
paste input "Dunes And Dreams Shorts Black"
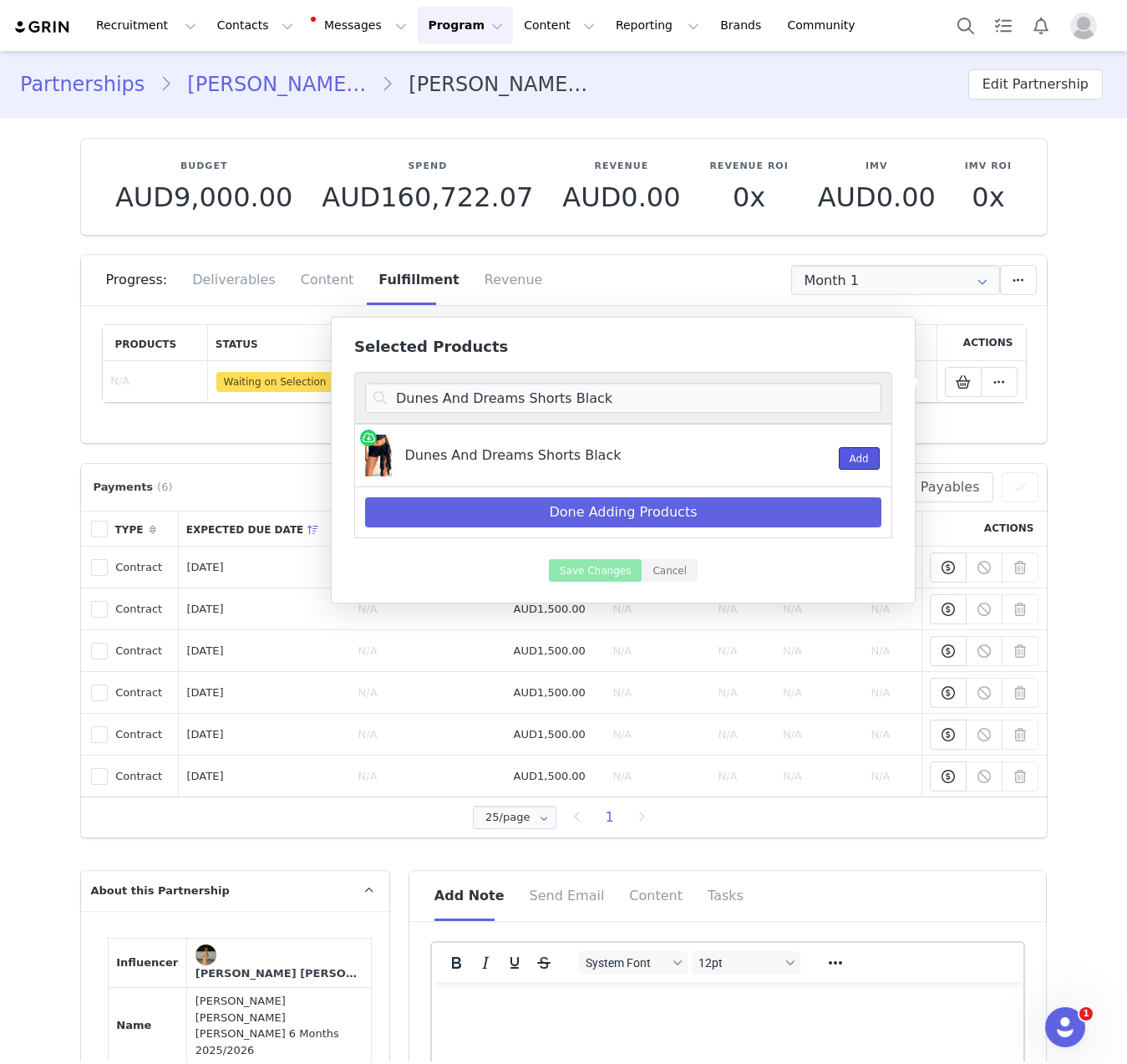
click at [840, 460] on button "Add" at bounding box center [859, 458] width 41 height 23
click at [624, 395] on input "Dunes And Dreams Shorts Black" at bounding box center [624, 397] width 517 height 30
paste input "So Much To Say Strapless Bustier White"
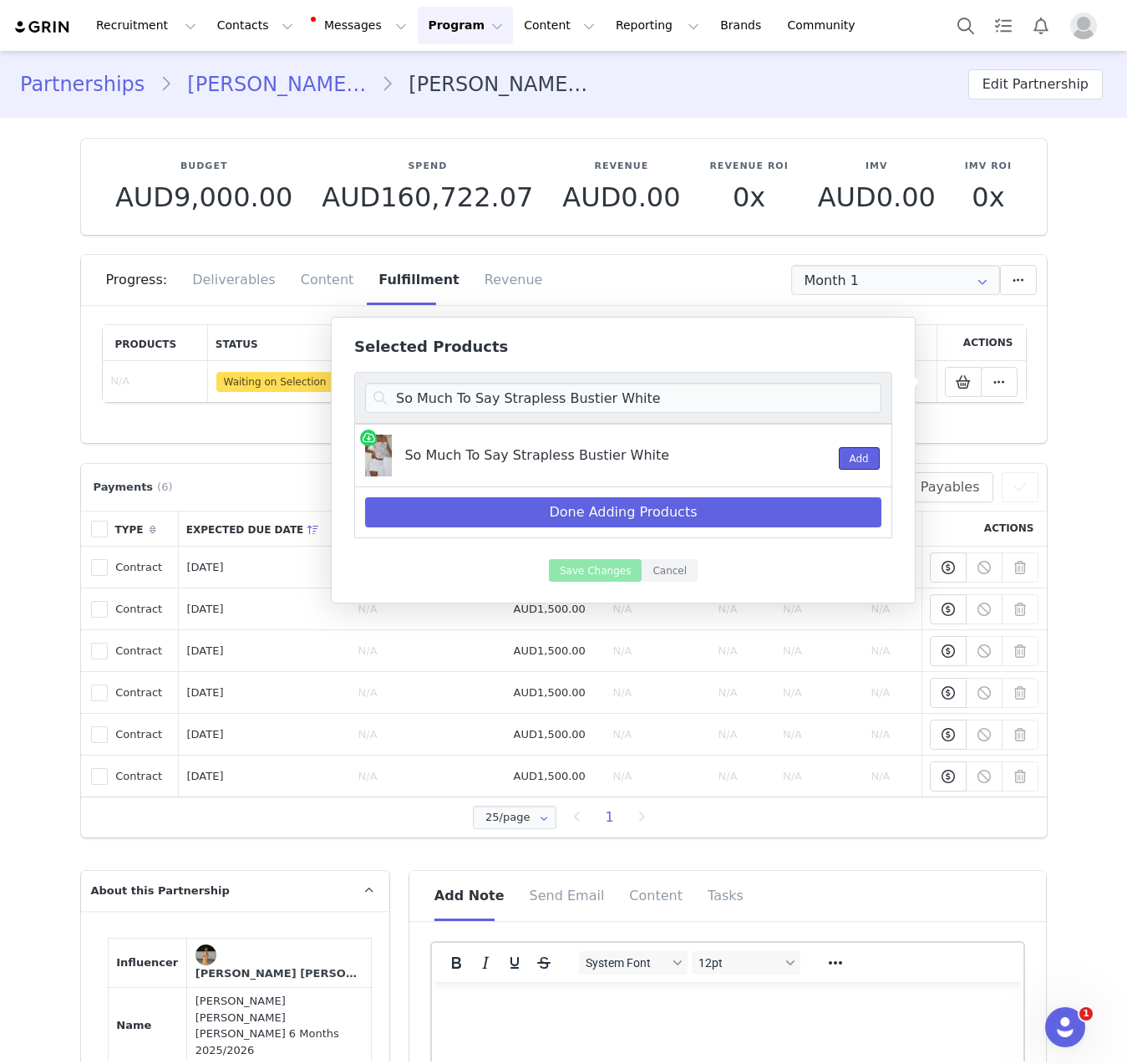
click at [856, 461] on button "Add" at bounding box center [859, 458] width 41 height 23
click at [465, 412] on input "So Much To Say Strapless Bustier White" at bounding box center [624, 397] width 517 height 30
click at [465, 410] on input "So Much To Say Strapless Bustier White" at bounding box center [624, 397] width 517 height 30
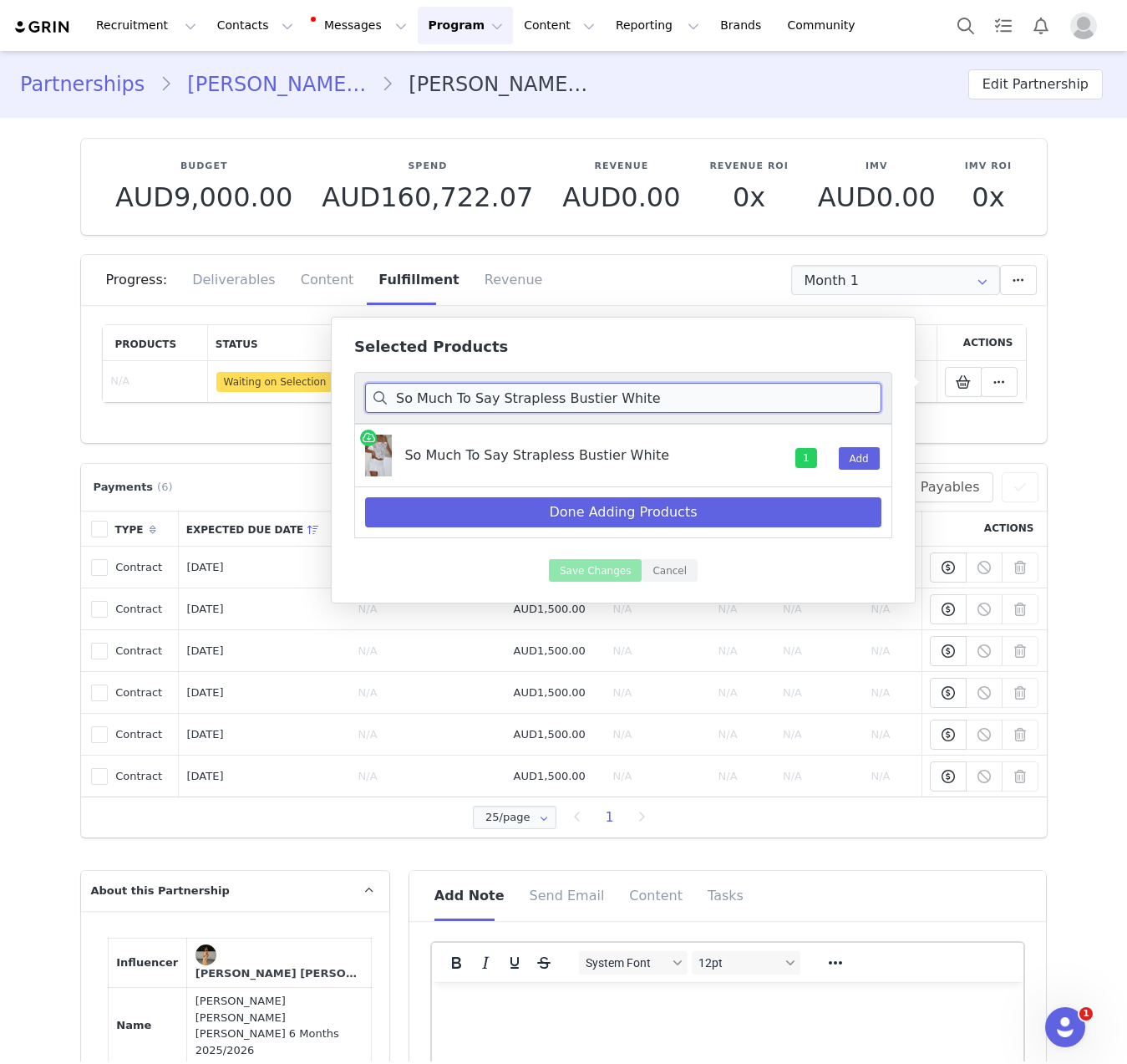
click at [465, 410] on input "So Much To Say Strapless Bustier White" at bounding box center [624, 397] width 517 height 30
paste input "Cute Without Apology Halter Maxi Dress Chocol"
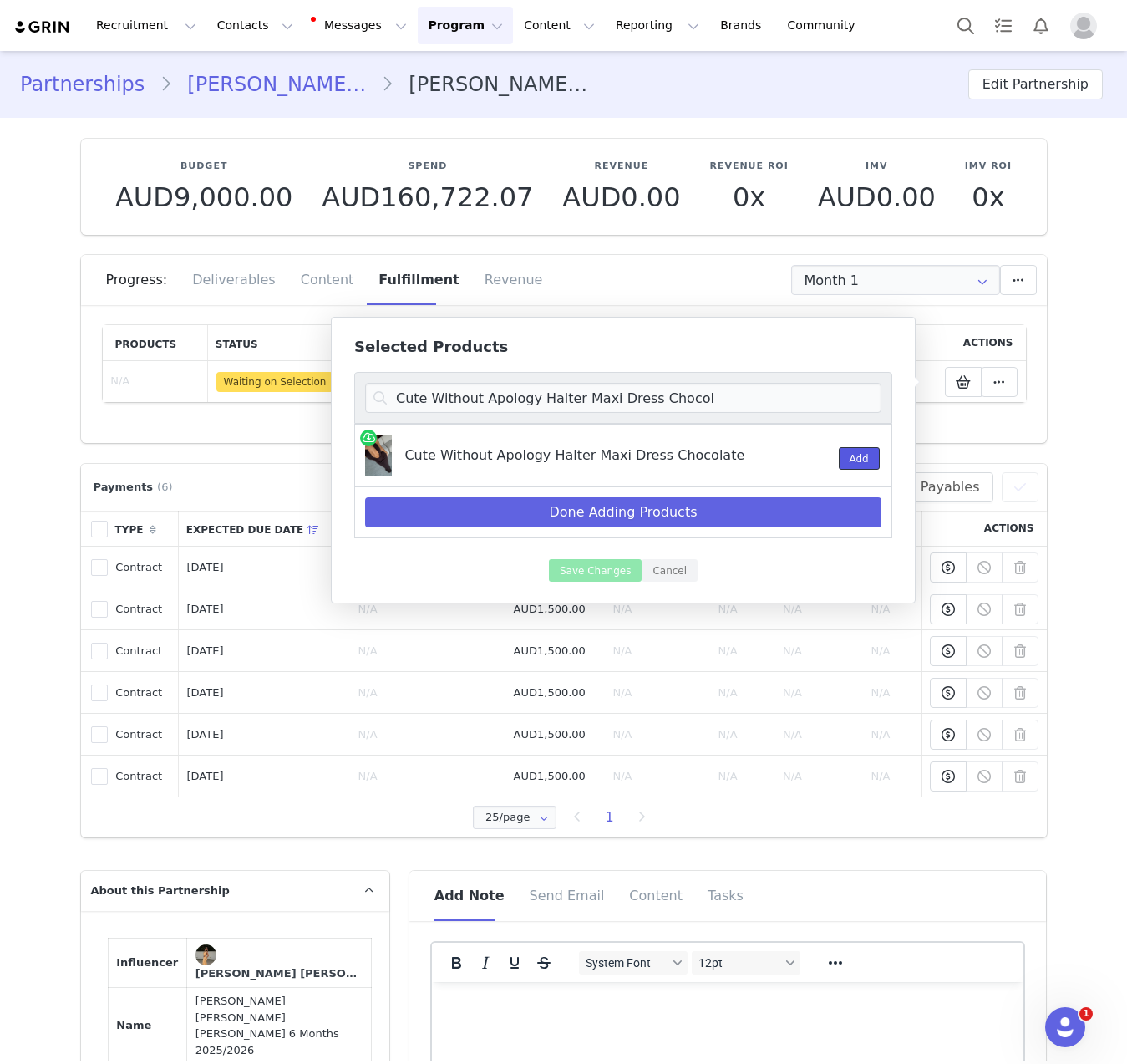
click at [865, 466] on button "Add" at bounding box center [859, 458] width 41 height 23
click at [597, 406] on input "Cute Without Apology Halter Maxi Dress Chocol" at bounding box center [624, 397] width 517 height 30
paste input "Roman Holiday Mini Dress Tropical Bloom"
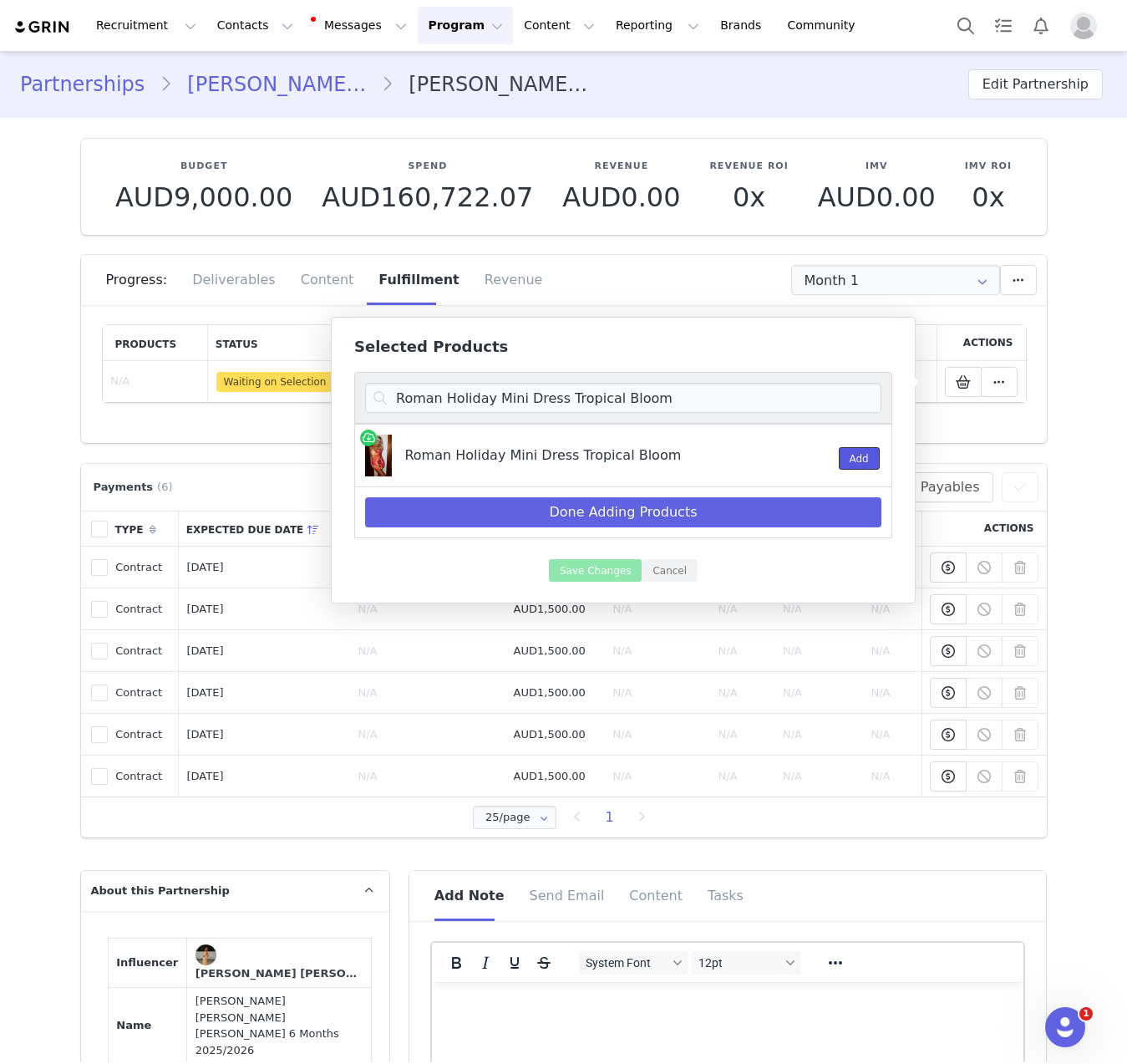
click at [869, 460] on button "Add" at bounding box center [859, 458] width 41 height 23
click at [508, 400] on input "Roman Holiday Mini Dress Tropical Bloom" at bounding box center [624, 397] width 517 height 30
paste input "Bring The Style Low Rise Wide Leg Jeans Off W"
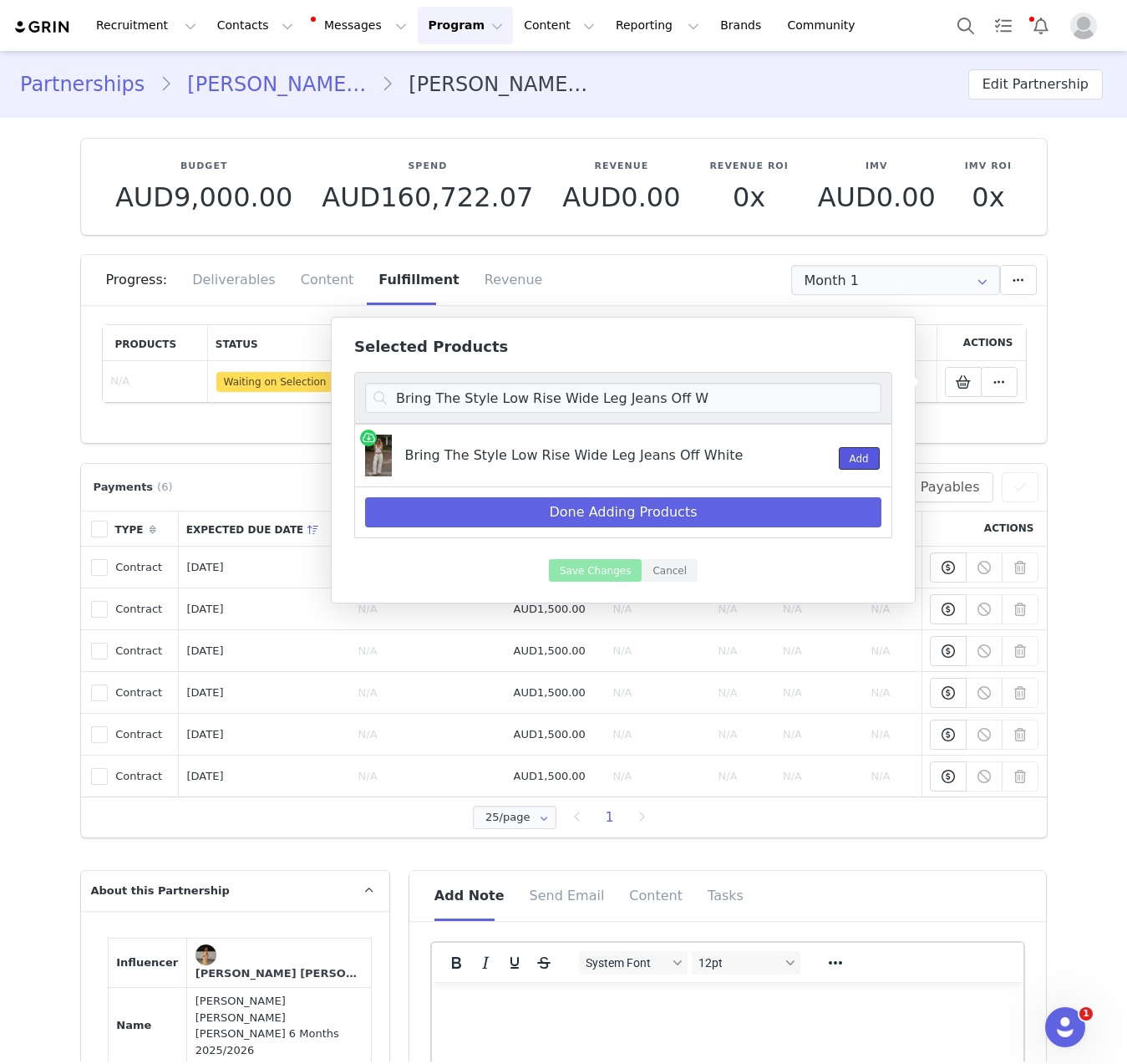
click at [860, 458] on button "Add" at bounding box center [859, 458] width 41 height 23
click at [538, 402] on input "Bring The Style Low Rise Wide Leg Jeans Off W" at bounding box center [624, 397] width 517 height 30
paste input "Happy Girl Halter Neck Mini Dress Moch"
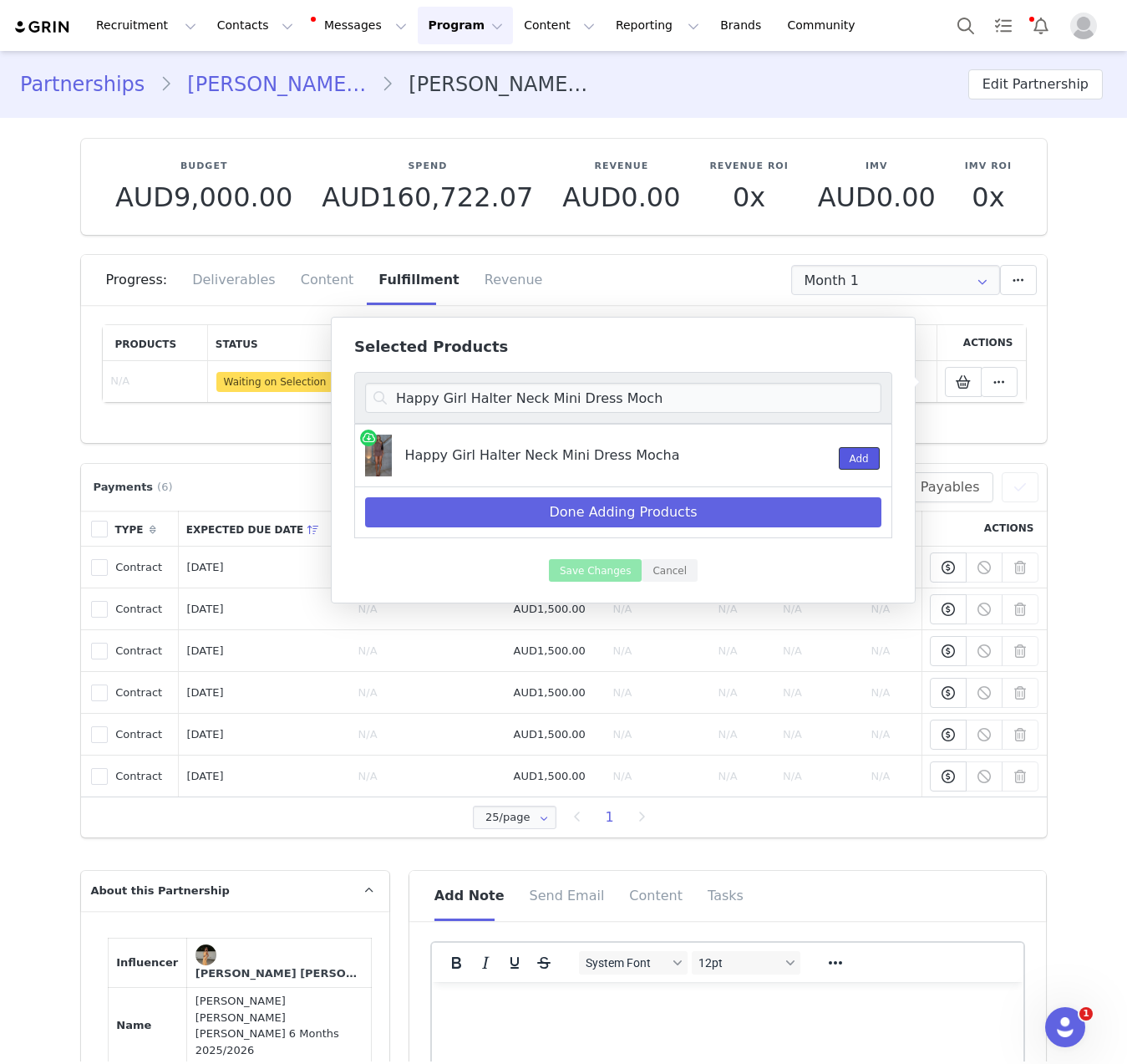
click at [851, 463] on button "Add" at bounding box center [859, 458] width 41 height 23
click at [598, 398] on input "Happy Girl Halter Neck Mini Dress Moch" at bounding box center [624, 397] width 517 height 30
paste input "iding Away Wide Leg Sweatpants Dark Cam"
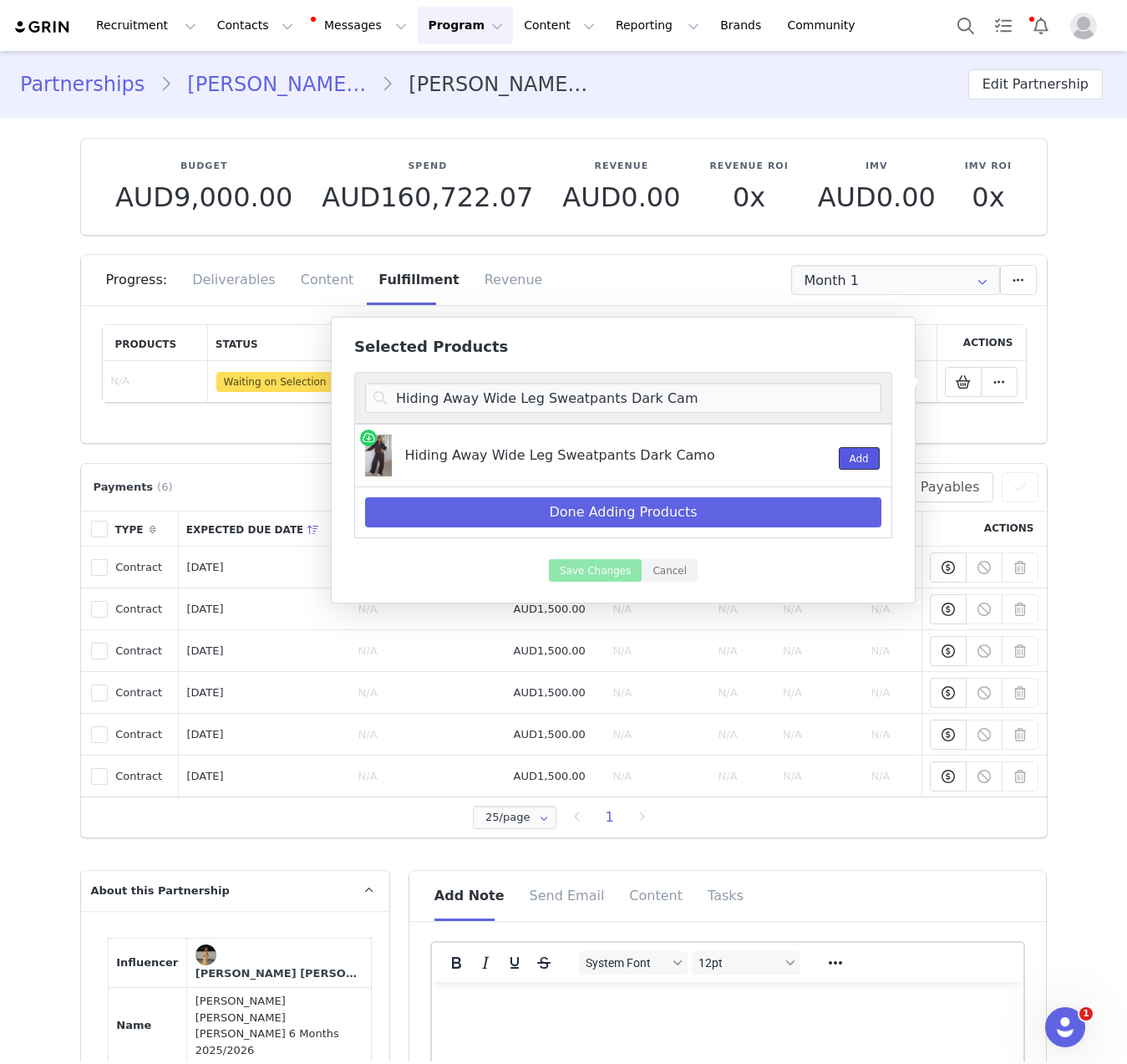
click at [857, 450] on button "Add" at bounding box center [859, 458] width 41 height 23
click at [673, 389] on input "Hiding Away Wide Leg Sweatpants Dark Cam" at bounding box center [624, 397] width 517 height 30
paste input "Boxy Zip Front Hoodie Dark Camo"
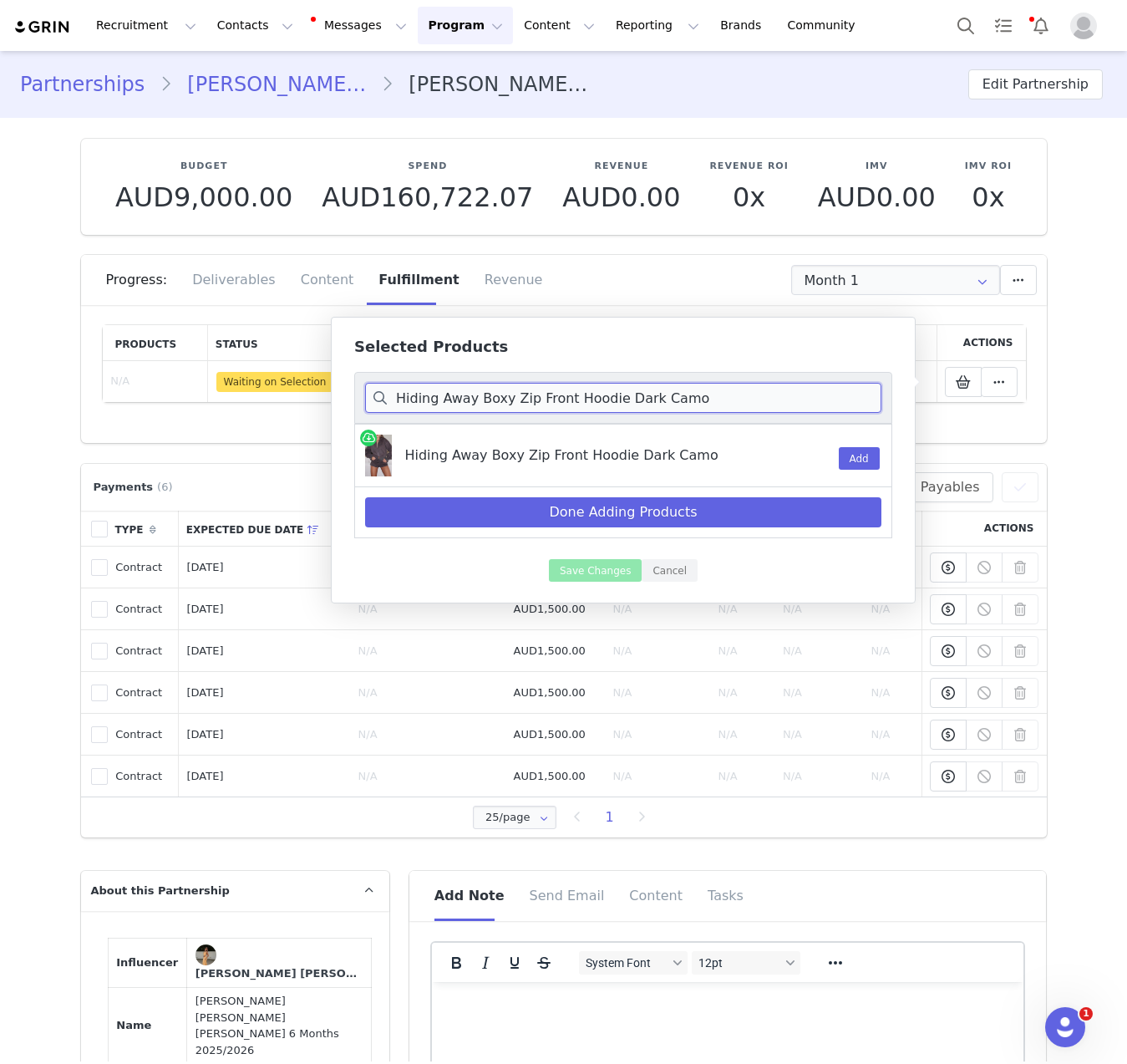
type input "Hiding Away Boxy Zip Front Hoodie Dark Camo"
click at [843, 463] on button "Add" at bounding box center [859, 458] width 41 height 23
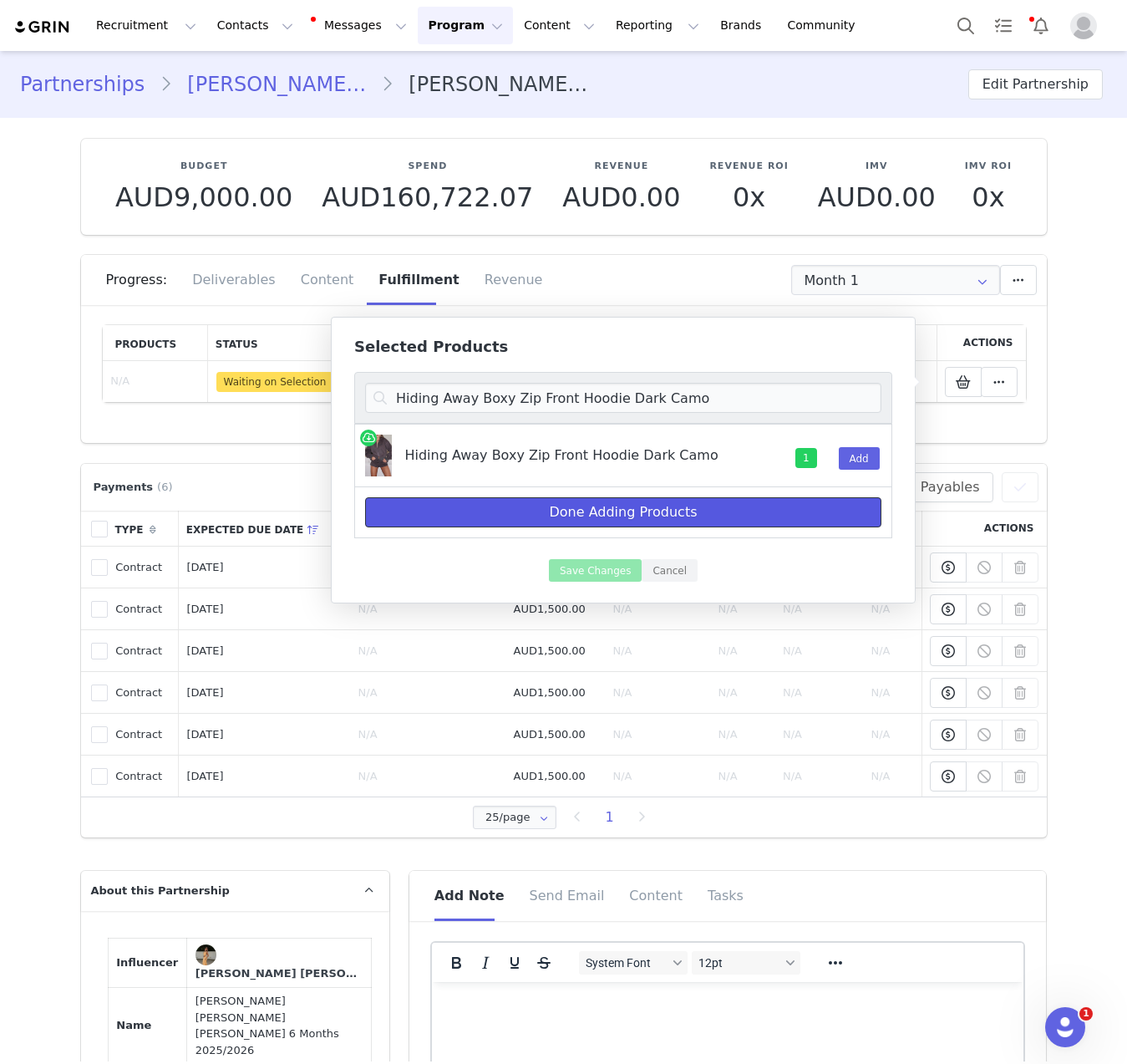
click at [659, 520] on button "Done Adding Products" at bounding box center [624, 512] width 517 height 30
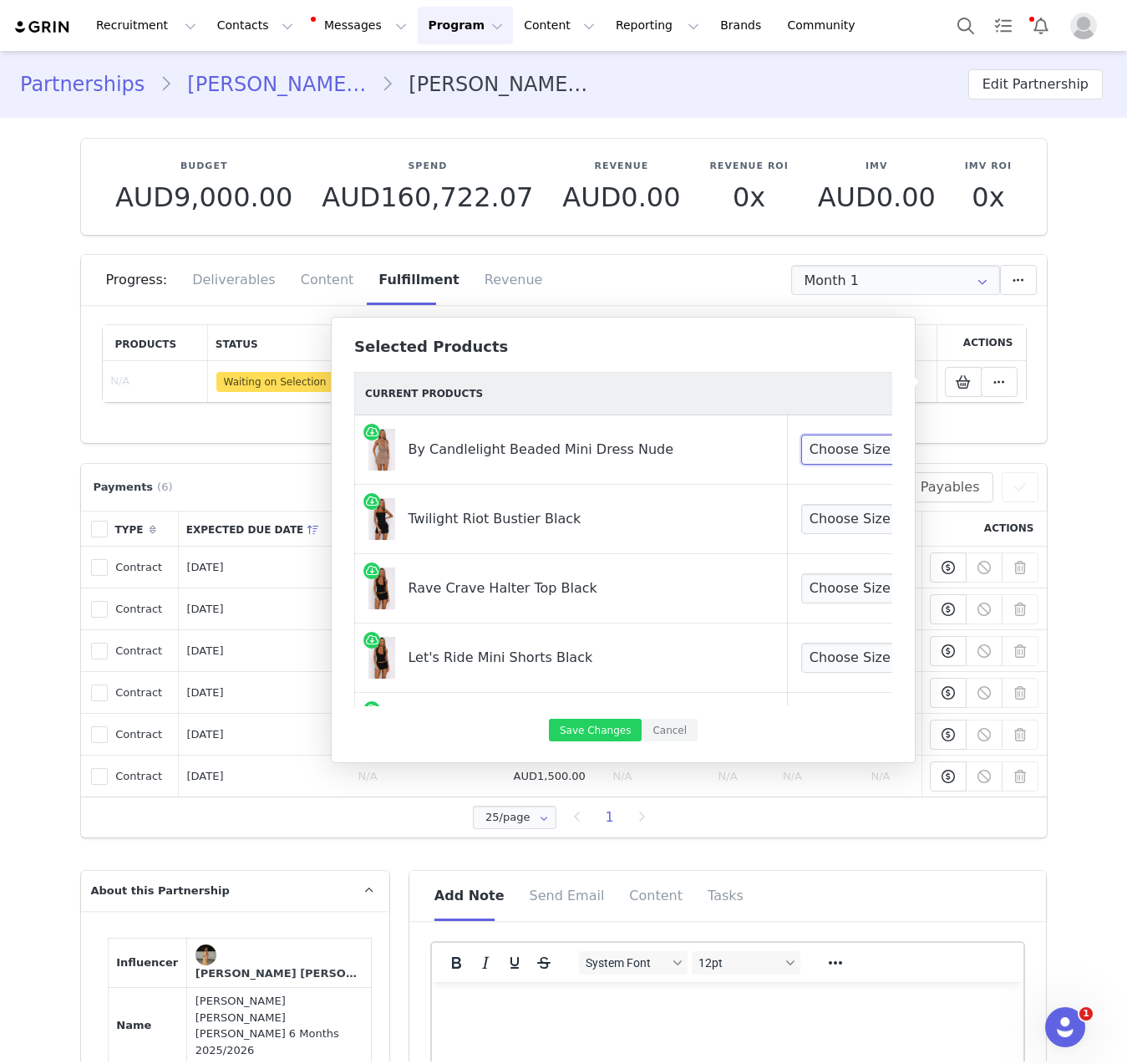
click at [803, 450] on select "Choose Size XXS XS S M L XL" at bounding box center [864, 449] width 124 height 30
select select "28269190"
click at [801, 434] on select "Choose Size XXS XS S M L XL" at bounding box center [864, 449] width 124 height 30
click at [803, 527] on select "Choose Size XXS XS S M L XL" at bounding box center [864, 518] width 124 height 30
select select "28270431"
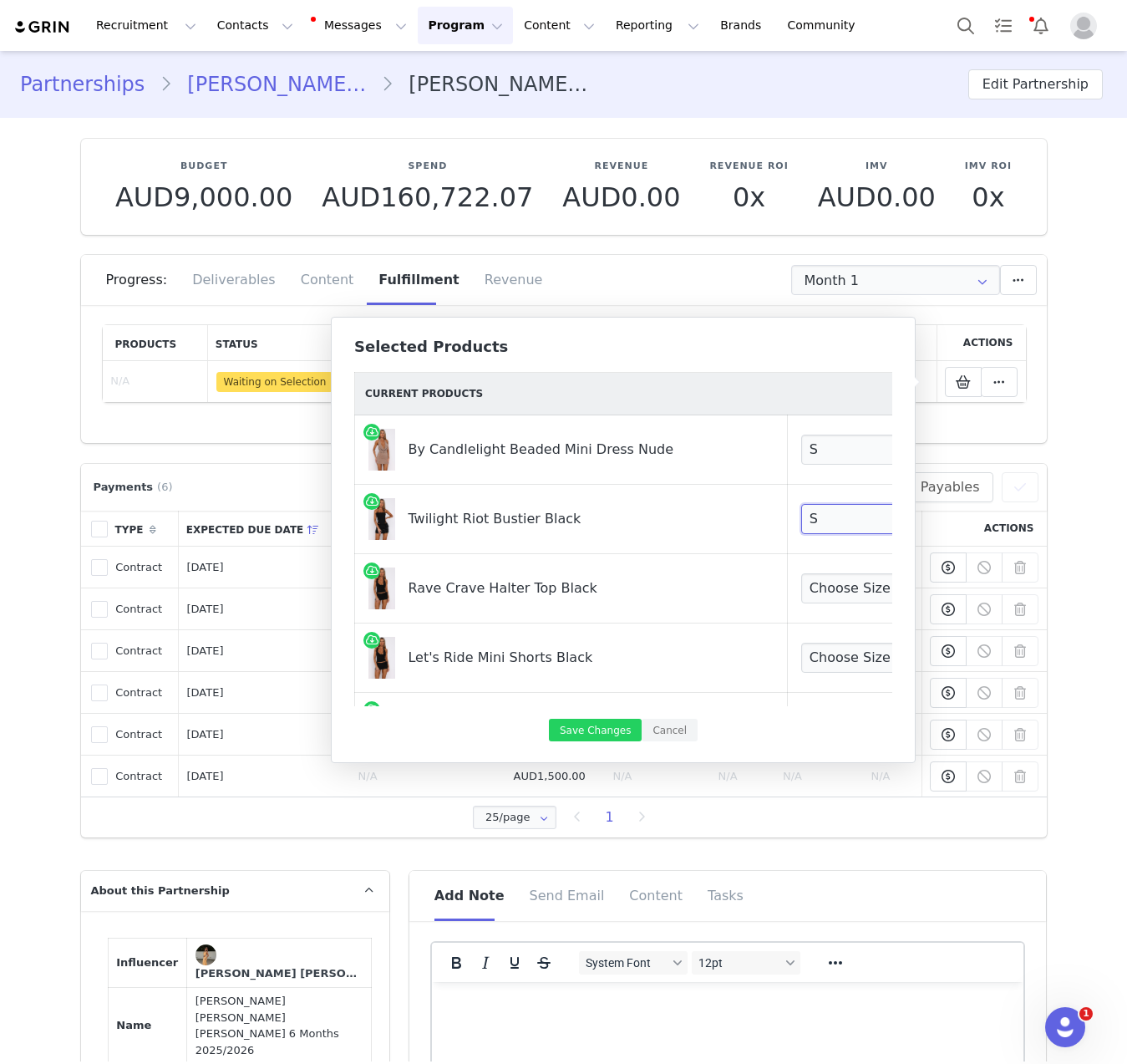
click at [801, 504] on select "Choose Size XXS XS S M L XL" at bounding box center [864, 518] width 124 height 30
click at [801, 589] on select "Choose Size XXS XS S M L XL" at bounding box center [864, 587] width 124 height 30
select select "28269676"
click at [801, 573] on select "Choose Size XXS XS S M L XL" at bounding box center [864, 587] width 124 height 30
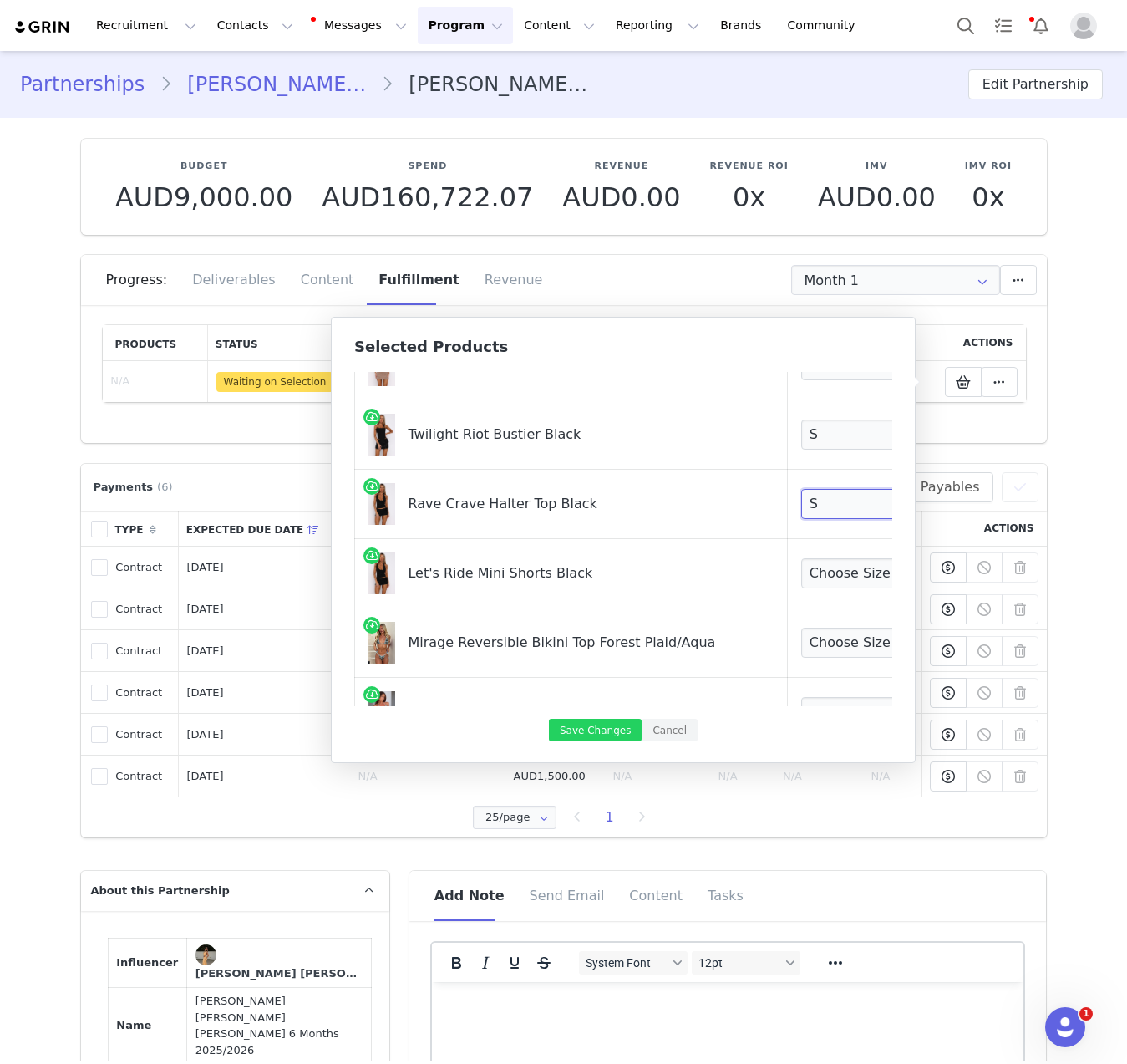
scroll to position [136, 0]
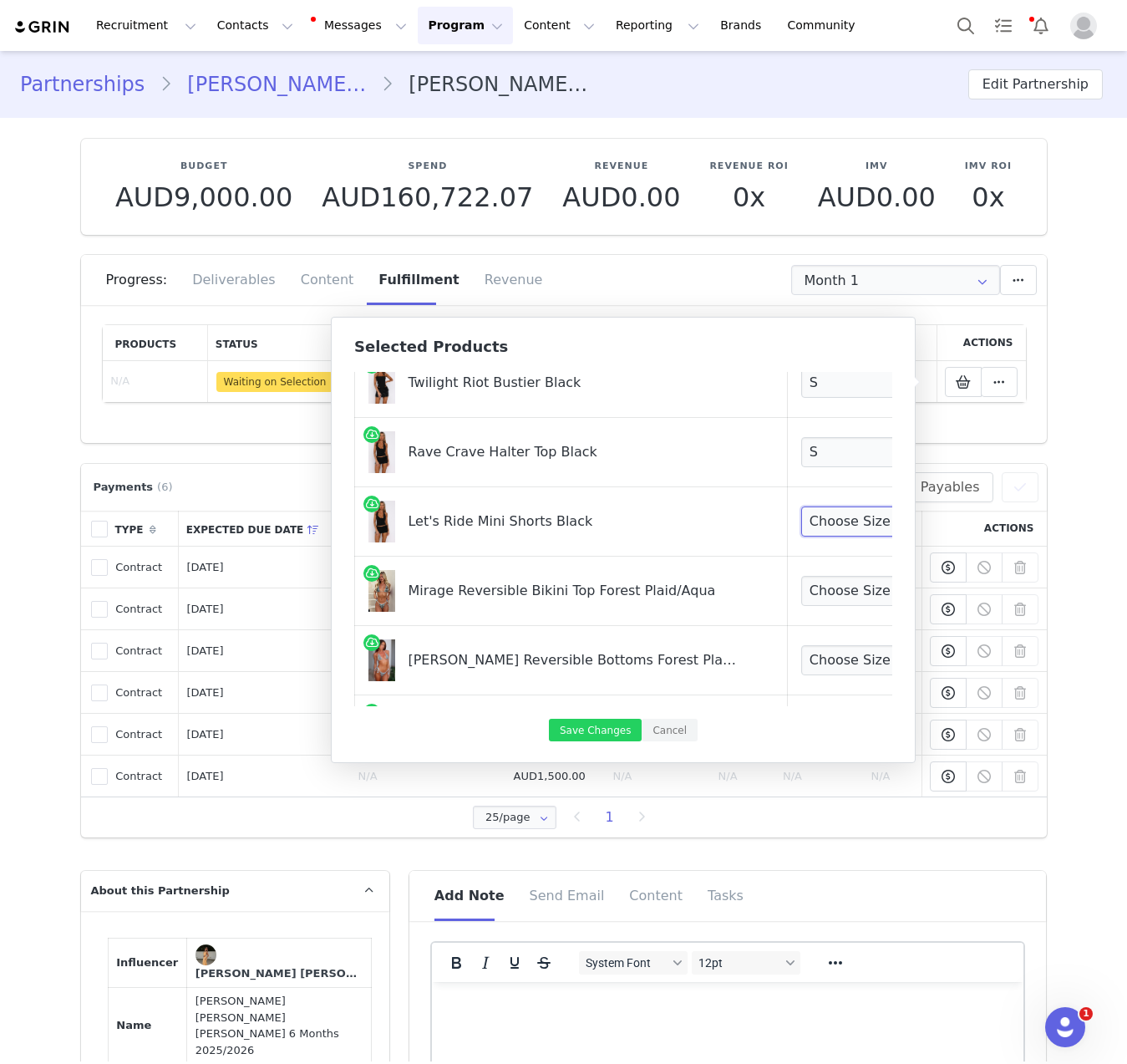
click at [801, 508] on select "Choose Size XXS XS S M L XL" at bounding box center [864, 521] width 124 height 30
select select "28269721"
click at [801, 507] on select "Choose Size XXS XS S M L XL" at bounding box center [864, 521] width 124 height 30
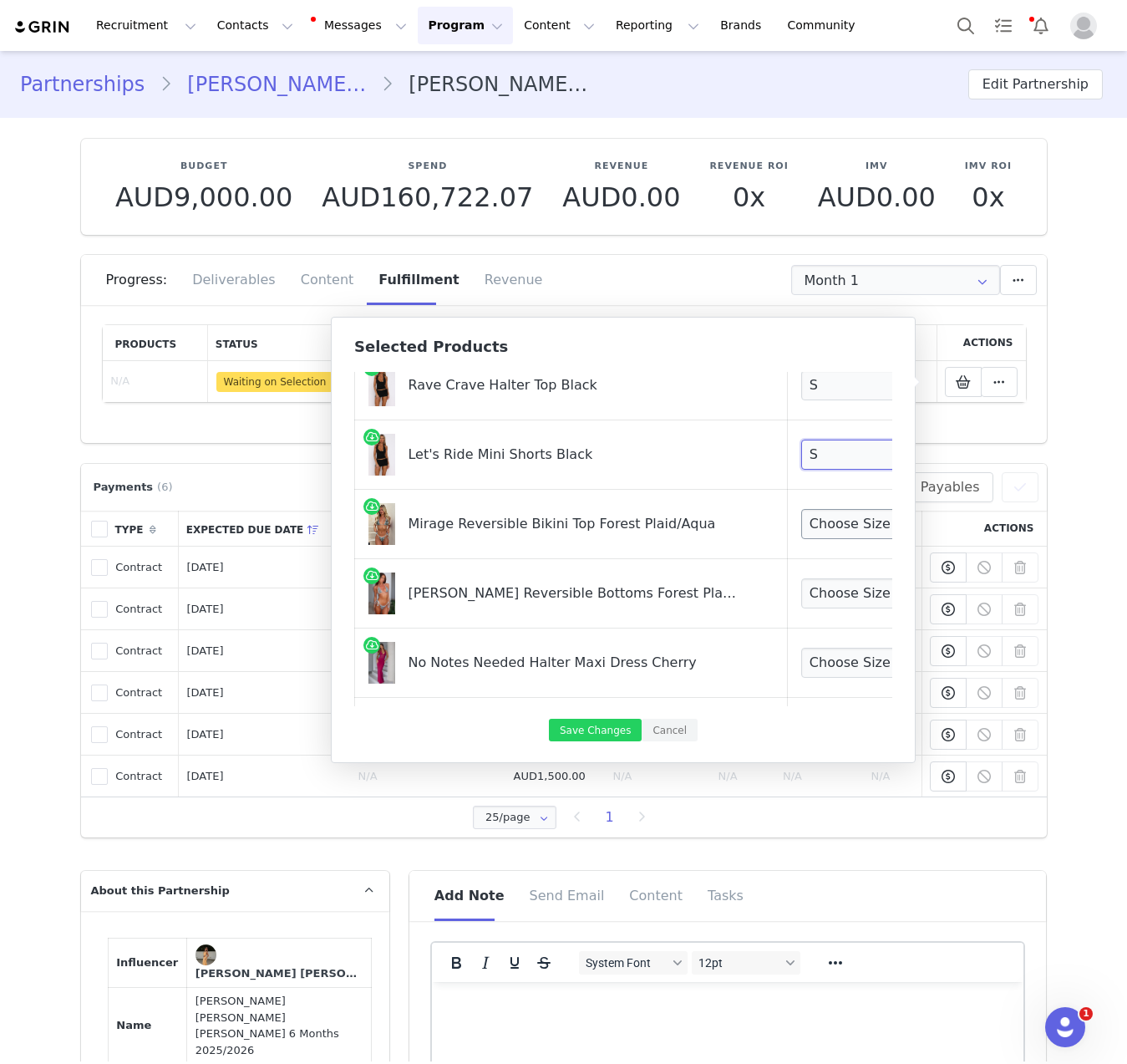
scroll to position [216, 0]
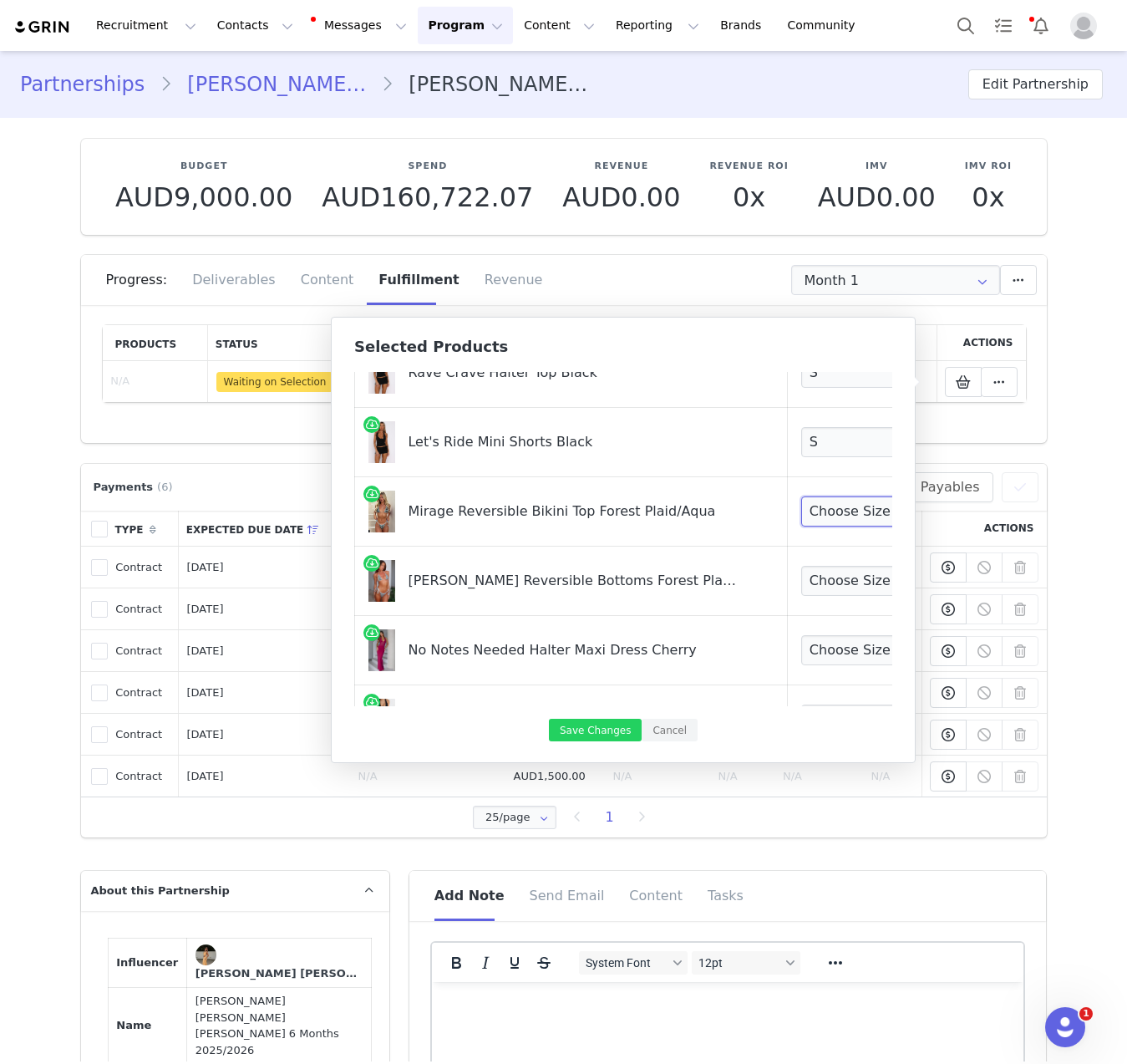
click at [801, 506] on select "Choose Size XS S M L XL" at bounding box center [864, 511] width 124 height 30
select select "27950399"
click at [801, 496] on select "Choose Size XS S M L XL" at bounding box center [864, 511] width 124 height 30
click at [801, 444] on select "Choose Size XXS XS S M L XL" at bounding box center [864, 441] width 124 height 30
select select "28269722"
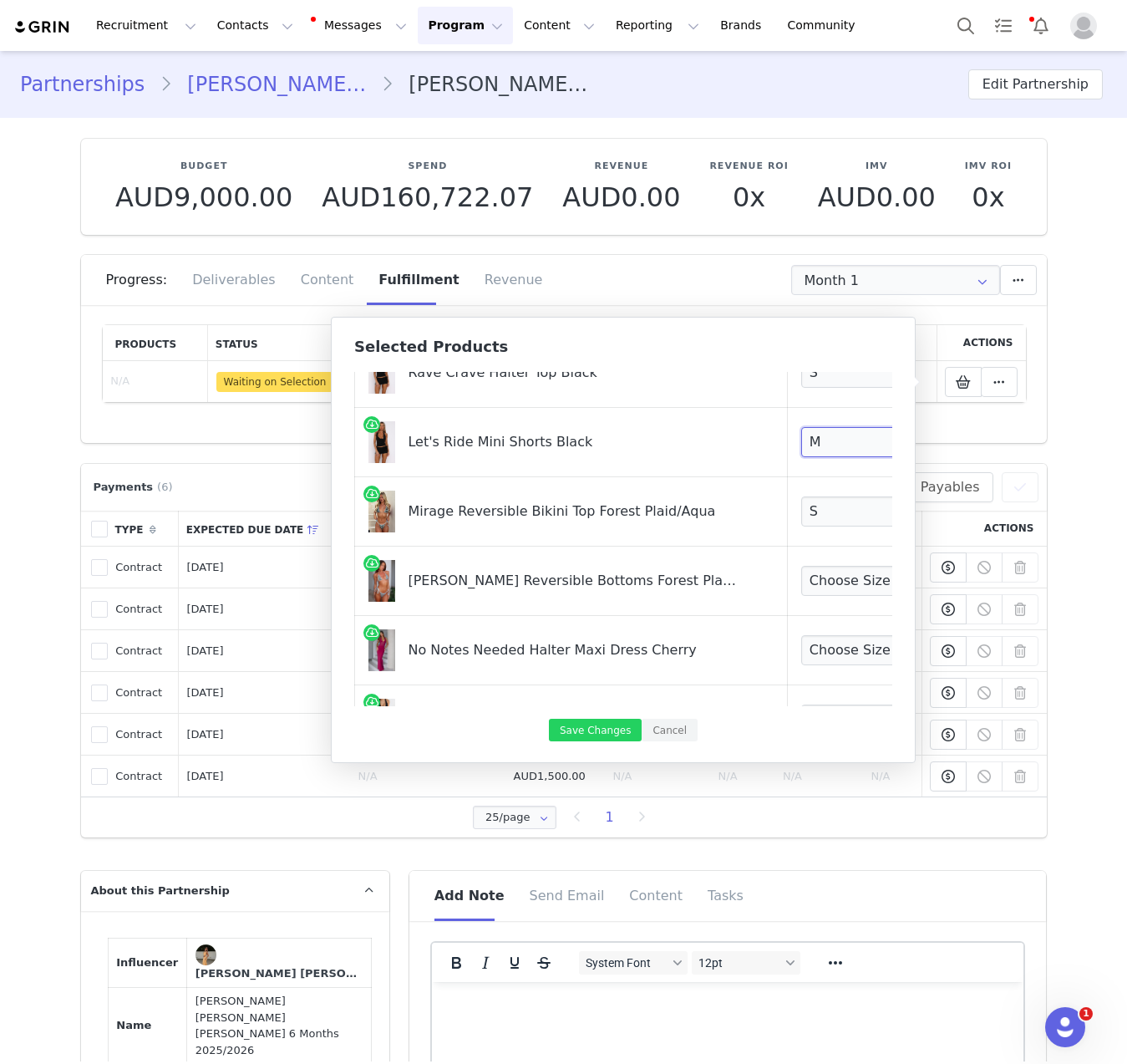
click at [801, 427] on select "Choose Size XXS XS S M L XL" at bounding box center [864, 441] width 124 height 30
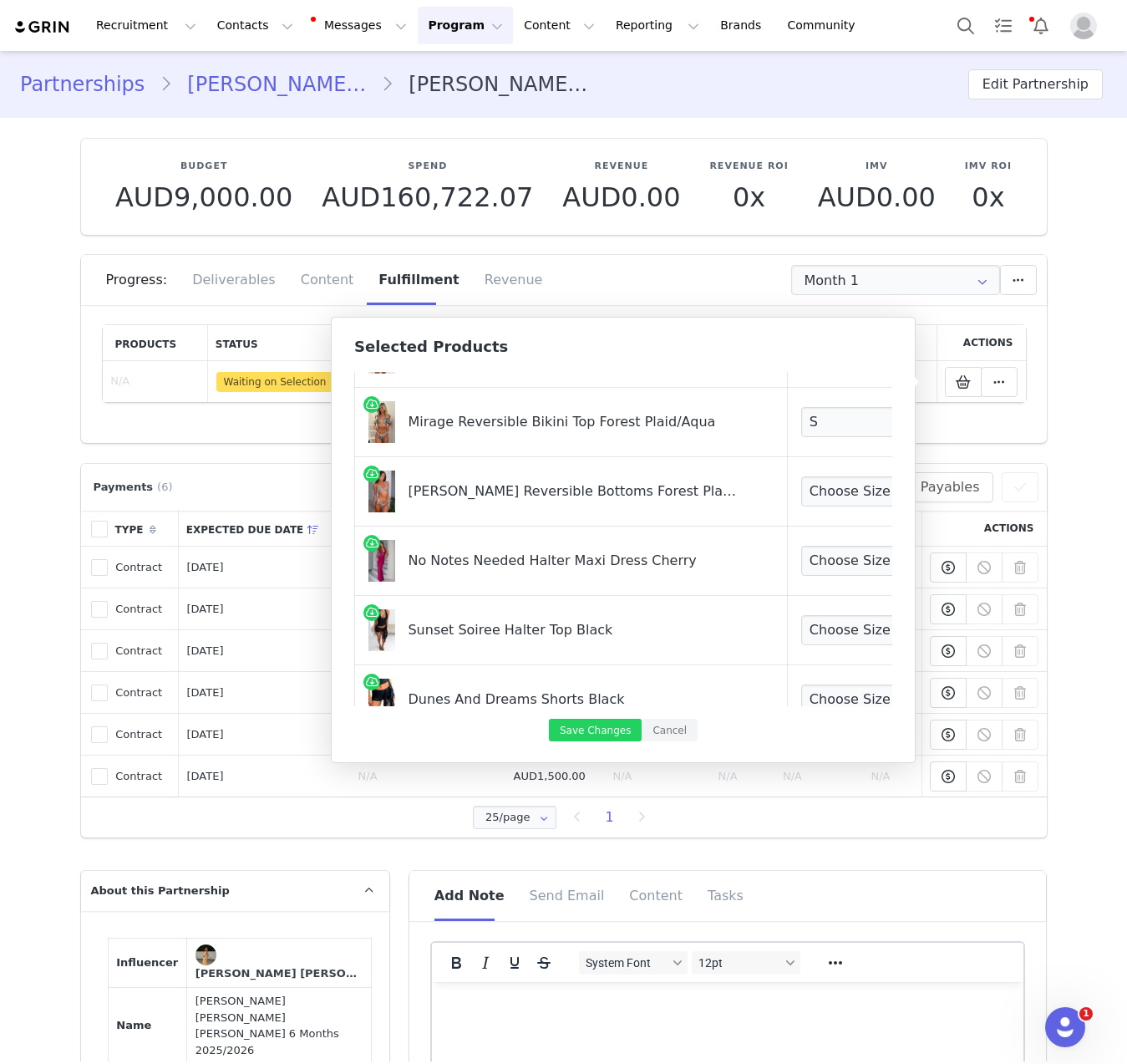
scroll to position [333, 0]
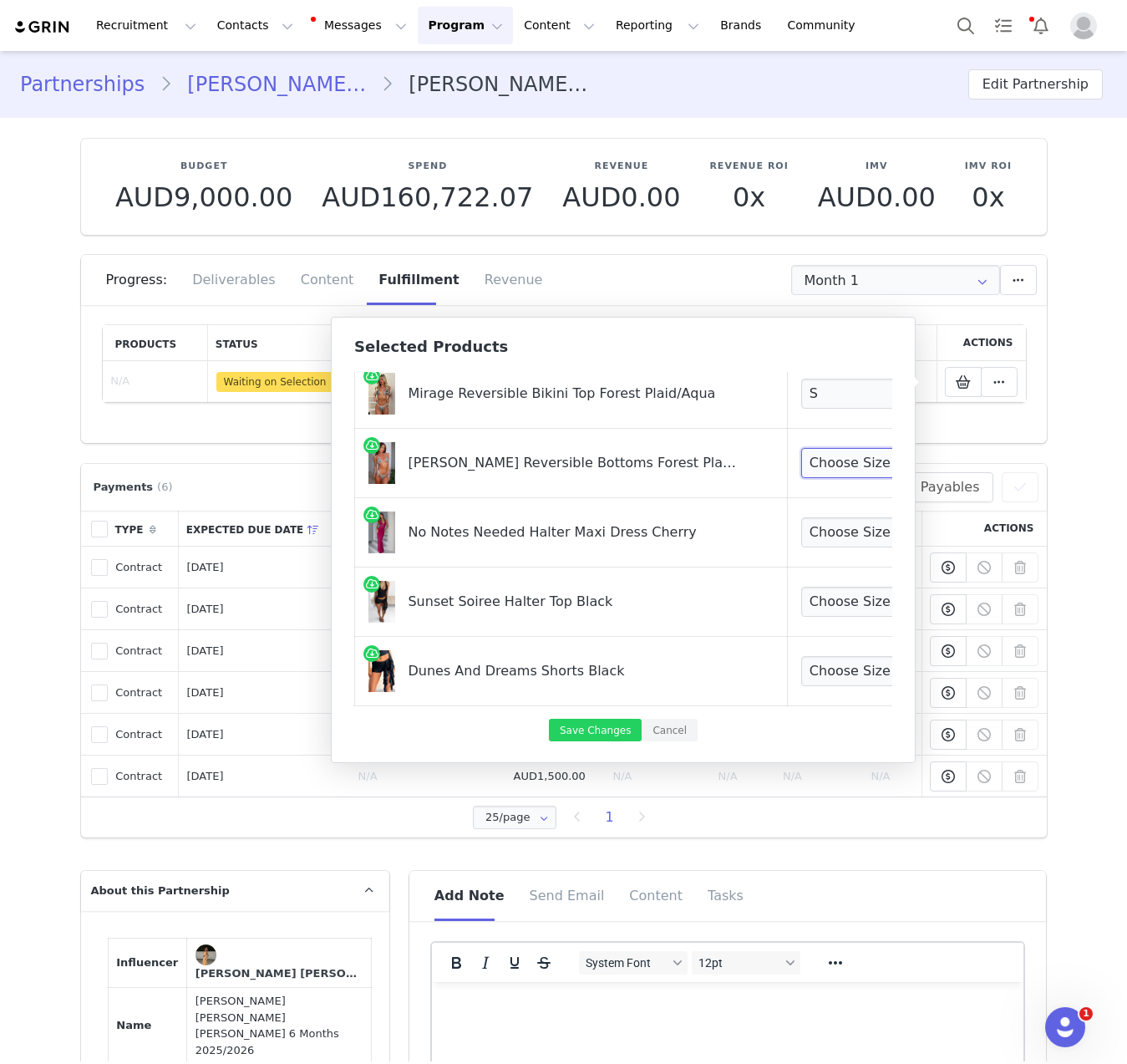
click at [819, 472] on select "Choose Size XS S M L XL" at bounding box center [864, 462] width 124 height 30
click at [819, 456] on select "Choose Size XS S M L XL" at bounding box center [864, 462] width 124 height 30
select select "27950759"
click at [801, 448] on select "Choose Size XS S M L XL" at bounding box center [864, 462] width 124 height 30
click at [807, 538] on select "Choose Size XXS XS S M L XL" at bounding box center [864, 532] width 124 height 30
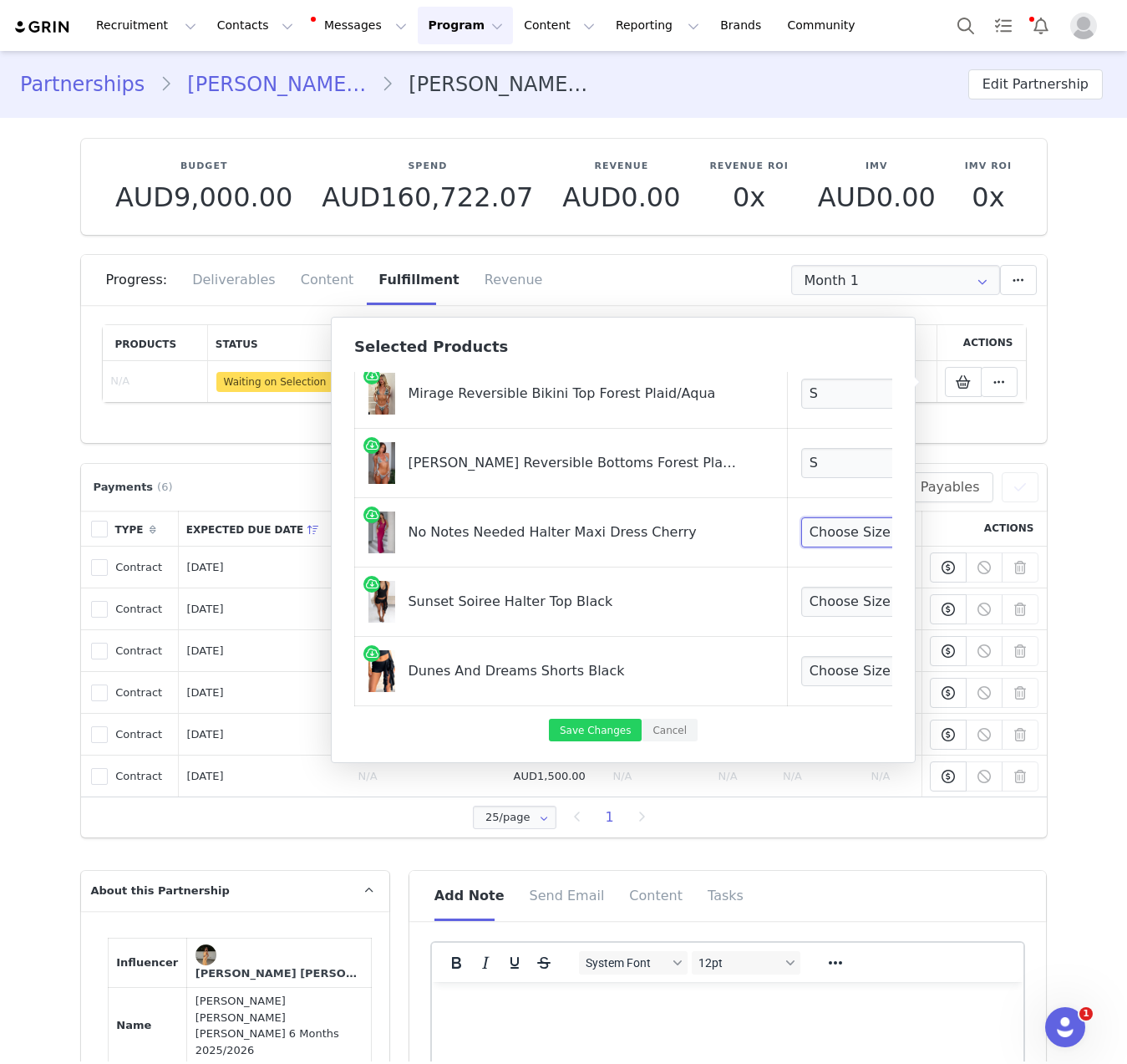
select select "28059793"
click at [801, 518] on select "Choose Size XXS XS S M L XL" at bounding box center [864, 532] width 124 height 30
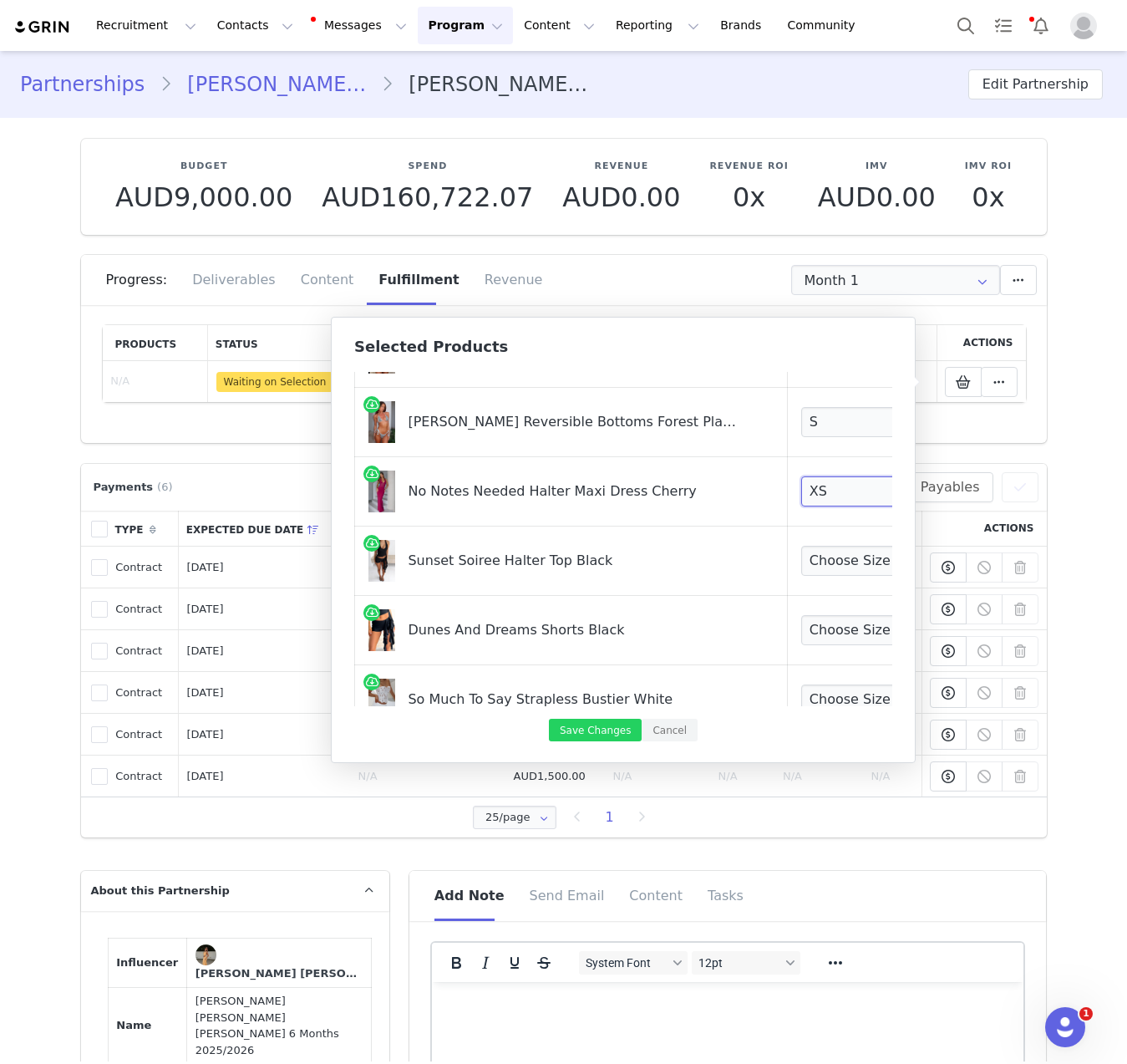
scroll to position [376, 0]
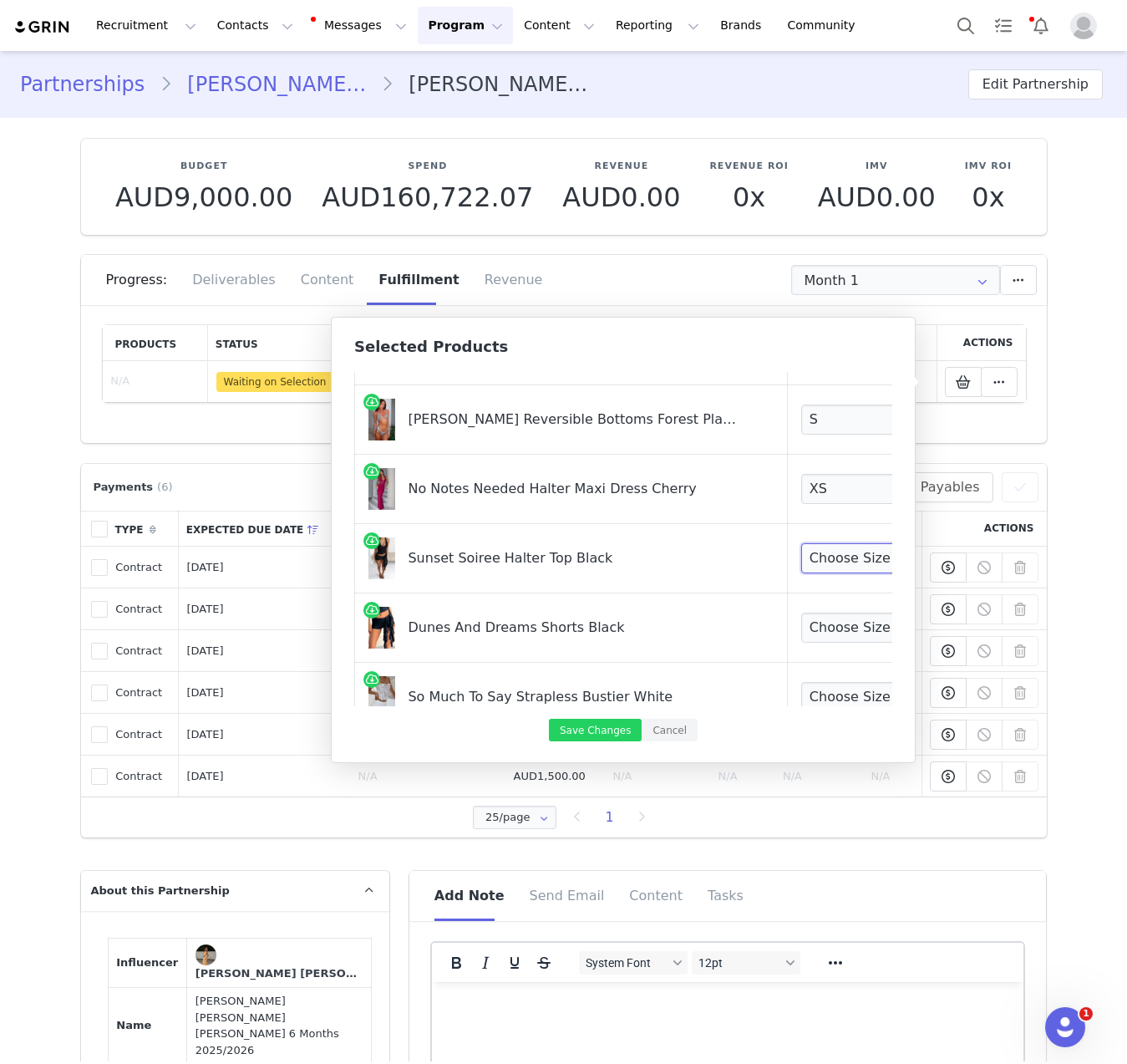
click at [801, 552] on select "Choose Size XXS XS S M L XL" at bounding box center [864, 557] width 124 height 30
select select "28195466"
click at [801, 543] on select "Choose Size XXS XS S M L XL" at bounding box center [864, 557] width 124 height 30
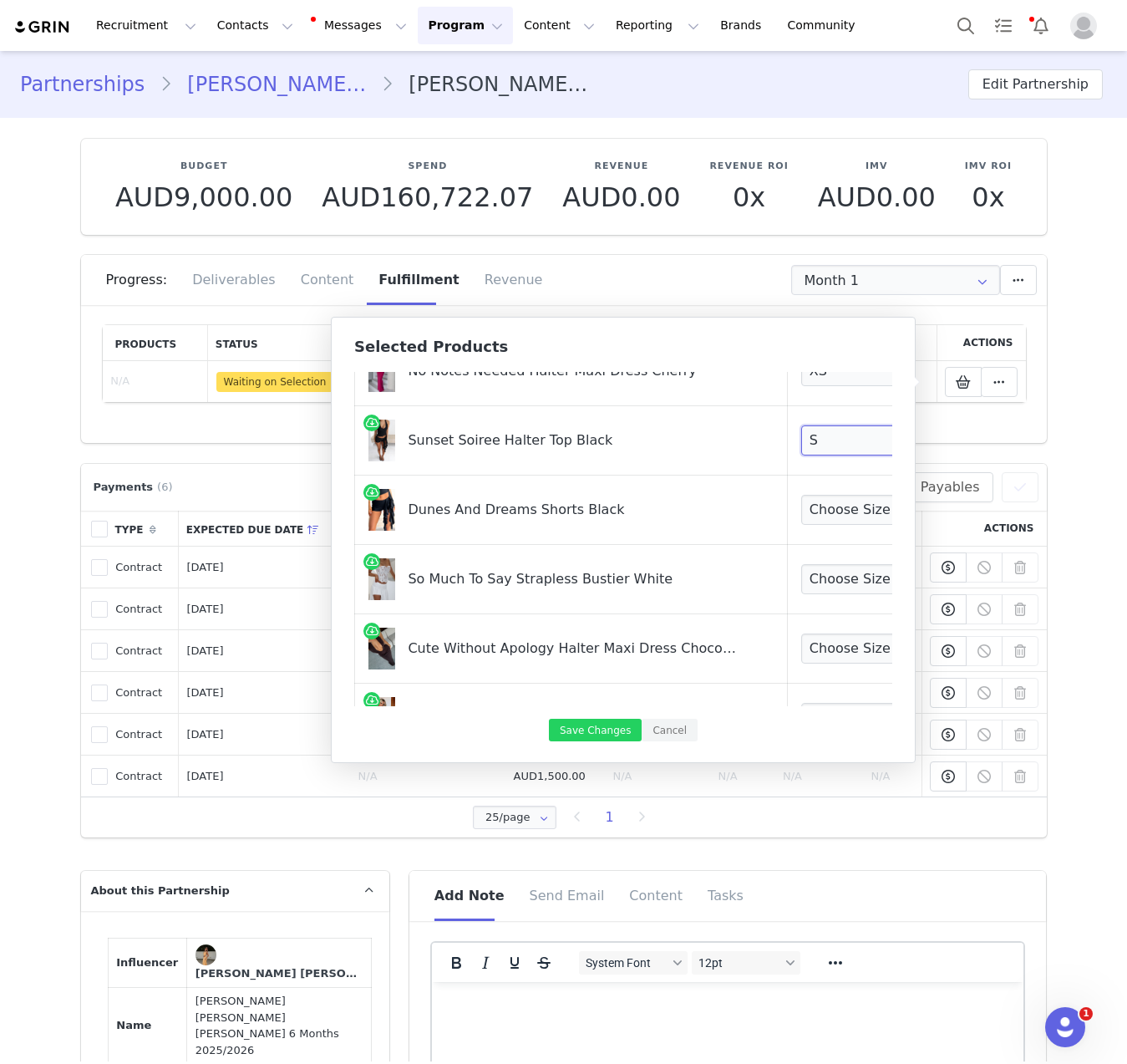
scroll to position [490, 0]
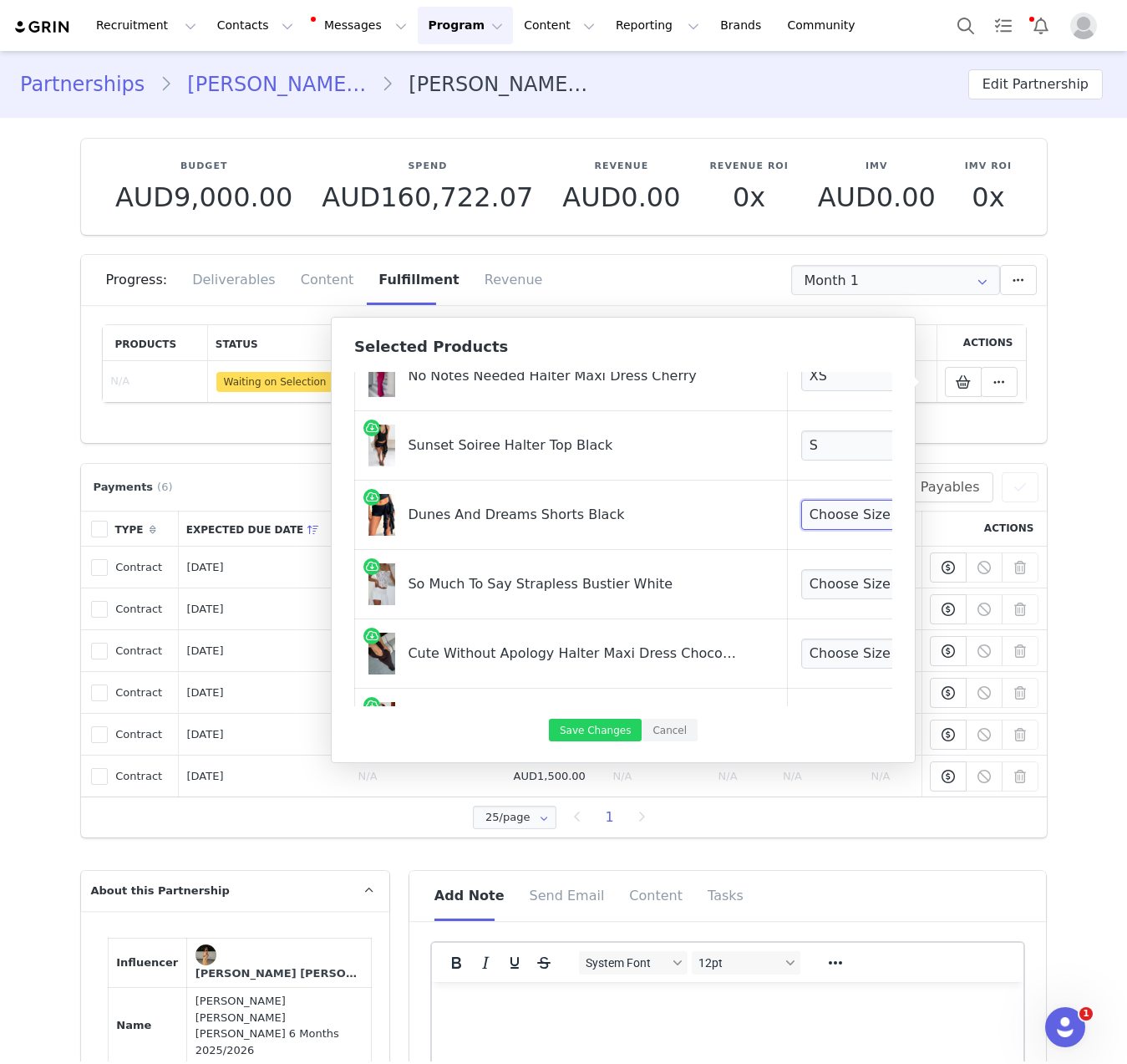
click at [811, 511] on select "Choose Size XXS XS S M L XL" at bounding box center [864, 514] width 124 height 30
select select "28195828"
click at [801, 500] on select "Choose Size XXS XS S M L XL" at bounding box center [864, 514] width 124 height 30
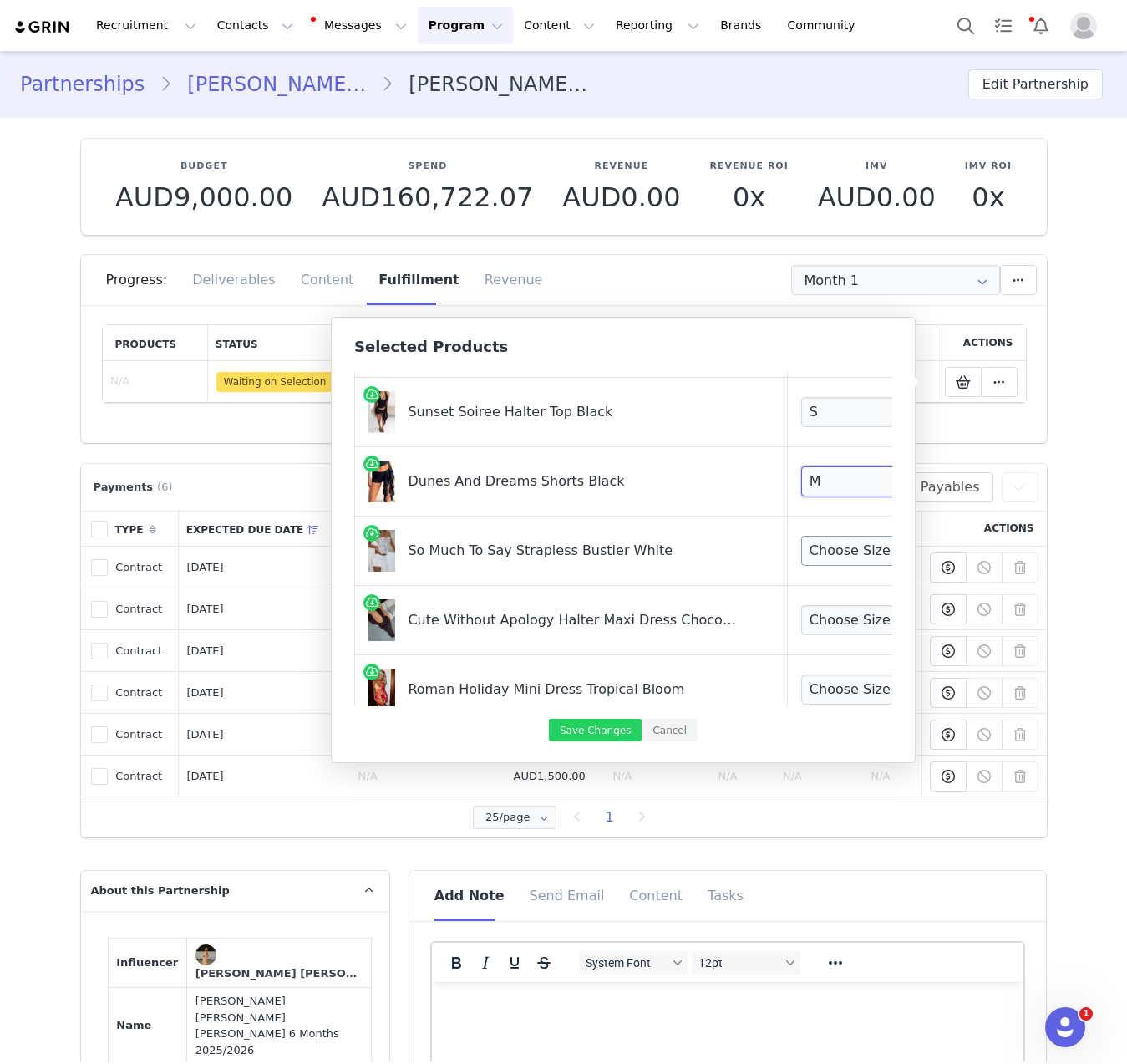
scroll to position [549, 0]
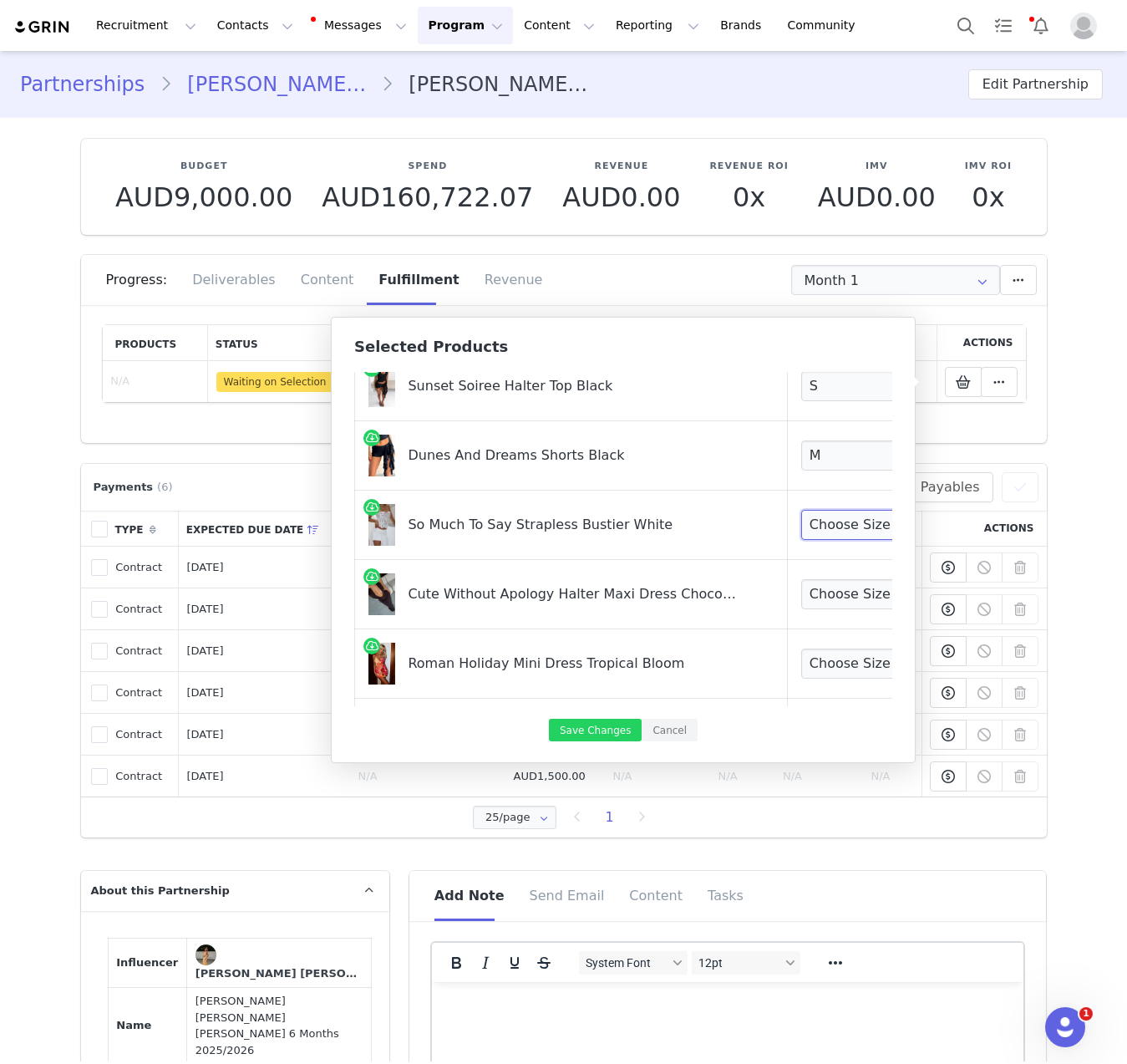
click at [801, 529] on select "Choose Size XXS XS S M L XL" at bounding box center [864, 524] width 124 height 30
select select "28453071"
click at [801, 510] on select "Choose Size XXS XS S M L XL" at bounding box center [864, 524] width 124 height 30
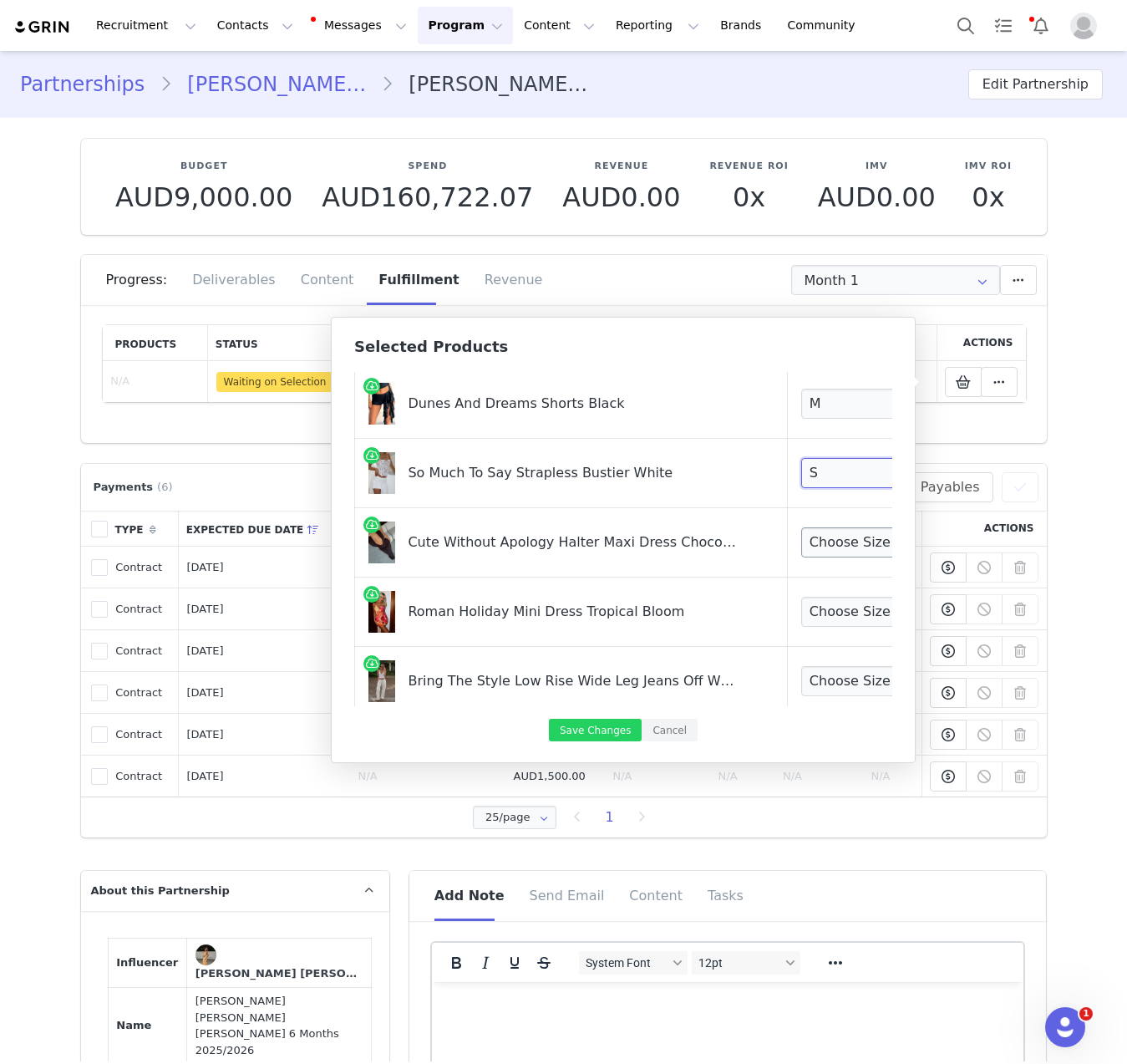
scroll to position [604, 0]
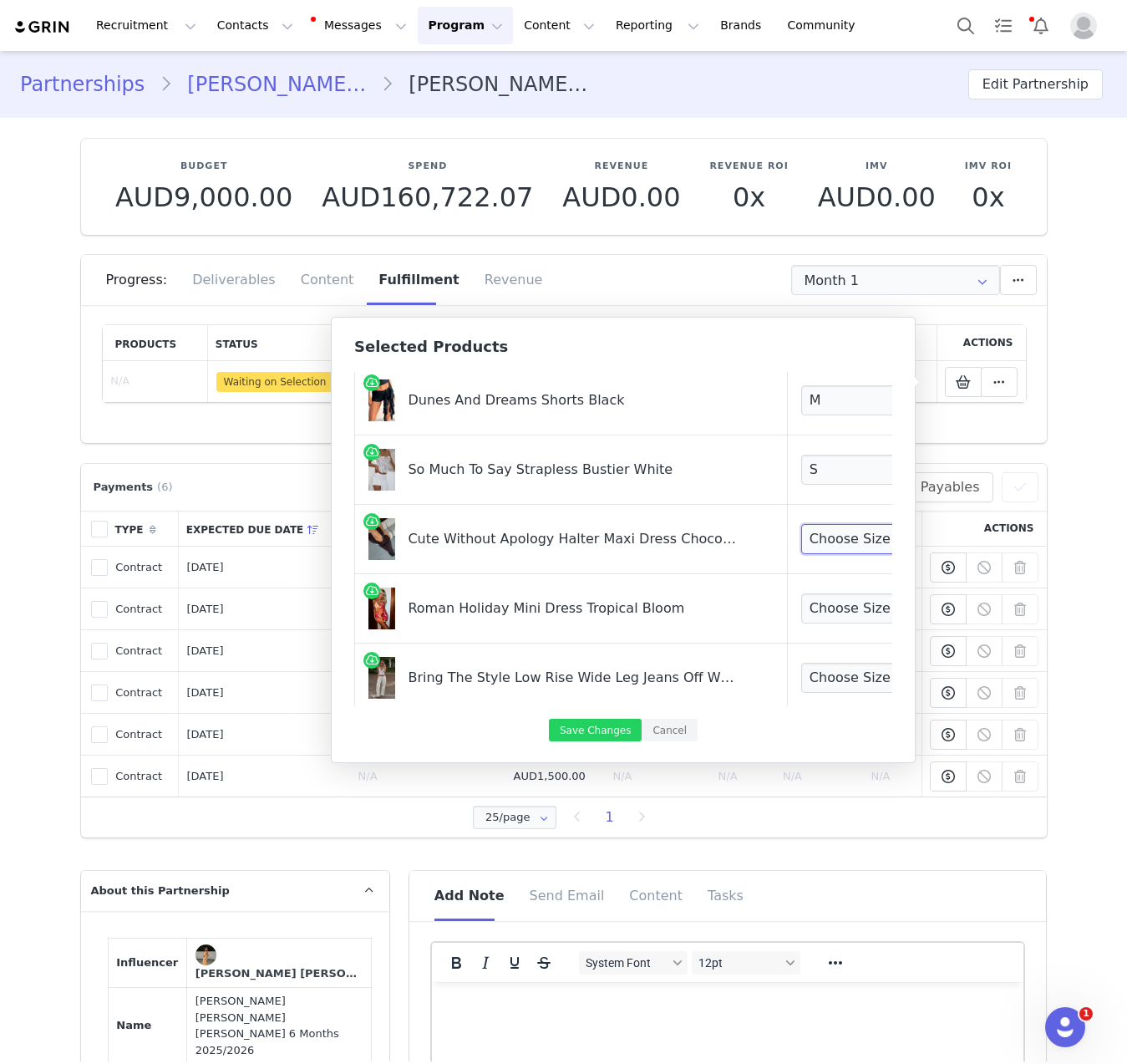
click at [801, 536] on select "Choose Size XXS XS S M L XL" at bounding box center [864, 538] width 124 height 30
select select "28358505"
click at [801, 524] on select "Choose Size XXS XS S M L XL" at bounding box center [864, 538] width 124 height 30
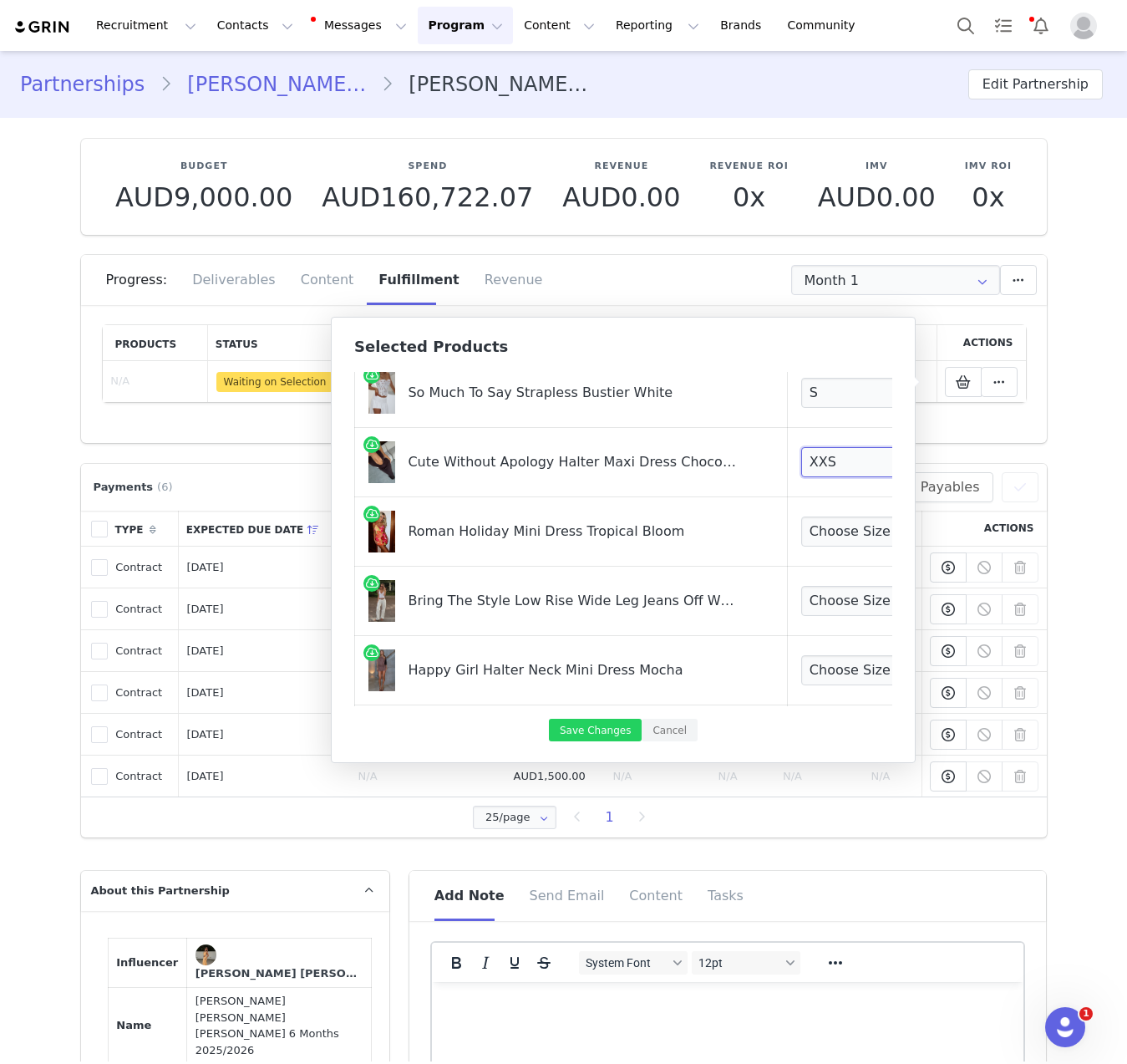
scroll to position [688, 0]
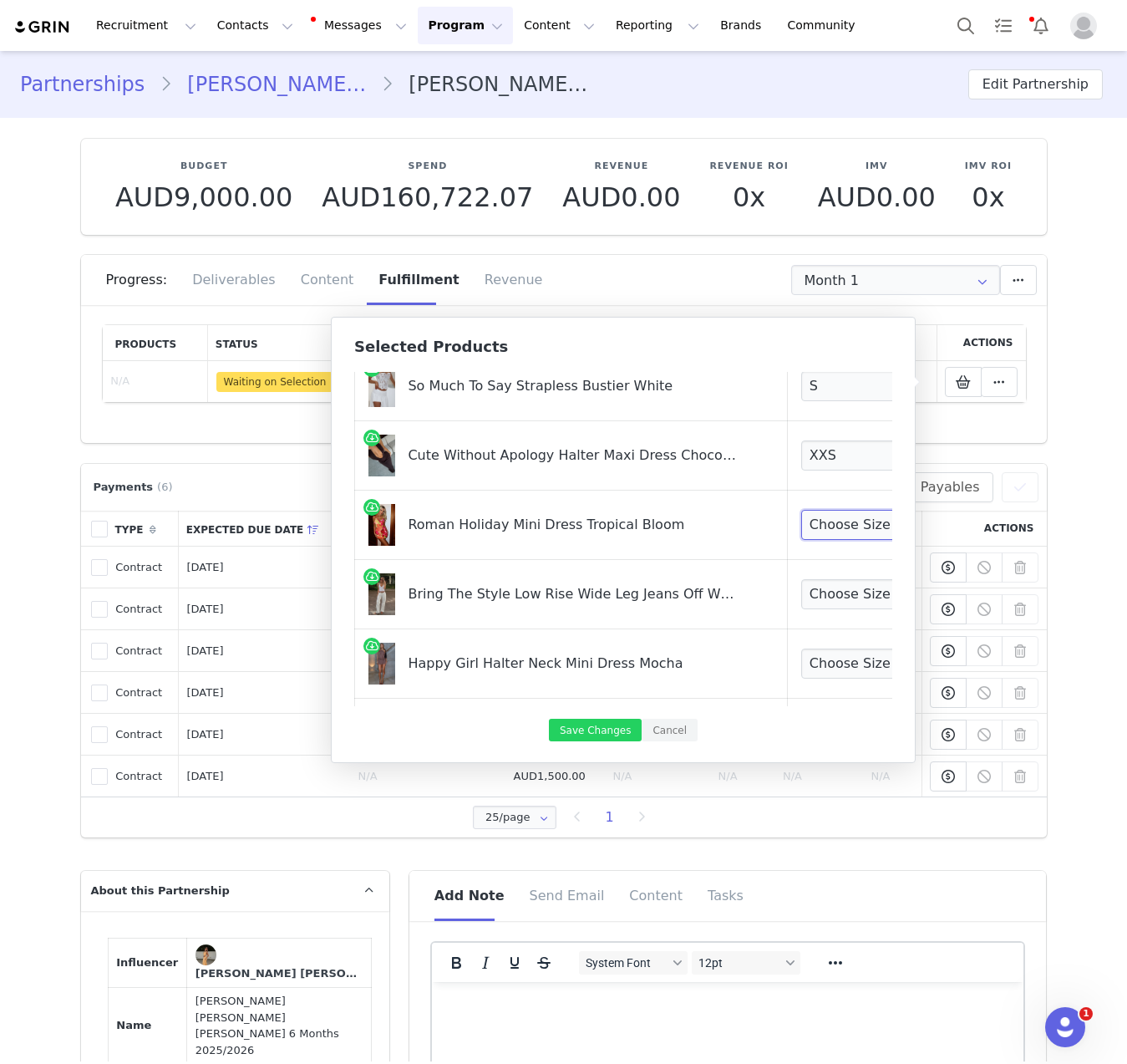
click at [801, 536] on select "Choose Size XXS XS S M L XL" at bounding box center [864, 524] width 124 height 30
select select "27334804"
click at [801, 510] on select "Choose Size XXS XS S M L XL" at bounding box center [864, 524] width 124 height 30
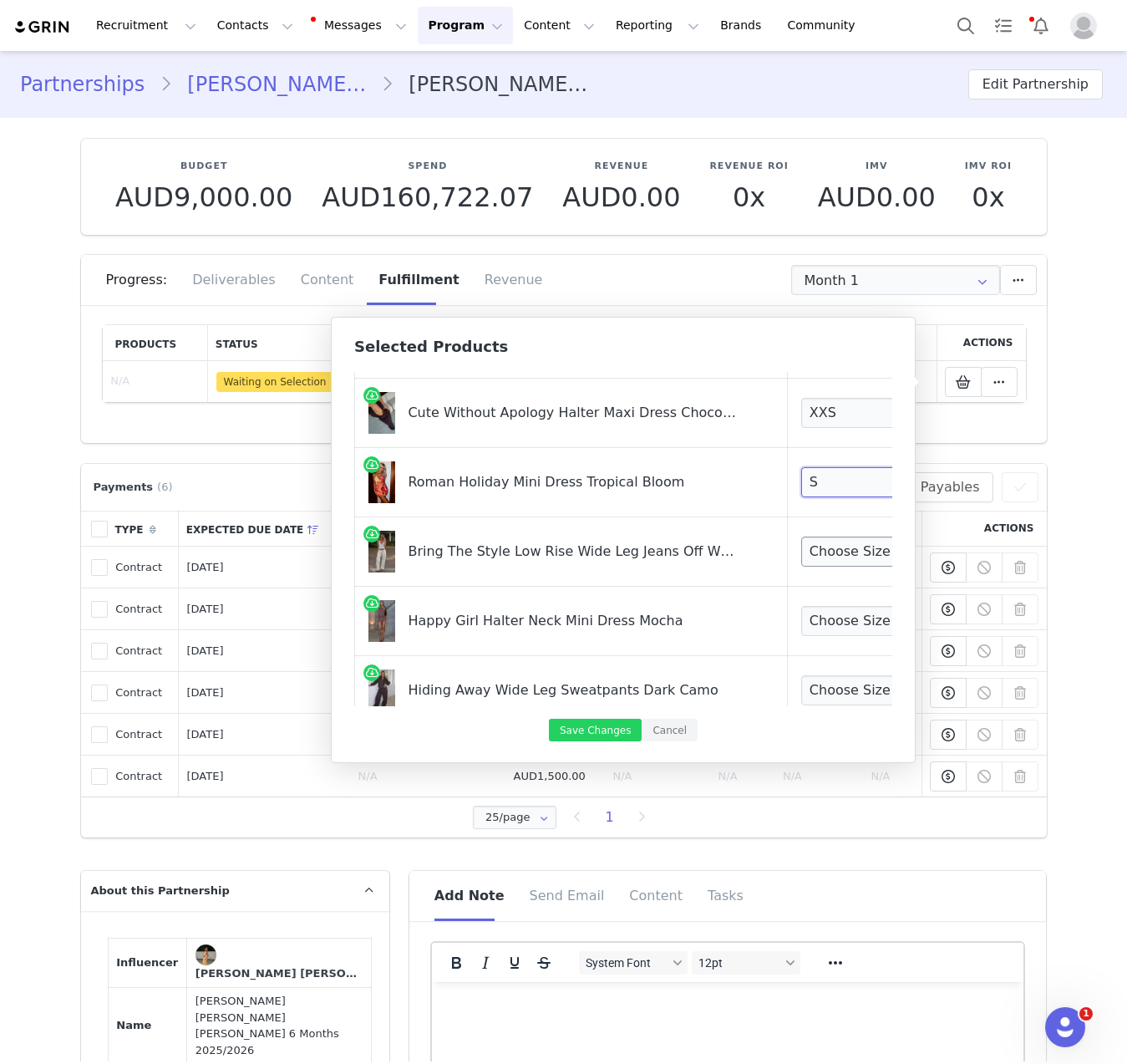
scroll to position [750, 0]
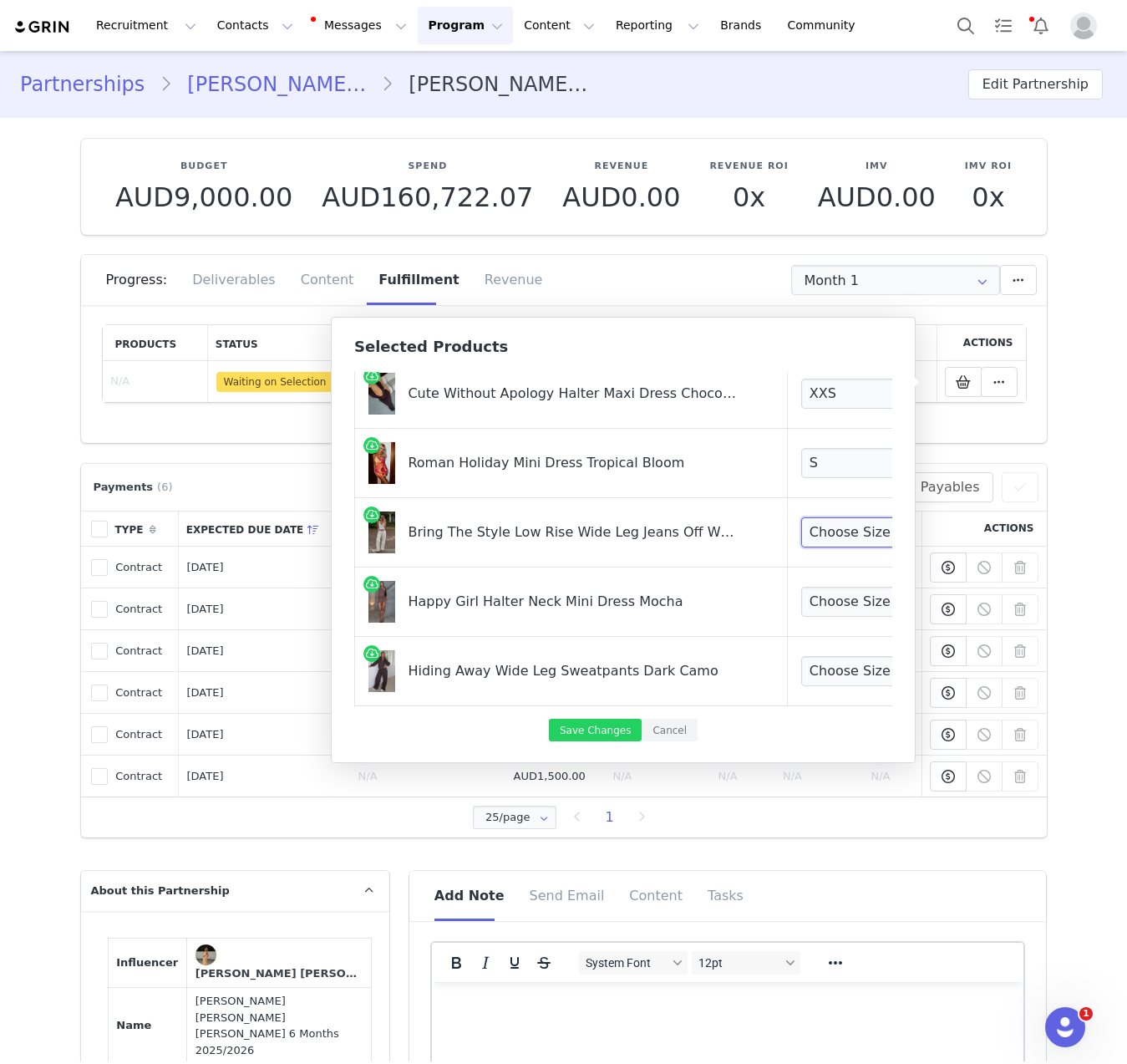
click at [809, 543] on select "Choose Size XXS XS S M L XL" at bounding box center [864, 532] width 124 height 30
select select "23098777"
click at [801, 518] on select "Choose Size XXS XS S M L XL" at bounding box center [864, 532] width 124 height 30
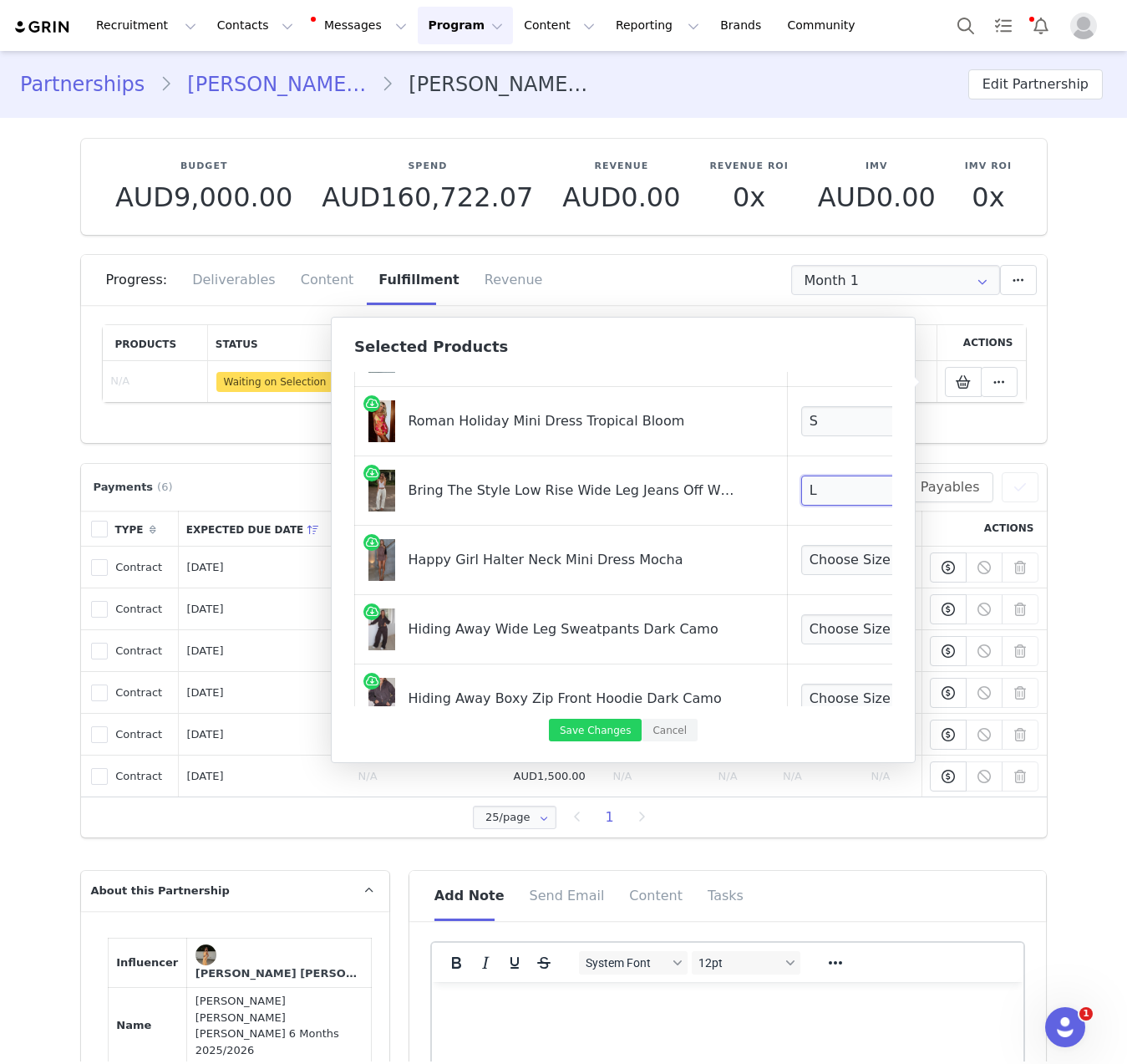
scroll to position [808, 0]
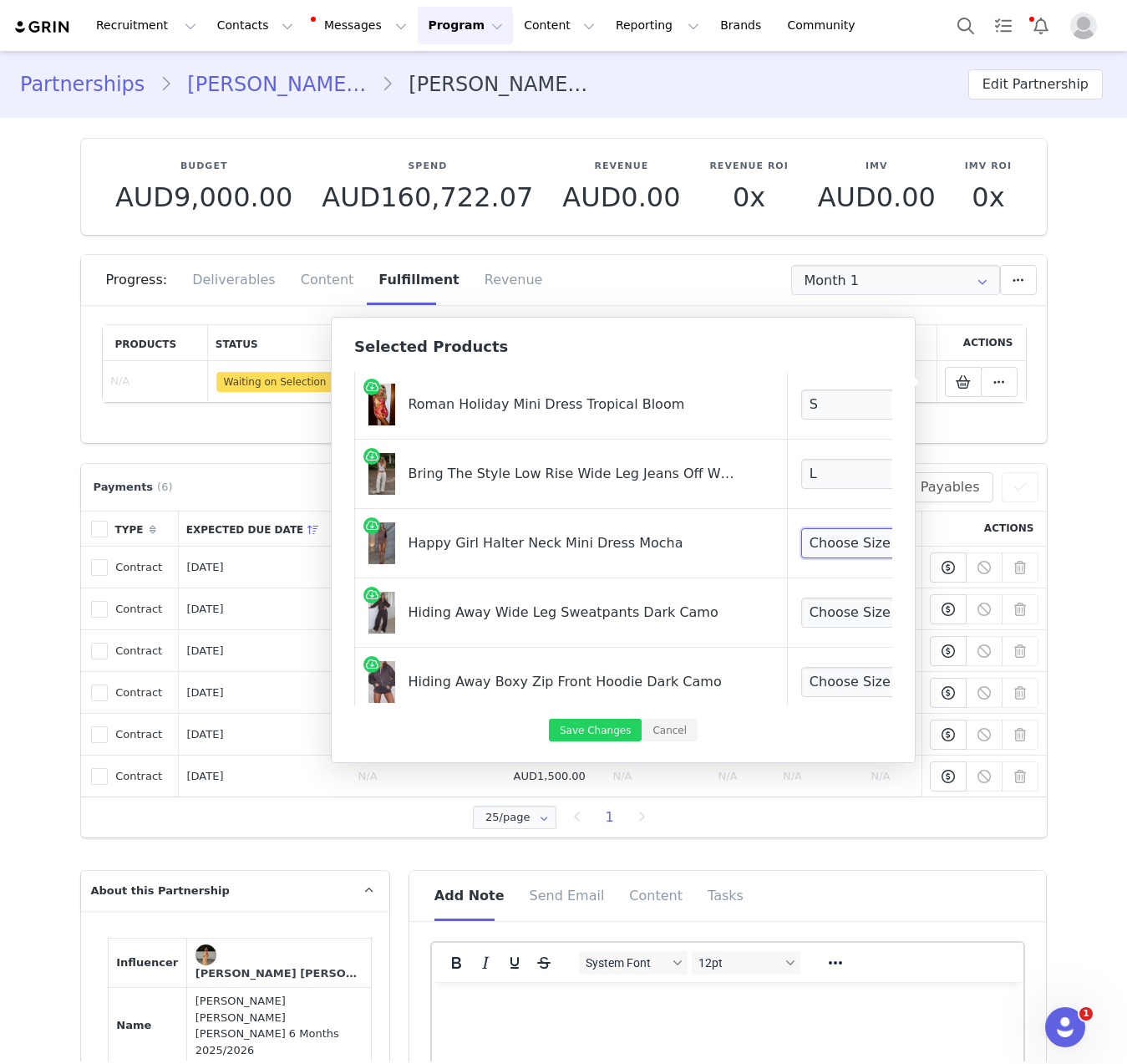
click at [801, 535] on select "Choose Size XXS XS S M L XL" at bounding box center [864, 542] width 124 height 30
select select "28161580"
click at [801, 528] on select "Choose Size XXS XS S M L XL" at bounding box center [864, 542] width 124 height 30
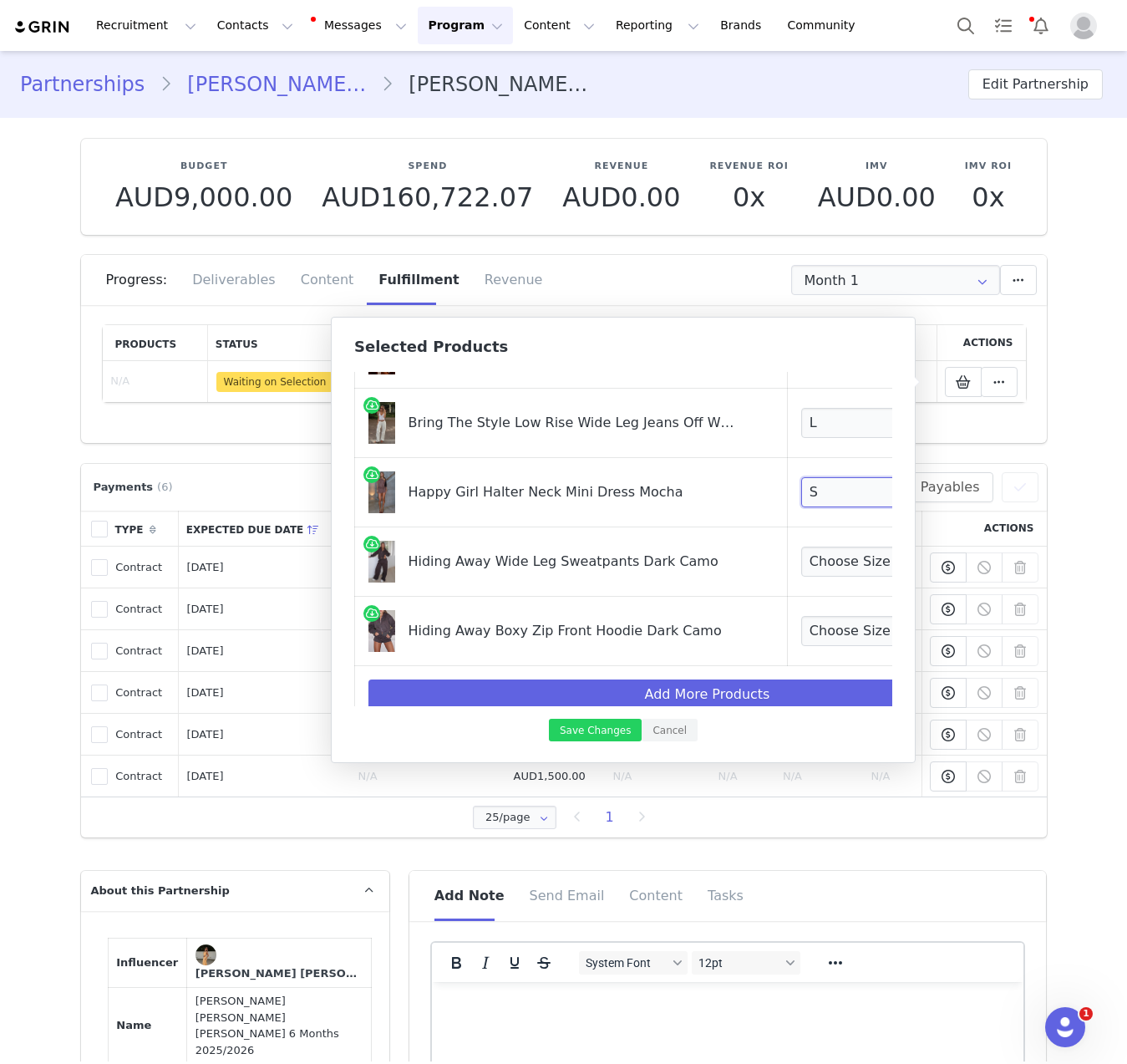
scroll to position [889, 0]
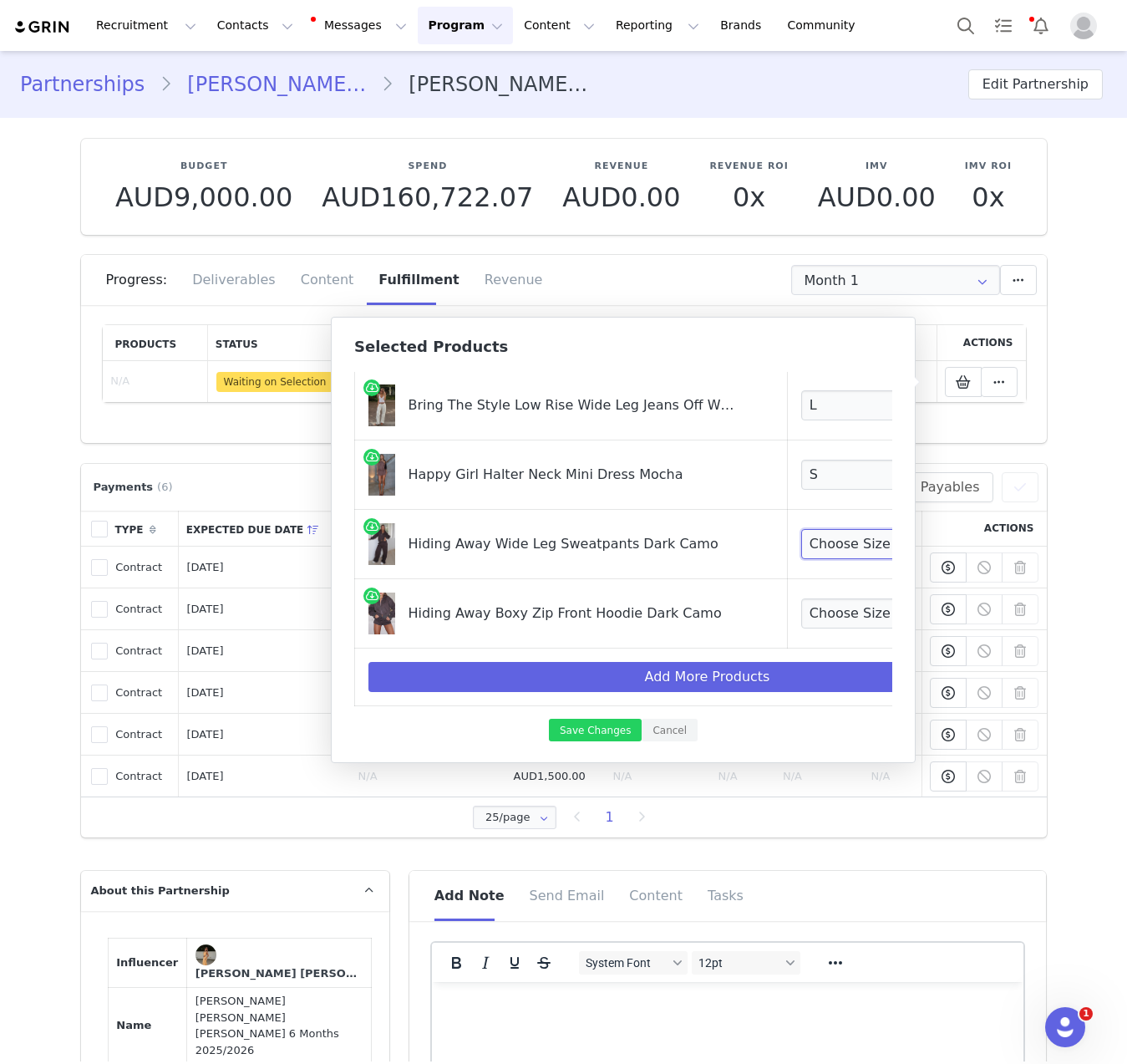
click at [801, 529] on select "Choose Size 3XS XXS XS S M L XL" at bounding box center [864, 543] width 124 height 30
select select "28268437"
click at [801, 529] on select "Choose Size 3XS XXS XS S M L XL" at bounding box center [864, 543] width 124 height 30
click at [813, 605] on select "Choose Size 3XS/XXS XXS/XS XS/S S/M M/L L/XL" at bounding box center [864, 613] width 124 height 30
select select "28269439"
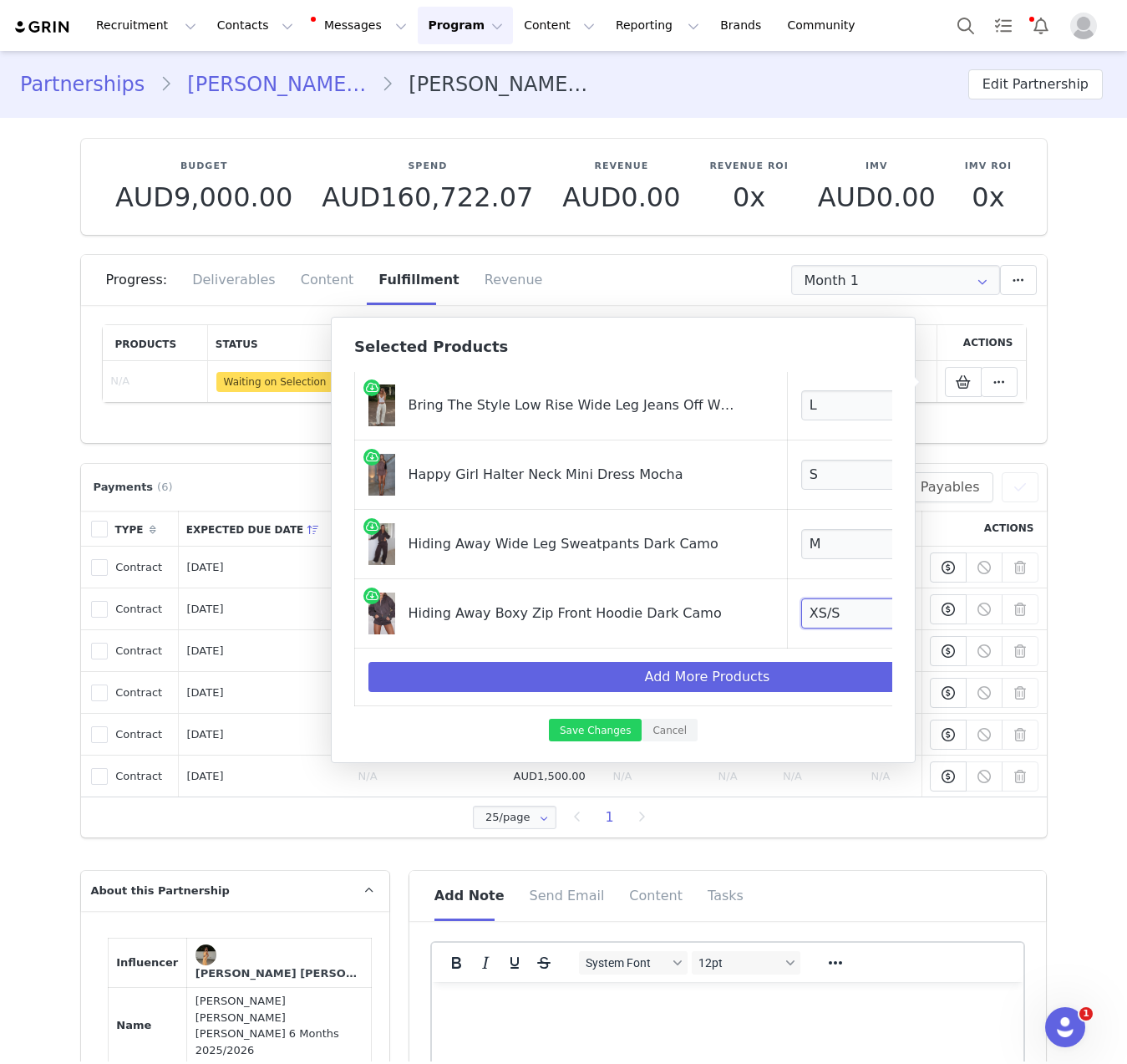
click at [801, 598] on select "Choose Size 3XS/XXS XXS/XS XS/S S/M M/L L/XL" at bounding box center [864, 613] width 124 height 30
click at [603, 732] on button "Save Changes" at bounding box center [595, 730] width 93 height 23
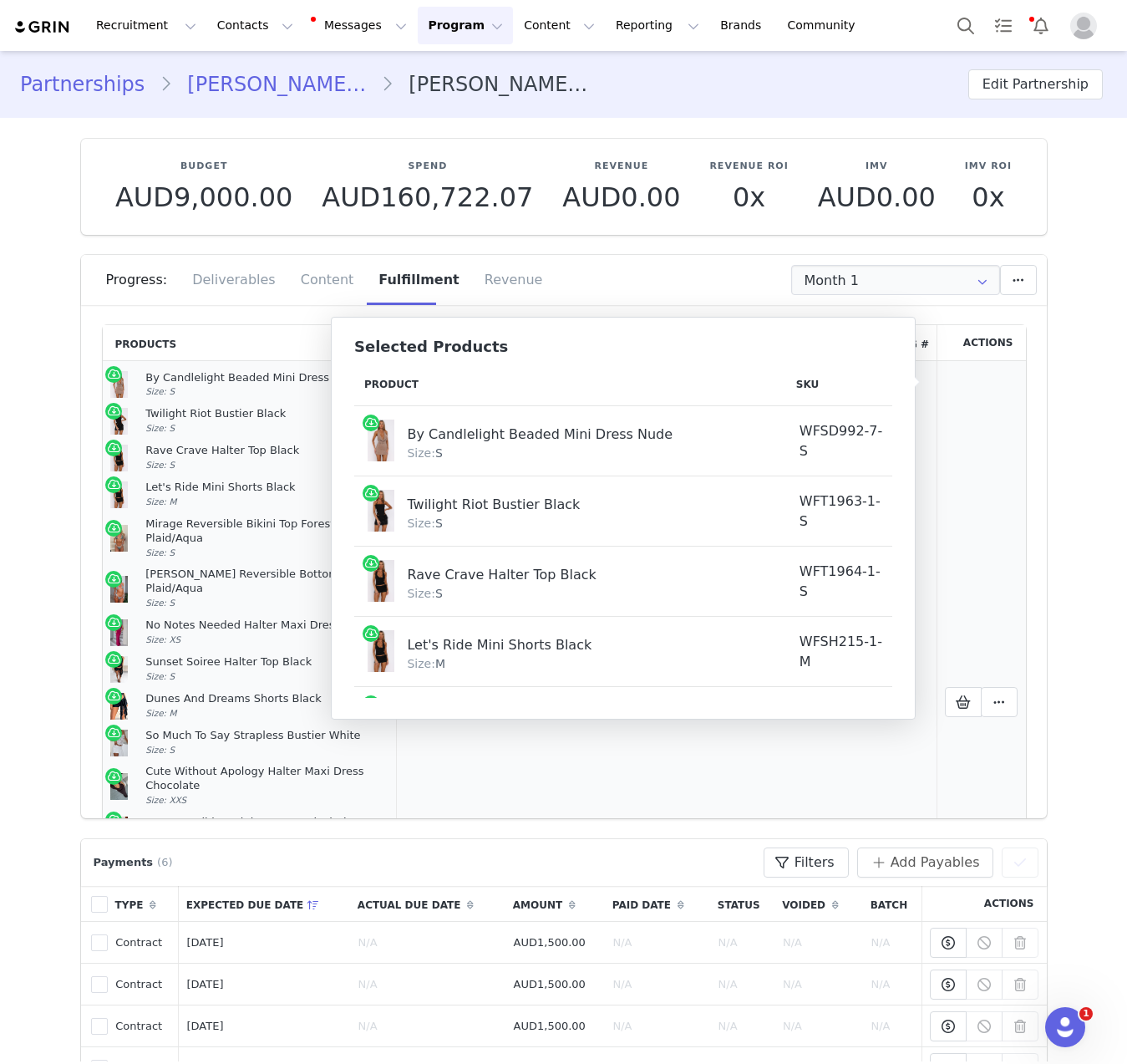
click at [226, 466] on div "Rave Crave Halter Top Black Size: S" at bounding box center [267, 457] width 243 height 28
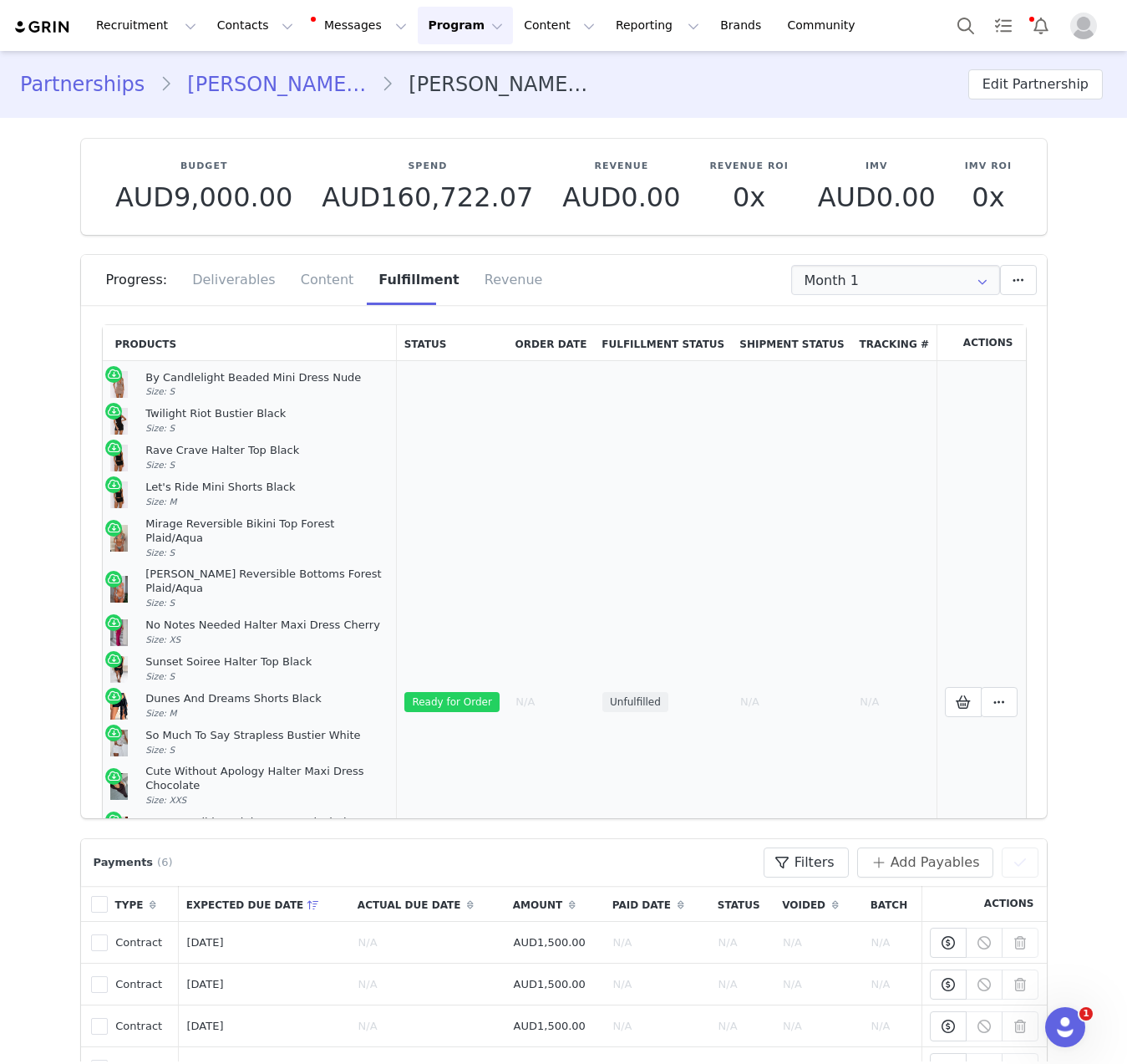
scroll to position [180, 0]
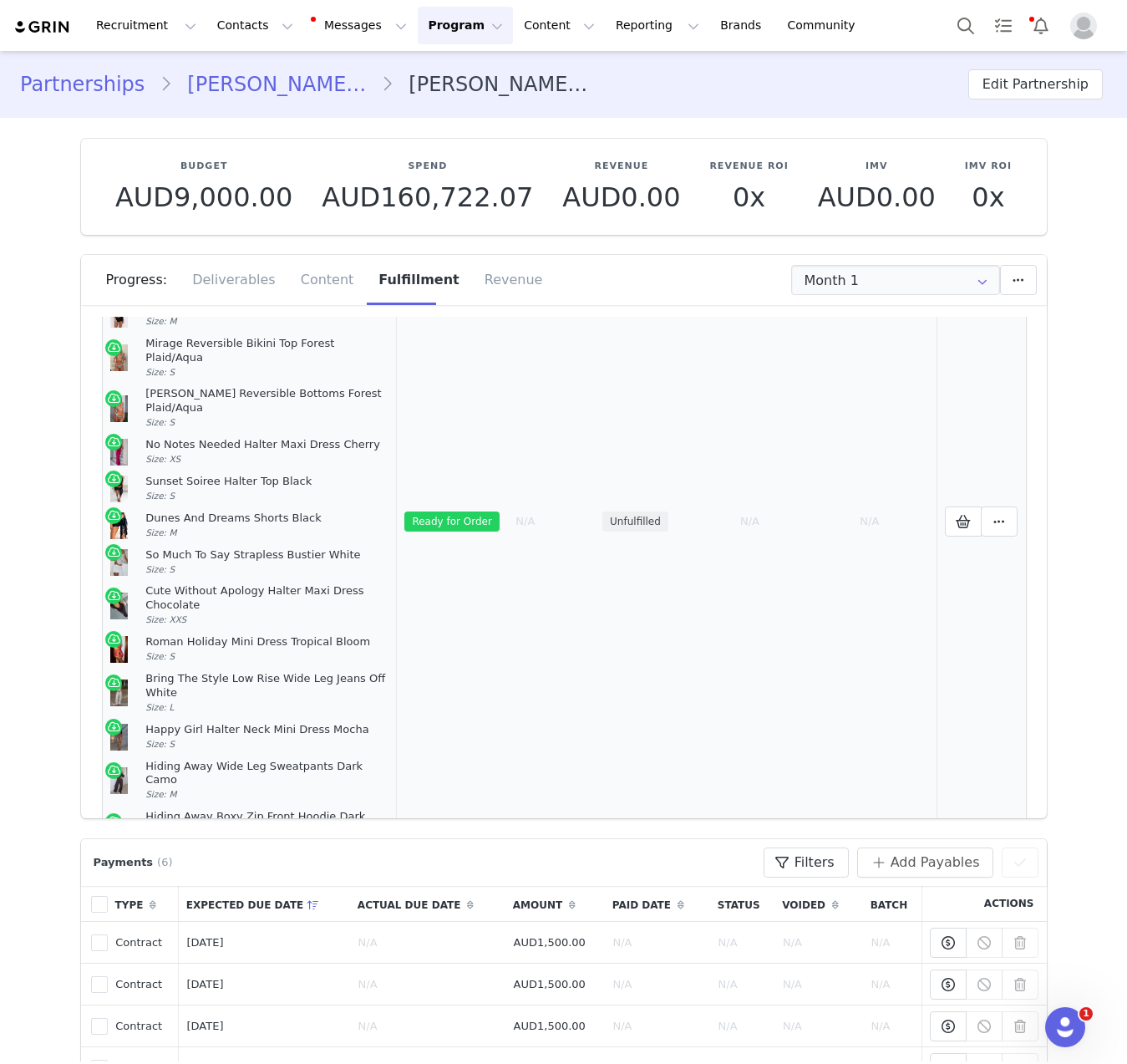
click at [986, 459] on td "Mark as Fulfilled Create Shopify Draft Order Create Shopify Order Reconfigure P…" at bounding box center [981, 521] width 89 height 682
click at [994, 515] on icon at bounding box center [1000, 522] width 12 height 14
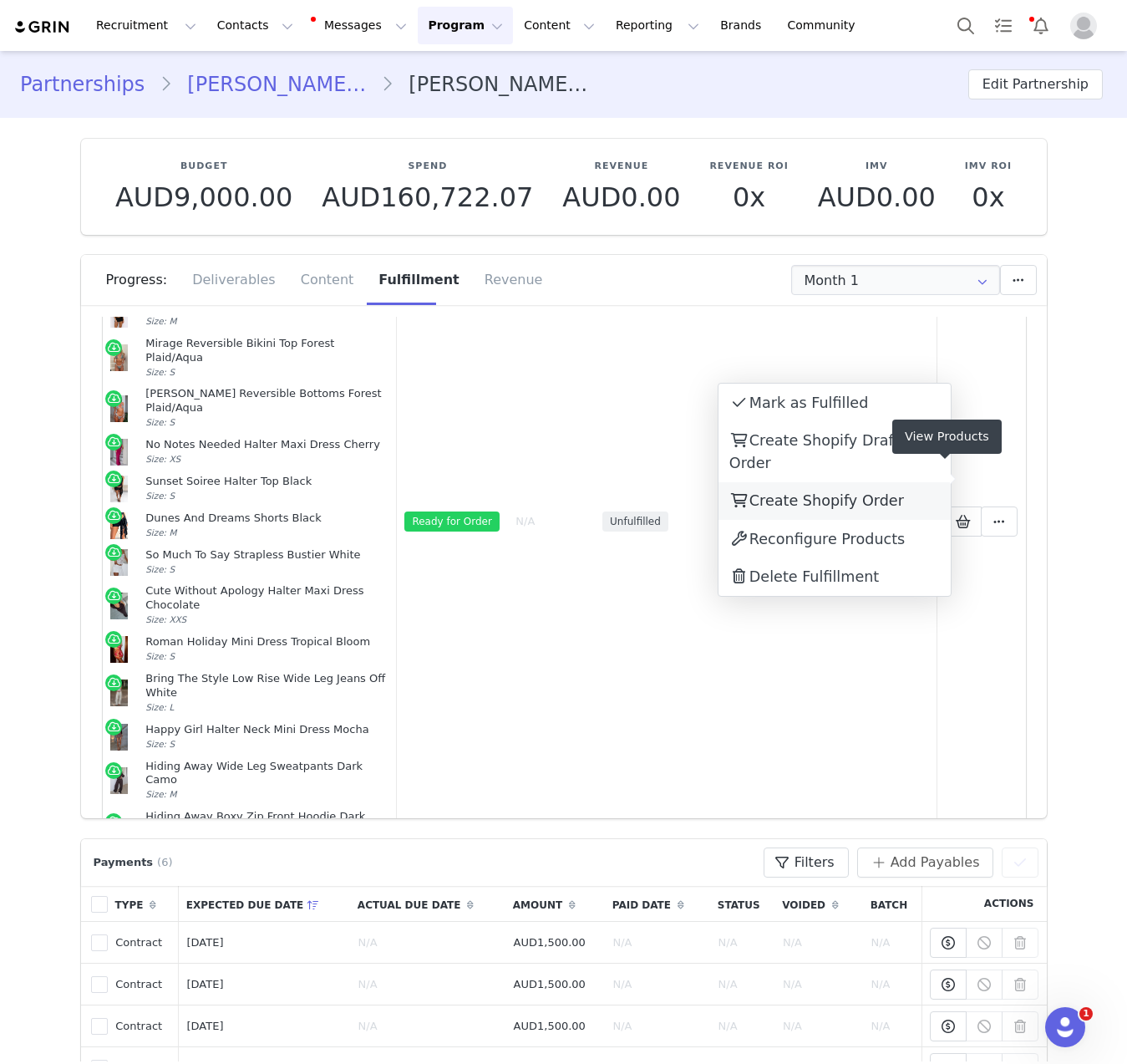
click at [922, 482] on div "Create Shopify Order" at bounding box center [835, 501] width 232 height 38
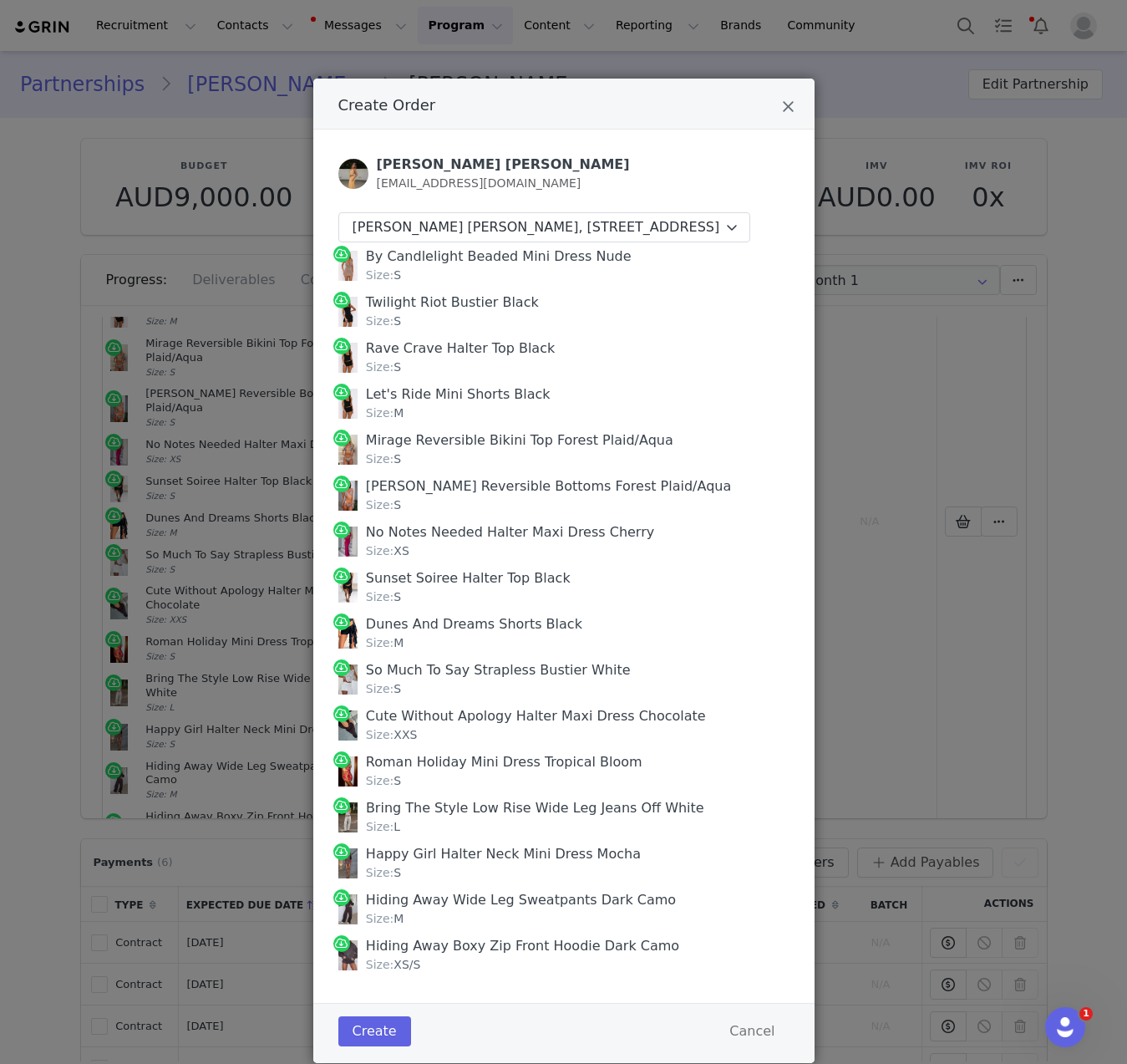
scroll to position [34, 0]
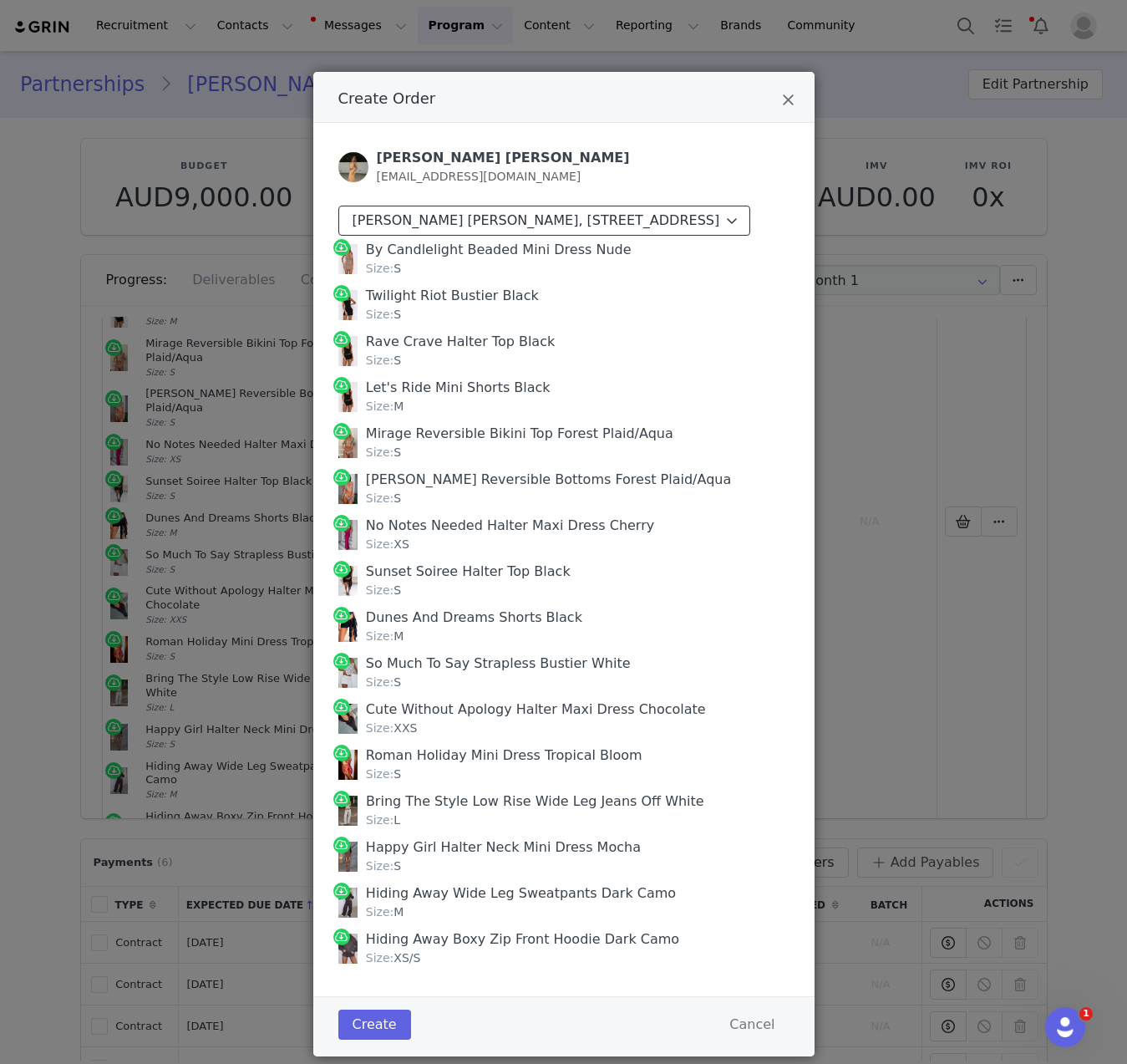
click at [620, 230] on div "Olivia Evelyn, 200 Tahiti Ave. Palm Beach, Queensland 4221 Australia" at bounding box center [536, 221] width 368 height 20
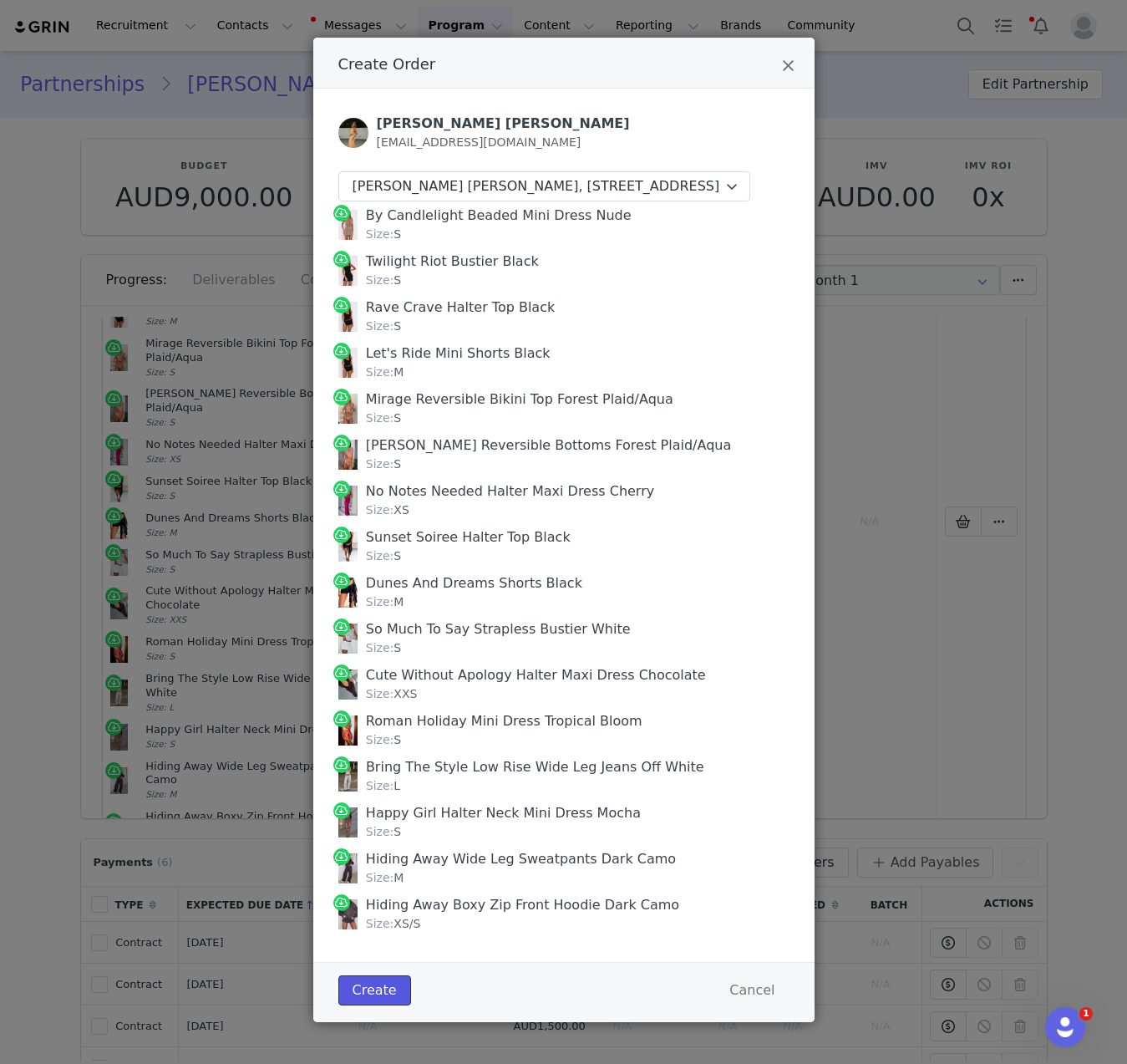
click at [372, 998] on button "Create" at bounding box center [375, 989] width 73 height 30
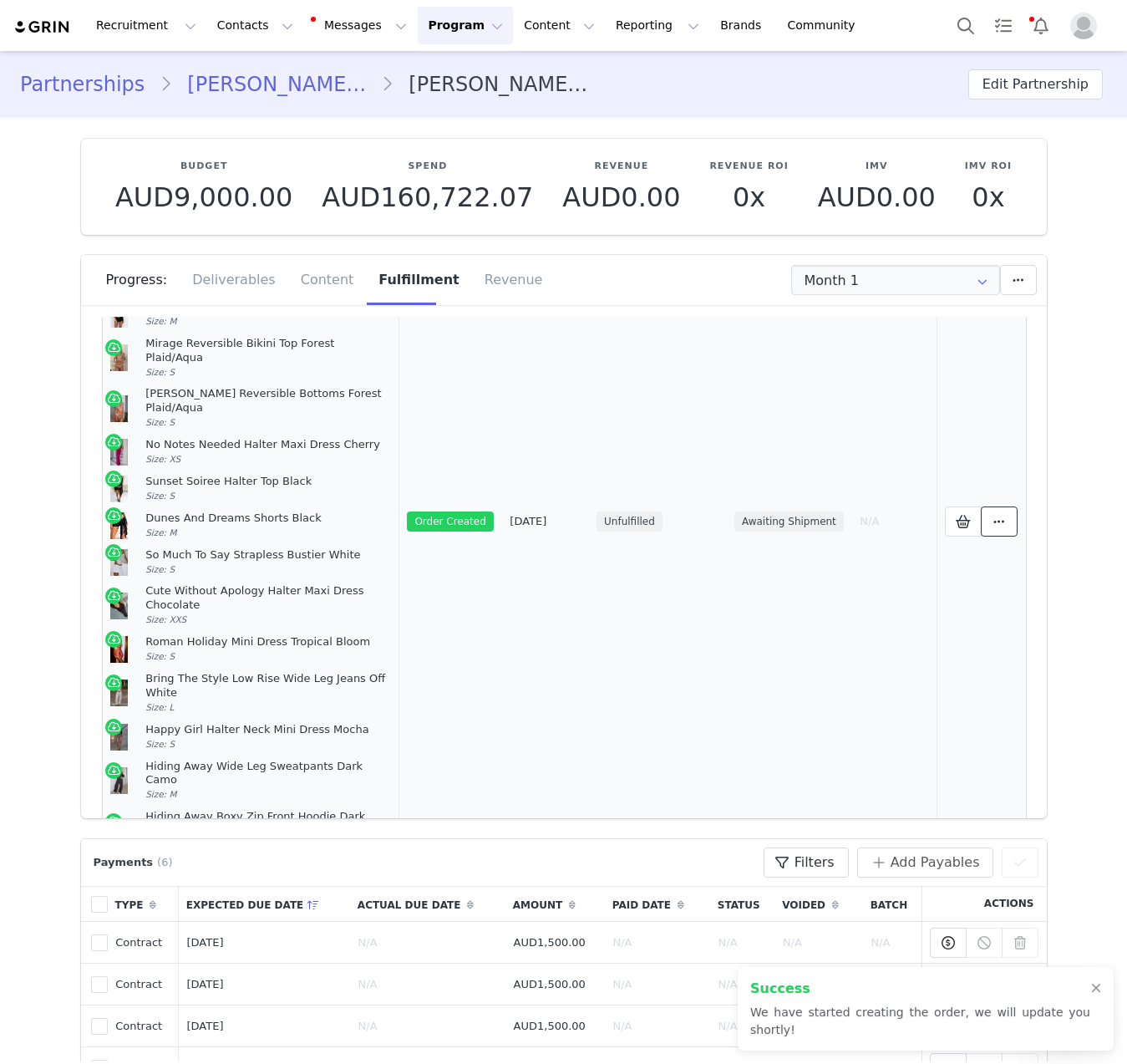
click at [991, 507] on button at bounding box center [999, 521] width 37 height 30
click at [904, 485] on link "View Order" at bounding box center [835, 479] width 232 height 38
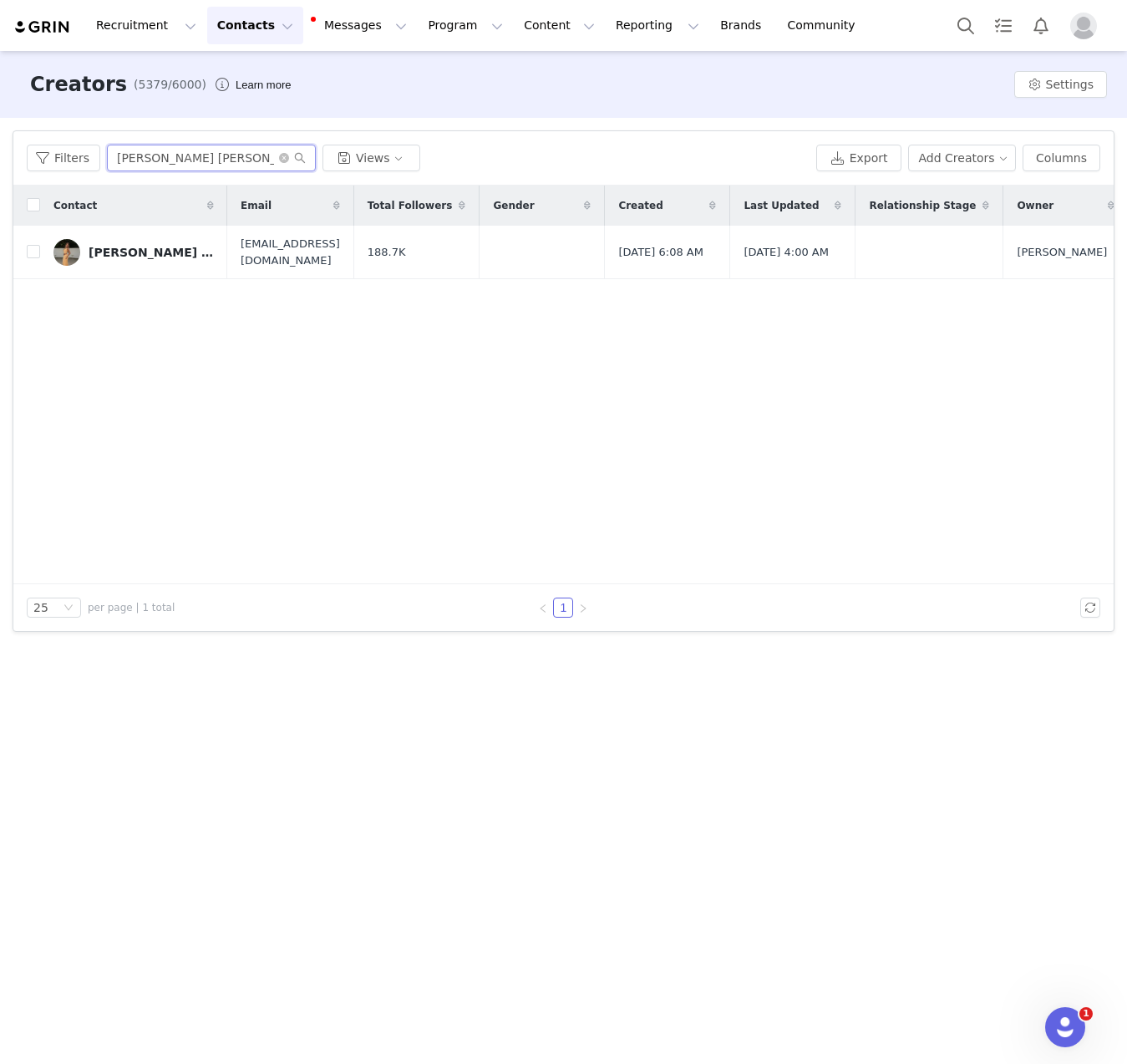
click at [156, 167] on input "[PERSON_NAME] [PERSON_NAME]" at bounding box center [212, 157] width 209 height 26
paste input "[PERSON_NAME]"
type input "[PERSON_NAME]"
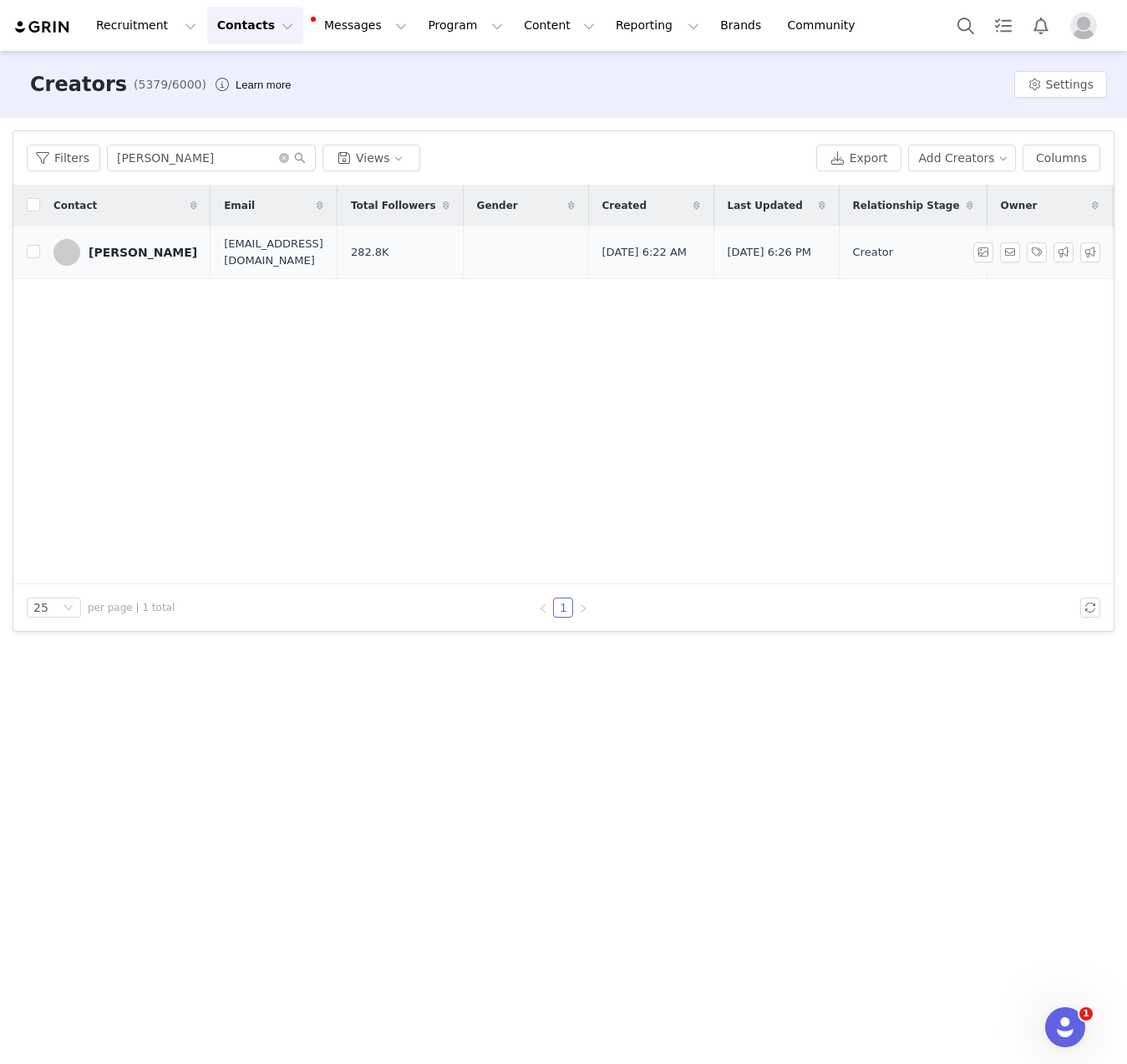
click at [134, 250] on div "[PERSON_NAME]" at bounding box center [143, 252] width 109 height 14
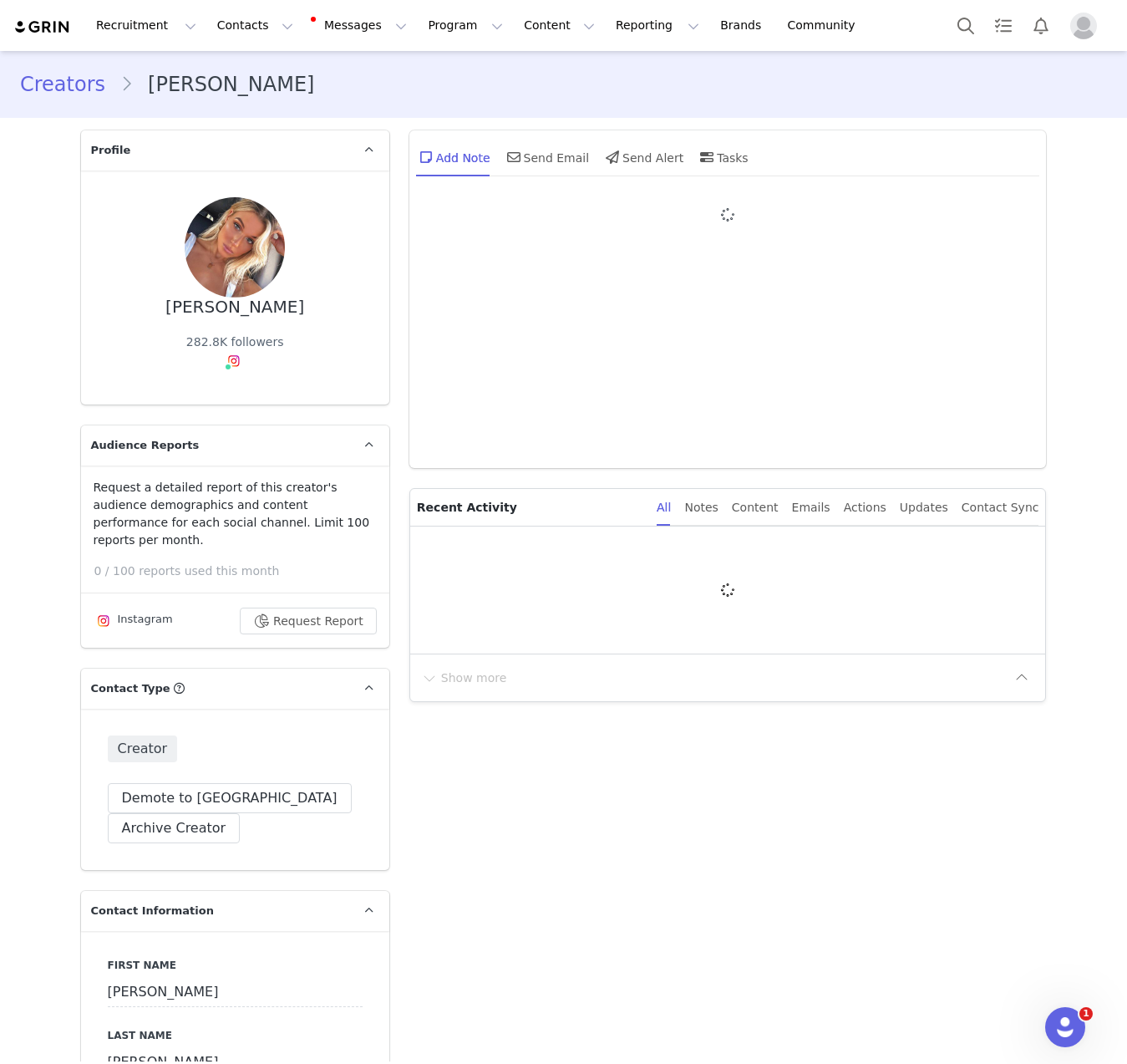
type input "+1 ([GEOGRAPHIC_DATA])"
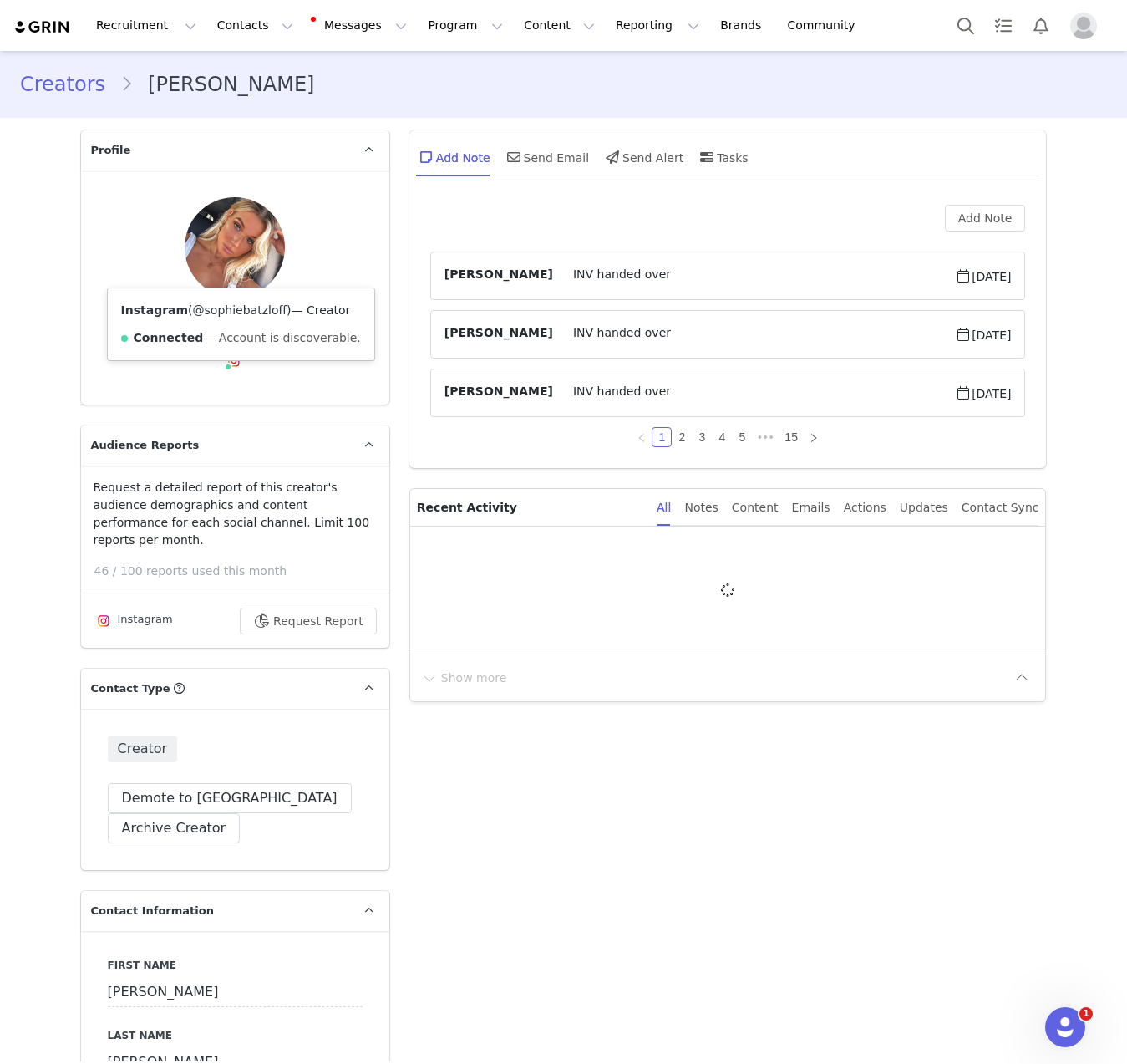
click at [223, 306] on link "@sophiebatzloff" at bounding box center [240, 310] width 94 height 14
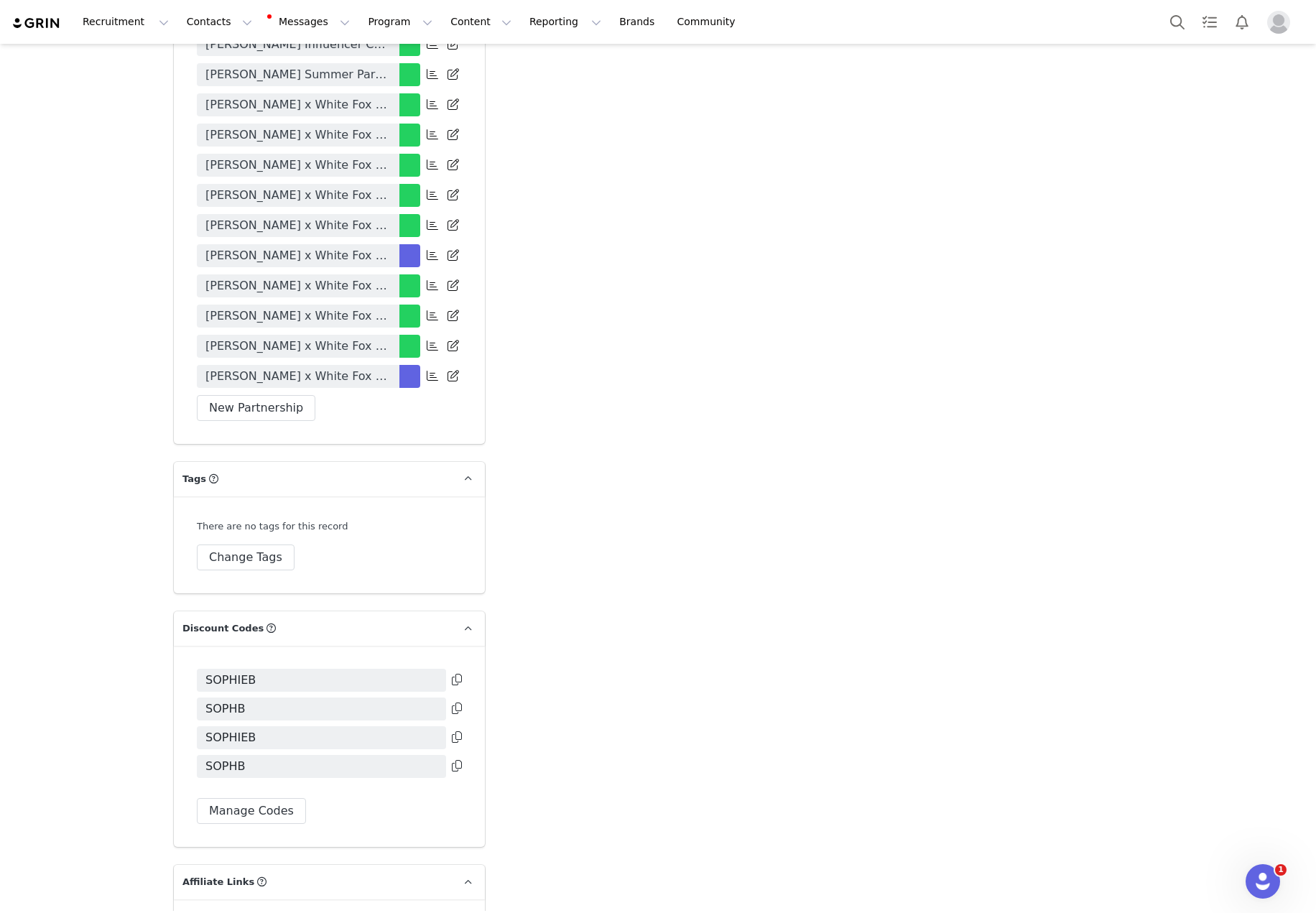
scroll to position [4082, 0]
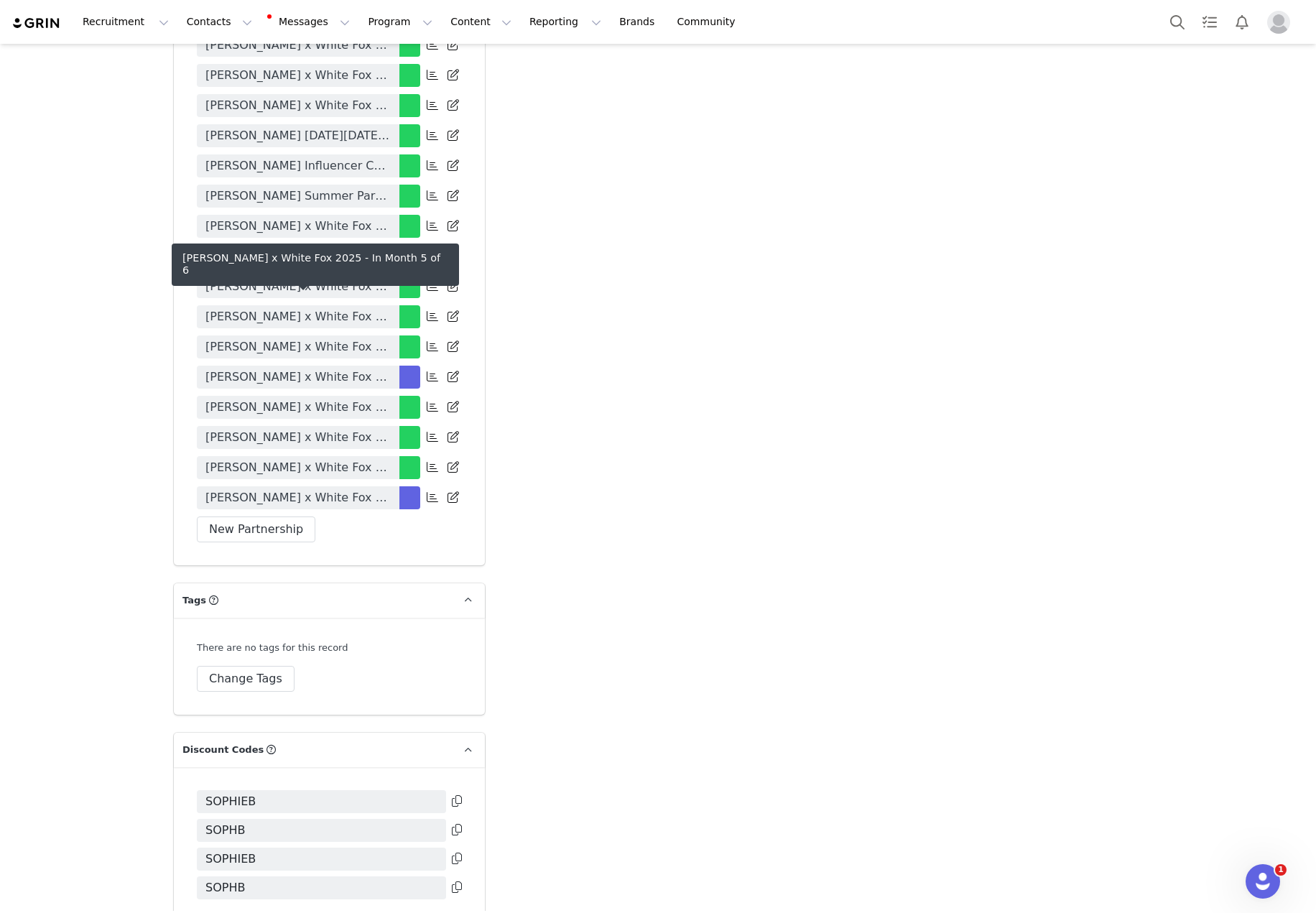
click at [380, 365] on link "[PERSON_NAME] x White Fox 2025" at bounding box center [297, 376] width 202 height 23
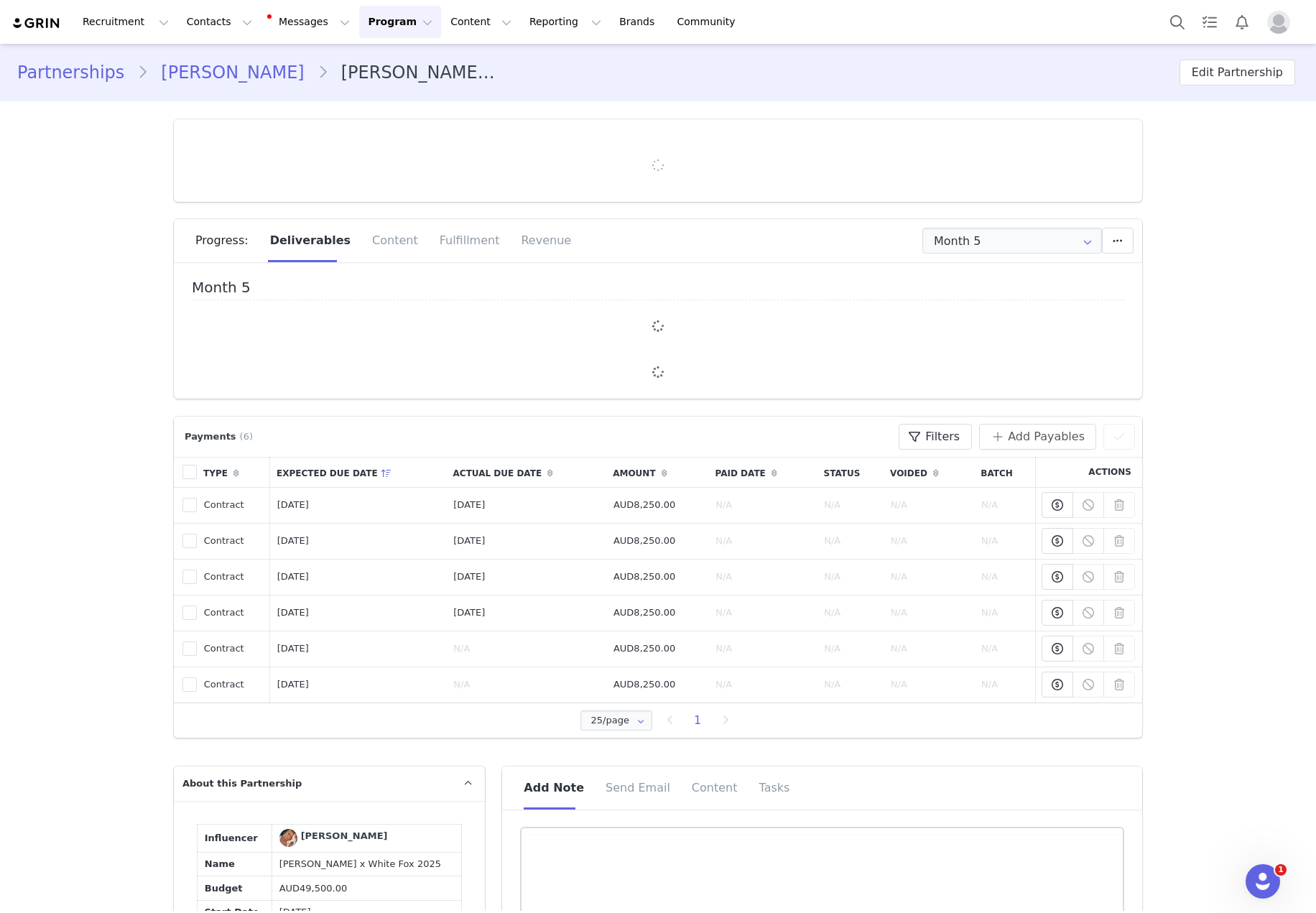
type input "+1 ([GEOGRAPHIC_DATA])"
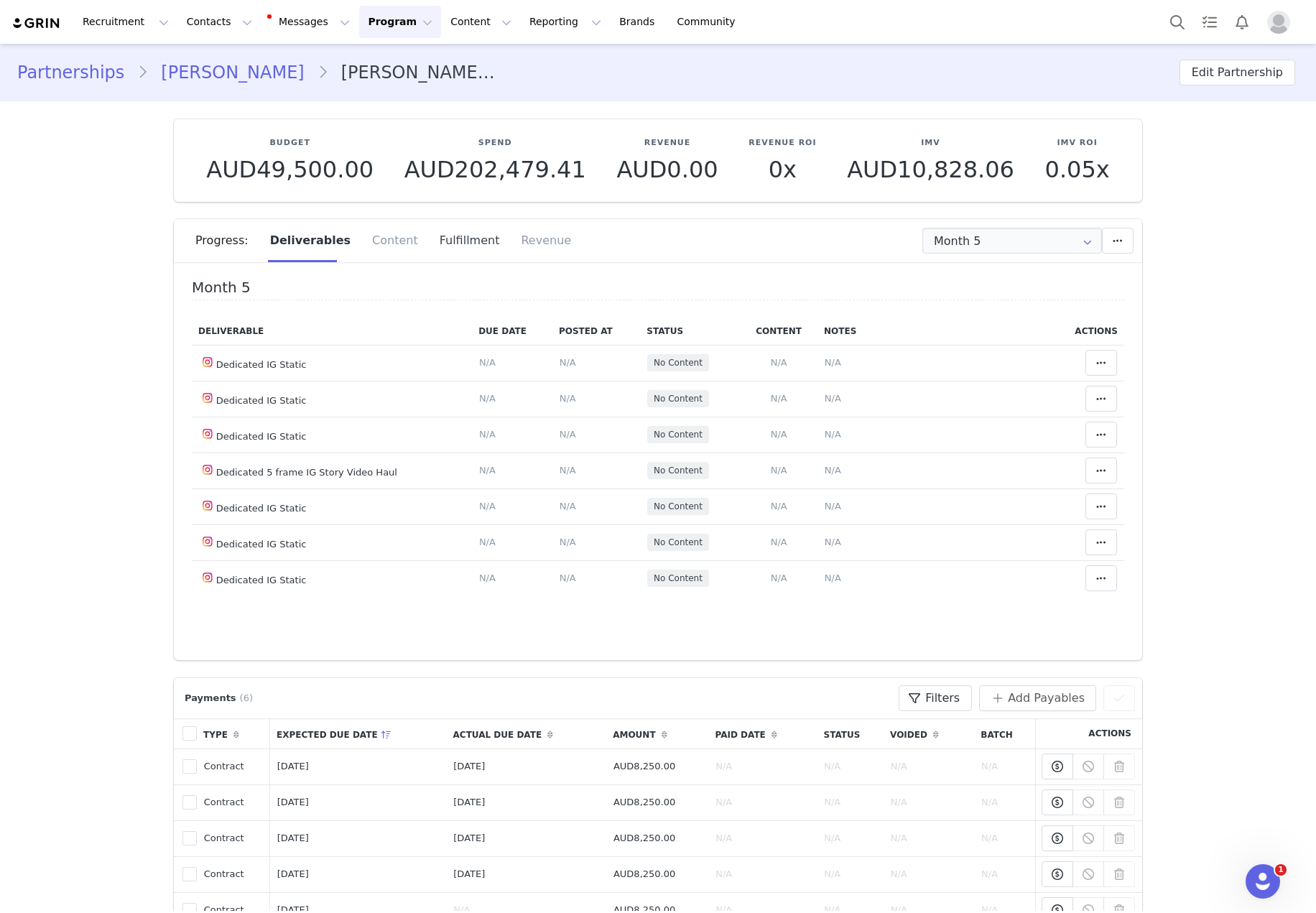
click at [433, 230] on div "Fulfillment" at bounding box center [470, 240] width 82 height 43
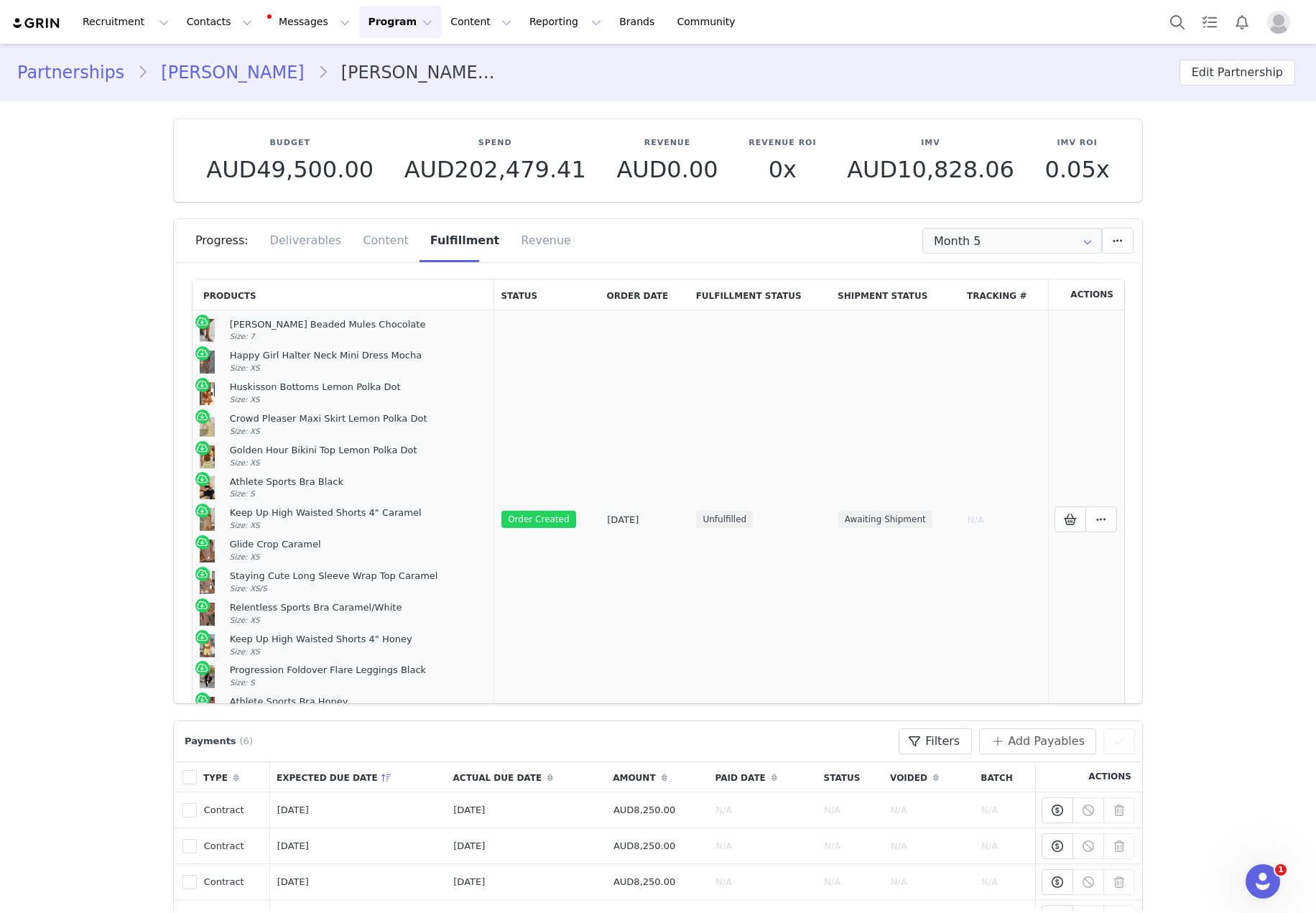
scroll to position [104, 0]
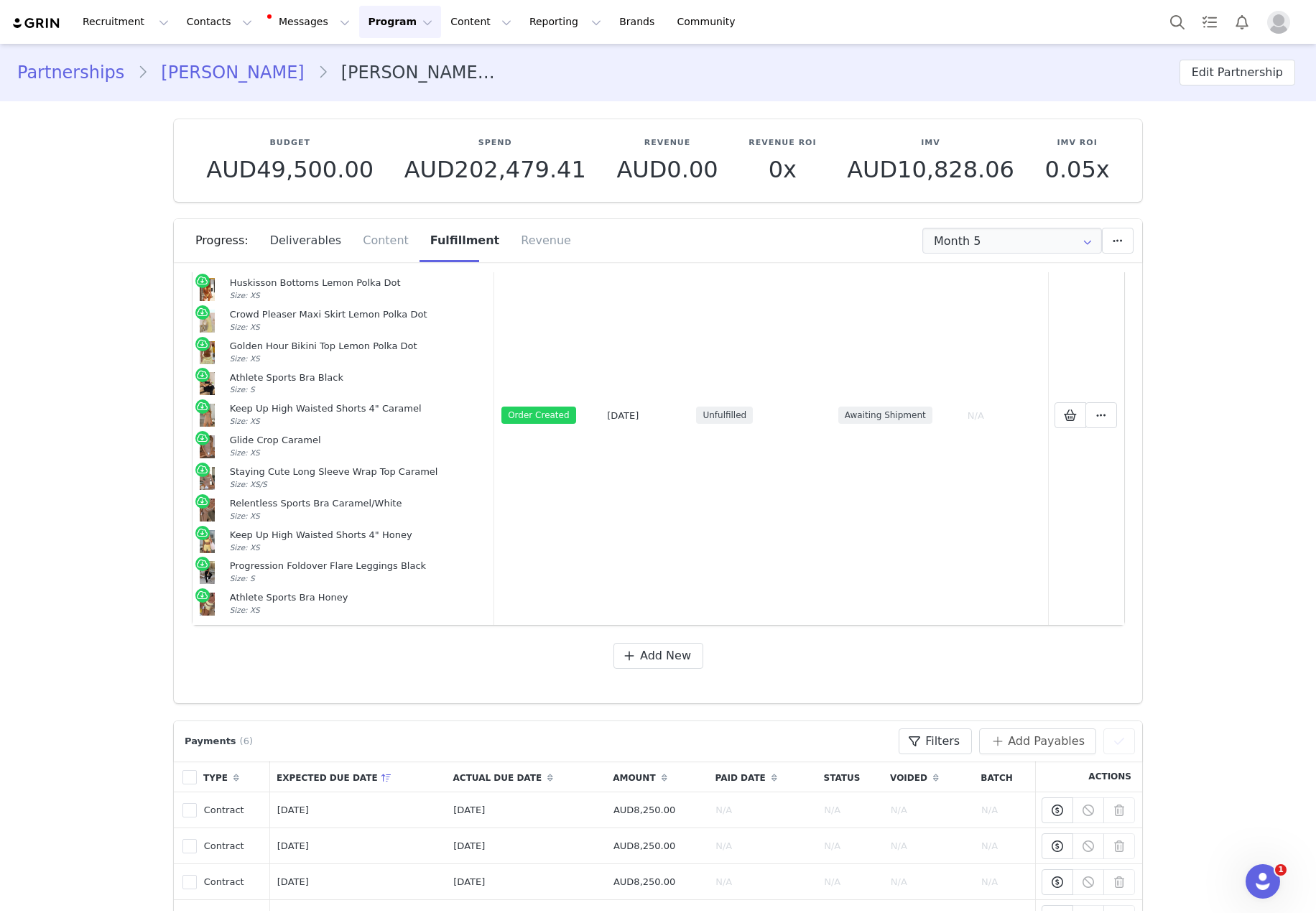
click at [301, 237] on div "Deliverables" at bounding box center [306, 240] width 94 height 43
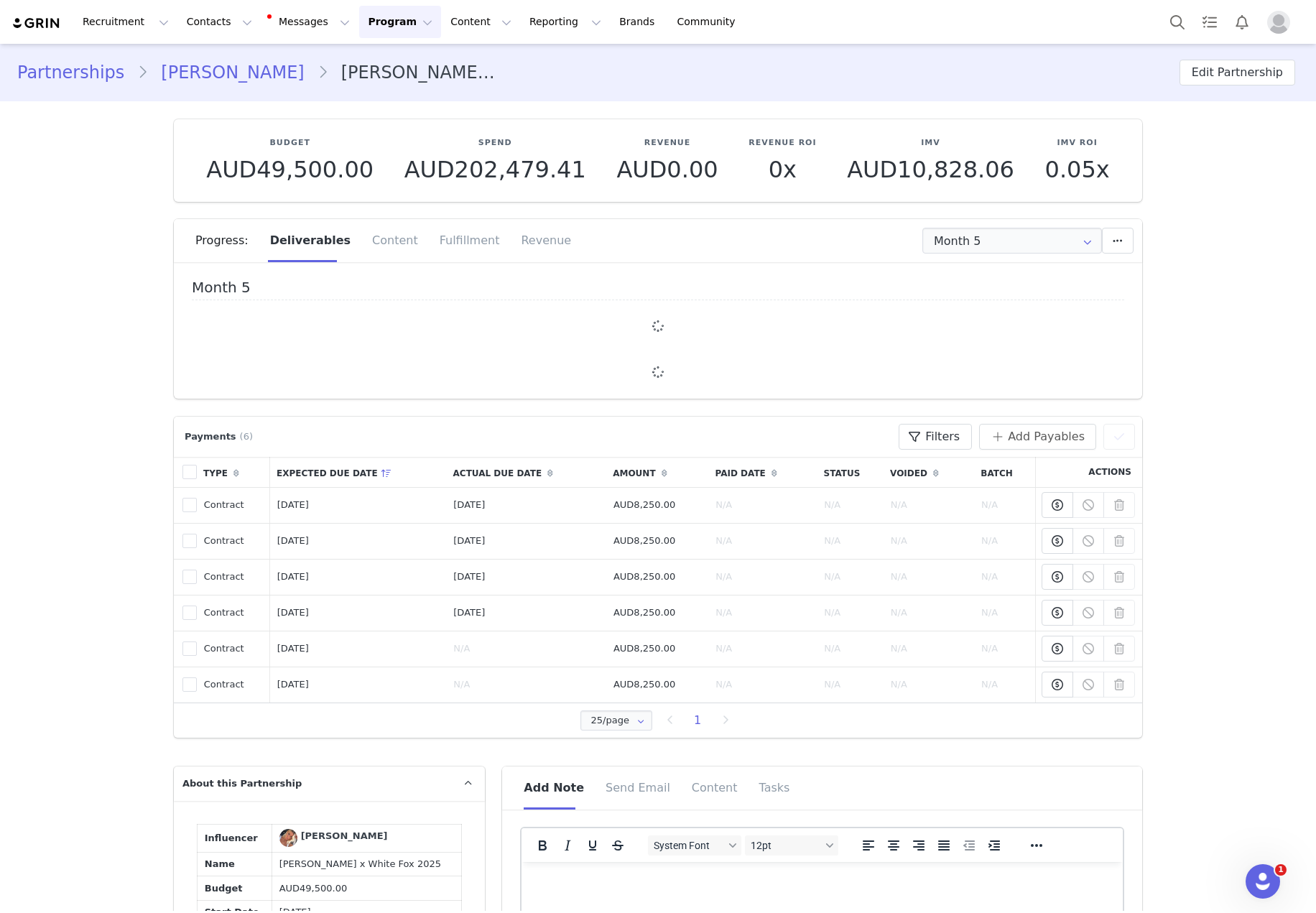
scroll to position [0, 0]
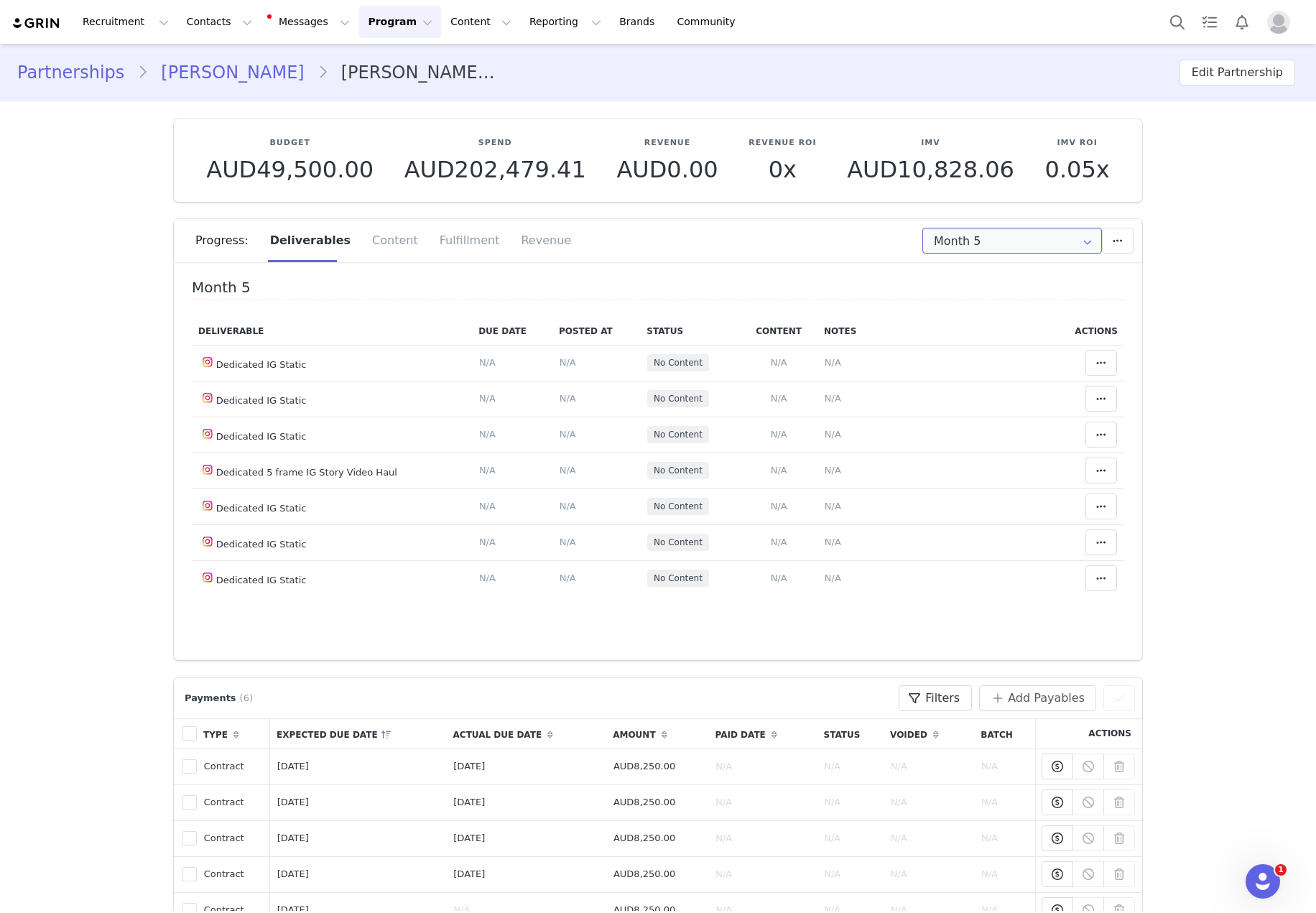
click at [968, 243] on input "Month 5" at bounding box center [1012, 240] width 180 height 26
click at [968, 353] on span "Aug 5th - Sep 4th" at bounding box center [1053, 352] width 78 height 24
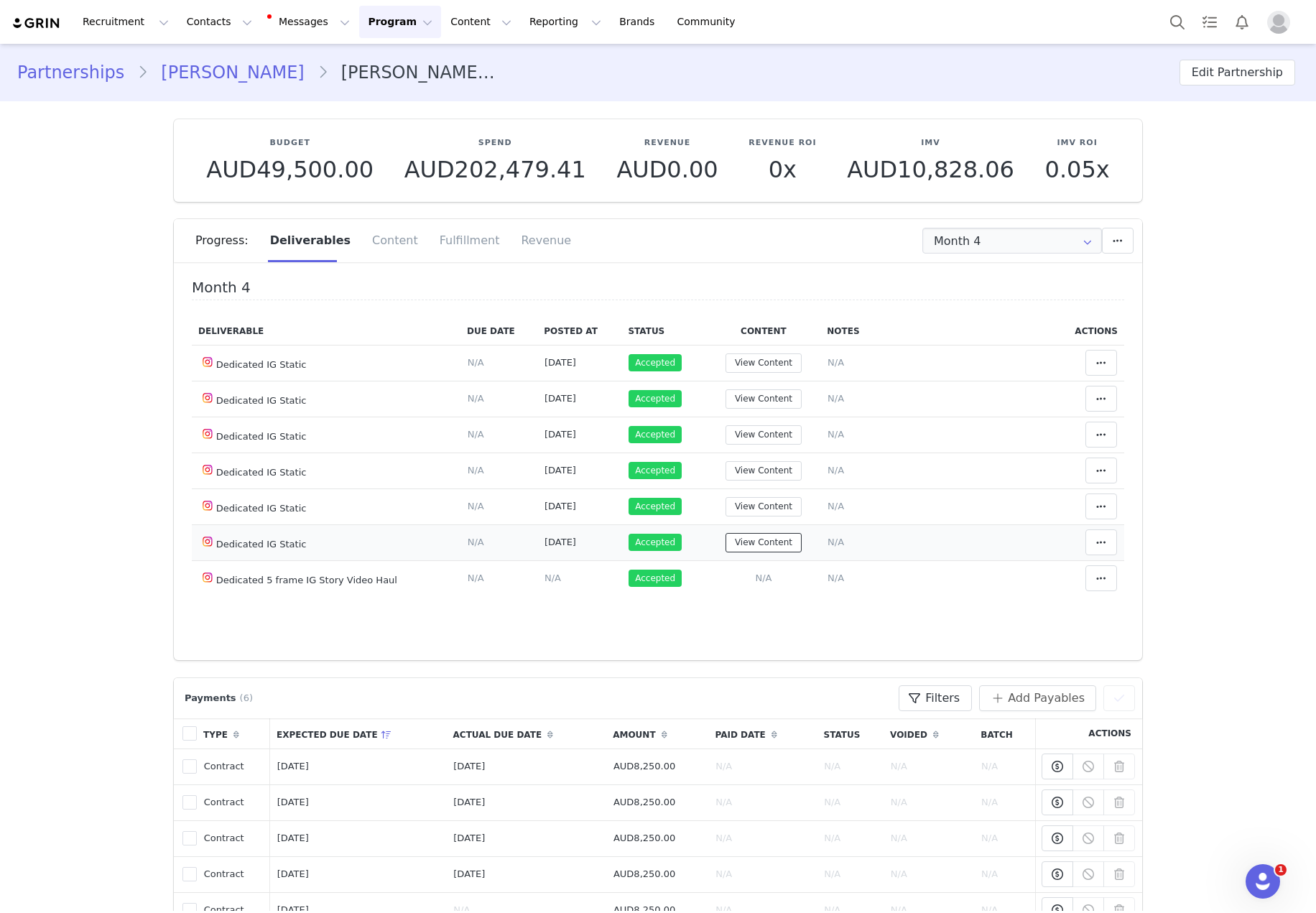
click at [761, 548] on button "View Content" at bounding box center [764, 543] width 76 height 20
click at [968, 251] on input "Month 4" at bounding box center [1012, 240] width 180 height 26
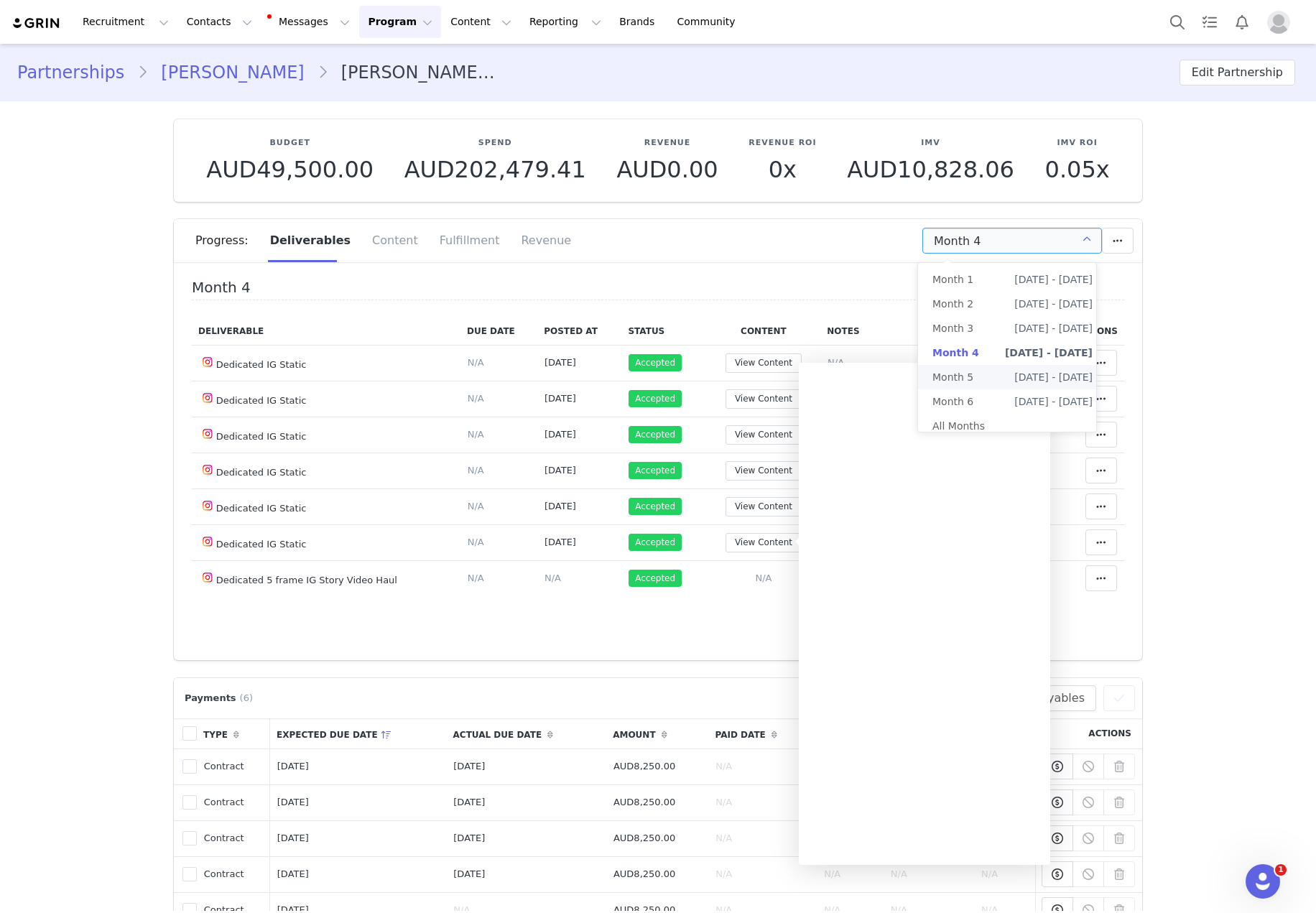
click at [968, 381] on li "Month 5 Sep 5th - Oct 4th" at bounding box center [1012, 376] width 189 height 24
type input "Month 5"
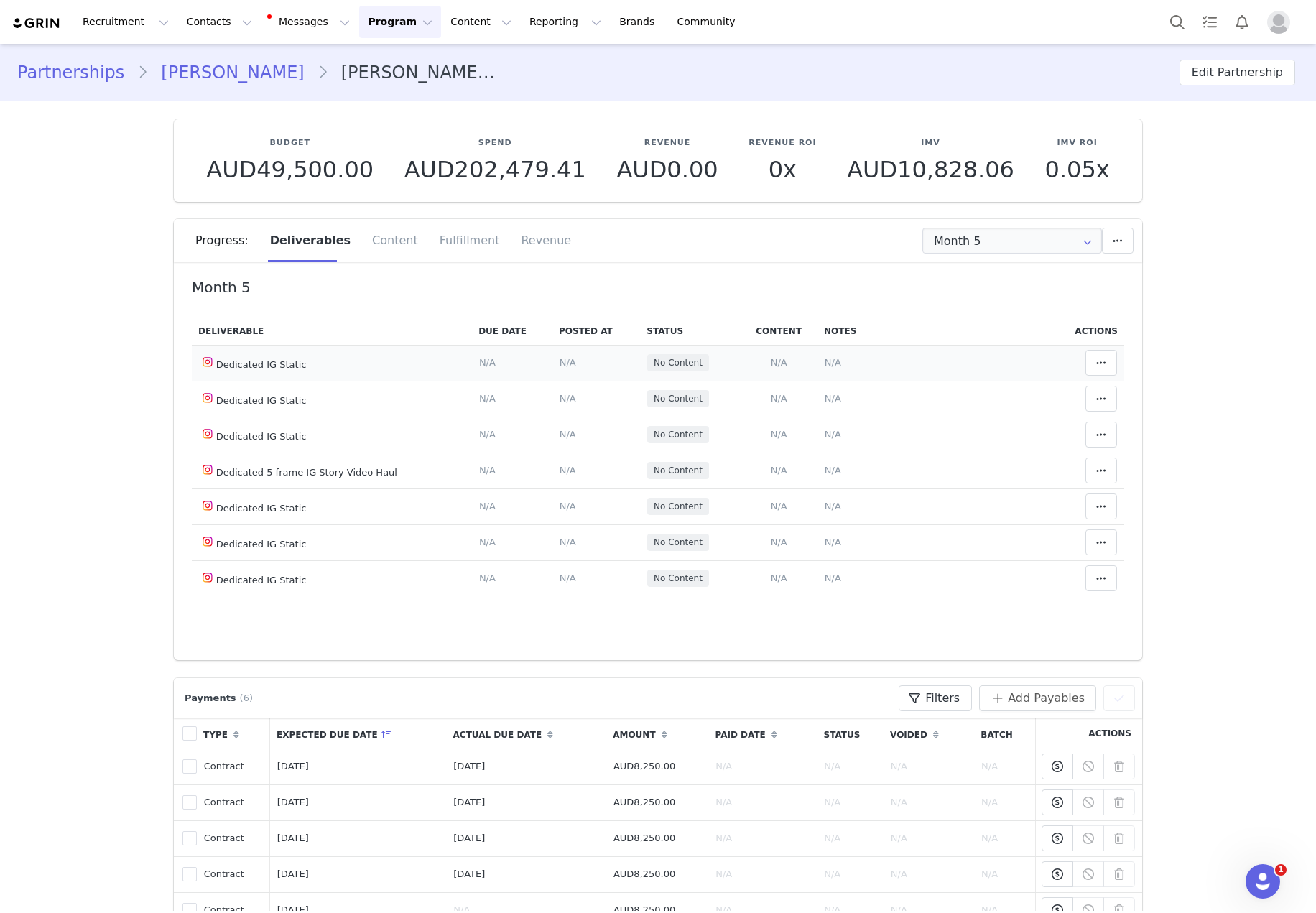
click at [771, 360] on span "N/A" at bounding box center [779, 362] width 17 height 11
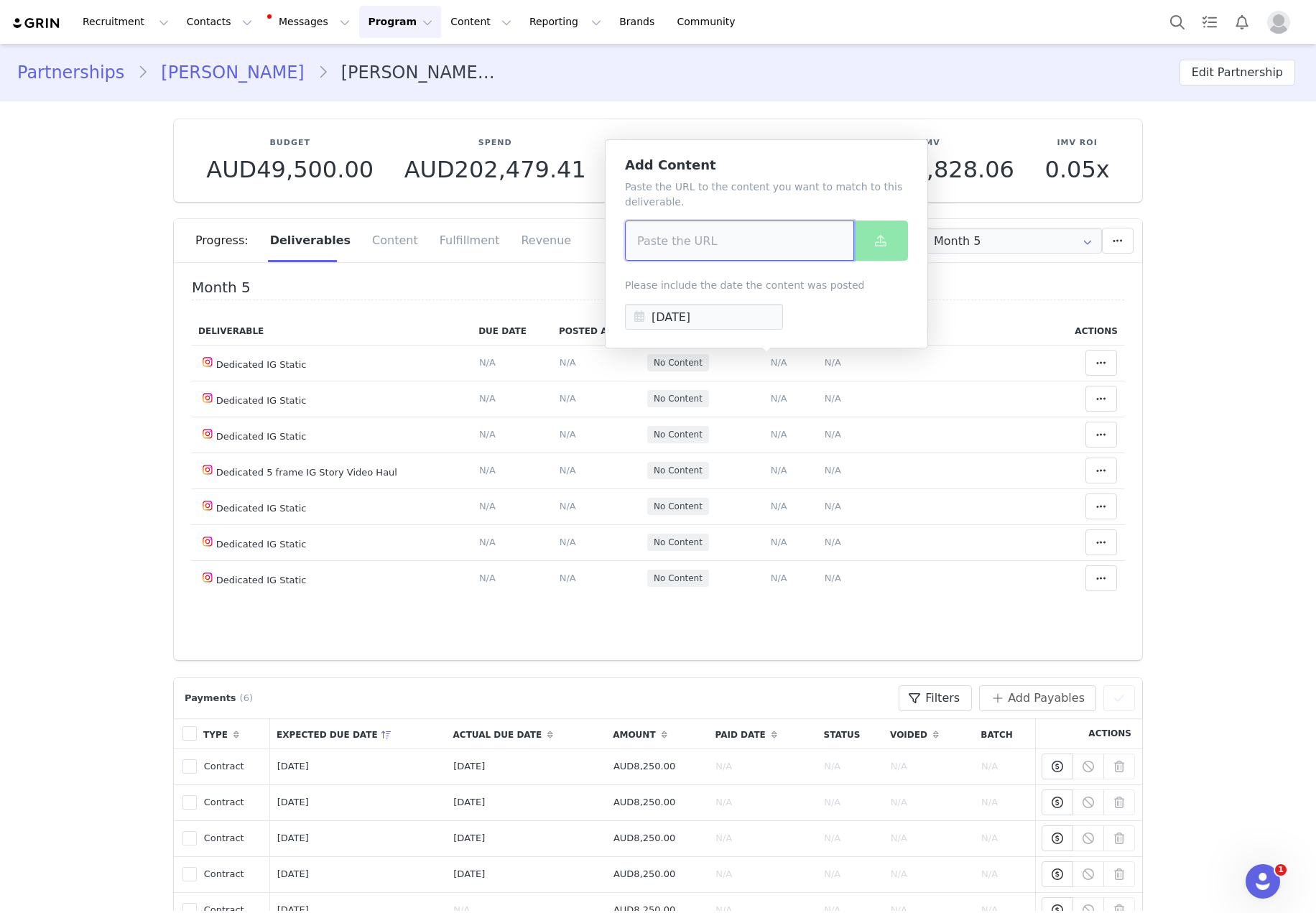
click at [746, 245] on input at bounding box center [739, 240] width 229 height 40
paste input "https://www.instagram.com/p/DOCE8SHk8gE/?img_index=1"
type input "https://www.instagram.com/p/DOCE8SHk8gE/?img_index=1"
click at [704, 329] on div "Add Content Paste the URL to the content you want to match to this deliverable.…" at bounding box center [767, 244] width 323 height 209
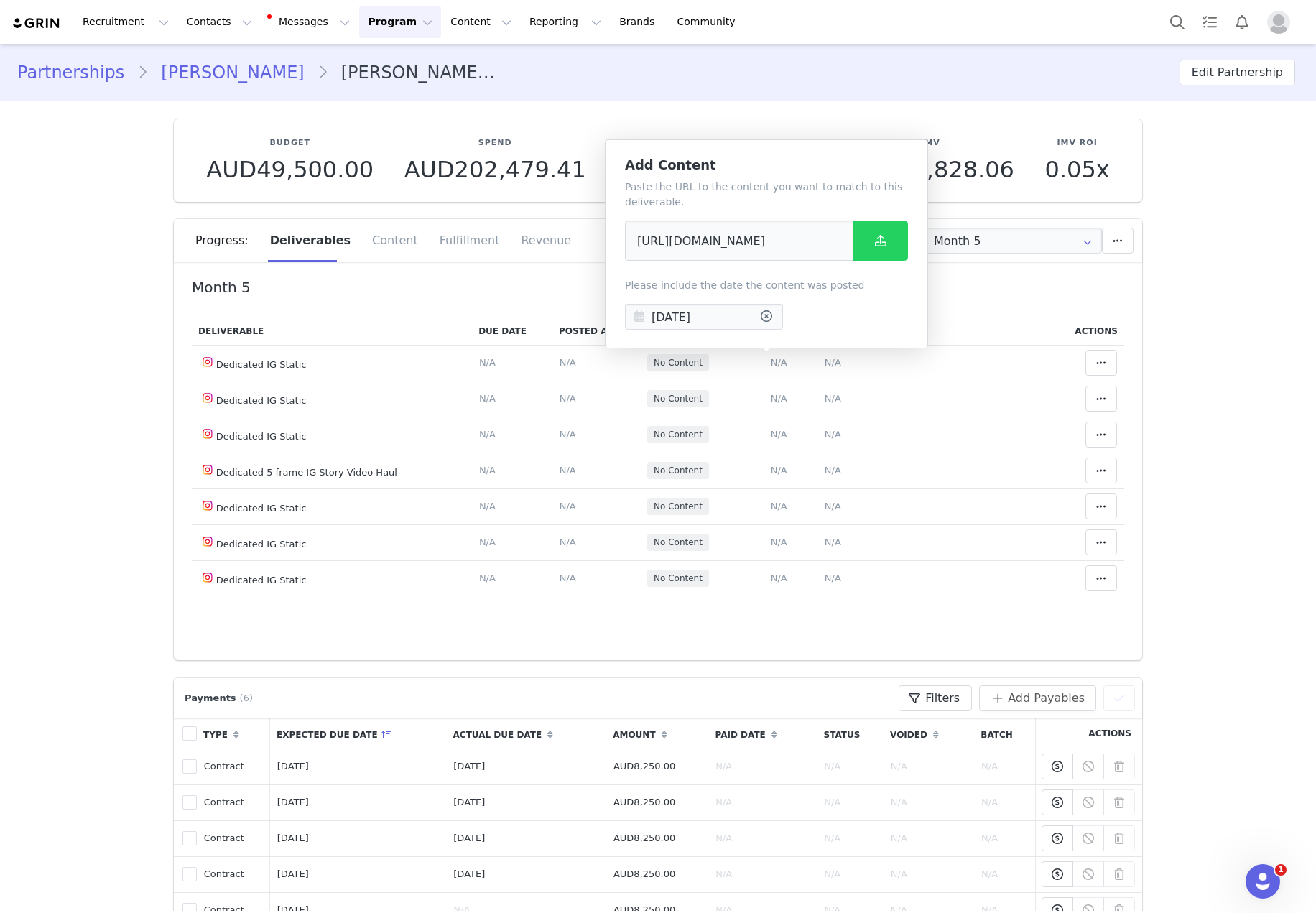
scroll to position [0, 0]
click at [701, 317] on input "Sep 30 2025" at bounding box center [704, 316] width 158 height 26
click at [681, 422] on span "1" at bounding box center [682, 423] width 18 height 18
type input "Sep 01 2025"
click at [887, 249] on button at bounding box center [880, 240] width 55 height 40
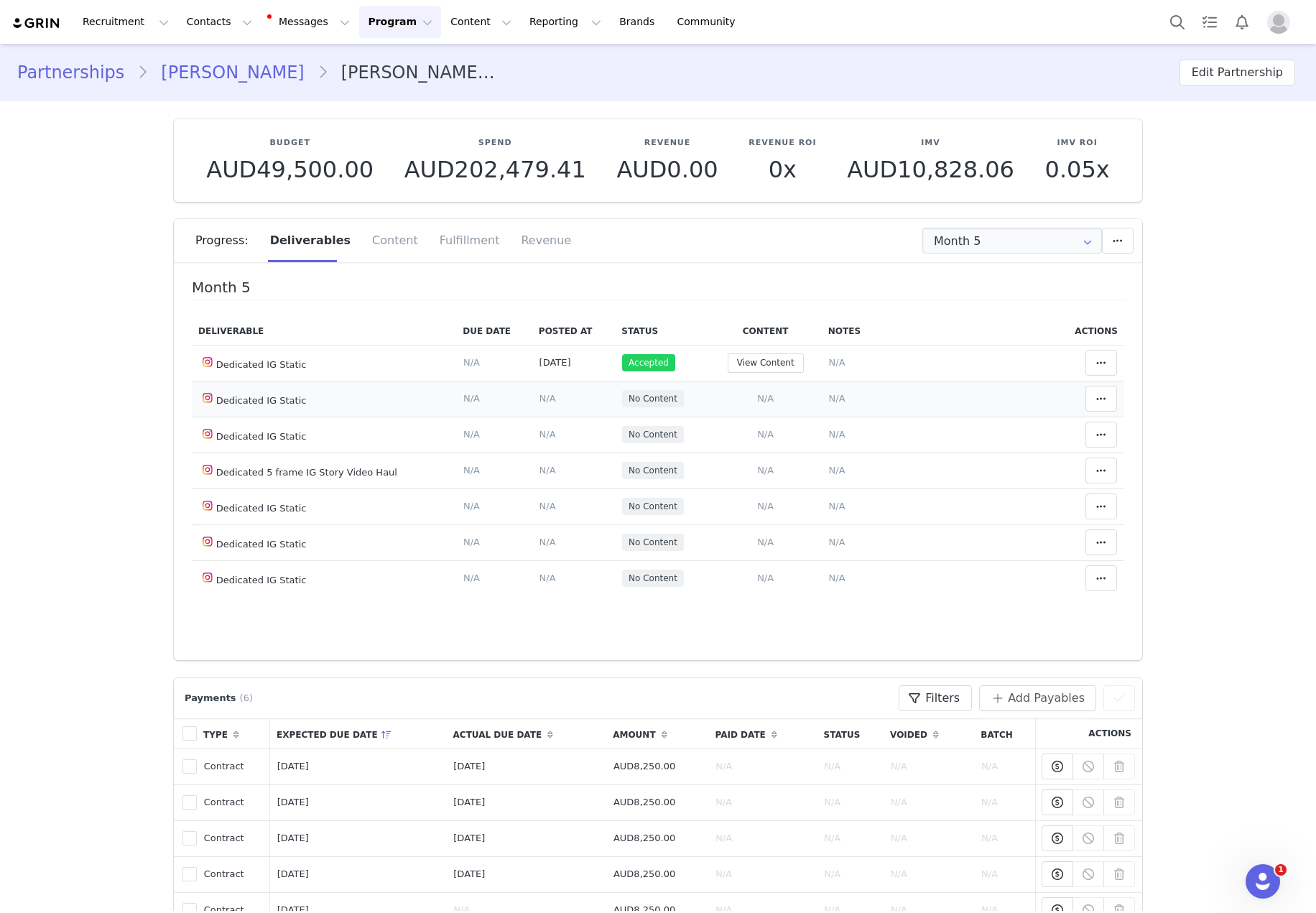
click at [757, 400] on span "N/A" at bounding box center [765, 398] width 17 height 11
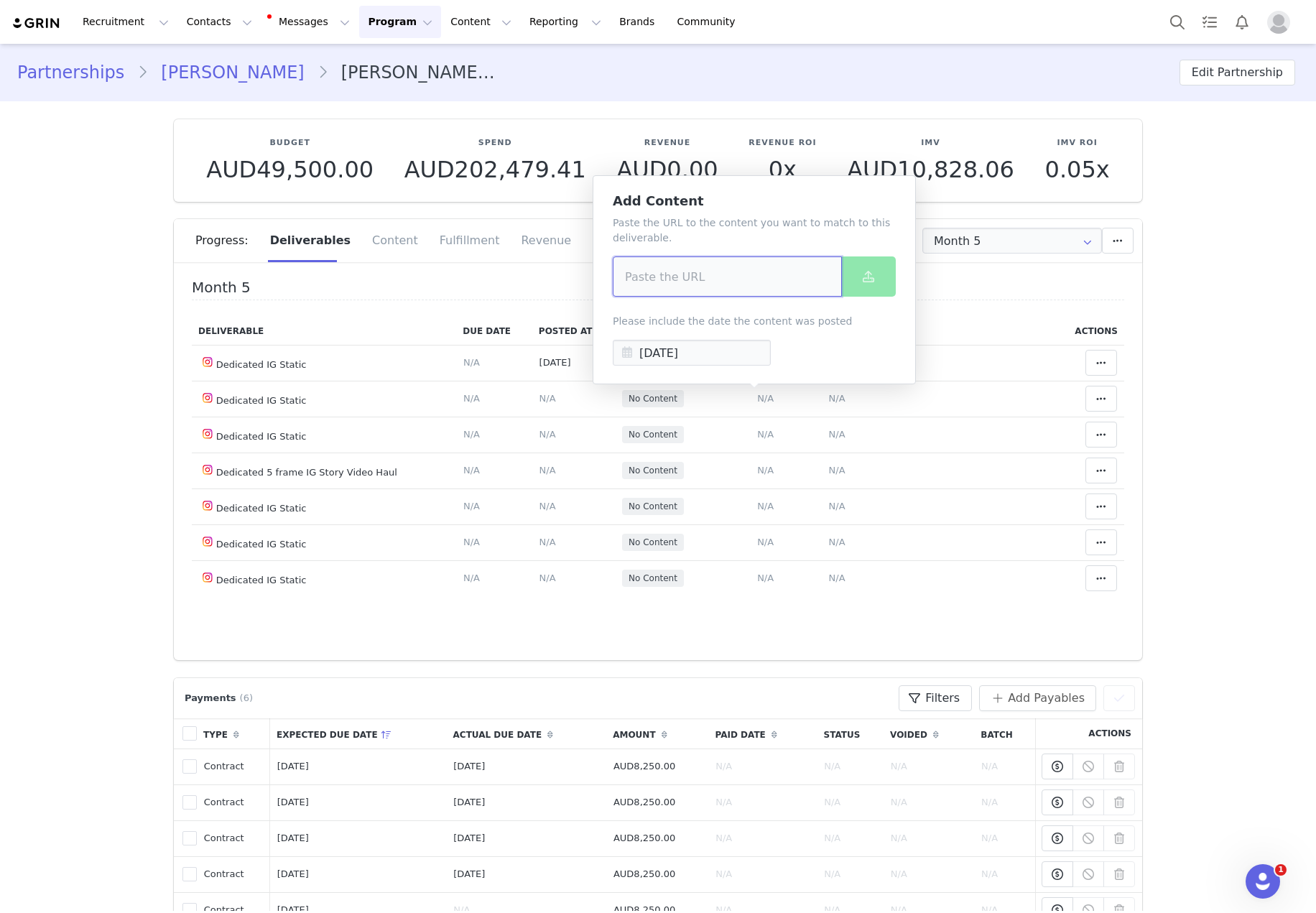
click at [743, 278] on input at bounding box center [728, 276] width 229 height 40
paste input "https://www.instagram.com/p/DOMac6pE5xB/?img_index=1"
type input "https://www.instagram.com/p/DOMac6pE5xB/?img_index=1"
click at [686, 347] on input "Sep 30 2025" at bounding box center [692, 352] width 158 height 26
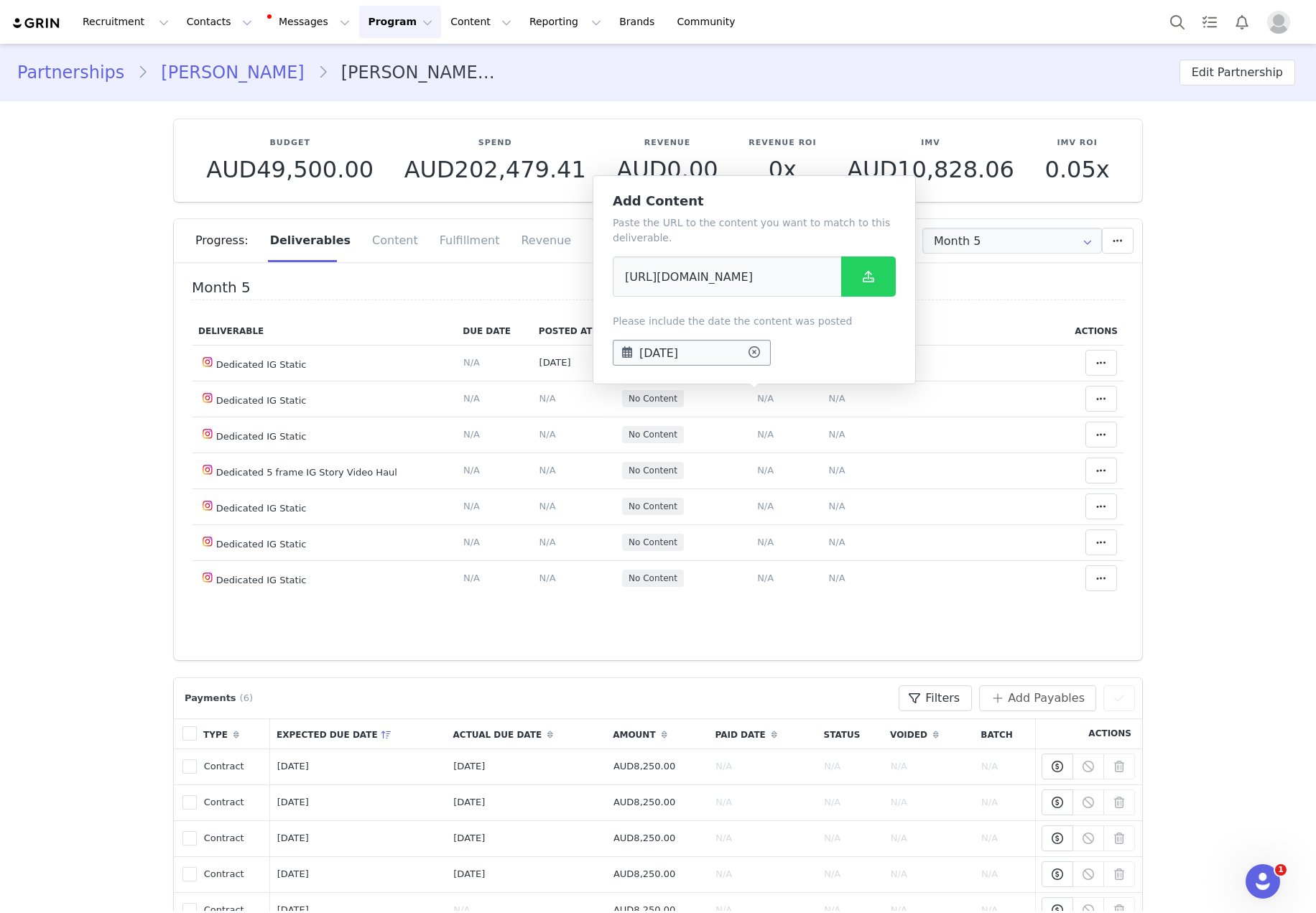
scroll to position [0, 0]
click at [791, 461] on span "5" at bounding box center [789, 459] width 18 height 18
type input "Sep 05 2025"
click at [875, 275] on span at bounding box center [869, 277] width 18 height 18
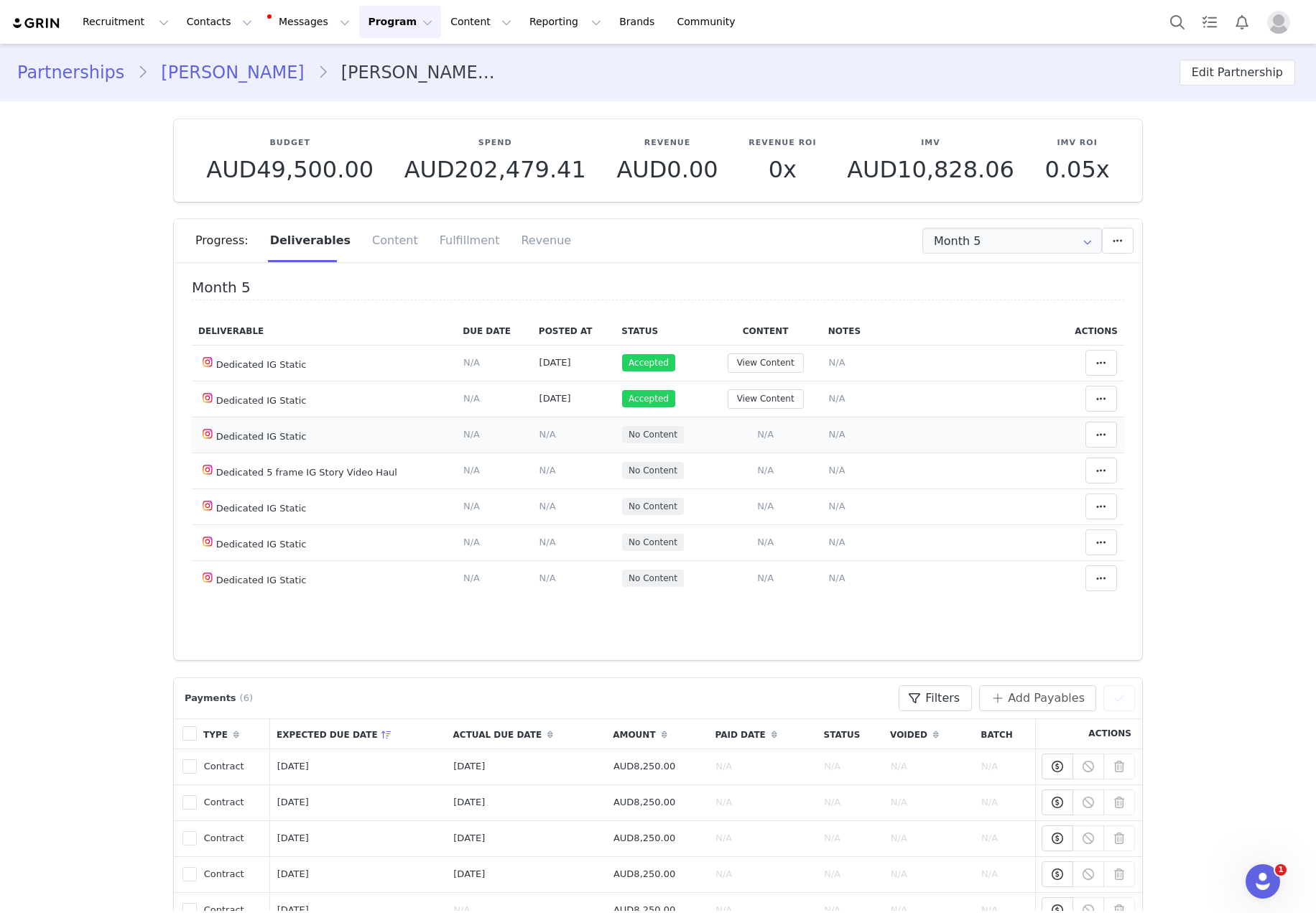
click at [757, 431] on span "N/A" at bounding box center [765, 434] width 17 height 11
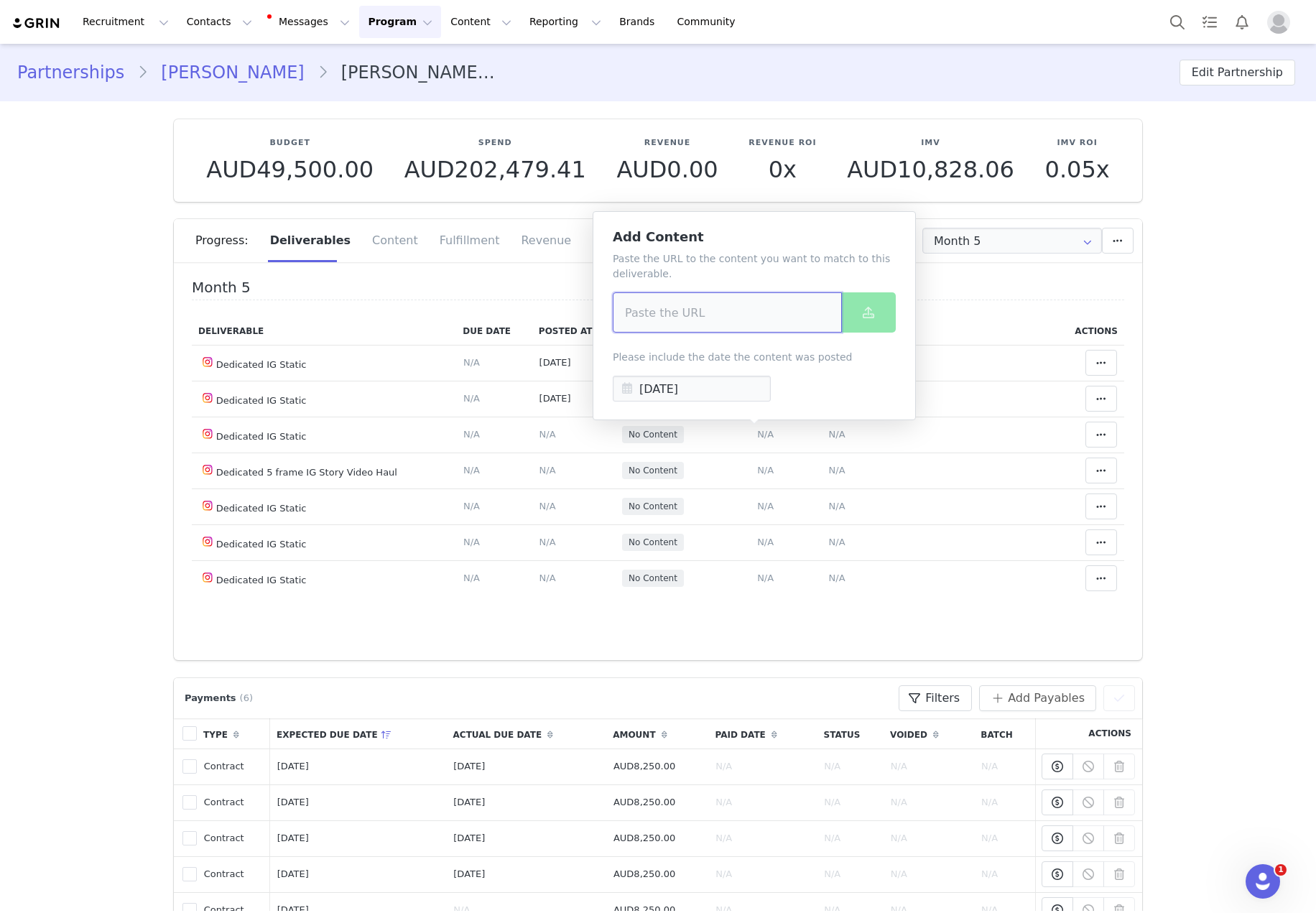
click at [762, 308] on input at bounding box center [728, 312] width 229 height 40
paste input "https://www.instagram.com/p/DOZWCmzk02f/?img_index=1"
type input "https://www.instagram.com/p/DOZWCmzk02f/?img_index=1"
click at [683, 391] on input "Sep 30 2025" at bounding box center [692, 388] width 158 height 26
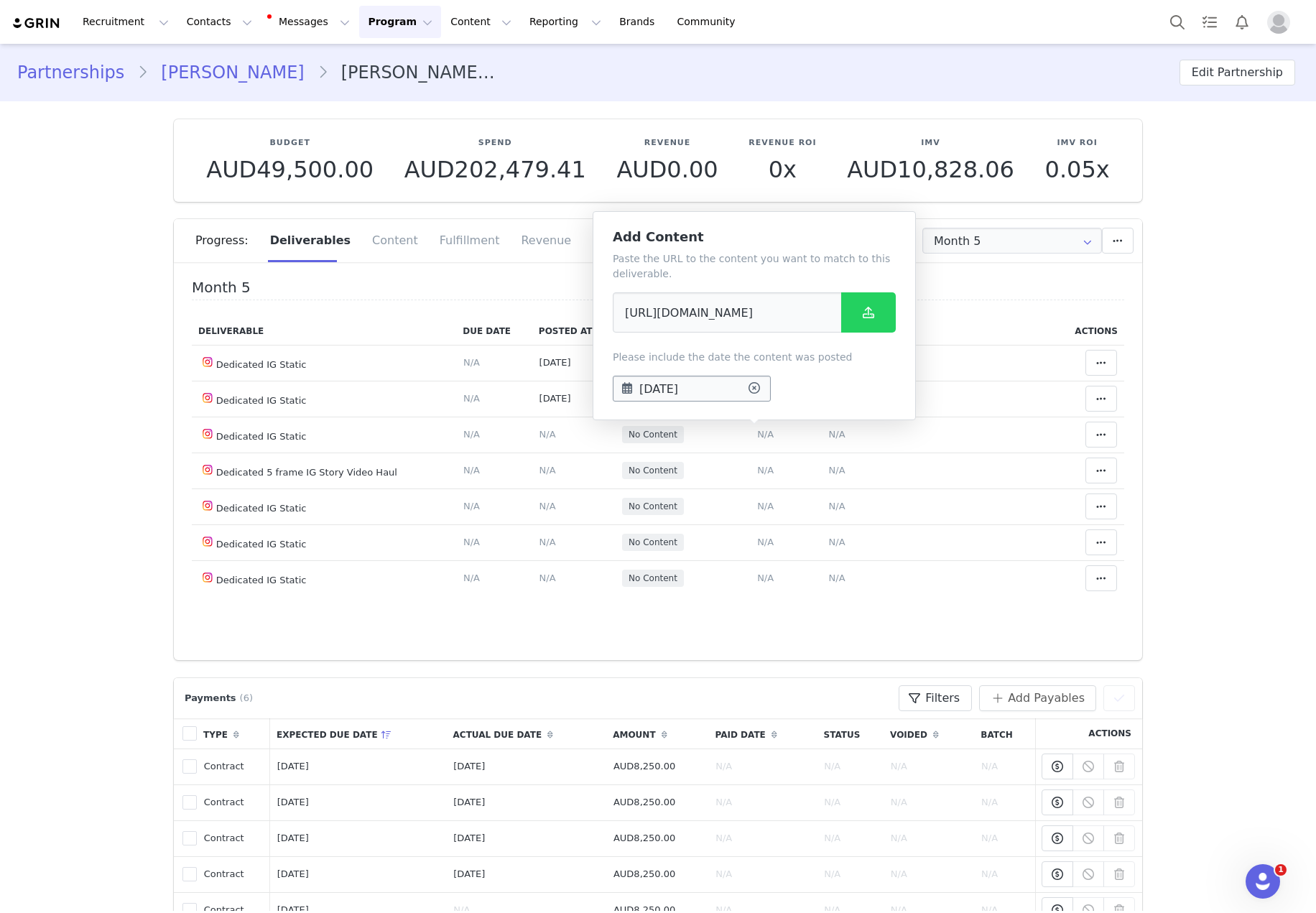
scroll to position [0, 0]
click at [727, 523] on span "10" at bounding box center [729, 522] width 18 height 18
type input "Sep 10 2025"
click at [889, 308] on button at bounding box center [868, 312] width 55 height 40
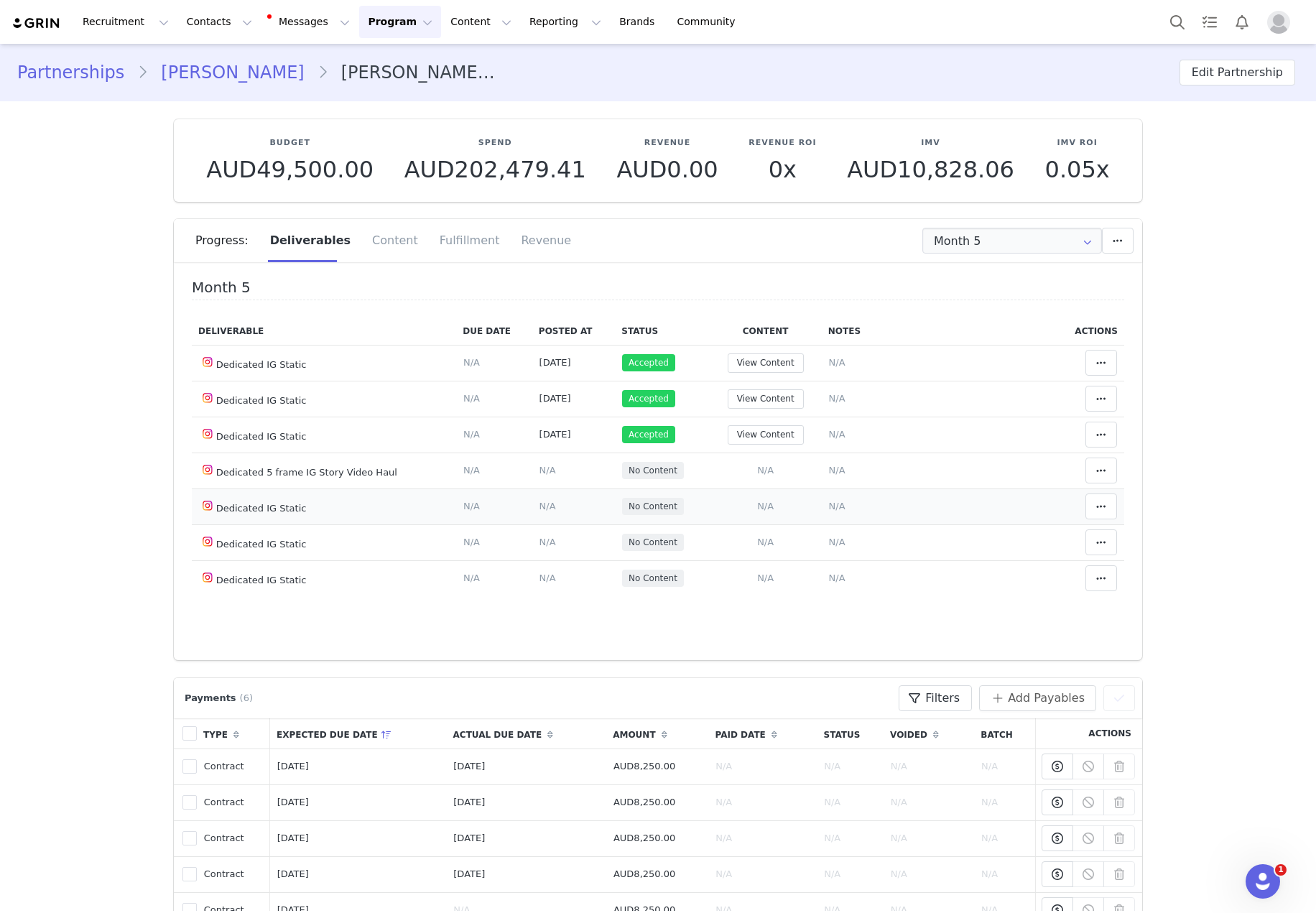
click at [763, 506] on td "Add Content Paste the URL to the content you want to match to this deliverable.…" at bounding box center [764, 506] width 112 height 36
click at [758, 506] on span "N/A" at bounding box center [765, 505] width 17 height 11
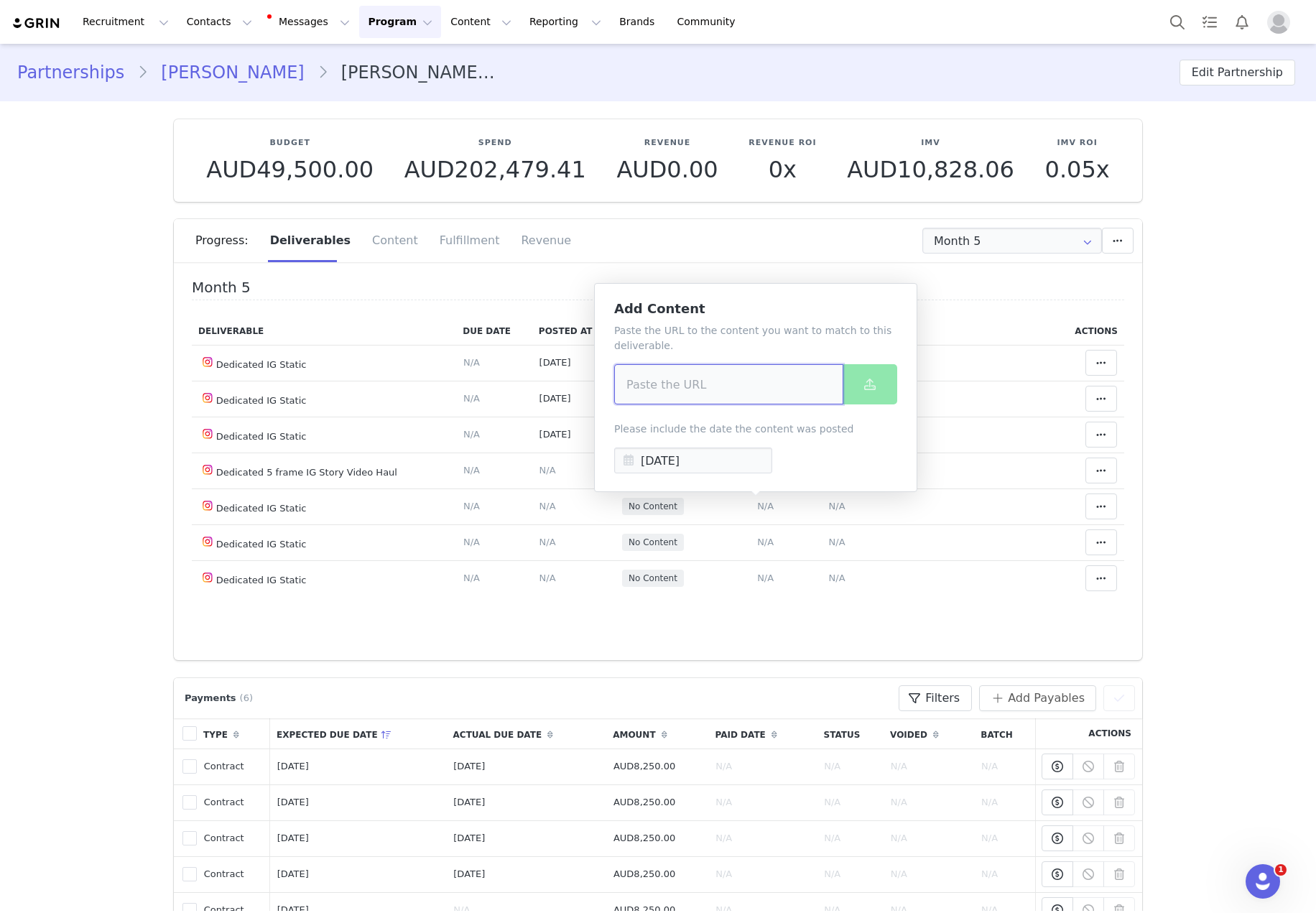
click at [738, 397] on input at bounding box center [729, 383] width 229 height 40
paste input "https://www.instagram.com/p/DOhEq8VE9rp/?img_index=1"
type input "https://www.instagram.com/p/DOhEq8VE9rp/?img_index=1"
click at [694, 459] on input "Sep 30 2025" at bounding box center [693, 460] width 158 height 26
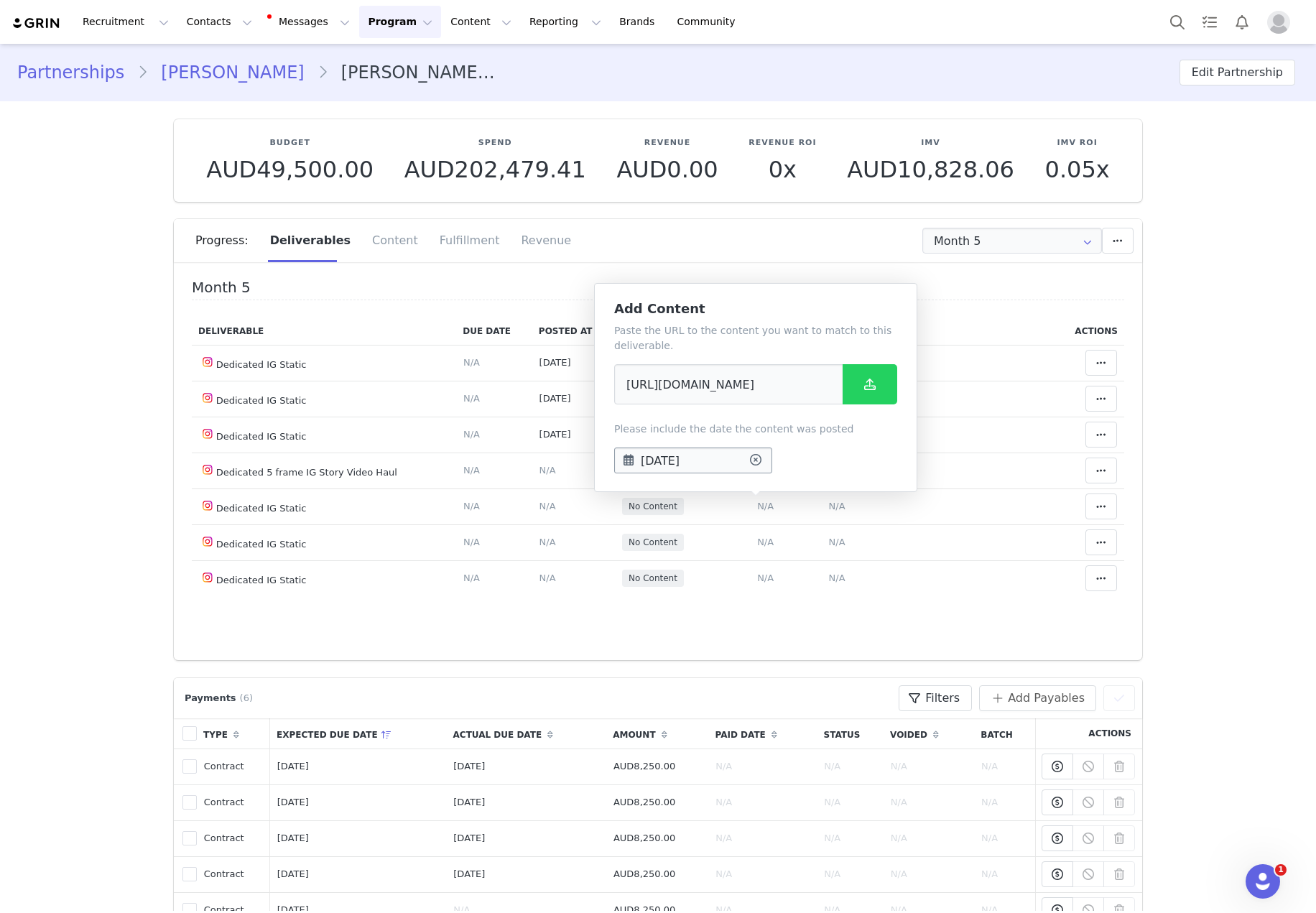
scroll to position [0, 0]
click at [818, 597] on span "13" at bounding box center [821, 594] width 18 height 18
type input "Sep 13 2025"
click at [866, 385] on icon at bounding box center [870, 384] width 12 height 12
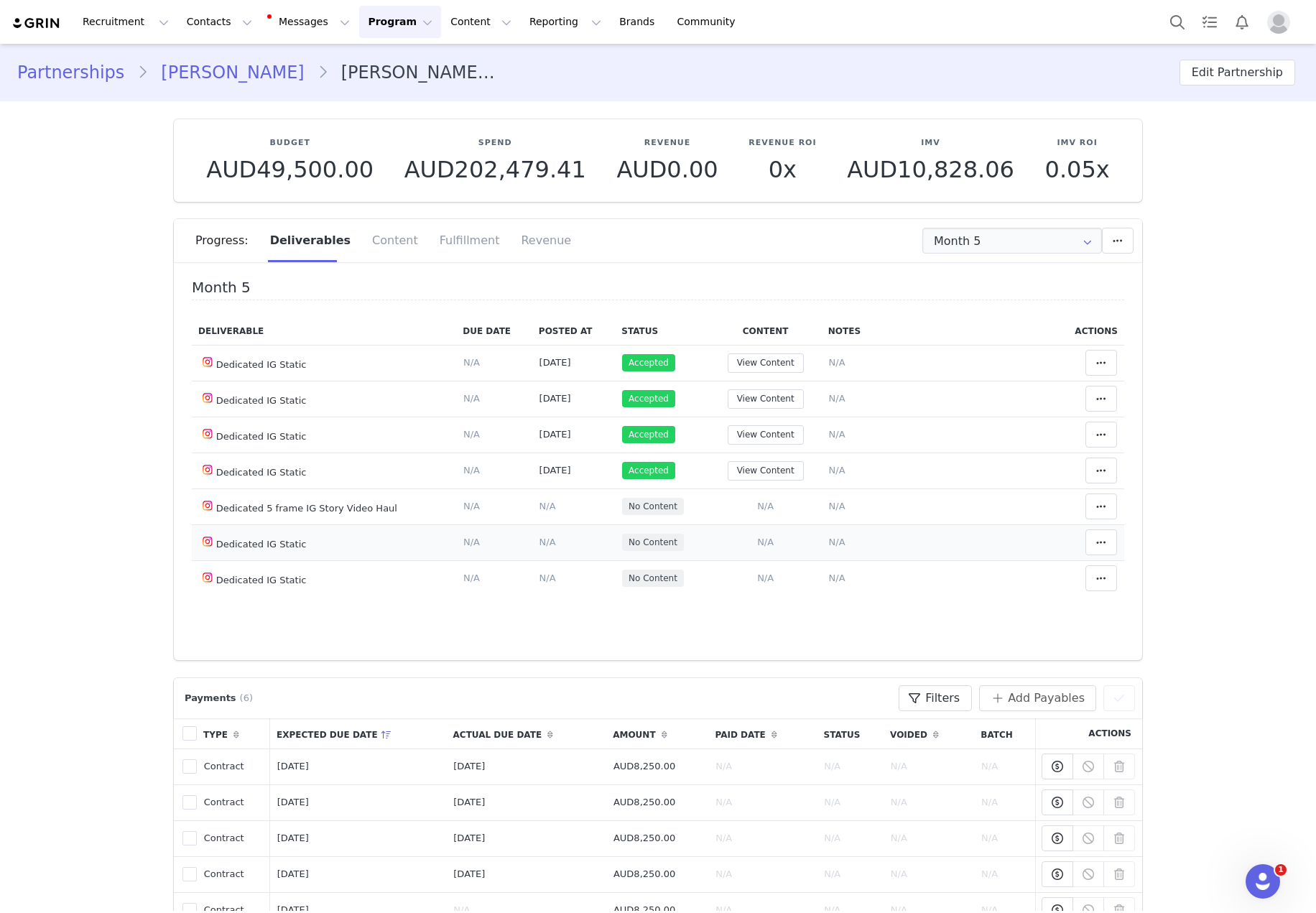
click at [757, 545] on span "N/A" at bounding box center [765, 541] width 17 height 11
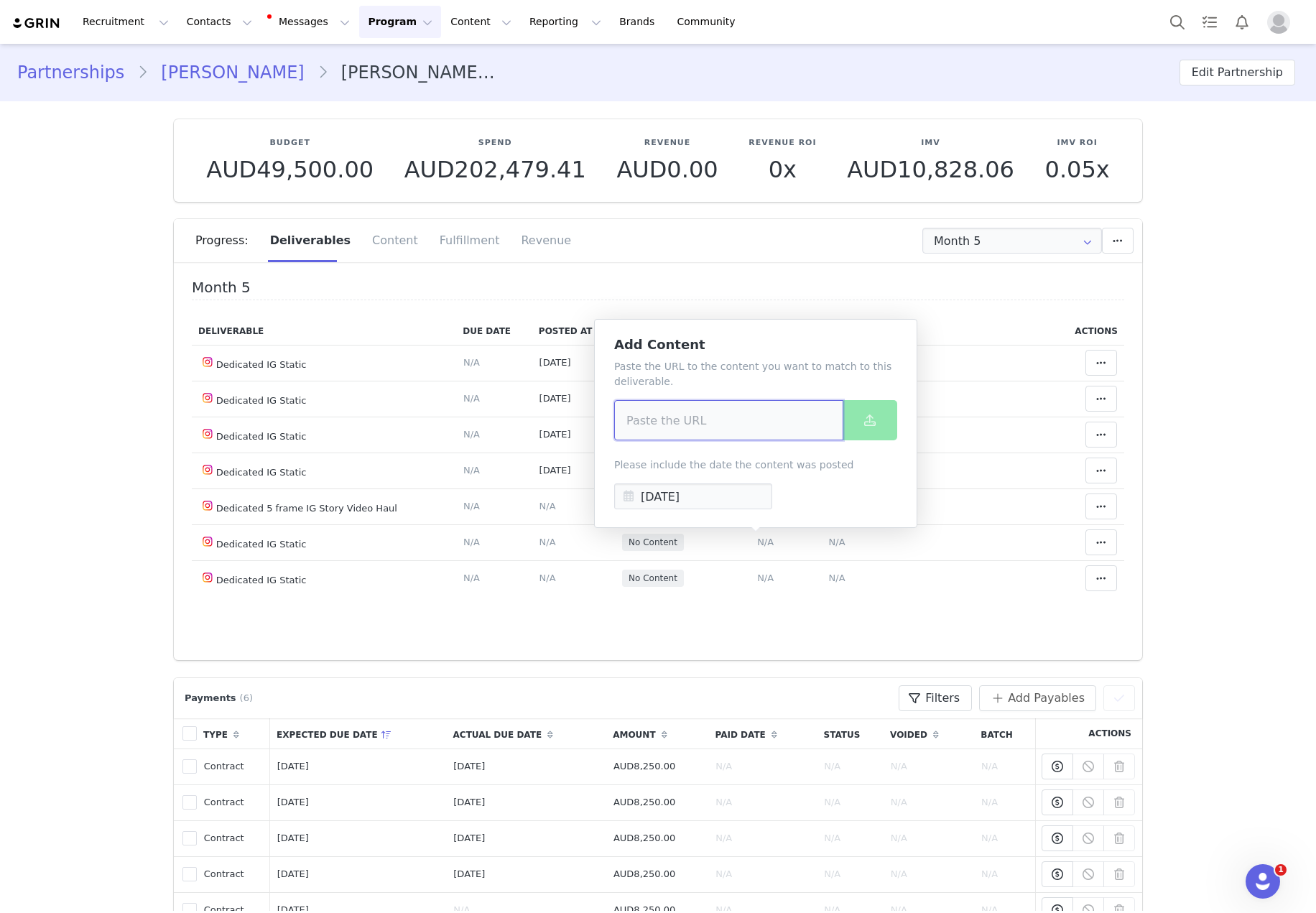
click at [703, 429] on input at bounding box center [729, 420] width 229 height 40
paste input "https://www.instagram.com/p/DPFObmAE-ef/?img_index=1"
type input "https://www.instagram.com/p/DPFObmAE-ef/?img_index=1"
click at [690, 500] on input "Sep 30 2025" at bounding box center [693, 496] width 158 height 26
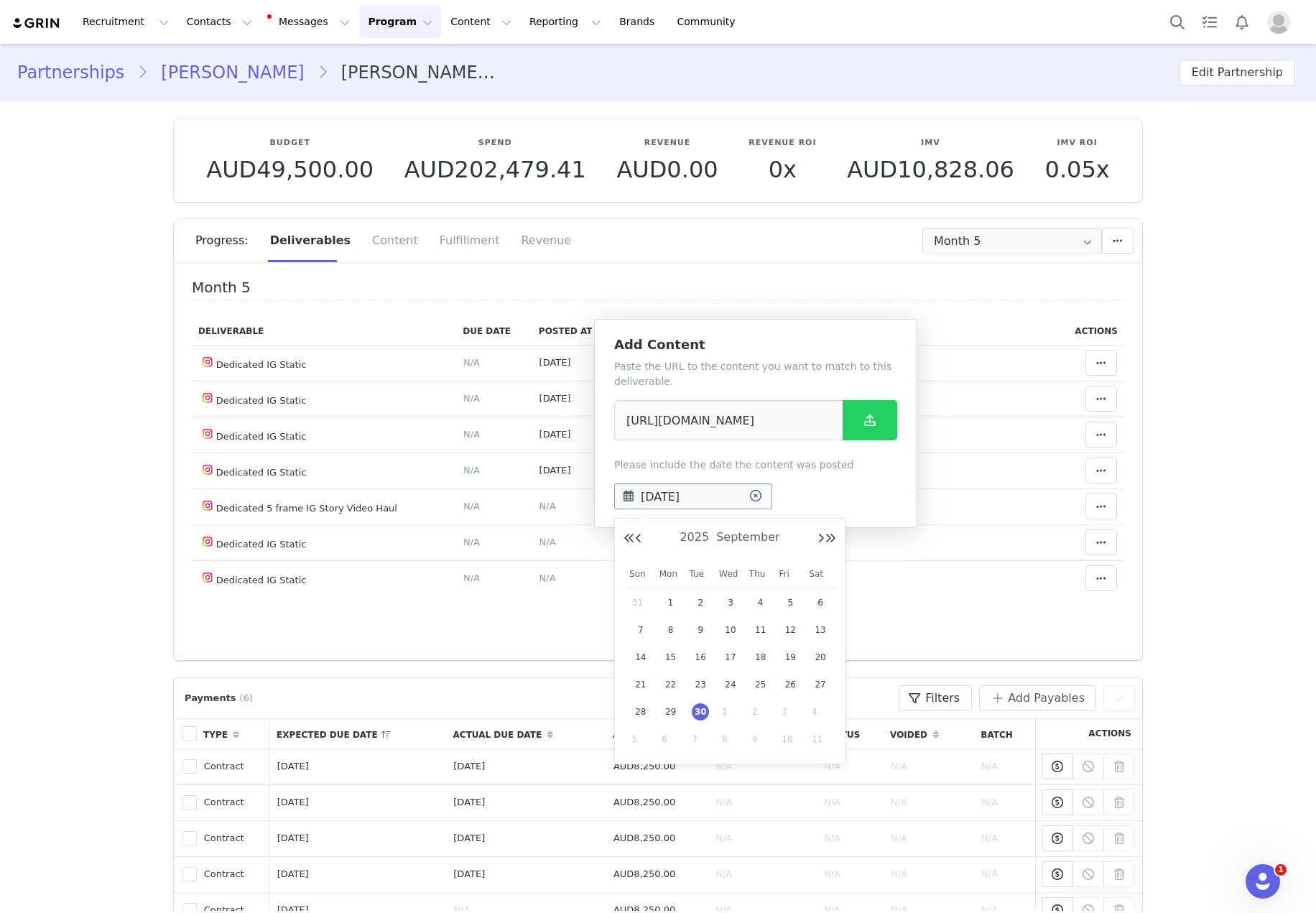
scroll to position [0, 0]
click at [814, 688] on span "27" at bounding box center [821, 684] width 18 height 18
type input "Sep 27 2025"
click at [870, 438] on button at bounding box center [870, 420] width 55 height 40
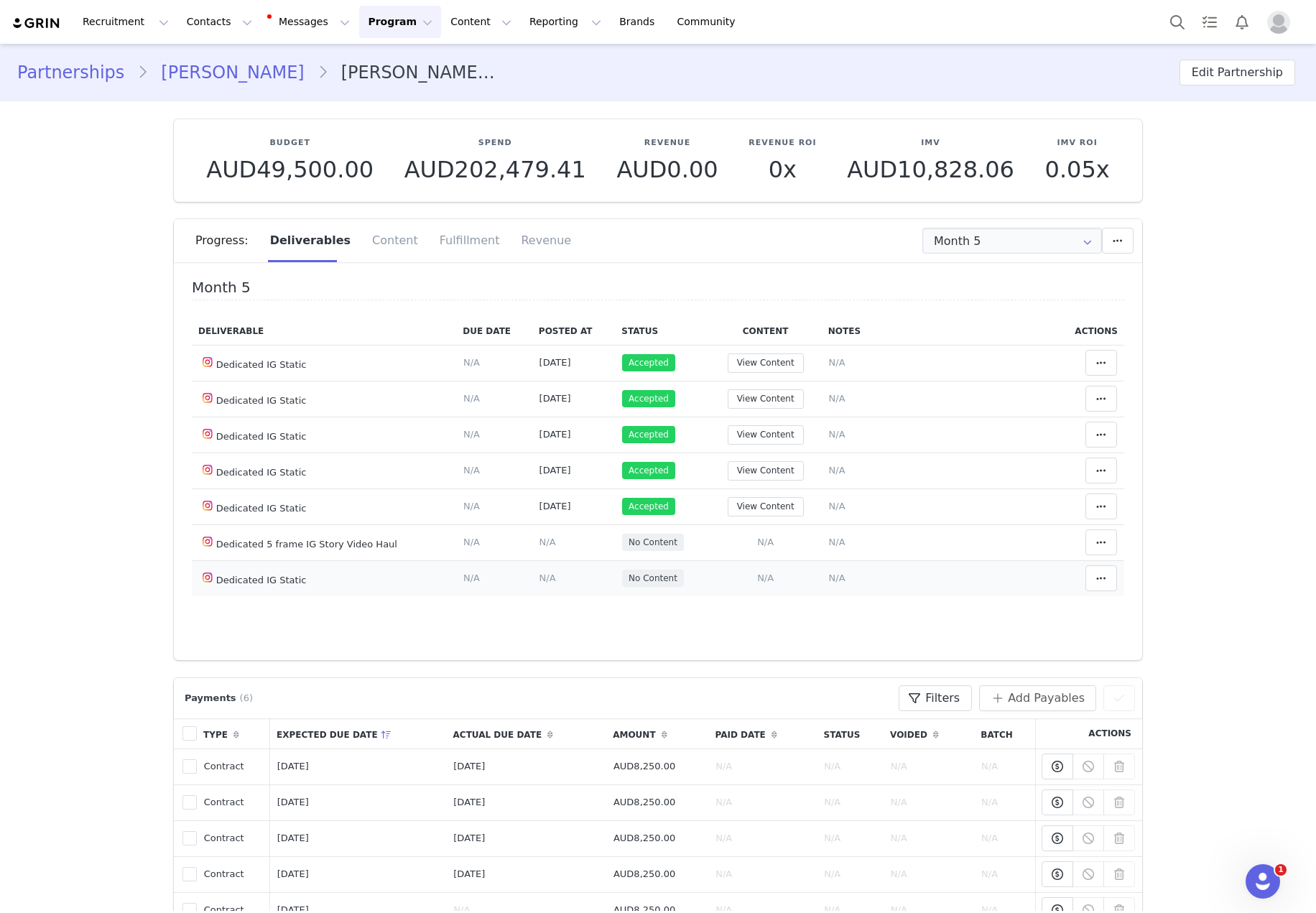
click at [757, 576] on span "N/A" at bounding box center [765, 578] width 17 height 11
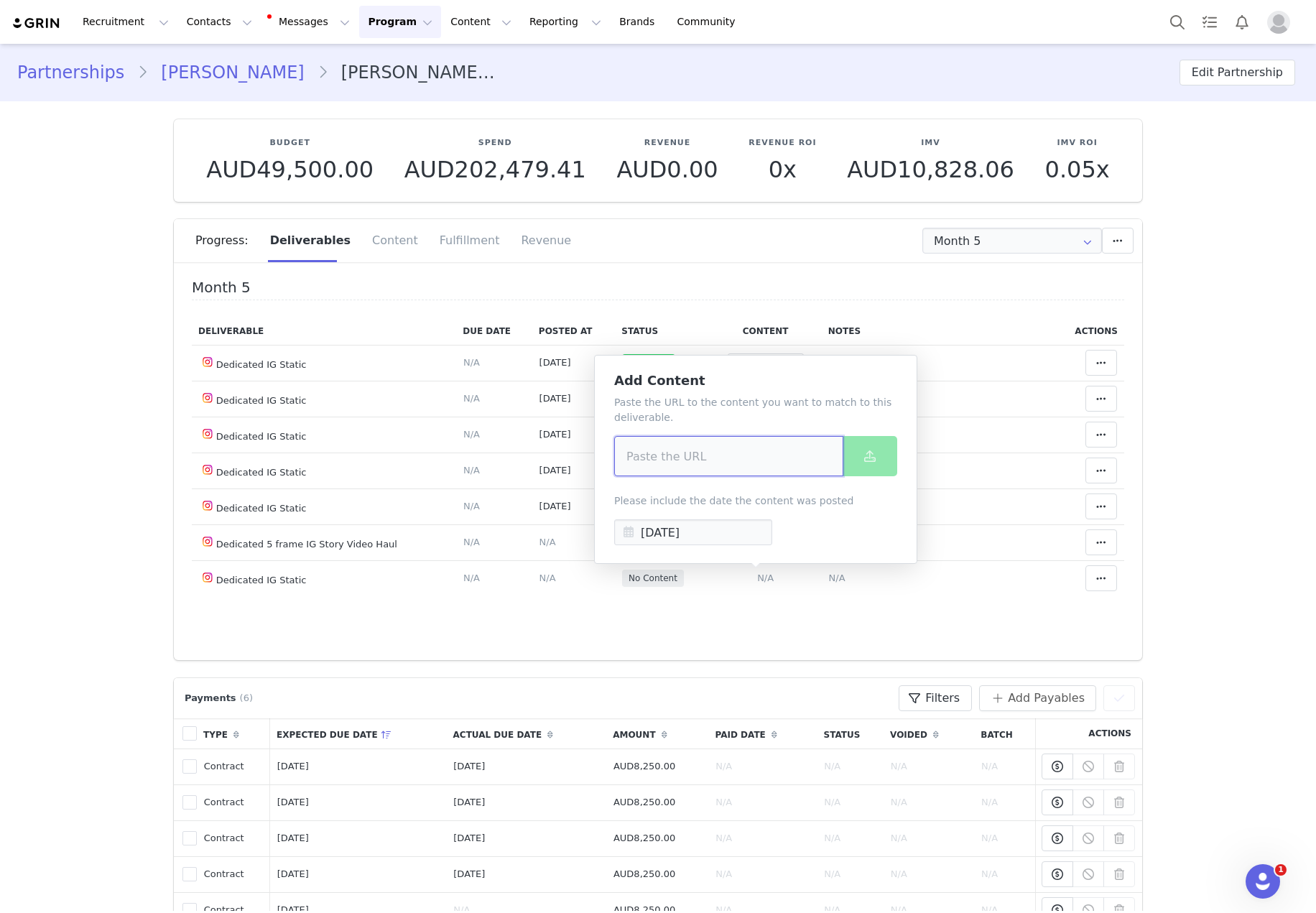
click at [744, 455] on input at bounding box center [729, 456] width 229 height 40
paste input "https://www.instagram.com/p/DPMyCuck8q1/?img_index=1"
type input "https://www.instagram.com/p/DPMyCuck8q1/?img_index=1"
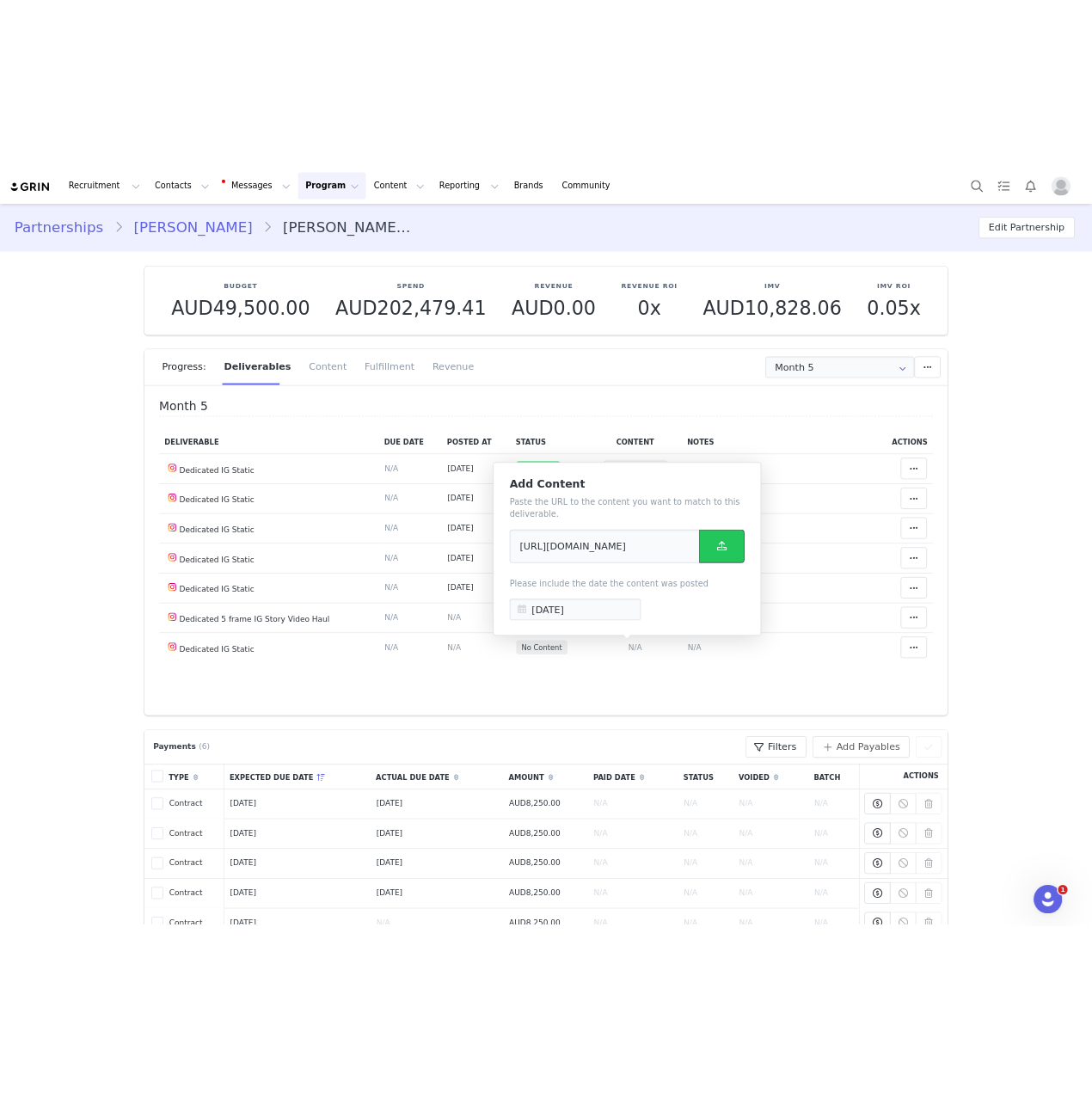
scroll to position [0, 0]
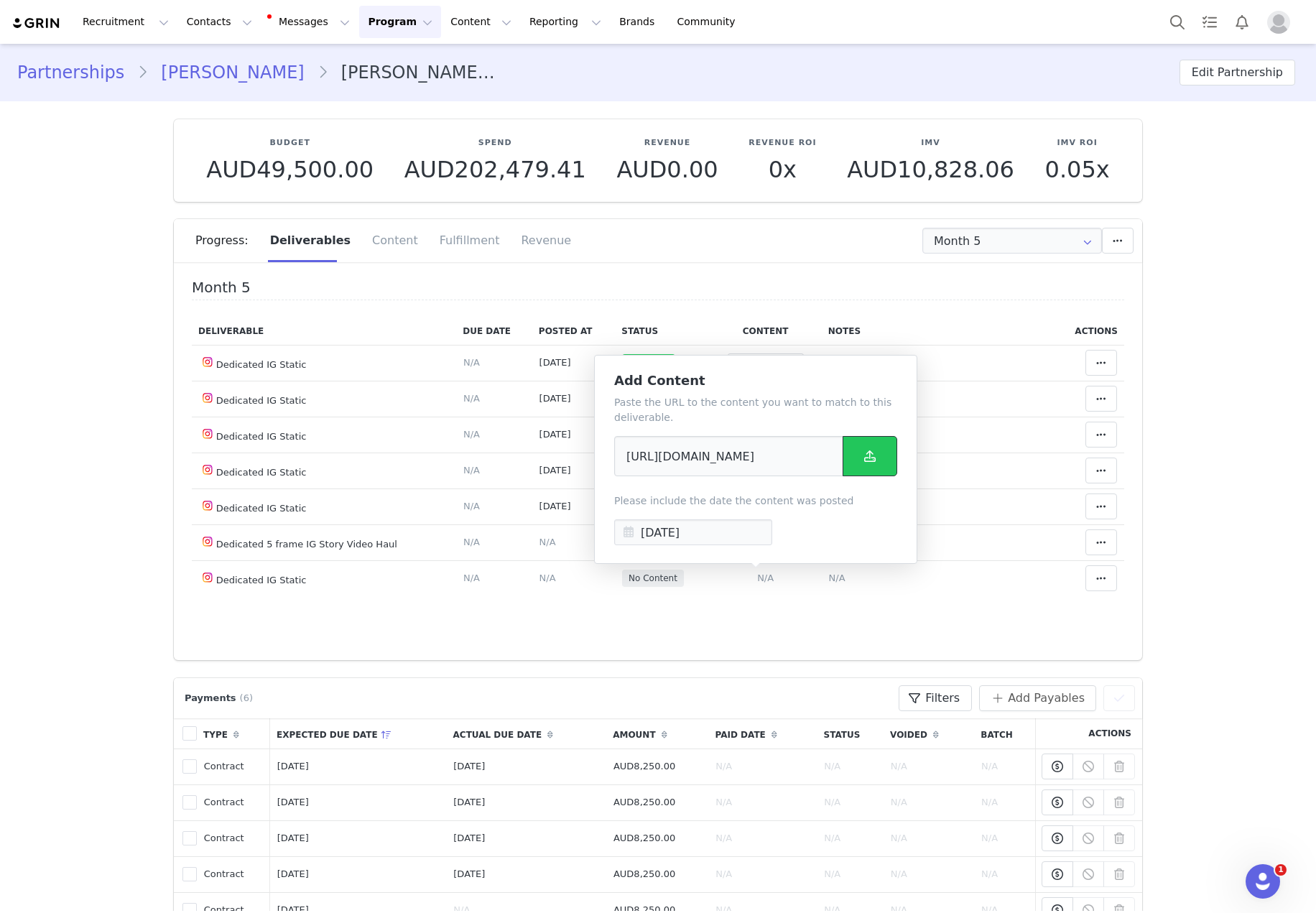
click at [865, 445] on button at bounding box center [870, 456] width 55 height 40
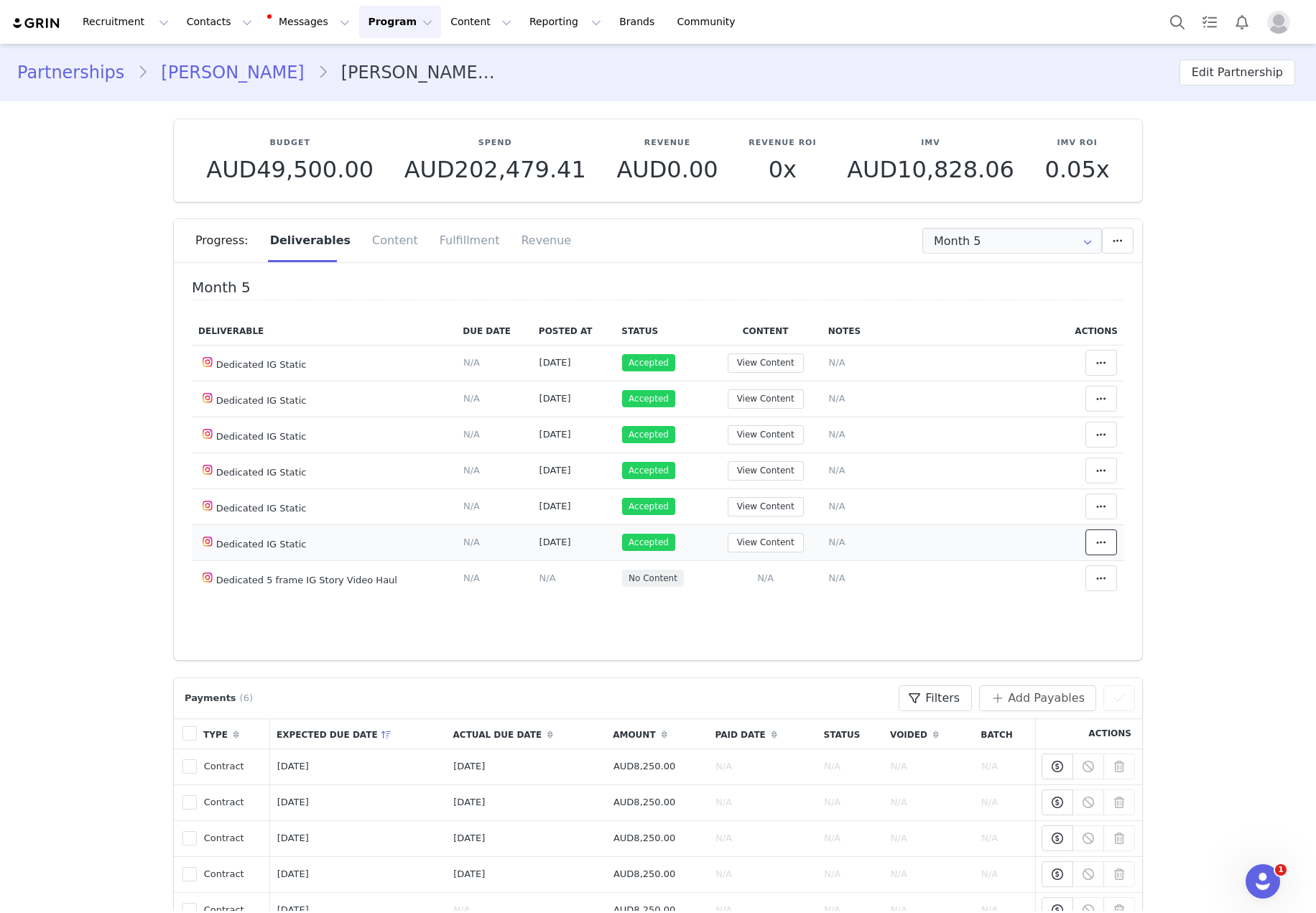
click at [968, 536] on span at bounding box center [1101, 542] width 18 height 18
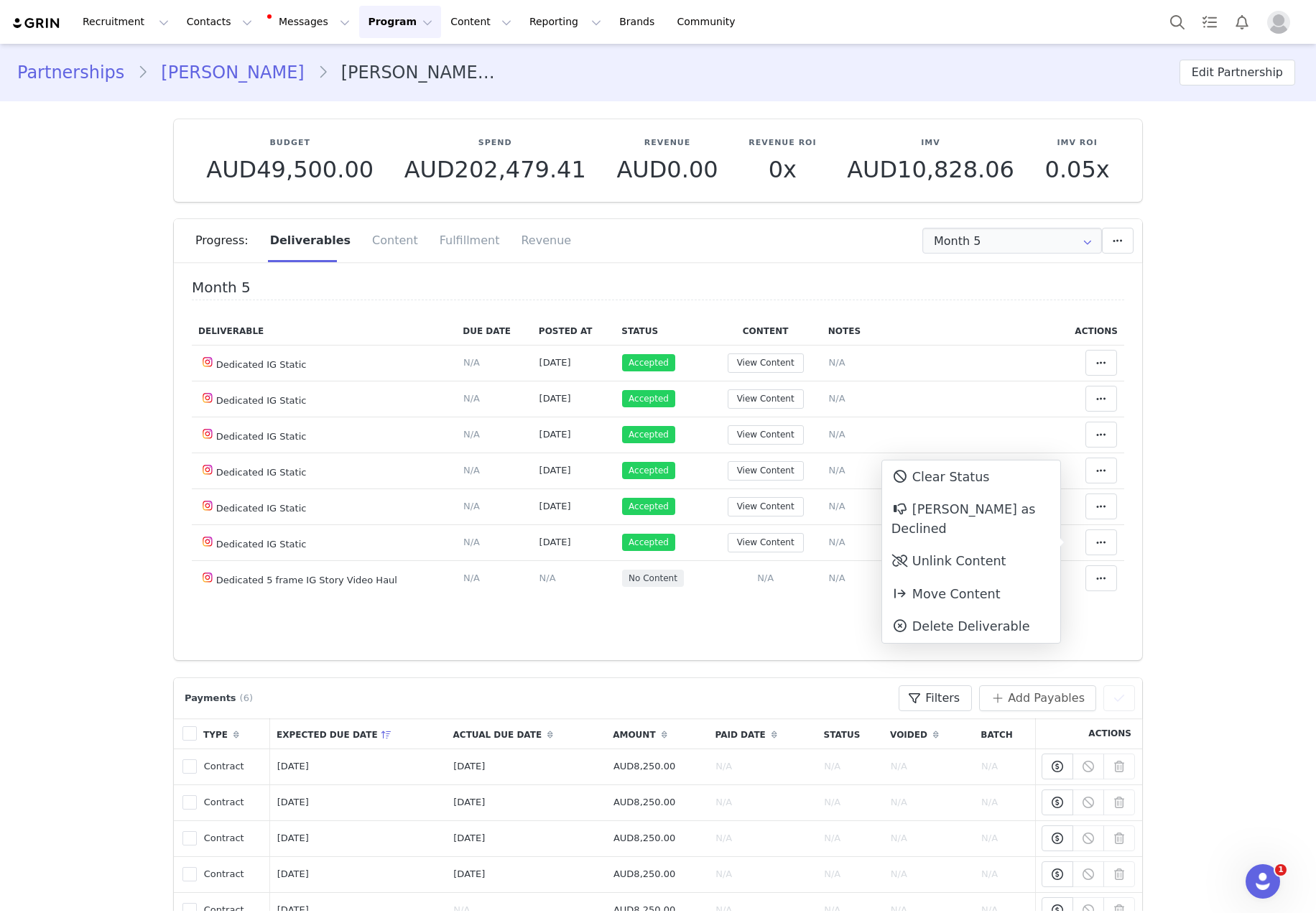
click at [968, 567] on section "Budget AUD49,500.00 Spend AUD202,479.41 Revenue AUD0.00 Revenue ROI 0x IMV AUD1…" at bounding box center [658, 381] width 990 height 559
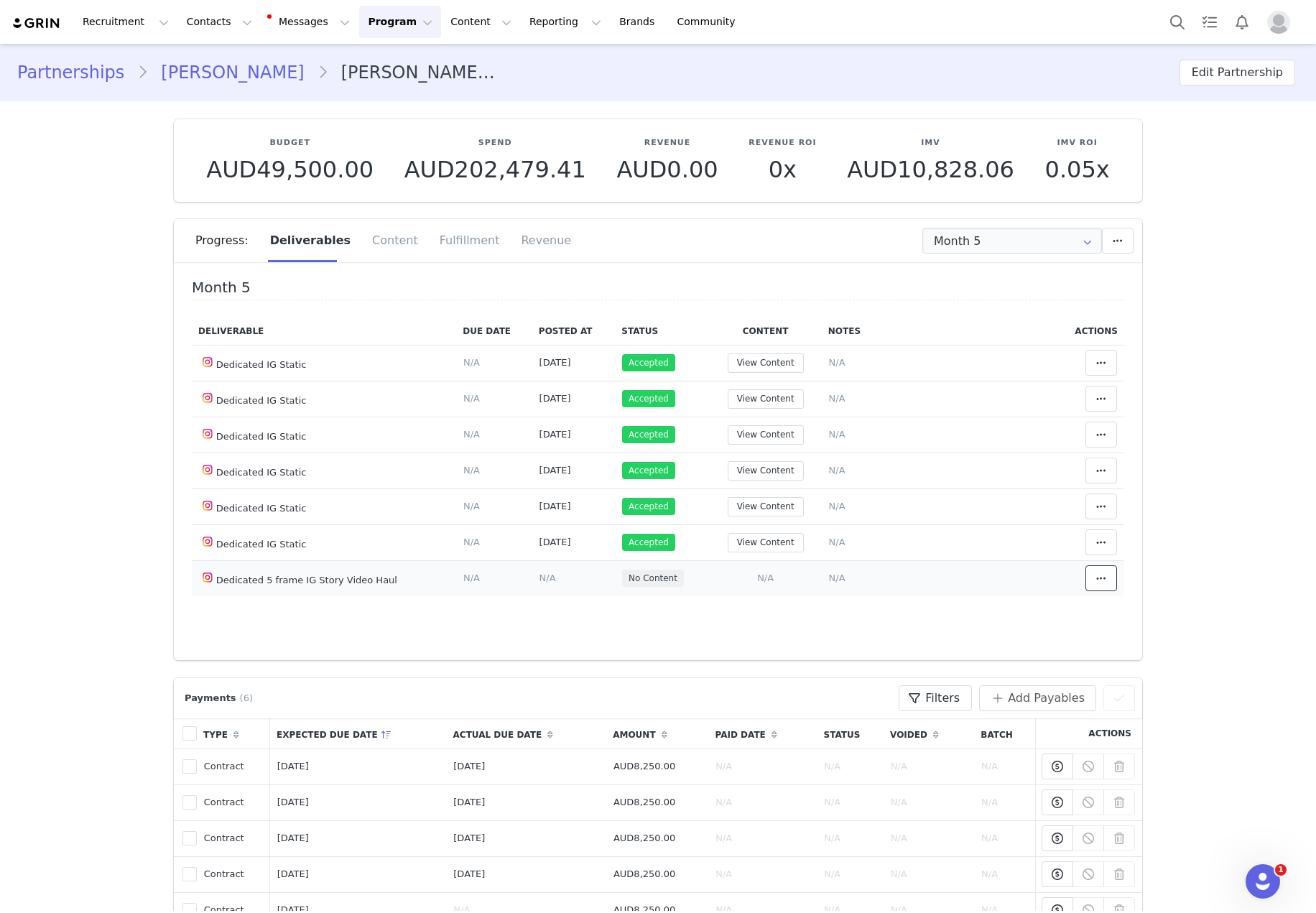
click at [968, 580] on button at bounding box center [1101, 578] width 31 height 26
click at [968, 573] on div "Mark as Accepted" at bounding box center [971, 578] width 178 height 33
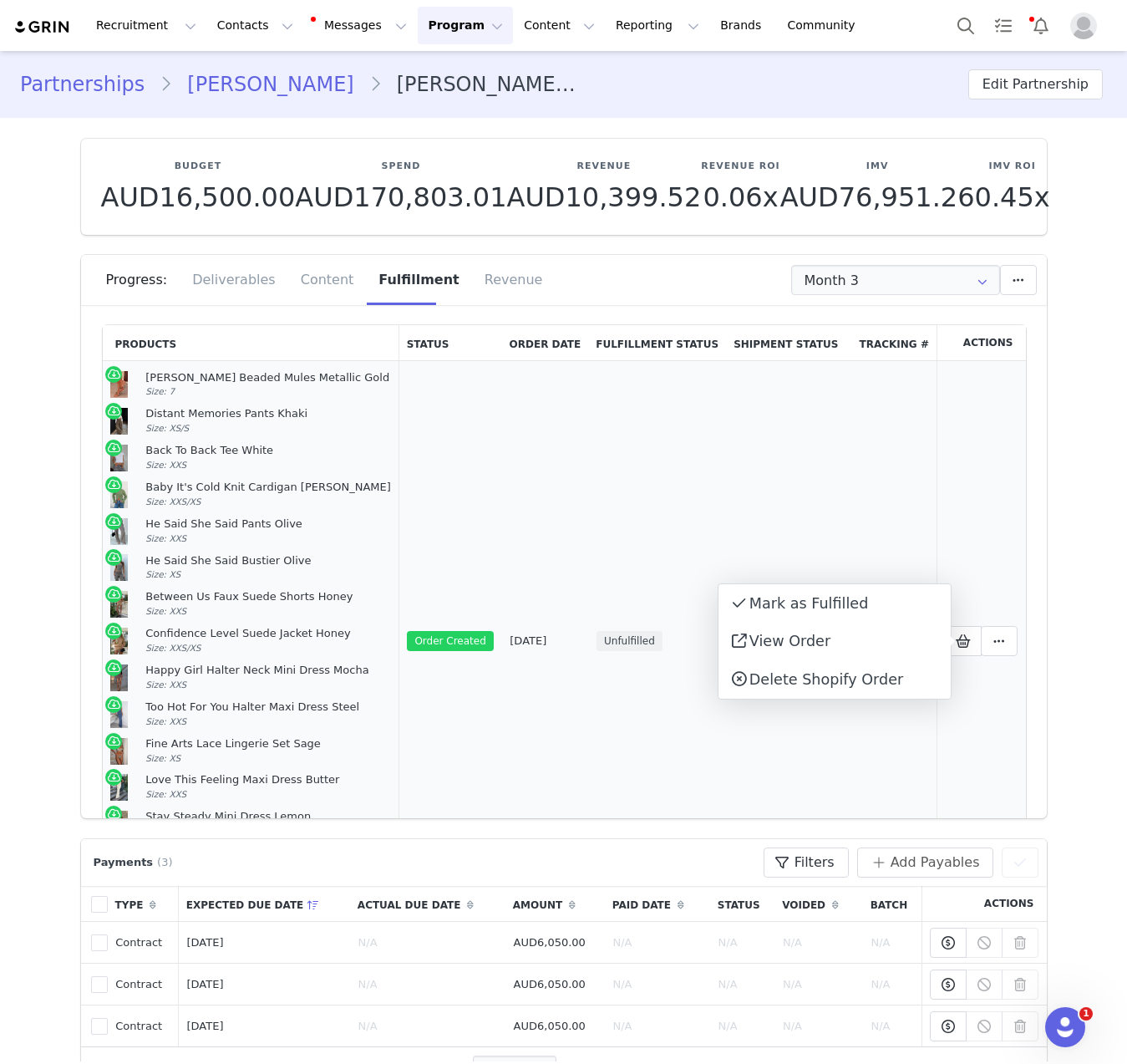
drag, startPoint x: 190, startPoint y: 720, endPoint x: 106, endPoint y: 388, distance: 342.5
click at [106, 388] on td "[PERSON_NAME] Beaded Mules Metallic Gold Size: 7 Distant Memories Pants Khaki S…" at bounding box center [251, 642] width 297 height 561
copy td "[PERSON_NAME] Beaded Mules Metallic Gold Size: 7 Distant Memories Pants Khaki S…"
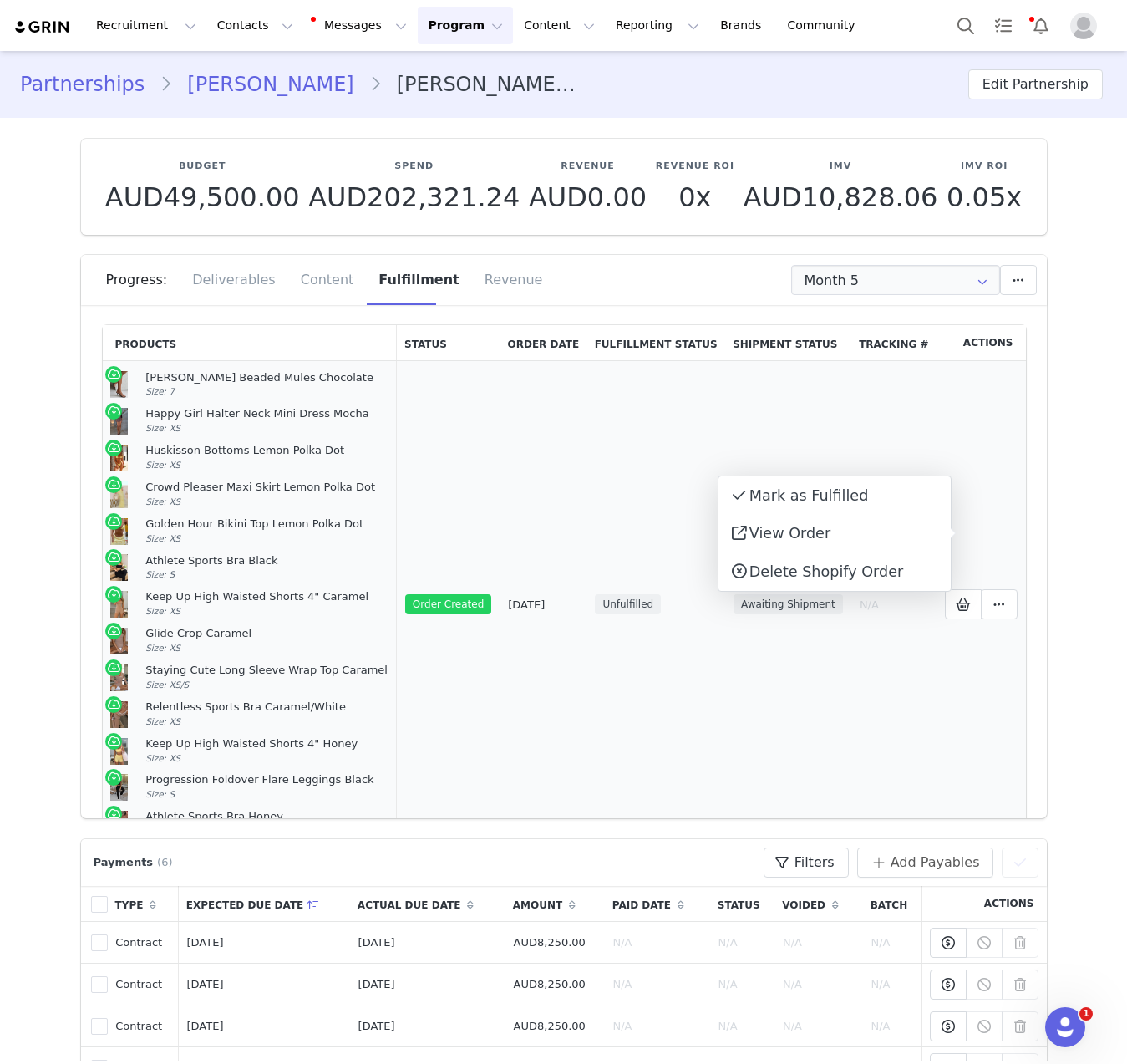
drag, startPoint x: 188, startPoint y: 715, endPoint x: 97, endPoint y: 380, distance: 347.1
click at [103, 380] on td "Nina Beaded Mules Chocolate Size: 7 Happy Girl Halter Neck Mini Dress Mocha Siz…" at bounding box center [250, 604] width 295 height 487
copy td "Nina Beaded Mules Chocolate Size: 7 Happy Girl Halter Neck Mini Dress Mocha Siz…"
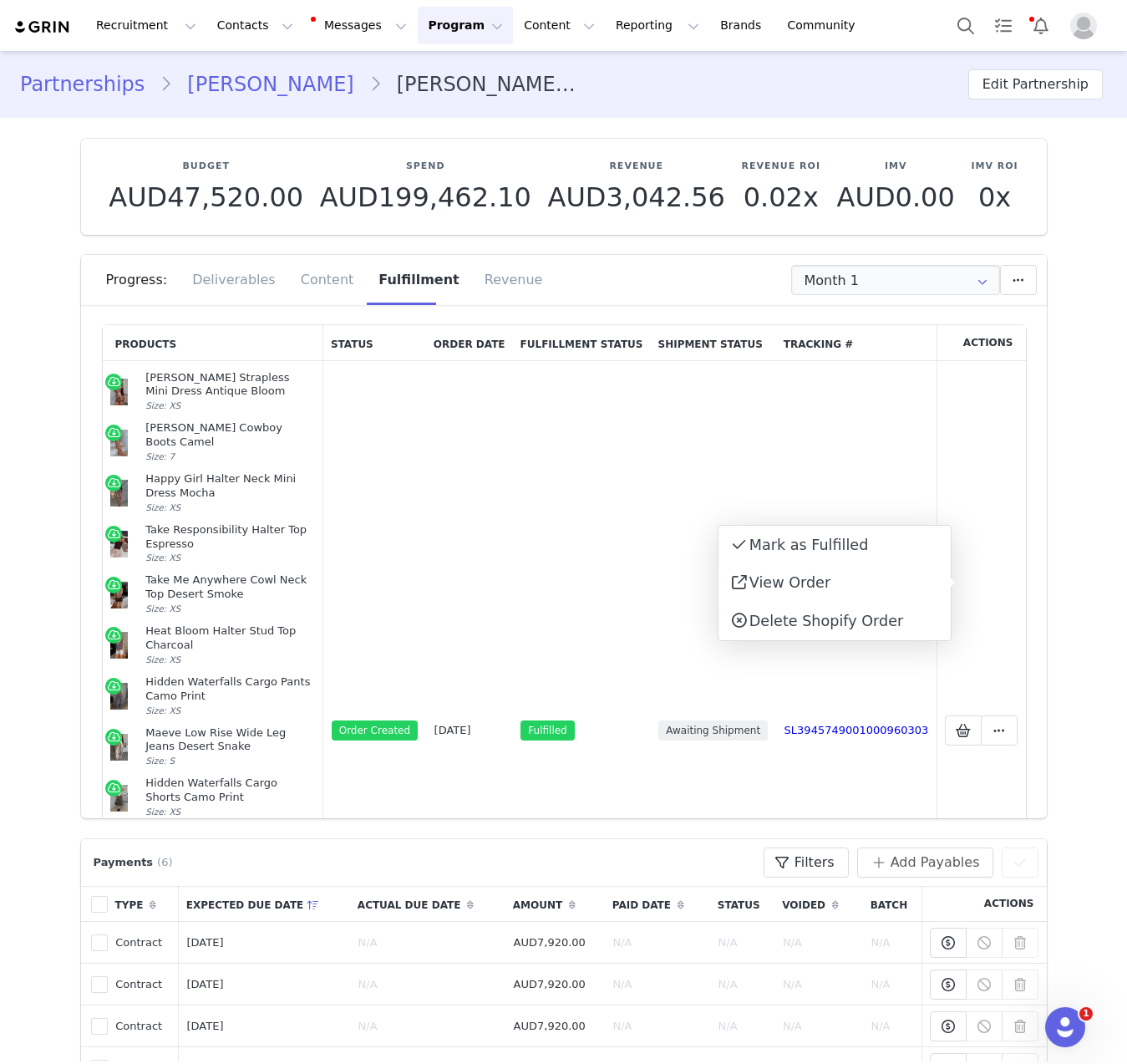
scroll to position [764, 0]
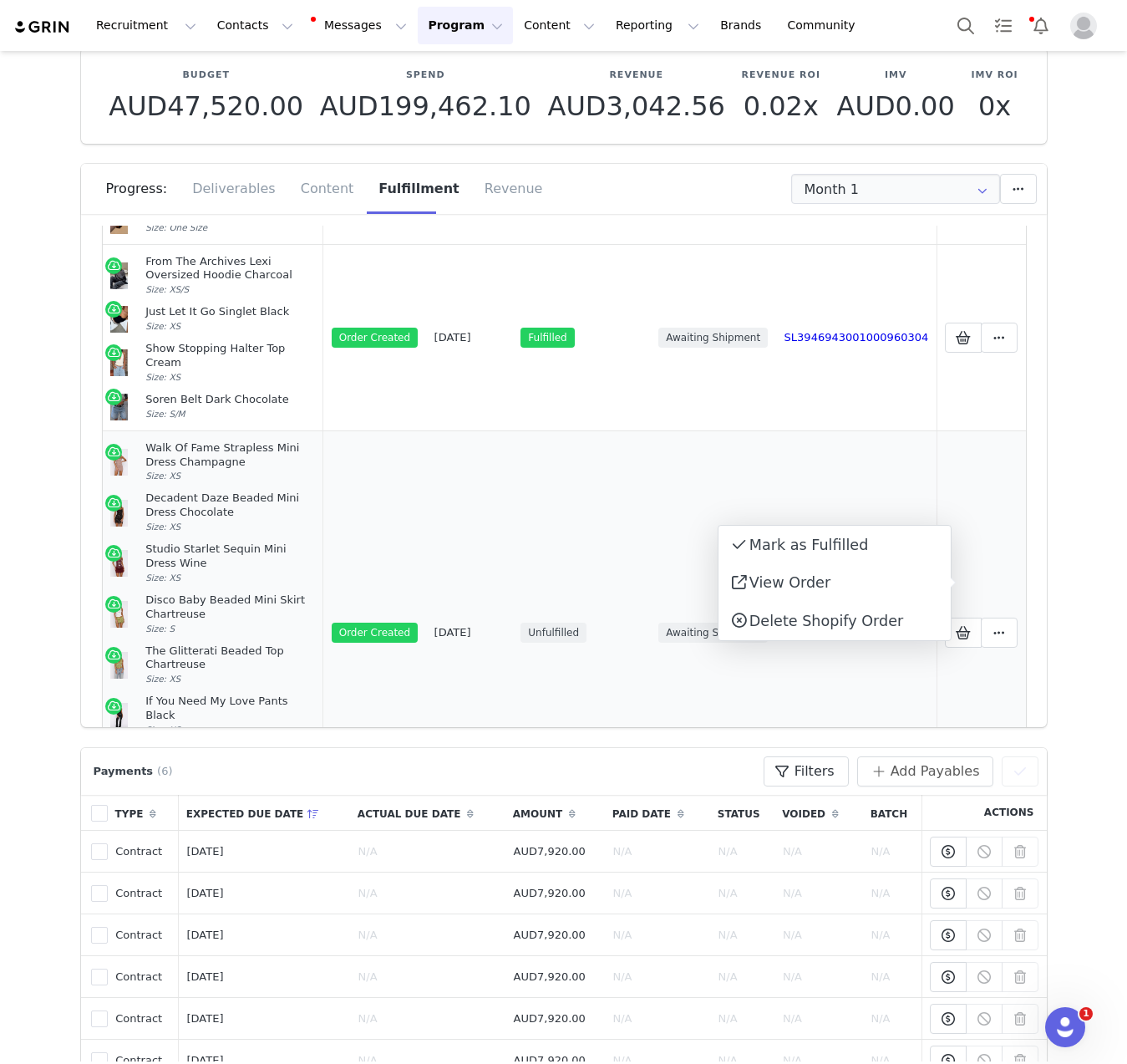
drag, startPoint x: 184, startPoint y: 707, endPoint x: 107, endPoint y: 429, distance: 288.5
click at [107, 431] on td "Walk Of Fame Strapless Mini Dress Champagne Size: XS Decadent Daze Beaded Mini …" at bounding box center [213, 632] width 221 height 403
copy td "Walk Of Fame Strapless Mini Dress Champagne Size: XS Decadent Daze Beaded Mini …"
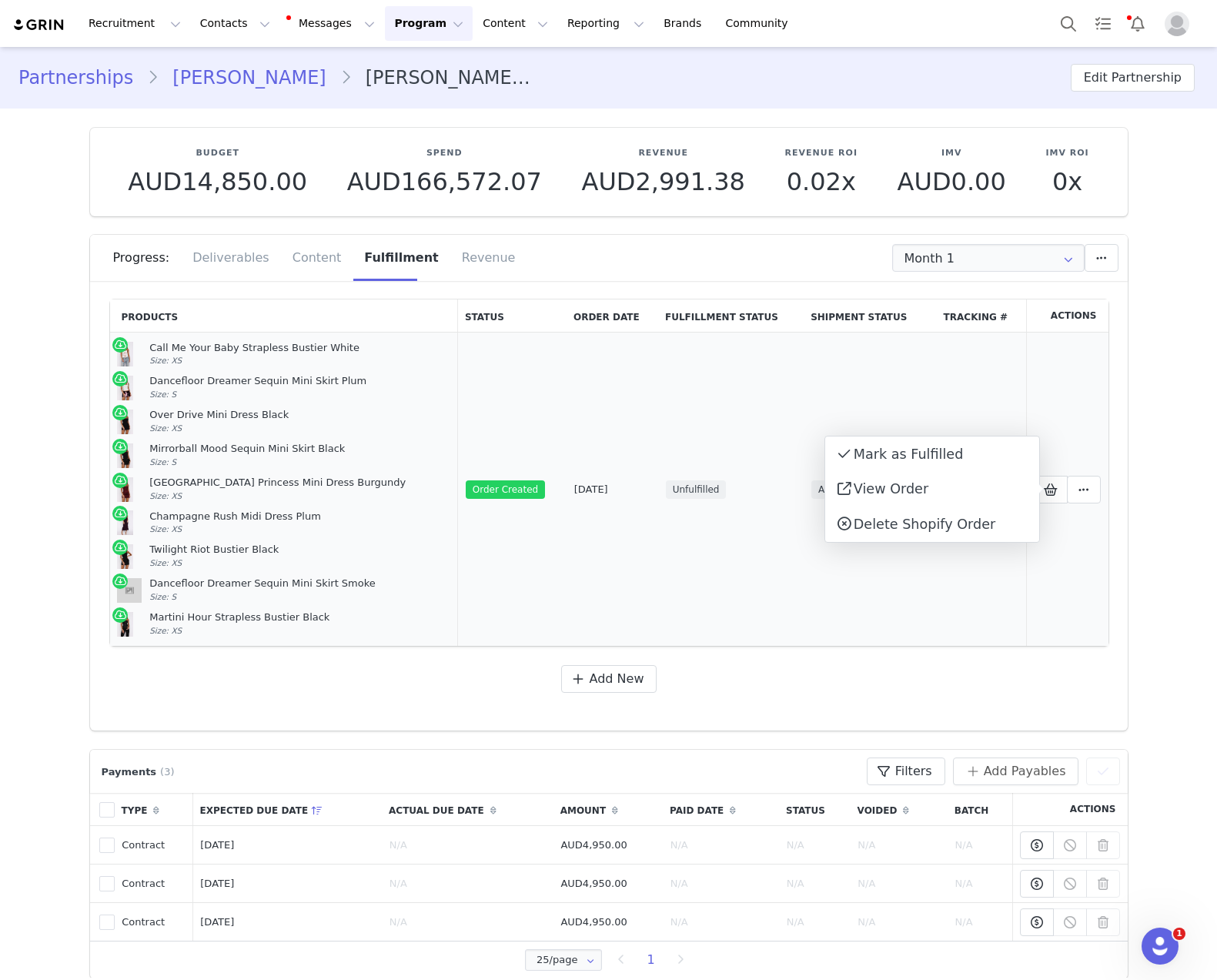
drag, startPoint x: 211, startPoint y: 641, endPoint x: 112, endPoint y: 353, distance: 304.5
click at [112, 353] on td "Call Me Your Baby Strapless Bustier White Size: XS Dancefloor Dreamer Sequin Mi…" at bounding box center [284, 489] width 348 height 314
copy td "Call Me Your Baby Strapless Bustier White Size: XS Dancefloor Dreamer Sequin Mi…"
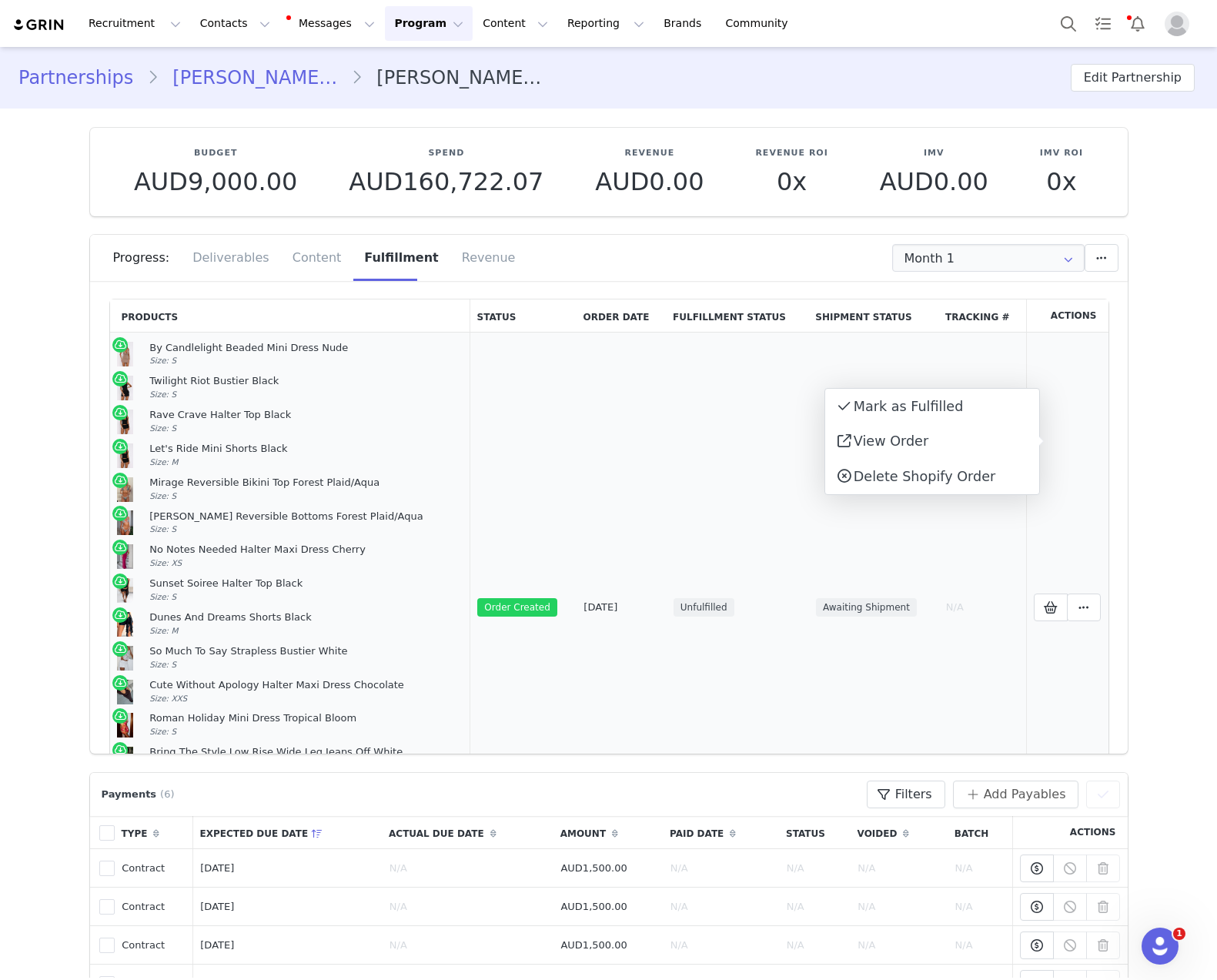
drag, startPoint x: 0, startPoint y: 0, endPoint x: 114, endPoint y: 360, distance: 377.6
click at [114, 360] on td "By Candlelight Beaded Mini Dress Nude Size: S Twilight Riot Bustier Black Size:…" at bounding box center [291, 607] width 360 height 550
copy td "By Candlelight Beaded Mini Dress Nude Size: S Twilight Riot Bustier Black Size:…"
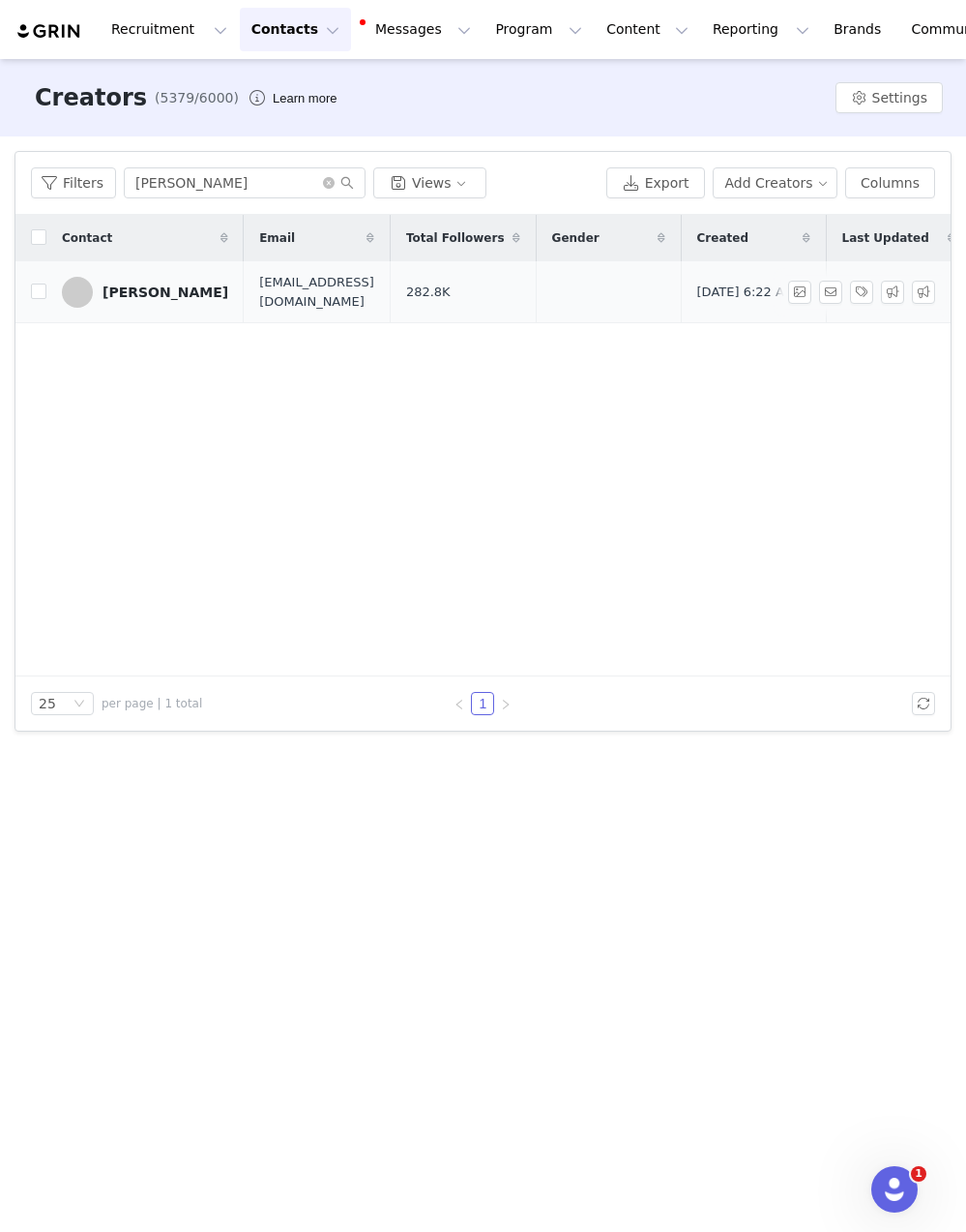
click at [151, 292] on div "[PERSON_NAME]" at bounding box center [165, 292] width 126 height 16
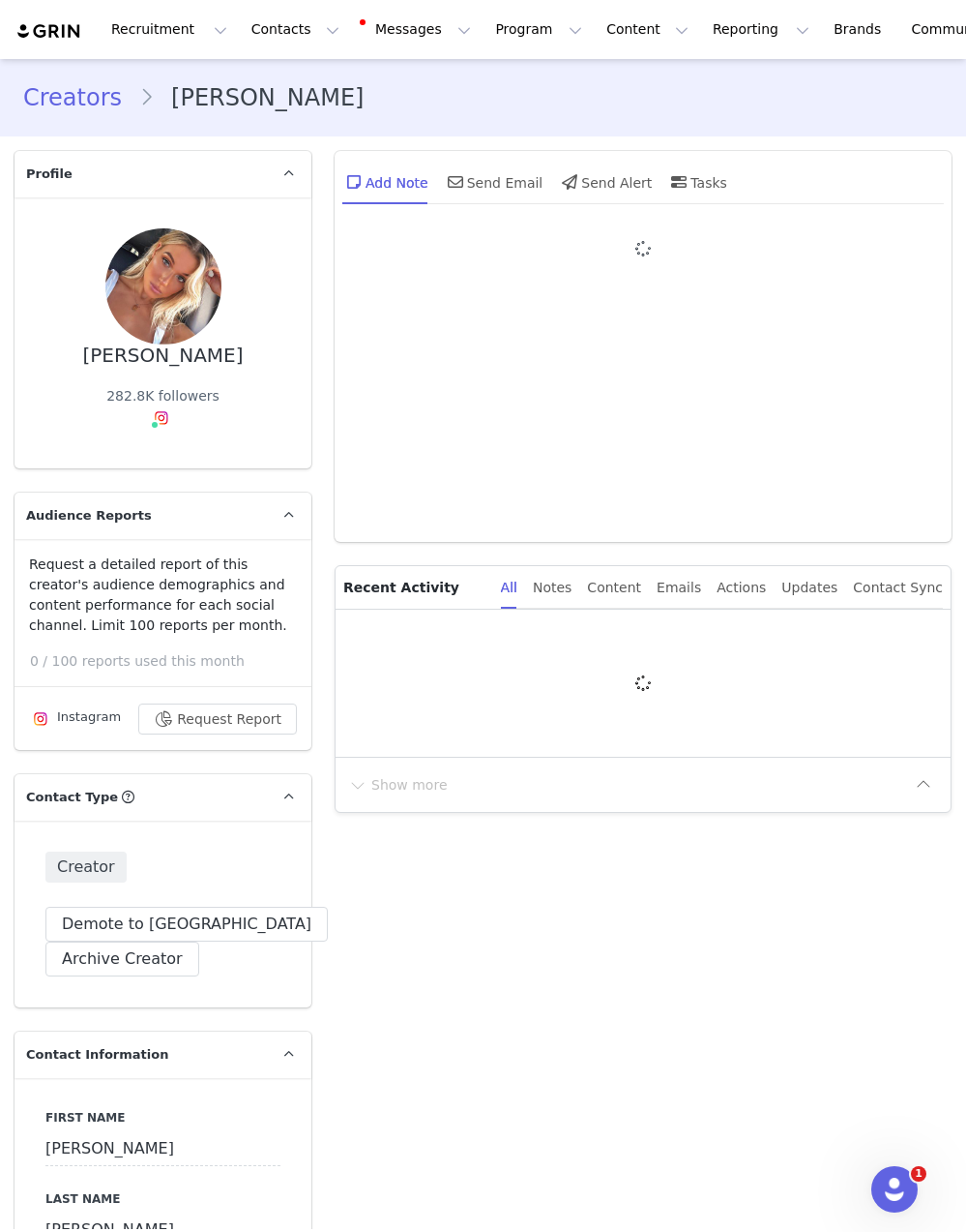
type input "+1 ([GEOGRAPHIC_DATA])"
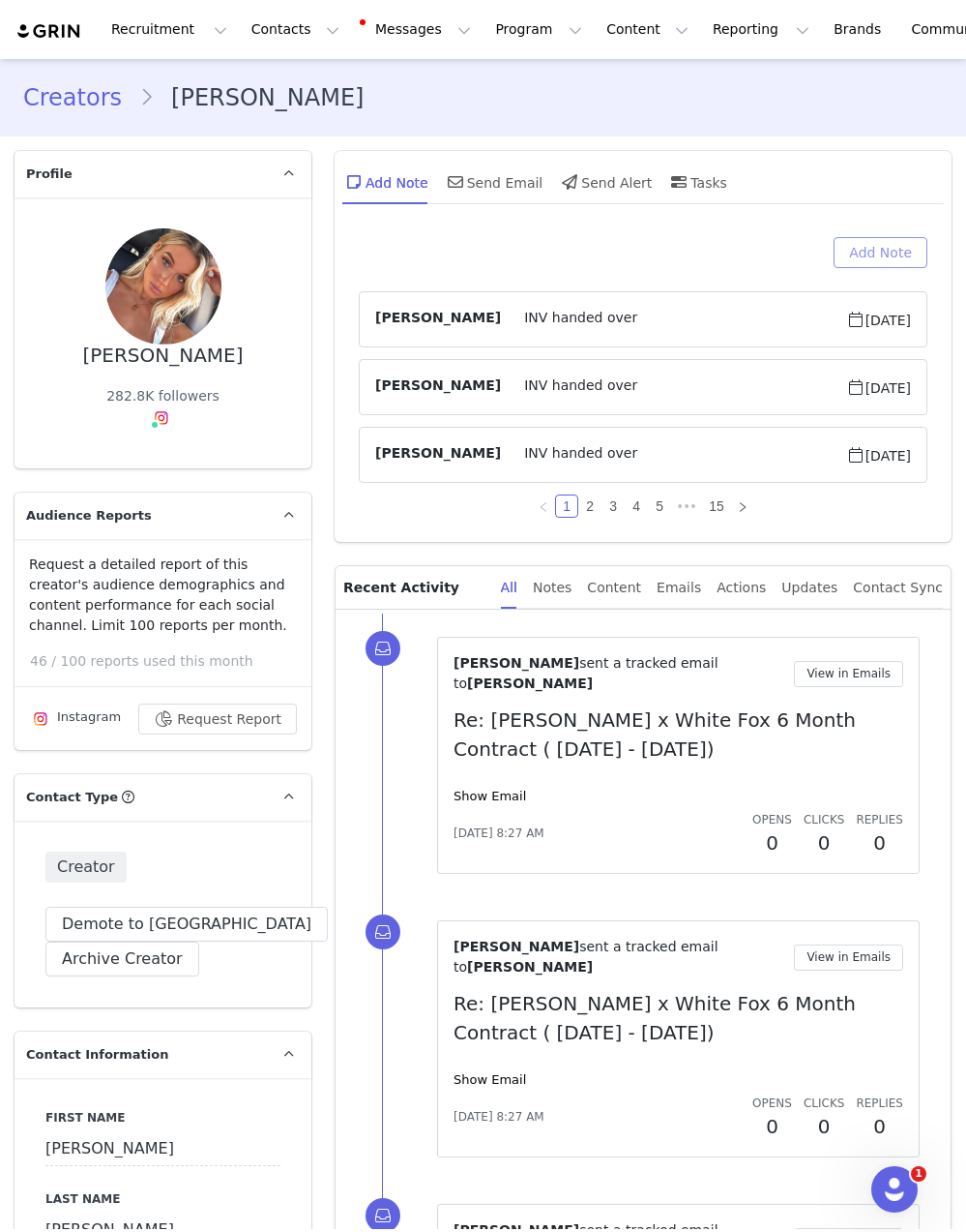
click at [904, 259] on button "Add Note" at bounding box center [879, 252] width 93 height 31
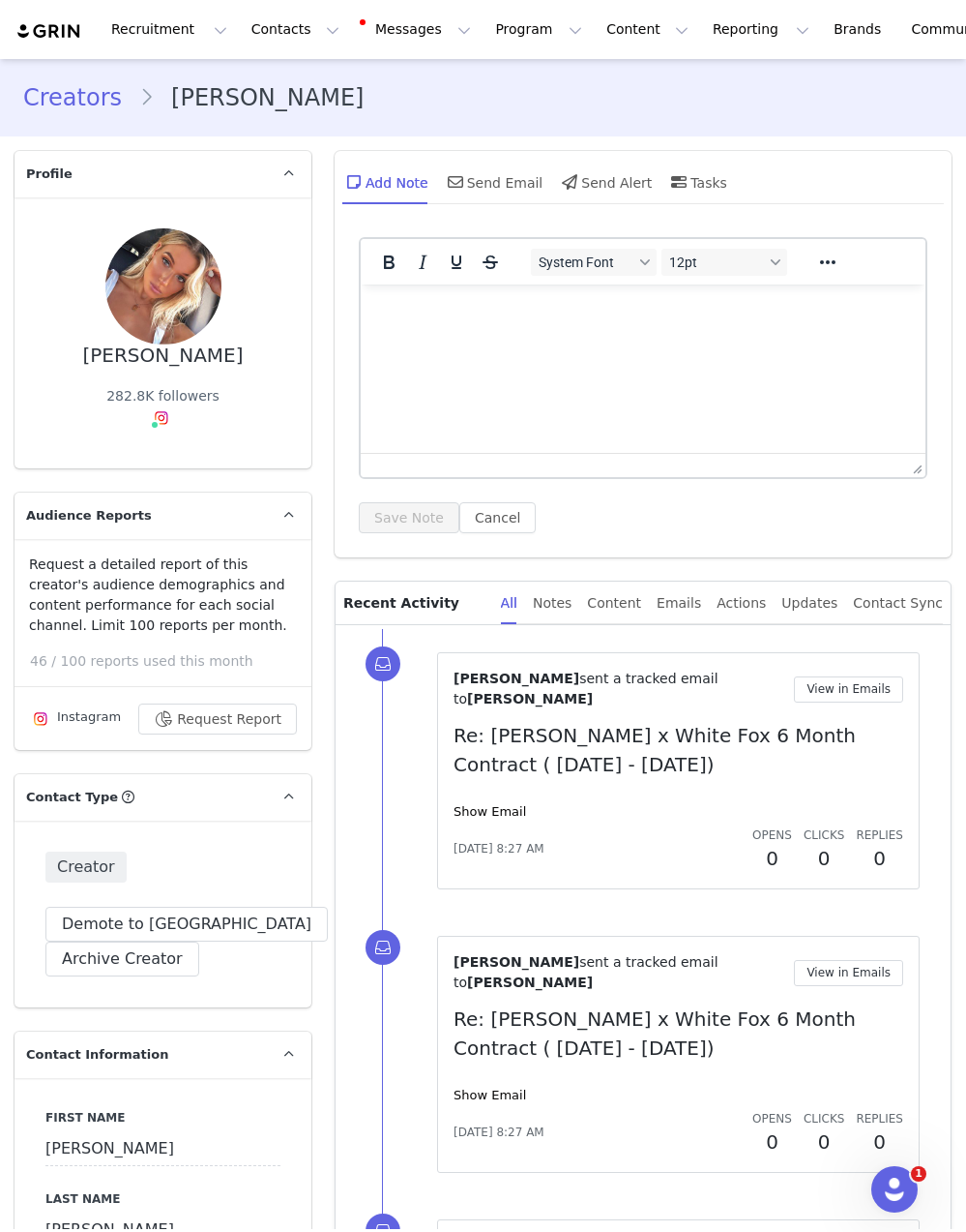
click at [627, 337] on html at bounding box center [643, 310] width 565 height 52
click at [420, 525] on button "Save Note" at bounding box center [409, 517] width 100 height 31
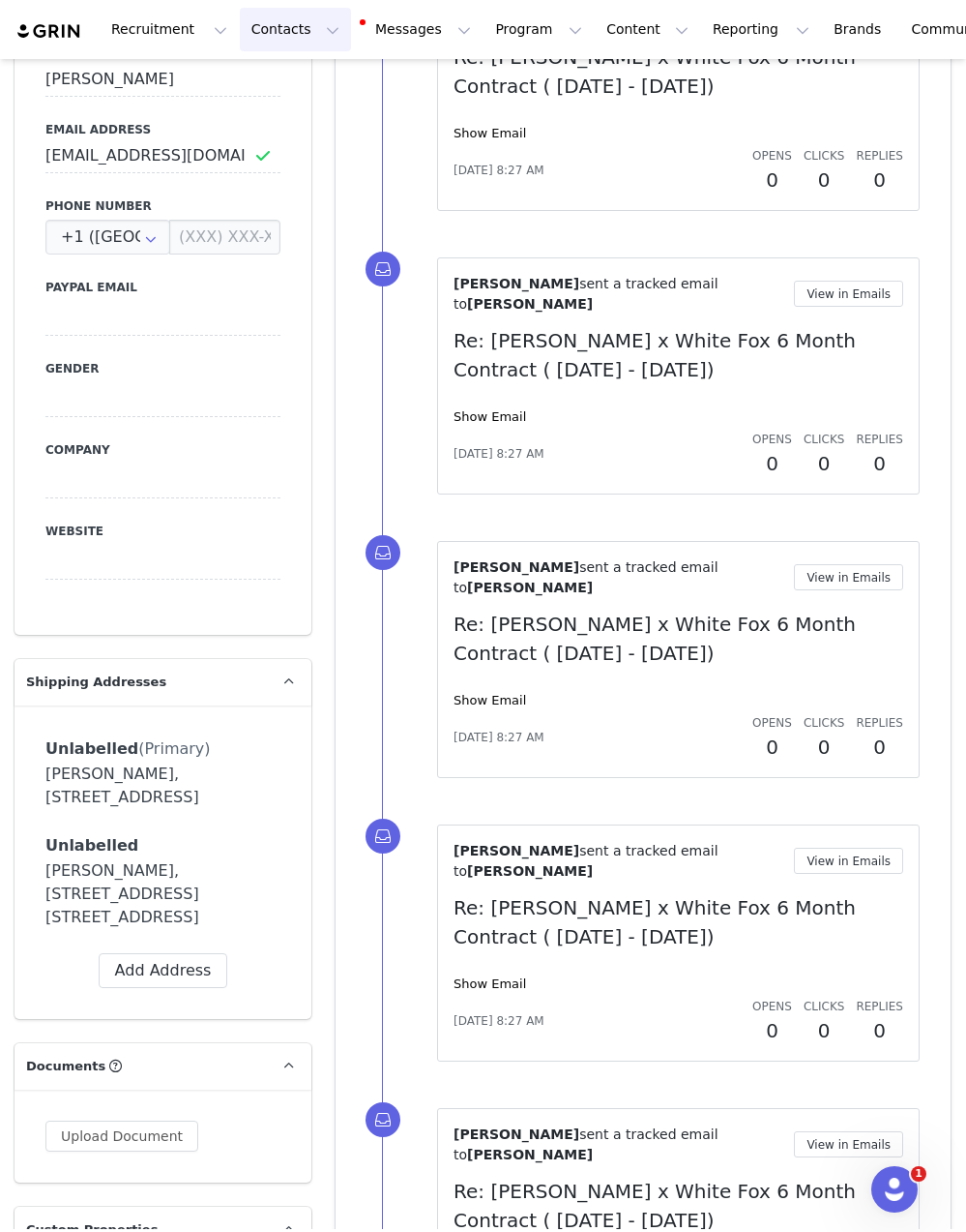
click at [301, 26] on button "Contacts Contacts" at bounding box center [295, 30] width 111 height 43
click at [273, 83] on p "Creators" at bounding box center [271, 86] width 58 height 21
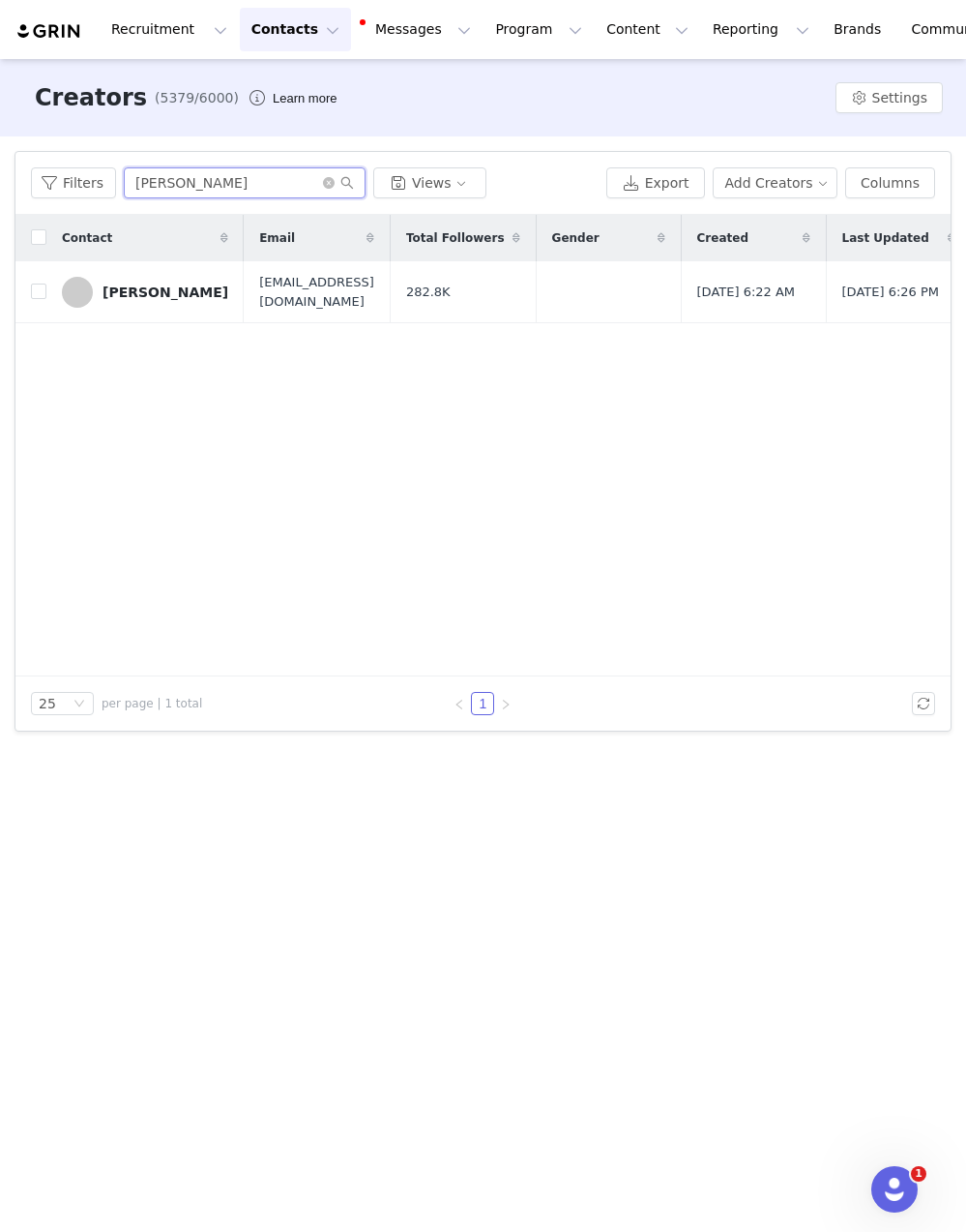
click at [236, 189] on input "[PERSON_NAME]" at bounding box center [245, 182] width 242 height 31
click at [236, 188] on input "[PERSON_NAME]" at bounding box center [245, 182] width 242 height 31
type input "rybka"
click at [174, 284] on div "The RybkaTwins" at bounding box center [163, 292] width 122 height 16
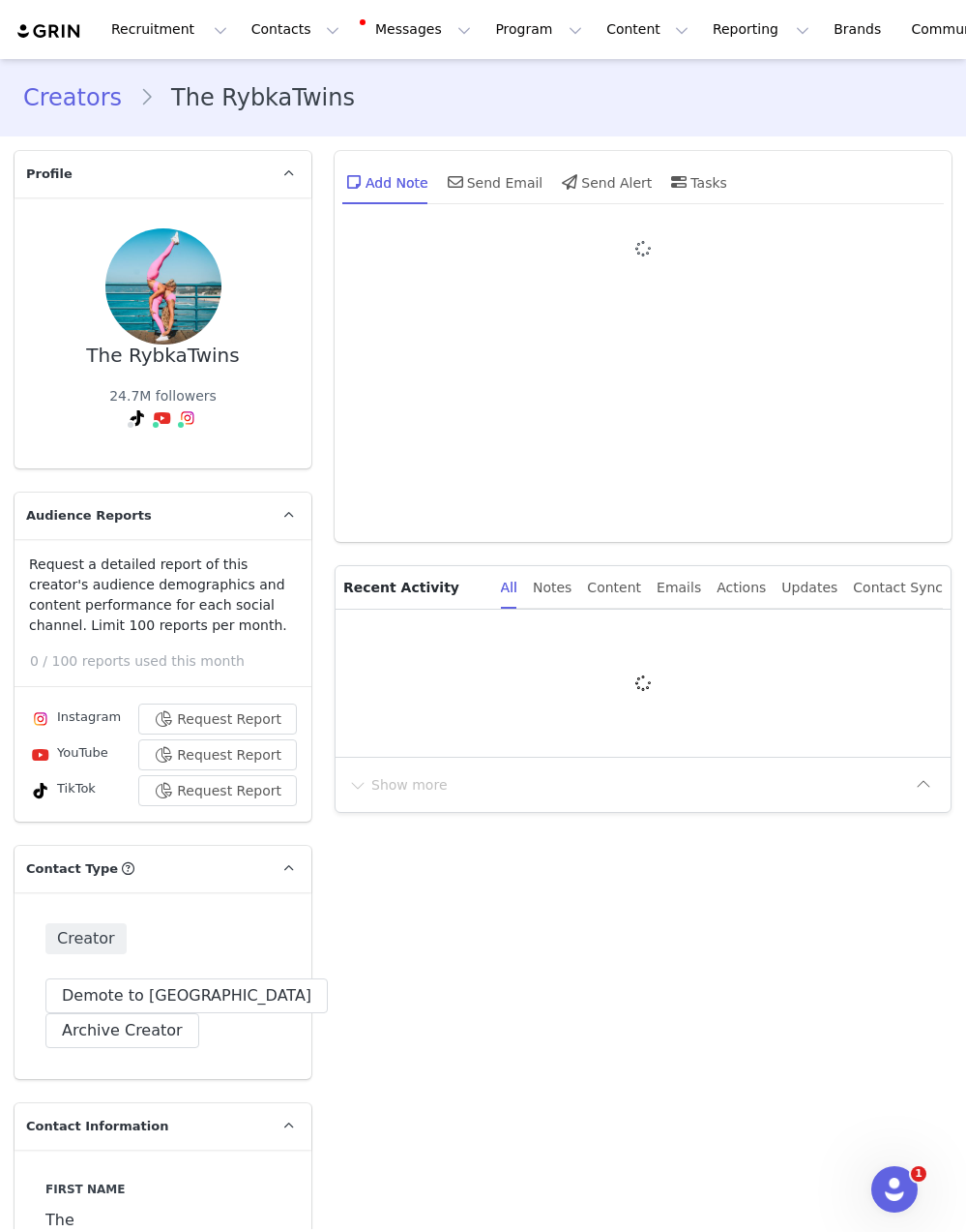
type input "+1 ([GEOGRAPHIC_DATA])"
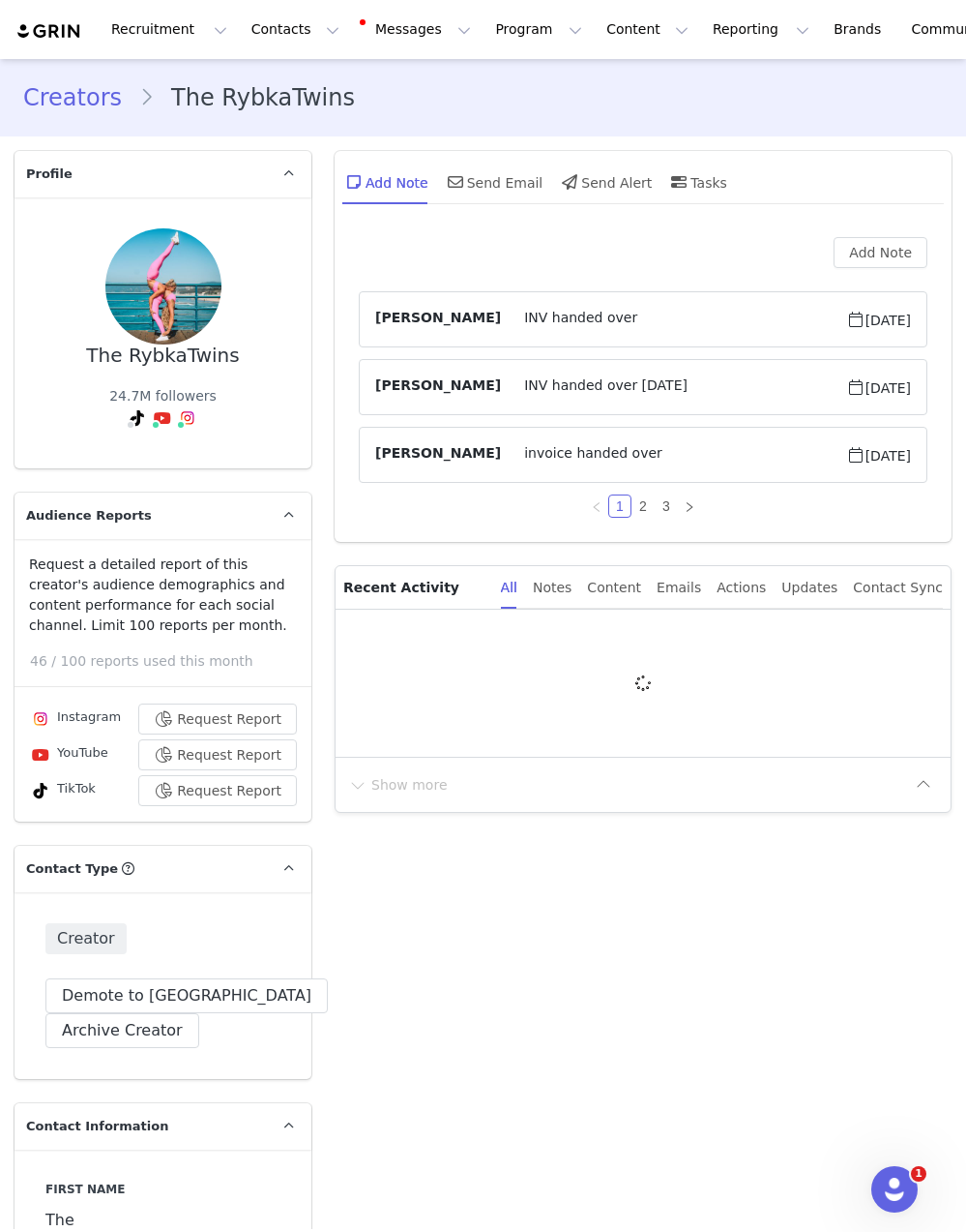
drag, startPoint x: 252, startPoint y: 244, endPoint x: 84, endPoint y: 239, distance: 168.1
click at [84, 244] on div "The RybkaTwins 24.7M followers" at bounding box center [162, 333] width 235 height 209
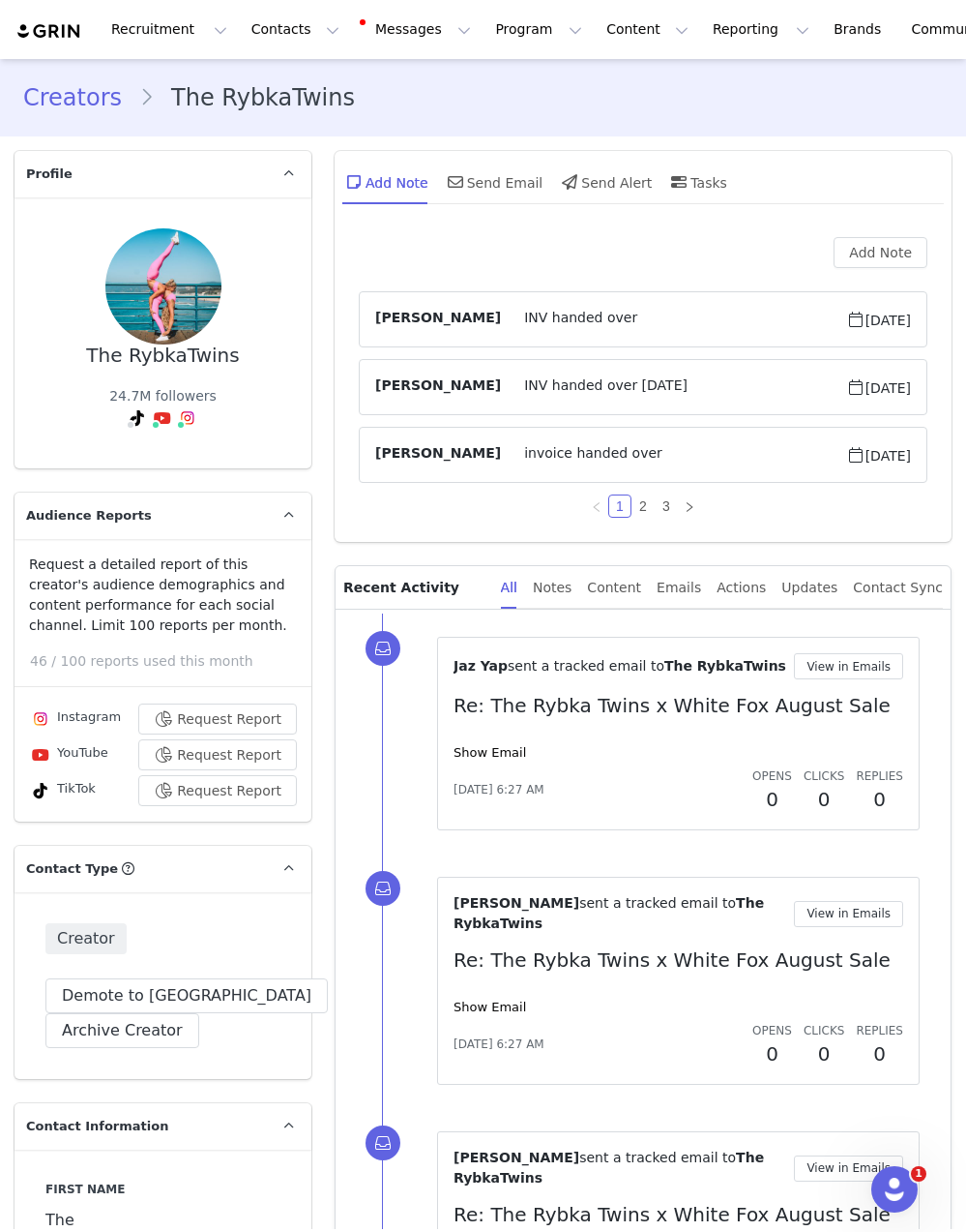
copy div "The RybkaTwins"
click at [878, 259] on button "Add Note" at bounding box center [879, 252] width 93 height 31
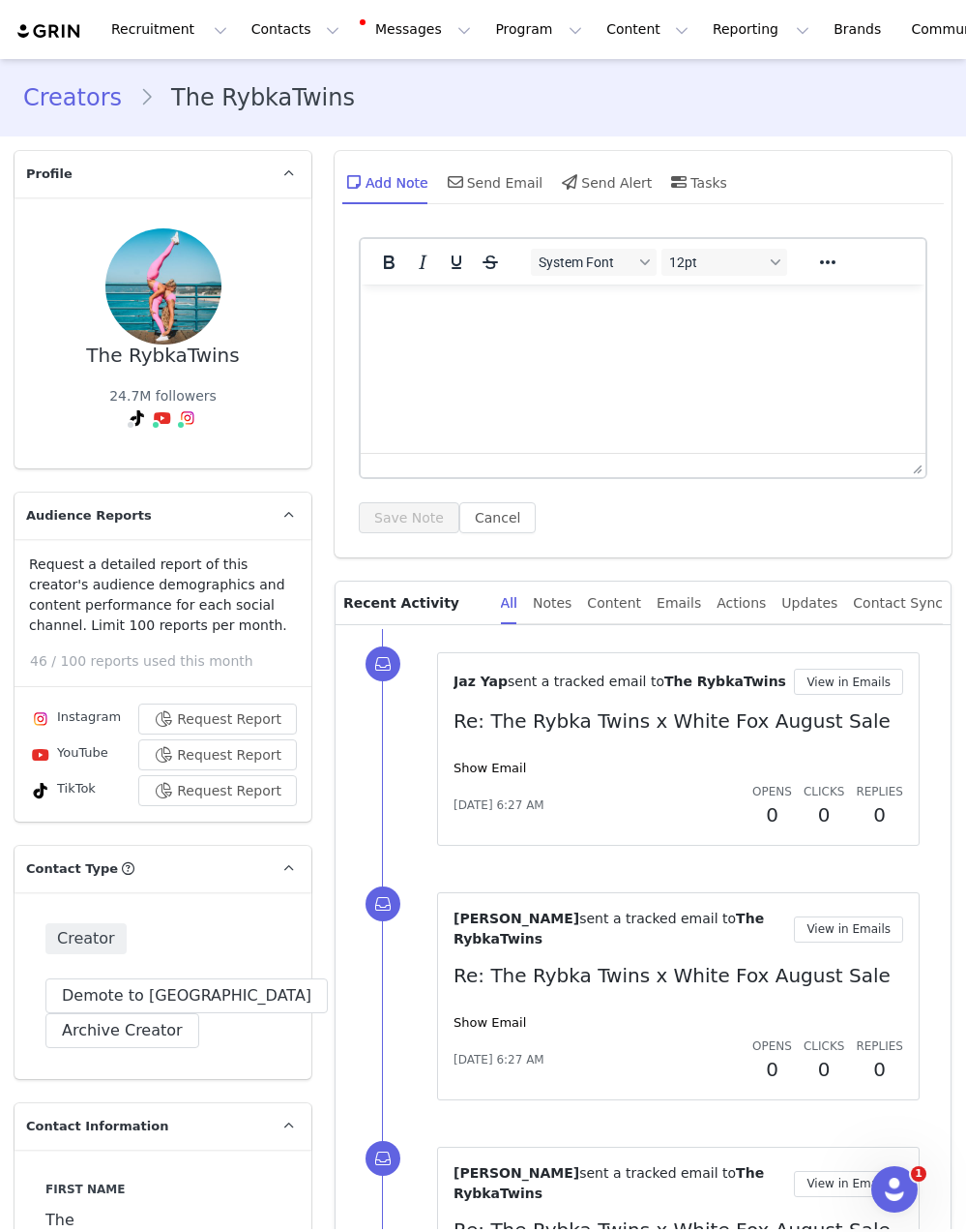
click at [705, 319] on p "Rich Text Area. Press ALT-0 for help." at bounding box center [642, 311] width 534 height 22
click at [407, 516] on button "Save Note" at bounding box center [409, 517] width 100 height 31
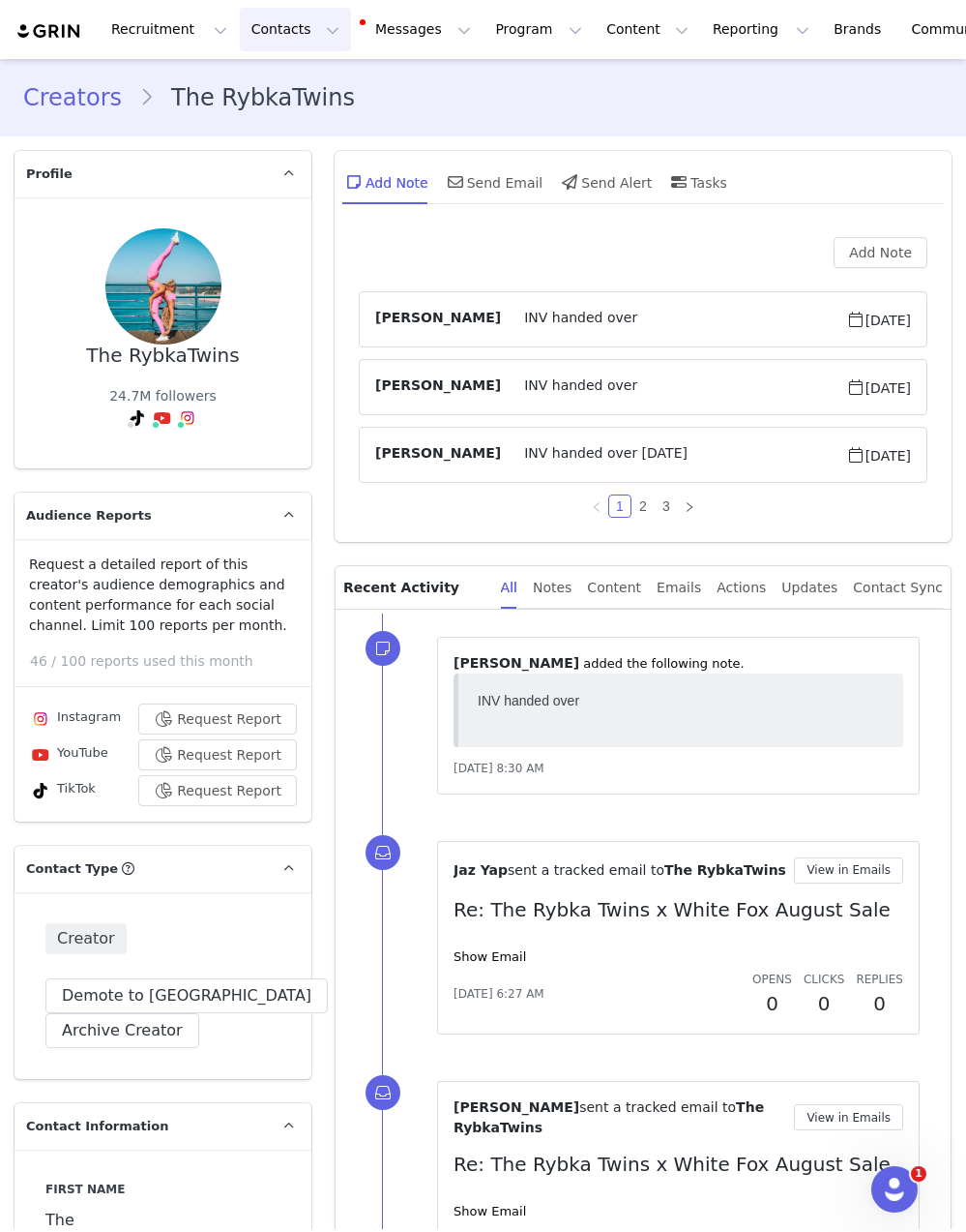
click at [272, 31] on button "Contacts Contacts" at bounding box center [295, 30] width 111 height 43
click at [270, 99] on link "Creators" at bounding box center [302, 86] width 152 height 35
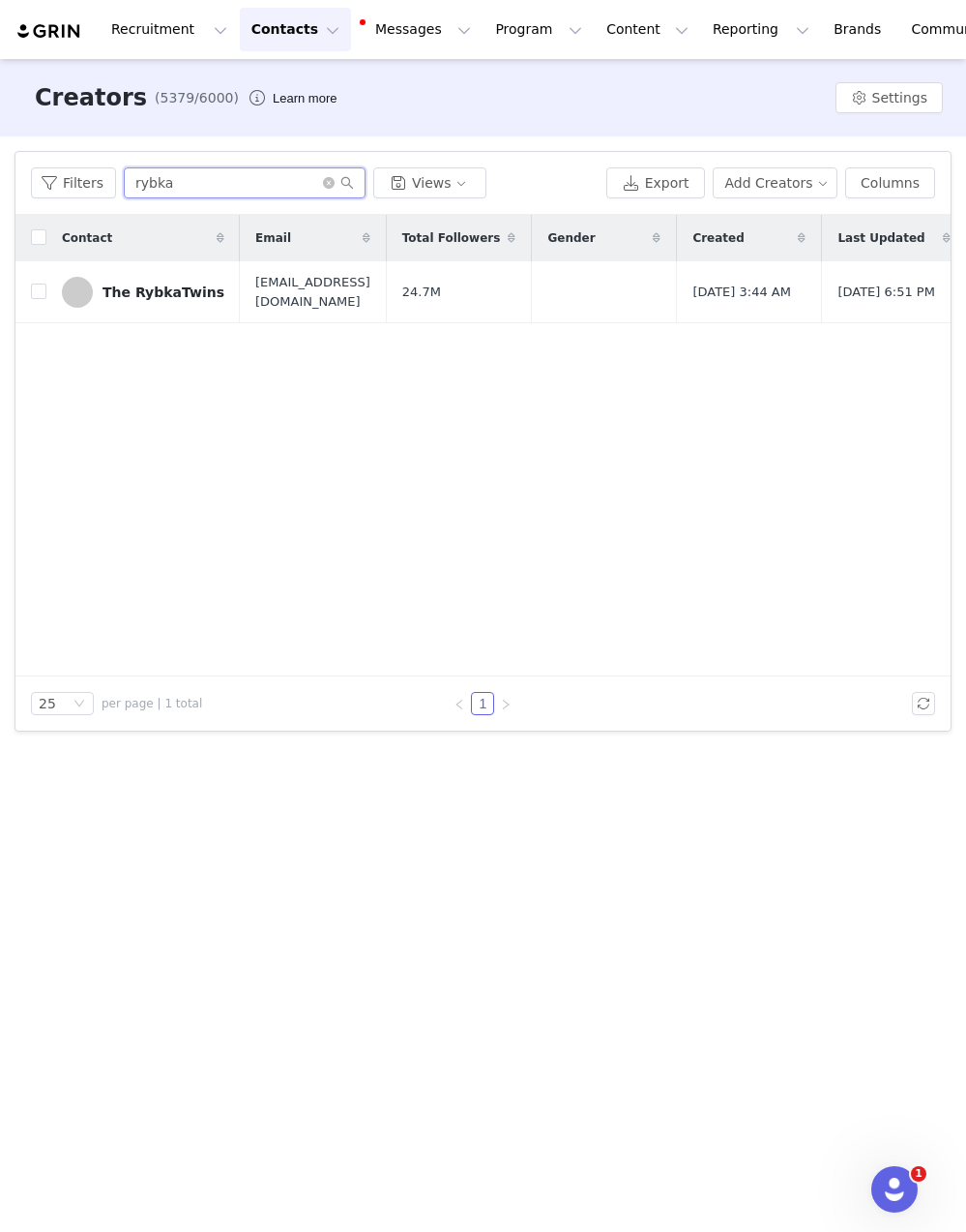
click at [213, 194] on input "rybka" at bounding box center [245, 182] width 242 height 31
click at [212, 194] on input "rybka" at bounding box center [245, 182] width 242 height 31
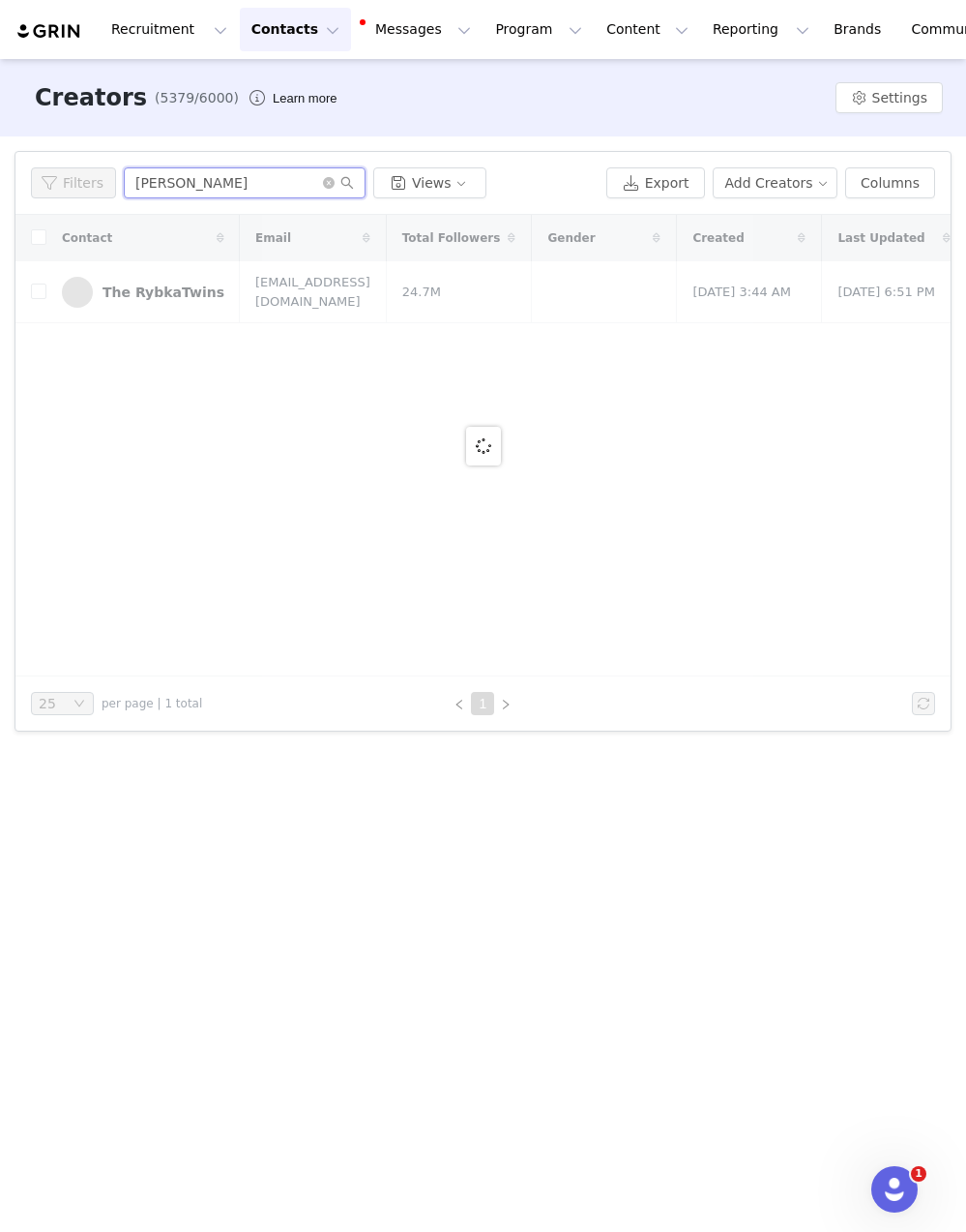
type input "[PERSON_NAME]"
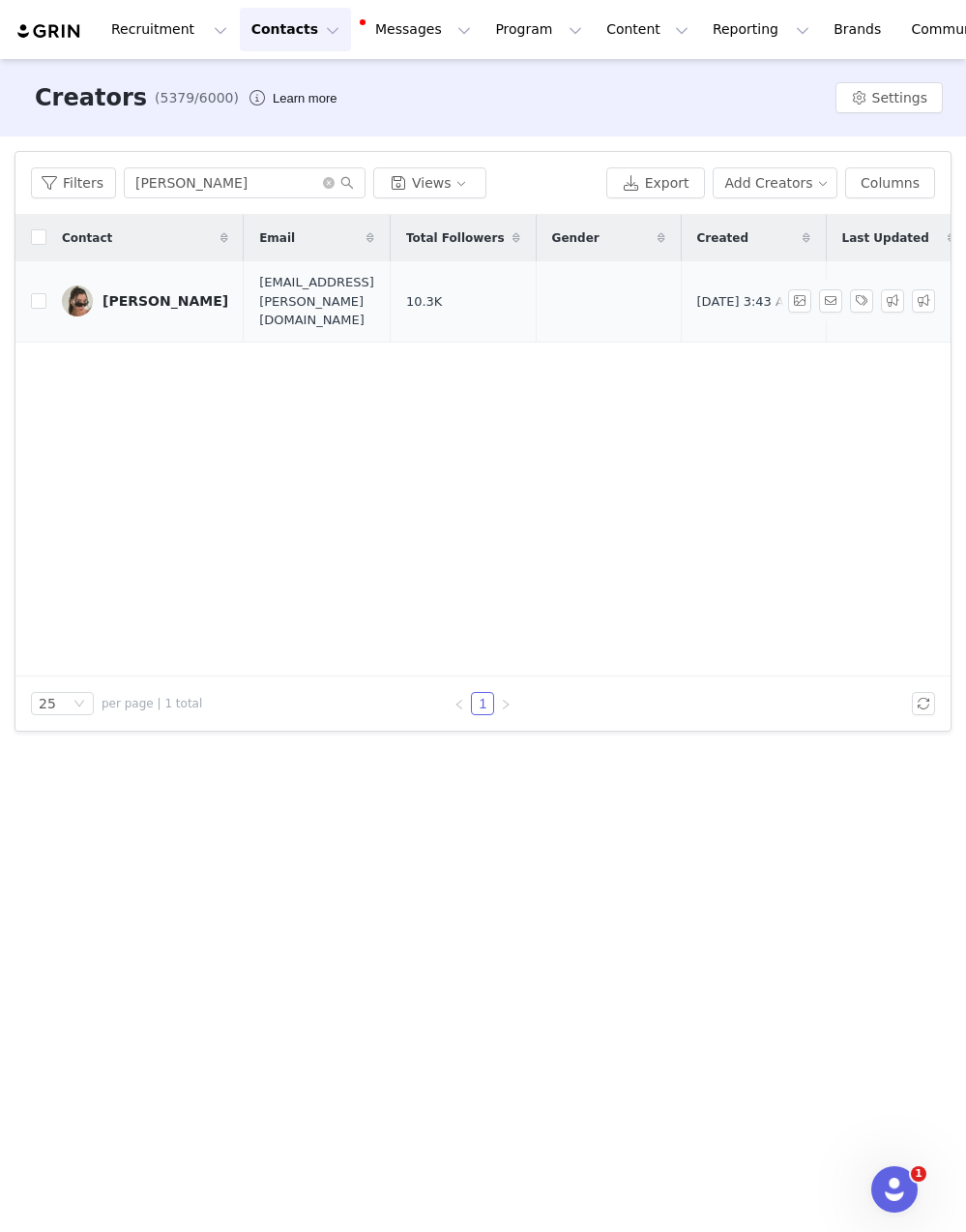
click at [102, 293] on div "[PERSON_NAME]" at bounding box center [165, 301] width 126 height 16
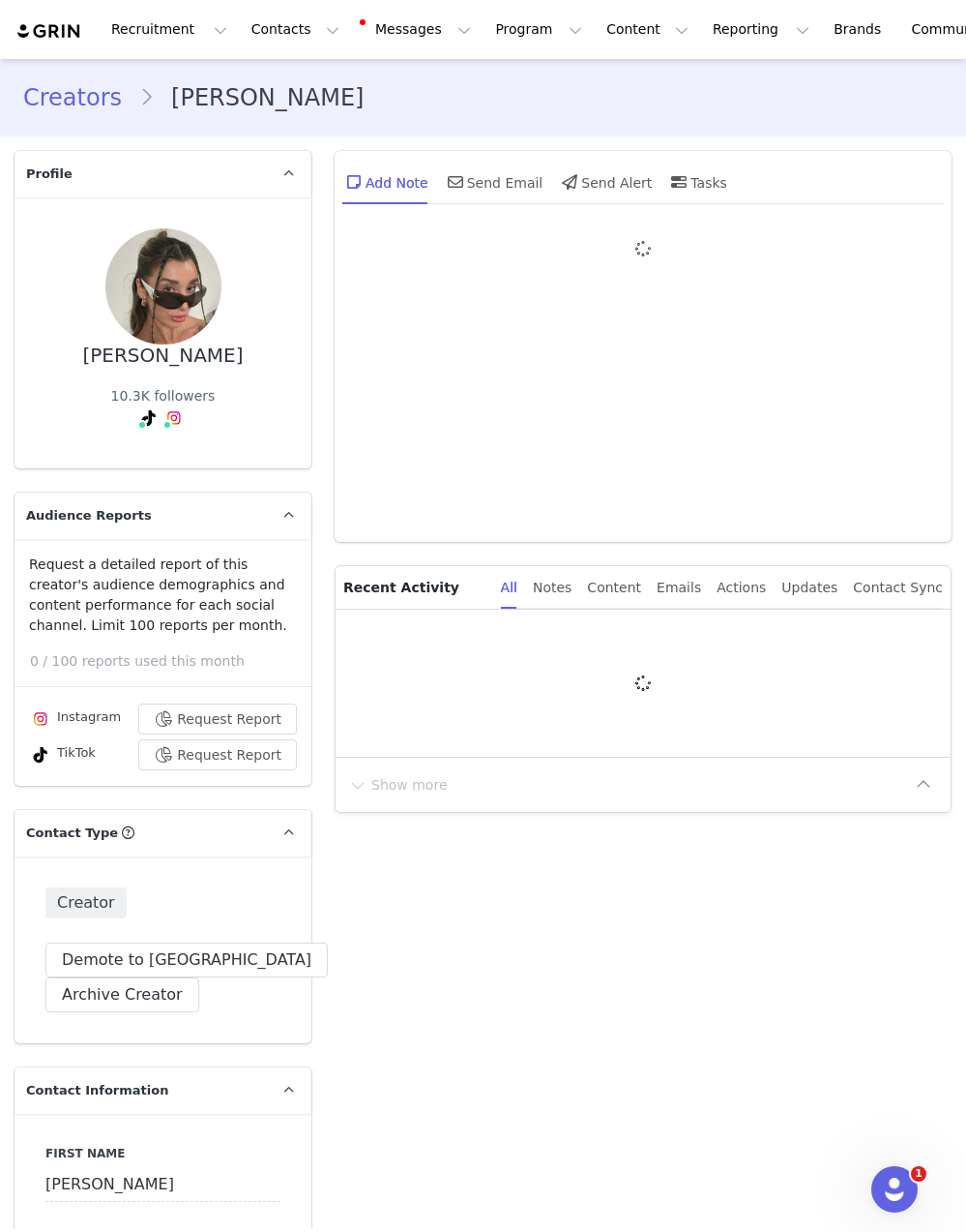
type input "+61 ([GEOGRAPHIC_DATA])"
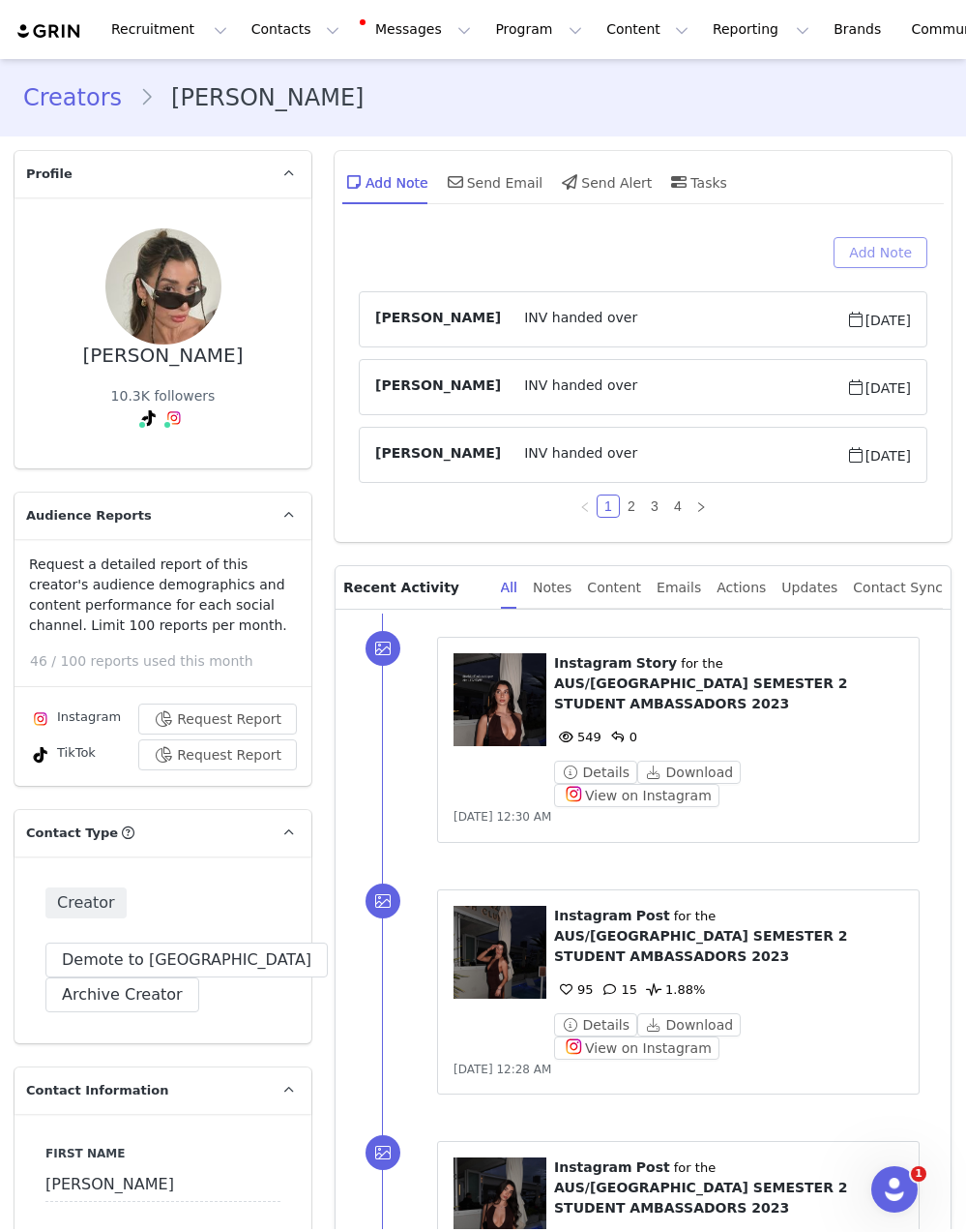
click at [886, 244] on button "Add Note" at bounding box center [879, 252] width 93 height 31
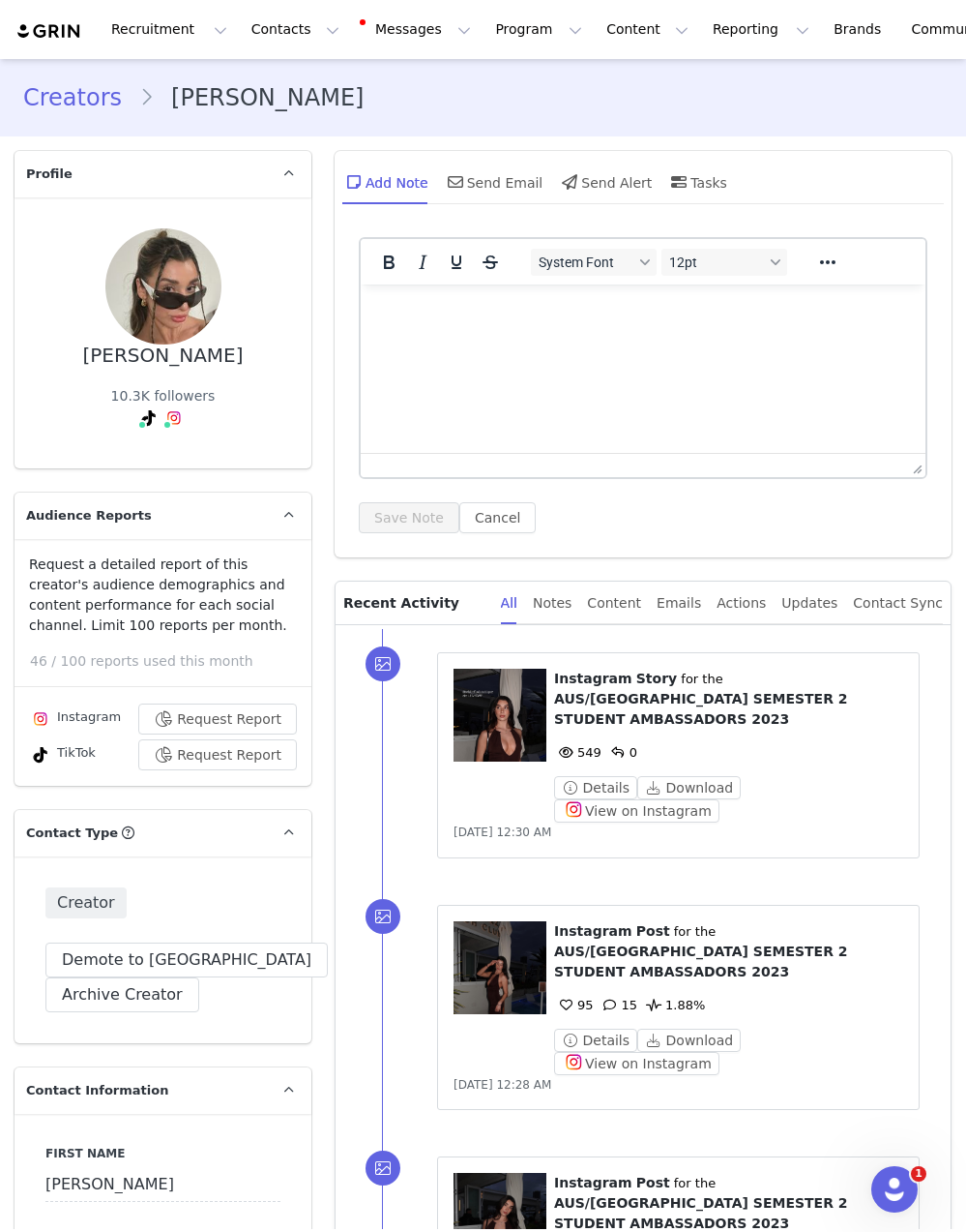
click at [688, 337] on html at bounding box center [643, 310] width 565 height 52
click at [391, 528] on button "Save Note" at bounding box center [409, 517] width 100 height 31
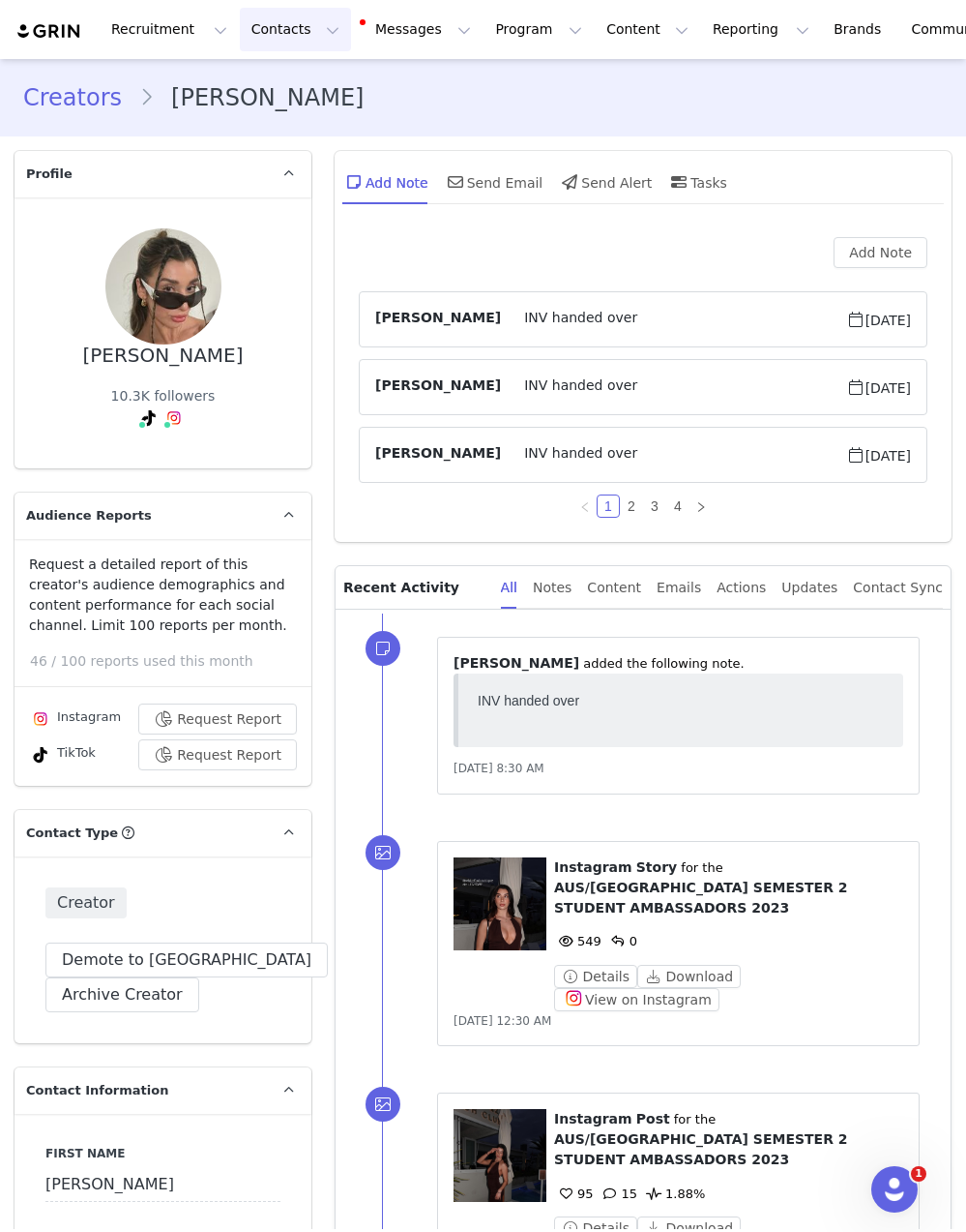
click at [269, 15] on button "Contacts Contacts" at bounding box center [295, 30] width 111 height 43
click at [296, 89] on div "Creators" at bounding box center [303, 86] width 130 height 21
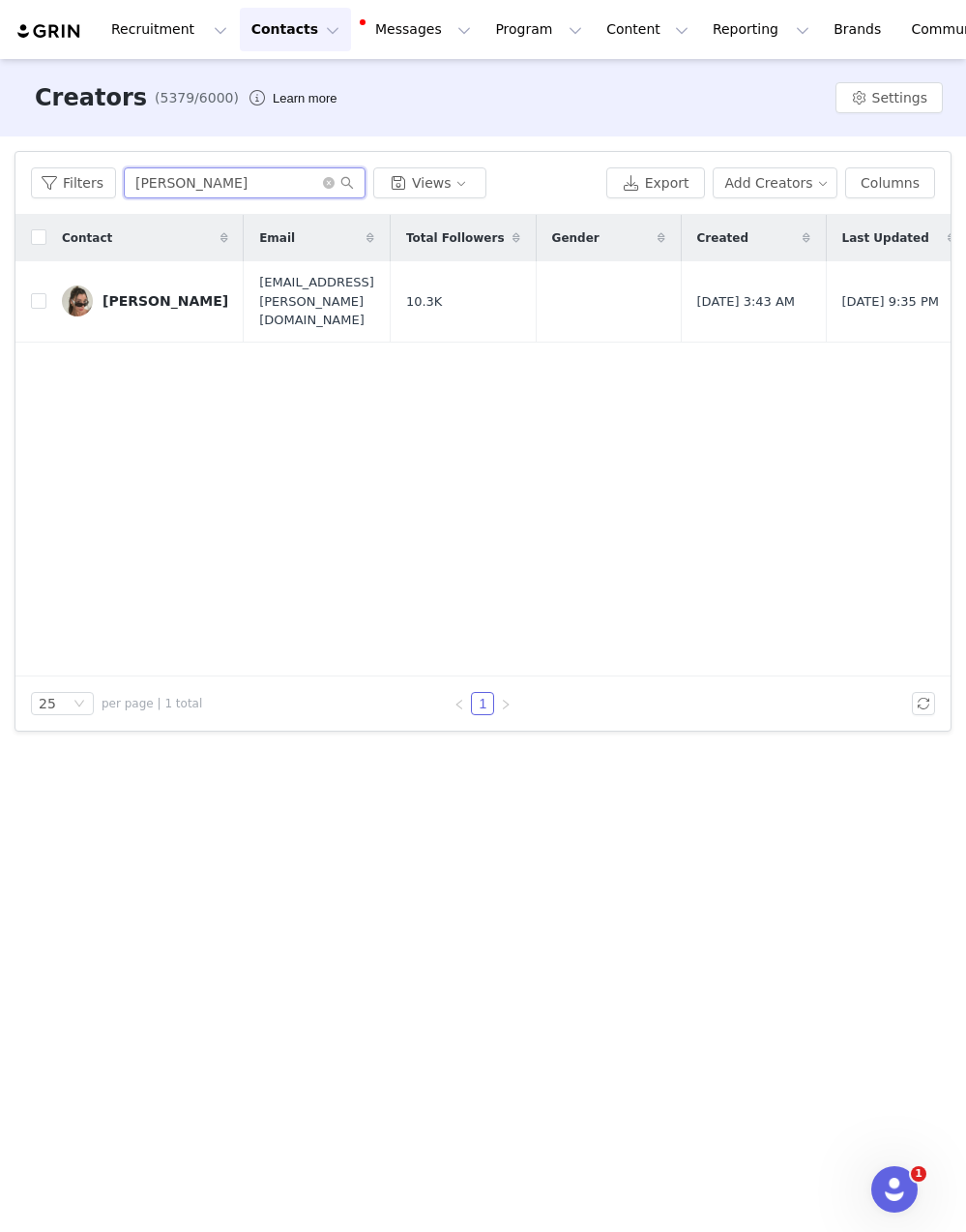
click at [252, 174] on input "[PERSON_NAME]" at bounding box center [245, 182] width 242 height 31
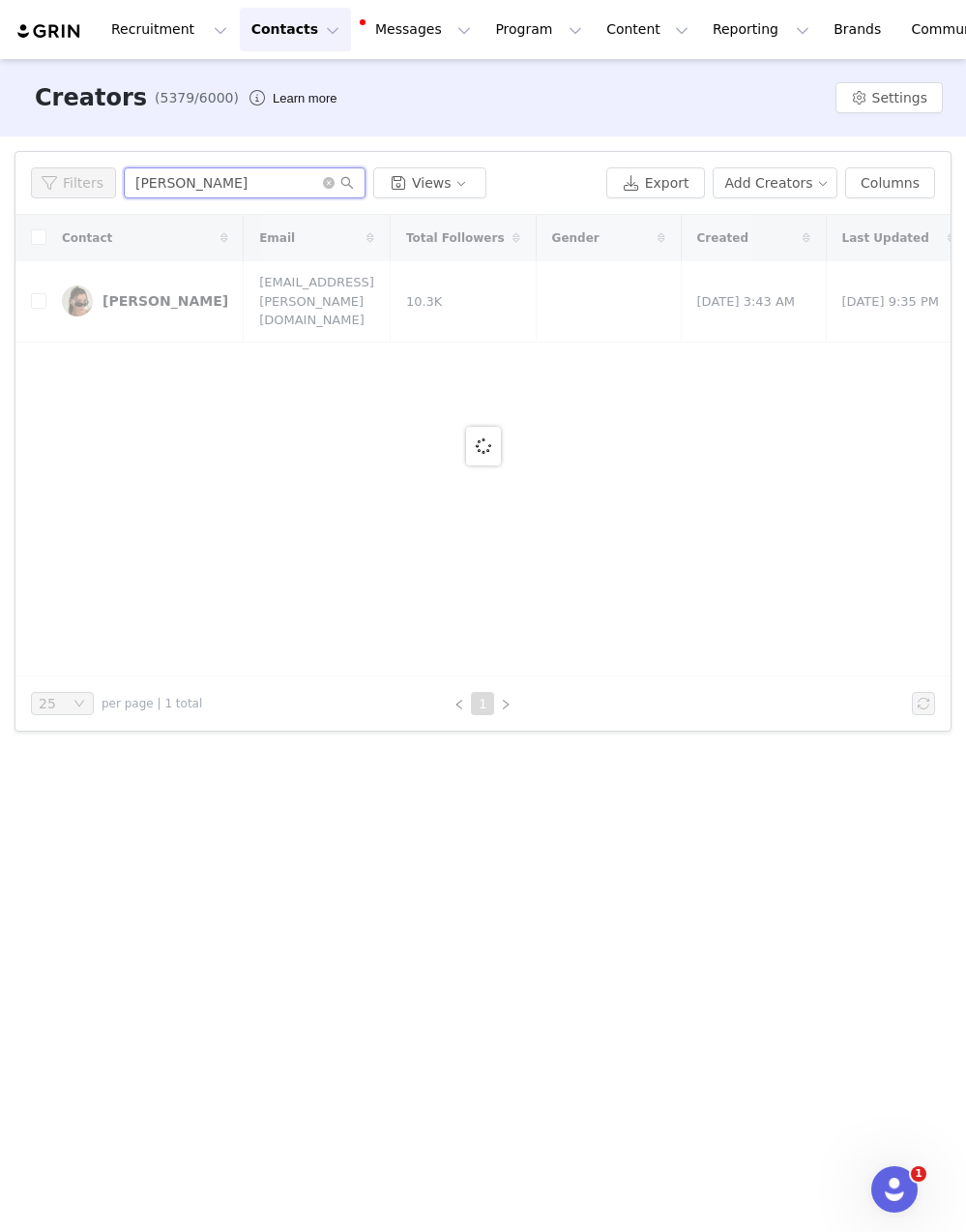
type input "[PERSON_NAME]"
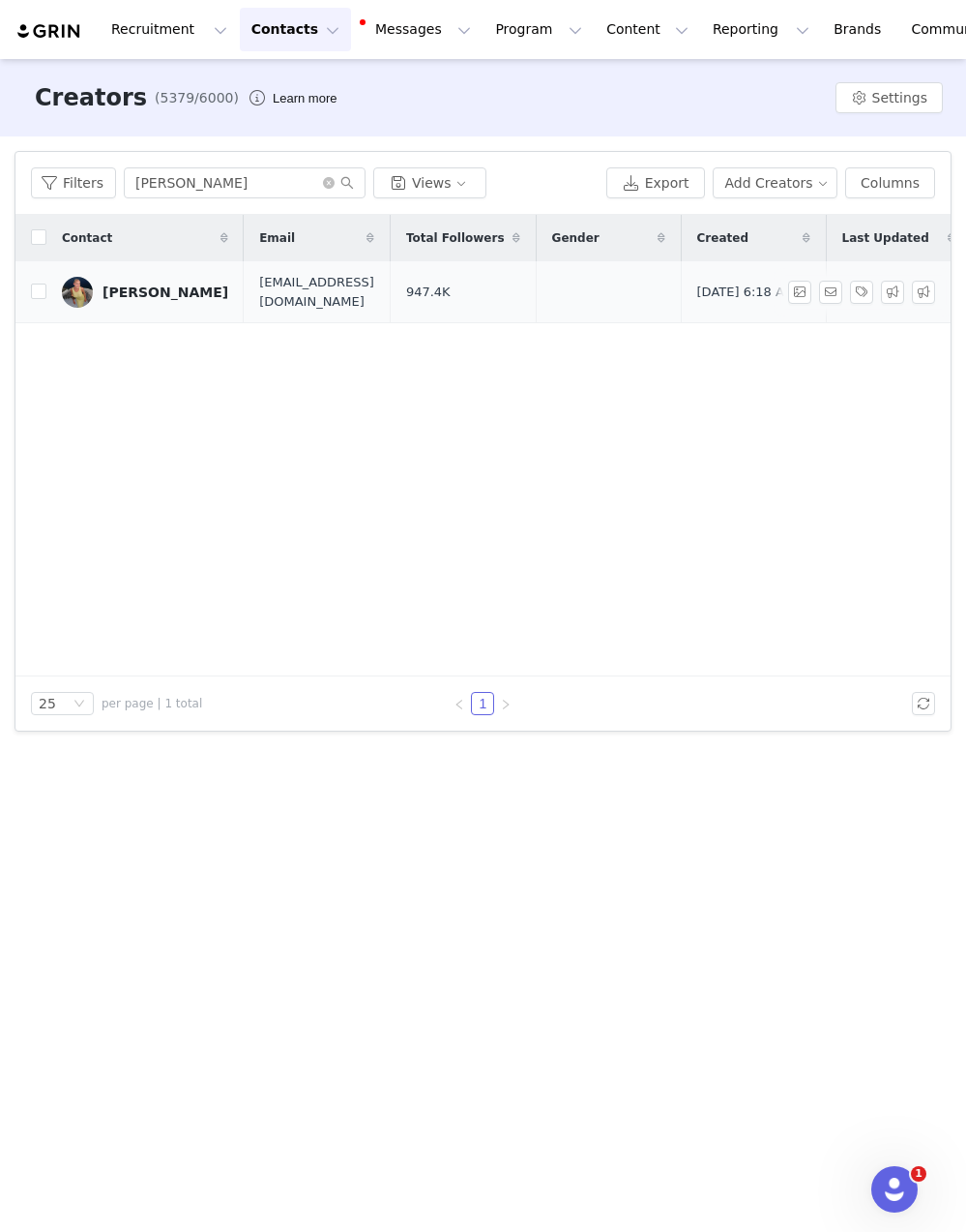
click at [105, 289] on div "[PERSON_NAME]" at bounding box center [165, 292] width 126 height 16
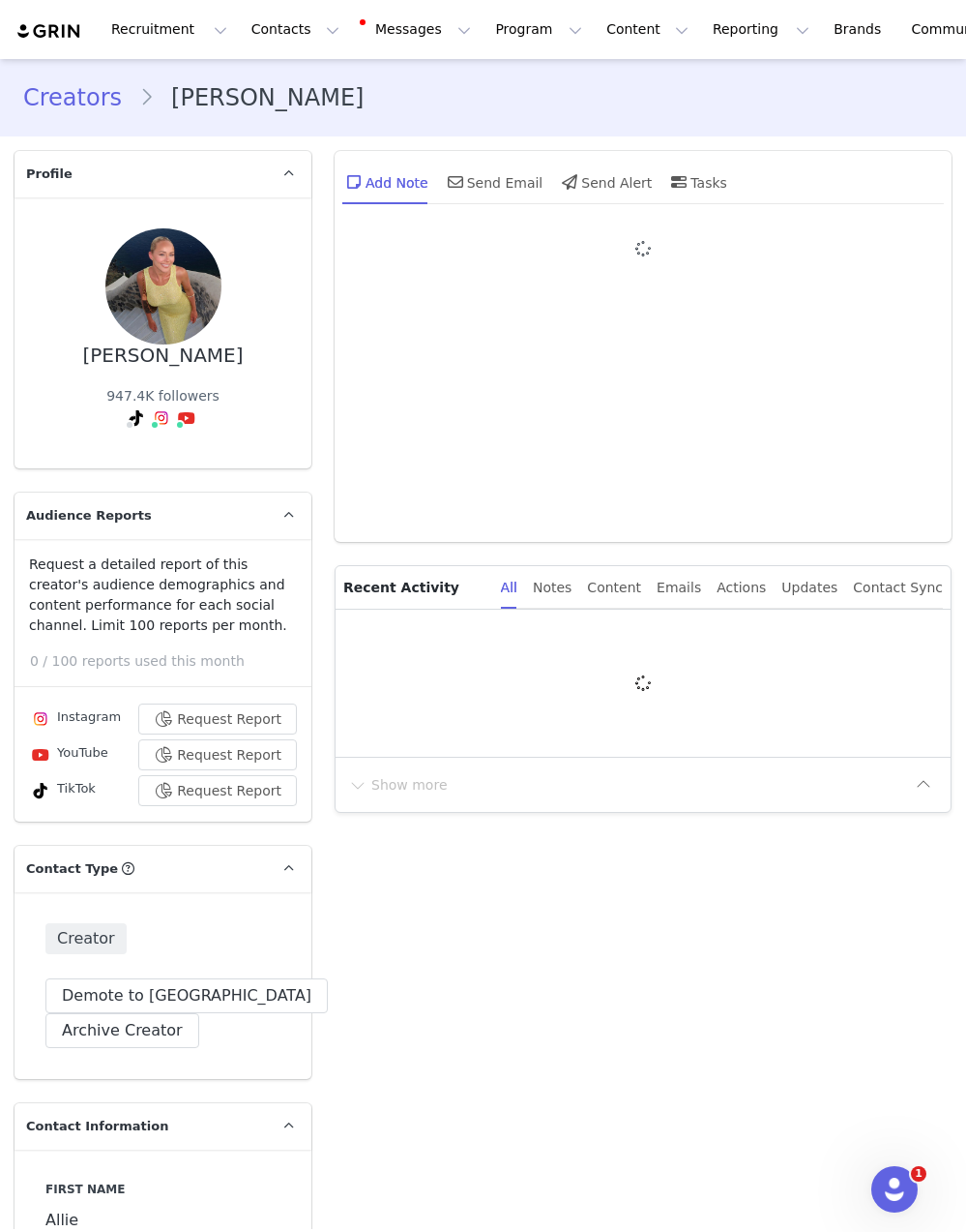
type input "+1 ([GEOGRAPHIC_DATA])"
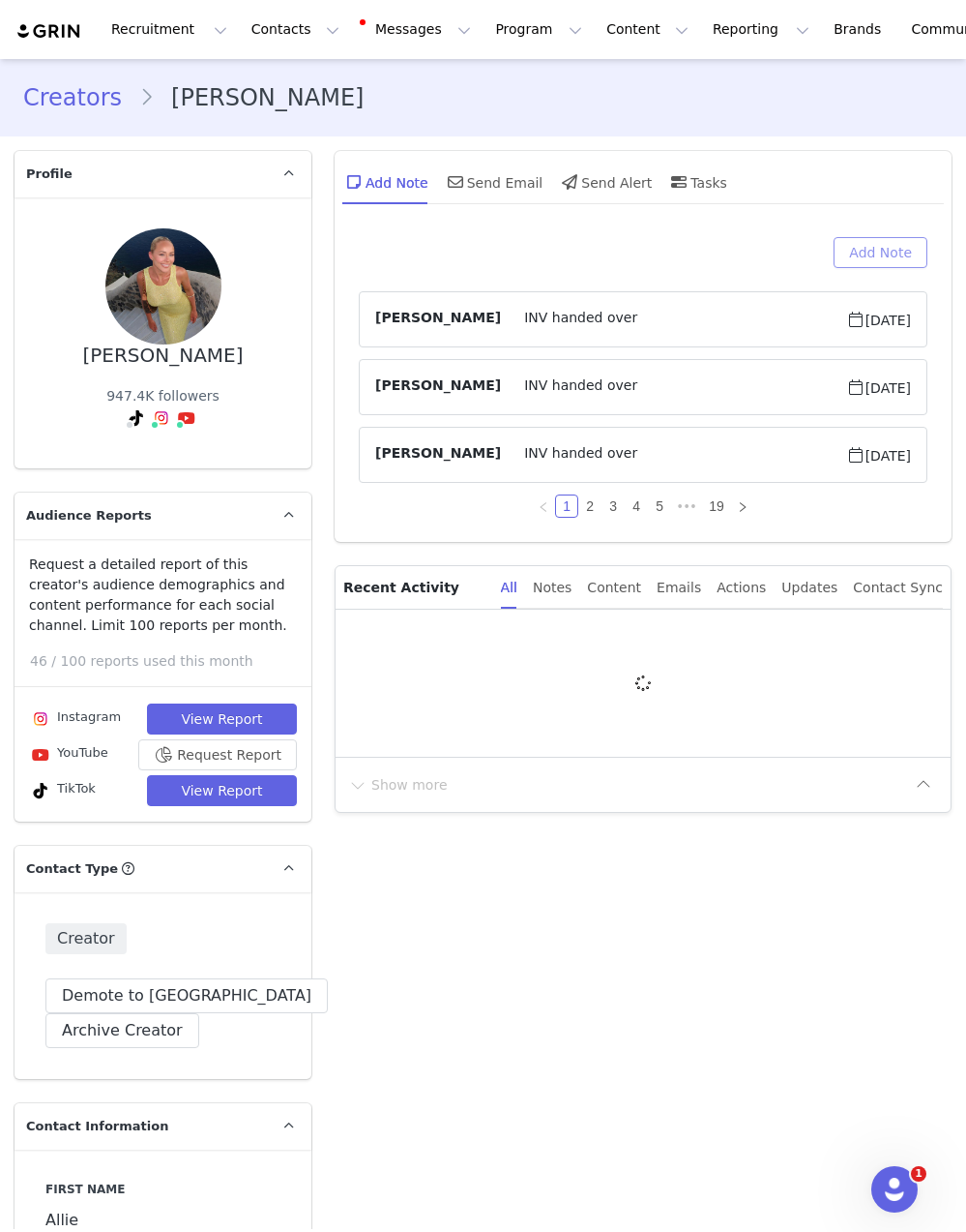
click at [860, 251] on button "Add Note" at bounding box center [879, 252] width 93 height 31
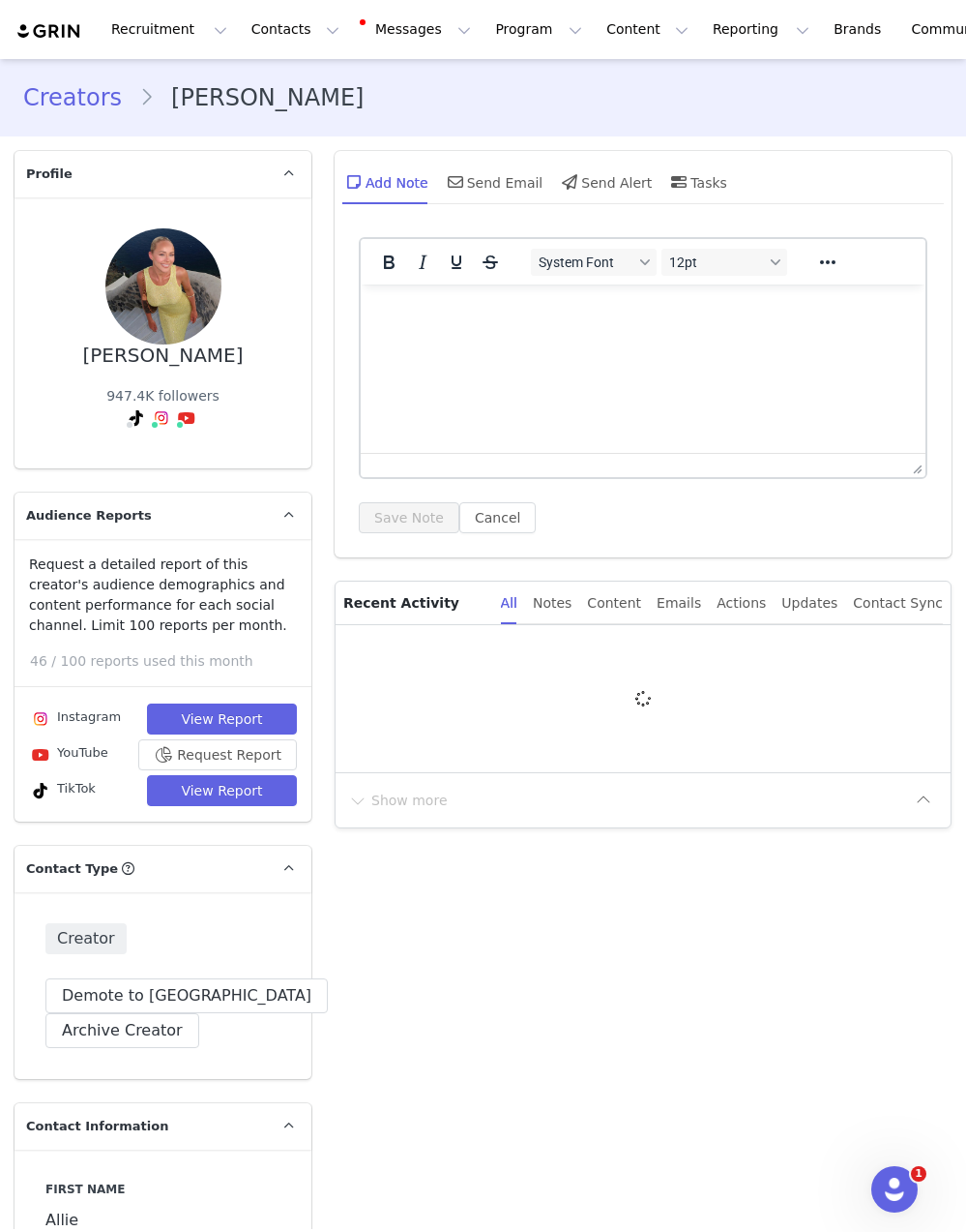
click at [605, 337] on html at bounding box center [643, 310] width 565 height 52
click at [393, 522] on button "Save Note" at bounding box center [409, 517] width 100 height 31
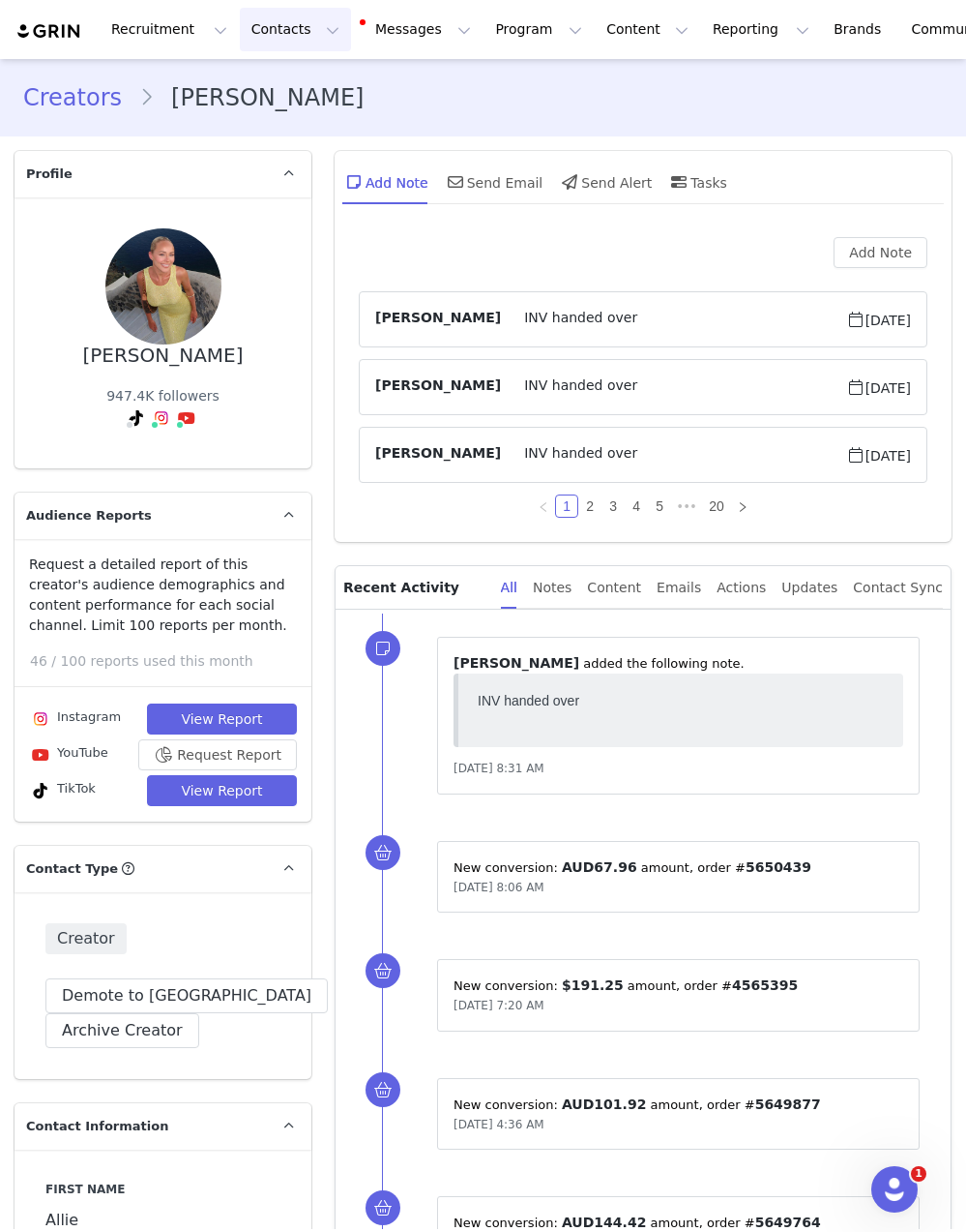
click at [279, 28] on button "Contacts Contacts" at bounding box center [295, 30] width 111 height 43
click at [277, 93] on p "Creators" at bounding box center [271, 86] width 58 height 21
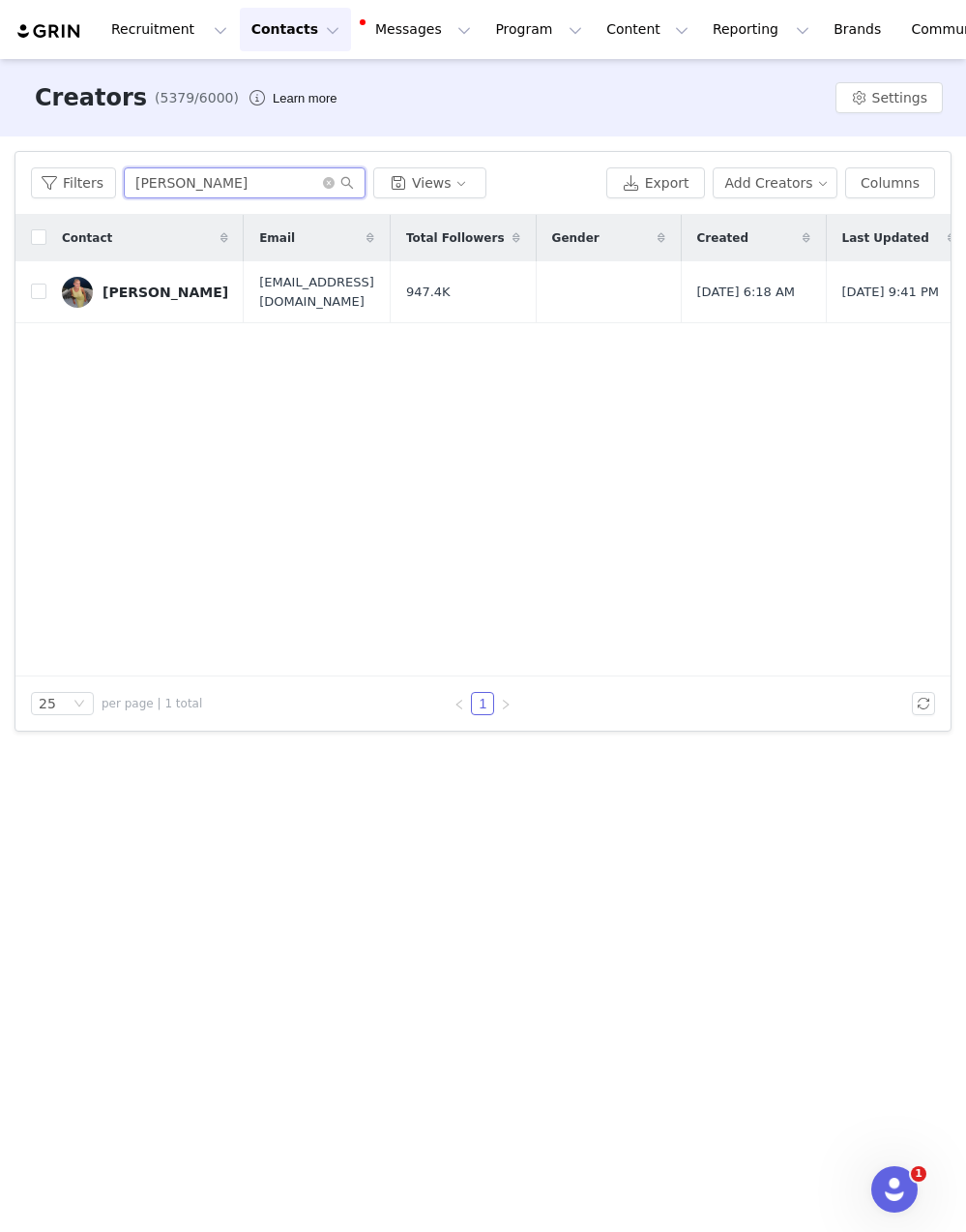
click at [183, 184] on input "[PERSON_NAME]" at bounding box center [245, 182] width 242 height 31
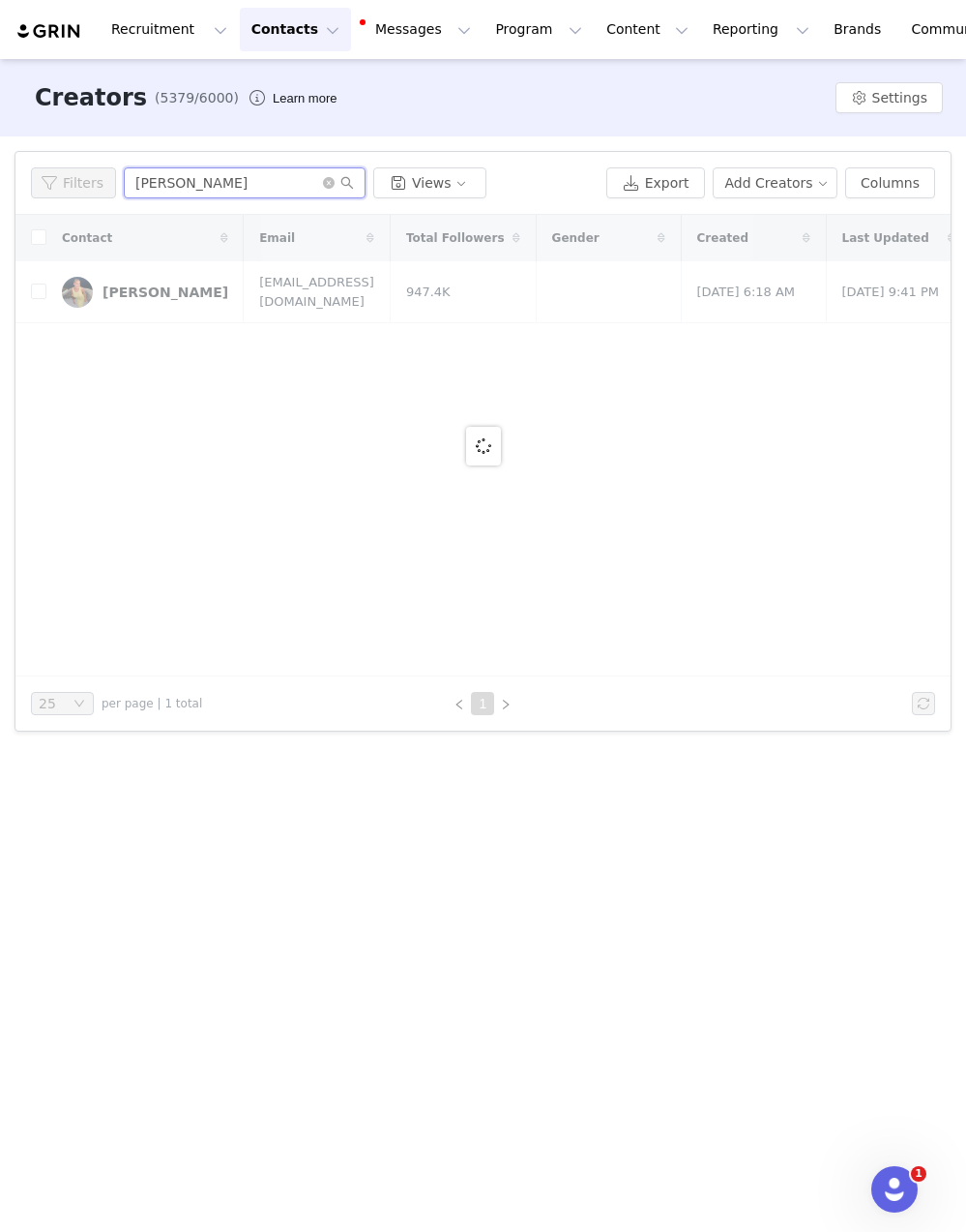
type input "[PERSON_NAME]"
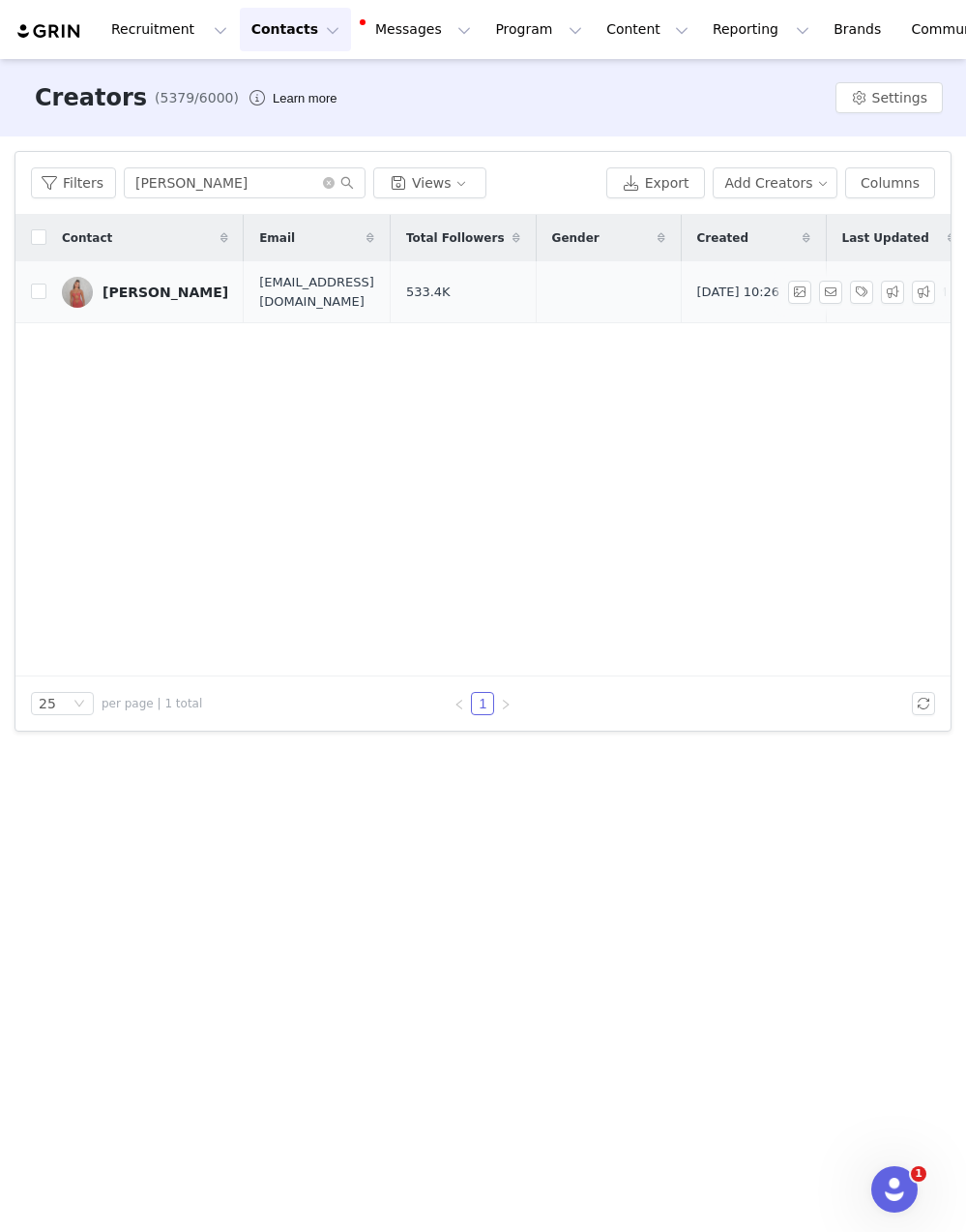
click at [175, 297] on div "[PERSON_NAME]" at bounding box center [165, 292] width 126 height 16
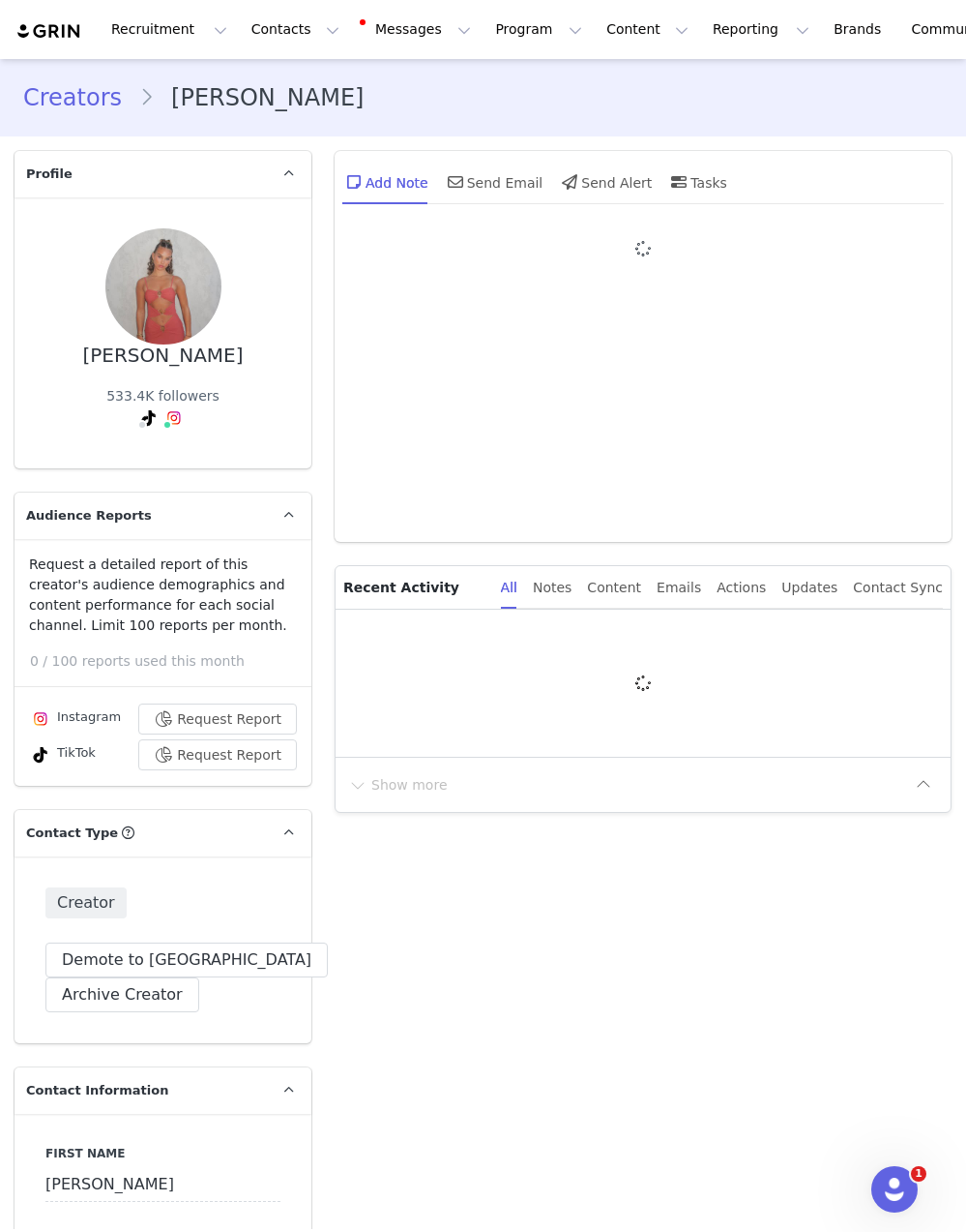
type input "+1 ([GEOGRAPHIC_DATA])"
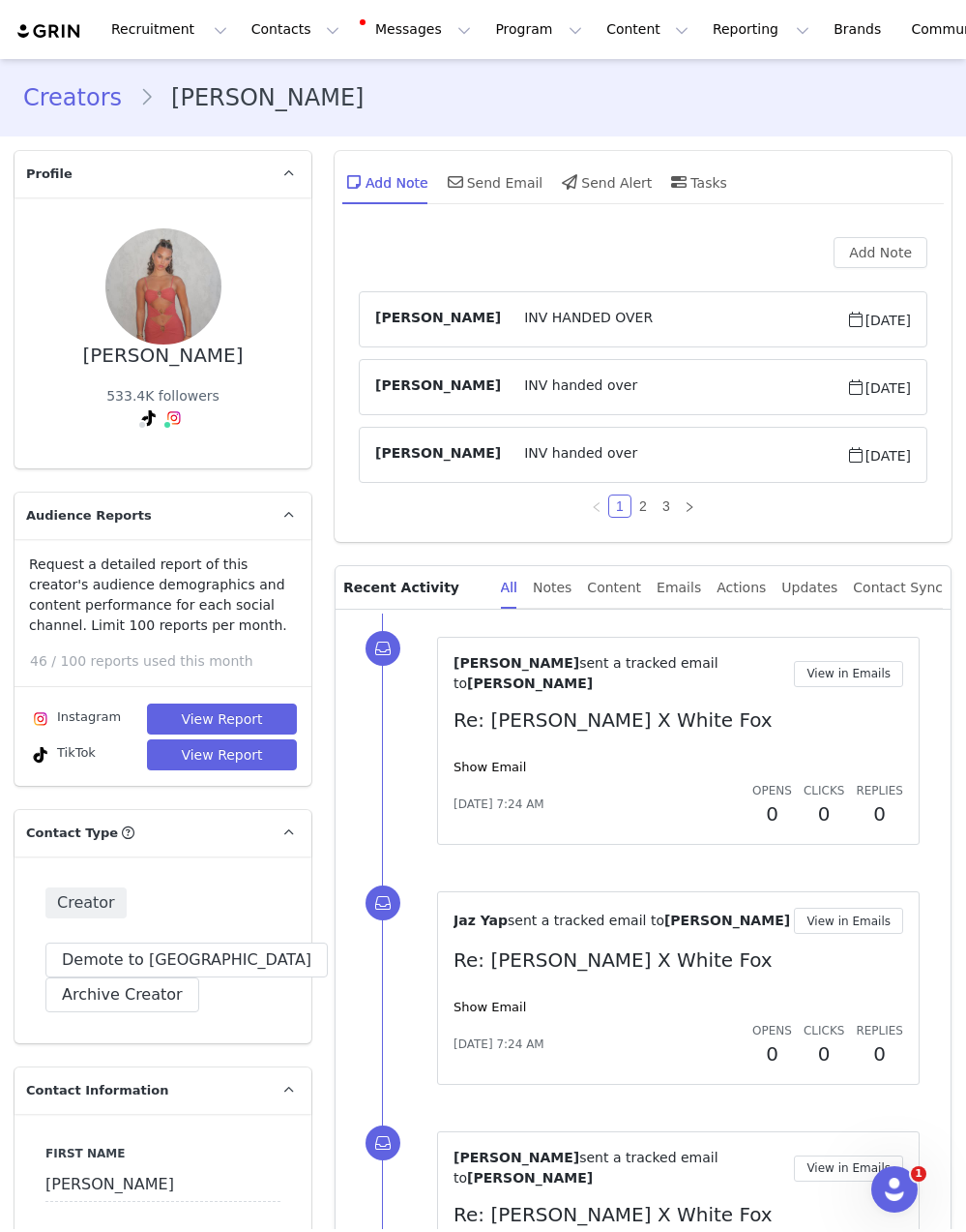
drag, startPoint x: 275, startPoint y: 365, endPoint x: 75, endPoint y: 356, distance: 200.2
click at [74, 360] on div "[PERSON_NAME] 533.4K followers" at bounding box center [163, 333] width 297 height 271
copy div "[PERSON_NAME]"
click at [878, 241] on button "Add Note" at bounding box center [879, 252] width 93 height 31
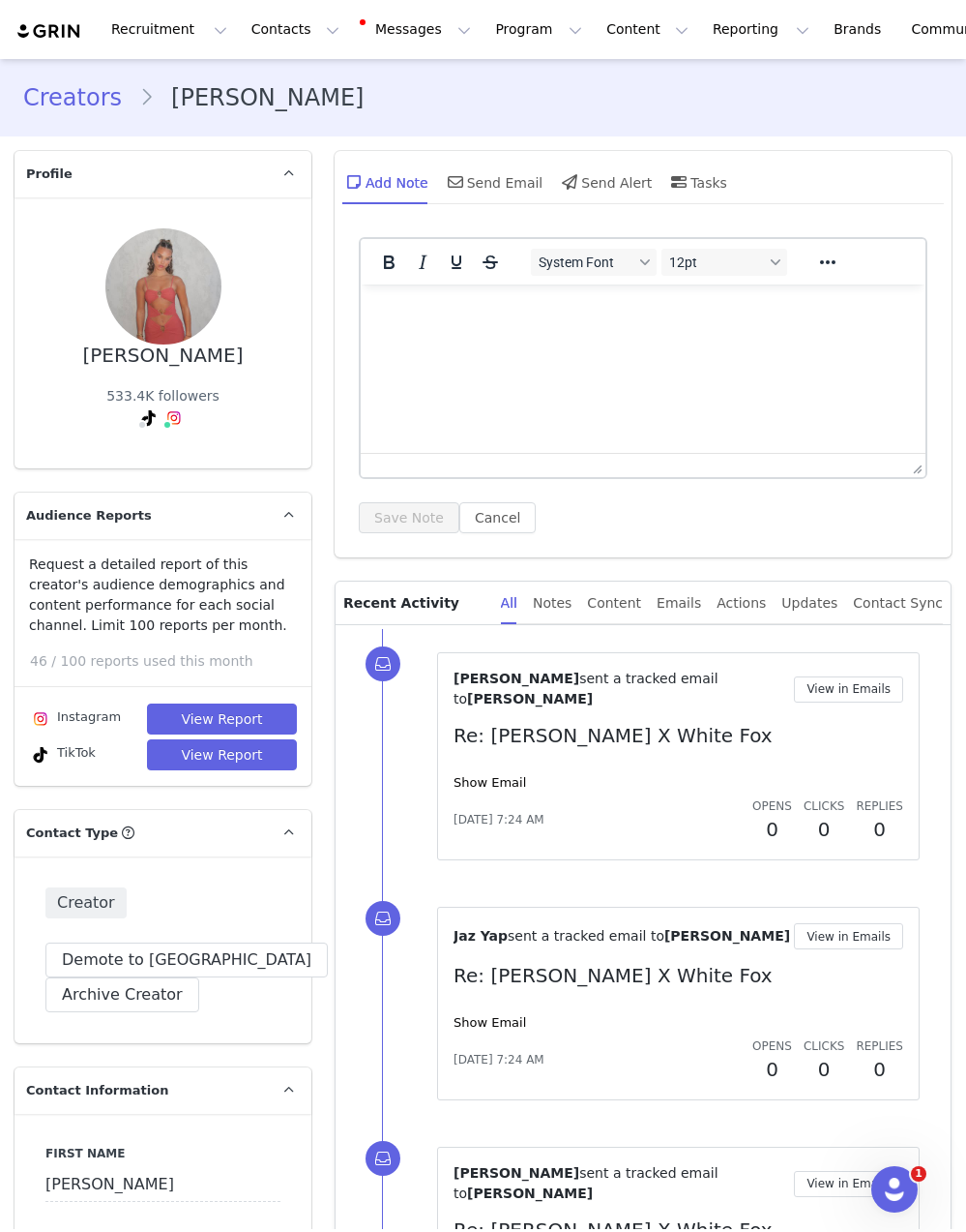
click at [629, 337] on html at bounding box center [643, 310] width 565 height 52
click at [408, 513] on button "Save Note" at bounding box center [409, 517] width 100 height 31
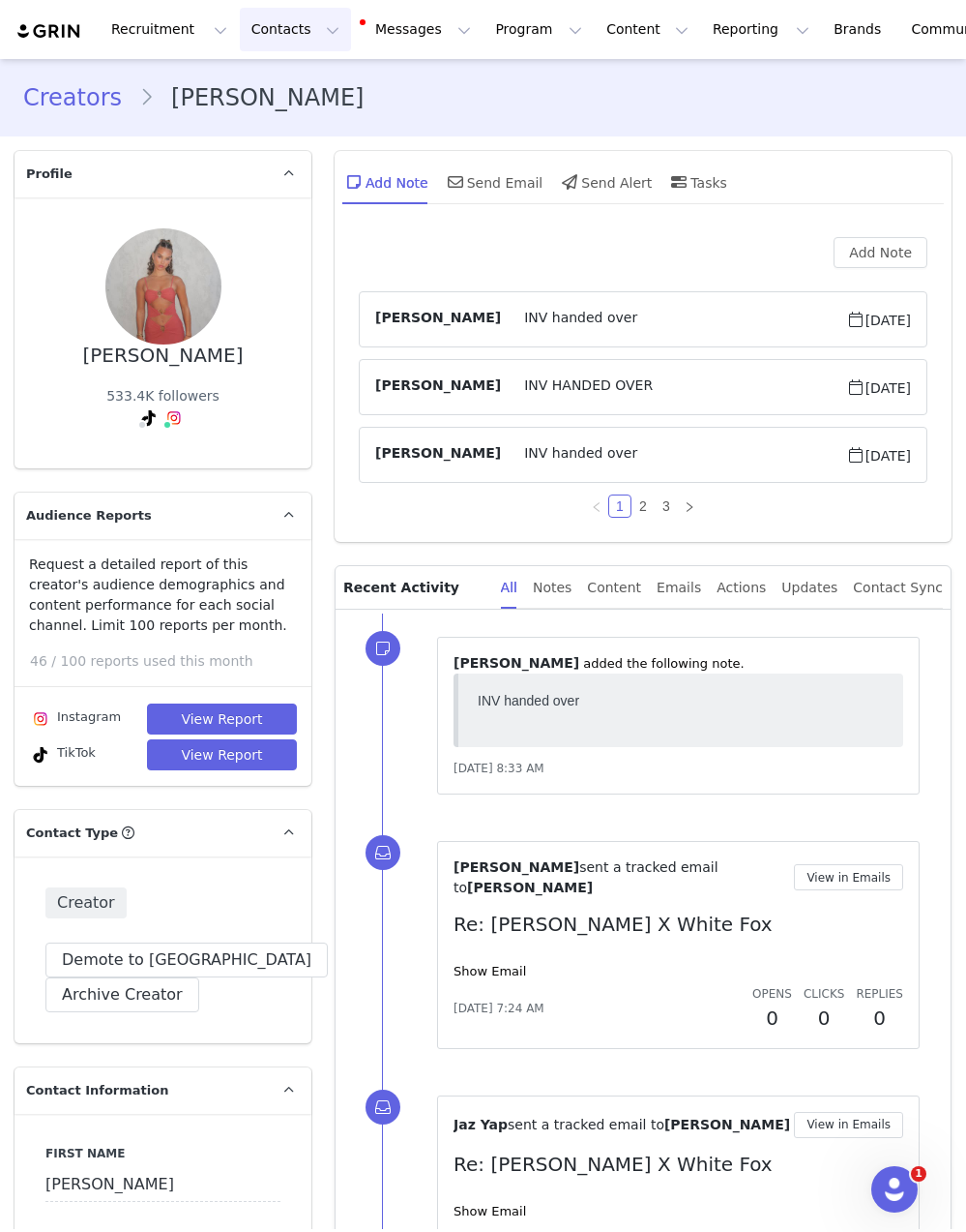
click at [301, 25] on button "Contacts Contacts" at bounding box center [295, 30] width 111 height 43
click at [304, 87] on div "Creators" at bounding box center [303, 86] width 130 height 21
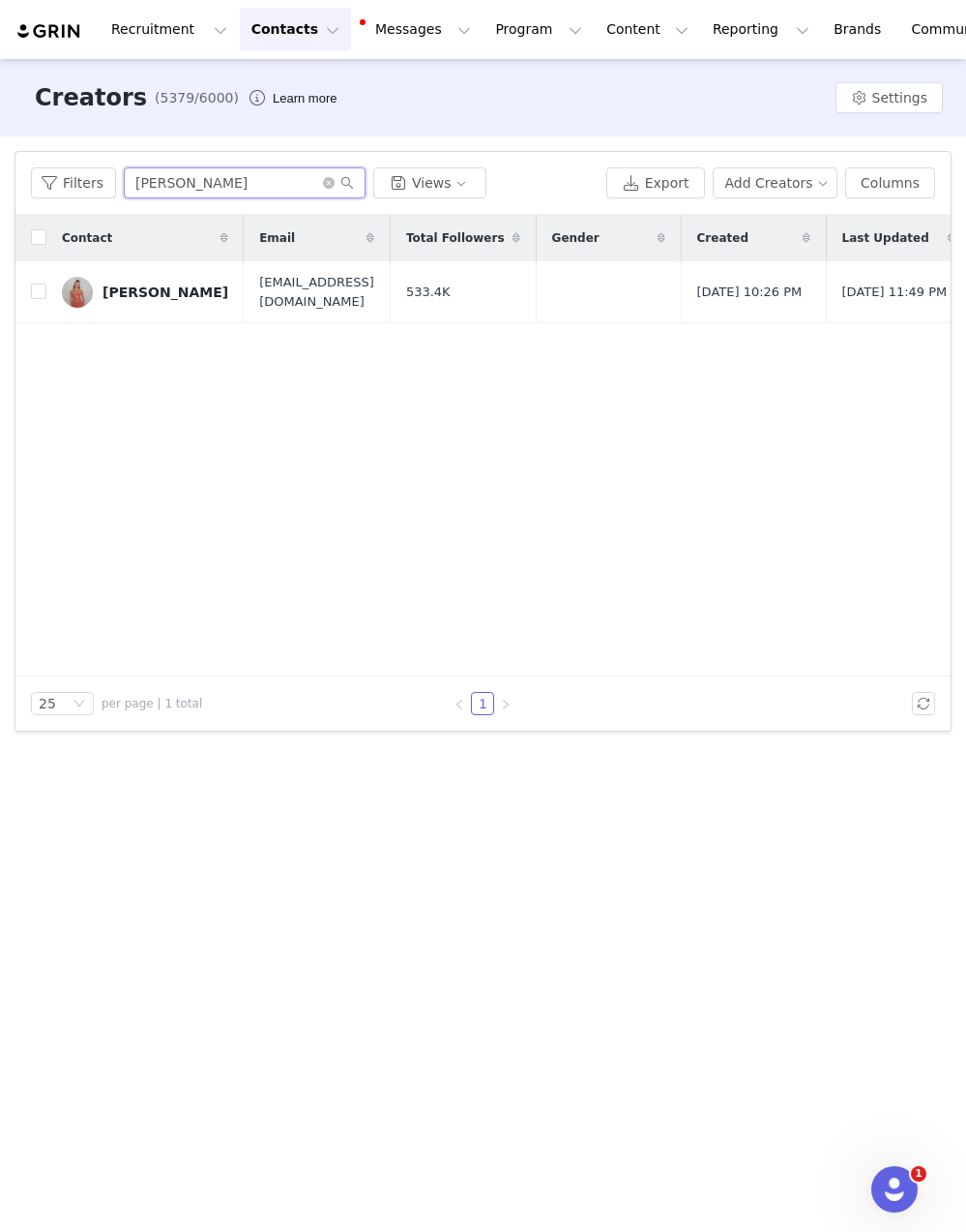
click at [233, 167] on input "[PERSON_NAME]" at bounding box center [245, 182] width 242 height 31
paste input "[PERSON_NAME]"
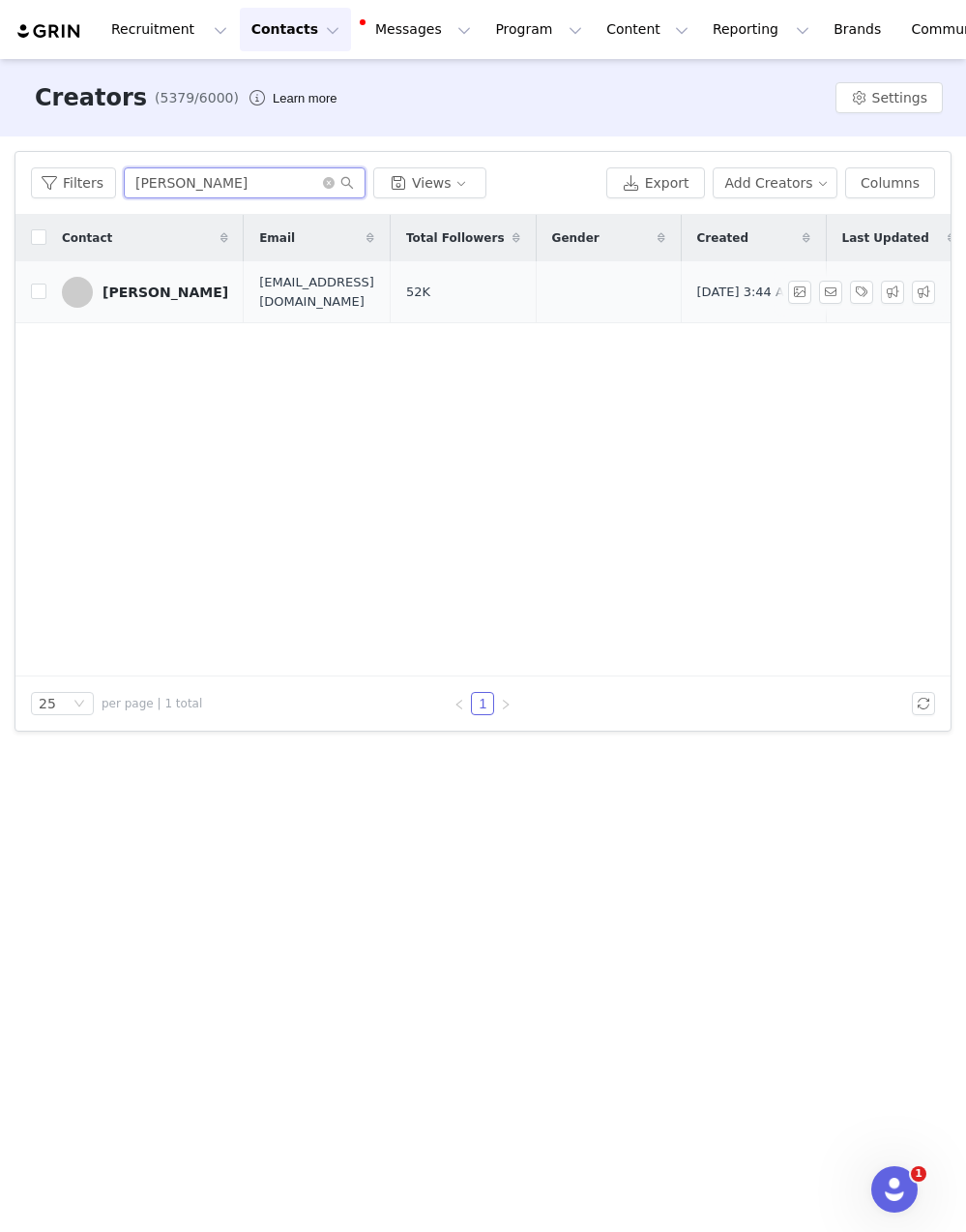
type input "[PERSON_NAME]"
click at [151, 293] on div "[PERSON_NAME]" at bounding box center [165, 292] width 126 height 16
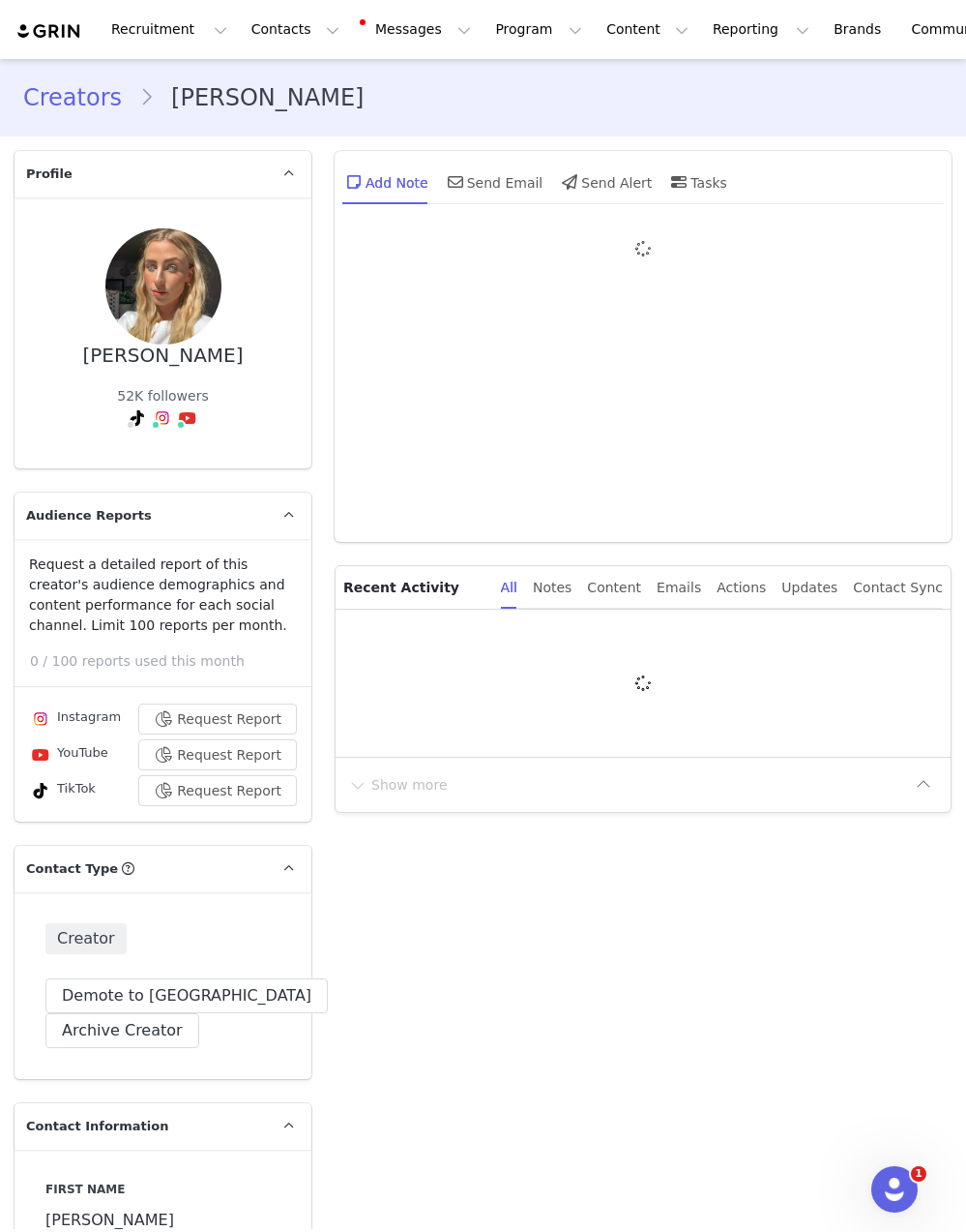
type input "+1 ([GEOGRAPHIC_DATA])"
